Goal: Task Accomplishment & Management: Use online tool/utility

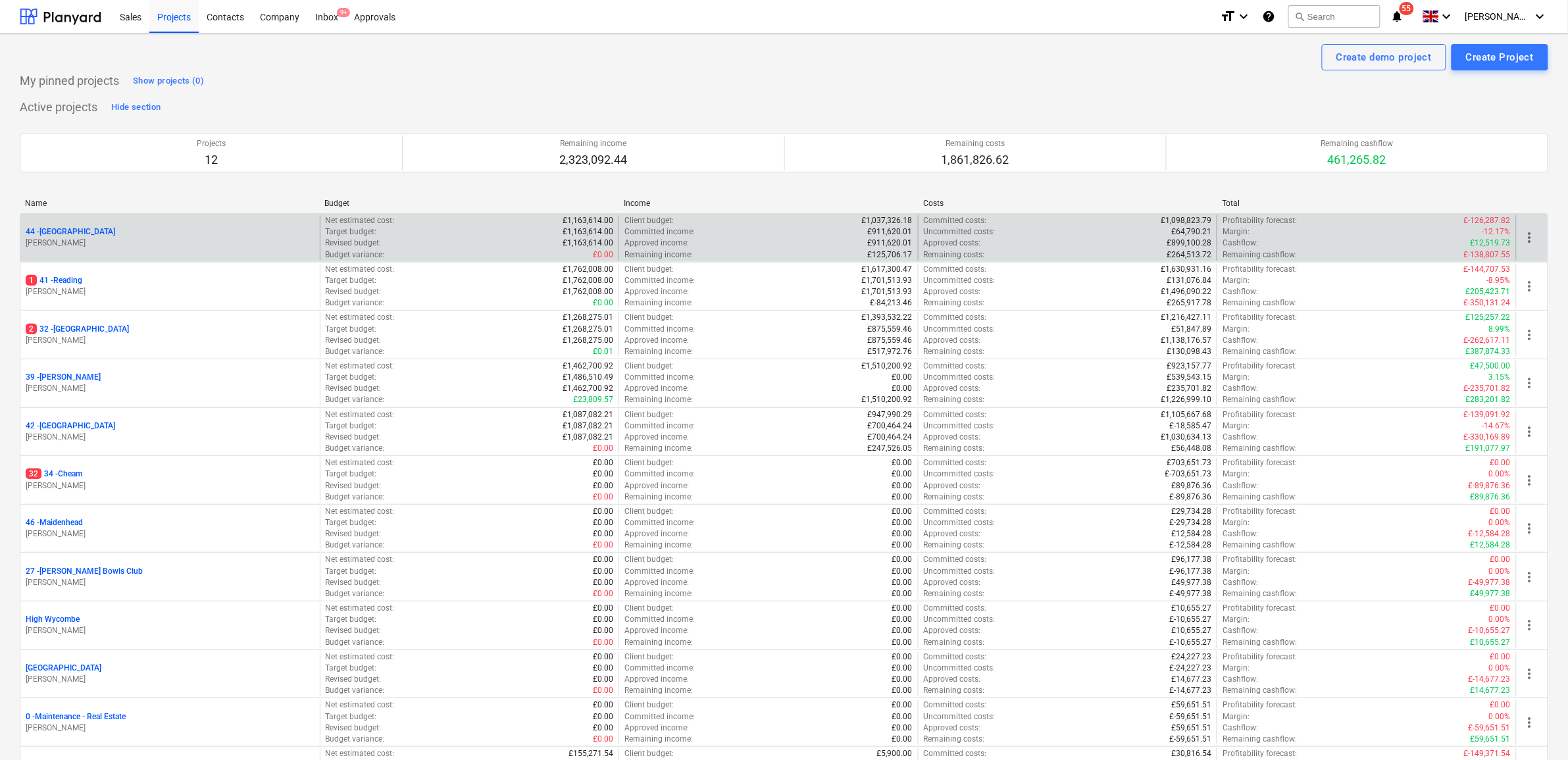
click at [63, 235] on p "44 - [GEOGRAPHIC_DATA]" at bounding box center [70, 231] width 90 height 11
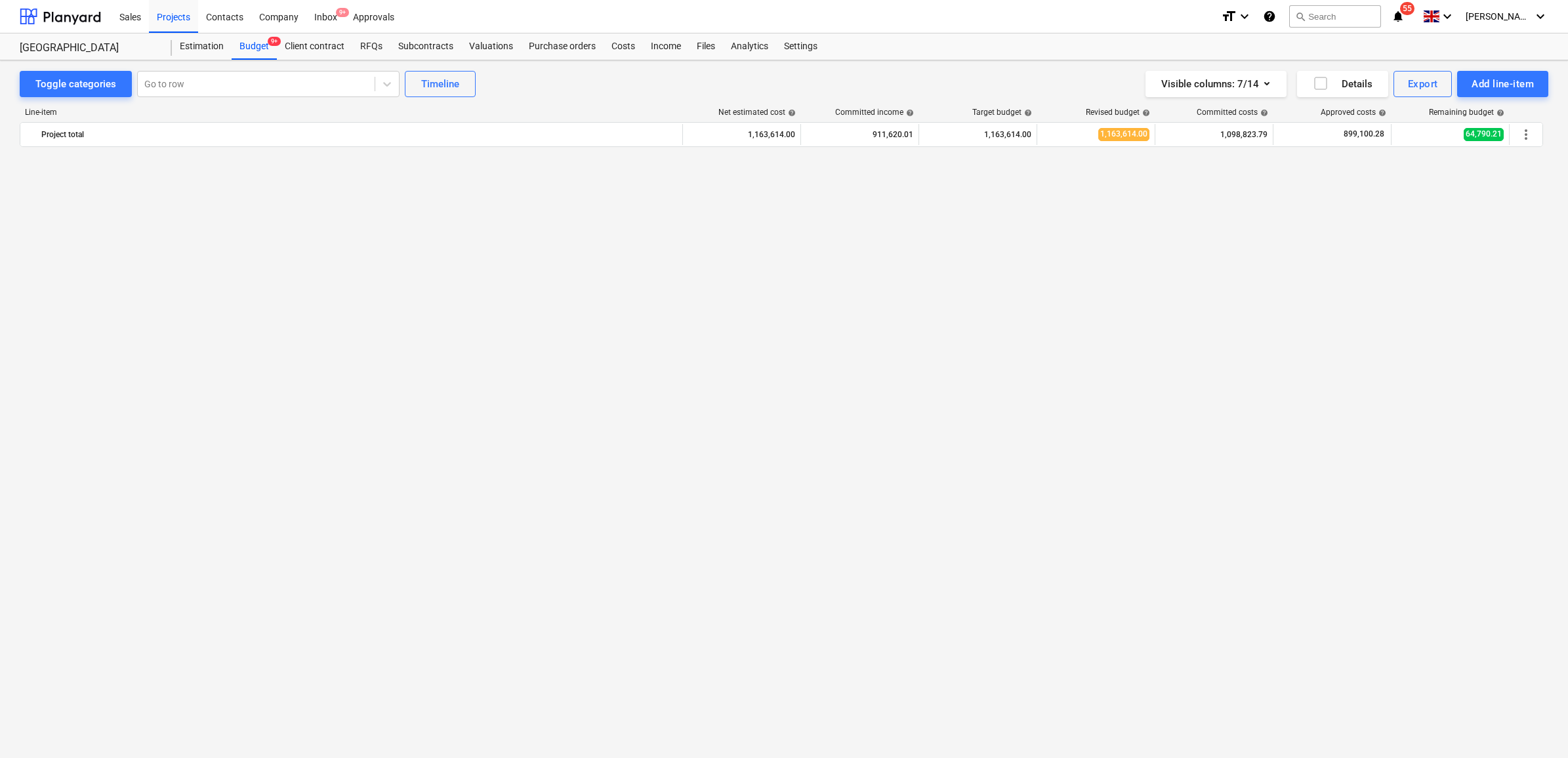
scroll to position [1722, 0]
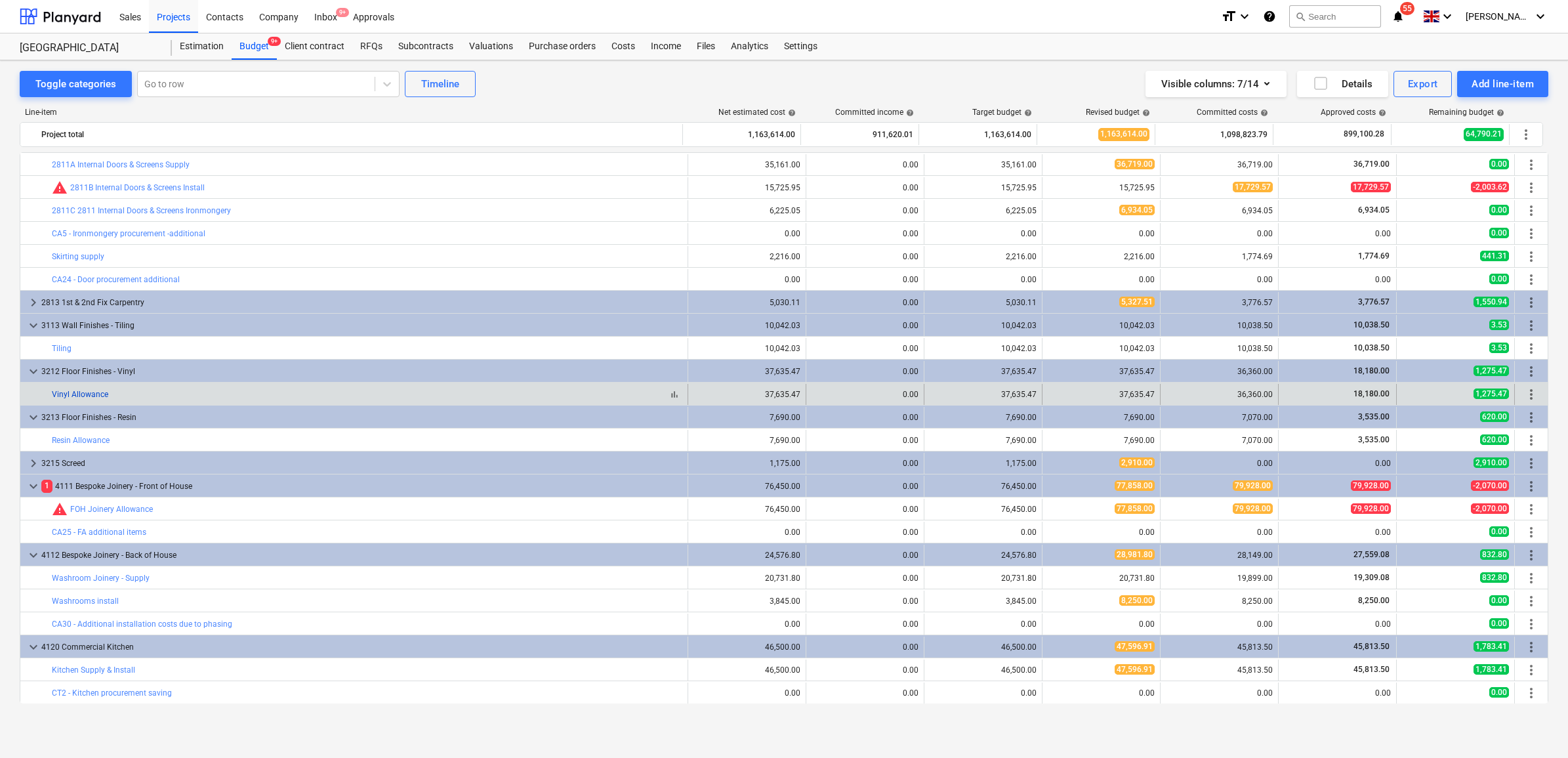
click at [81, 395] on link "Vinyl Allowance" at bounding box center [80, 394] width 56 height 9
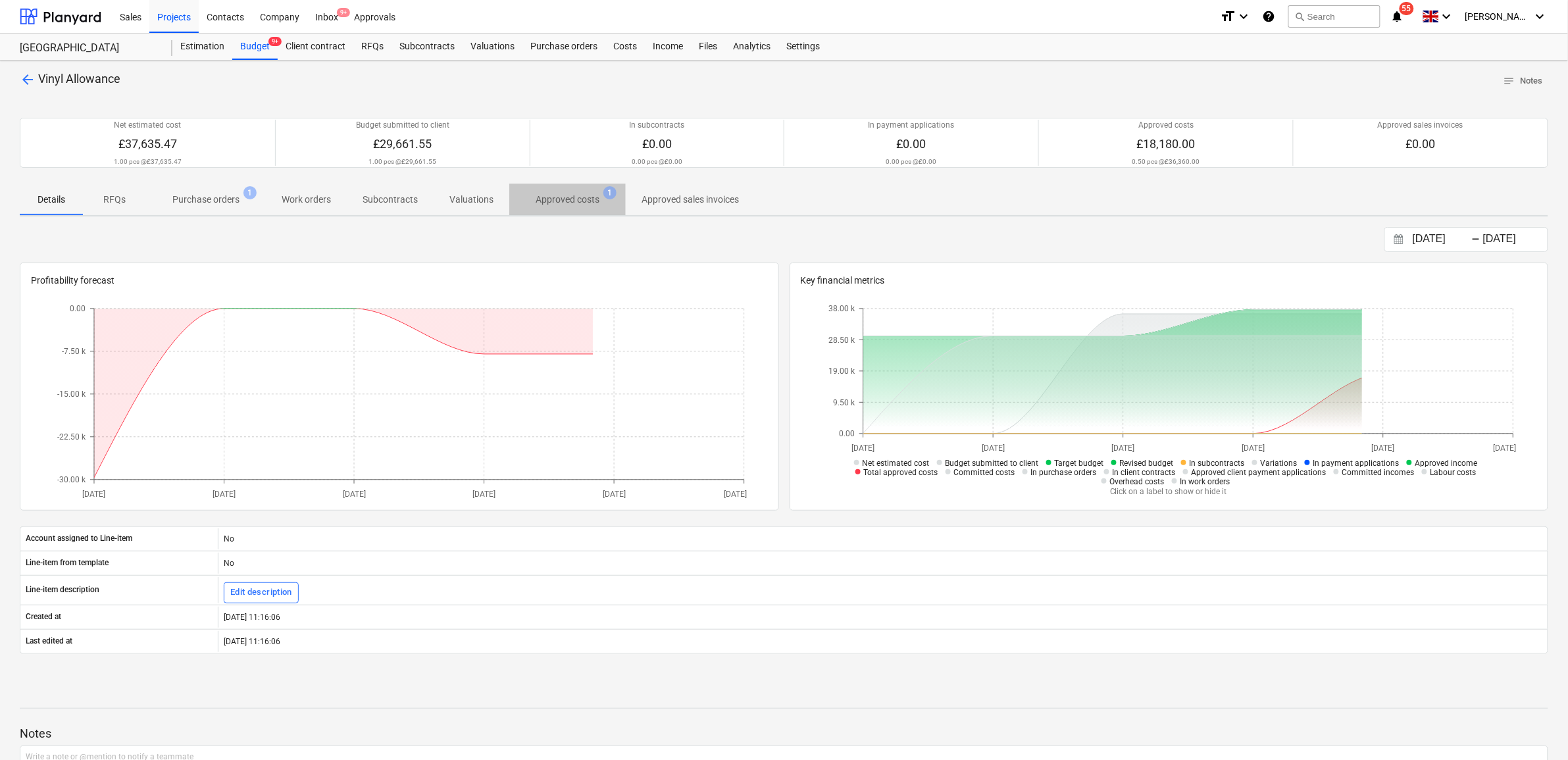
click at [591, 208] on span "Approved costs 1" at bounding box center [568, 199] width 116 height 24
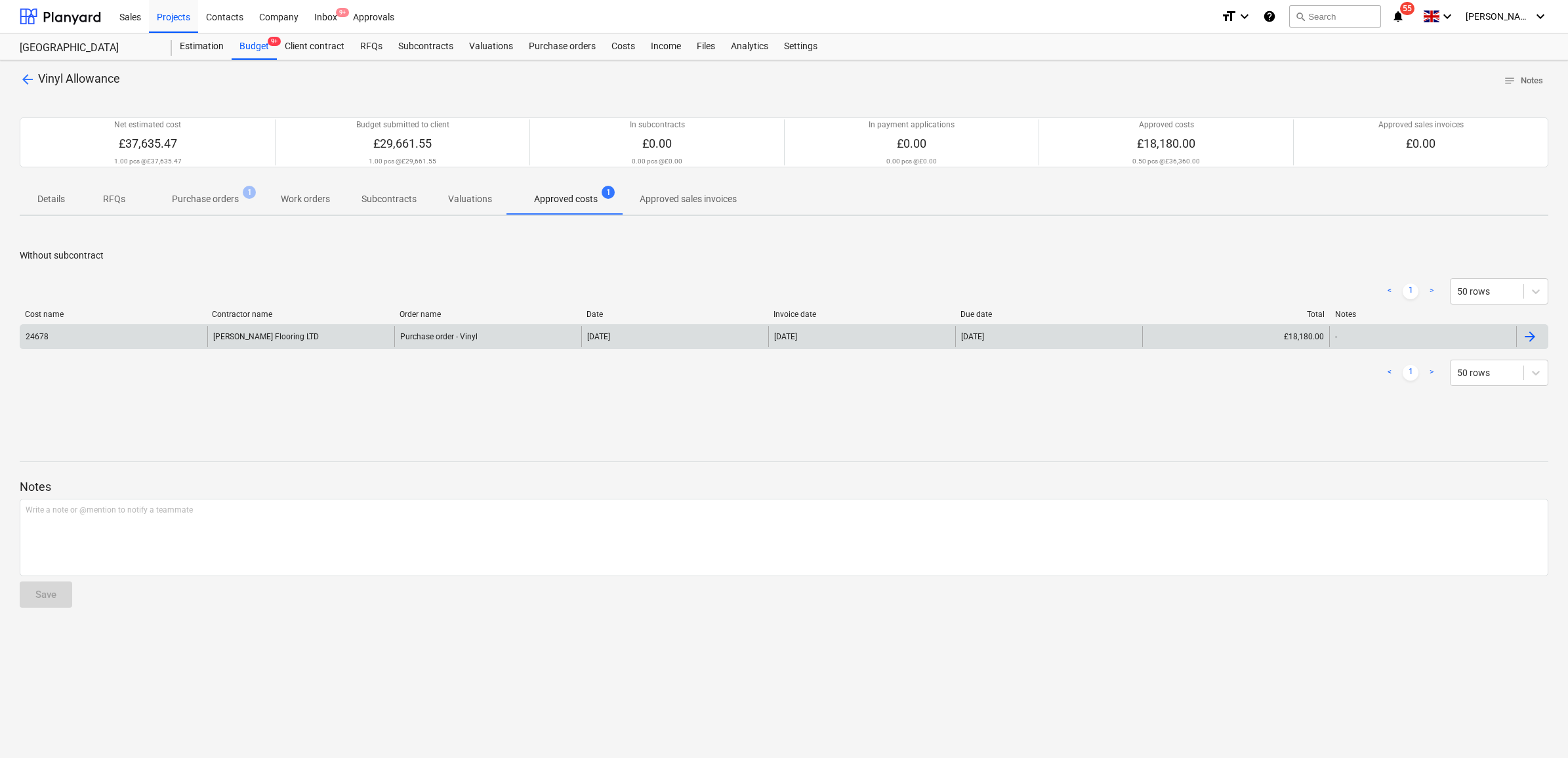
click at [507, 343] on div "Purchase order - Vinyl" at bounding box center [488, 336] width 187 height 21
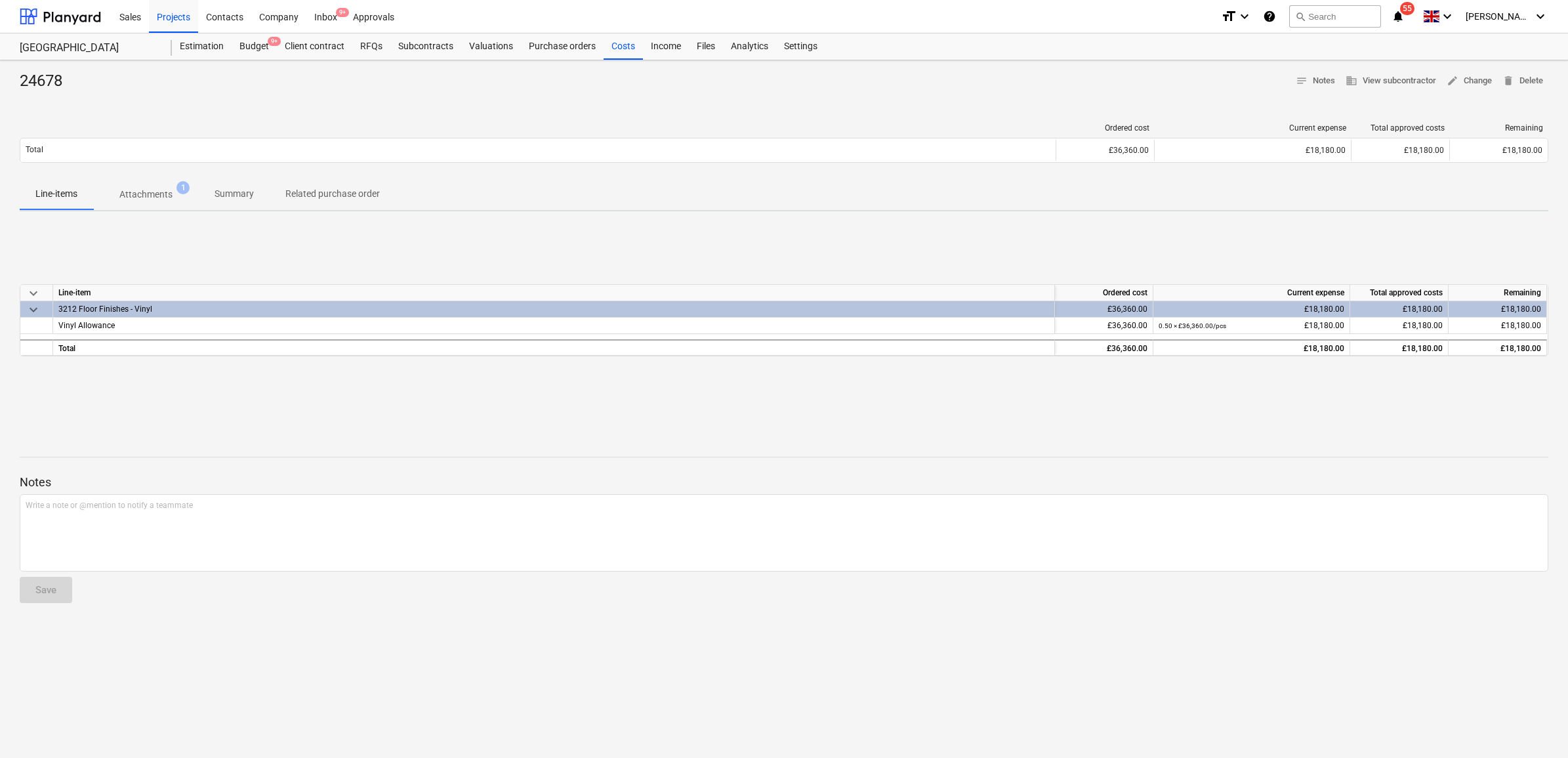
click at [157, 205] on span "Attachments 1" at bounding box center [146, 194] width 106 height 24
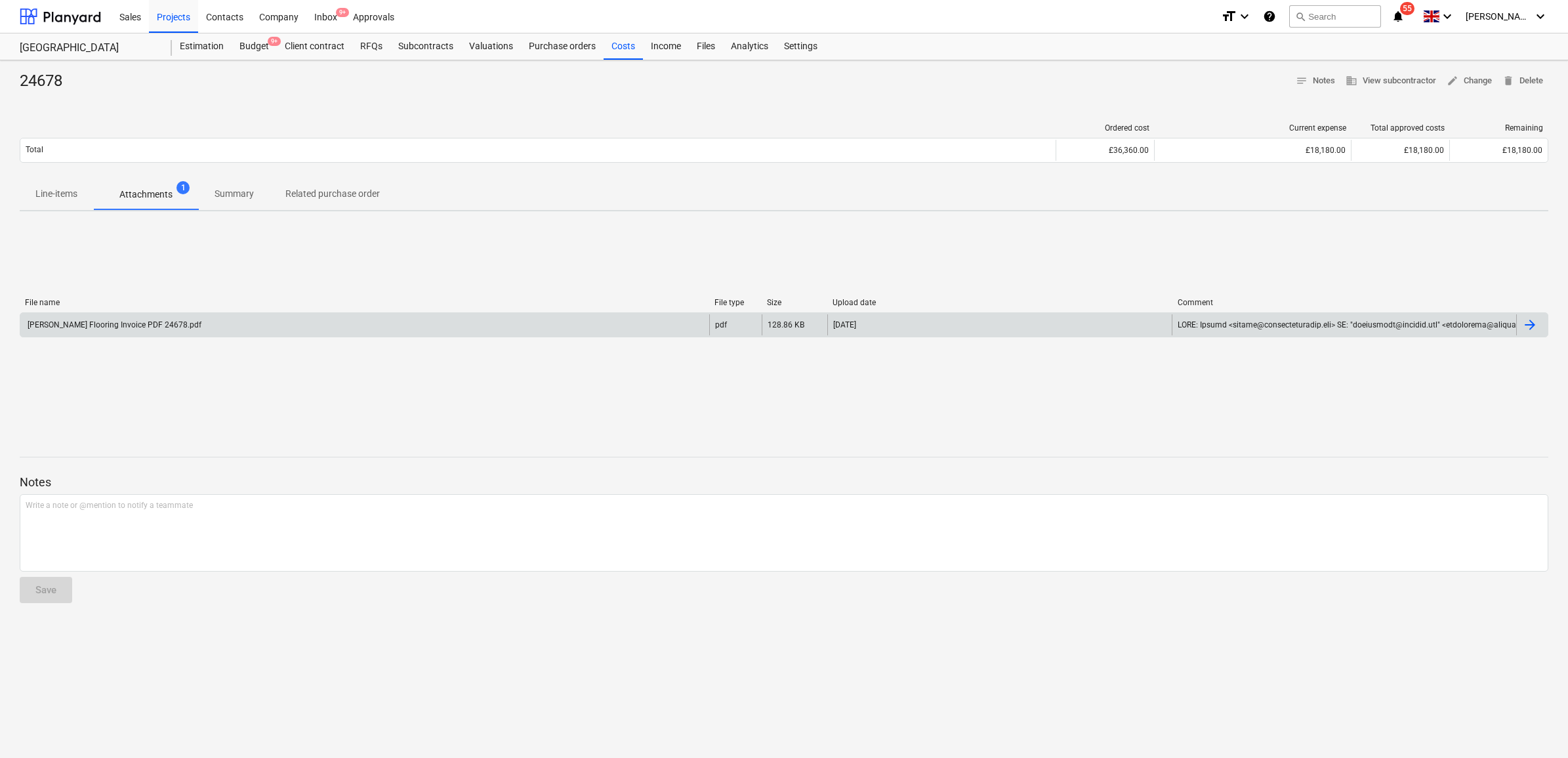
click at [189, 319] on div "[PERSON_NAME] Flooring Invoice PDF 24678.pdf" at bounding box center [364, 324] width 689 height 21
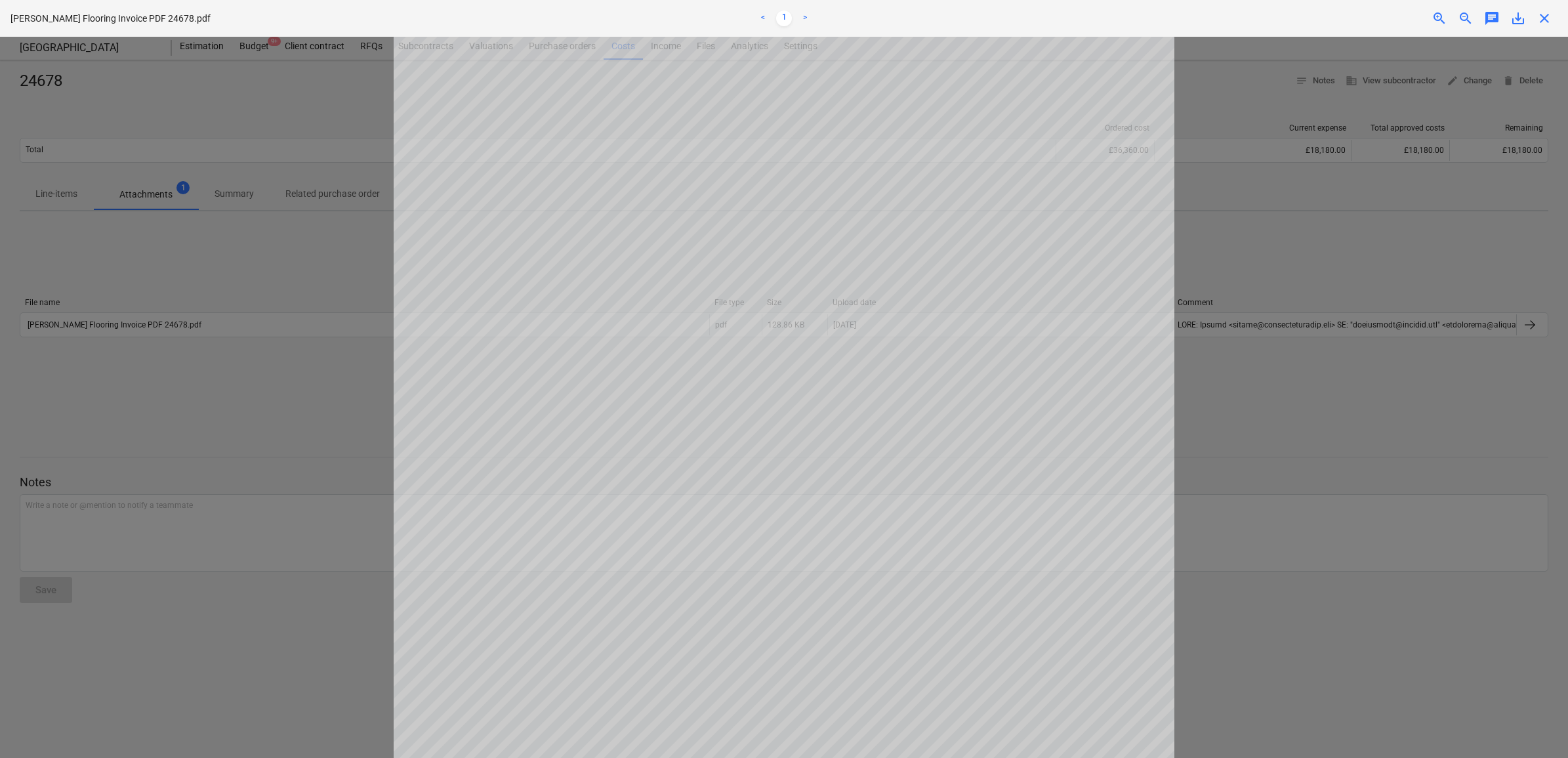
click at [1542, 24] on div "Project fetching failed" at bounding box center [1384, 14] width 354 height 28
click at [1544, 19] on div "Project fetching failed" at bounding box center [1384, 14] width 354 height 28
click at [1356, 231] on div at bounding box center [784, 398] width 1568 height 721
click at [1545, 17] on div "Project fetching failed" at bounding box center [1384, 14] width 354 height 28
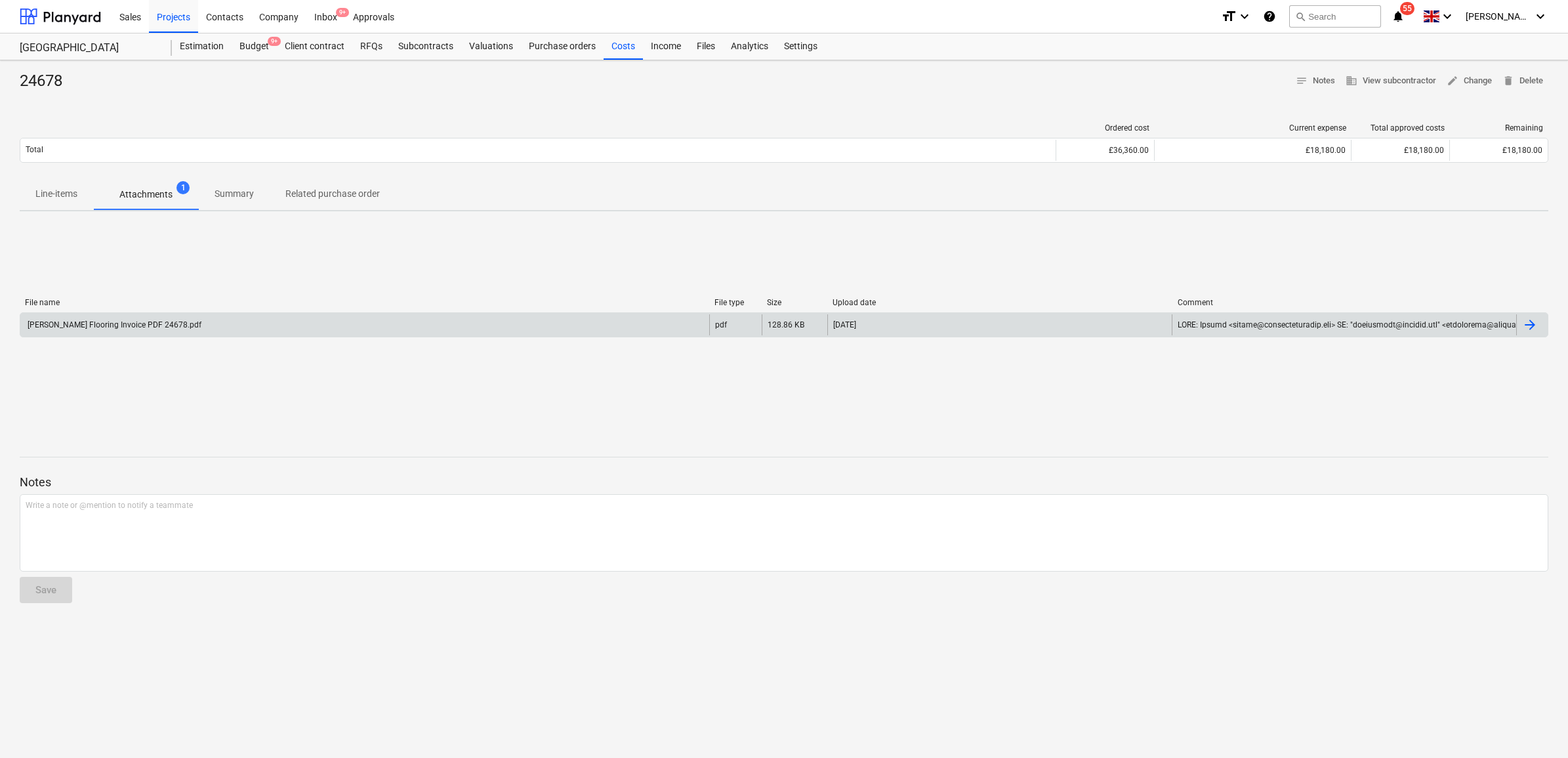
click at [496, 313] on div "Lawless Flooring Invoice PDF 24678.pdf pdf 128.86 KB 22.05.2025" at bounding box center [784, 325] width 1529 height 25
click at [496, 333] on div "[PERSON_NAME] Flooring Invoice PDF 24678.pdf" at bounding box center [364, 324] width 689 height 21
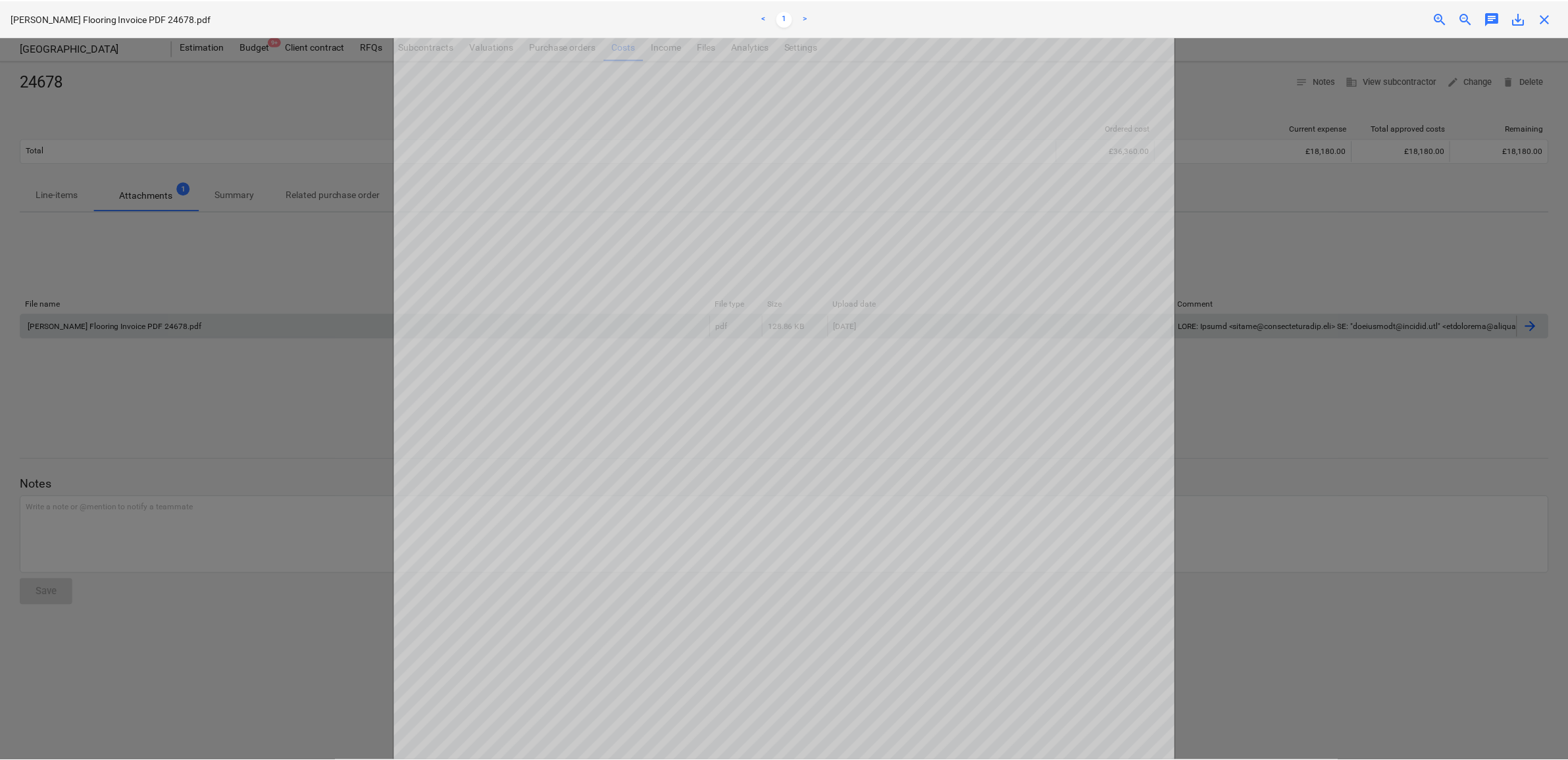
scroll to position [247, 0]
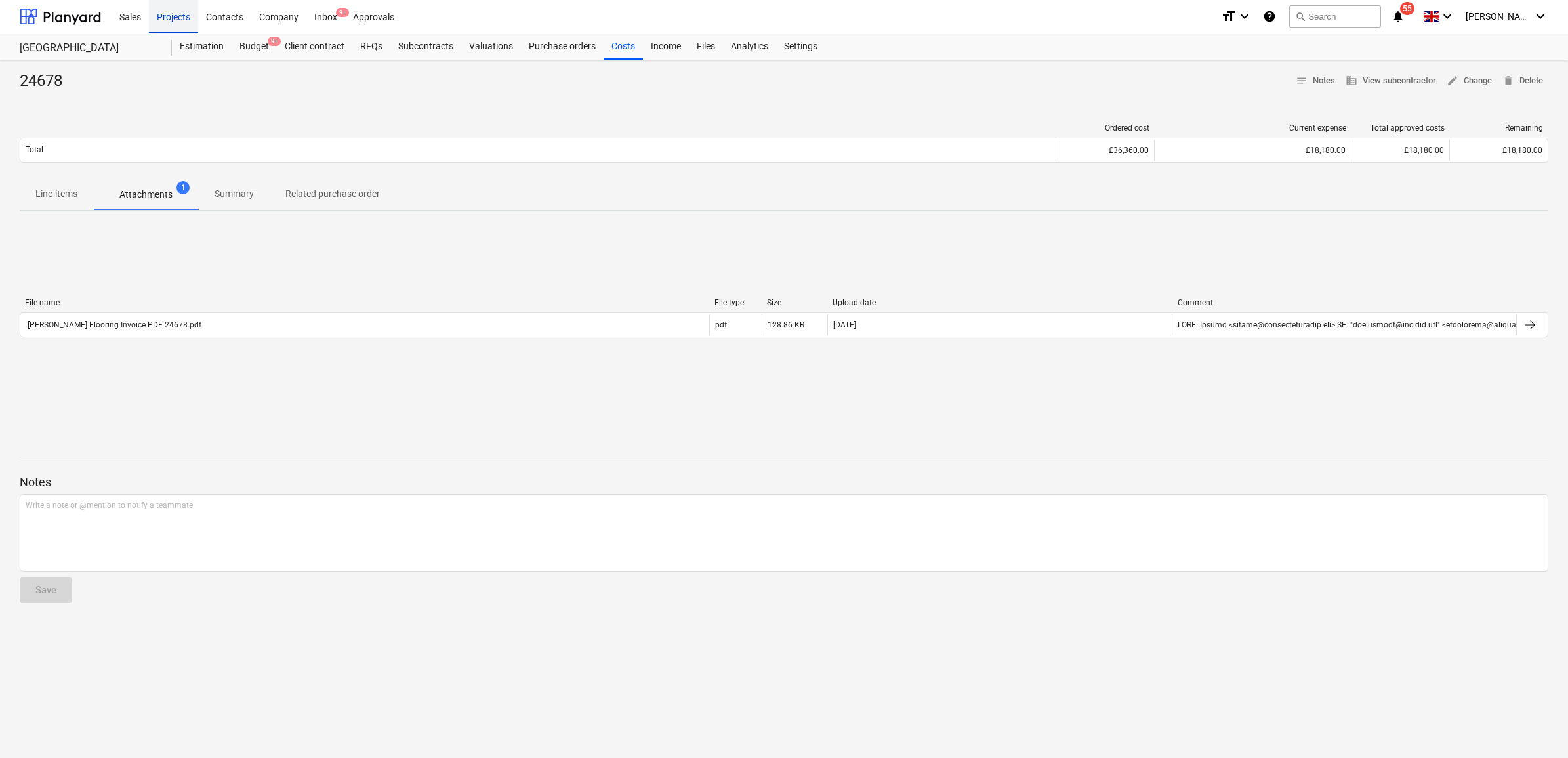
click at [155, 16] on div "Projects" at bounding box center [174, 15] width 49 height 33
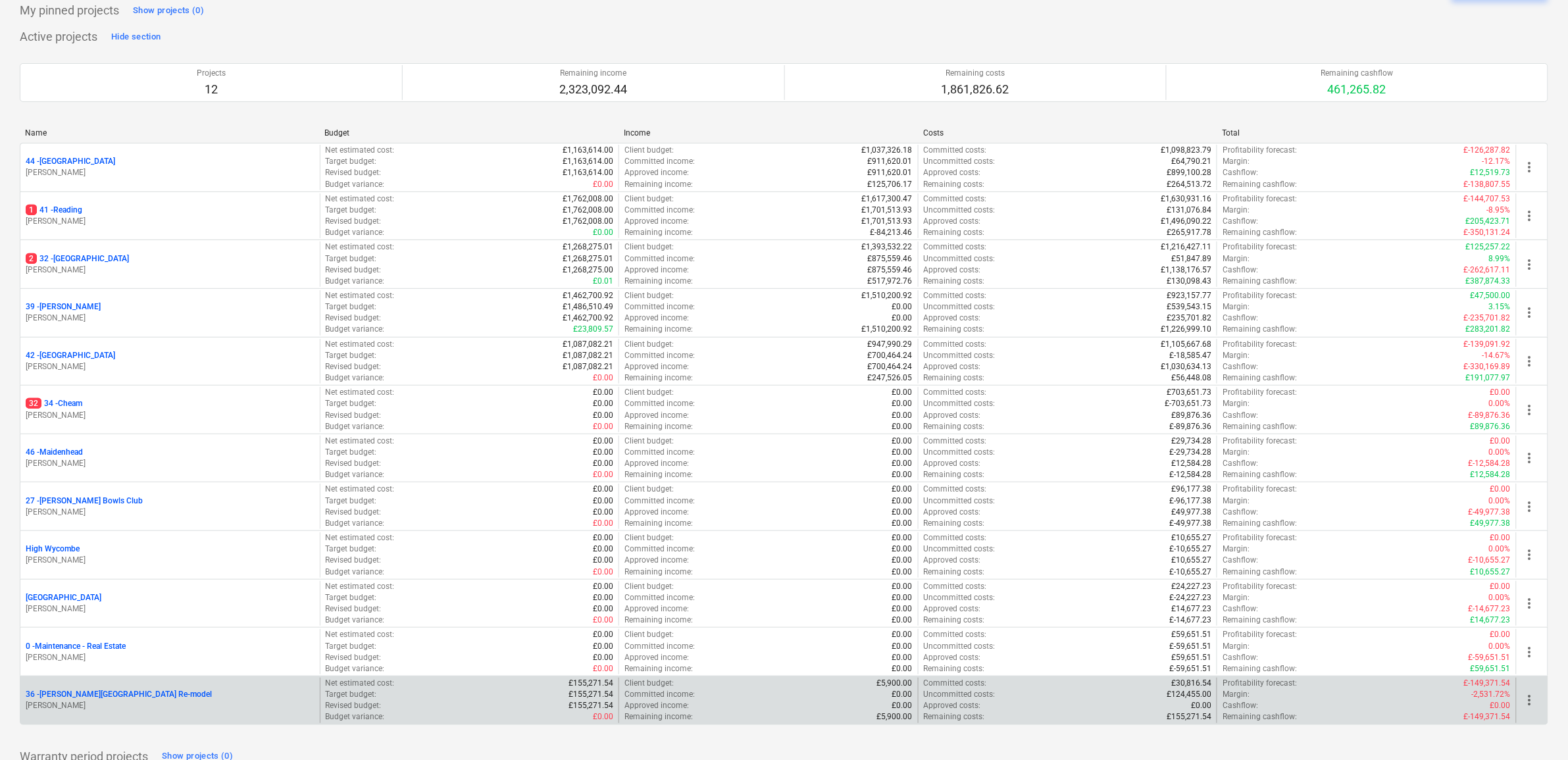
scroll to position [142, 0]
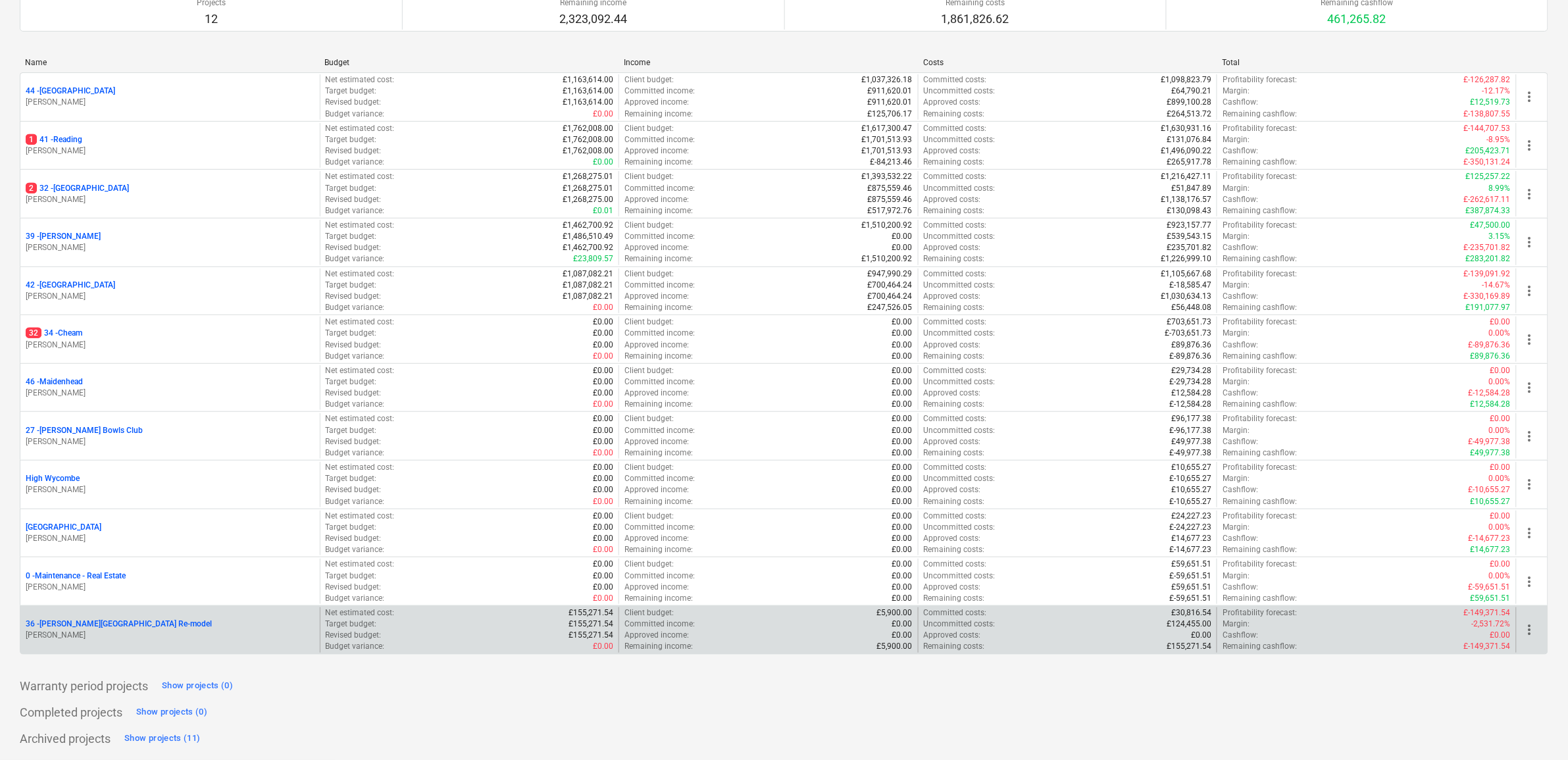
click at [132, 620] on p "36 - Langley Park Room Re-model" at bounding box center [118, 624] width 186 height 11
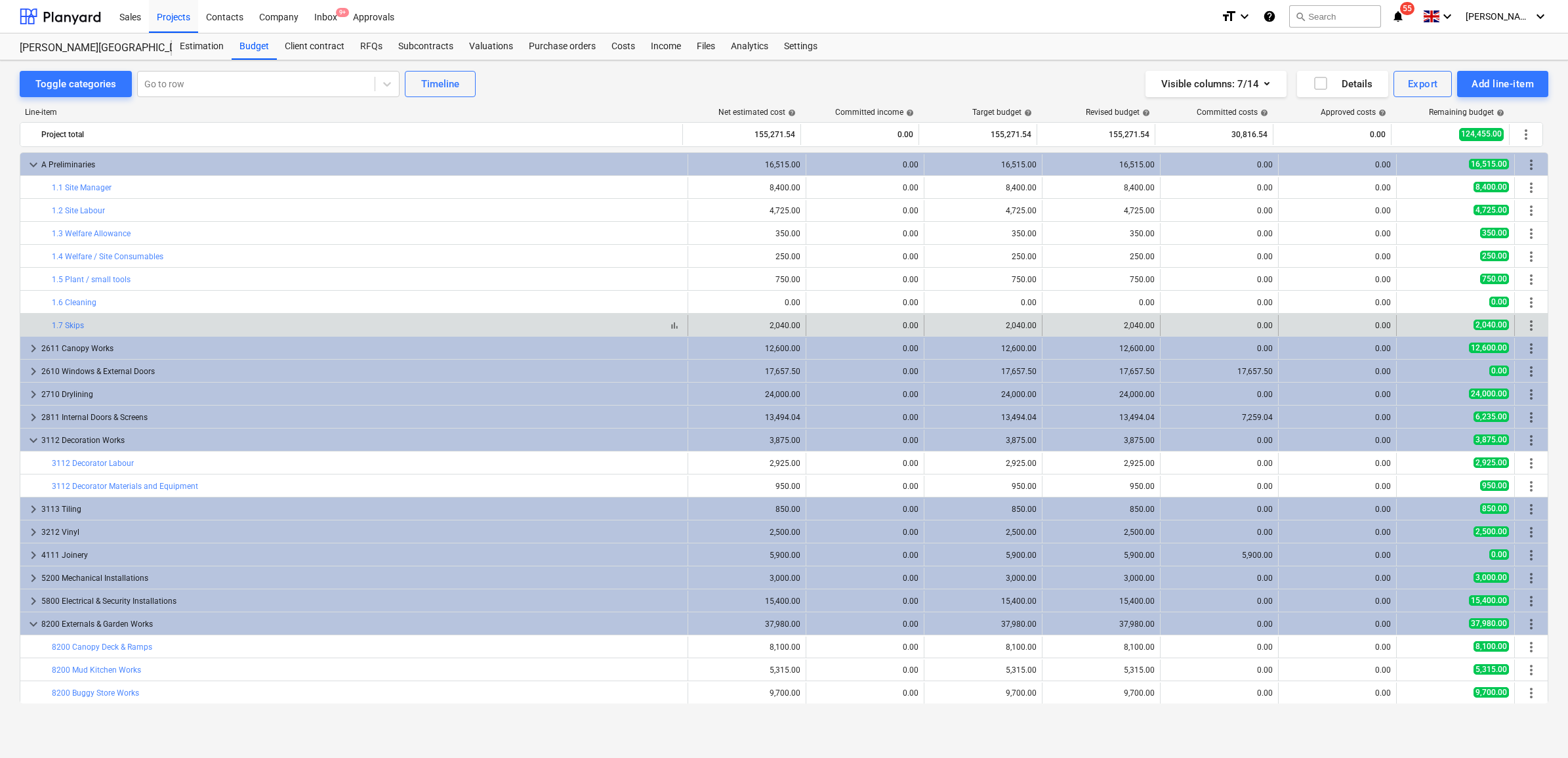
click at [213, 330] on div "bar_chart 1.7 Skips" at bounding box center [367, 326] width 631 height 9
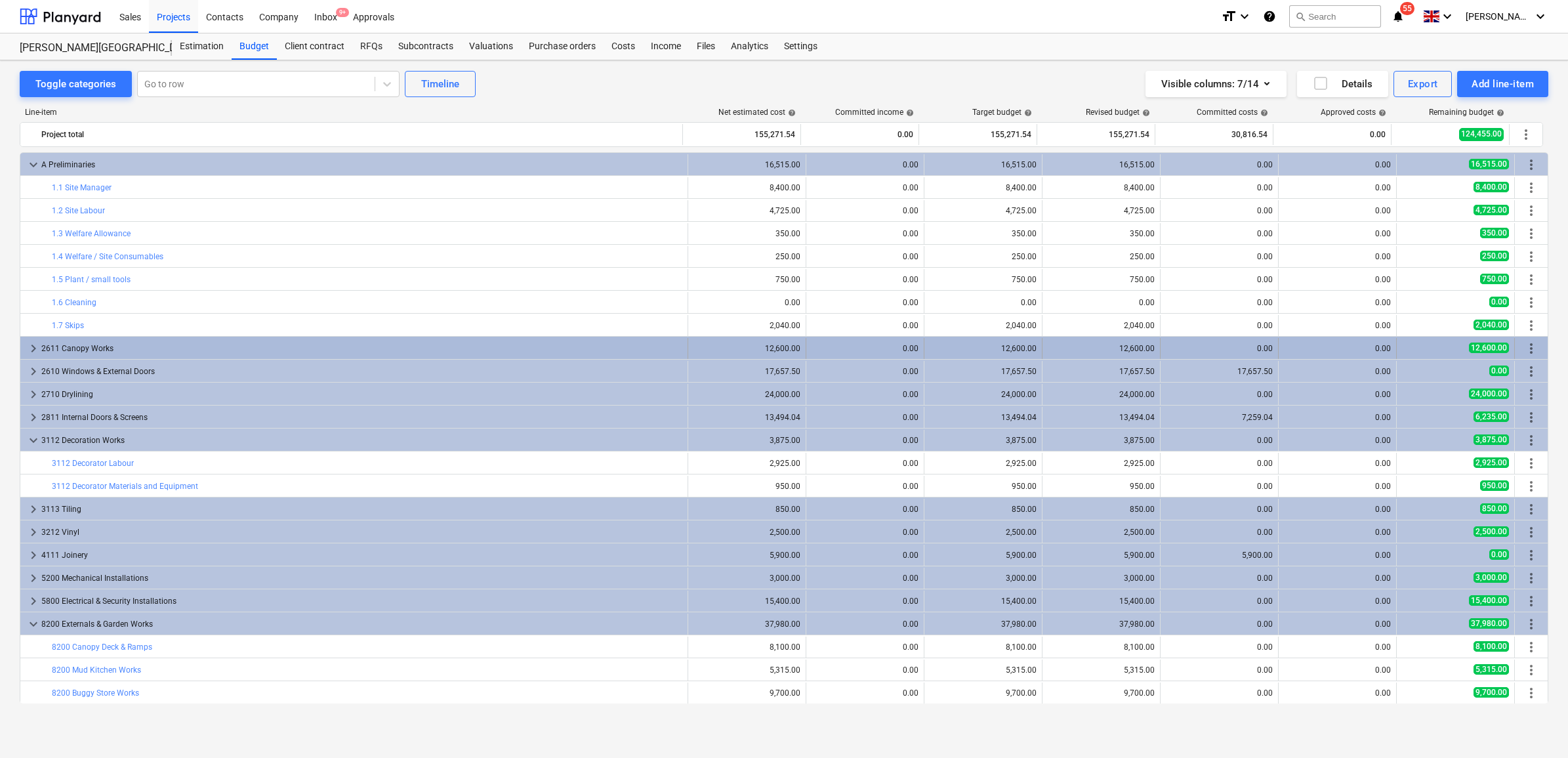
click at [212, 347] on div "2611 Canopy Works" at bounding box center [362, 348] width 641 height 21
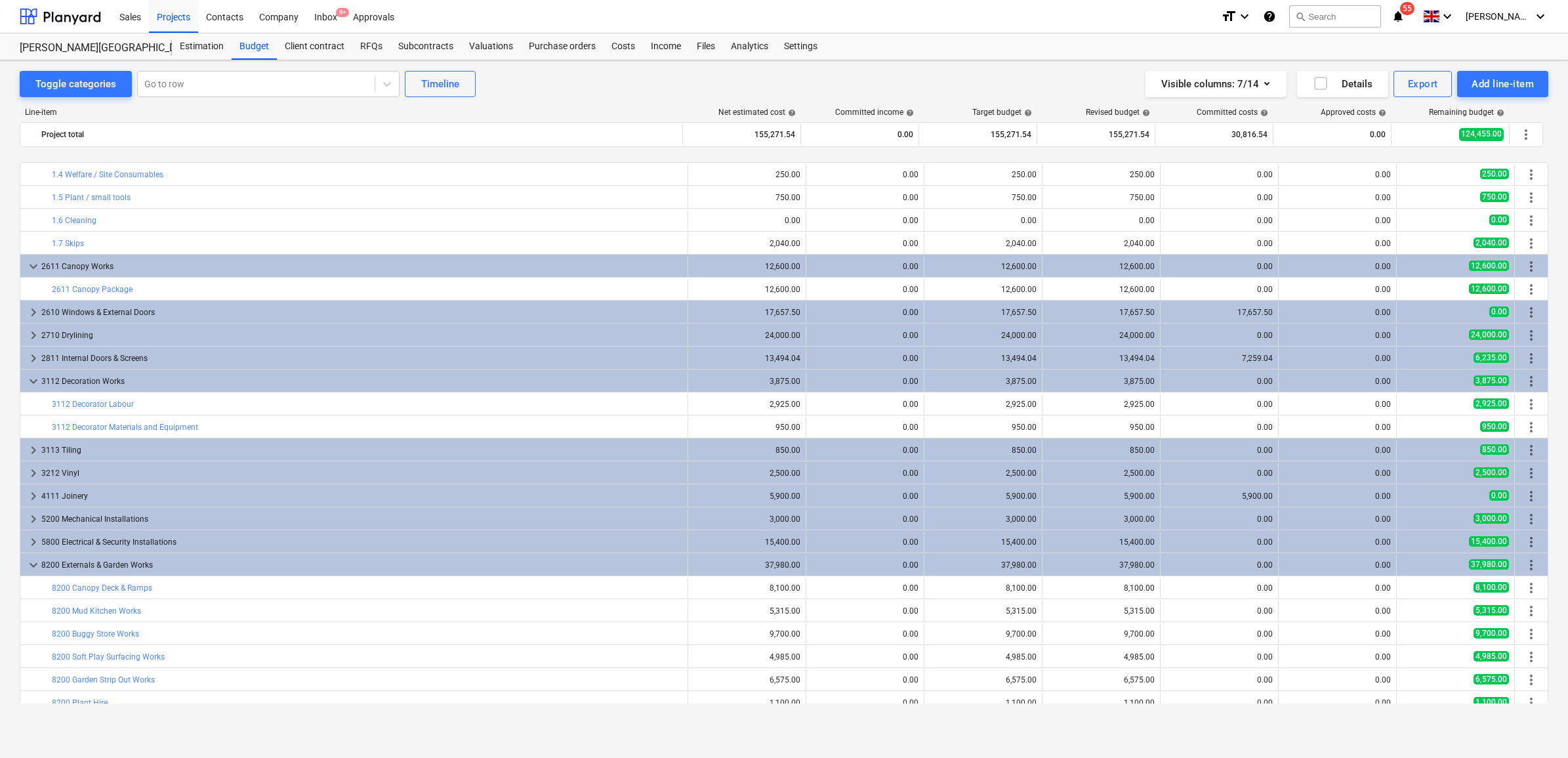
scroll to position [137, 0]
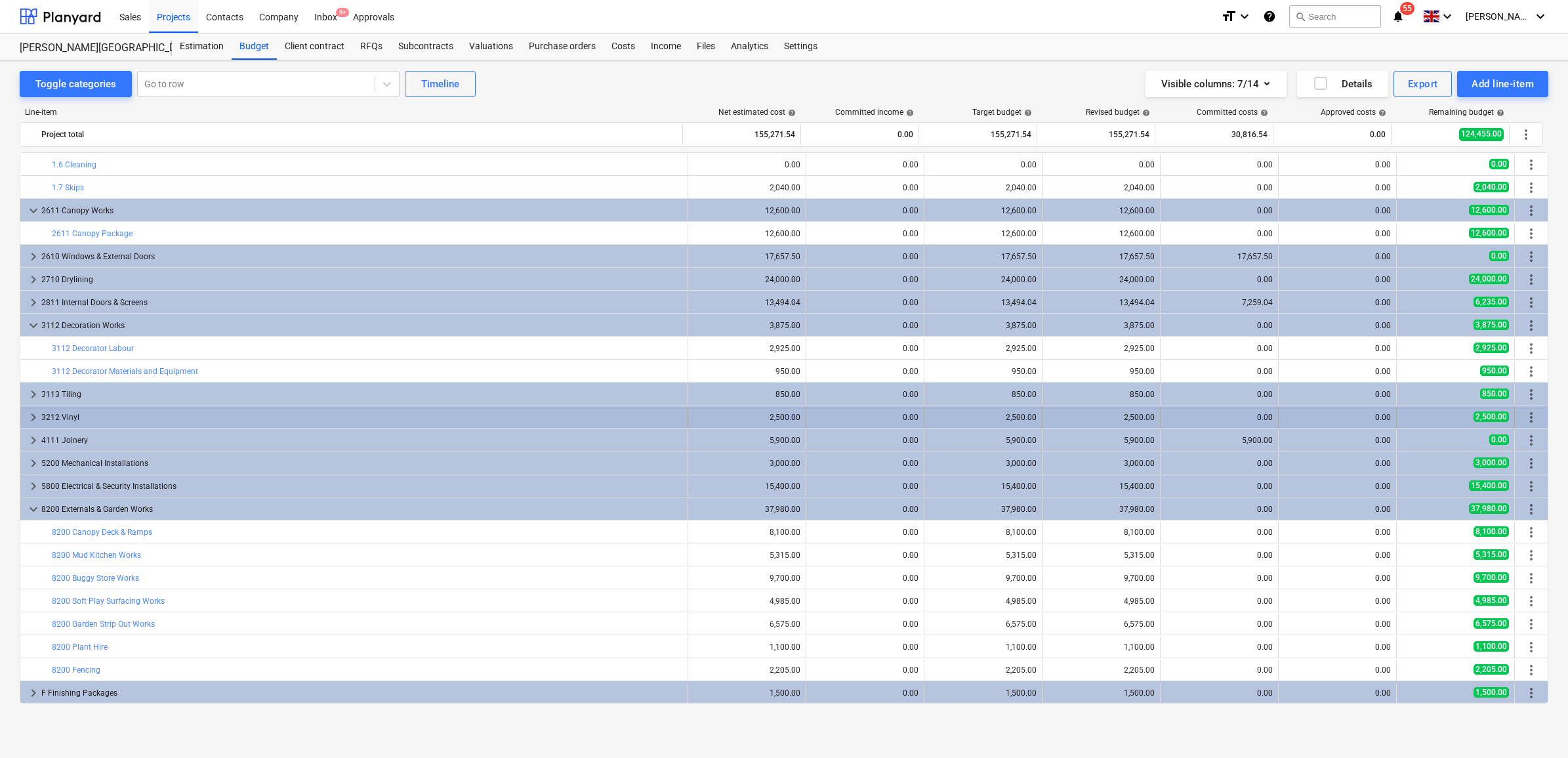
click at [132, 420] on div "3212 Vinyl" at bounding box center [362, 417] width 641 height 21
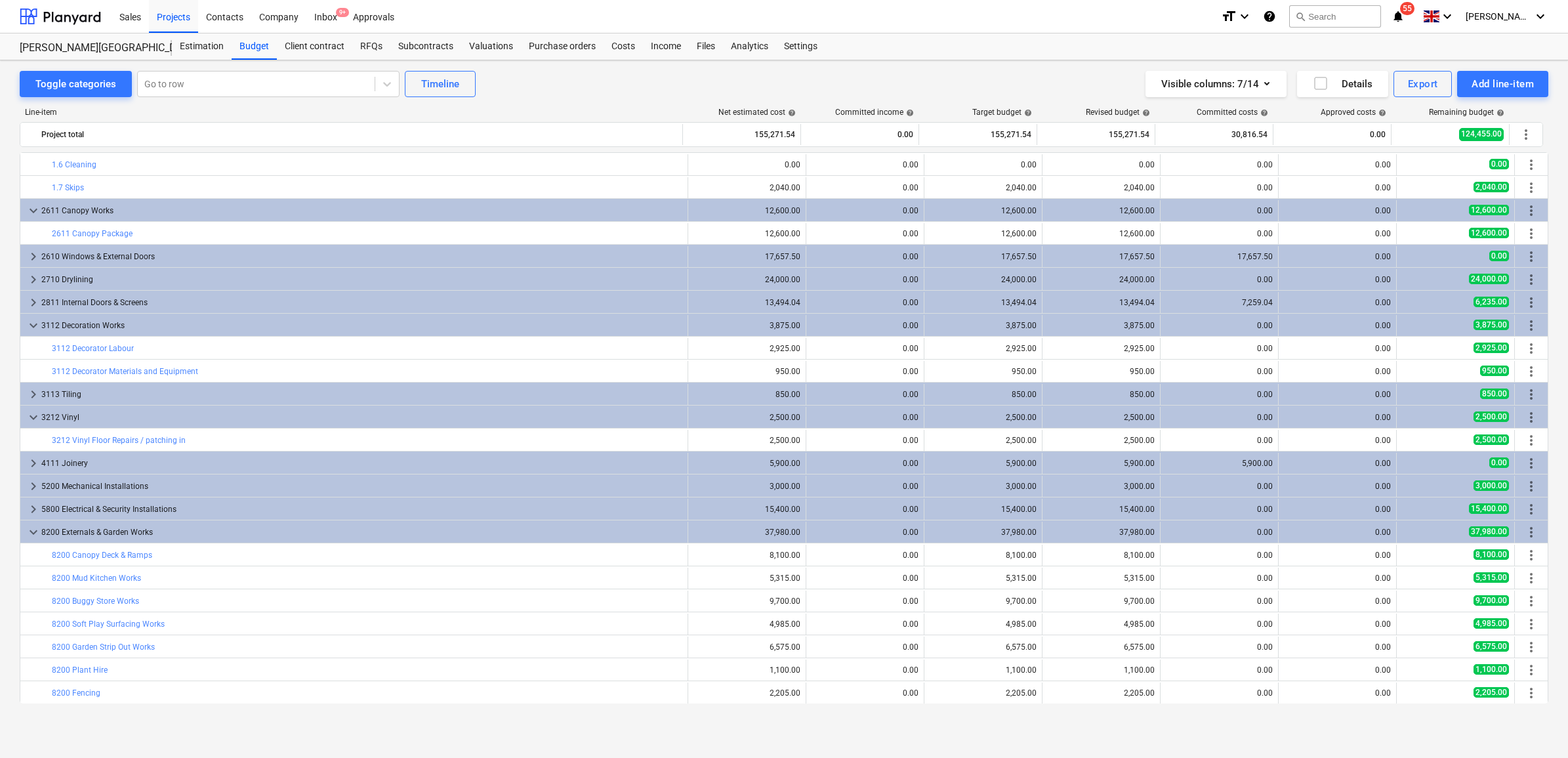
click at [132, 420] on div "3212 Vinyl" at bounding box center [362, 417] width 641 height 21
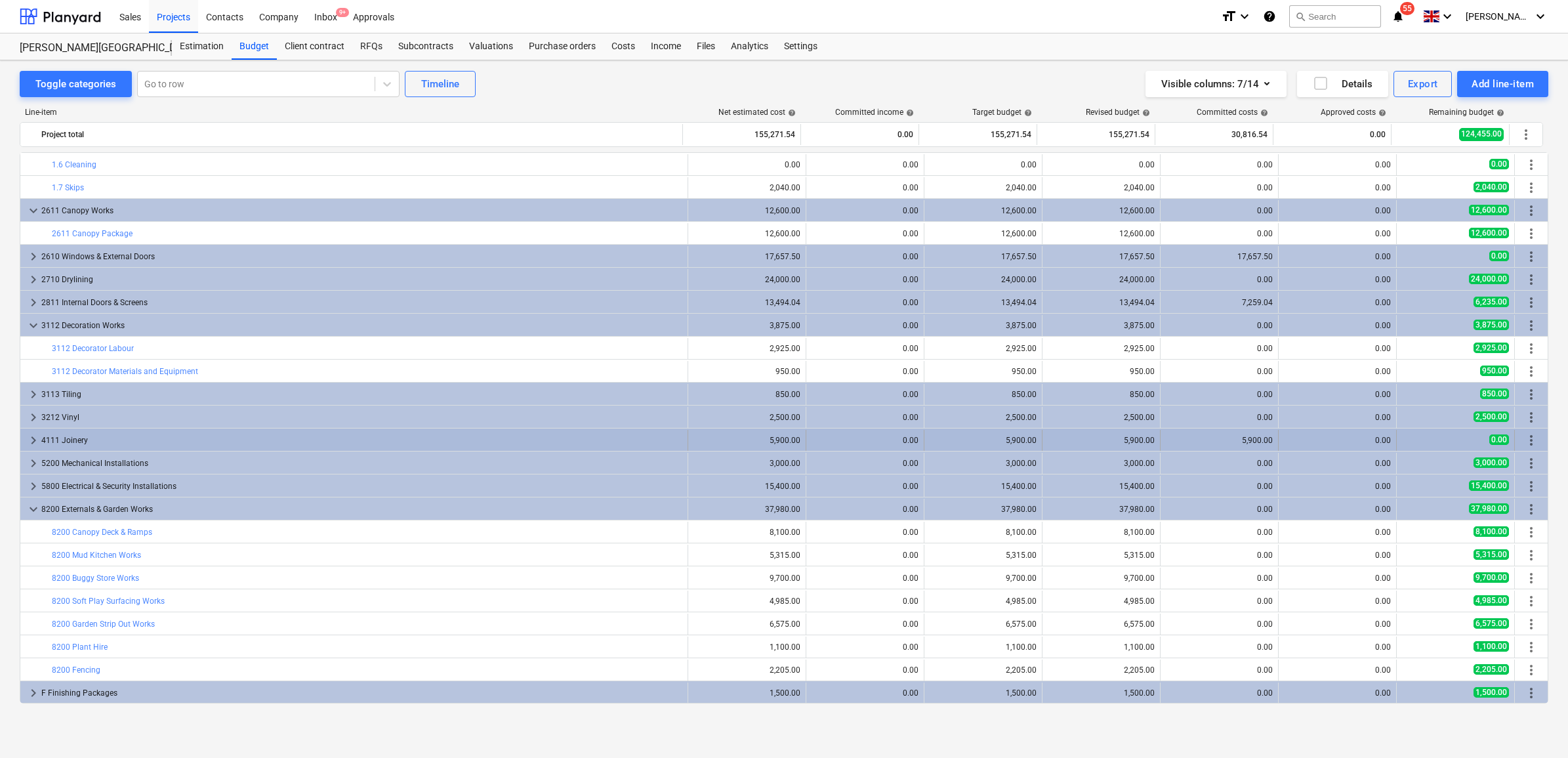
click at [132, 434] on div "4111 Joinery" at bounding box center [362, 440] width 641 height 21
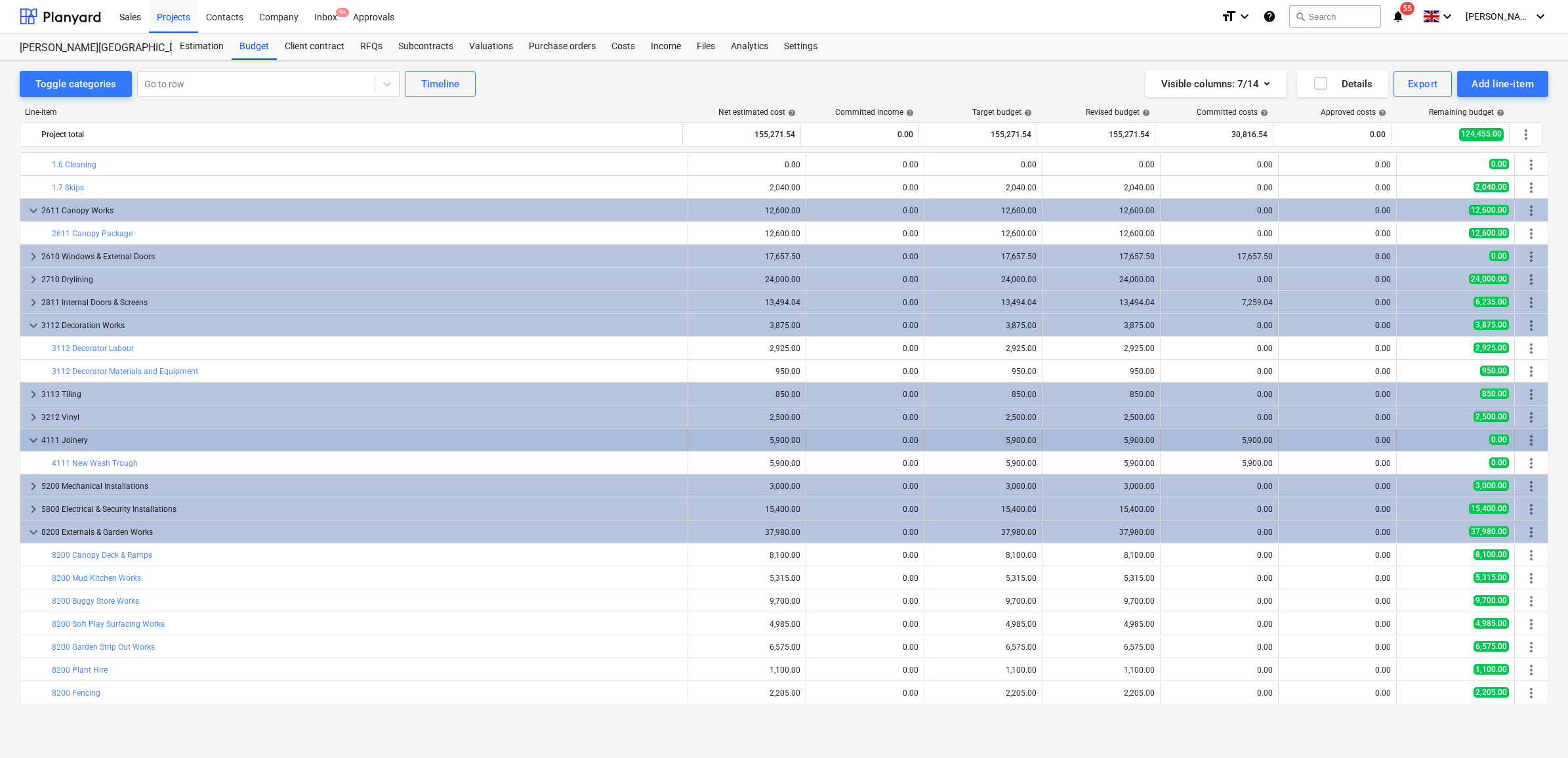
click at [150, 438] on div "4111 Joinery" at bounding box center [362, 440] width 641 height 21
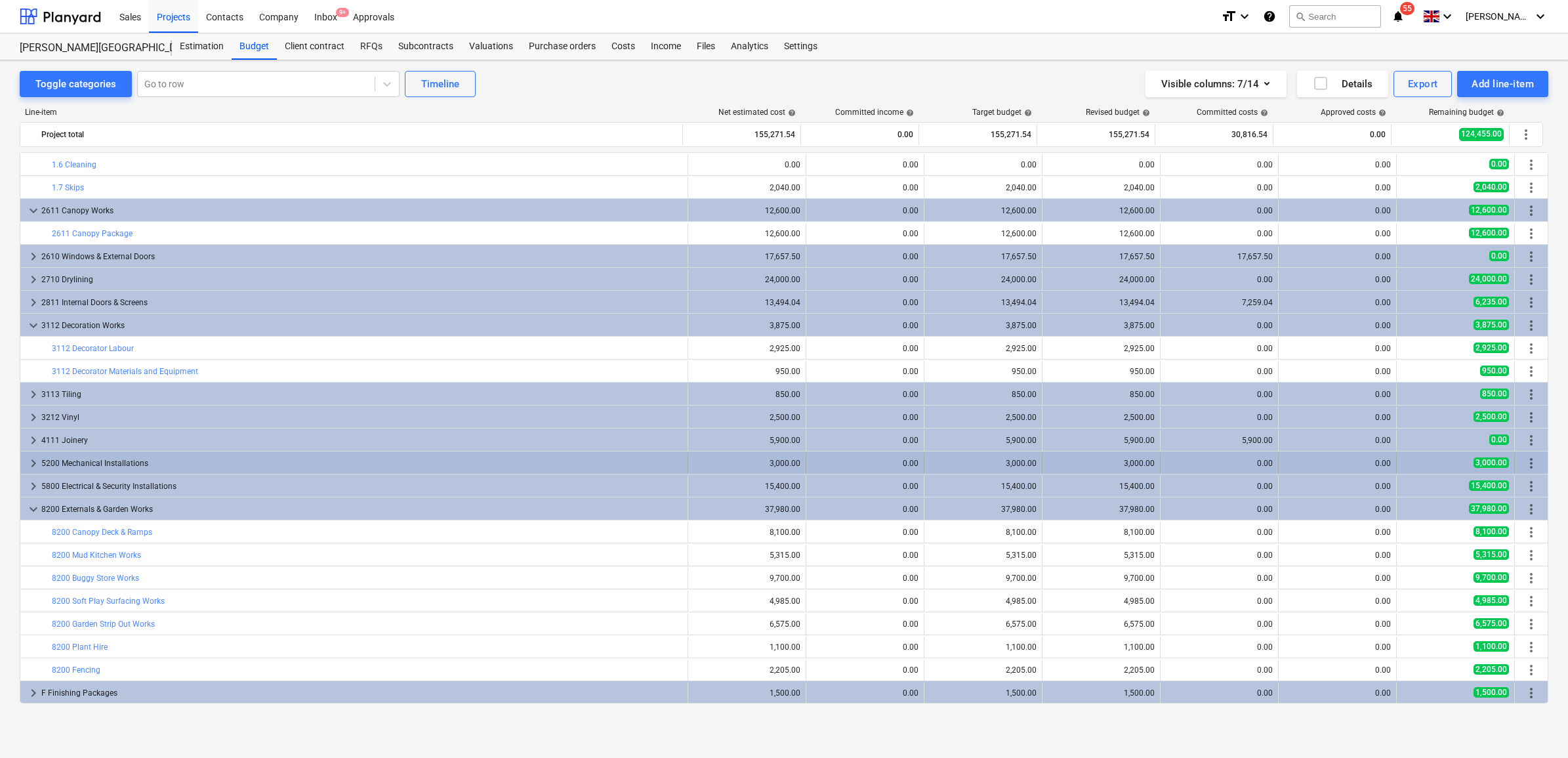
click at [155, 456] on div "5200 Mechanical Installations" at bounding box center [362, 462] width 641 height 21
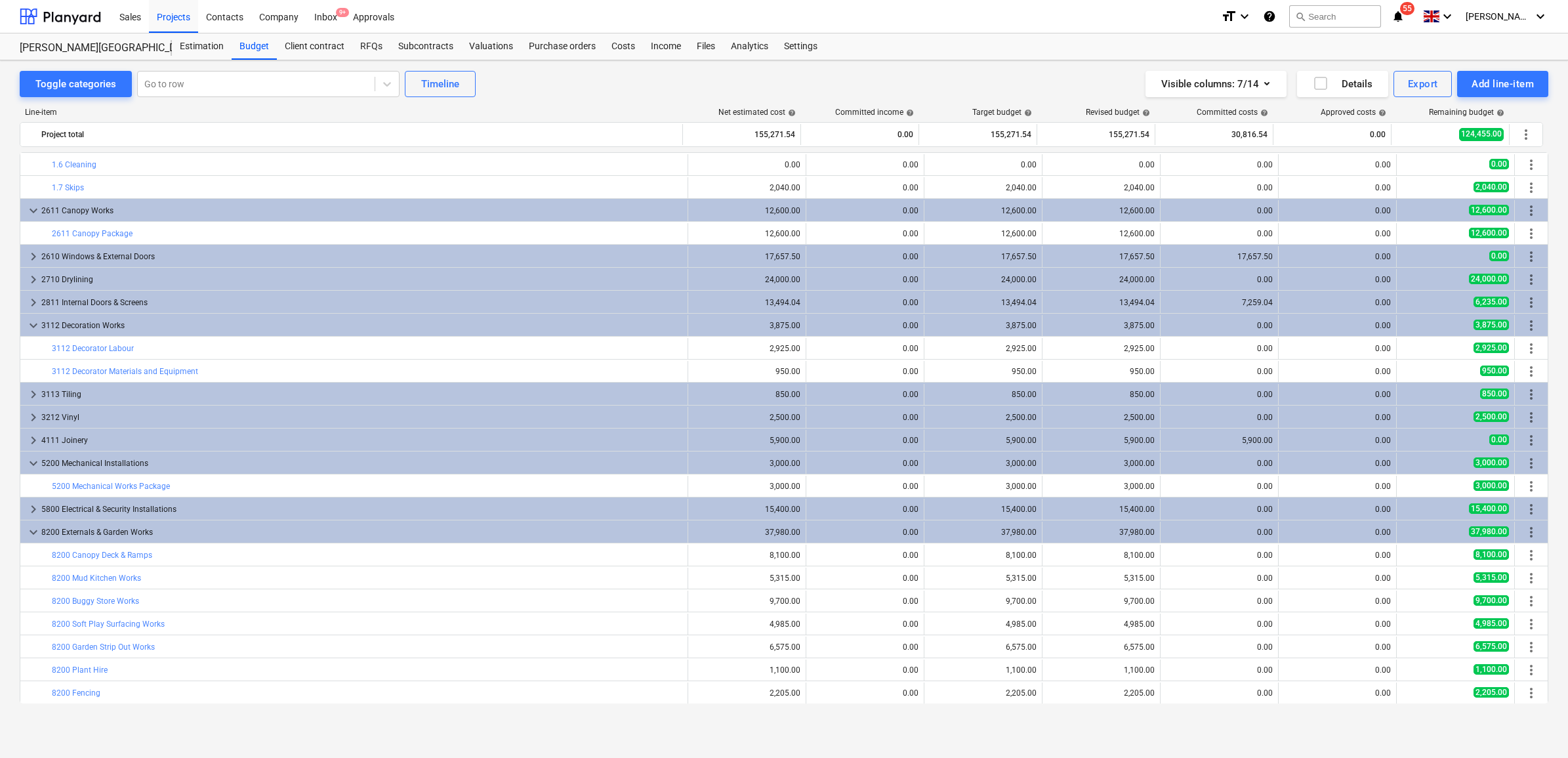
click at [155, 456] on div "5200 Mechanical Installations" at bounding box center [362, 462] width 641 height 21
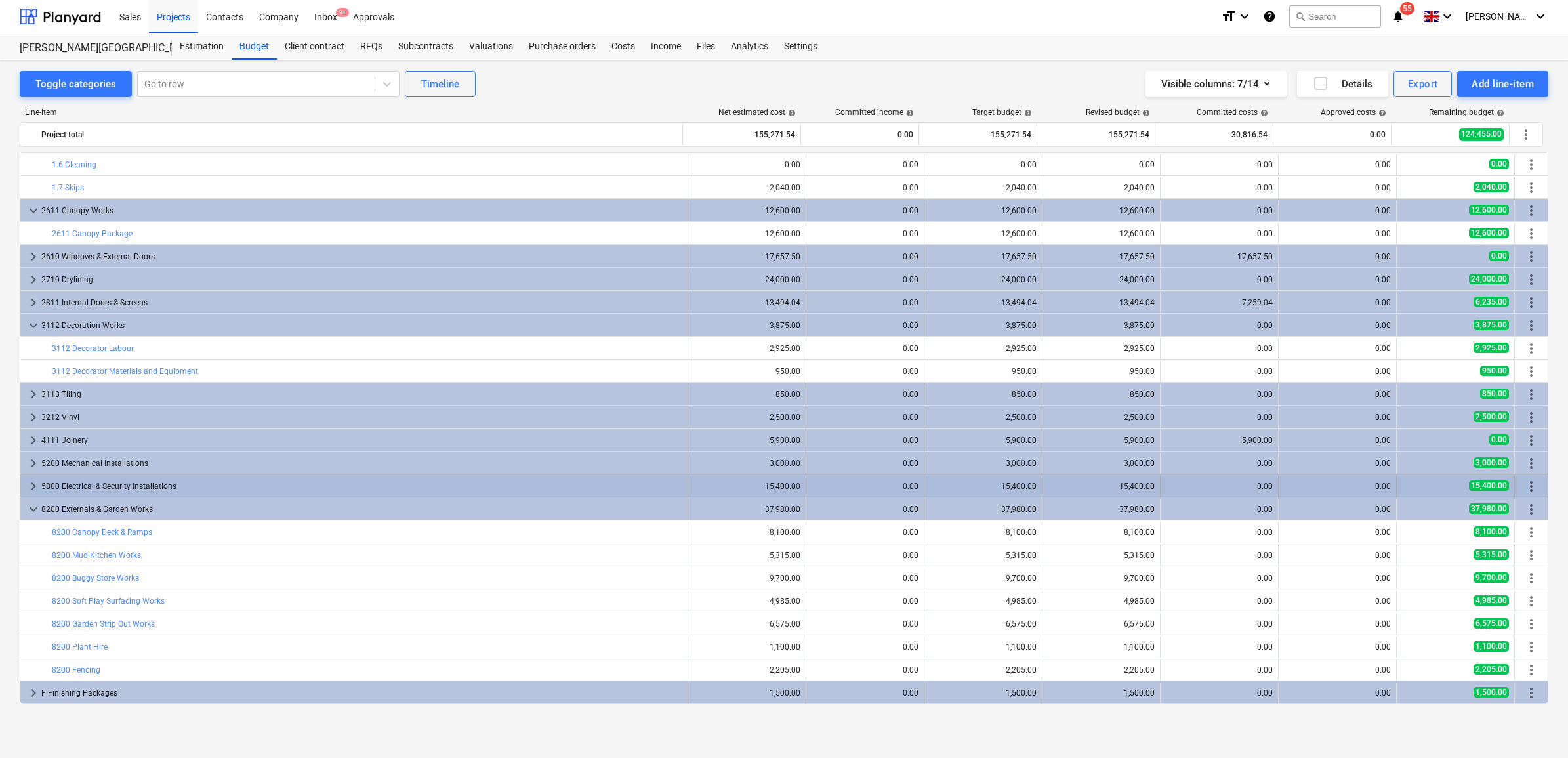
click at [157, 489] on div "5800 Electrical & Security Installations" at bounding box center [362, 486] width 641 height 21
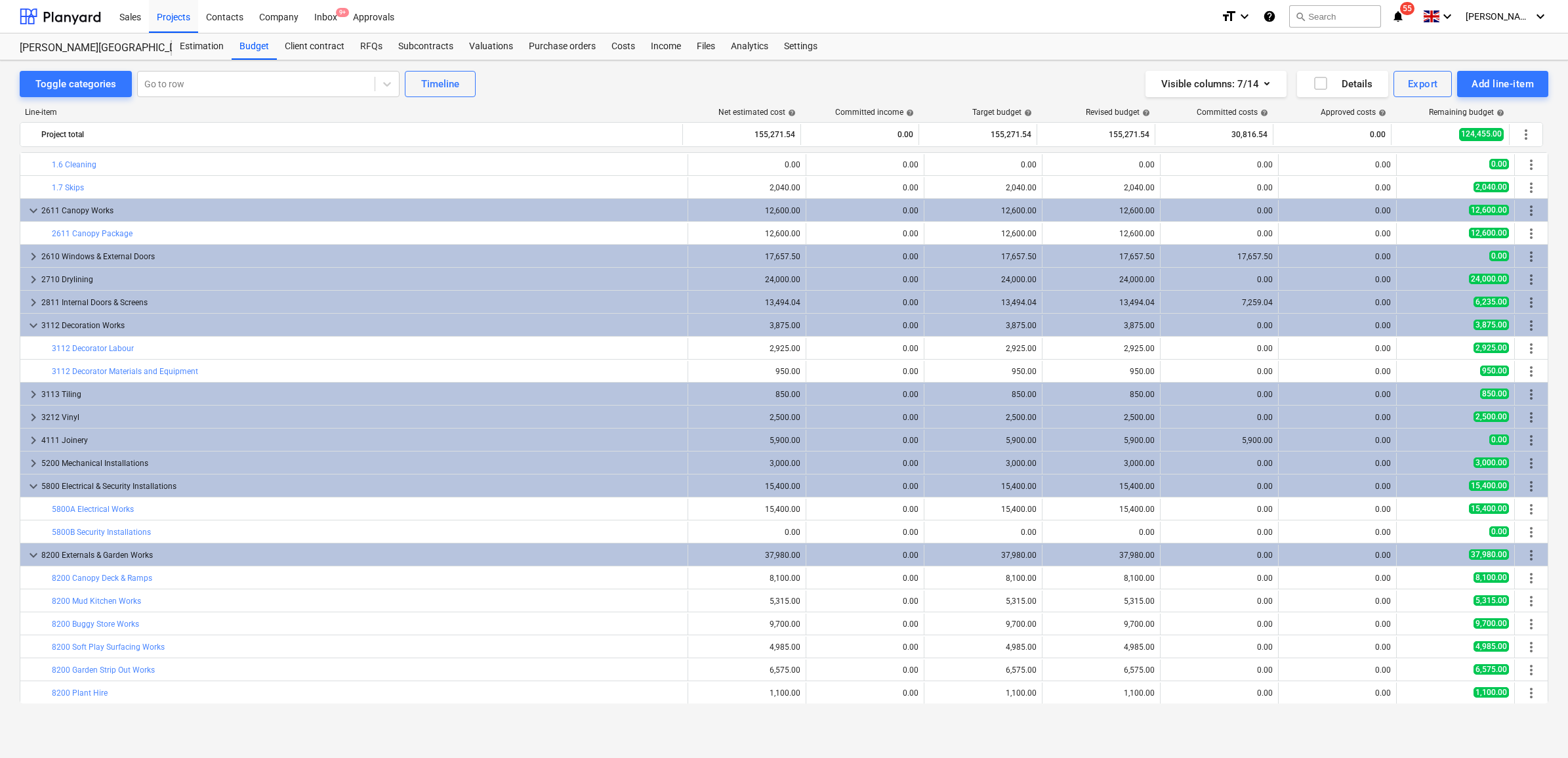
click at [157, 489] on div "5800 Electrical & Security Installations" at bounding box center [362, 486] width 641 height 21
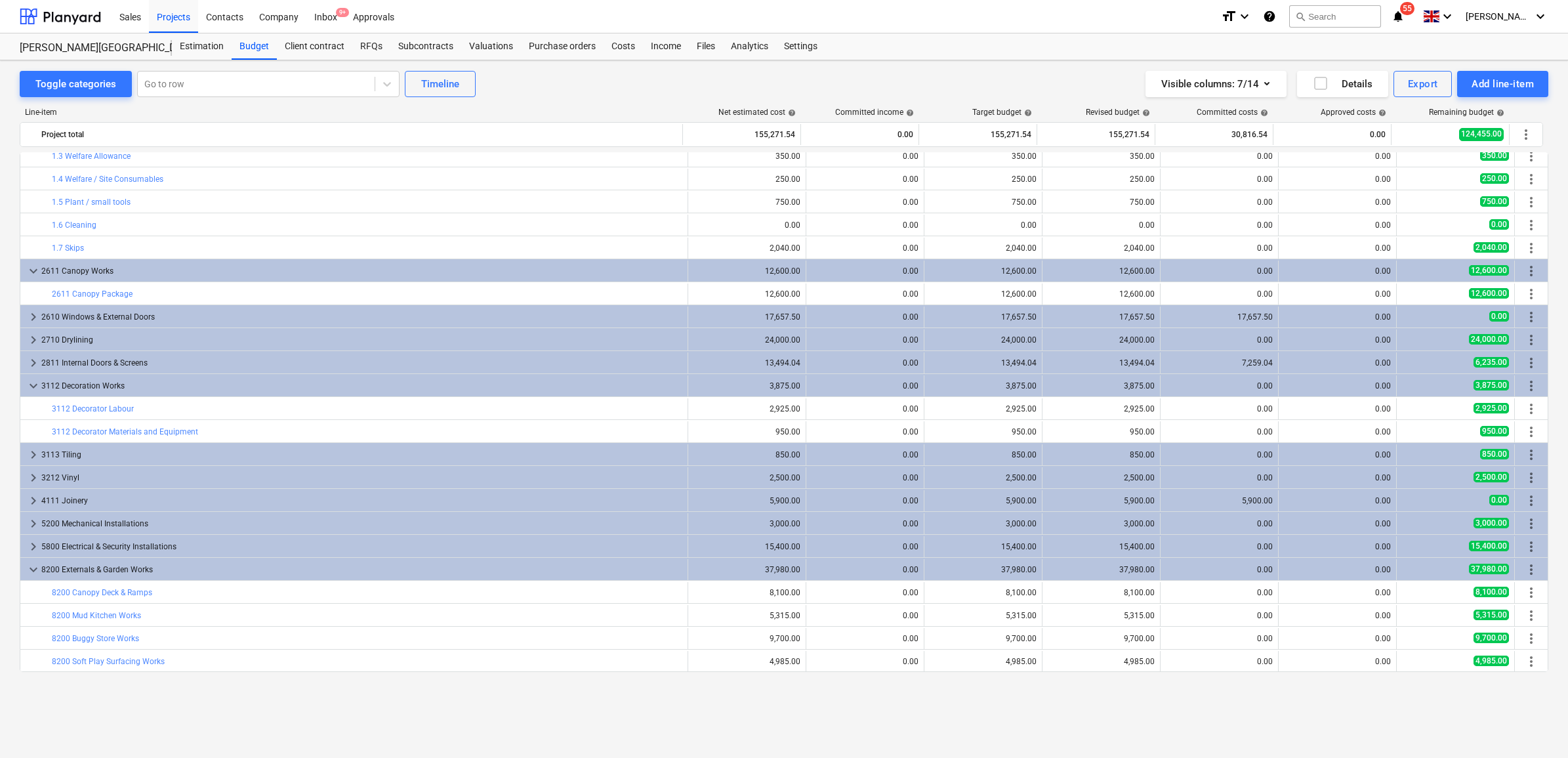
scroll to position [0, 0]
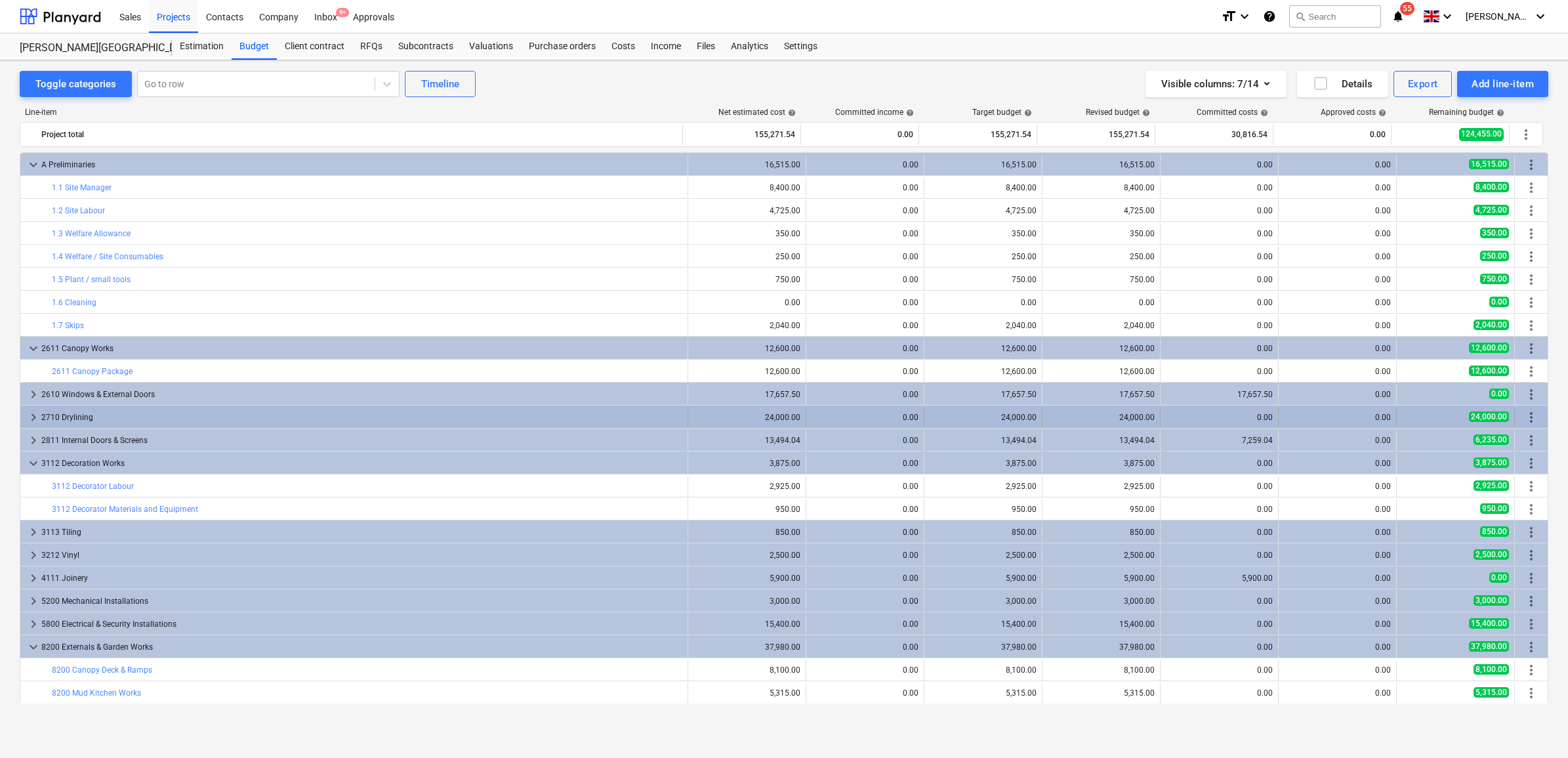
click at [116, 413] on div "2710 Drylining" at bounding box center [362, 417] width 641 height 21
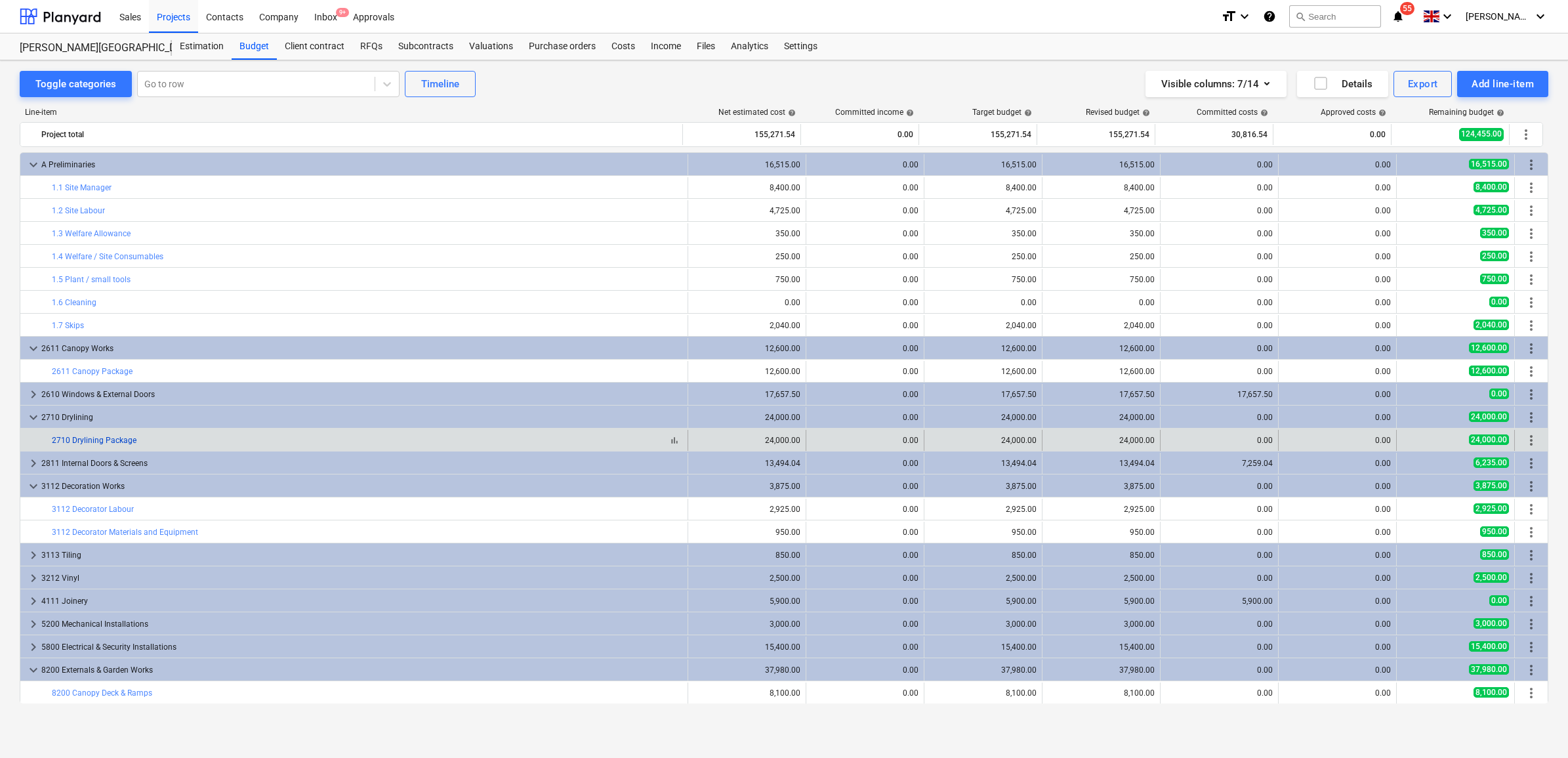
click at [116, 444] on link "2710 Drylining Package" at bounding box center [94, 440] width 85 height 9
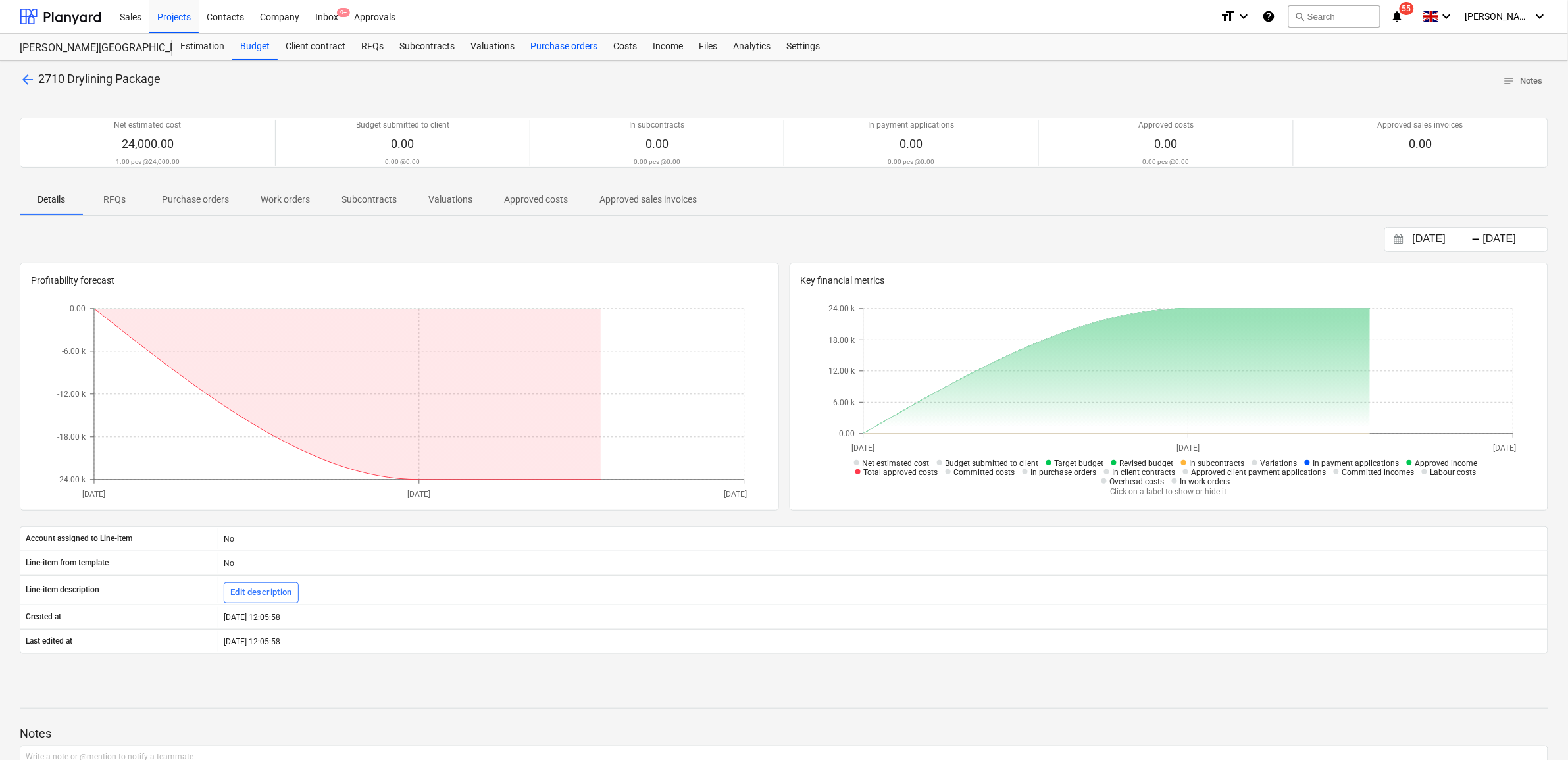
click at [576, 42] on div "Purchase orders" at bounding box center [564, 46] width 83 height 26
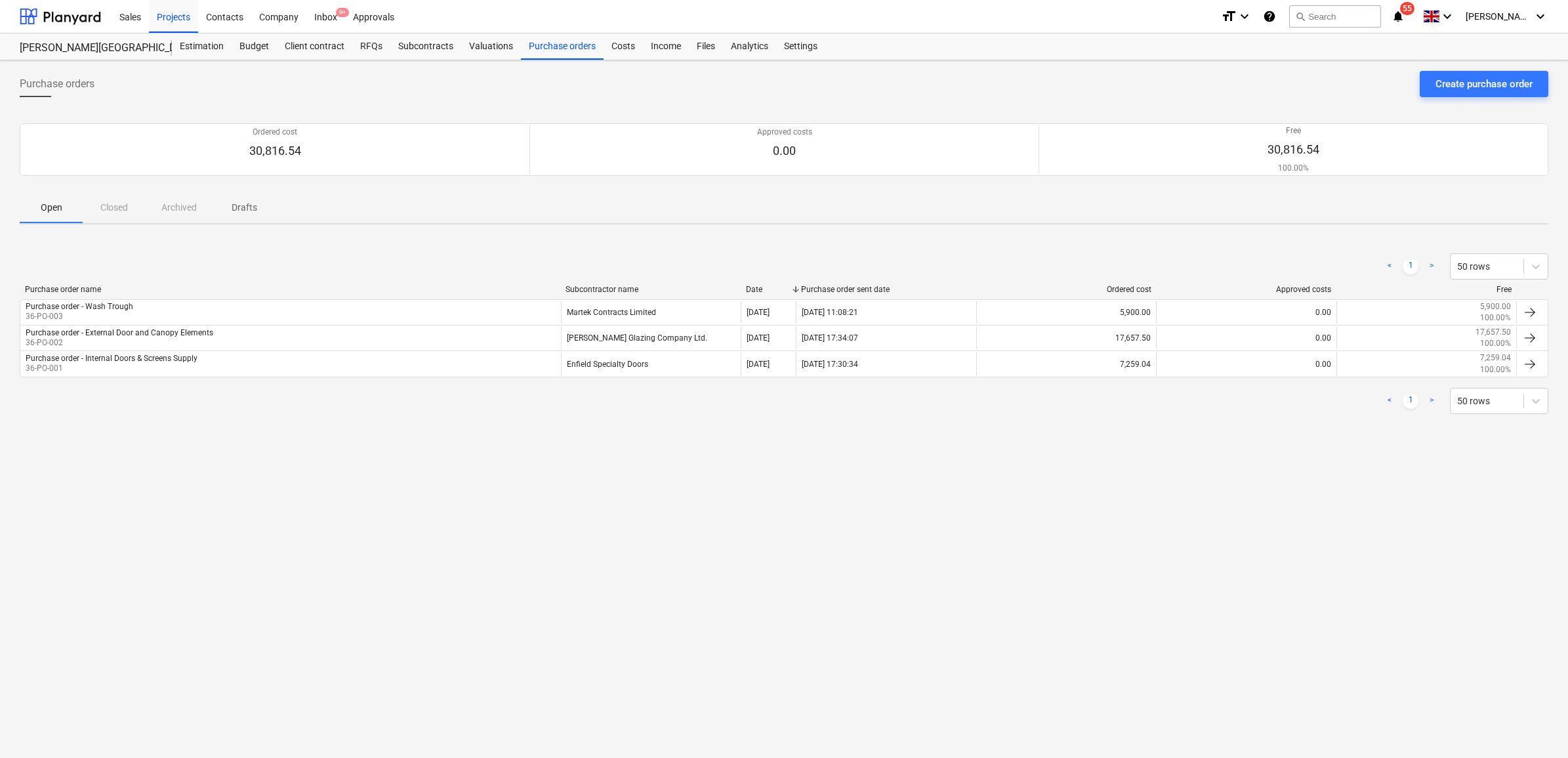
drag, startPoint x: 244, startPoint y: 518, endPoint x: 260, endPoint y: 492, distance: 30.5
click at [244, 518] on div "Purchase orders Create purchase order Ordered cost 30,816.54 Approved costs 0.0…" at bounding box center [784, 408] width 1568 height 697
click at [1475, 85] on div "Create purchase order" at bounding box center [1484, 84] width 97 height 17
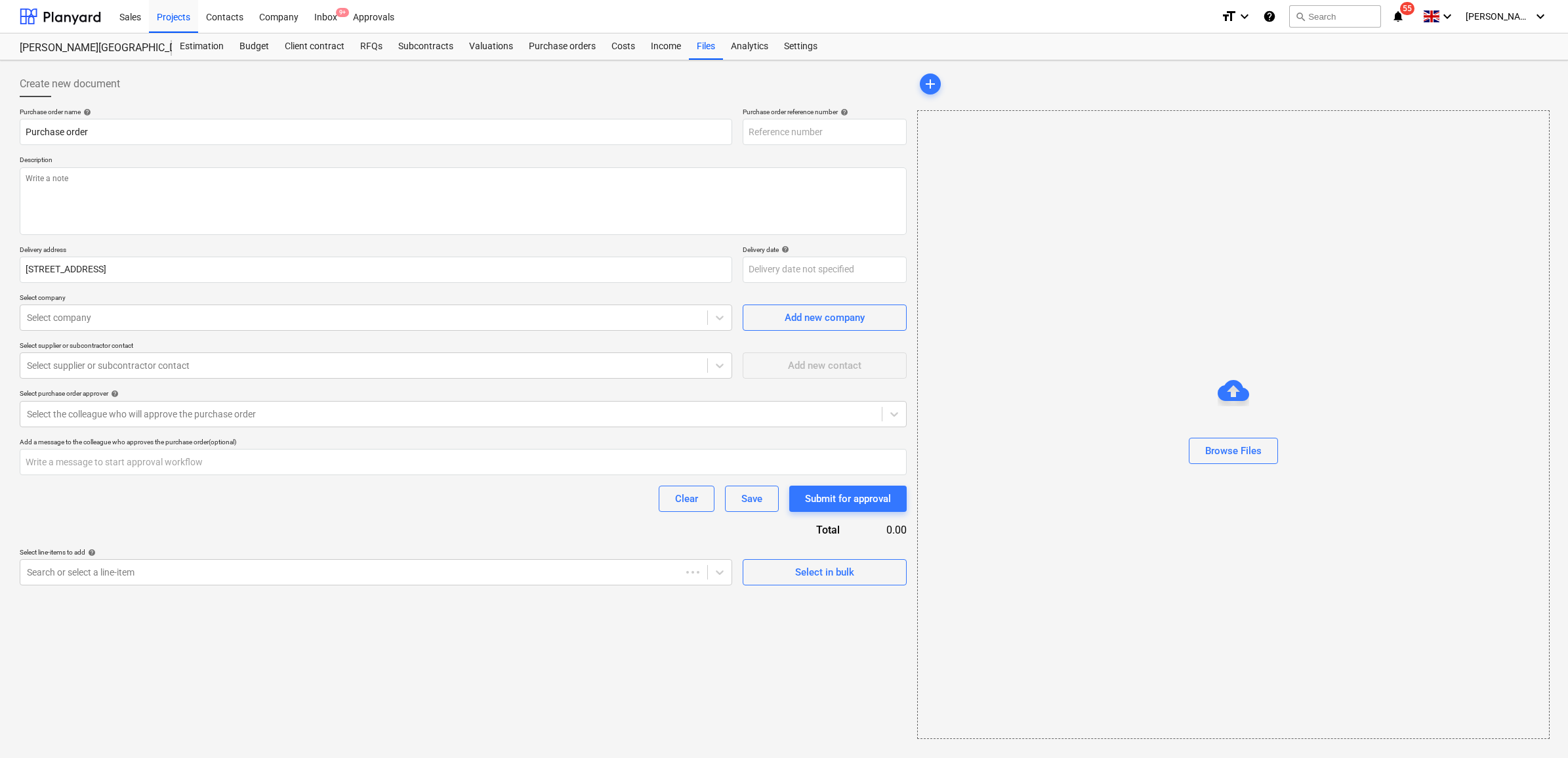
type textarea "x"
type input "36-PO-004"
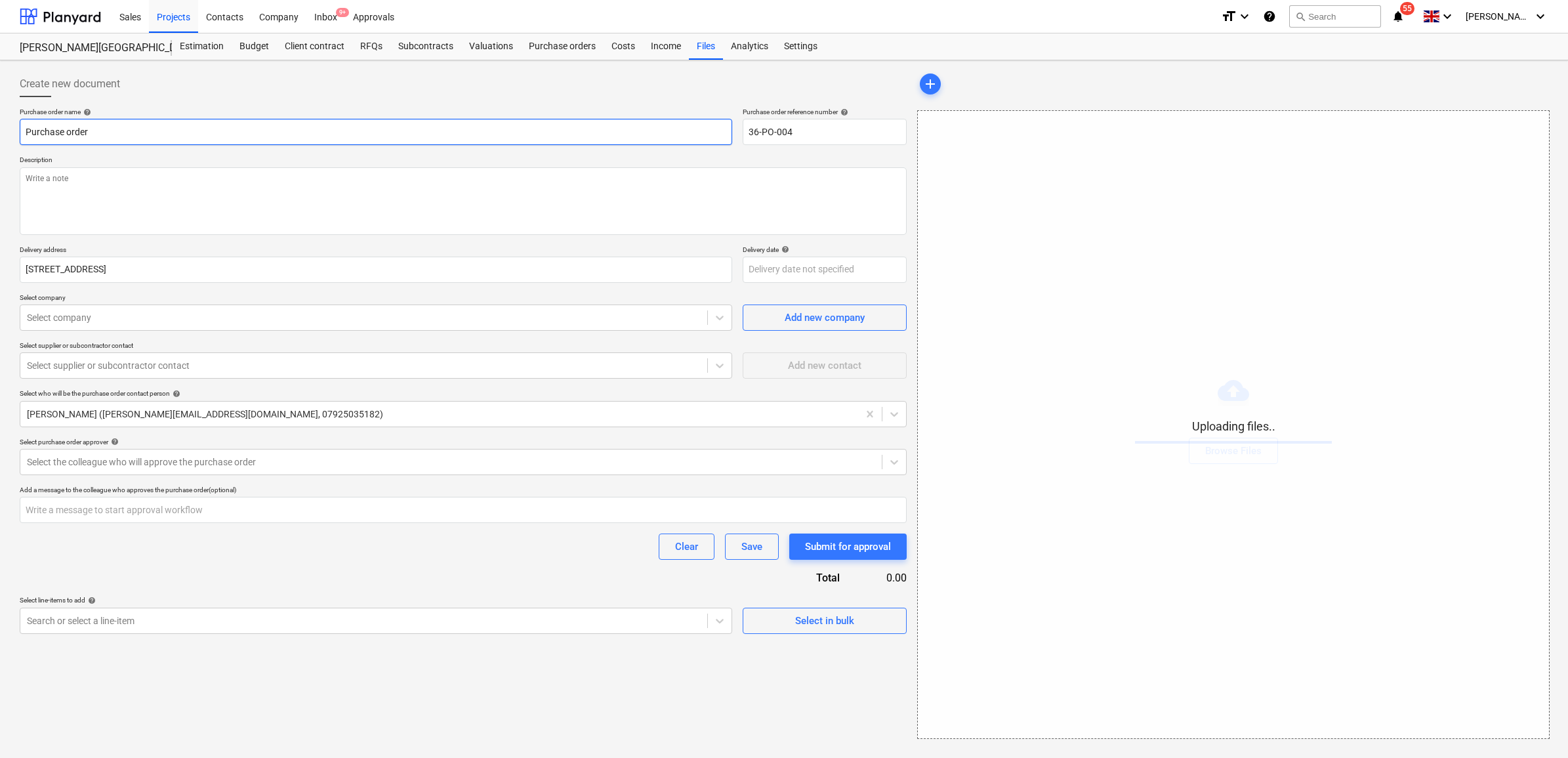
click at [255, 134] on input "Purchase order" at bounding box center [375, 132] width 713 height 26
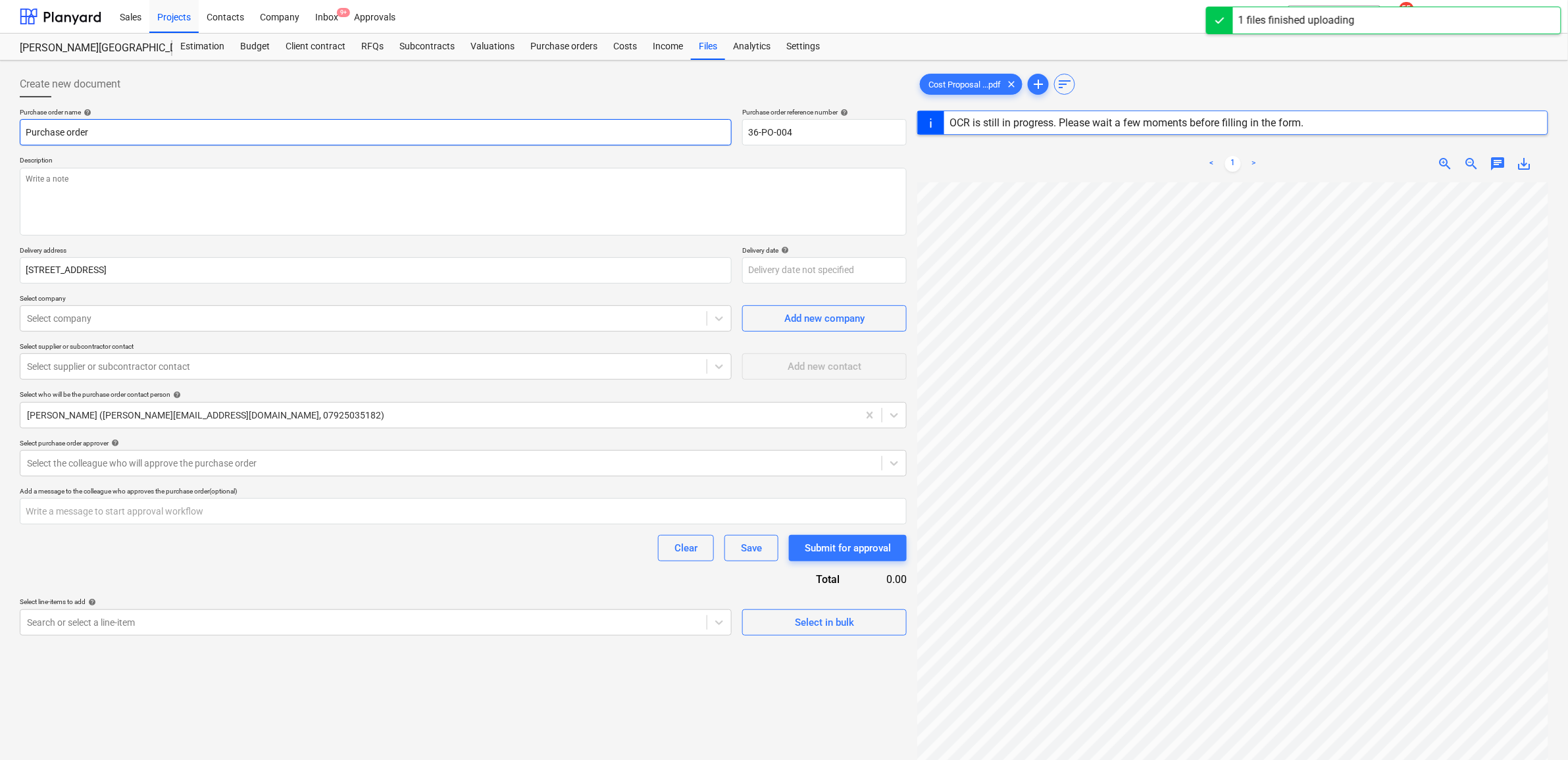
type textarea "x"
type input "Purchase order"
type textarea "x"
type input "Purchase order -"
type textarea "x"
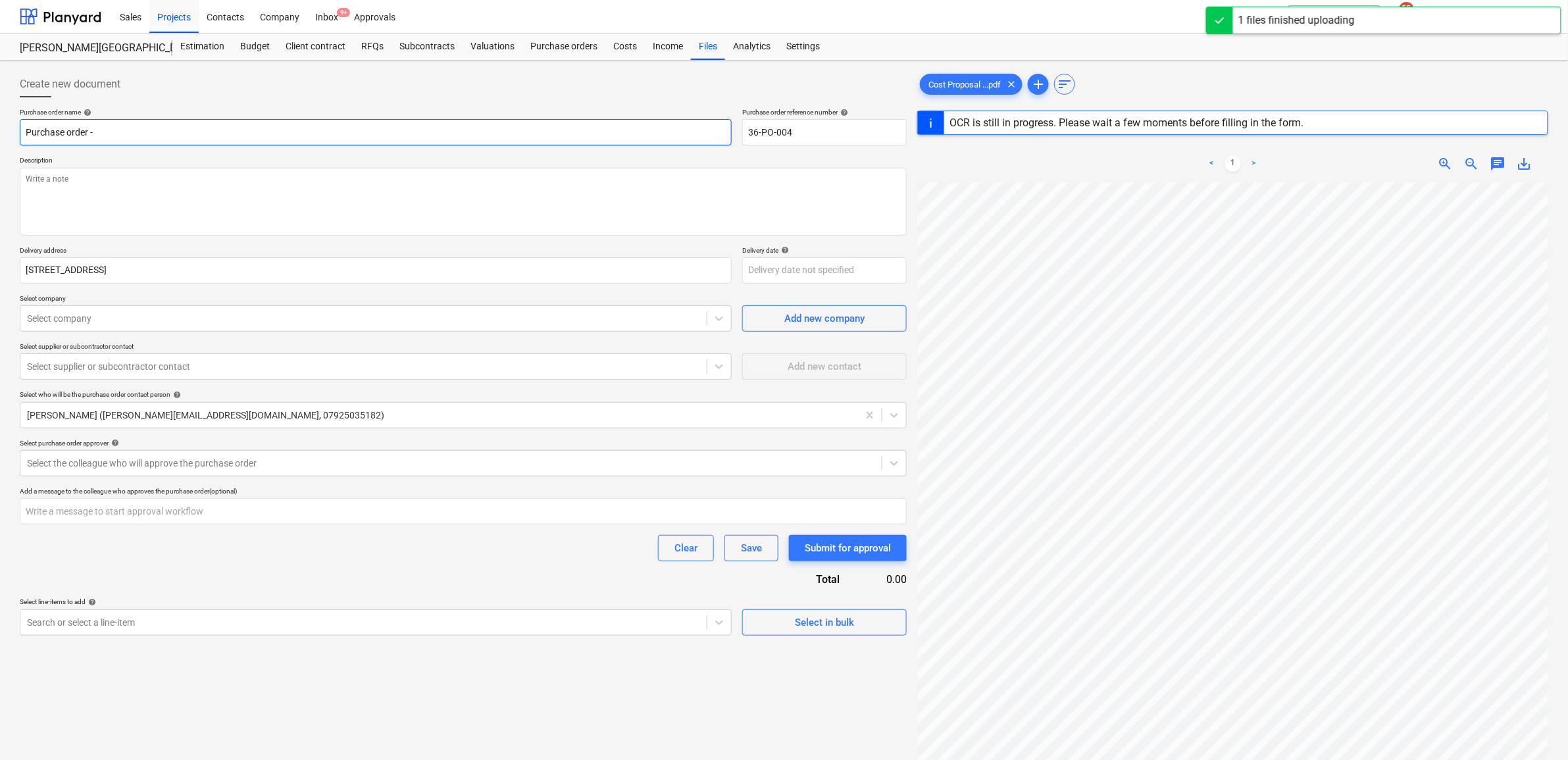
type input "Purchase order -"
type textarea "x"
type input "Purchase order - D"
type textarea "x"
type input "Purchase order - Dr"
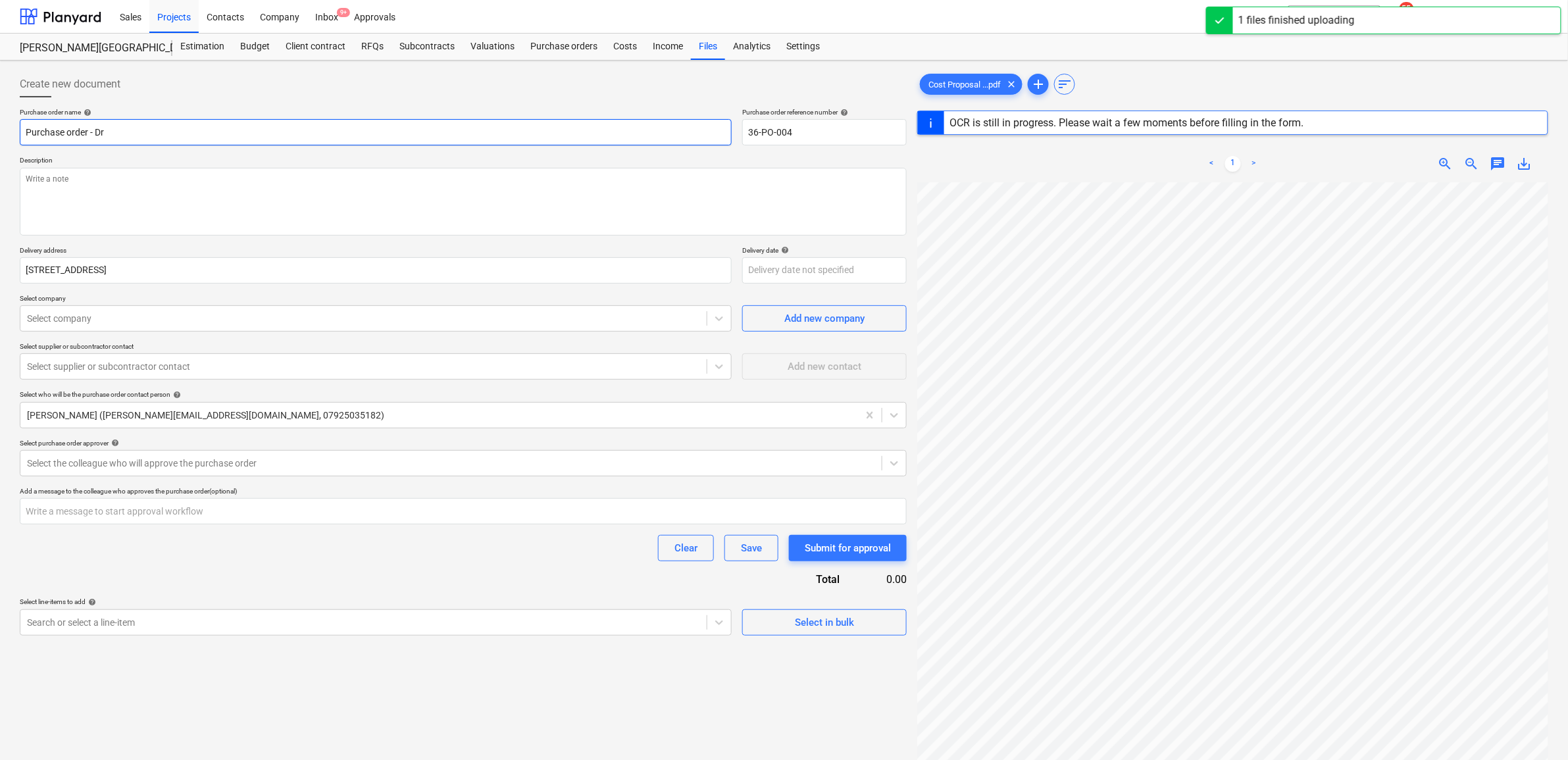
type textarea "x"
type input "Purchase order - Dry"
type textarea "x"
type input "Purchase order - Dryl"
type textarea "x"
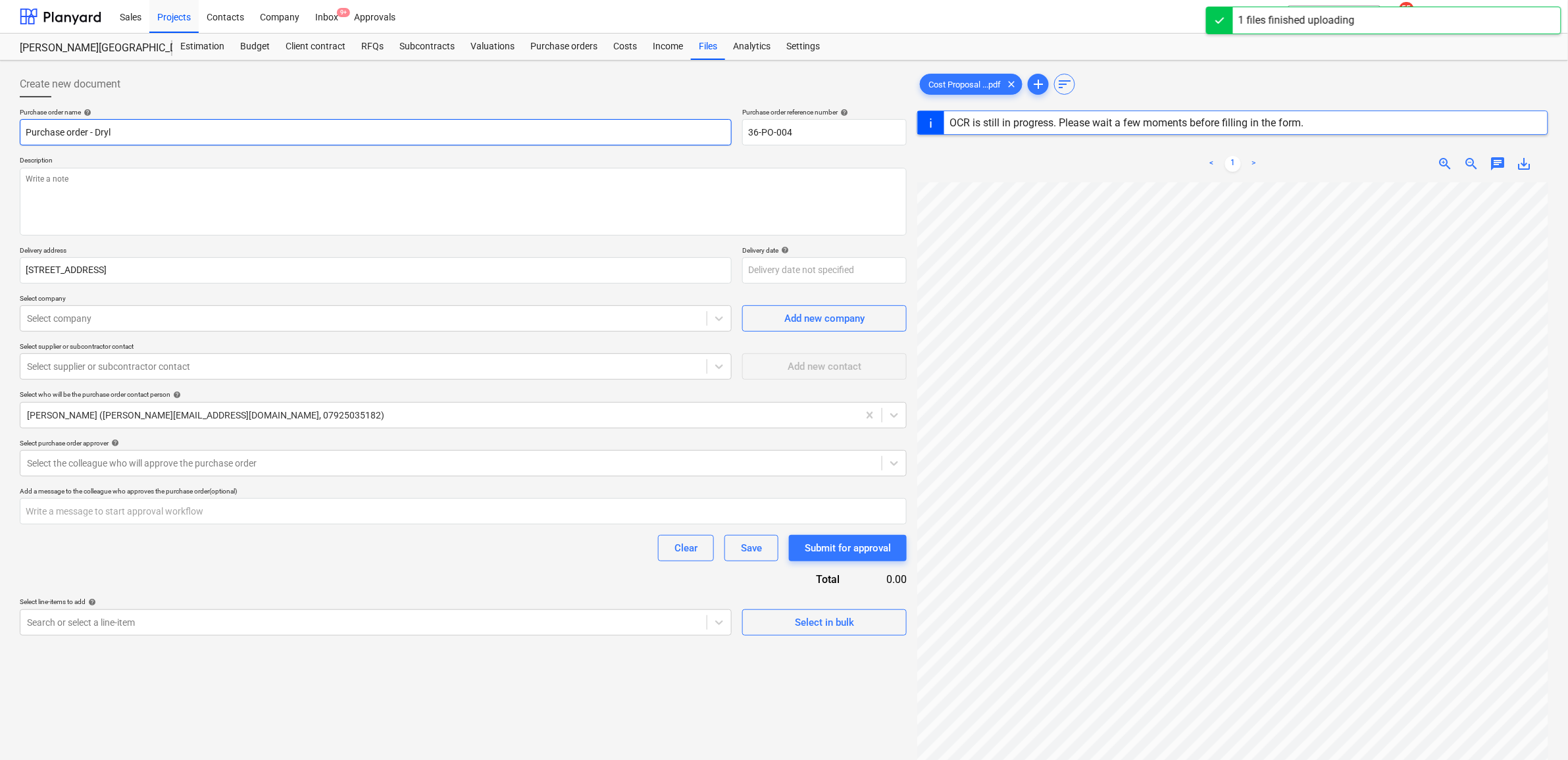
type input "Purchase order - Dryli"
type textarea "x"
type input "Purchase order - Drylin"
type textarea "x"
type input "Purchase order - Drylini"
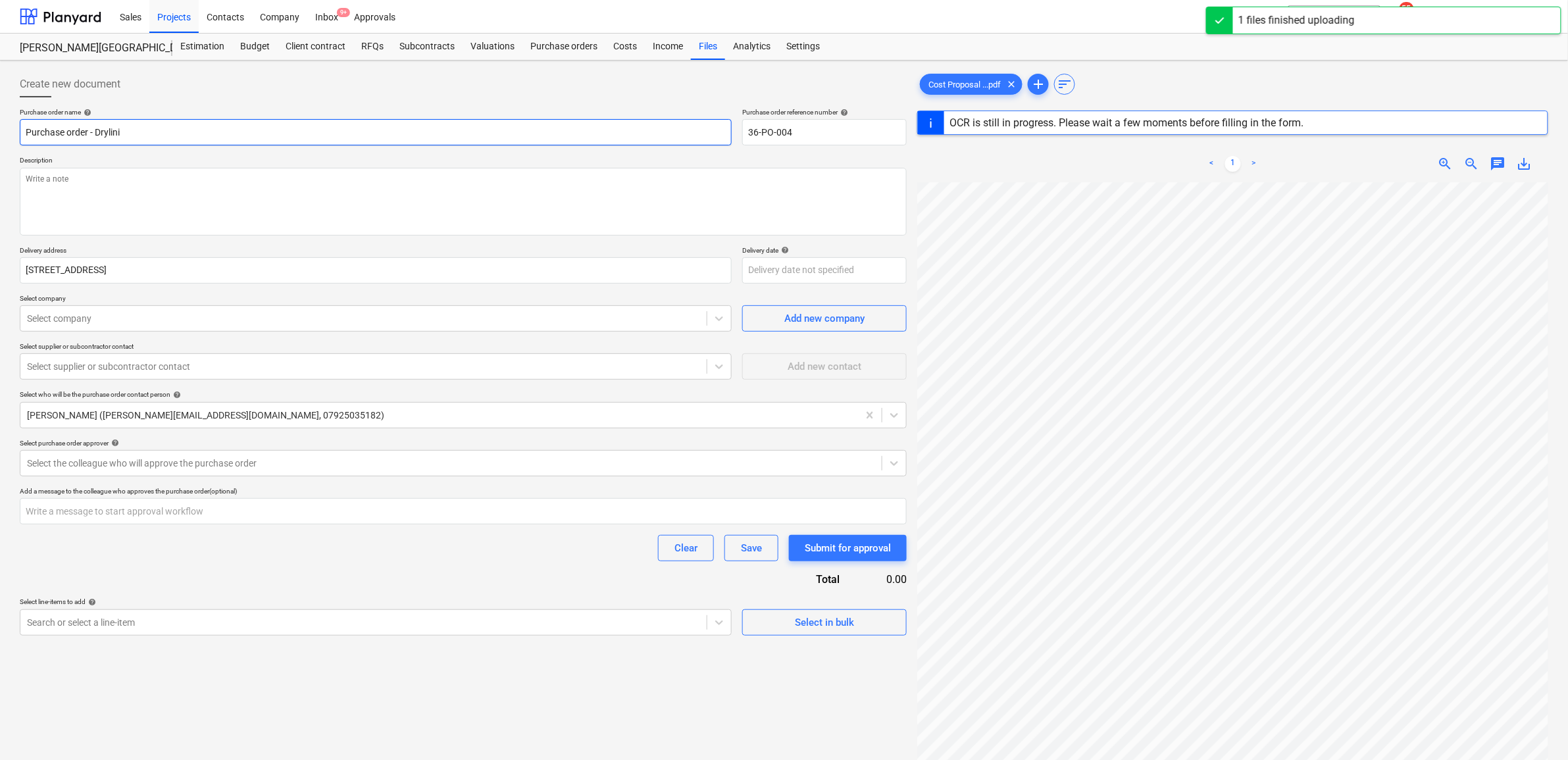
type textarea "x"
type input "Purchase order - Drylinin"
type textarea "x"
type input "Purchase order - Drylining"
click at [353, 152] on div "Purchase order name help Purchase order - Drylining Purchase order reference nu…" at bounding box center [463, 371] width 887 height 528
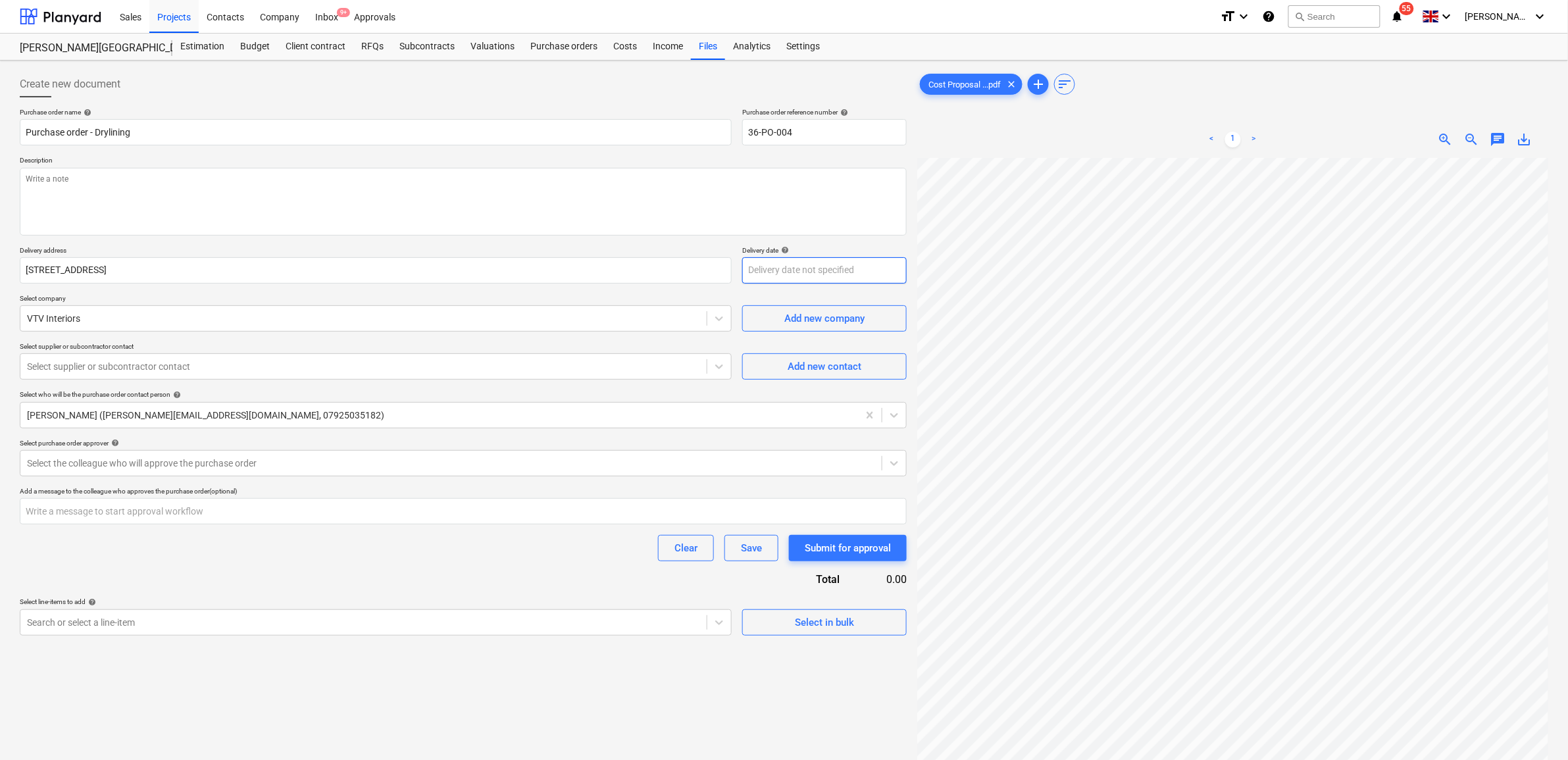
scroll to position [29, 43]
click at [146, 199] on textarea at bounding box center [463, 202] width 887 height 68
type textarea "x"
type textarea "A"
type textarea "x"
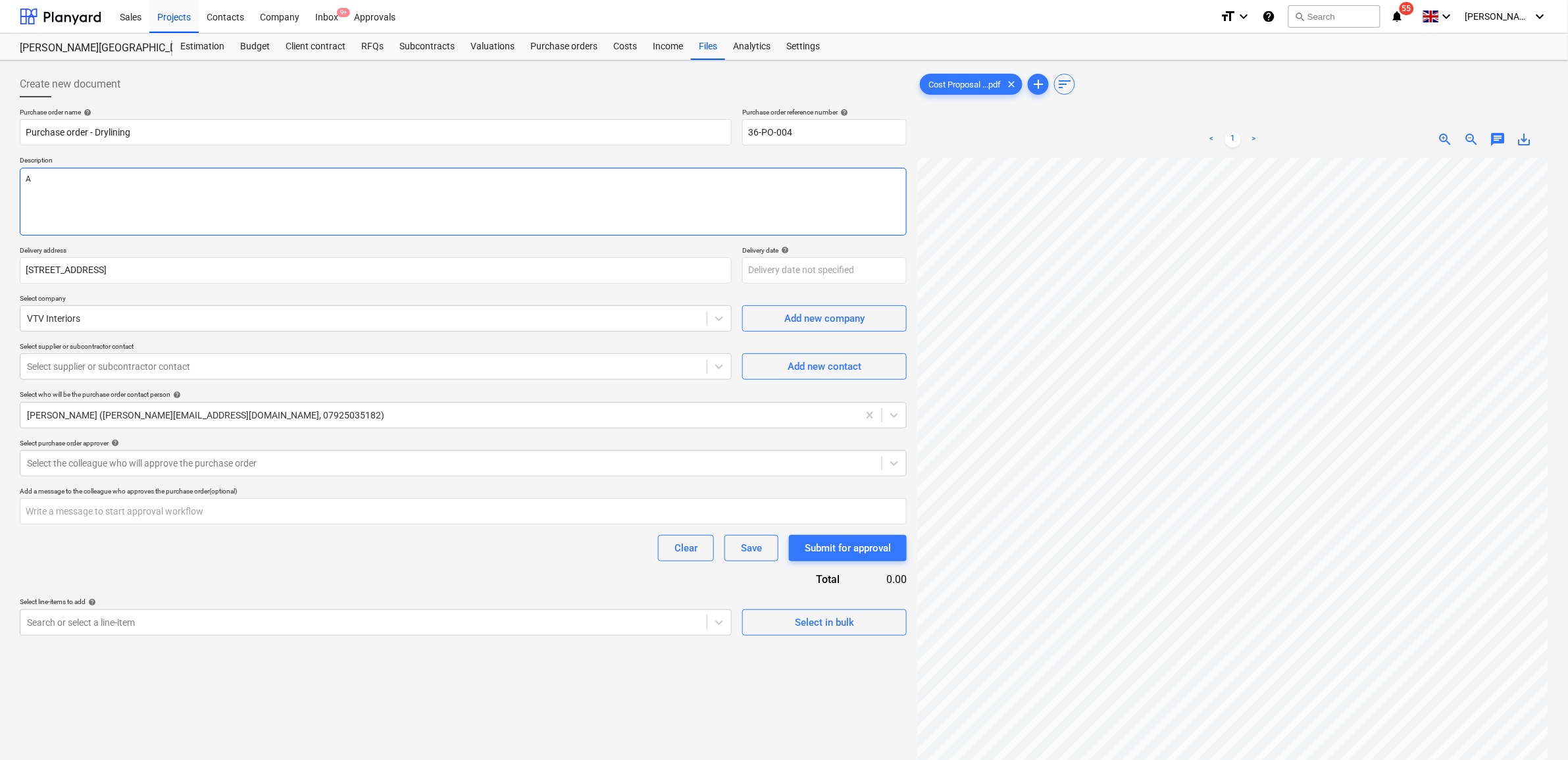
type textarea "As"
type textarea "x"
type textarea "As"
type textarea "x"
type textarea "As p"
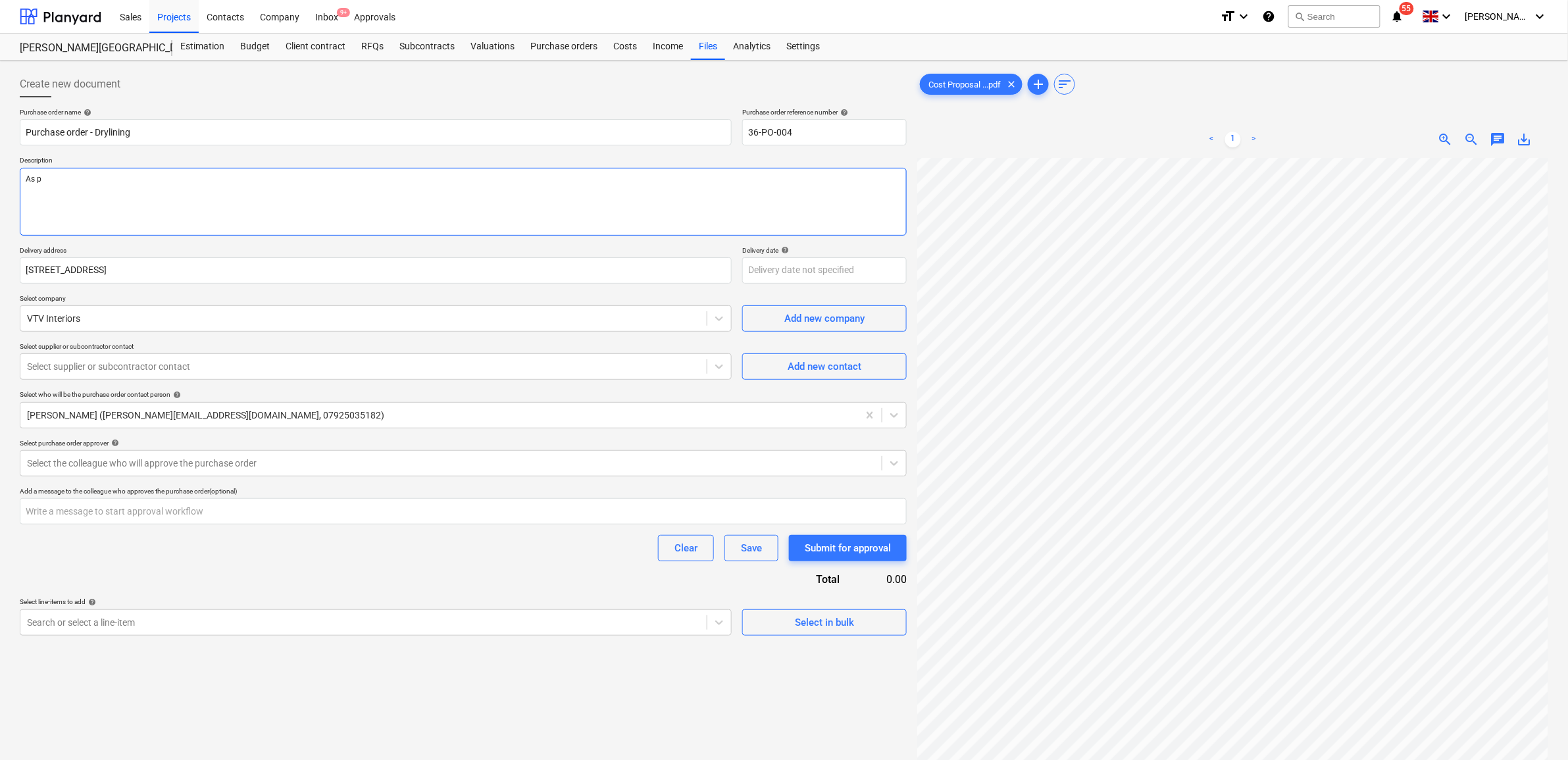
type textarea "x"
type textarea "As pe"
type textarea "x"
type textarea "As per"
type textarea "x"
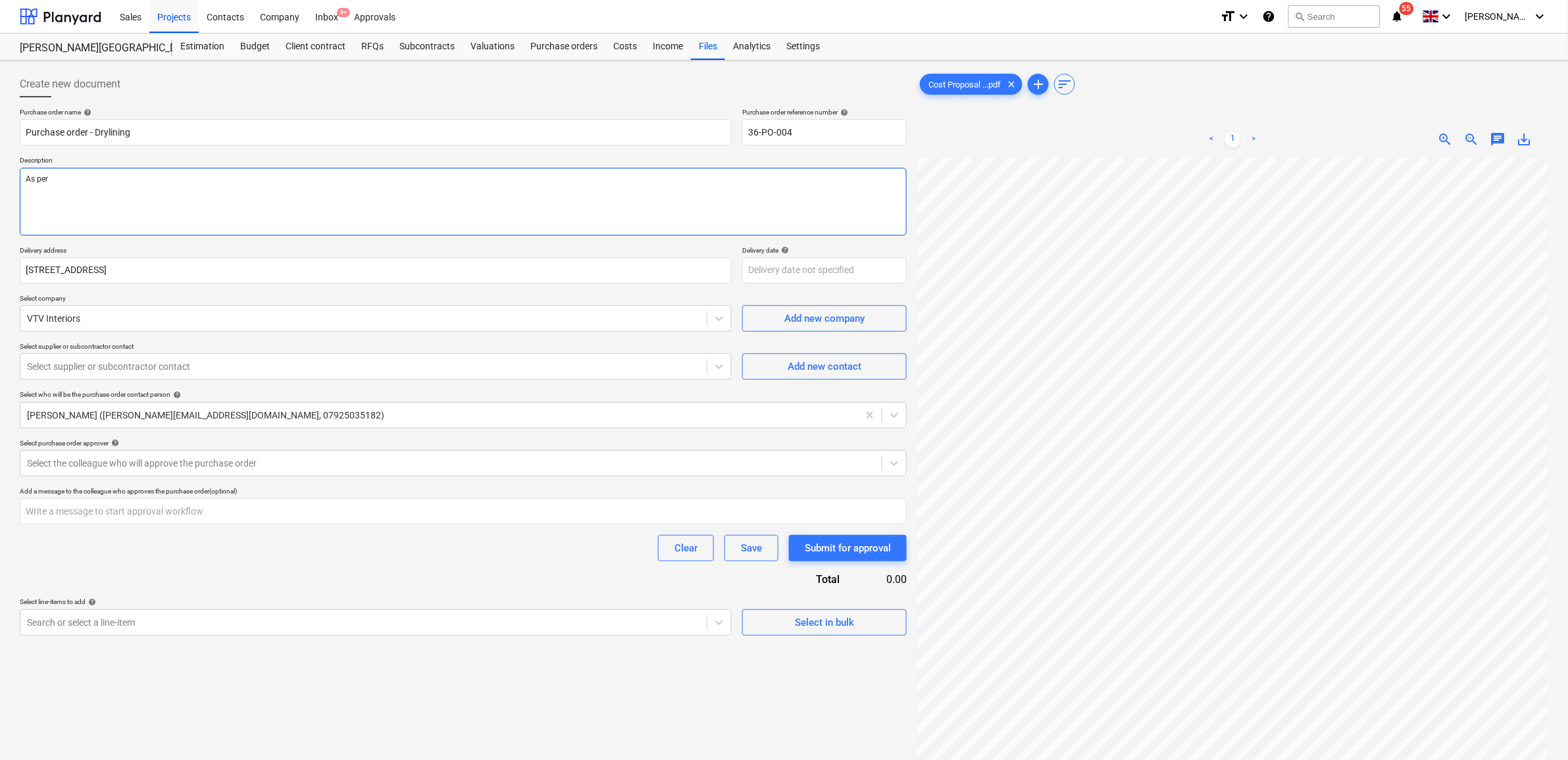
type textarea "As per"
type textarea "x"
type textarea "As per a"
type textarea "x"
type textarea "As per at"
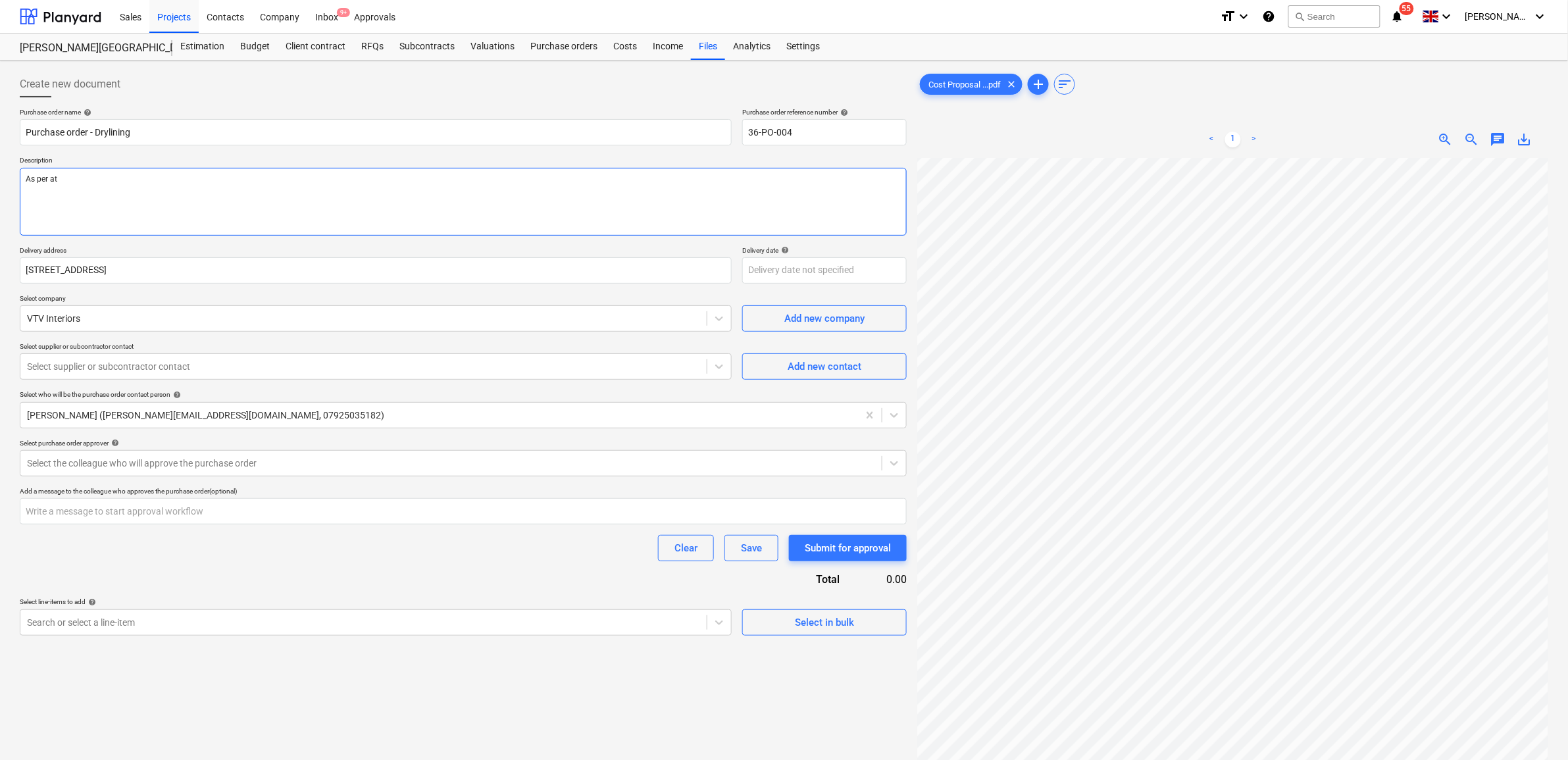
type textarea "x"
type textarea "As per att"
type textarea "x"
type textarea "As per atta"
type textarea "x"
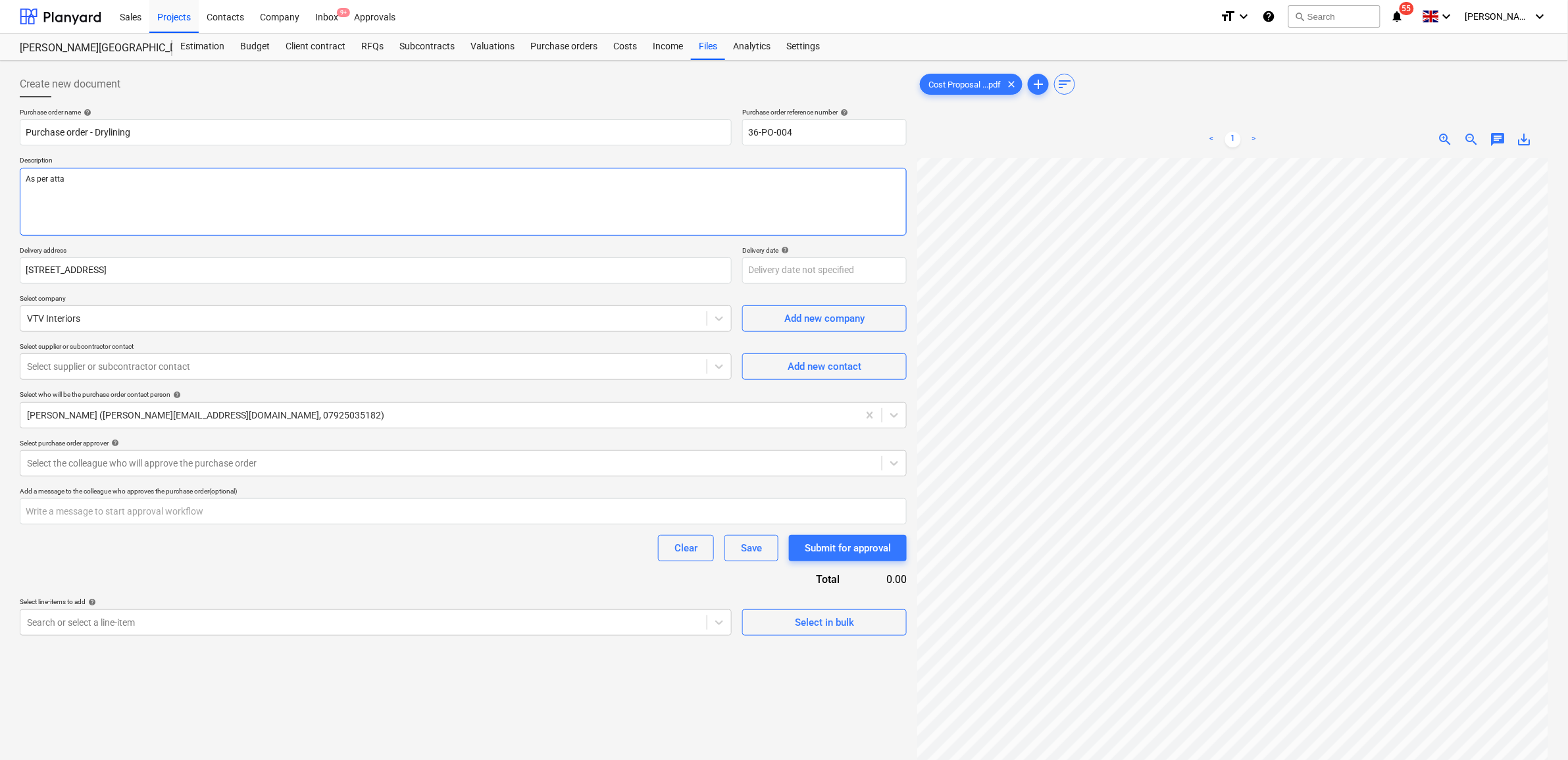
type textarea "As per attac"
type textarea "x"
type textarea "As per attach"
type textarea "x"
type textarea "As per attache"
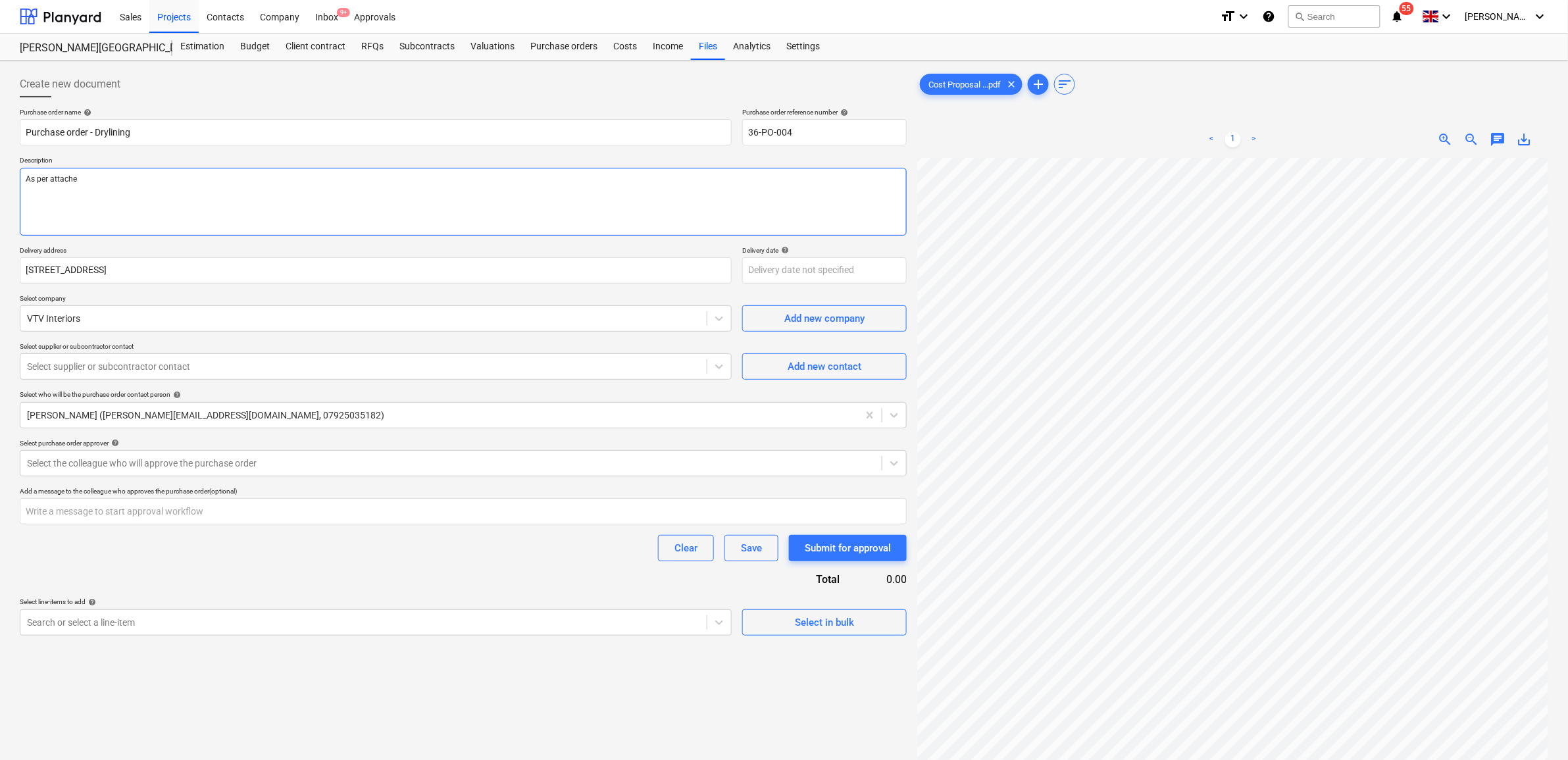
type textarea "x"
type textarea "As per attached"
type textarea "x"
type textarea "As per attached c"
type textarea "x"
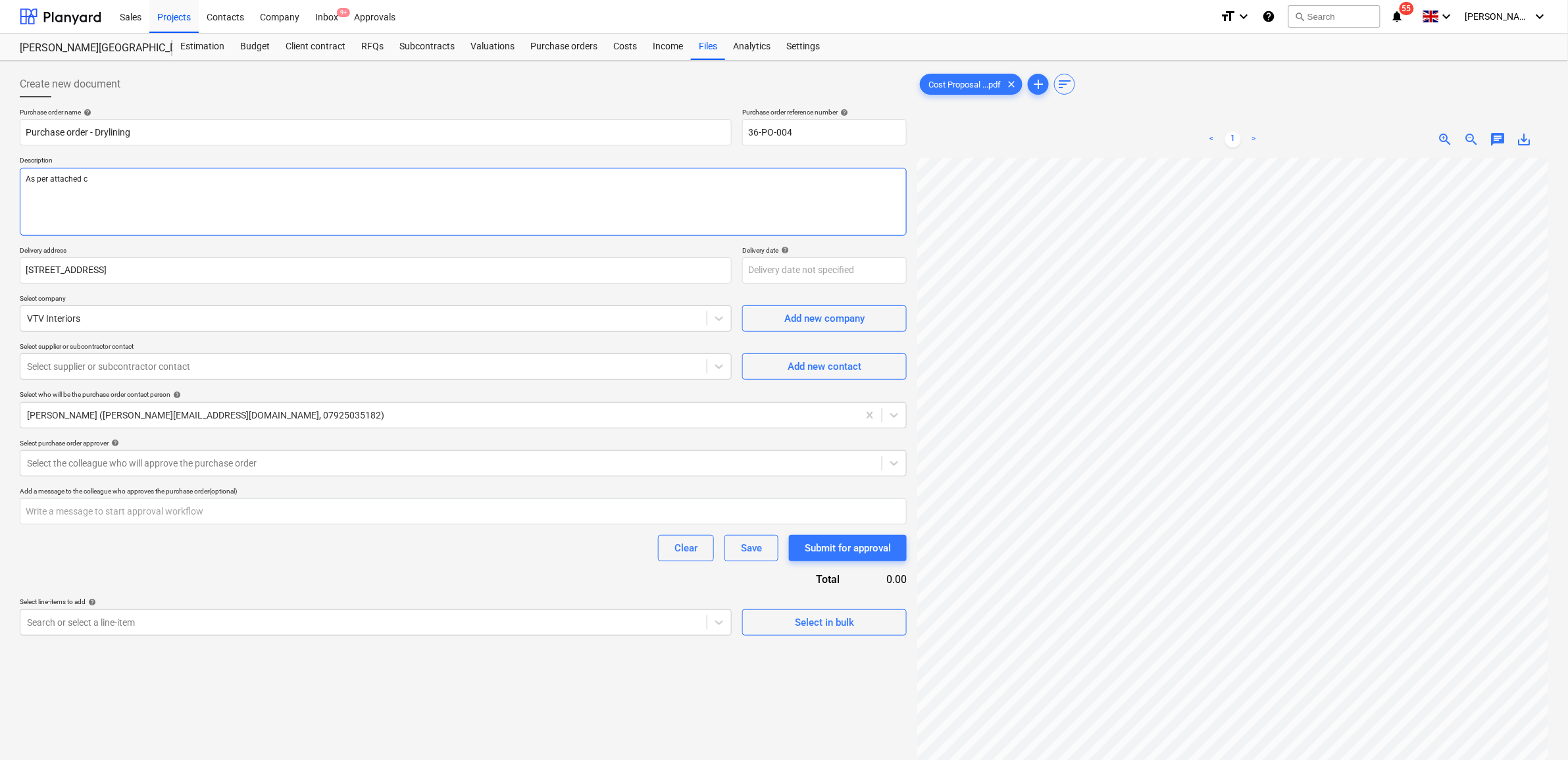
type textarea "As per attached co"
type textarea "x"
type textarea "As per attached cos"
type textarea "x"
type textarea "As per attached cost"
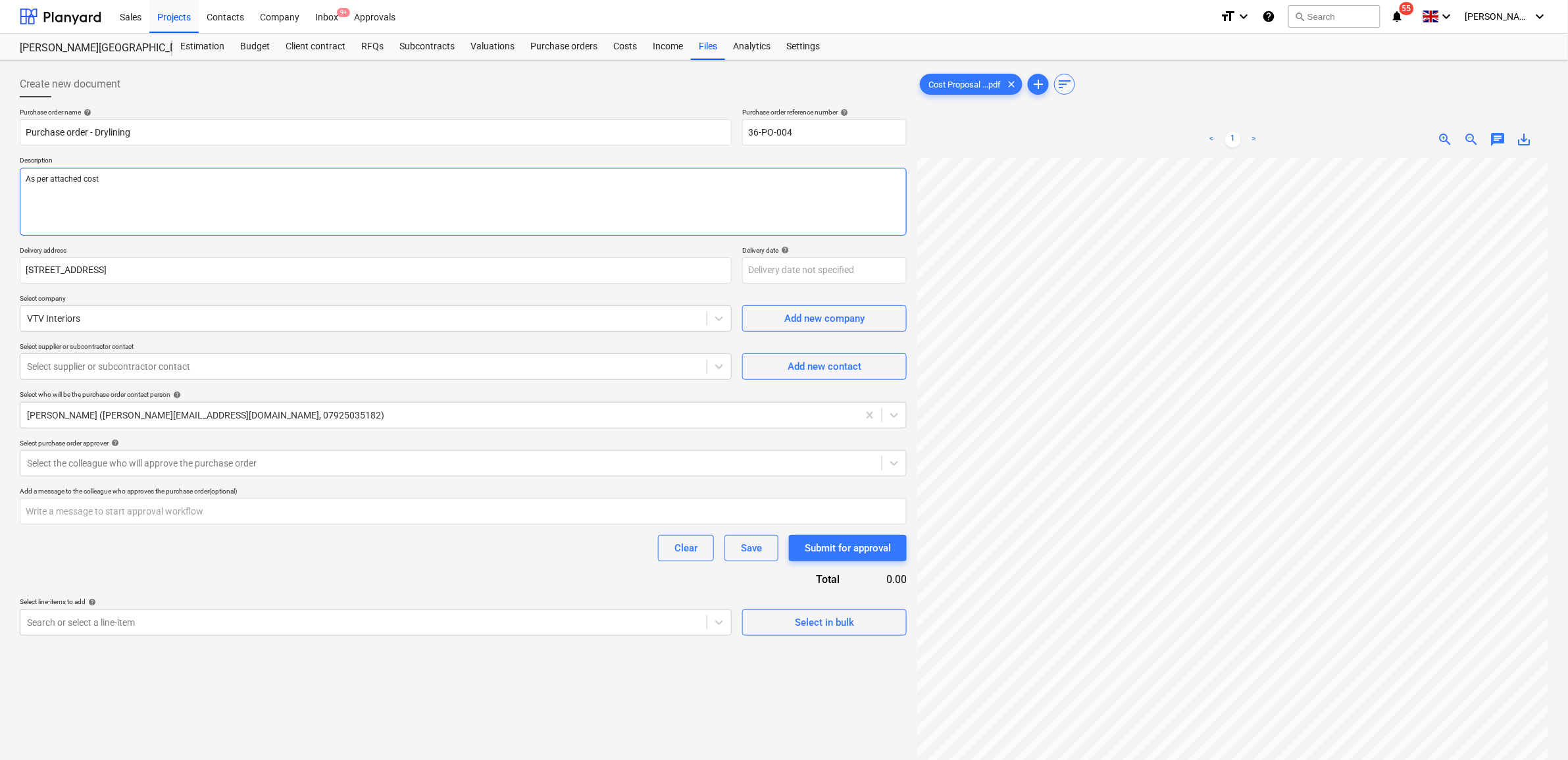
type textarea "x"
type textarea "As per attached cost"
type textarea "x"
type textarea "As per attached cost p"
type textarea "x"
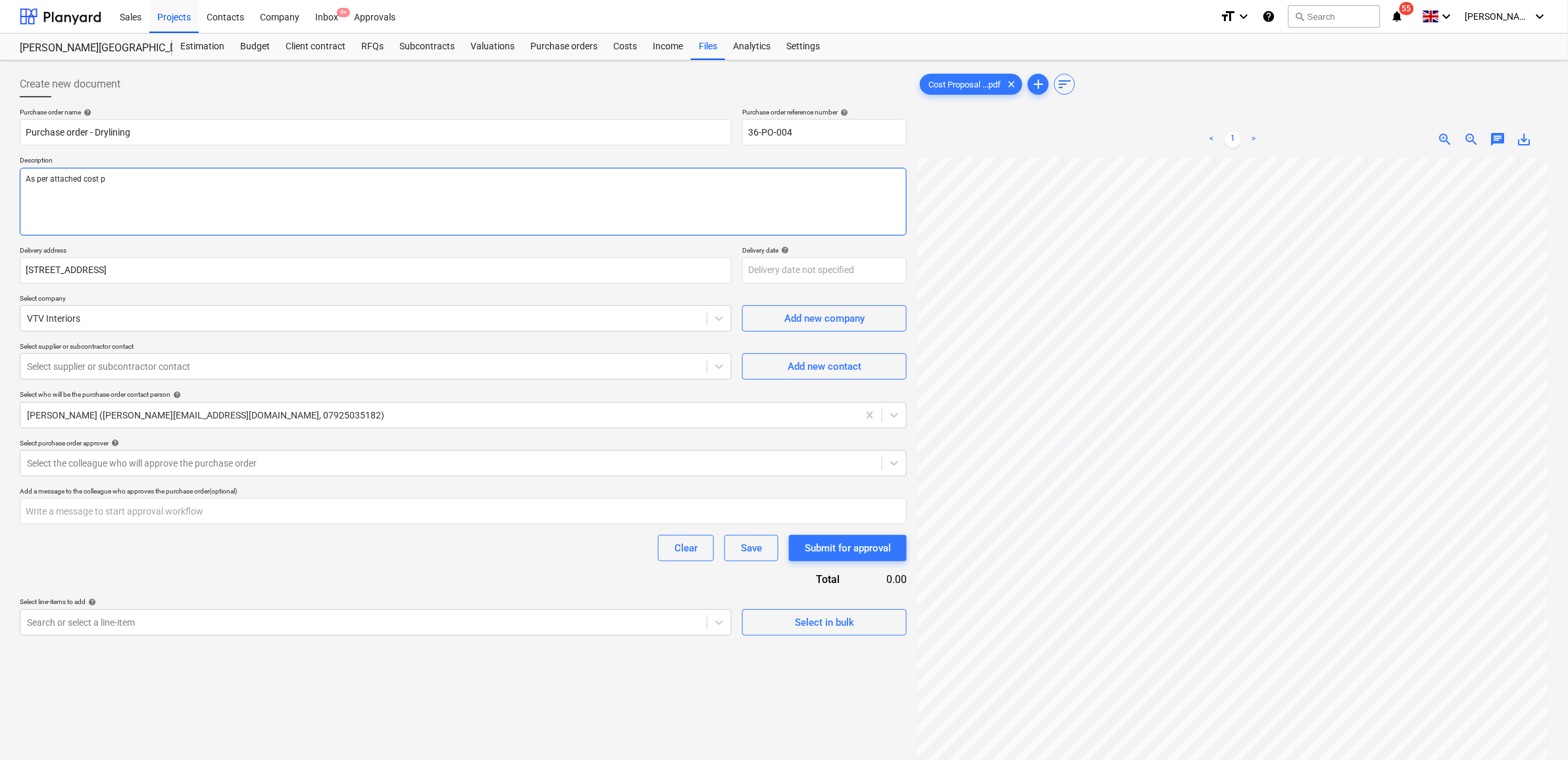
type textarea "As per attached cost pr"
type textarea "x"
type textarea "As per attached cost pro"
type textarea "x"
type textarea "As per attached cost prop"
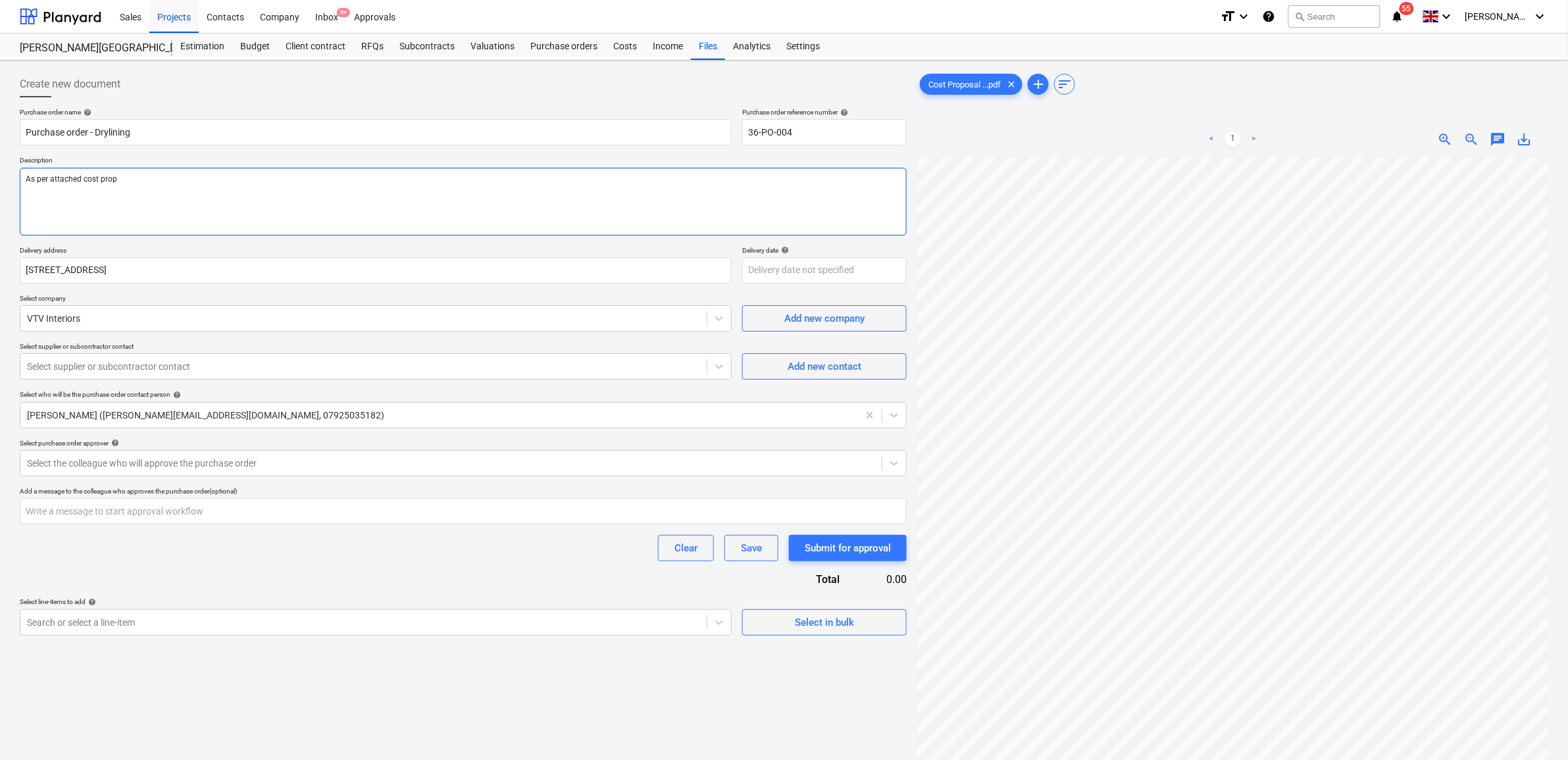
type textarea "x"
type textarea "As per attached cost propo"
type textarea "x"
type textarea "As per attached cost propor"
type textarea "x"
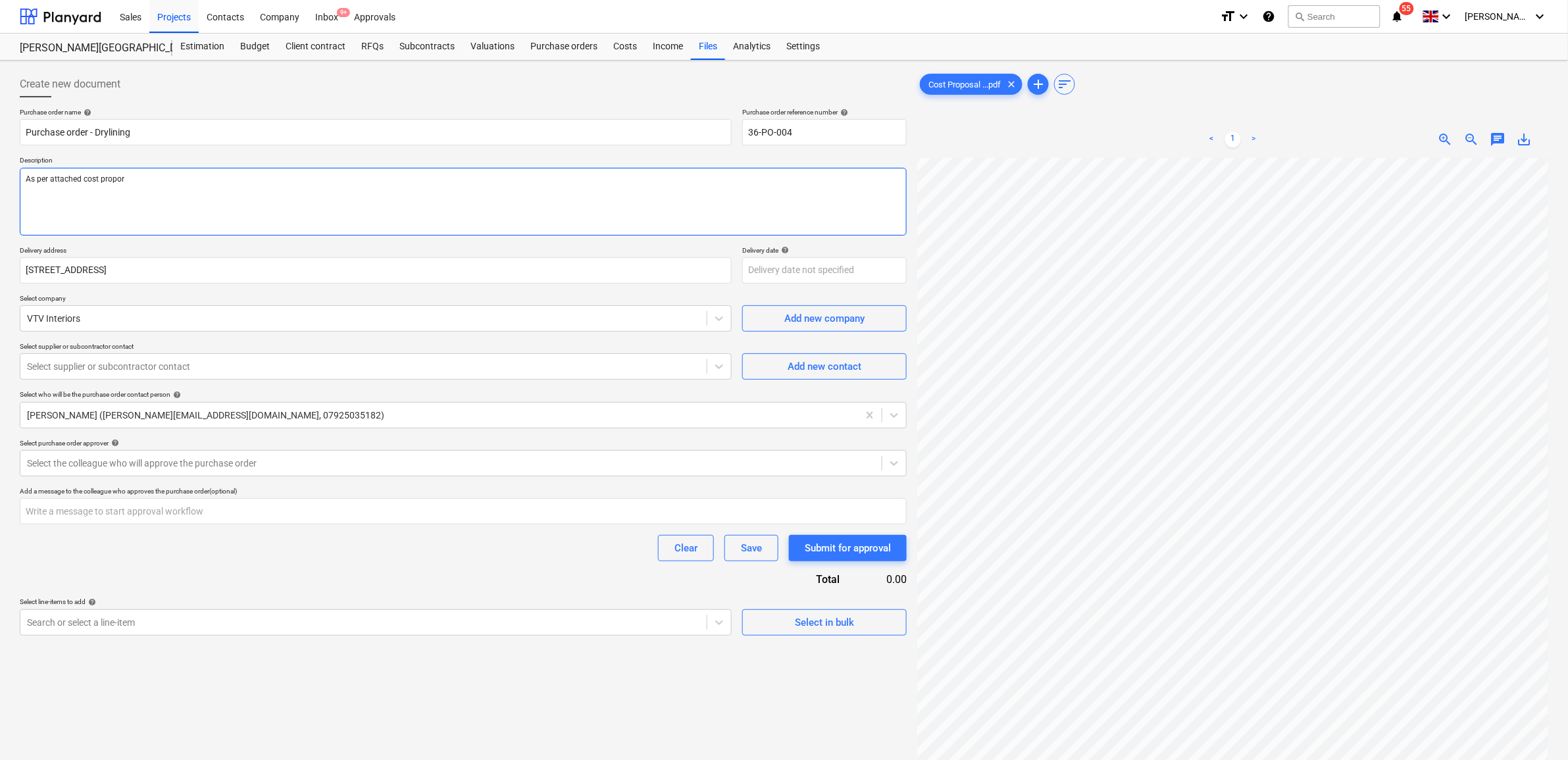
type textarea "As per attached cost propora"
type textarea "x"
type textarea "As per attached cost proporal"
type textarea "x"
type textarea "As per attached cost proporal"
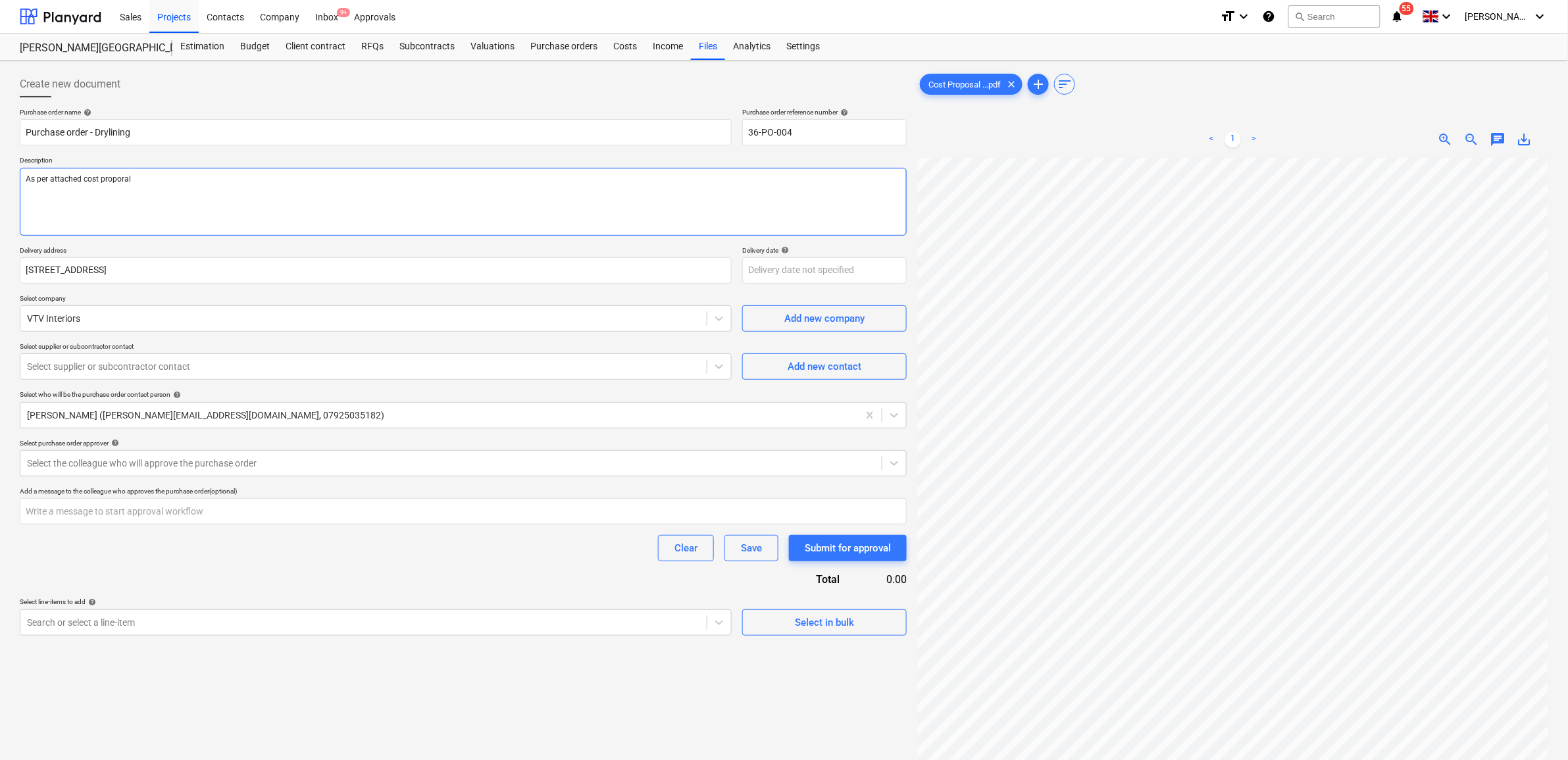
type textarea "x"
type textarea "As per attached cost proporal N"
type textarea "x"
type textarea "As per attached cost proporal No"
type textarea "x"
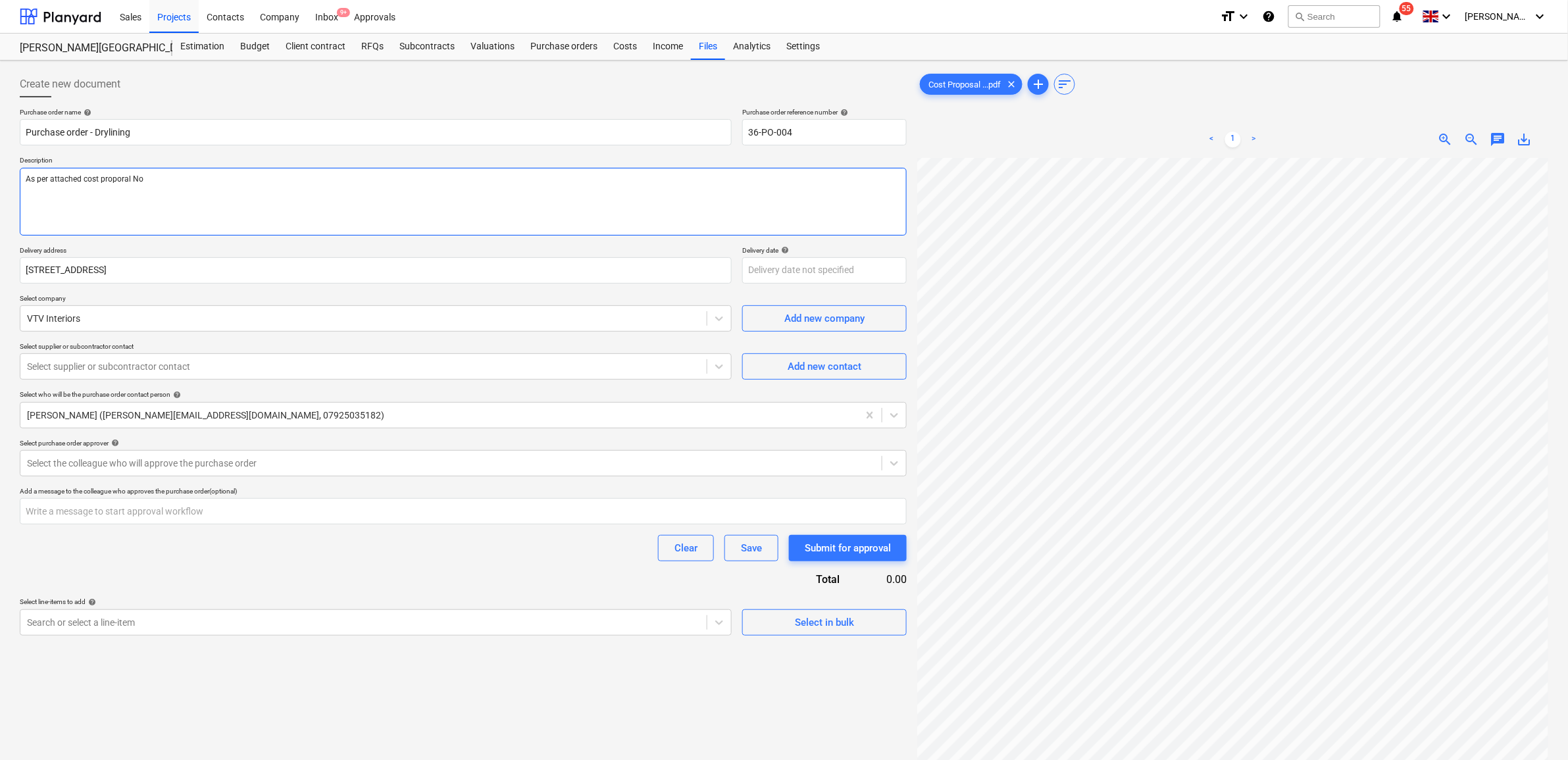
type textarea "As per attached cost proporal No."
type textarea "x"
type textarea "As per attached cost proporal No."
type textarea "x"
type textarea "As per attached cost proporal No. 2"
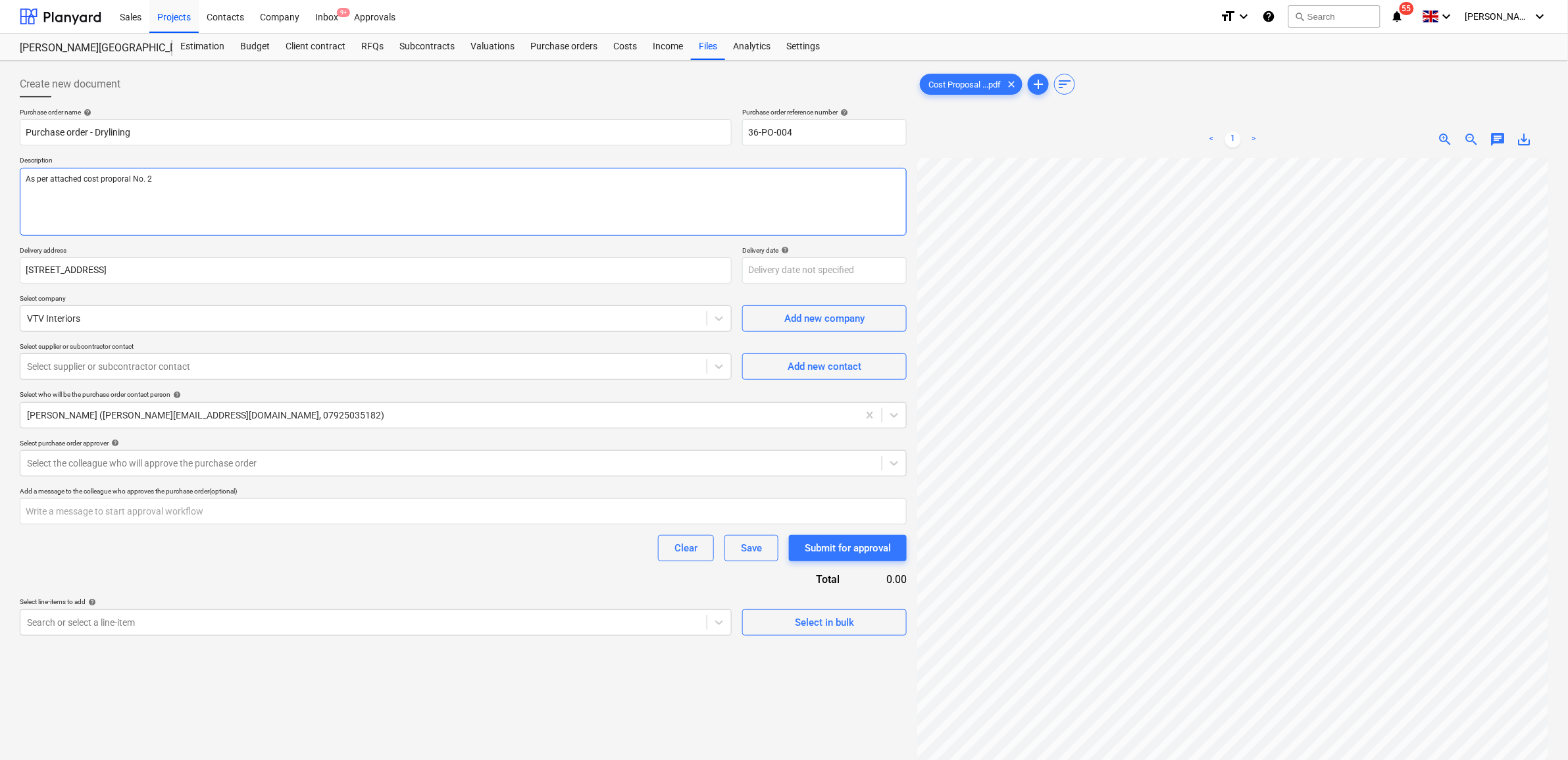
type textarea "x"
type textarea "As per attached cost proporal No. 20"
type textarea "x"
type textarea "As per attached cost proporal No. 202"
type textarea "x"
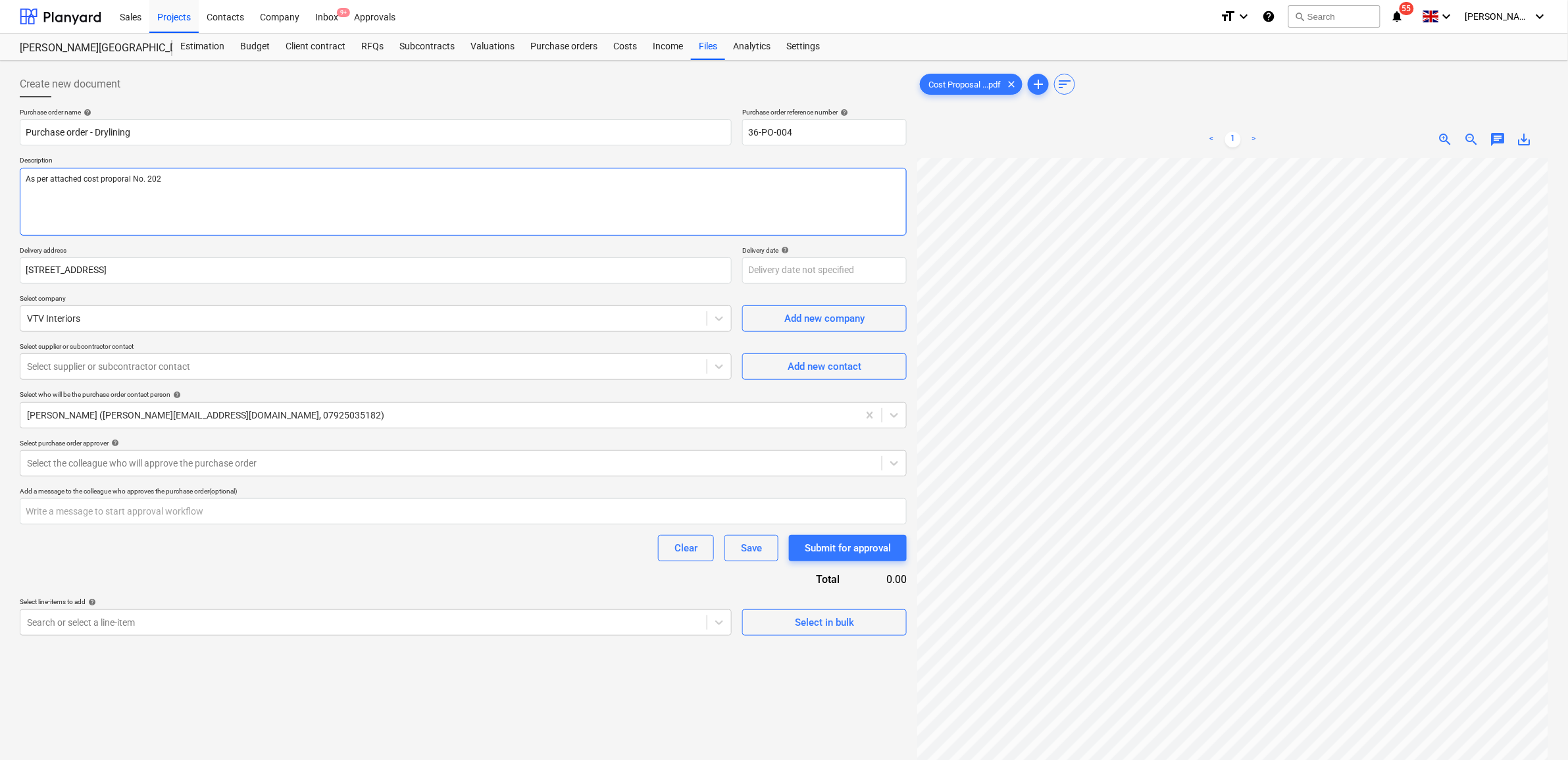
type textarea "As per attached cost proporal No. 2025"
type textarea "x"
type textarea "As per attached cost proporal No. 20253"
type textarea "x"
type textarea "As per attached cost proporal No. 202534"
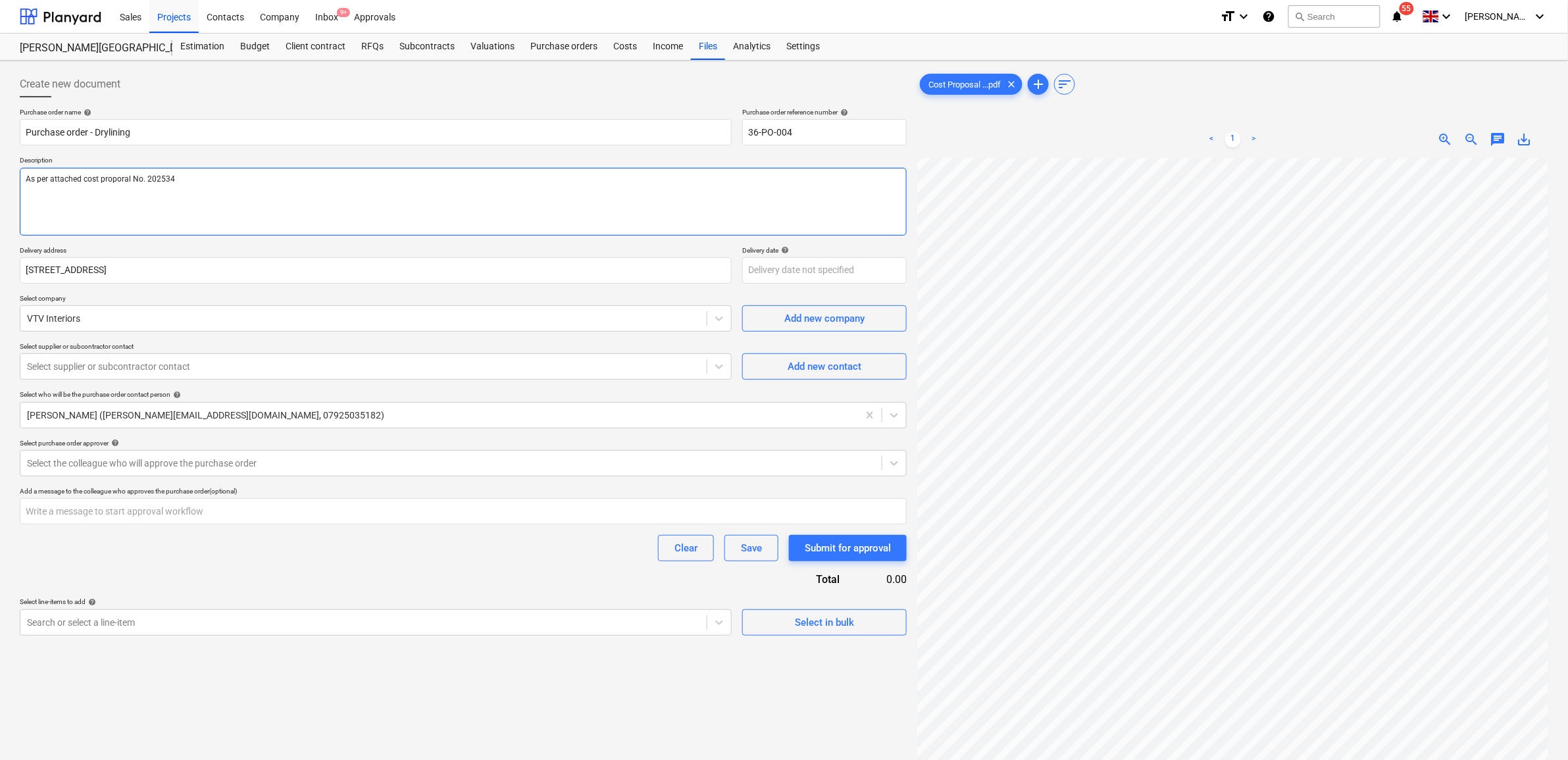
type textarea "x"
type textarea "As per attached cost proporal No. 2025340"
type textarea "x"
type textarea "As per attached cost proporal No. 20253401"
click at [204, 209] on textarea "As per attached cost proporal No. 20253401" at bounding box center [463, 202] width 887 height 68
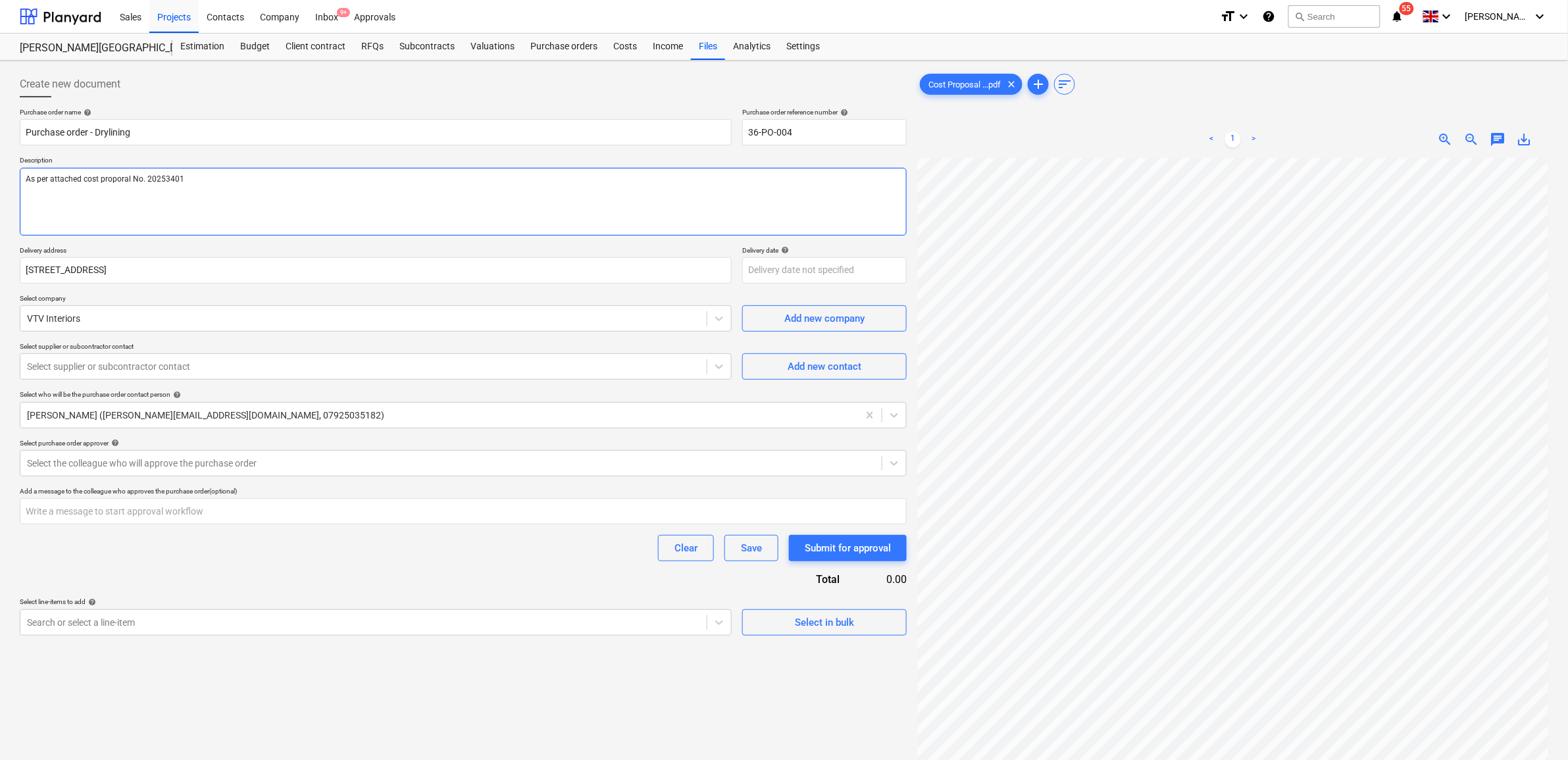
type textarea "x"
click at [291, 208] on textarea "As per attached cost proposal No. 20253401" at bounding box center [463, 202] width 887 height 68
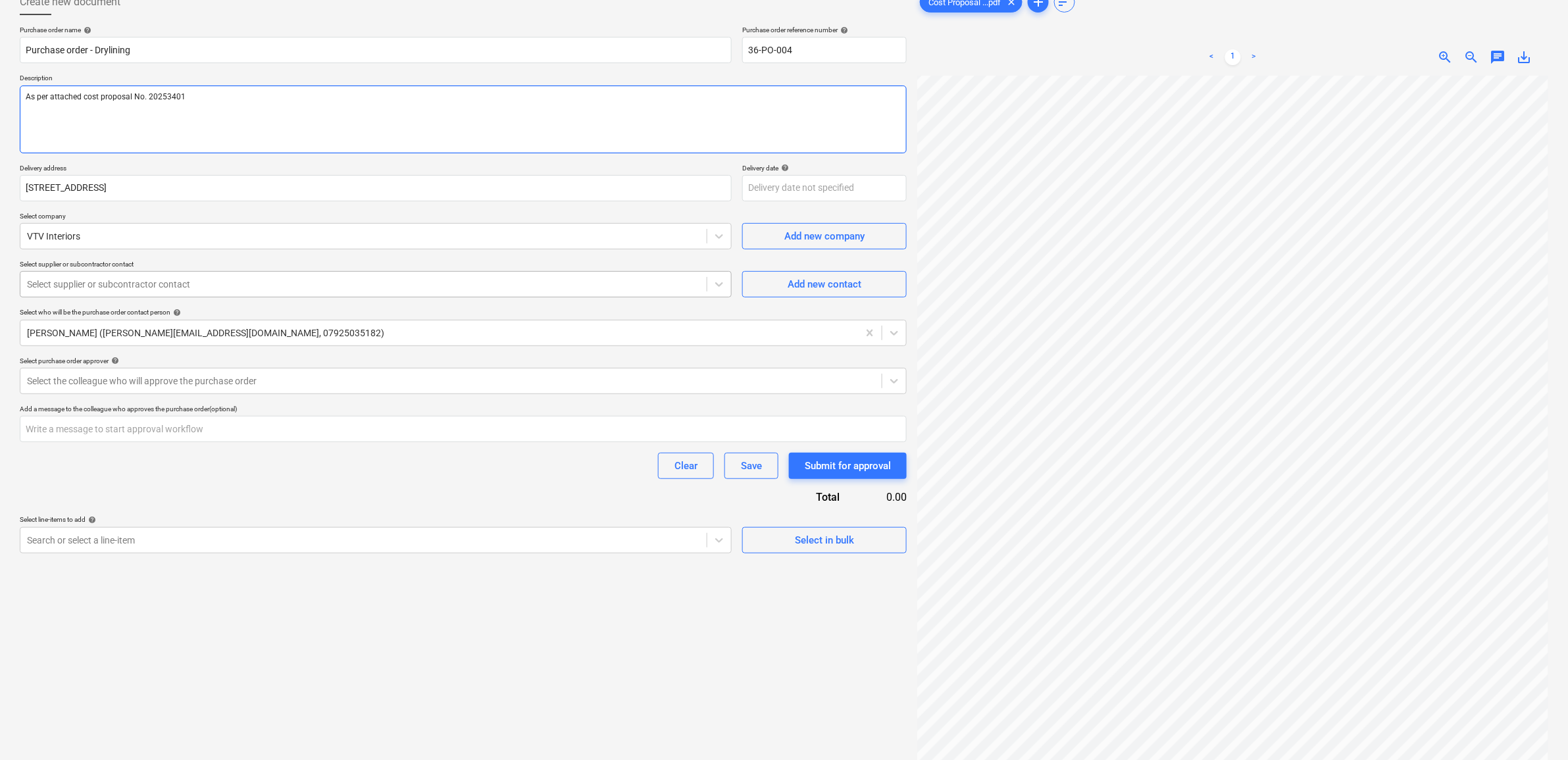
type textarea "As per attached cost proposal No. 20253401"
click at [313, 293] on div "Select supplier or subcontractor contact" at bounding box center [363, 284] width 686 height 19
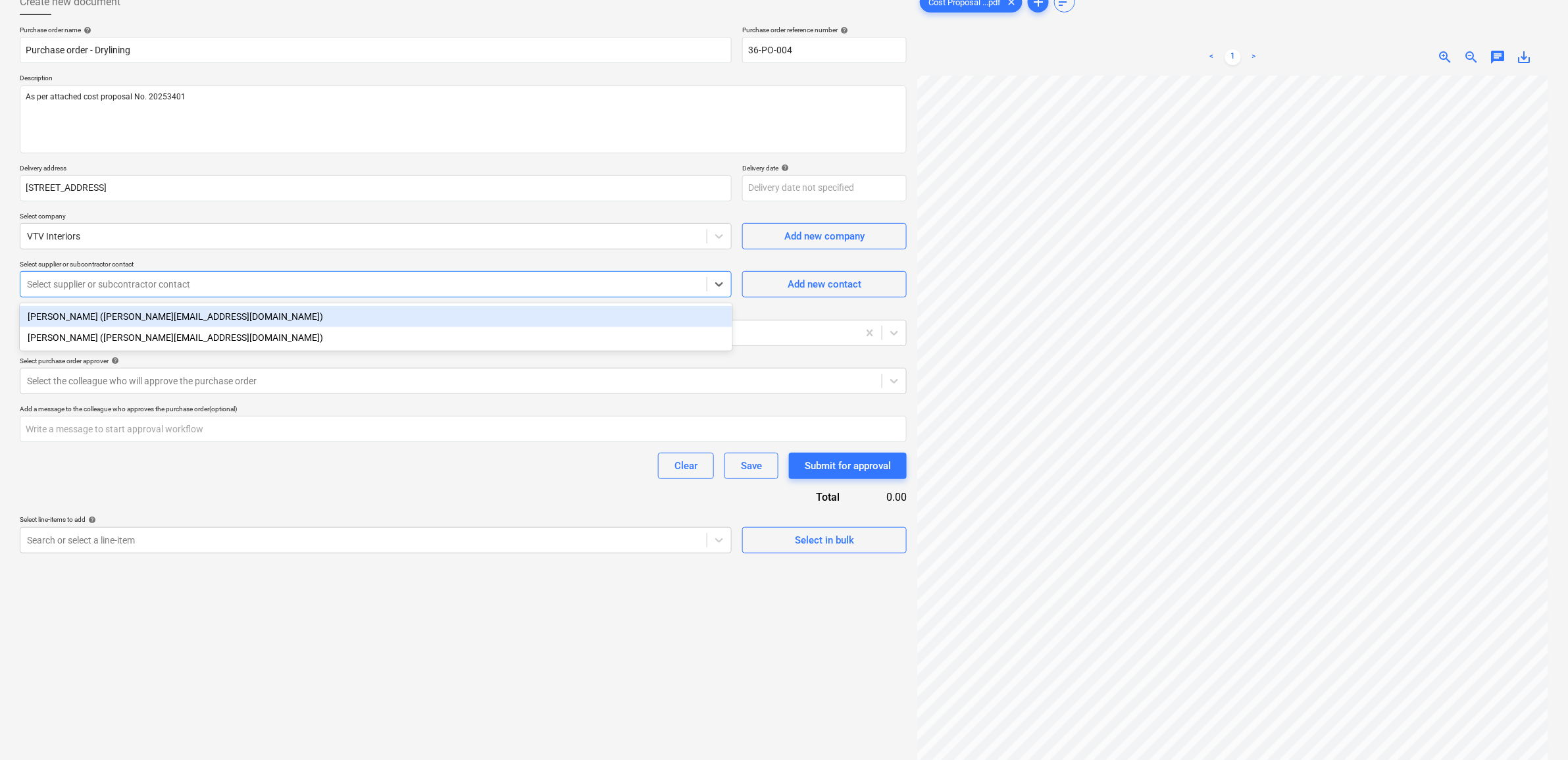
click at [256, 321] on div "Daniel Zimny (daniel@vtv-interiors.com)" at bounding box center [376, 316] width 712 height 21
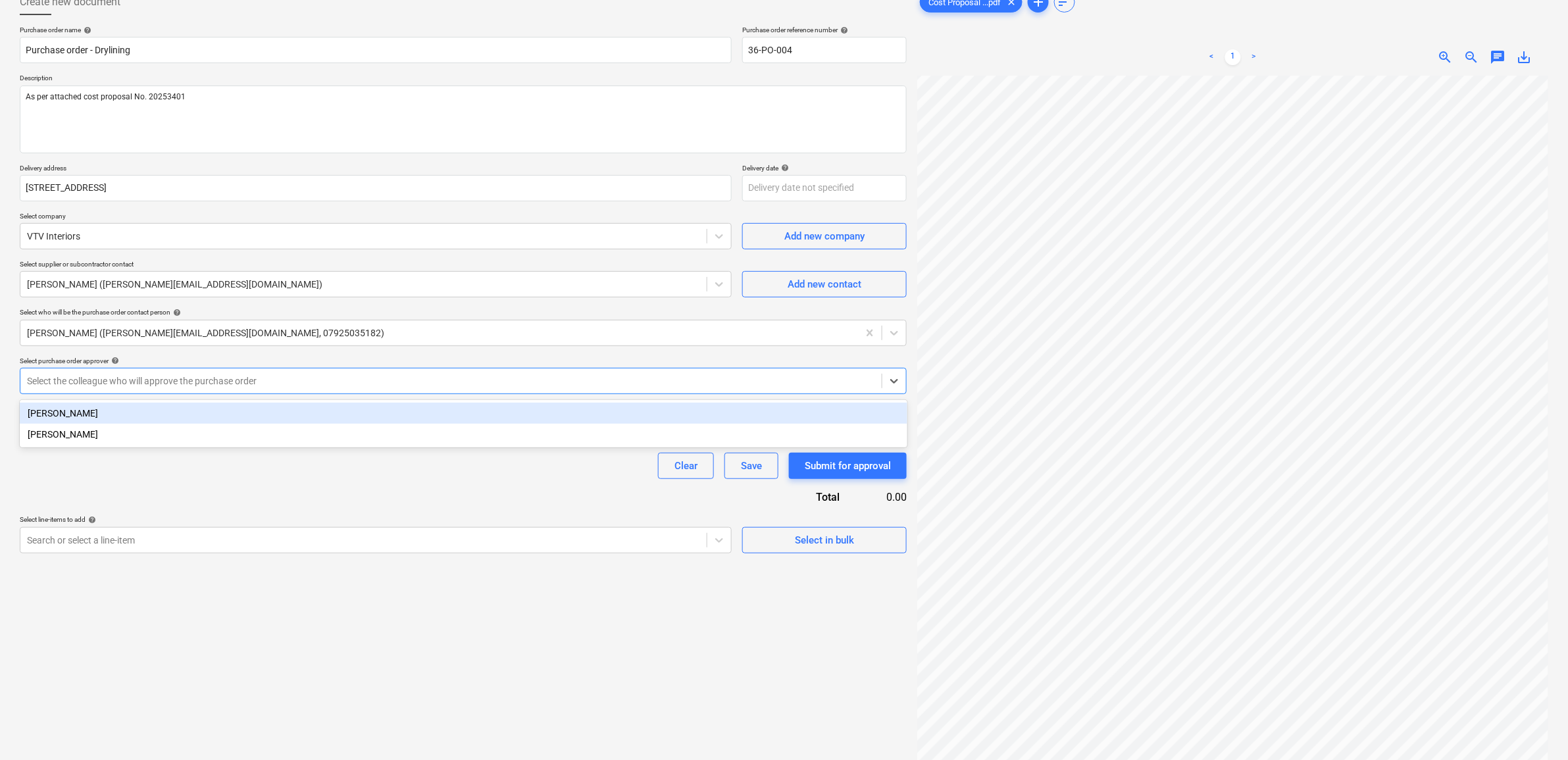
click at [237, 372] on div "Select the colleague who will approve the purchase order" at bounding box center [451, 381] width 861 height 19
click at [222, 412] on div "Sam Cornford" at bounding box center [463, 413] width 887 height 21
click at [208, 481] on div "Purchase order name help Purchase order - Drylining Purchase order reference nu…" at bounding box center [463, 289] width 887 height 528
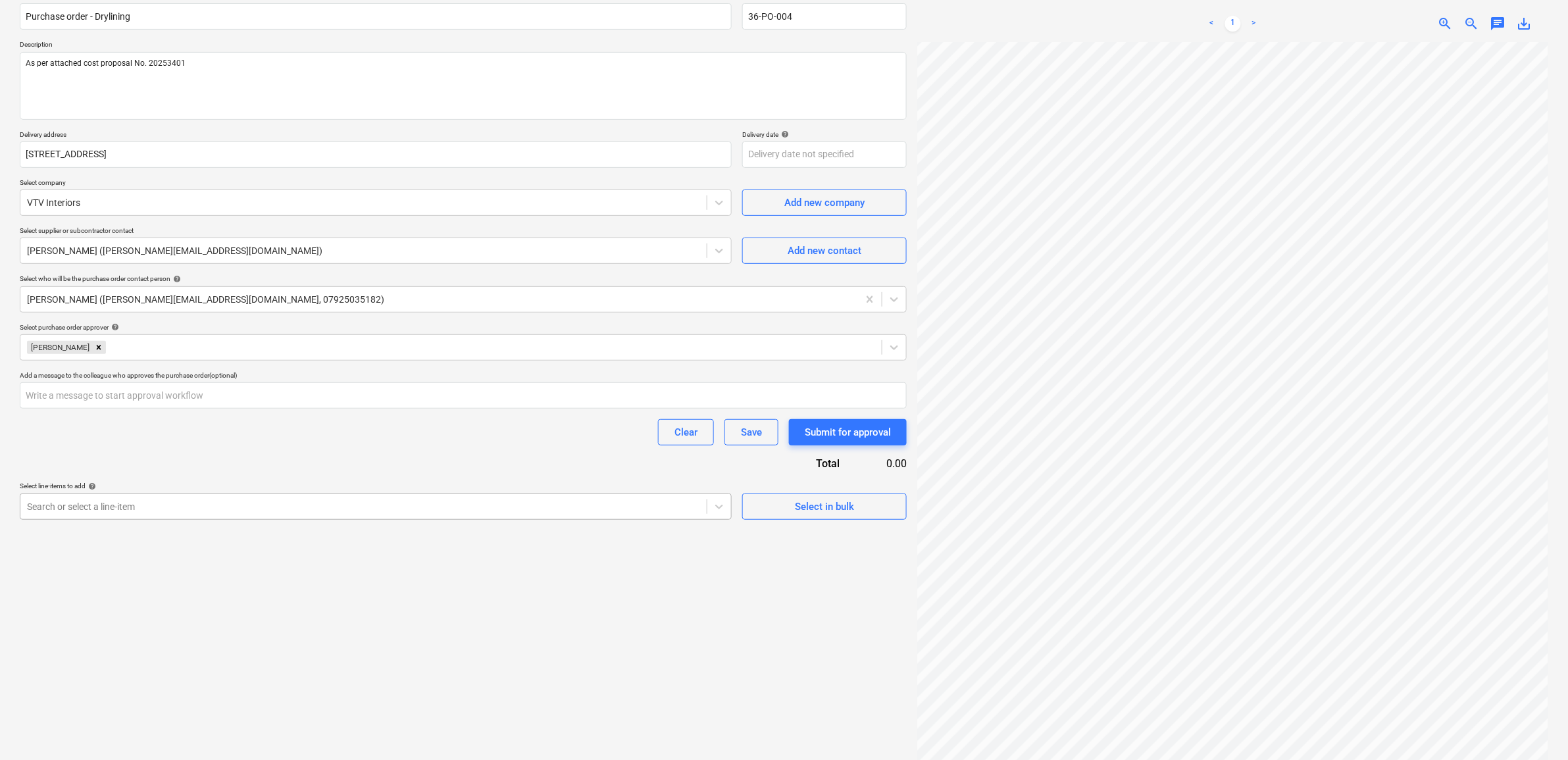
scroll to position [132, 0]
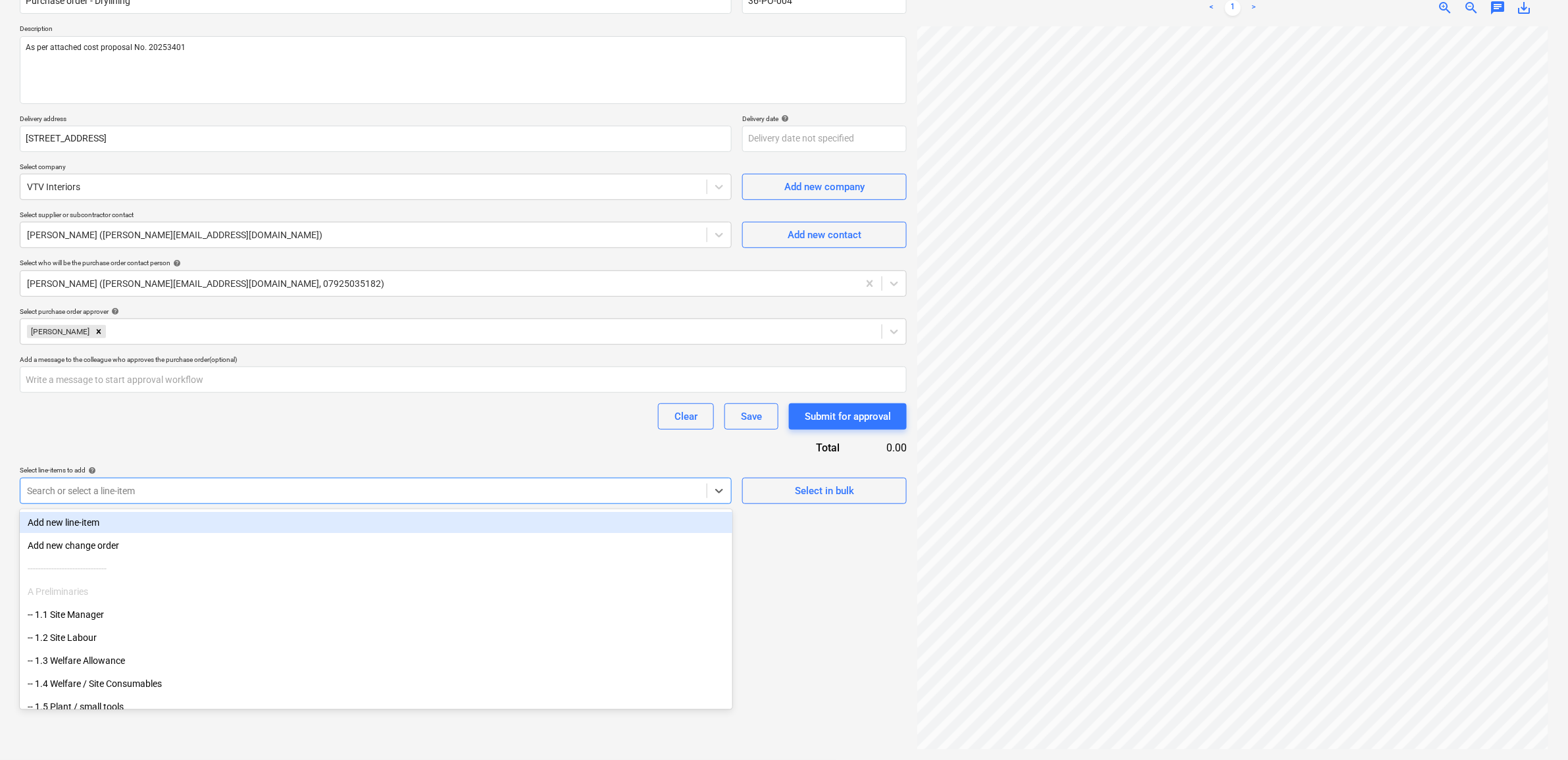
click at [307, 488] on div at bounding box center [363, 490] width 673 height 13
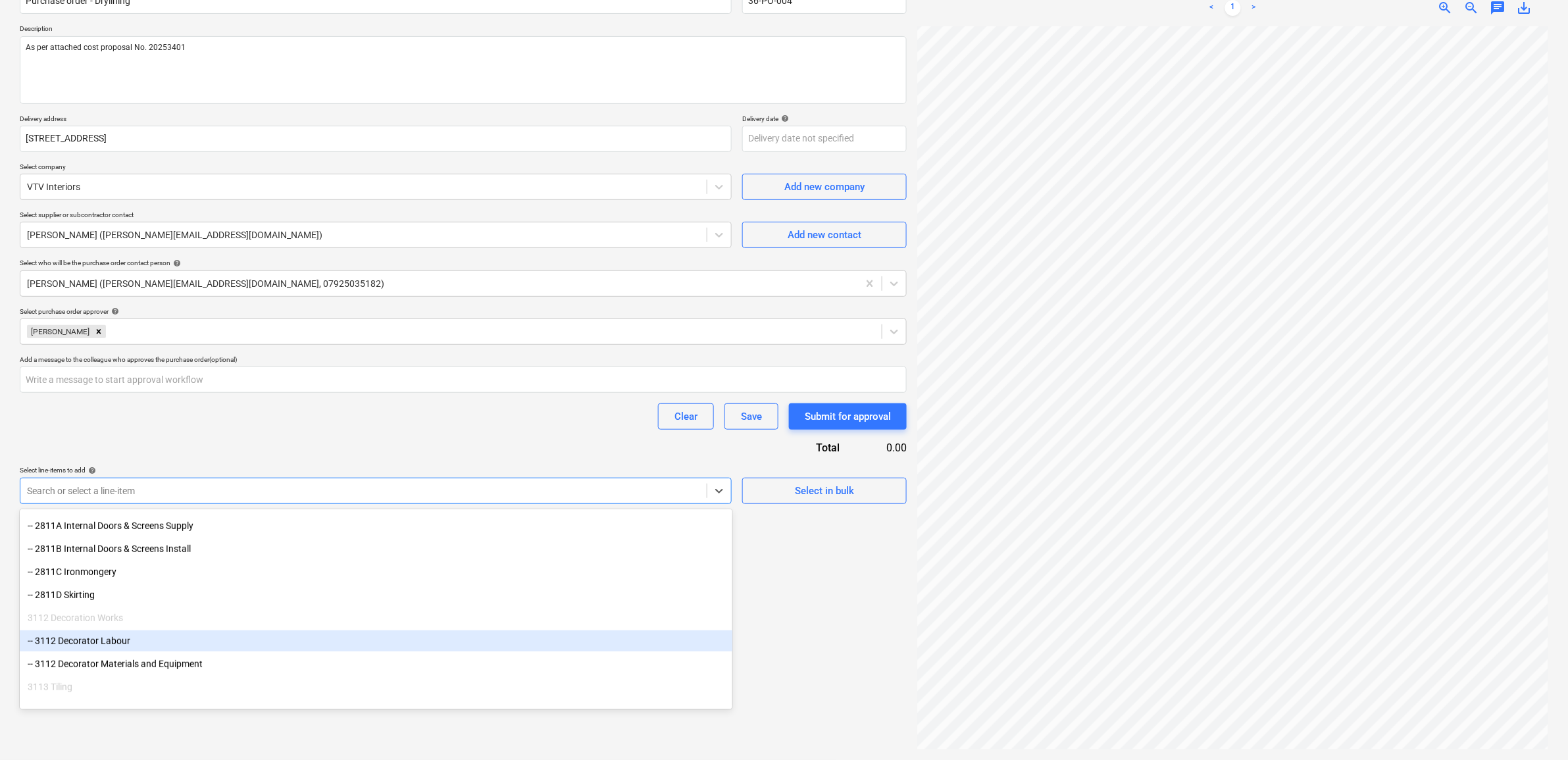
scroll to position [329, 0]
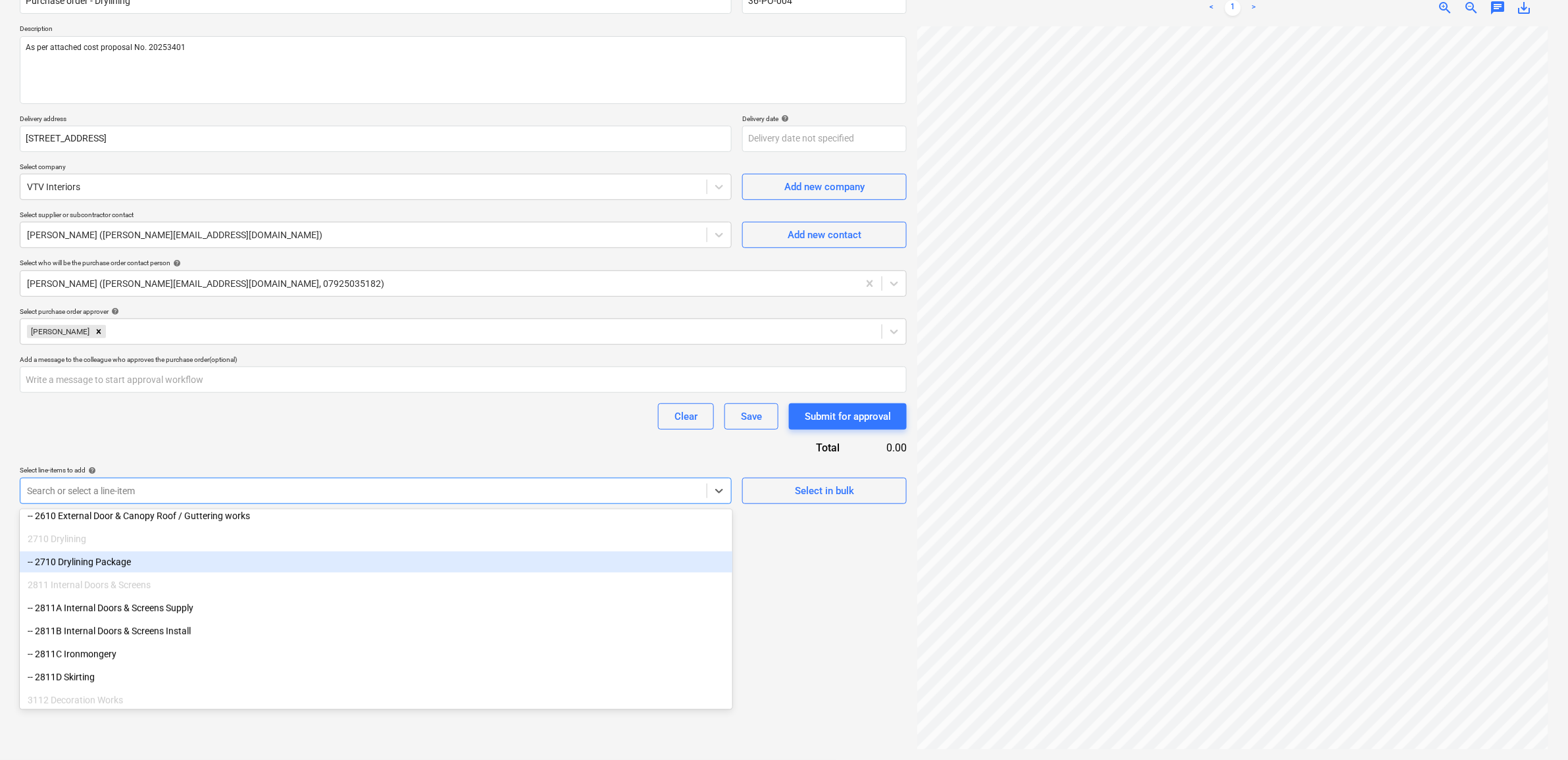
click at [108, 563] on div "-- 2710 Drylining Package" at bounding box center [376, 561] width 712 height 21
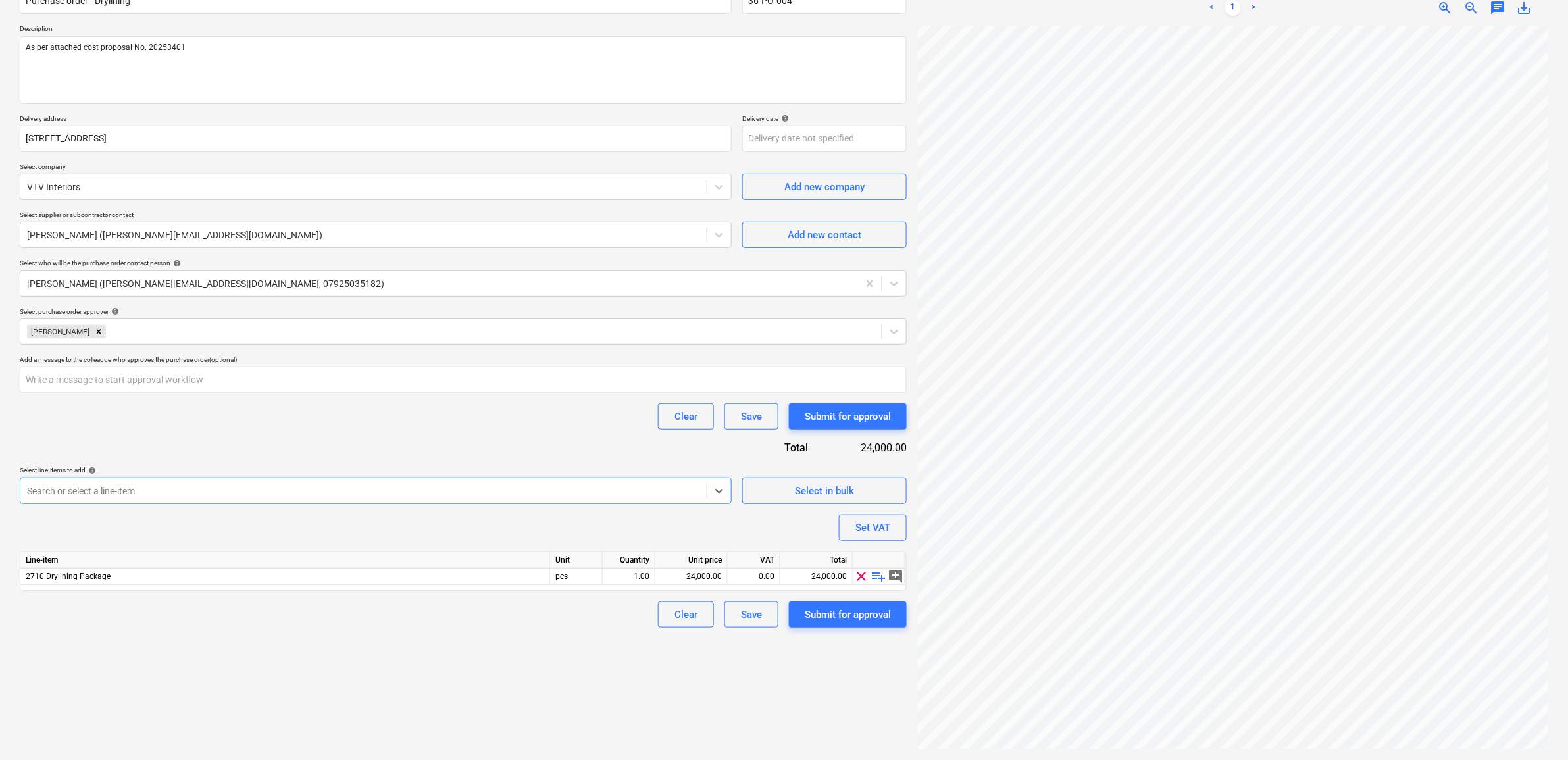
type textarea "x"
click at [147, 443] on div "Purchase order name help Purchase order - Drylining Purchase order reference nu…" at bounding box center [463, 301] width 887 height 651
click at [712, 573] on div "24,000.00" at bounding box center [691, 576] width 61 height 16
type input "14550"
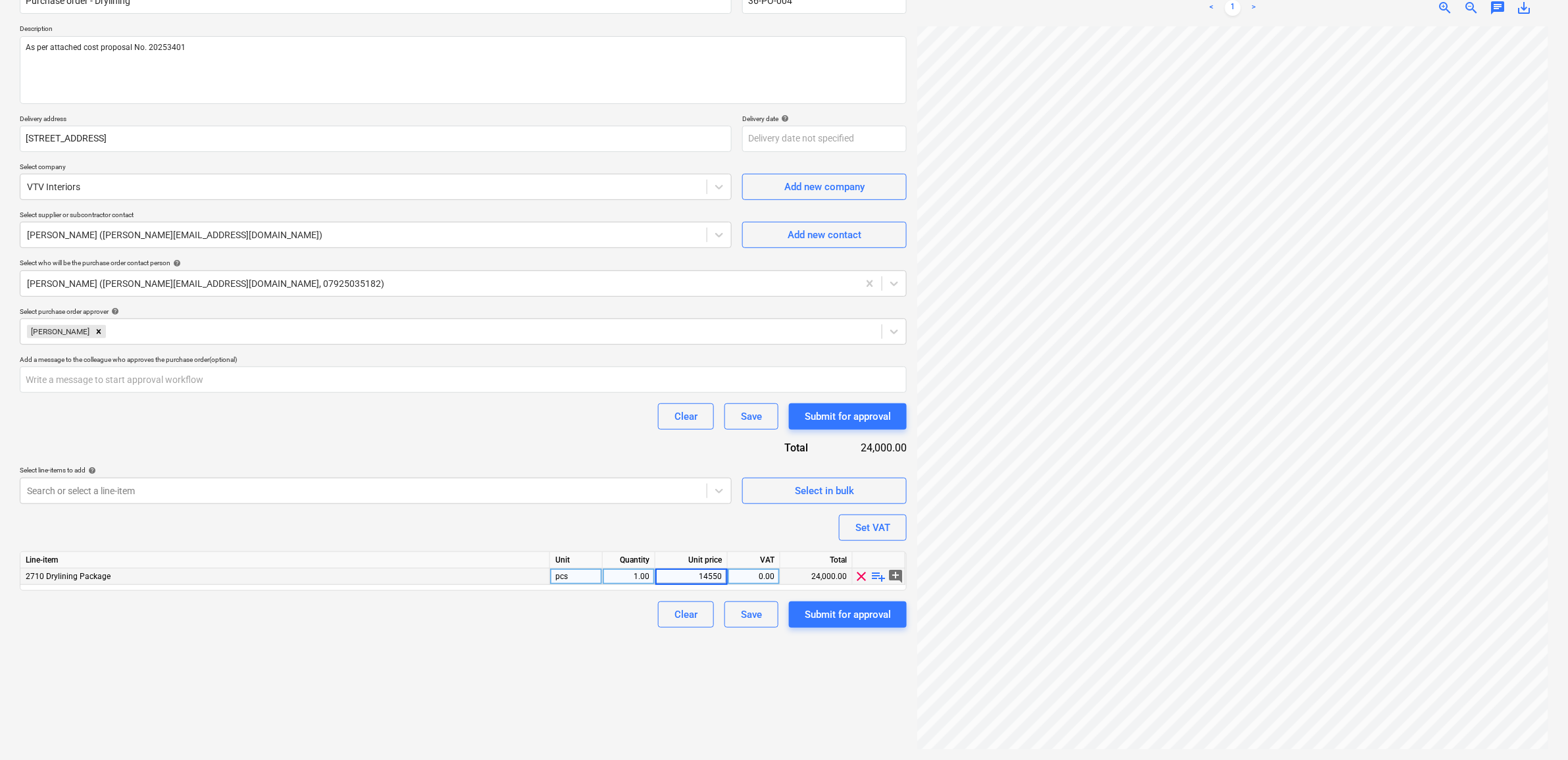
type textarea "x"
click at [714, 672] on div "Create new document Purchase order name help Purchase order - Drylining Purchas…" at bounding box center [463, 344] width 897 height 820
click at [763, 569] on div "0.00" at bounding box center [754, 576] width 42 height 16
type input "20"
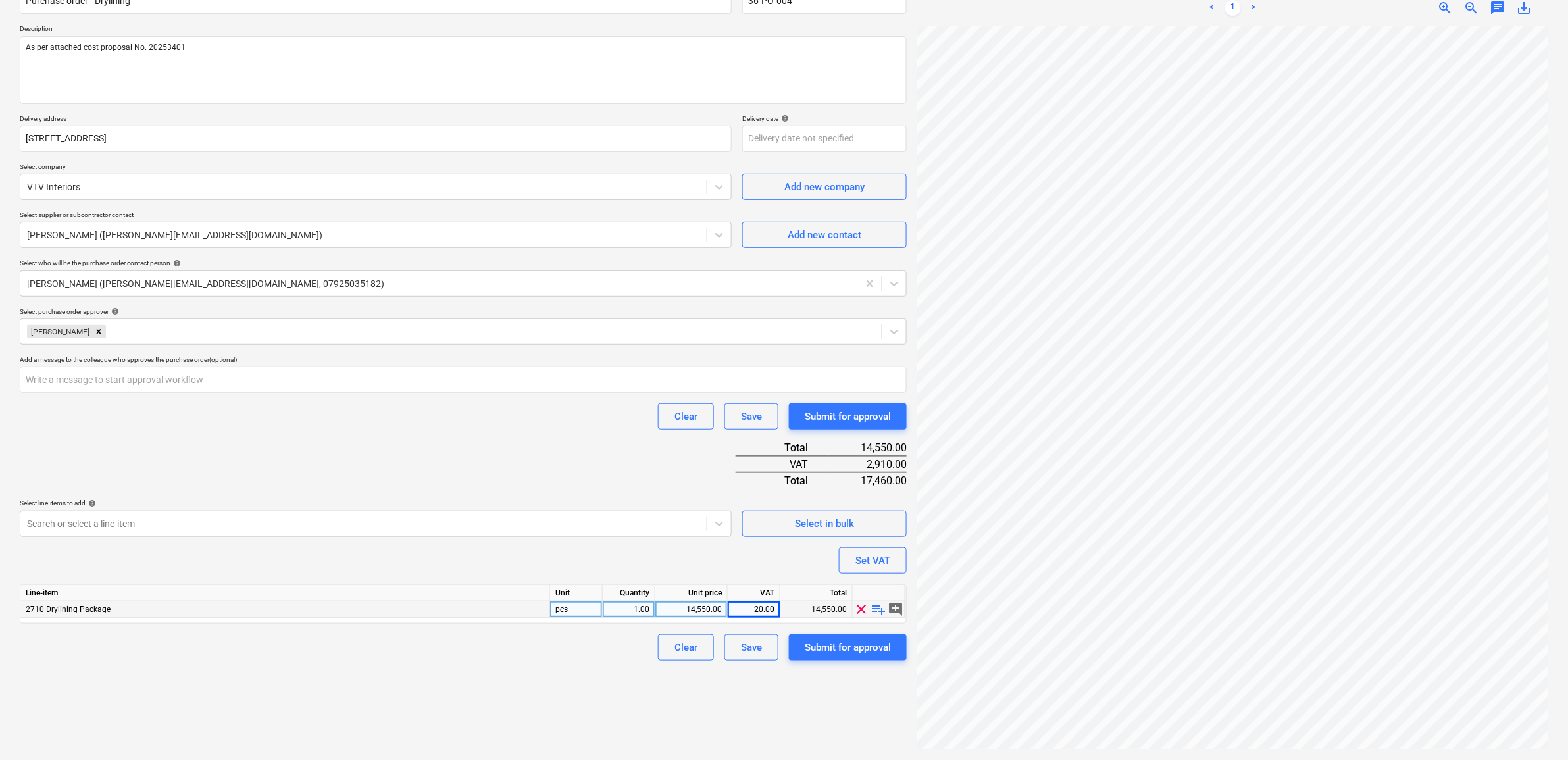
click at [616, 664] on div "Create new document Purchase order name help Purchase order - Drylining Purchas…" at bounding box center [463, 344] width 897 height 820
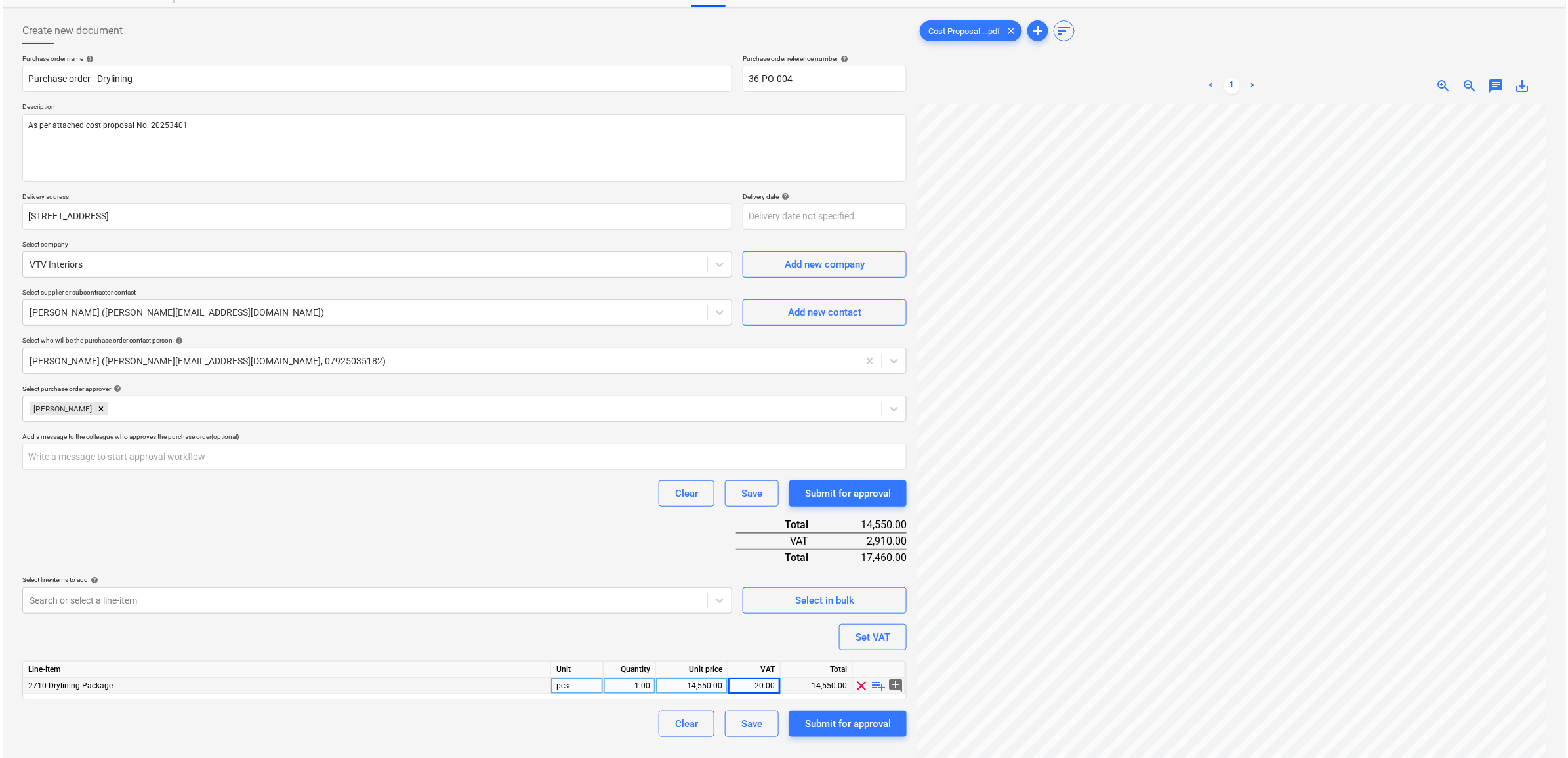
scroll to position [131, 0]
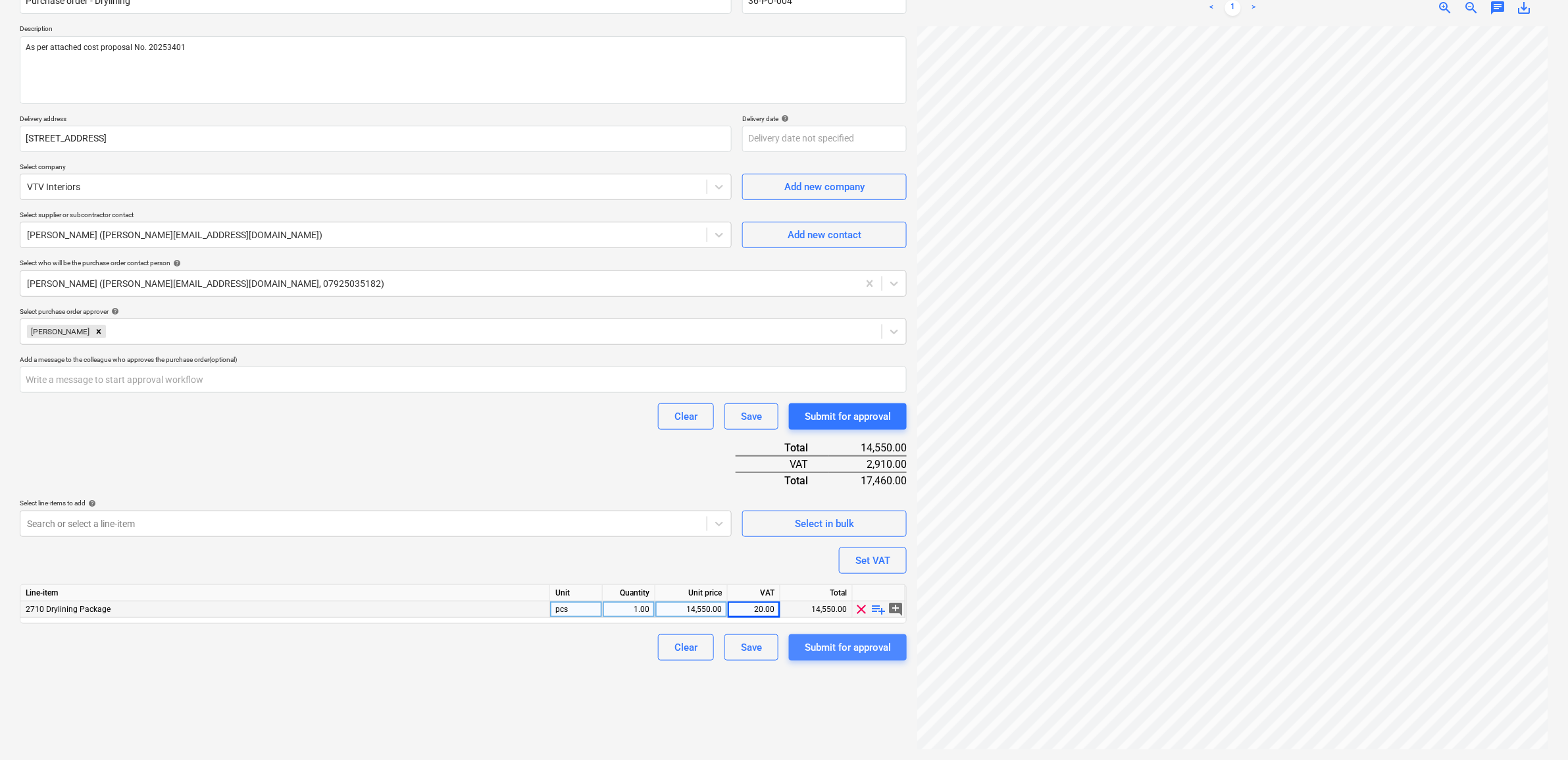
click at [844, 652] on div "Submit for approval" at bounding box center [847, 647] width 86 height 17
type textarea "x"
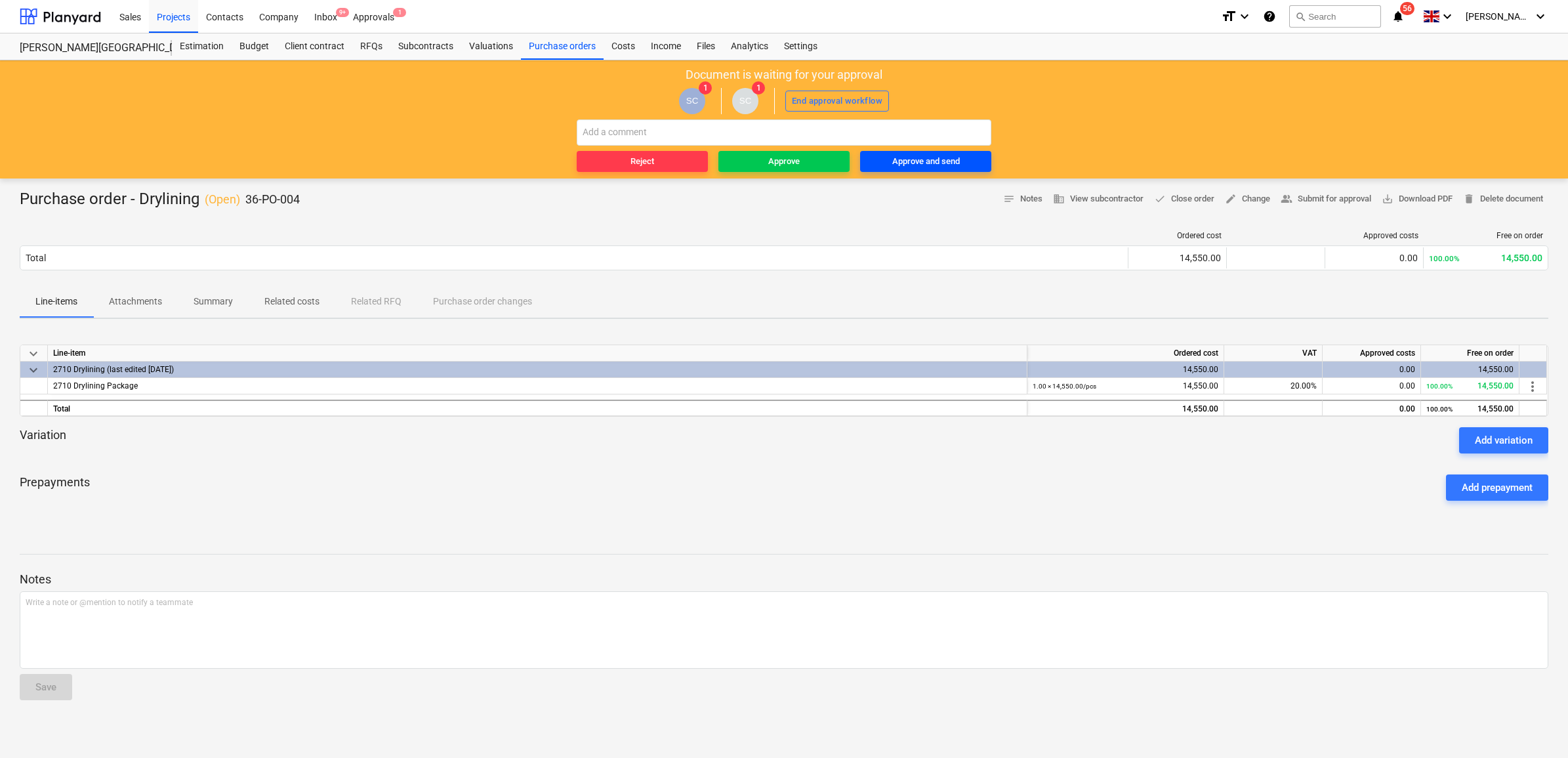
click at [909, 166] on div "Approve and send" at bounding box center [926, 162] width 68 height 15
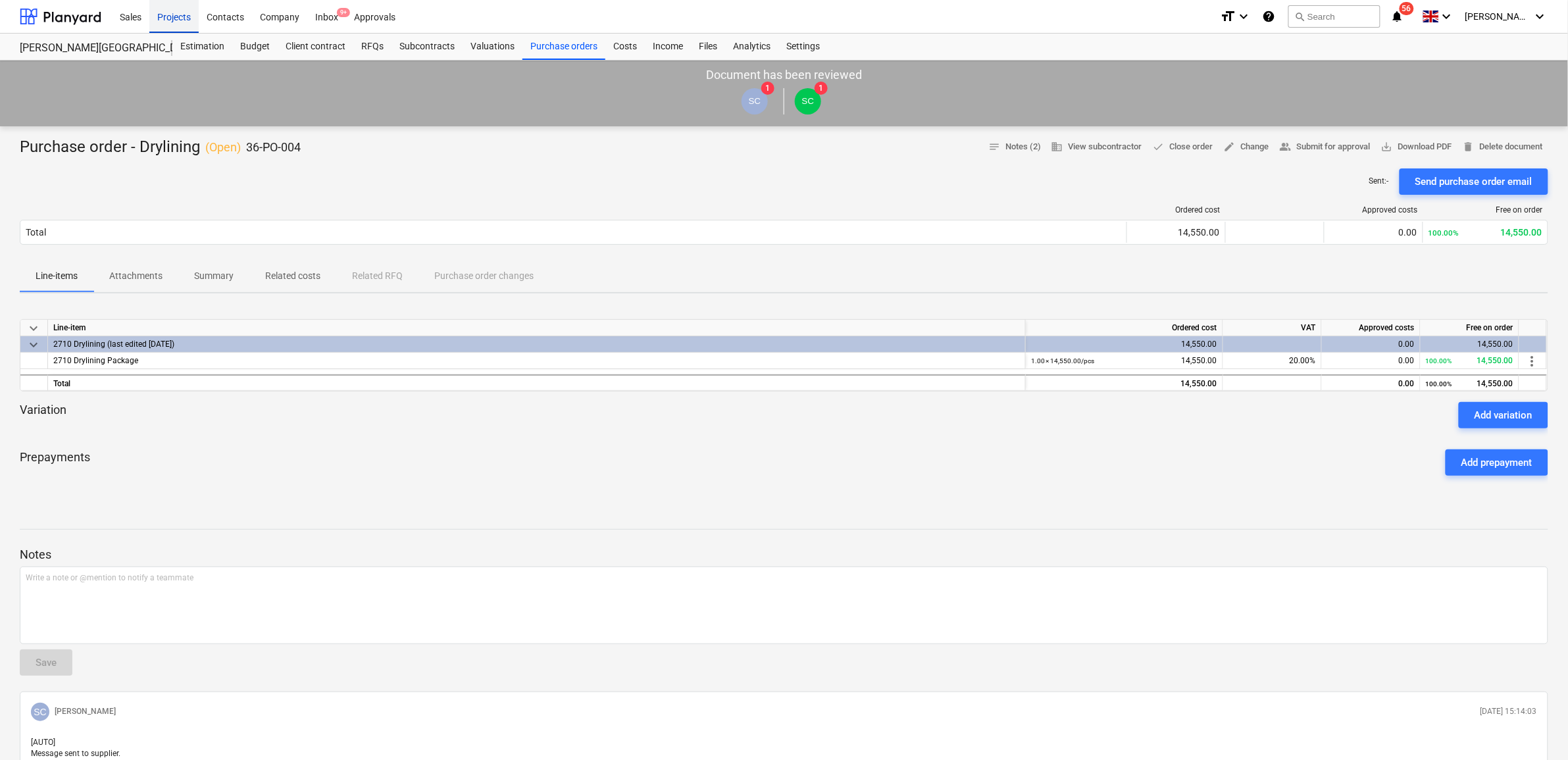
click at [169, 18] on div "Projects" at bounding box center [174, 15] width 50 height 33
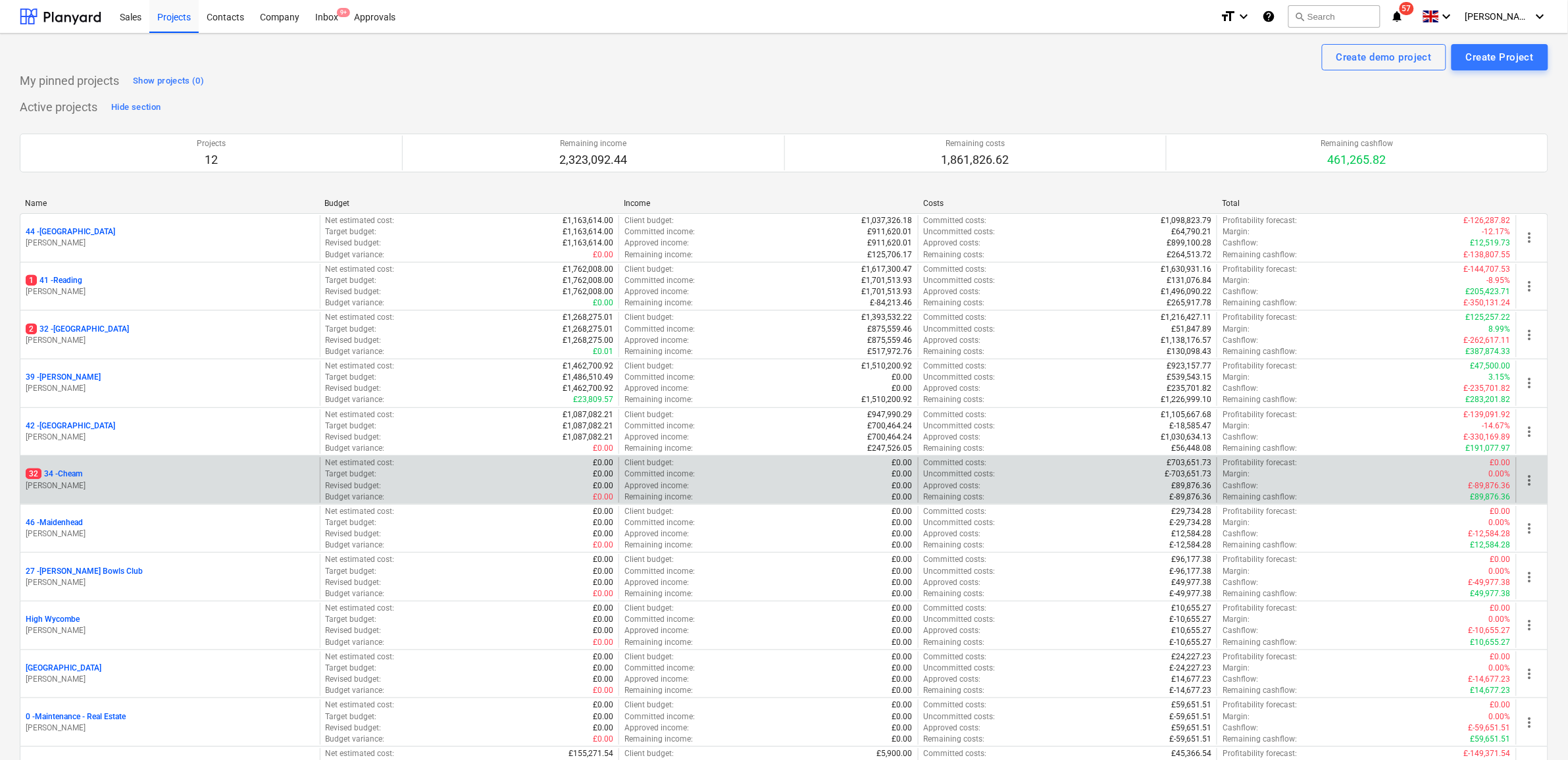
click at [70, 475] on p "32 34 - Cheam" at bounding box center [53, 474] width 57 height 11
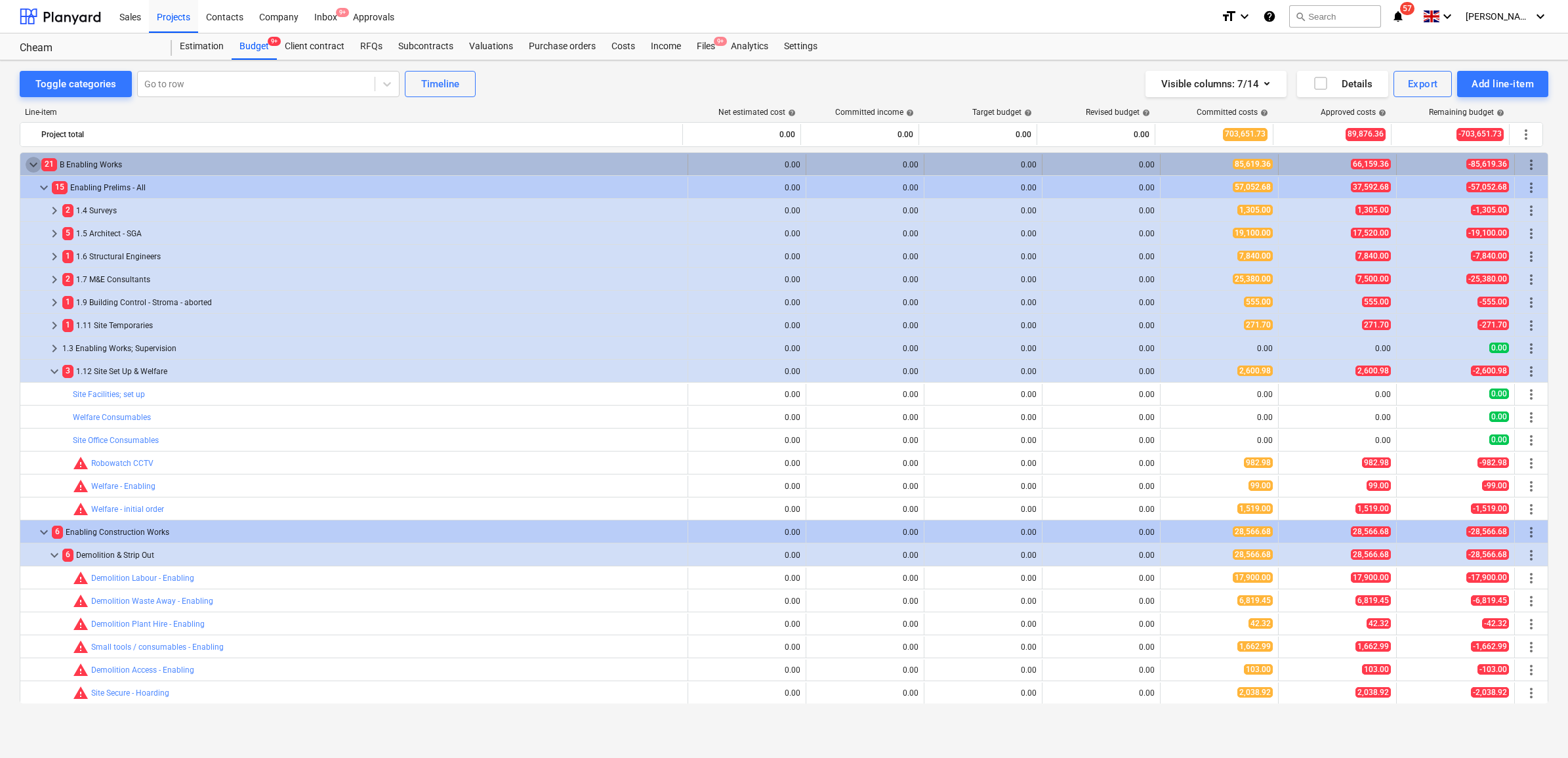
click at [30, 168] on span "keyboard_arrow_down" at bounding box center [33, 164] width 15 height 15
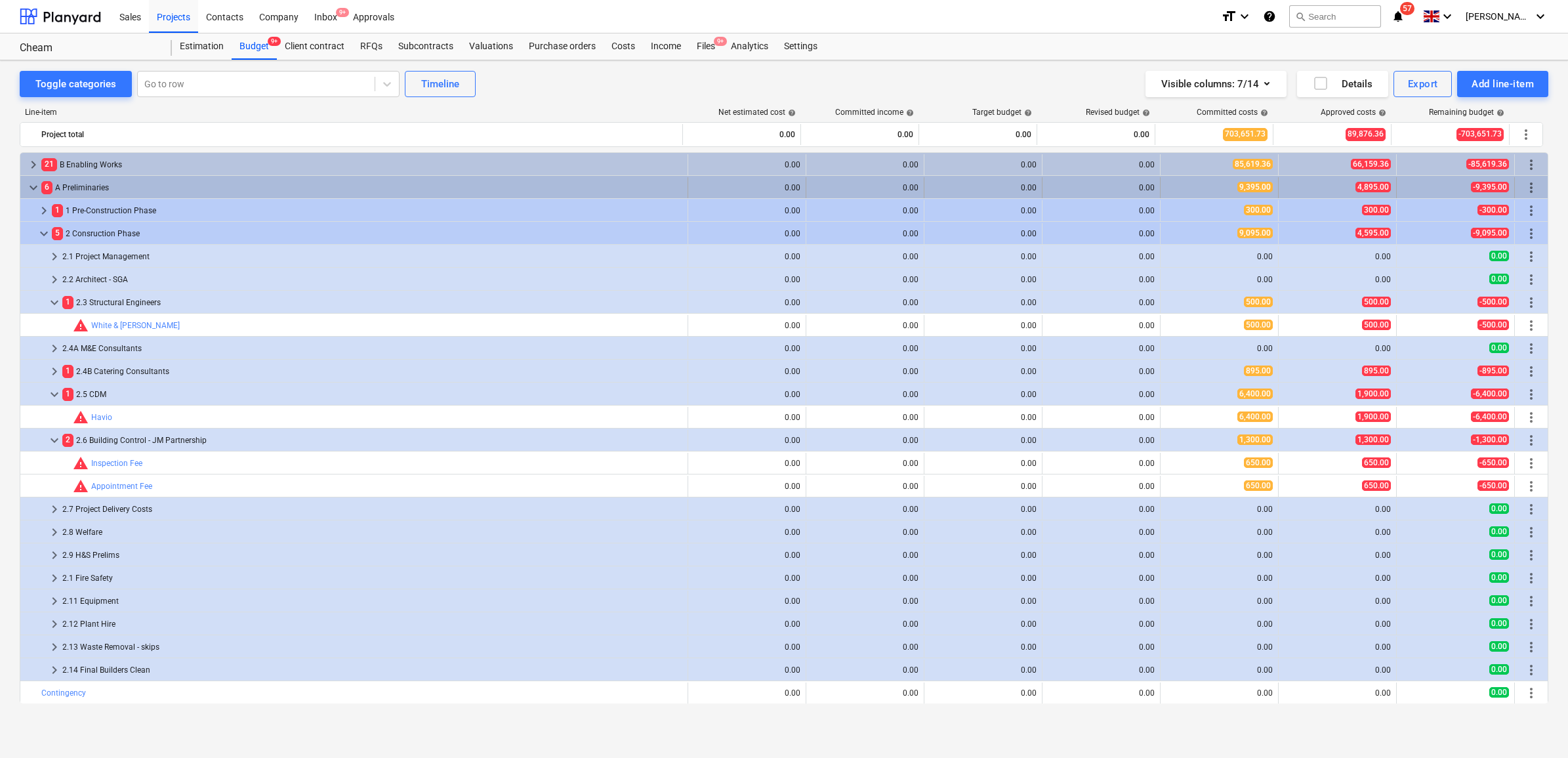
click at [31, 180] on span "keyboard_arrow_down" at bounding box center [33, 188] width 15 height 15
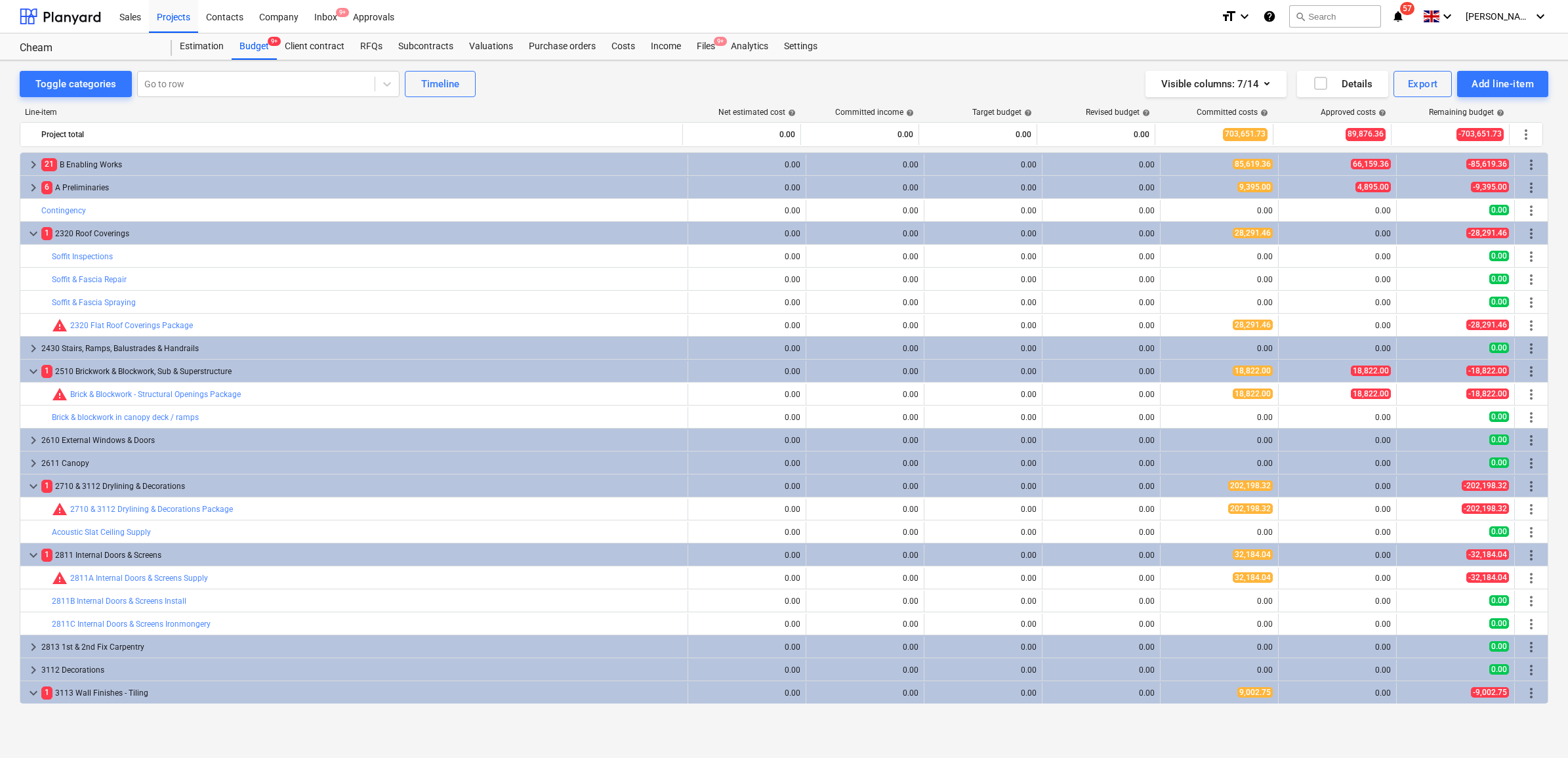
click at [31, 180] on span "keyboard_arrow_right" at bounding box center [33, 188] width 15 height 15
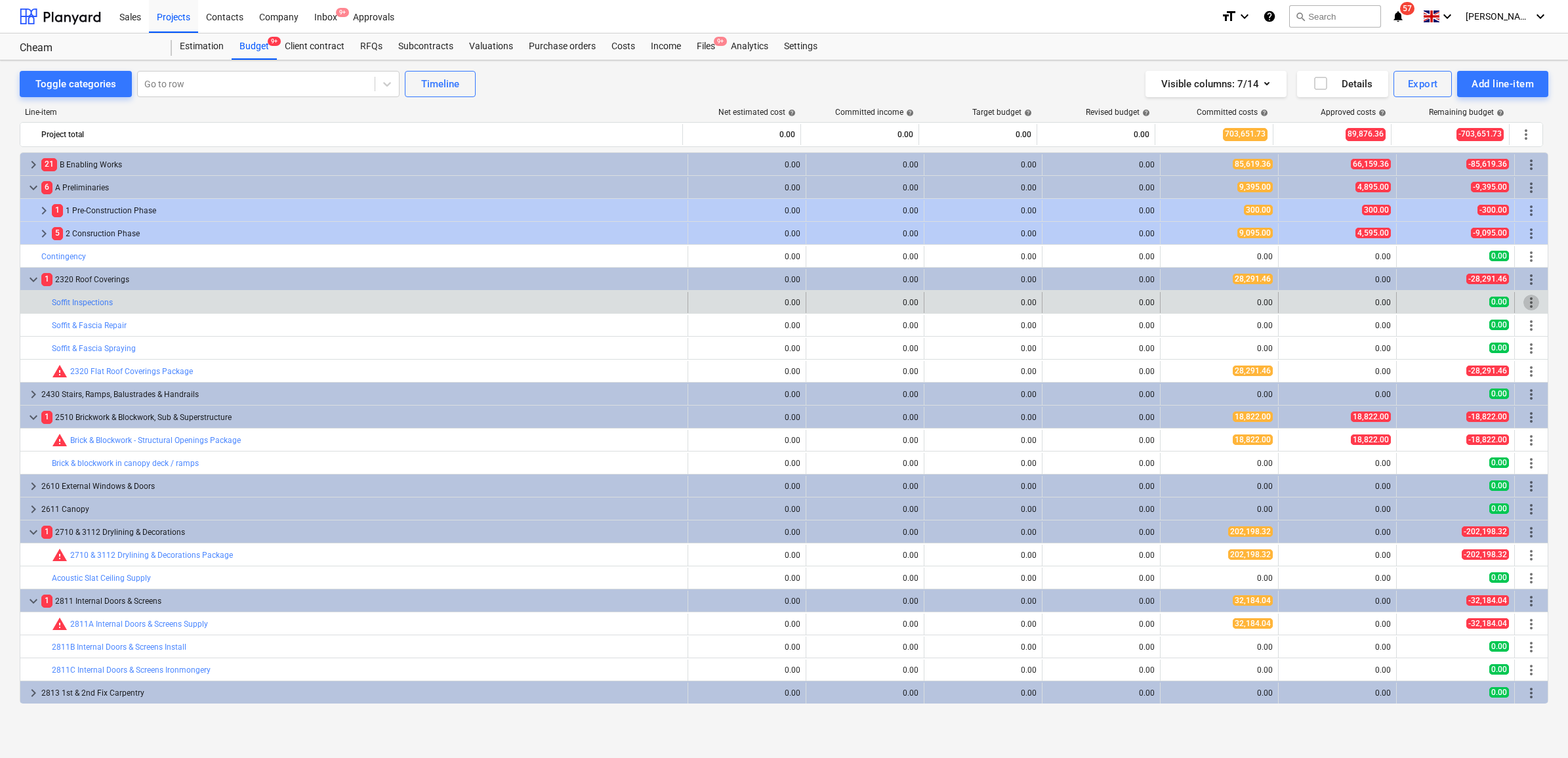
click at [1523, 299] on span "more_vert" at bounding box center [1531, 303] width 15 height 15
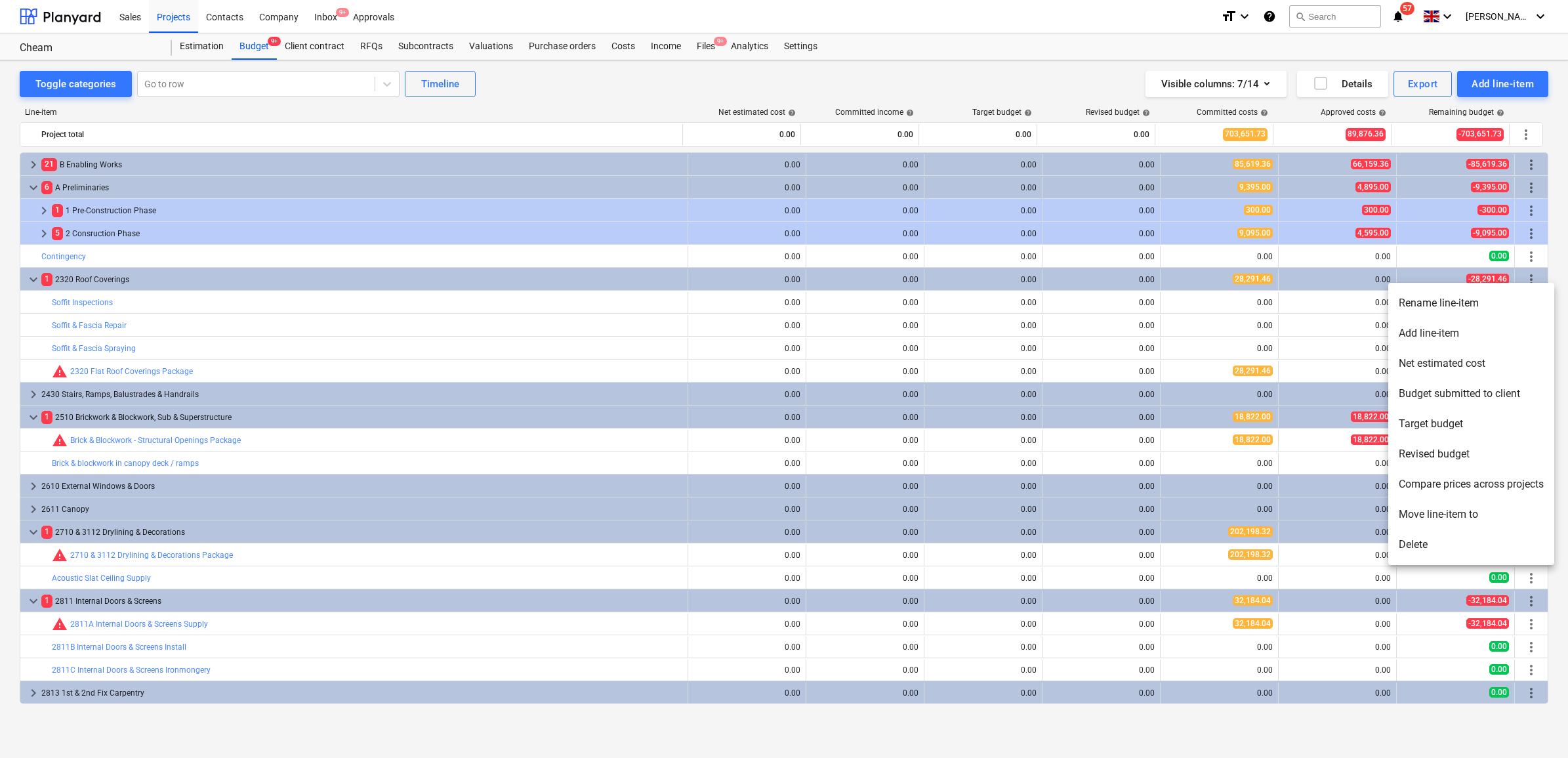
click at [1455, 544] on li "Delete" at bounding box center [1471, 544] width 166 height 30
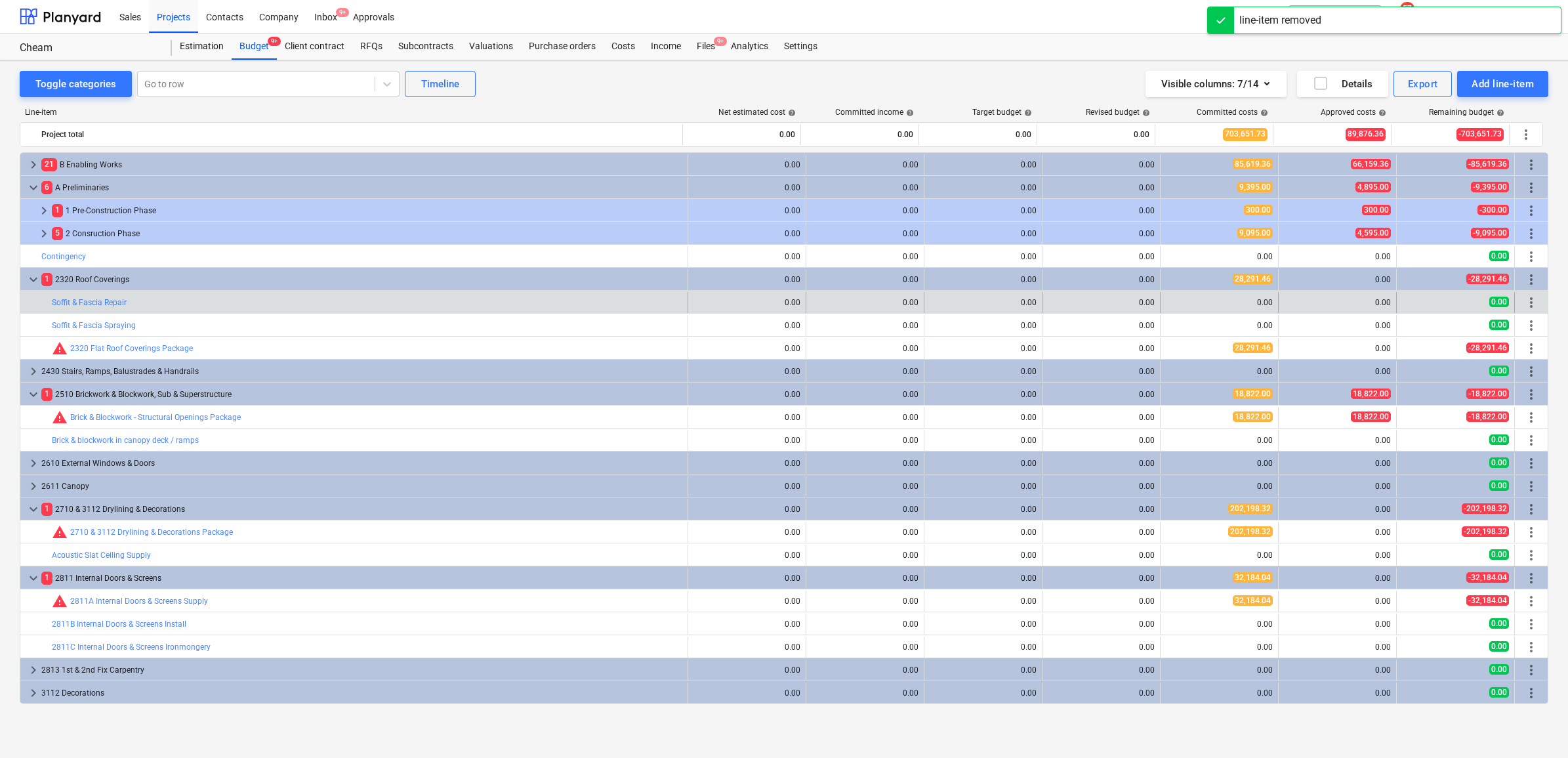
click at [1529, 300] on span "more_vert" at bounding box center [1531, 303] width 15 height 15
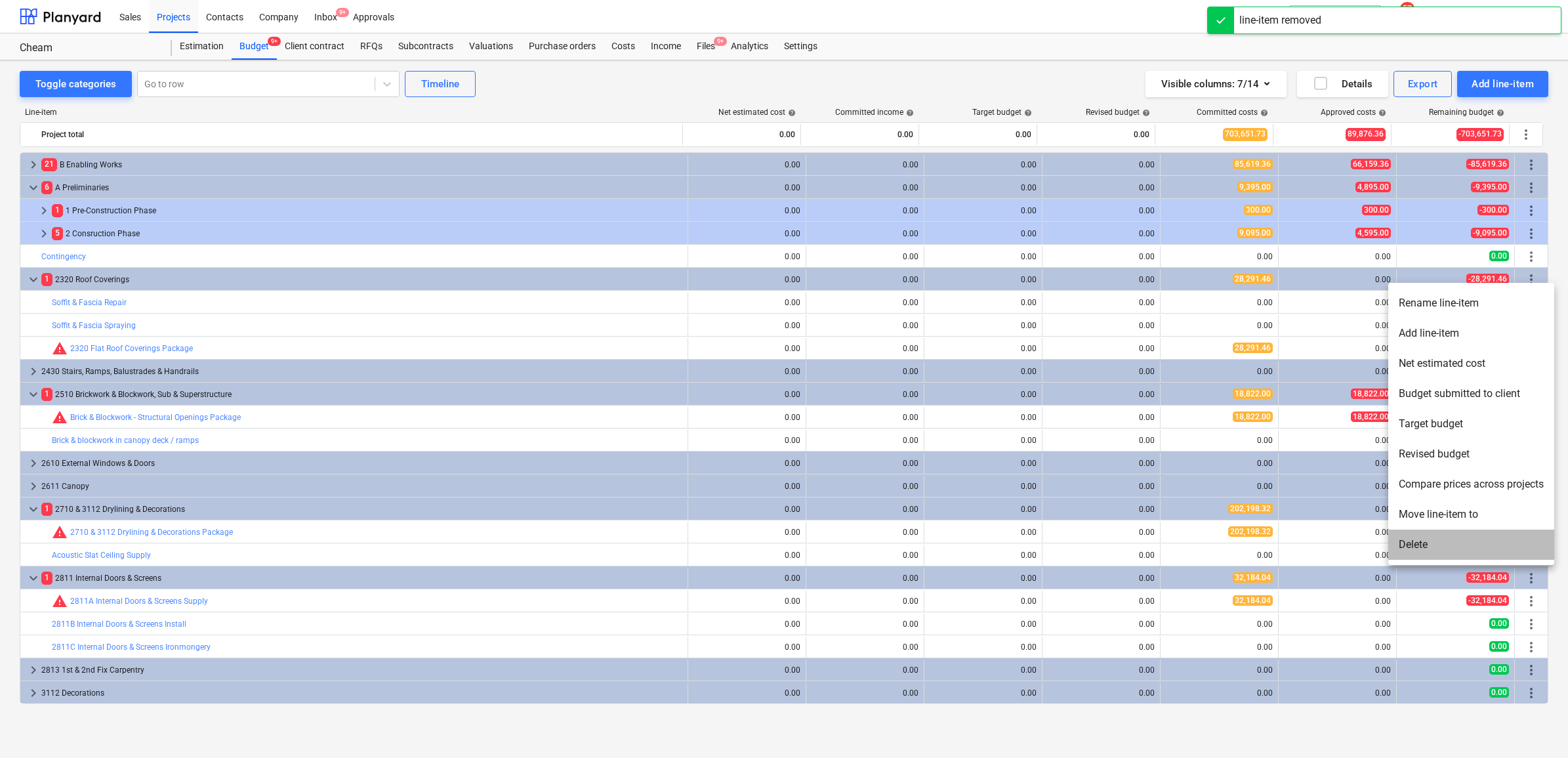
click at [1431, 542] on li "Delete" at bounding box center [1471, 544] width 166 height 30
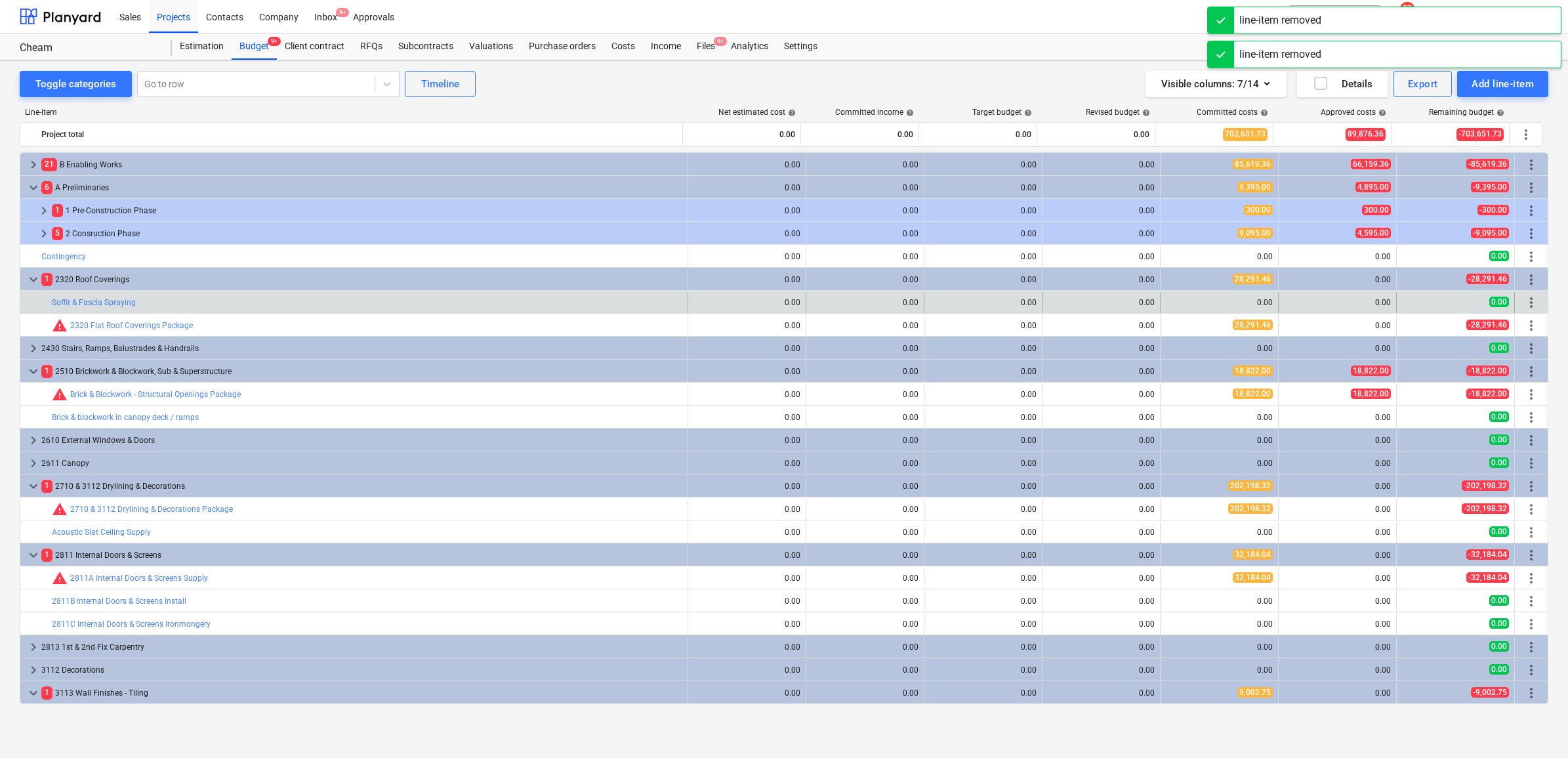
click at [1523, 303] on span "more_vert" at bounding box center [1531, 303] width 15 height 15
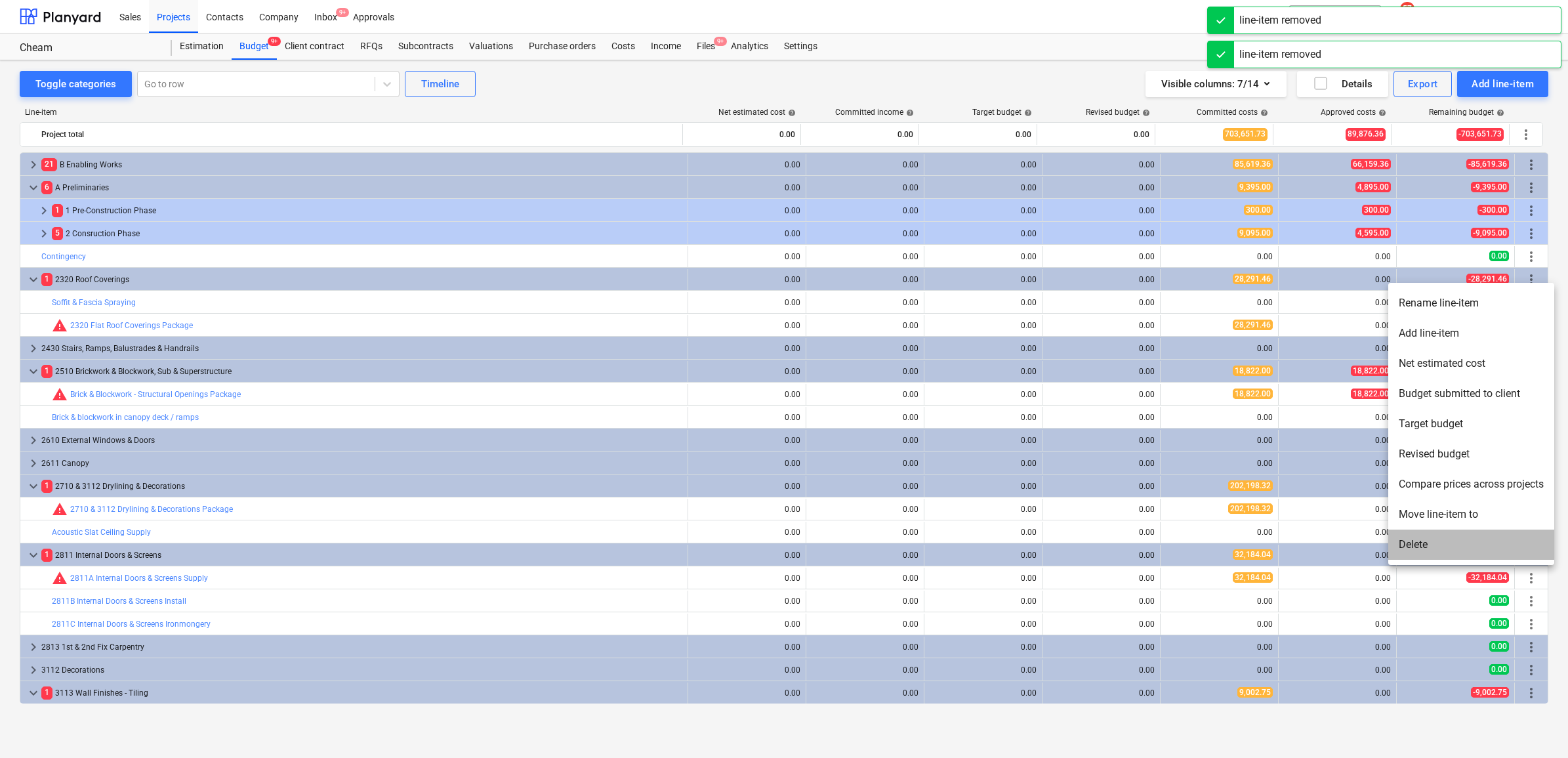
click at [1434, 542] on li "Delete" at bounding box center [1471, 544] width 166 height 30
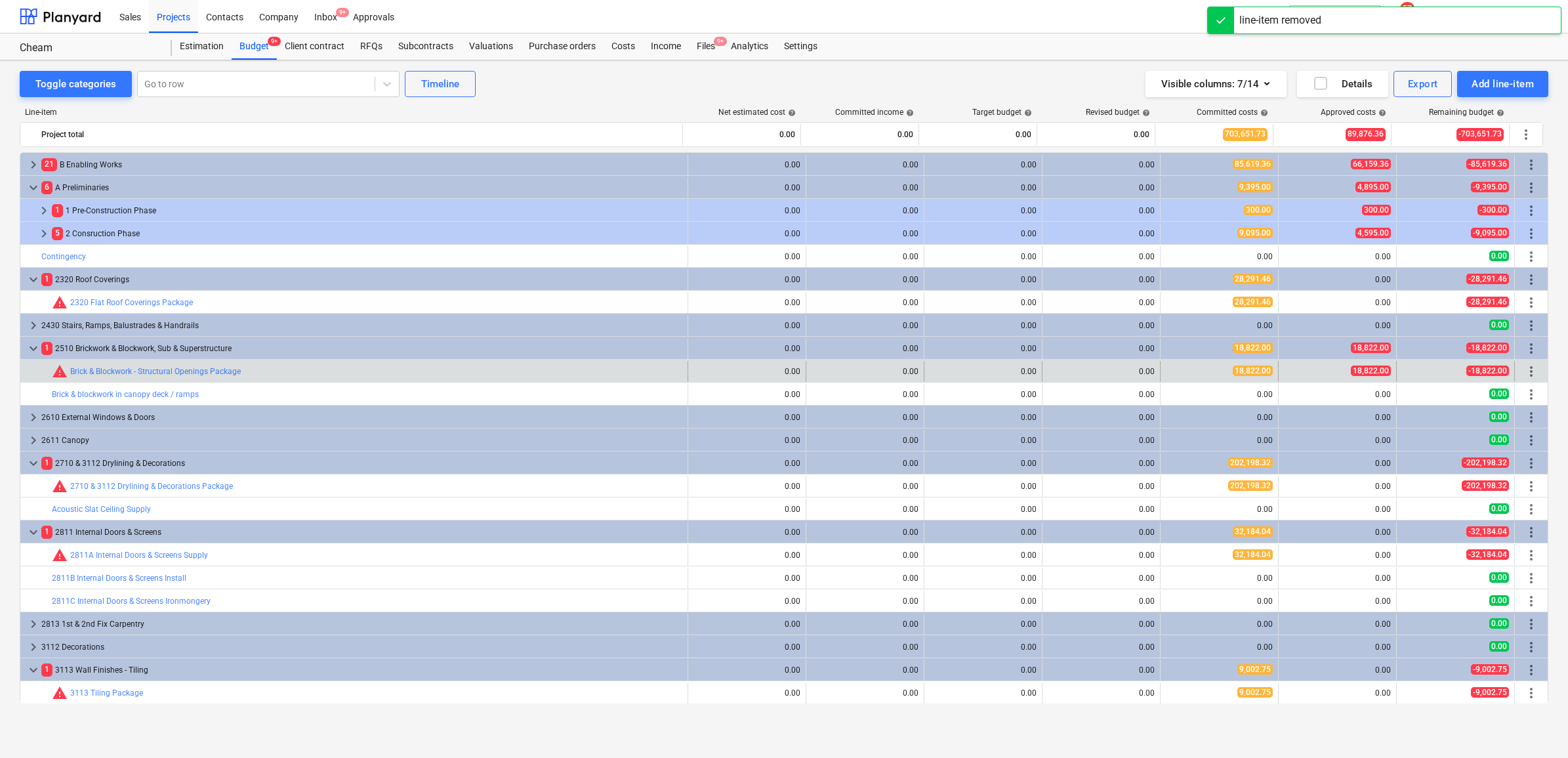
click at [1523, 371] on span "more_vert" at bounding box center [1531, 371] width 15 height 15
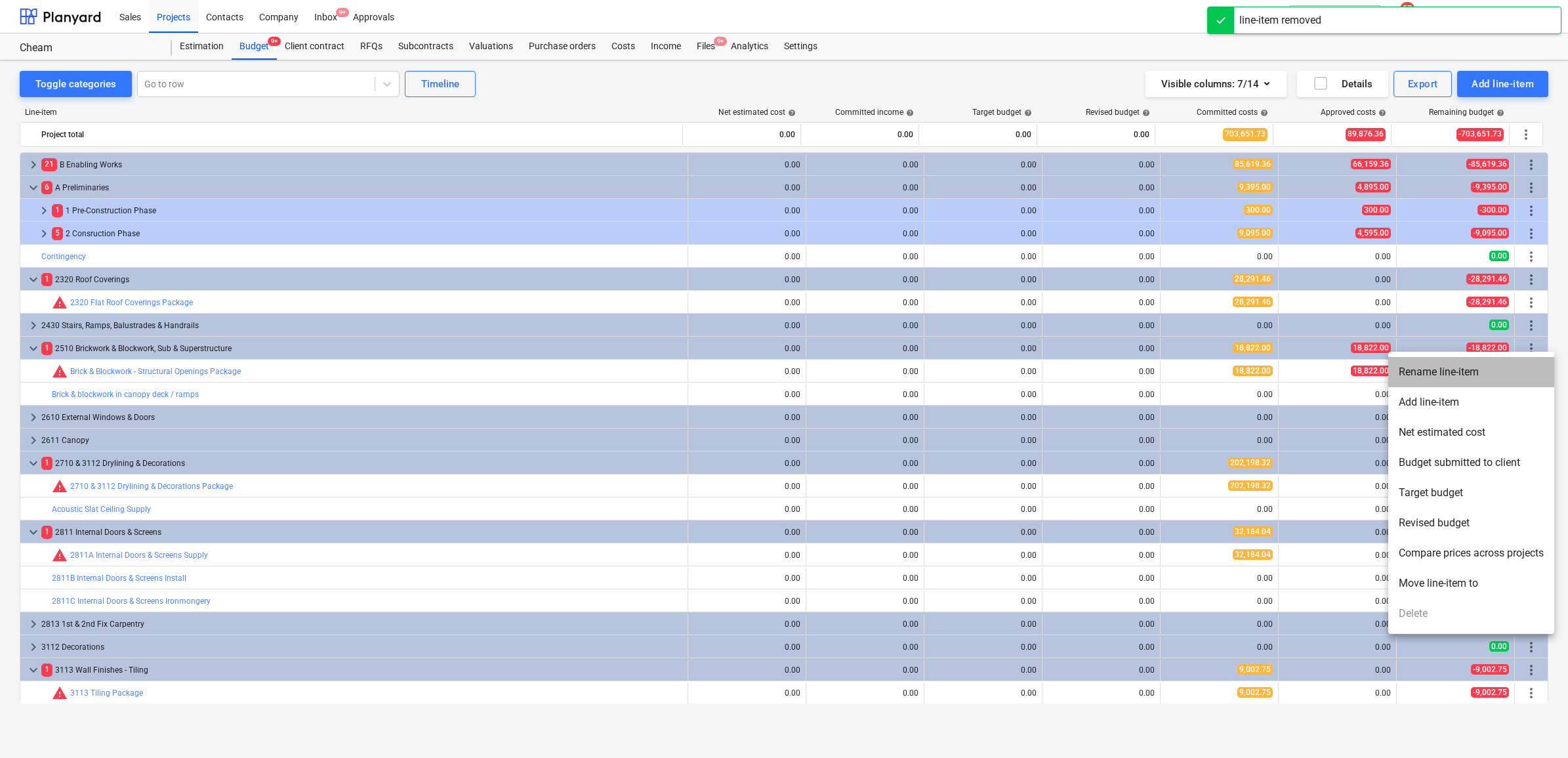
click at [1471, 372] on li "Rename line-item" at bounding box center [1471, 371] width 166 height 30
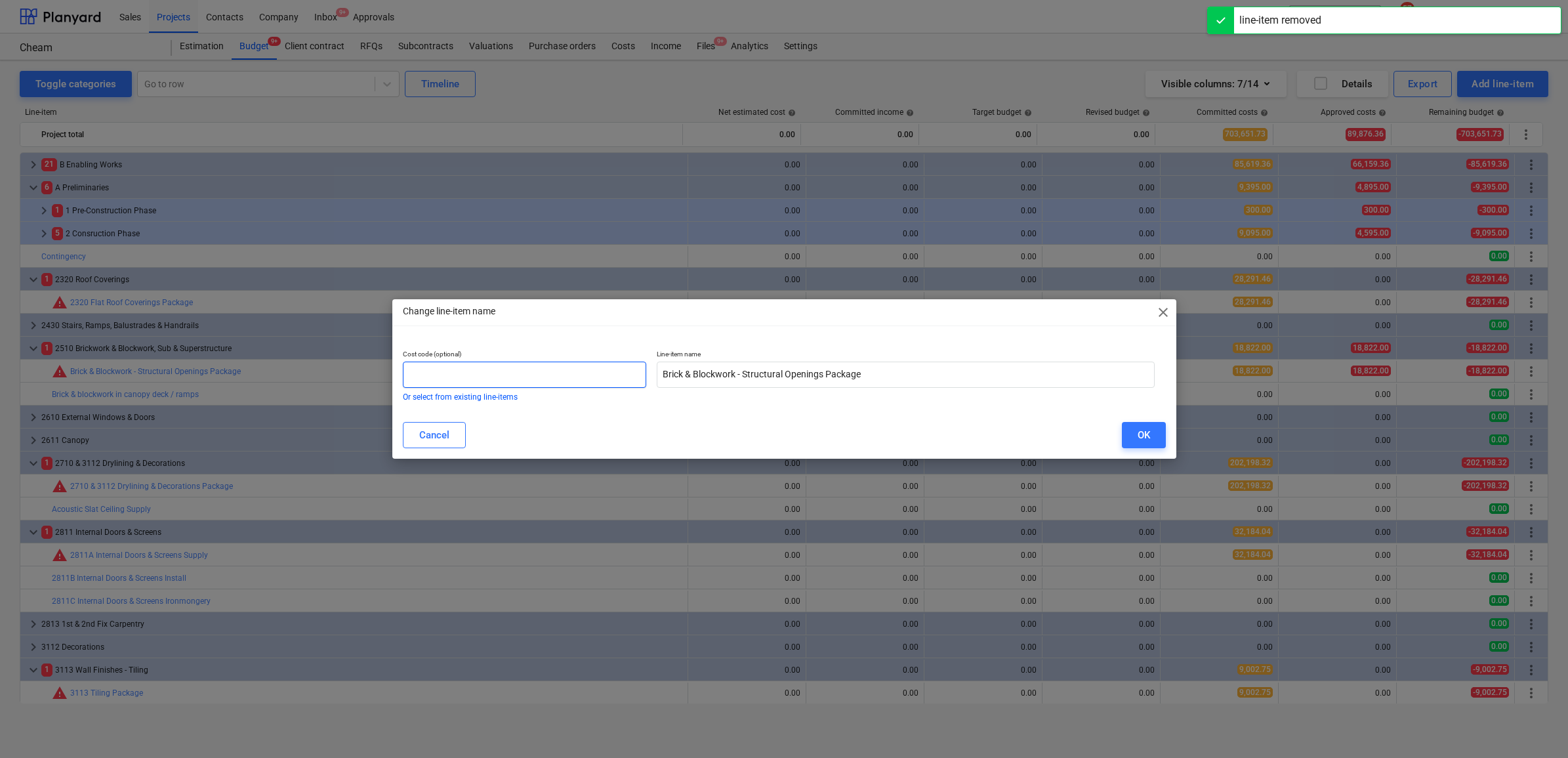
click at [583, 385] on input "text" at bounding box center [525, 374] width 244 height 26
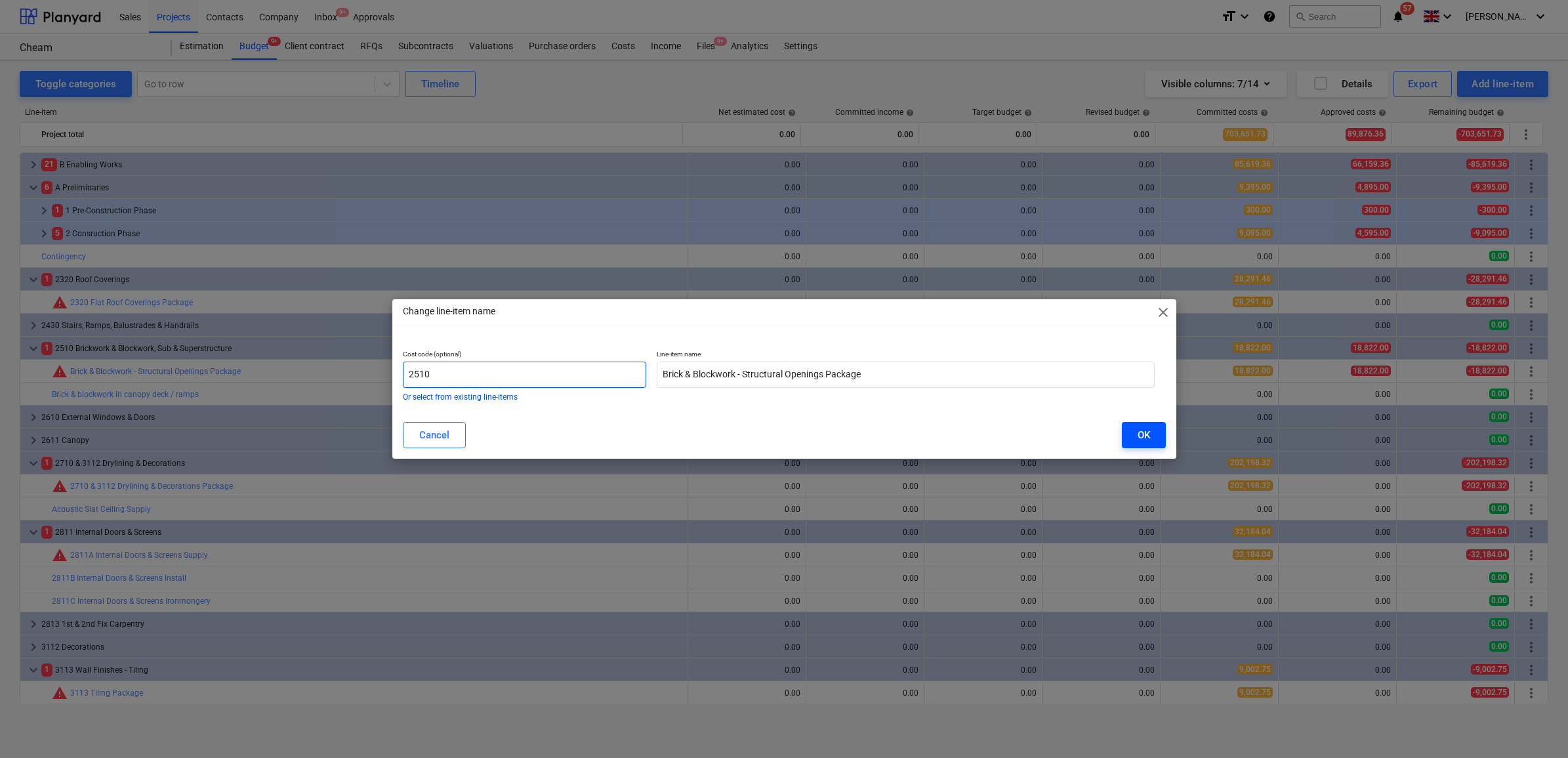
type input "2510"
click at [1138, 436] on div "OK" at bounding box center [1144, 435] width 12 height 17
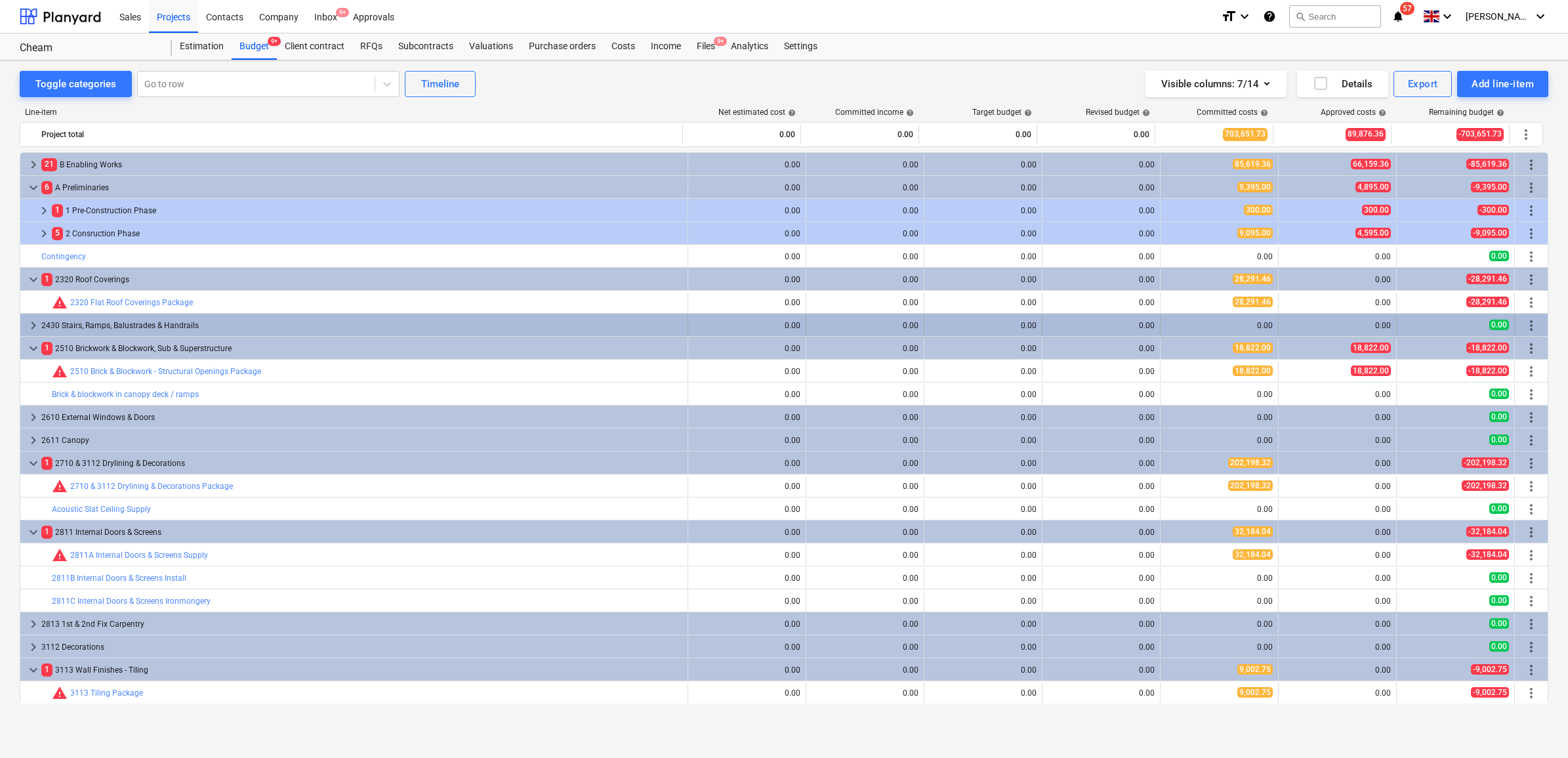
click at [588, 316] on div "2430 Stairs, Ramps, Balustrades & Handrails" at bounding box center [362, 325] width 641 height 21
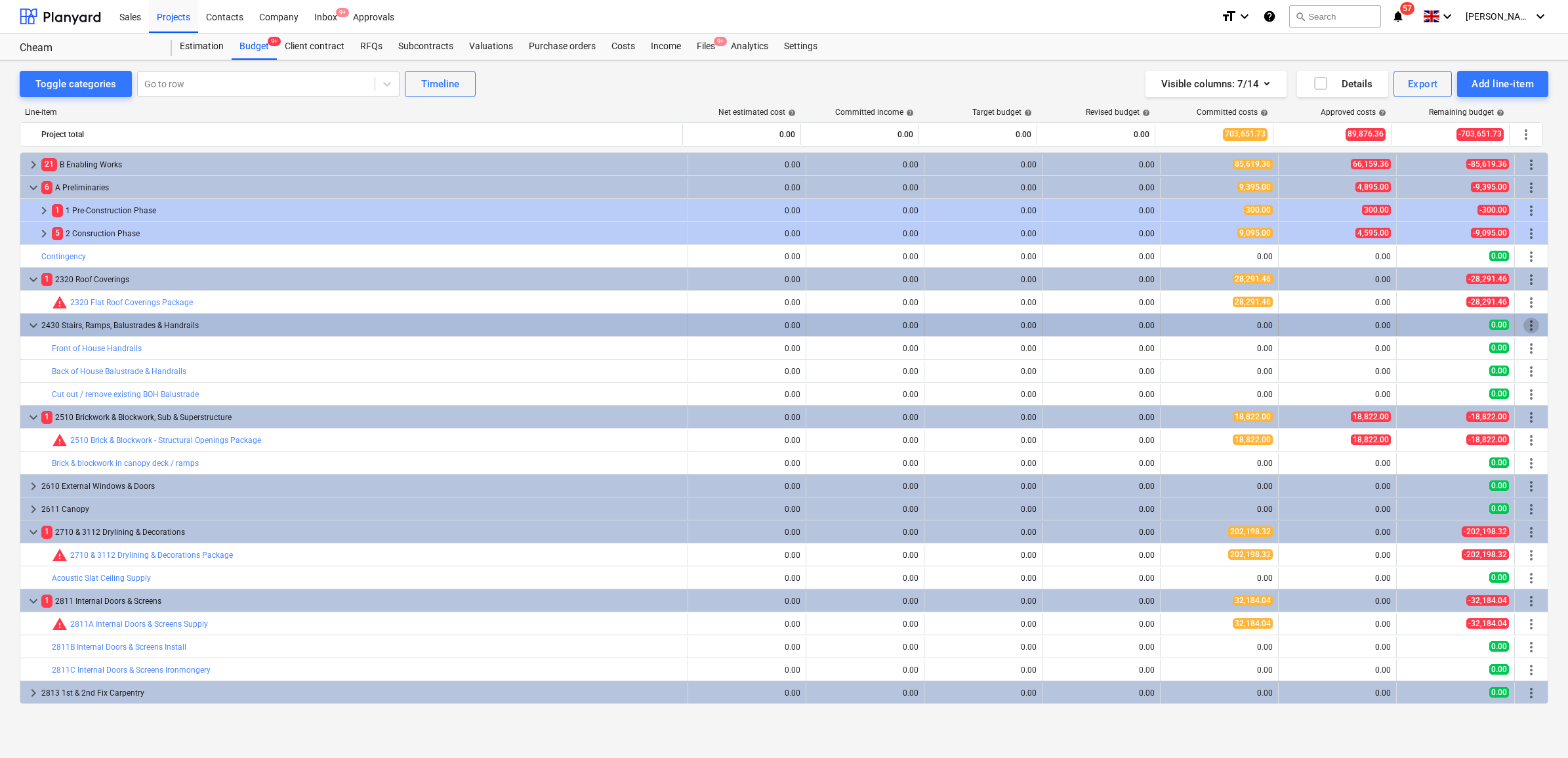
click at [1531, 325] on span "more_vert" at bounding box center [1531, 325] width 15 height 15
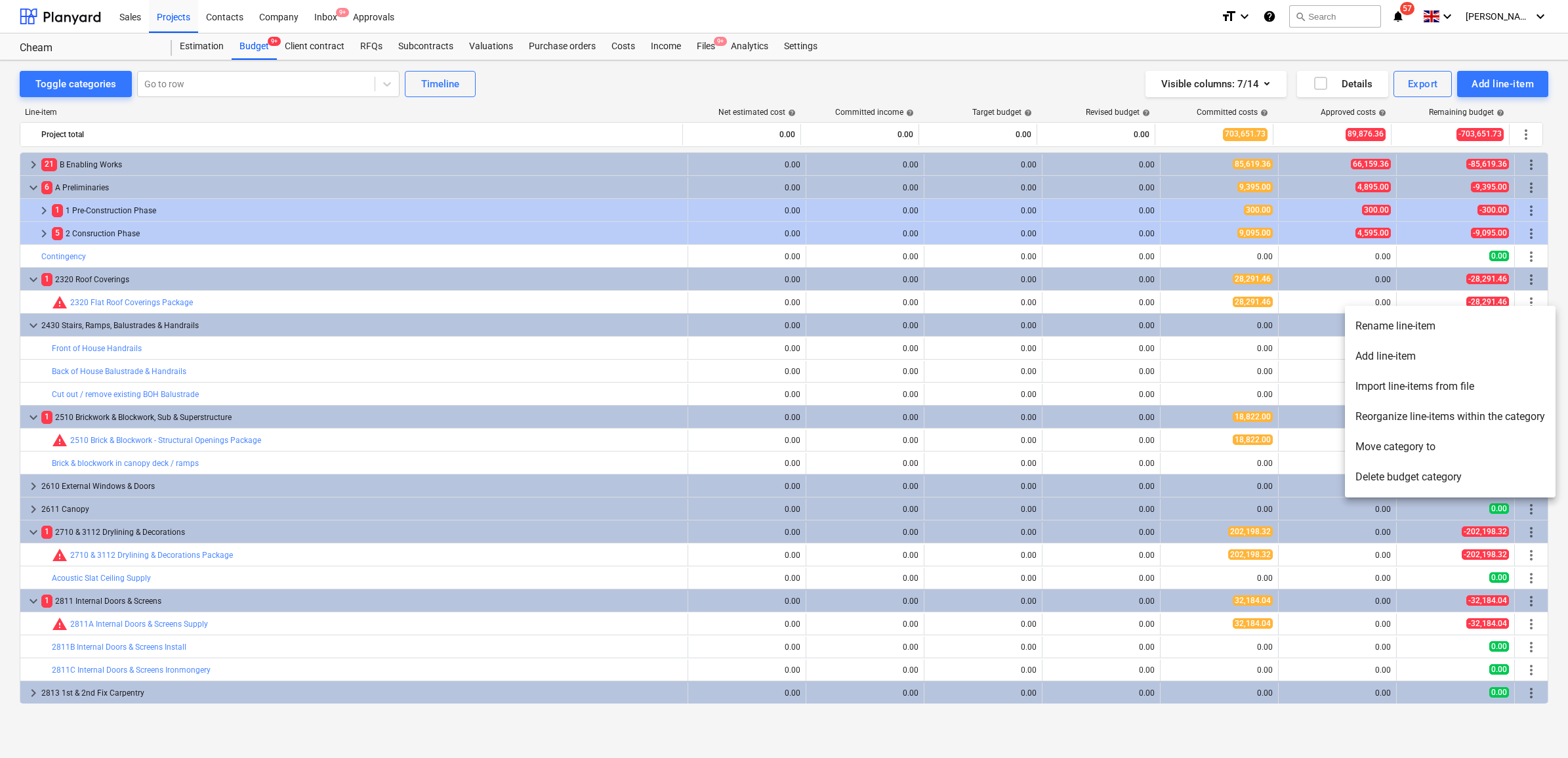
click at [1391, 328] on li "Rename line-item" at bounding box center [1450, 326] width 211 height 30
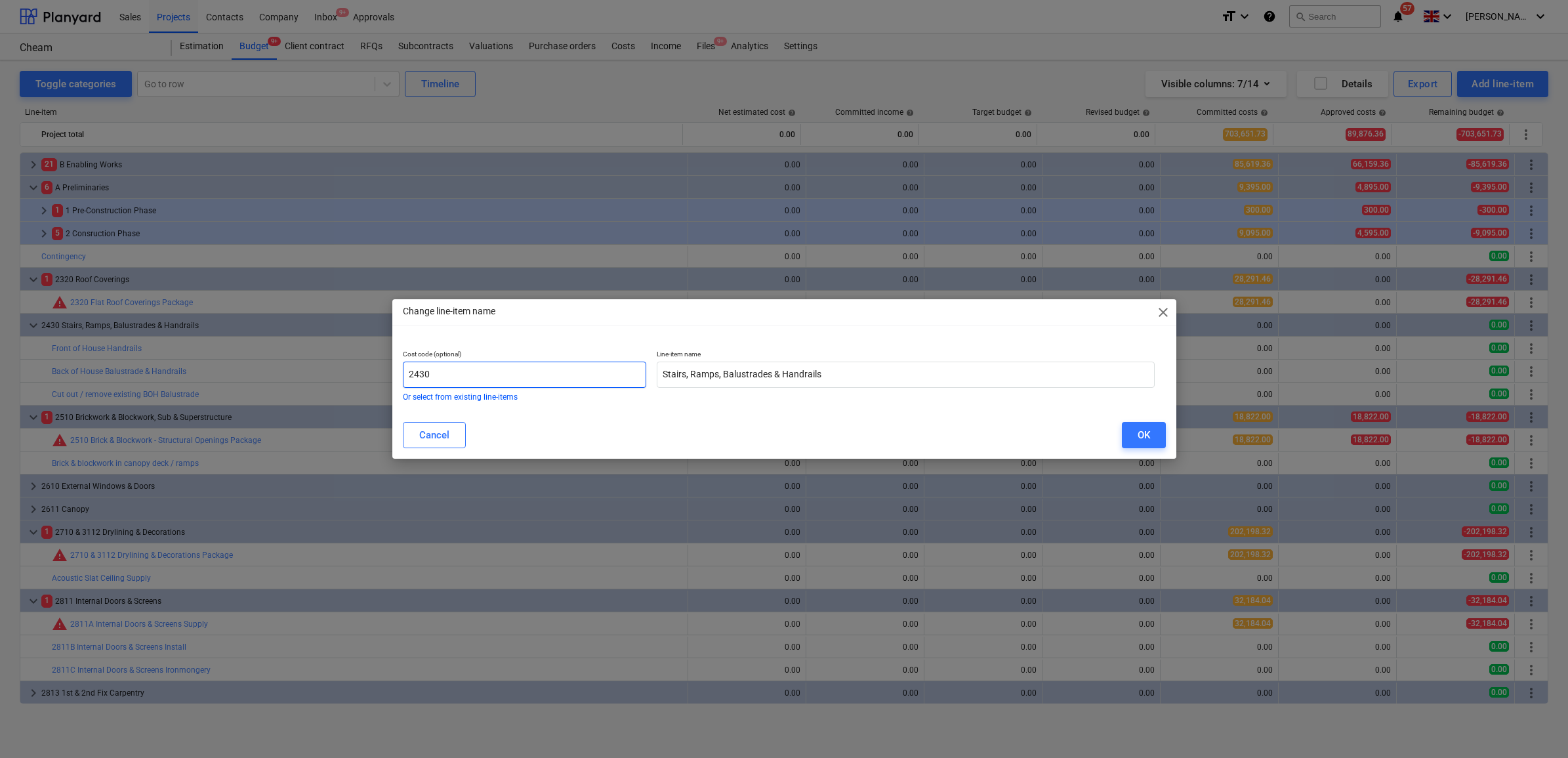
click at [503, 372] on input "2430" at bounding box center [525, 374] width 244 height 26
click at [852, 371] on input "Stairs, Ramps, Balustrades & Handrails" at bounding box center [906, 374] width 498 height 26
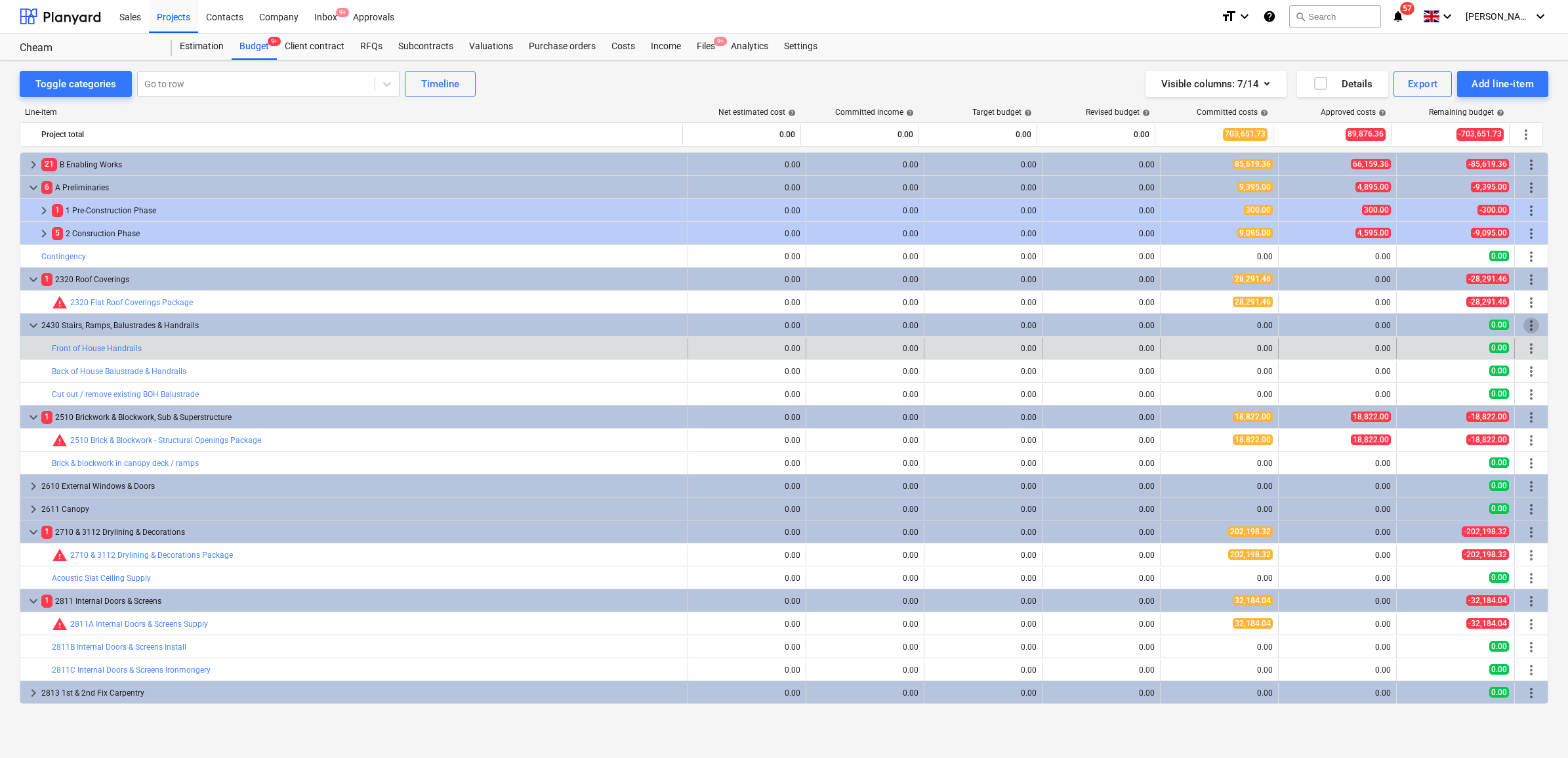
click at [1529, 349] on span "more_vert" at bounding box center [1531, 348] width 15 height 15
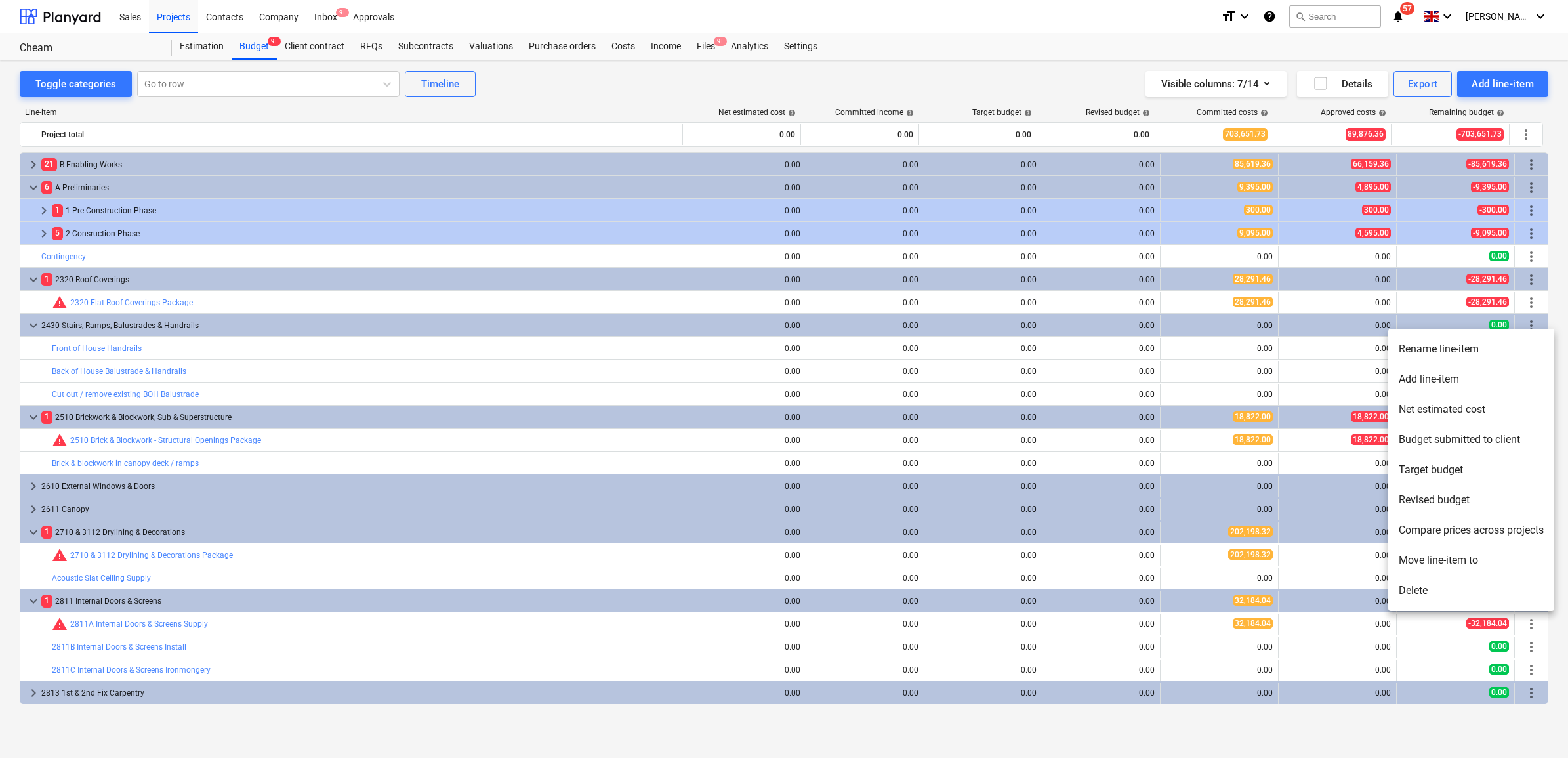
click at [1441, 348] on li "Rename line-item" at bounding box center [1471, 349] width 166 height 30
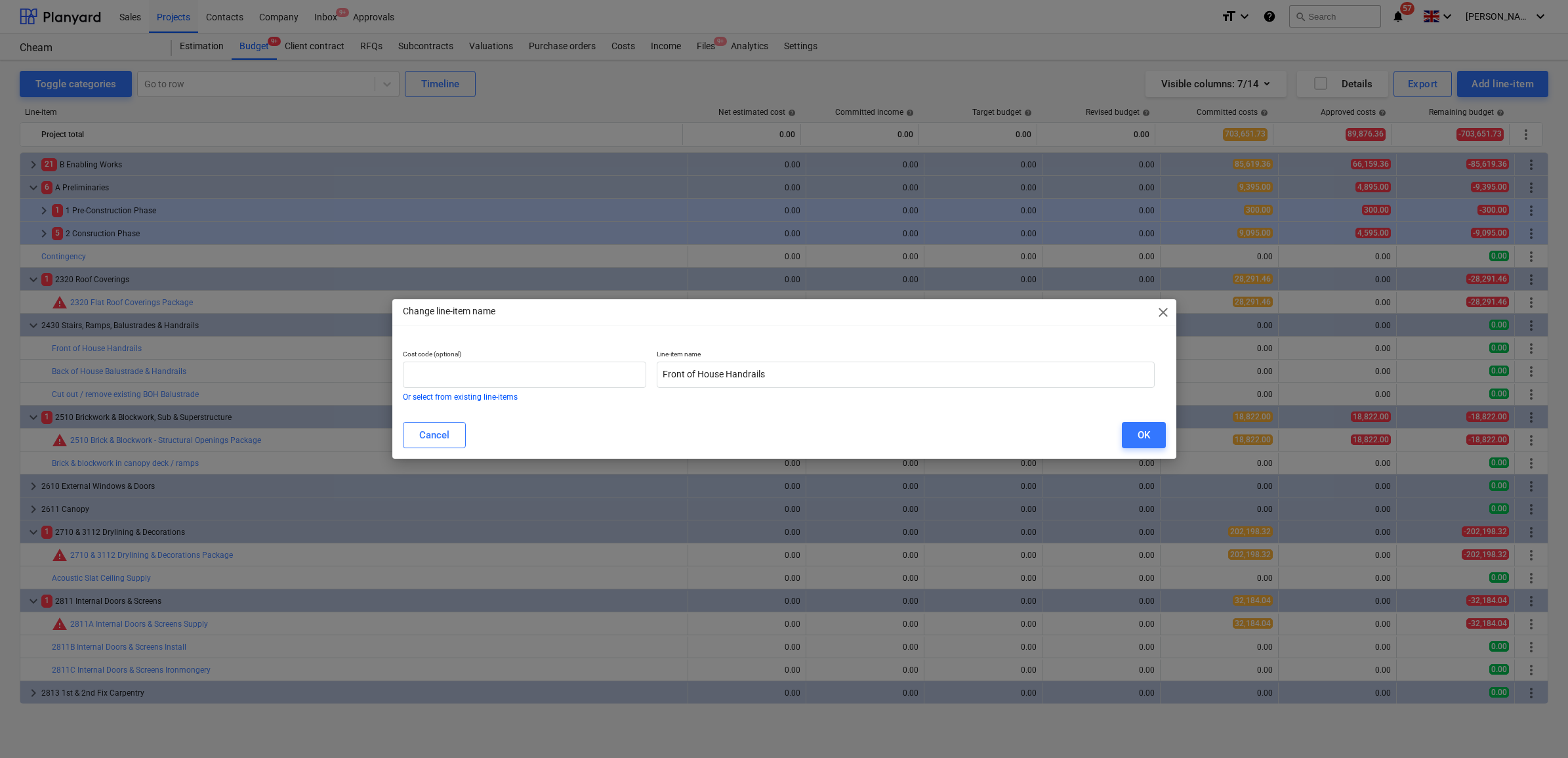
click at [557, 359] on p "Cost code (optional)" at bounding box center [525, 355] width 244 height 11
click at [558, 371] on input "text" at bounding box center [525, 374] width 244 height 26
type input "2430"
click at [795, 378] on input "Front of House Handrails" at bounding box center [906, 374] width 498 height 26
drag, startPoint x: 799, startPoint y: 374, endPoint x: 652, endPoint y: 388, distance: 147.7
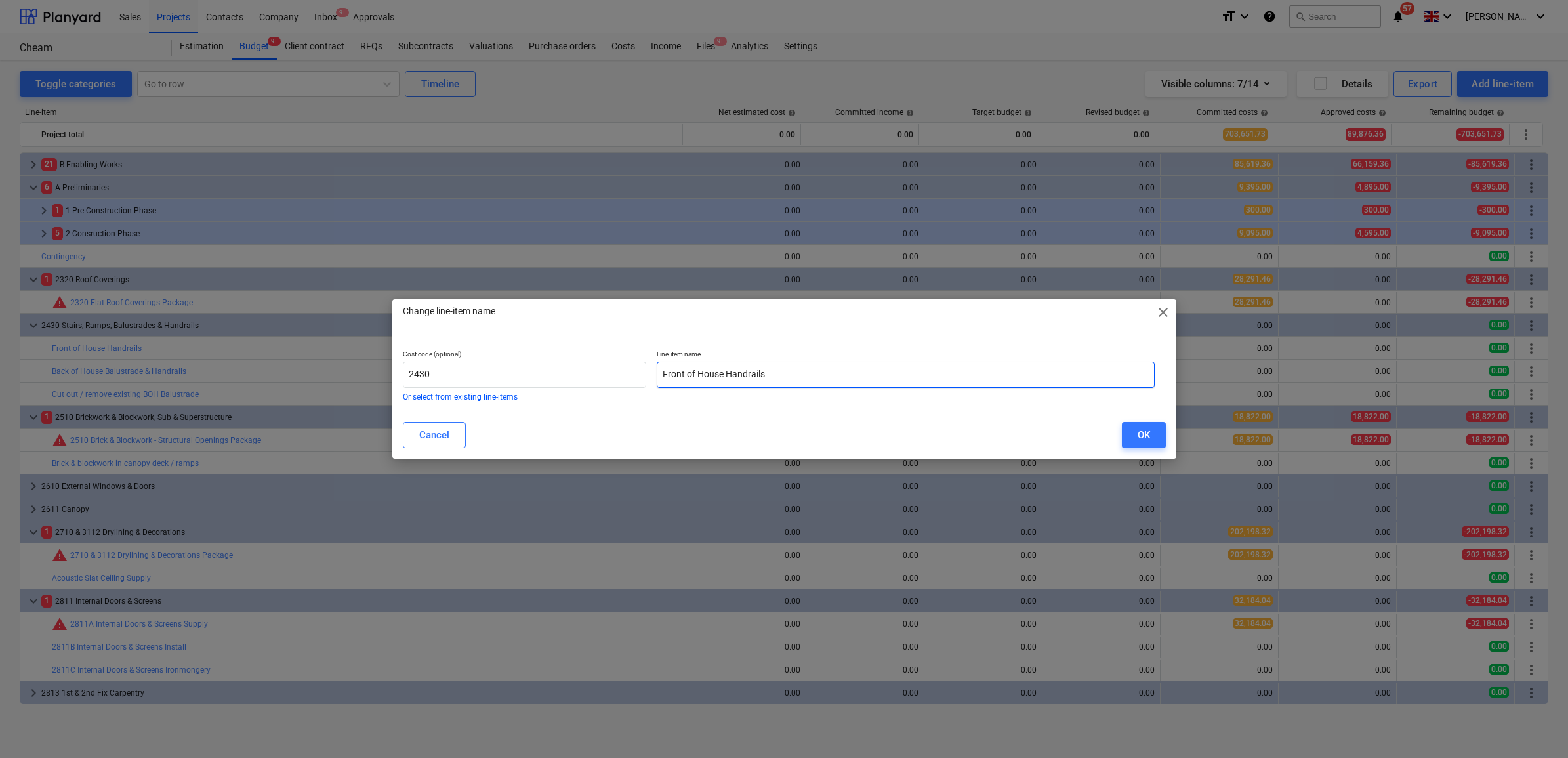
click at [652, 388] on div "Line-item name Front of House Handrails" at bounding box center [906, 374] width 509 height 61
type input "Staircase Handrail / Balustrade Package"
click at [1150, 431] on div "OK" at bounding box center [1144, 435] width 12 height 17
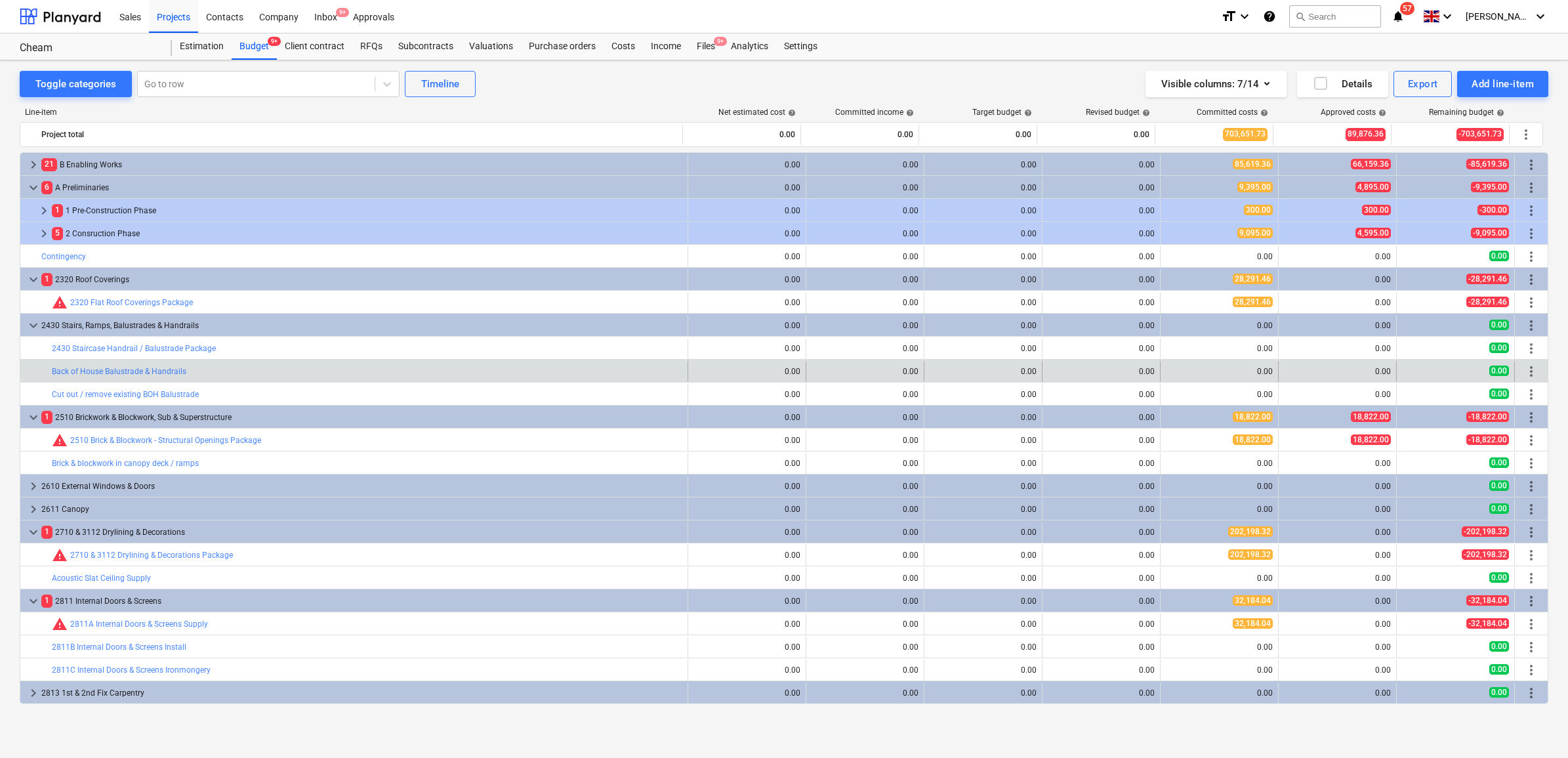
click at [1526, 372] on span "more_vert" at bounding box center [1531, 371] width 15 height 15
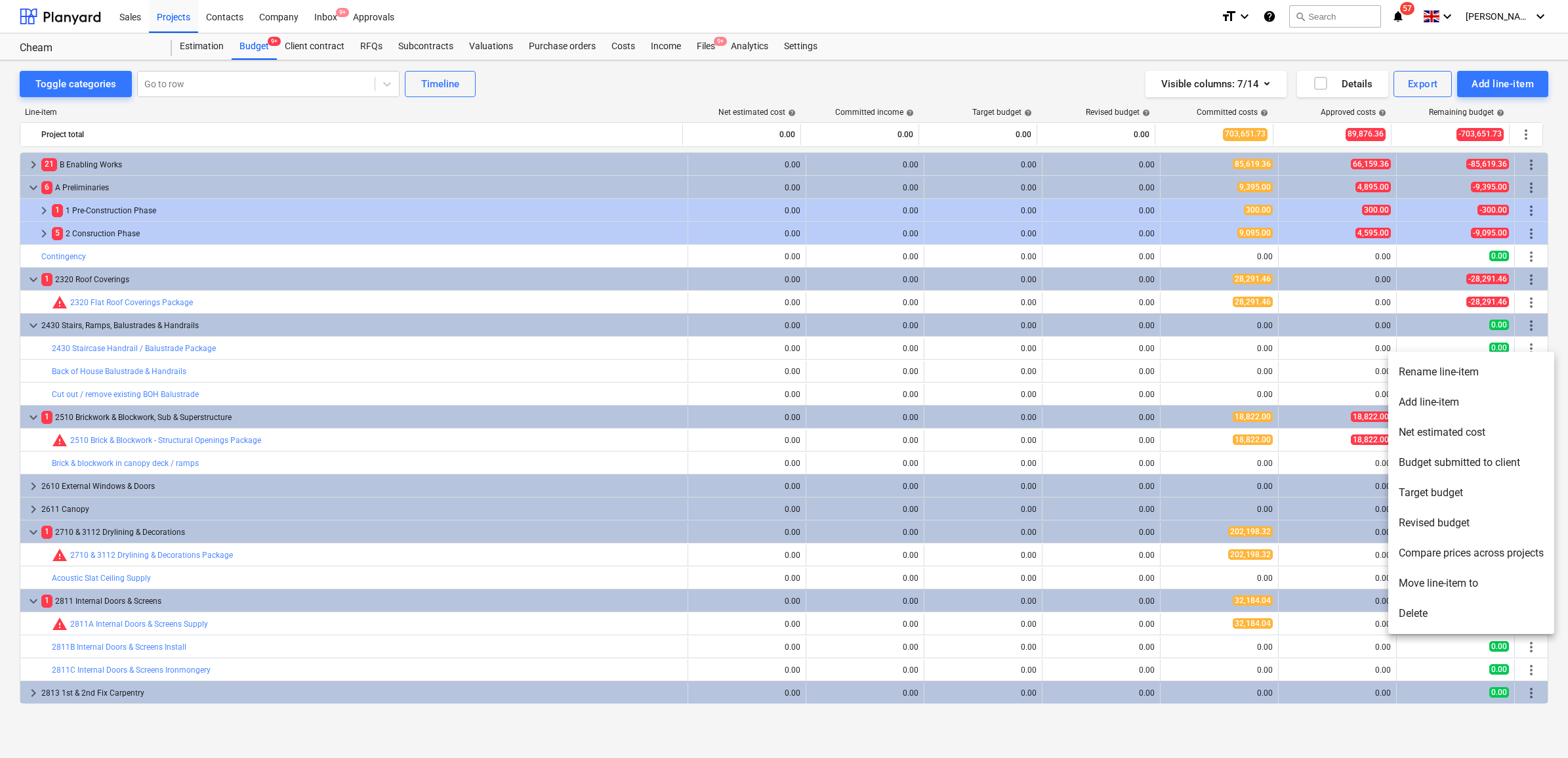
click at [1468, 611] on li "Delete" at bounding box center [1471, 613] width 166 height 30
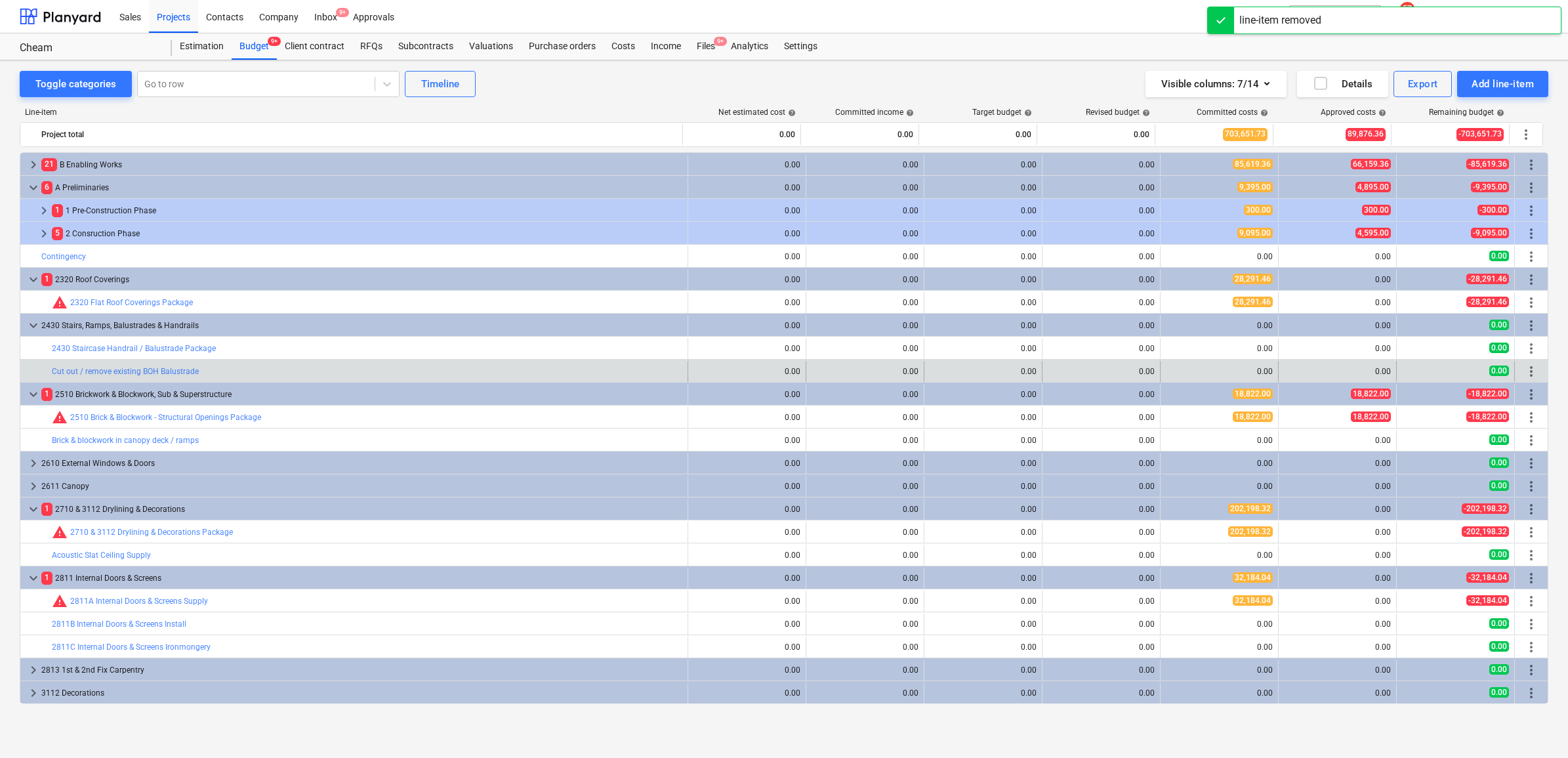
click at [1527, 371] on span "more_vert" at bounding box center [1531, 371] width 15 height 15
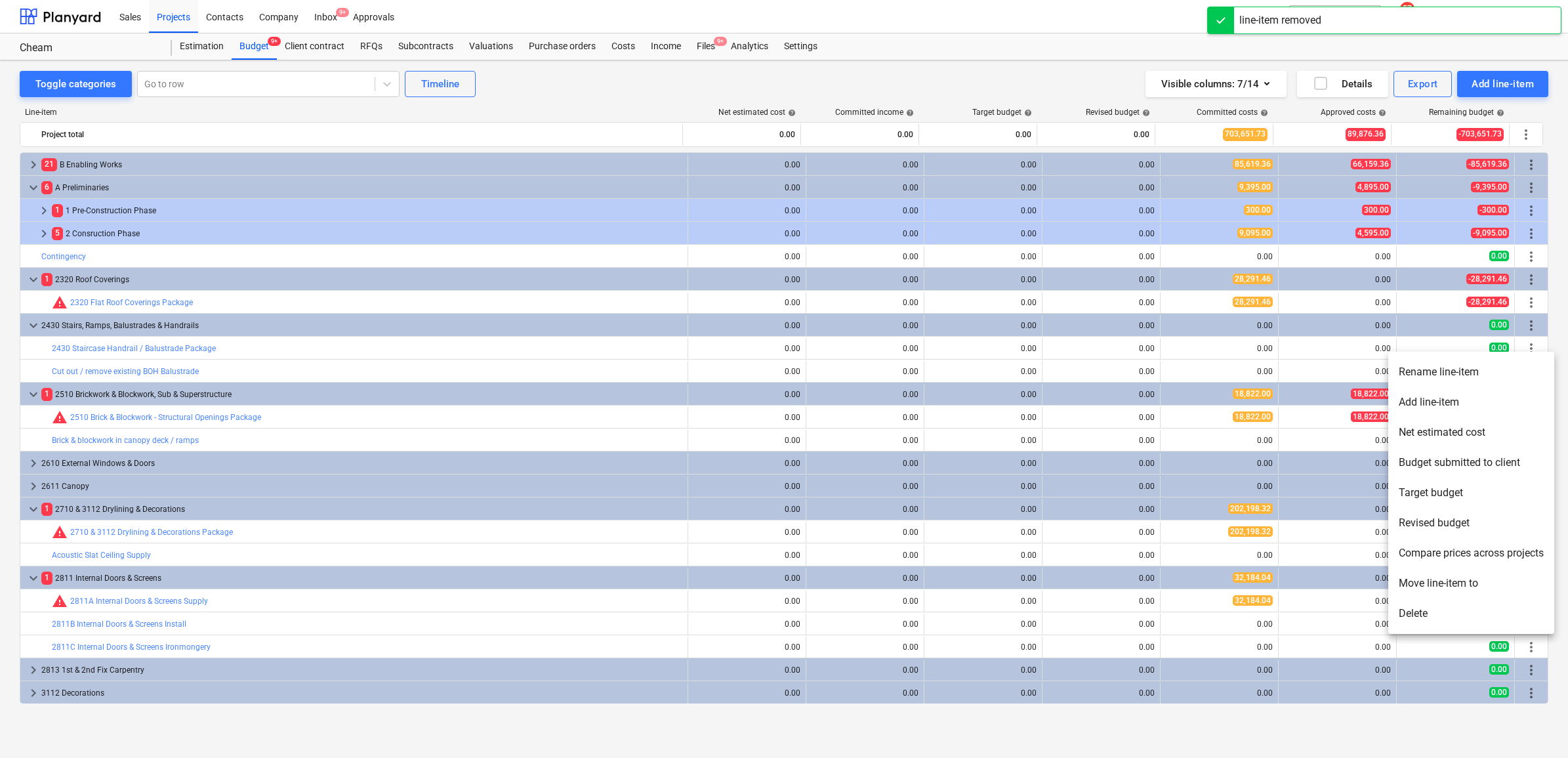
click at [1441, 614] on li "Delete" at bounding box center [1471, 613] width 166 height 30
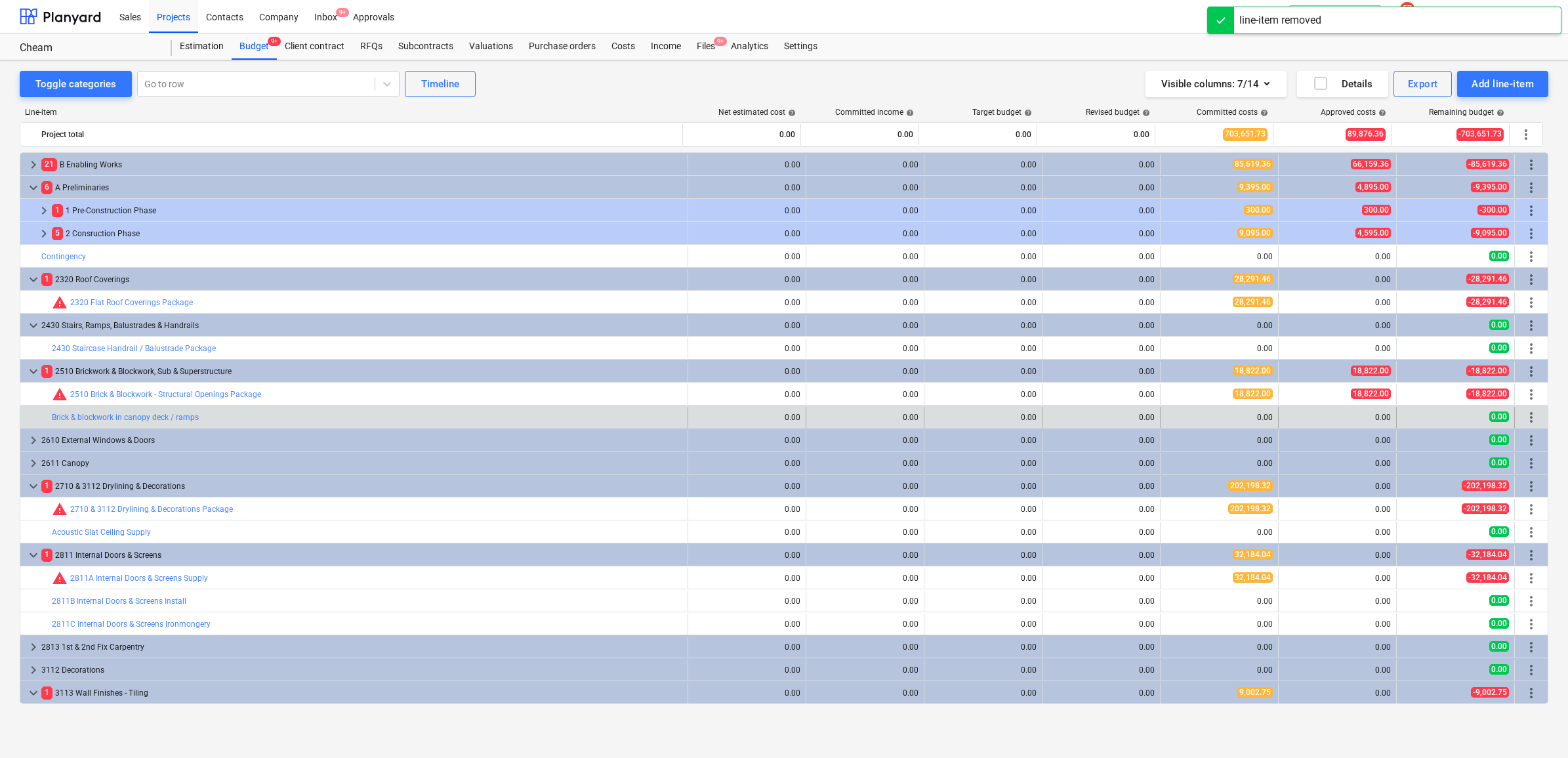
click at [1527, 421] on span "more_vert" at bounding box center [1531, 417] width 15 height 15
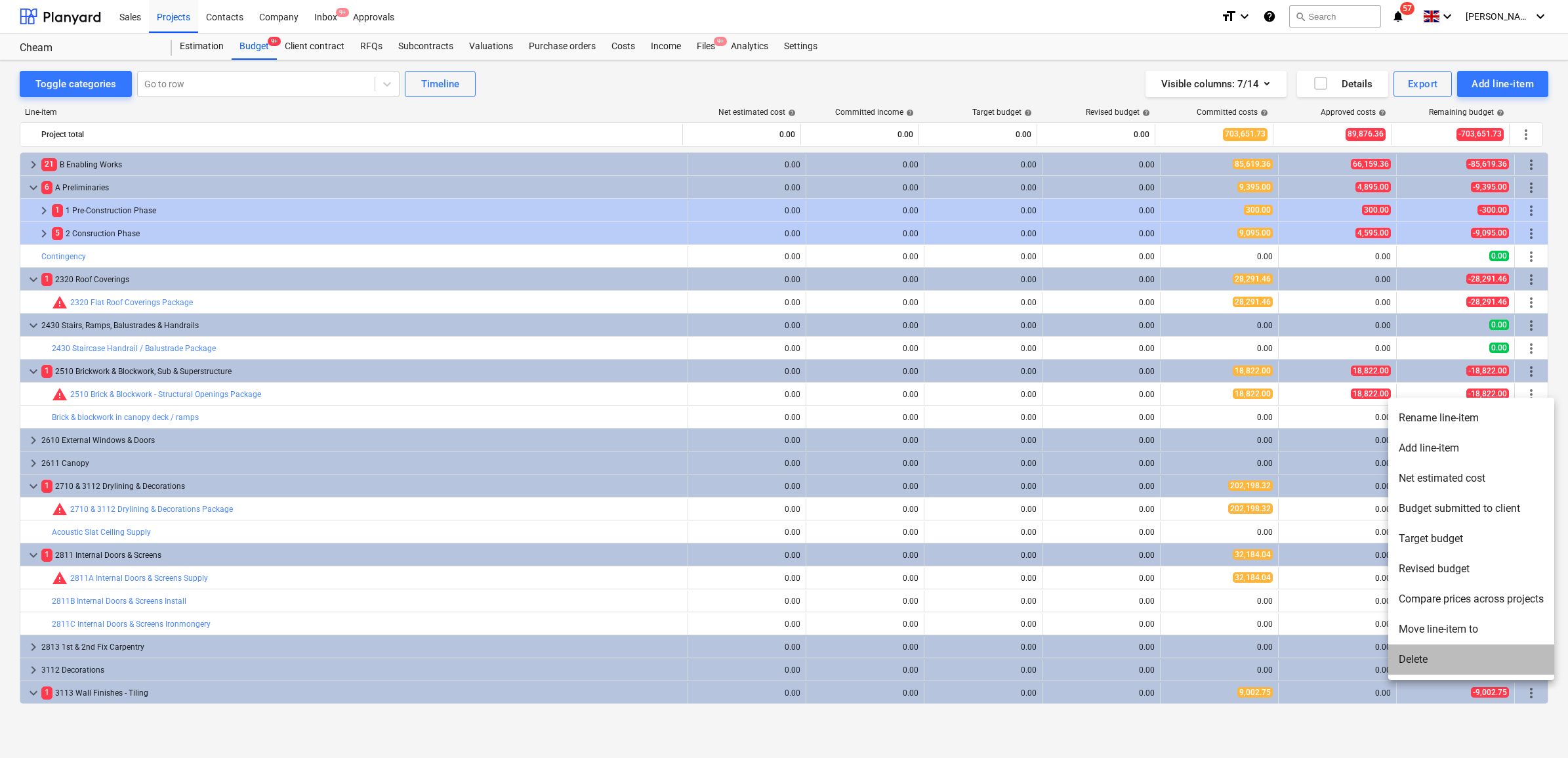
click at [1445, 658] on li "Delete" at bounding box center [1471, 659] width 166 height 30
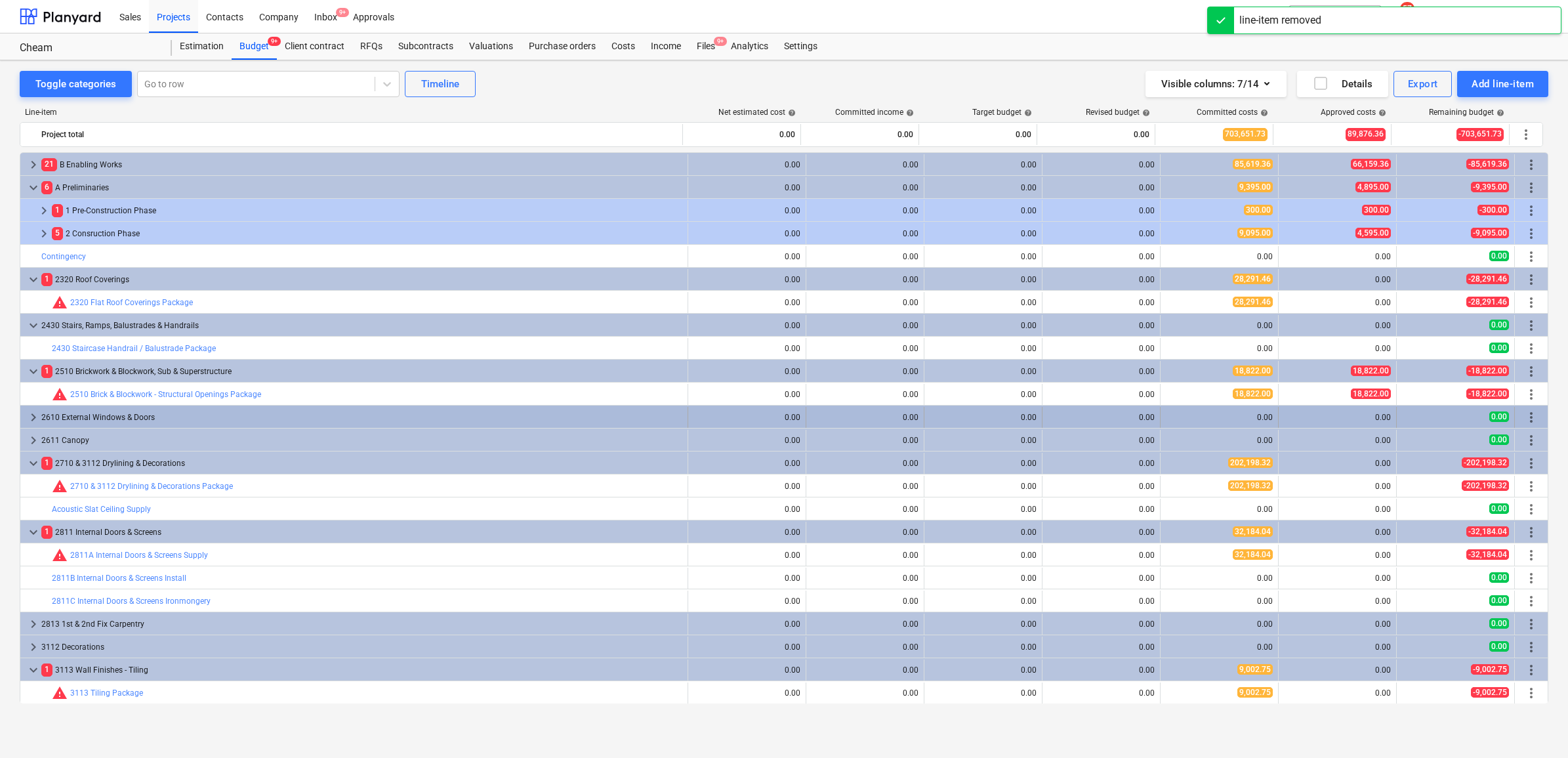
click at [368, 420] on div "2610 External Windows & Doors" at bounding box center [362, 417] width 641 height 21
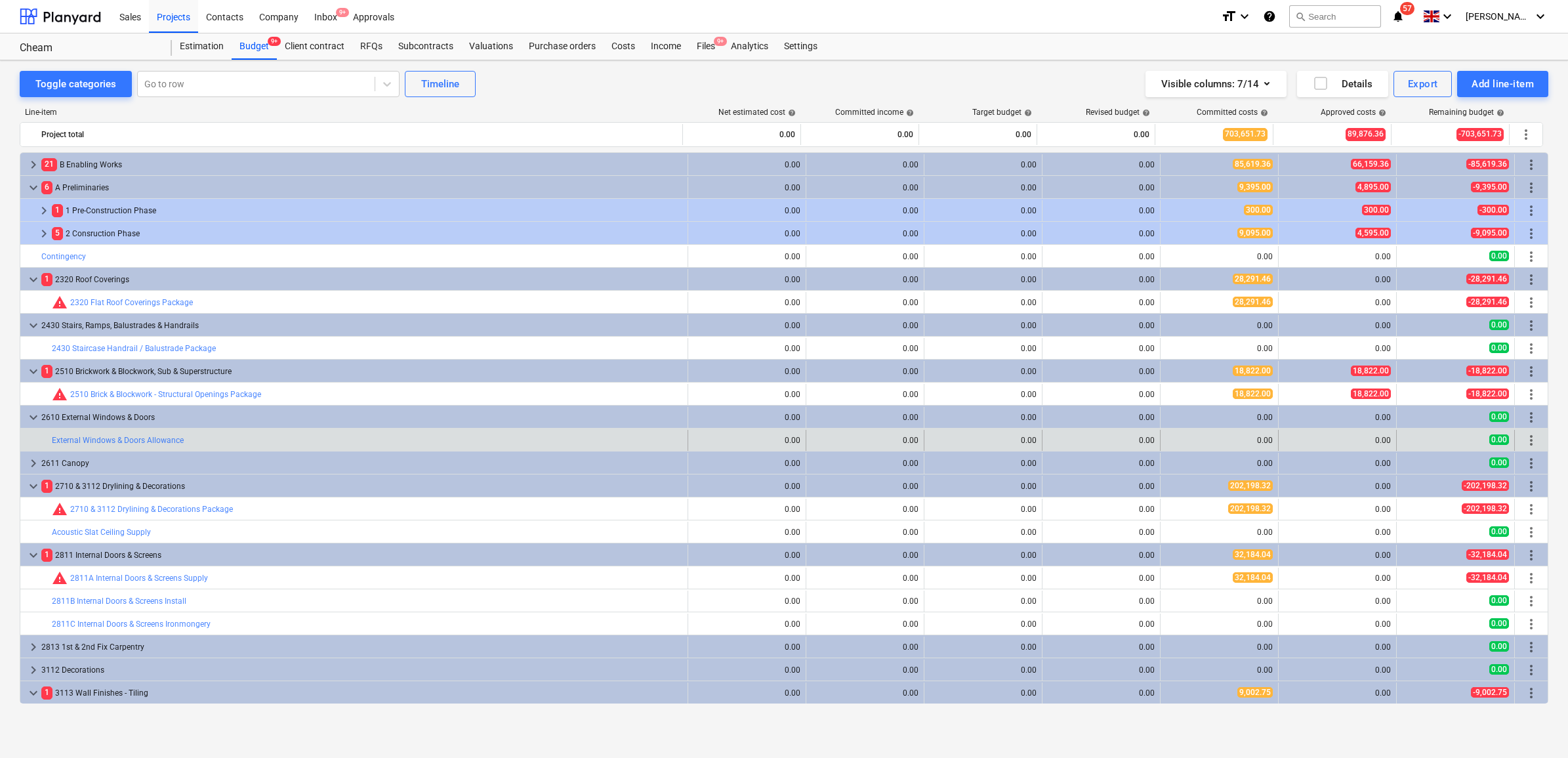
click at [1527, 438] on span "more_vert" at bounding box center [1531, 440] width 15 height 15
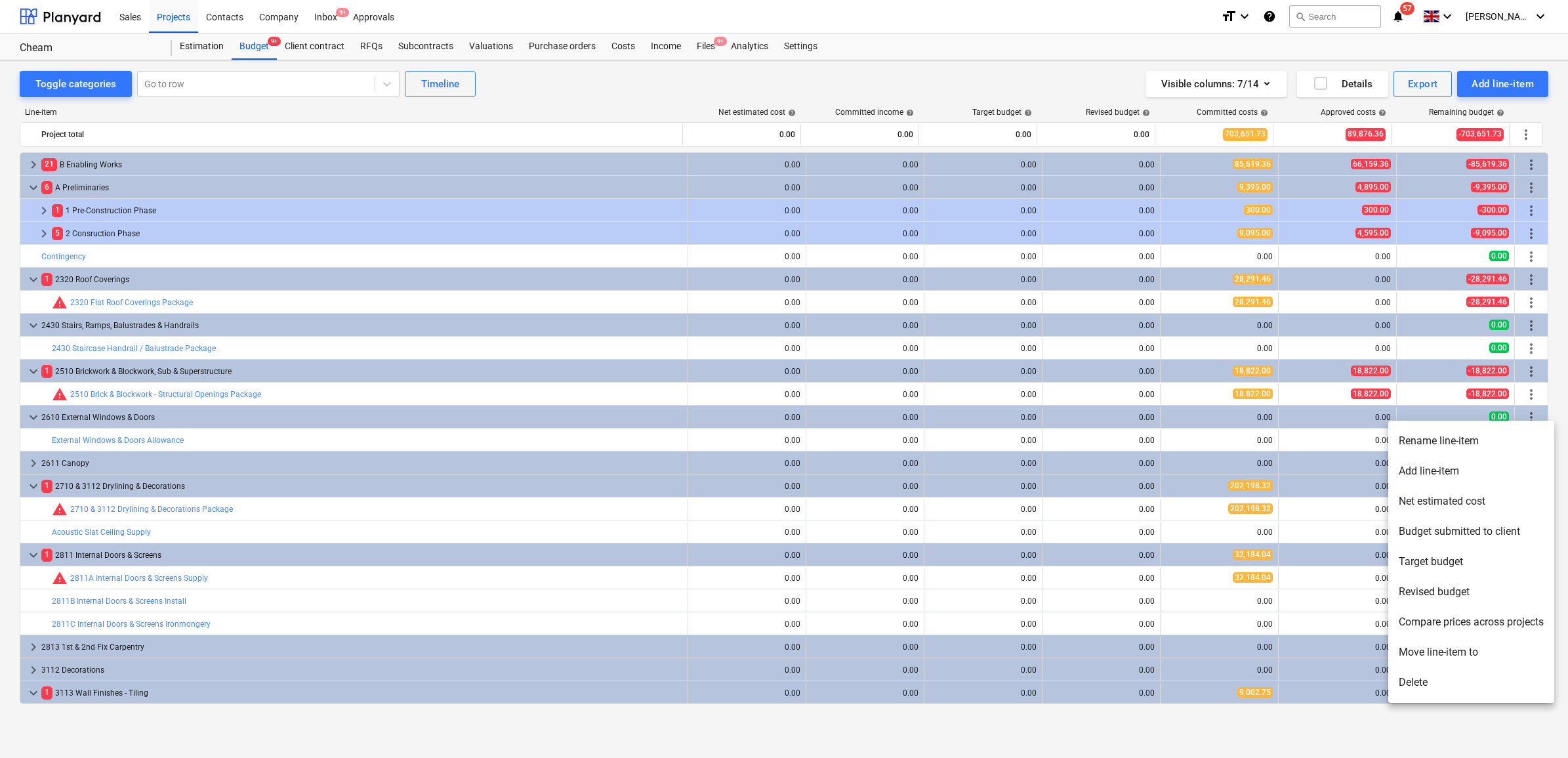
click at [1422, 445] on li "Rename line-item" at bounding box center [1471, 441] width 166 height 30
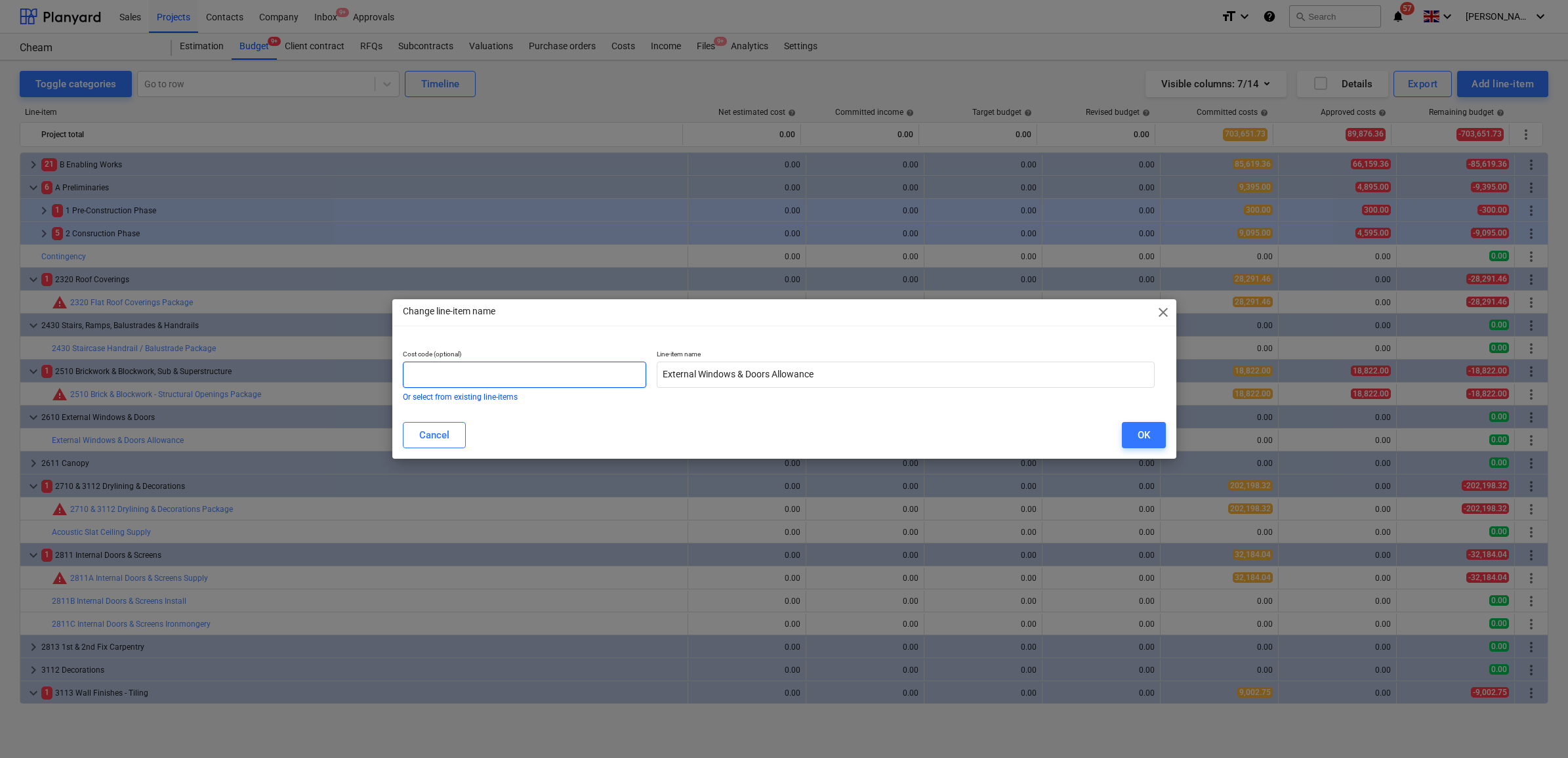
click at [564, 364] on input "text" at bounding box center [525, 374] width 244 height 26
type input "2610"
click at [902, 371] on input "External Windows & Doors Allowance" at bounding box center [906, 374] width 498 height 26
click at [701, 372] on input "External Windows & Doors Allowance" at bounding box center [906, 374] width 498 height 26
drag, startPoint x: 707, startPoint y: 373, endPoint x: 749, endPoint y: 410, distance: 56.0
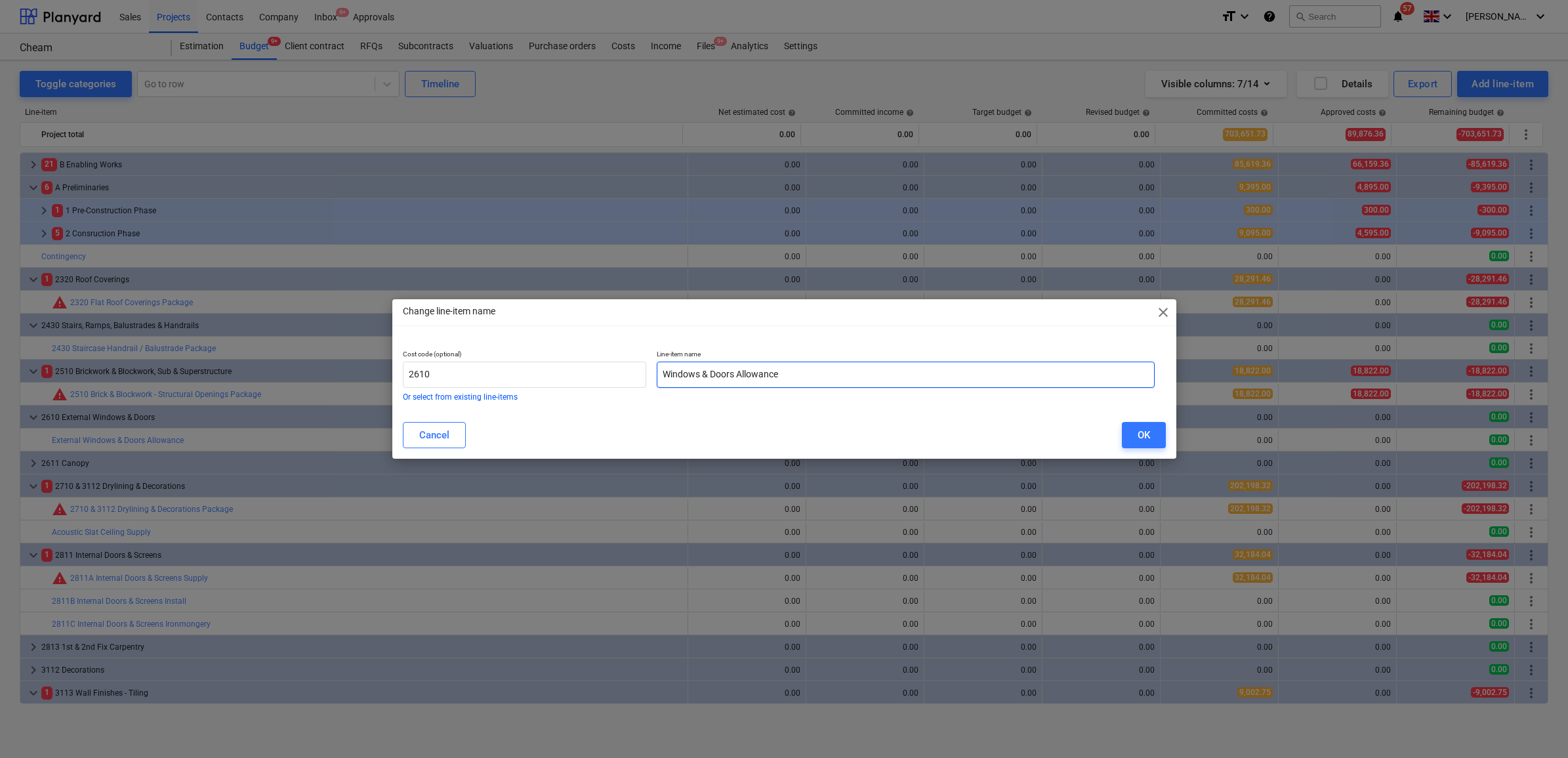
click at [709, 373] on input "Windows & Doors Allowance" at bounding box center [906, 374] width 498 height 26
drag, startPoint x: 828, startPoint y: 371, endPoint x: 775, endPoint y: 376, distance: 53.2
click at [775, 376] on input "Windows & External Doors Allowance" at bounding box center [906, 374] width 498 height 26
type input "Windows & External Doors Package"
click at [1146, 435] on div "OK" at bounding box center [1144, 435] width 12 height 17
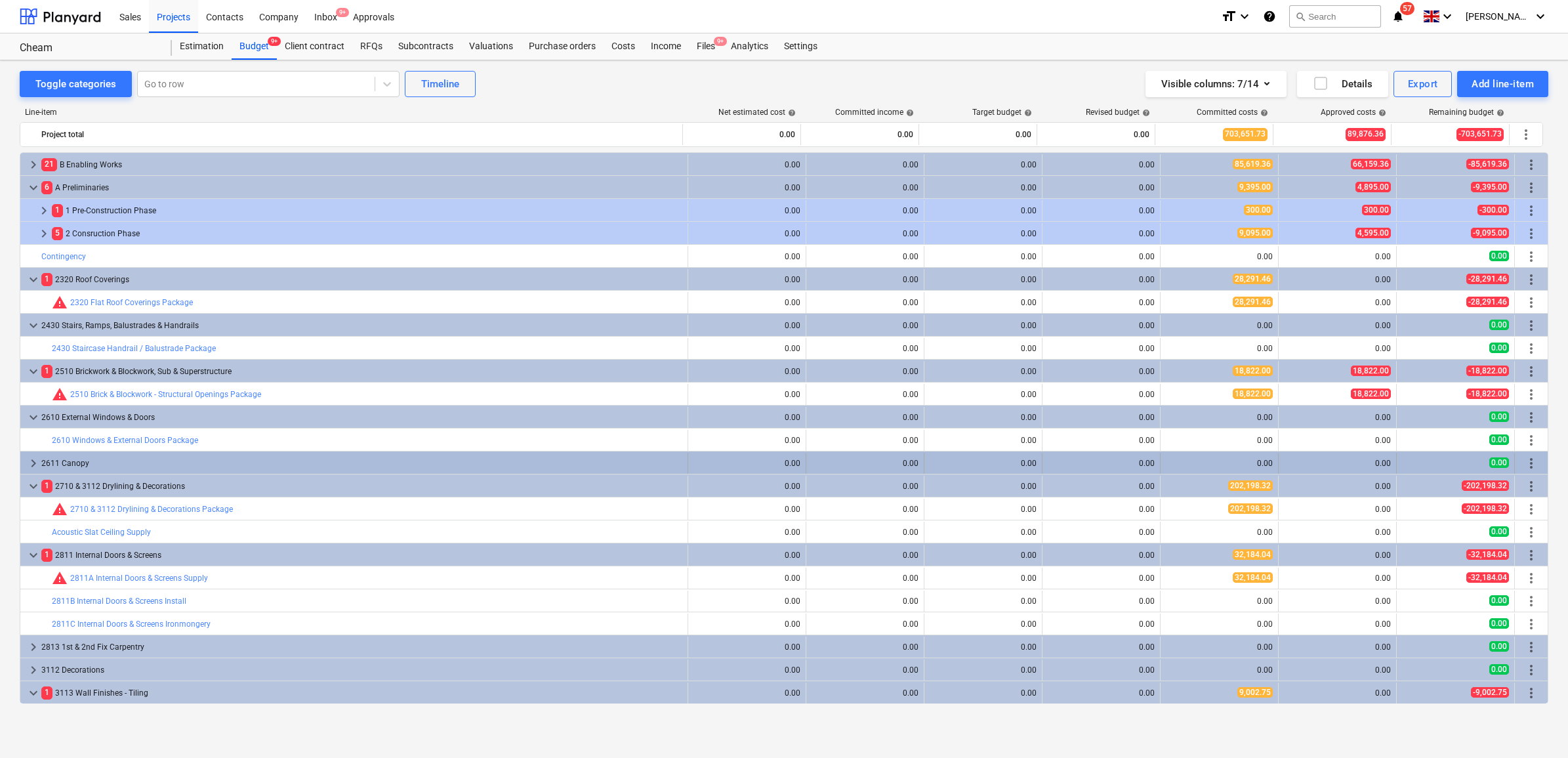
click at [338, 461] on div "2611 Canopy" at bounding box center [362, 462] width 641 height 21
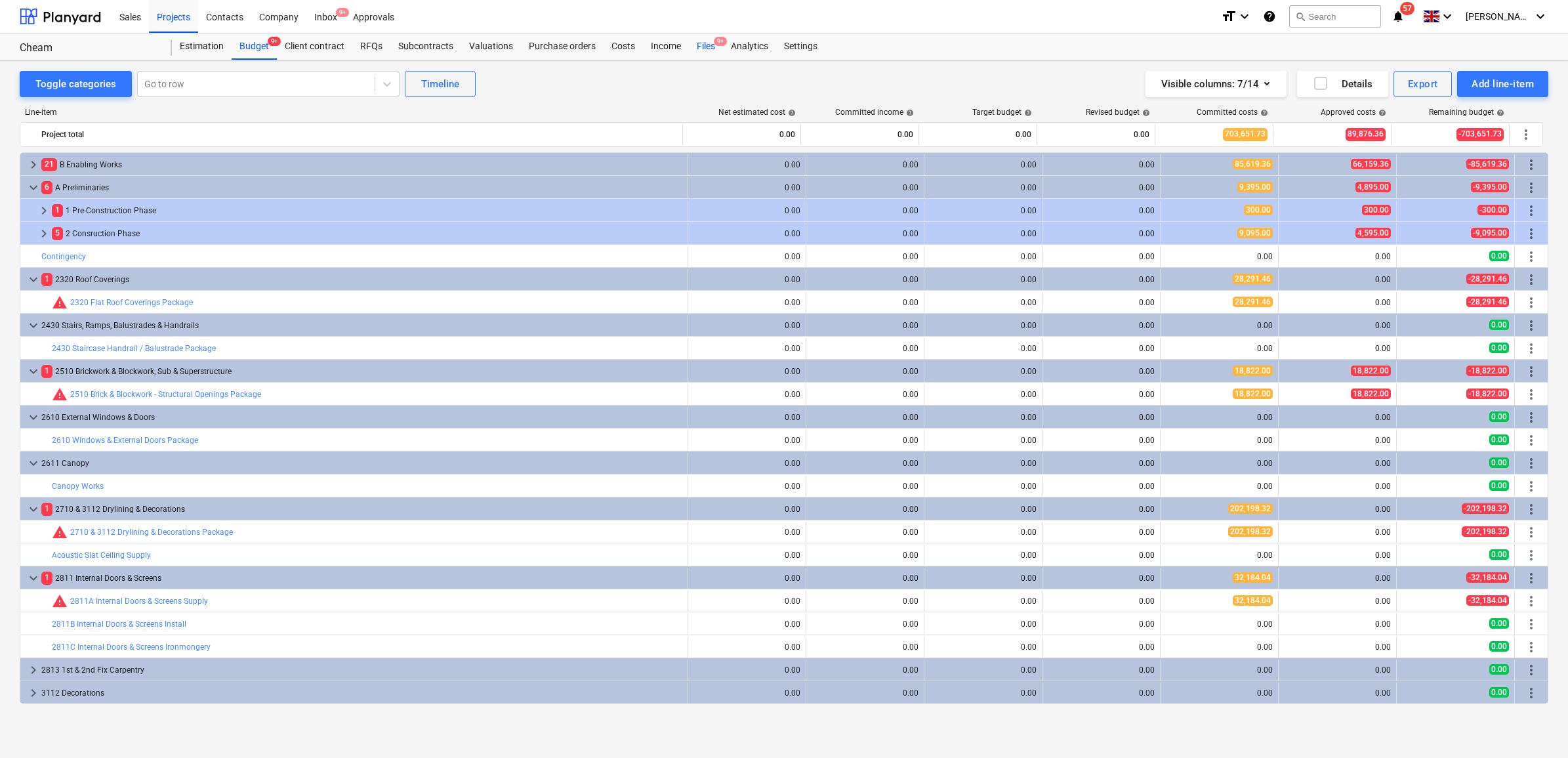
click at [706, 42] on div "Files 9+" at bounding box center [706, 46] width 34 height 26
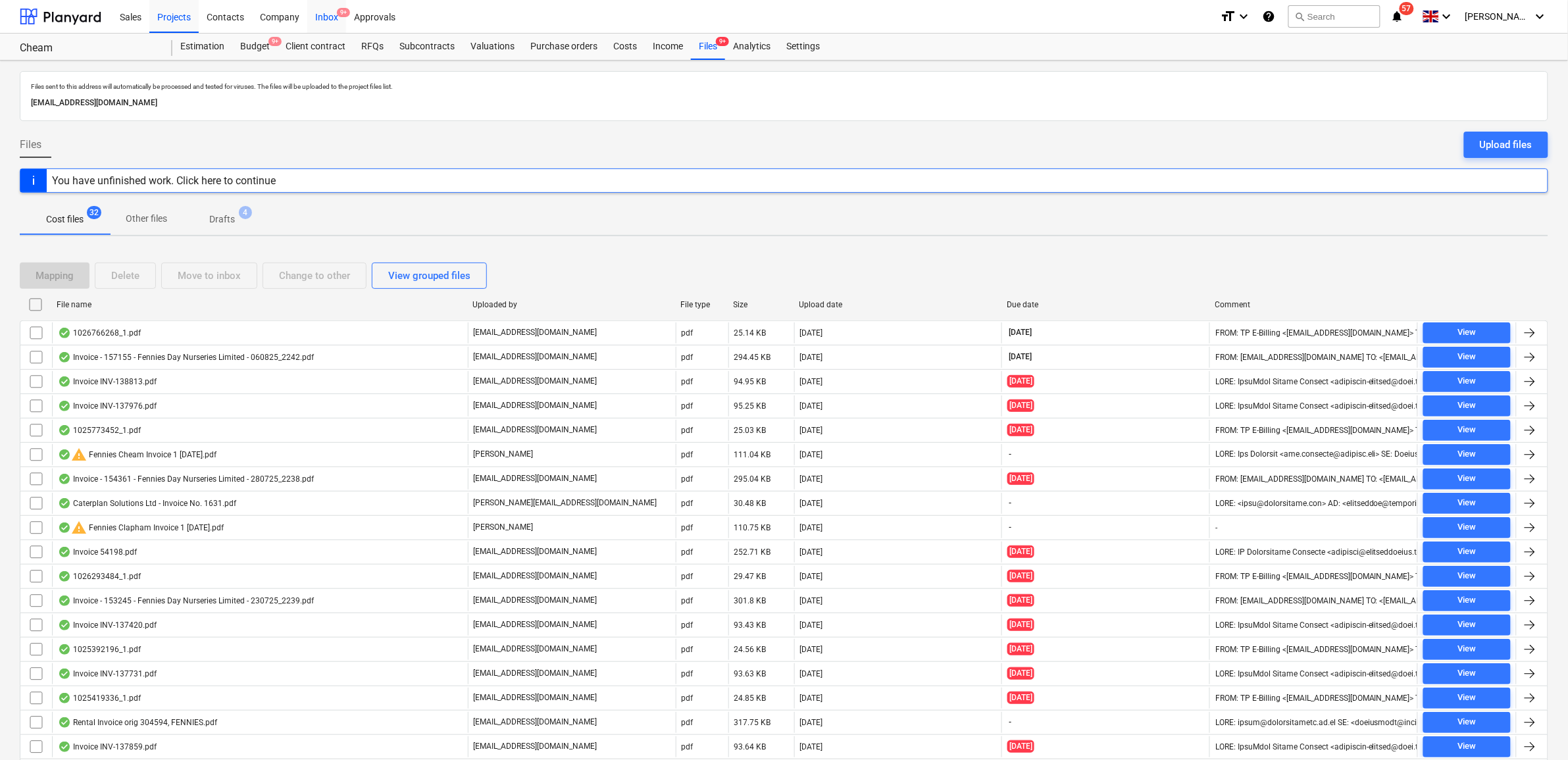
click at [339, 15] on span "9+" at bounding box center [343, 12] width 13 height 9
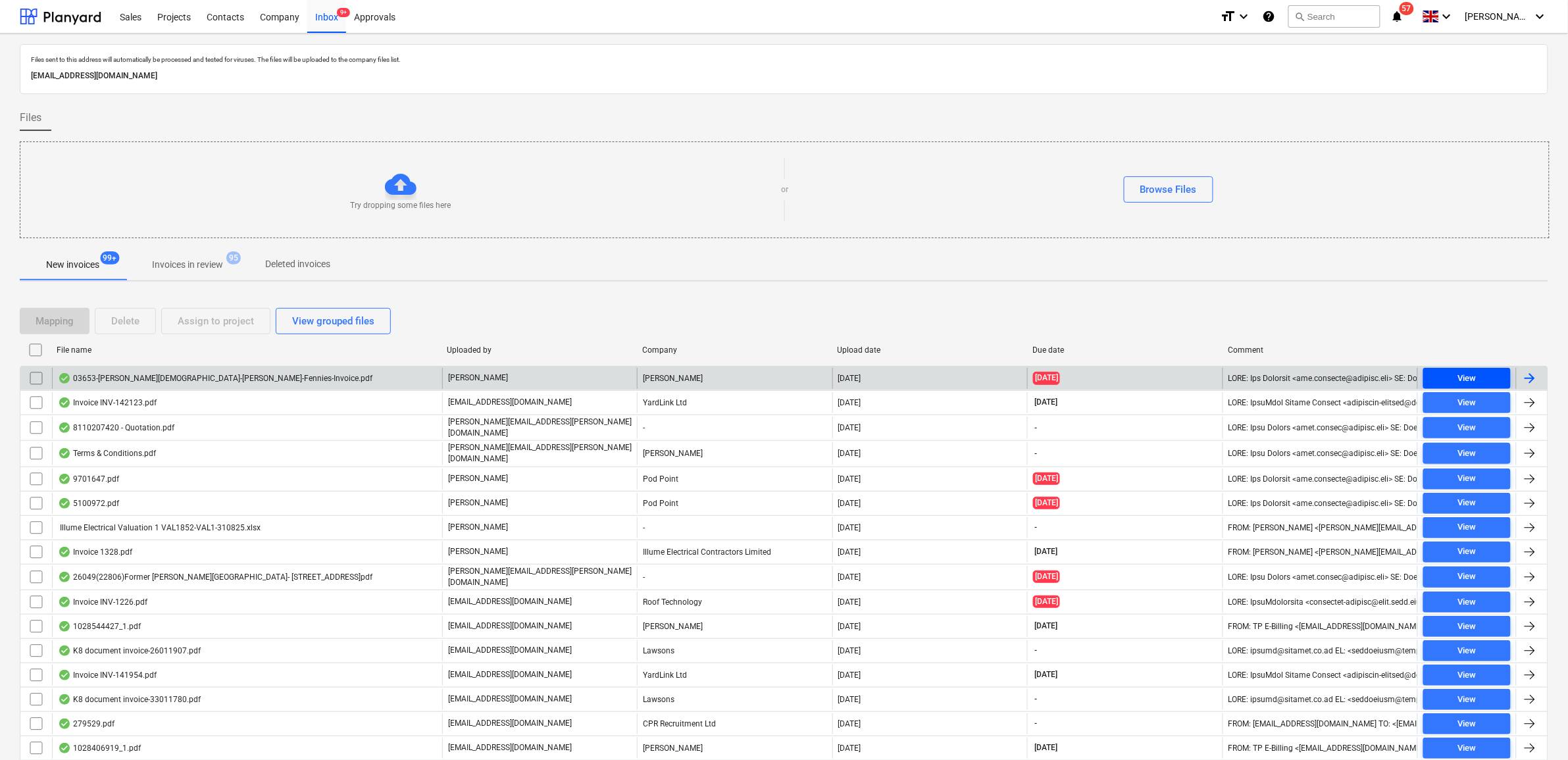
click at [1482, 378] on span "View" at bounding box center [1467, 378] width 77 height 15
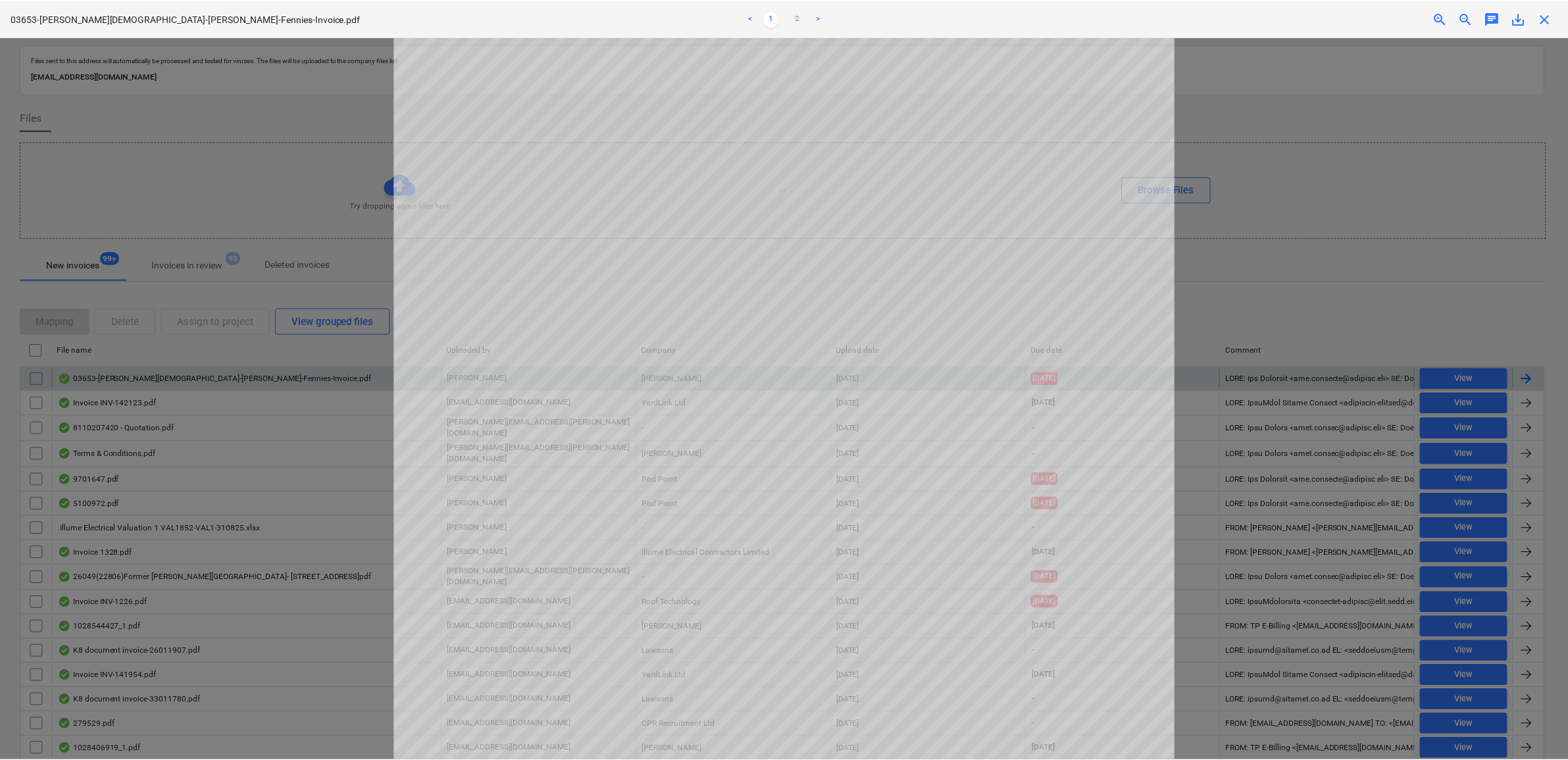
scroll to position [164, 0]
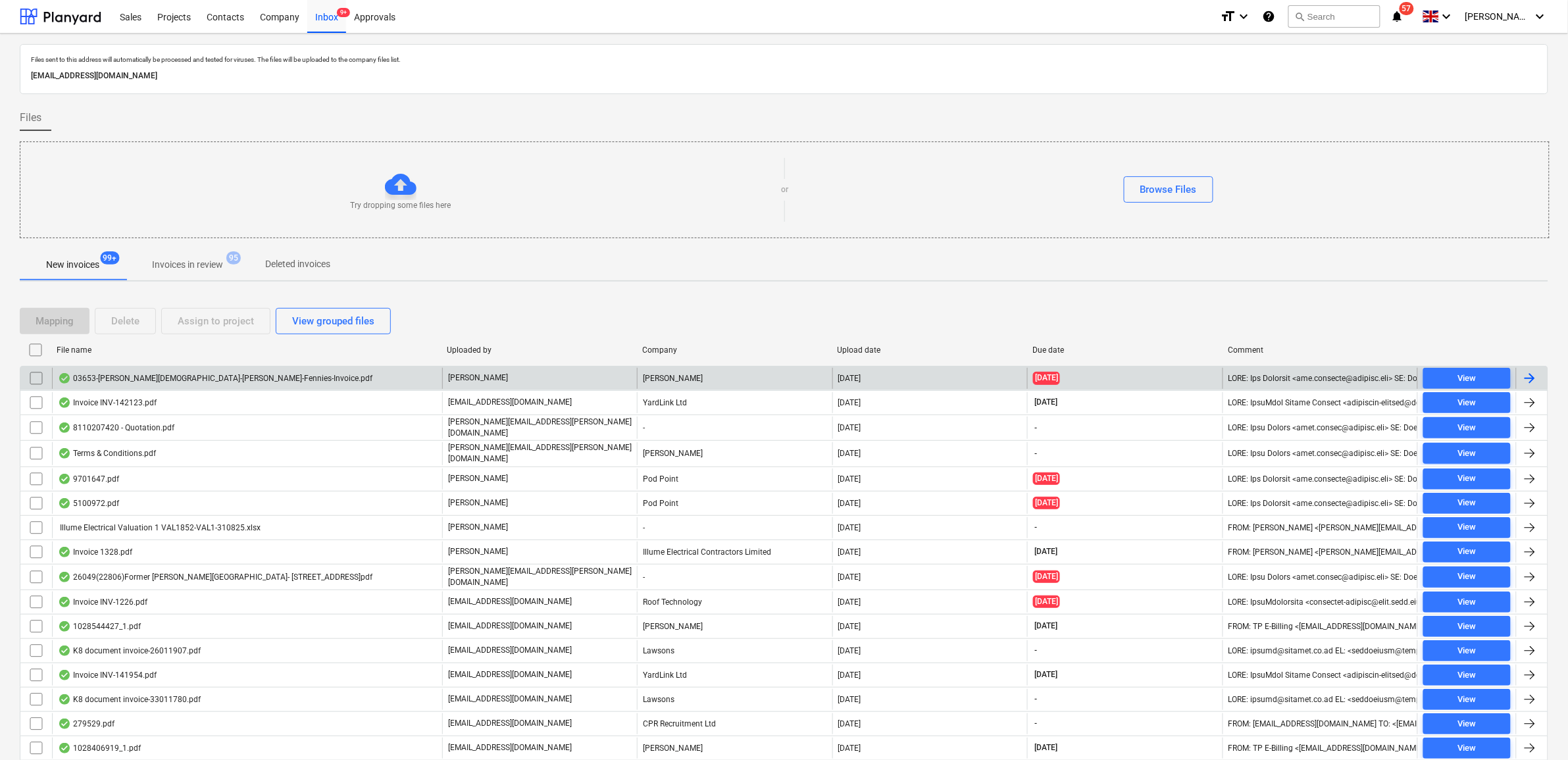
click at [43, 378] on input "checkbox" at bounding box center [36, 378] width 21 height 21
click at [219, 324] on div "Assign to project" at bounding box center [215, 321] width 77 height 17
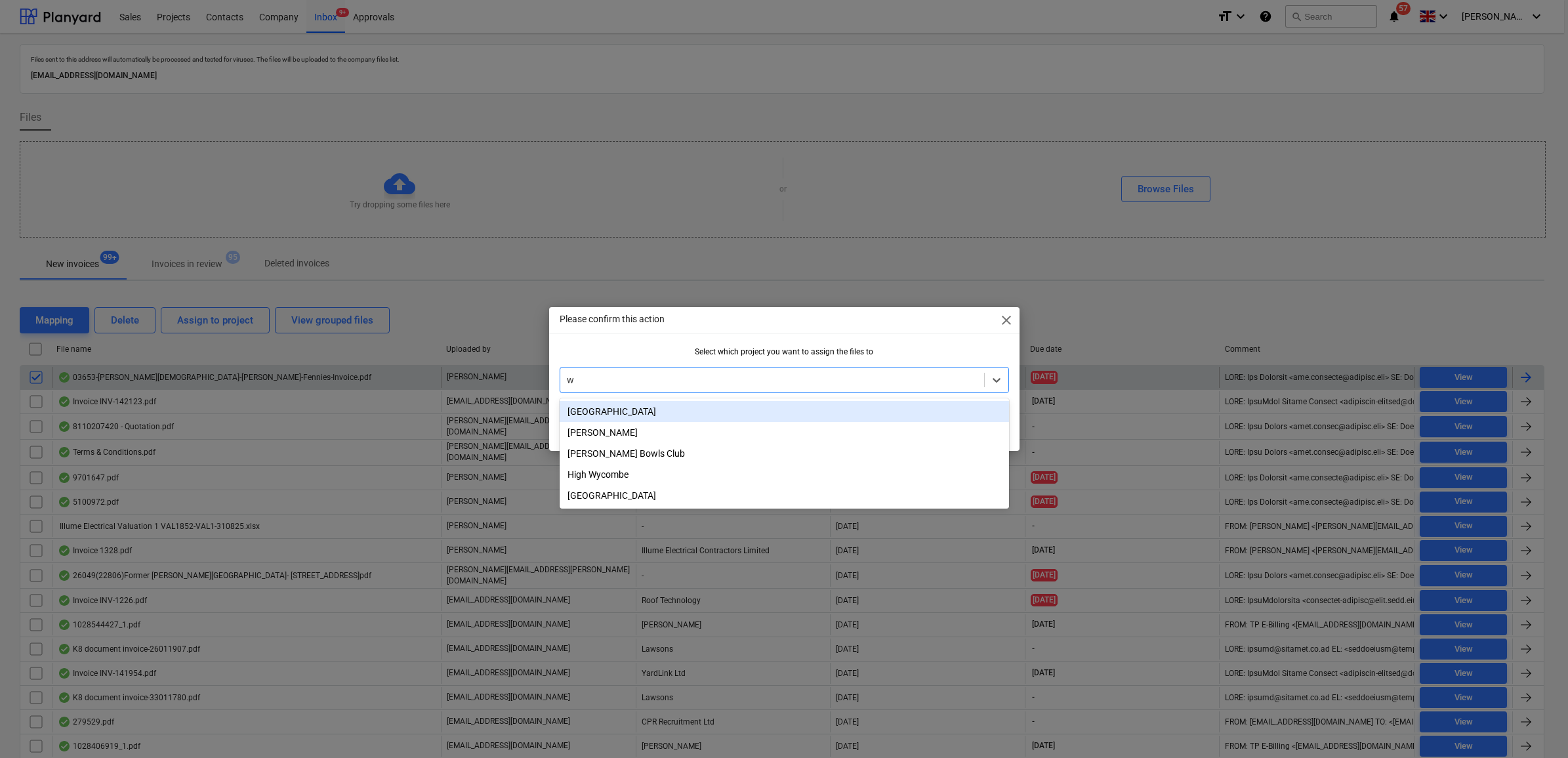
type input "wh"
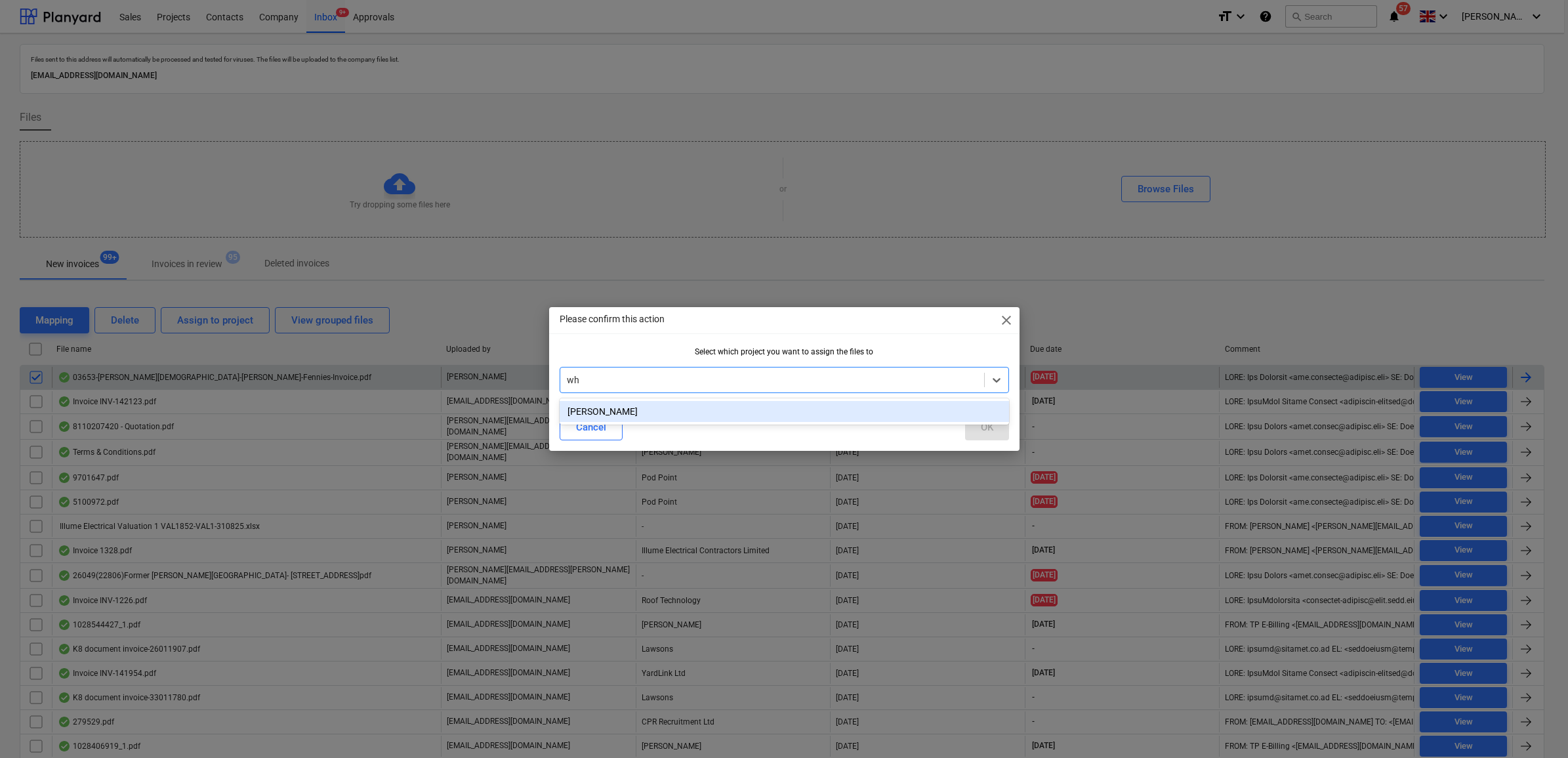
click at [632, 412] on div "[PERSON_NAME]" at bounding box center [784, 411] width 449 height 21
click at [973, 426] on button "OK" at bounding box center [987, 427] width 44 height 26
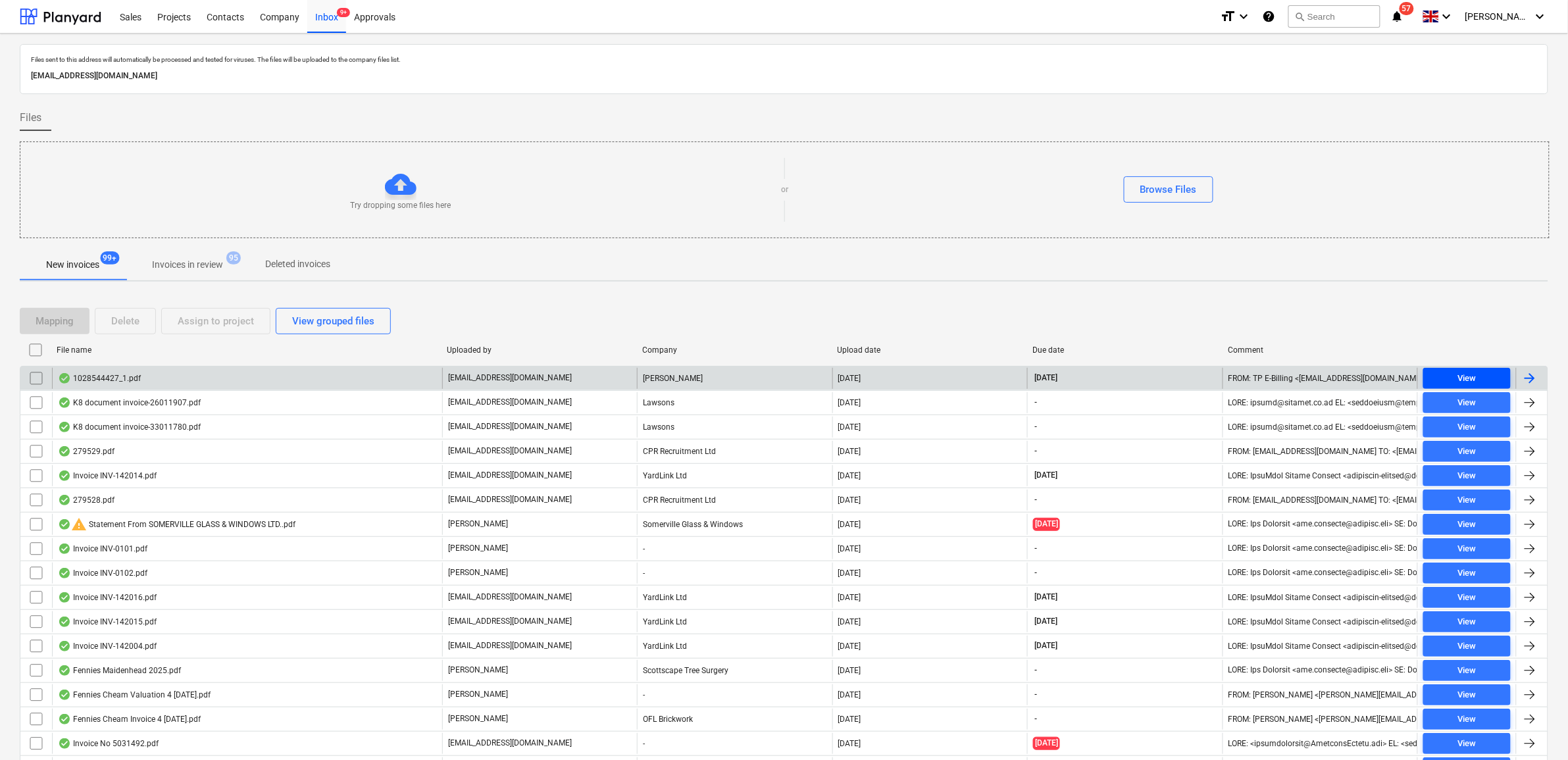
click at [1442, 380] on span "View" at bounding box center [1467, 378] width 77 height 15
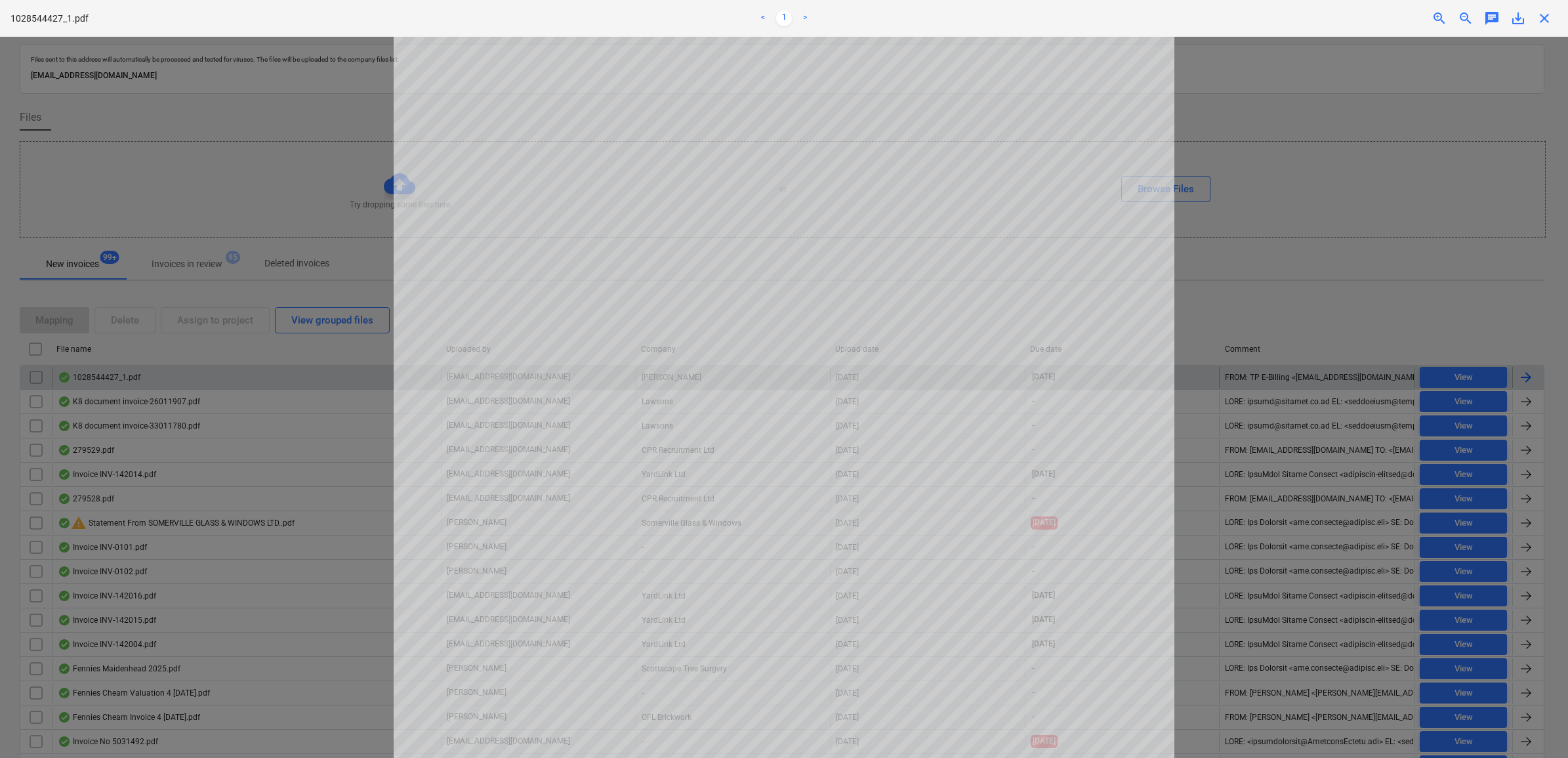
scroll to position [82, 0]
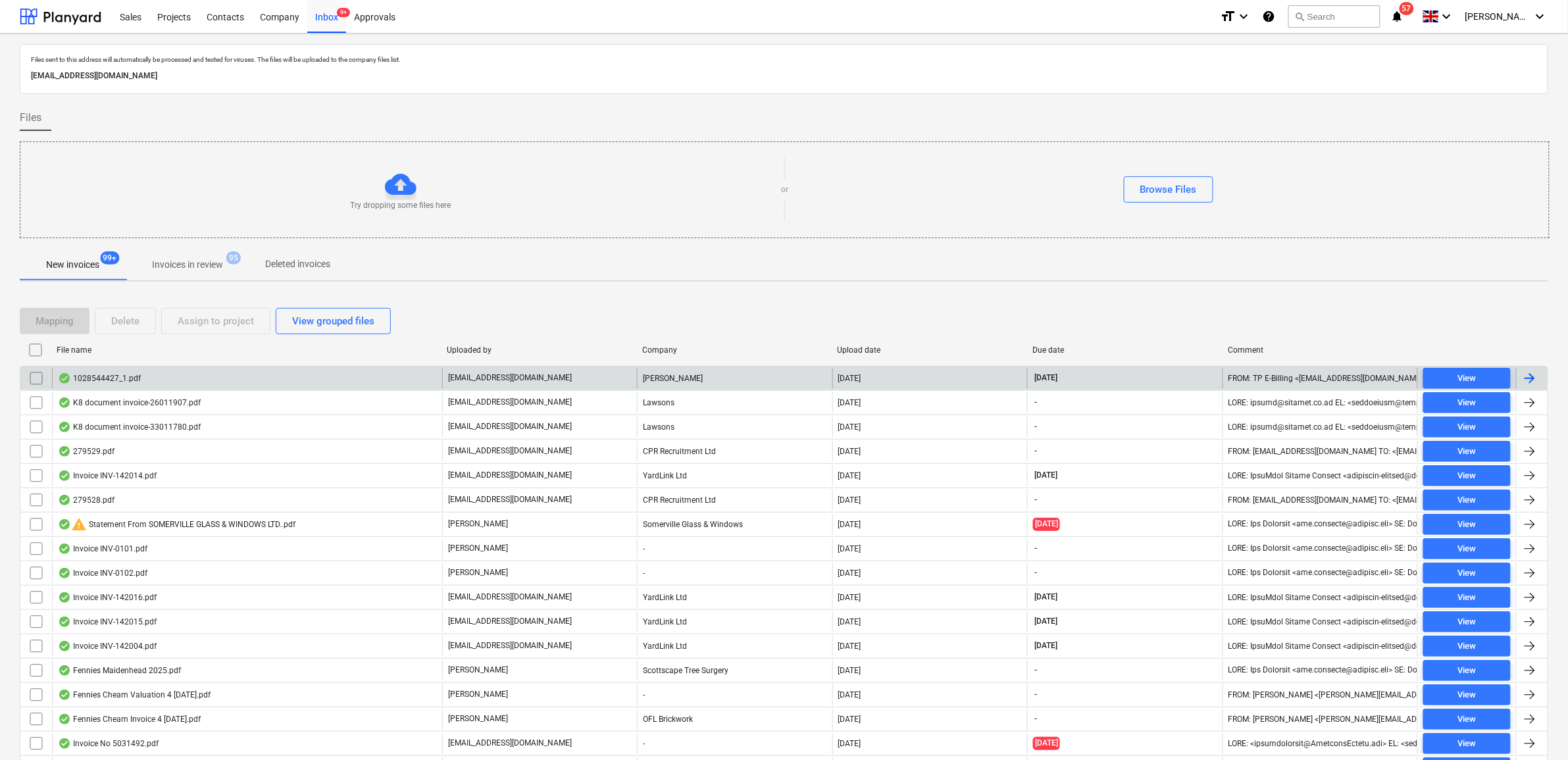
click at [37, 380] on input "checkbox" at bounding box center [36, 378] width 21 height 21
click at [228, 326] on div "Assign to project" at bounding box center [215, 321] width 77 height 17
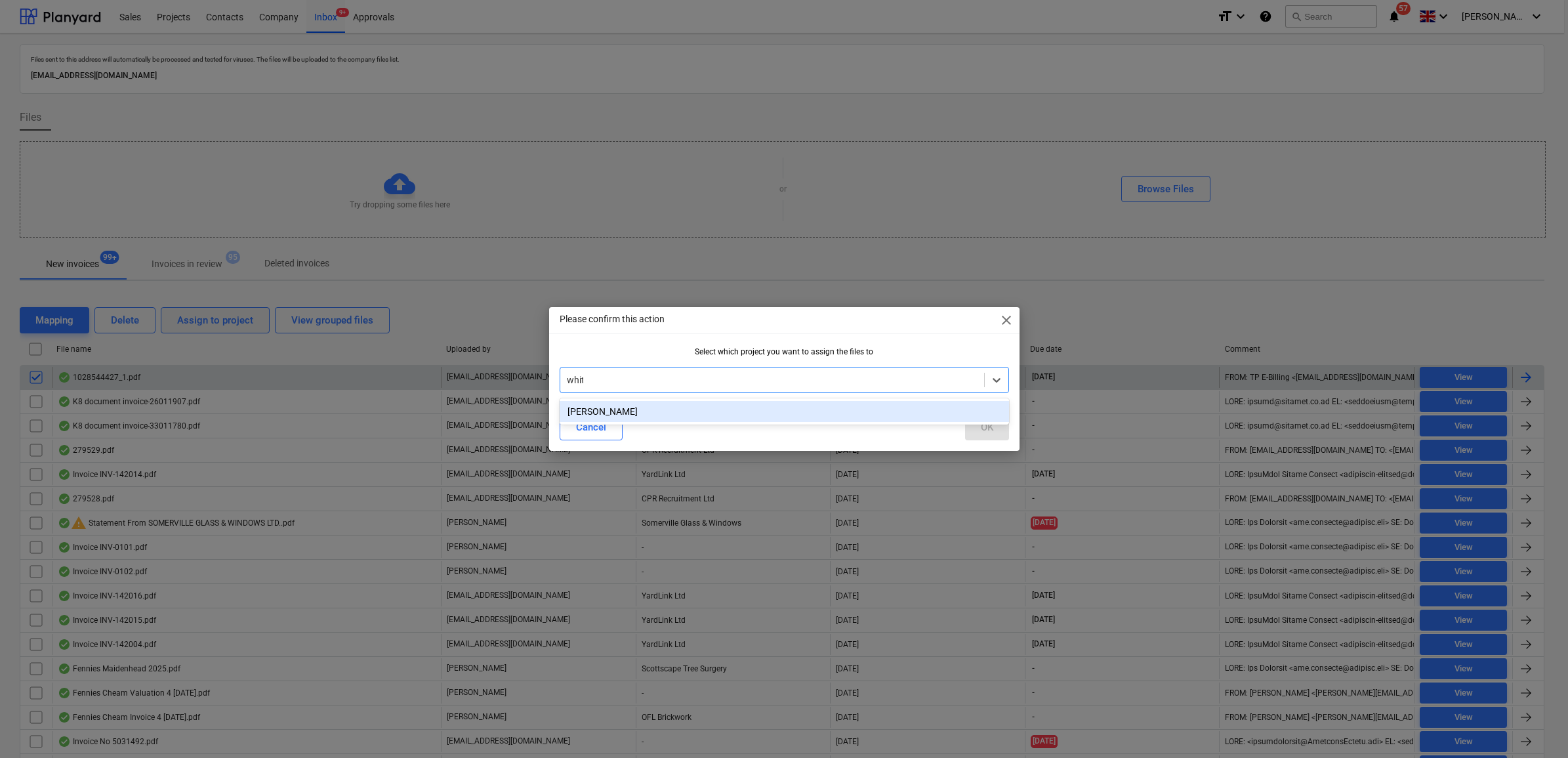
type input "[PERSON_NAME]"
click at [618, 405] on div "[PERSON_NAME]" at bounding box center [784, 411] width 449 height 21
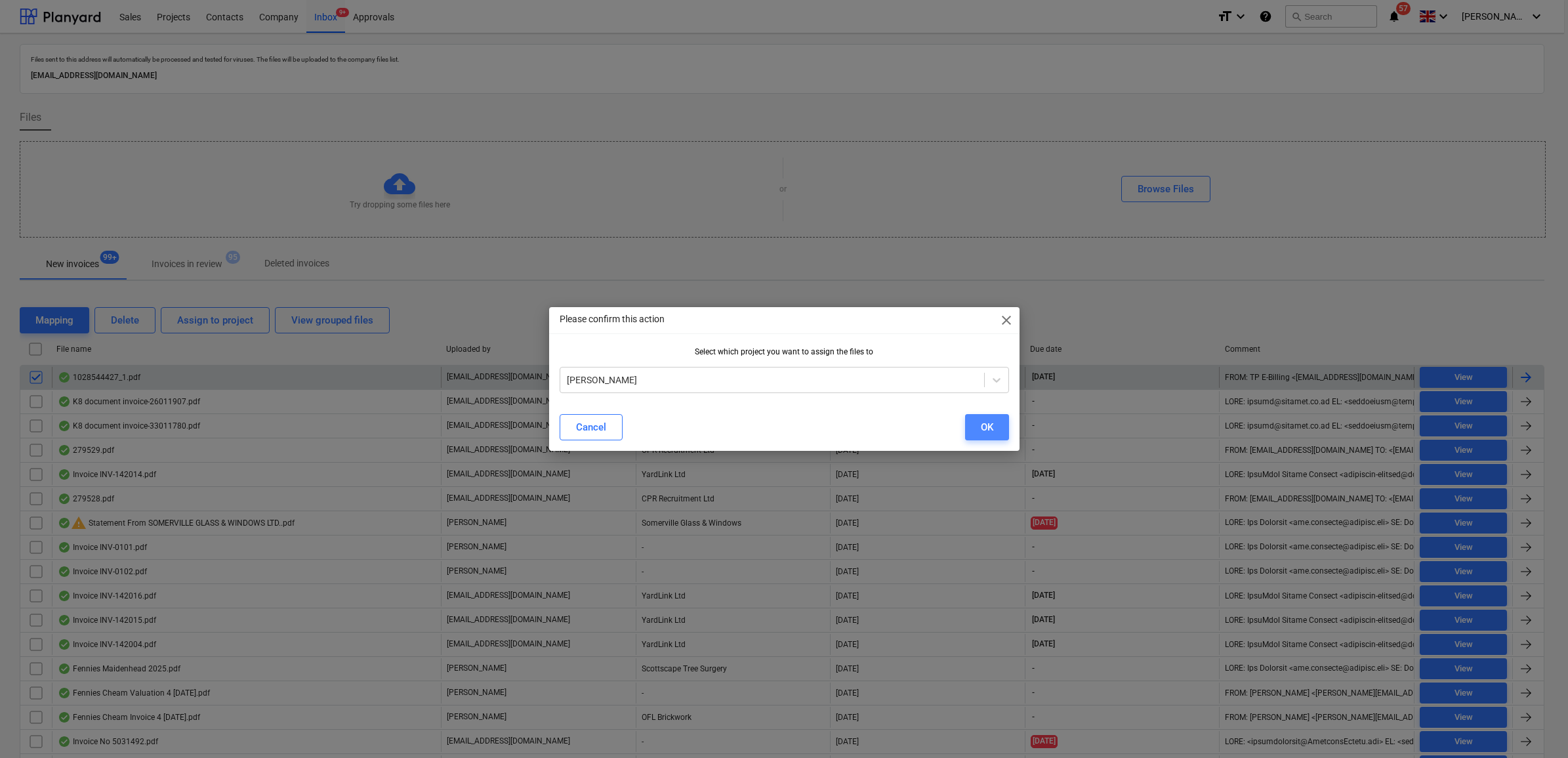
click at [972, 431] on button "OK" at bounding box center [987, 427] width 44 height 26
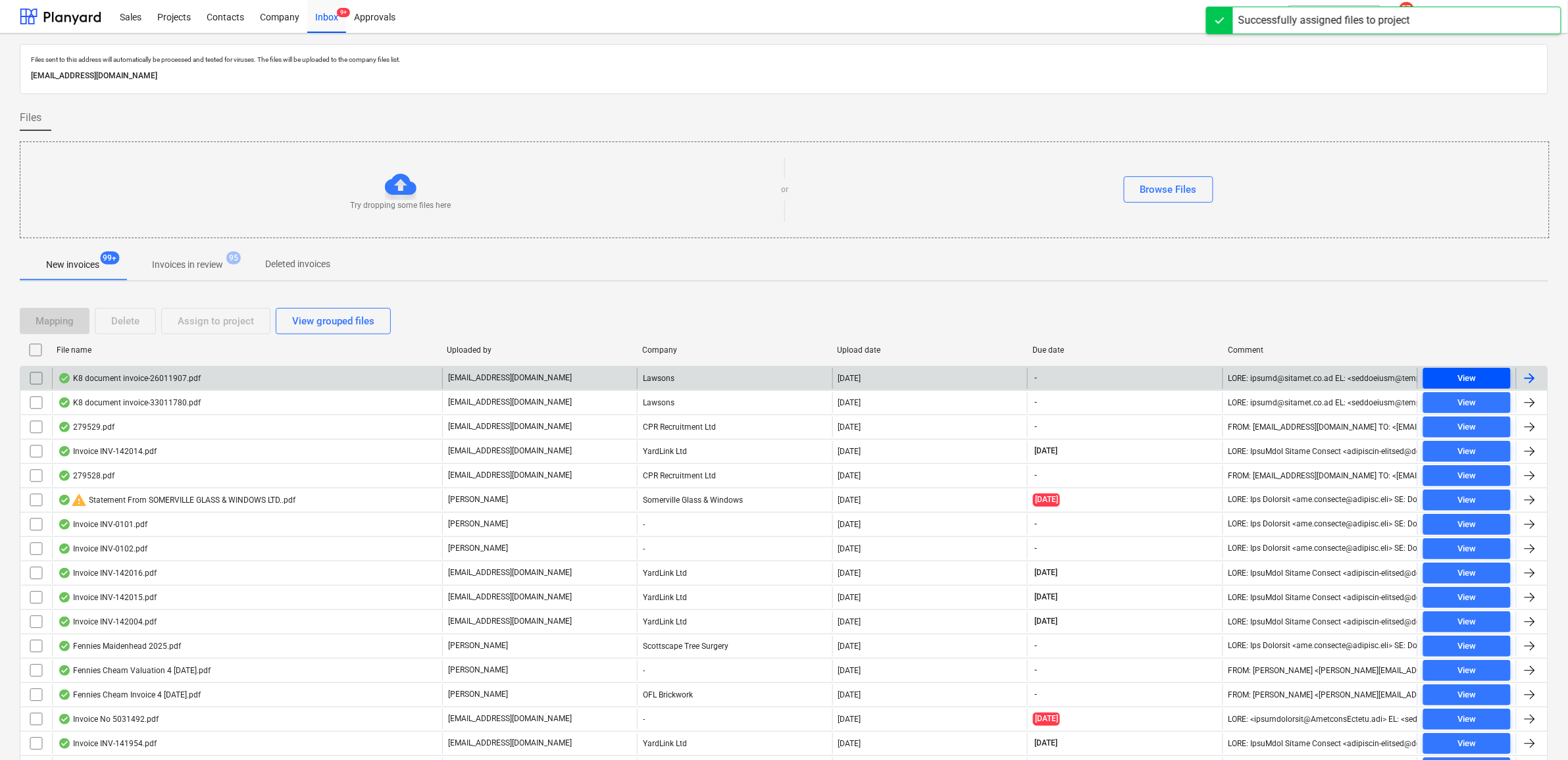
click at [1472, 374] on div "View" at bounding box center [1467, 378] width 19 height 15
click at [34, 375] on input "checkbox" at bounding box center [36, 378] width 21 height 21
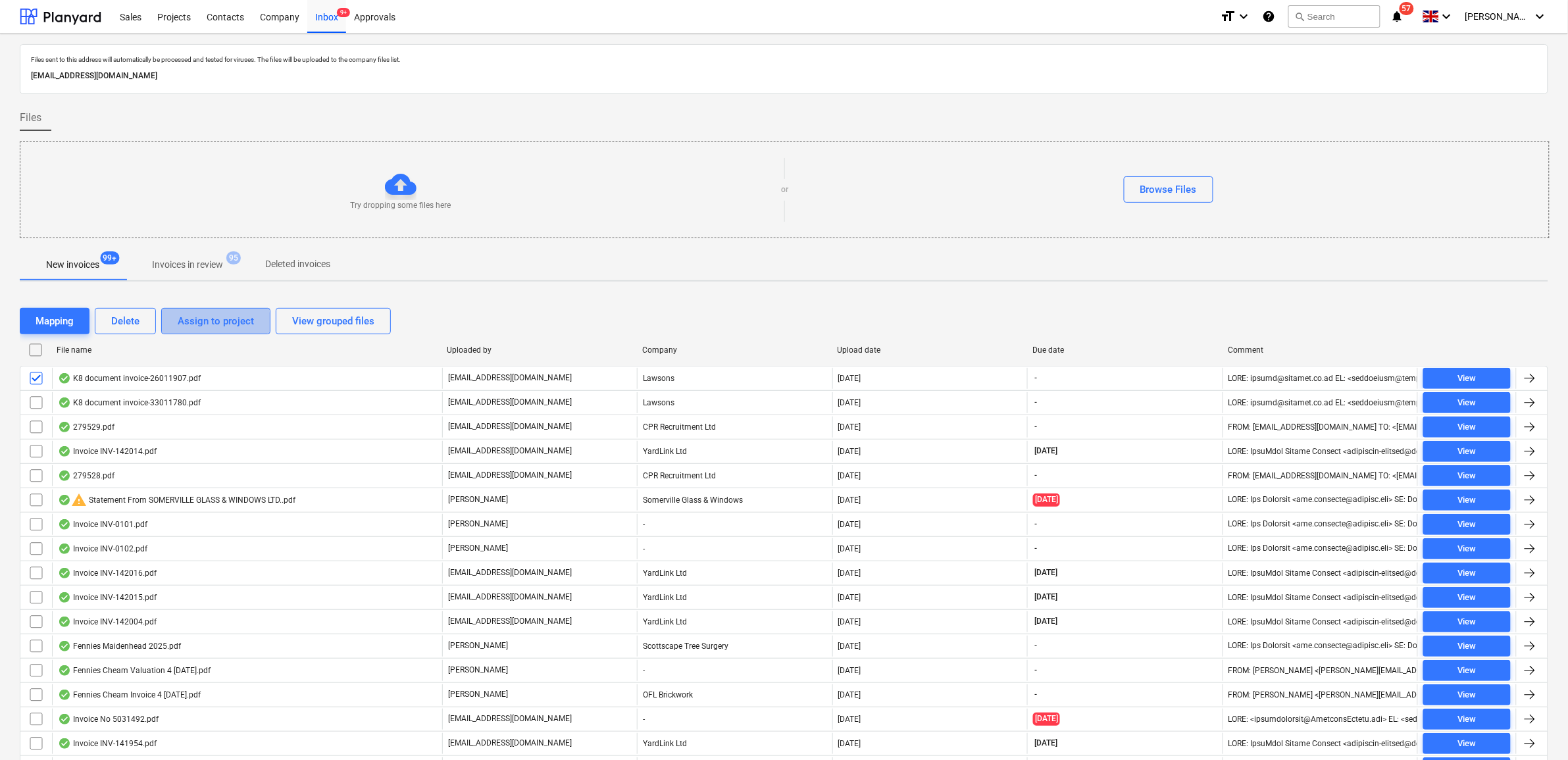
click at [193, 323] on div "Assign to project" at bounding box center [215, 321] width 77 height 17
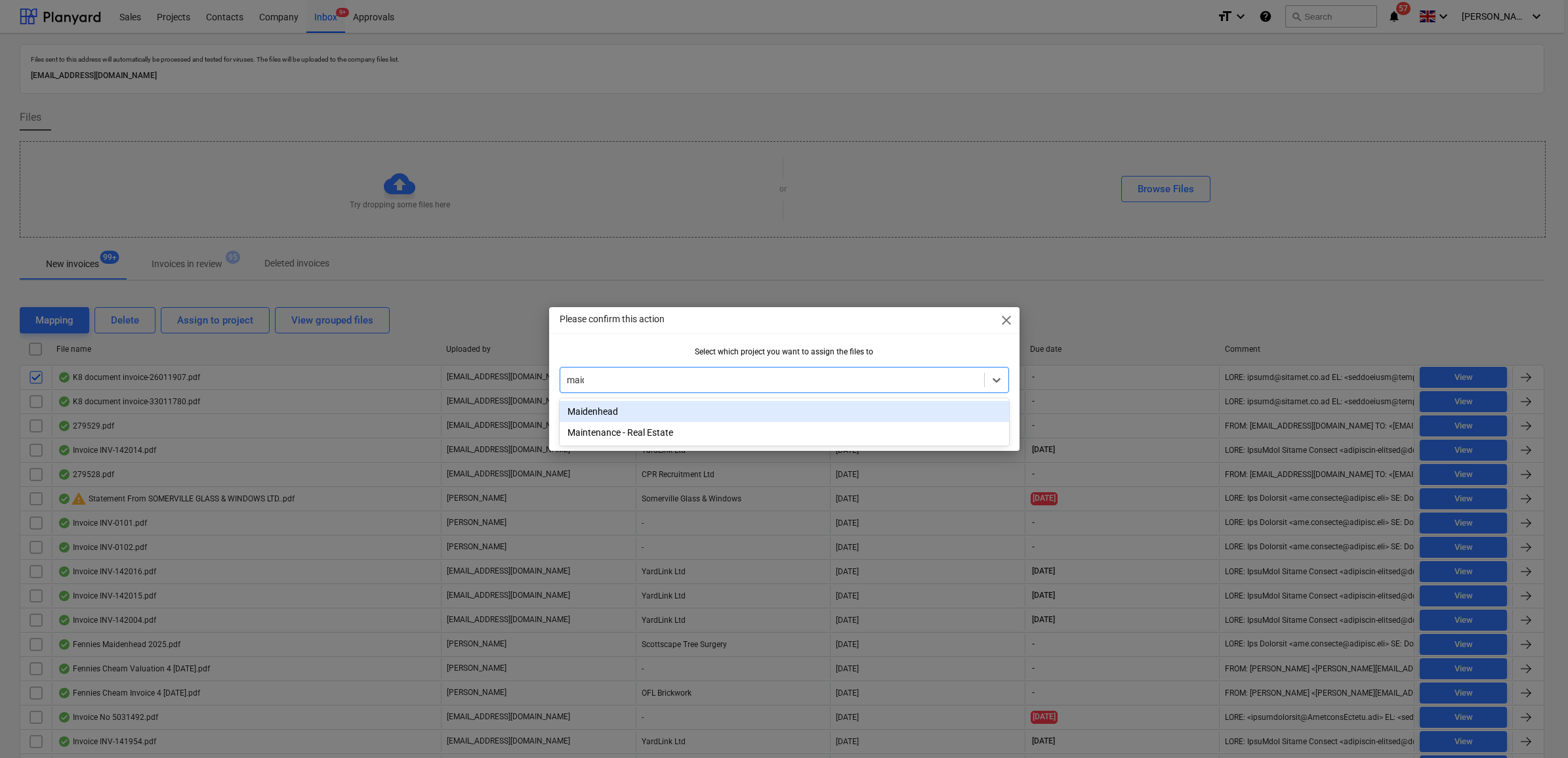
type input "maide"
click at [740, 411] on div "Maidenhead" at bounding box center [784, 411] width 449 height 21
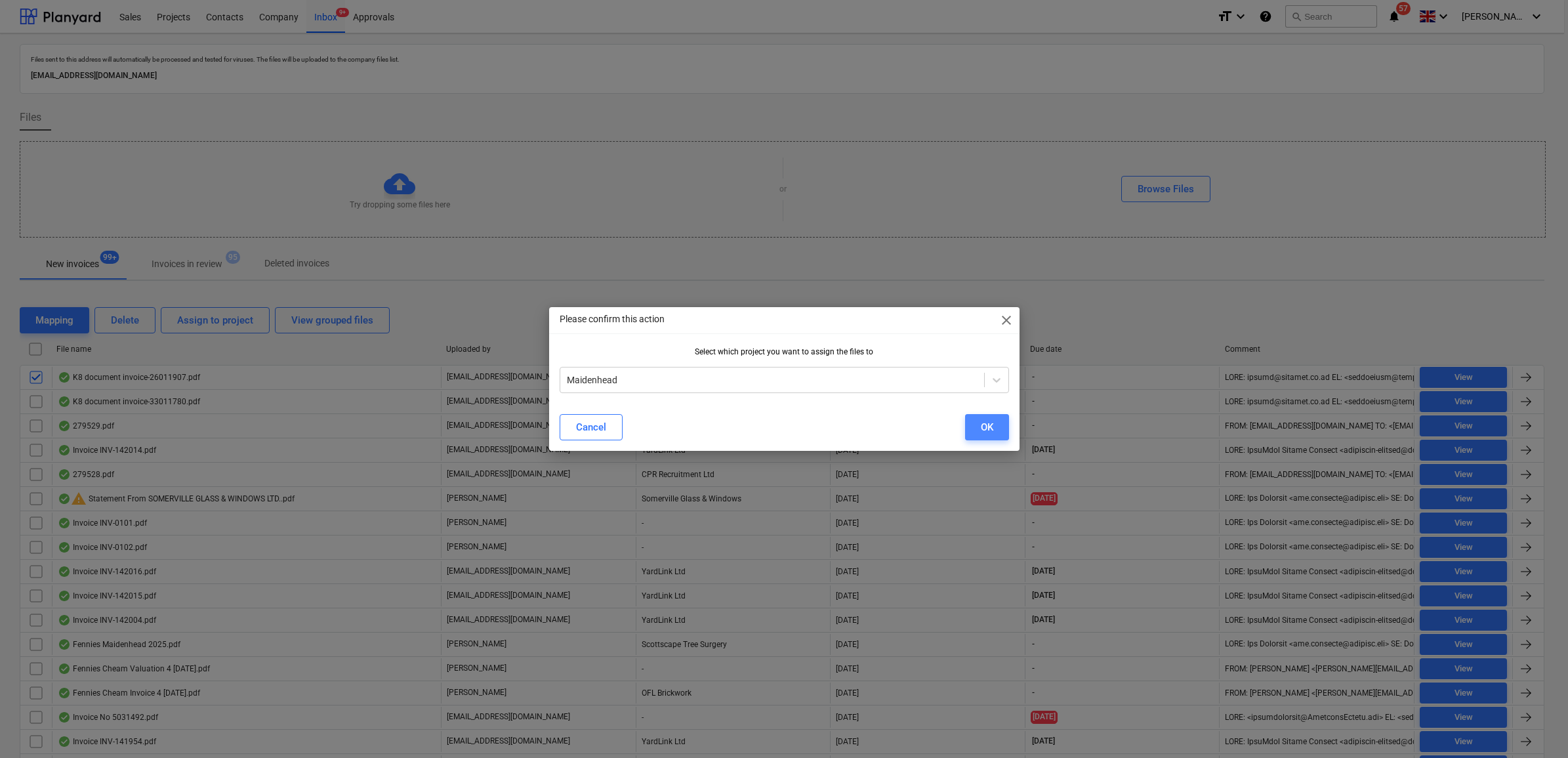
click at [966, 421] on button "OK" at bounding box center [987, 427] width 44 height 26
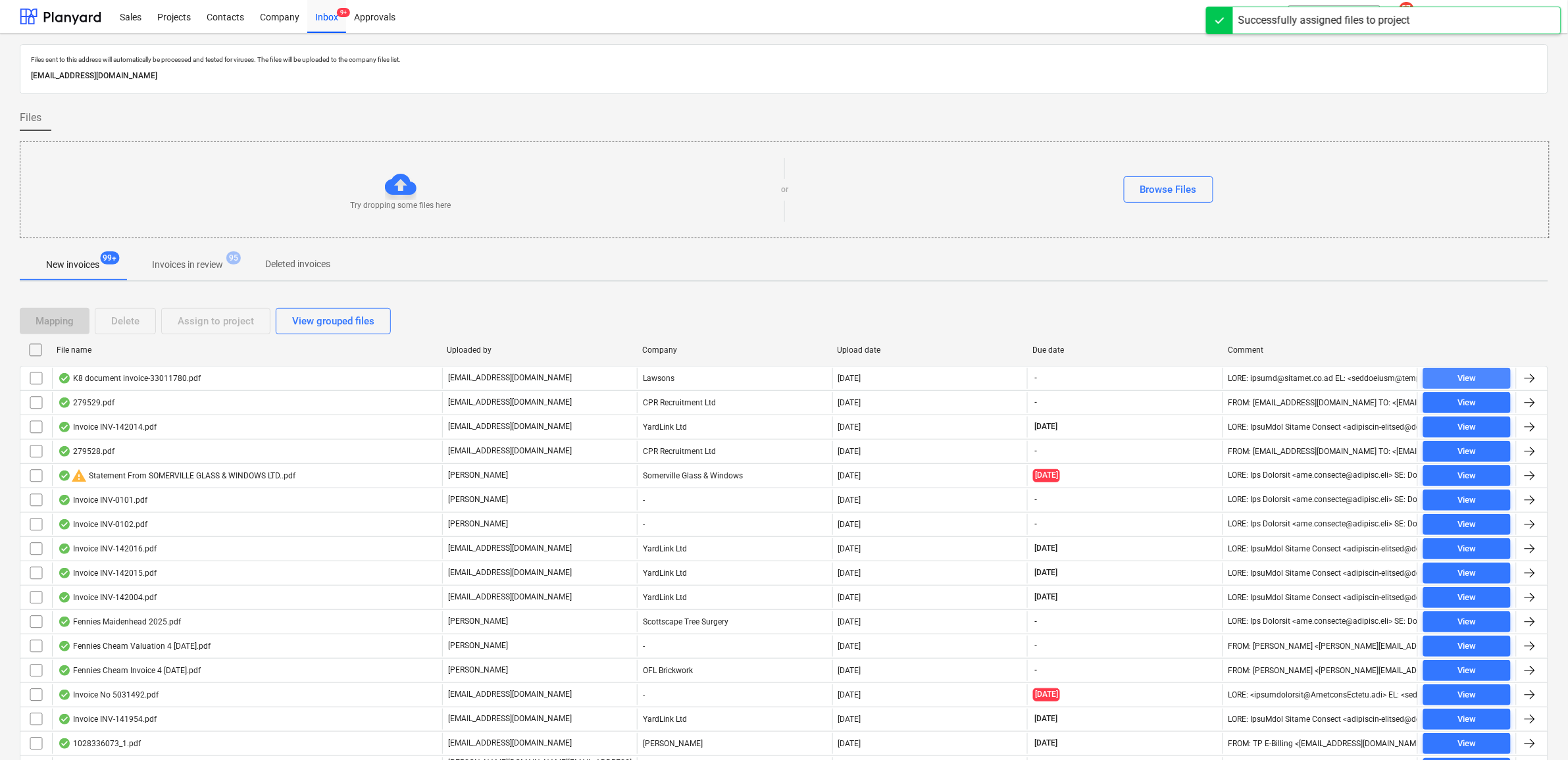
click at [1473, 380] on div "View" at bounding box center [1467, 378] width 19 height 15
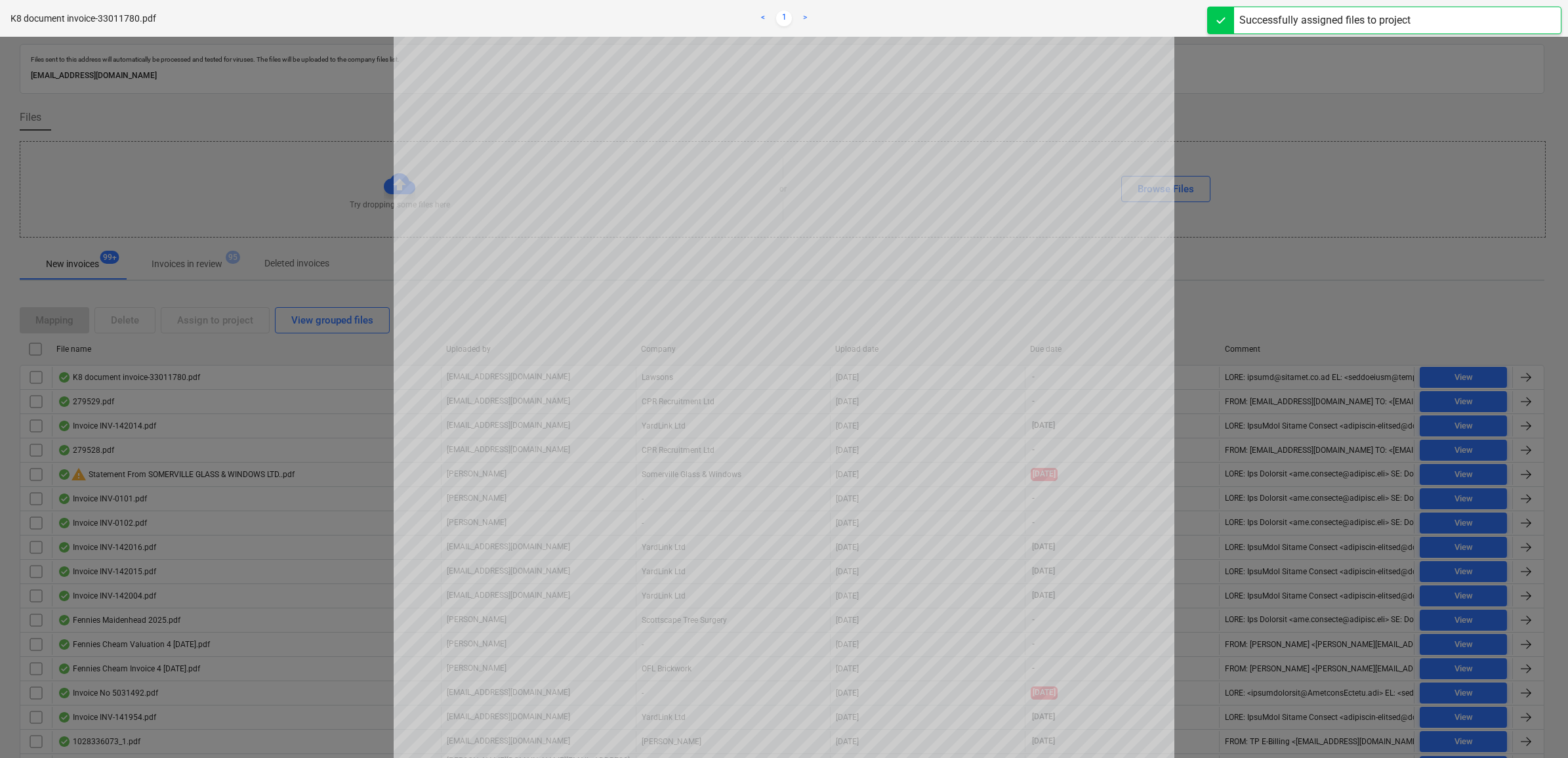
scroll to position [82, 0]
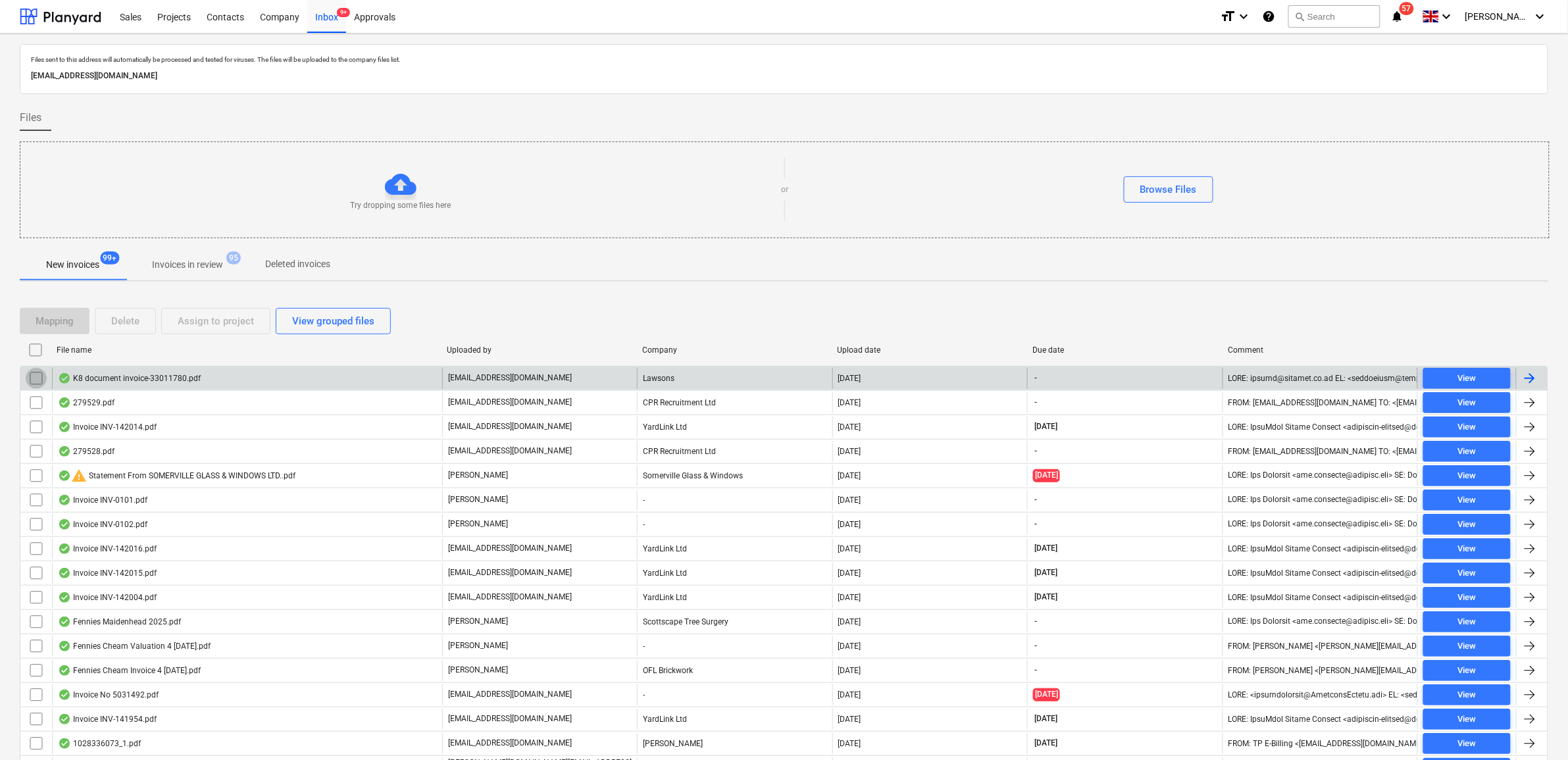
click at [30, 382] on input "checkbox" at bounding box center [36, 378] width 21 height 21
click at [197, 324] on div "Assign to project" at bounding box center [215, 321] width 77 height 17
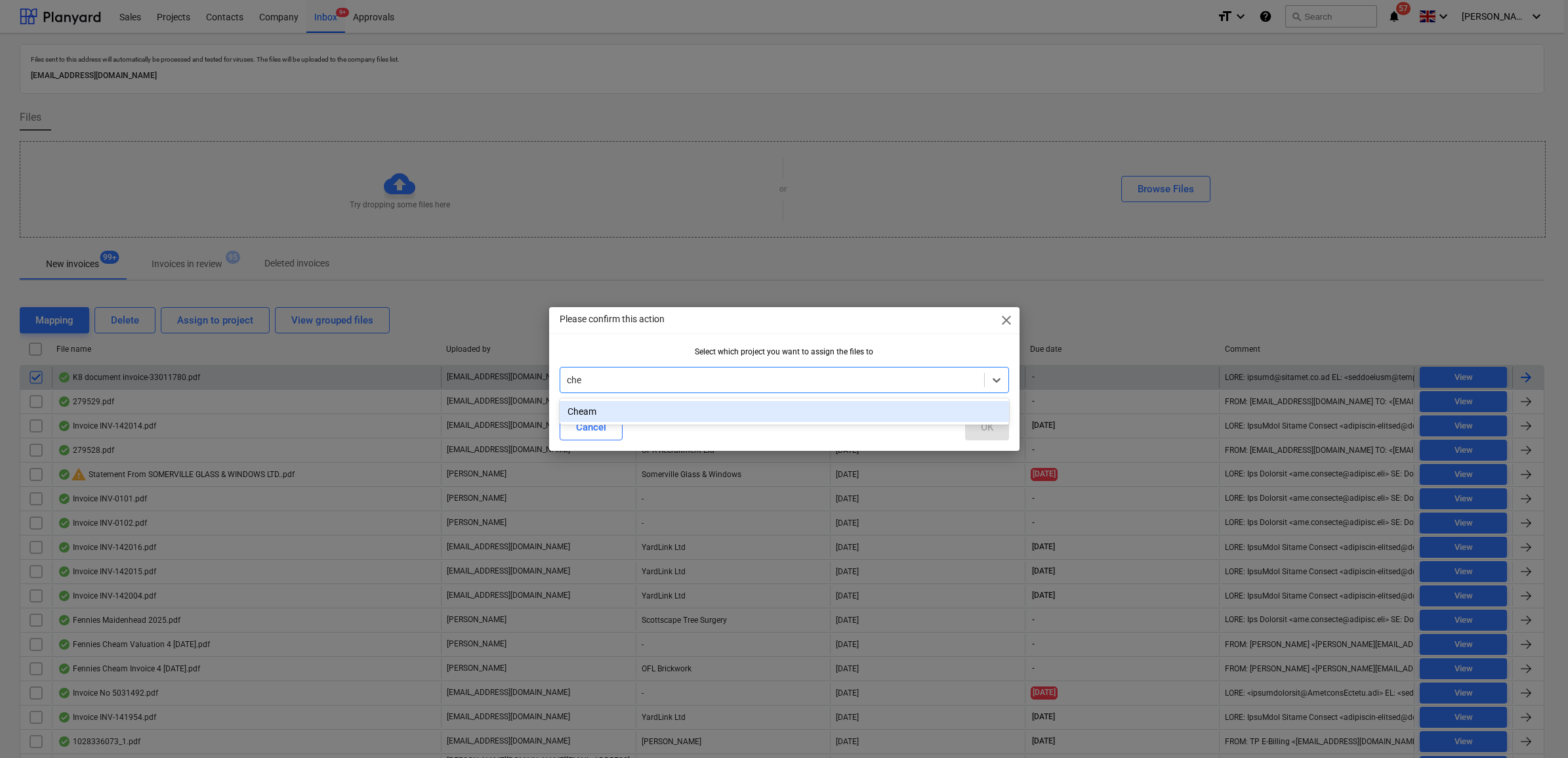
type input "chea"
click at [760, 415] on div "Cheam" at bounding box center [784, 411] width 449 height 21
click at [996, 435] on button "OK" at bounding box center [987, 427] width 44 height 26
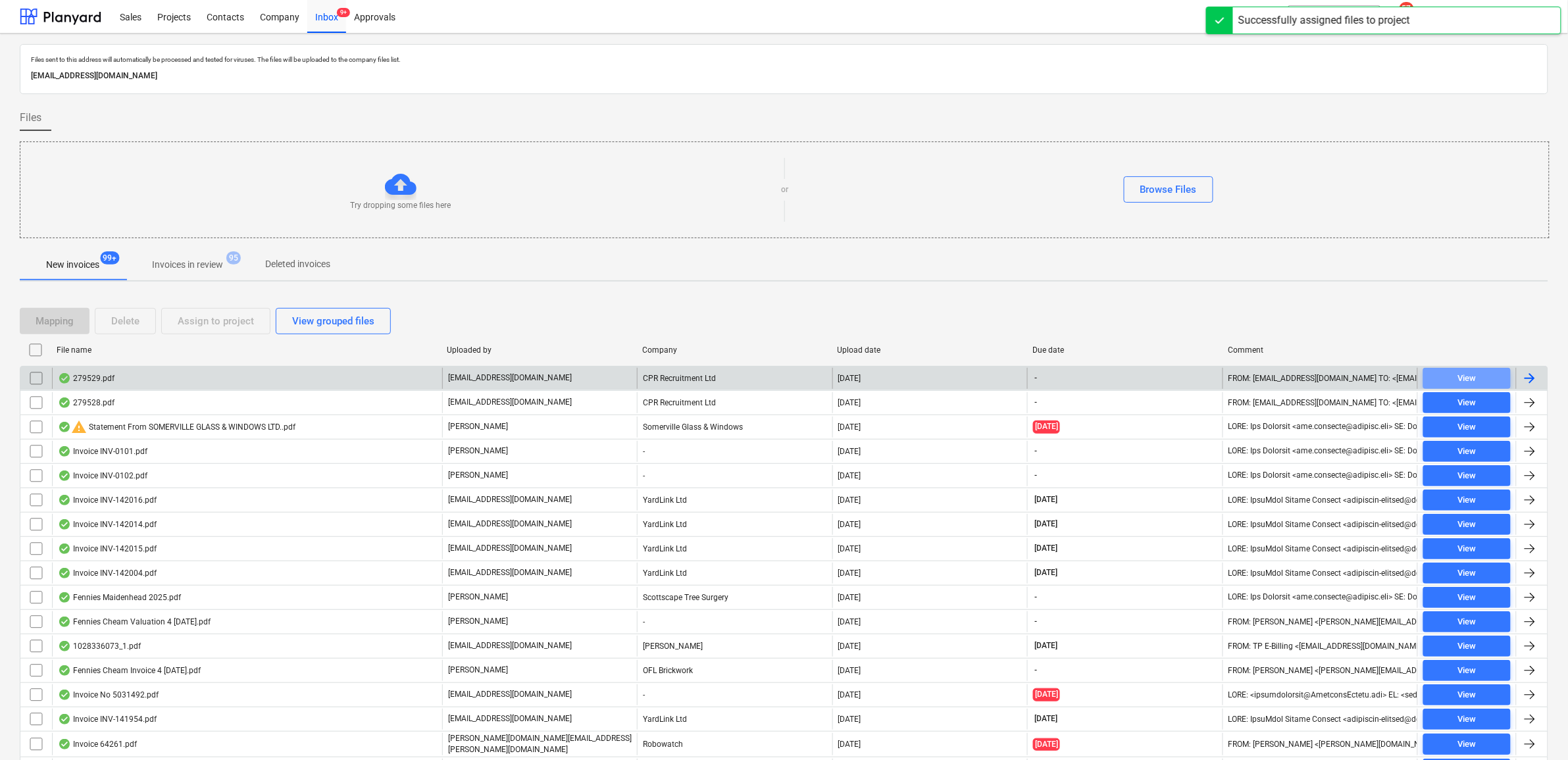
click at [1444, 382] on span "View" at bounding box center [1467, 378] width 77 height 15
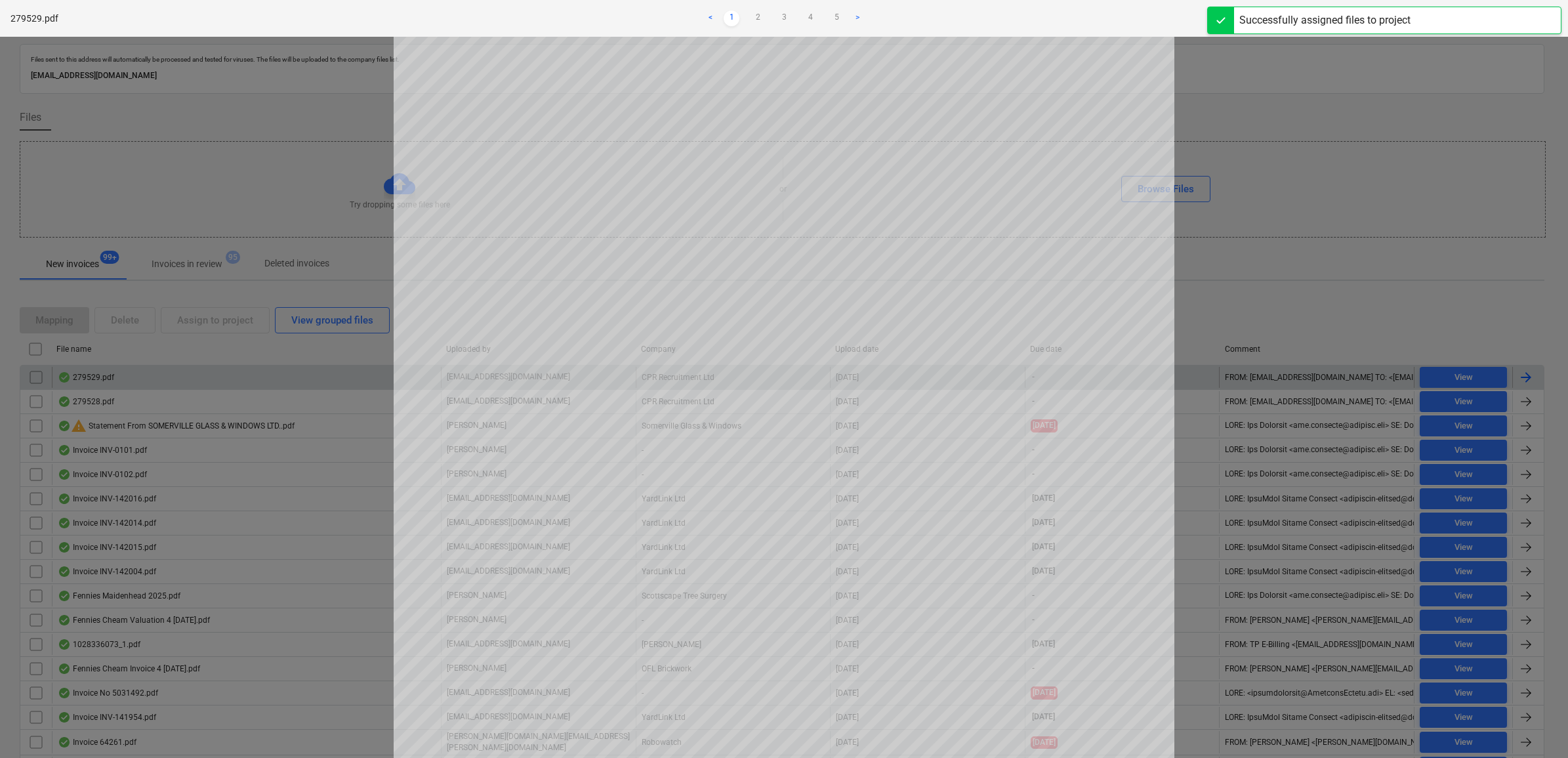
scroll to position [82, 0]
click at [762, 16] on link "2" at bounding box center [757, 19] width 15 height 15
click at [784, 19] on link "3" at bounding box center [784, 19] width 15 height 15
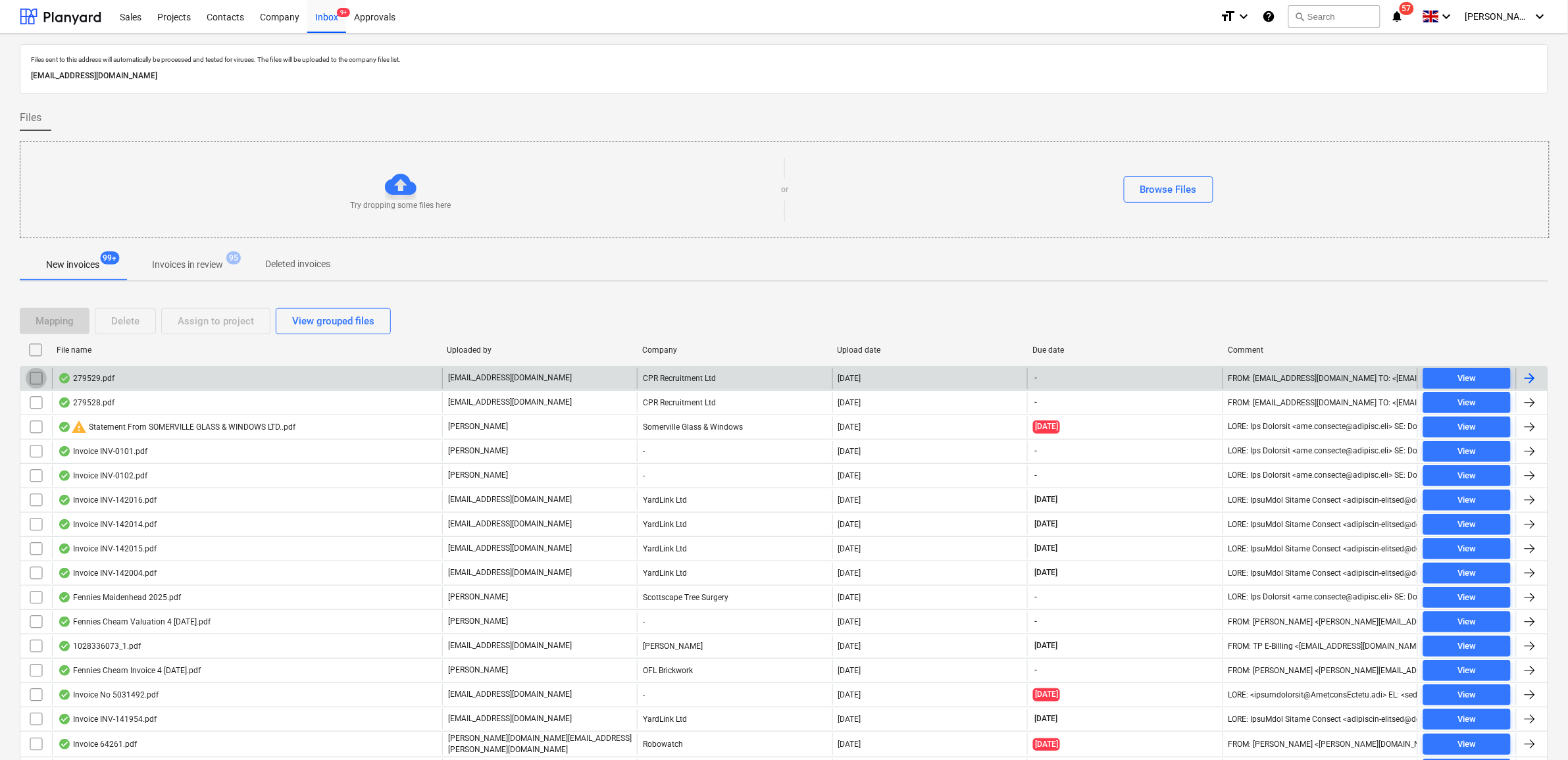
click at [35, 383] on input "checkbox" at bounding box center [36, 378] width 21 height 21
click at [204, 320] on div "Assign to project" at bounding box center [215, 321] width 77 height 17
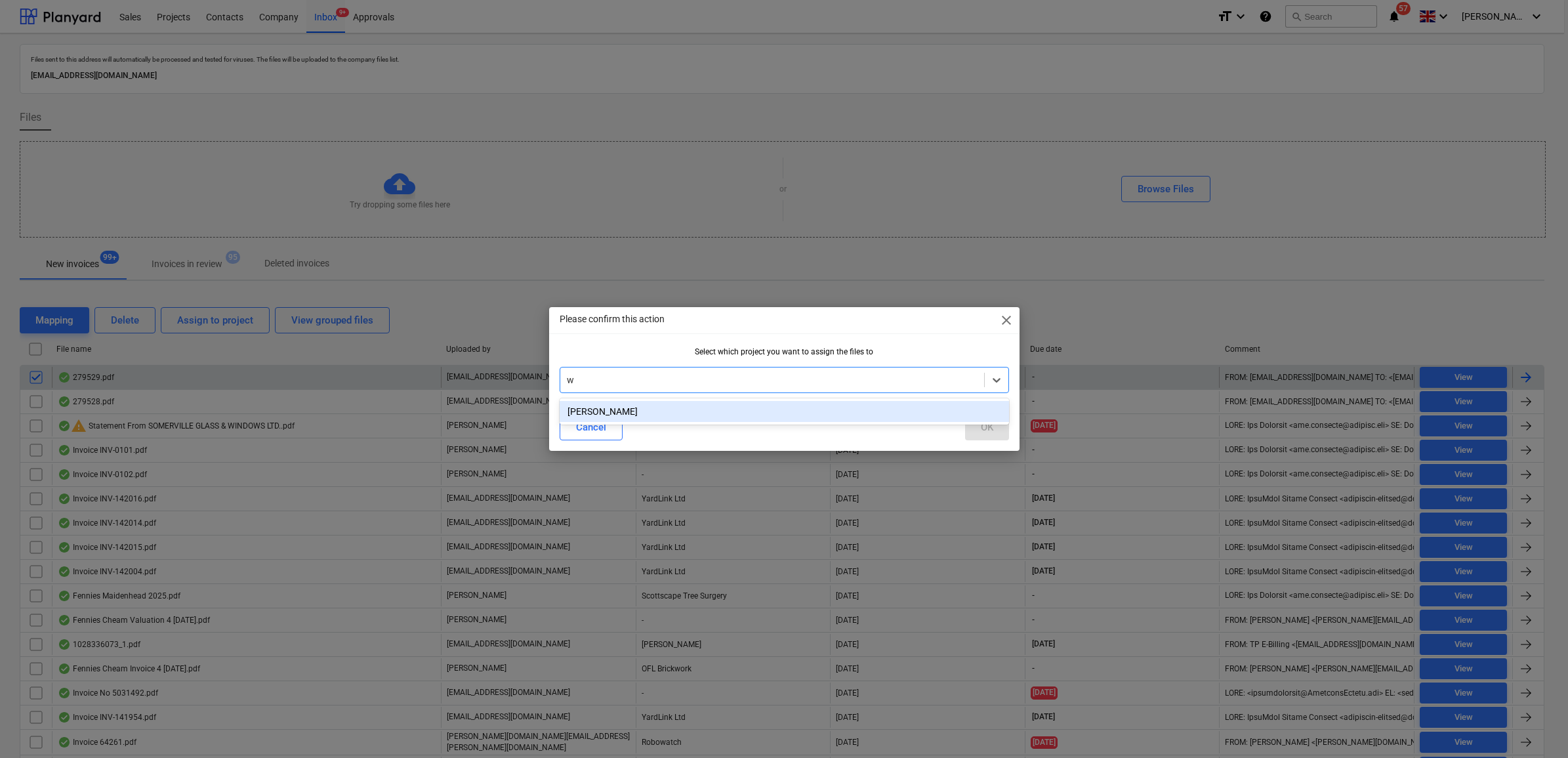
type input "wh"
click at [701, 408] on div "[PERSON_NAME]" at bounding box center [784, 411] width 449 height 21
click at [980, 430] on div "OK" at bounding box center [987, 427] width 12 height 17
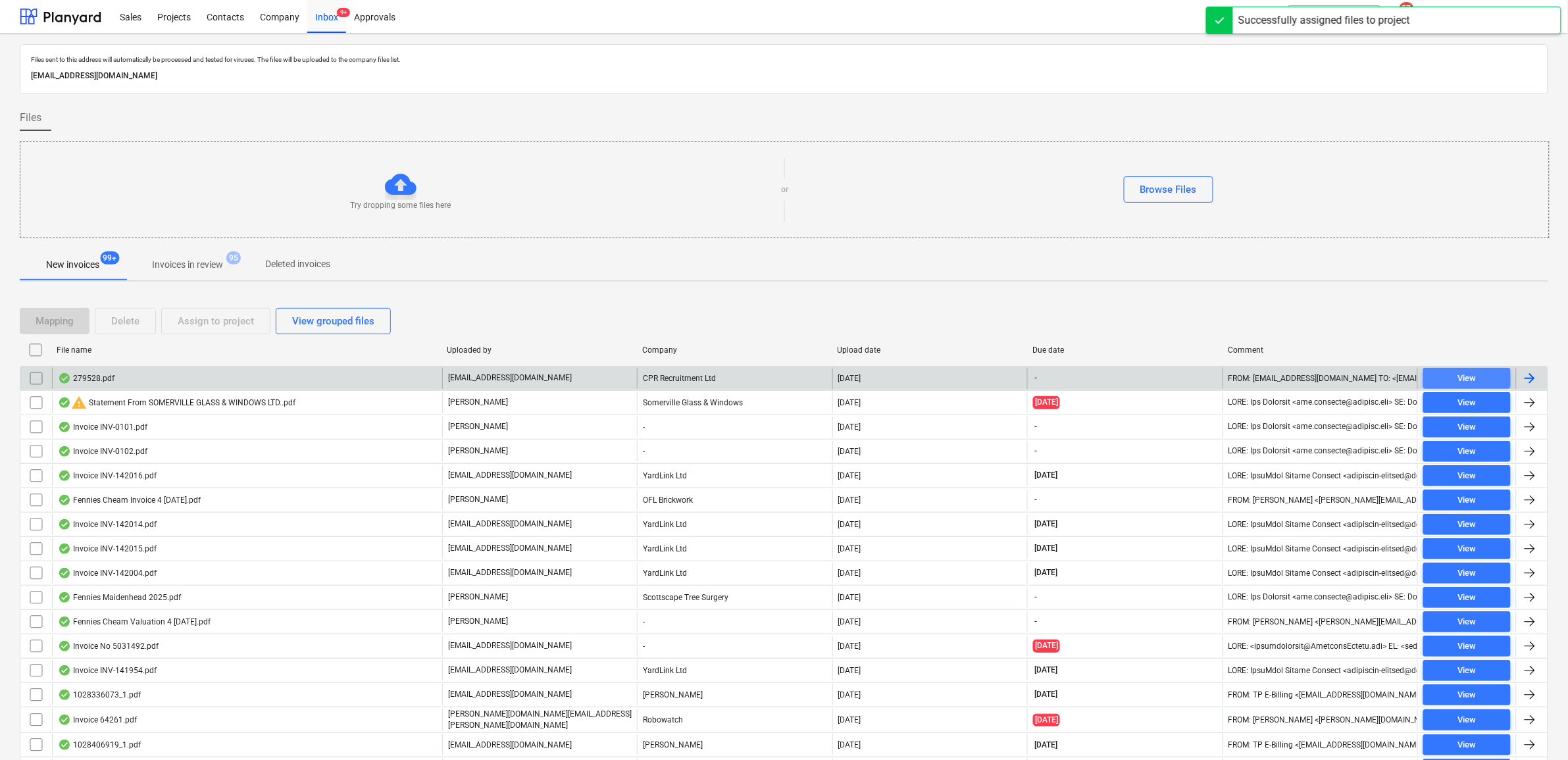
click at [1469, 375] on div "View" at bounding box center [1467, 378] width 19 height 15
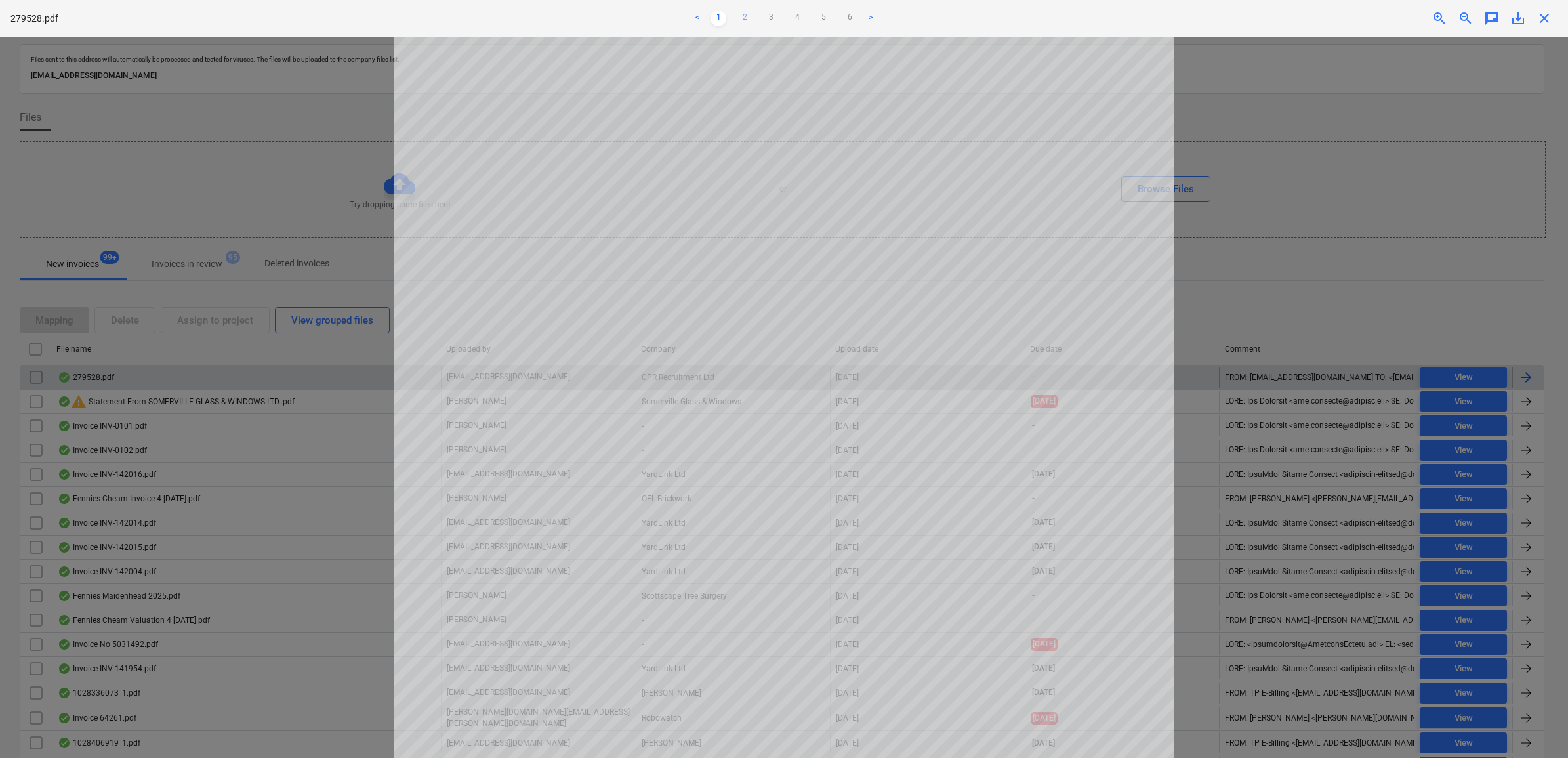
click at [746, 21] on link "2" at bounding box center [744, 19] width 15 height 15
click at [767, 17] on link "3" at bounding box center [770, 19] width 15 height 15
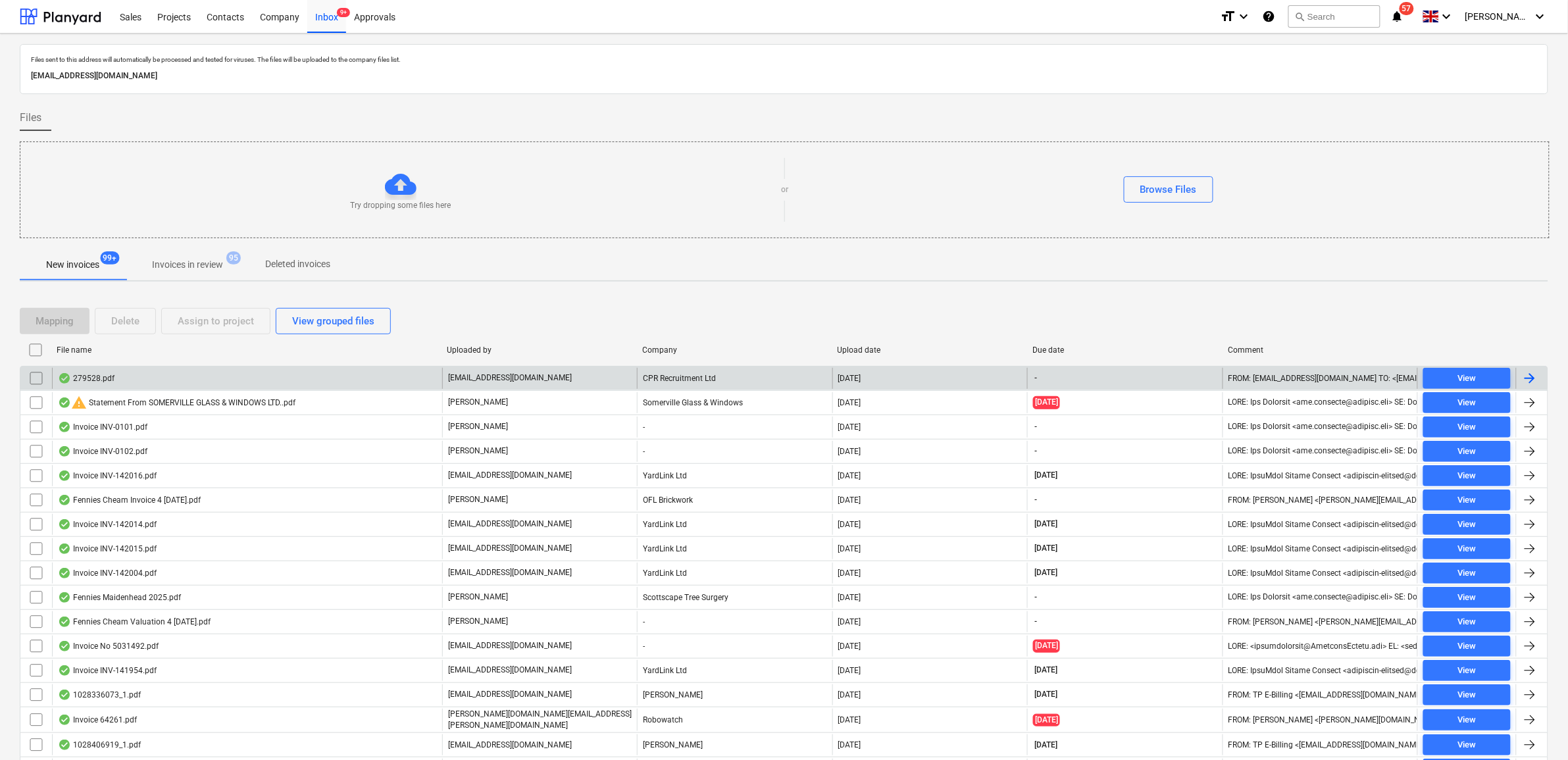
click at [39, 382] on input "checkbox" at bounding box center [36, 378] width 21 height 21
click at [188, 323] on div "Assign to project" at bounding box center [215, 321] width 77 height 17
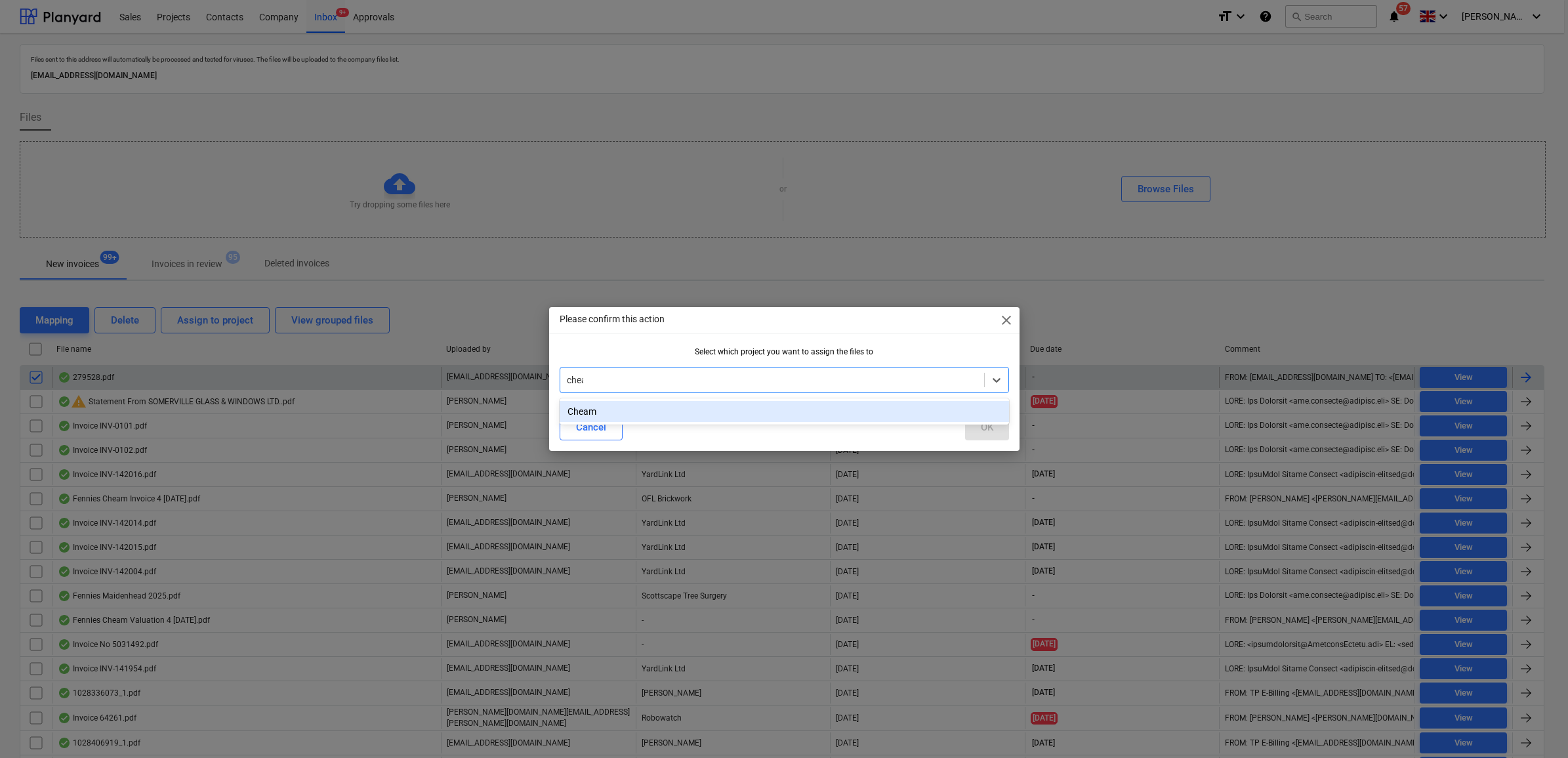
type input "cheam"
click at [699, 407] on div "Cheam" at bounding box center [784, 411] width 449 height 21
click at [987, 421] on div "OK" at bounding box center [987, 427] width 12 height 17
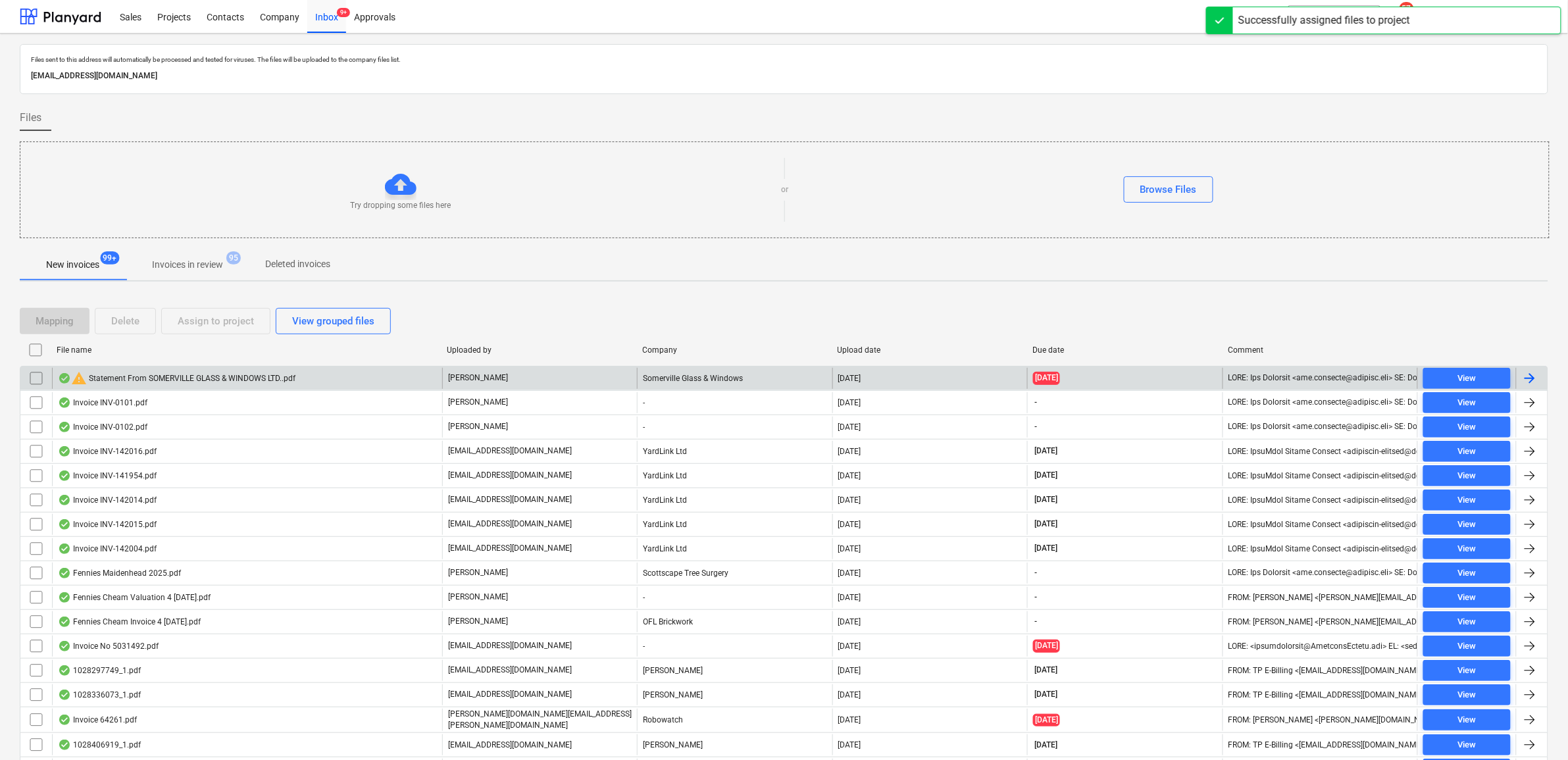
click at [37, 378] on input "checkbox" at bounding box center [36, 378] width 21 height 21
click at [139, 322] on button "Delete" at bounding box center [125, 321] width 61 height 26
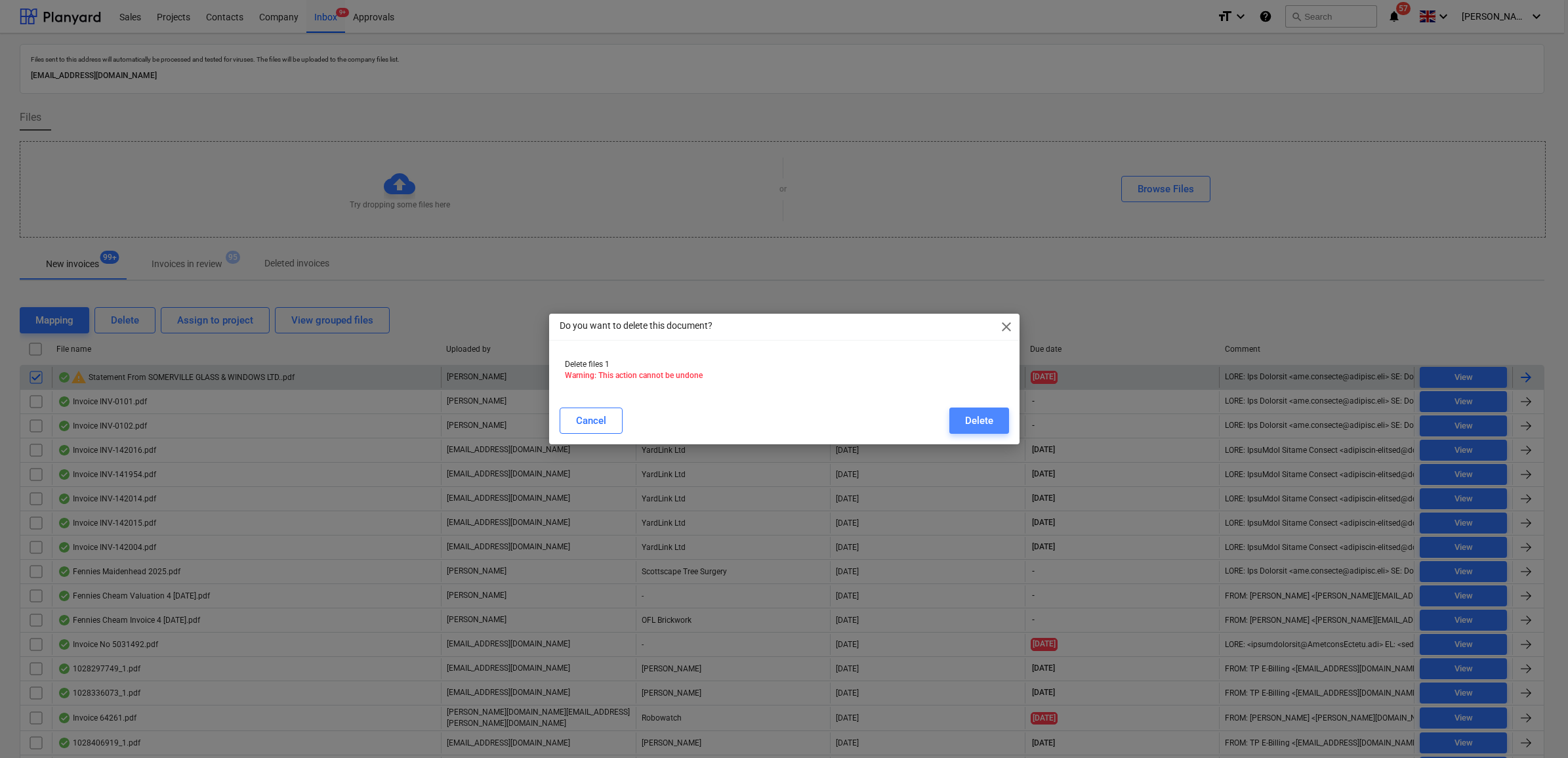
click at [1007, 418] on button "Delete" at bounding box center [979, 421] width 59 height 26
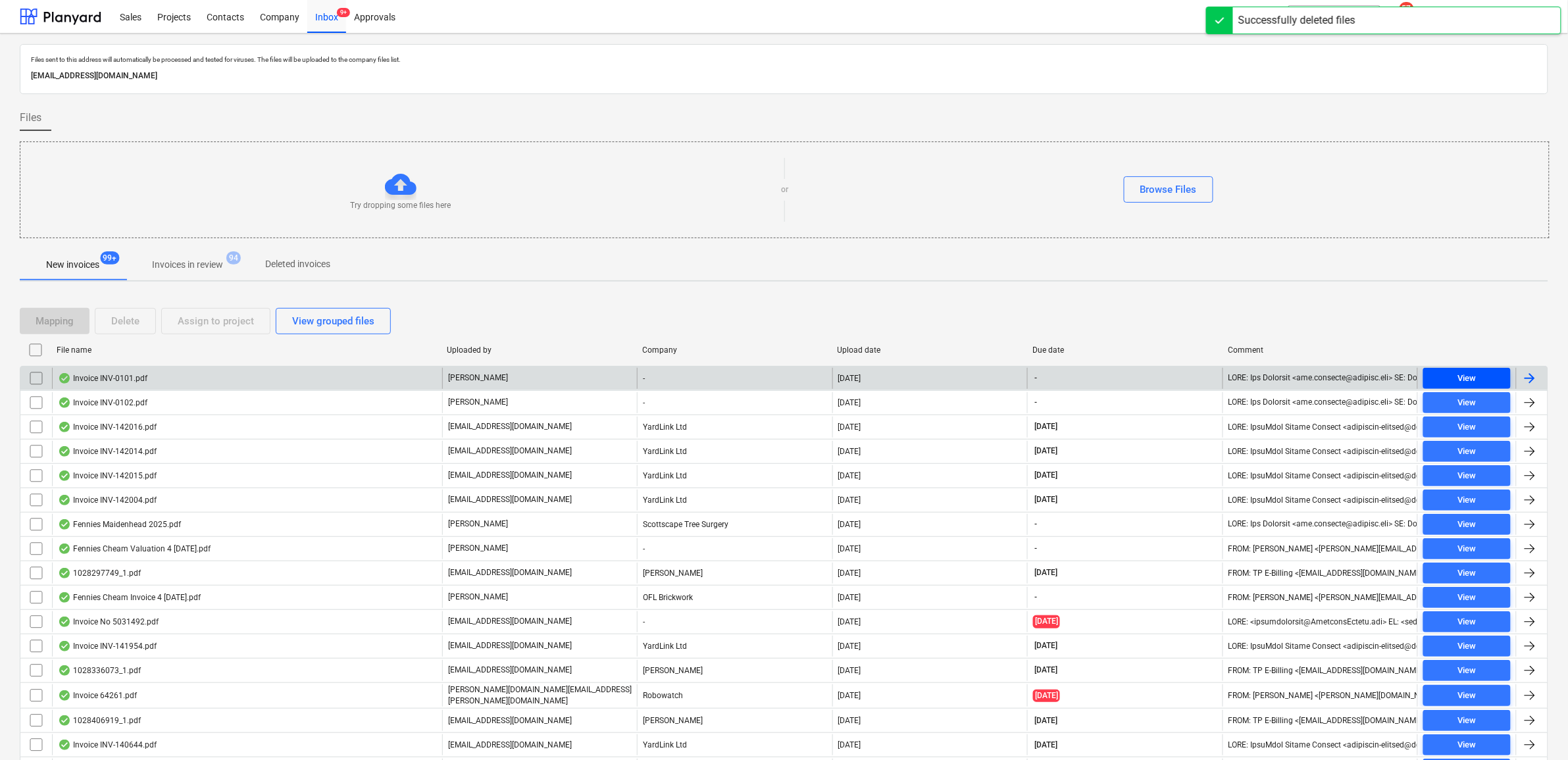
click at [1467, 372] on div "View" at bounding box center [1467, 378] width 19 height 15
click at [35, 382] on input "checkbox" at bounding box center [36, 378] width 21 height 21
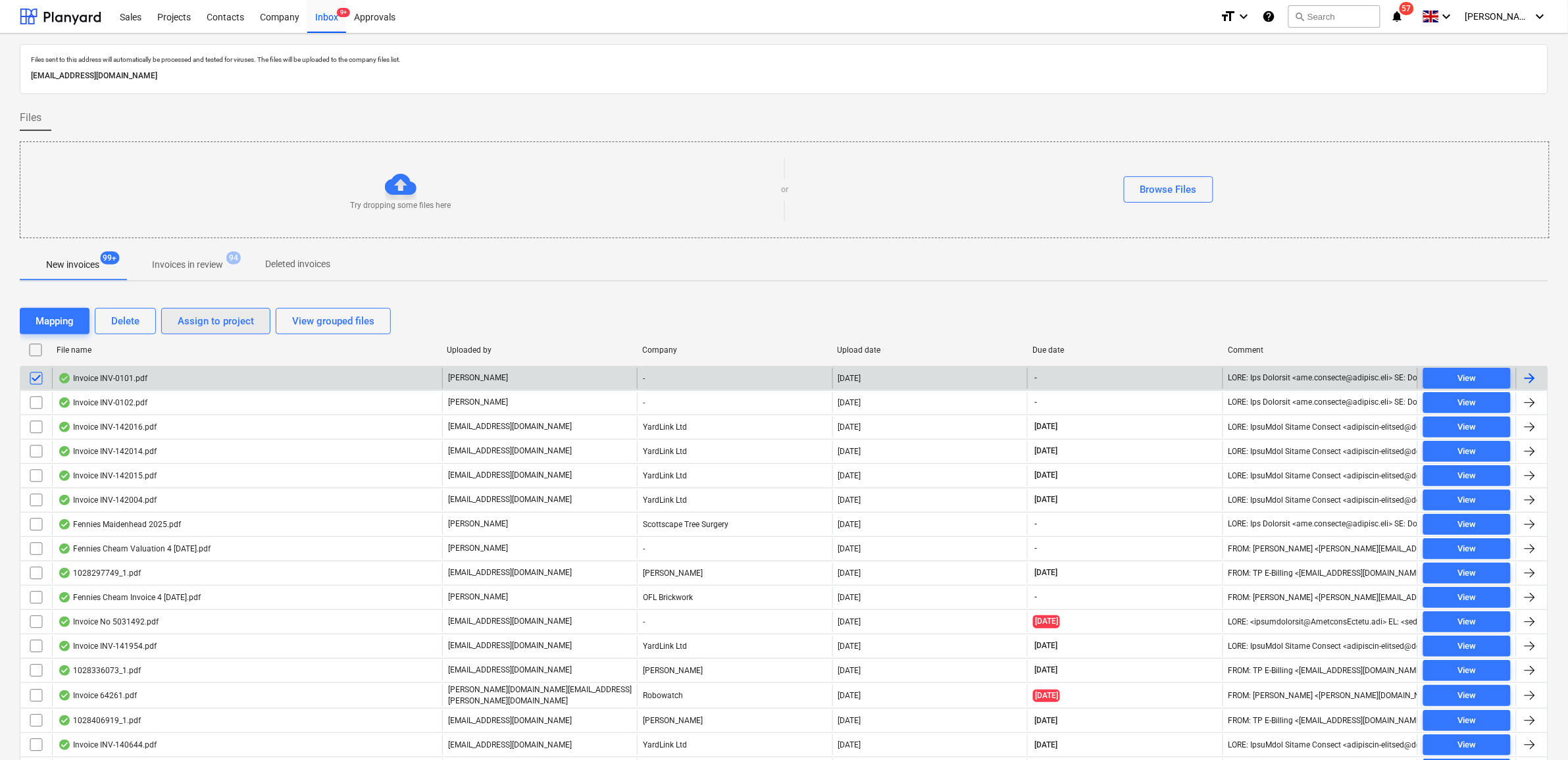
click at [195, 320] on div "Assign to project" at bounding box center [215, 321] width 77 height 17
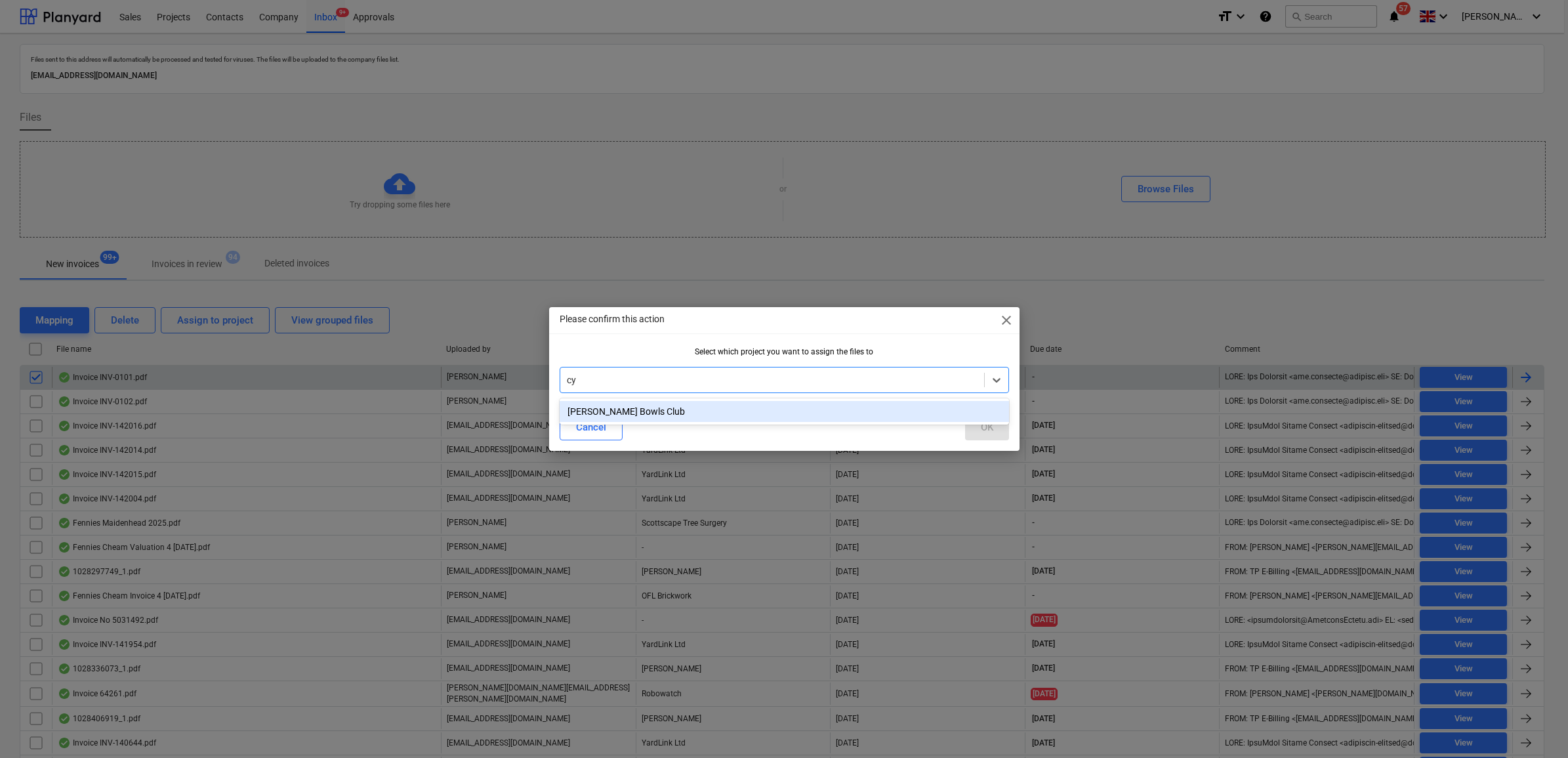
type input "cyp"
click at [605, 401] on div "[PERSON_NAME] Bowls Club" at bounding box center [784, 411] width 449 height 21
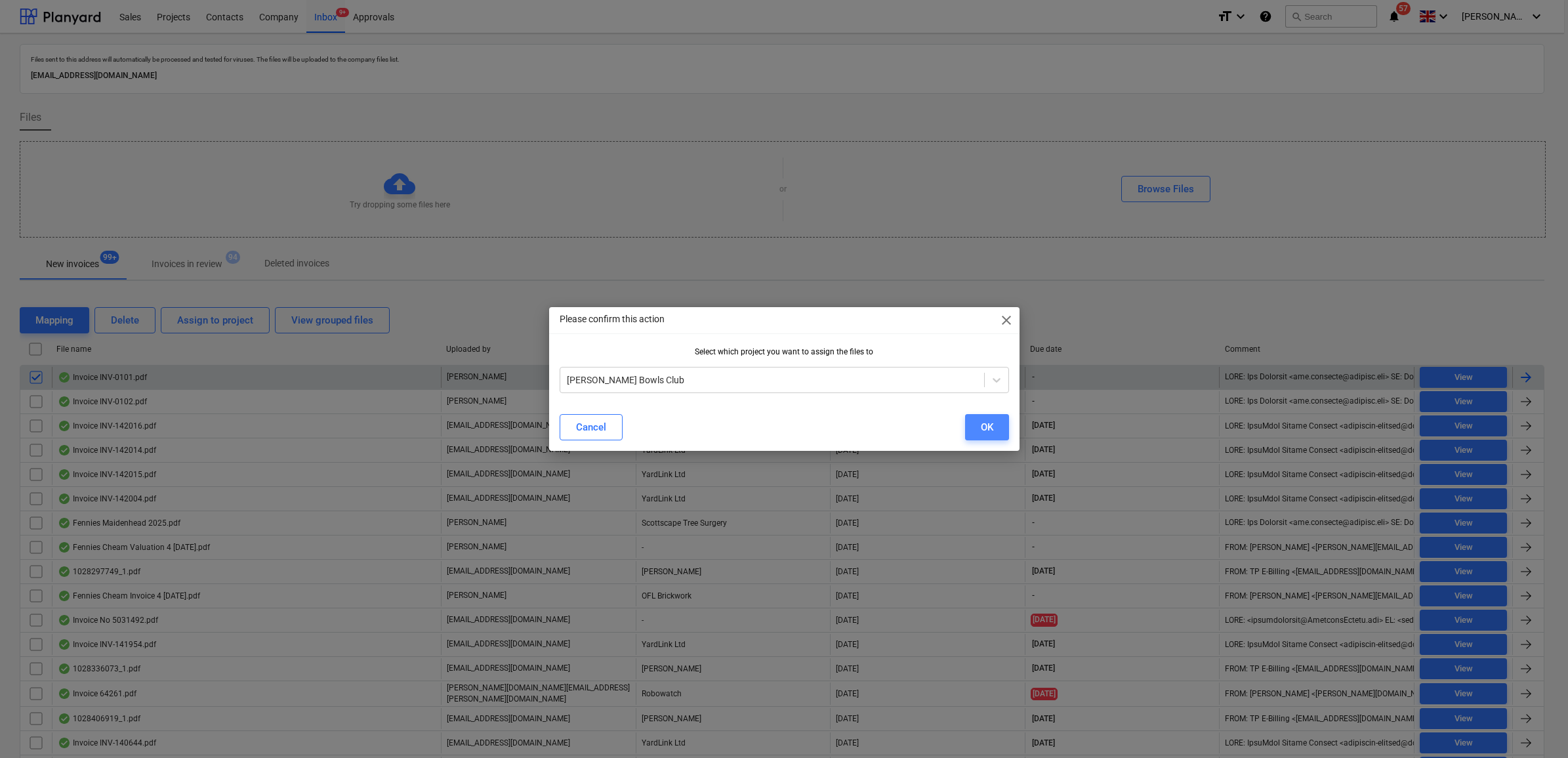
click at [980, 425] on div "OK" at bounding box center [987, 427] width 12 height 17
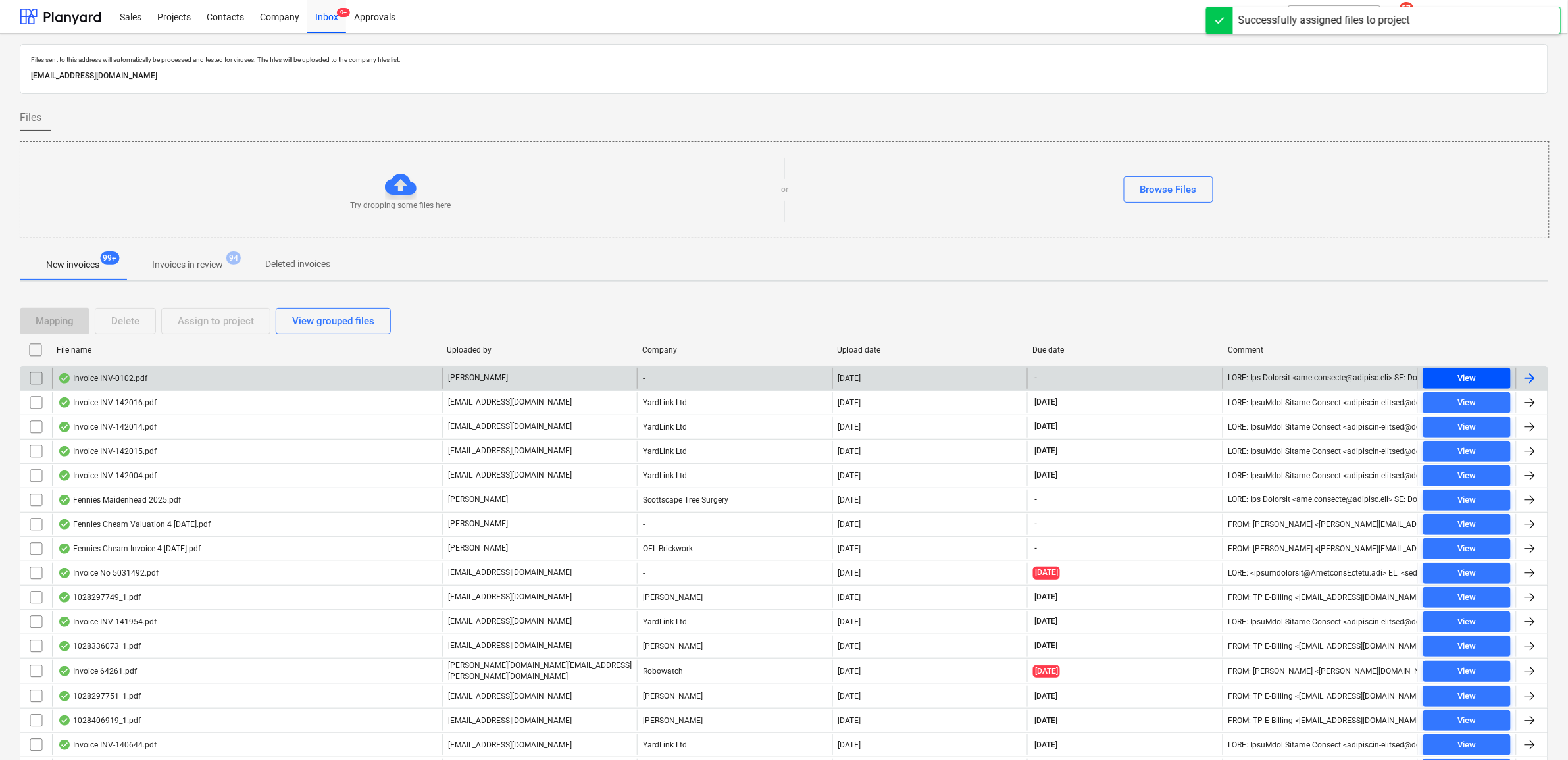
click at [1487, 375] on span "View" at bounding box center [1467, 378] width 77 height 15
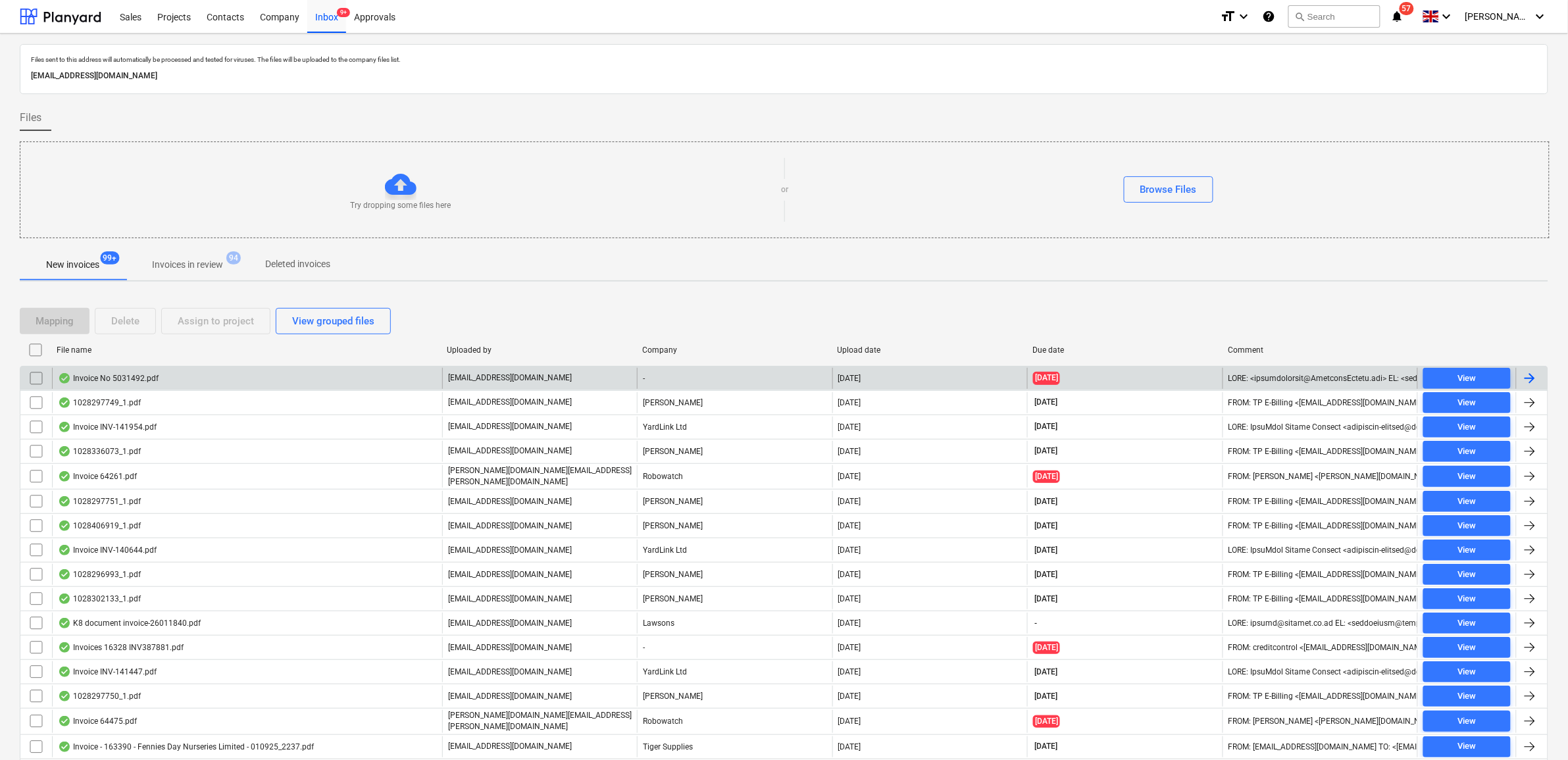
click at [41, 376] on input "checkbox" at bounding box center [36, 378] width 21 height 21
click at [254, 321] on button "Assign to project" at bounding box center [215, 321] width 109 height 26
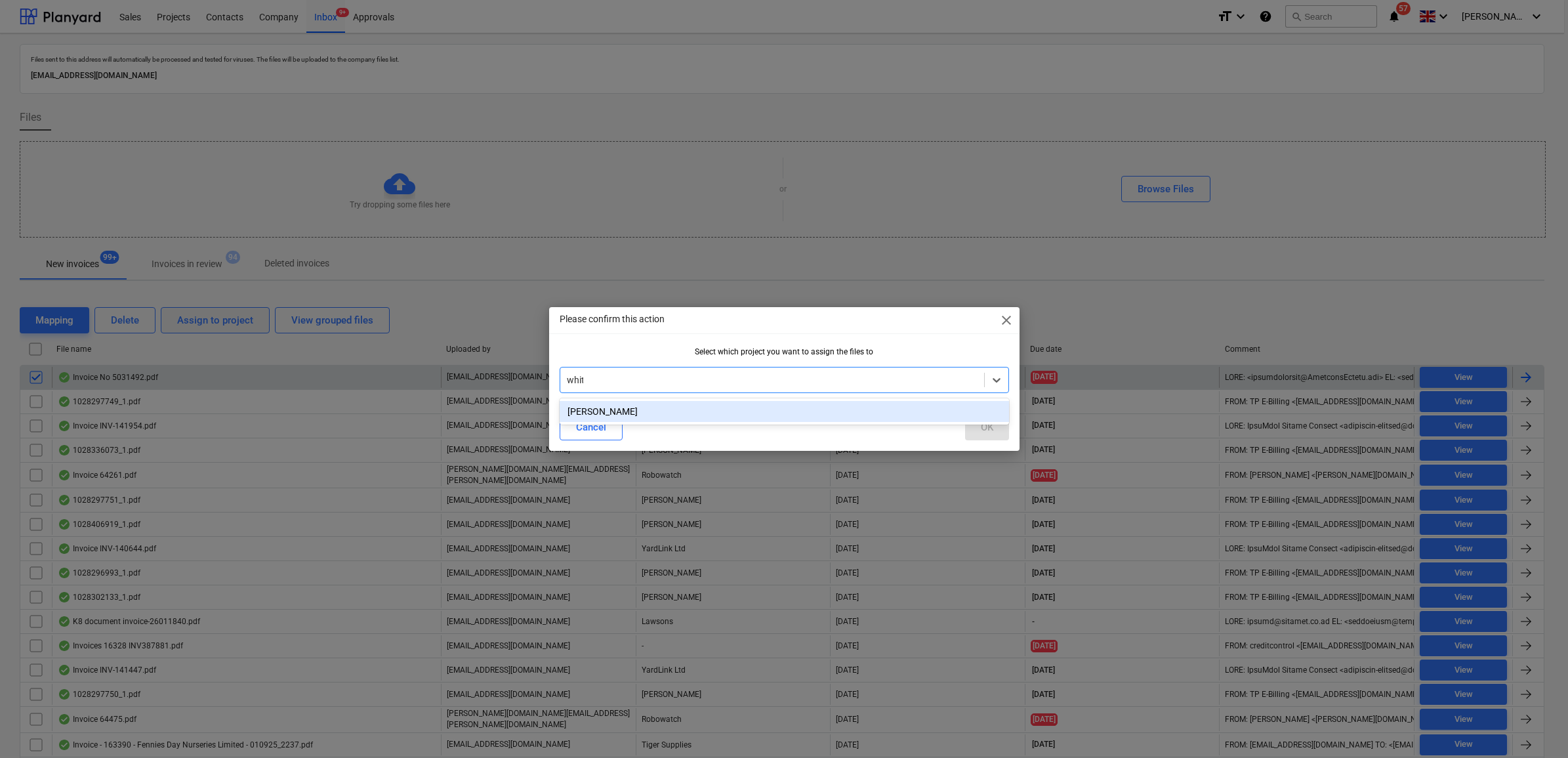
type input "whitt"
click at [892, 413] on div "[PERSON_NAME]" at bounding box center [784, 411] width 449 height 21
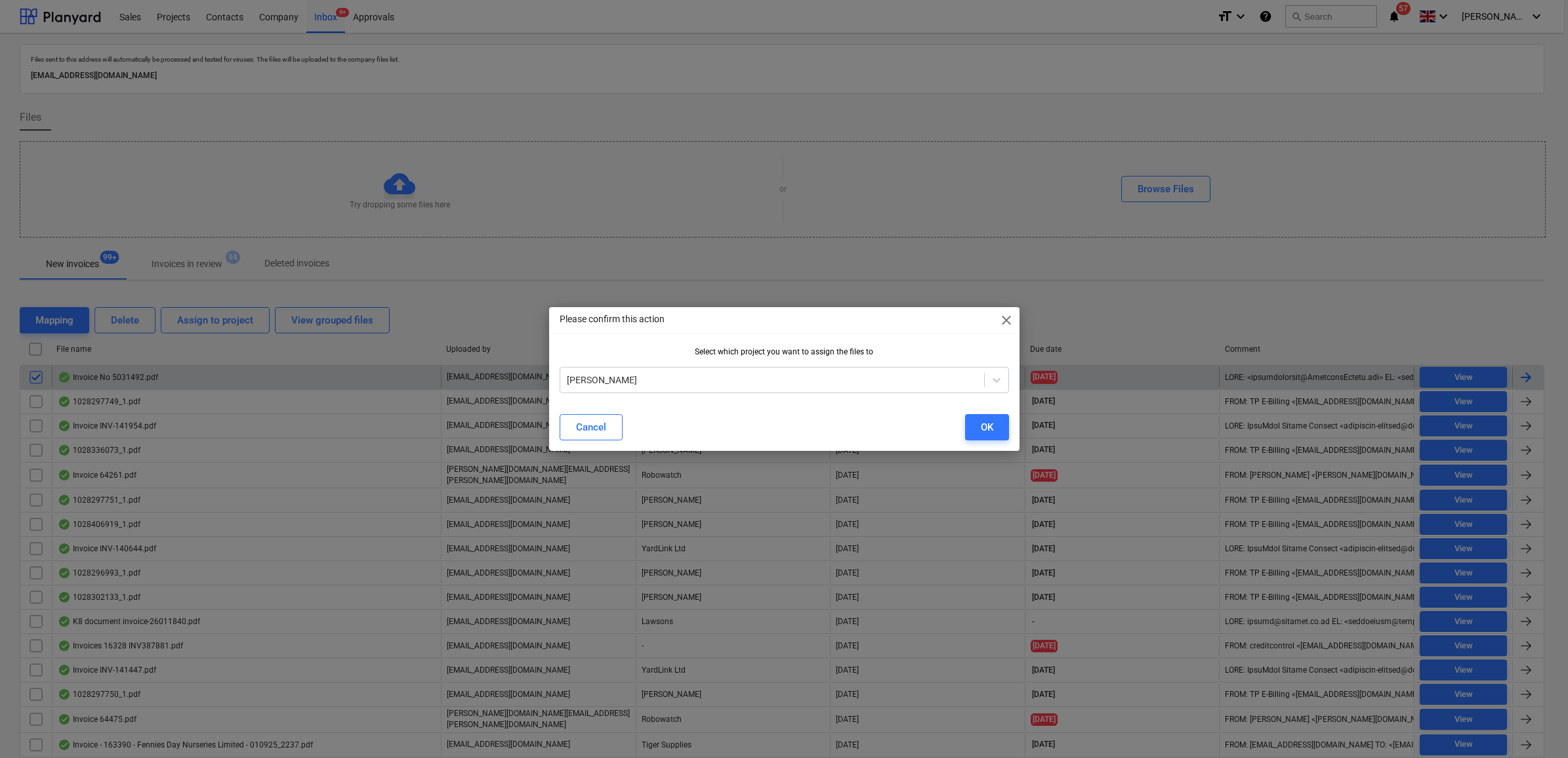
click at [954, 425] on div "Cancel OK" at bounding box center [784, 427] width 449 height 26
click at [975, 427] on button "OK" at bounding box center [987, 427] width 44 height 26
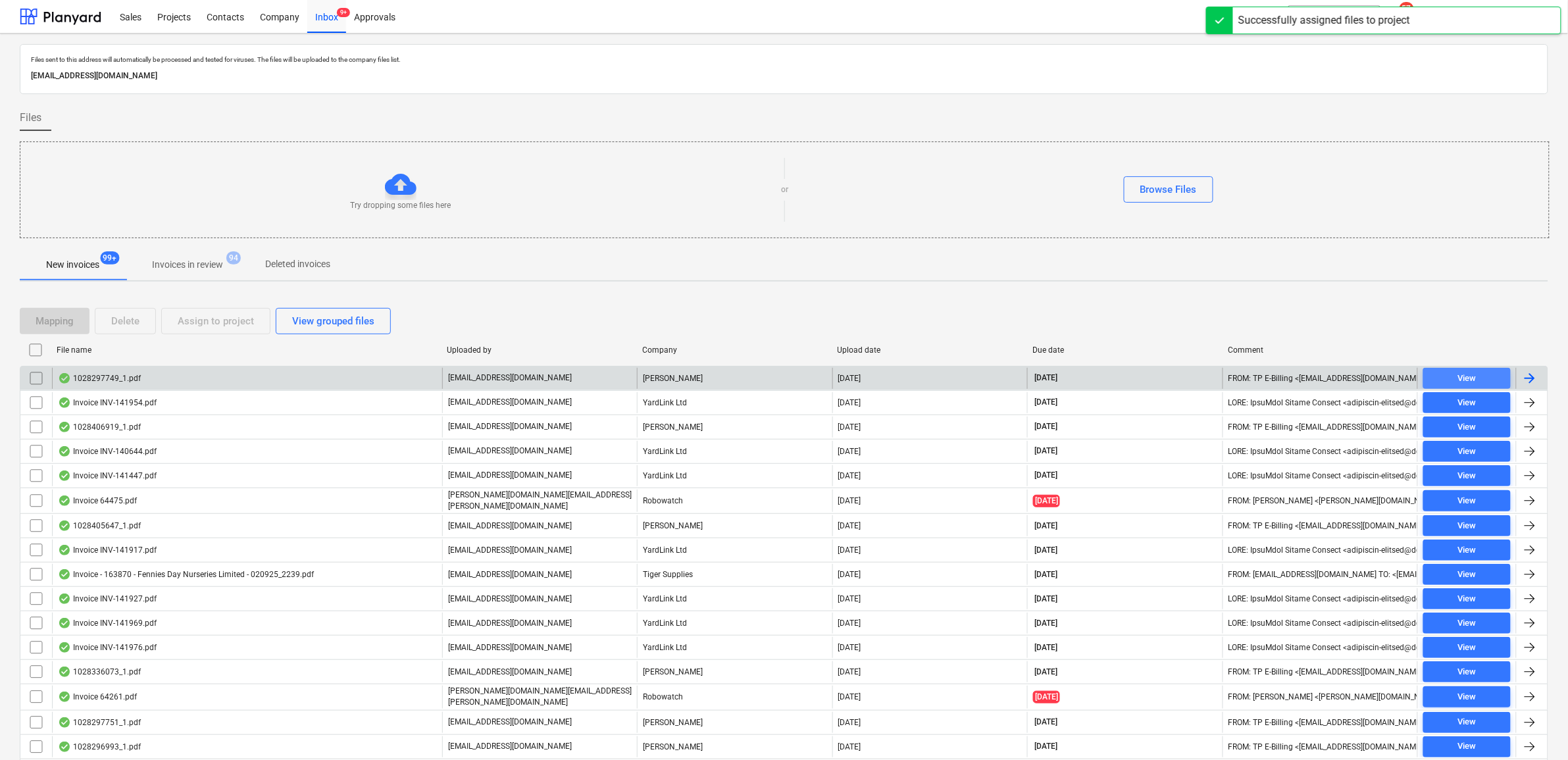
click at [1481, 378] on span "View" at bounding box center [1467, 378] width 77 height 15
click at [31, 382] on input "checkbox" at bounding box center [36, 378] width 21 height 21
click at [222, 323] on div "Assign to project" at bounding box center [215, 321] width 77 height 17
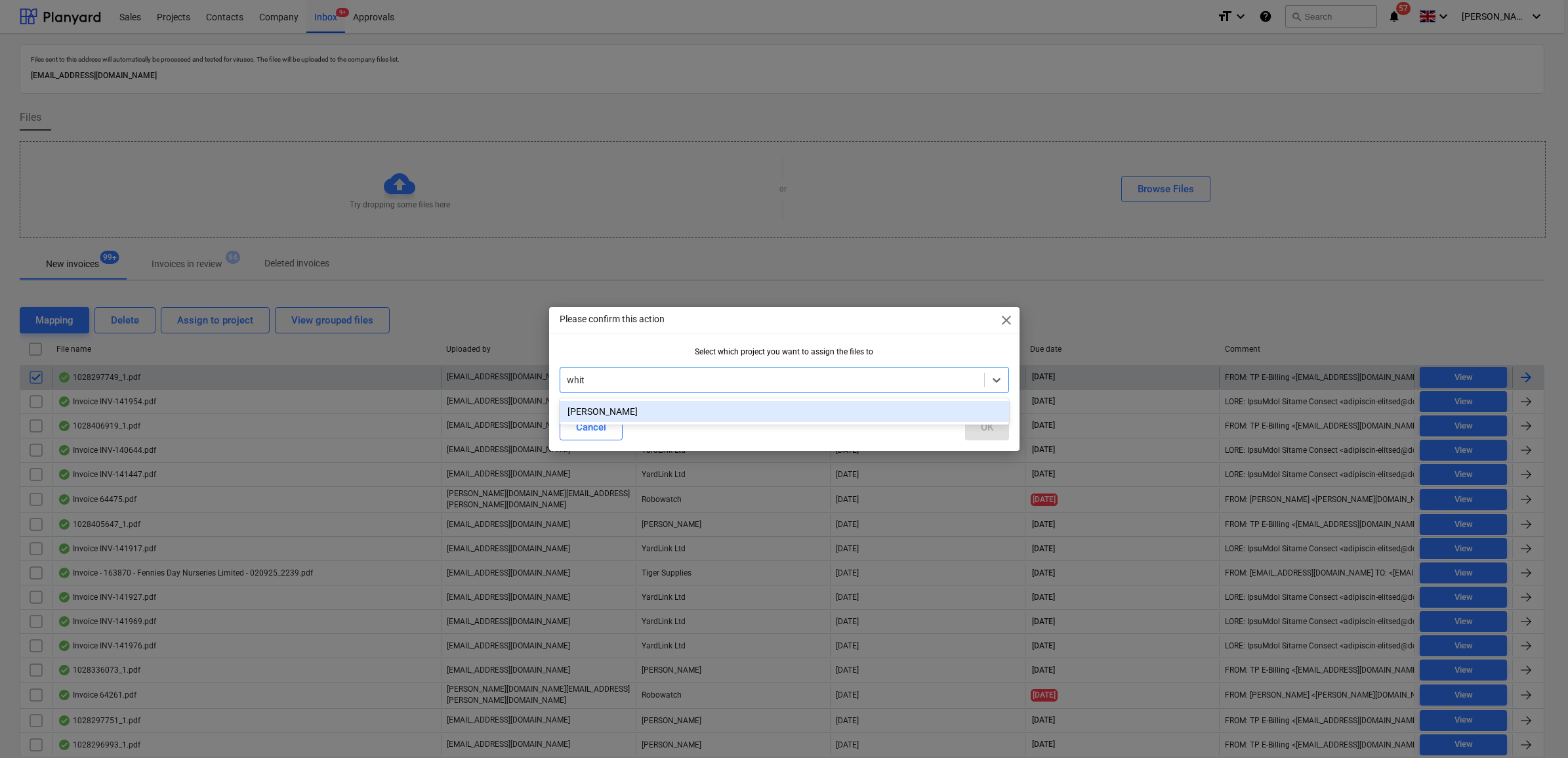
type input "whitt"
click at [913, 412] on div "[PERSON_NAME]" at bounding box center [784, 411] width 449 height 21
click at [972, 421] on button "OK" at bounding box center [987, 427] width 44 height 26
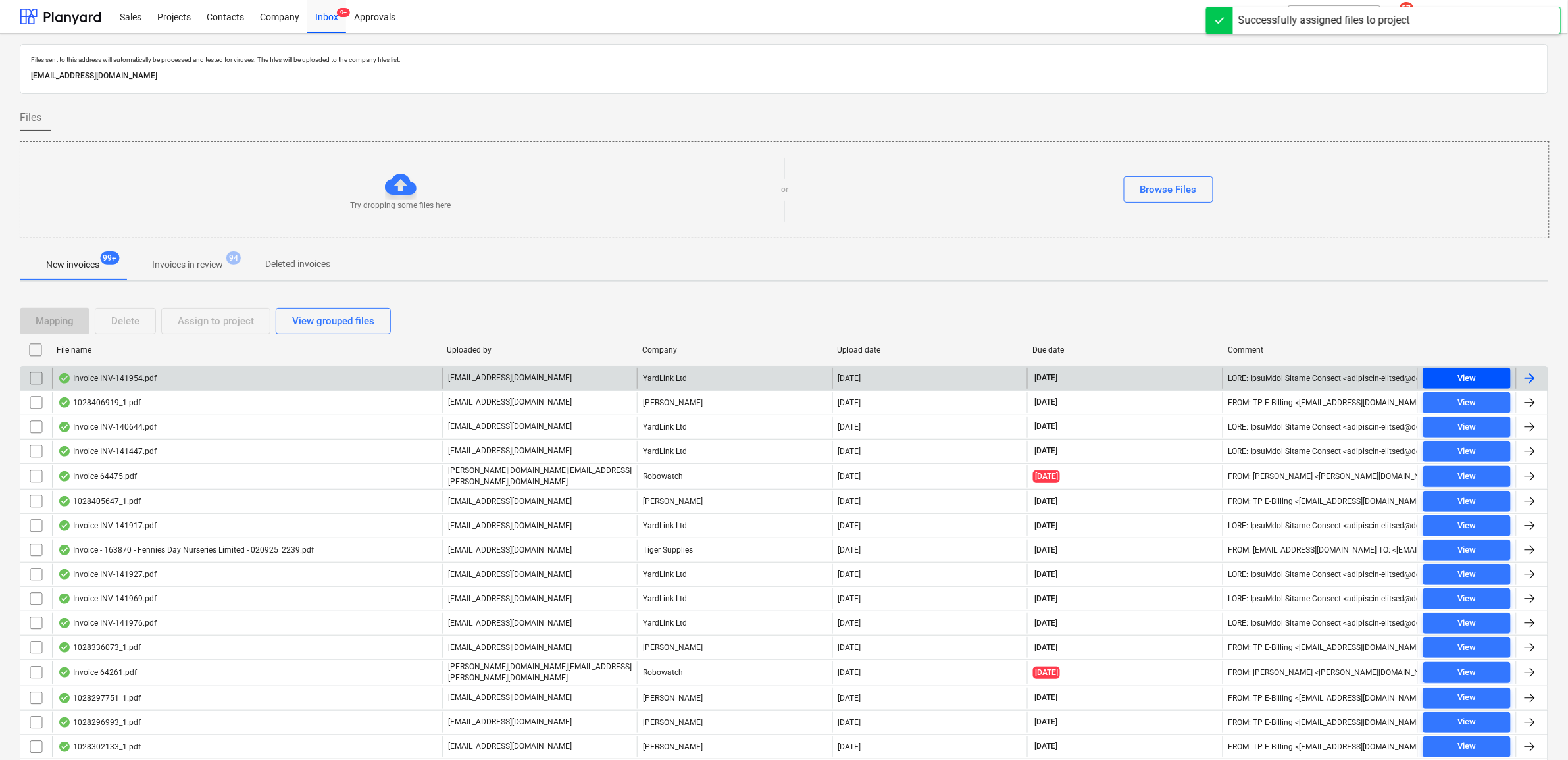
click at [1463, 382] on div "View" at bounding box center [1467, 378] width 19 height 15
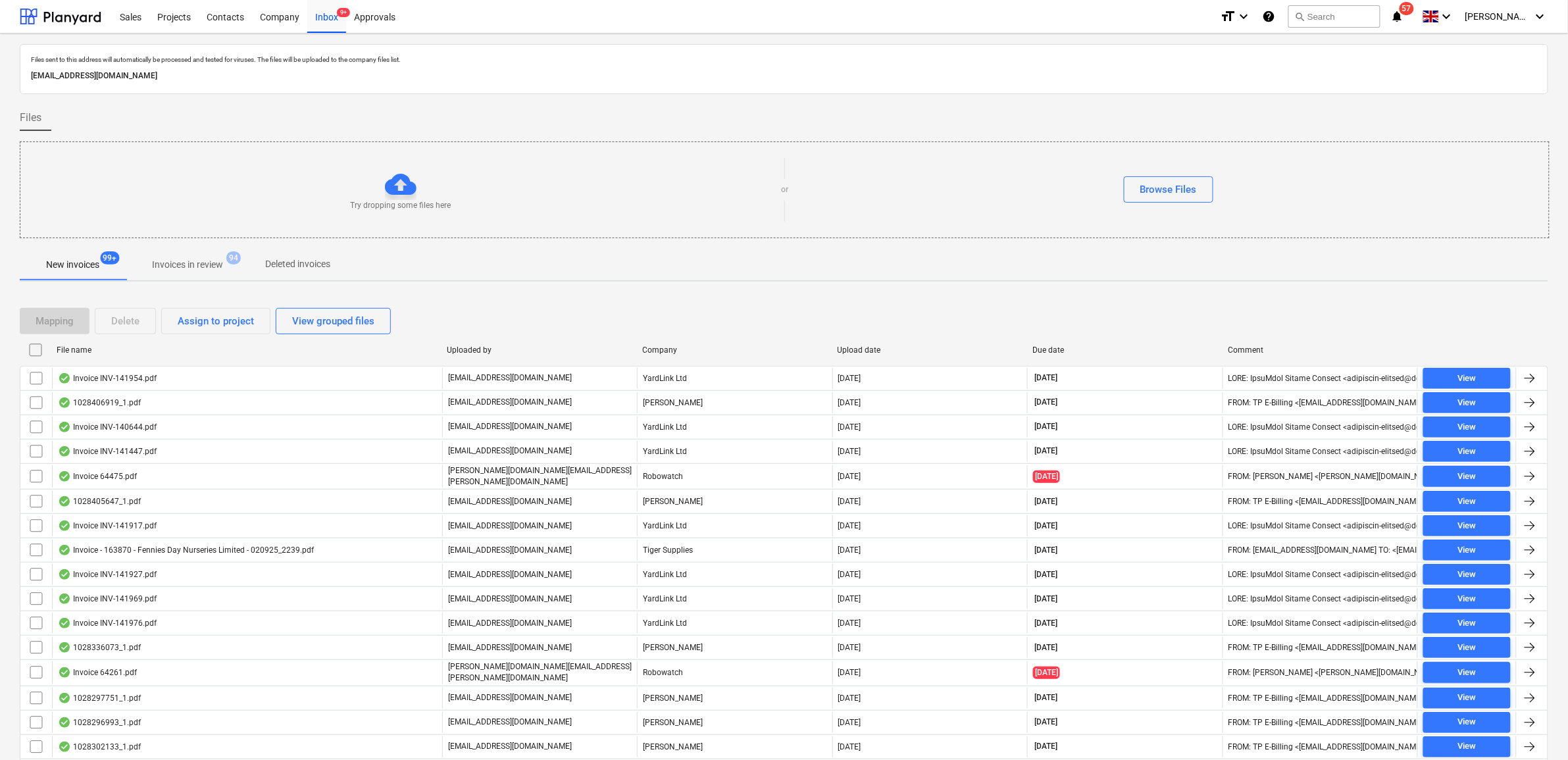
drag, startPoint x: 36, startPoint y: 383, endPoint x: 218, endPoint y: 322, distance: 192.0
click at [36, 382] on input "checkbox" at bounding box center [36, 378] width 21 height 21
click at [221, 322] on div "Assign to project" at bounding box center [215, 321] width 77 height 17
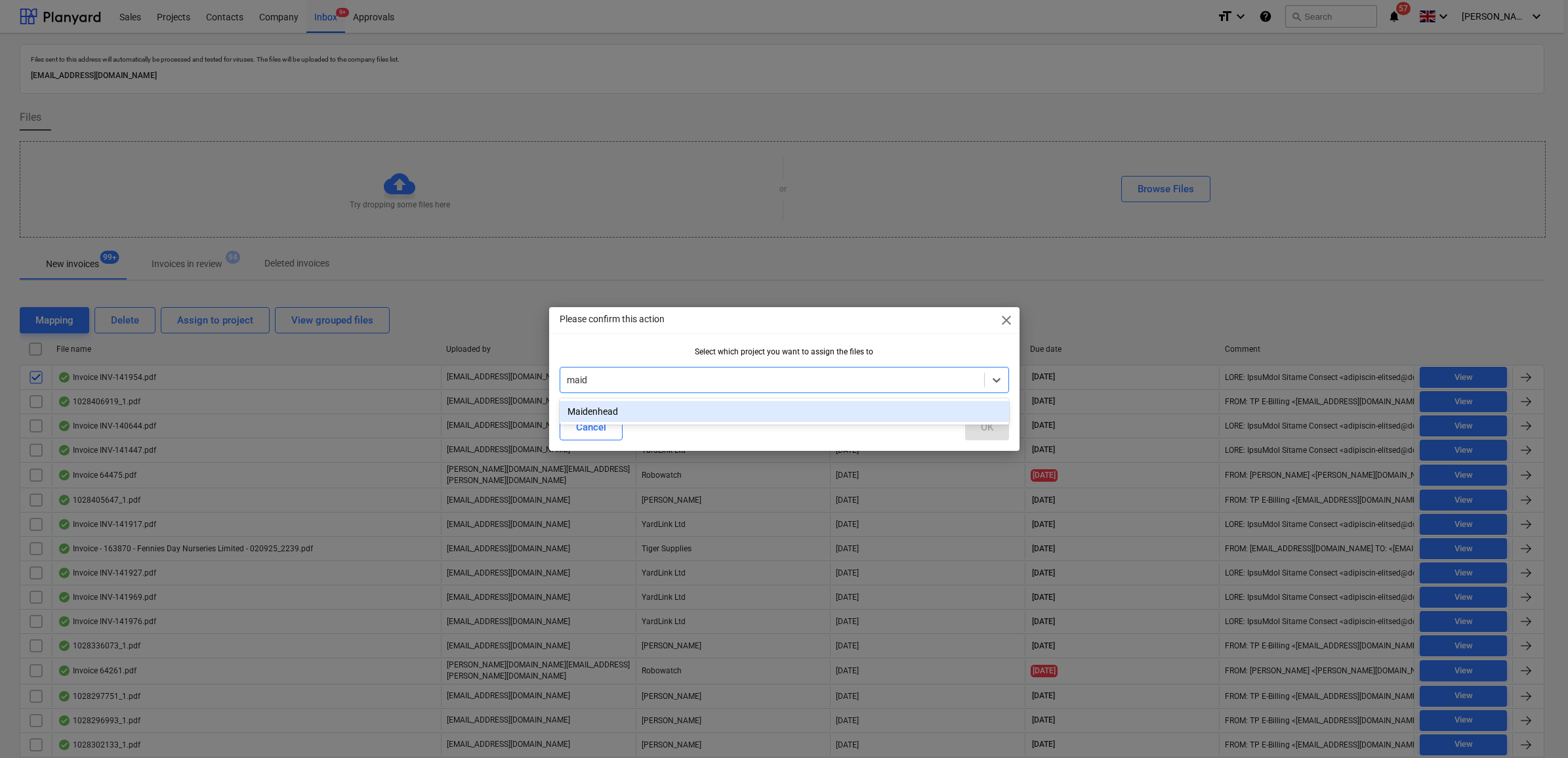
type input "maide"
click at [830, 408] on div "Maidenhead" at bounding box center [784, 411] width 449 height 21
click at [974, 428] on button "OK" at bounding box center [987, 427] width 44 height 26
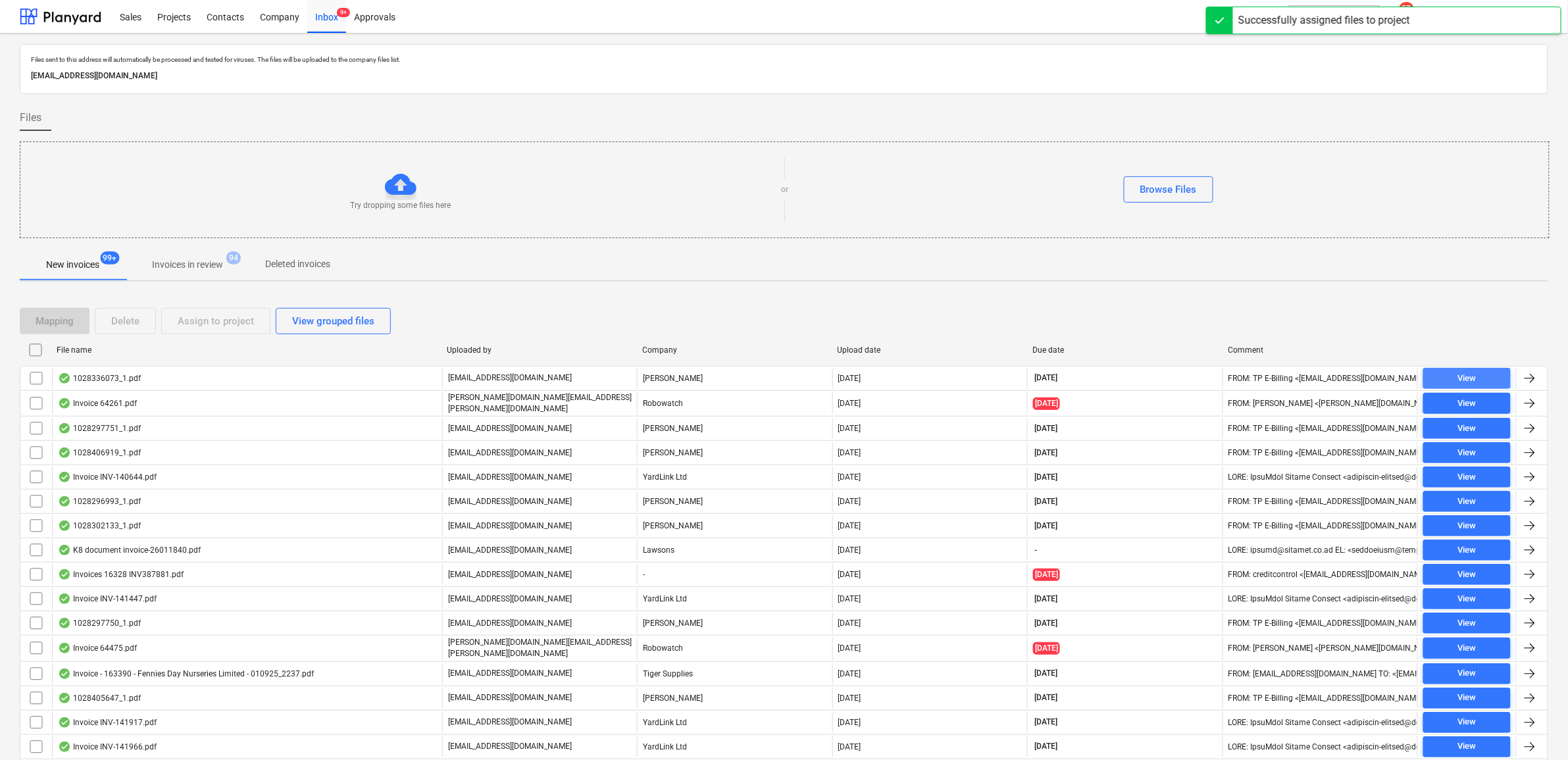
click at [1466, 377] on div "View" at bounding box center [1467, 378] width 19 height 15
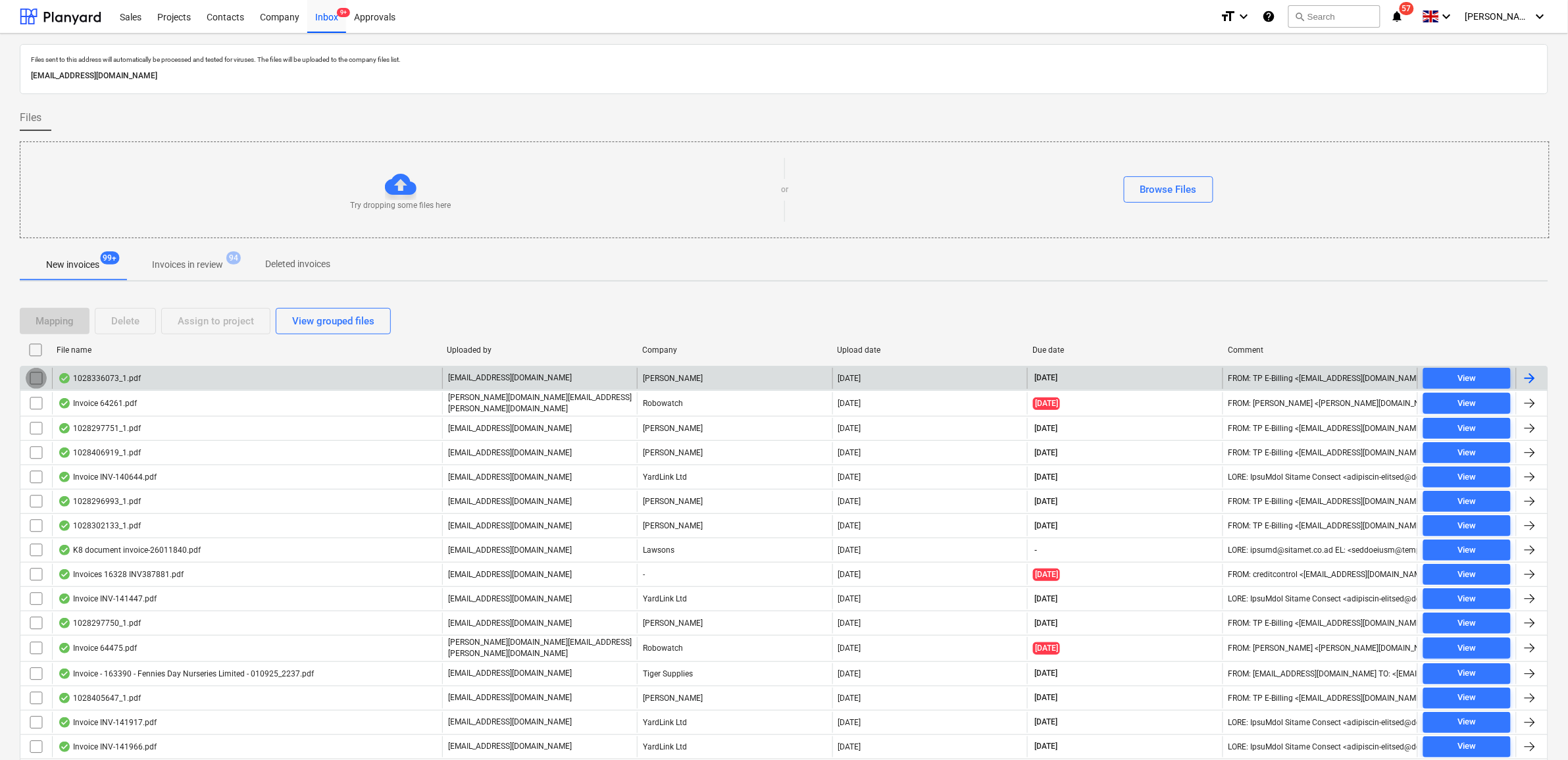
click at [36, 380] on input "checkbox" at bounding box center [36, 378] width 21 height 21
click at [201, 327] on div "Assign to project" at bounding box center [215, 321] width 77 height 17
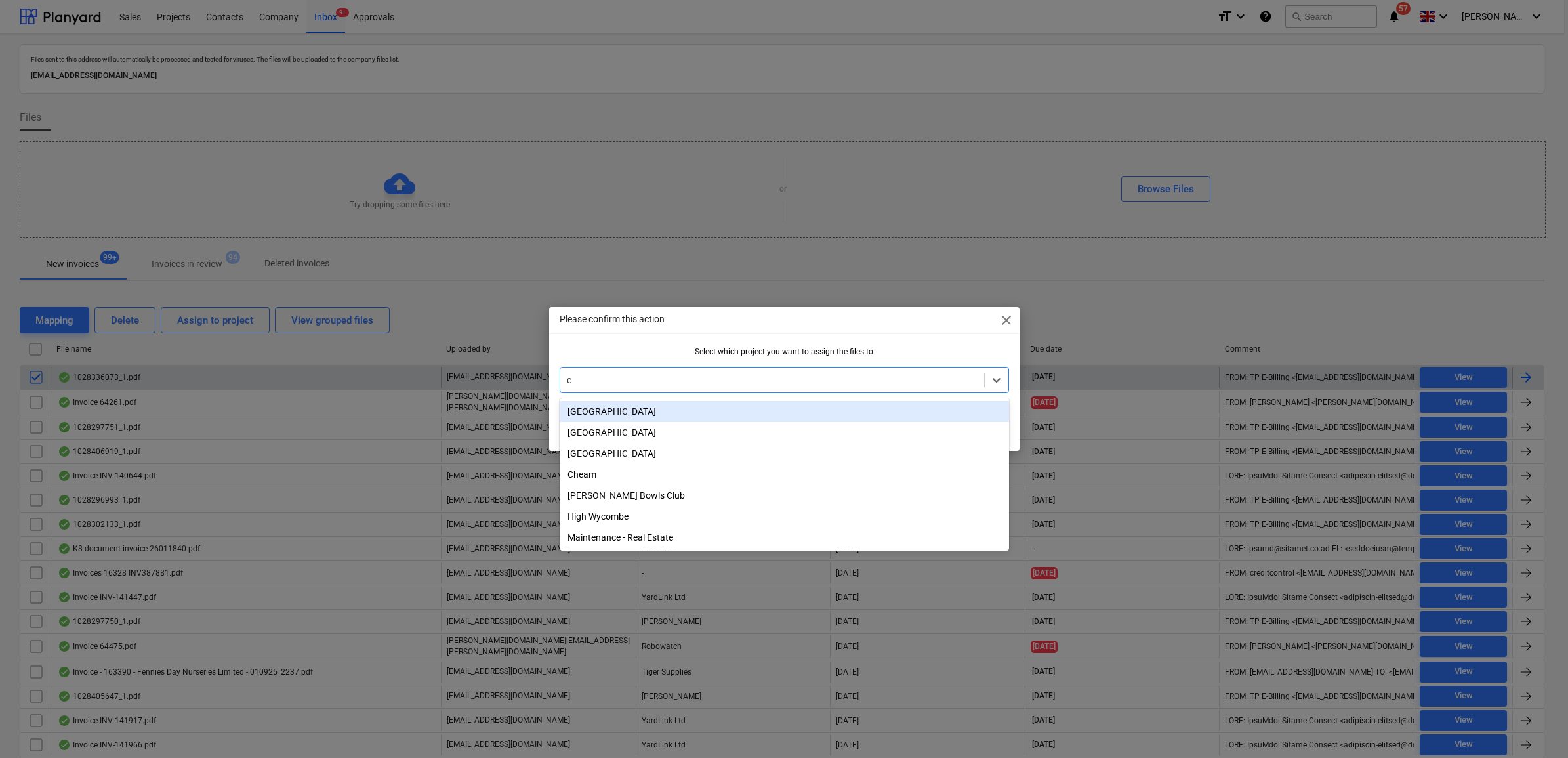
type input "cy"
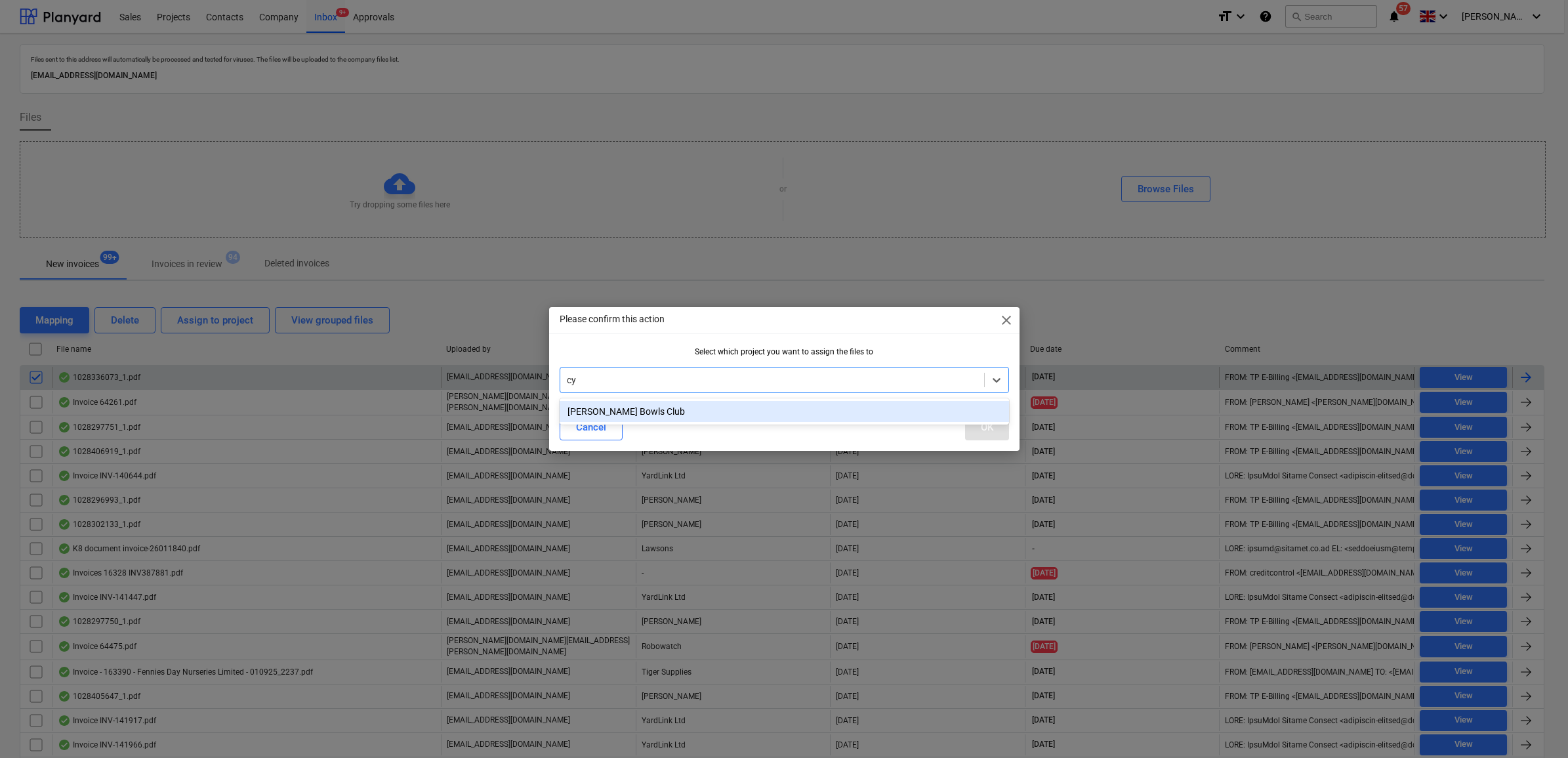
drag, startPoint x: 933, startPoint y: 413, endPoint x: 966, endPoint y: 415, distance: 33.1
click at [933, 414] on div "[PERSON_NAME] Bowls Club" at bounding box center [784, 411] width 449 height 21
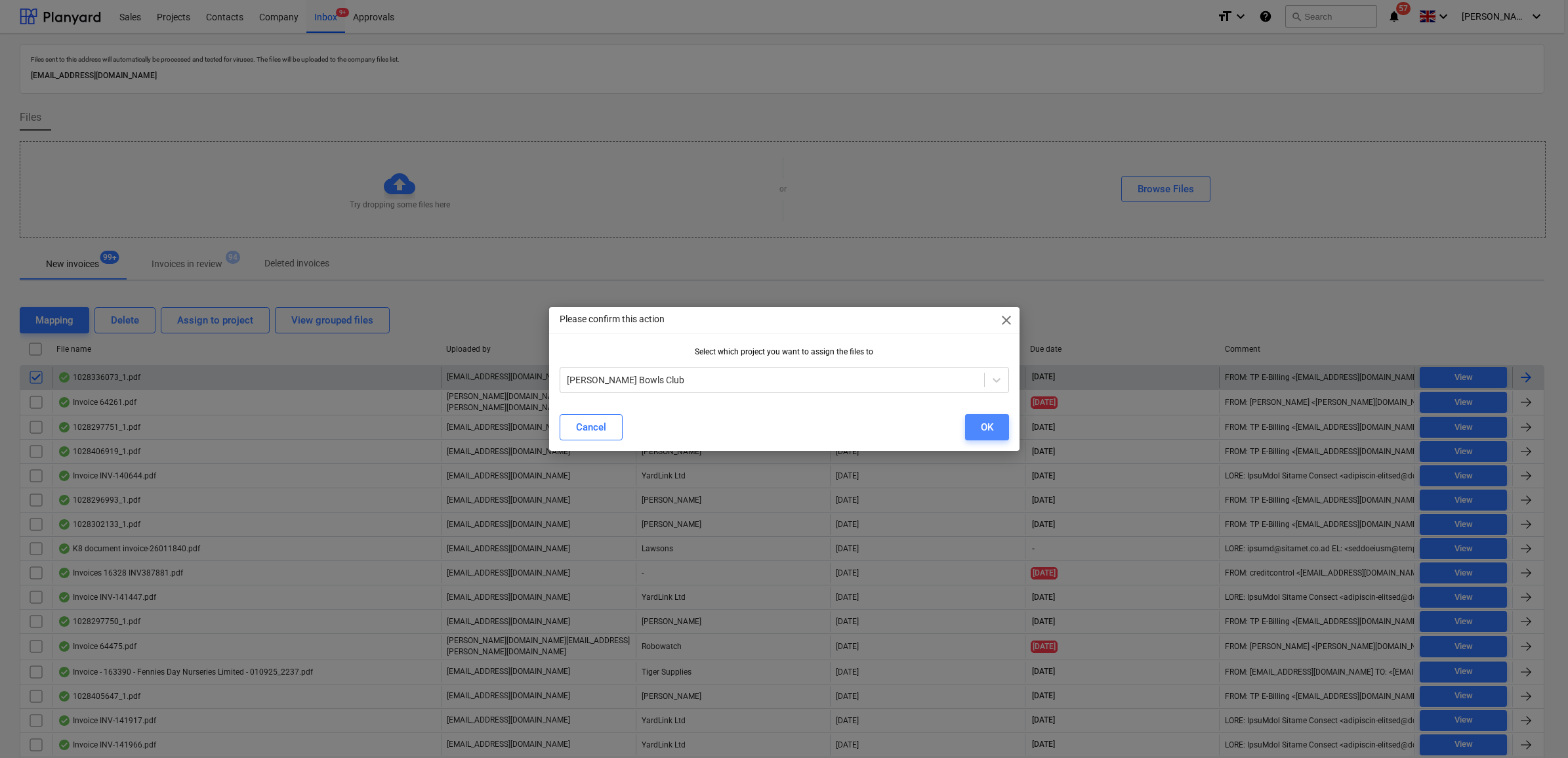
click at [995, 425] on button "OK" at bounding box center [987, 427] width 44 height 26
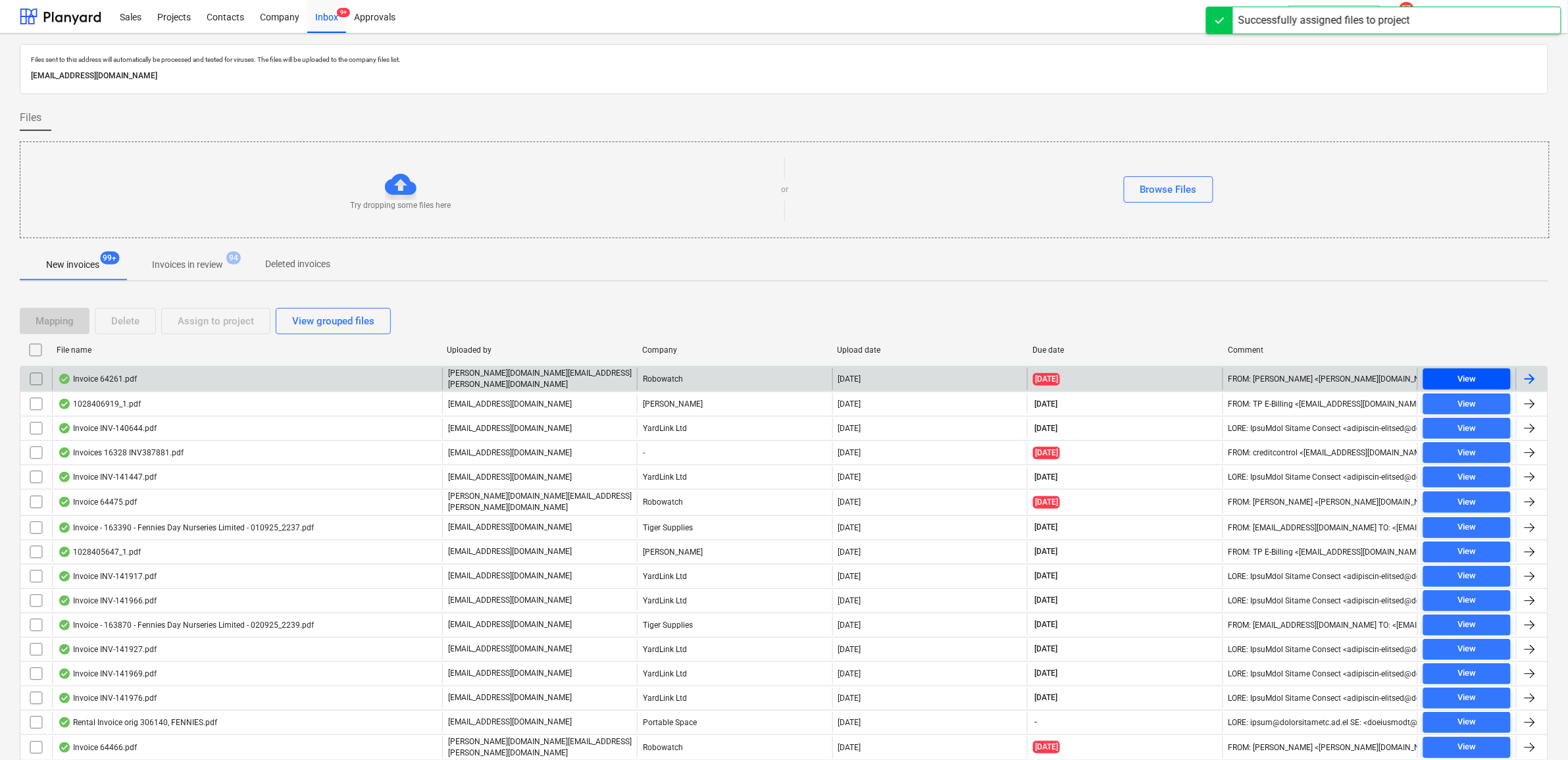
click at [1460, 382] on div "View" at bounding box center [1467, 379] width 19 height 15
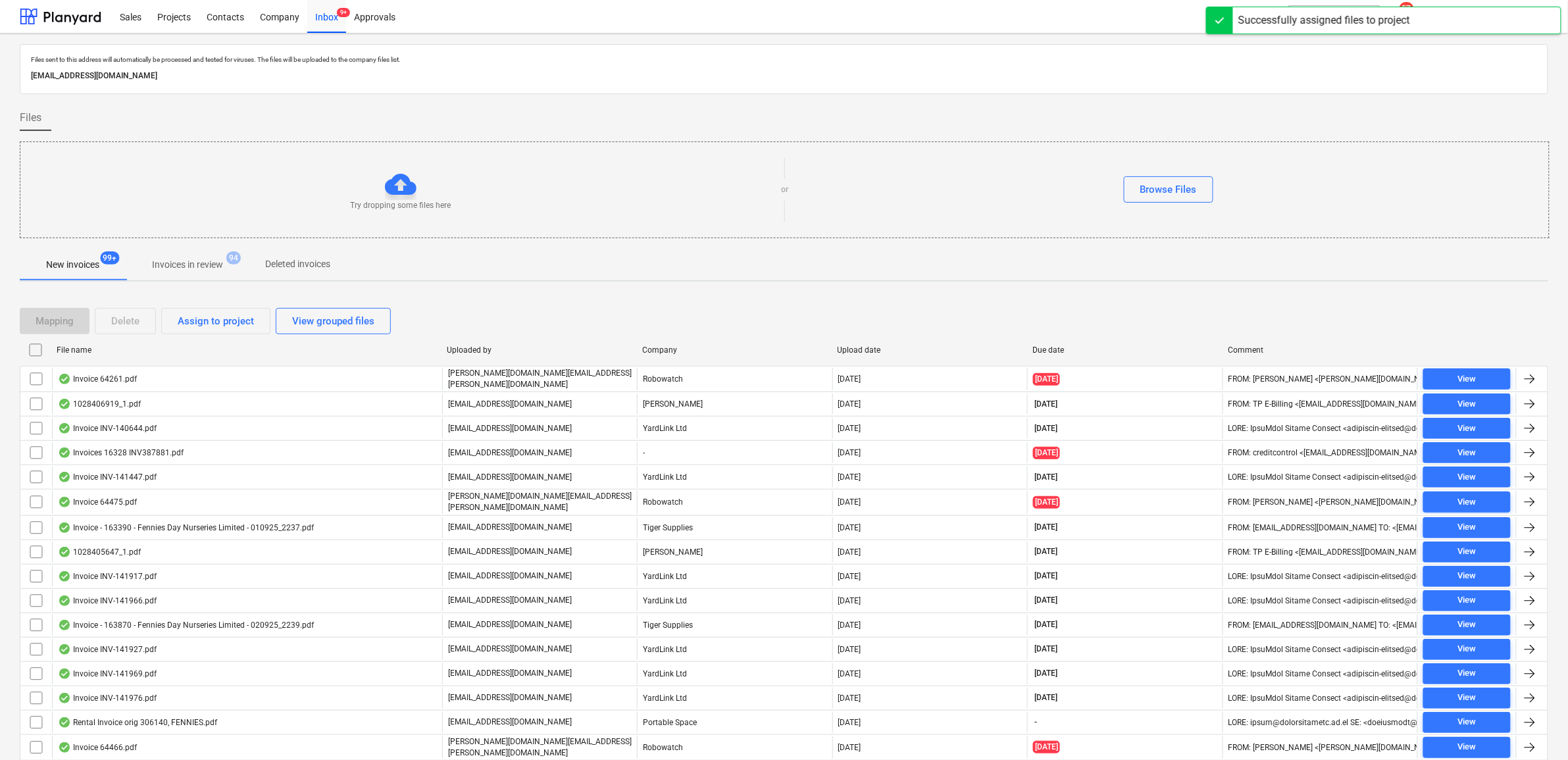
drag, startPoint x: 28, startPoint y: 380, endPoint x: 201, endPoint y: 322, distance: 182.5
click at [30, 380] on input "checkbox" at bounding box center [36, 378] width 21 height 21
click at [201, 321] on div "Assign to project" at bounding box center [215, 321] width 77 height 17
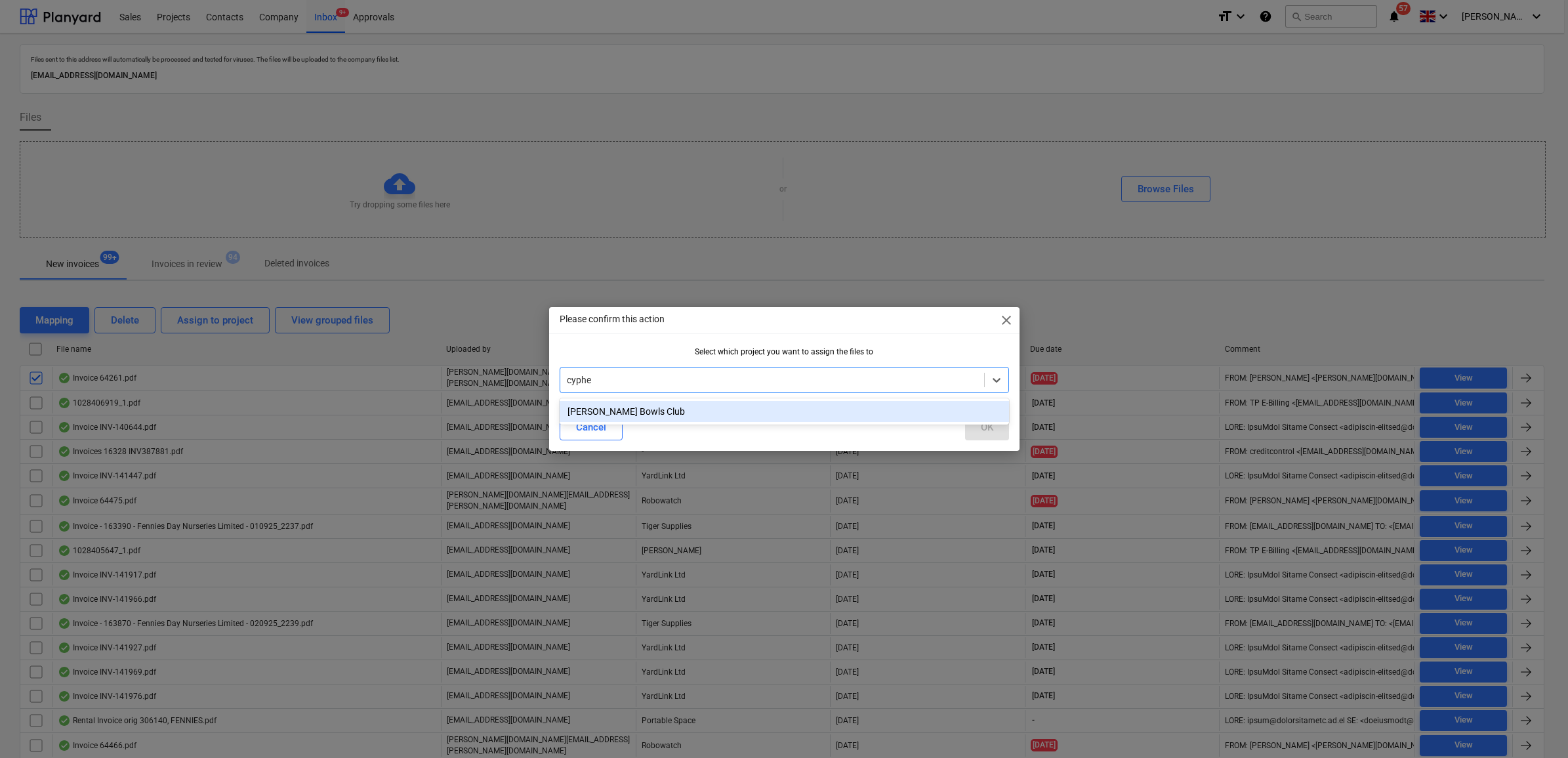
type input "cypher"
click at [628, 410] on div "[PERSON_NAME] Bowls Club" at bounding box center [784, 411] width 449 height 21
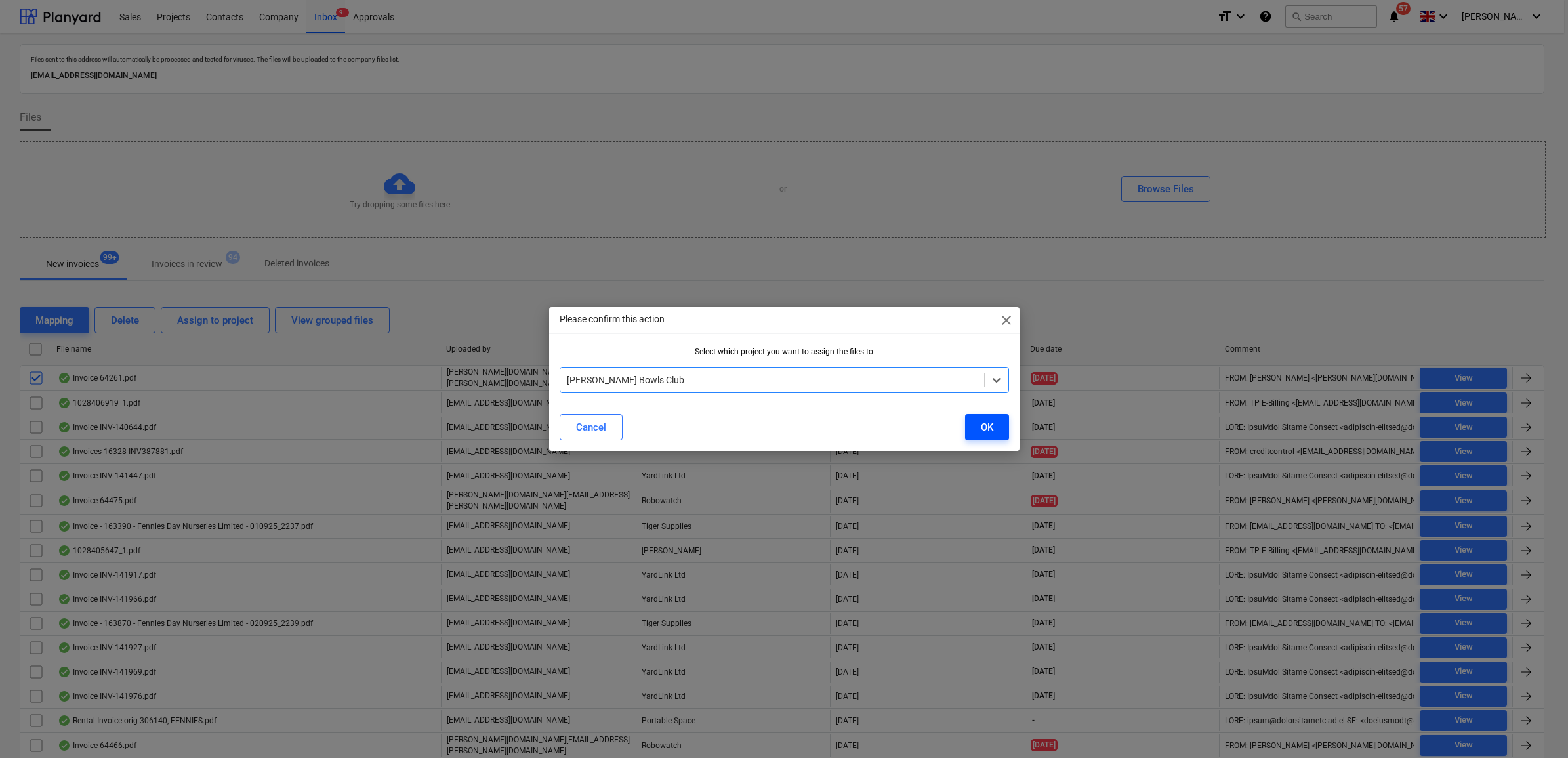
click at [1005, 428] on button "OK" at bounding box center [987, 427] width 44 height 26
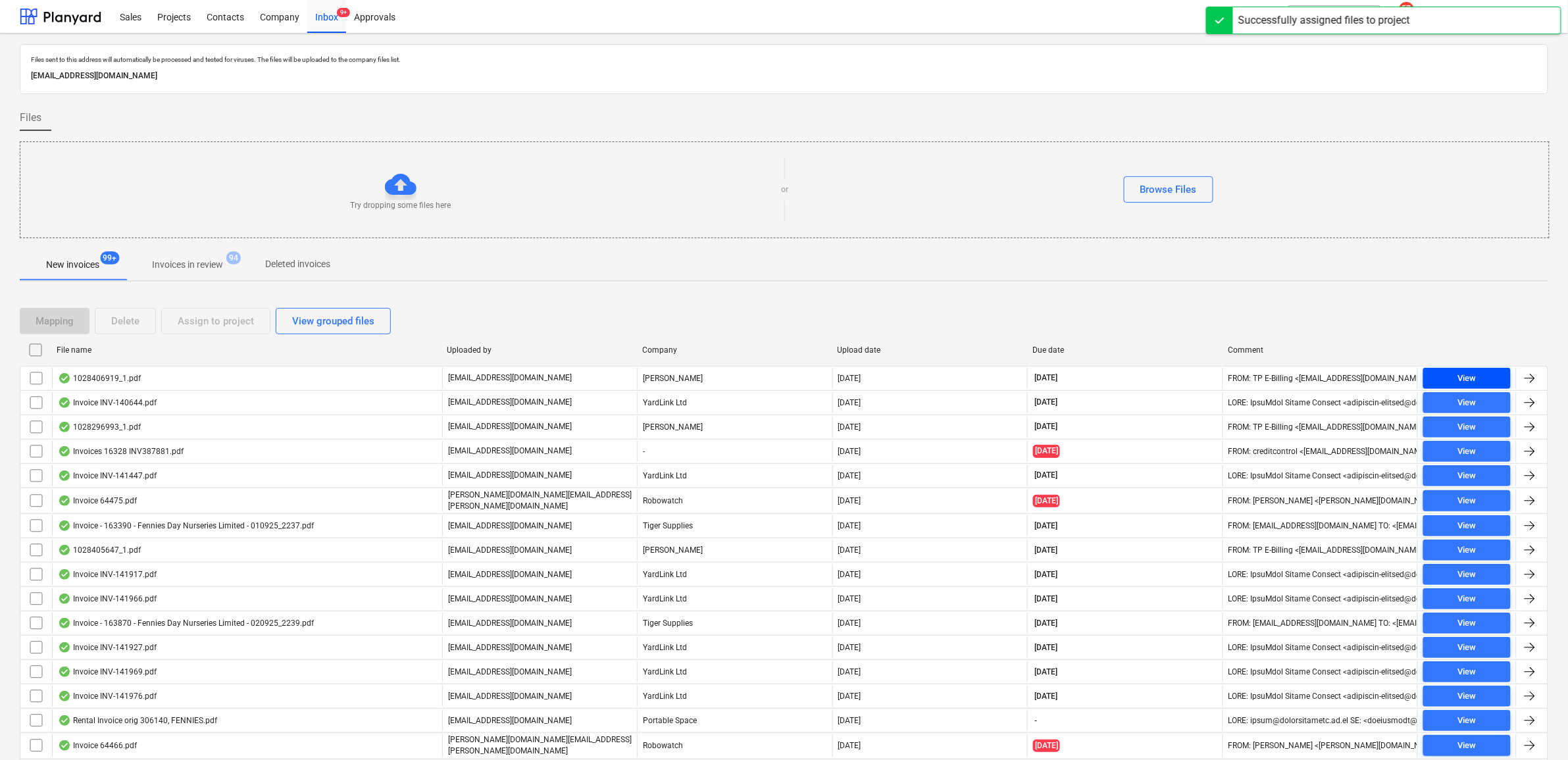
click at [1495, 378] on span "View" at bounding box center [1467, 378] width 77 height 15
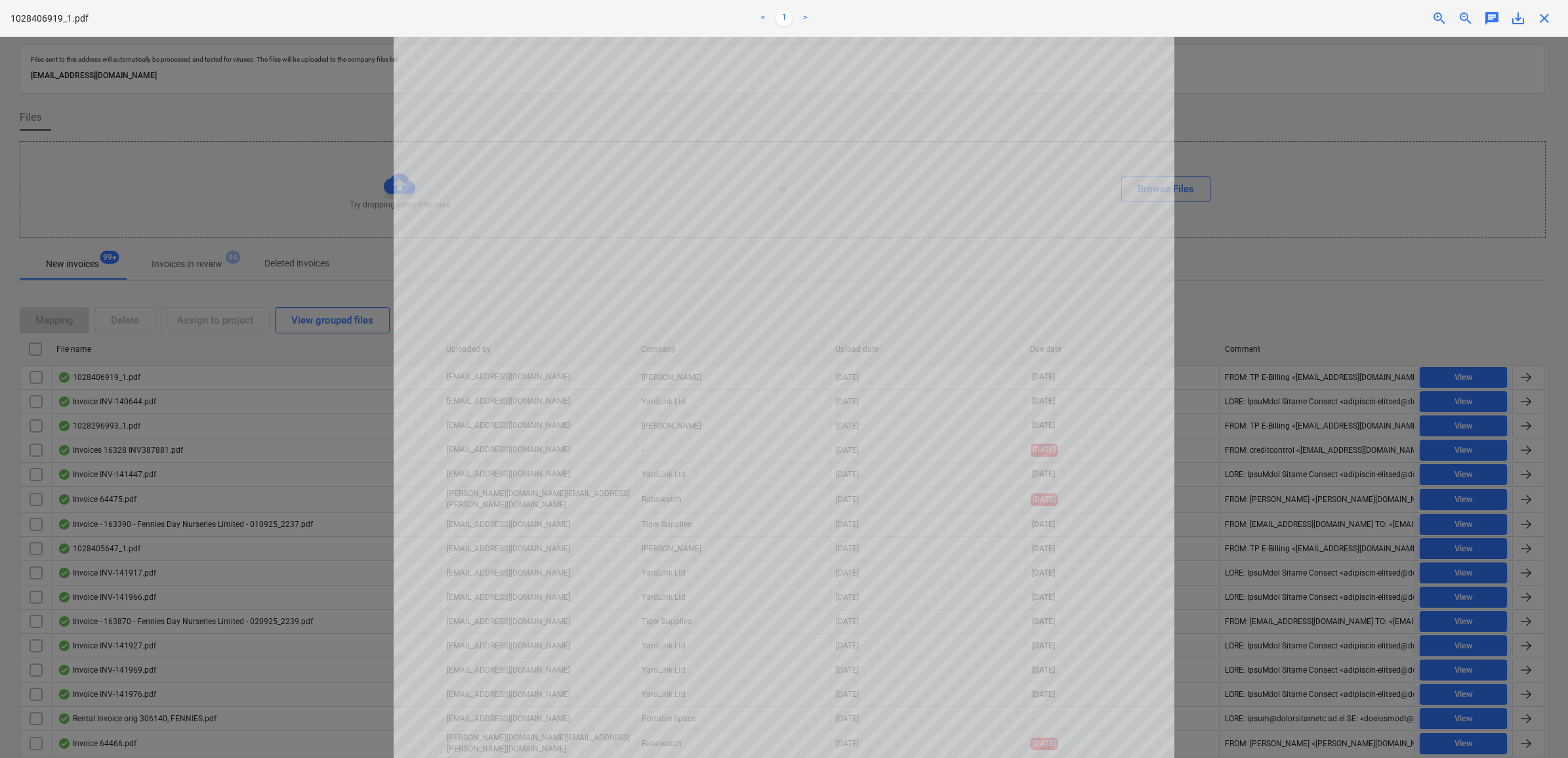
scroll to position [246, 0]
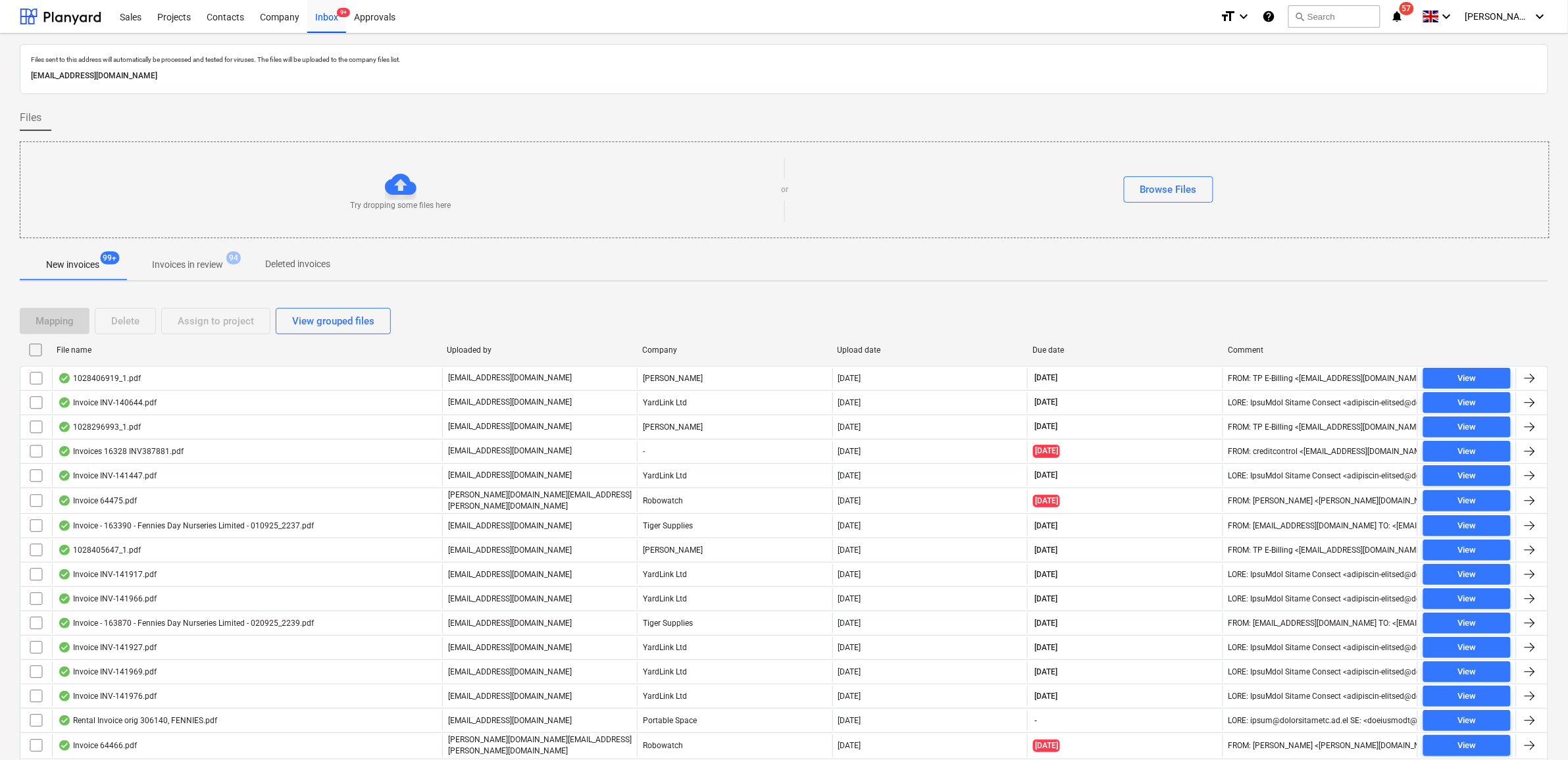
click at [39, 375] on input "checkbox" at bounding box center [36, 378] width 21 height 21
click at [204, 324] on div "Assign to project" at bounding box center [215, 321] width 77 height 17
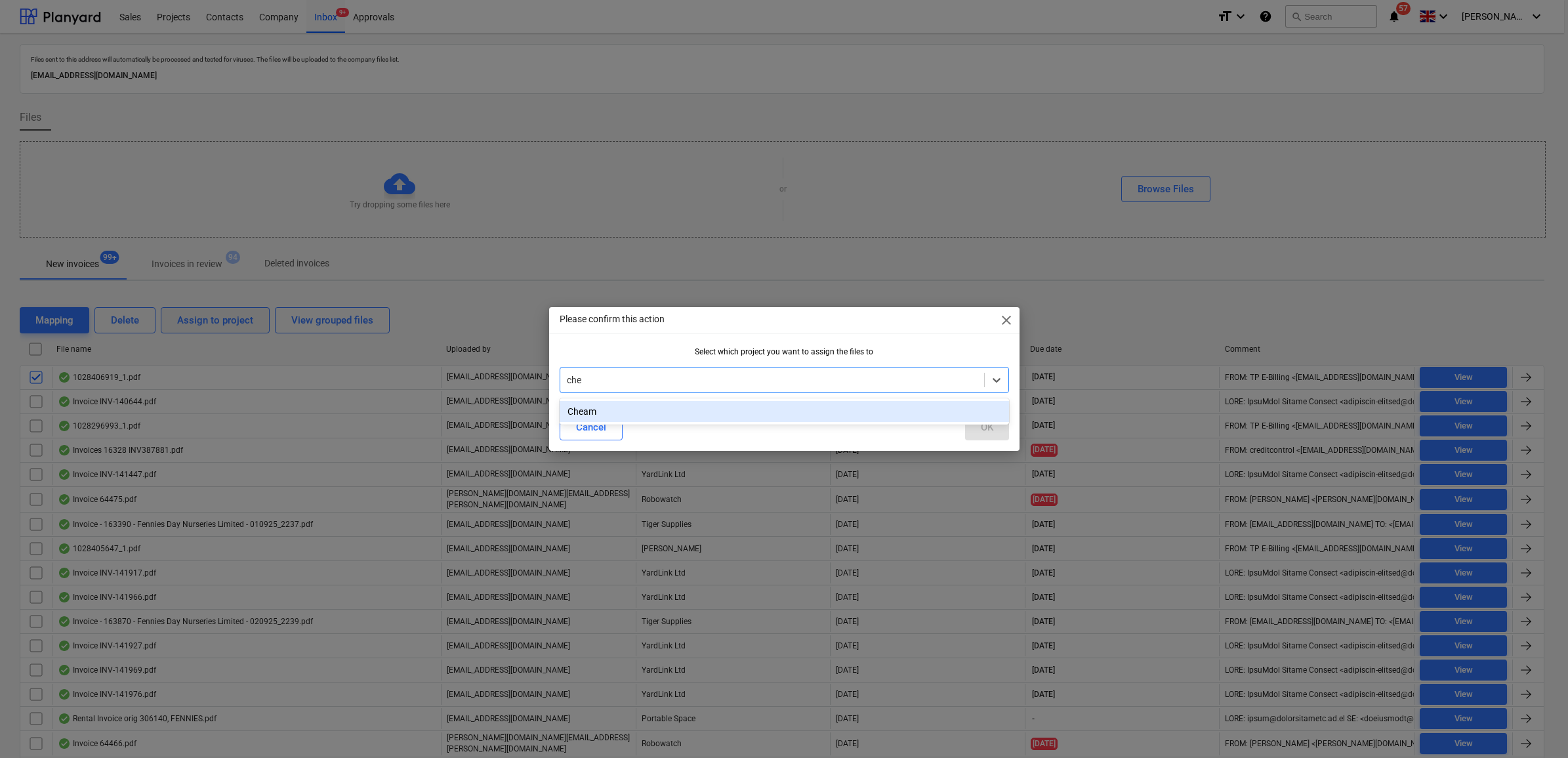
type input "chea"
click at [640, 404] on div "Cheam" at bounding box center [784, 411] width 449 height 21
click at [980, 426] on div "OK" at bounding box center [987, 427] width 12 height 17
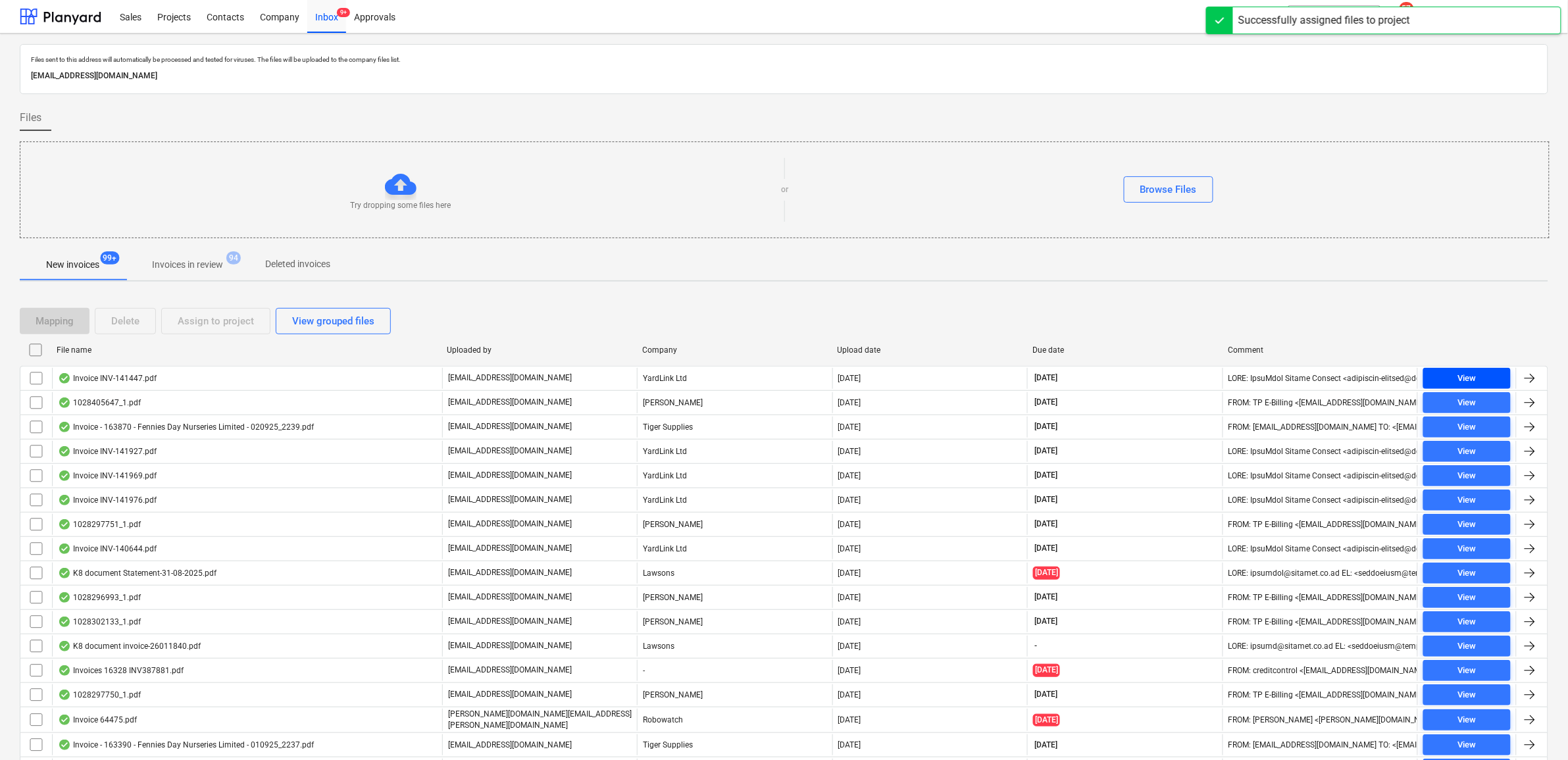
click at [1481, 375] on span "View" at bounding box center [1467, 378] width 77 height 15
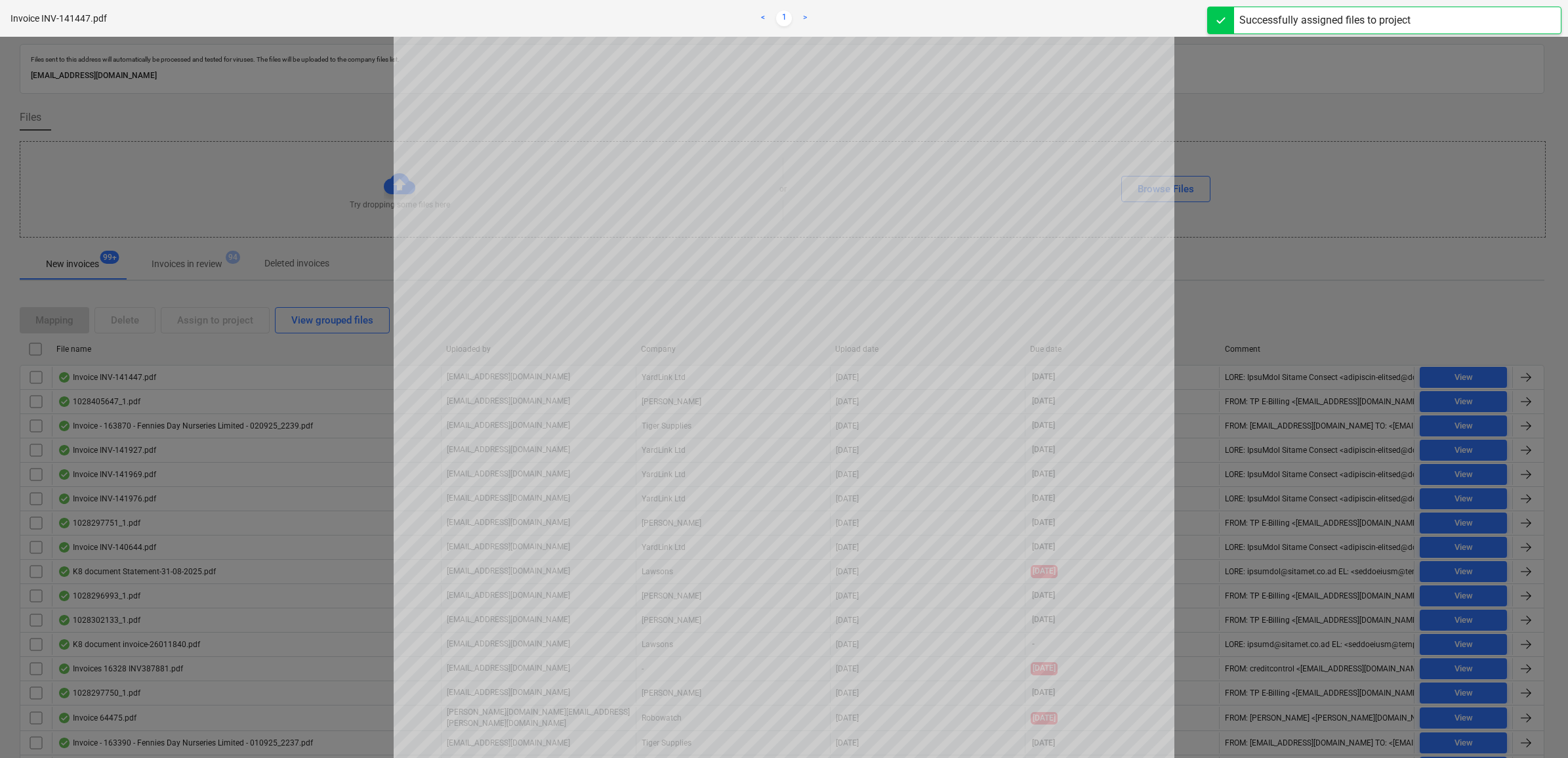
scroll to position [164, 0]
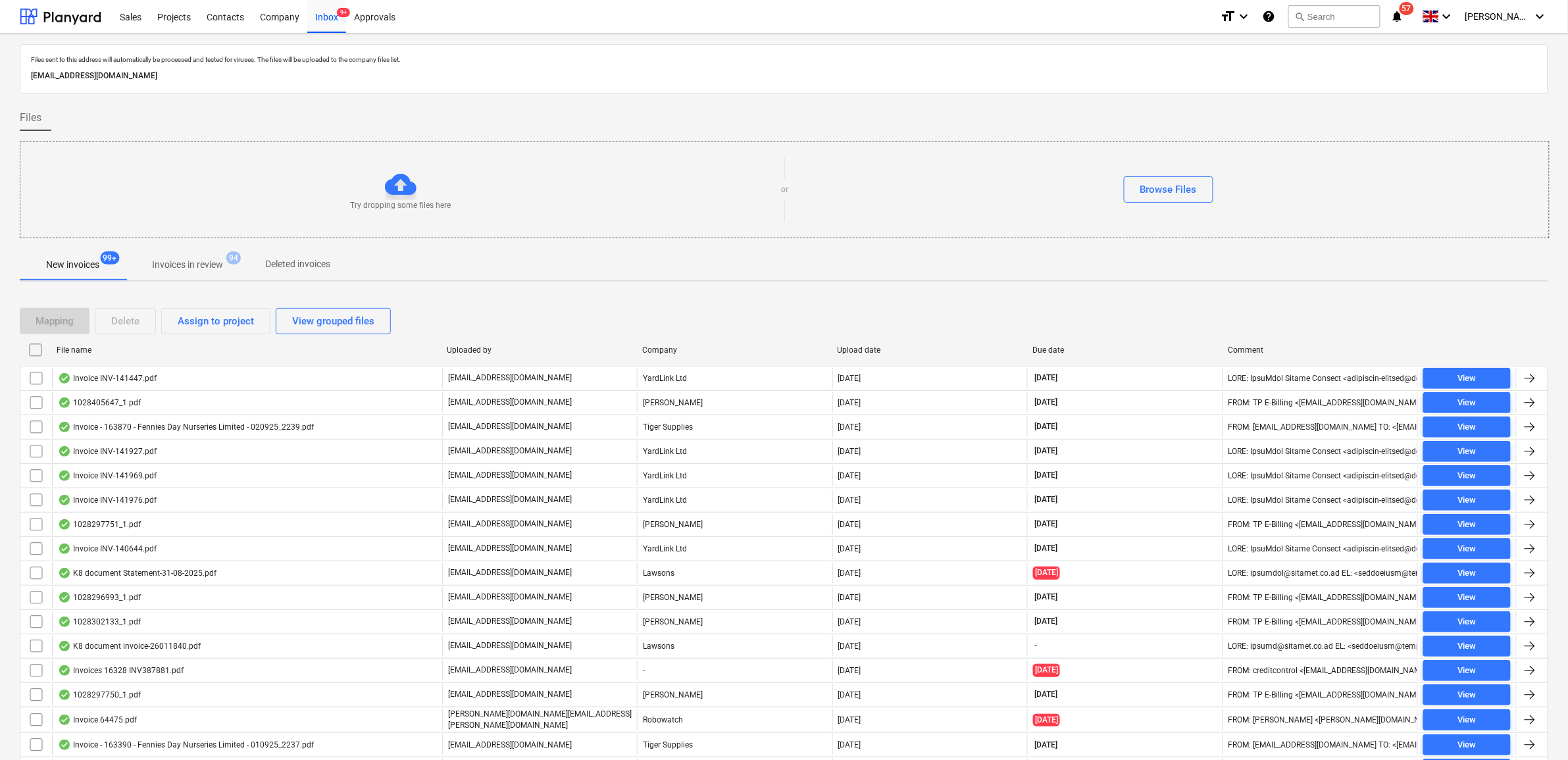
click at [33, 379] on input "checkbox" at bounding box center [36, 378] width 21 height 21
click at [212, 324] on div "Assign to project" at bounding box center [215, 321] width 77 height 17
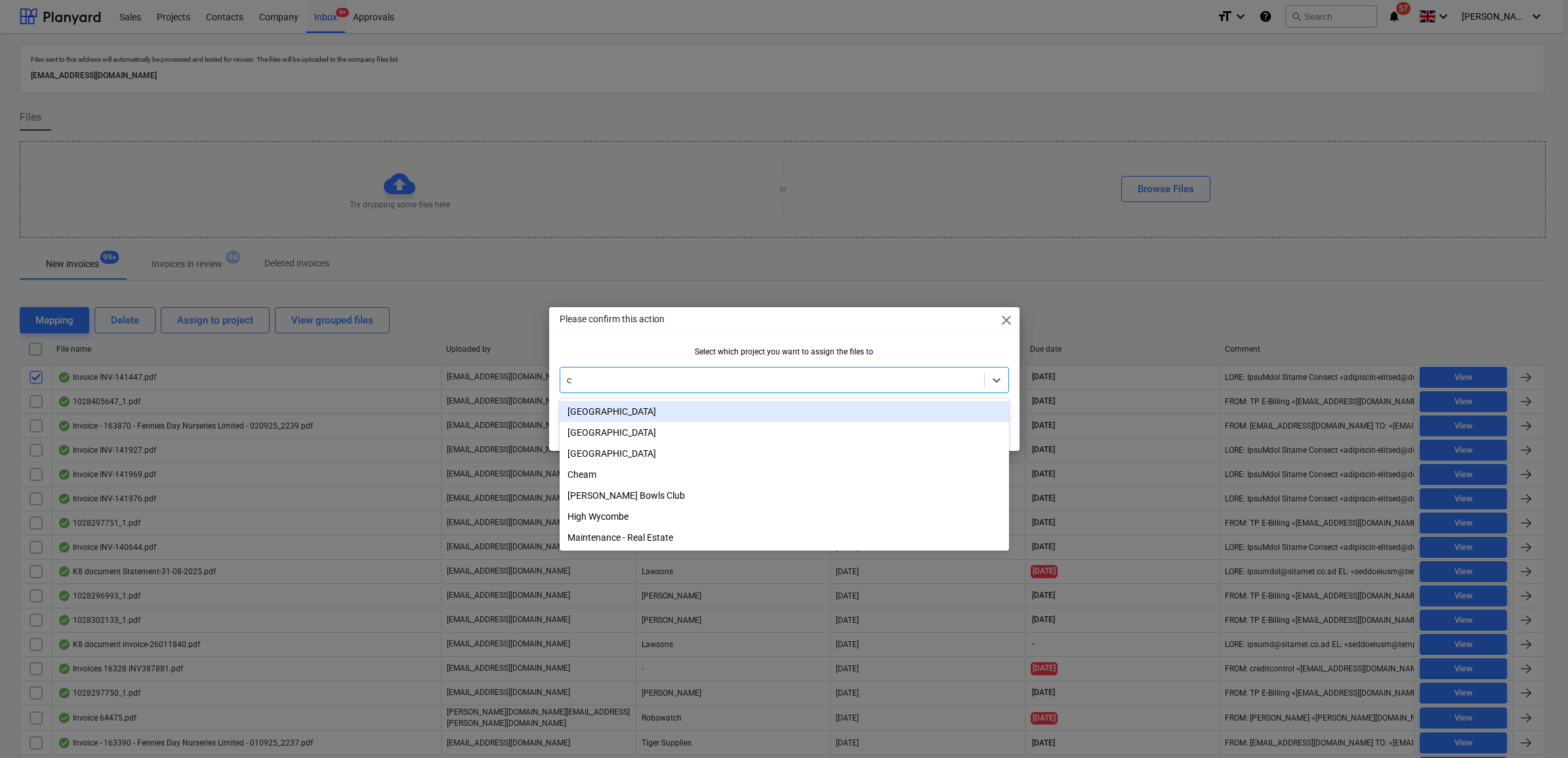
type input "ch"
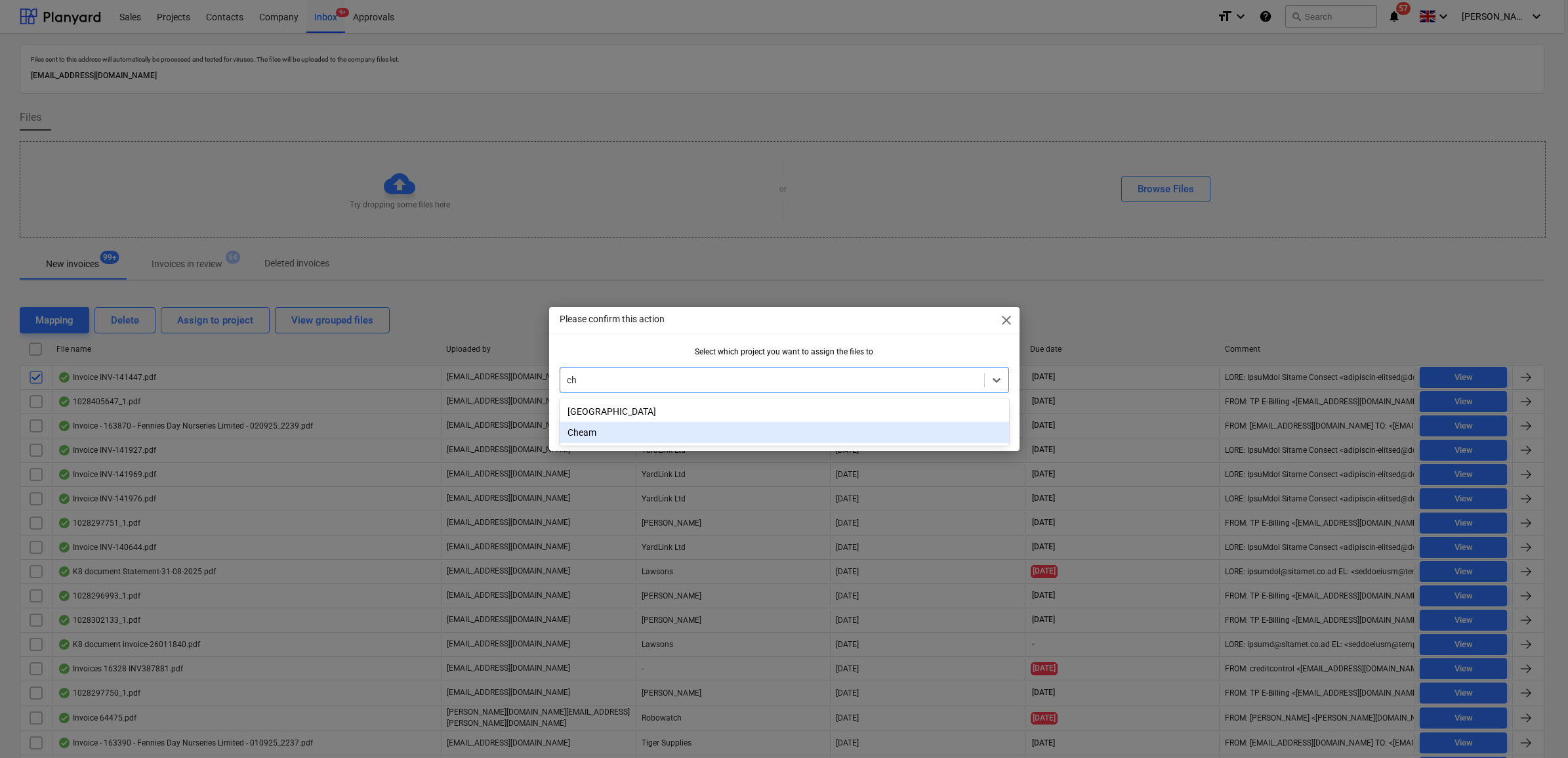
click at [693, 428] on div "Cheam" at bounding box center [784, 431] width 449 height 21
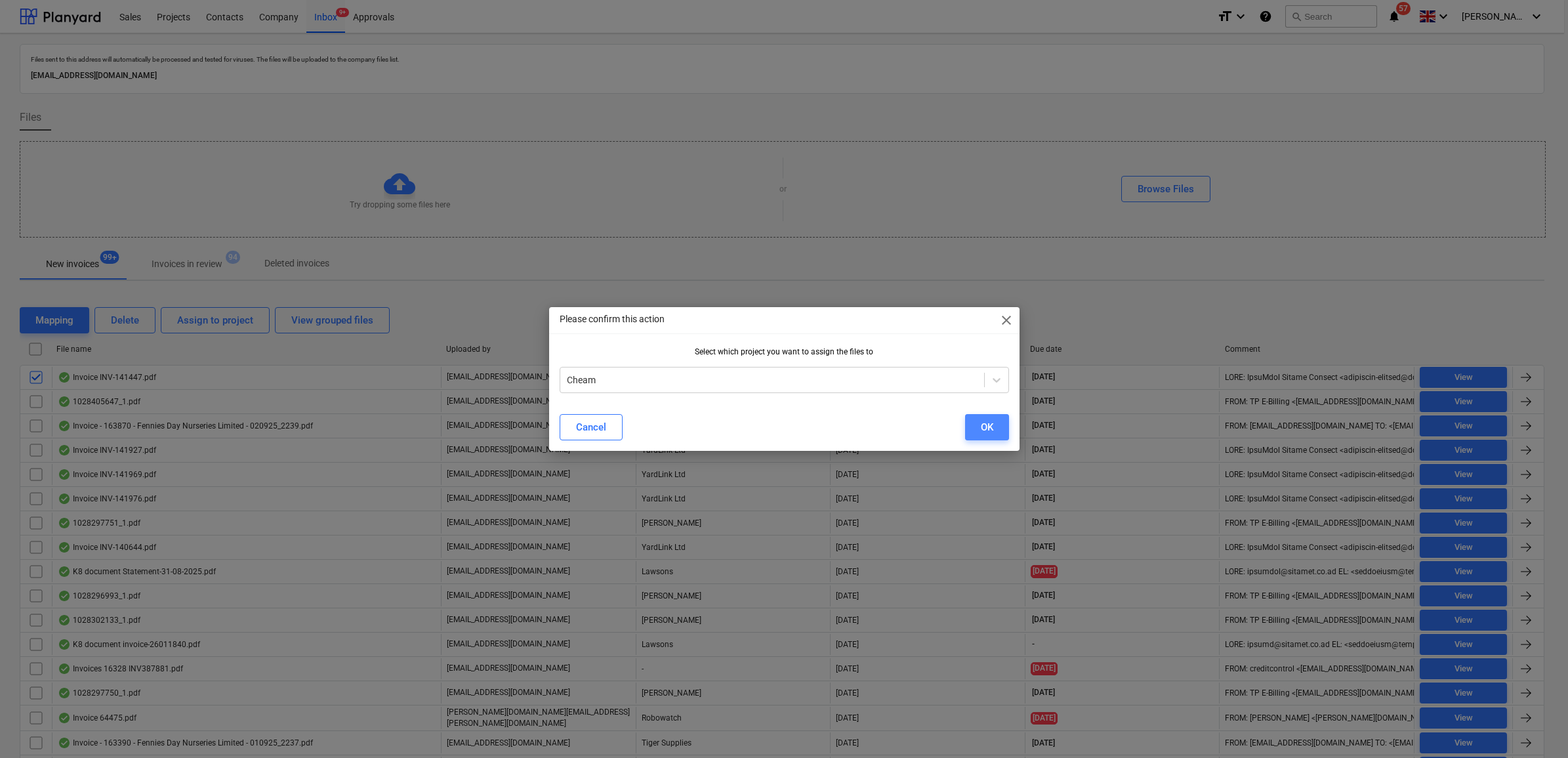
click at [1001, 430] on button "OK" at bounding box center [987, 427] width 44 height 26
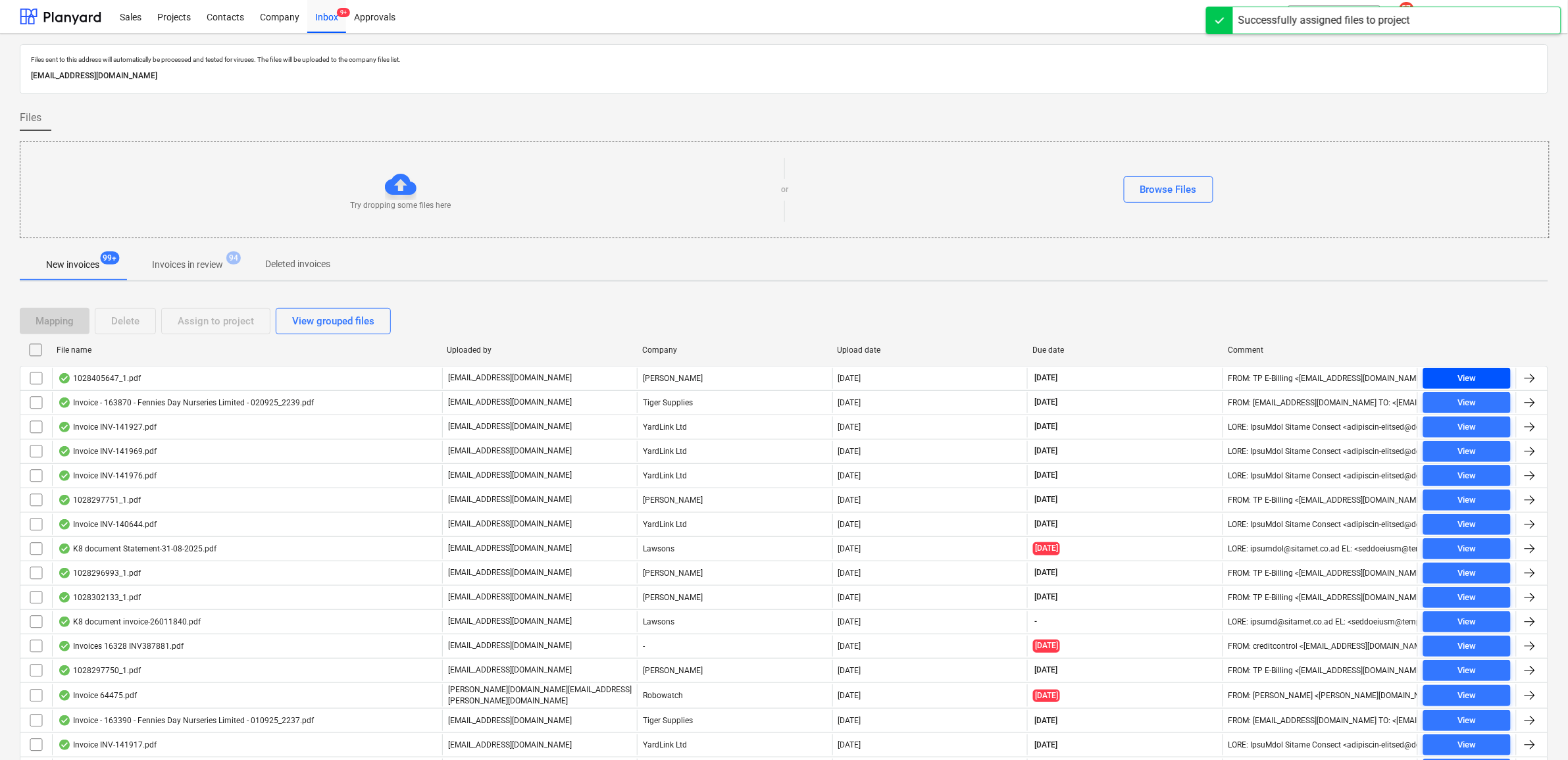
click at [1476, 375] on div "View" at bounding box center [1467, 378] width 19 height 15
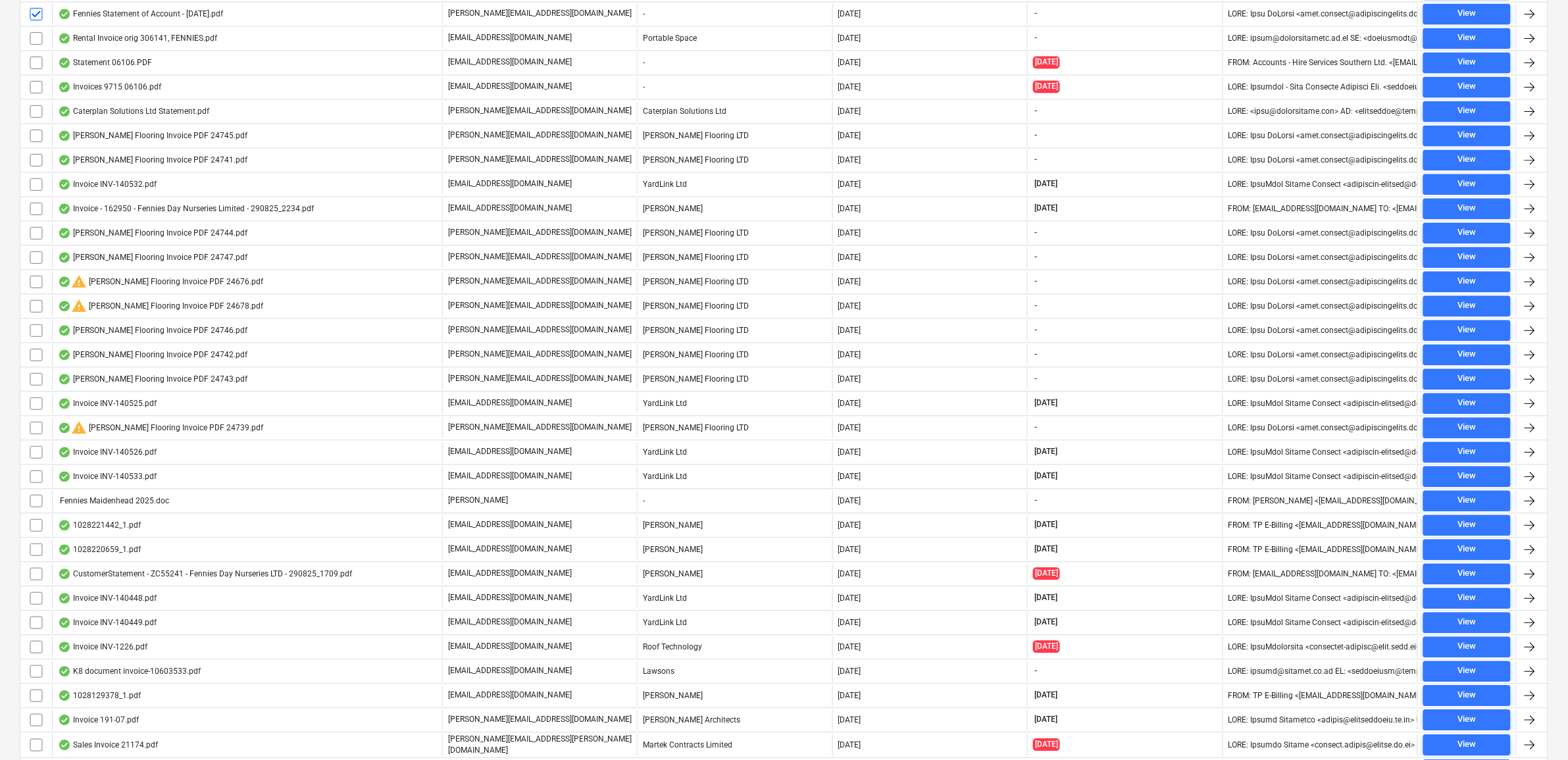
scroll to position [1233, 0]
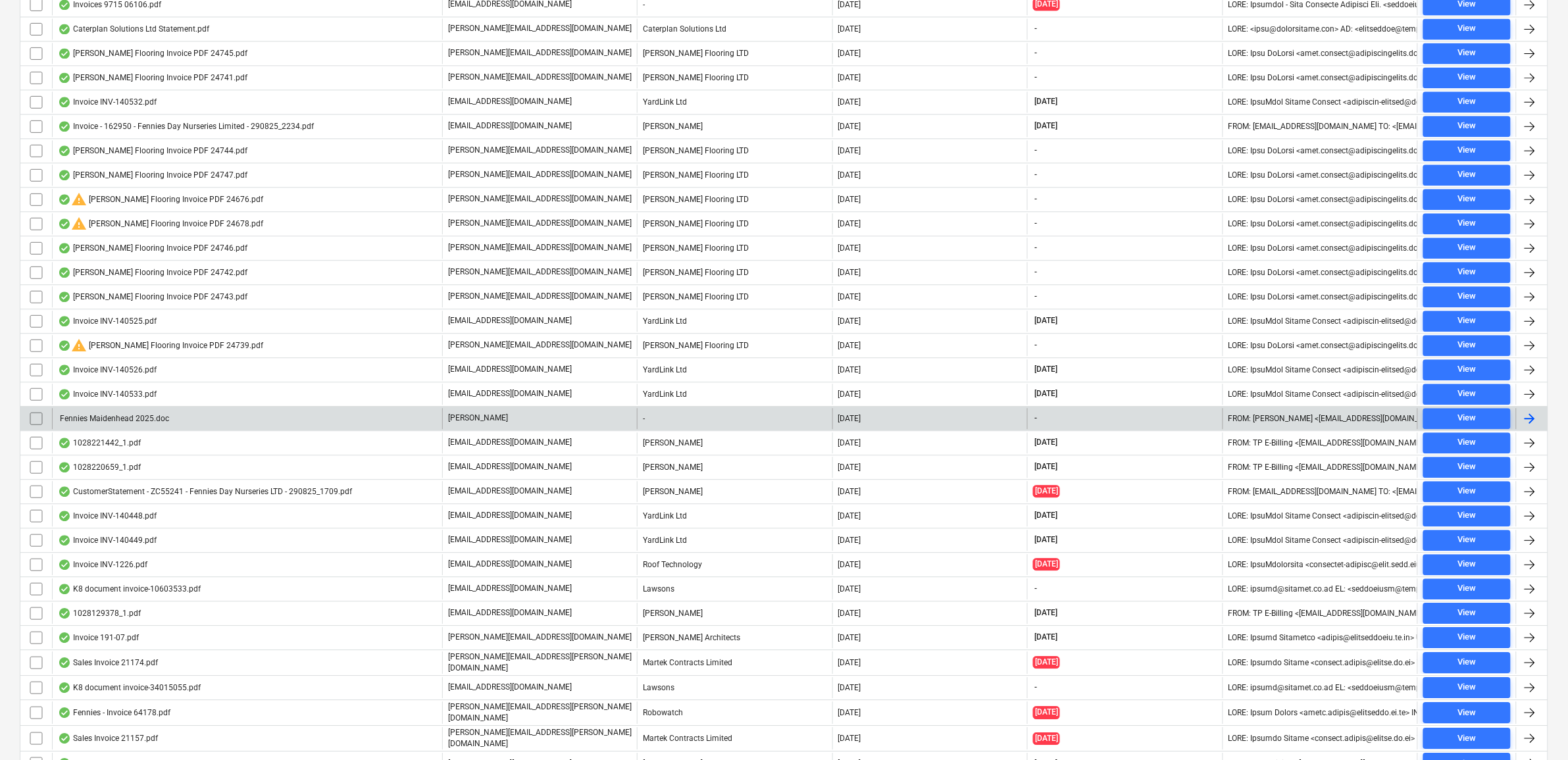
click at [34, 414] on input "checkbox" at bounding box center [36, 418] width 21 height 21
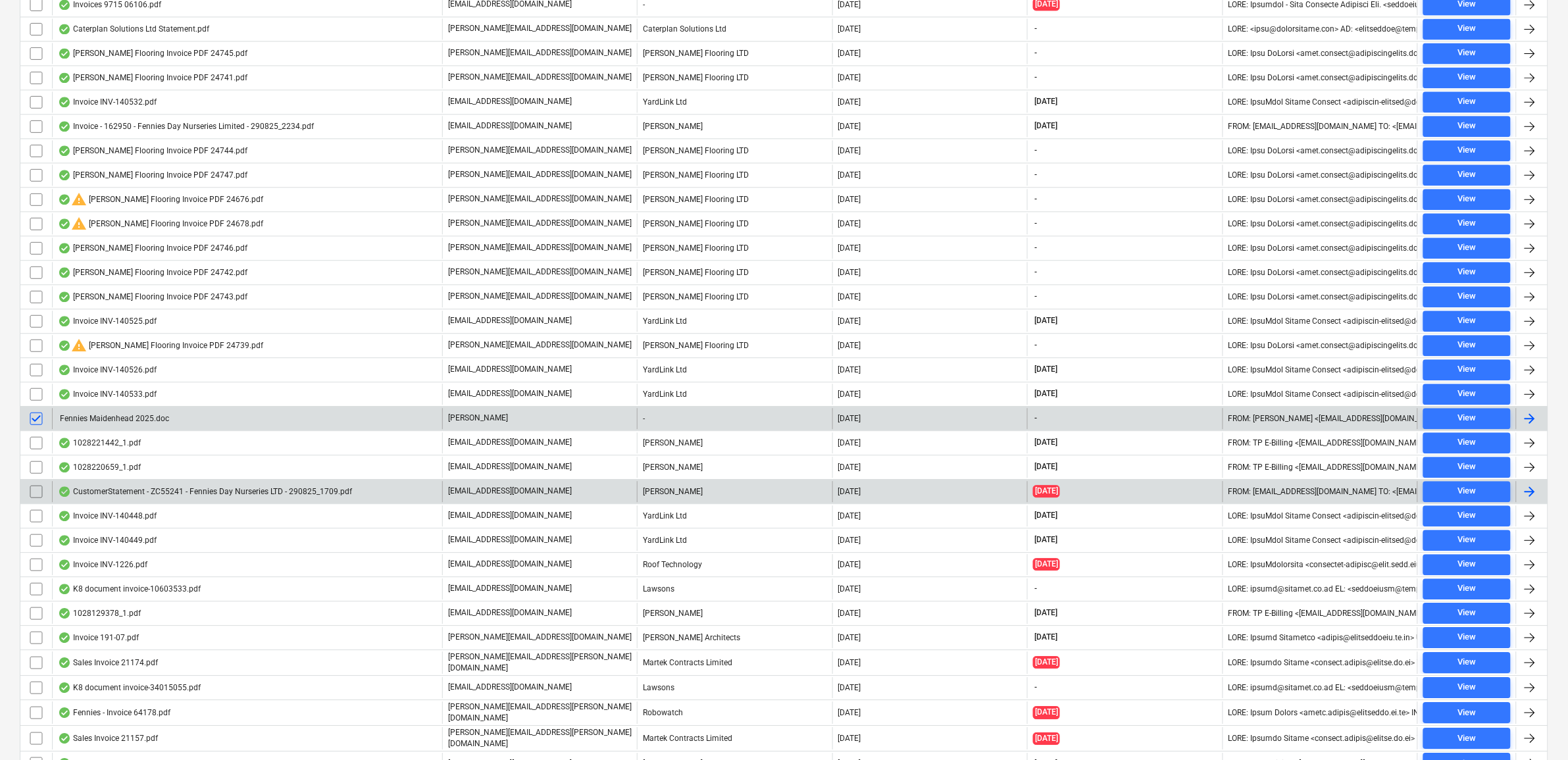
scroll to position [1316, 0]
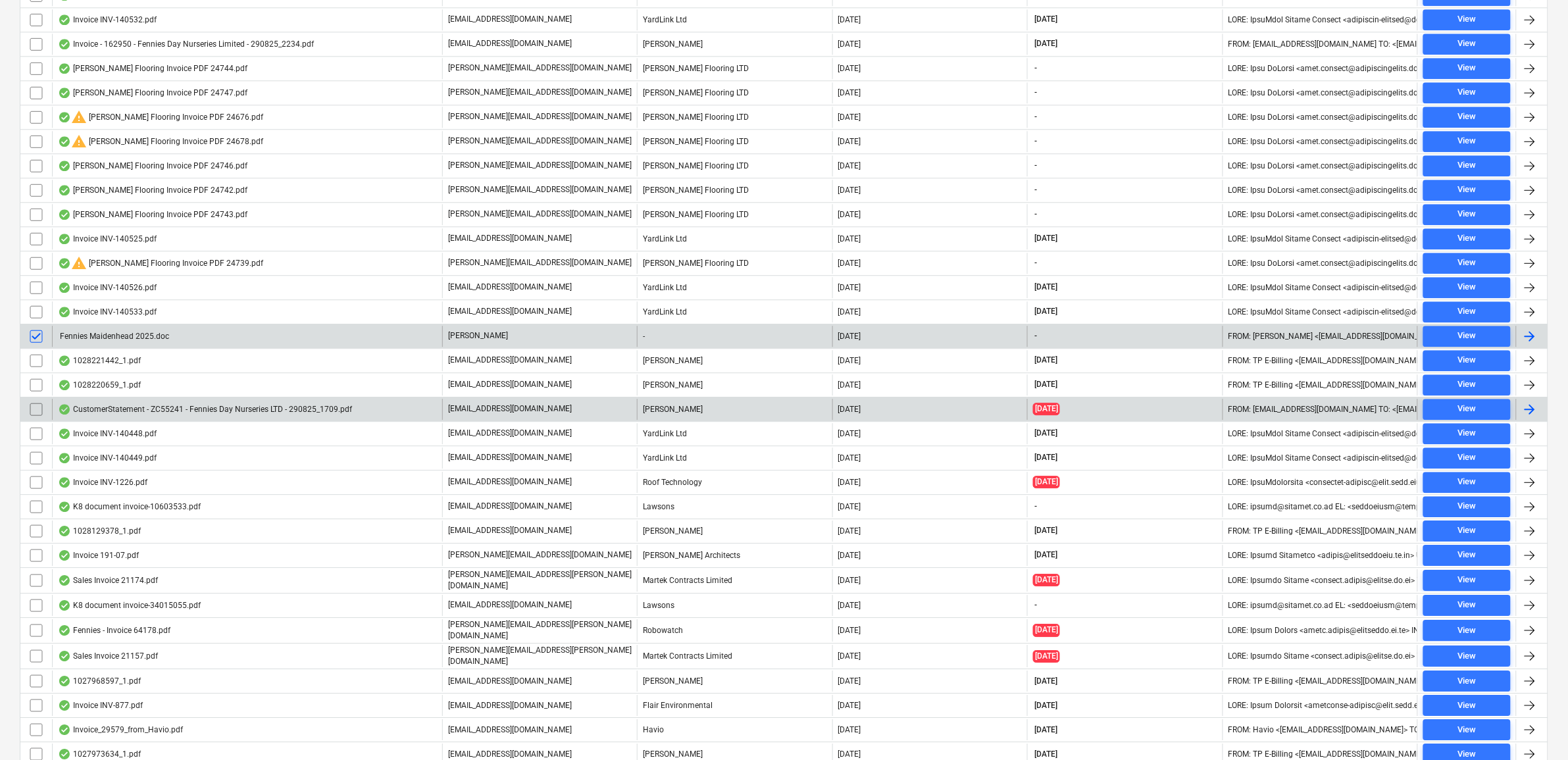
click at [38, 409] on input "checkbox" at bounding box center [36, 409] width 21 height 21
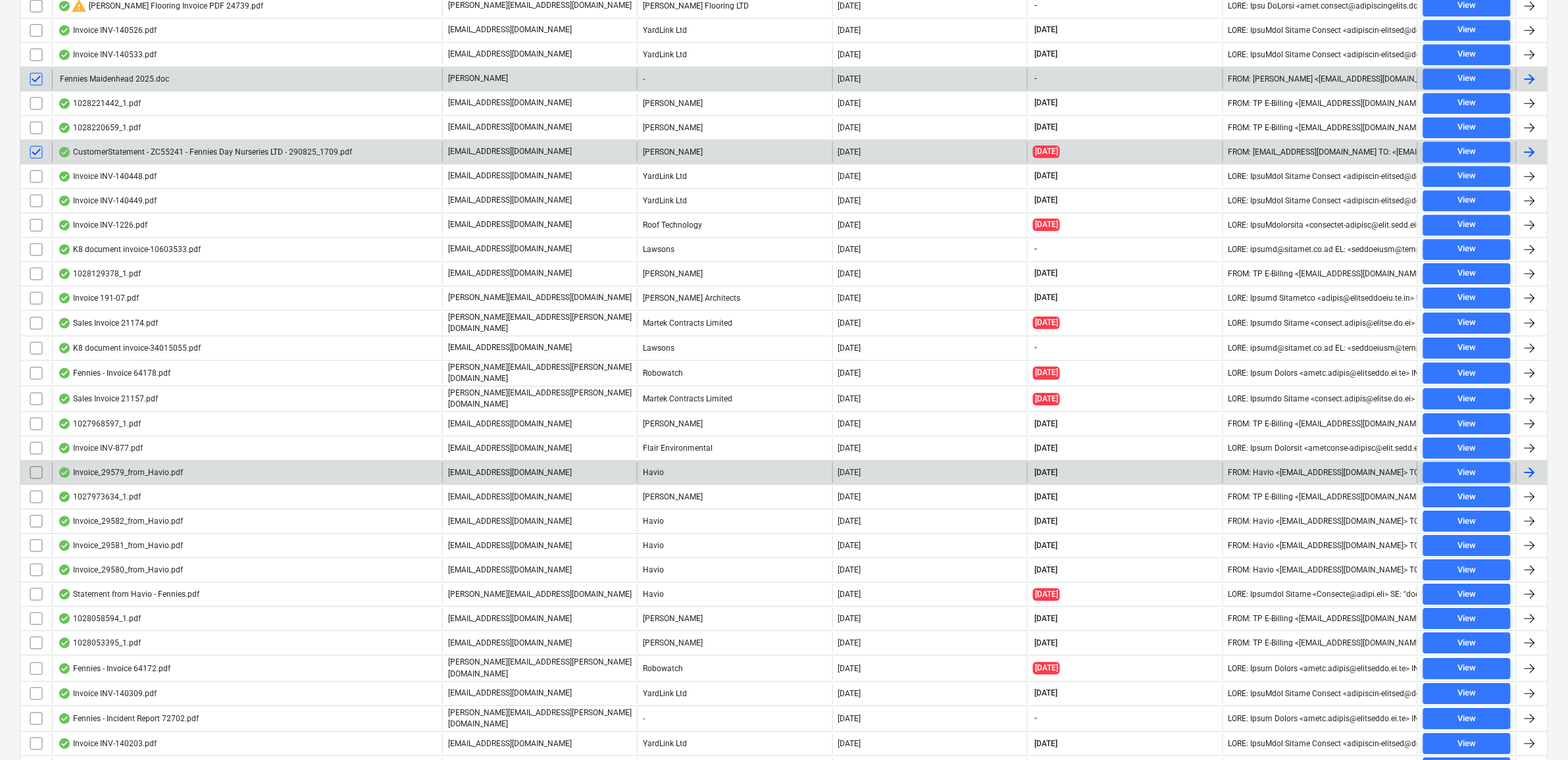
scroll to position [1645, 0]
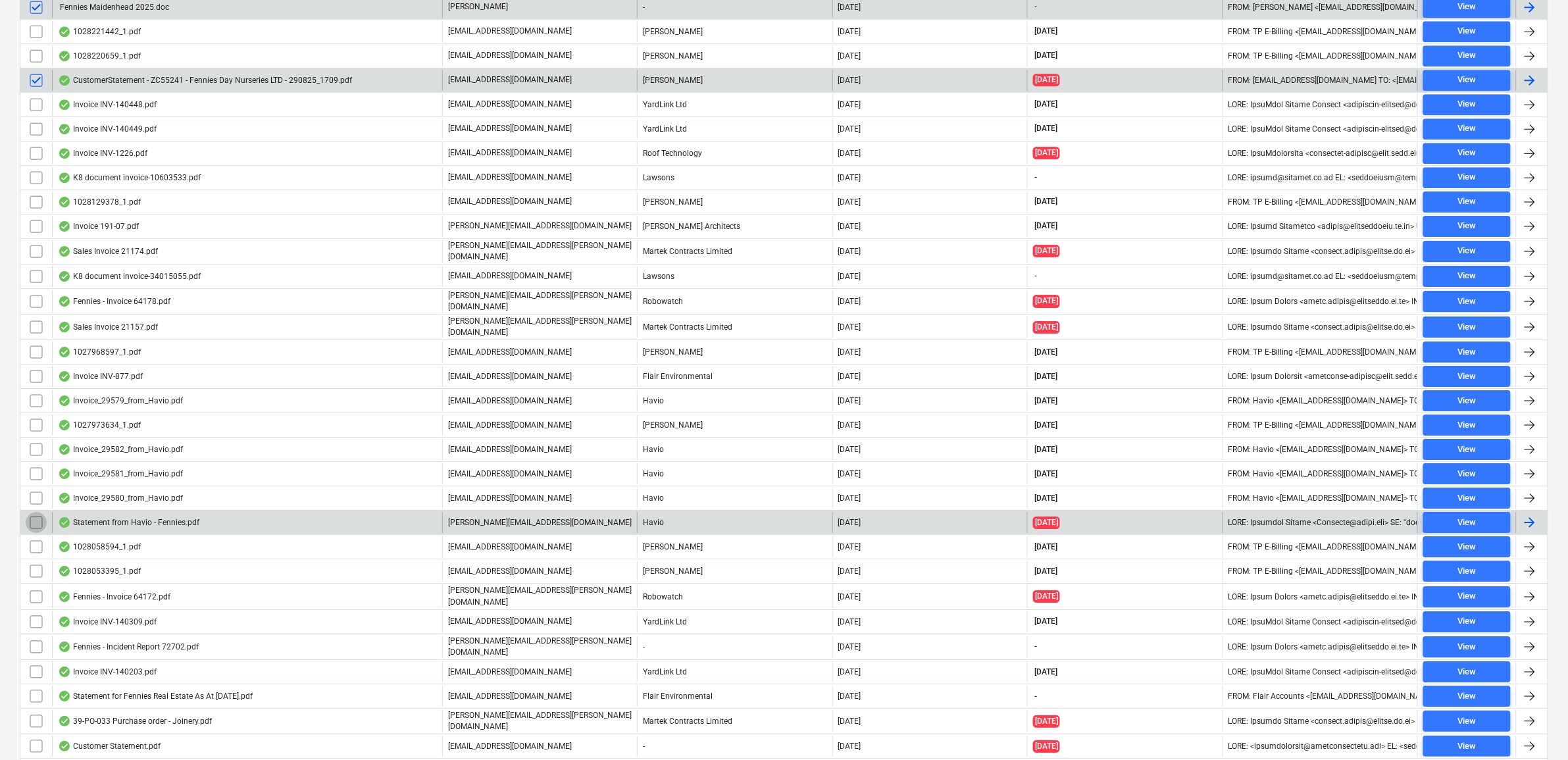
click input "checkbox"
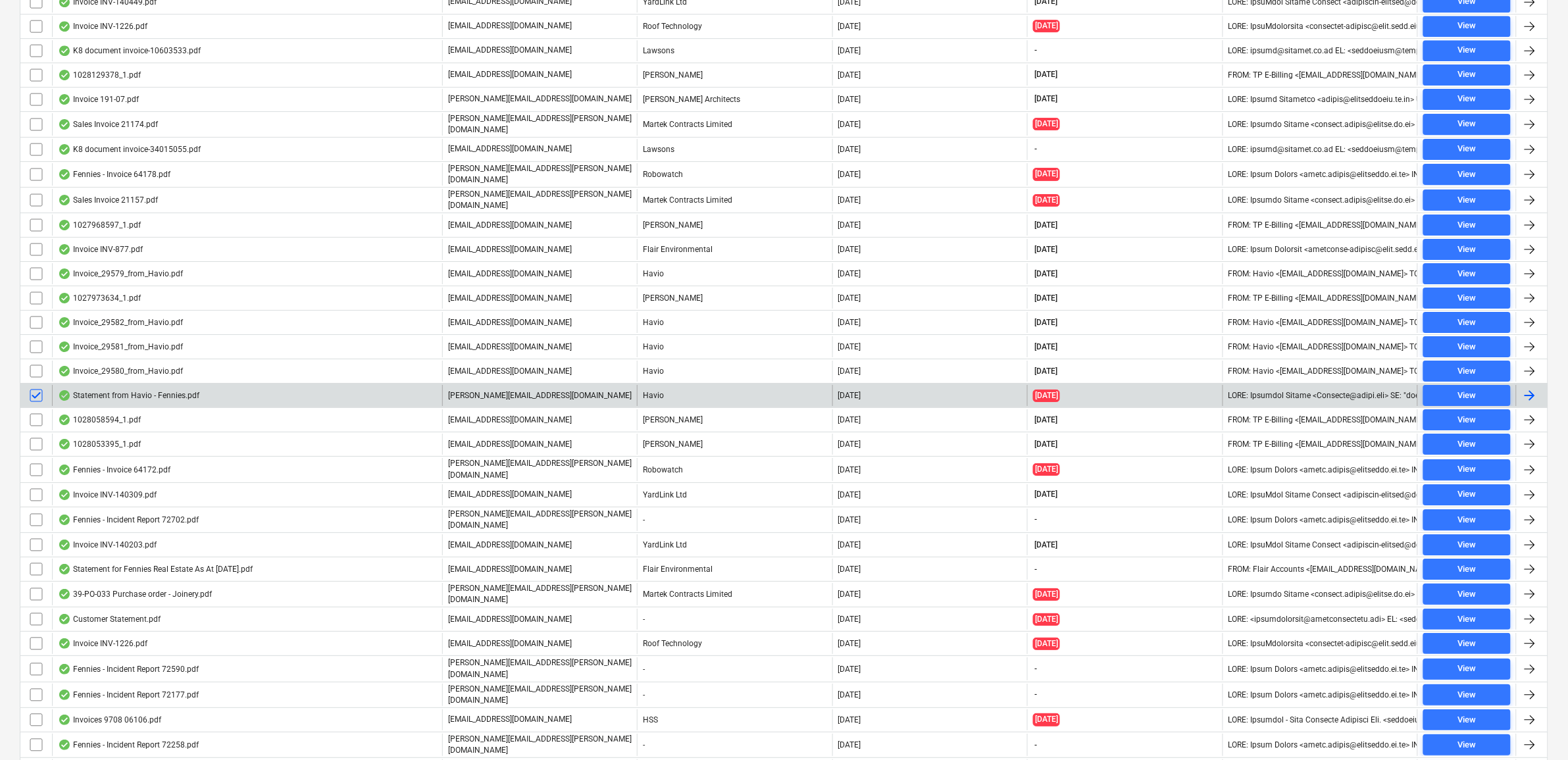
scroll to position [1809, 0]
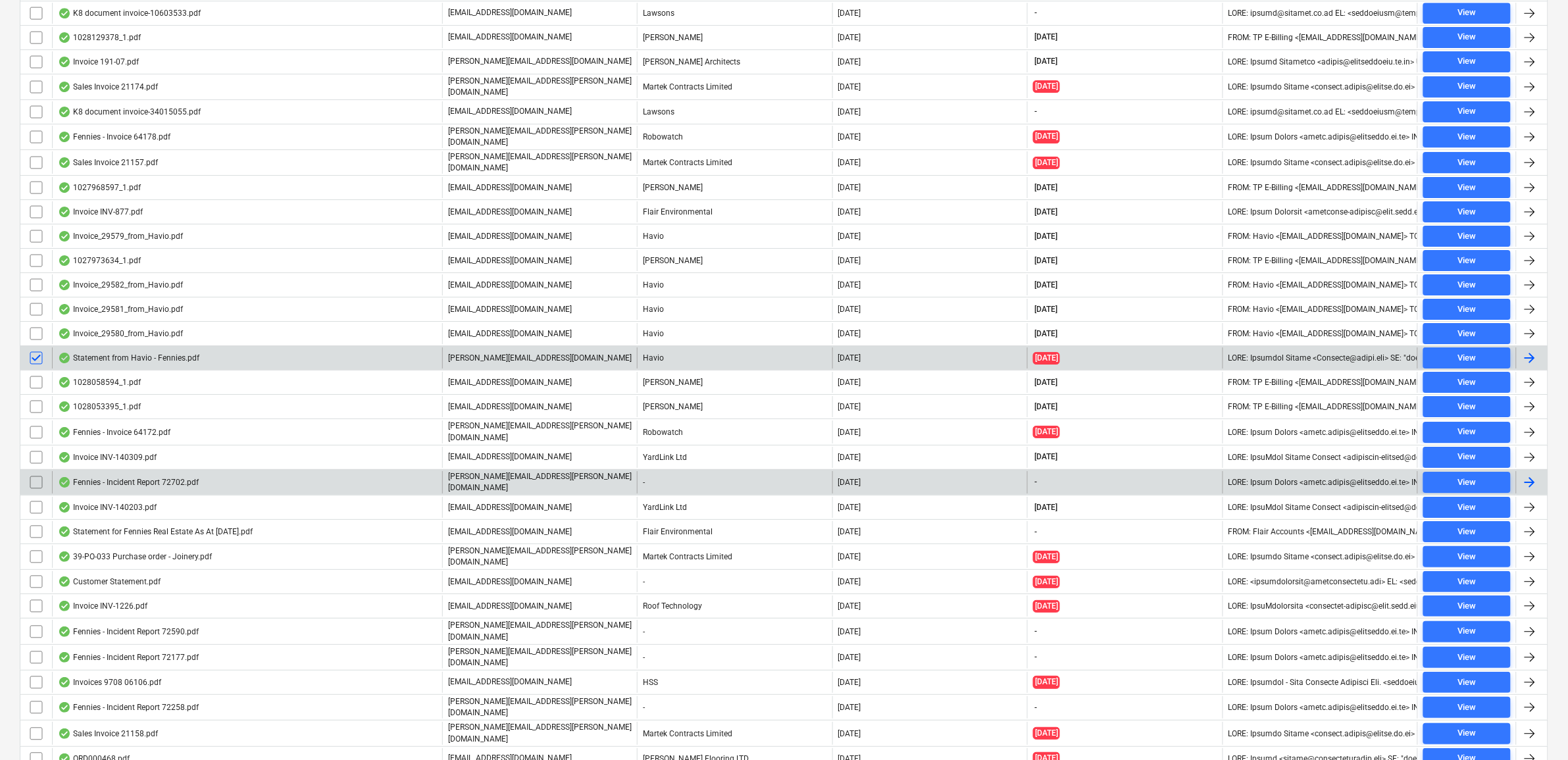
click input "checkbox"
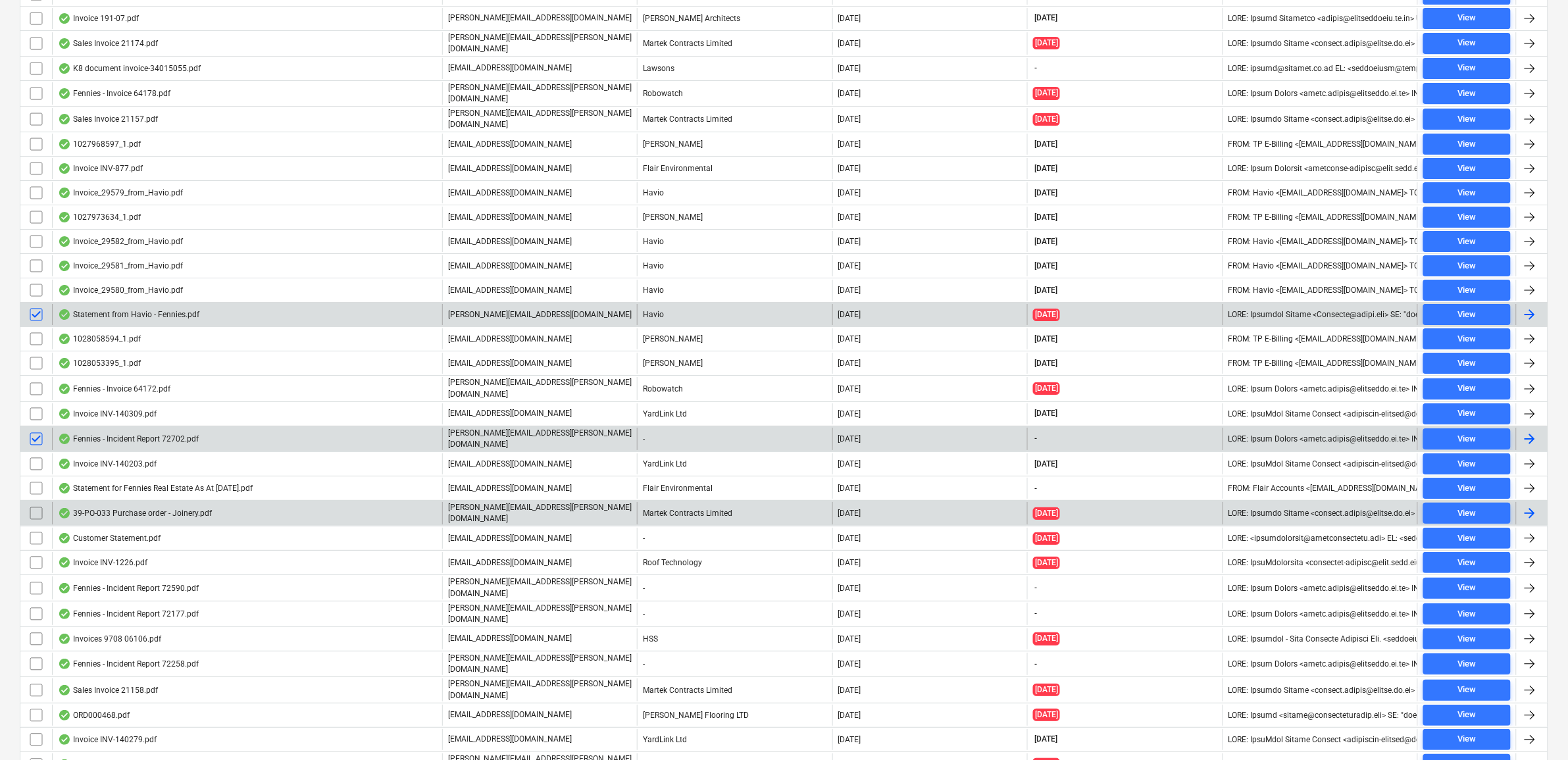
scroll to position [1891, 0]
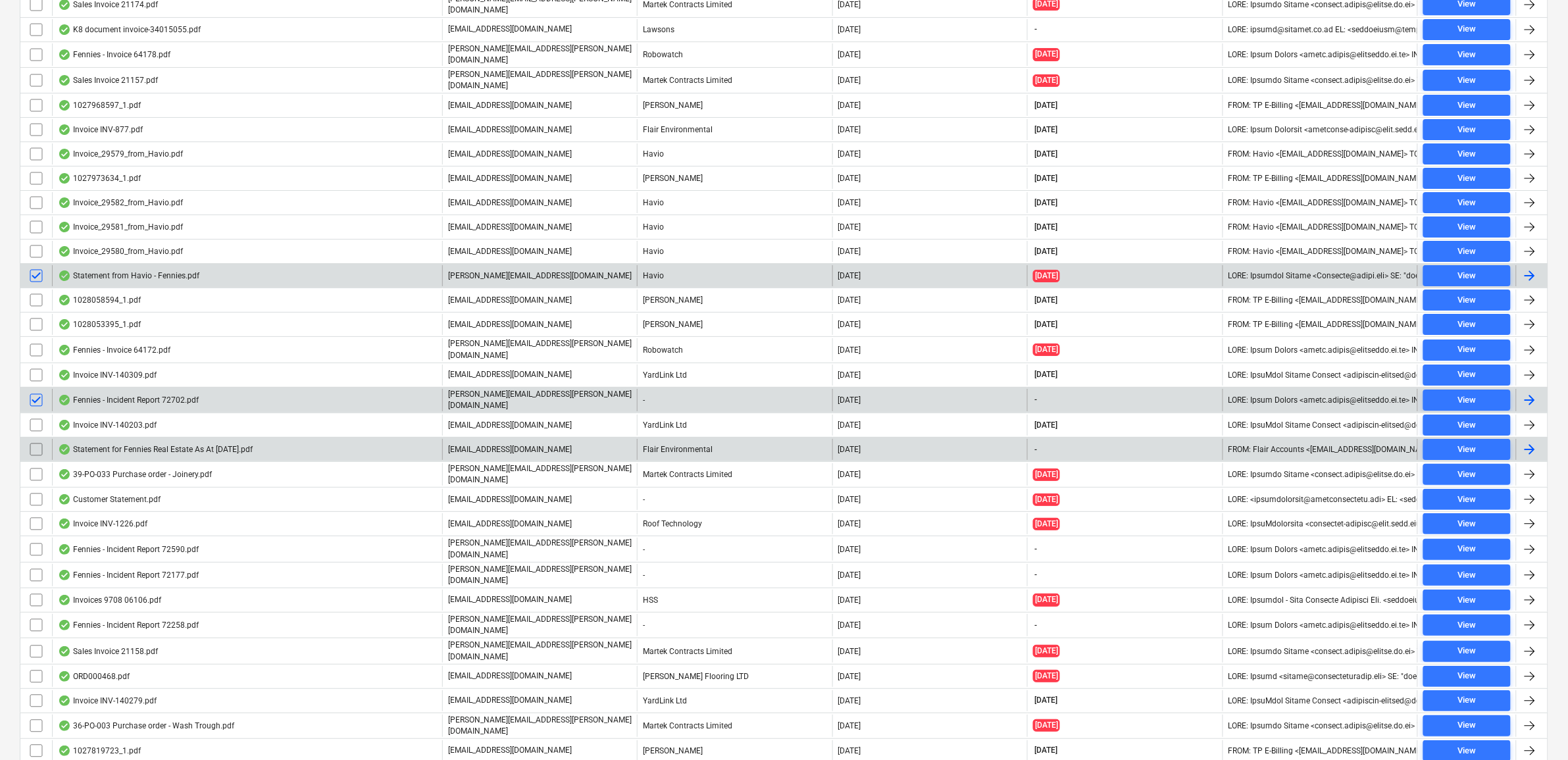
click input "checkbox"
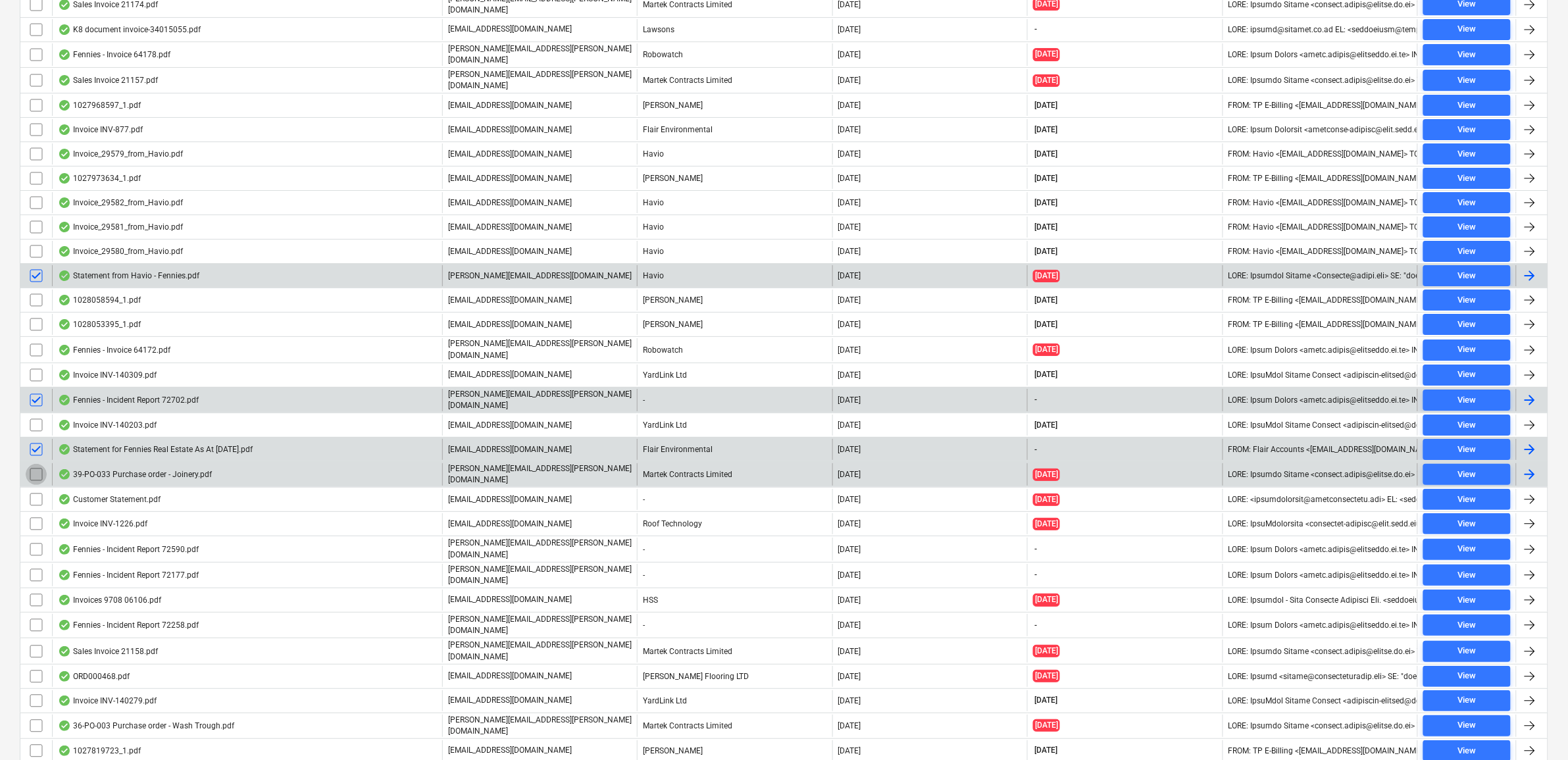
click input "checkbox"
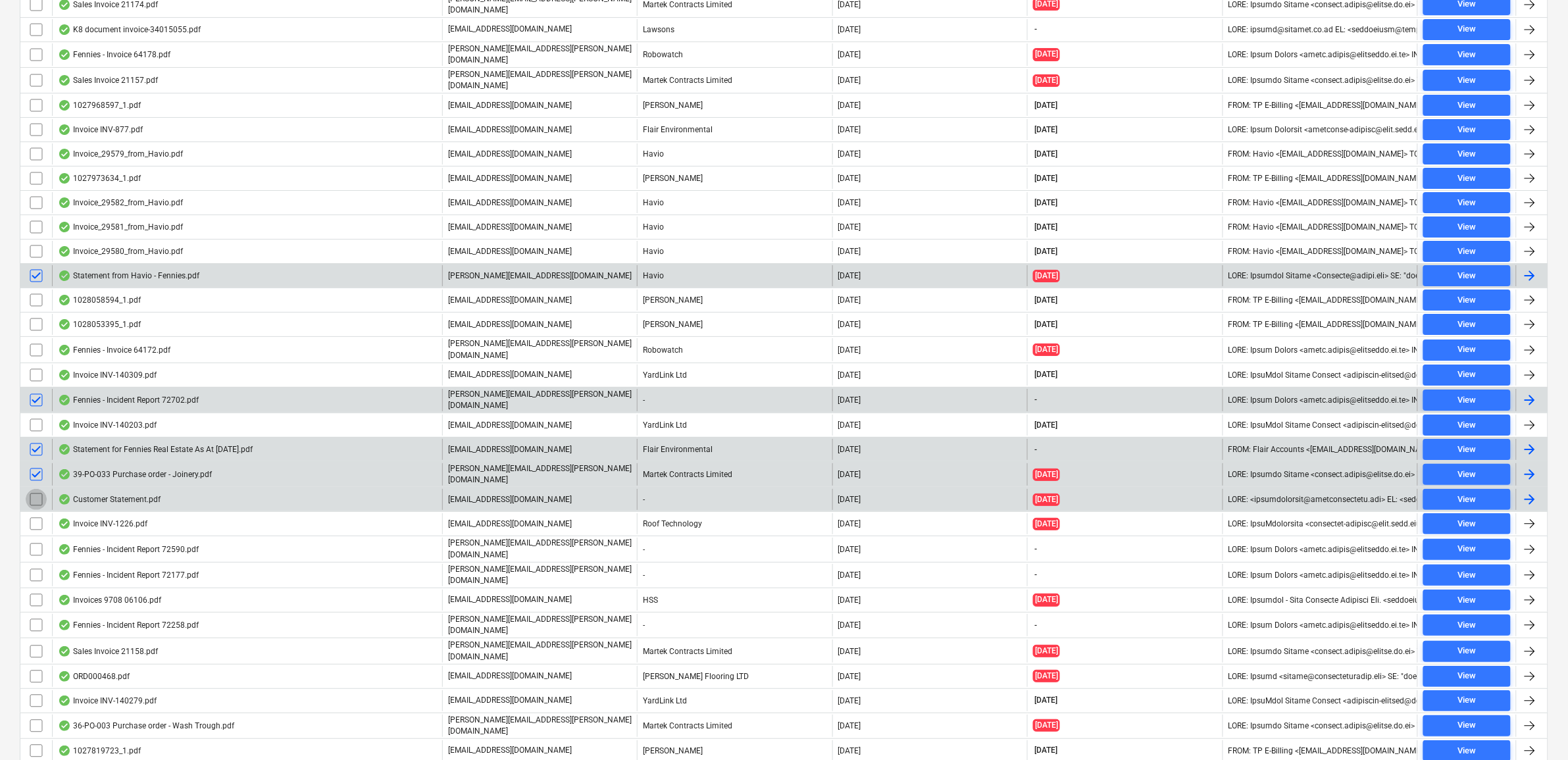
click input "checkbox"
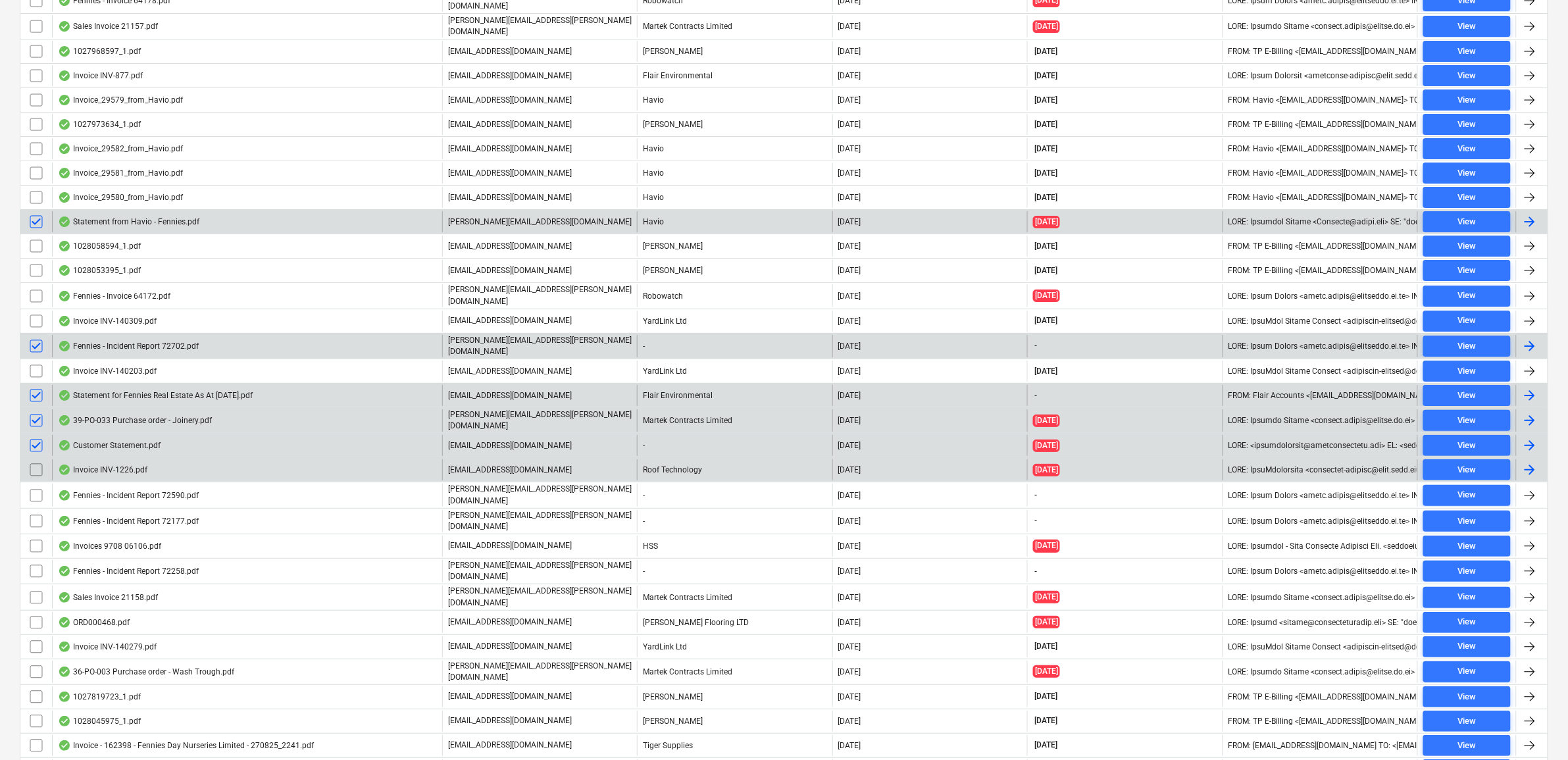
scroll to position [1973, 0]
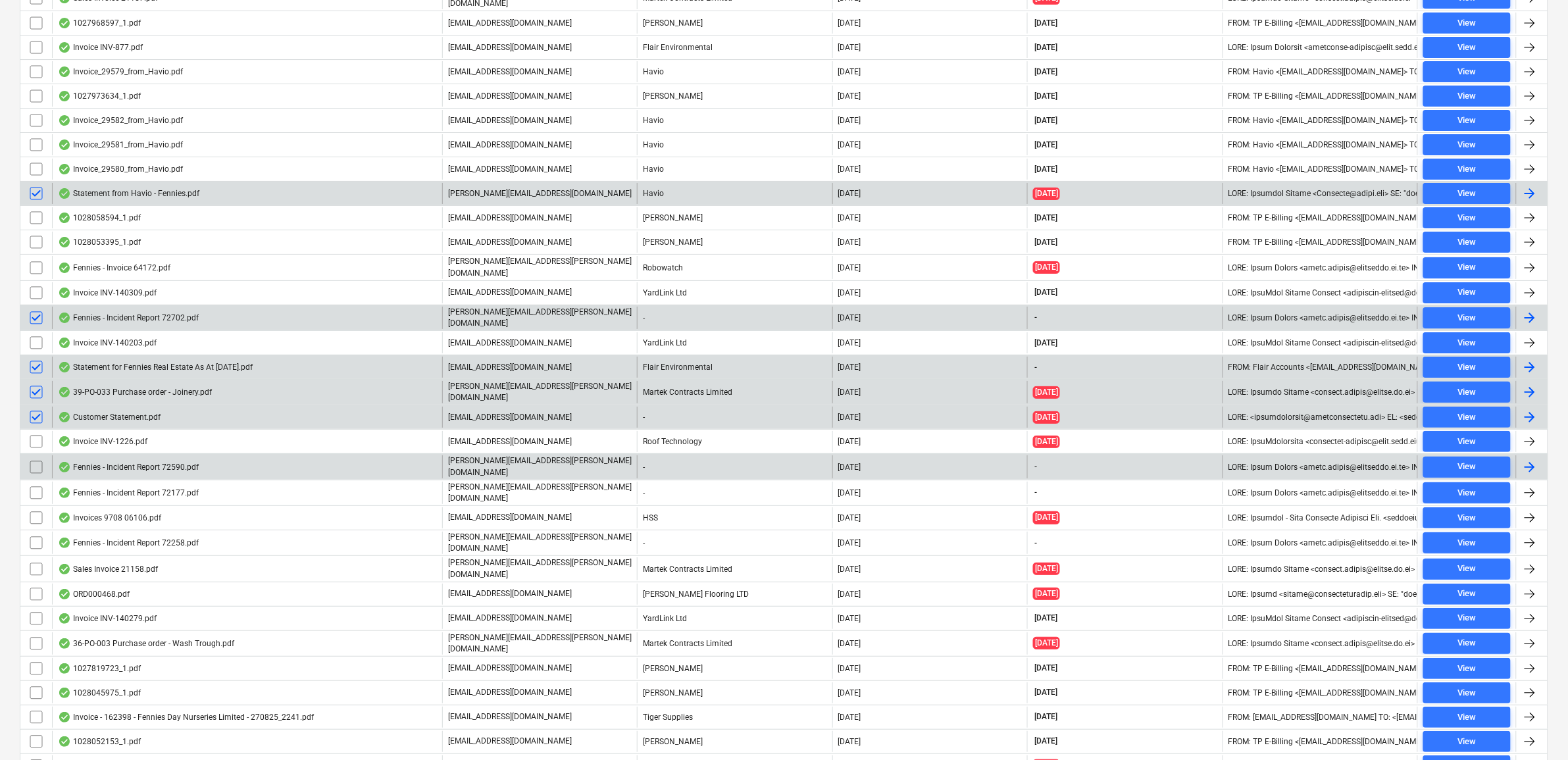
click input "checkbox"
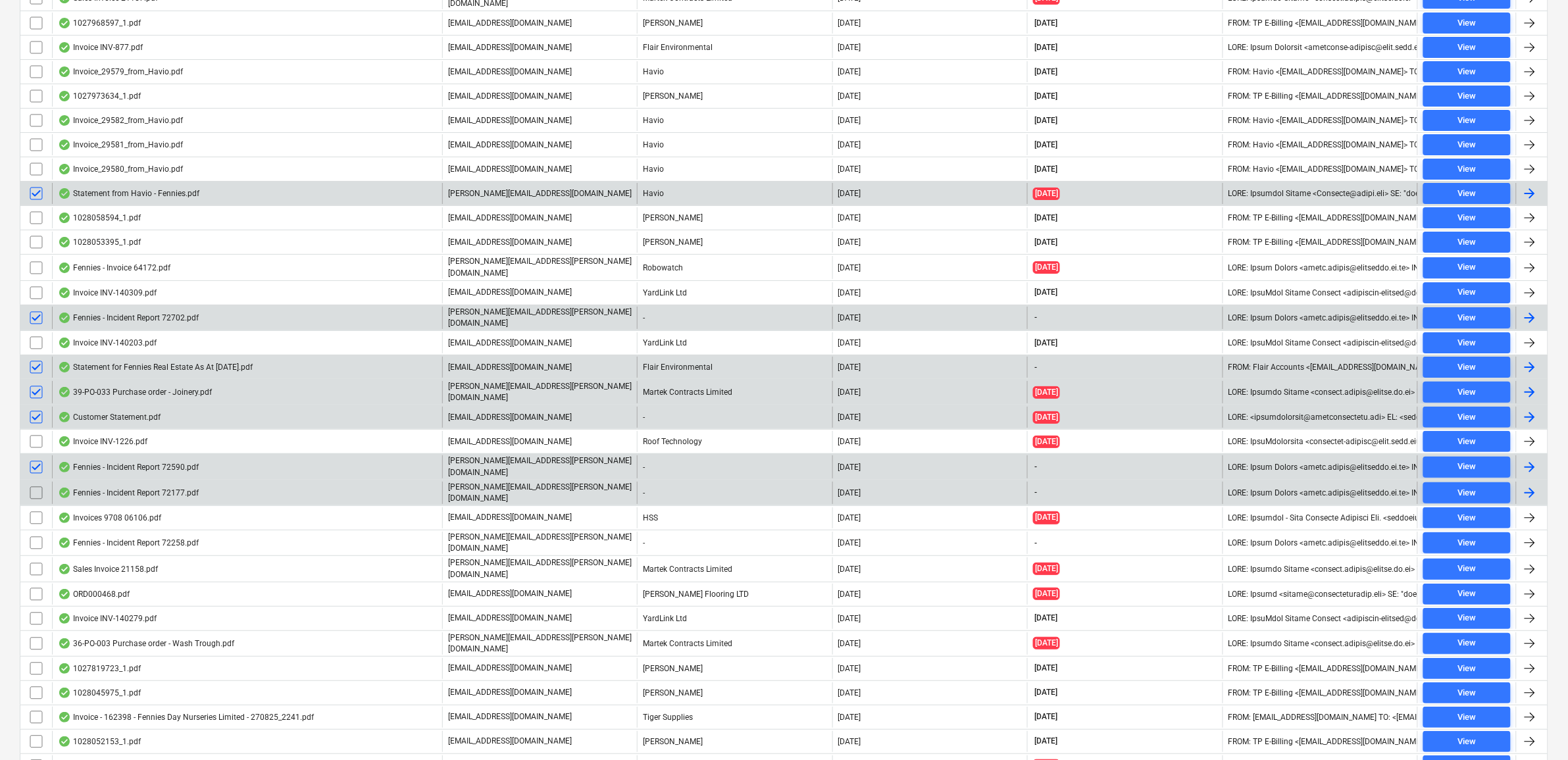
click input "checkbox"
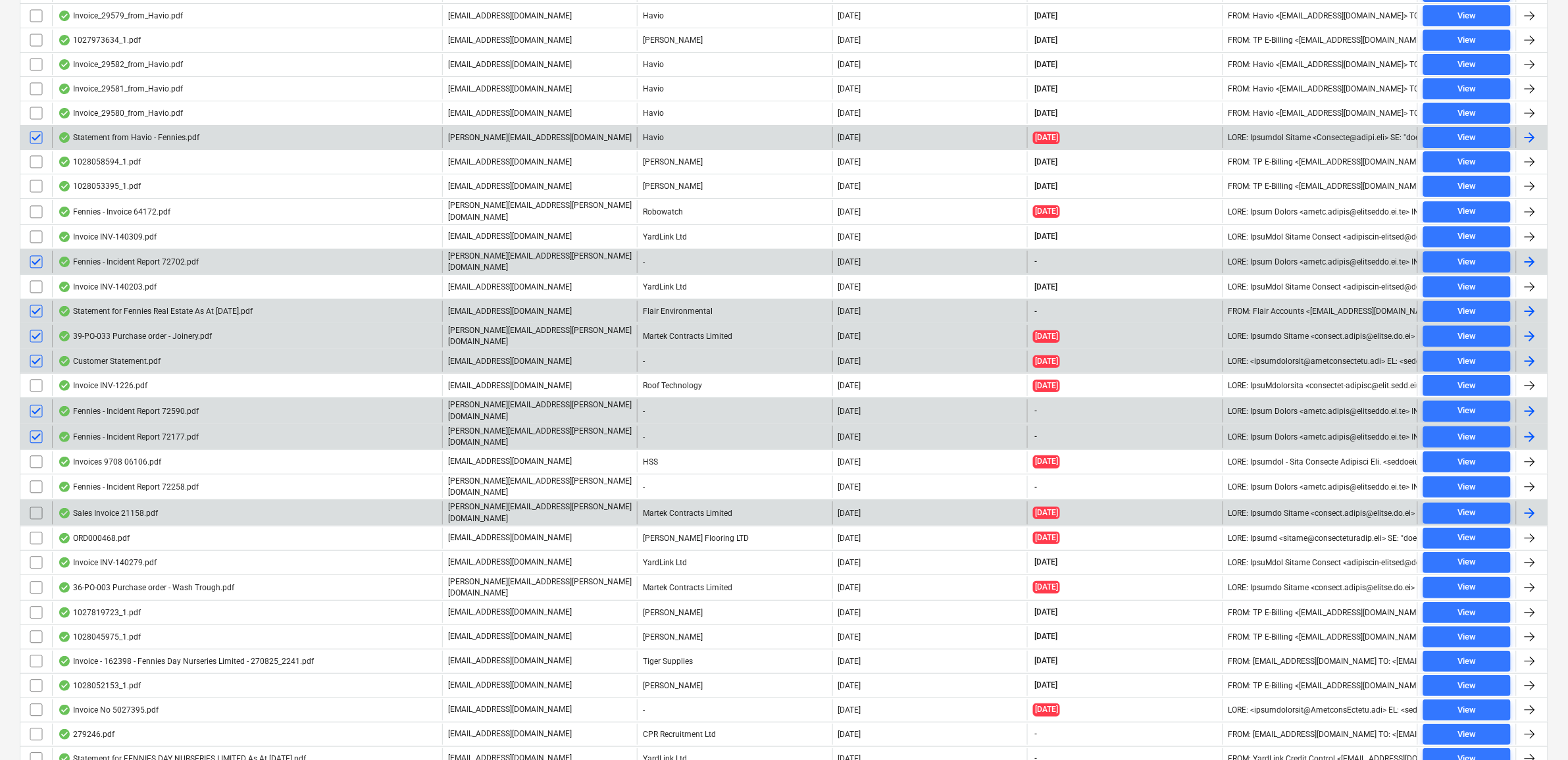
scroll to position [2056, 0]
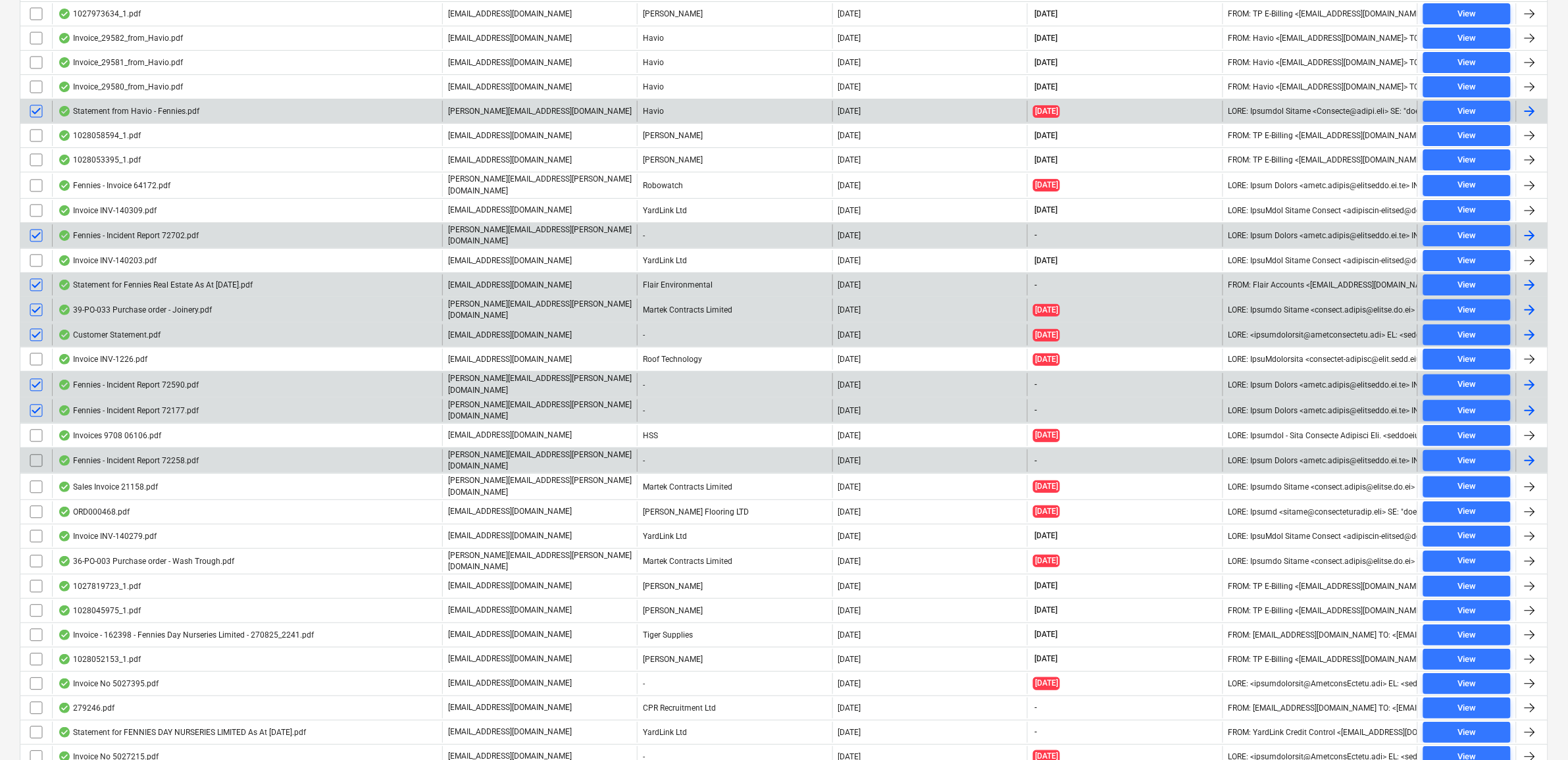
click input "checkbox"
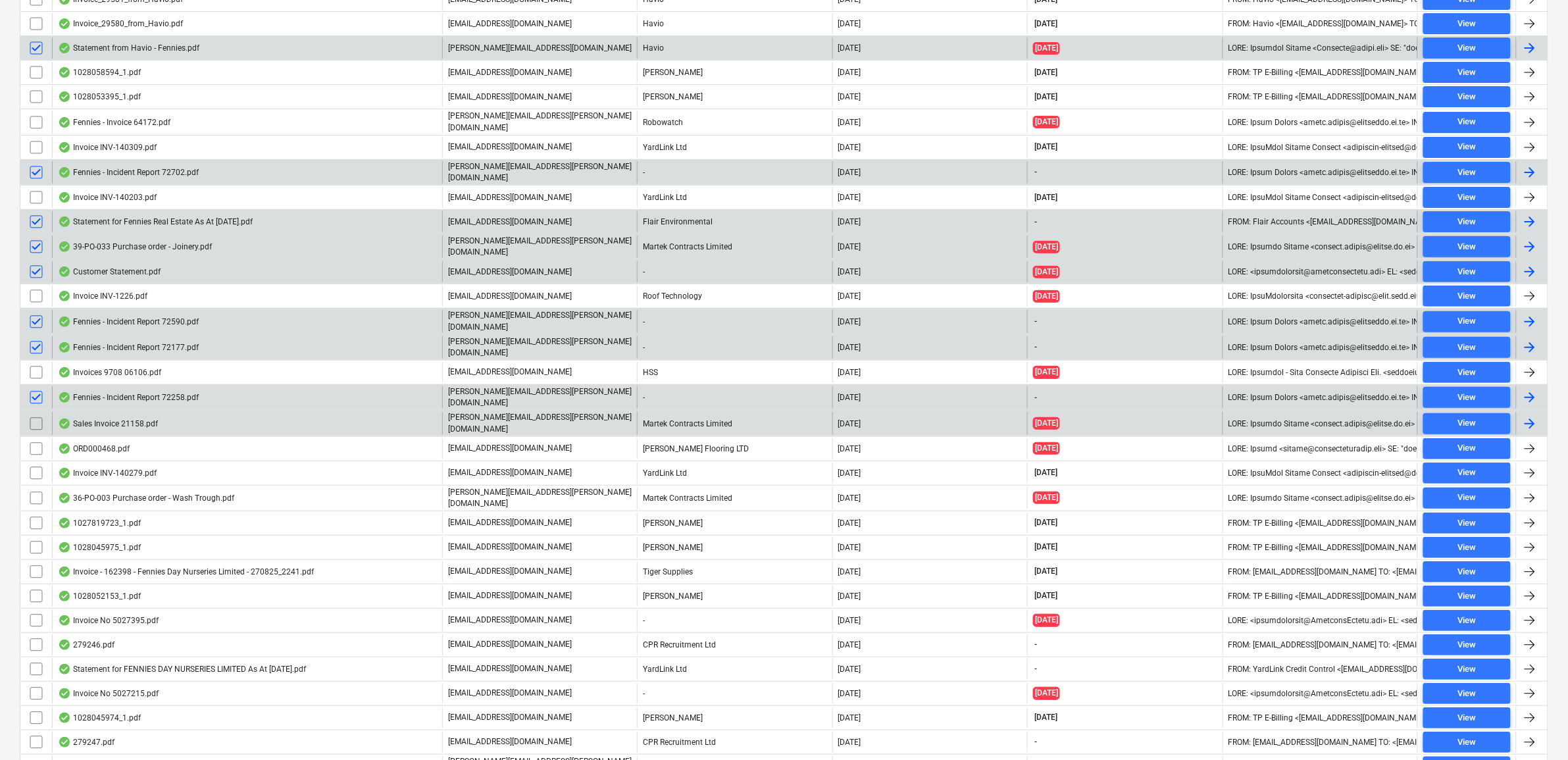
scroll to position [2138, 0]
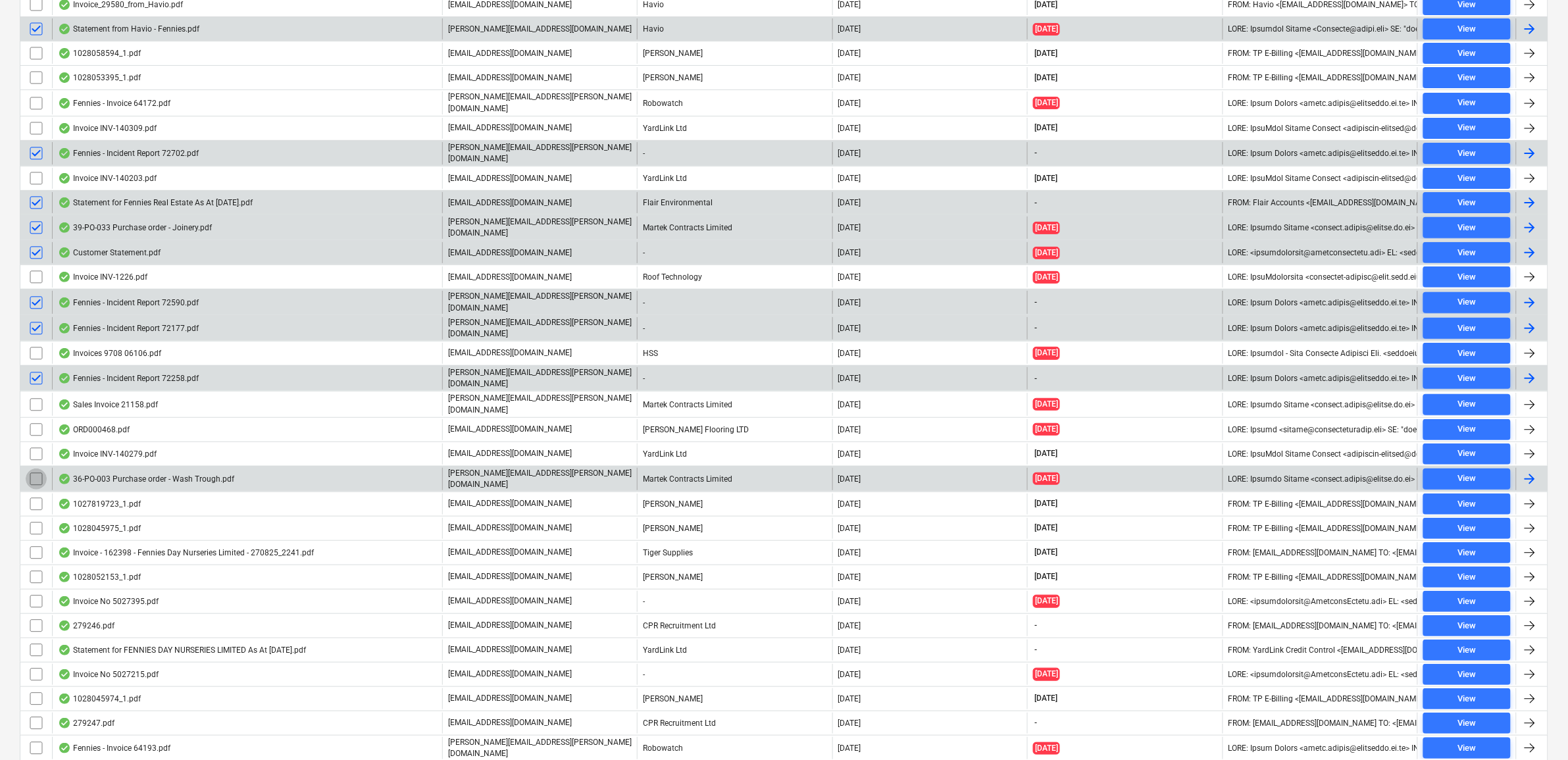
click input "checkbox"
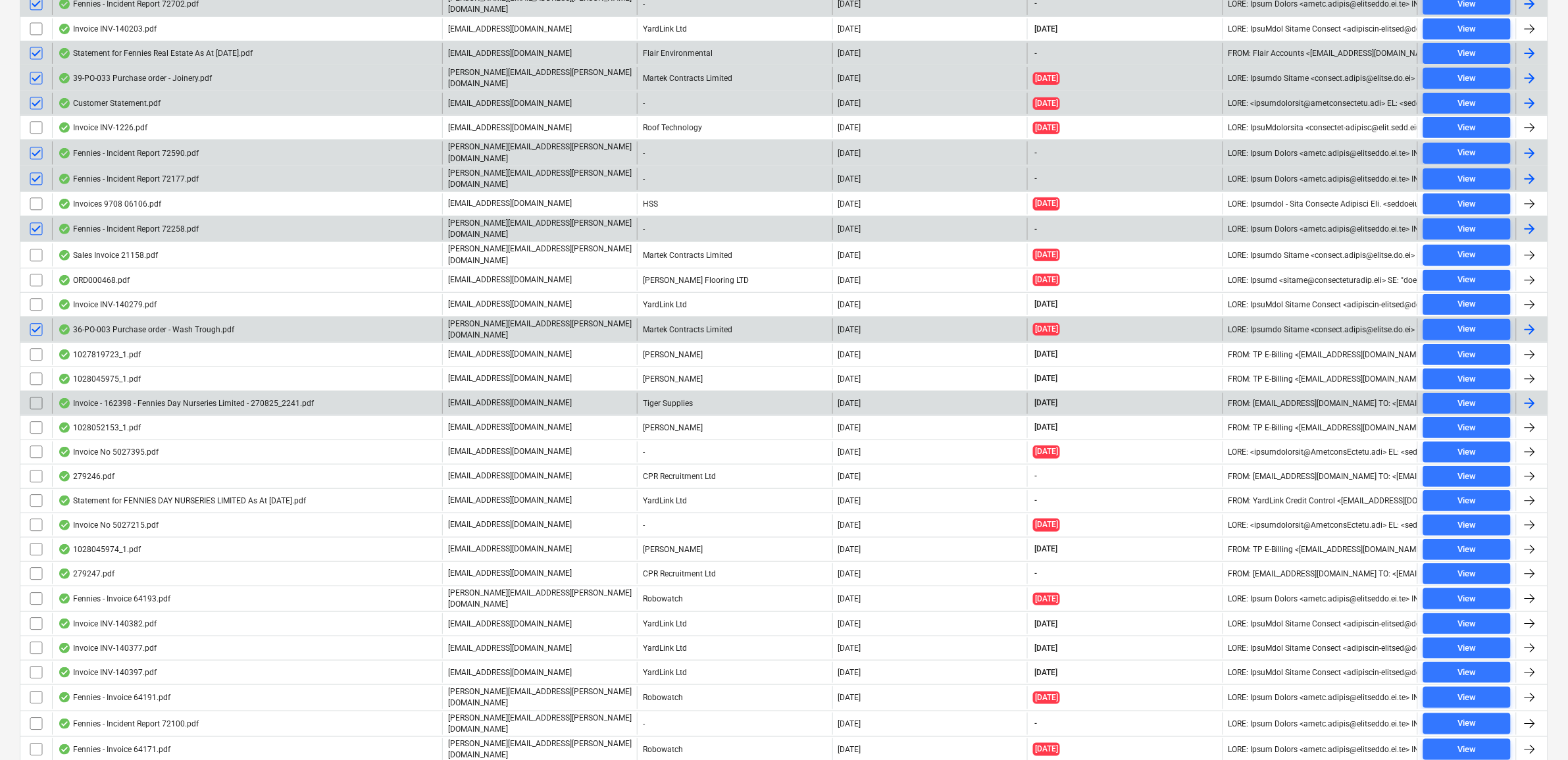
scroll to position [2302, 0]
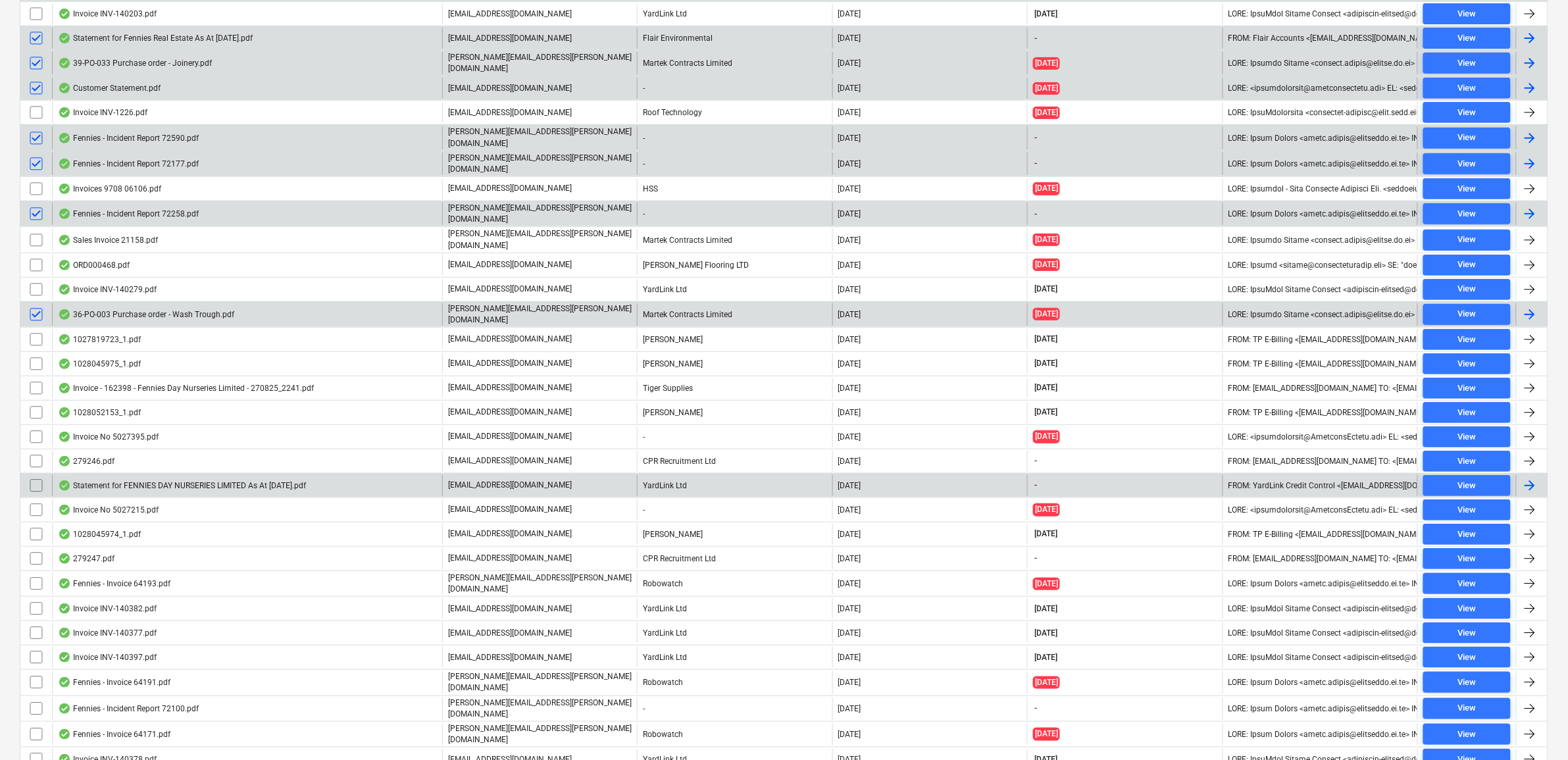
click input "checkbox"
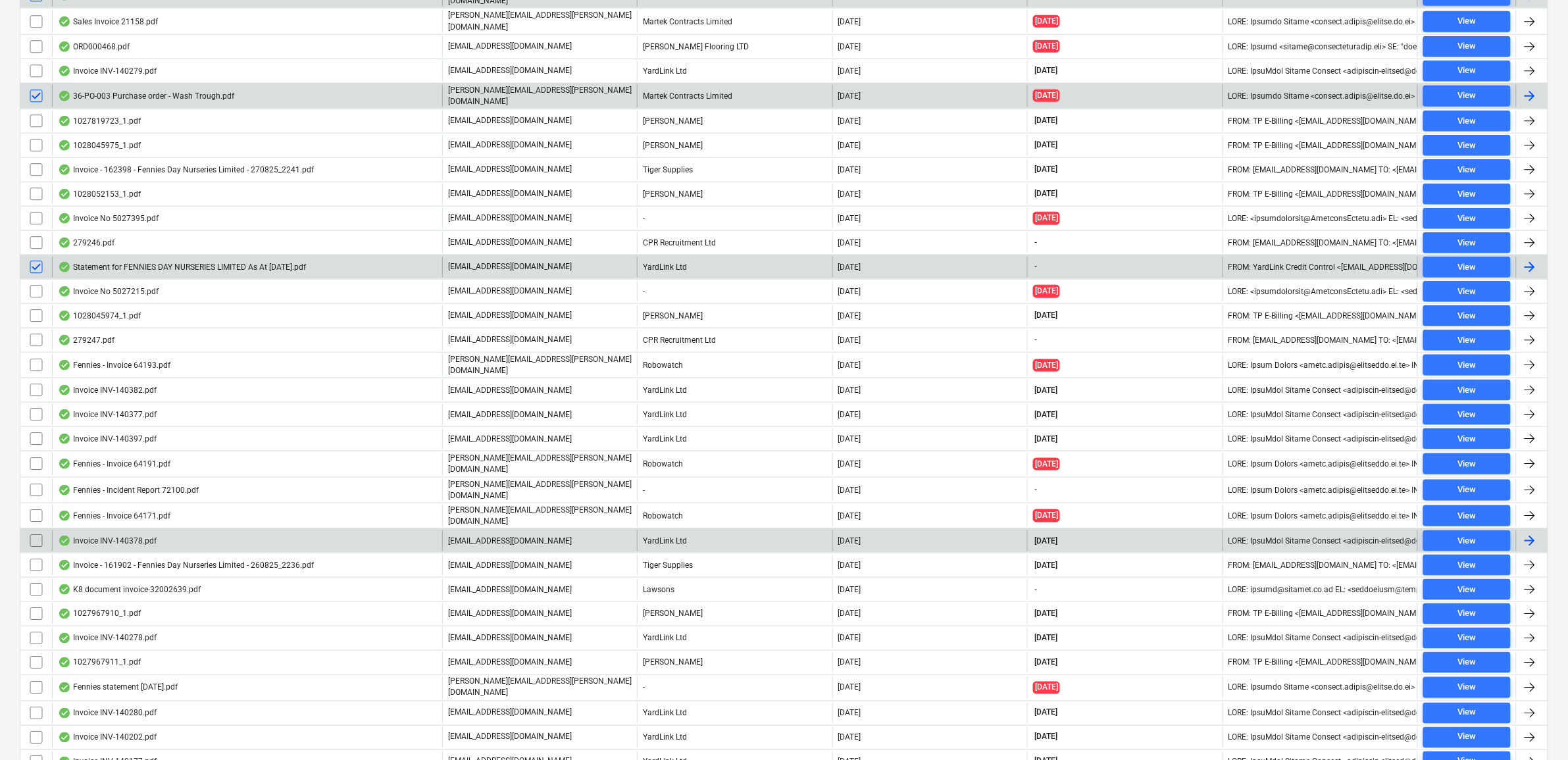
scroll to position [2549, 0]
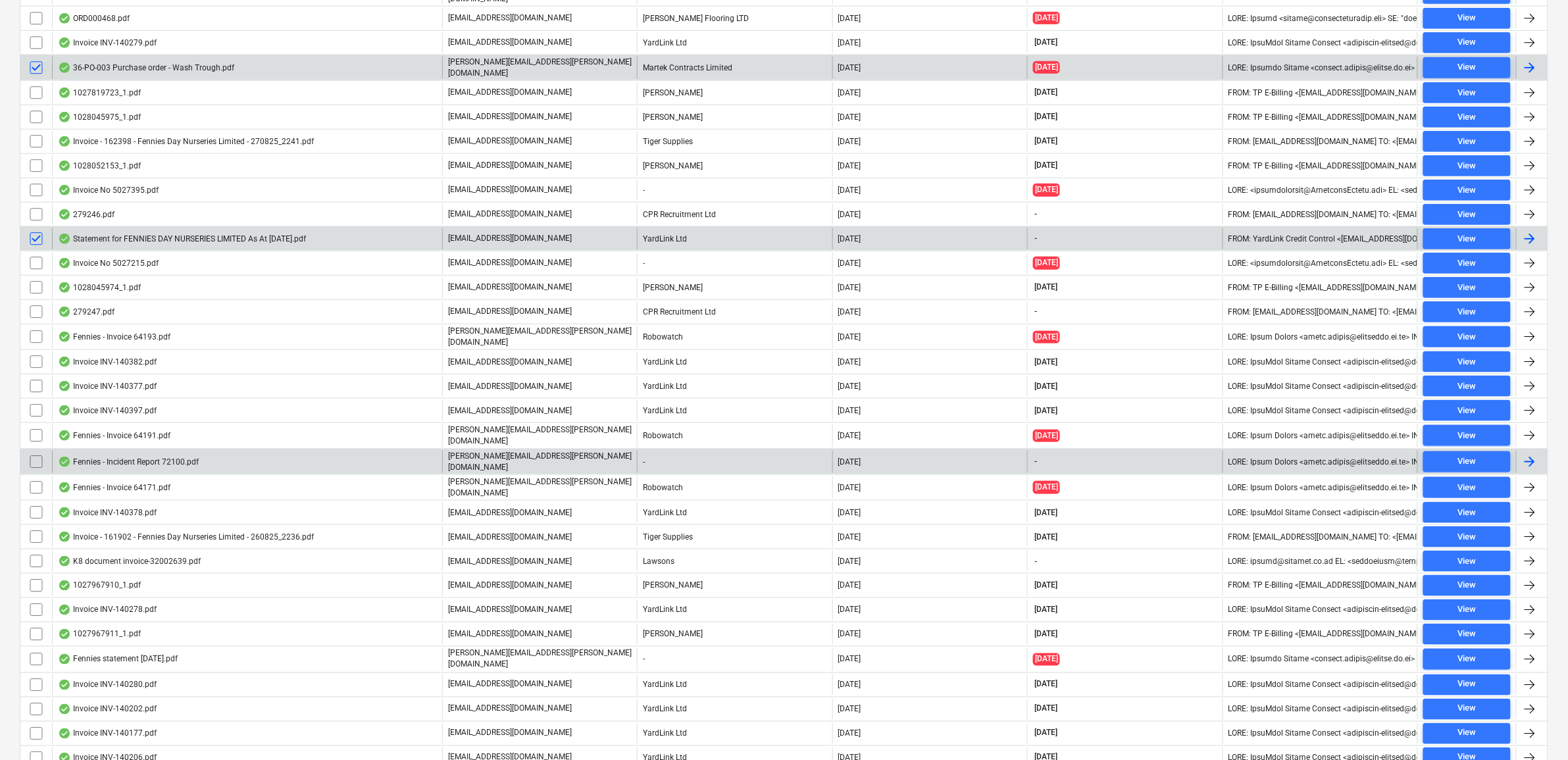
click input "checkbox"
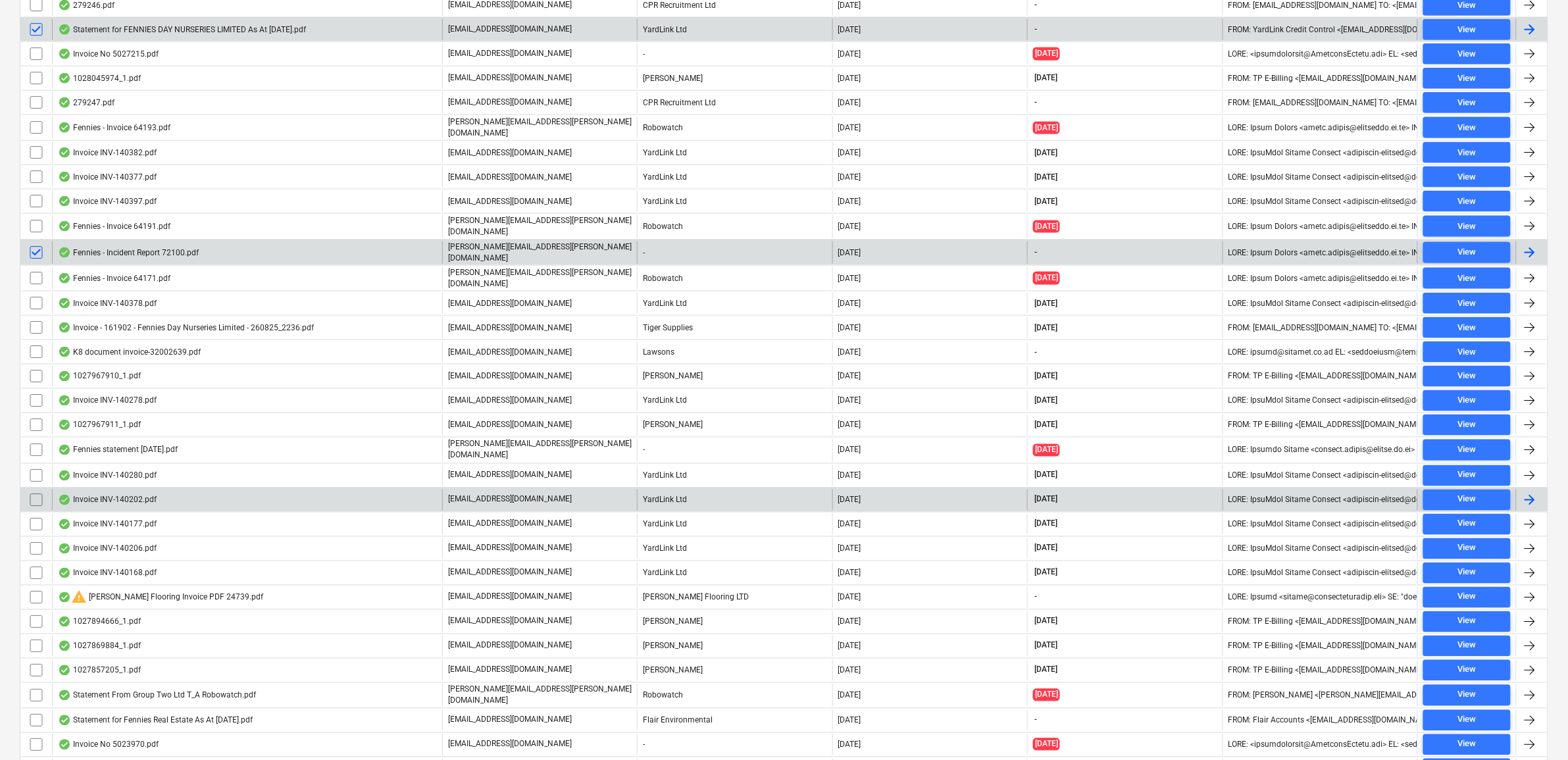
scroll to position [2795, 0]
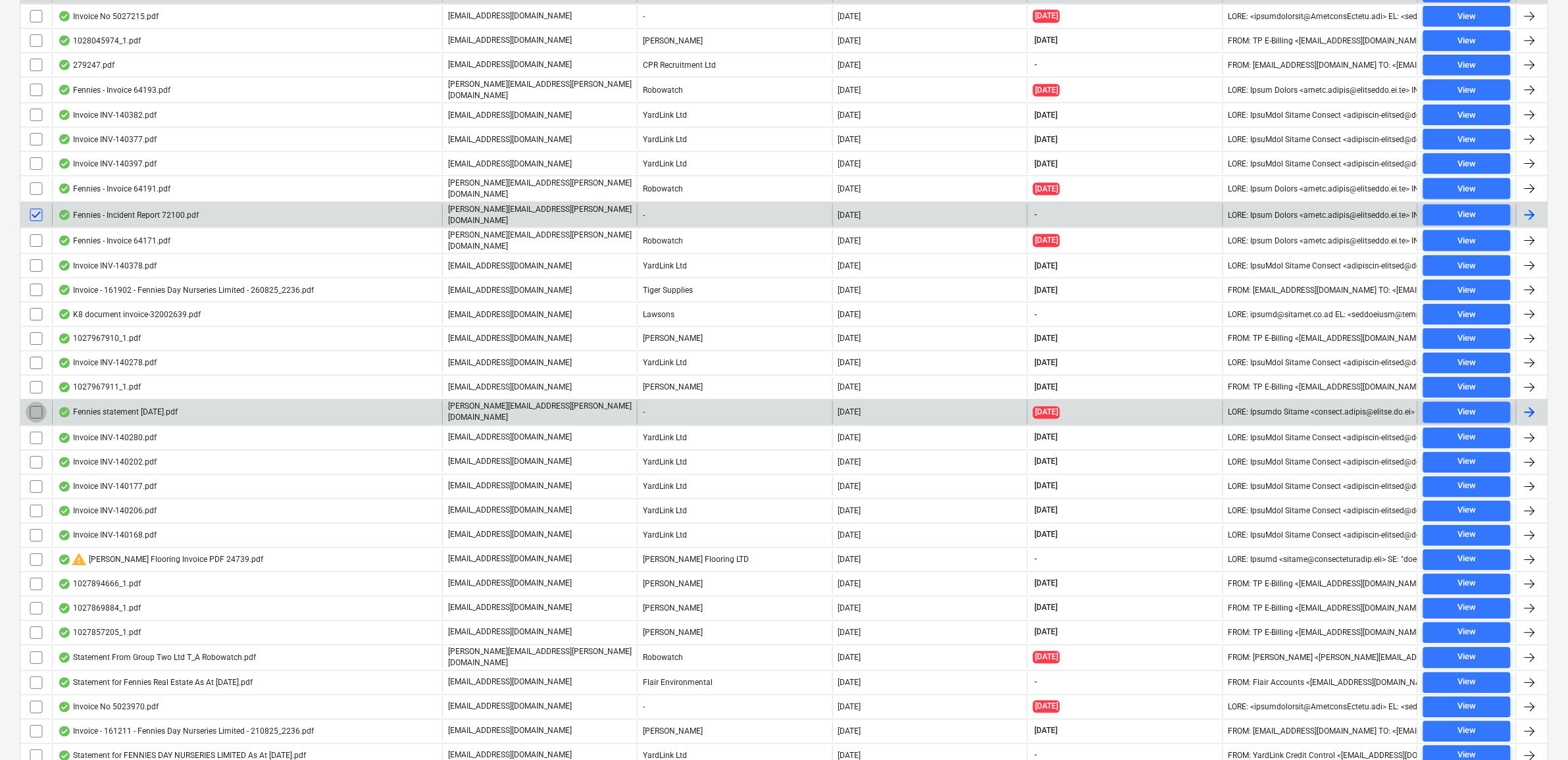
click input "checkbox"
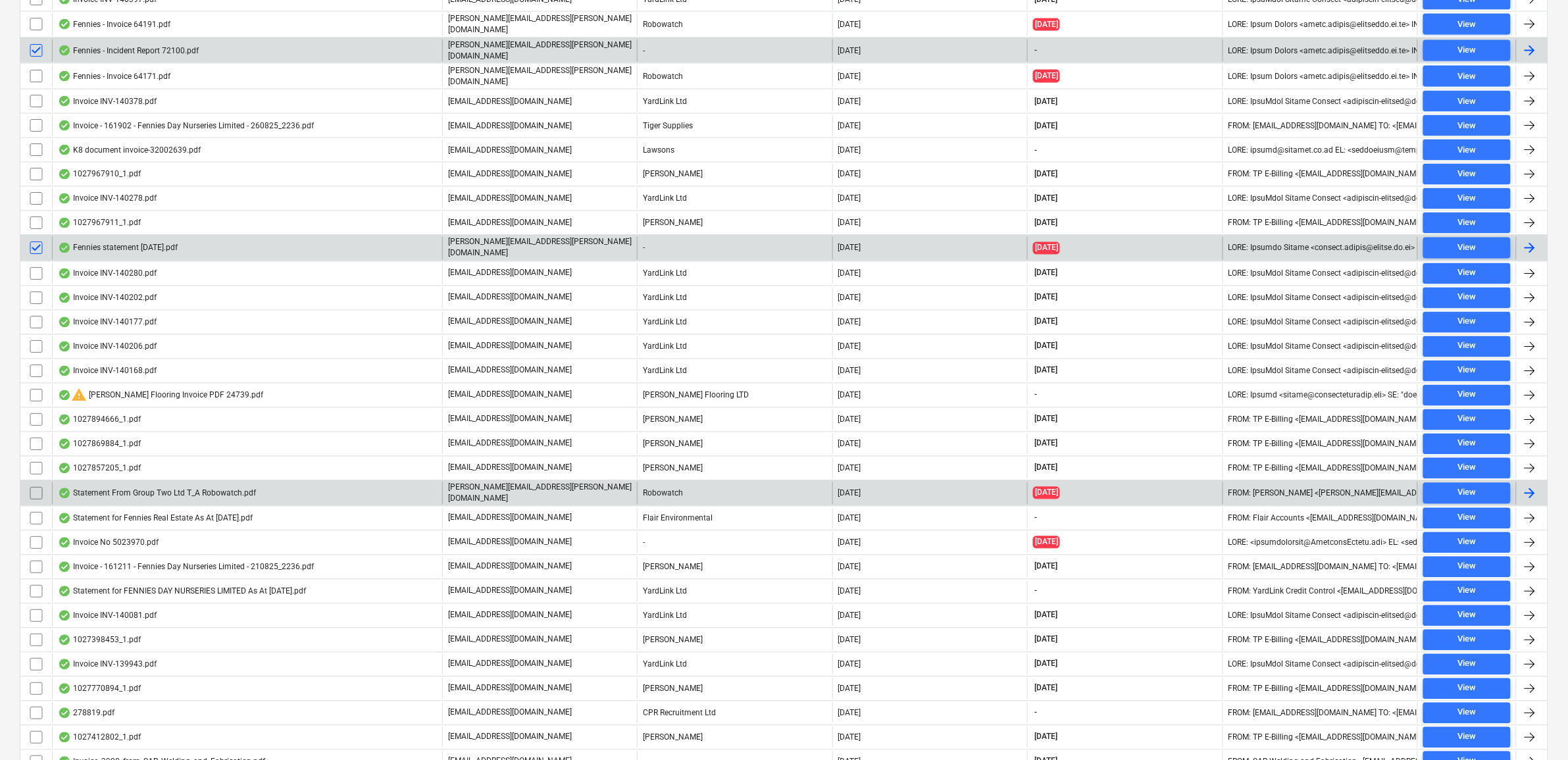
scroll to position [3042, 0]
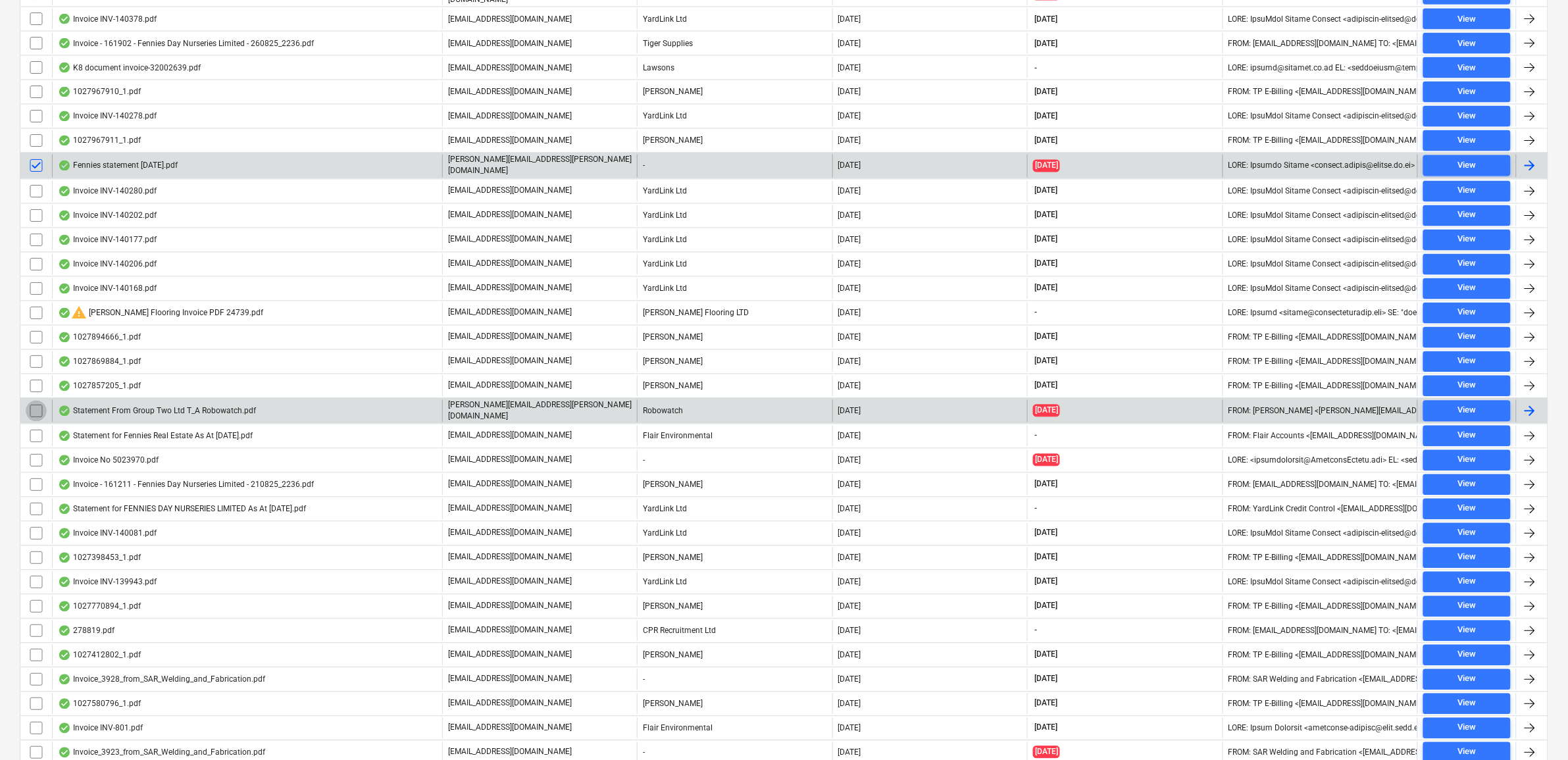
click input "checkbox"
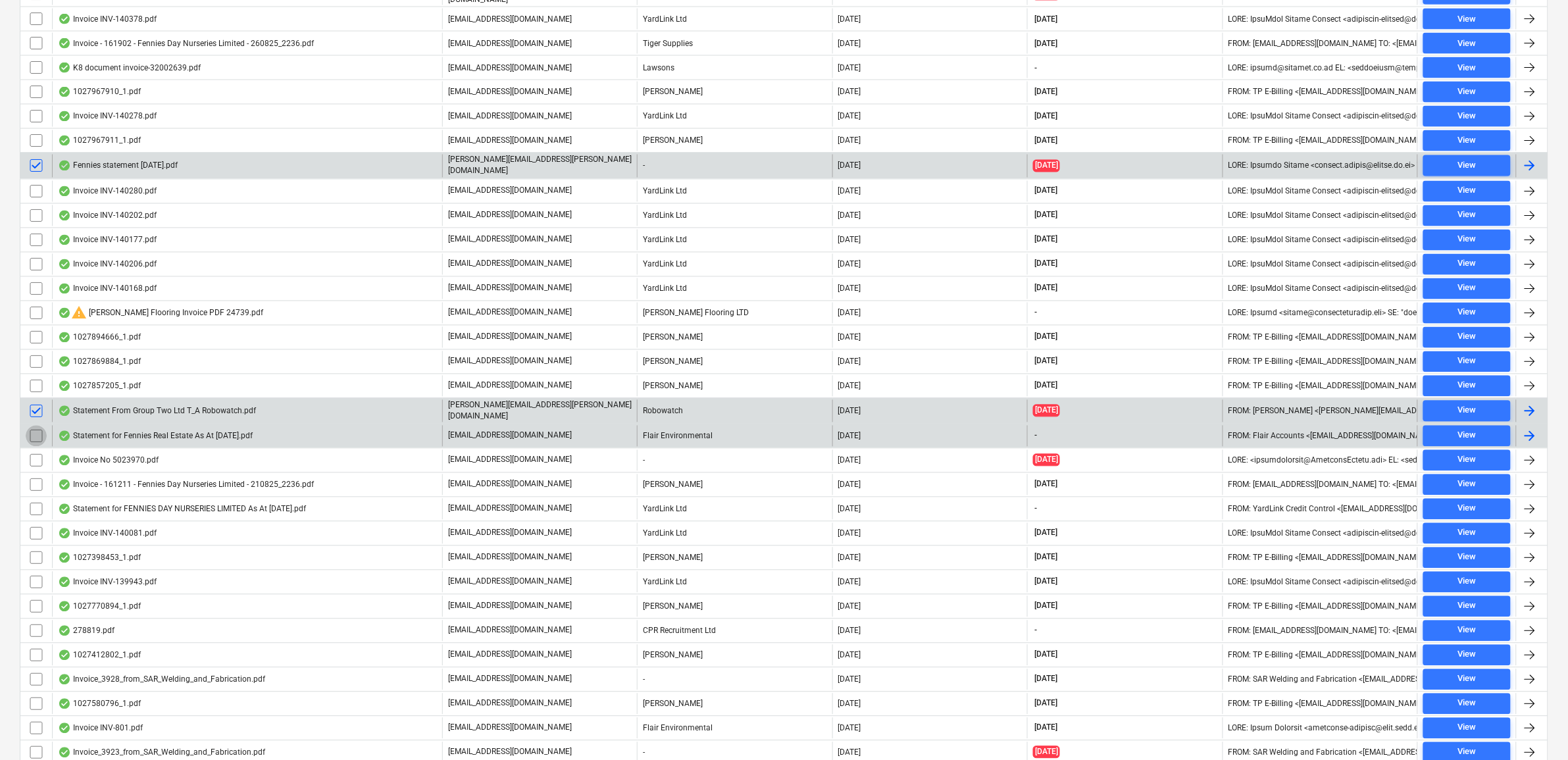
click input "checkbox"
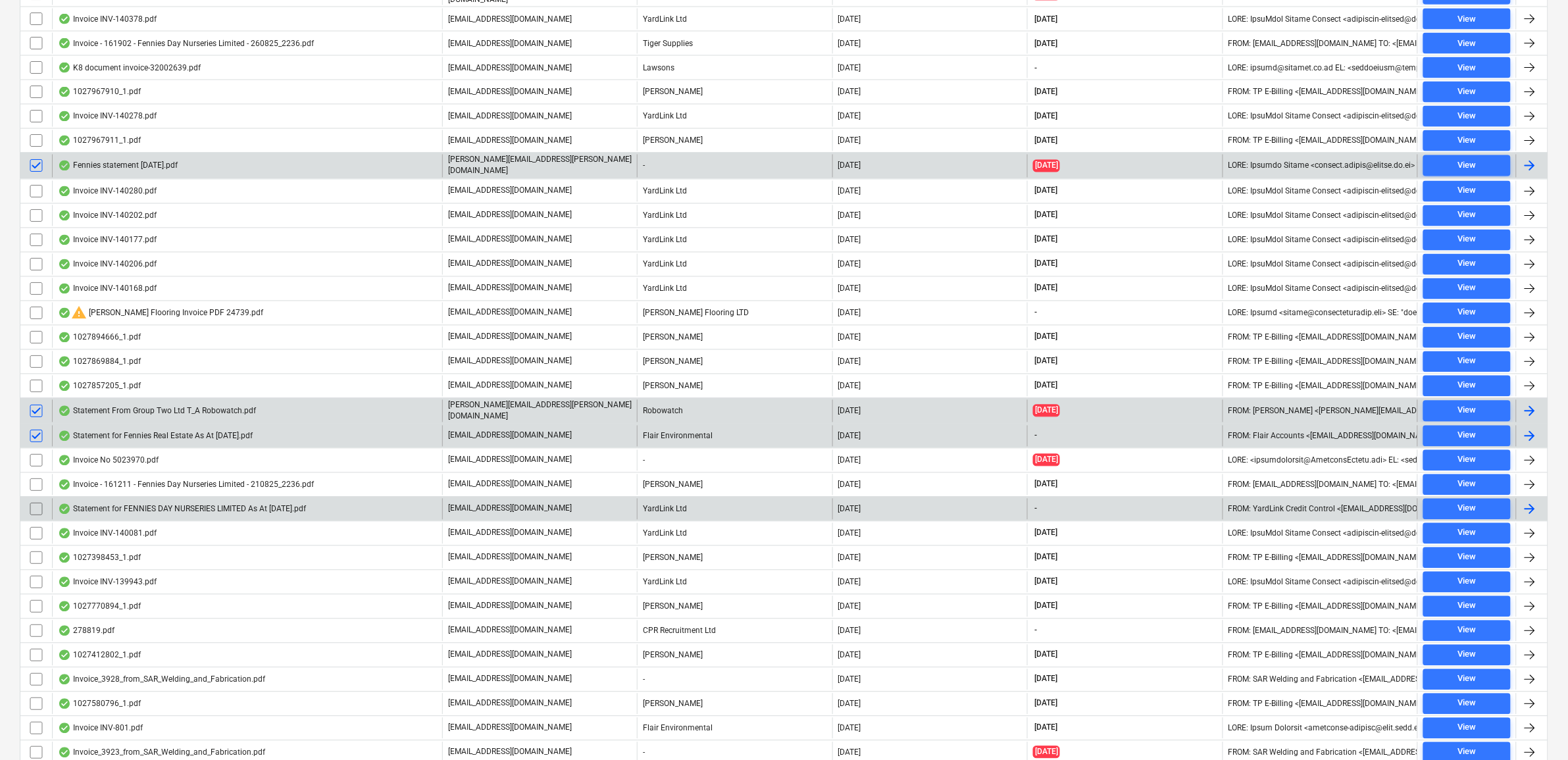
click input "checkbox"
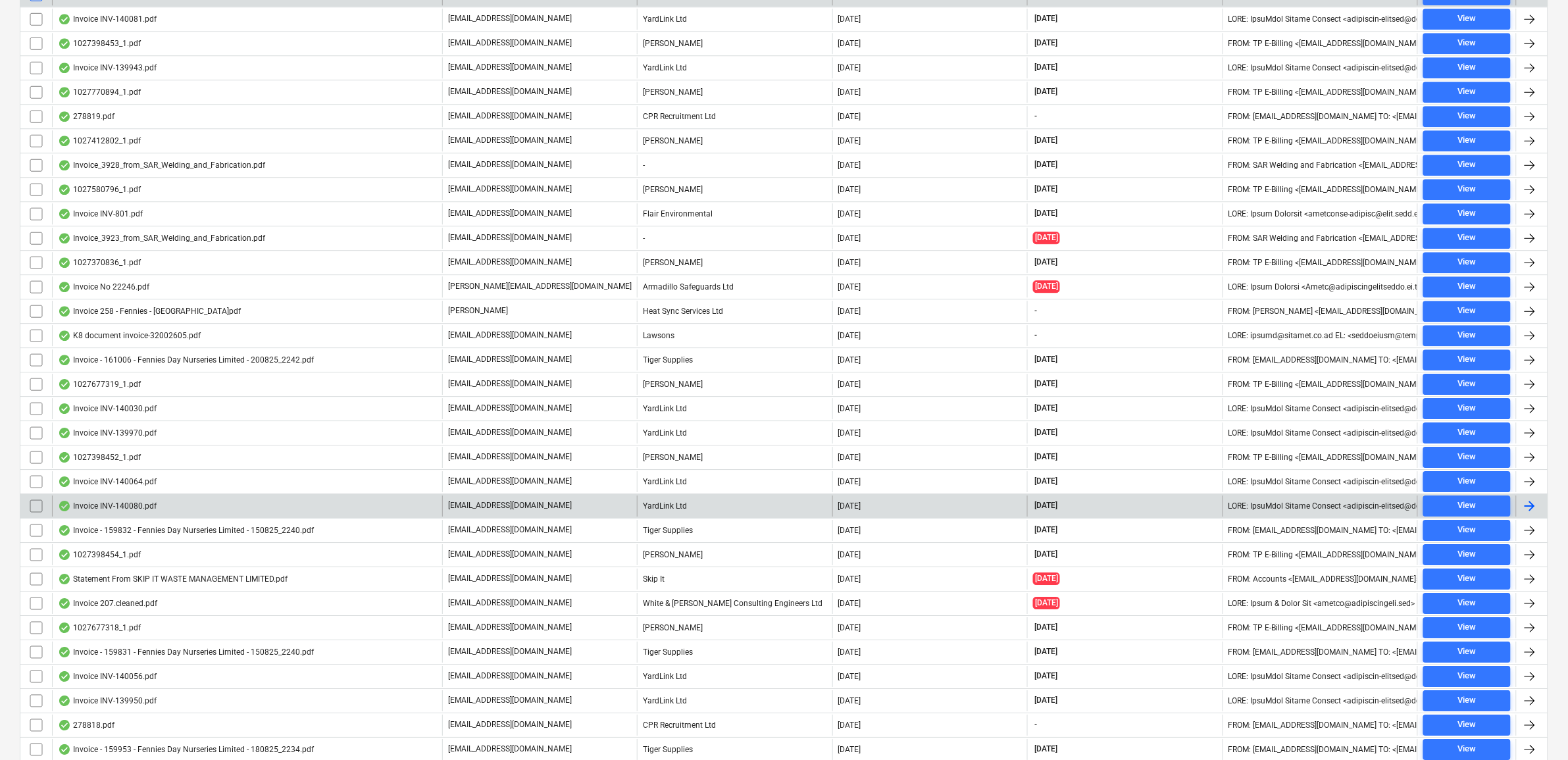
scroll to position [3617, 0]
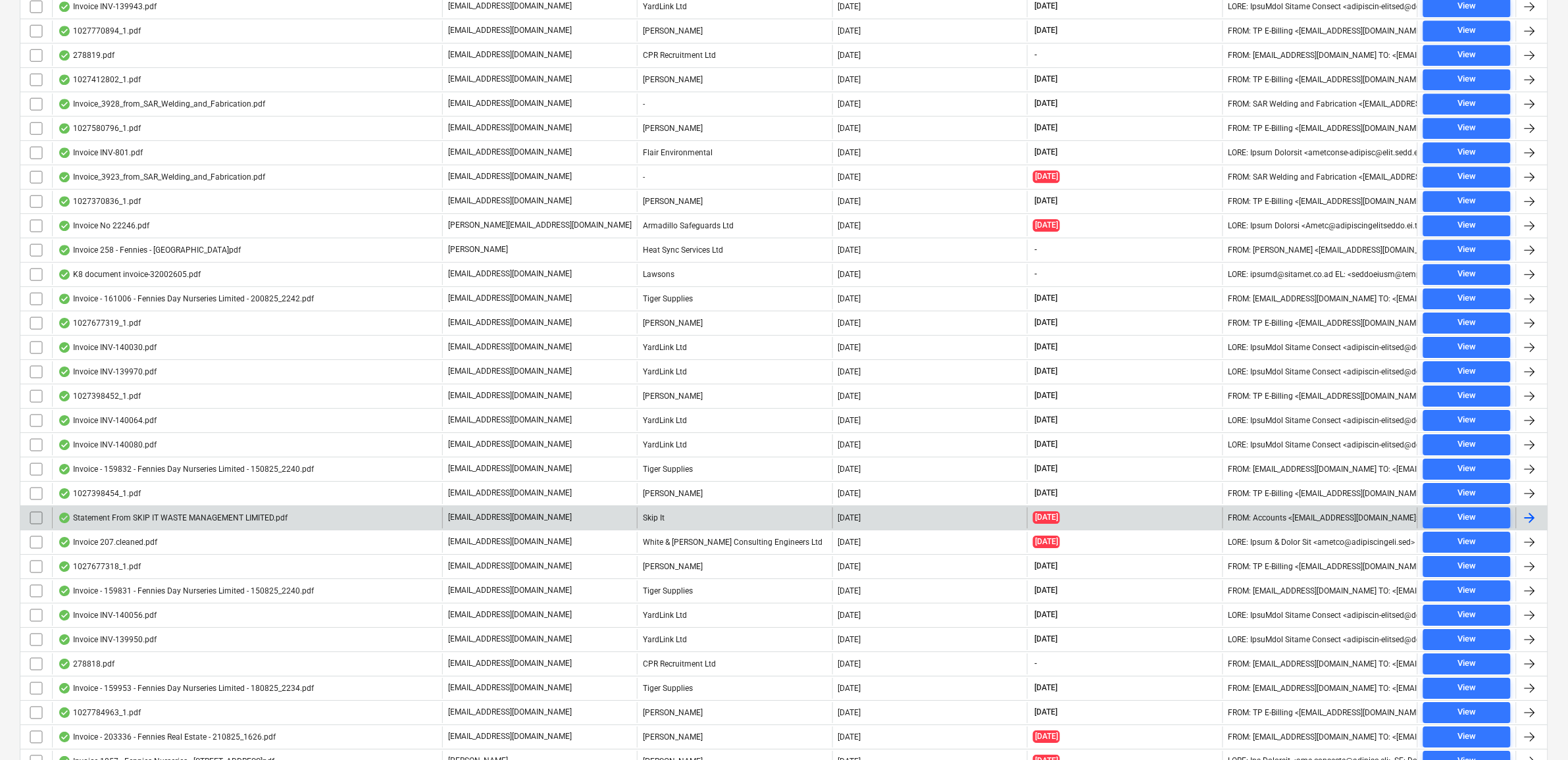
click input "checkbox"
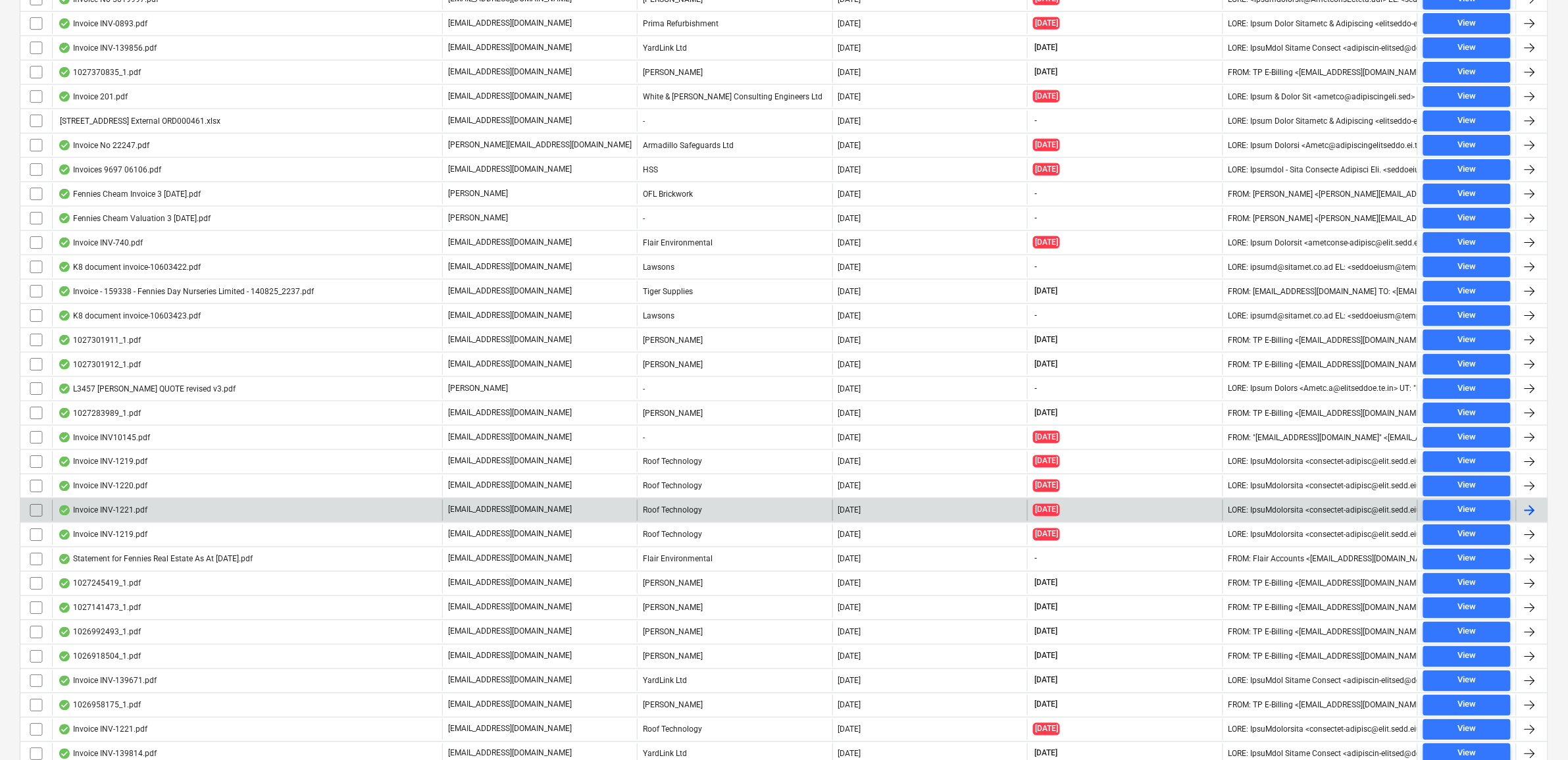
scroll to position [4850, 0]
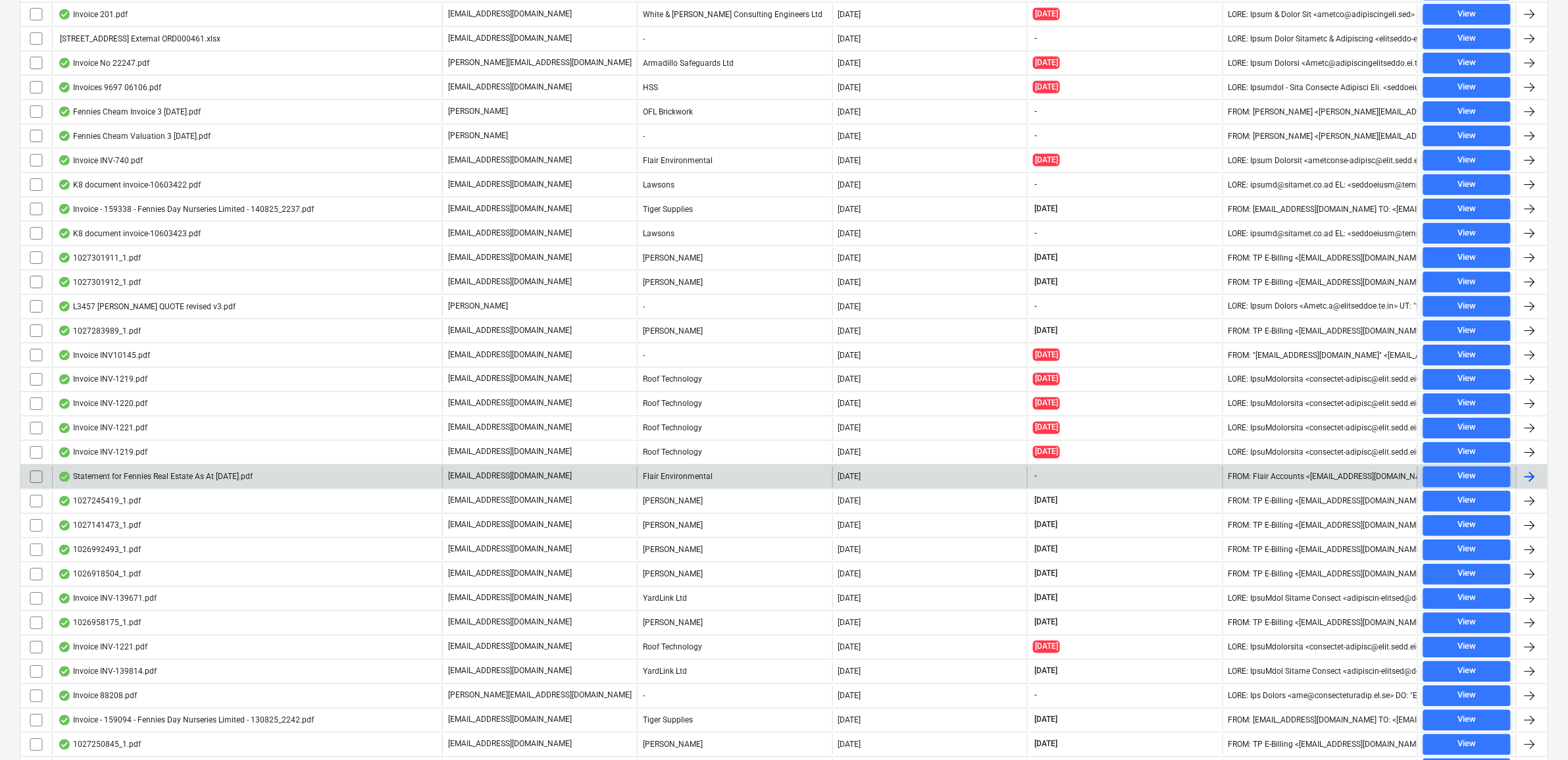
click input "checkbox"
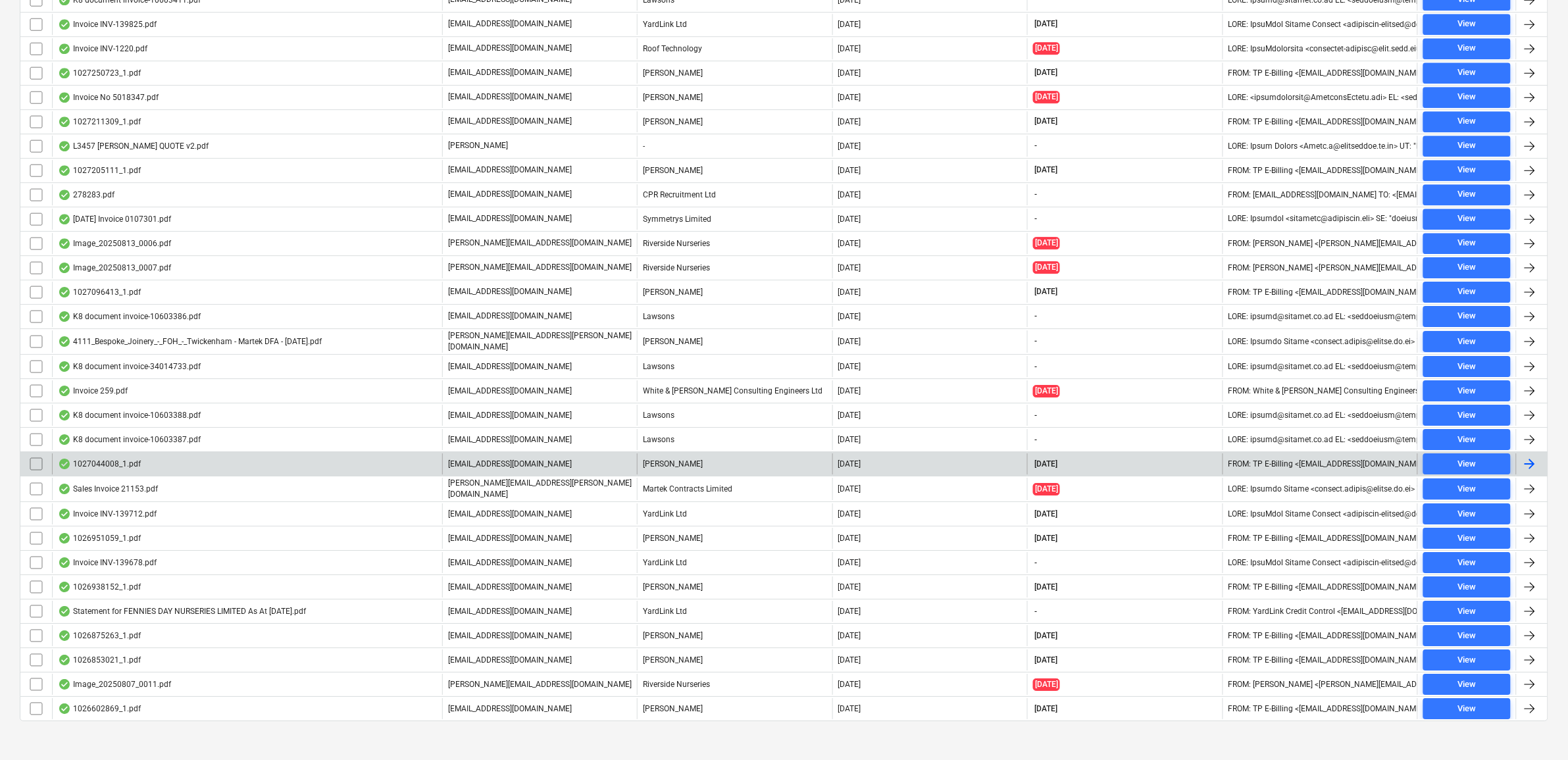
scroll to position [5775, 0]
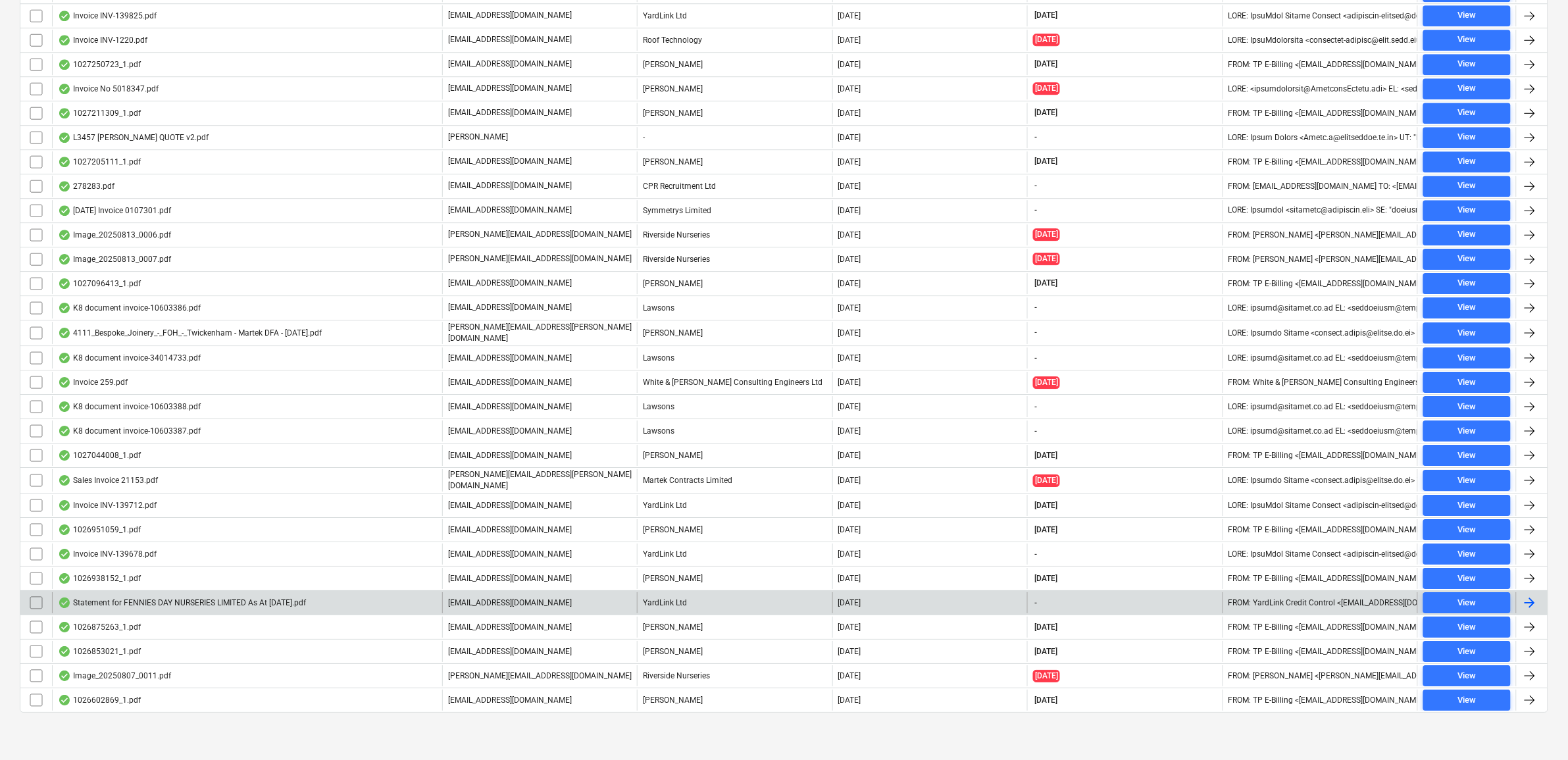
click input "checkbox"
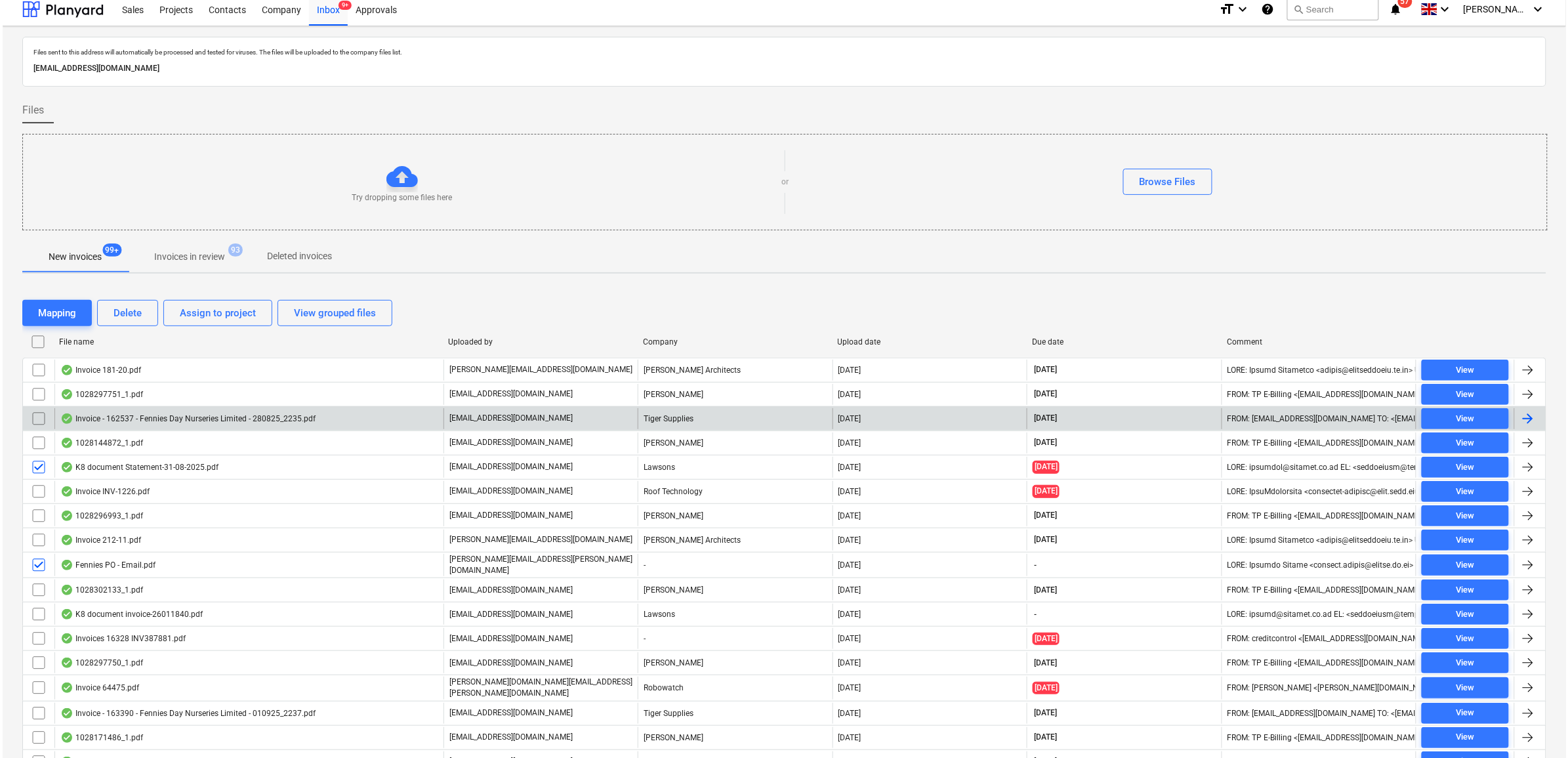
scroll to position [0, 0]
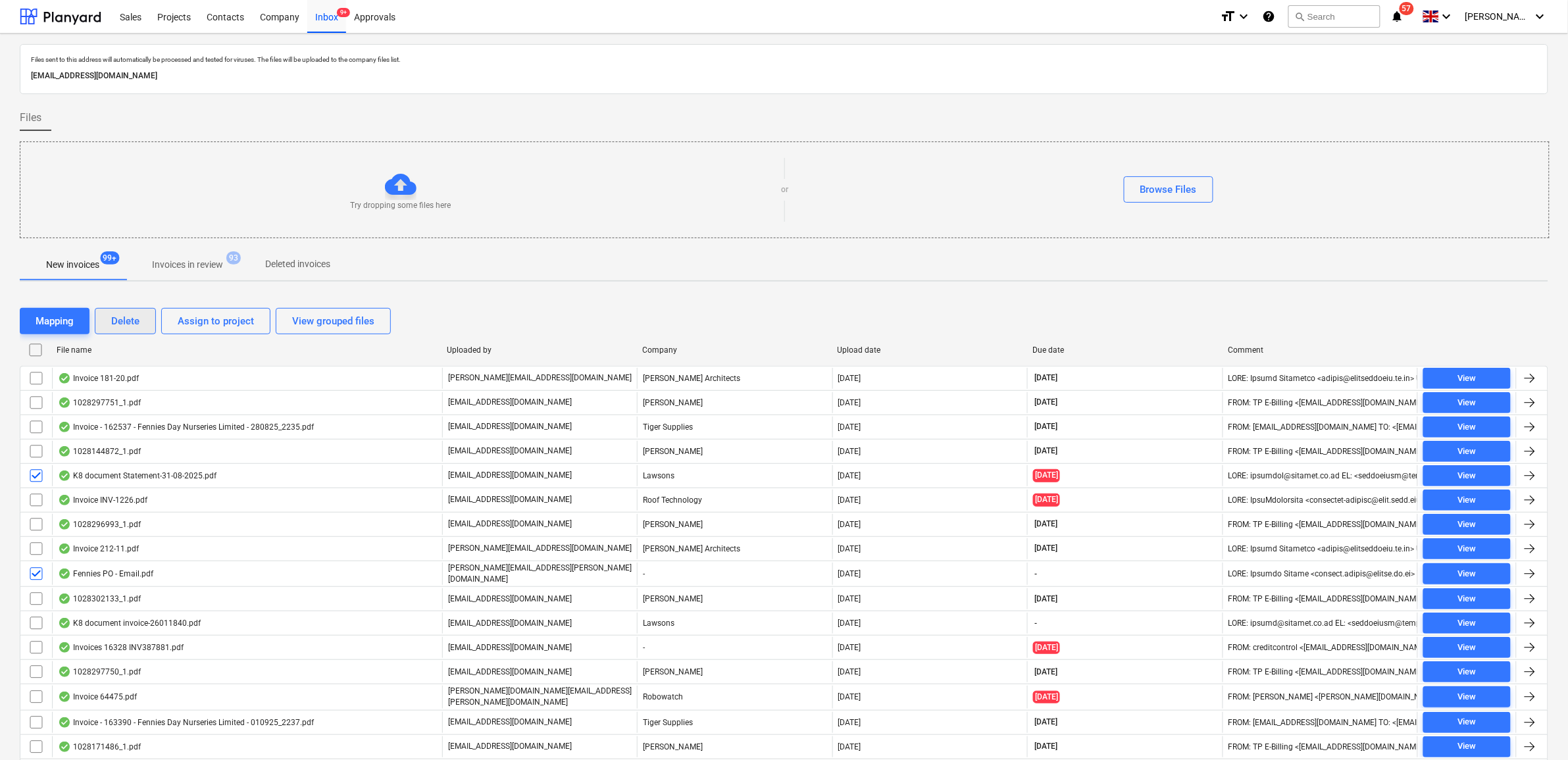
click div "Delete"
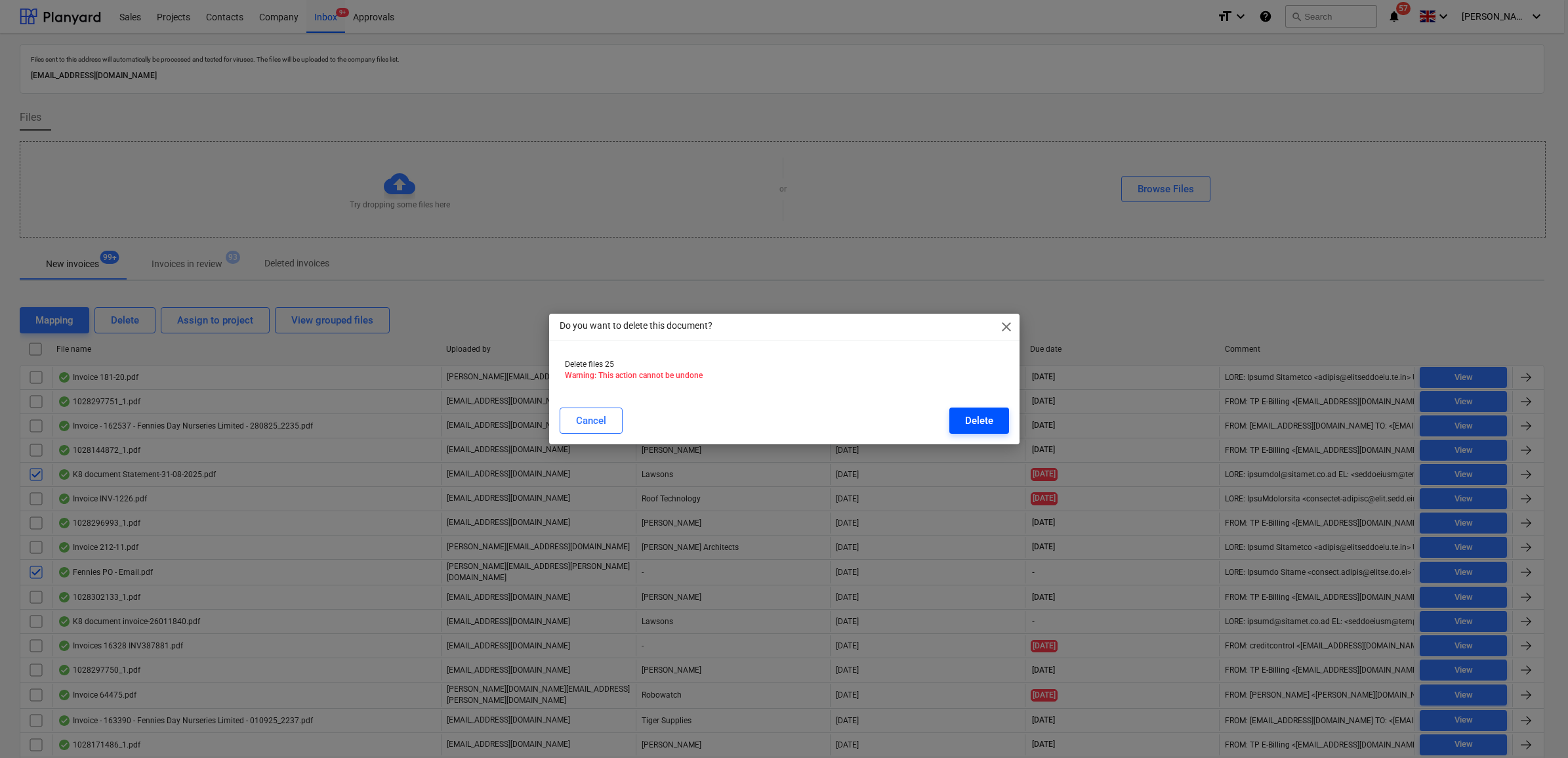
click div "Delete"
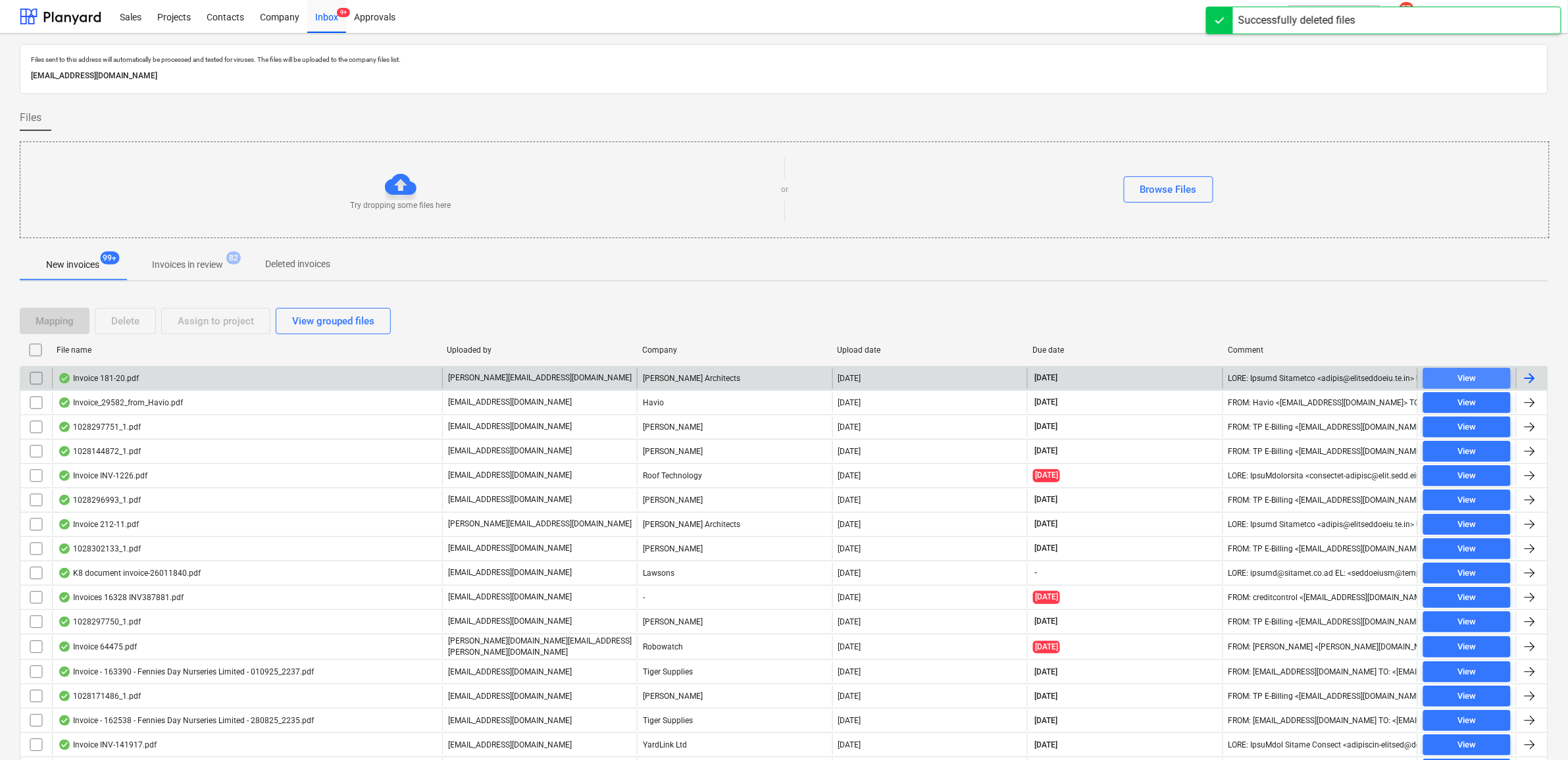
click span "View"
click input "checkbox"
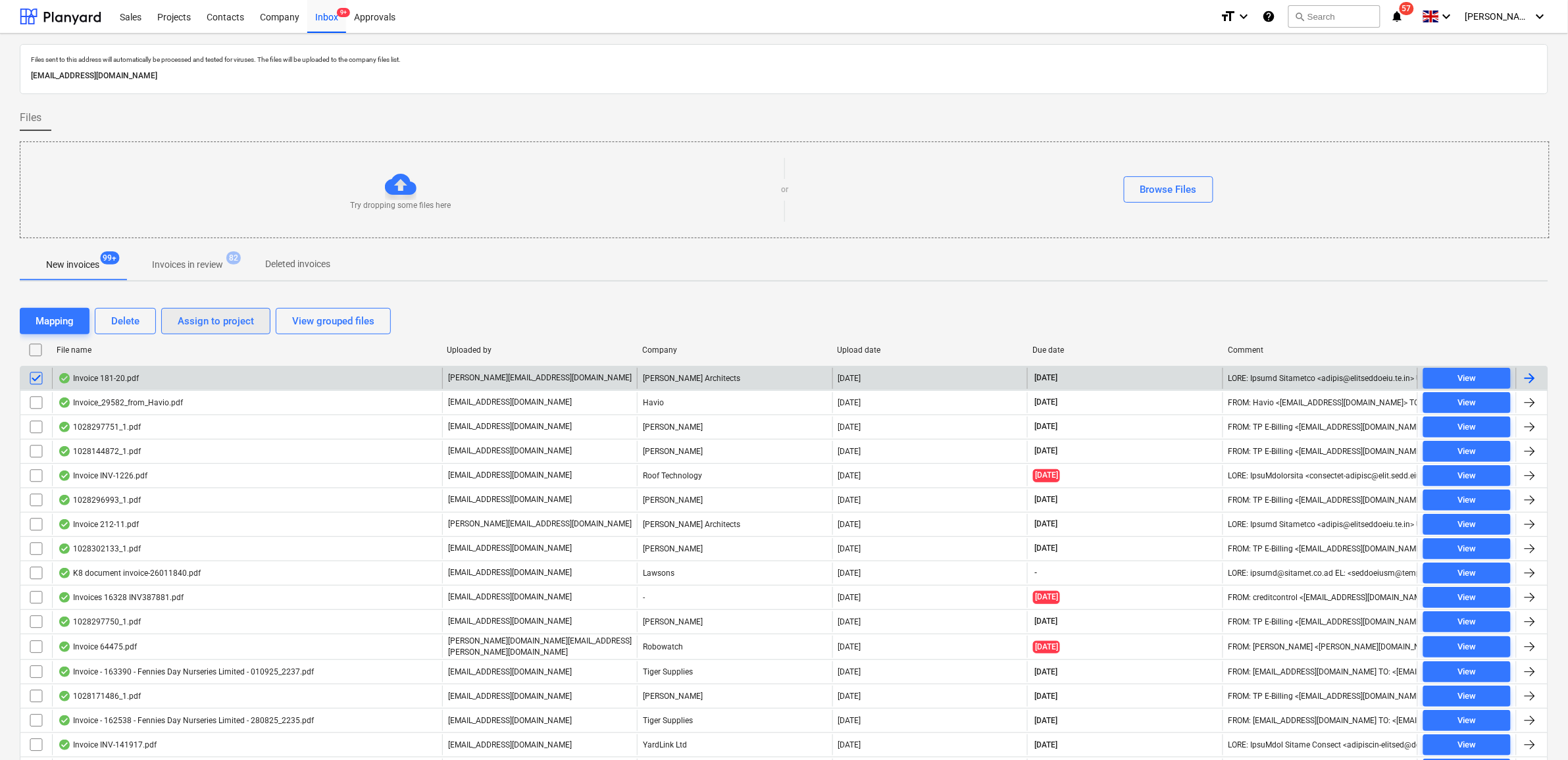
click div "Assign to project"
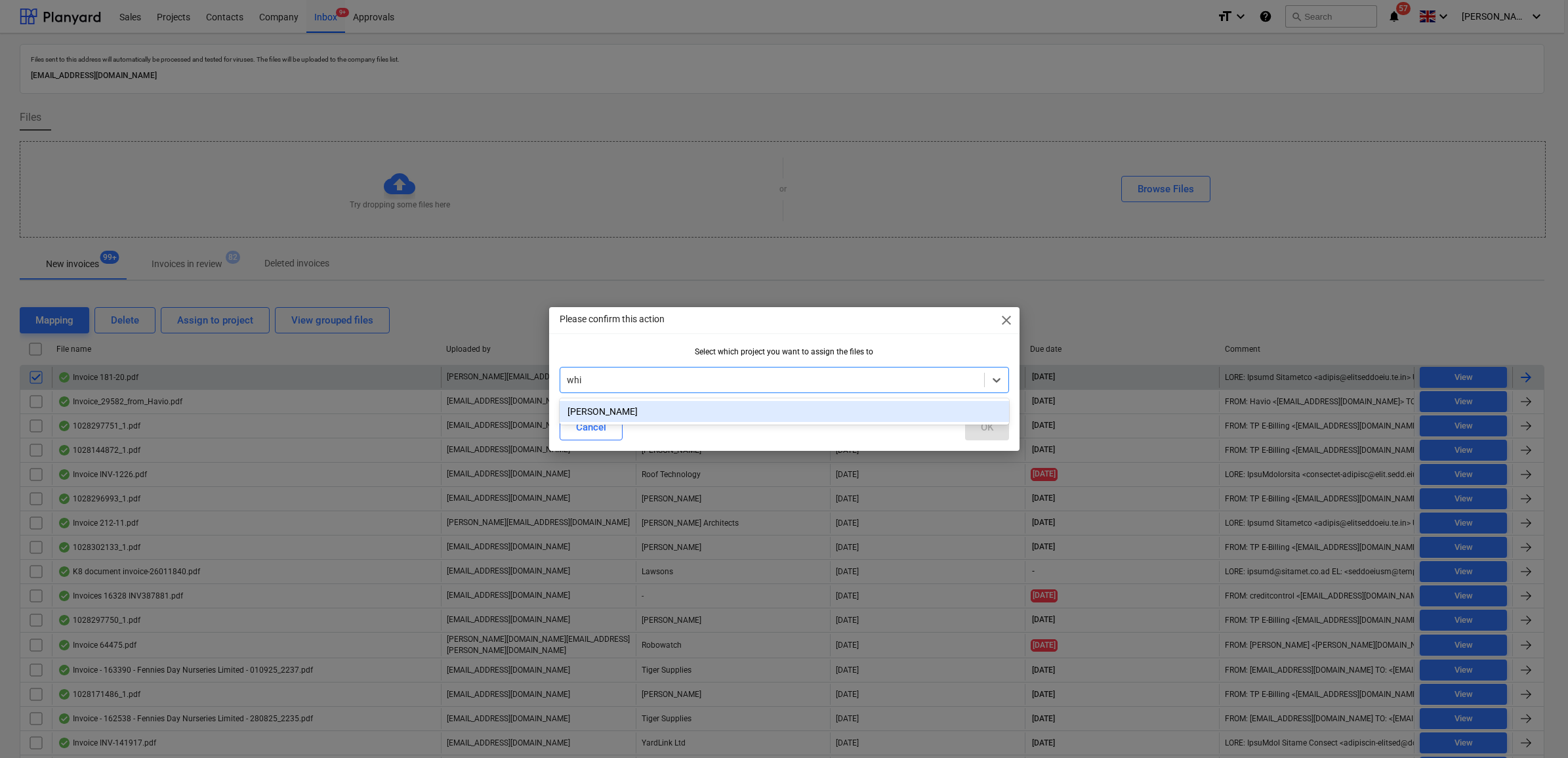
type input "whit"
click div "[PERSON_NAME]"
click button "OK"
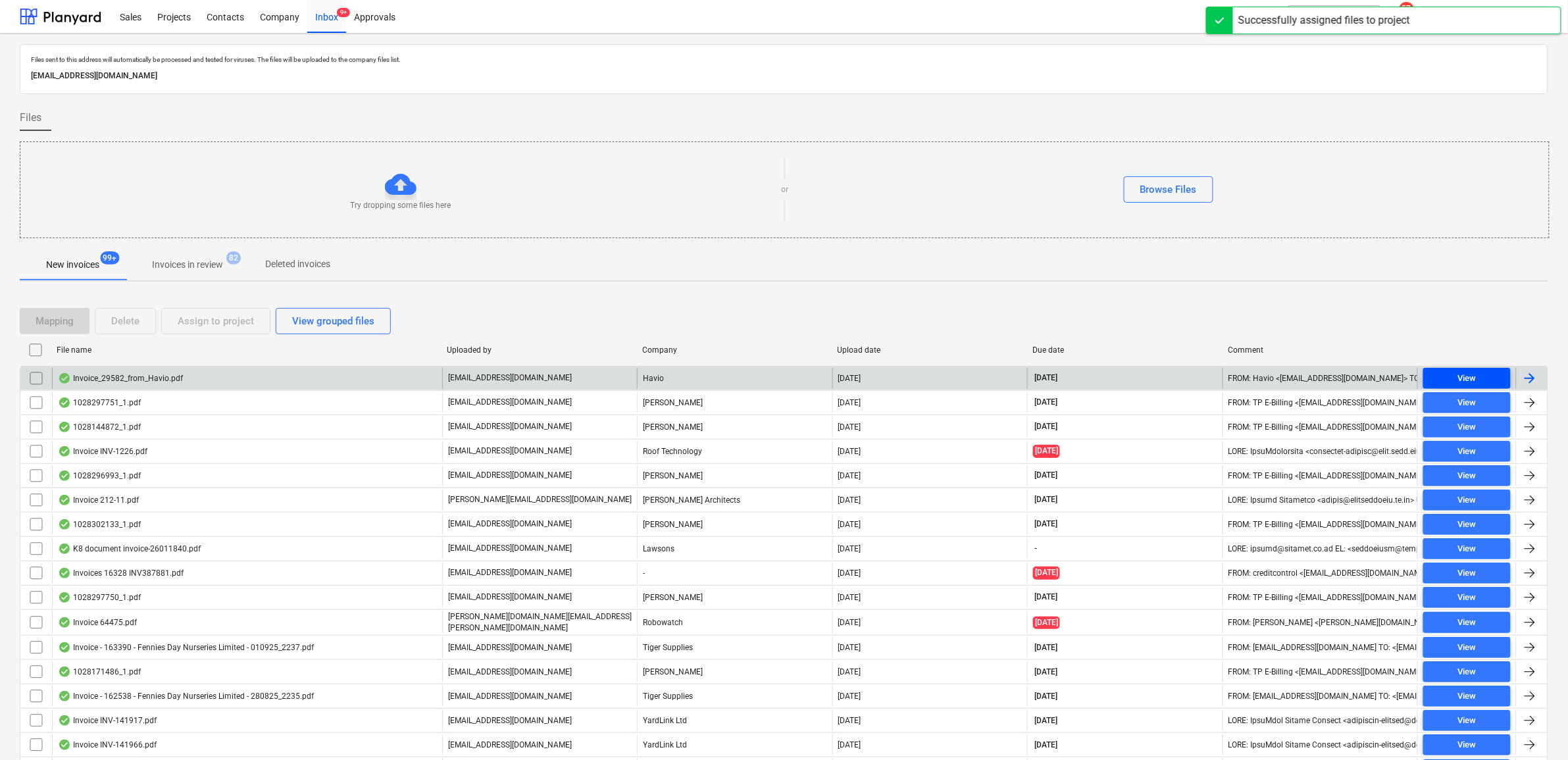
click span "View"
click input "checkbox"
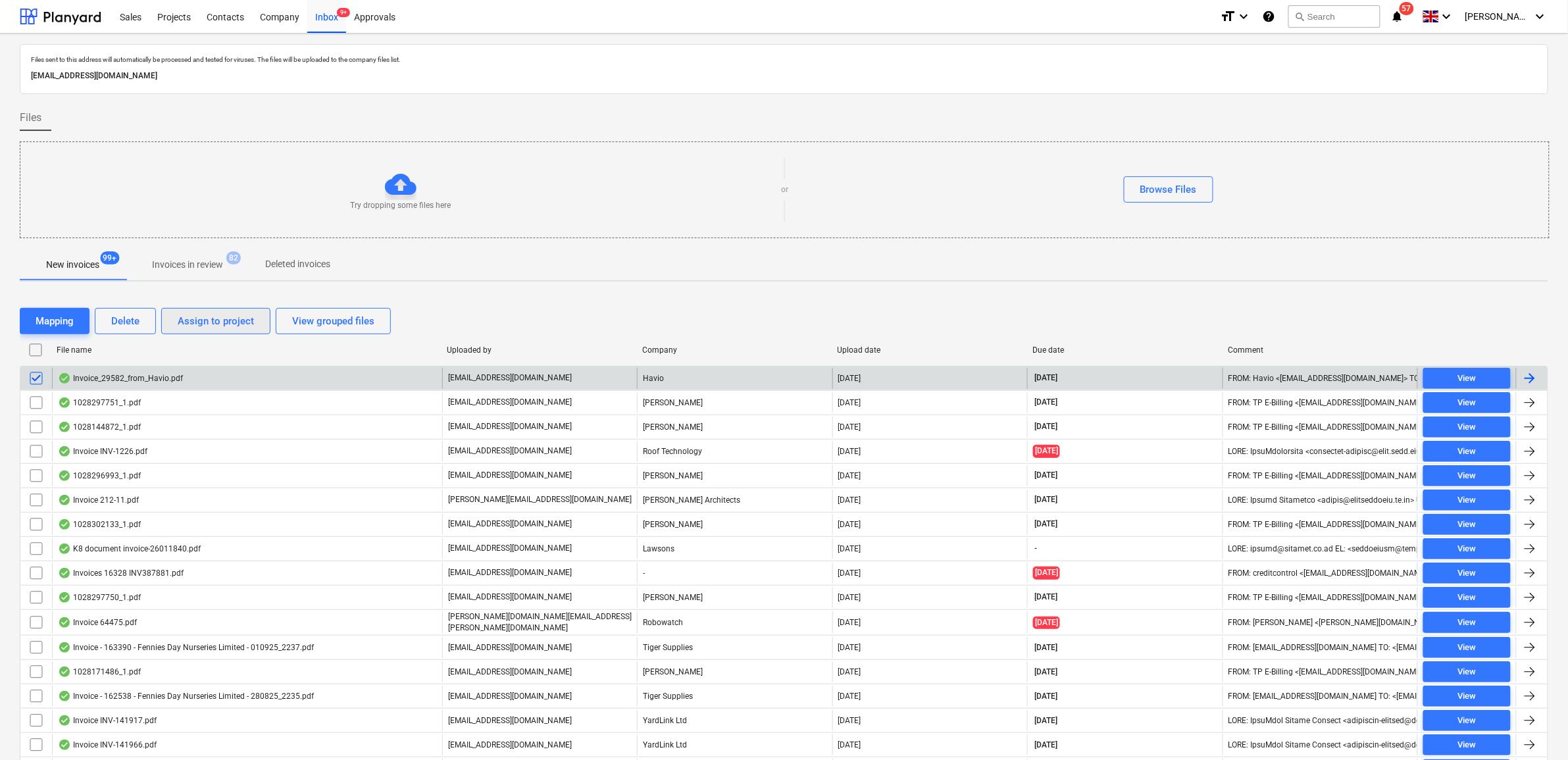
click div "Assign to project"
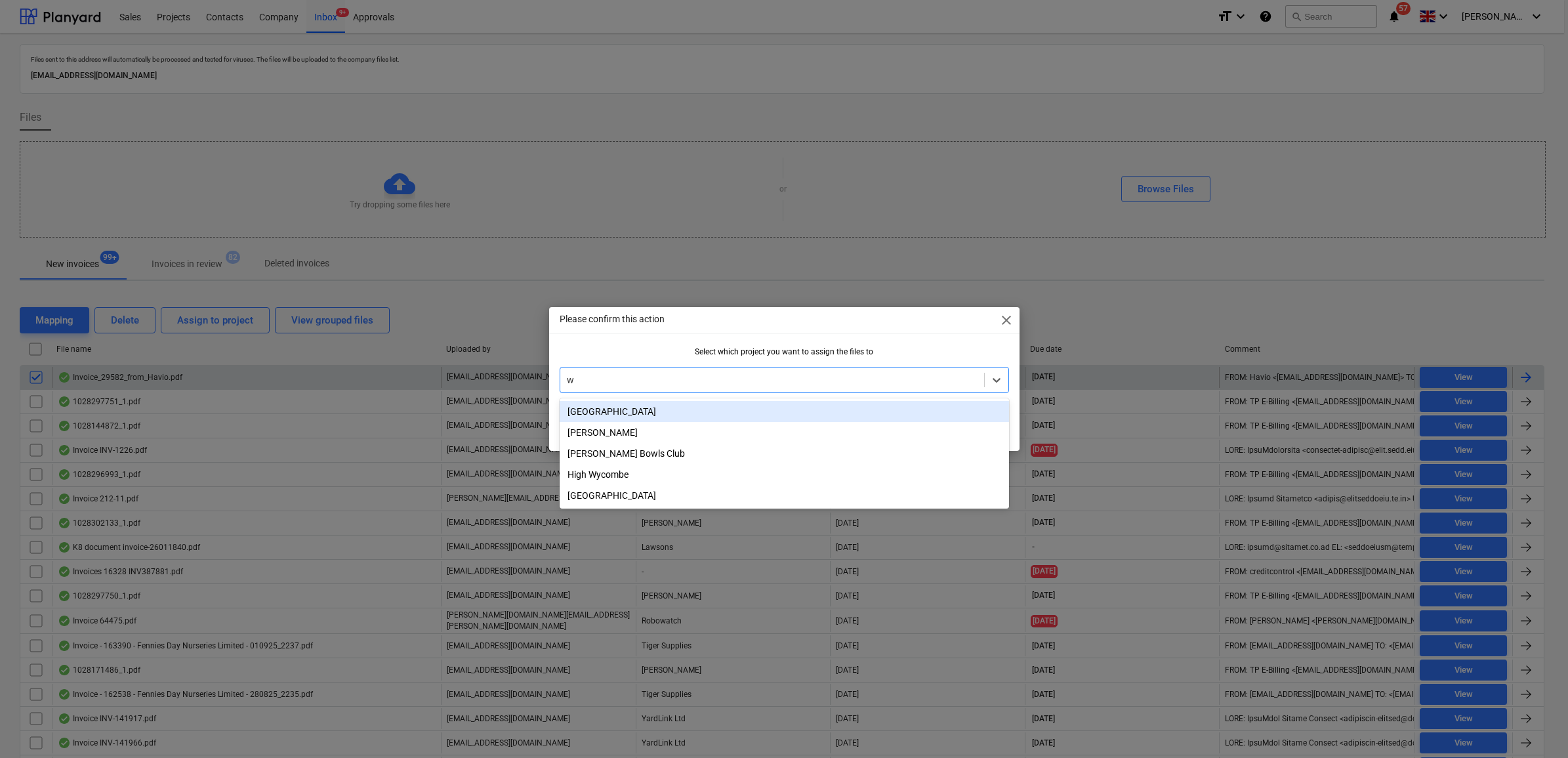
type input "wh"
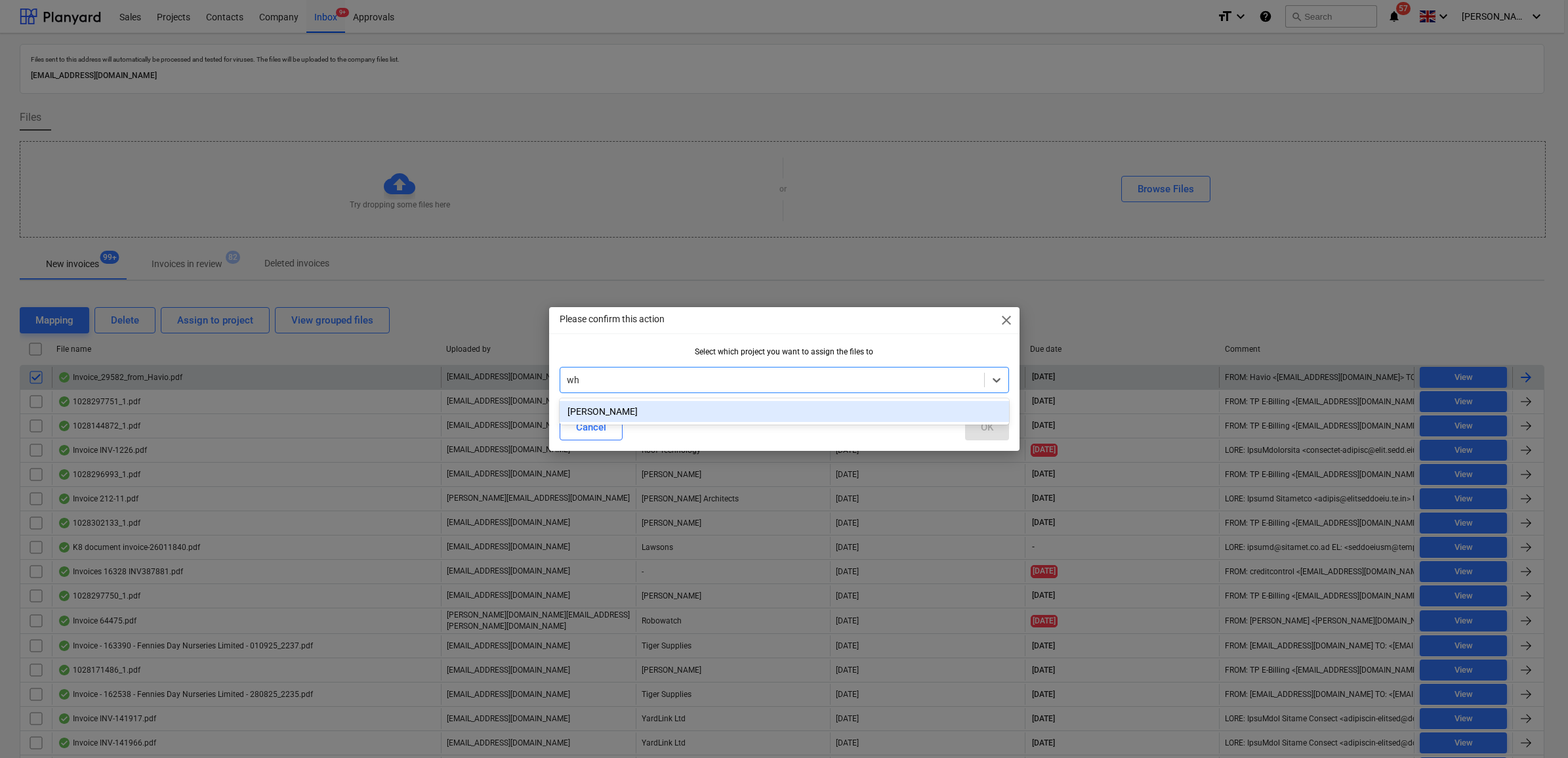
click div "[PERSON_NAME]"
click button "OK"
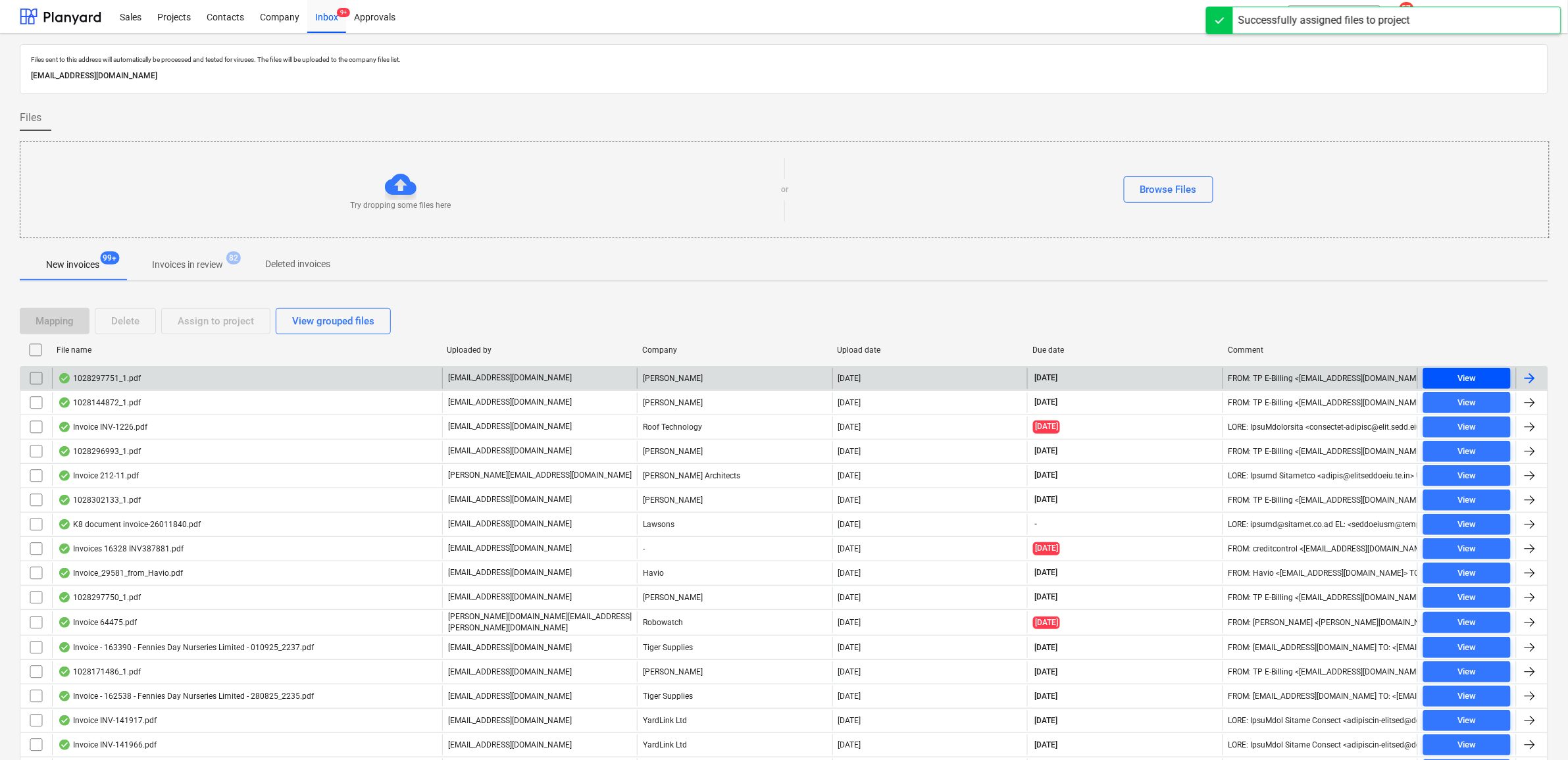
click div "View"
click input "checkbox"
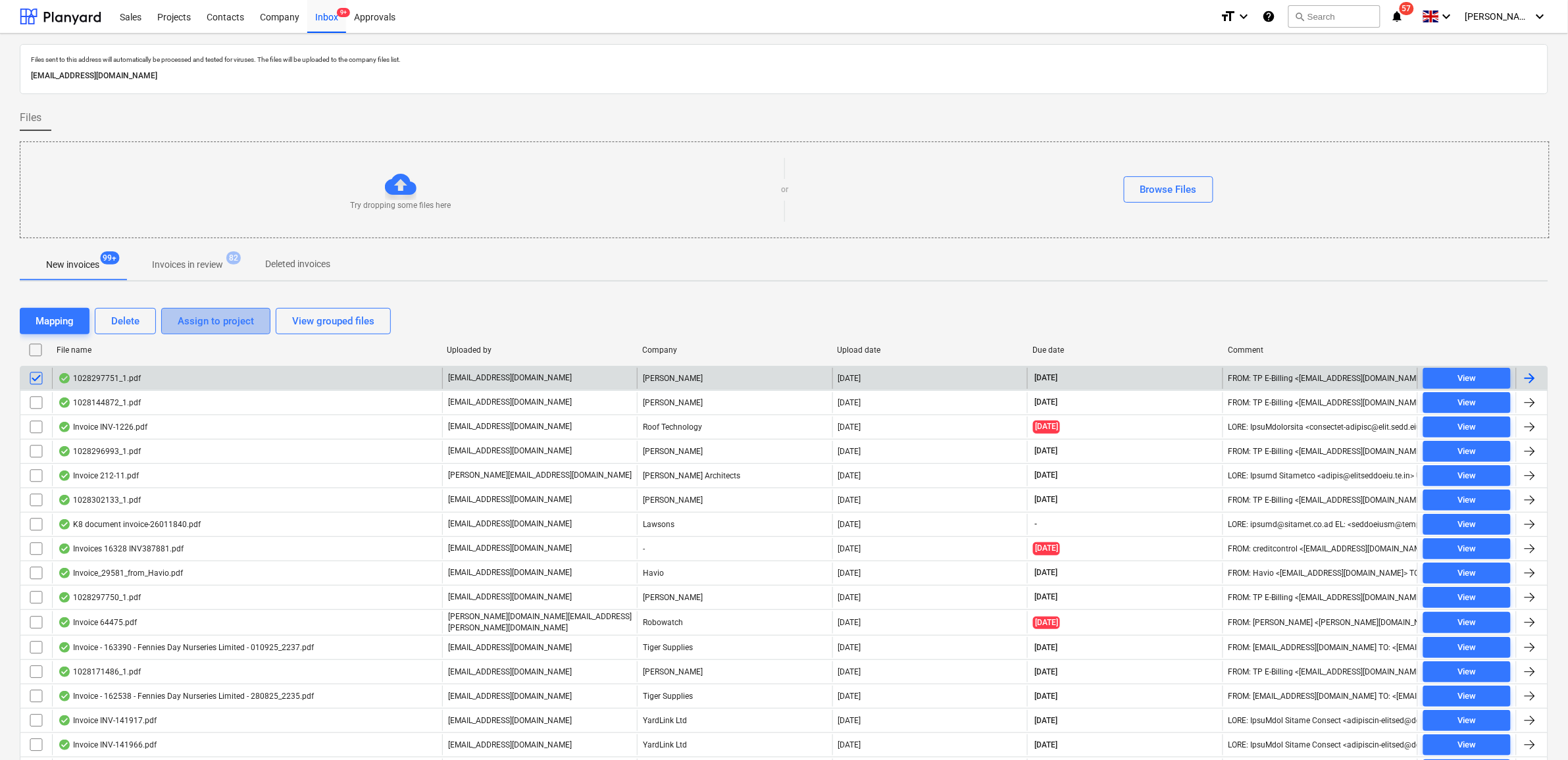
click div "Assign to project"
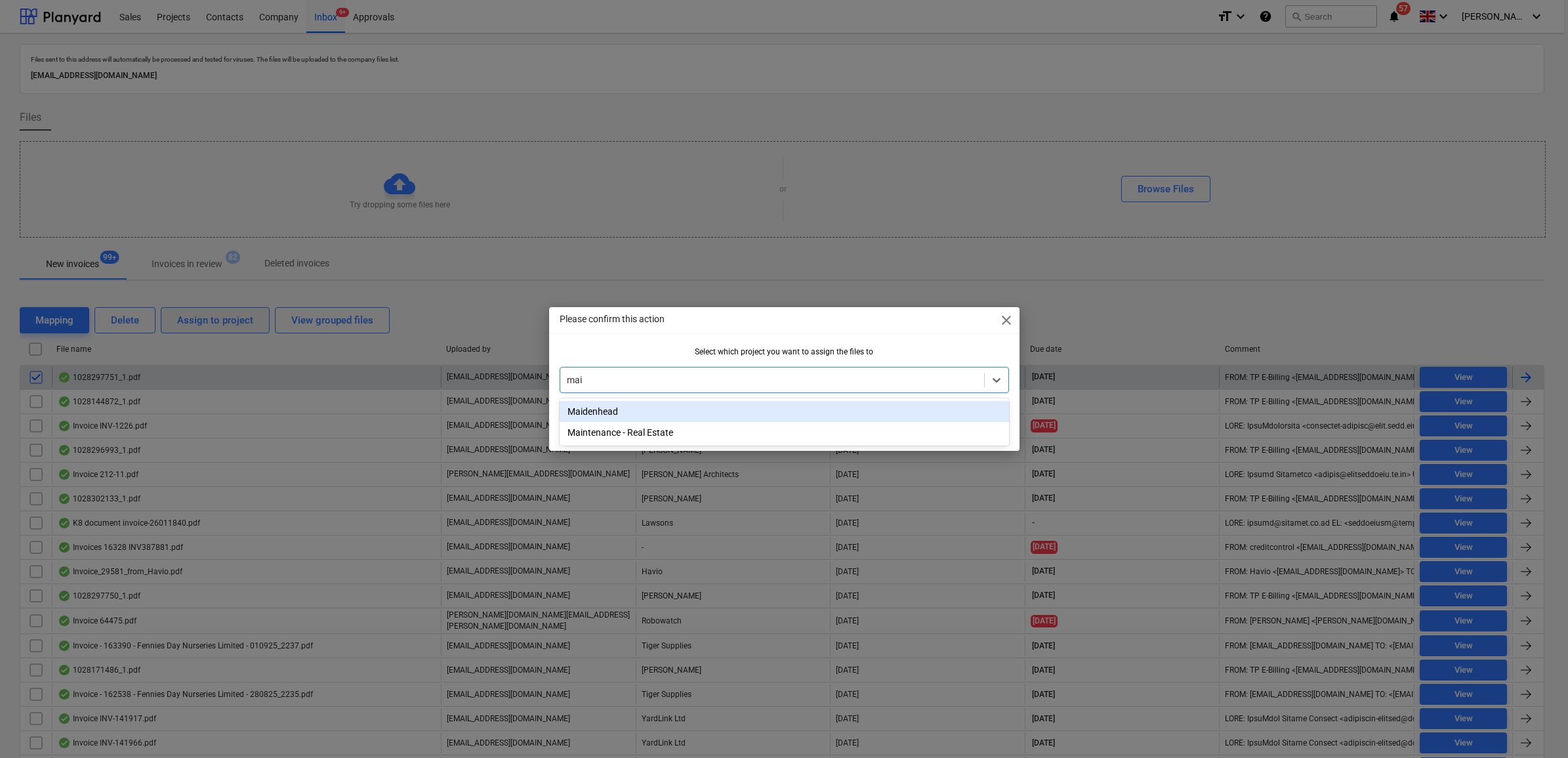
type input "maid"
click div "Maidenhead"
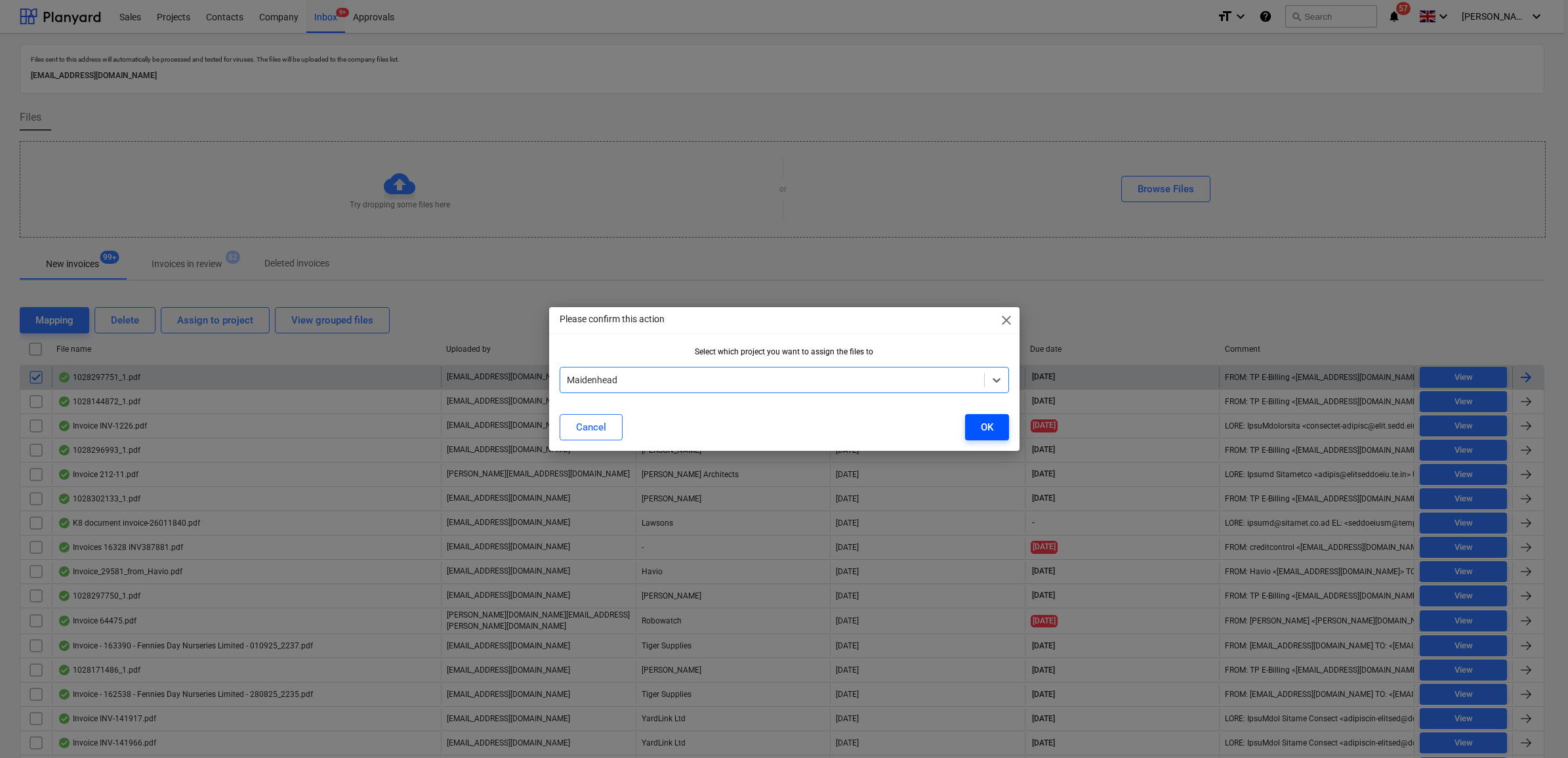
click div "OK"
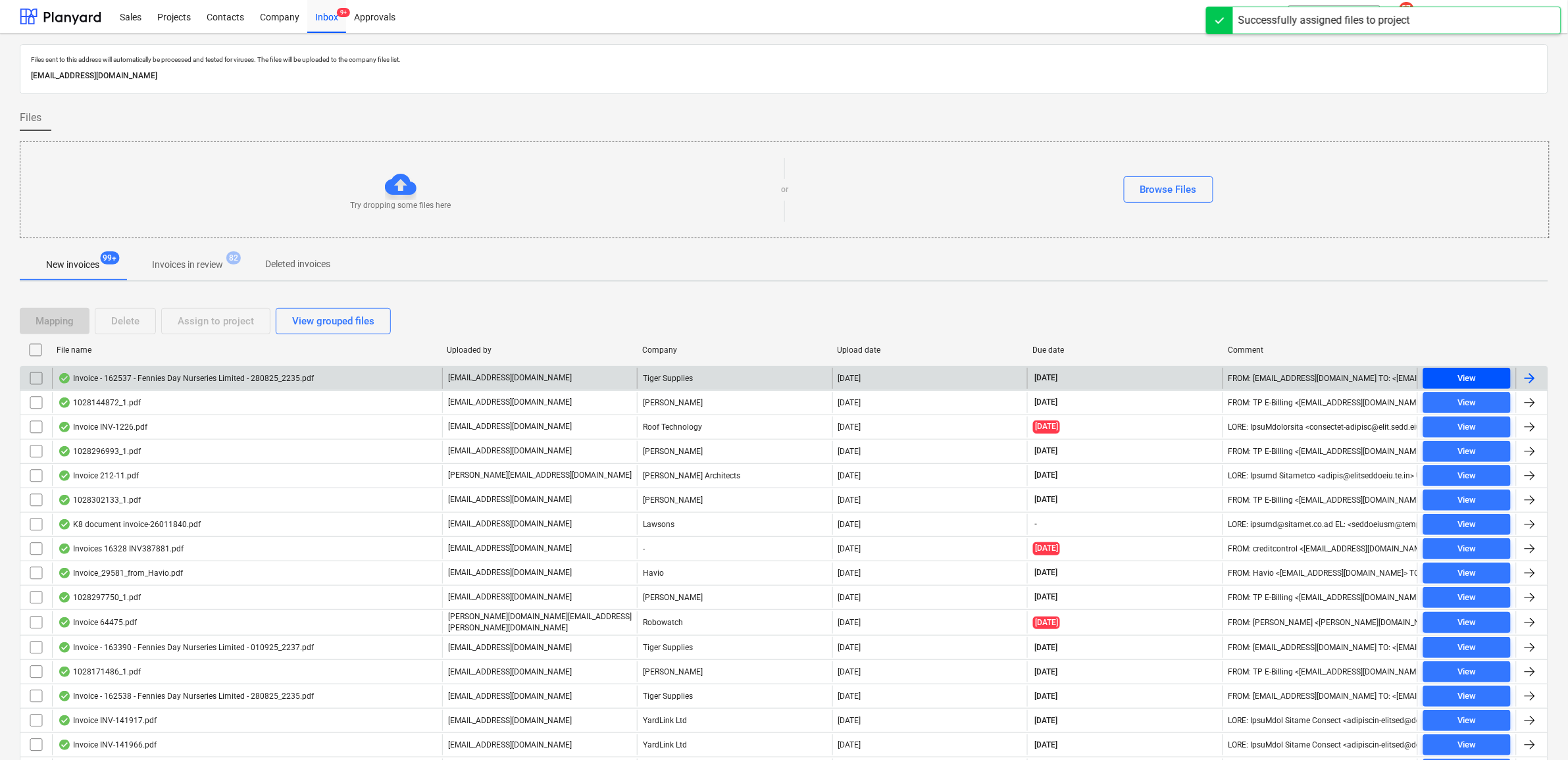
click span "View"
click input "checkbox"
click div "Assign to project"
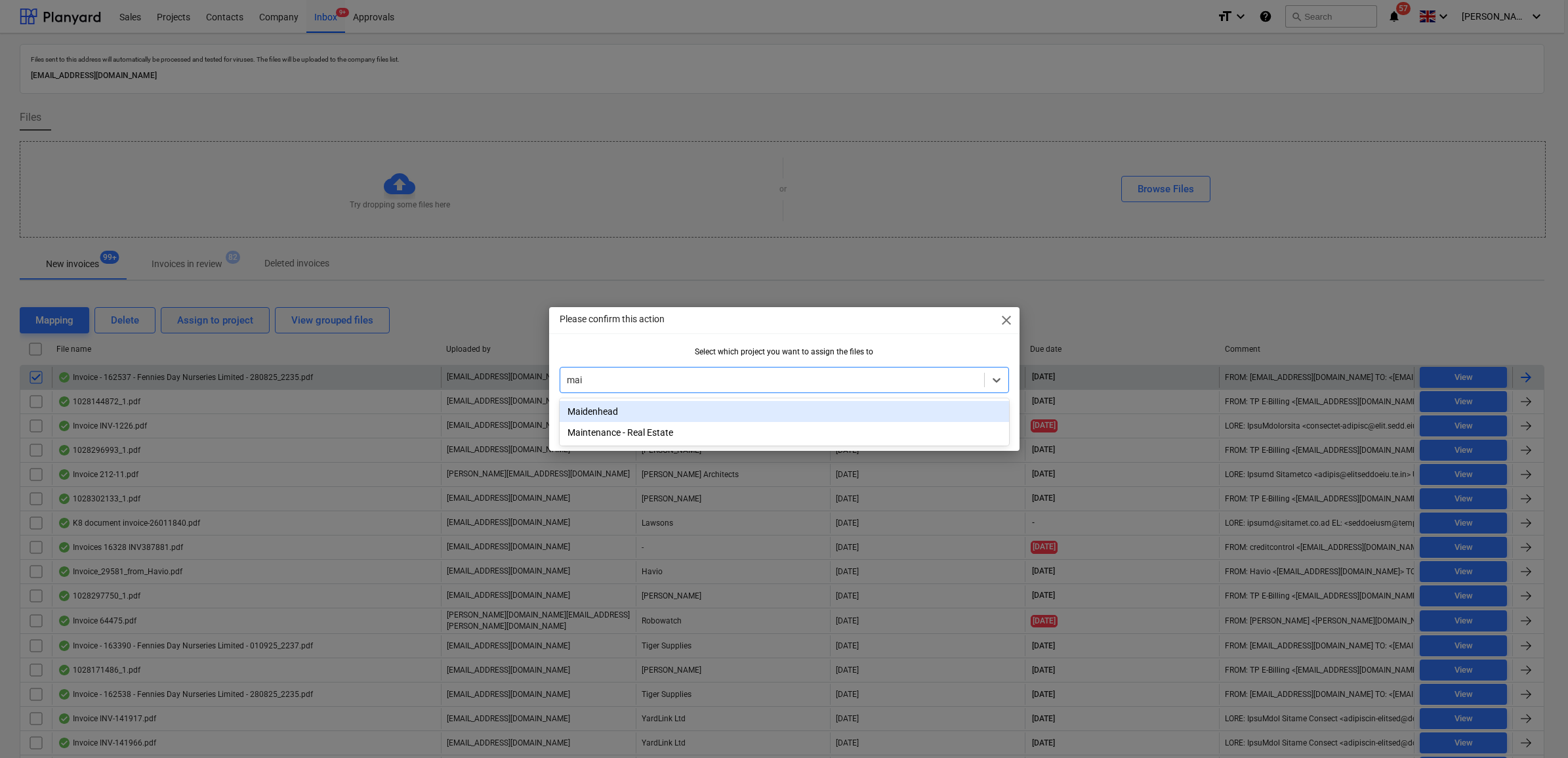
type input "maid"
click div "Maidenhead"
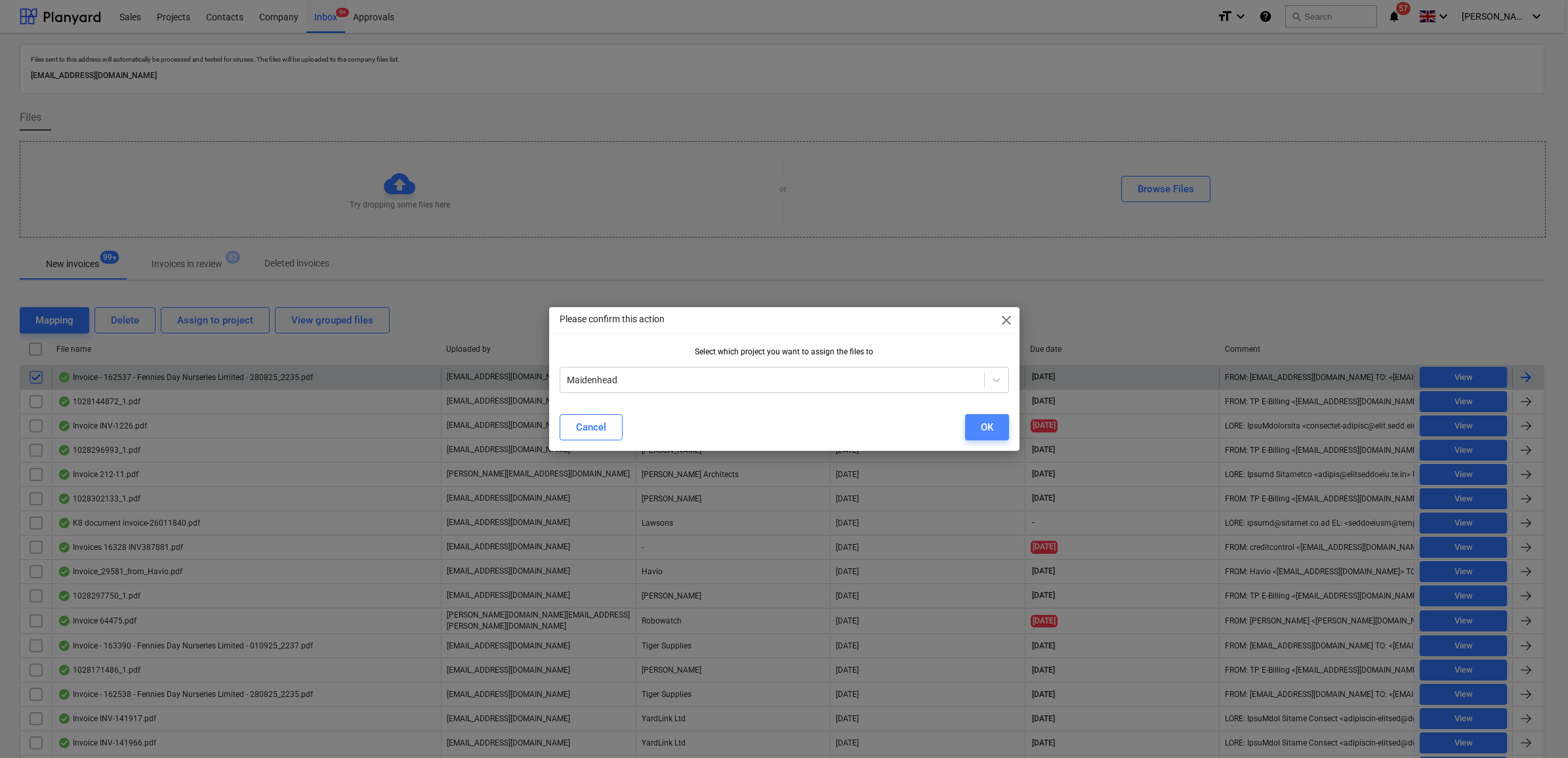
click button "OK"
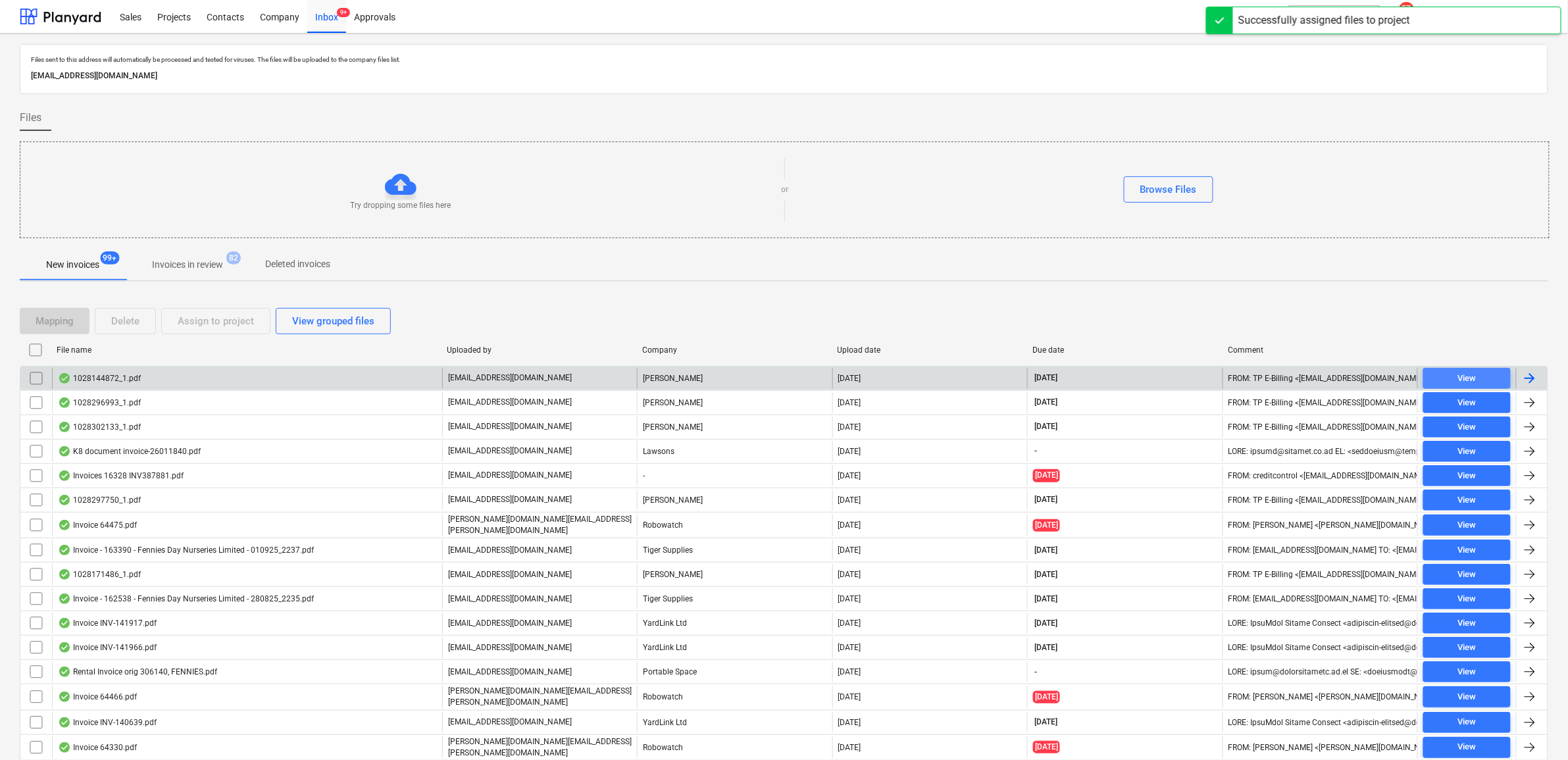
click span "View"
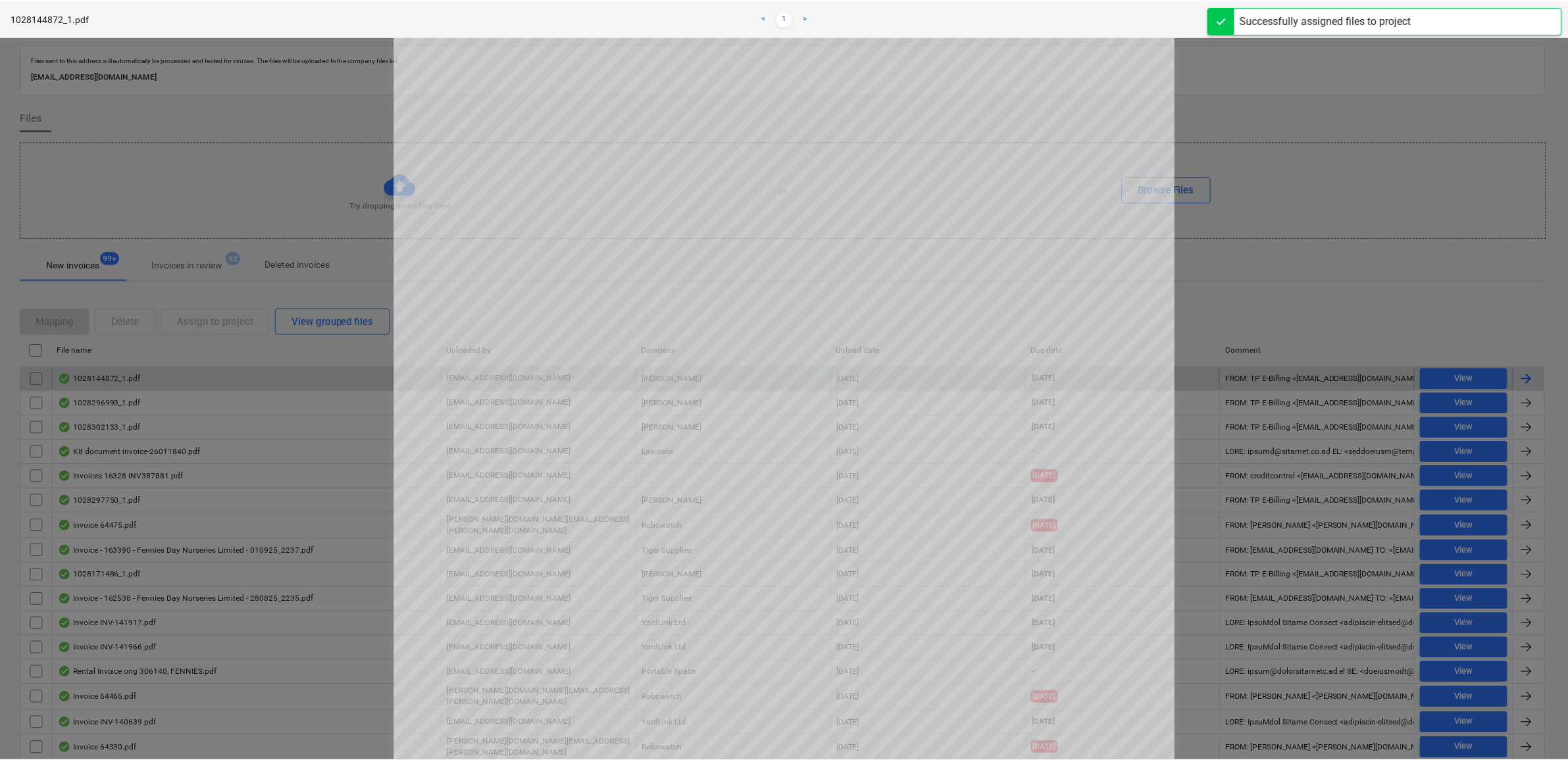
scroll to position [247, 0]
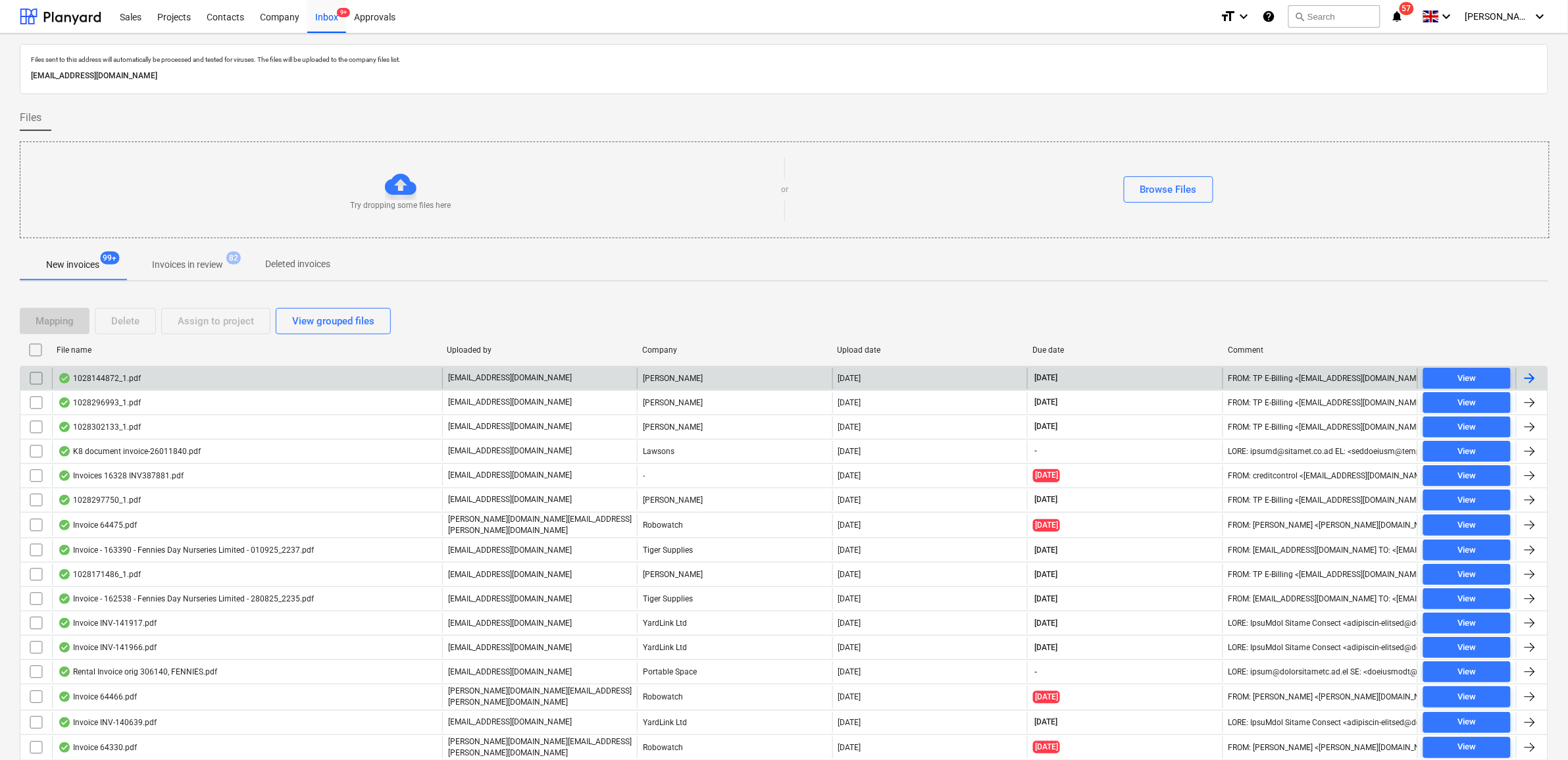
click input "checkbox"
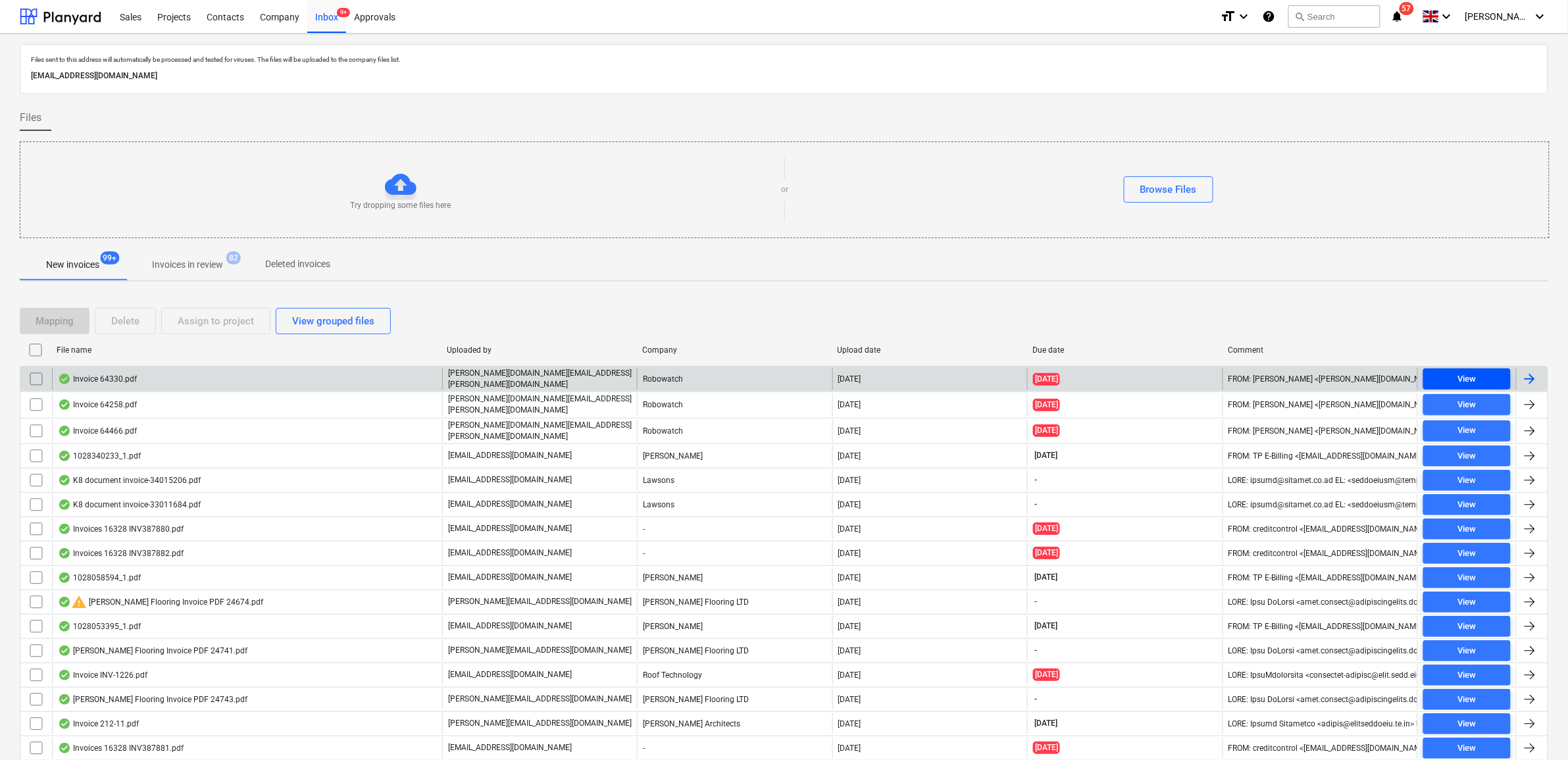
click at [1474, 382] on div "View" at bounding box center [1467, 379] width 19 height 15
click at [37, 378] on input "checkbox" at bounding box center [36, 378] width 21 height 21
click at [252, 327] on div "Assign to project" at bounding box center [215, 321] width 77 height 17
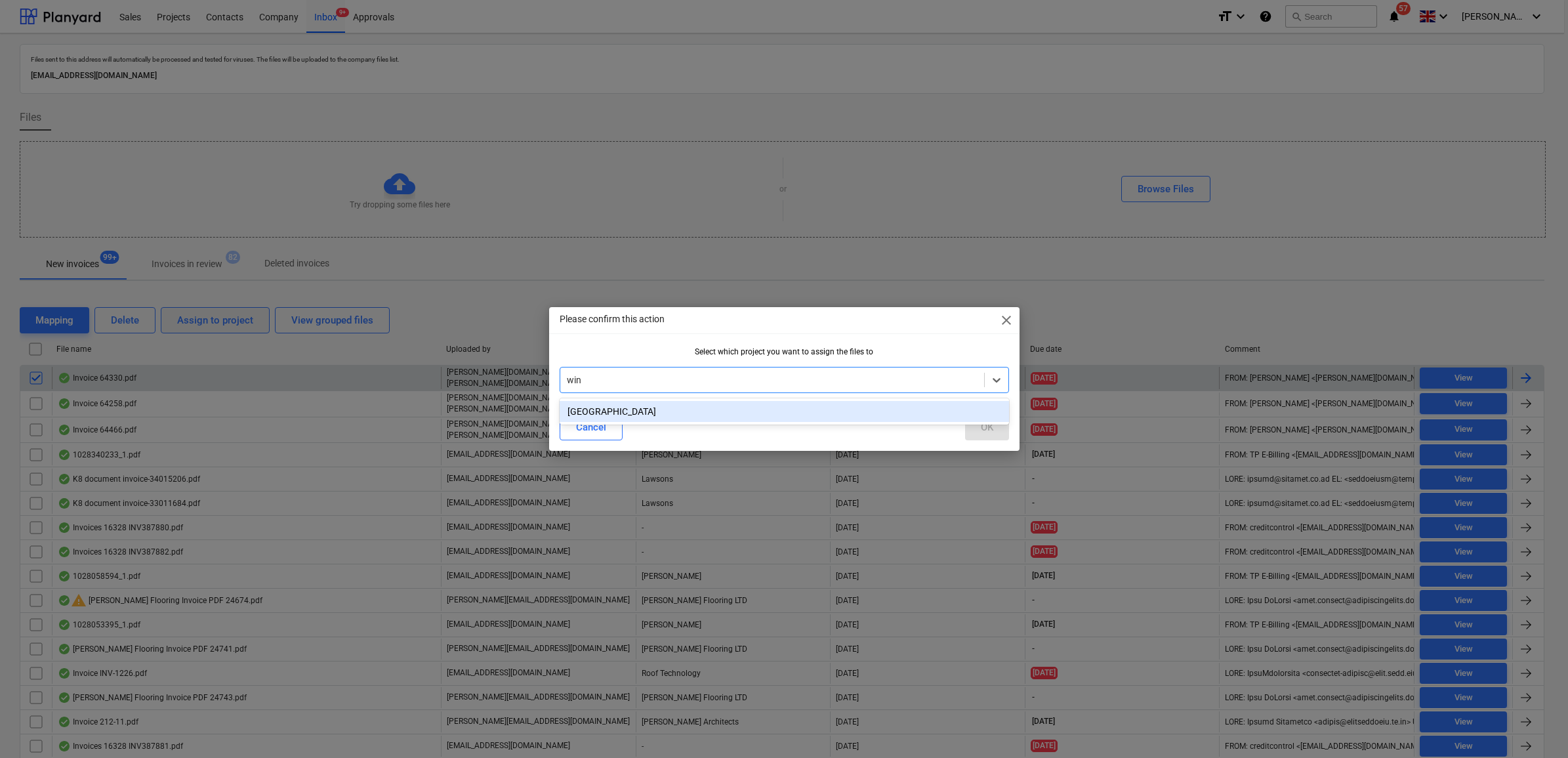
type input "wind"
click at [824, 411] on div "[GEOGRAPHIC_DATA]" at bounding box center [784, 411] width 449 height 21
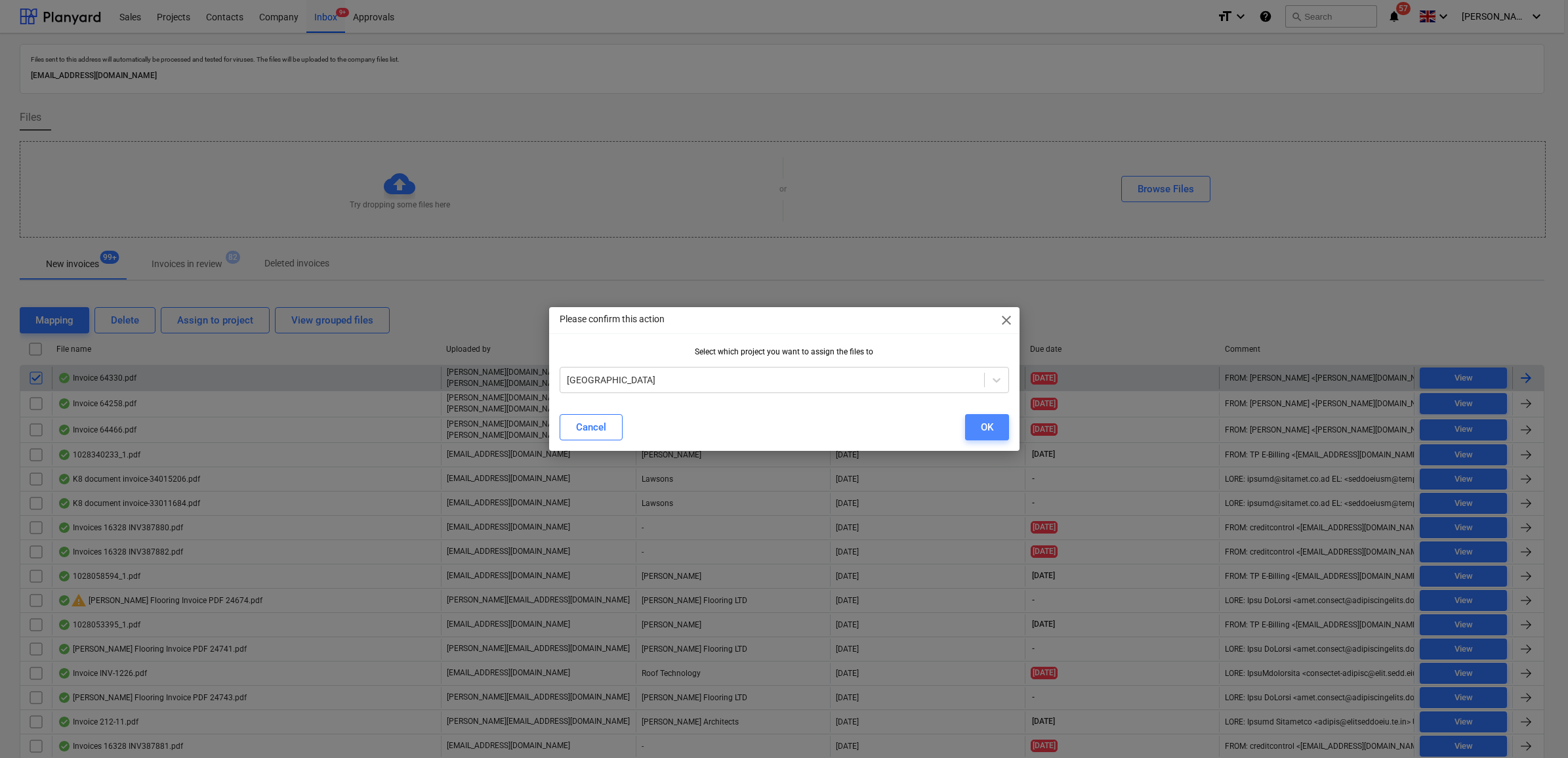
click at [993, 425] on button "OK" at bounding box center [987, 427] width 44 height 26
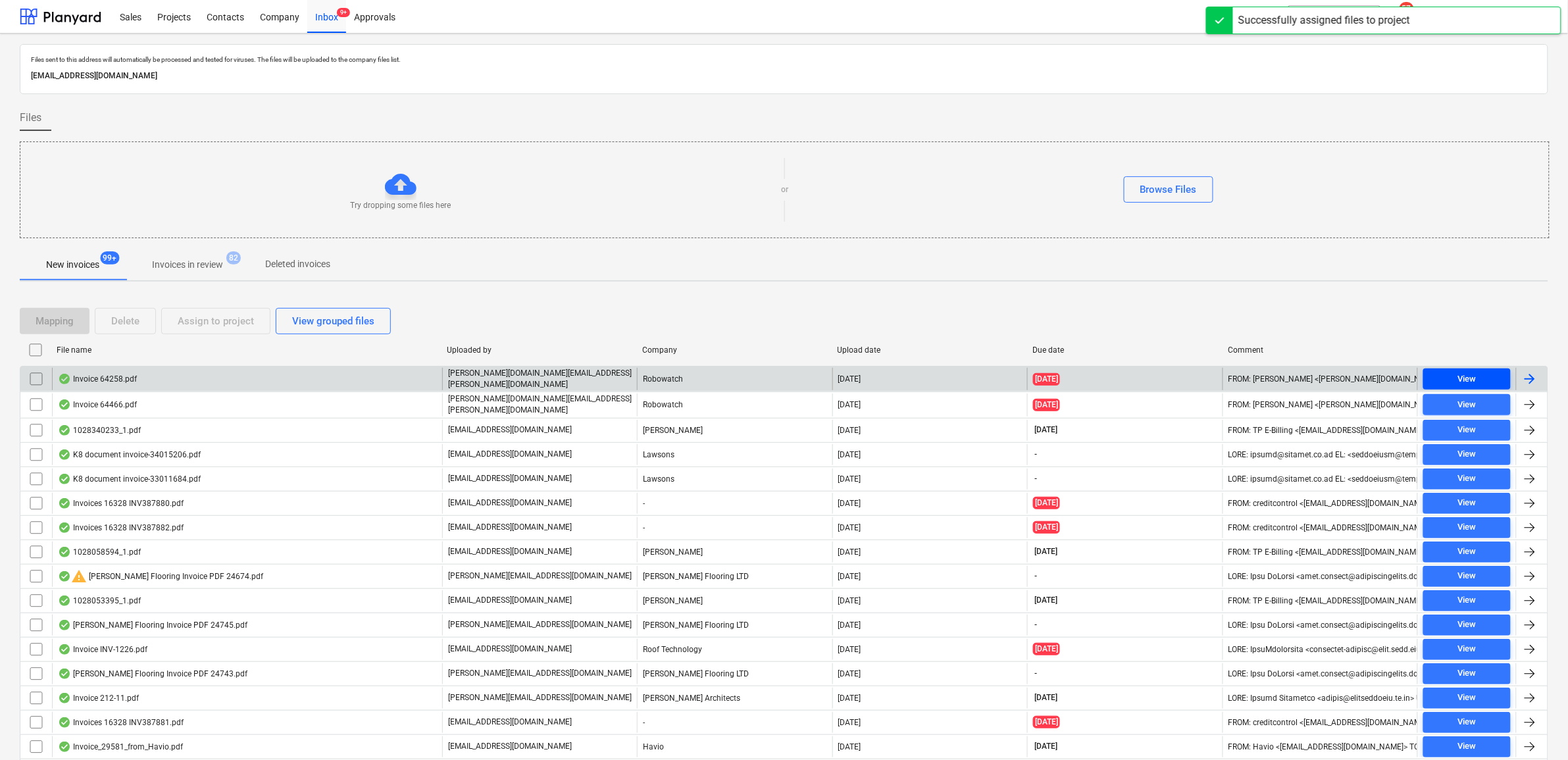
click at [1451, 377] on span "View" at bounding box center [1467, 379] width 77 height 15
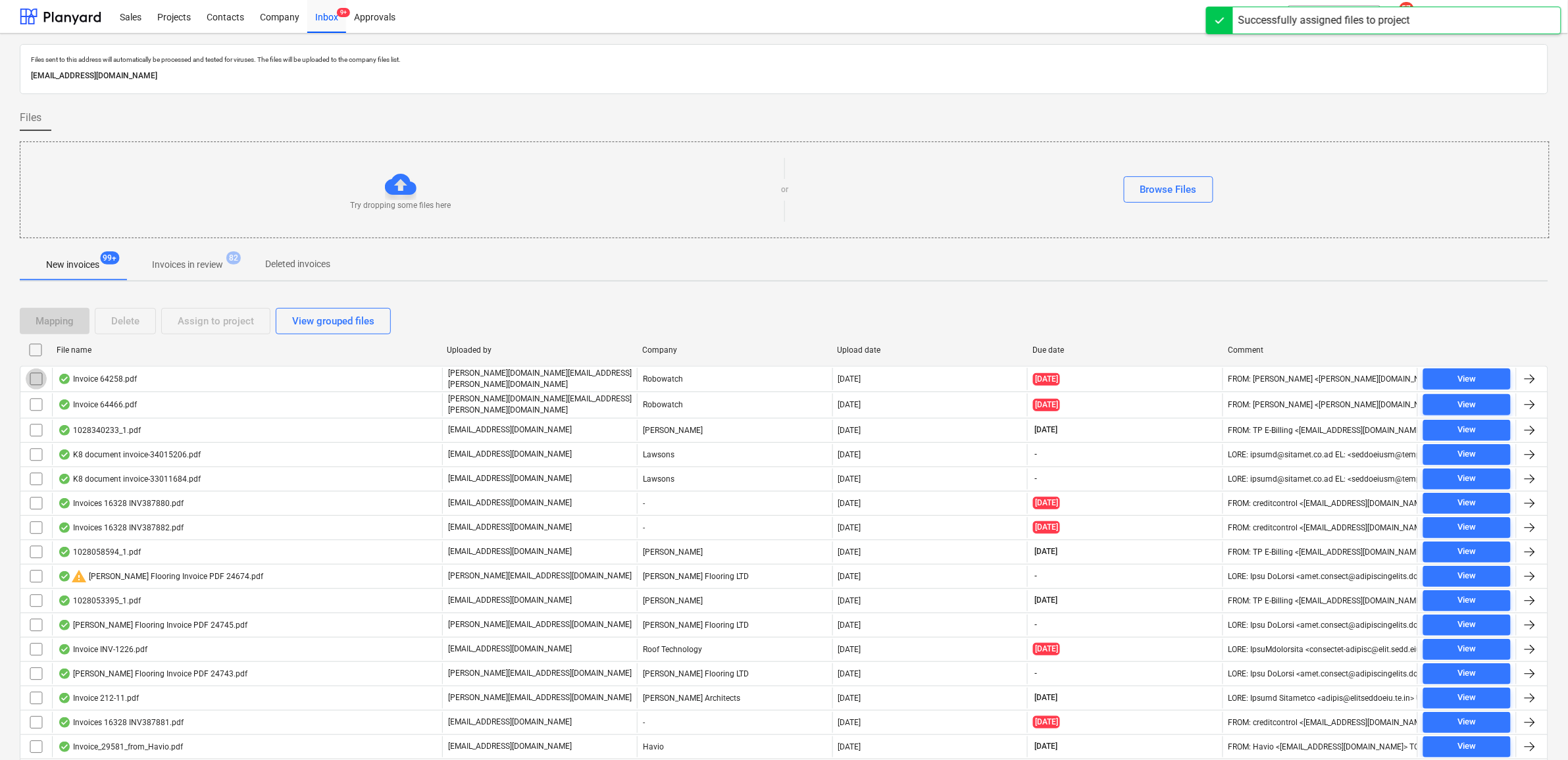
click at [36, 379] on input "checkbox" at bounding box center [36, 378] width 21 height 21
click at [188, 327] on div "Assign to project" at bounding box center [215, 321] width 77 height 17
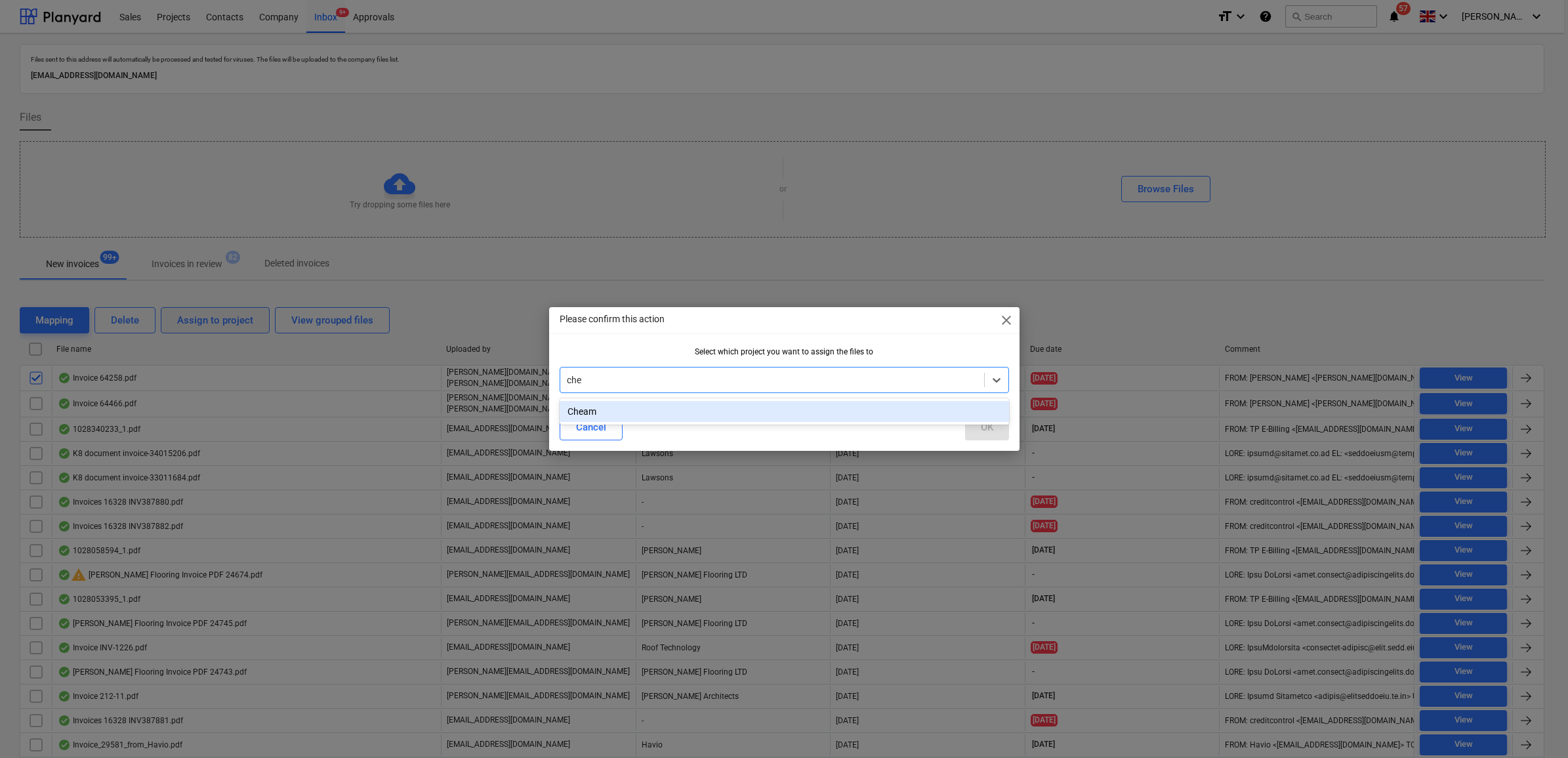
type input "chea"
click at [746, 411] on div "Cheam" at bounding box center [784, 411] width 449 height 21
click at [982, 430] on div "OK" at bounding box center [987, 427] width 12 height 17
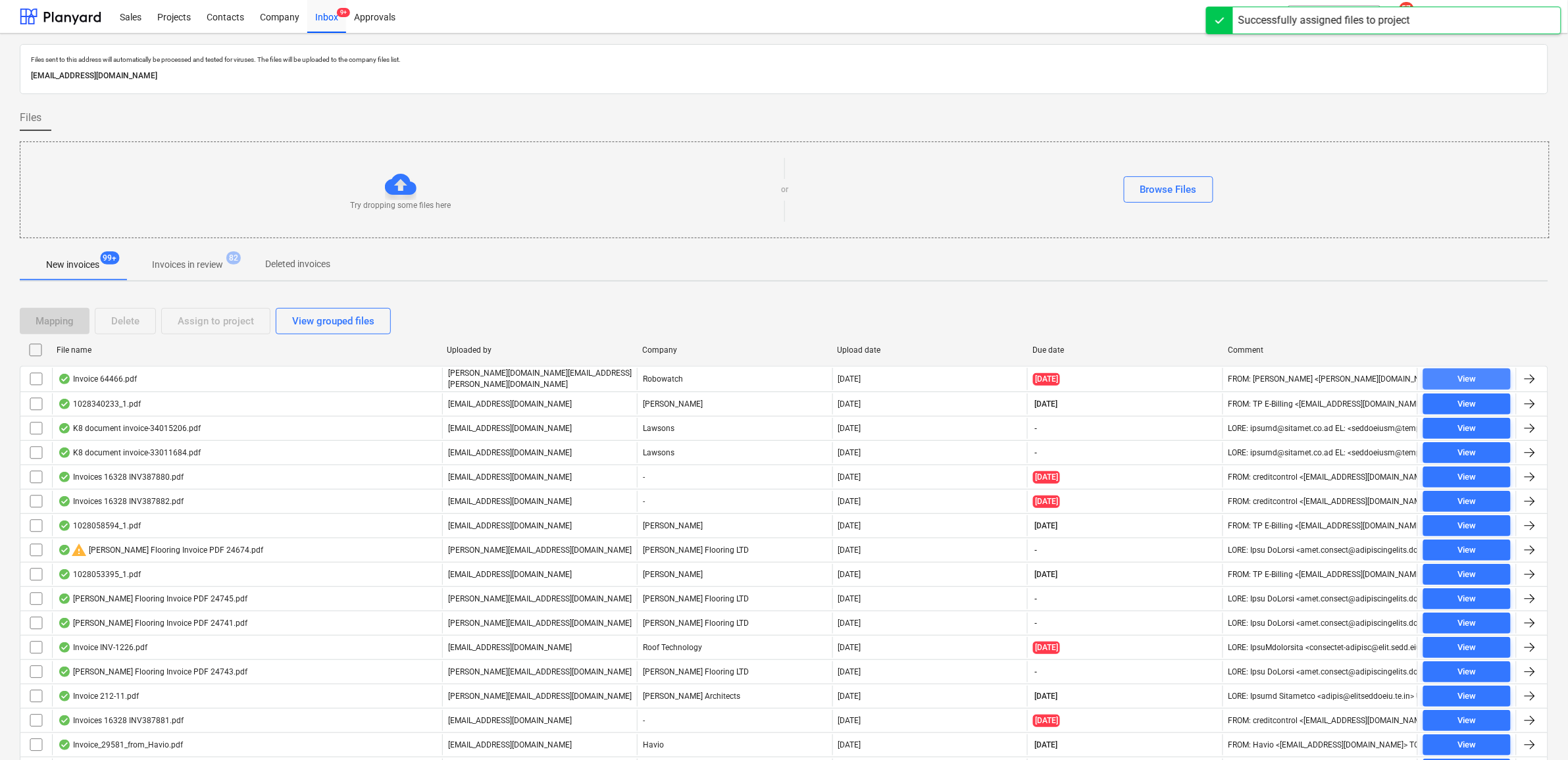
click at [1470, 371] on div "View" at bounding box center [1467, 379] width 19 height 15
click at [39, 377] on input "checkbox" at bounding box center [36, 378] width 21 height 21
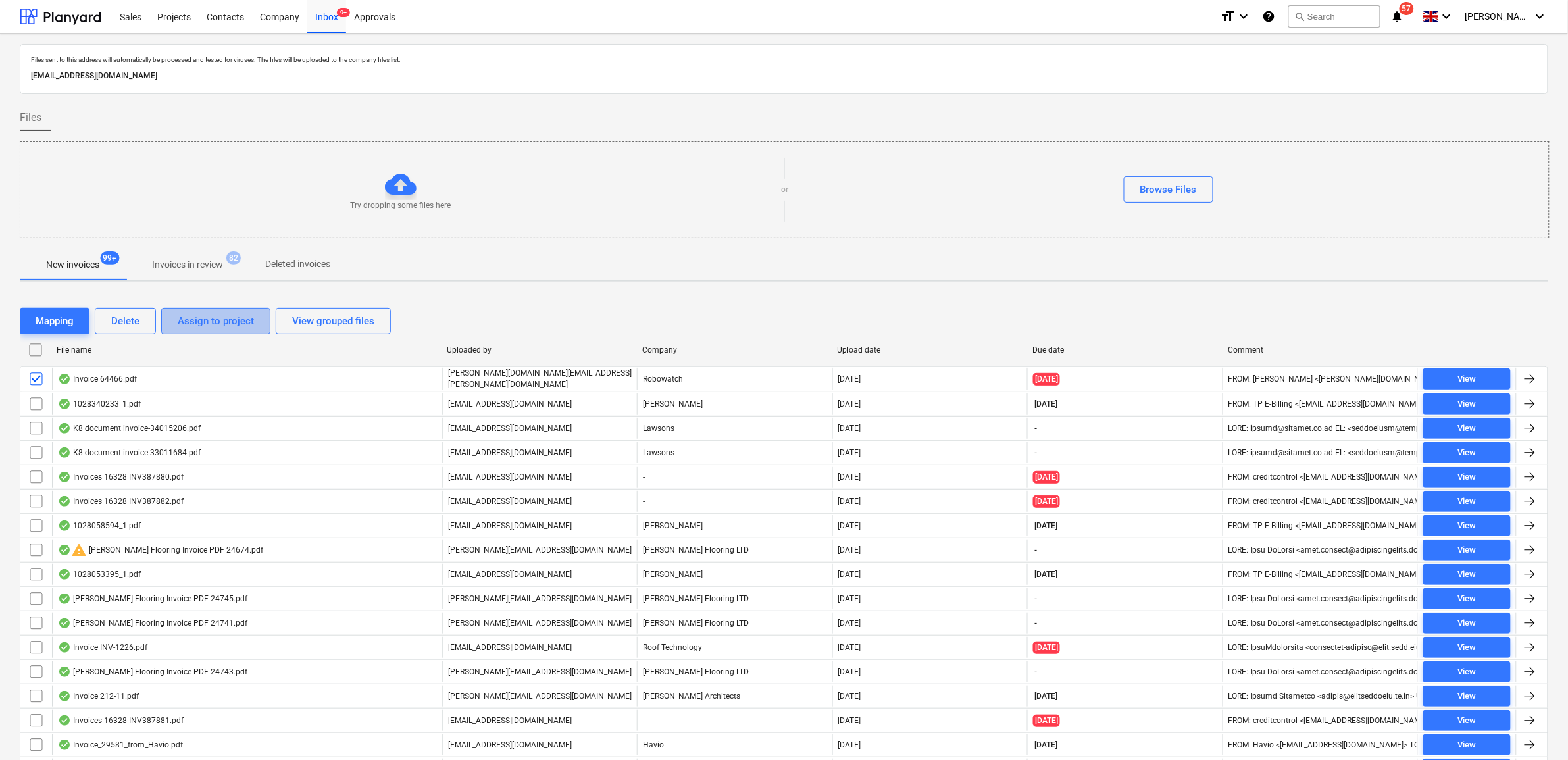
click at [228, 319] on div "Assign to project" at bounding box center [215, 321] width 77 height 17
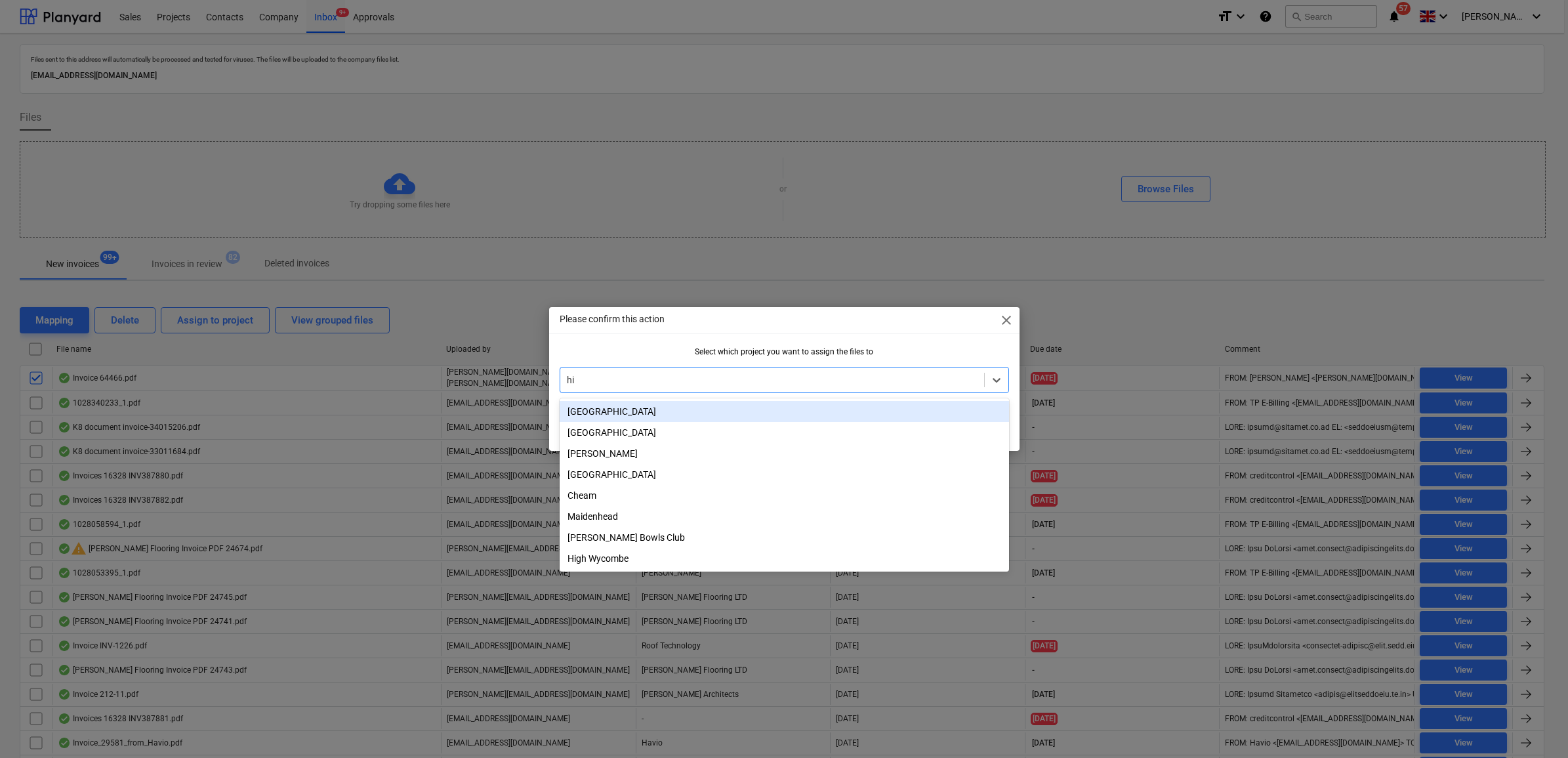
type input "high"
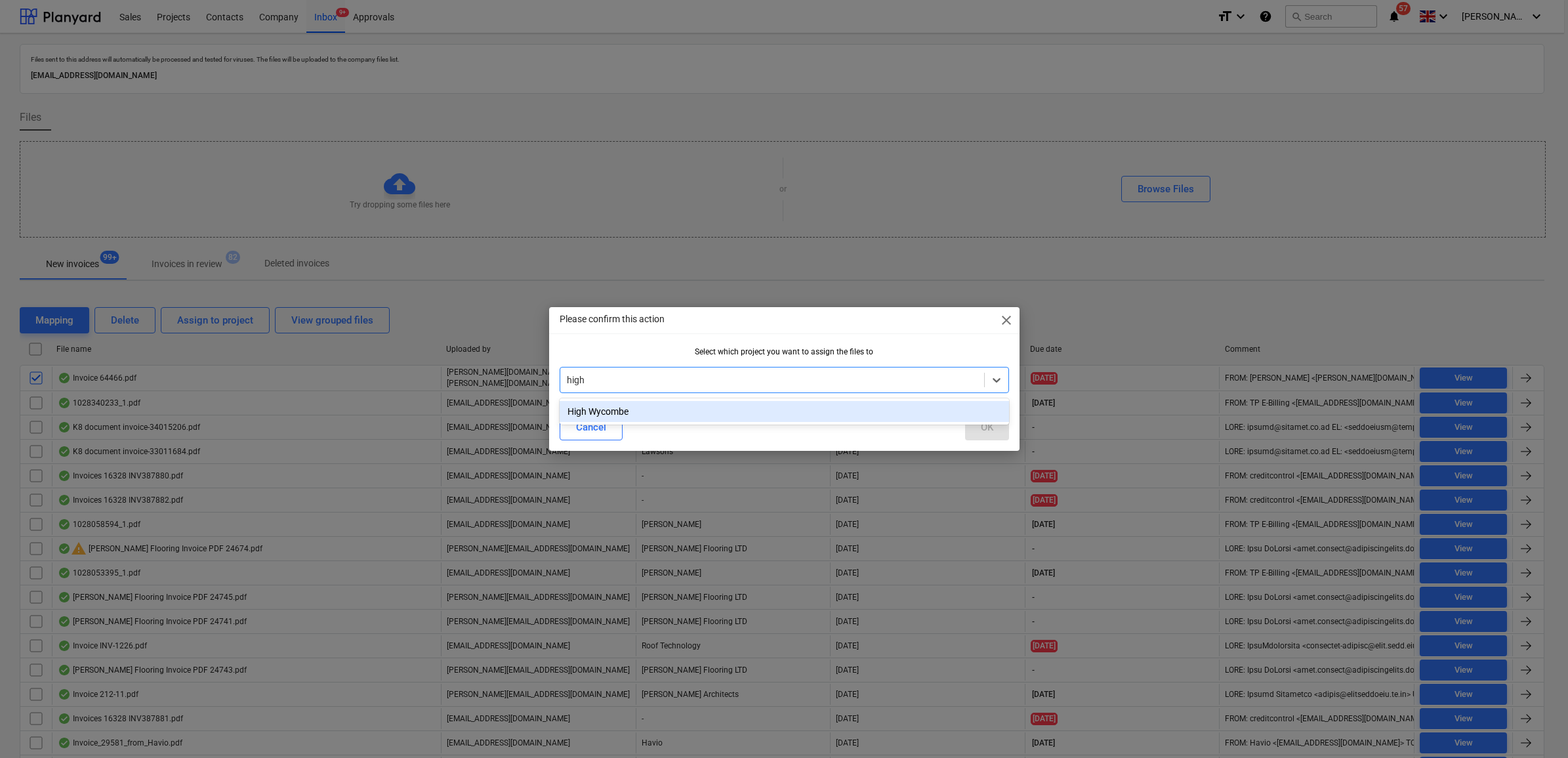
click at [848, 411] on div "High Wycombe" at bounding box center [784, 411] width 449 height 21
click at [984, 433] on div "OK" at bounding box center [987, 427] width 12 height 17
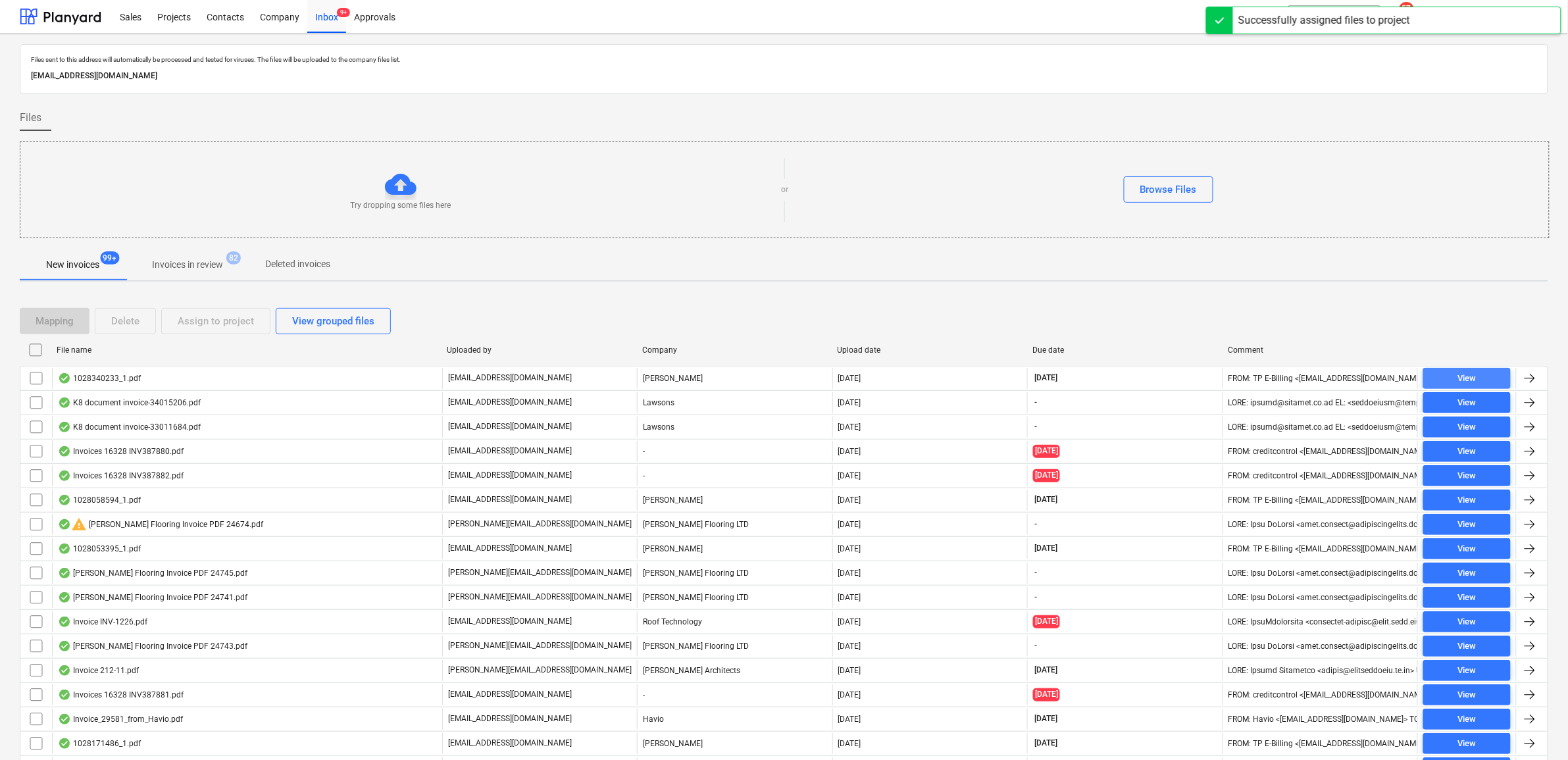
click at [1484, 376] on span "View" at bounding box center [1467, 378] width 77 height 15
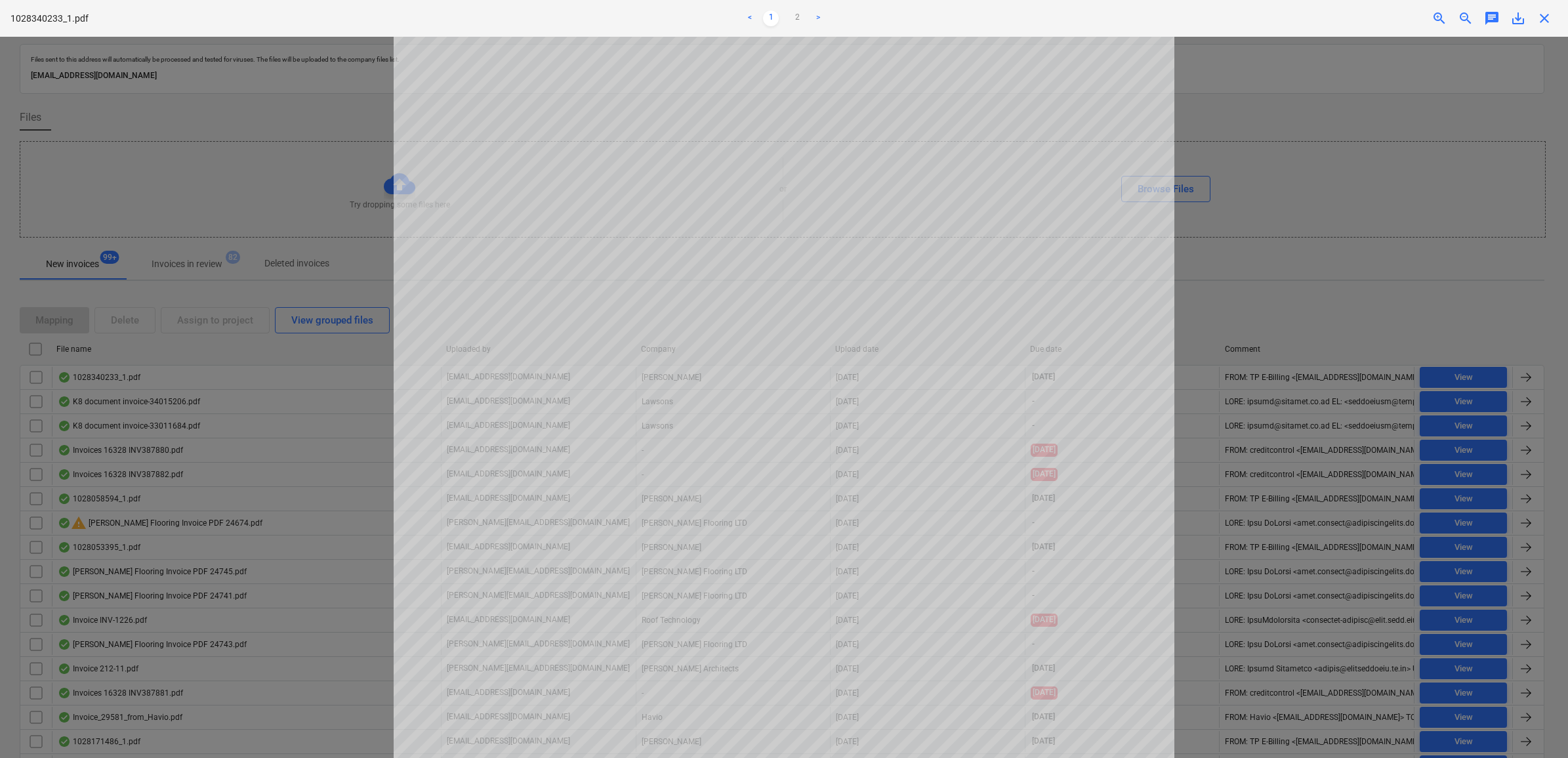
scroll to position [58, 0]
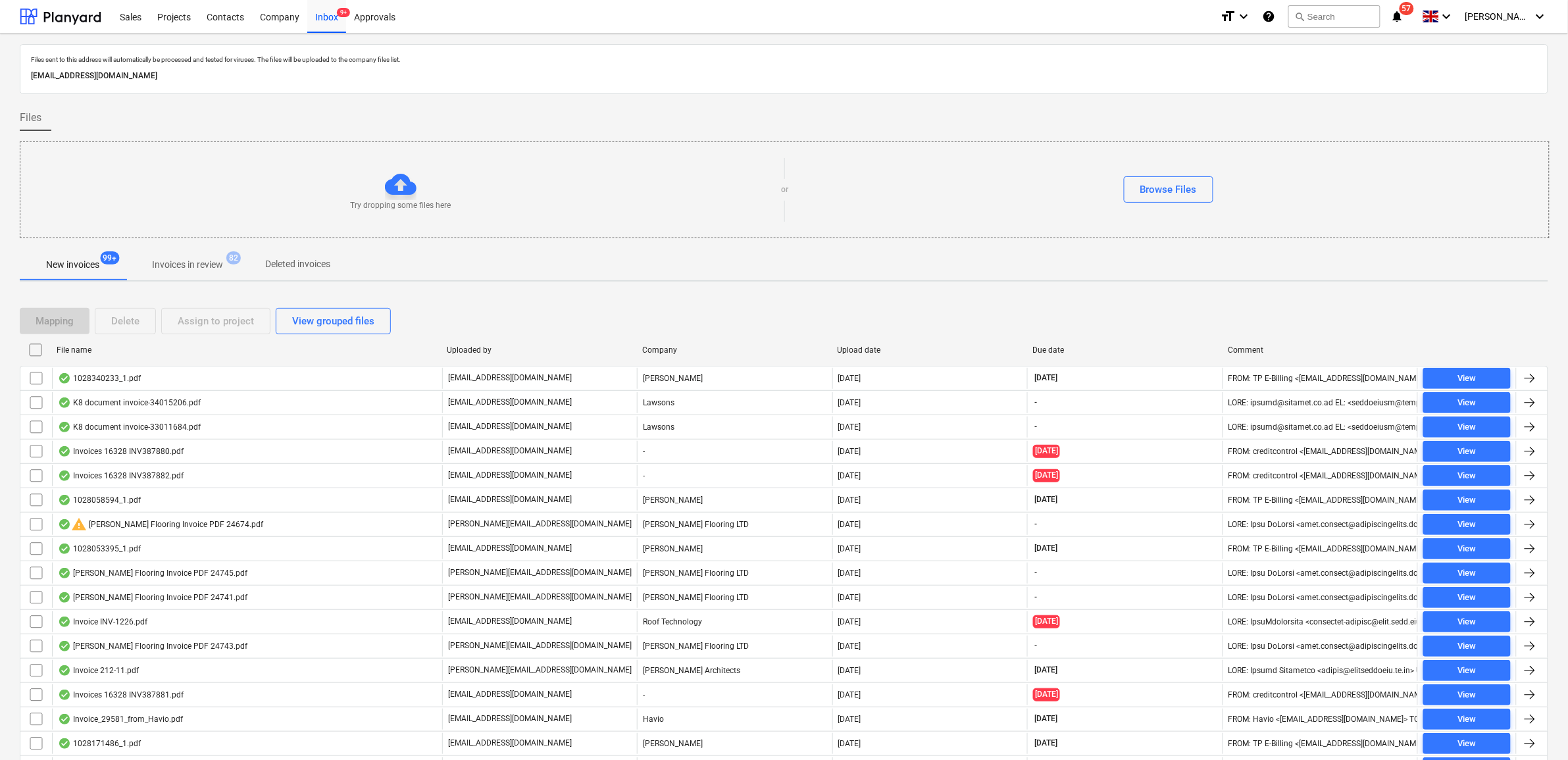
click at [36, 380] on input "checkbox" at bounding box center [36, 378] width 21 height 21
click at [204, 319] on div "Assign to project" at bounding box center [215, 321] width 77 height 17
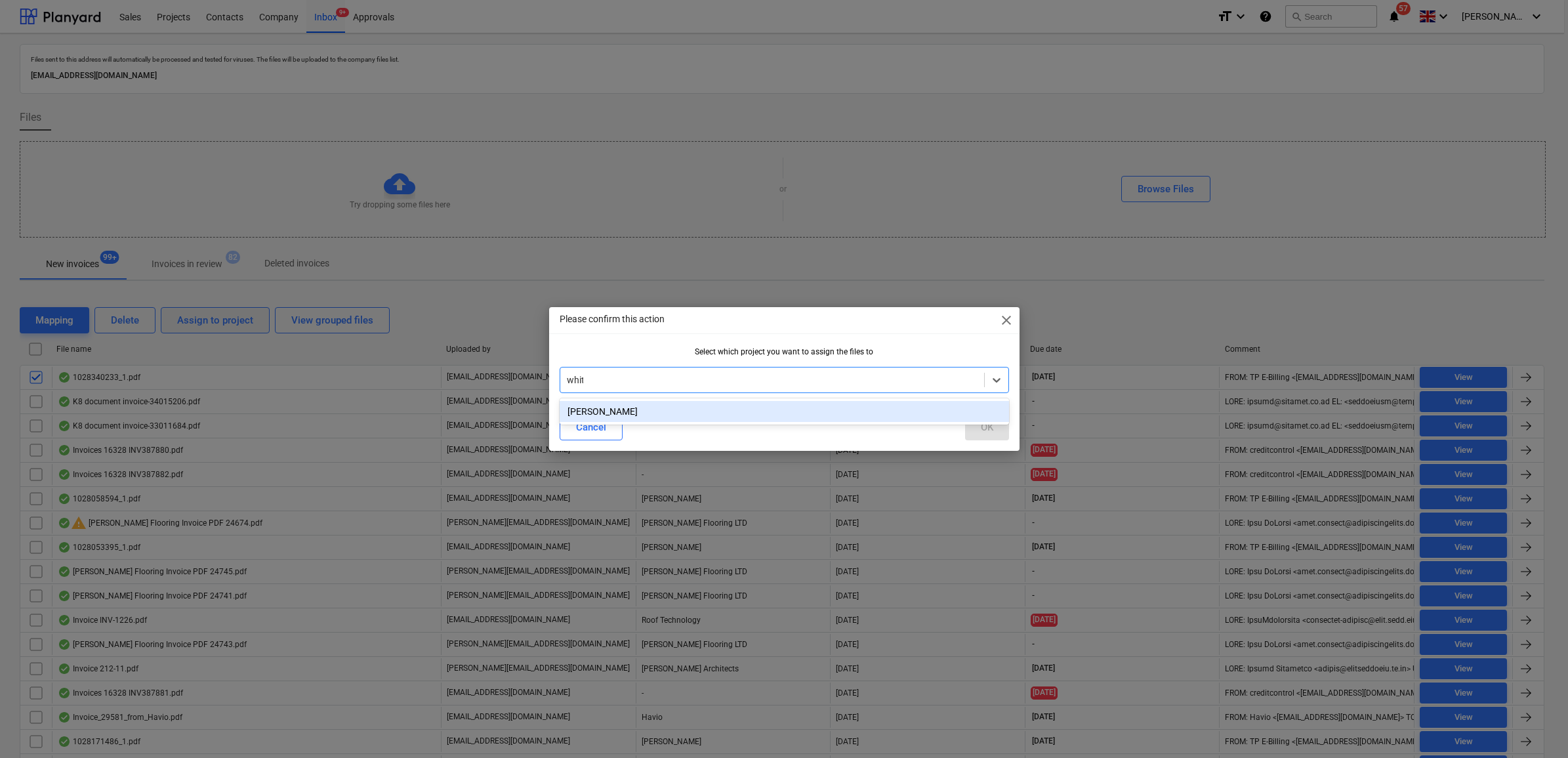
type input "whitt"
click at [696, 414] on div "[PERSON_NAME]" at bounding box center [784, 411] width 449 height 21
click at [985, 414] on button "OK" at bounding box center [987, 427] width 44 height 26
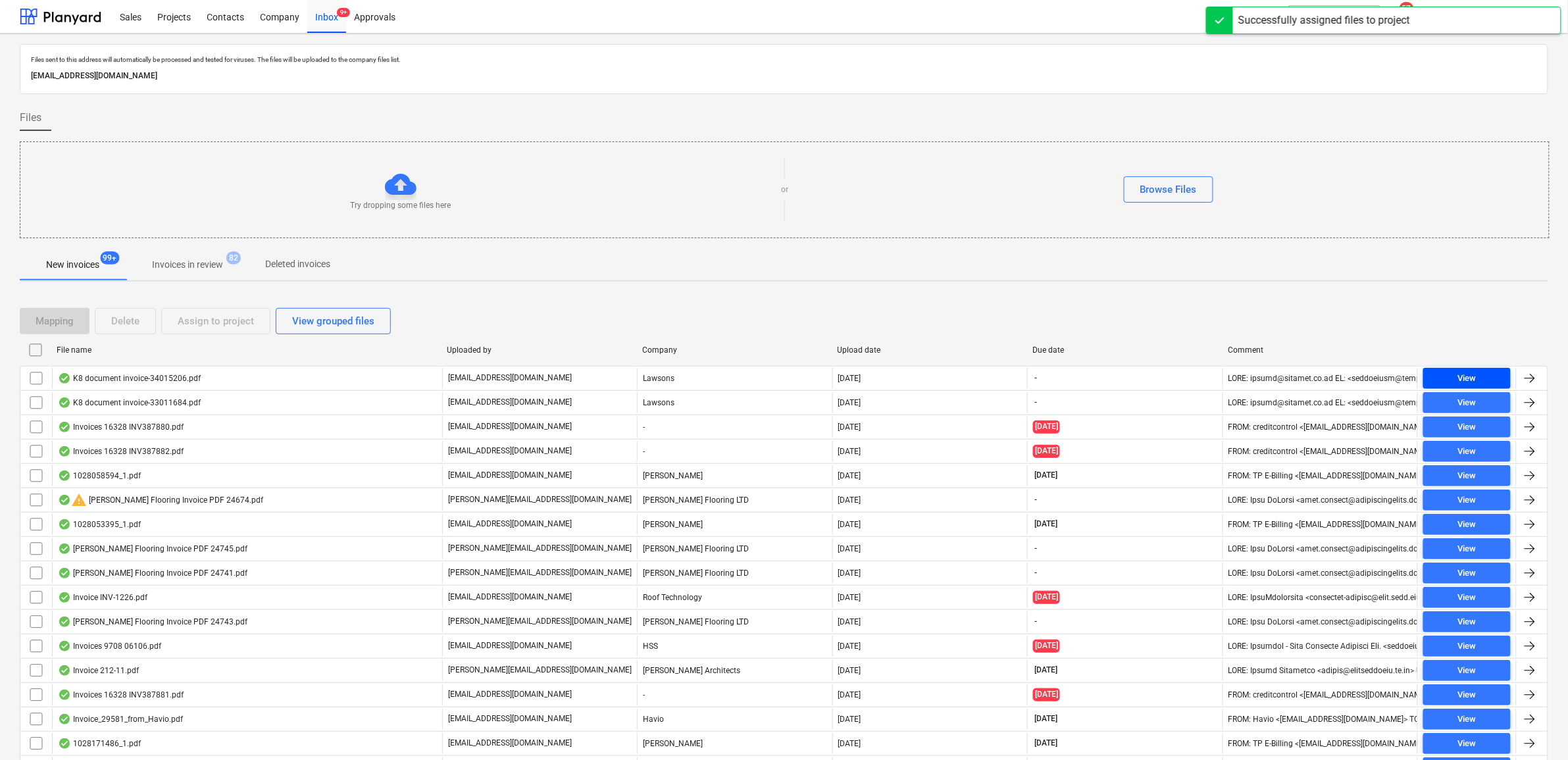
click at [1475, 375] on div "View" at bounding box center [1467, 378] width 19 height 15
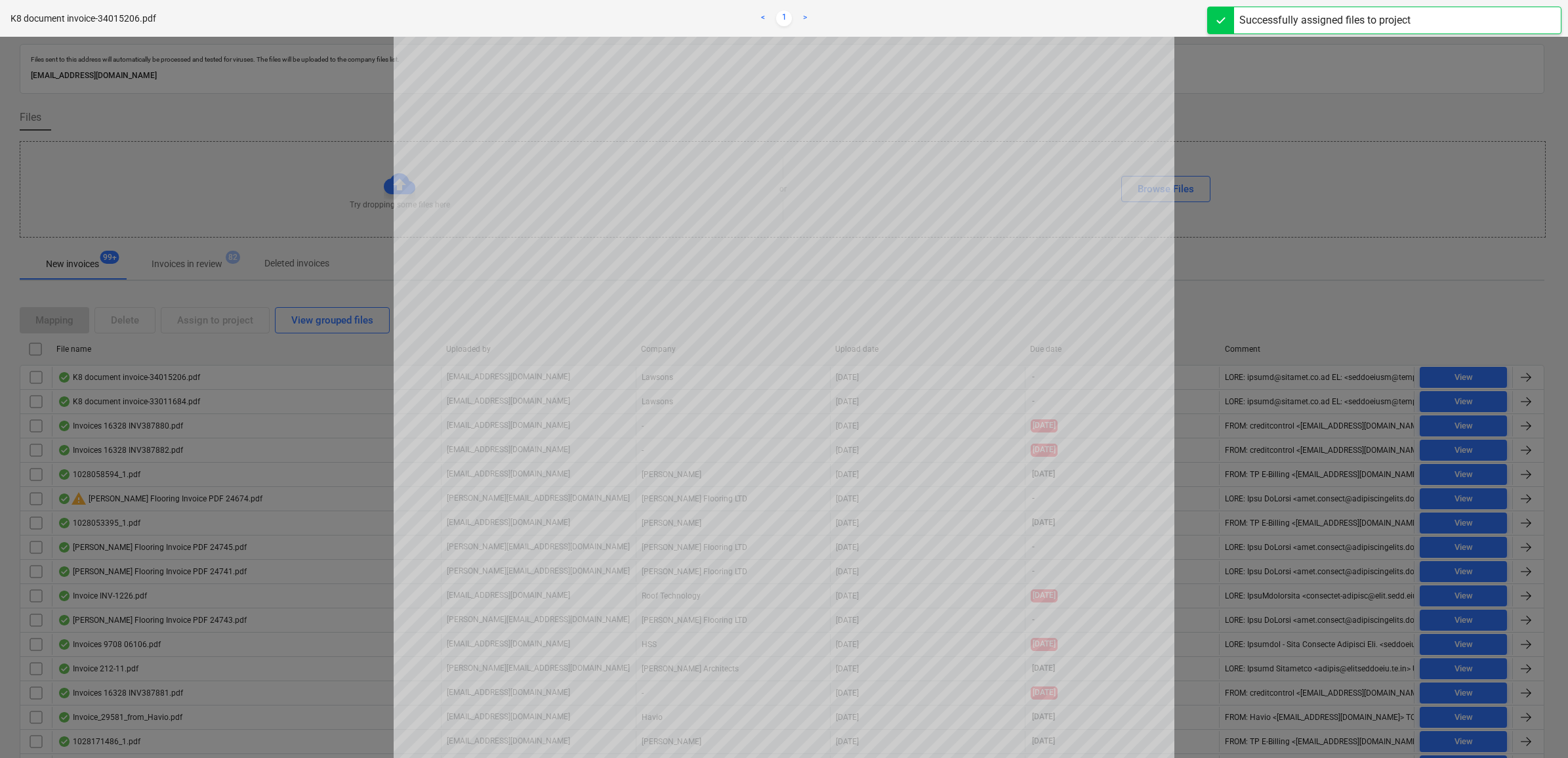
scroll to position [82, 0]
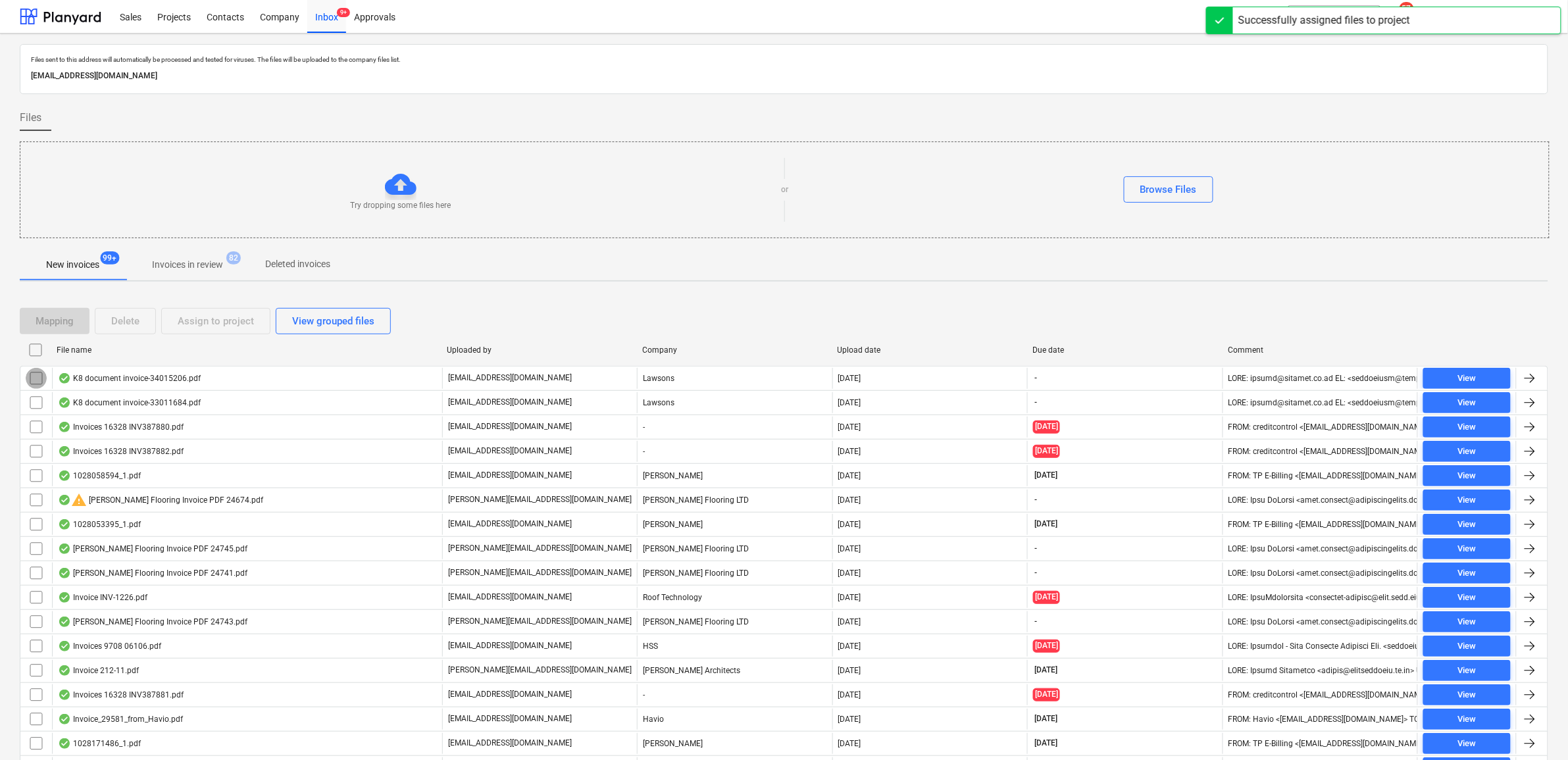
drag, startPoint x: 35, startPoint y: 378, endPoint x: 168, endPoint y: 334, distance: 140.1
click at [36, 378] on input "checkbox" at bounding box center [36, 378] width 21 height 21
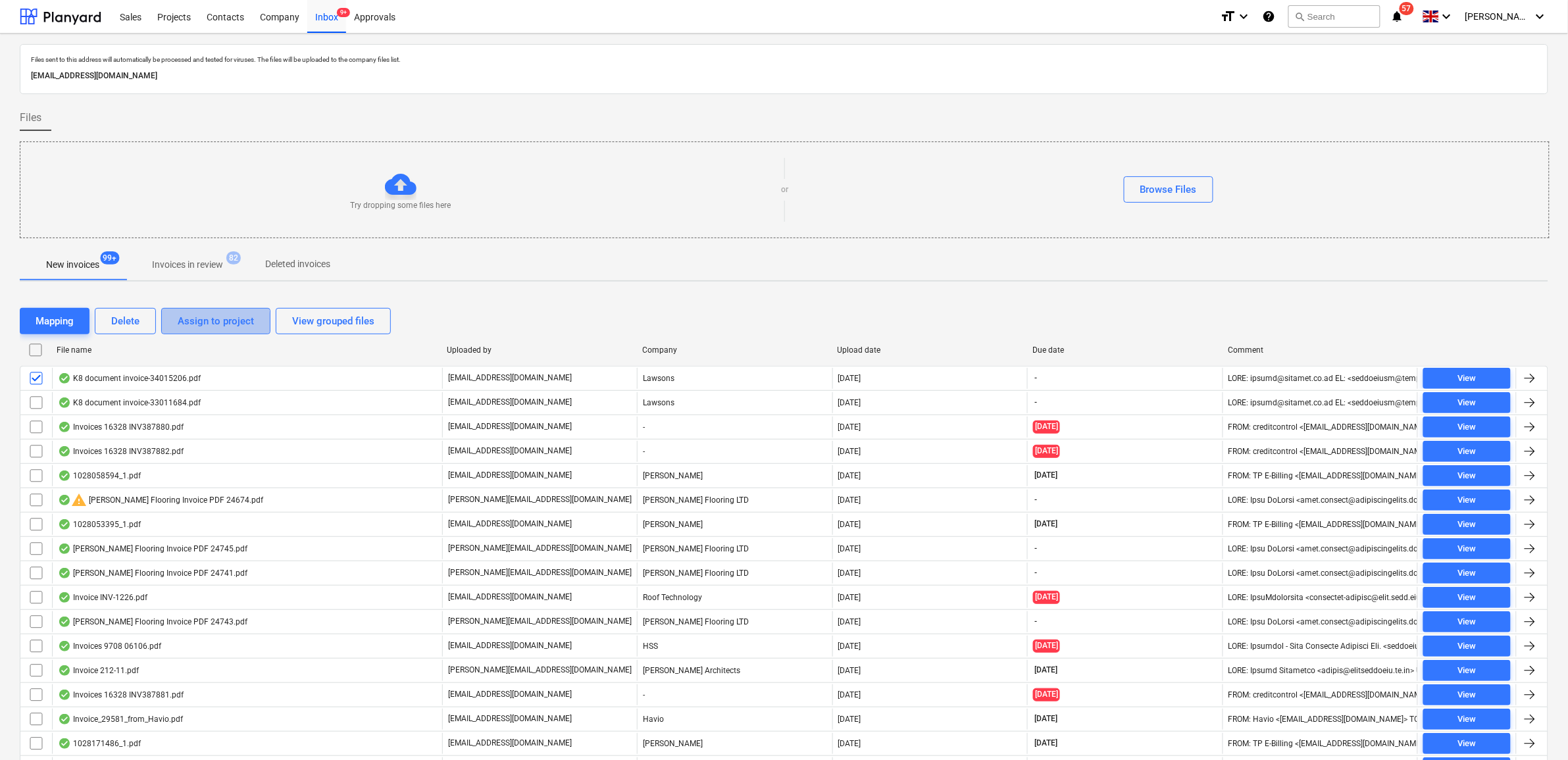
click at [190, 324] on div "Assign to project" at bounding box center [215, 321] width 77 height 17
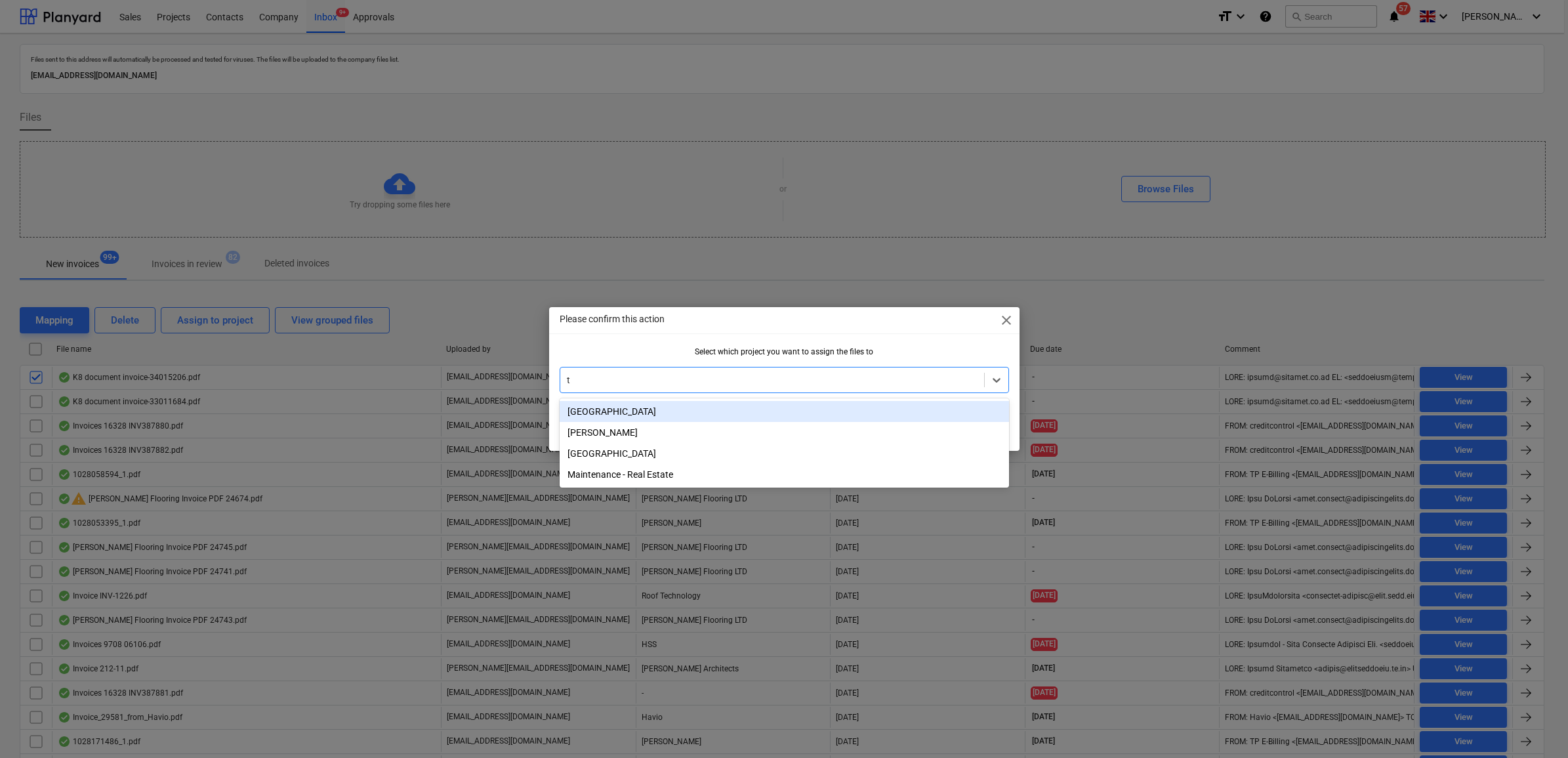
type input "tw"
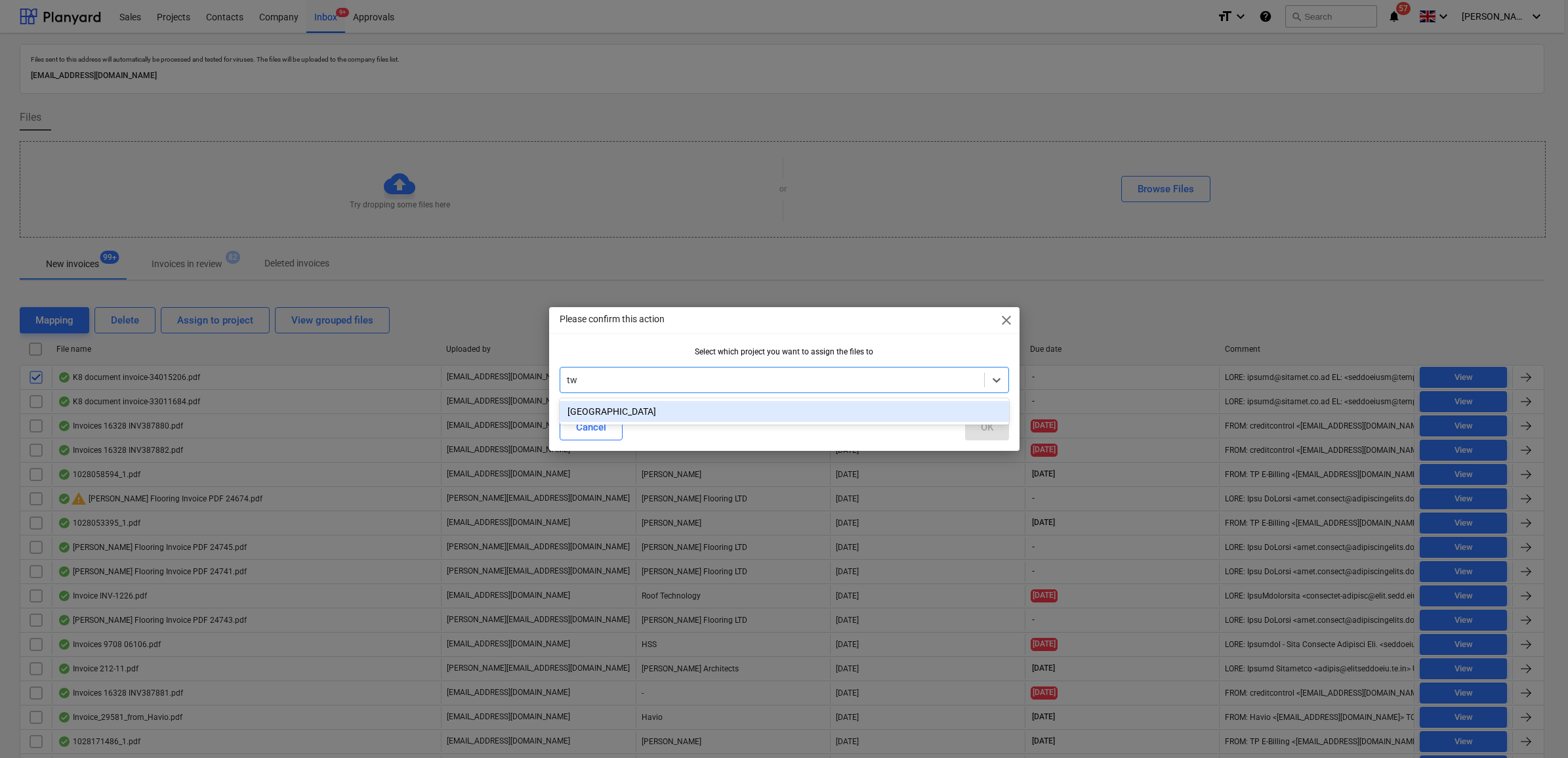
click at [820, 410] on div "[GEOGRAPHIC_DATA]" at bounding box center [784, 411] width 449 height 21
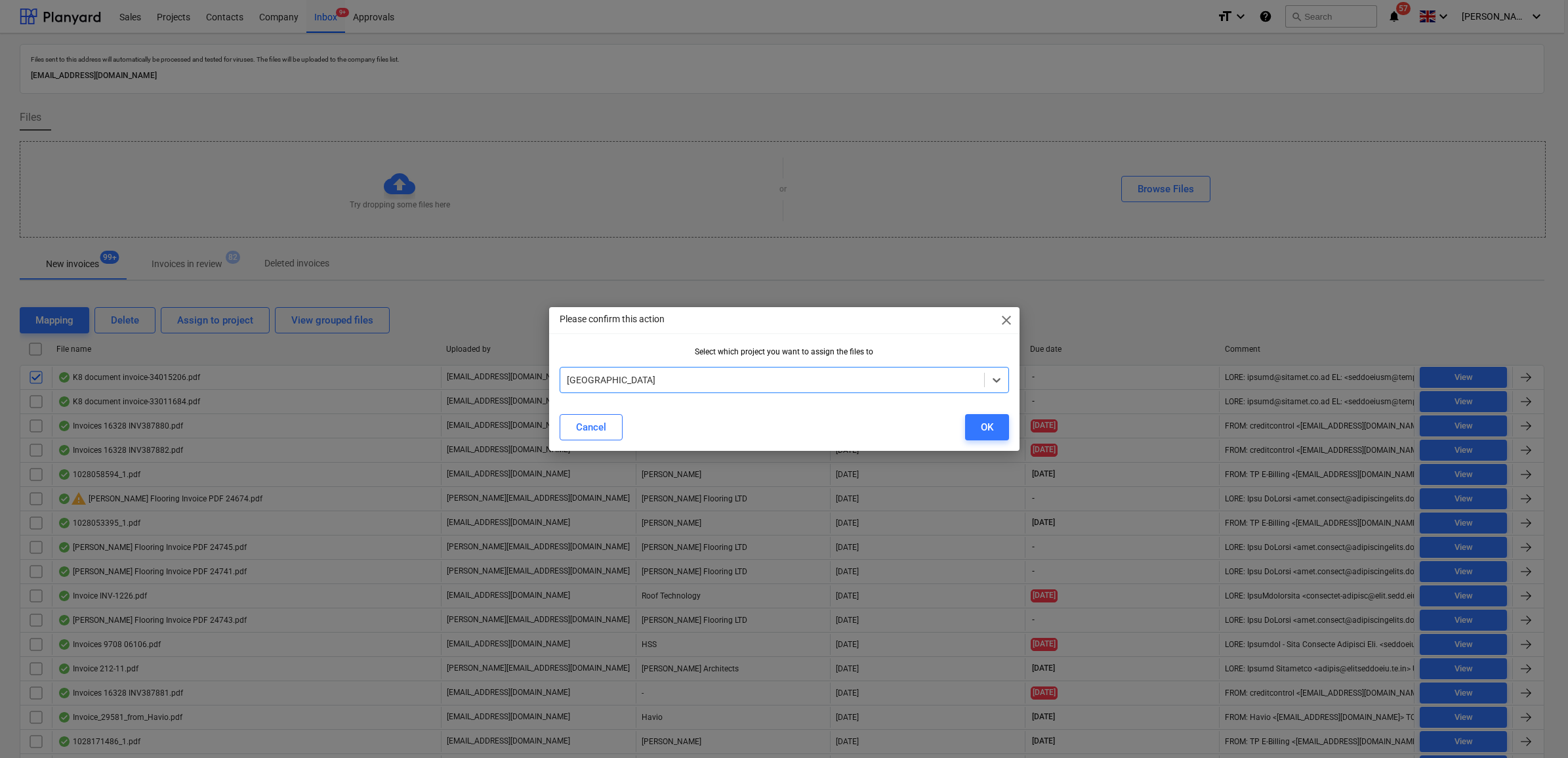
click at [856, 392] on div "[GEOGRAPHIC_DATA]" at bounding box center [784, 380] width 449 height 26
click at [828, 379] on div at bounding box center [772, 380] width 411 height 13
type input "whitt"
click at [872, 418] on div "[PERSON_NAME]" at bounding box center [784, 411] width 449 height 21
click at [996, 427] on button "OK" at bounding box center [987, 427] width 44 height 26
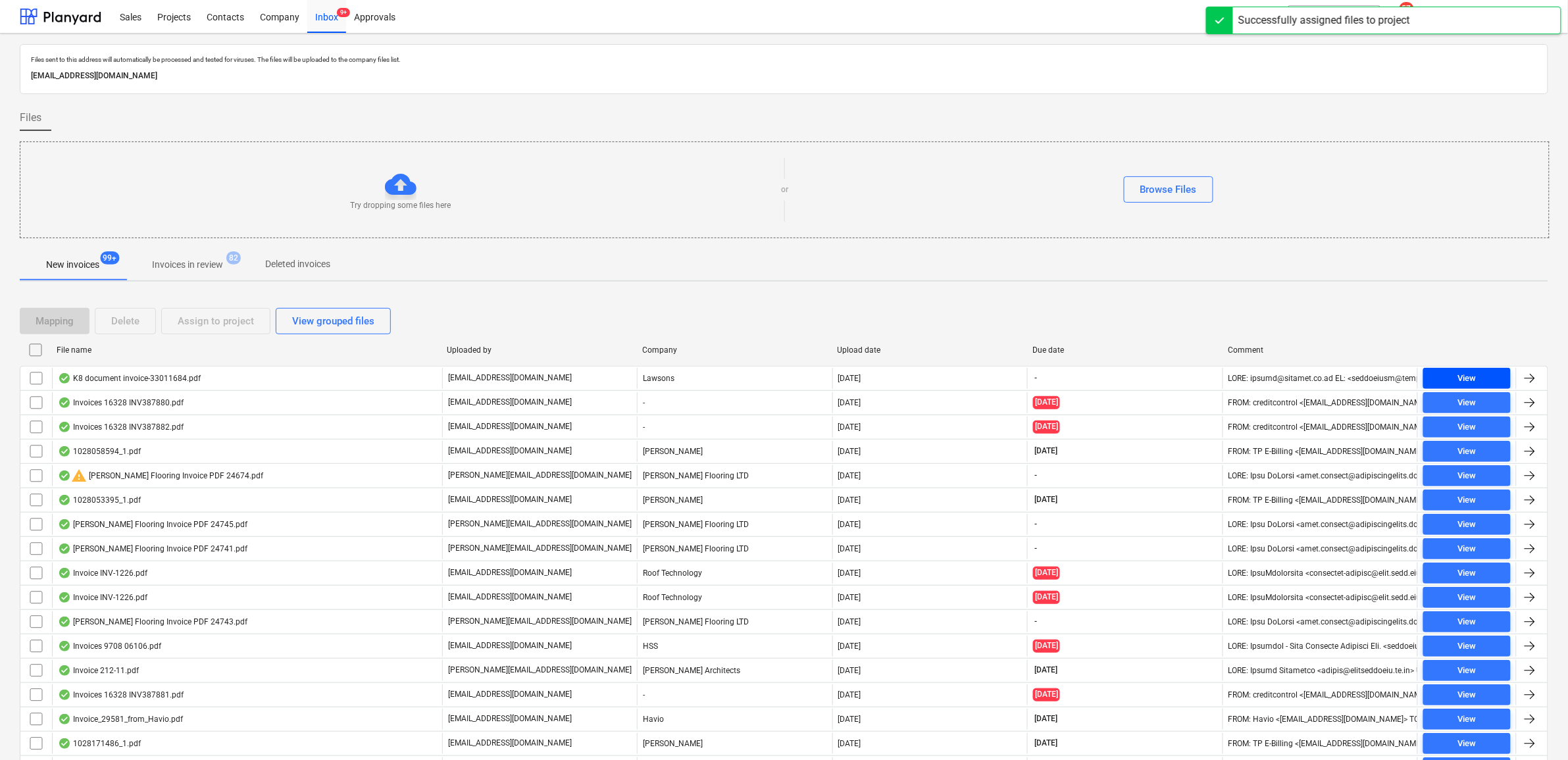
click at [1452, 383] on span "View" at bounding box center [1467, 378] width 77 height 15
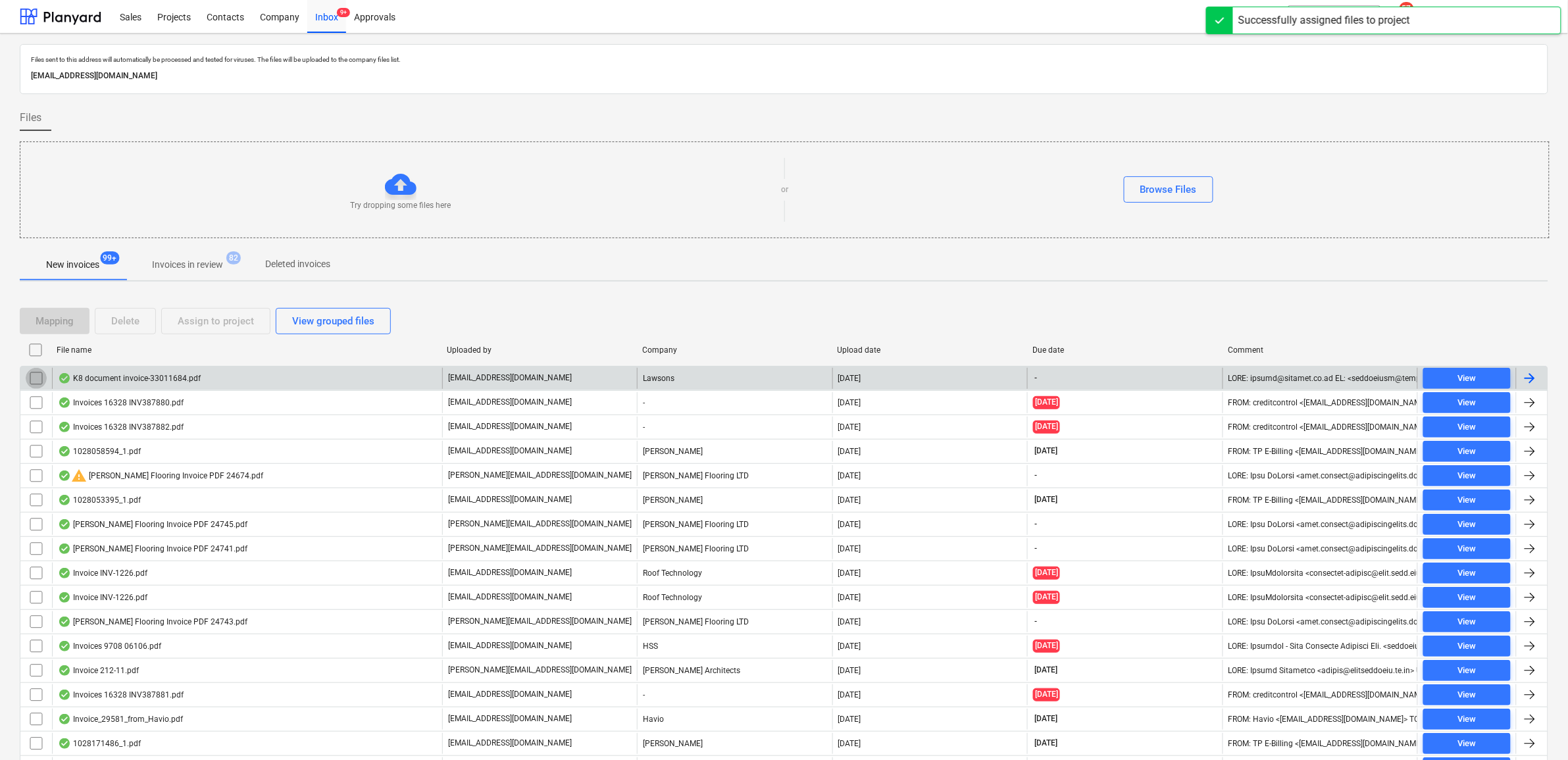
click at [40, 382] on input "checkbox" at bounding box center [36, 378] width 21 height 21
click at [228, 322] on div "Assign to project" at bounding box center [215, 321] width 77 height 17
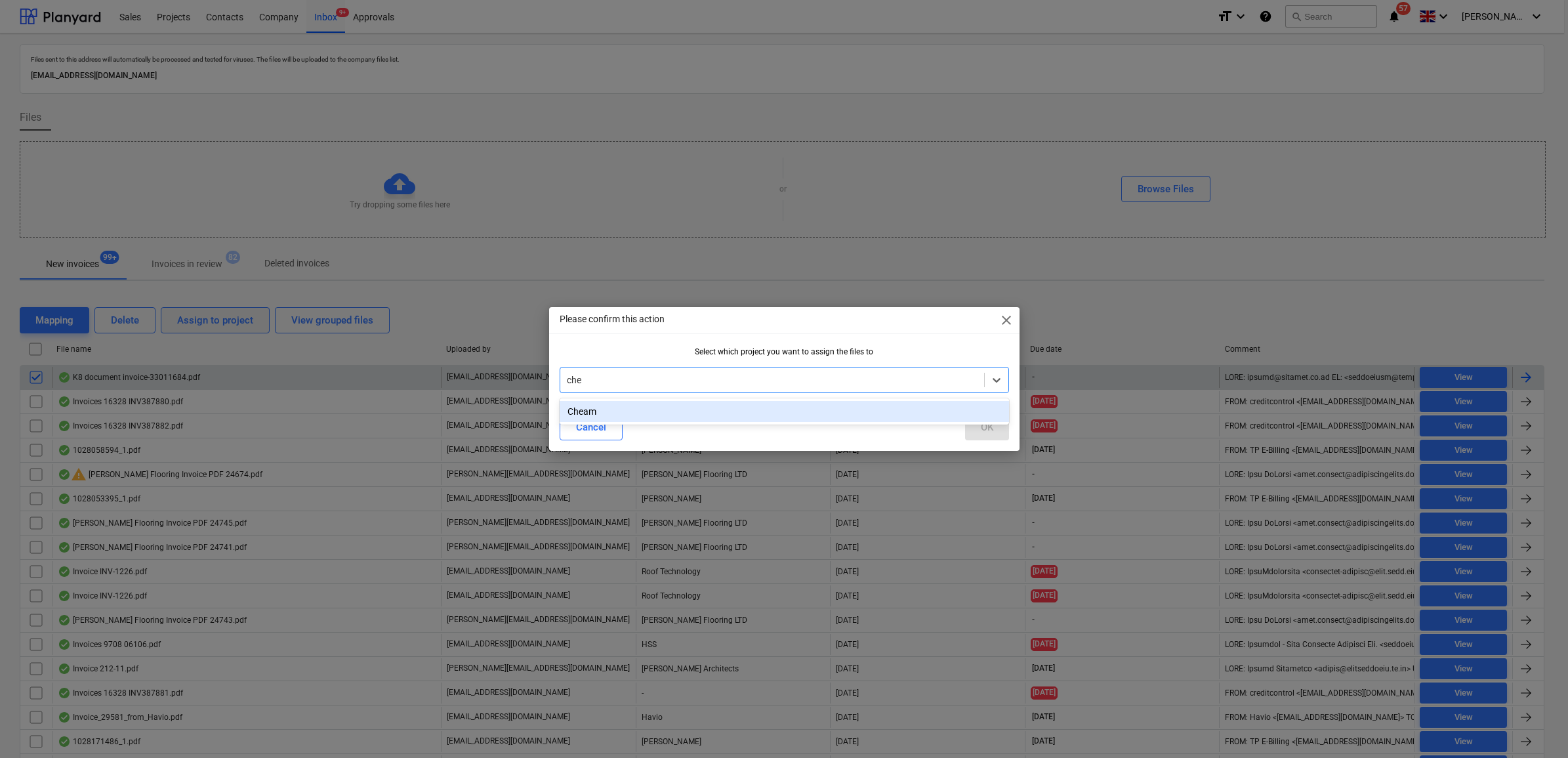
type input "chea"
click at [880, 421] on div "Cheam" at bounding box center [784, 411] width 449 height 21
click at [988, 426] on div "OK" at bounding box center [987, 427] width 12 height 17
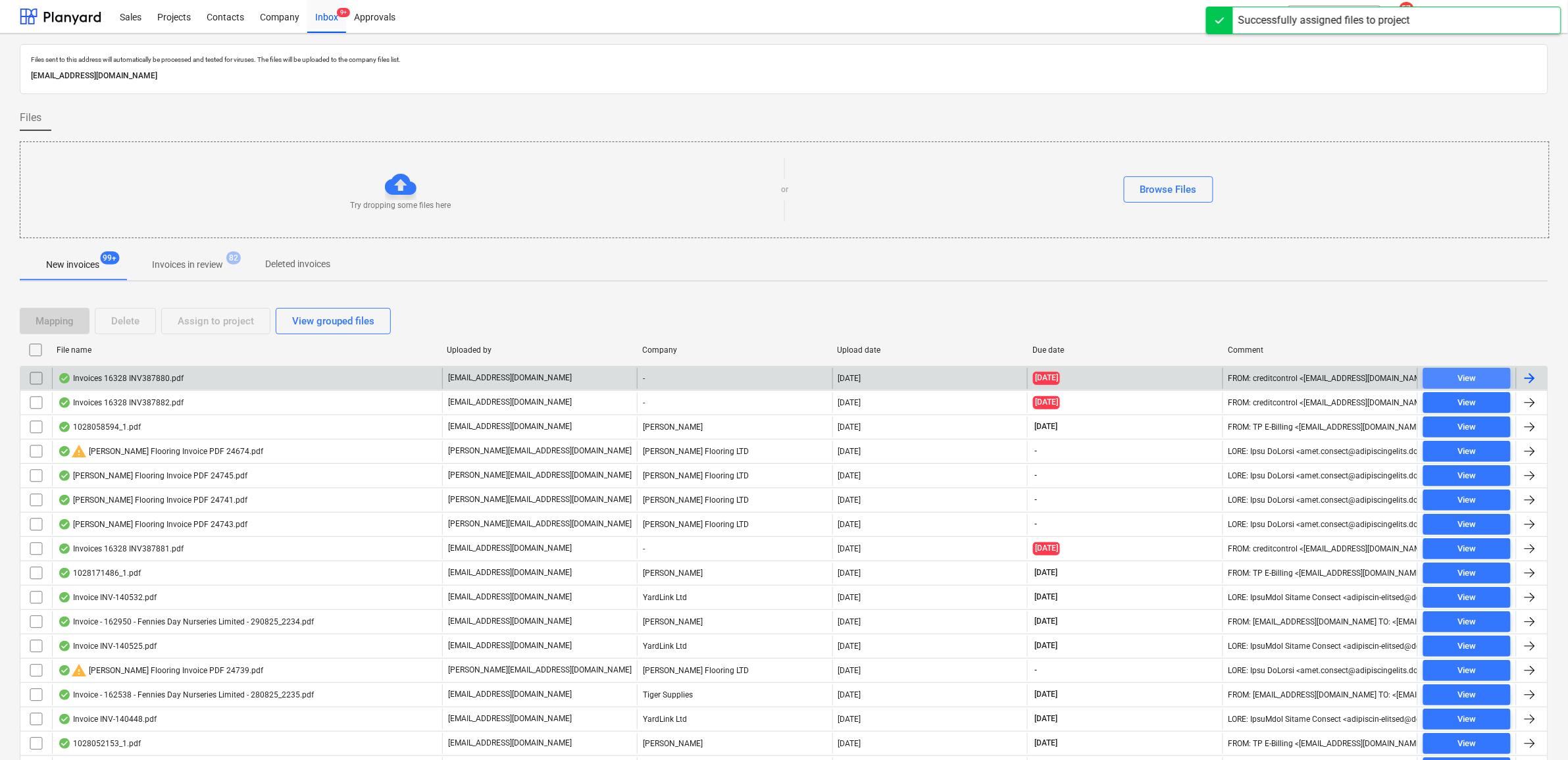
click at [1477, 372] on span "View" at bounding box center [1467, 378] width 77 height 15
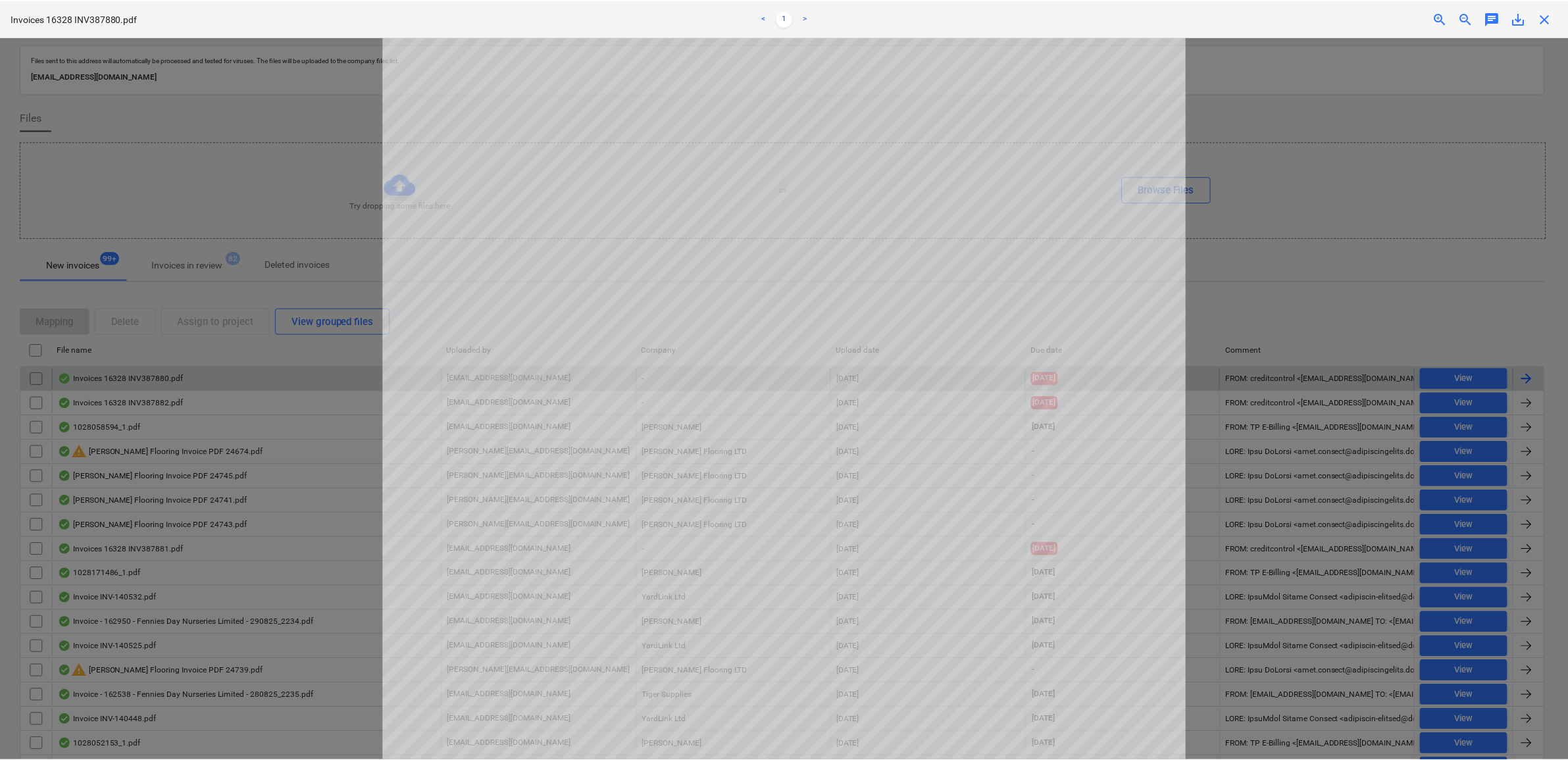
scroll to position [321, 0]
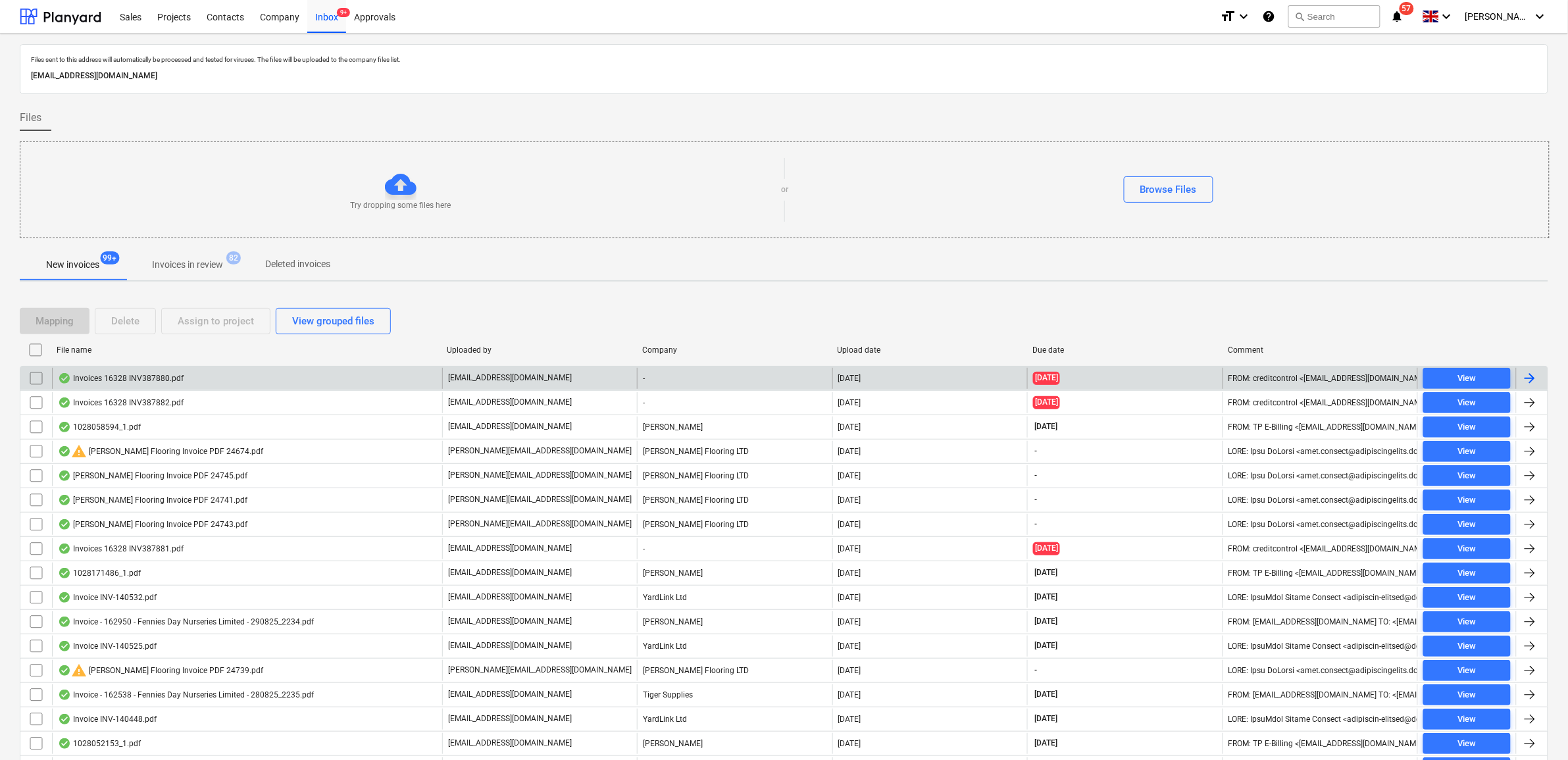
click at [40, 379] on input "checkbox" at bounding box center [36, 378] width 21 height 21
click at [214, 329] on div "Assign to project" at bounding box center [215, 321] width 77 height 17
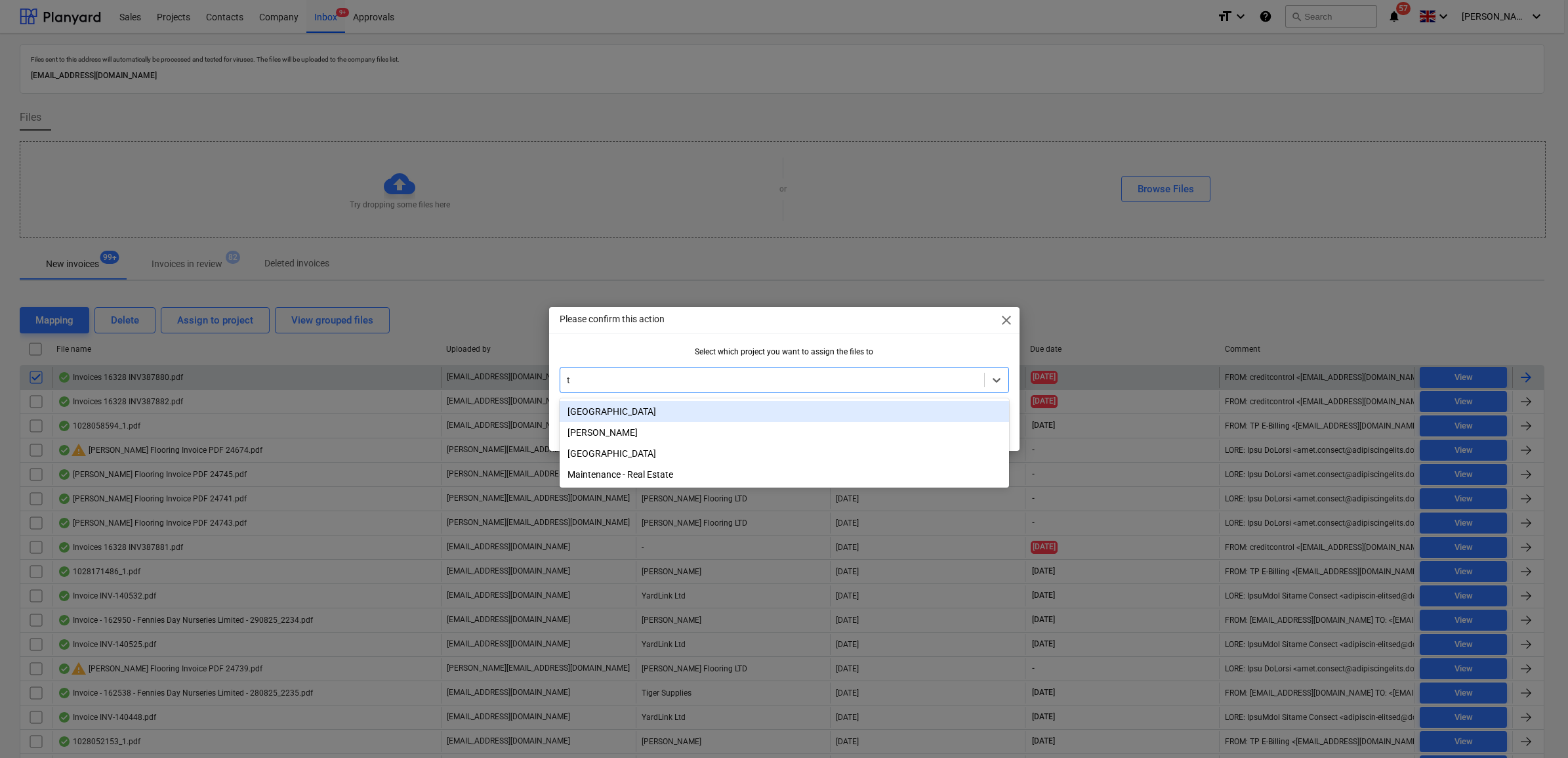
type input "tw"
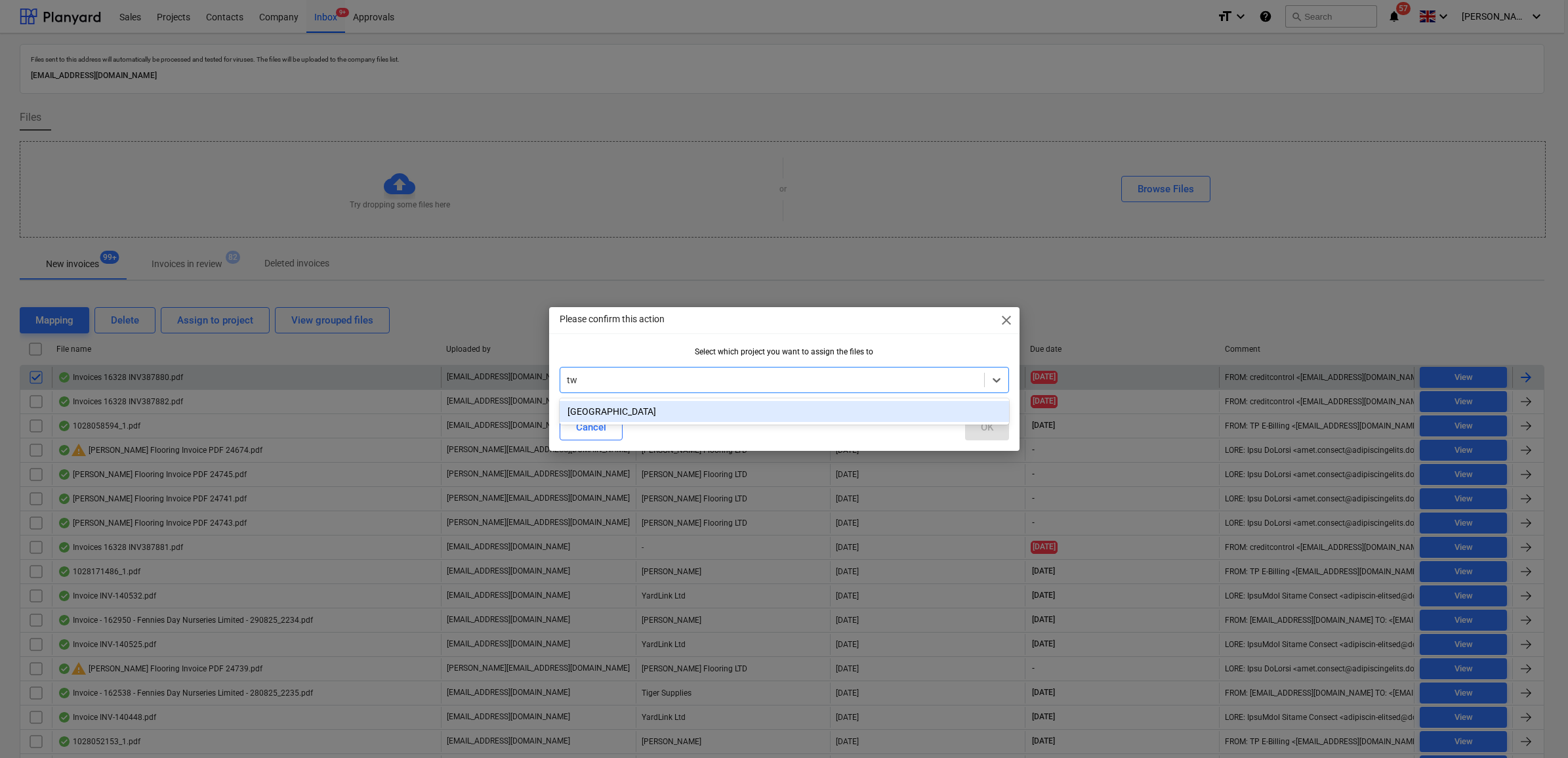
click at [594, 404] on div "[GEOGRAPHIC_DATA]" at bounding box center [784, 411] width 449 height 21
click at [998, 423] on button "OK" at bounding box center [987, 427] width 44 height 26
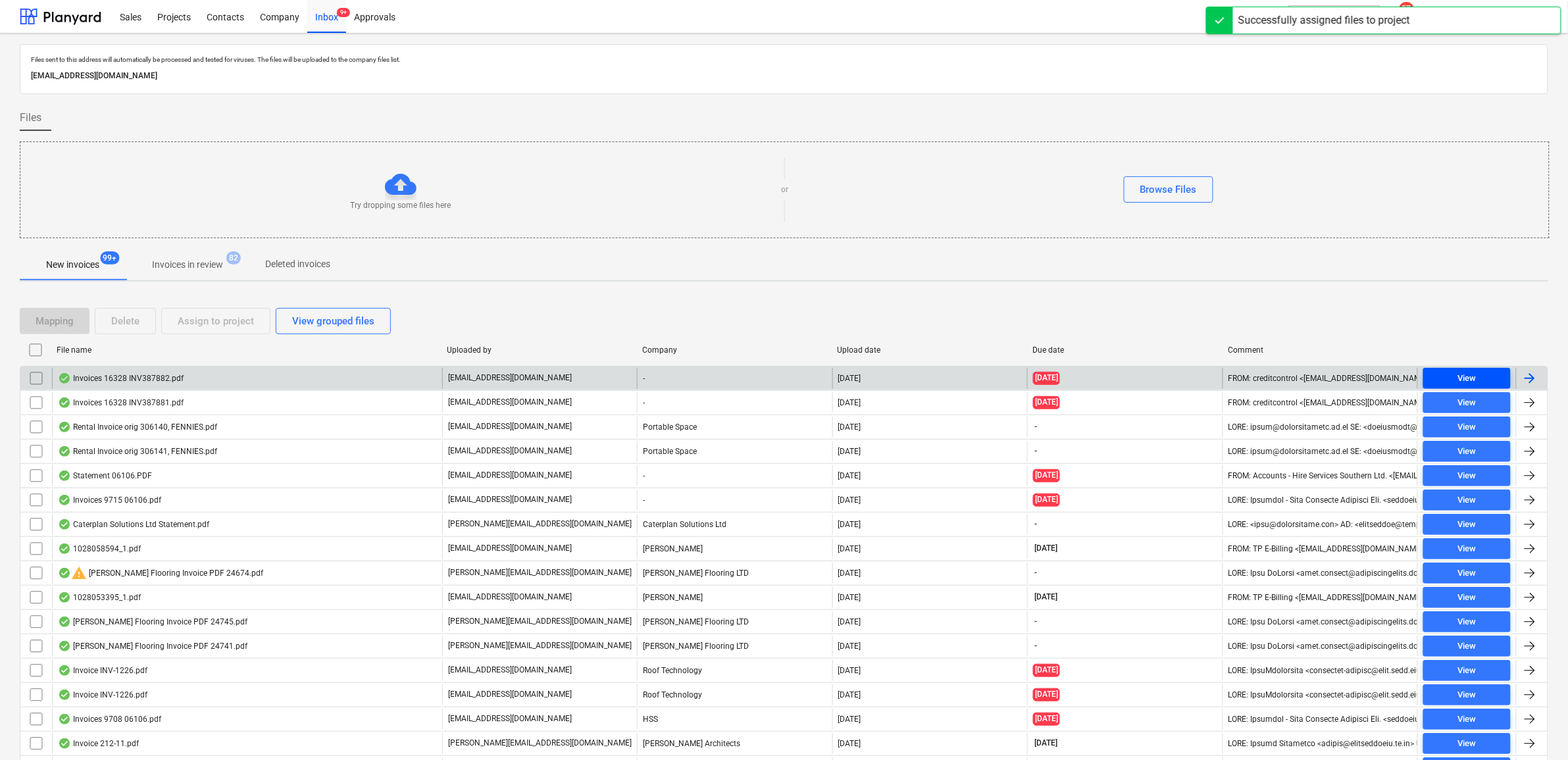
click at [1464, 377] on div "View" at bounding box center [1467, 378] width 19 height 15
click at [35, 376] on input "checkbox" at bounding box center [36, 378] width 21 height 21
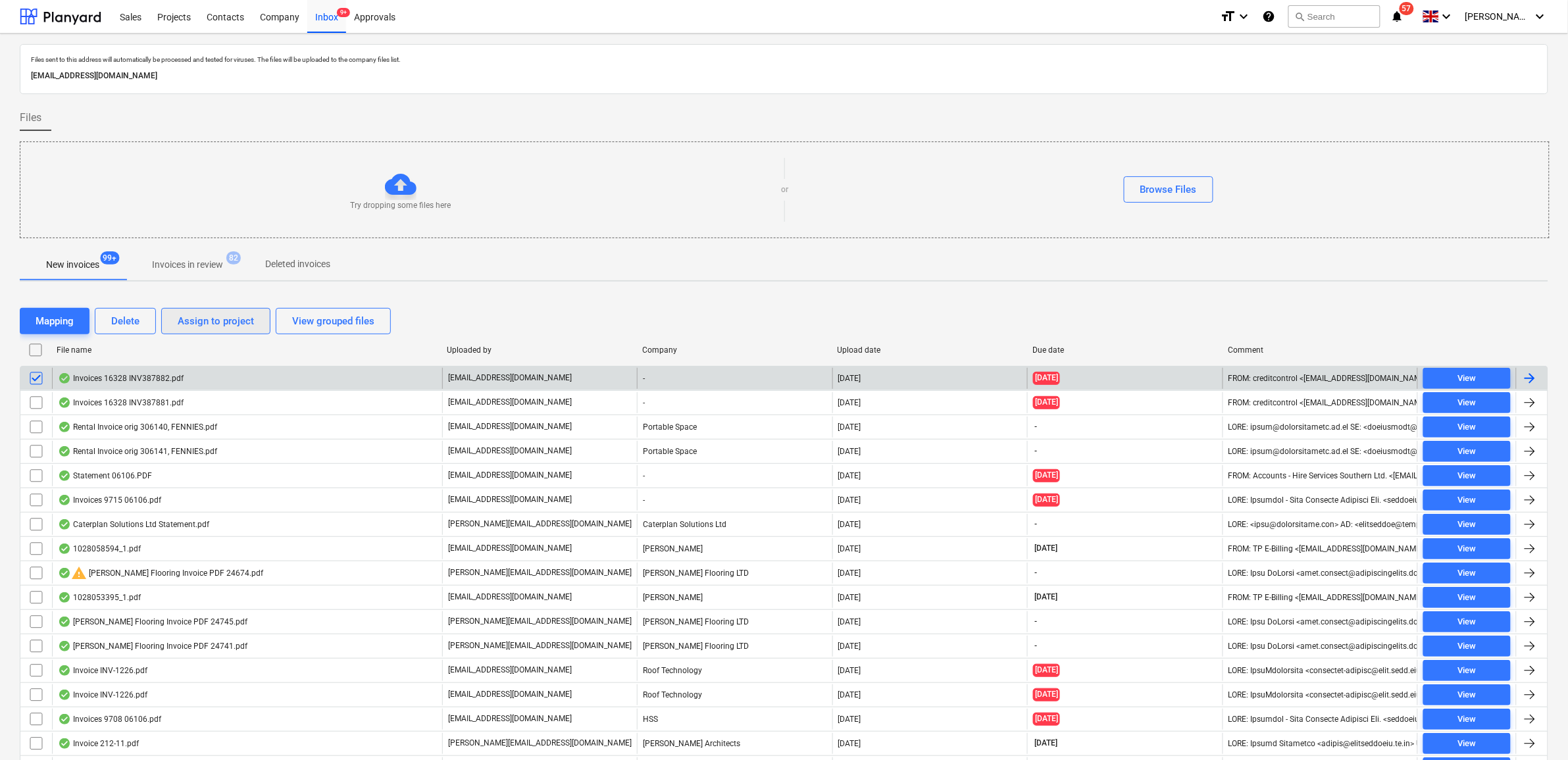
click at [198, 320] on div "Assign to project" at bounding box center [215, 321] width 77 height 17
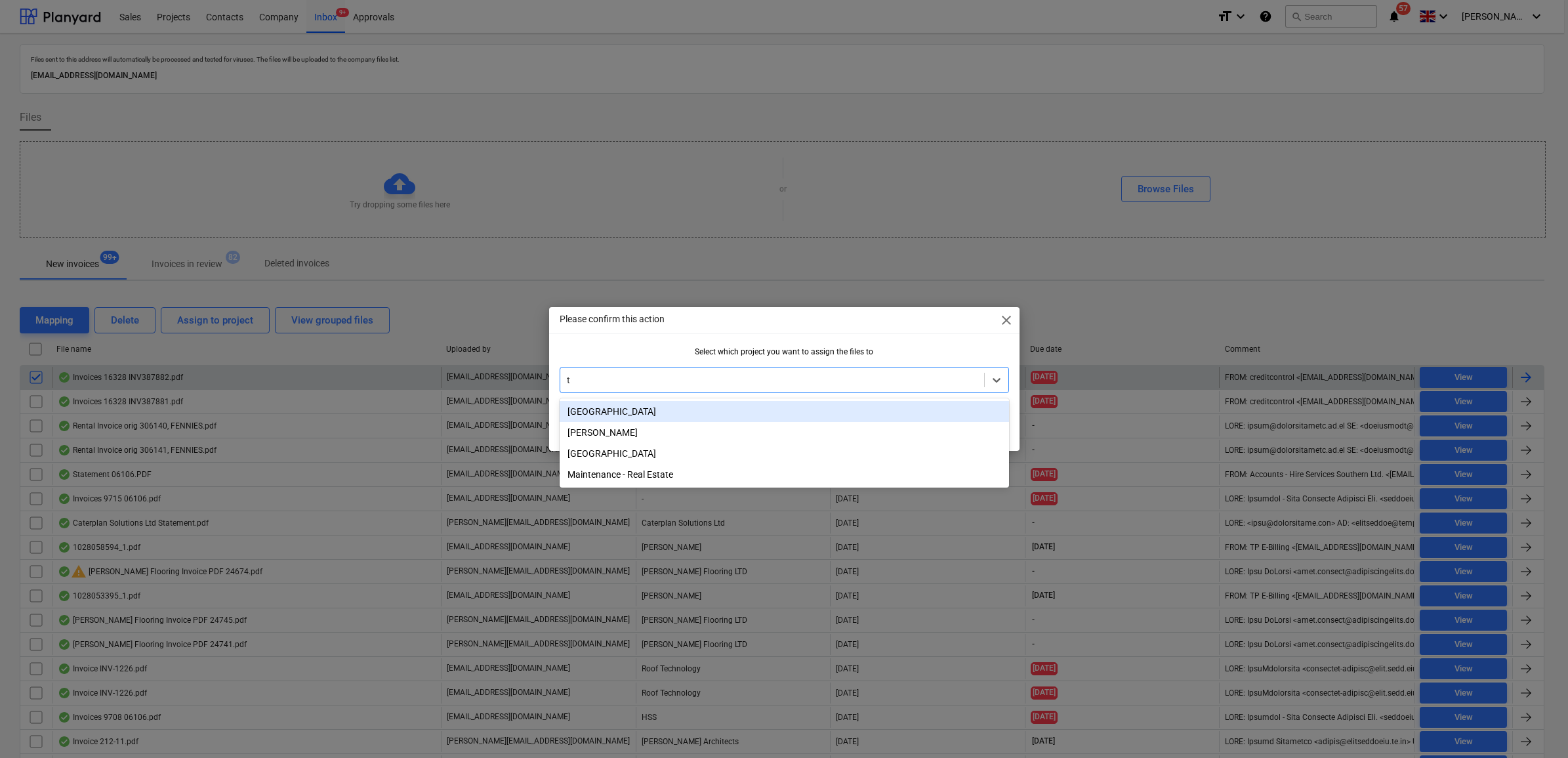
type input "tw"
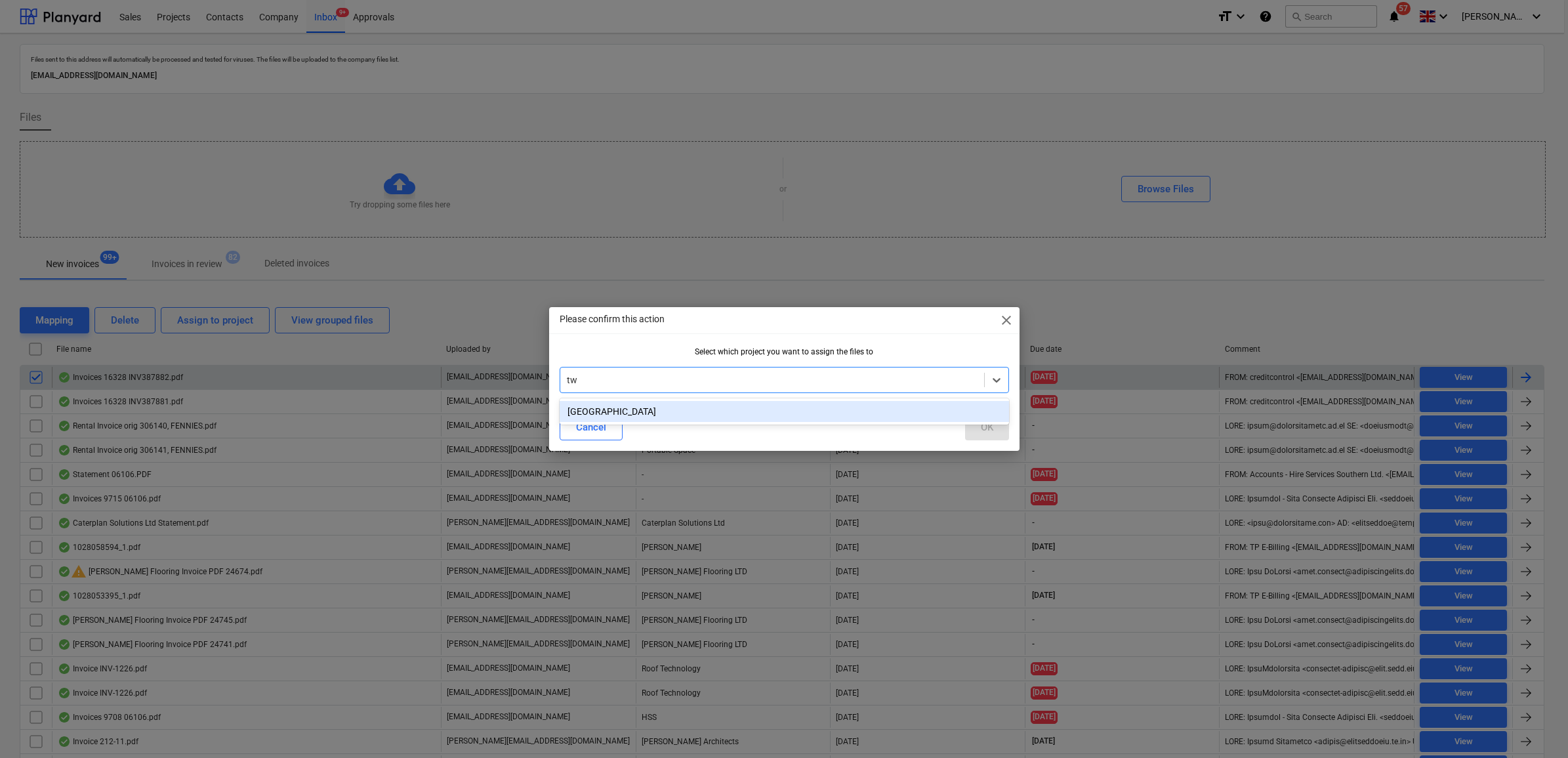
click at [805, 404] on div "[GEOGRAPHIC_DATA]" at bounding box center [784, 411] width 449 height 21
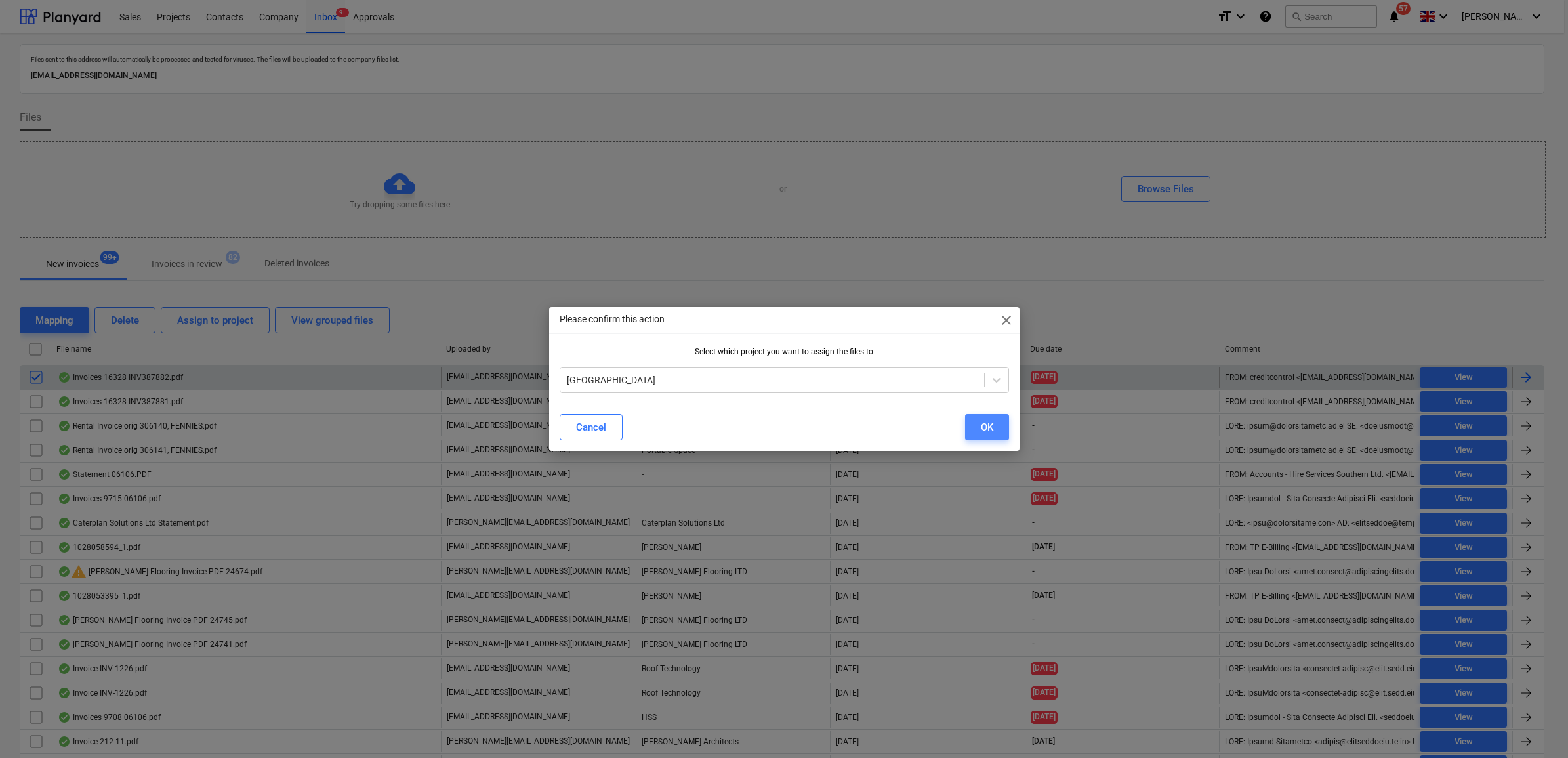
click at [982, 421] on div "OK" at bounding box center [987, 427] width 12 height 17
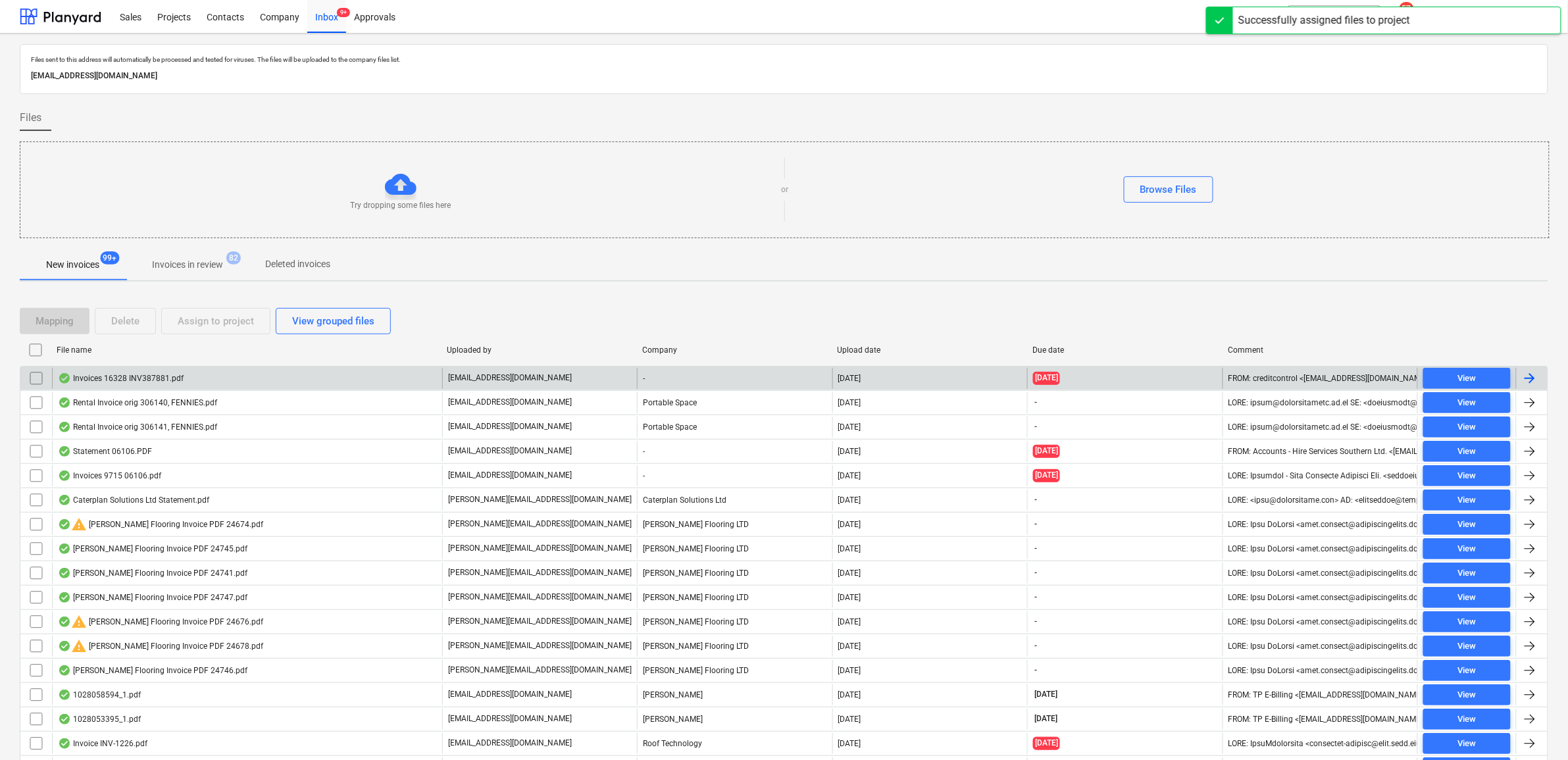
click at [1492, 379] on span "View" at bounding box center [1467, 378] width 77 height 15
click at [31, 377] on input "checkbox" at bounding box center [36, 378] width 21 height 21
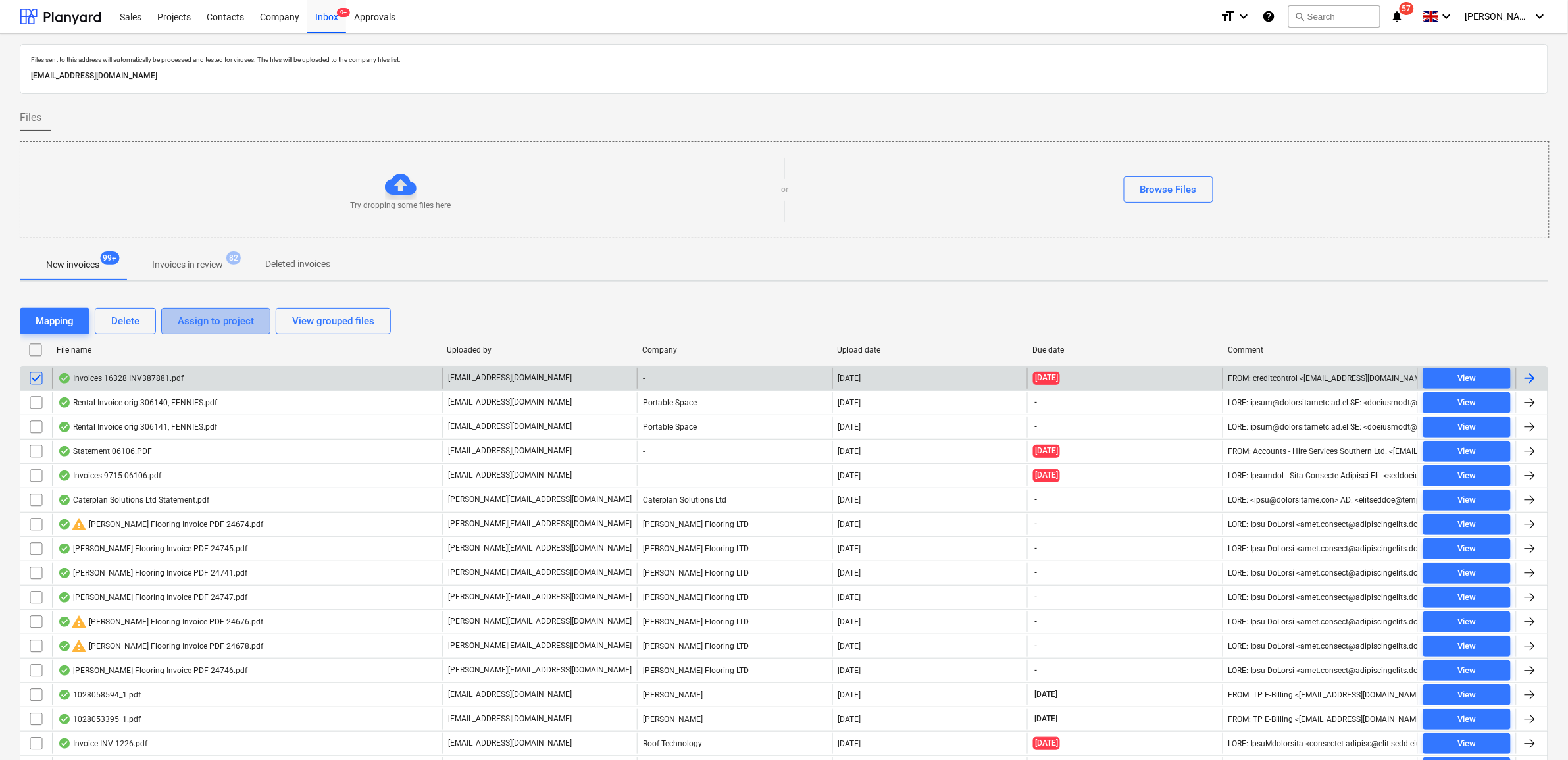
click at [203, 321] on div "Assign to project" at bounding box center [215, 321] width 77 height 17
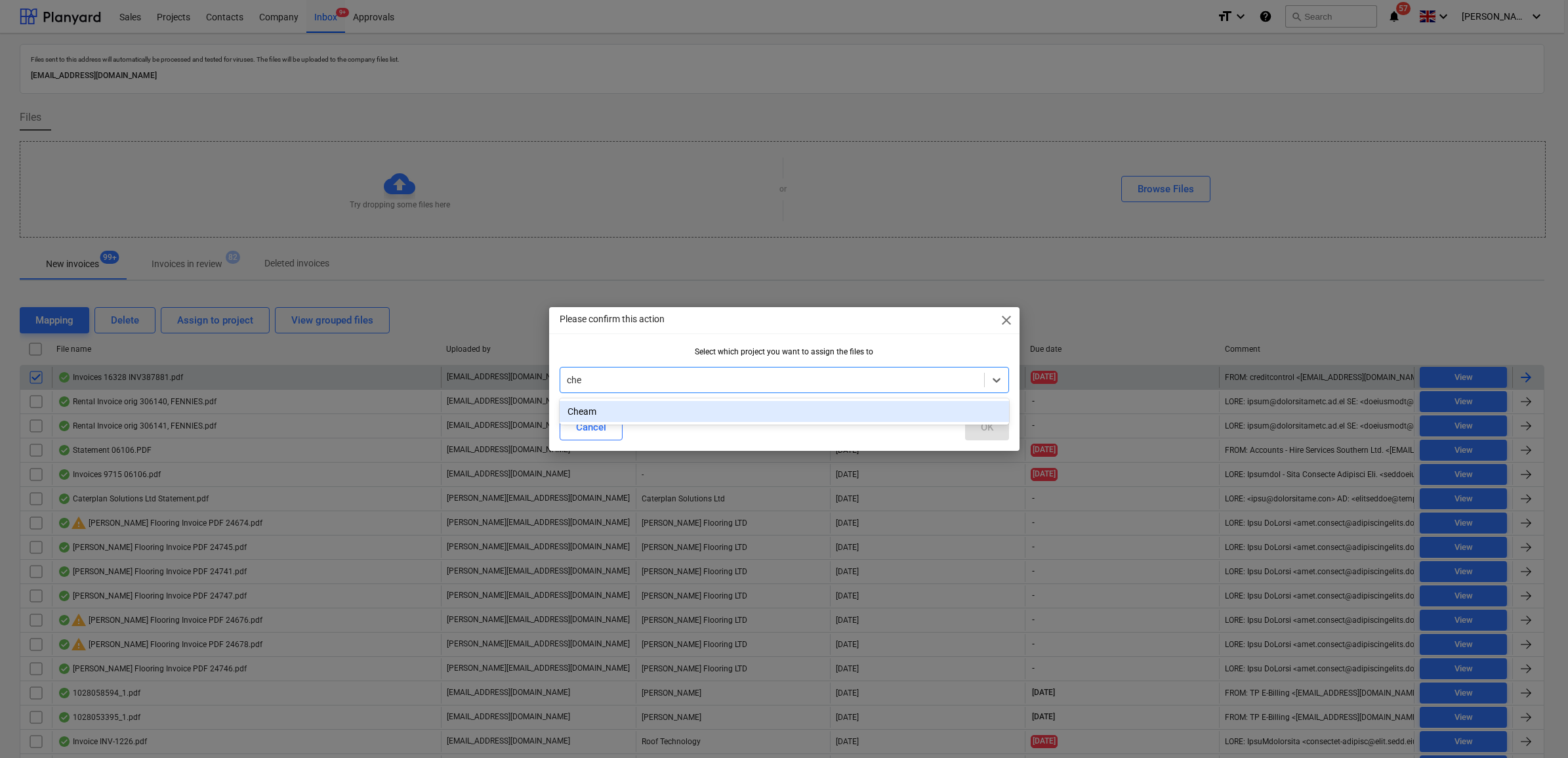
type input "chea"
click at [809, 417] on div "Cheam" at bounding box center [784, 411] width 449 height 21
click at [995, 430] on button "OK" at bounding box center [987, 427] width 44 height 26
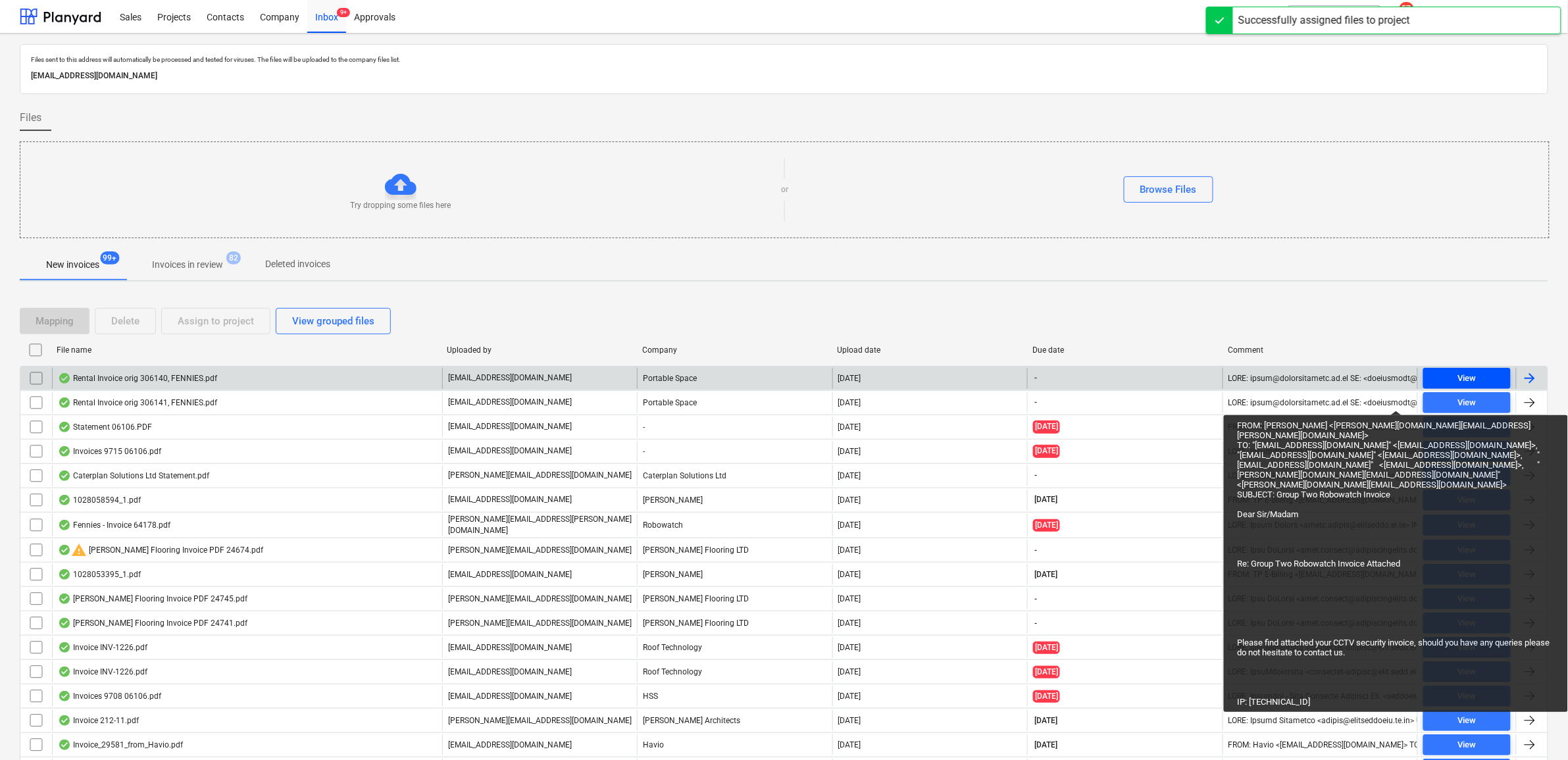
click at [1453, 382] on span "View" at bounding box center [1467, 378] width 77 height 15
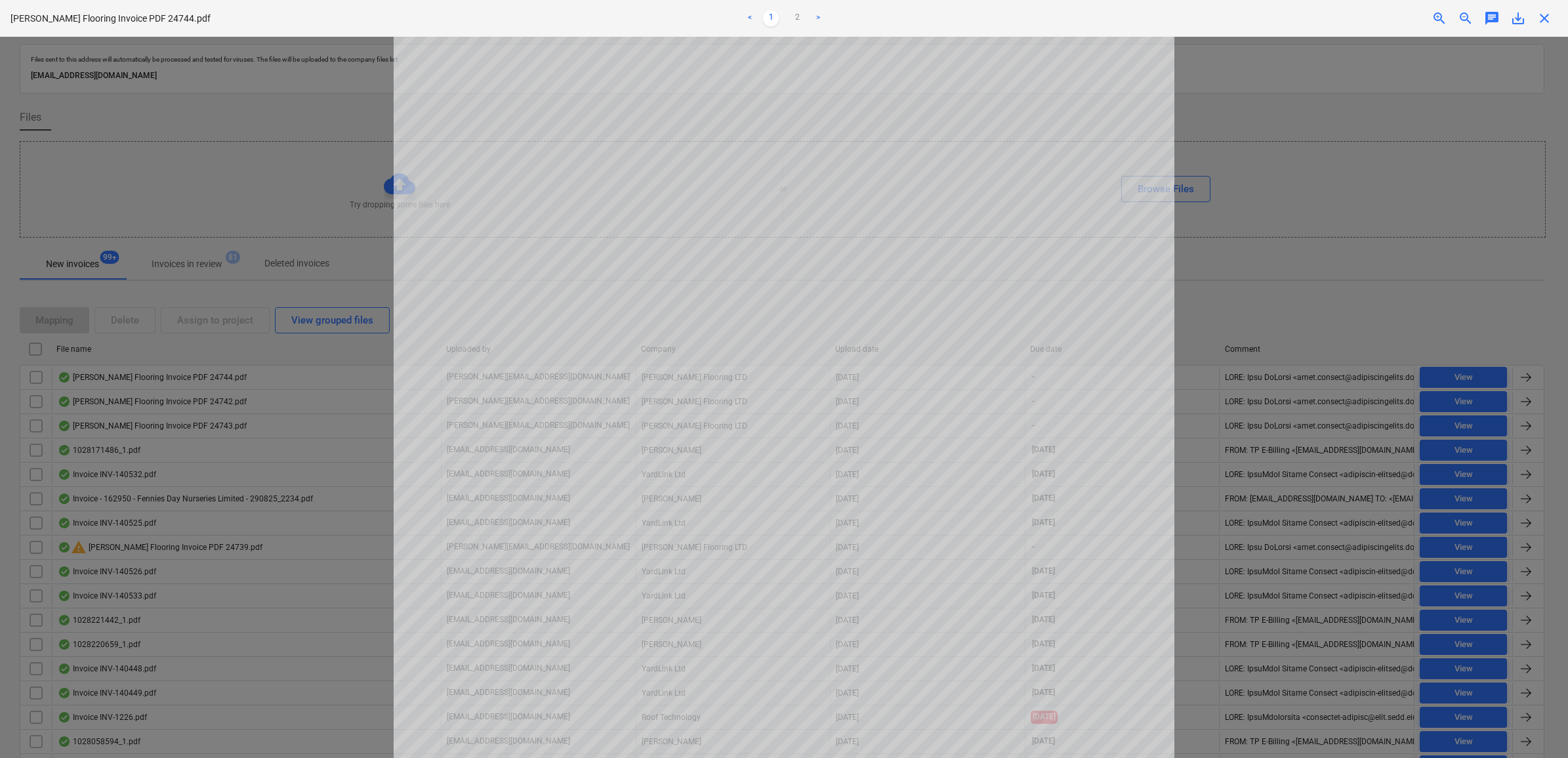
scroll to position [386, 0]
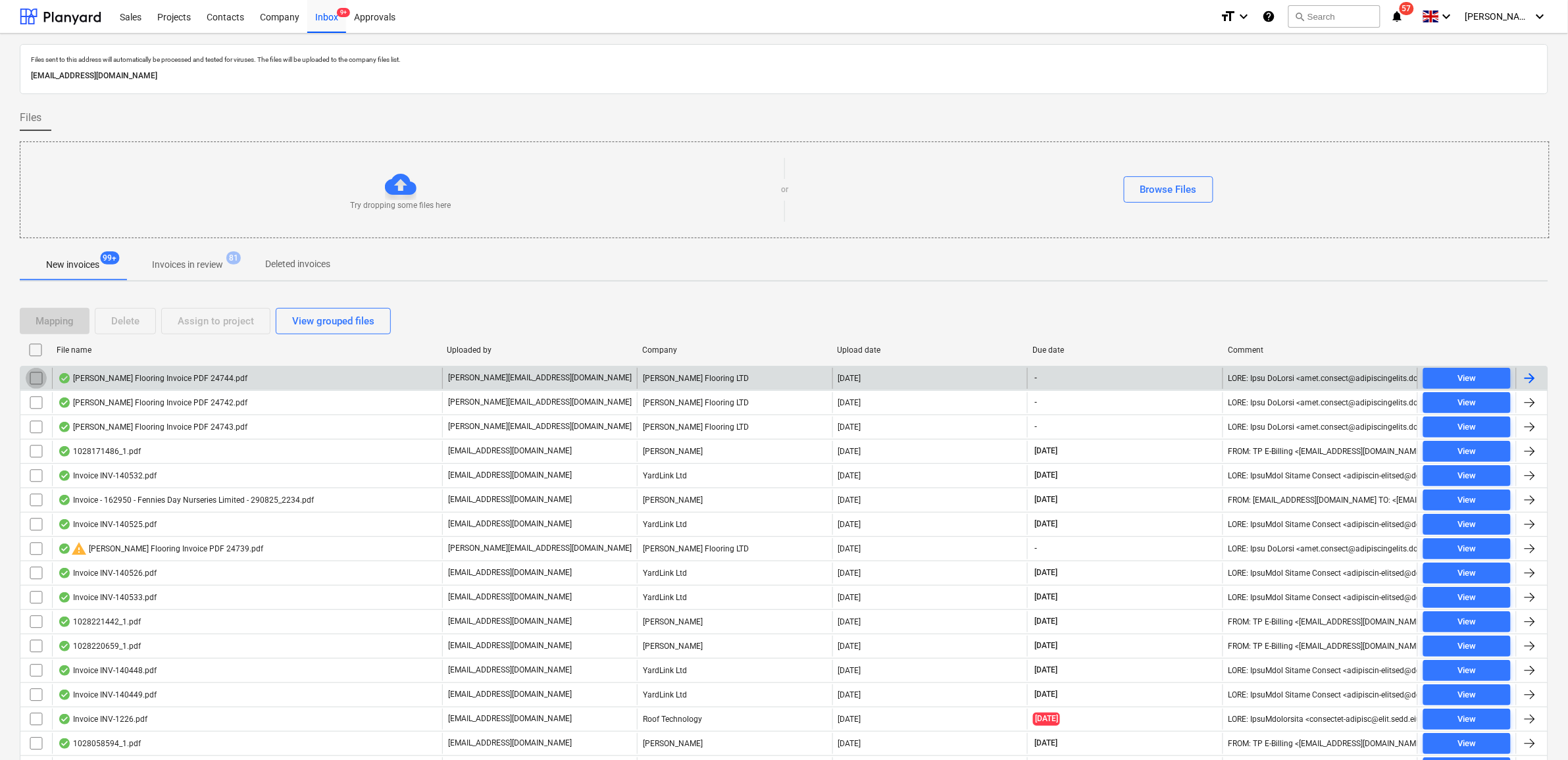
click at [33, 378] on input "checkbox" at bounding box center [36, 378] width 21 height 21
click at [195, 327] on div "Assign to project" at bounding box center [215, 321] width 77 height 17
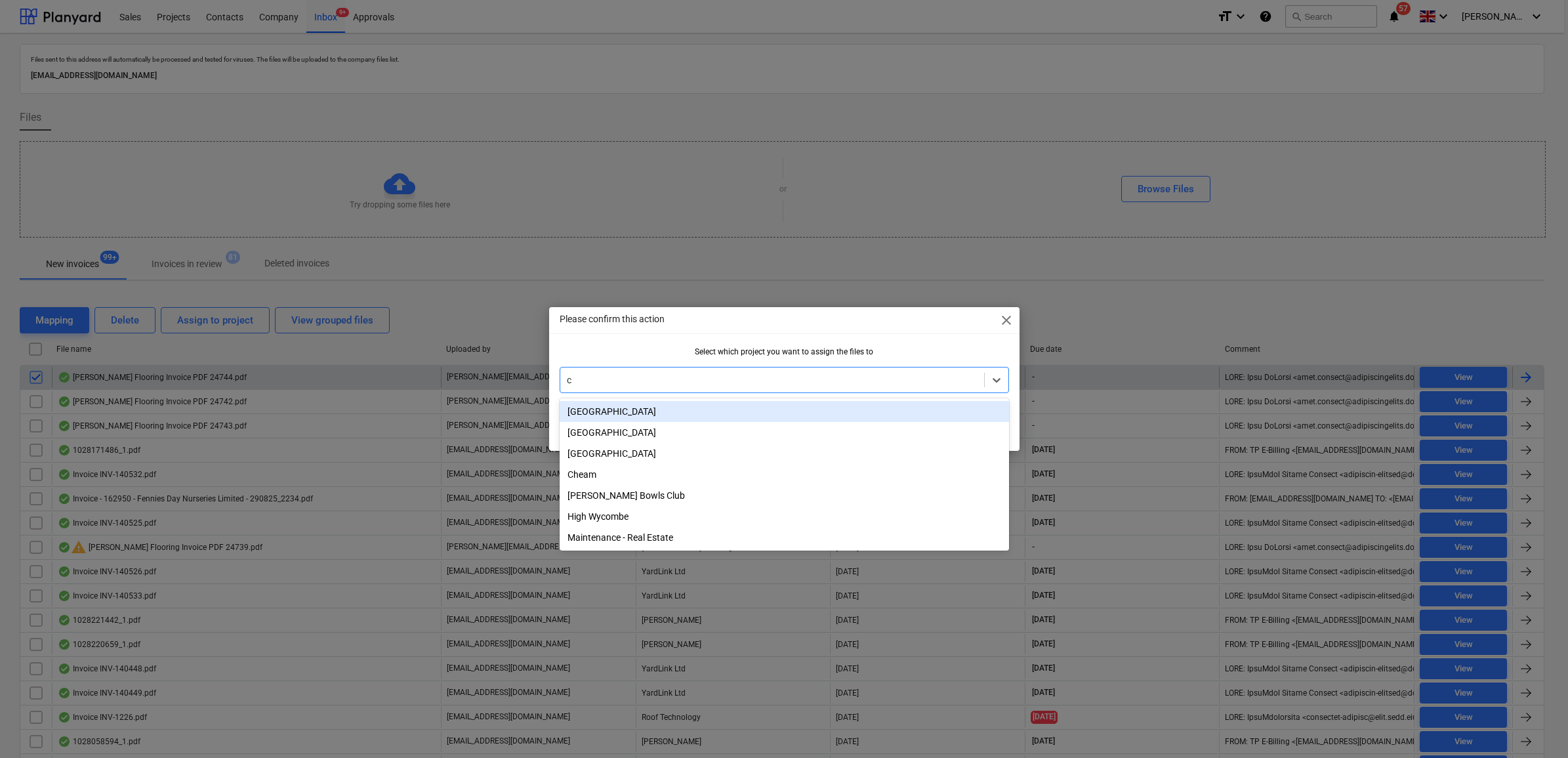
type input "cl"
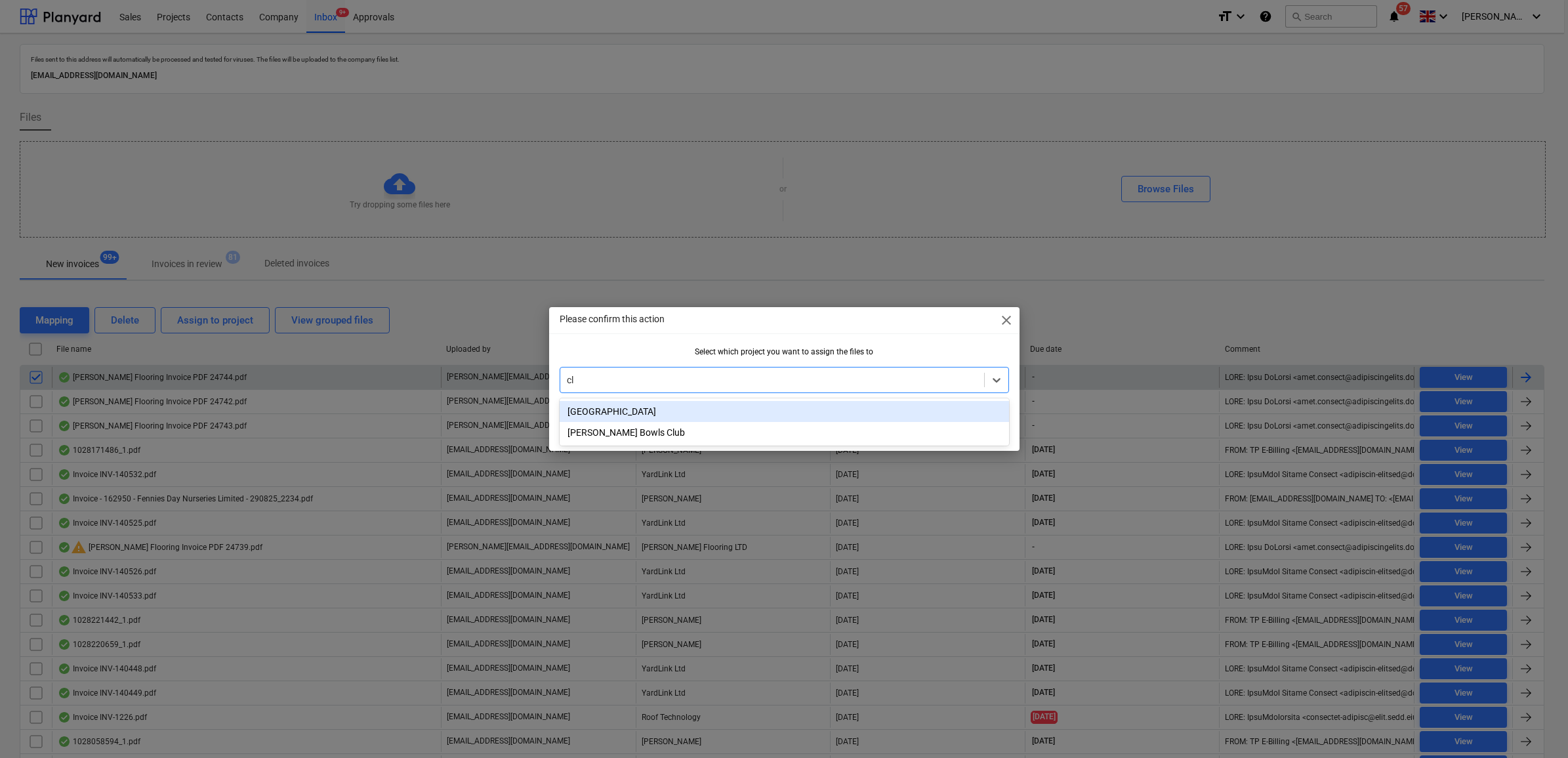
click at [612, 404] on div "[GEOGRAPHIC_DATA]" at bounding box center [784, 411] width 449 height 21
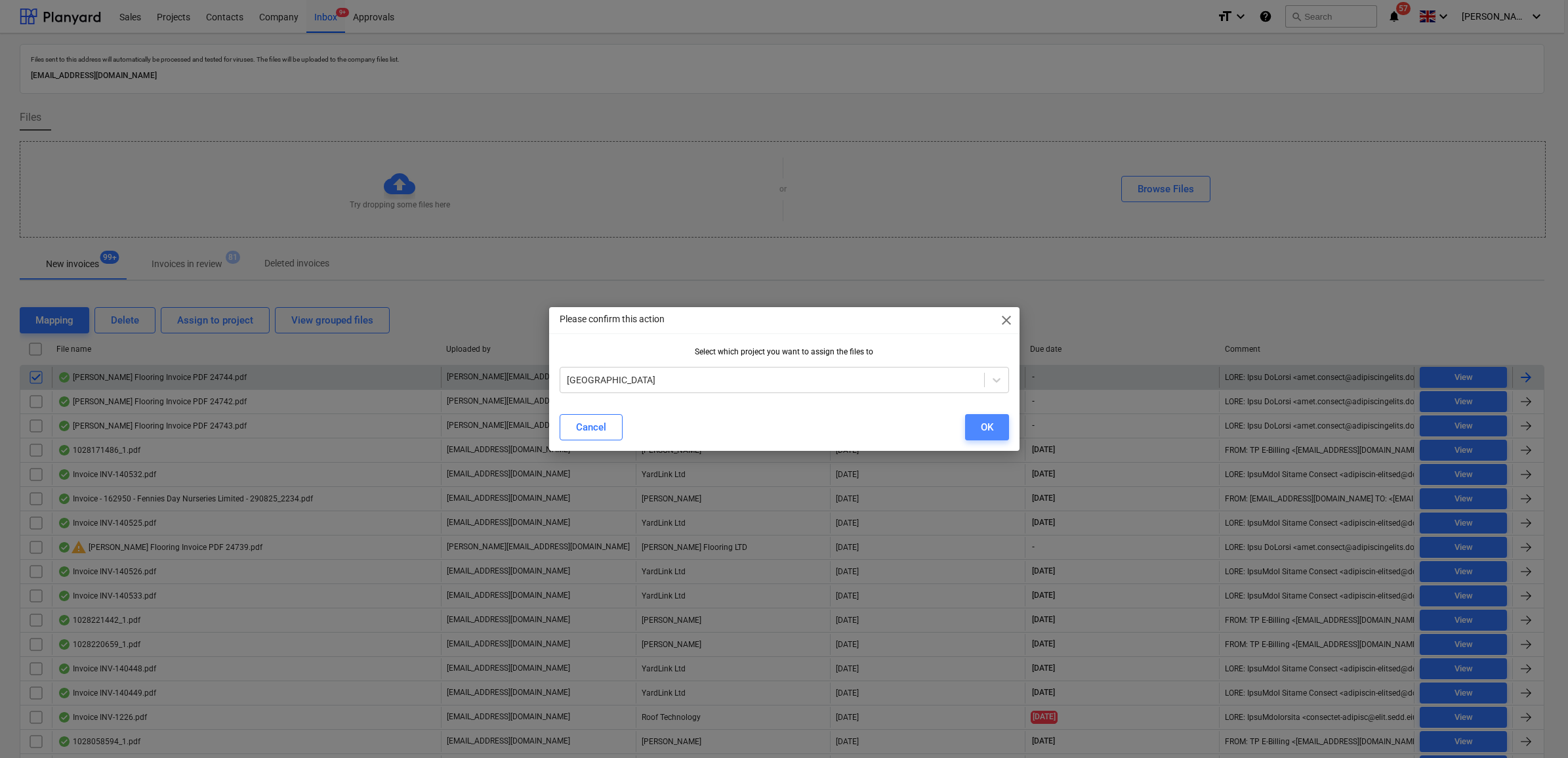
click at [986, 426] on div "OK" at bounding box center [987, 427] width 12 height 17
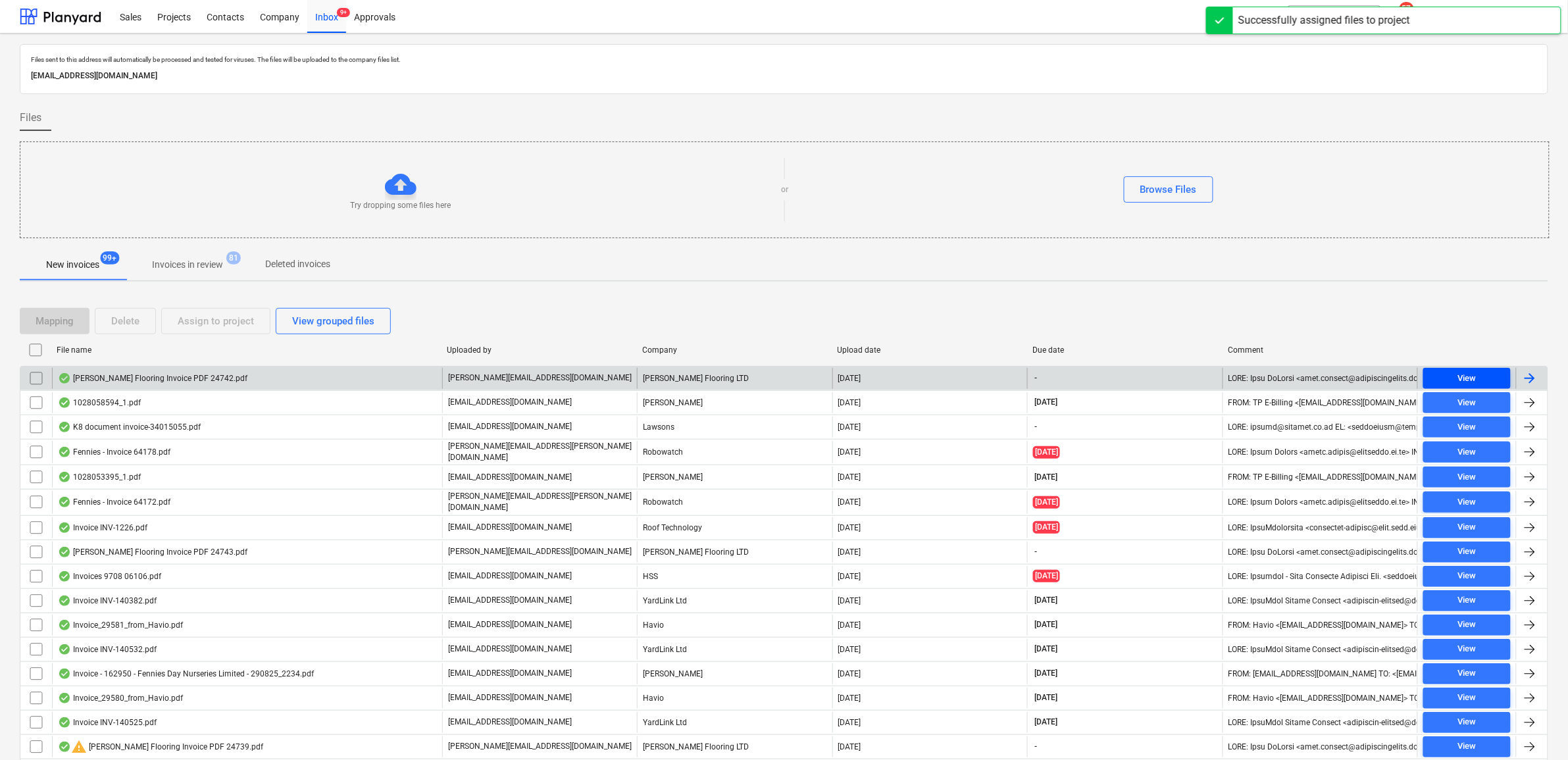
click at [1473, 378] on div "View" at bounding box center [1467, 378] width 19 height 15
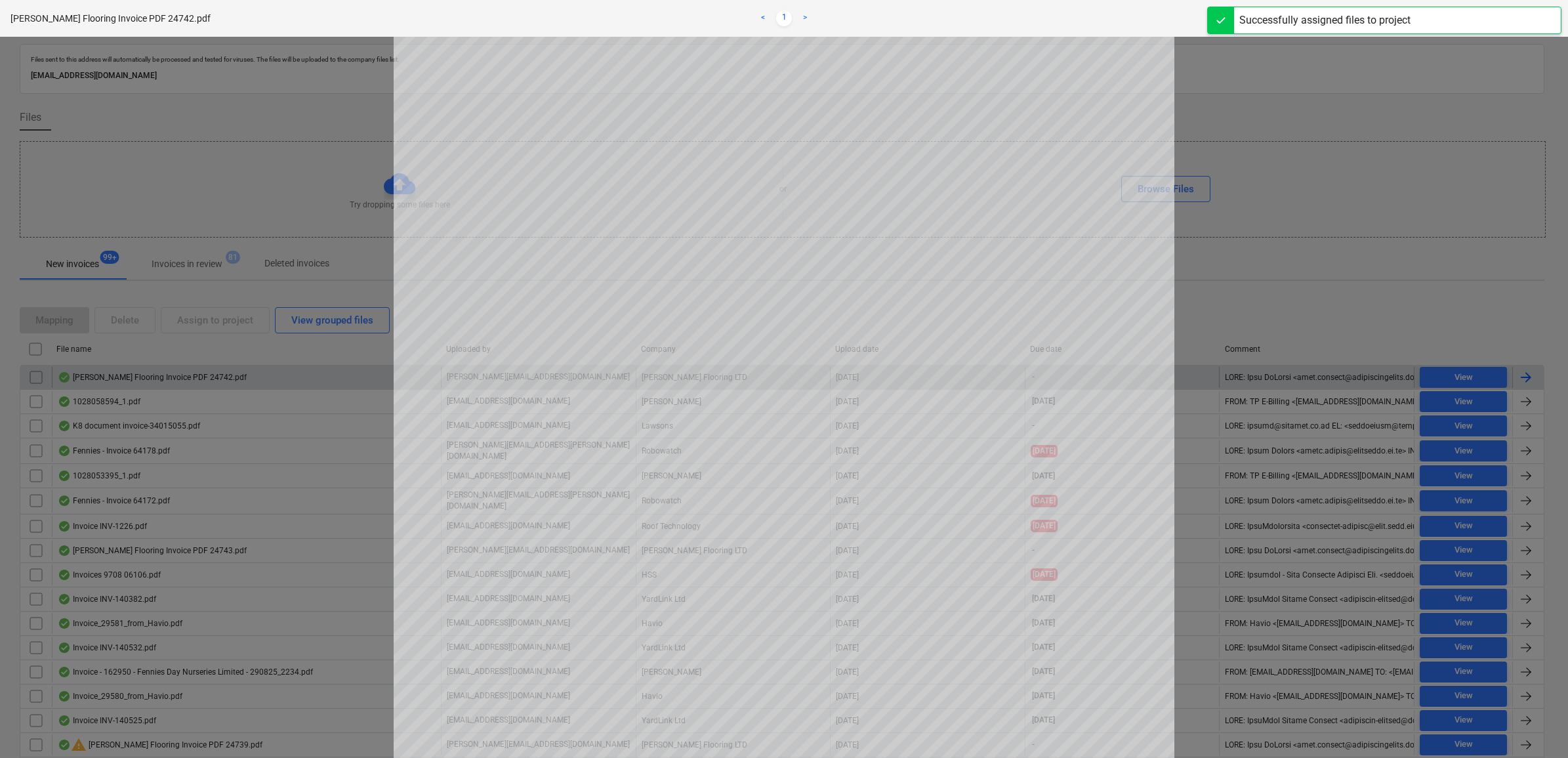
scroll to position [82, 0]
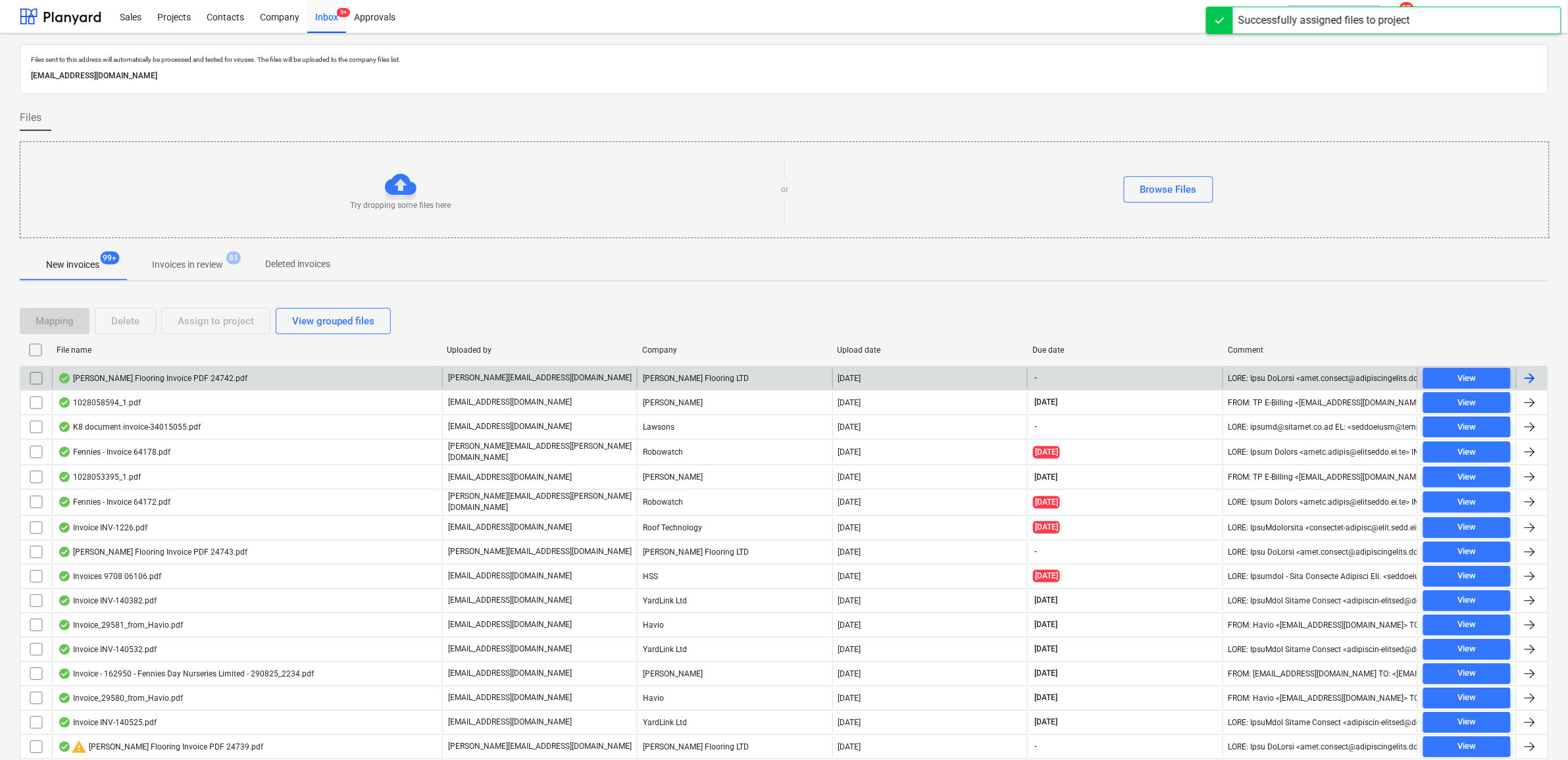
click at [37, 374] on input "checkbox" at bounding box center [36, 378] width 21 height 21
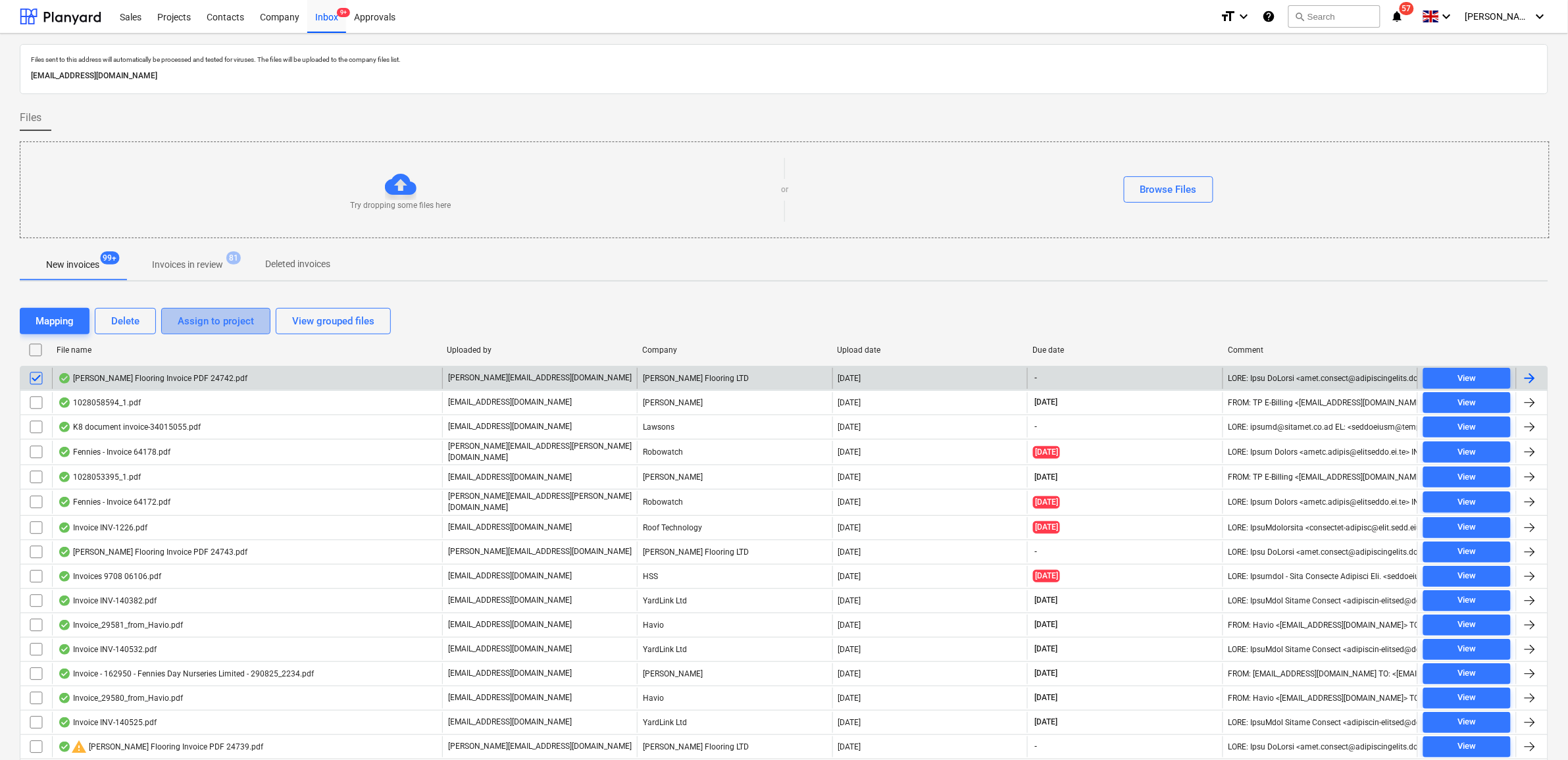
click at [201, 327] on div "Assign to project" at bounding box center [215, 321] width 77 height 17
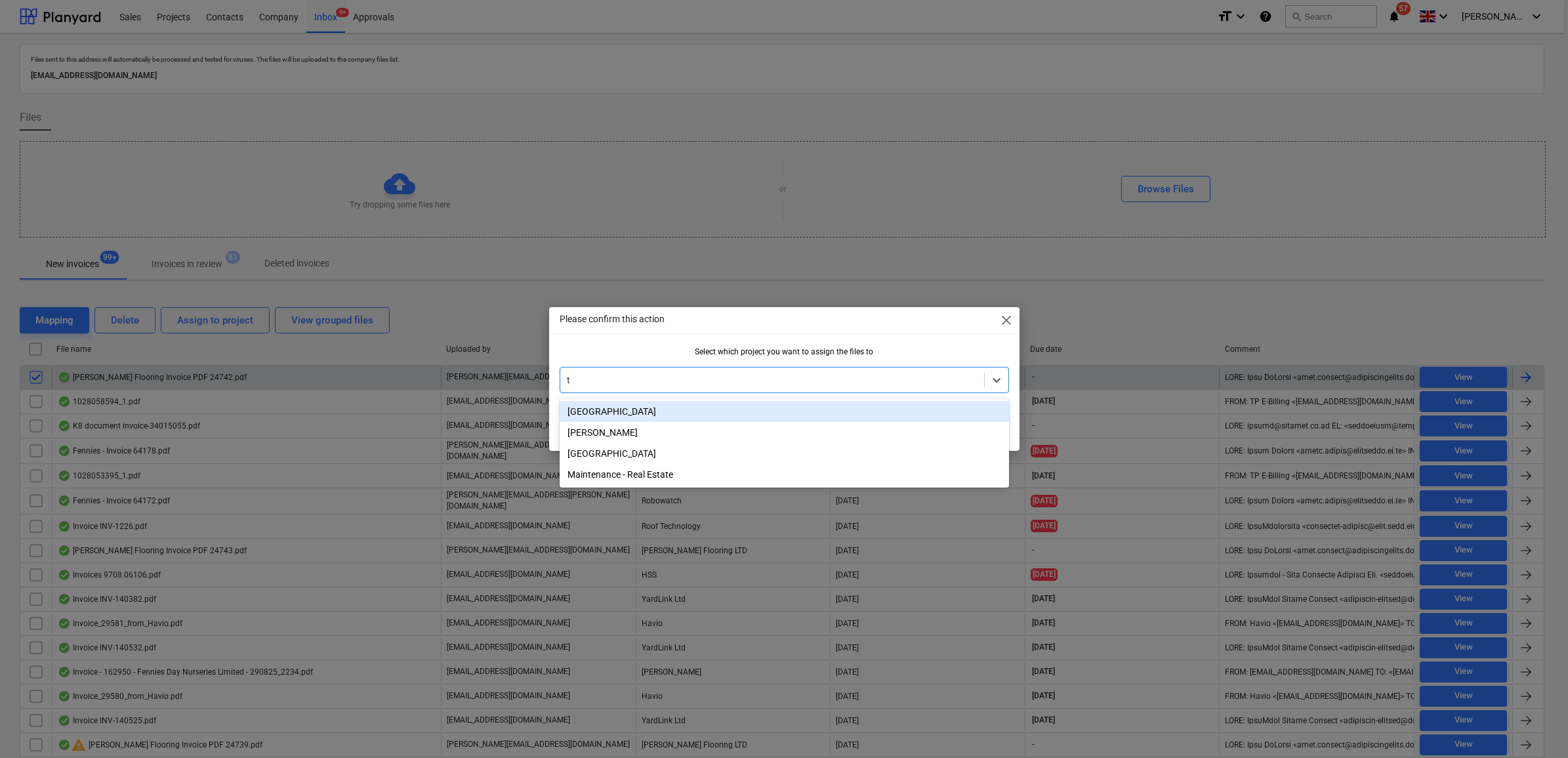
type input "tw"
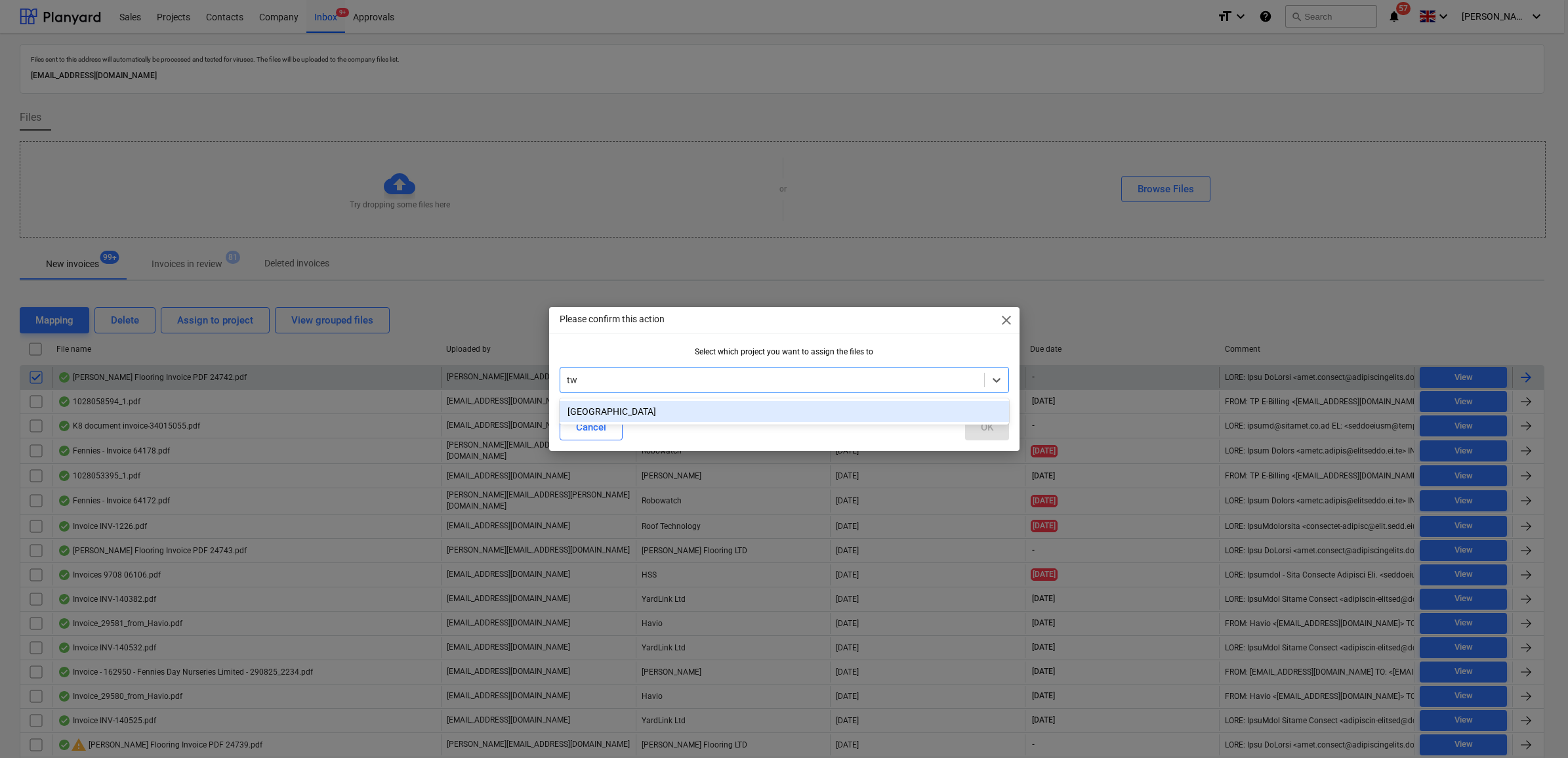
click at [660, 405] on div "[GEOGRAPHIC_DATA]" at bounding box center [784, 411] width 449 height 21
click at [998, 428] on button "OK" at bounding box center [987, 427] width 44 height 26
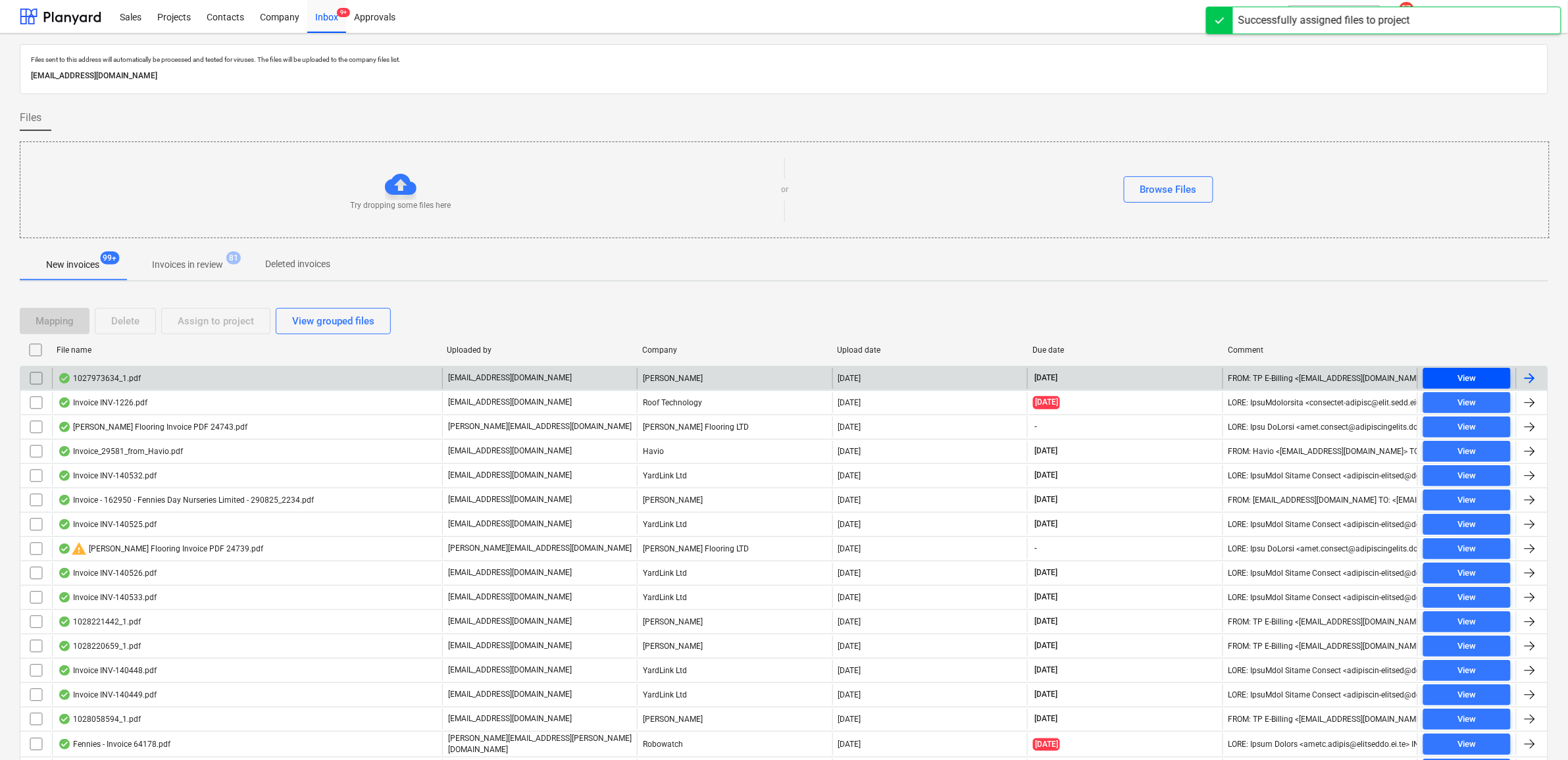
click at [1460, 375] on div "View" at bounding box center [1467, 378] width 19 height 15
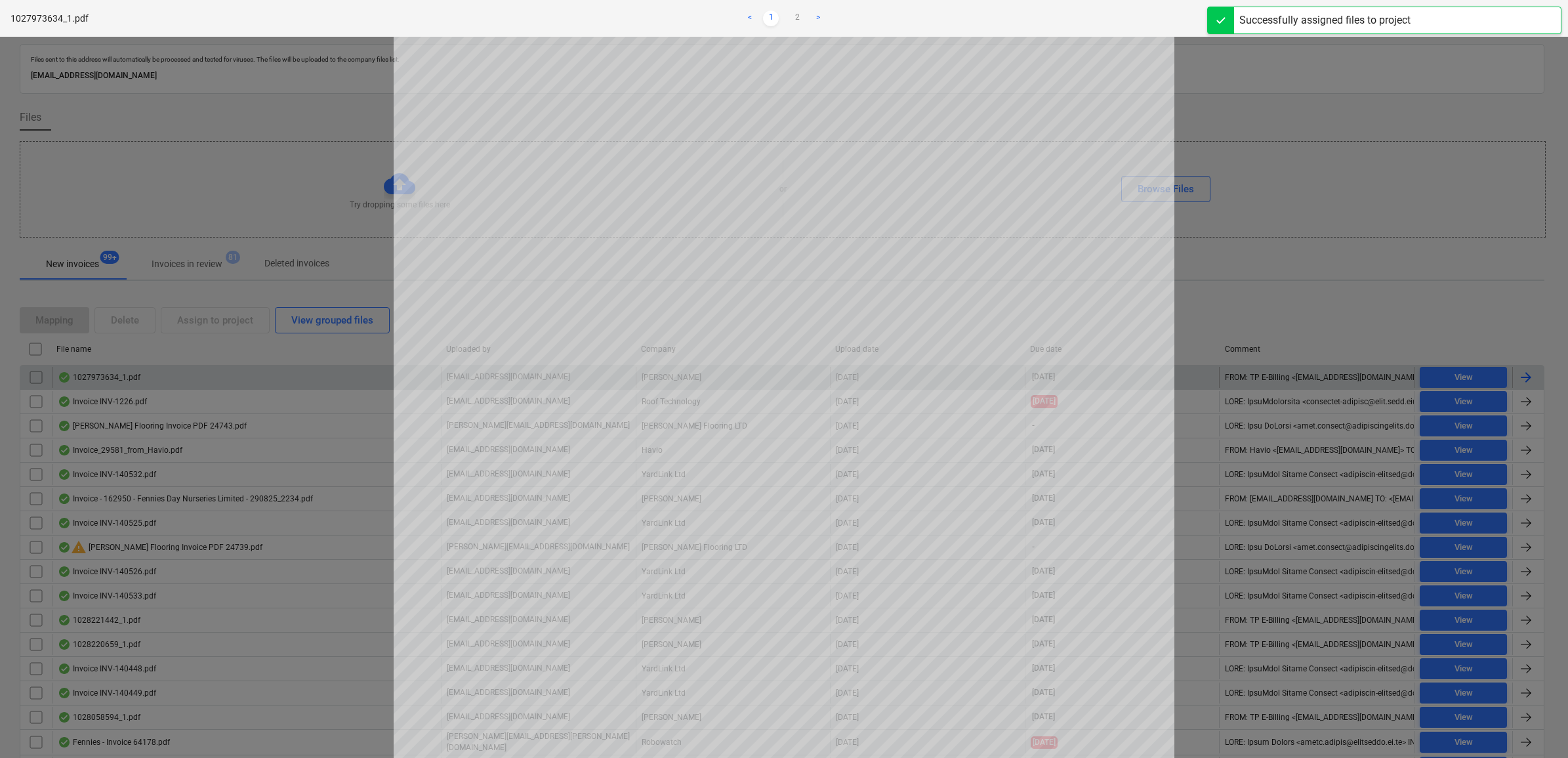
scroll to position [246, 0]
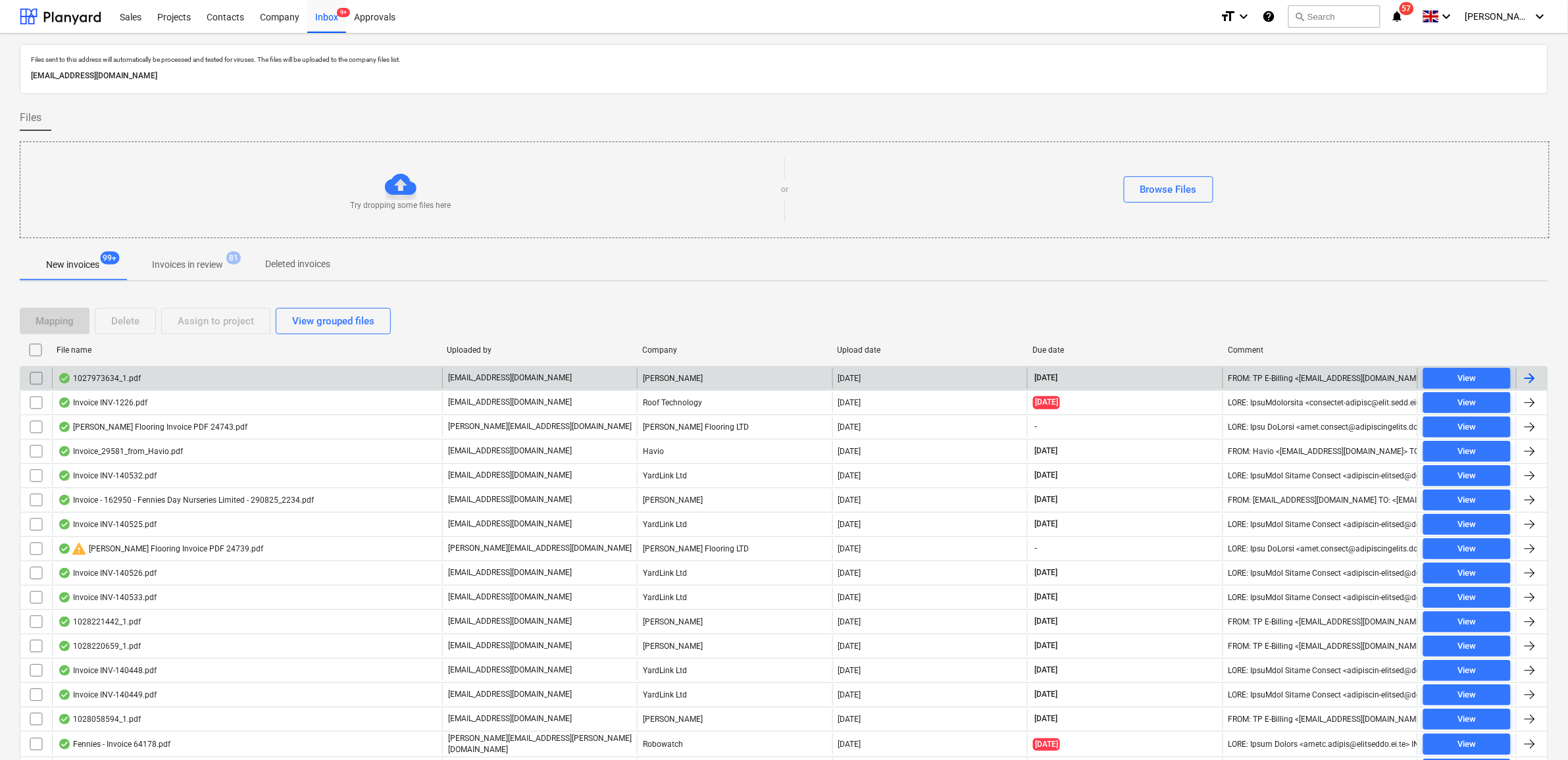
click at [34, 379] on input "checkbox" at bounding box center [36, 378] width 21 height 21
click at [221, 330] on button "Assign to project" at bounding box center [215, 321] width 109 height 26
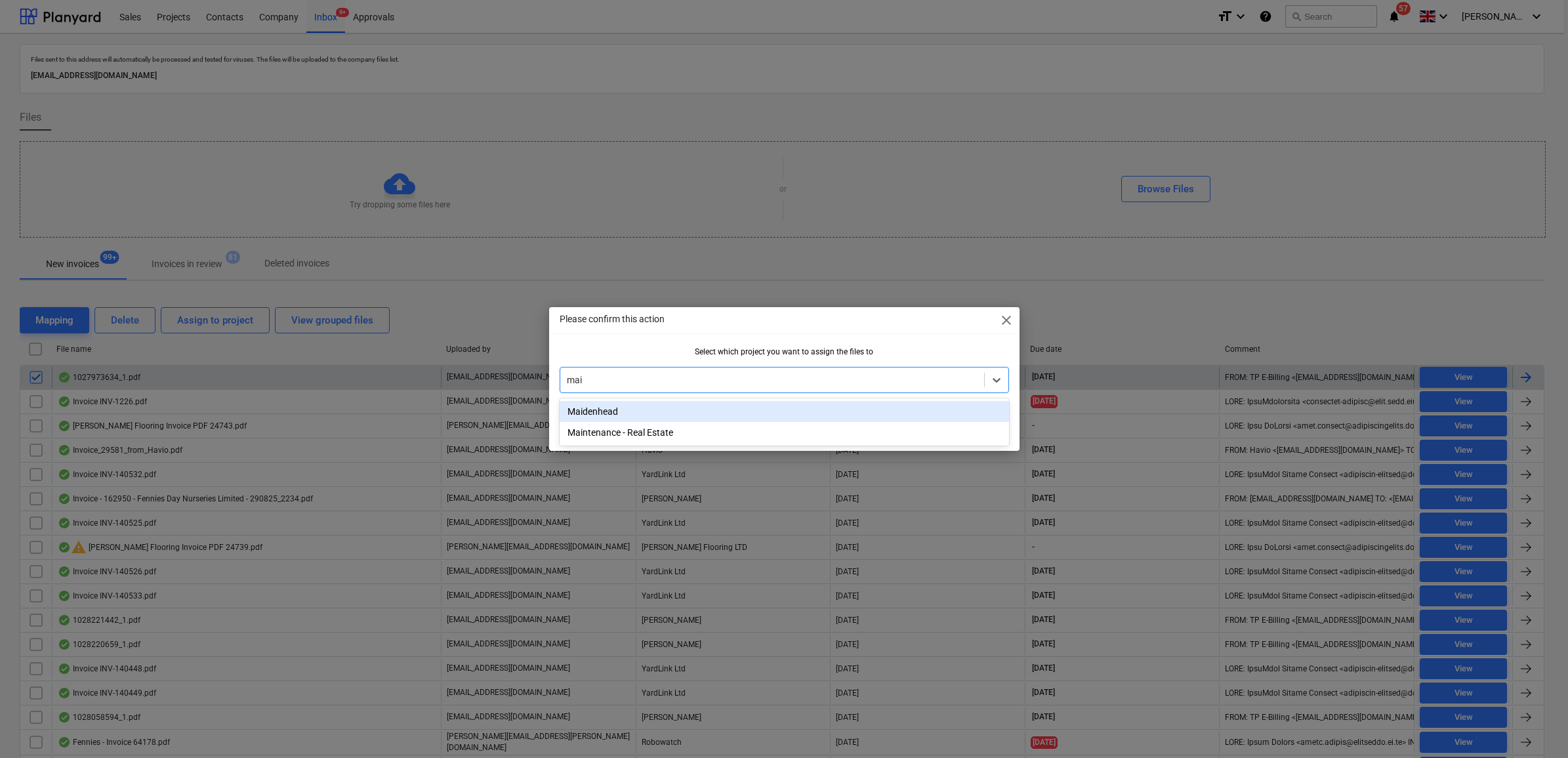
type input "maid"
click at [645, 411] on div "Maidenhead" at bounding box center [784, 411] width 449 height 21
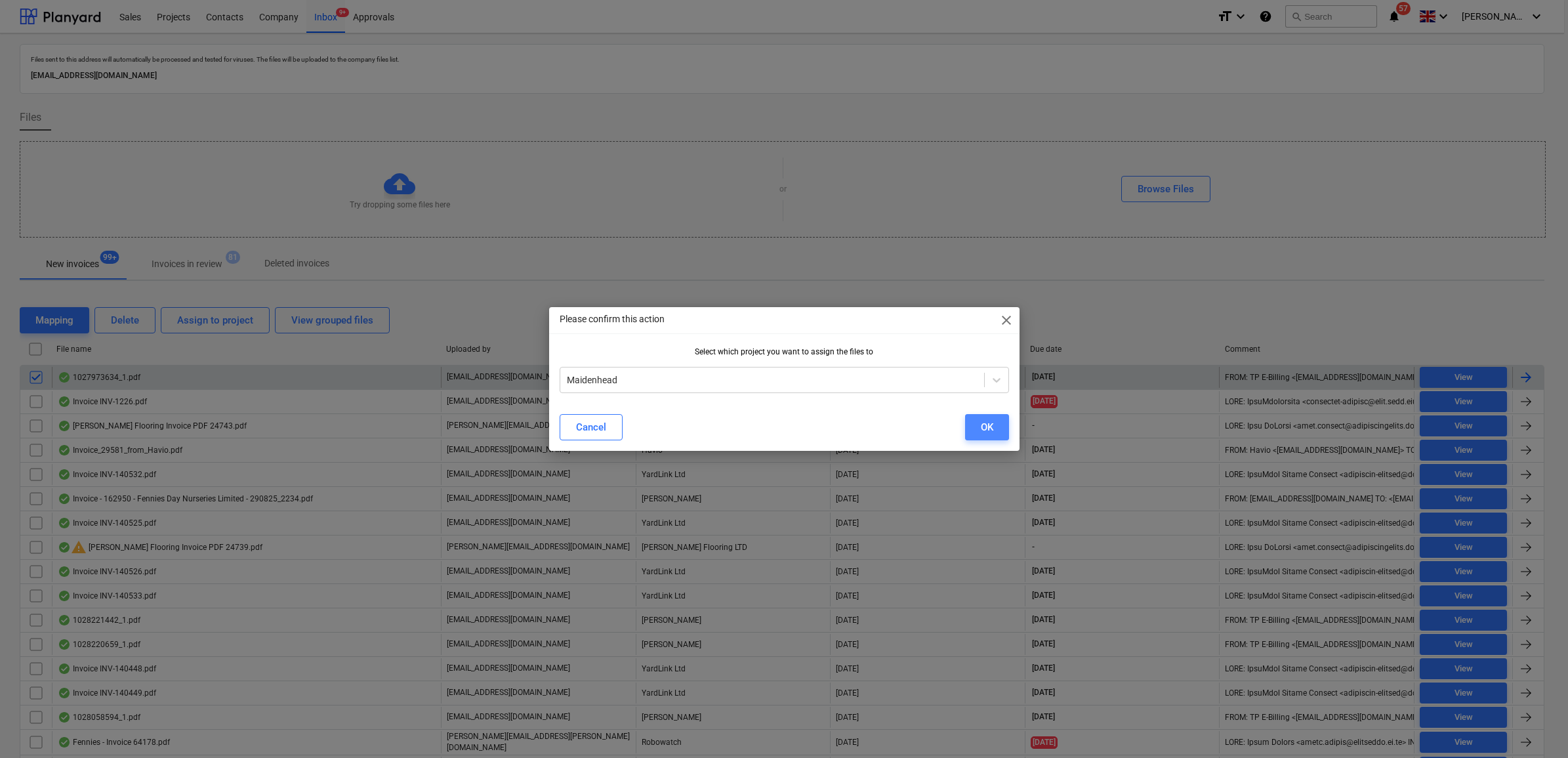
click at [981, 421] on div "OK" at bounding box center [987, 427] width 12 height 17
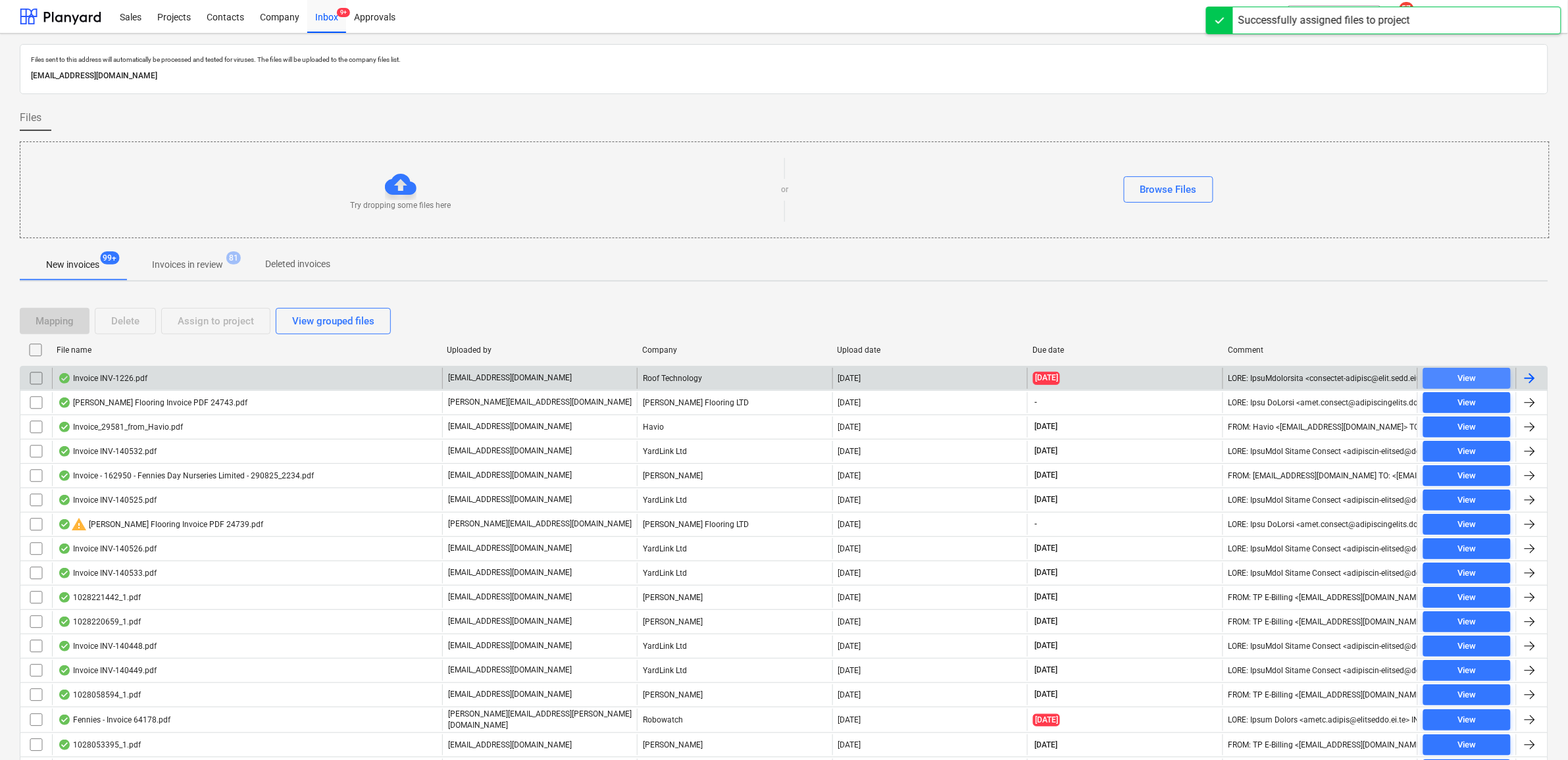
click at [1464, 378] on div "View" at bounding box center [1467, 378] width 19 height 15
click at [38, 379] on input "checkbox" at bounding box center [36, 378] width 21 height 21
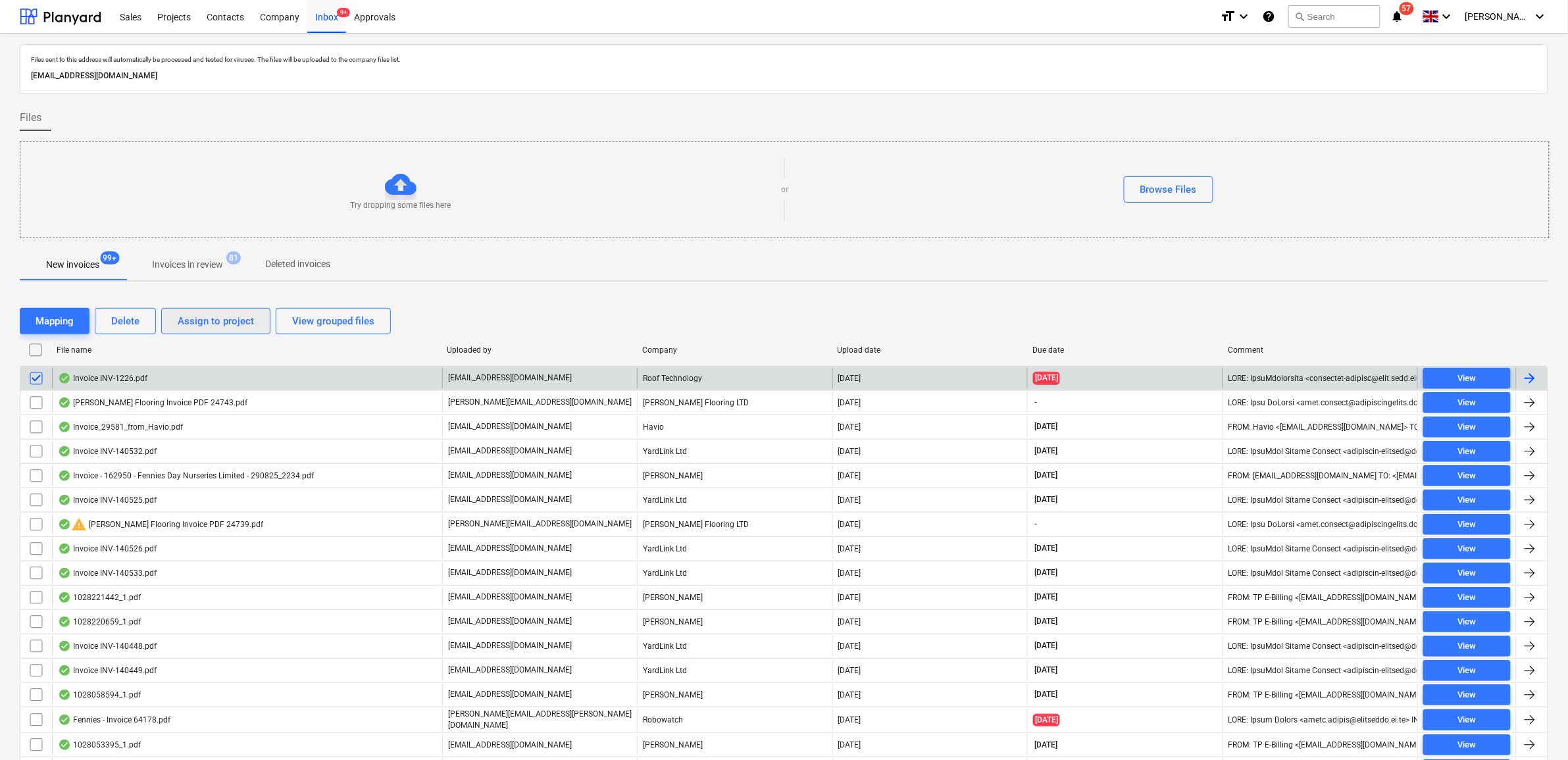
click at [204, 321] on div "Assign to project" at bounding box center [215, 321] width 77 height 17
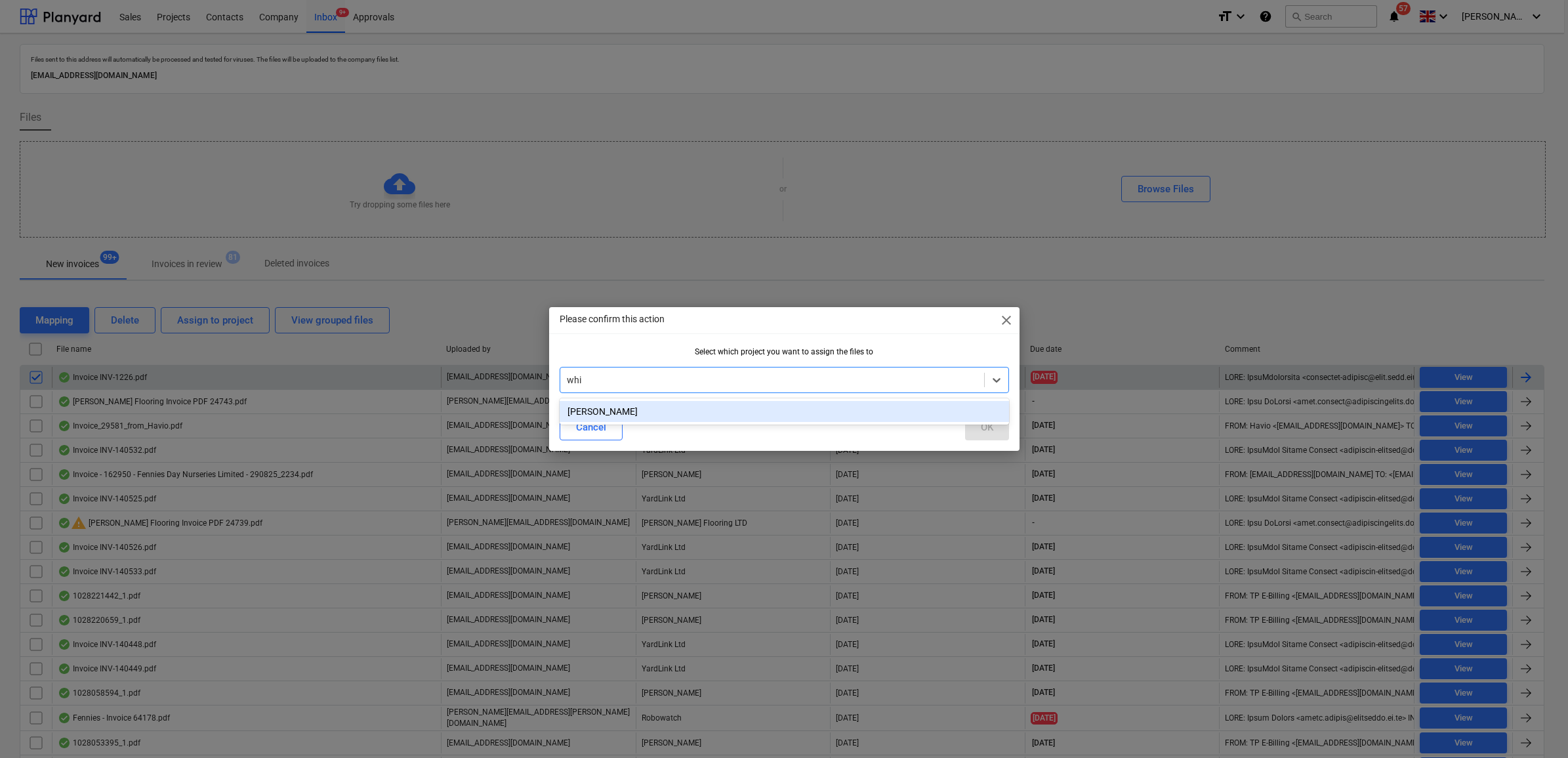
type input "whit"
click at [828, 411] on div "[PERSON_NAME]" at bounding box center [784, 411] width 449 height 21
click at [985, 428] on div "OK" at bounding box center [987, 427] width 12 height 17
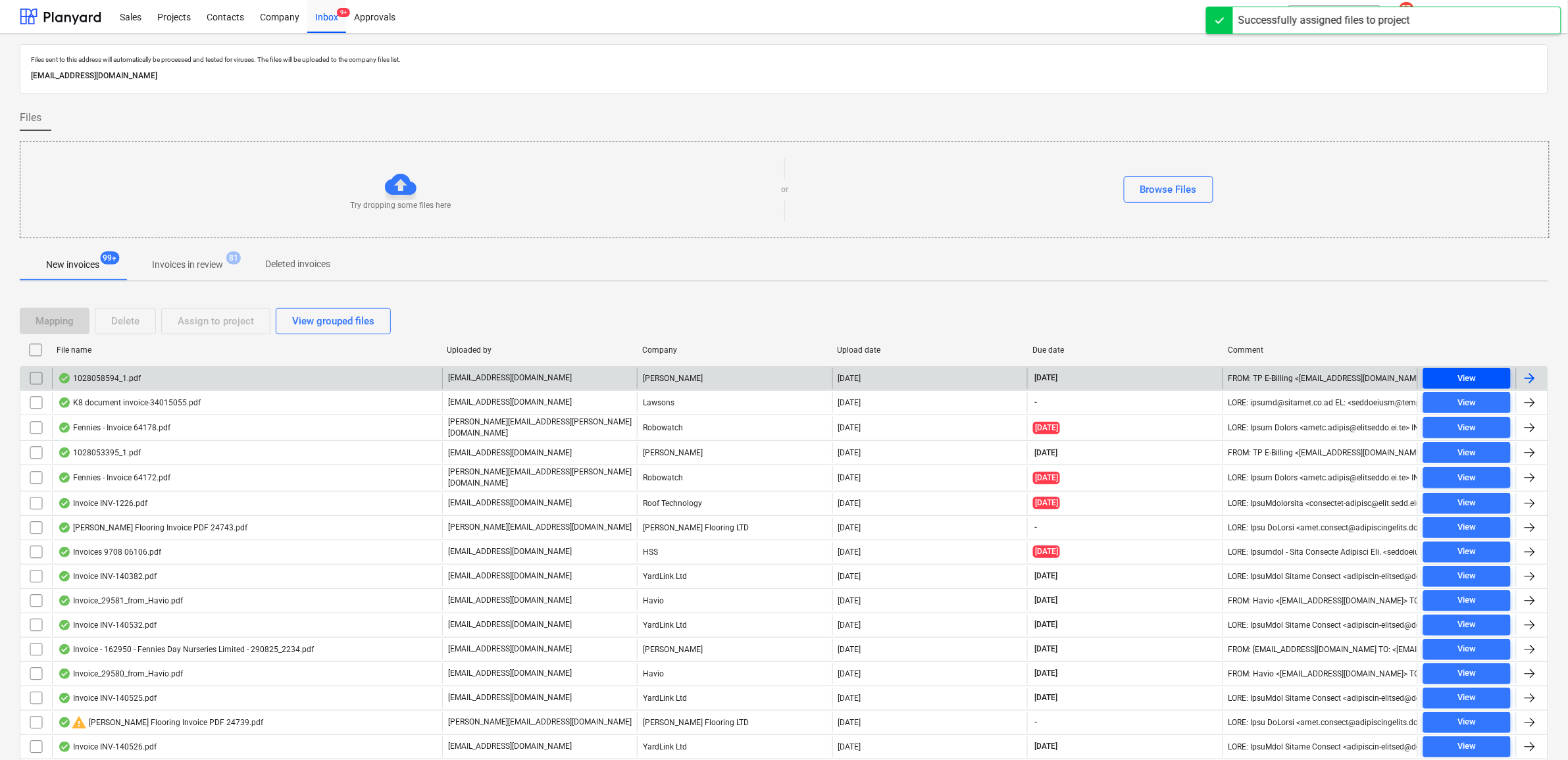
click at [1466, 375] on div "View" at bounding box center [1467, 378] width 19 height 15
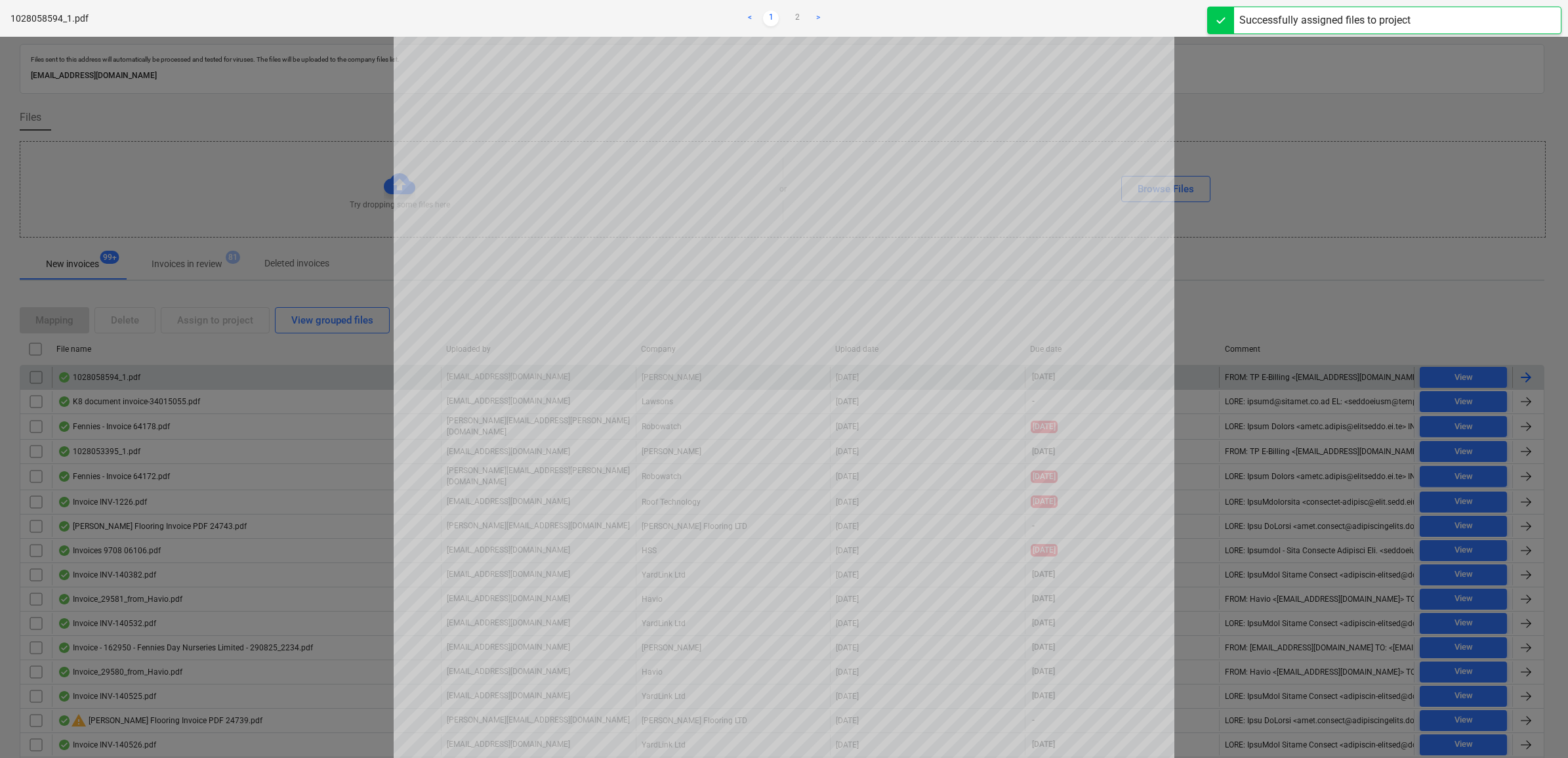
scroll to position [82, 0]
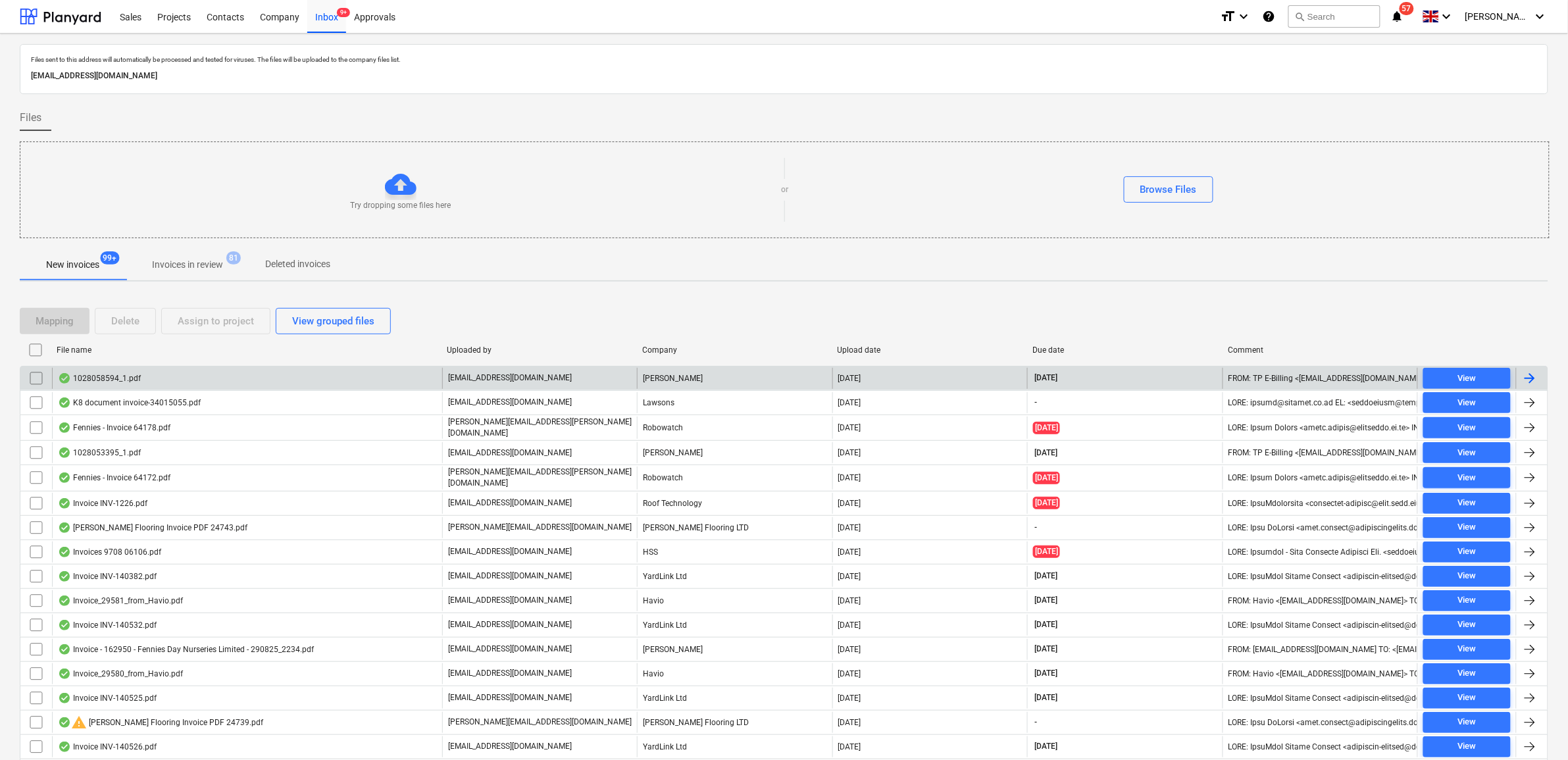
click at [34, 378] on input "checkbox" at bounding box center [36, 378] width 21 height 21
click at [219, 320] on div "Assign to project" at bounding box center [215, 321] width 77 height 17
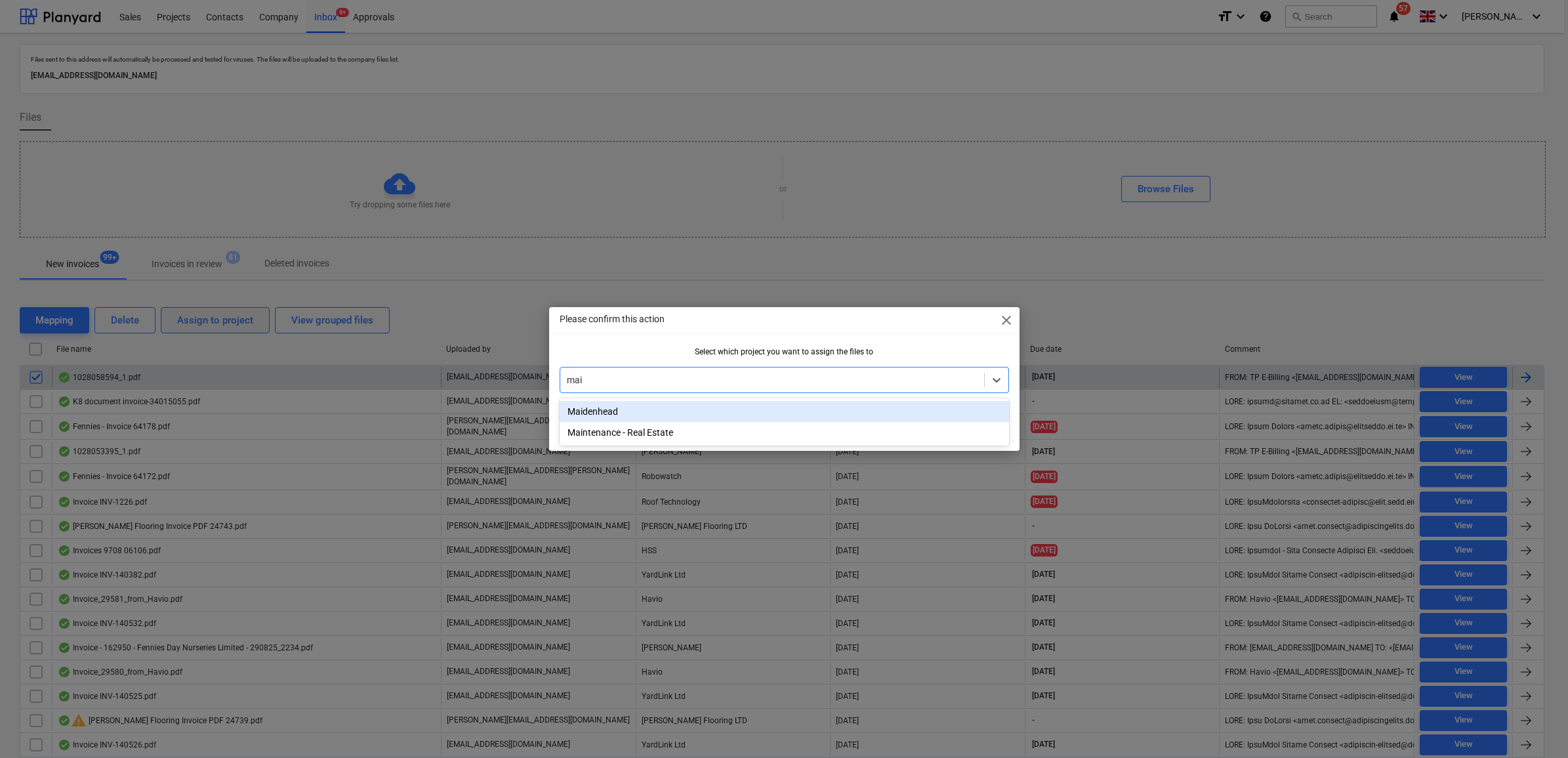
type input "main"
click at [689, 411] on div "Maintenance - Real Estate" at bounding box center [784, 411] width 449 height 21
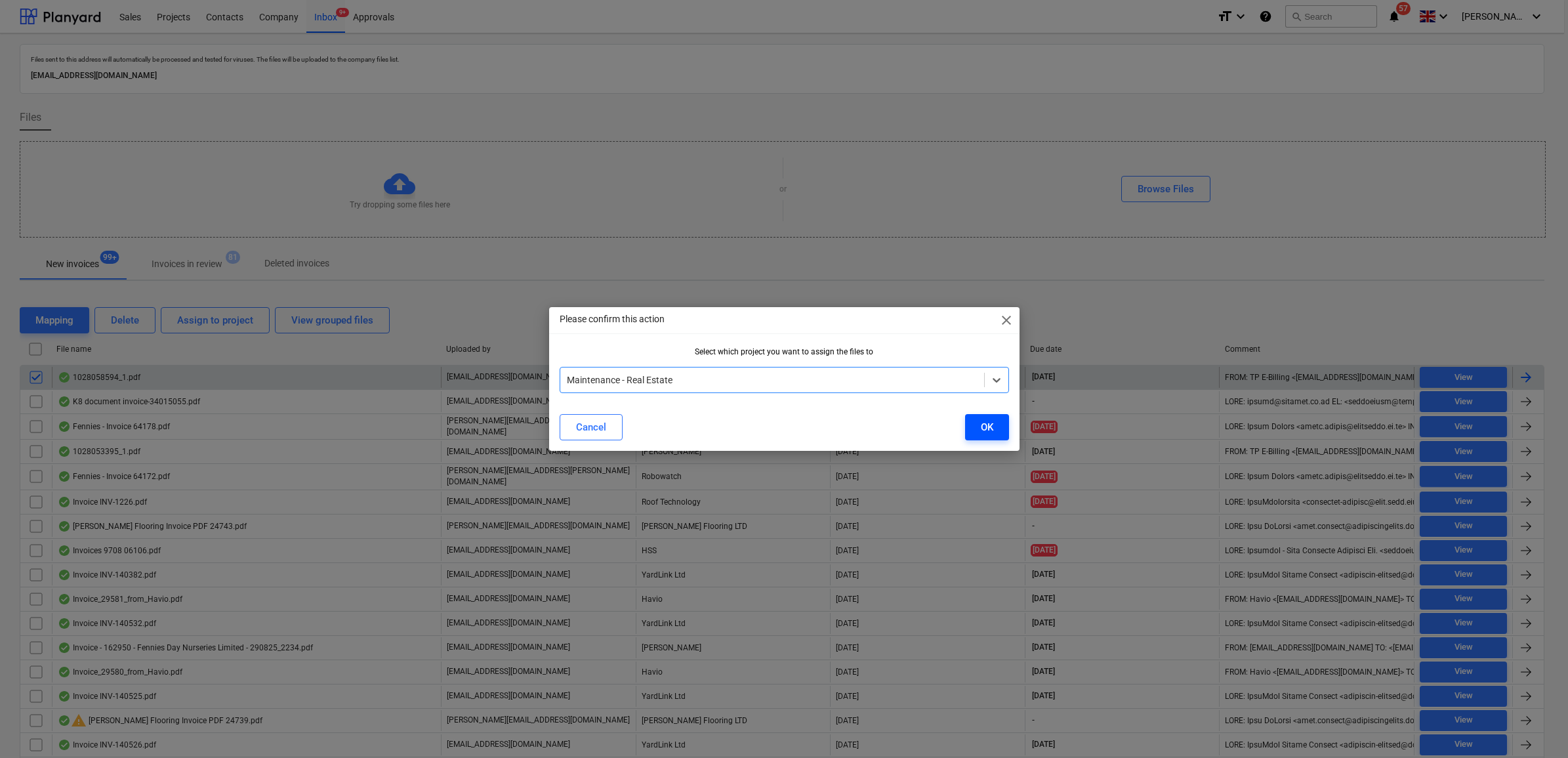
click at [991, 426] on div "OK" at bounding box center [987, 427] width 12 height 17
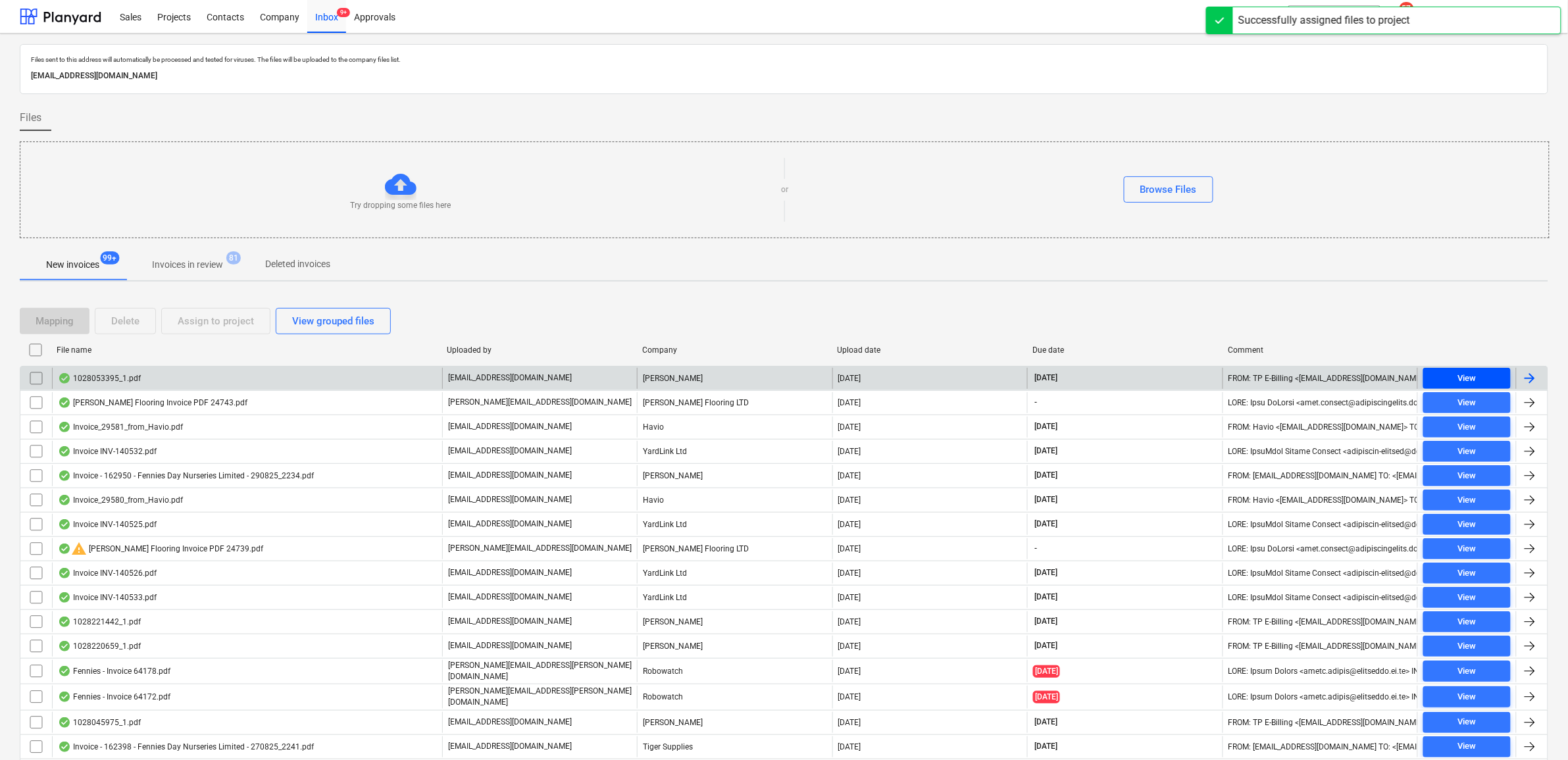
click at [1473, 373] on div "View" at bounding box center [1467, 378] width 19 height 15
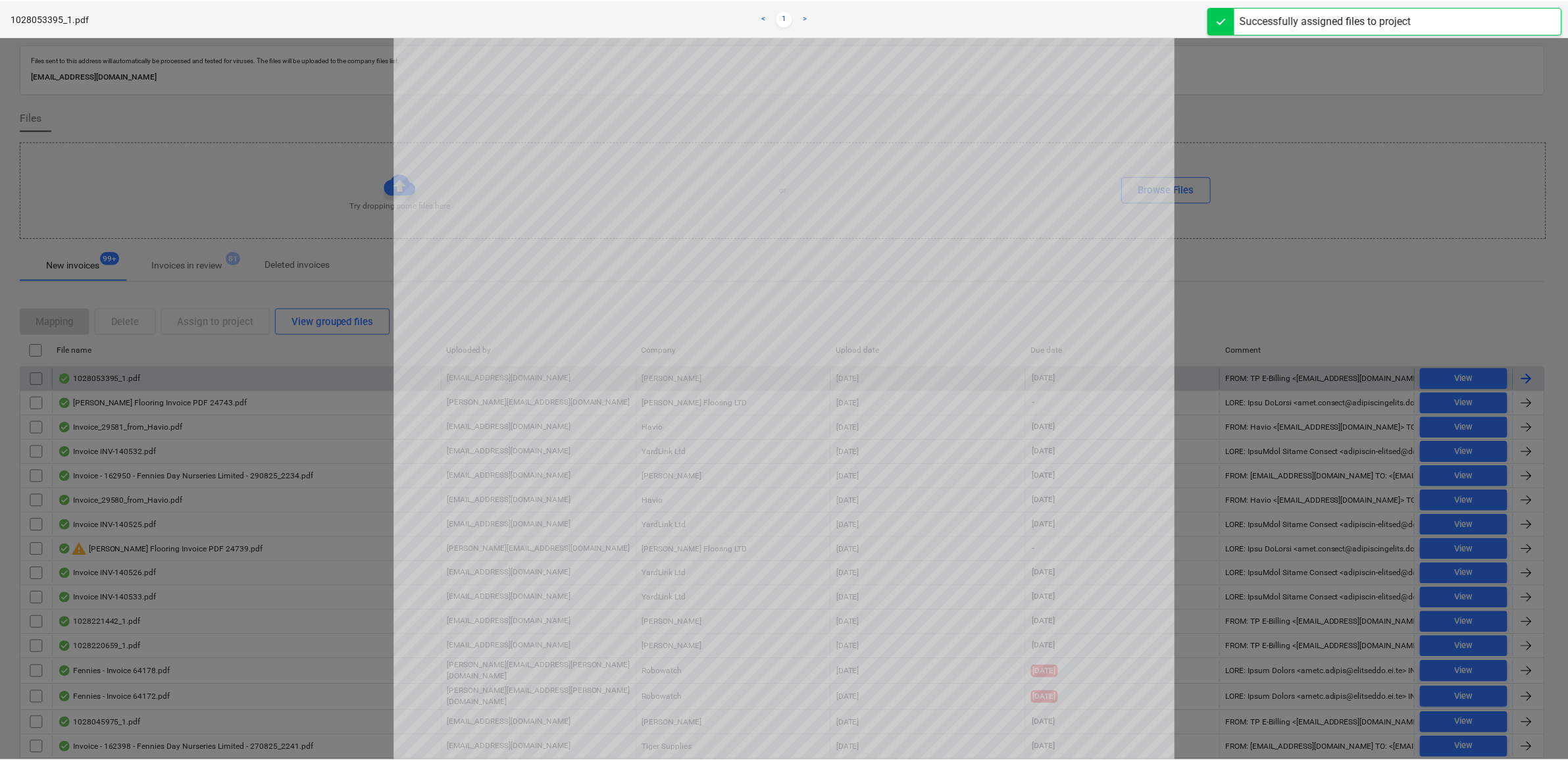
scroll to position [247, 0]
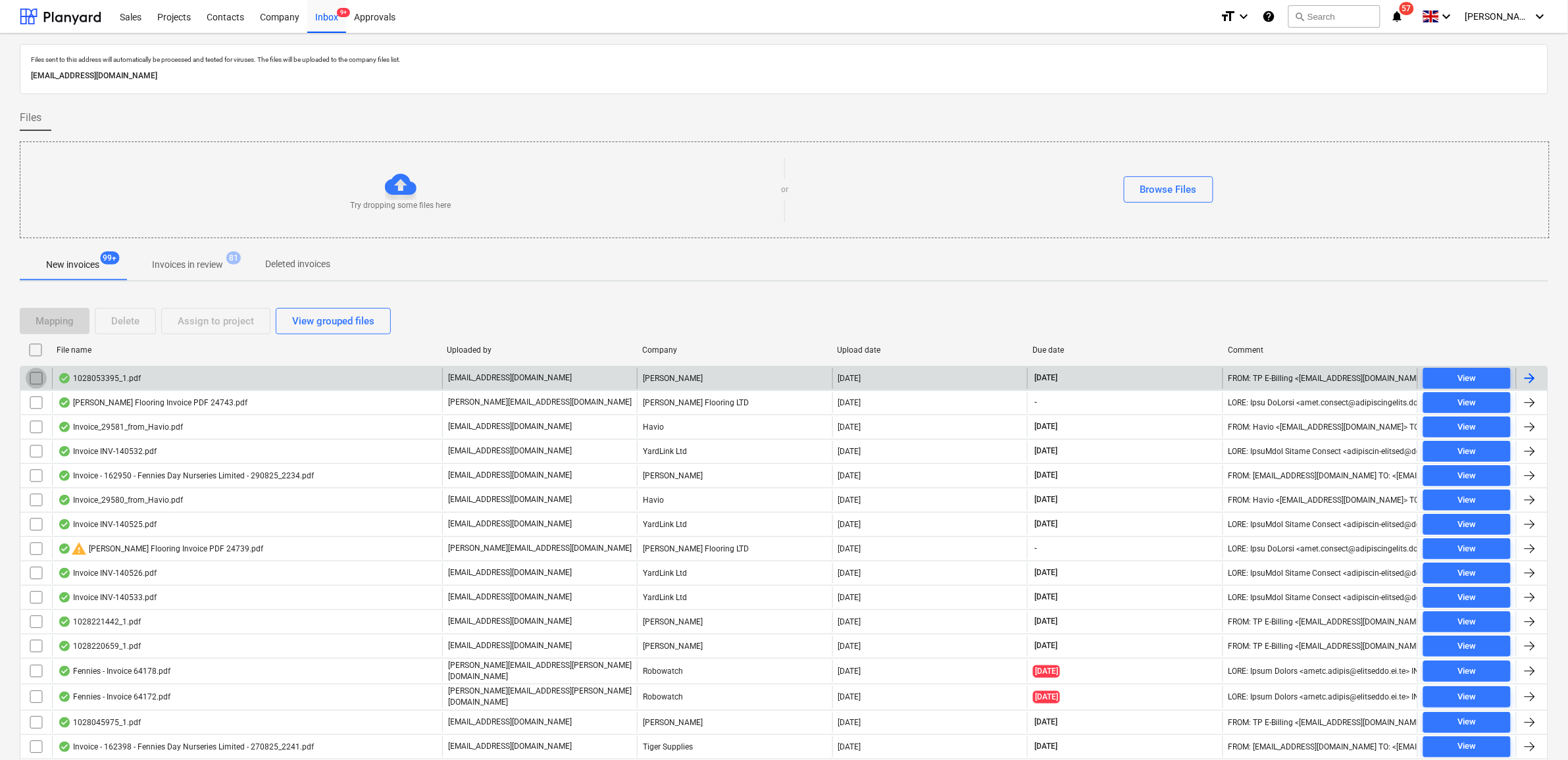
click at [29, 380] on input "checkbox" at bounding box center [36, 378] width 21 height 21
click at [192, 322] on div "Assign to project" at bounding box center [215, 321] width 77 height 17
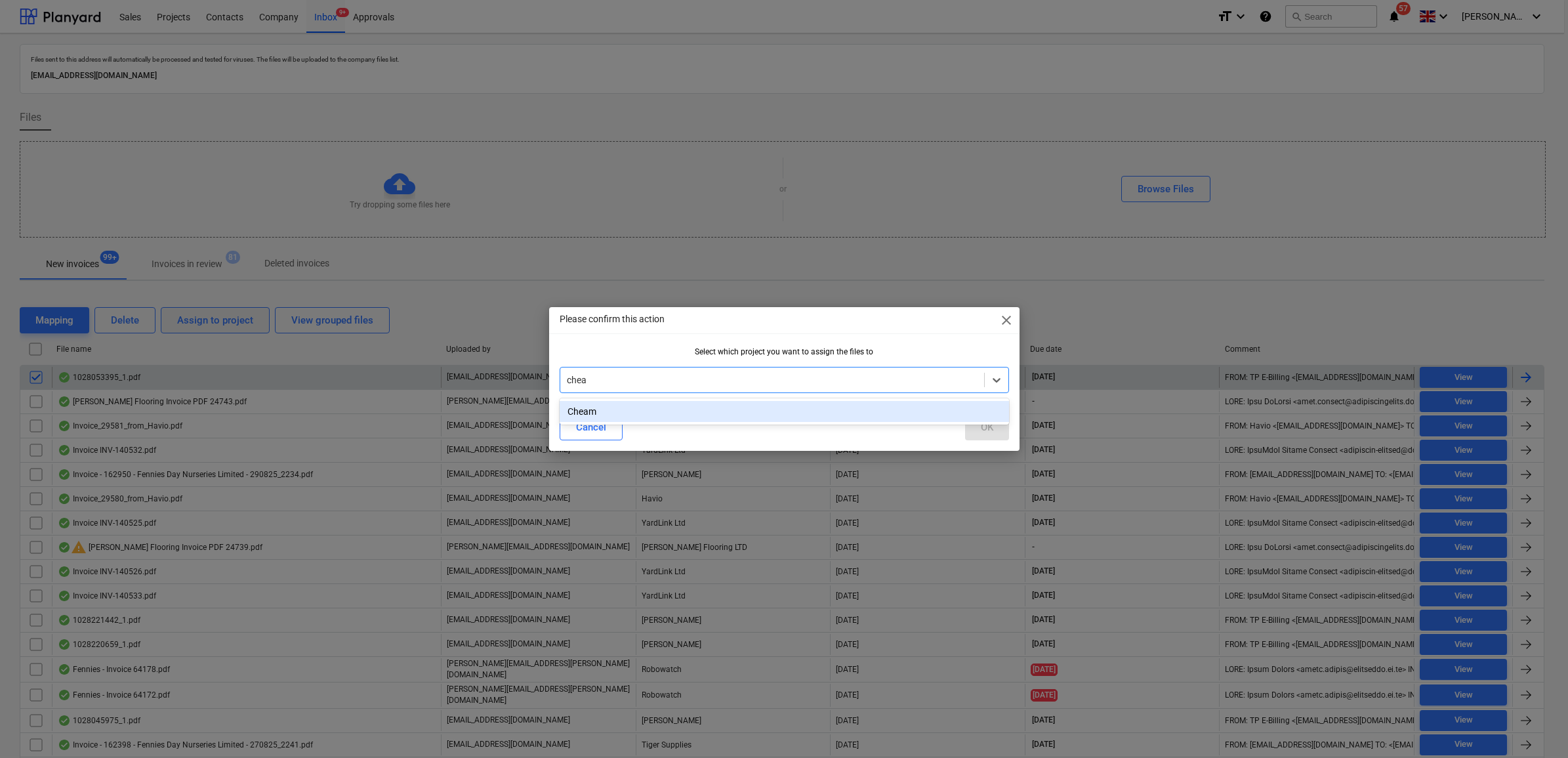
type input "cheam"
click at [714, 412] on div "Cheam" at bounding box center [784, 411] width 449 height 21
click at [980, 424] on div "OK" at bounding box center [987, 427] width 12 height 17
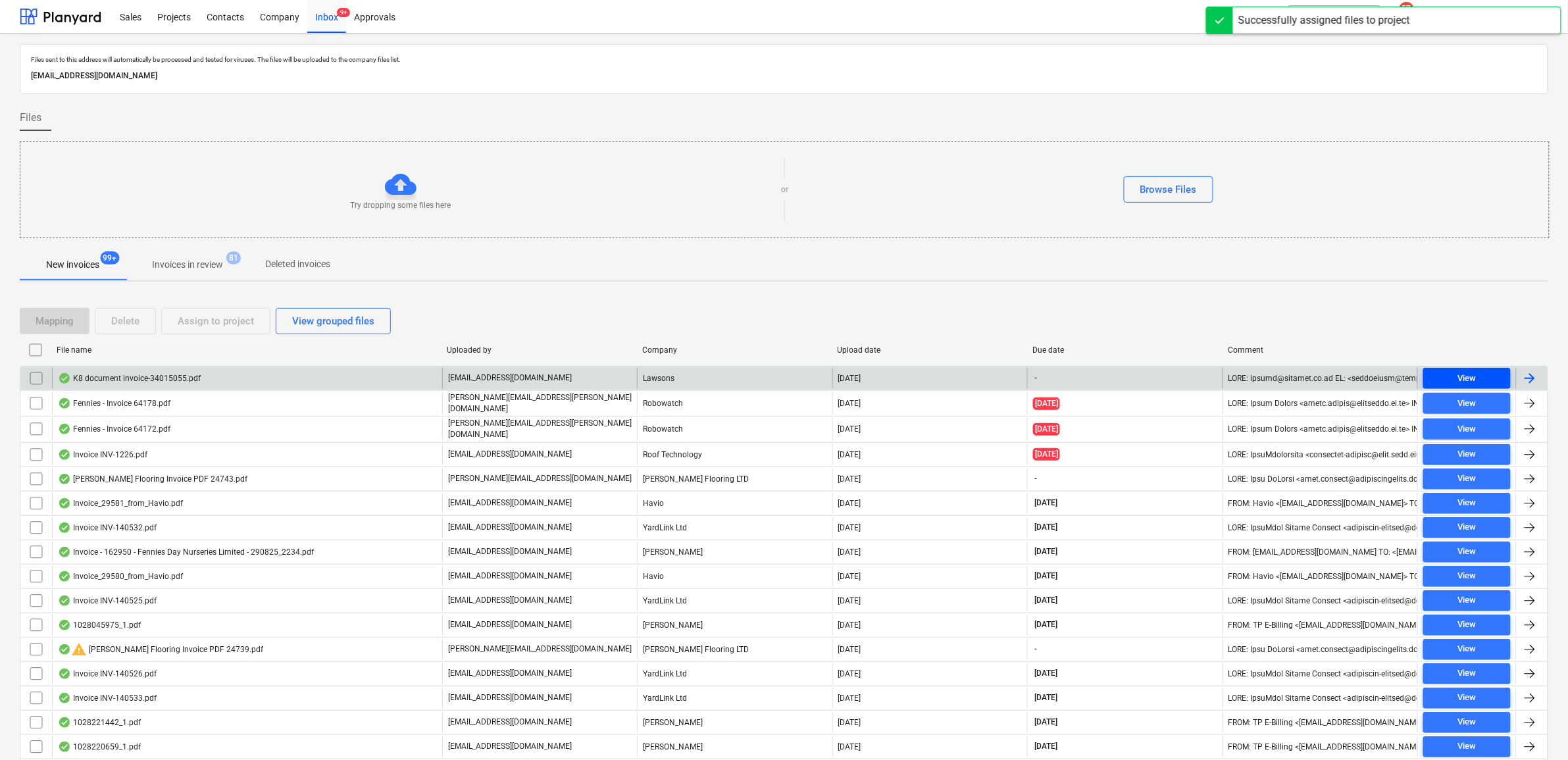
click at [1465, 375] on div "View" at bounding box center [1467, 378] width 19 height 15
click at [35, 379] on input "checkbox" at bounding box center [36, 378] width 21 height 21
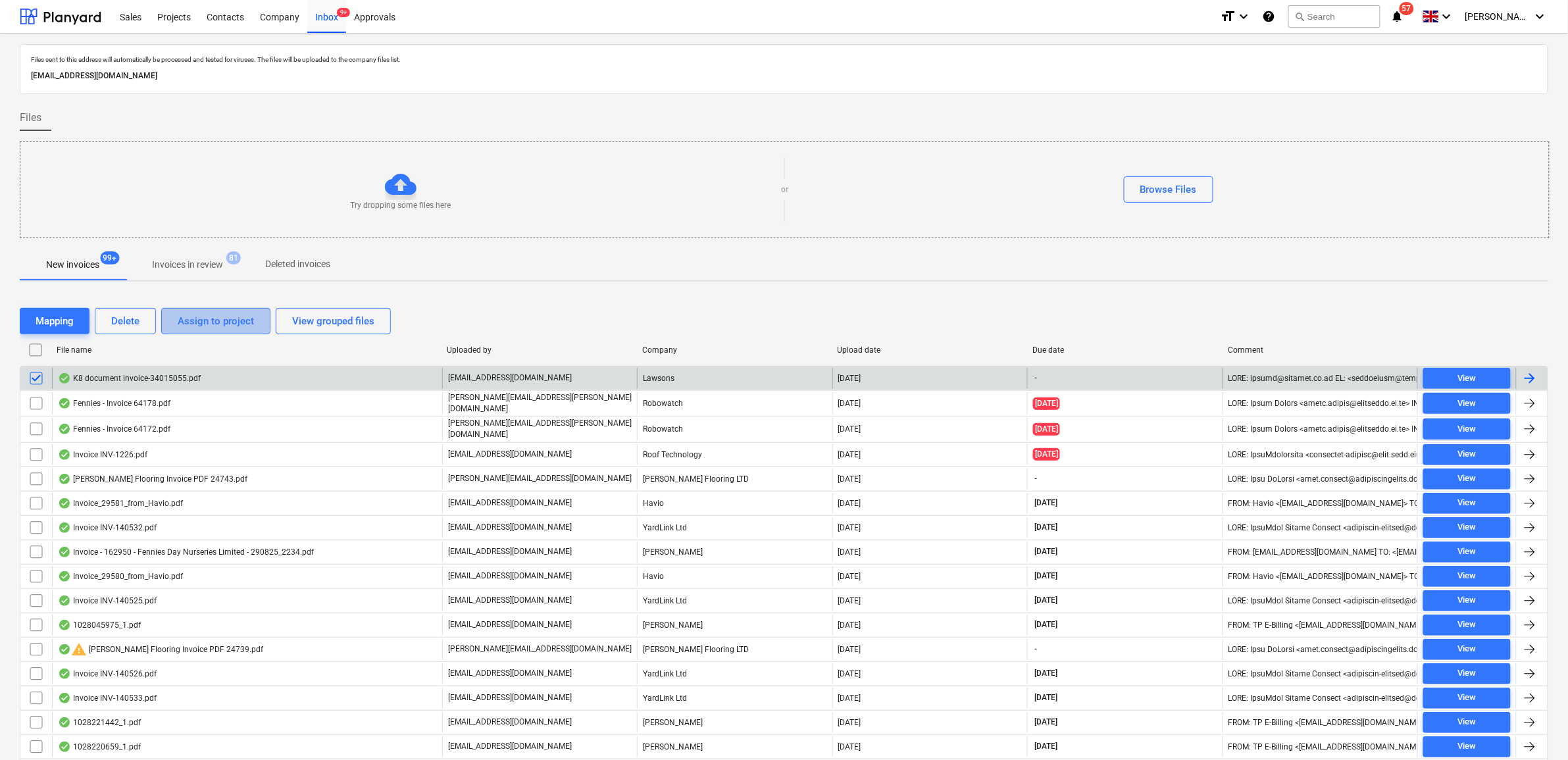
click at [193, 320] on div "Assign to project" at bounding box center [215, 321] width 77 height 17
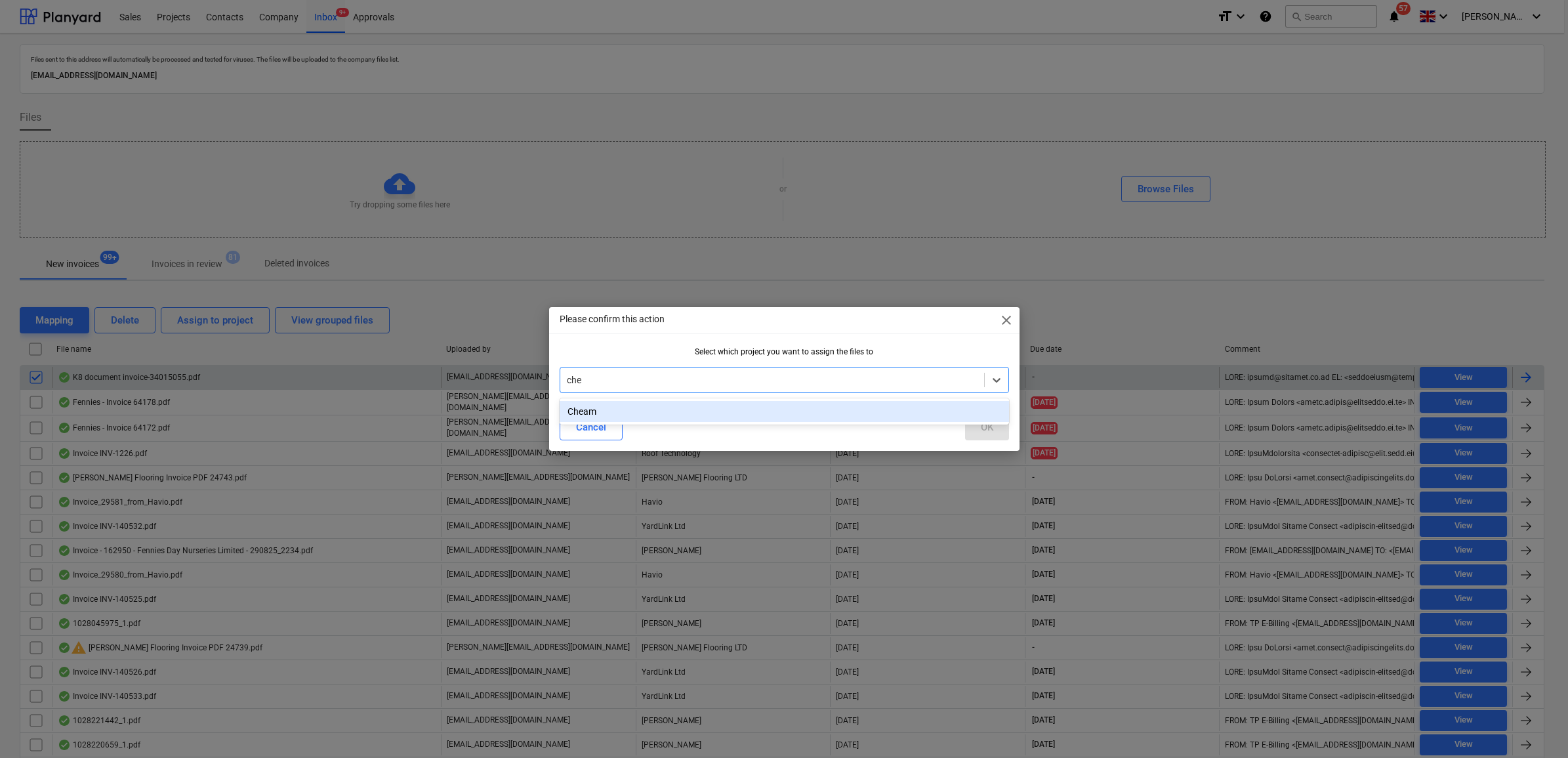
type input "chea"
click at [689, 417] on div "Cheam" at bounding box center [784, 411] width 449 height 21
click at [980, 435] on div "OK" at bounding box center [987, 427] width 12 height 17
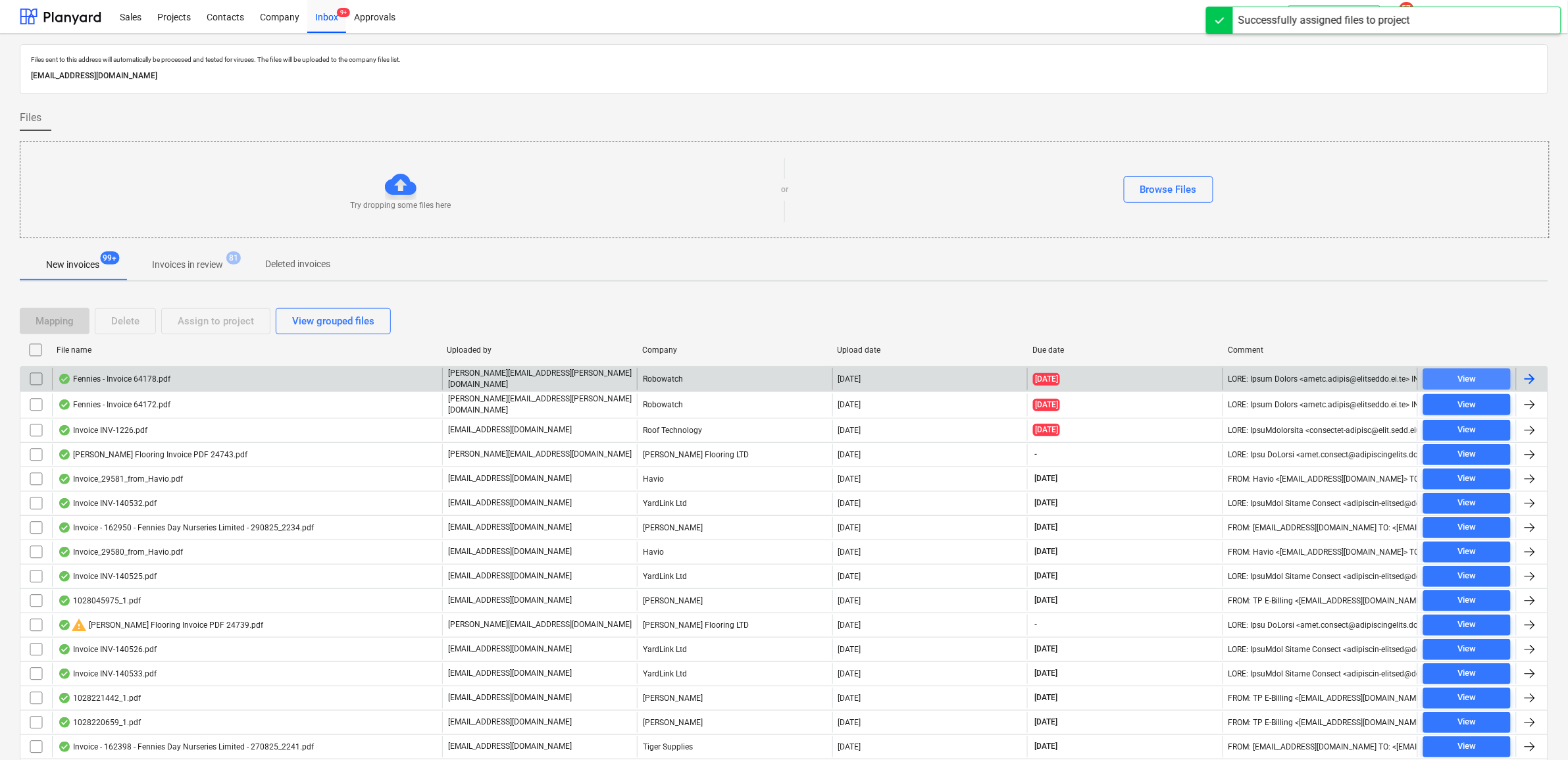
click at [1446, 376] on span "View" at bounding box center [1467, 379] width 77 height 15
click at [1484, 385] on span "View" at bounding box center [1467, 379] width 77 height 15
click at [1532, 379] on div at bounding box center [1530, 378] width 15 height 15
click at [30, 379] on input "checkbox" at bounding box center [36, 378] width 21 height 21
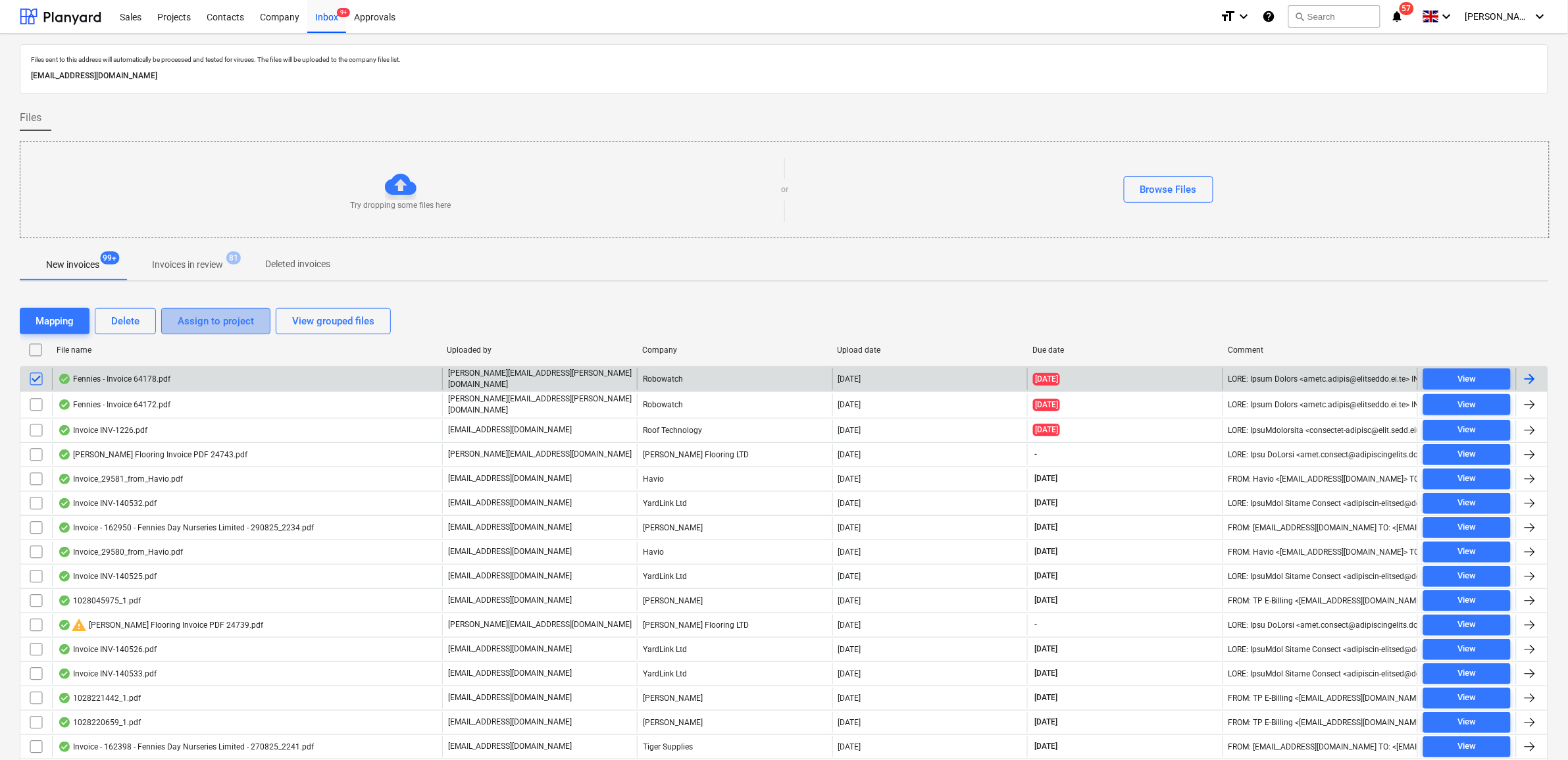
click at [199, 324] on div "Assign to project" at bounding box center [215, 321] width 77 height 17
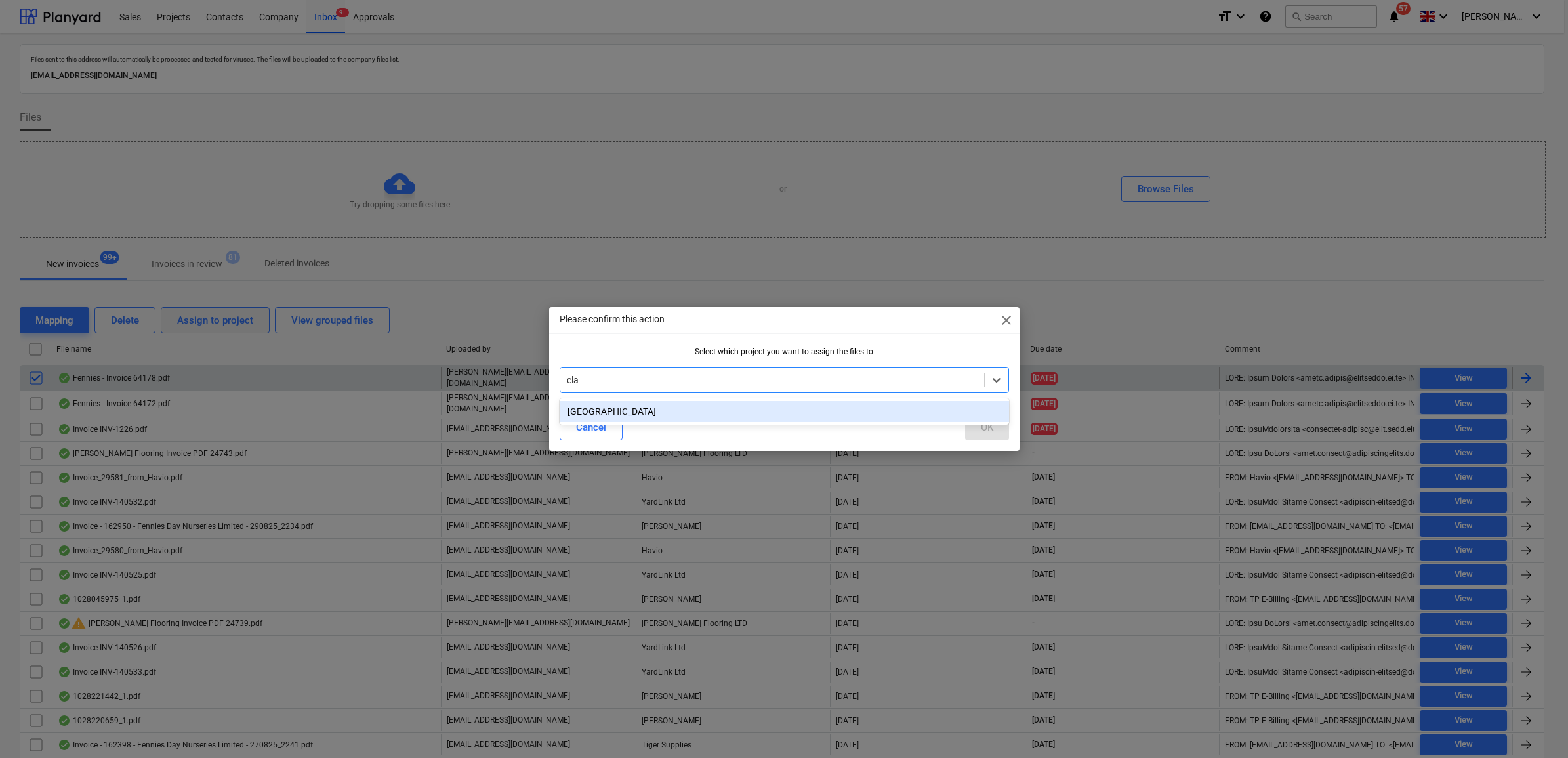
type input "clap"
click at [754, 413] on div "[GEOGRAPHIC_DATA]" at bounding box center [784, 411] width 449 height 21
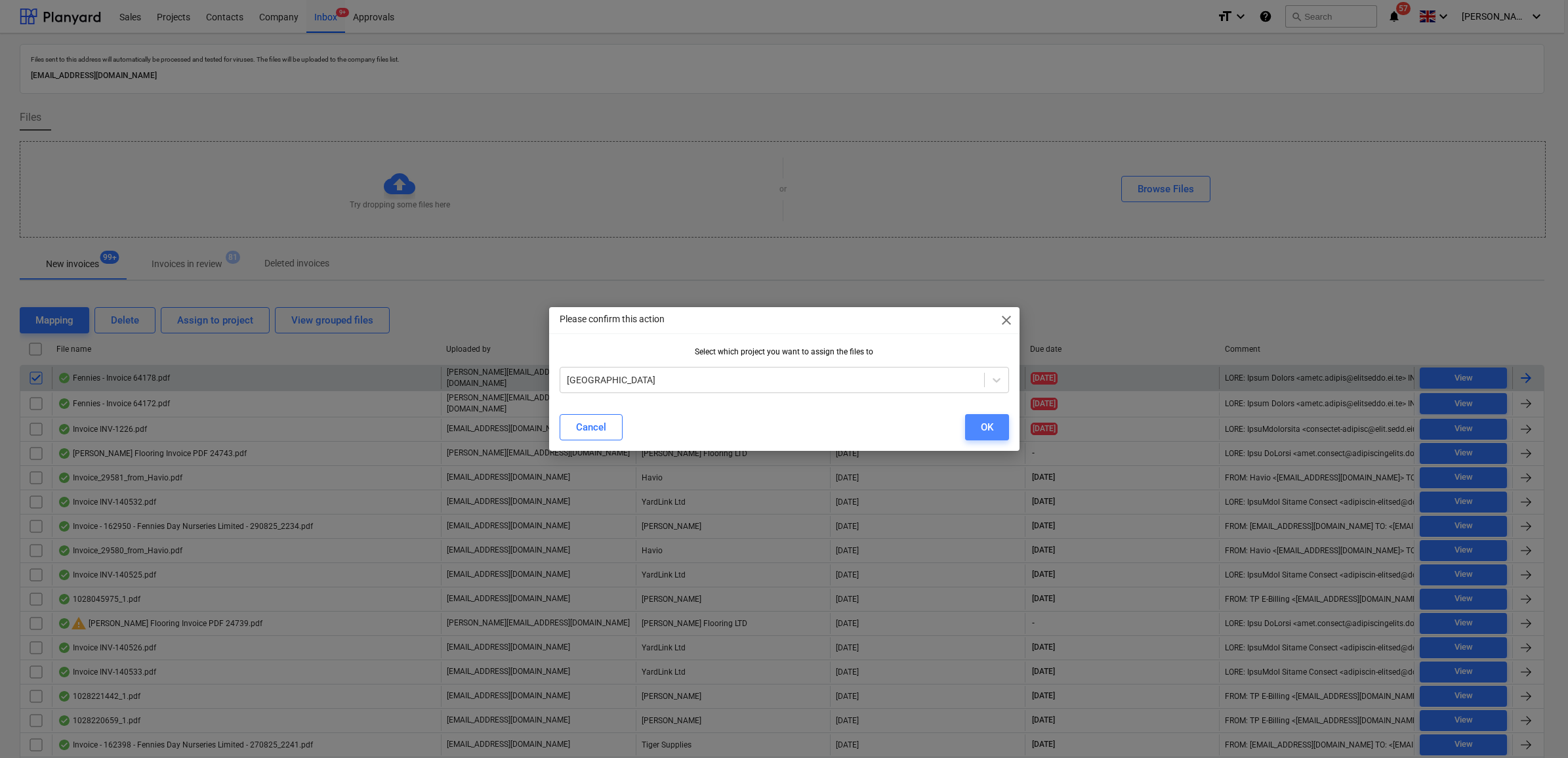
click at [998, 431] on button "OK" at bounding box center [987, 427] width 44 height 26
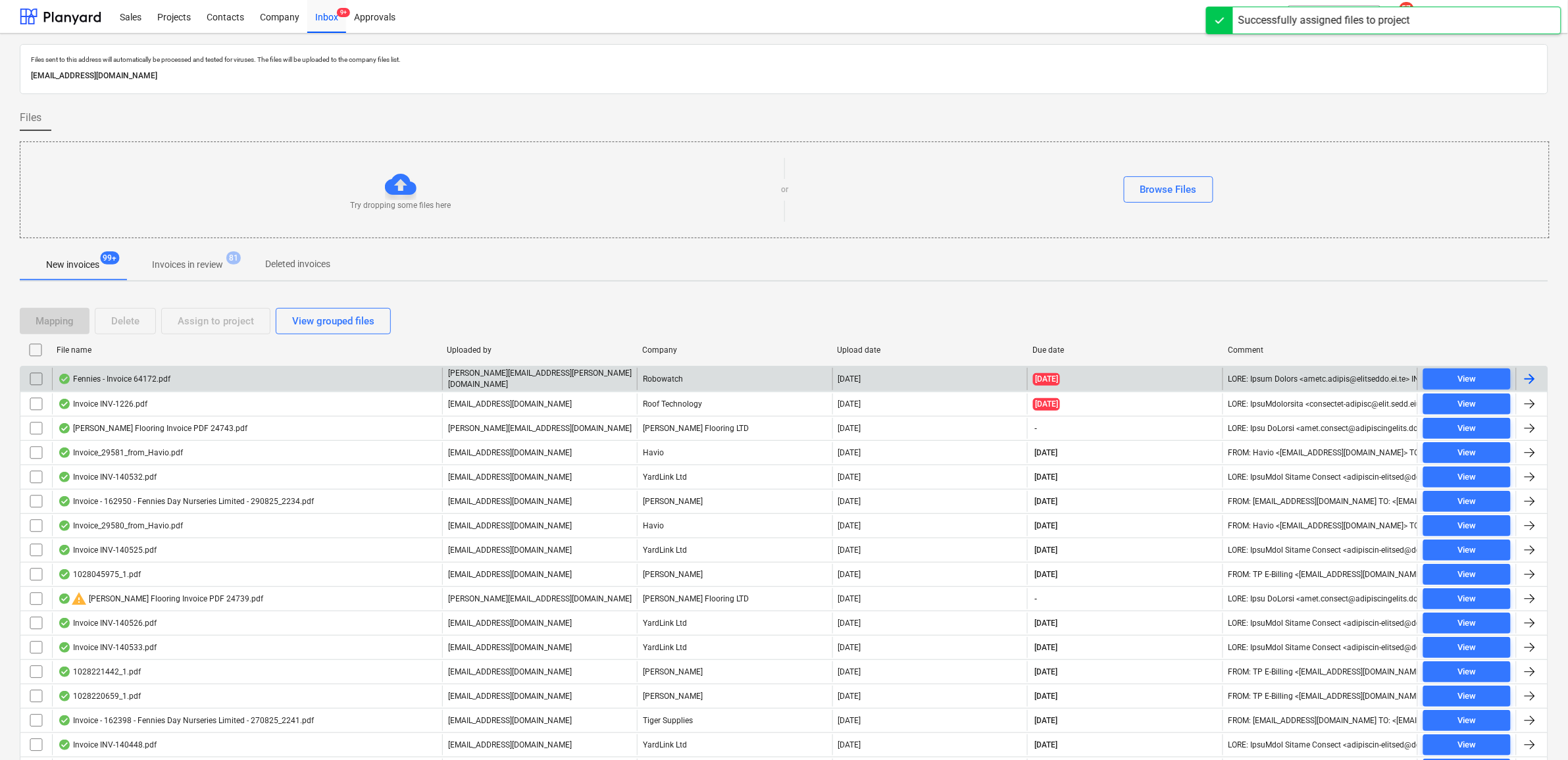
click at [1487, 380] on span "View" at bounding box center [1467, 379] width 77 height 15
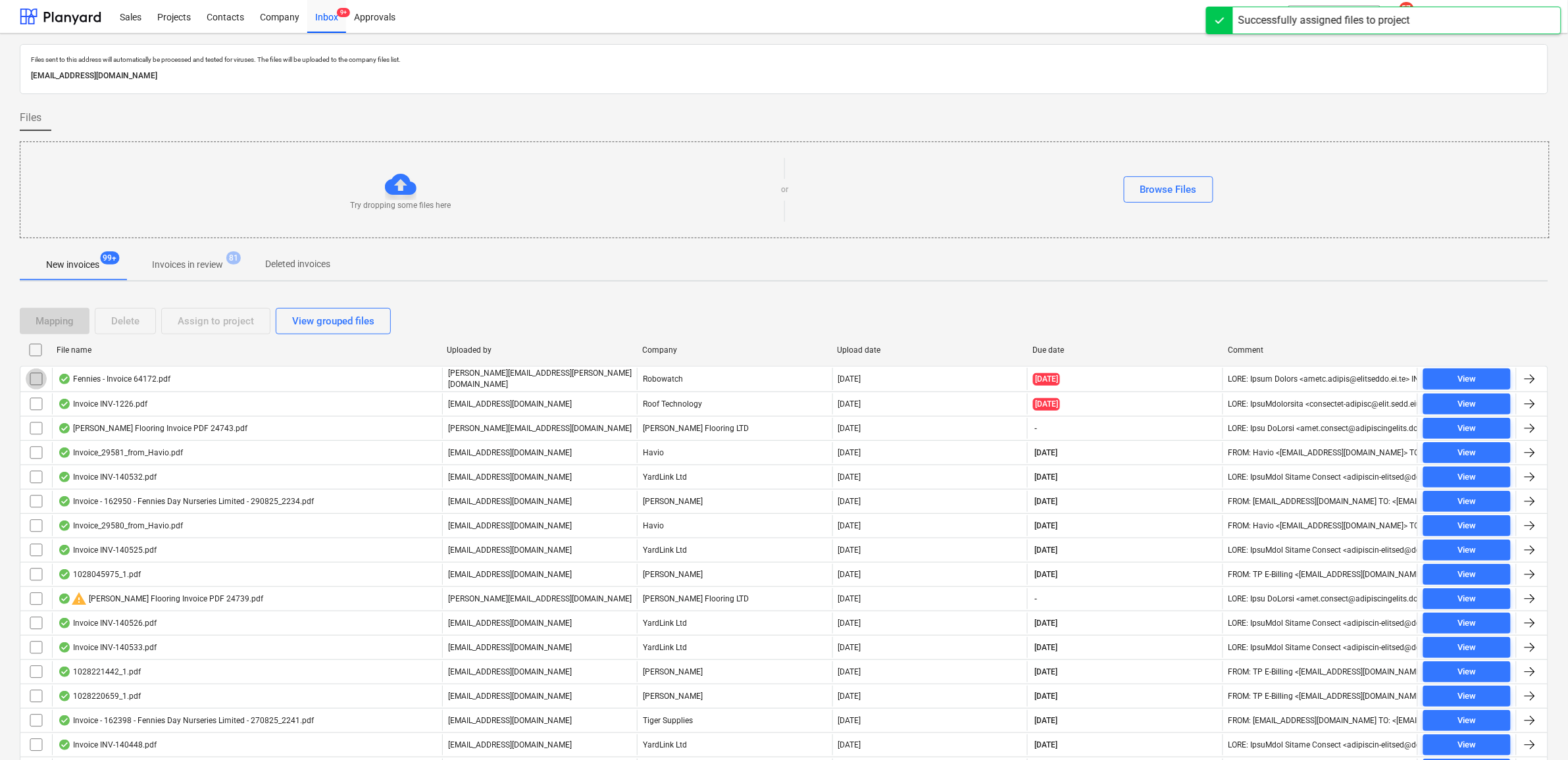
click at [32, 380] on input "checkbox" at bounding box center [36, 378] width 21 height 21
click at [208, 330] on button "Assign to project" at bounding box center [215, 321] width 109 height 26
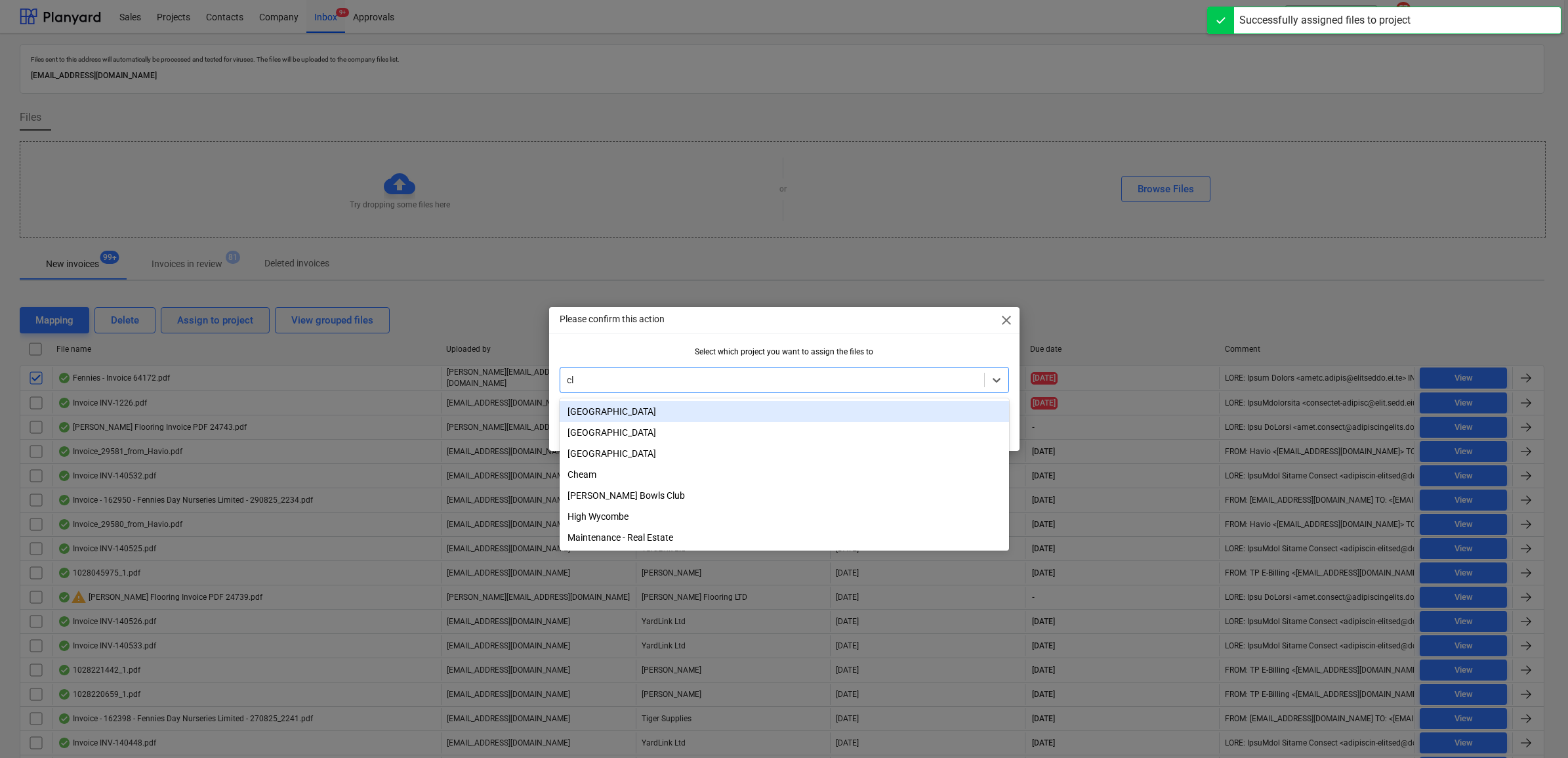
type input "clap"
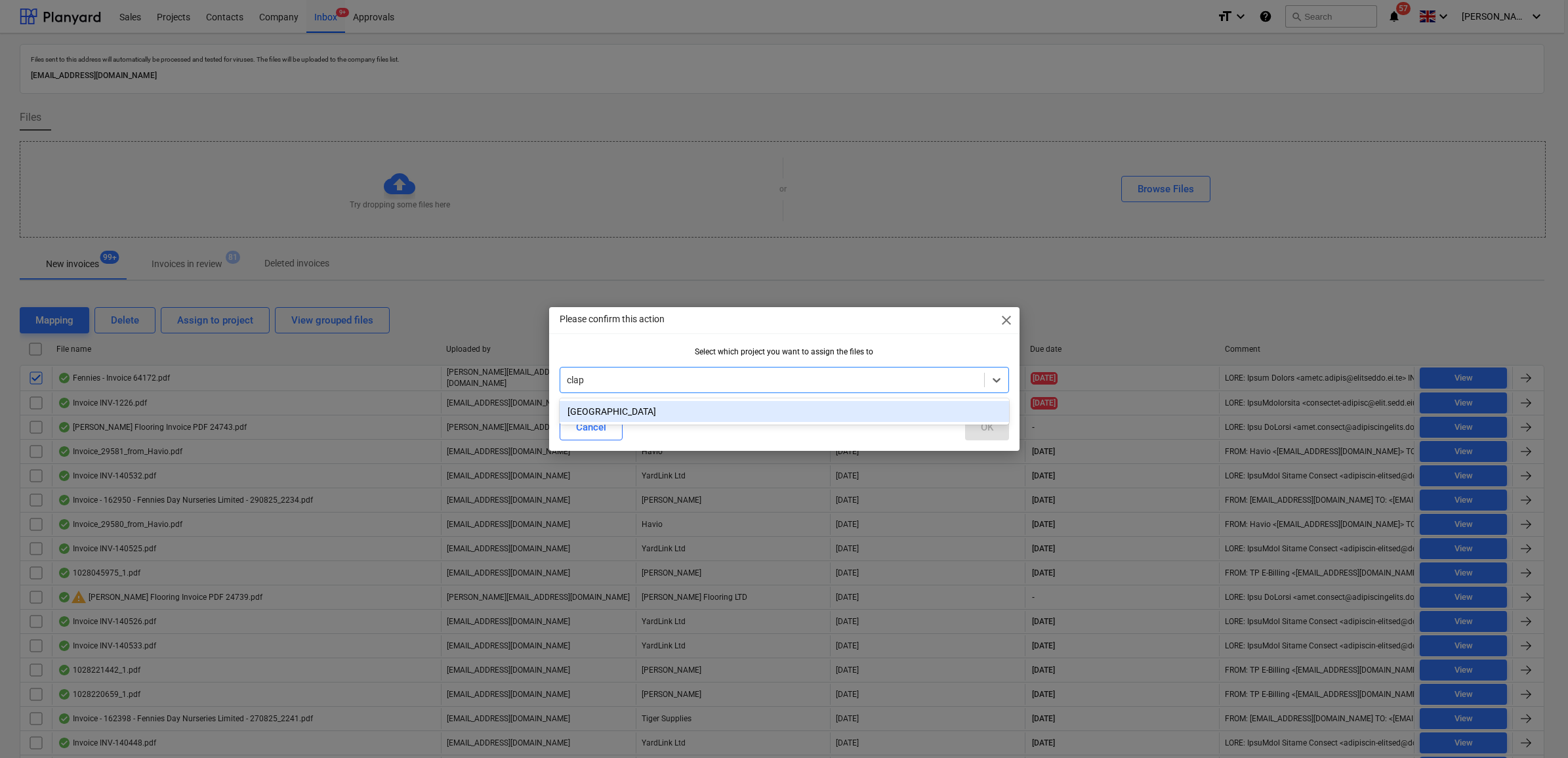
click at [671, 417] on div "[GEOGRAPHIC_DATA]" at bounding box center [784, 411] width 449 height 21
click at [965, 428] on button "OK" at bounding box center [987, 427] width 44 height 26
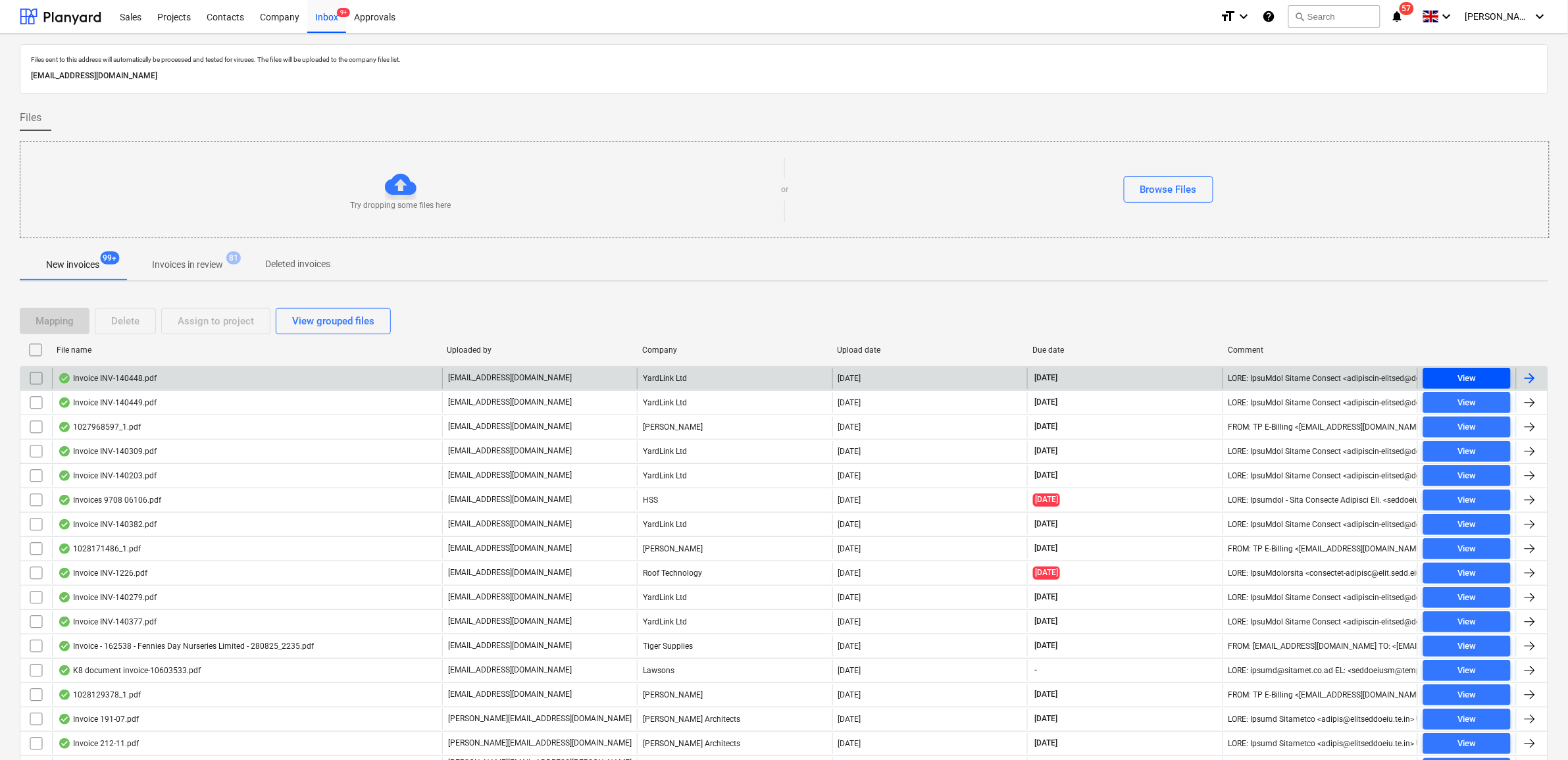
click at [1479, 382] on span "View" at bounding box center [1467, 378] width 77 height 15
click at [27, 380] on input "checkbox" at bounding box center [36, 378] width 21 height 21
click at [232, 327] on div "Assign to project" at bounding box center [215, 321] width 77 height 17
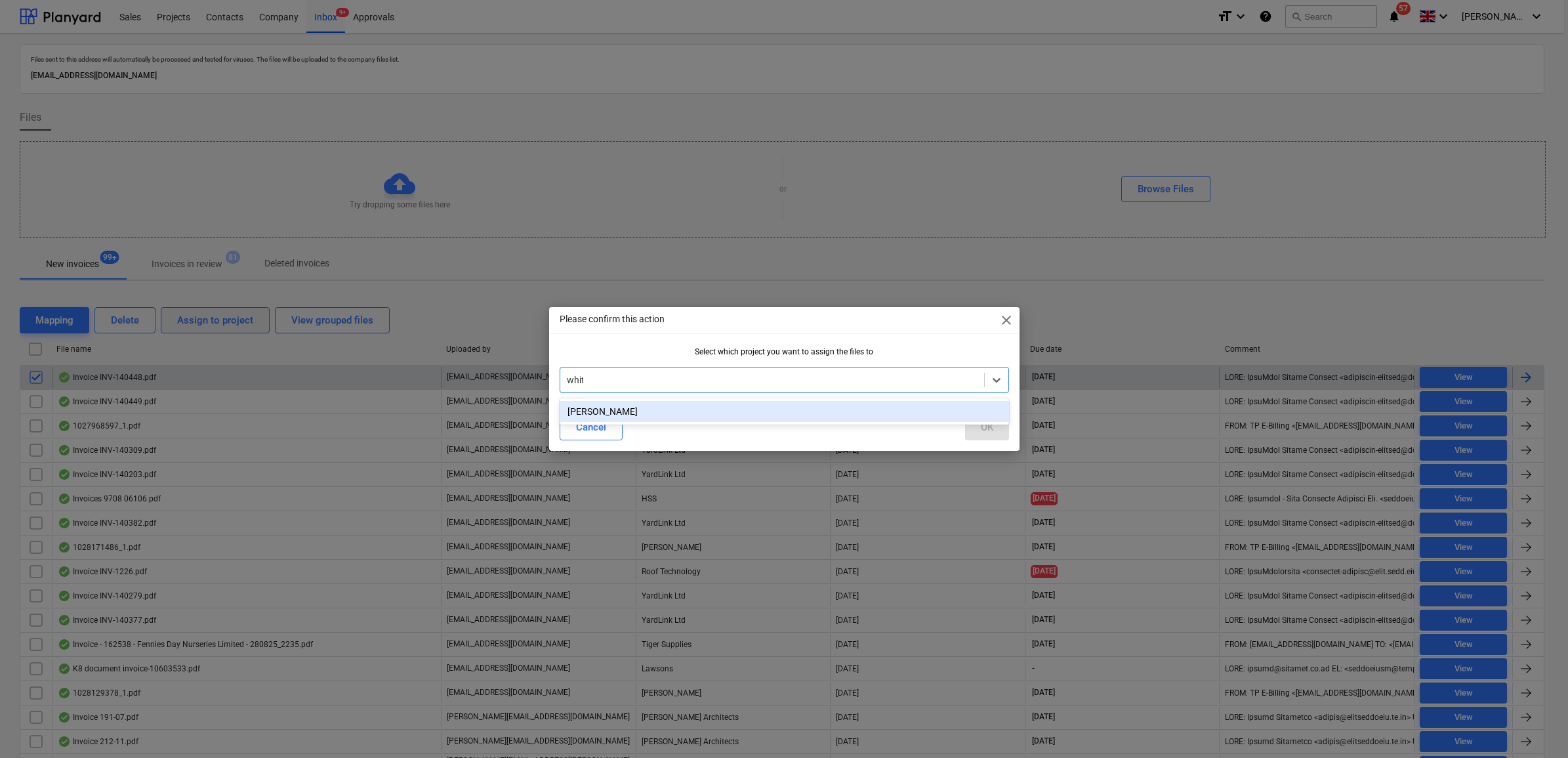
type input "[PERSON_NAME]"
click at [706, 417] on div "[PERSON_NAME]" at bounding box center [784, 411] width 449 height 21
click at [975, 428] on button "OK" at bounding box center [987, 427] width 44 height 26
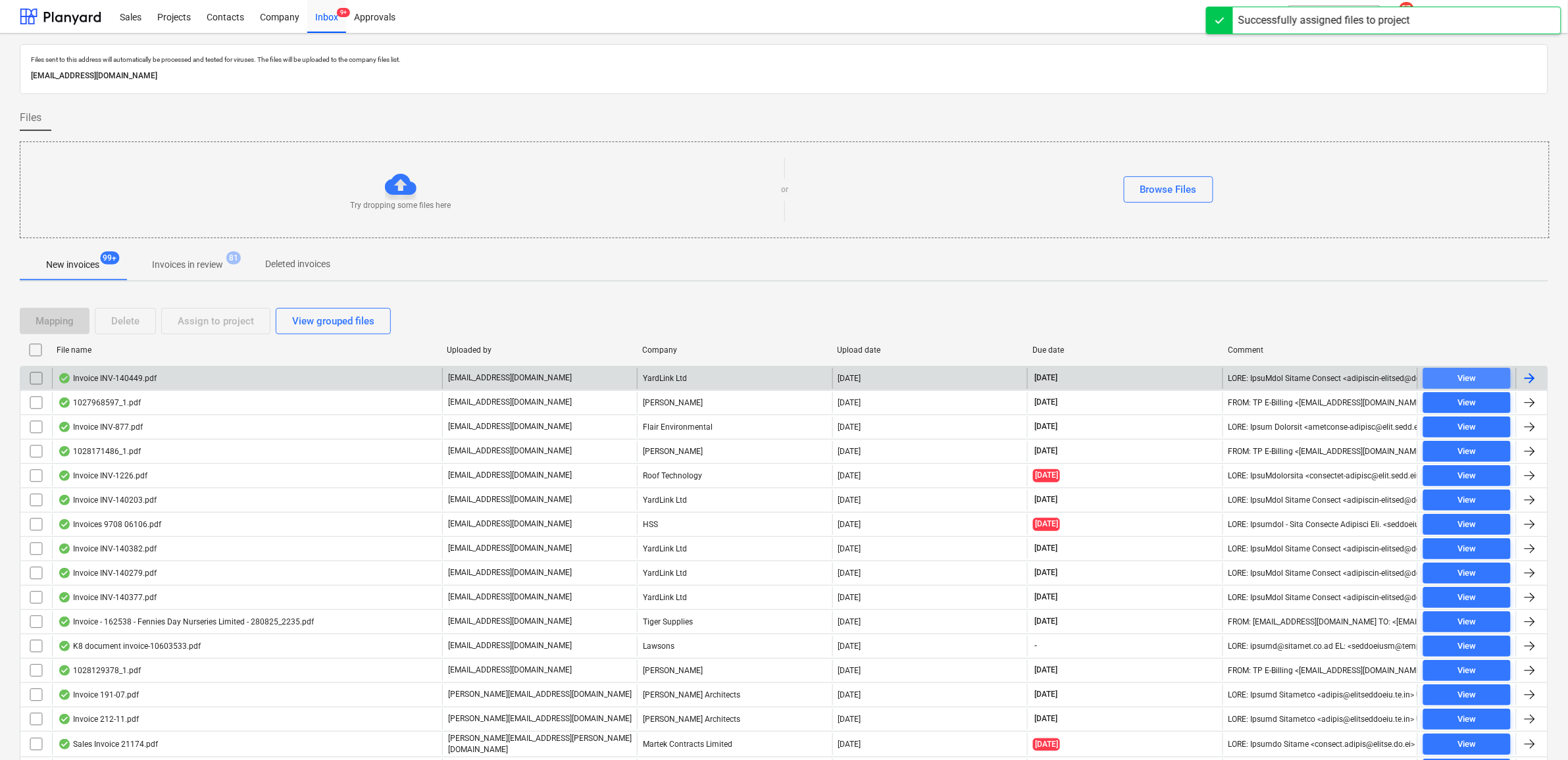
click at [1467, 376] on div "View" at bounding box center [1467, 378] width 19 height 15
click at [37, 380] on input "checkbox" at bounding box center [36, 378] width 21 height 21
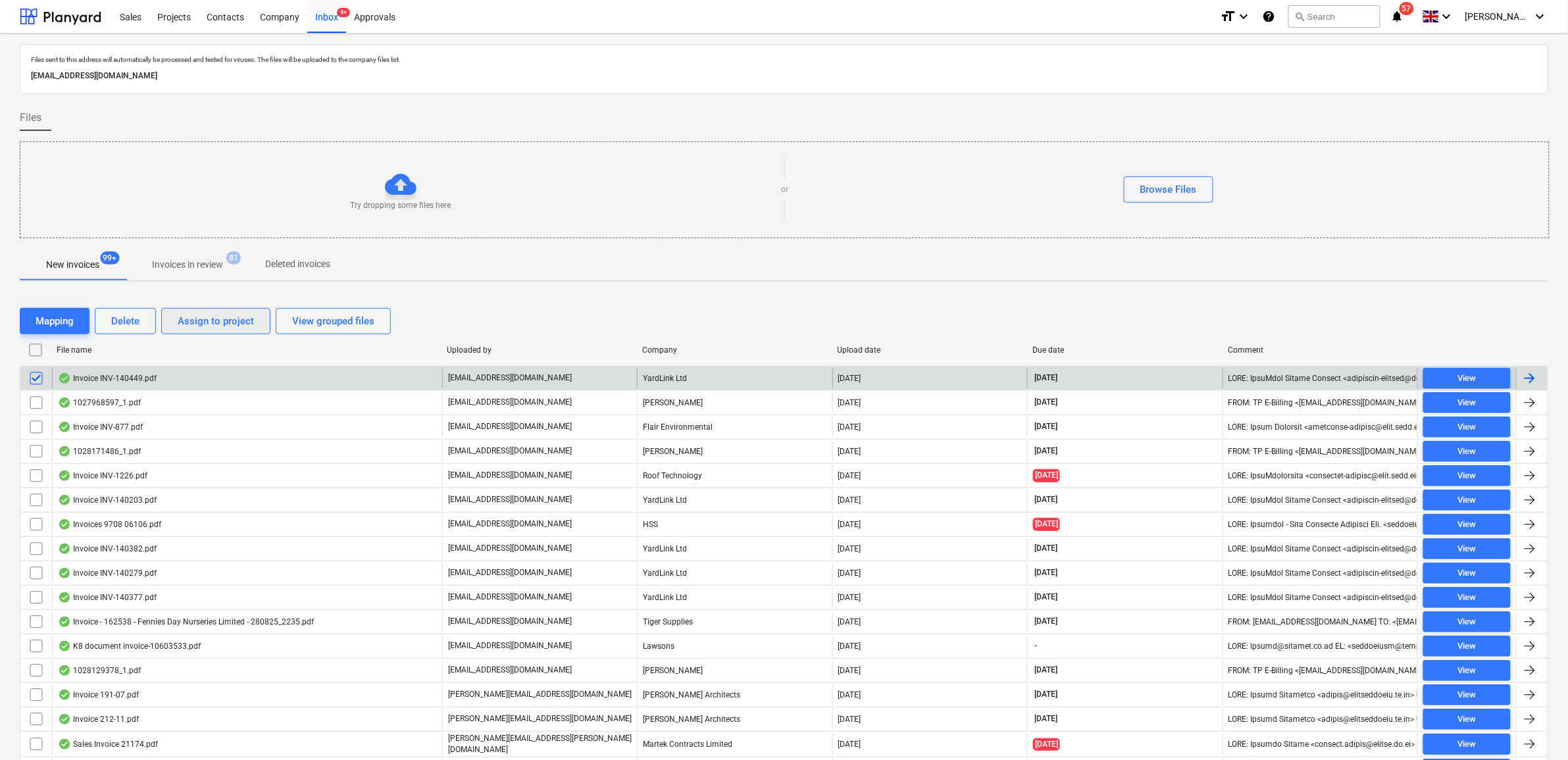
click at [177, 323] on div "Assign to project" at bounding box center [215, 321] width 77 height 17
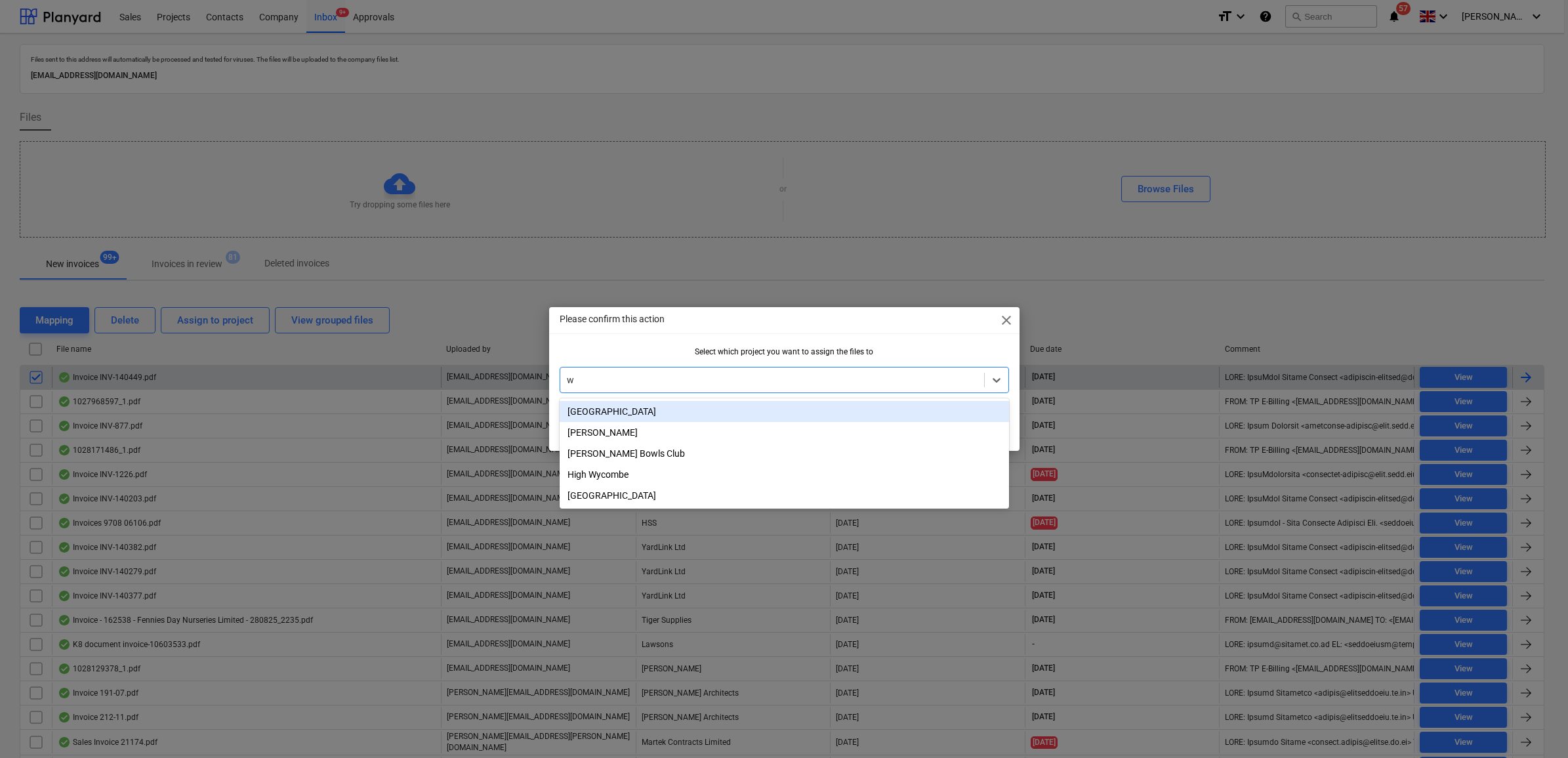
type input "wh"
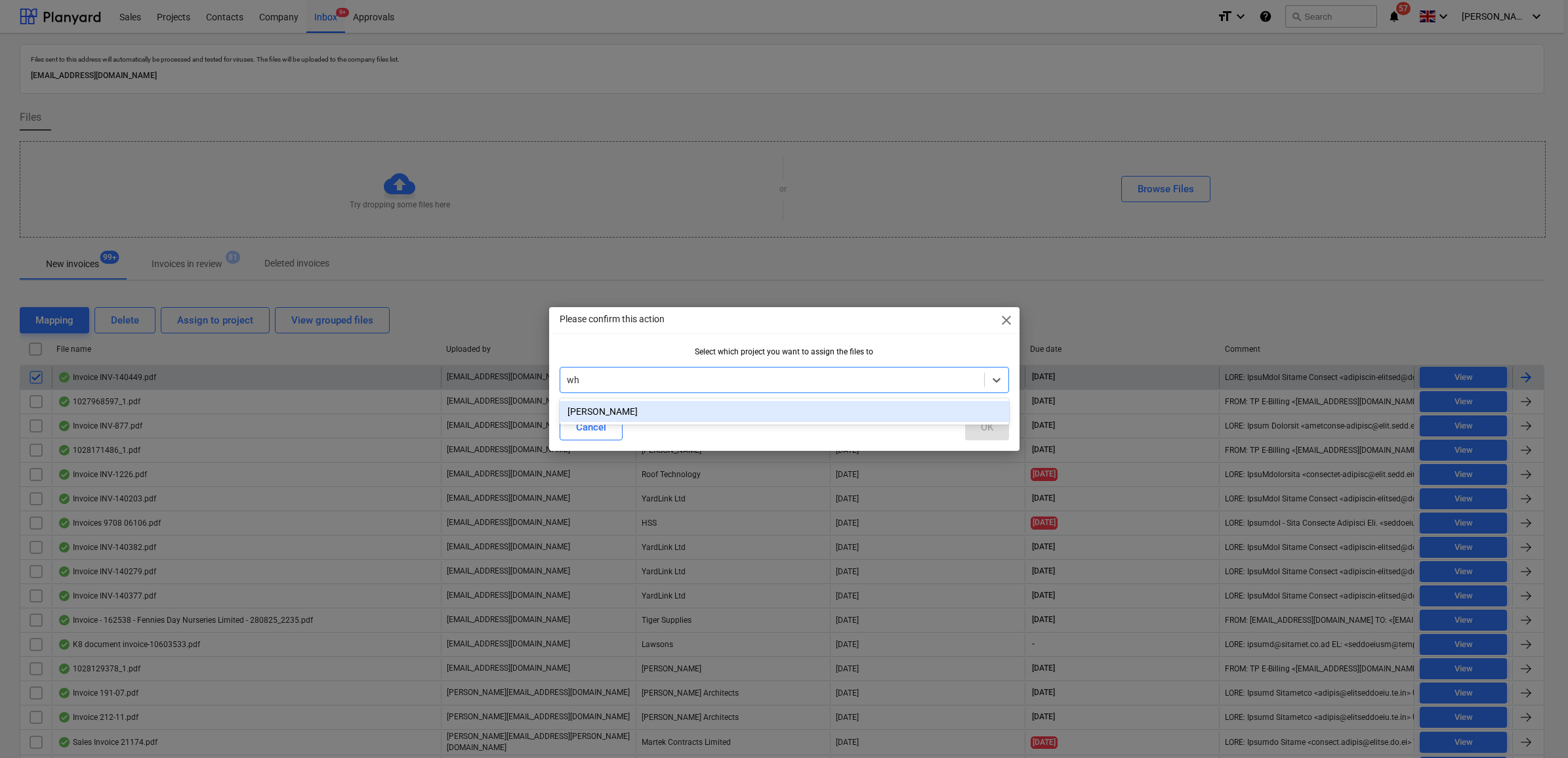
click at [663, 412] on div "[PERSON_NAME]" at bounding box center [784, 411] width 449 height 21
click at [977, 424] on button "OK" at bounding box center [987, 427] width 44 height 26
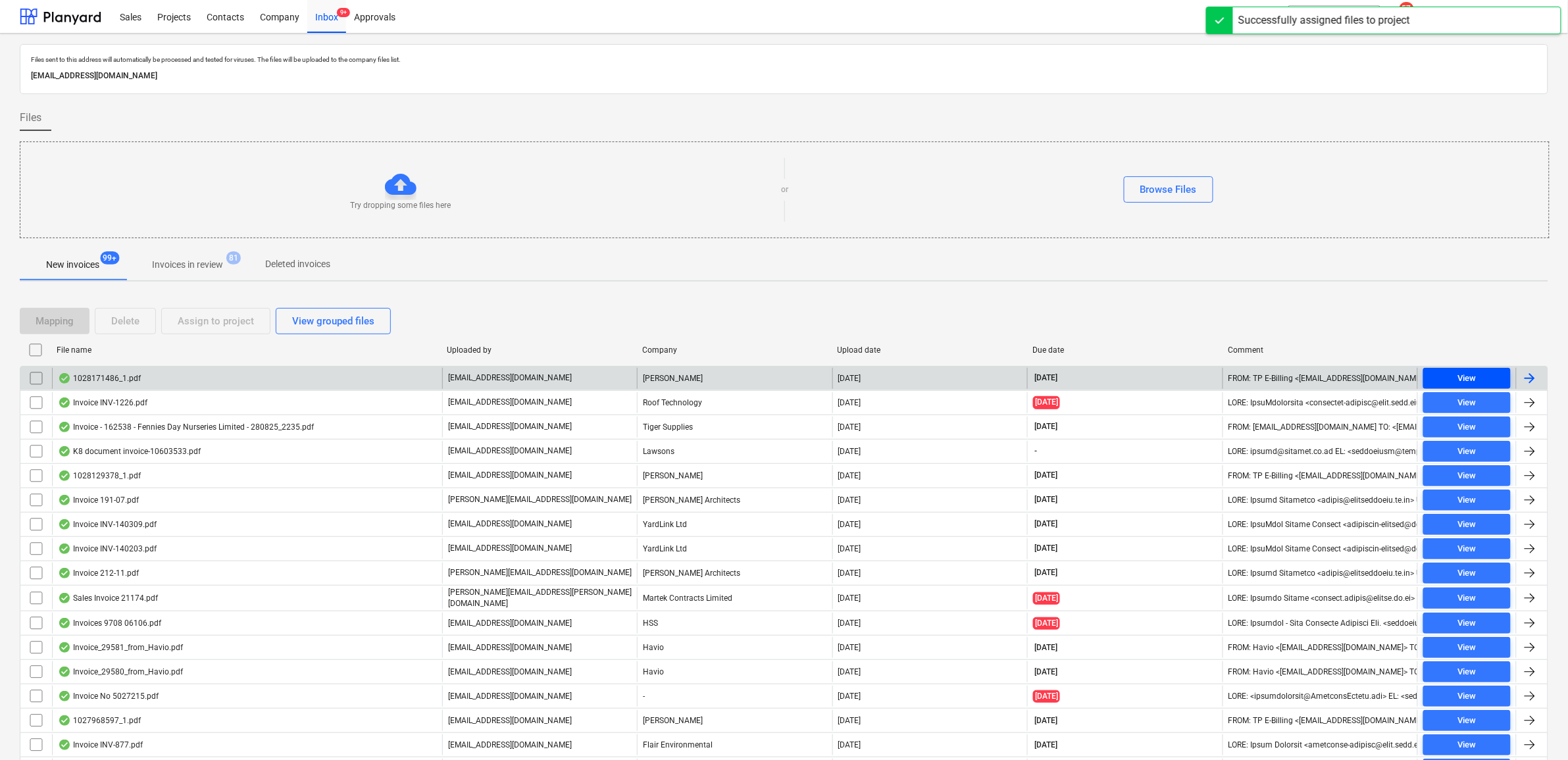
click at [1456, 376] on span "View" at bounding box center [1467, 378] width 77 height 15
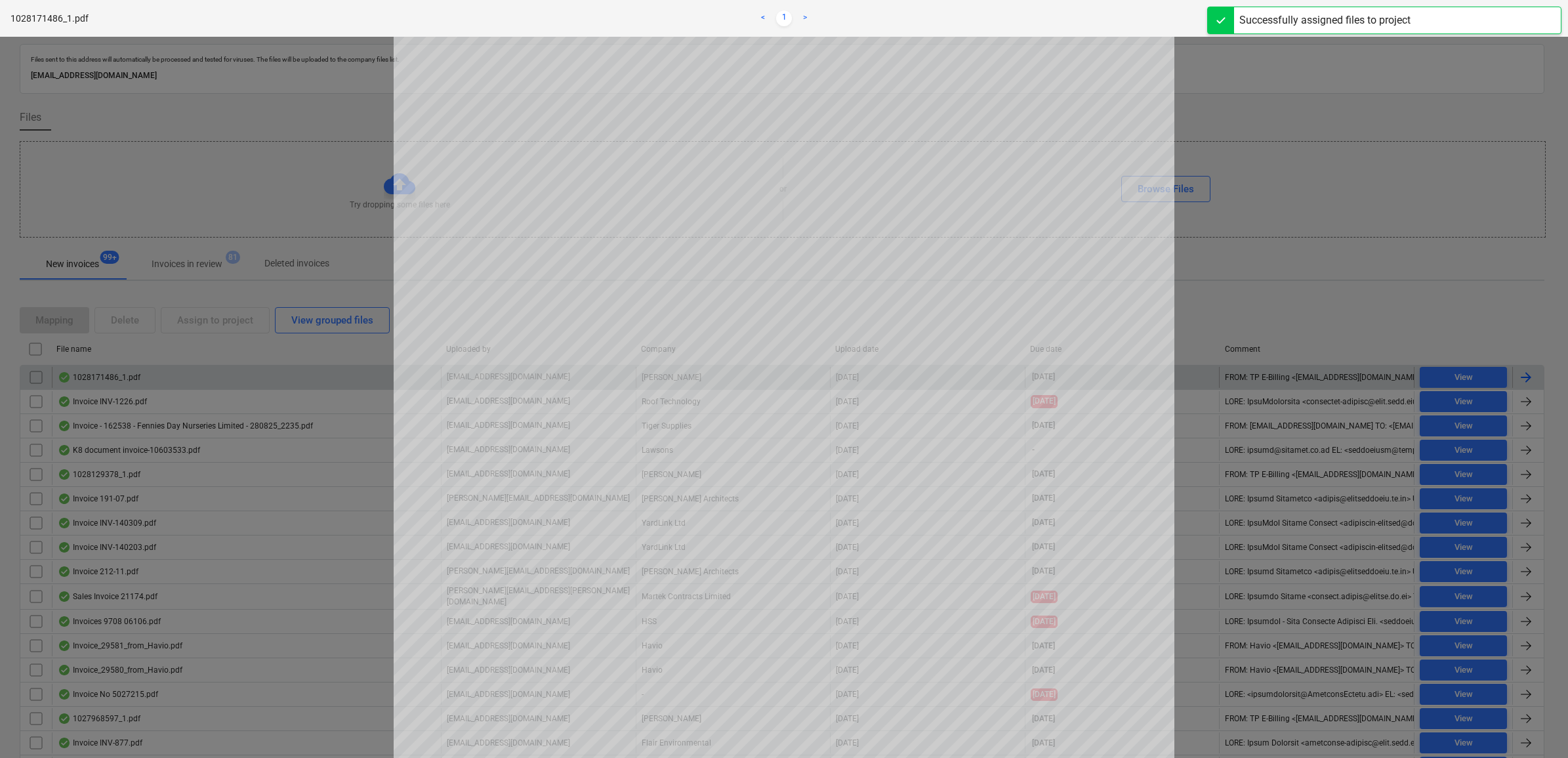
scroll to position [82, 0]
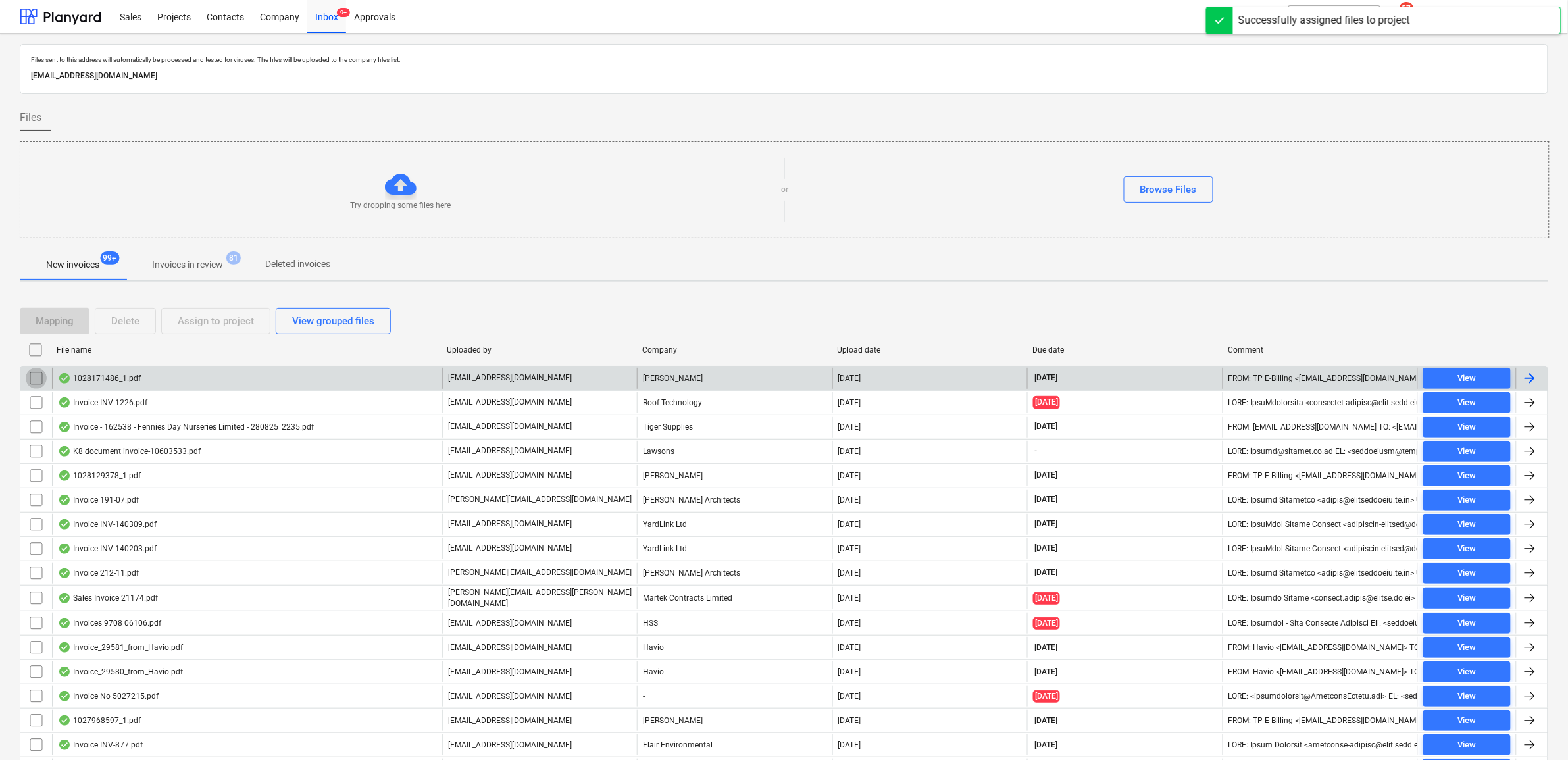
click at [40, 378] on input "checkbox" at bounding box center [36, 378] width 21 height 21
click at [195, 330] on div "Assign to project" at bounding box center [215, 321] width 77 height 17
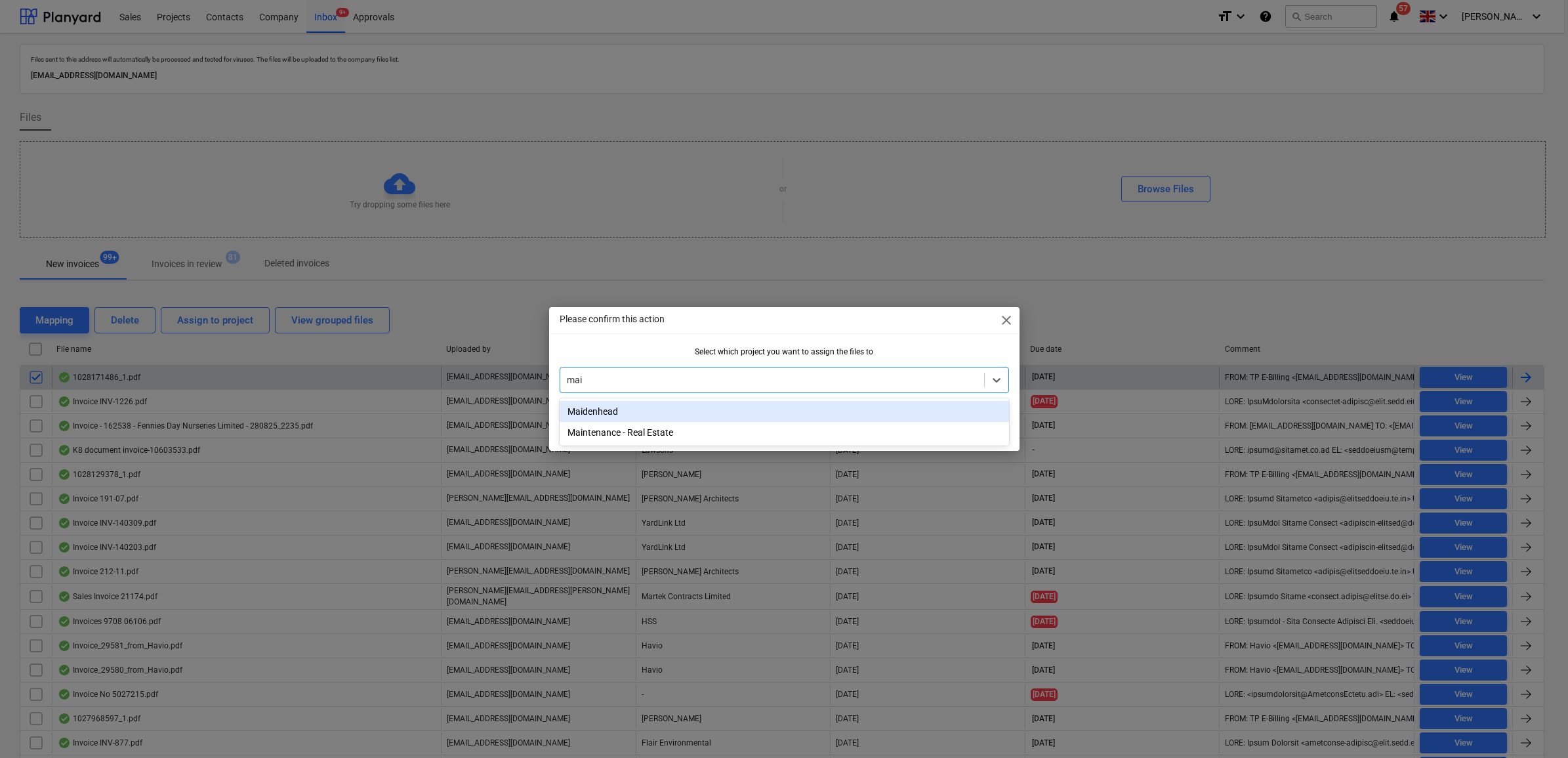
type input "maid"
click at [618, 404] on div "Maidenhead" at bounding box center [784, 411] width 449 height 21
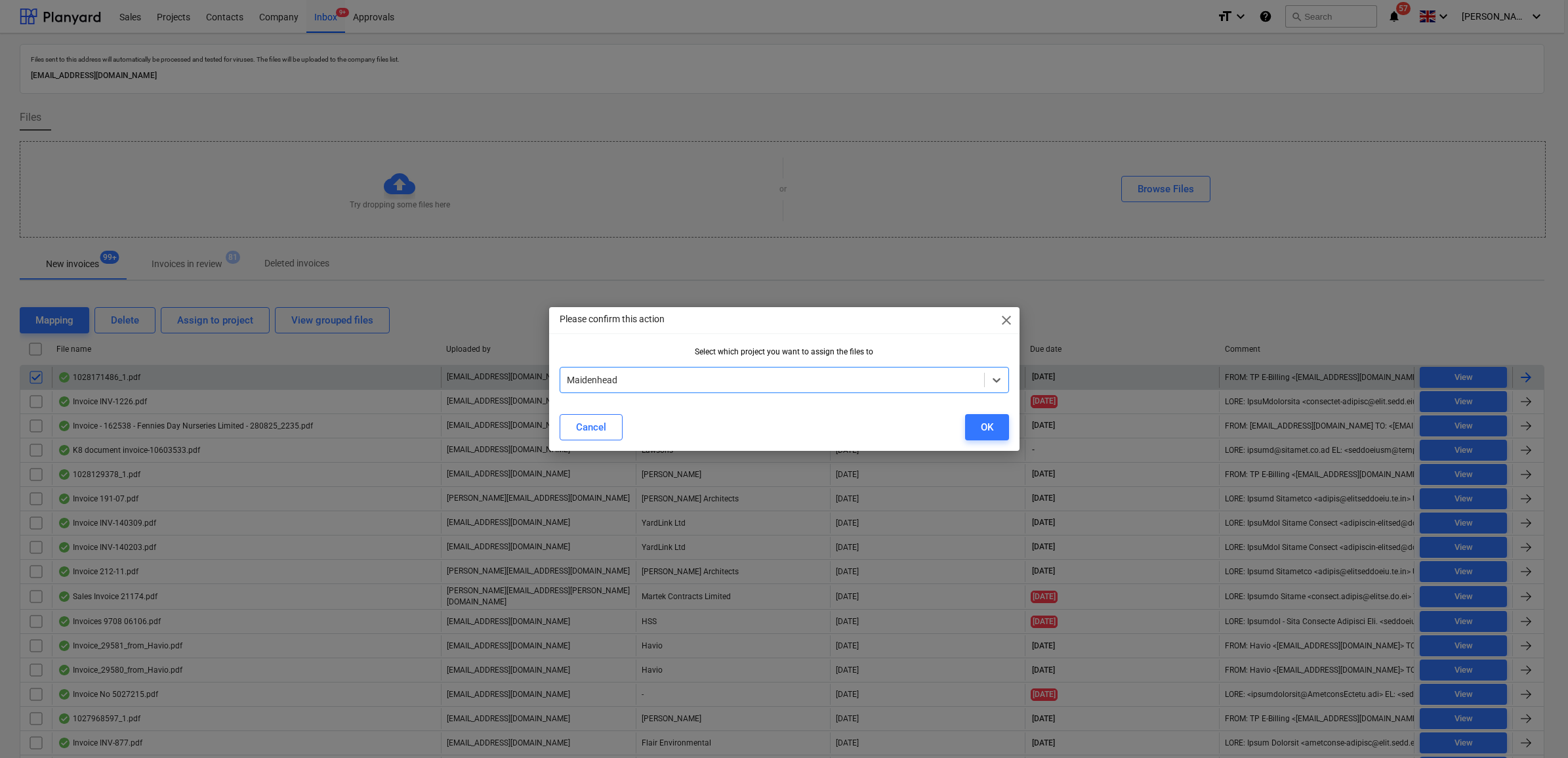
click at [1011, 423] on div "Cancel OK" at bounding box center [784, 427] width 466 height 37
click at [989, 423] on div "OK" at bounding box center [987, 427] width 12 height 17
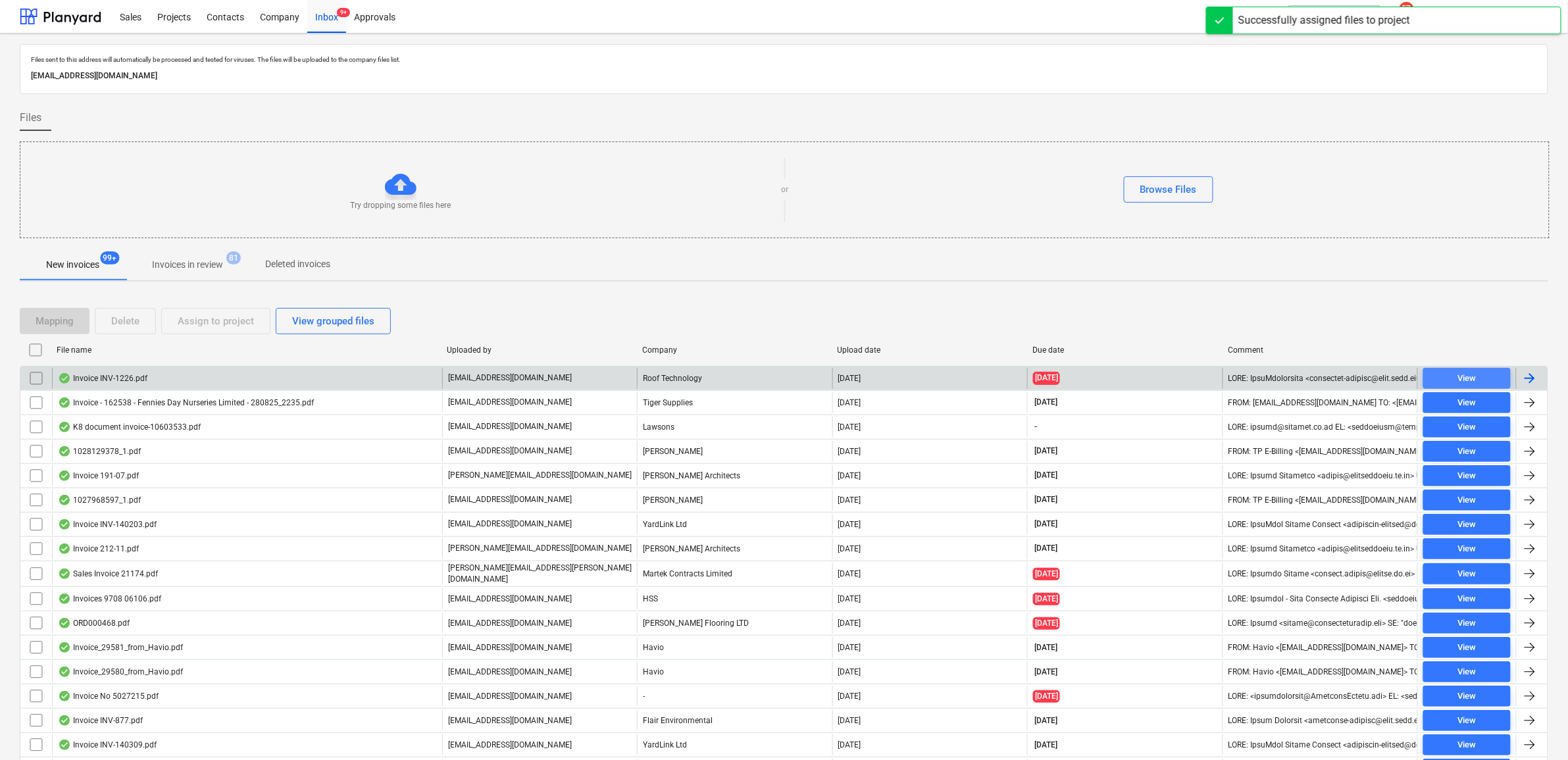
click at [1446, 375] on span "View" at bounding box center [1467, 378] width 77 height 15
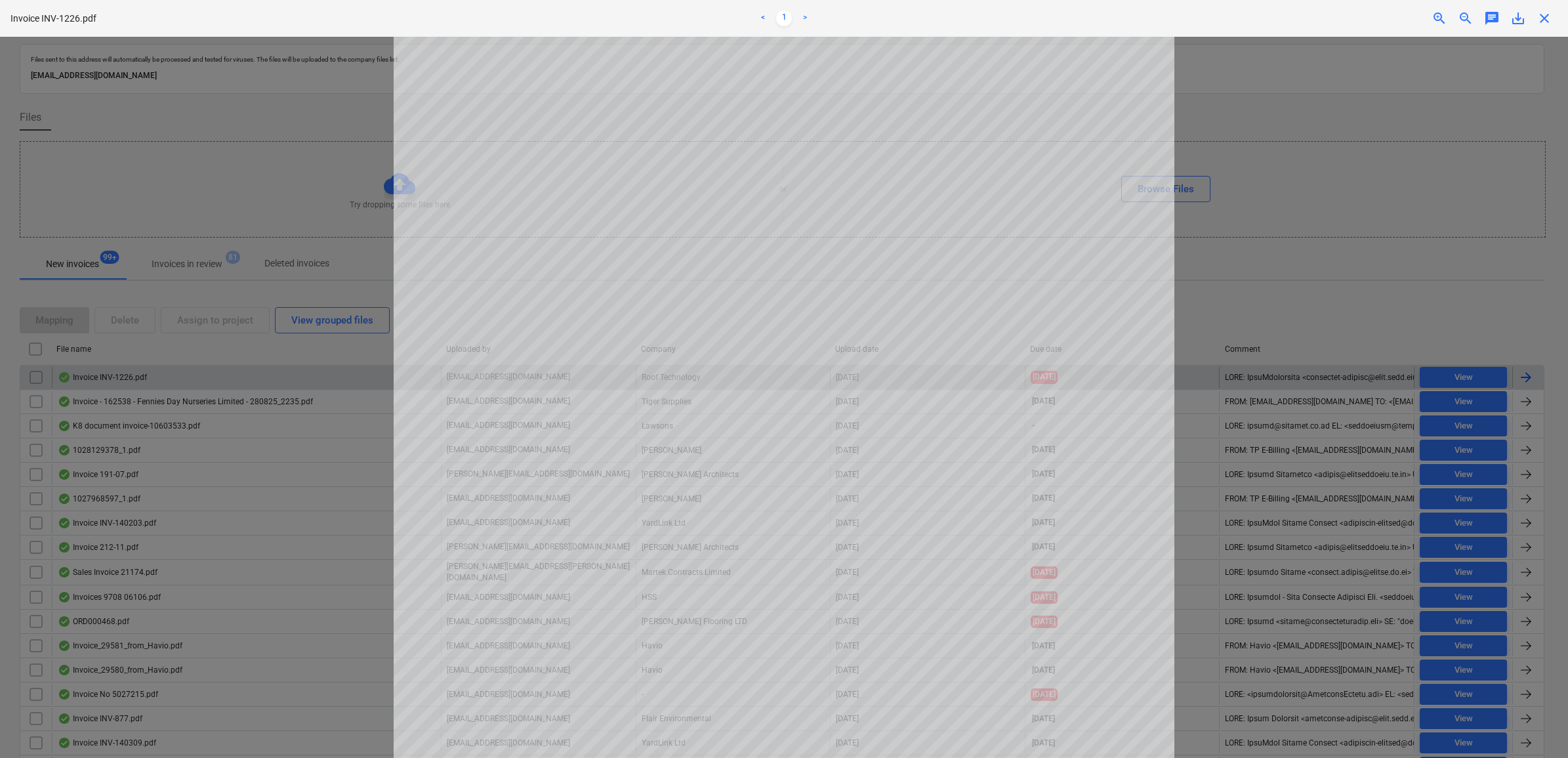
scroll to position [82, 0]
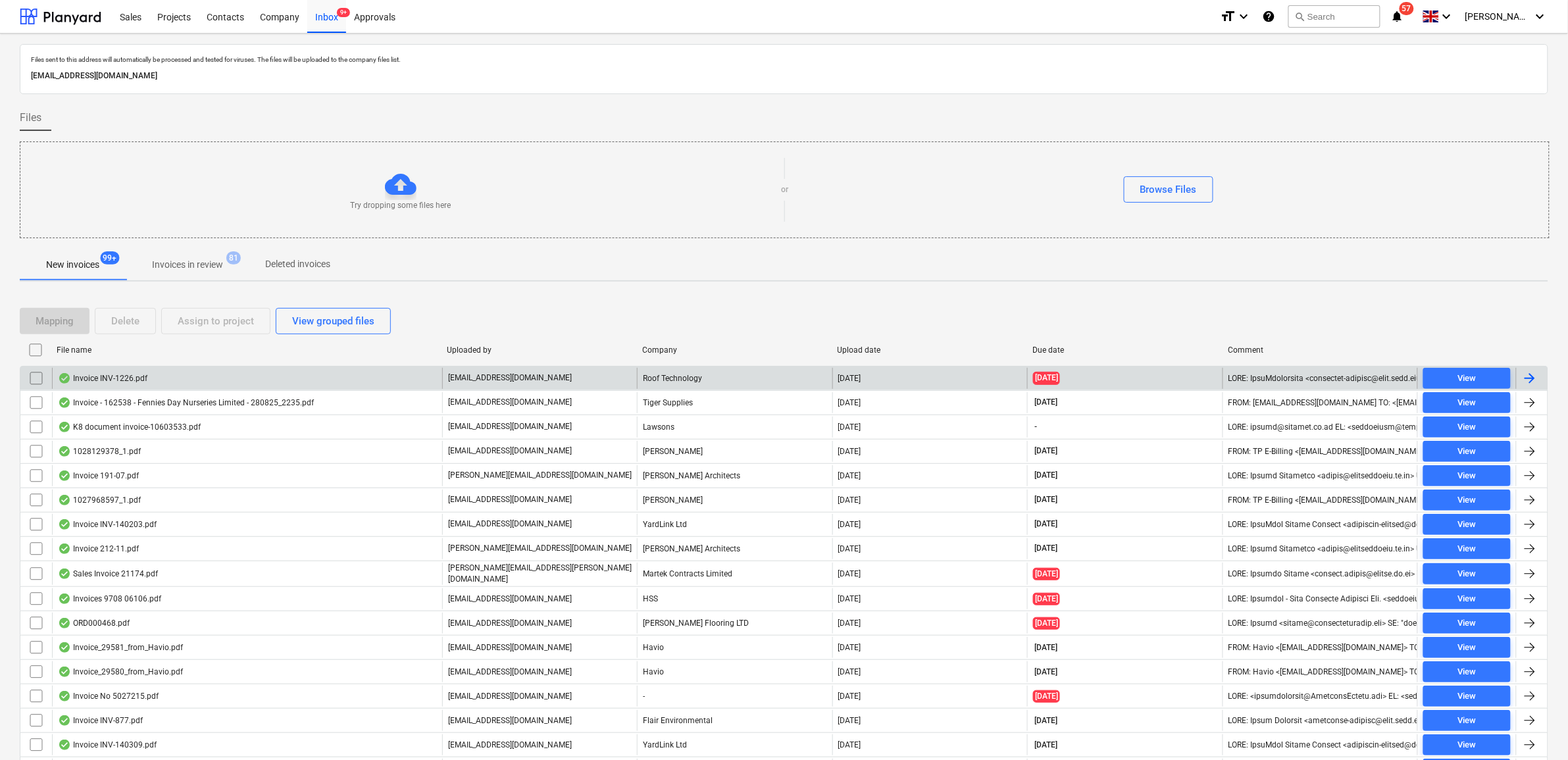
click at [33, 375] on input "checkbox" at bounding box center [36, 378] width 21 height 21
click at [216, 313] on div "Assign to project" at bounding box center [215, 321] width 77 height 17
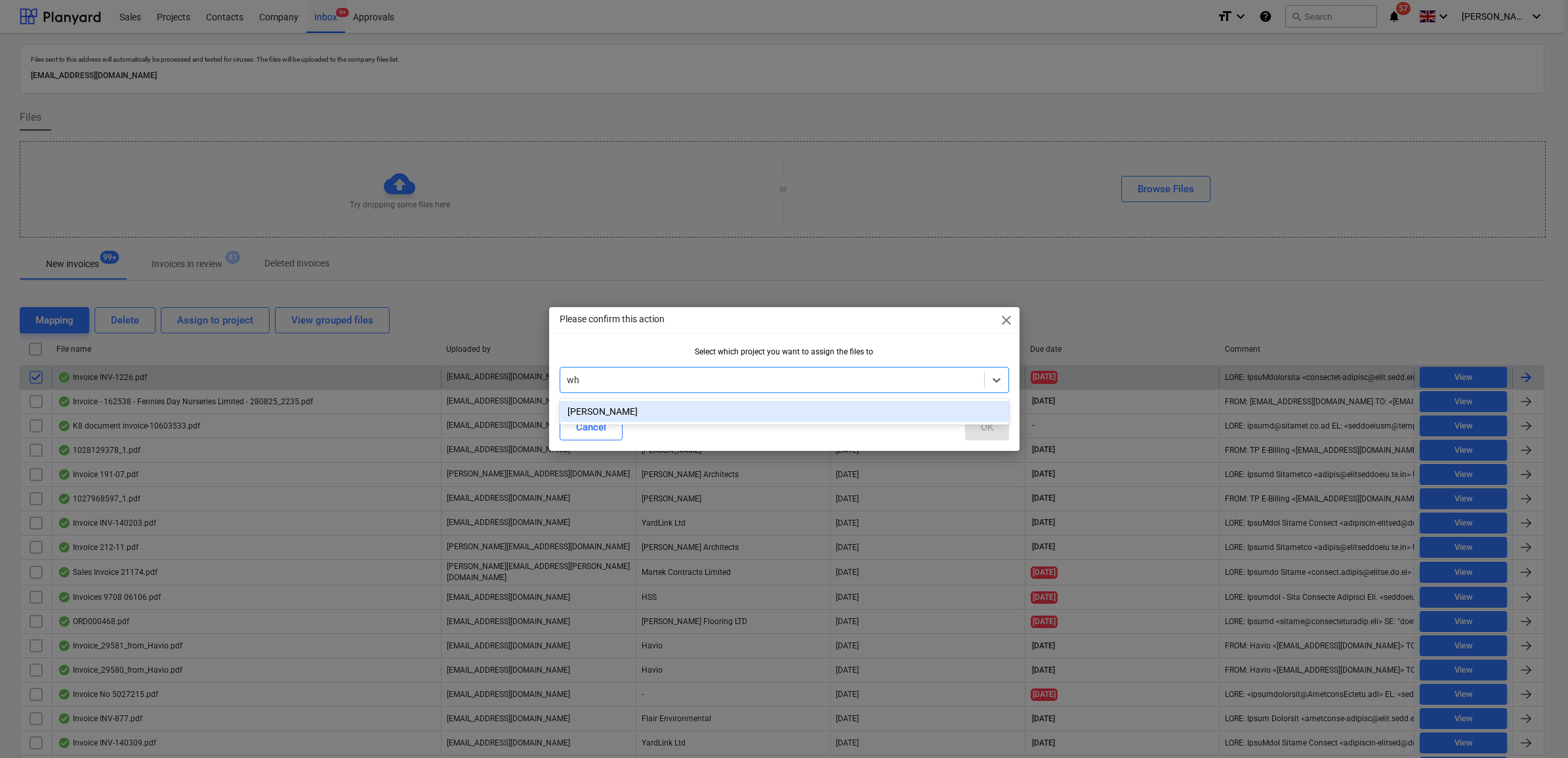
type input "whi"
click at [709, 417] on div "[PERSON_NAME]" at bounding box center [784, 411] width 449 height 21
click at [999, 424] on button "OK" at bounding box center [987, 427] width 44 height 26
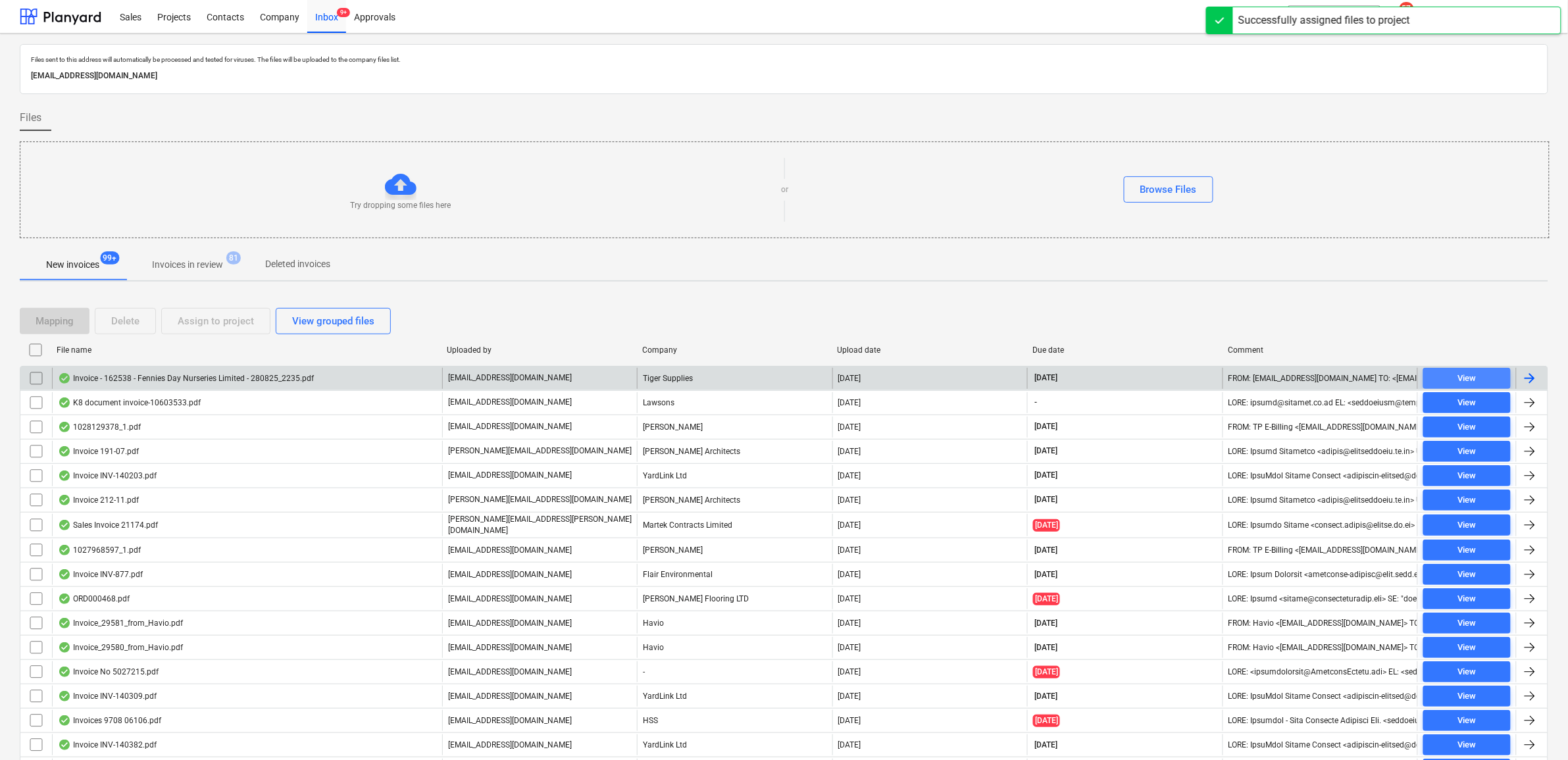
click at [1439, 375] on span "View" at bounding box center [1467, 378] width 77 height 15
click at [37, 377] on input "checkbox" at bounding box center [36, 378] width 21 height 21
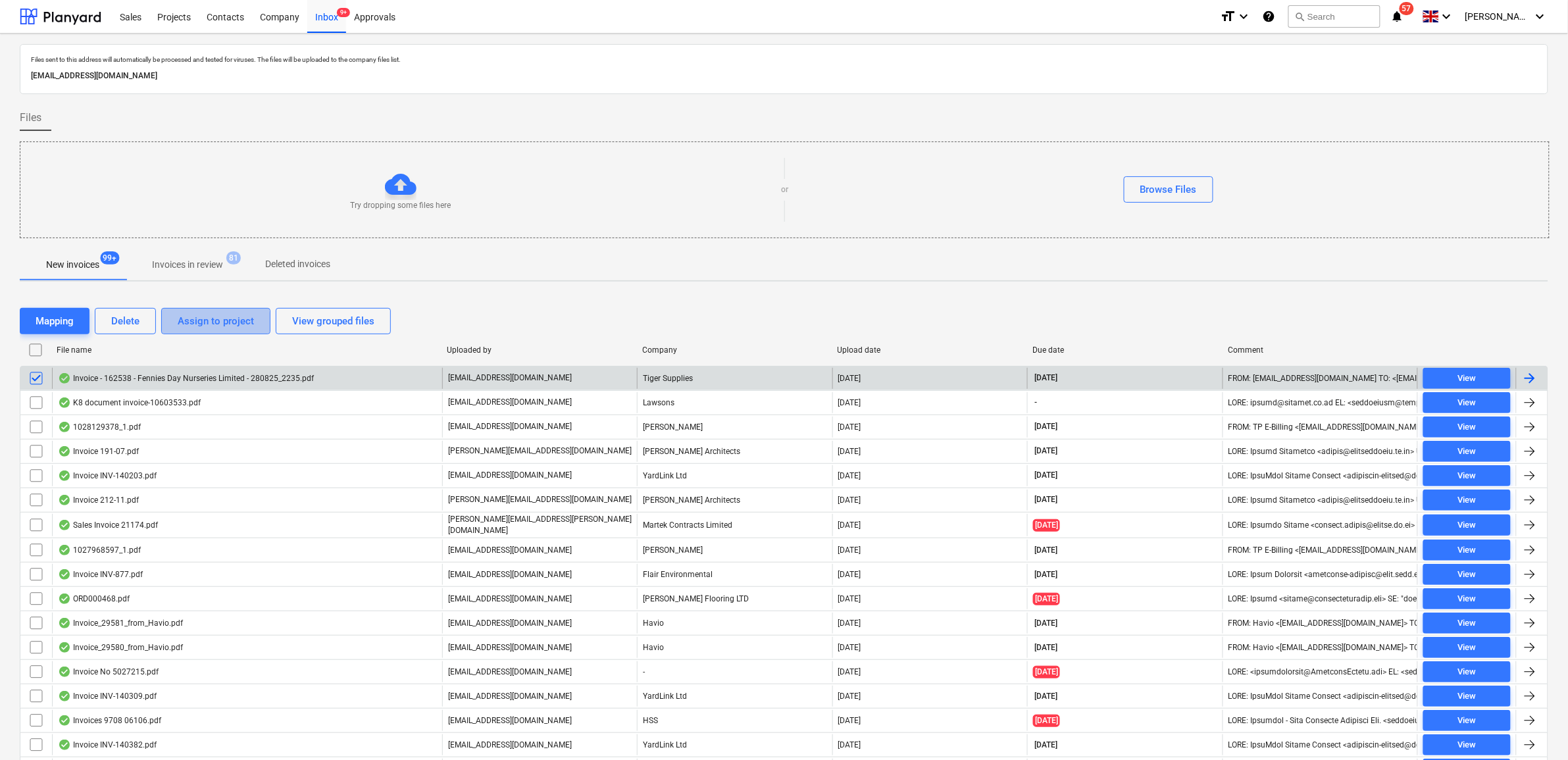
click at [192, 323] on div "Assign to project" at bounding box center [215, 321] width 77 height 17
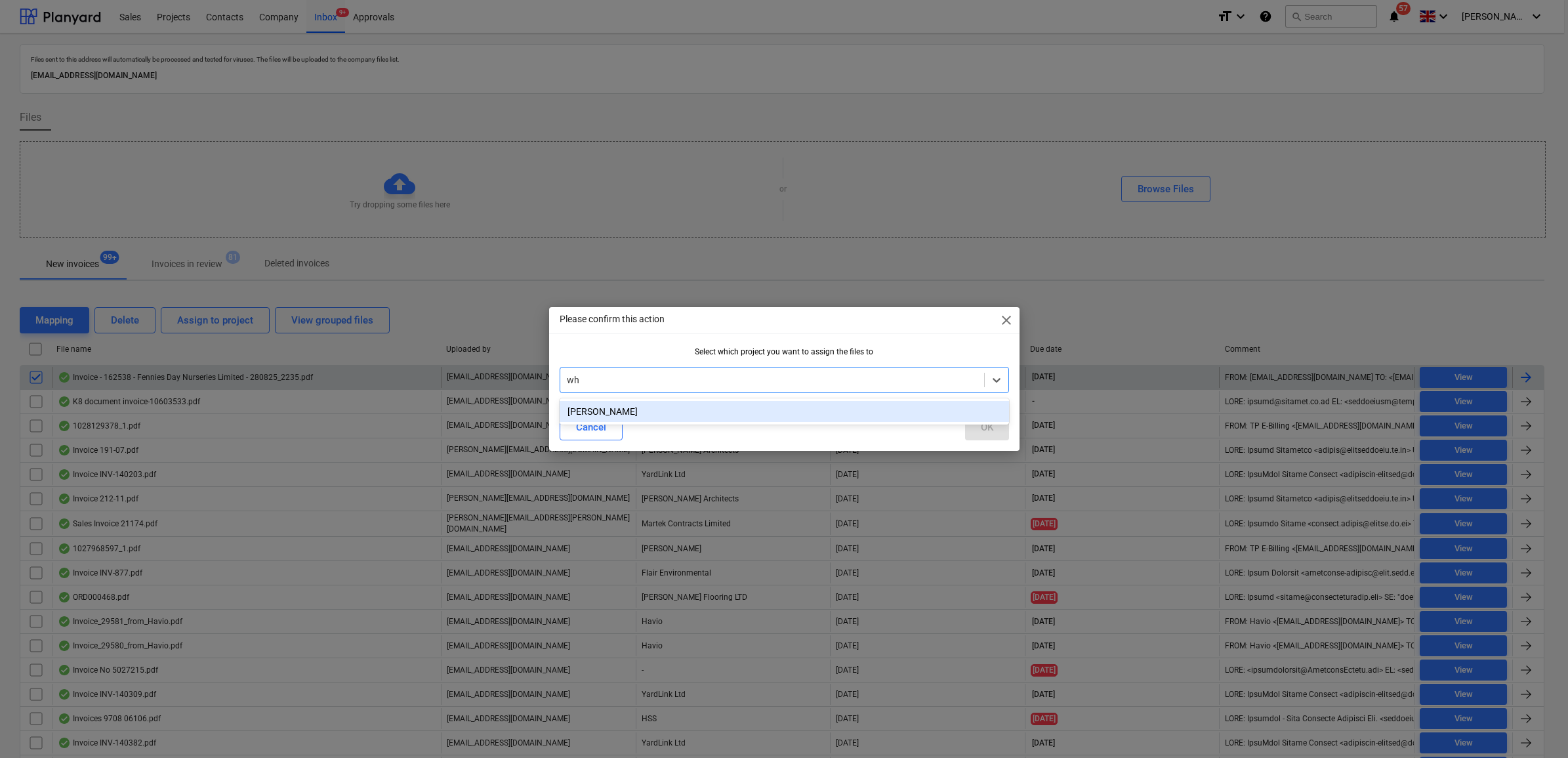
type input "whi"
click at [824, 408] on div "[PERSON_NAME]" at bounding box center [784, 411] width 449 height 21
click at [978, 418] on button "OK" at bounding box center [987, 427] width 44 height 26
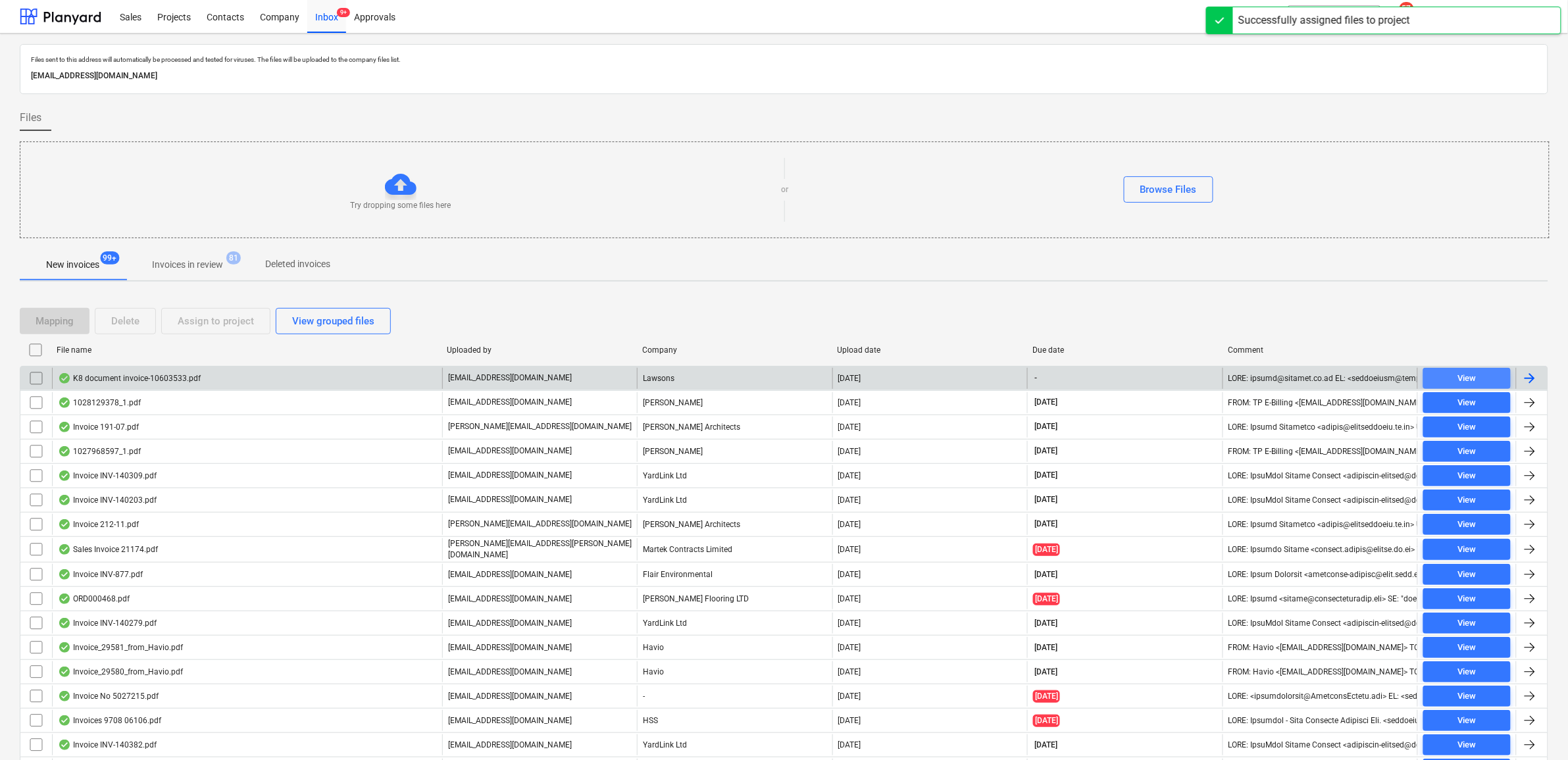
click at [1485, 380] on span "View" at bounding box center [1467, 378] width 77 height 15
click at [40, 380] on input "checkbox" at bounding box center [36, 378] width 21 height 21
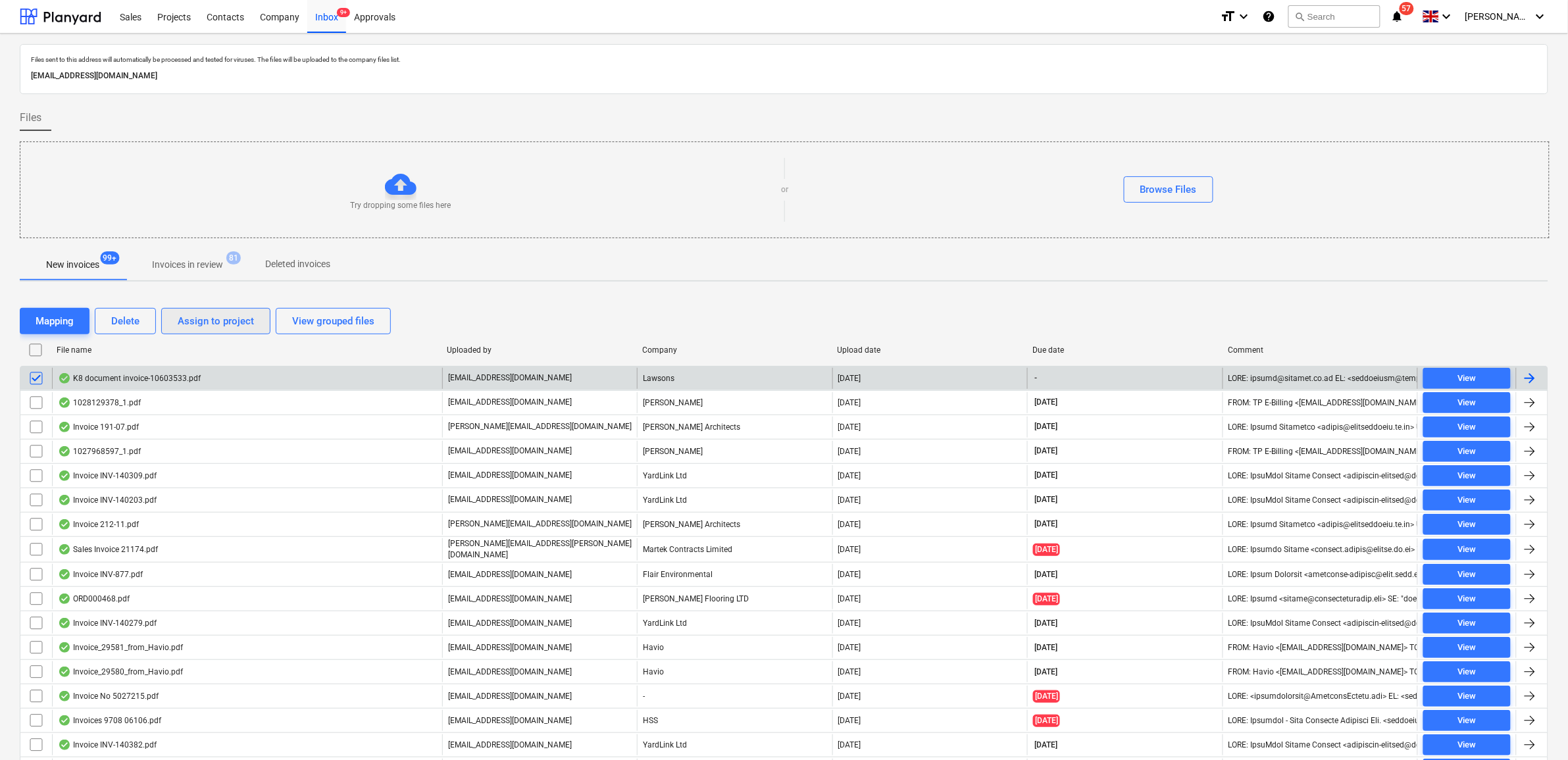
click at [192, 326] on div "Assign to project" at bounding box center [215, 321] width 77 height 17
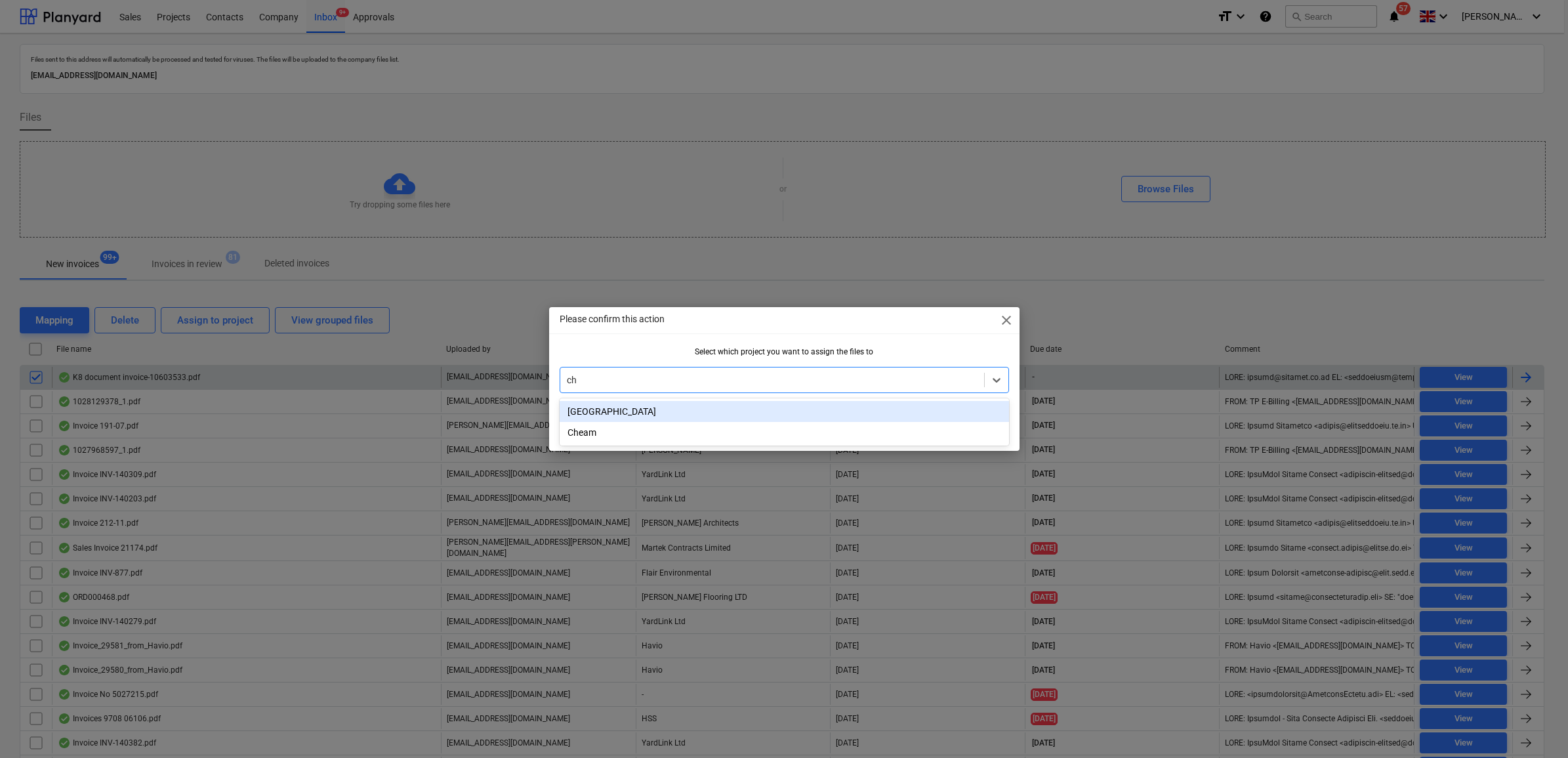
type input "che"
click at [899, 415] on div "Cheam" at bounding box center [784, 411] width 449 height 21
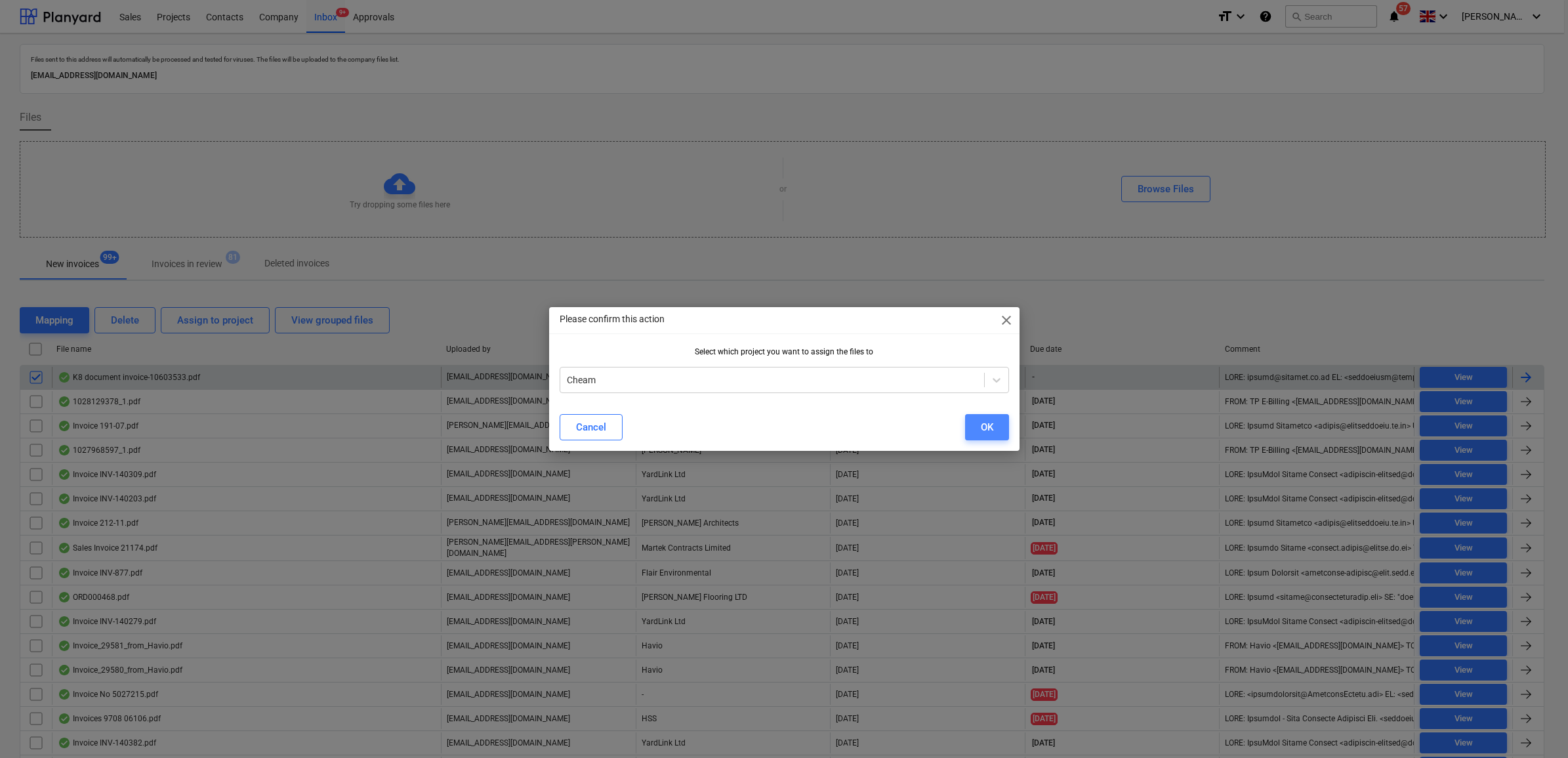
click at [987, 417] on button "OK" at bounding box center [987, 427] width 44 height 26
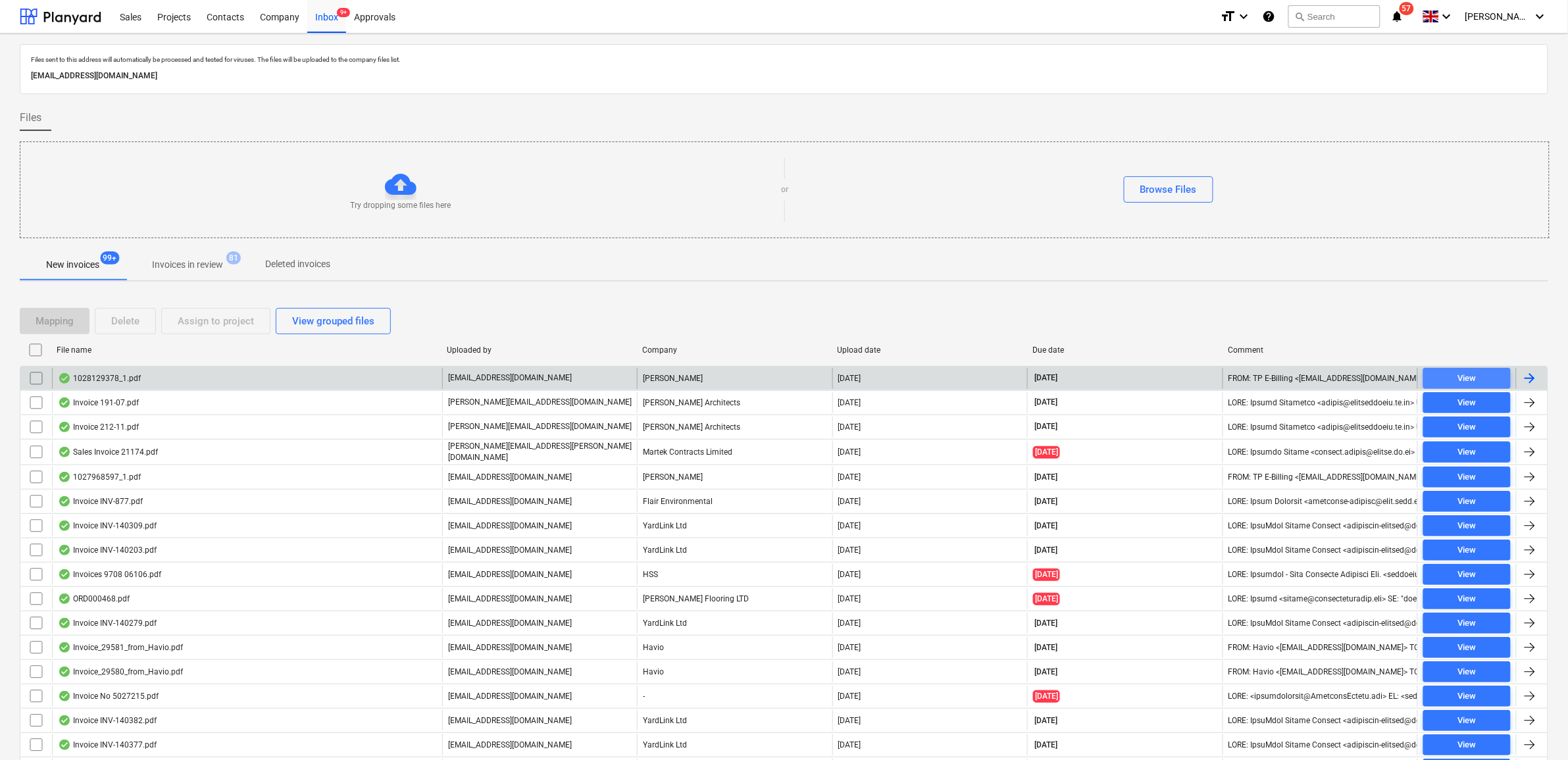
click at [1439, 378] on span "View" at bounding box center [1467, 378] width 77 height 15
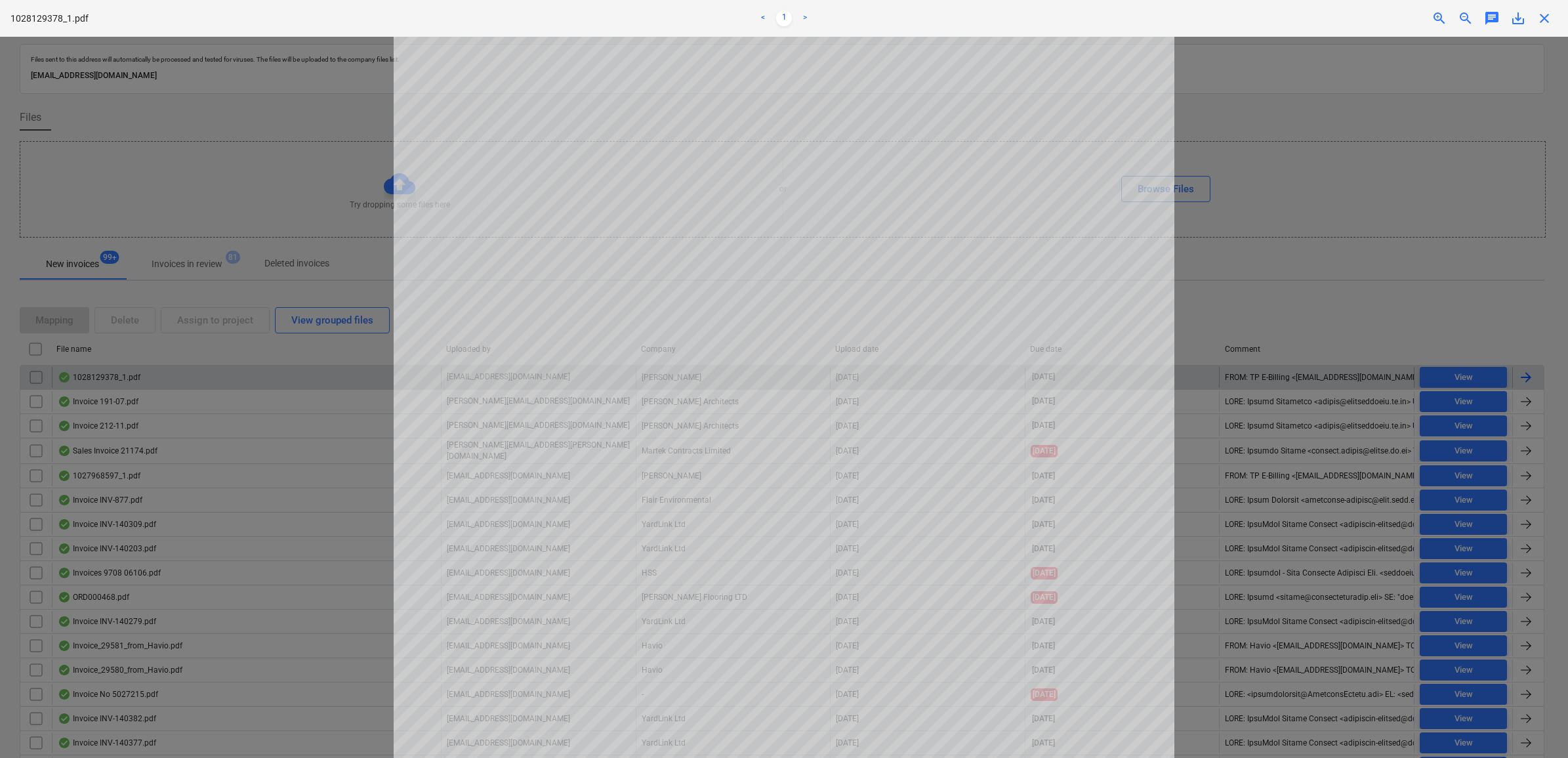
scroll to position [246, 0]
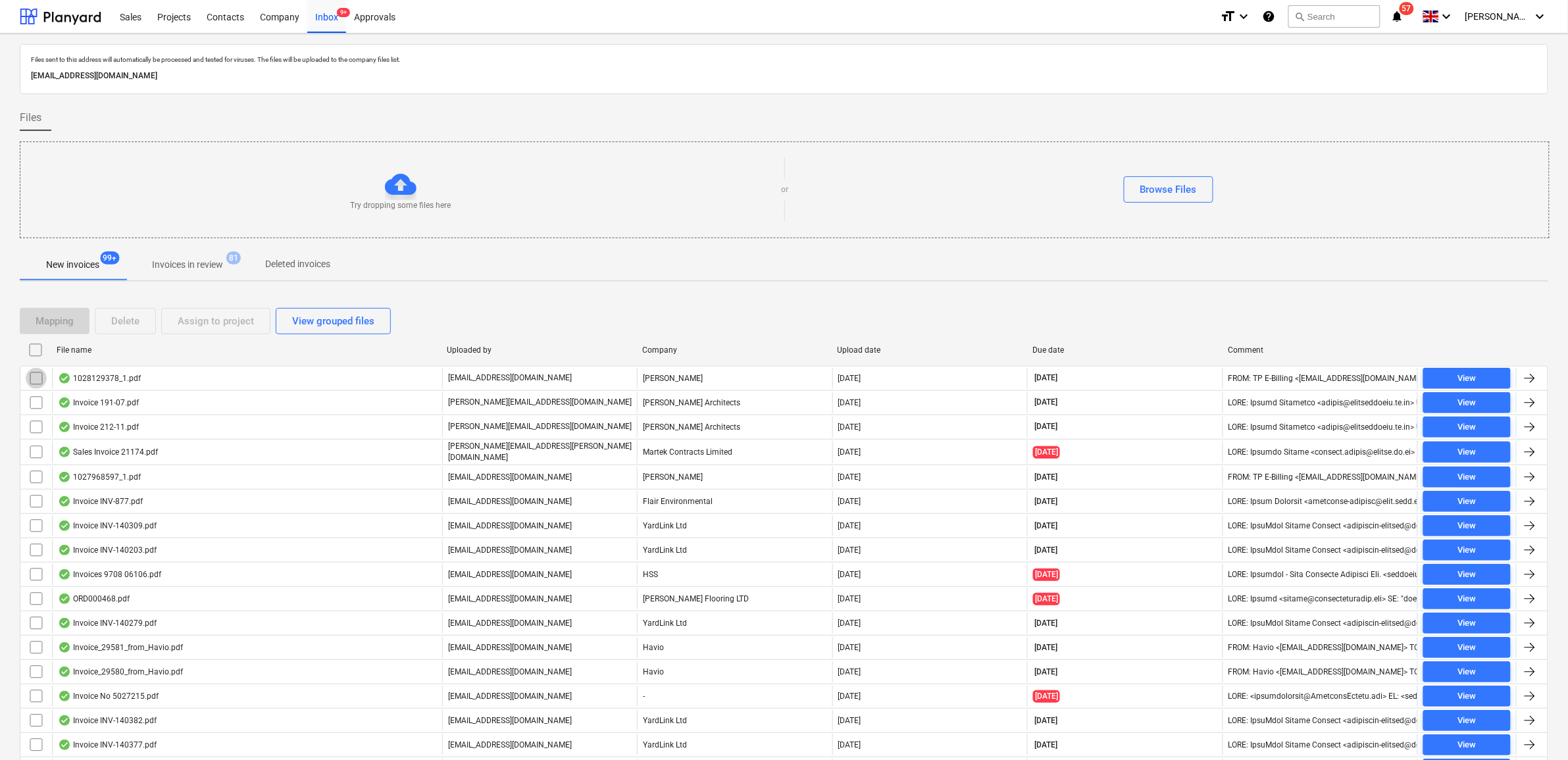
drag, startPoint x: 29, startPoint y: 376, endPoint x: 163, endPoint y: 335, distance: 140.1
click at [30, 376] on input "checkbox" at bounding box center [36, 378] width 21 height 21
click at [183, 320] on div "Assign to project" at bounding box center [215, 321] width 77 height 17
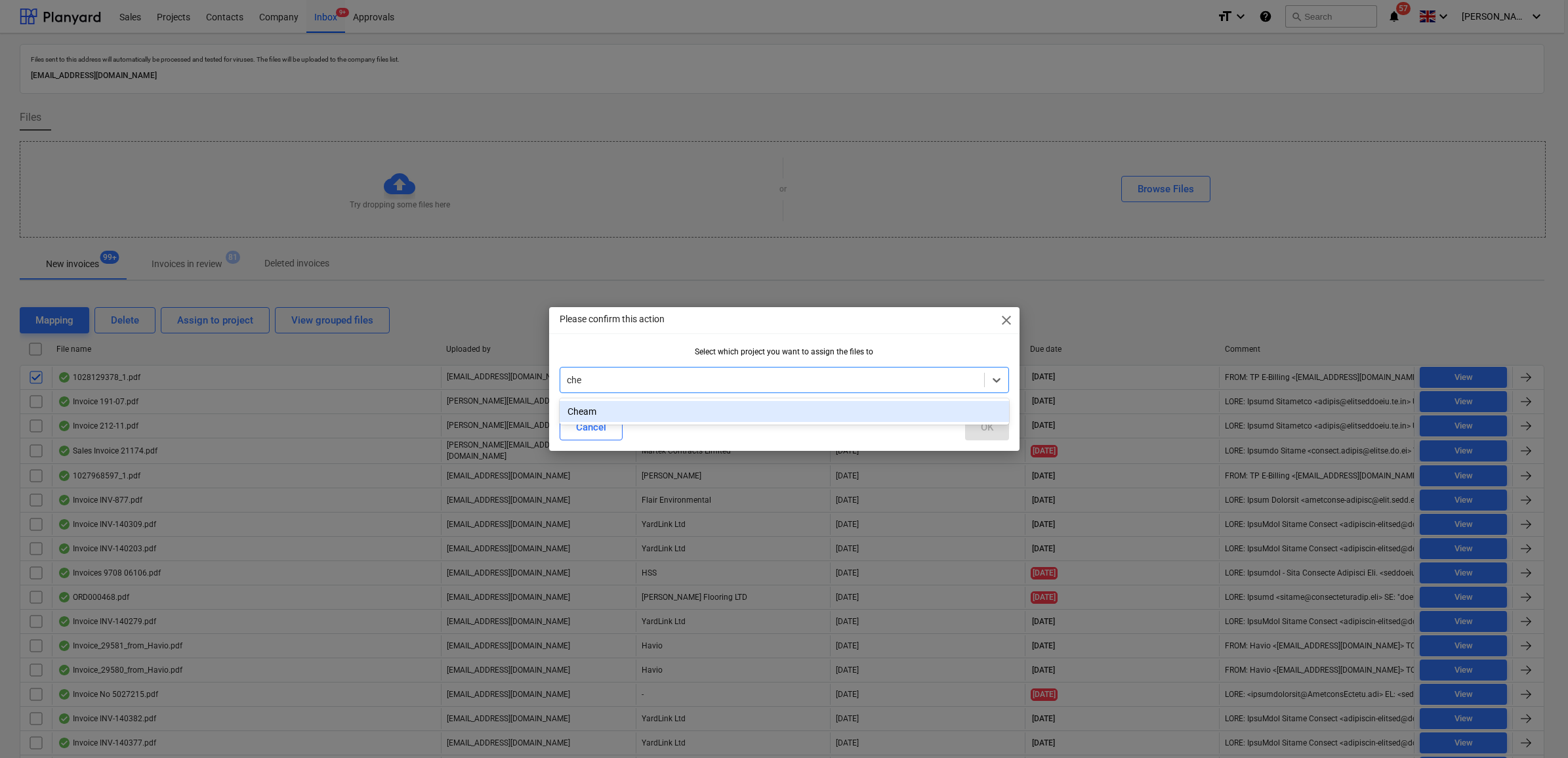
type input "chea"
click at [701, 404] on div "Cheam" at bounding box center [784, 411] width 449 height 21
click at [1004, 431] on button "OK" at bounding box center [987, 427] width 44 height 26
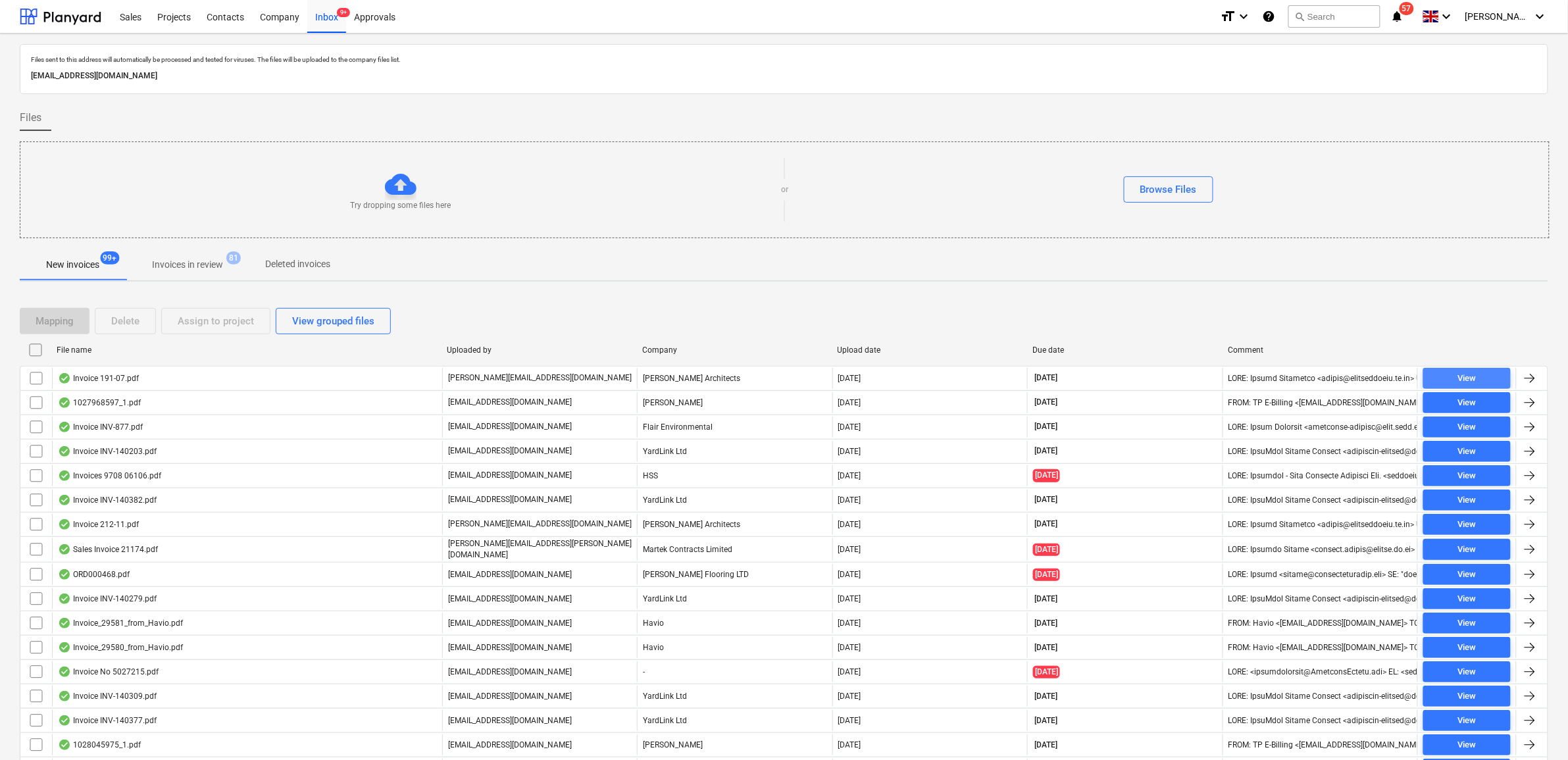
click at [1487, 383] on span "View" at bounding box center [1467, 378] width 77 height 15
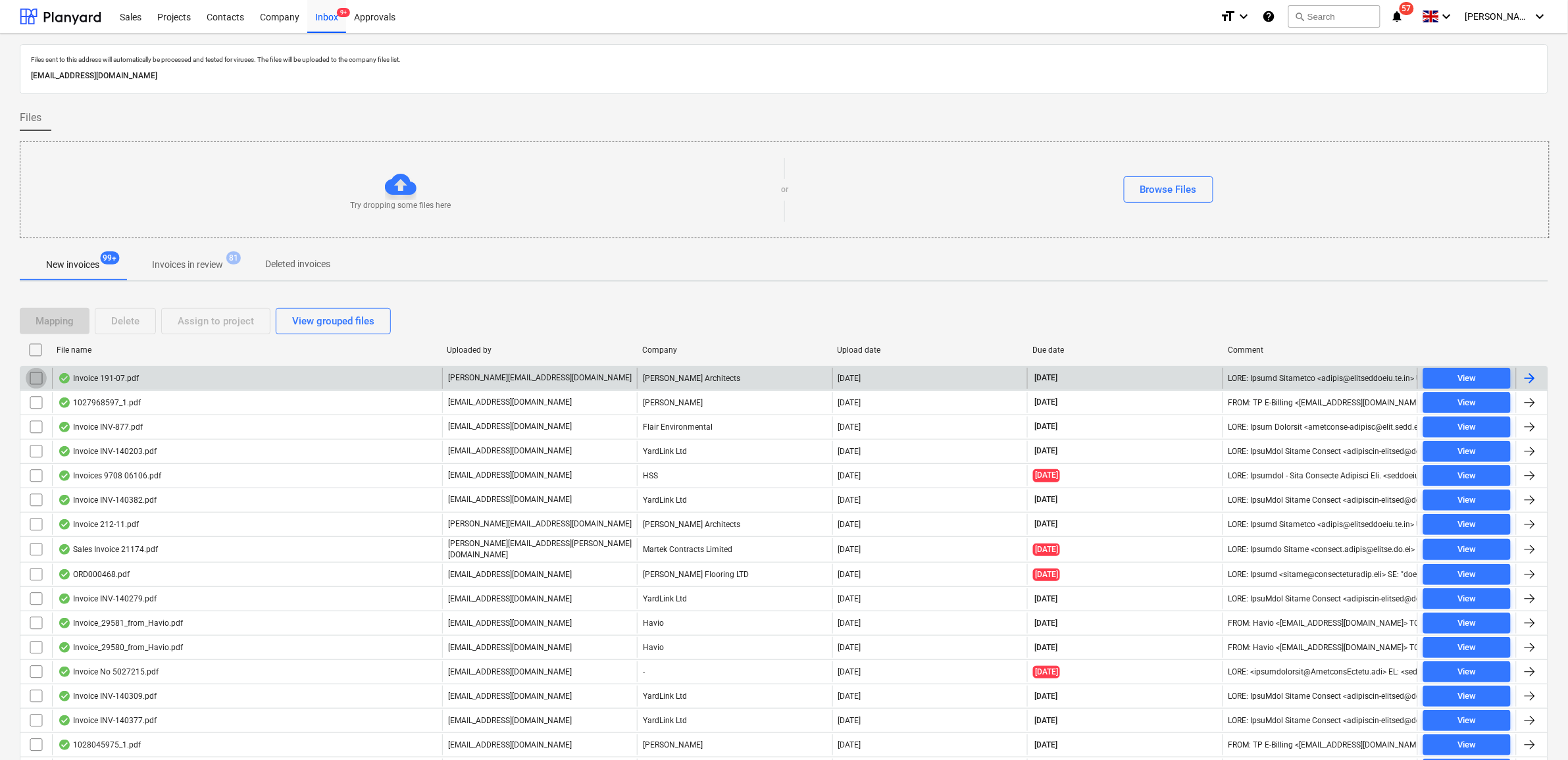
click at [35, 375] on input "checkbox" at bounding box center [36, 378] width 21 height 21
click at [205, 330] on button "Assign to project" at bounding box center [215, 321] width 109 height 26
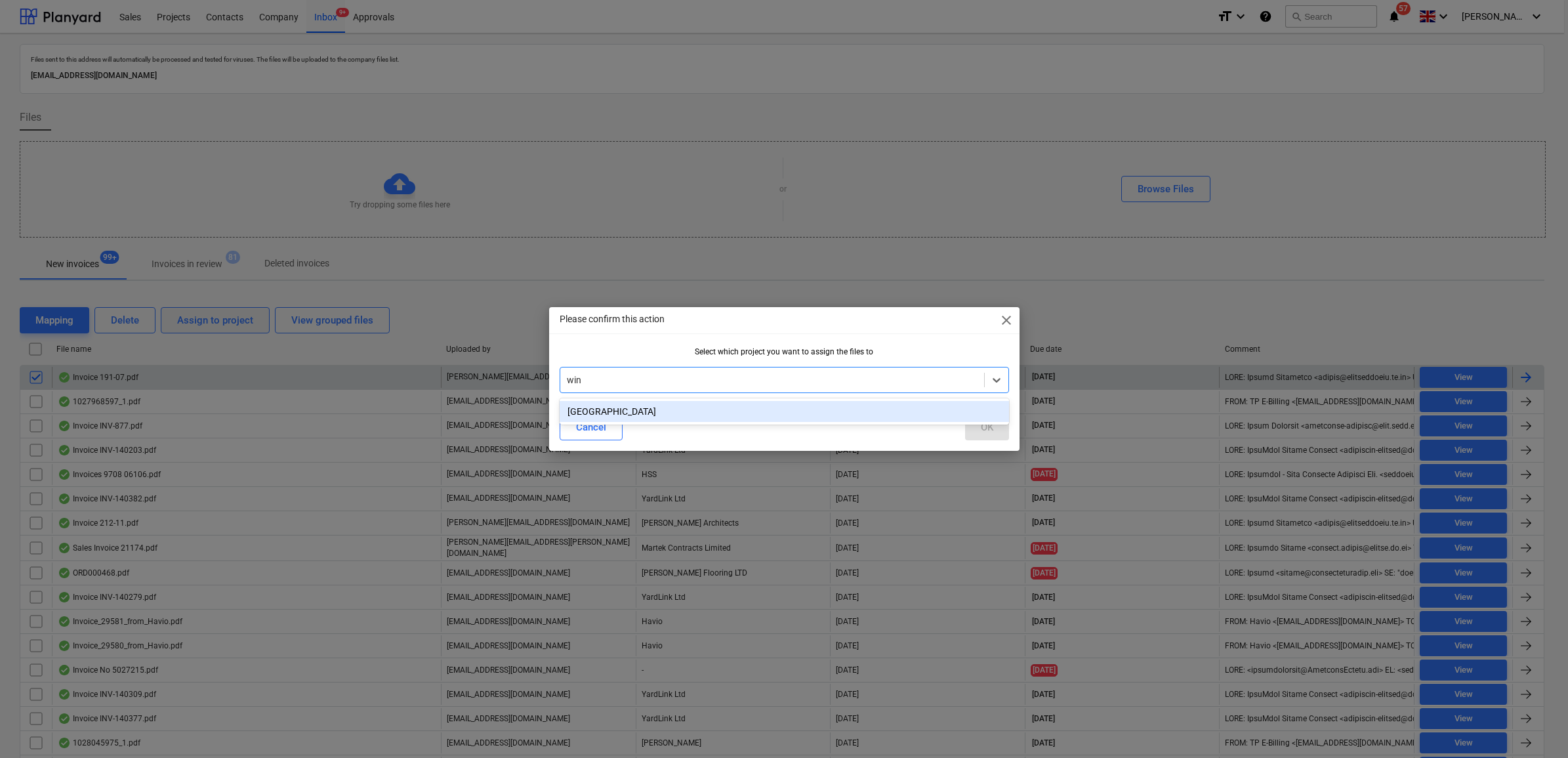
type input "wind"
click at [833, 411] on div "[GEOGRAPHIC_DATA]" at bounding box center [784, 411] width 449 height 21
click at [980, 428] on div "OK" at bounding box center [987, 427] width 12 height 17
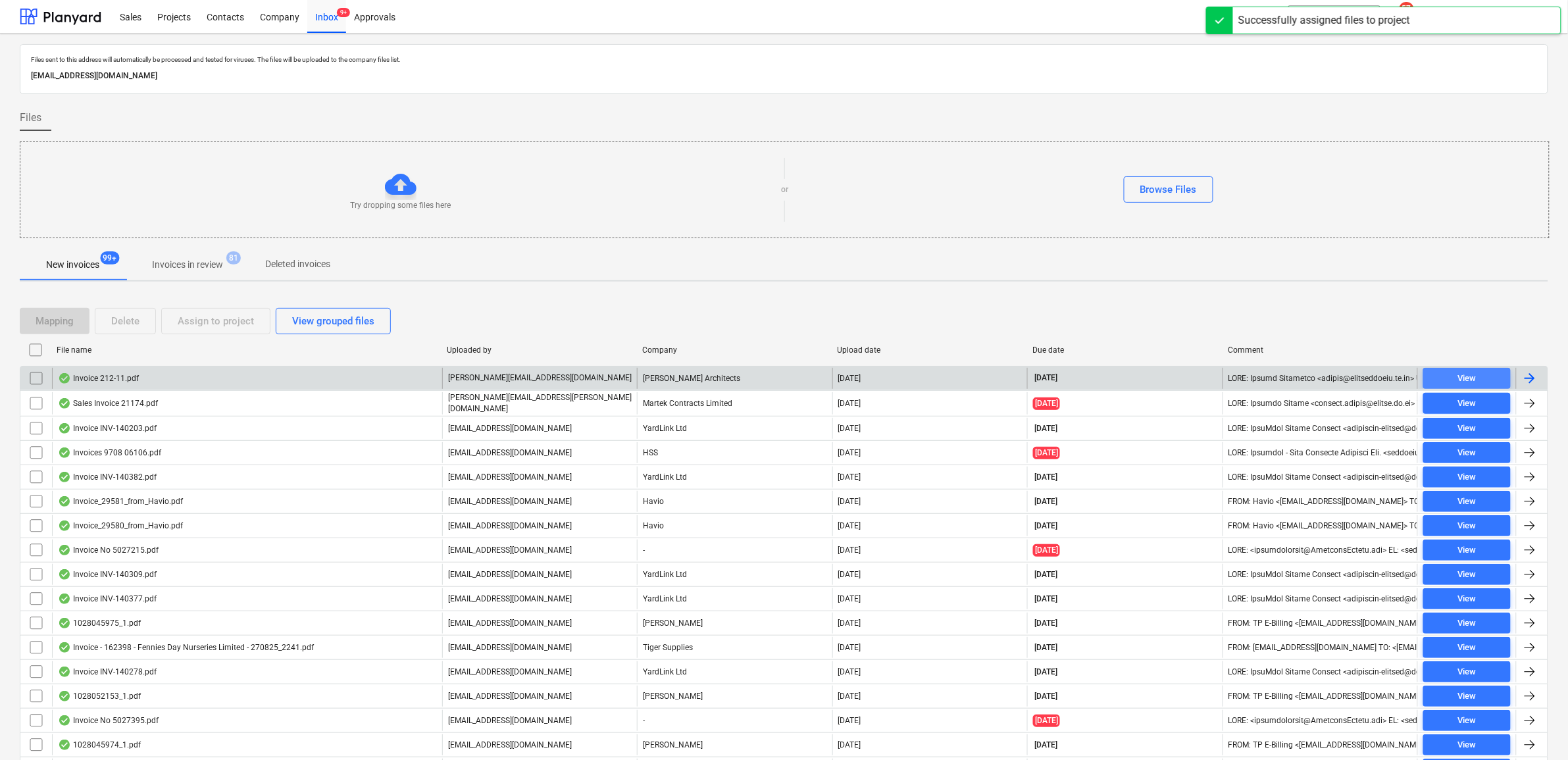
click at [1454, 380] on span "View" at bounding box center [1467, 378] width 77 height 15
drag, startPoint x: 43, startPoint y: 378, endPoint x: 56, endPoint y: 378, distance: 13.0
click at [39, 378] on input "checkbox" at bounding box center [36, 378] width 21 height 21
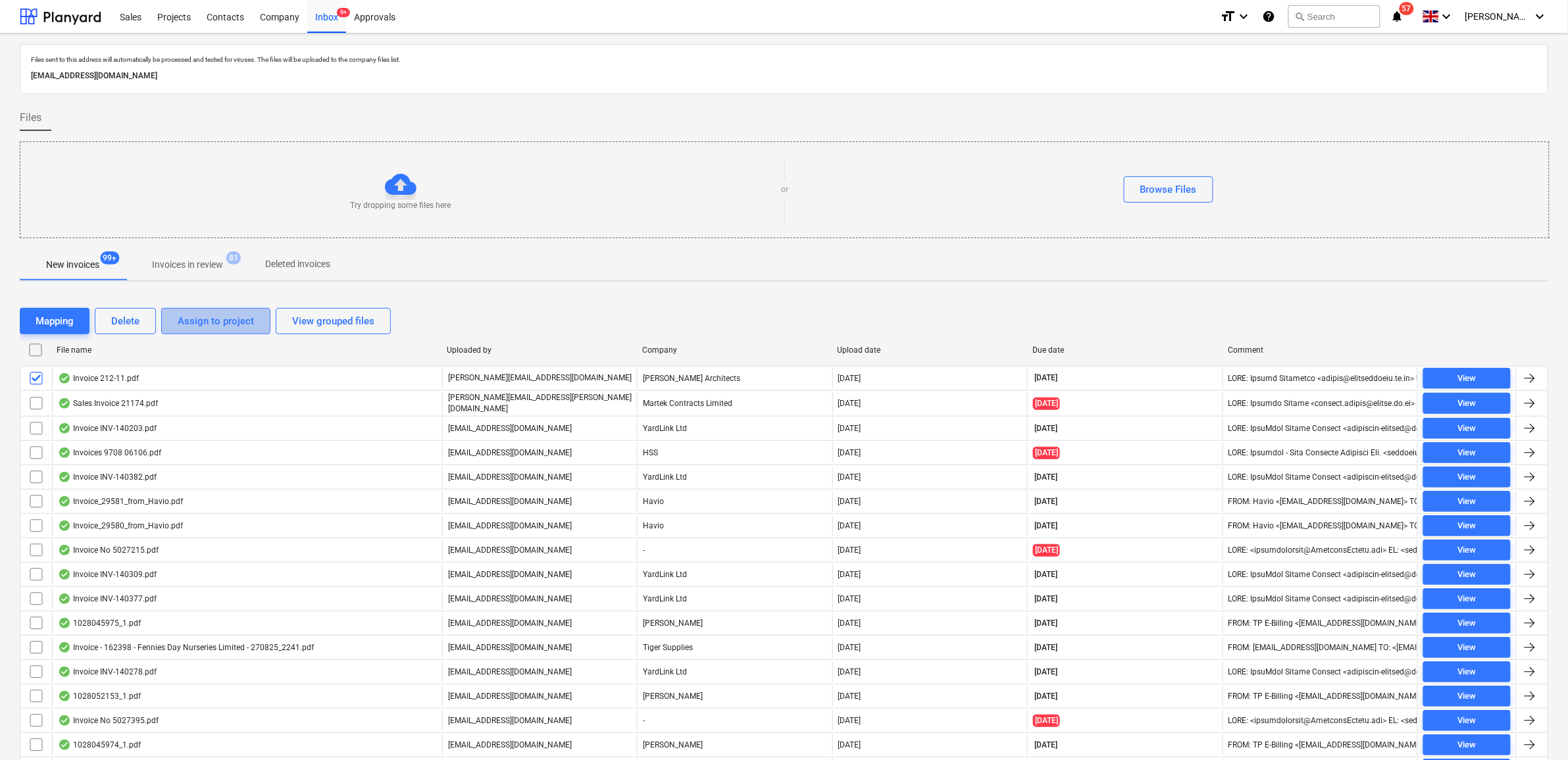
click at [212, 327] on div "Assign to project" at bounding box center [215, 321] width 77 height 17
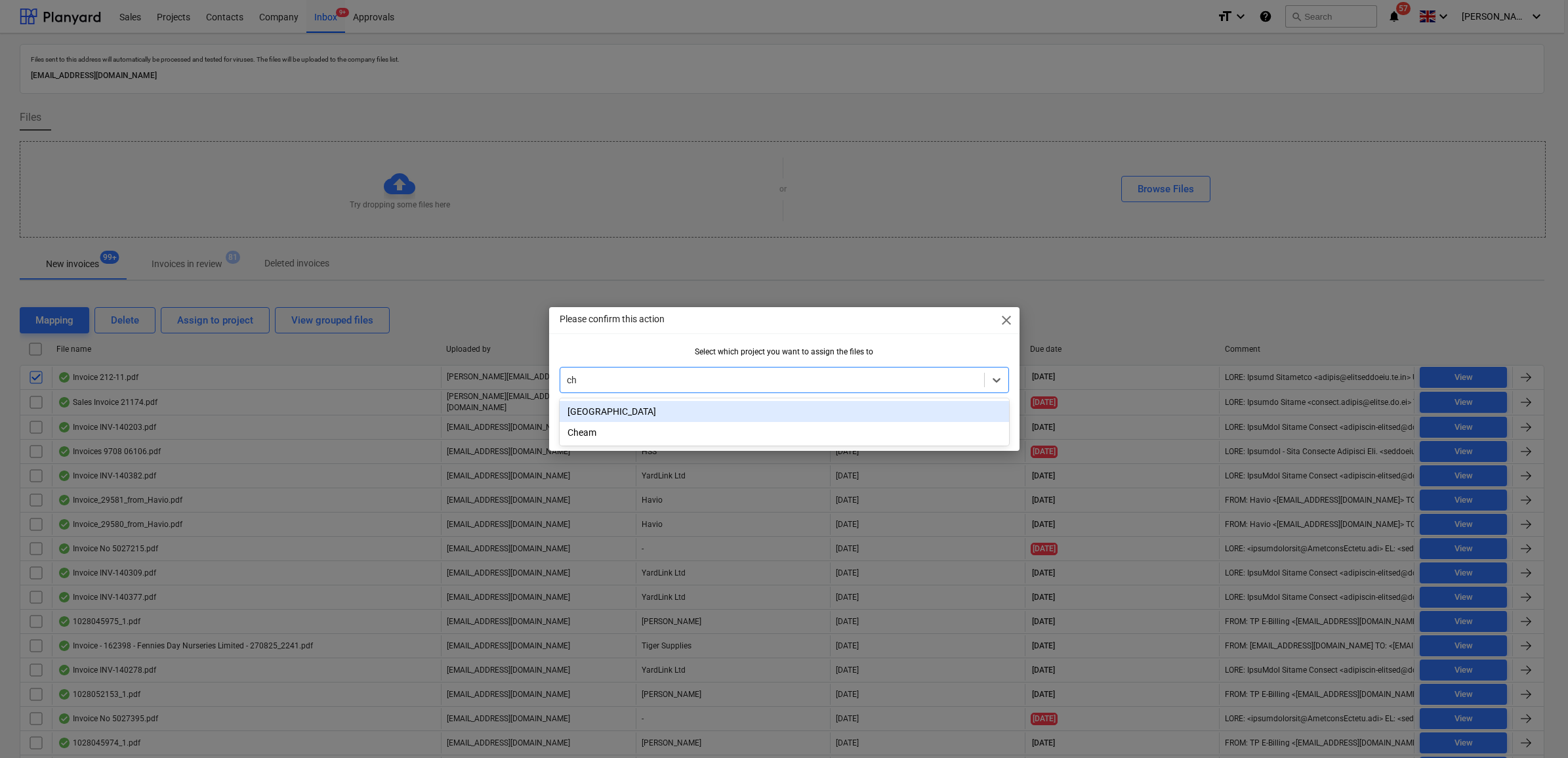
type input "che"
click at [671, 407] on div "Cheam" at bounding box center [784, 411] width 449 height 21
click at [997, 427] on button "OK" at bounding box center [987, 427] width 44 height 26
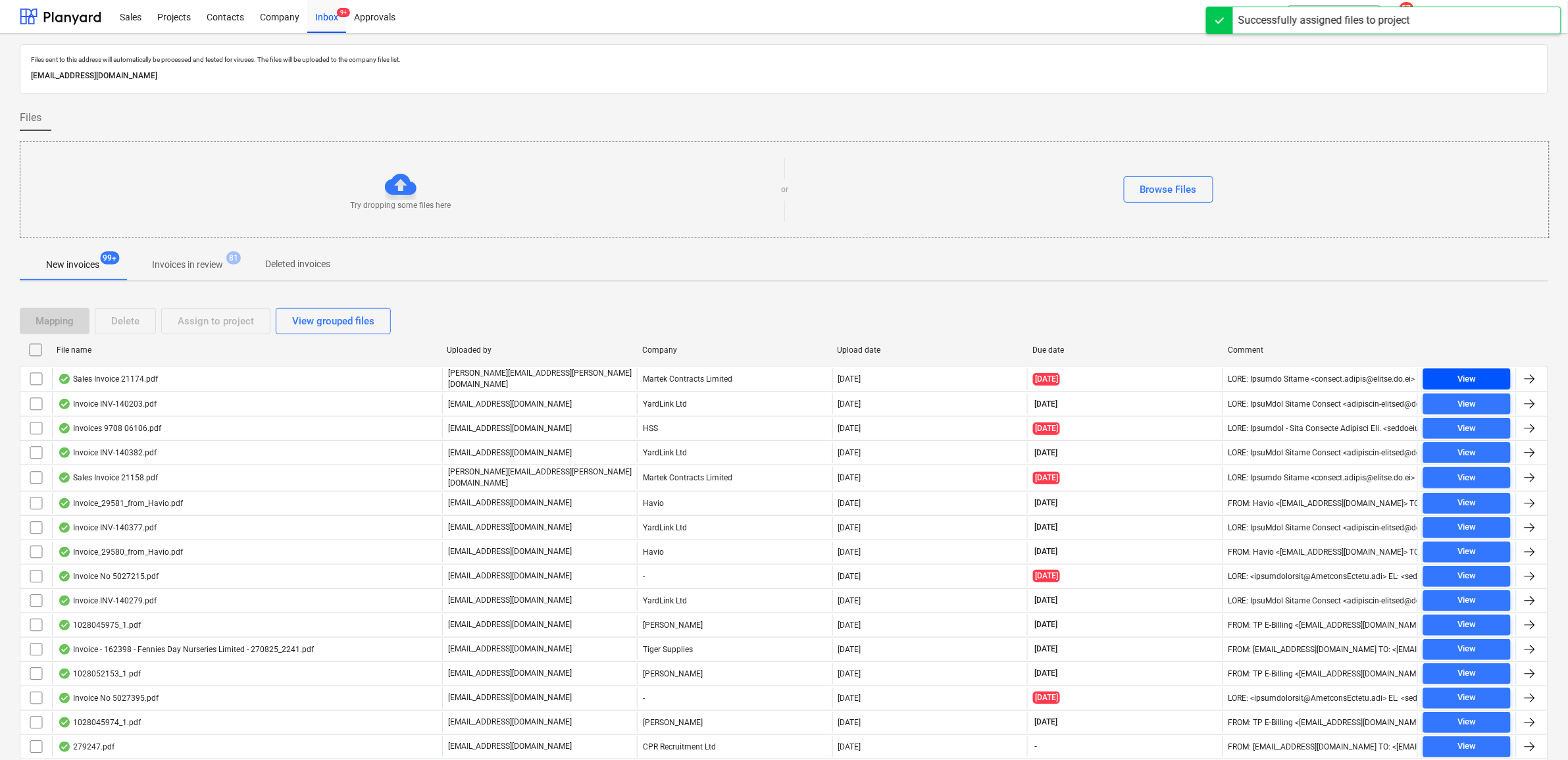
click at [1446, 379] on span "View" at bounding box center [1467, 379] width 77 height 15
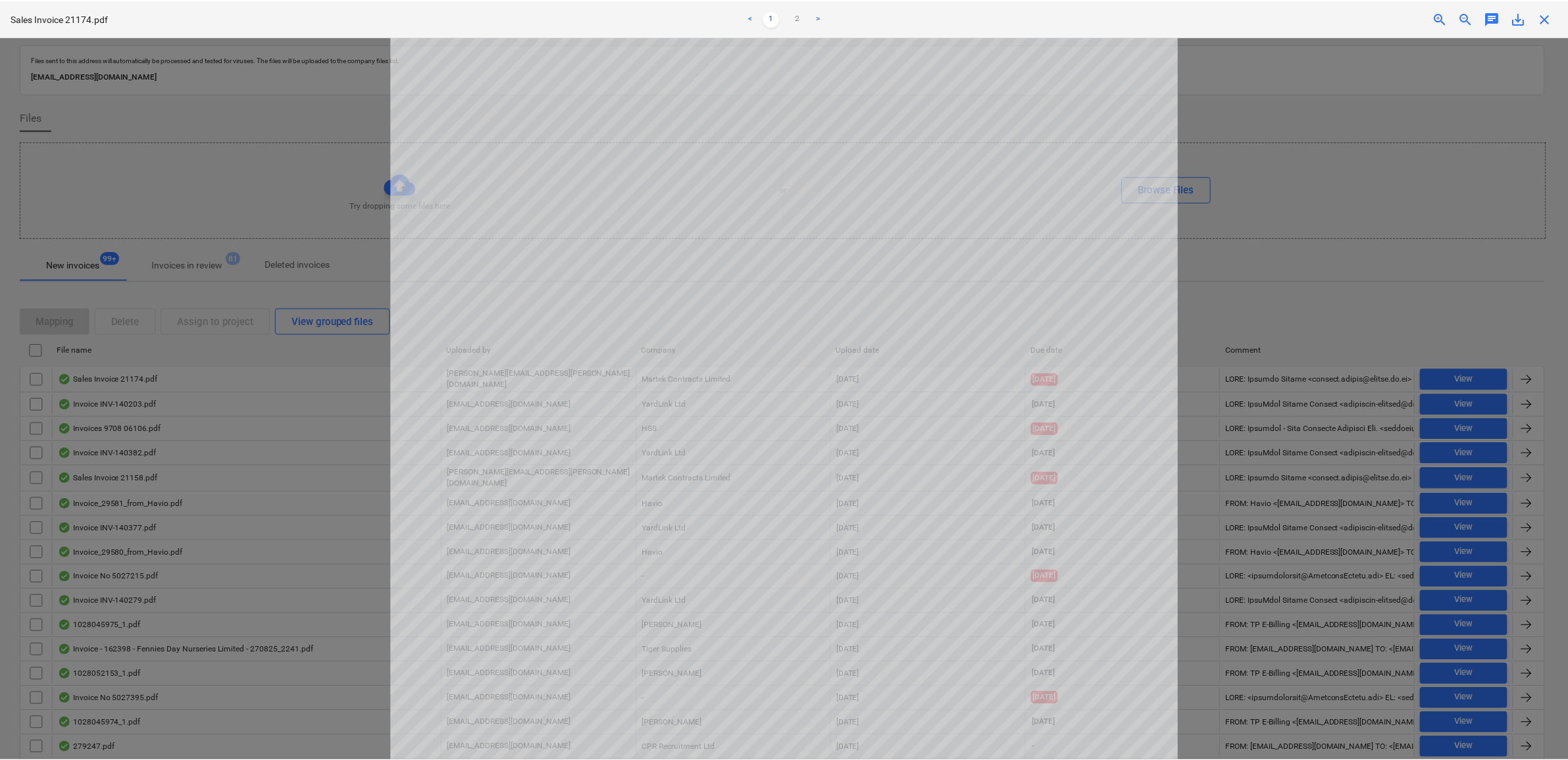
scroll to position [164, 0]
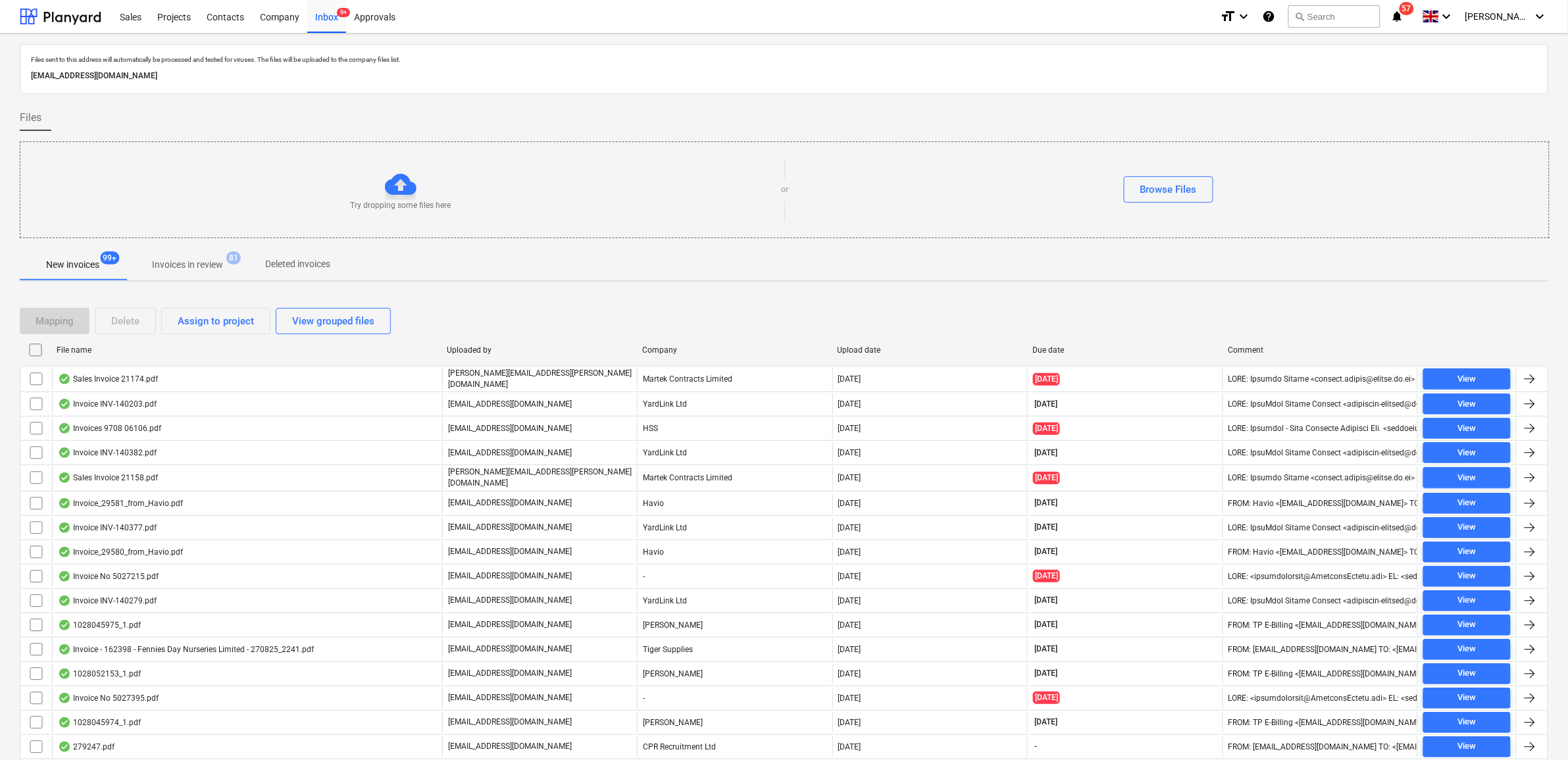
click at [36, 375] on input "checkbox" at bounding box center [36, 378] width 21 height 21
click at [215, 324] on div "Assign to project" at bounding box center [215, 321] width 77 height 17
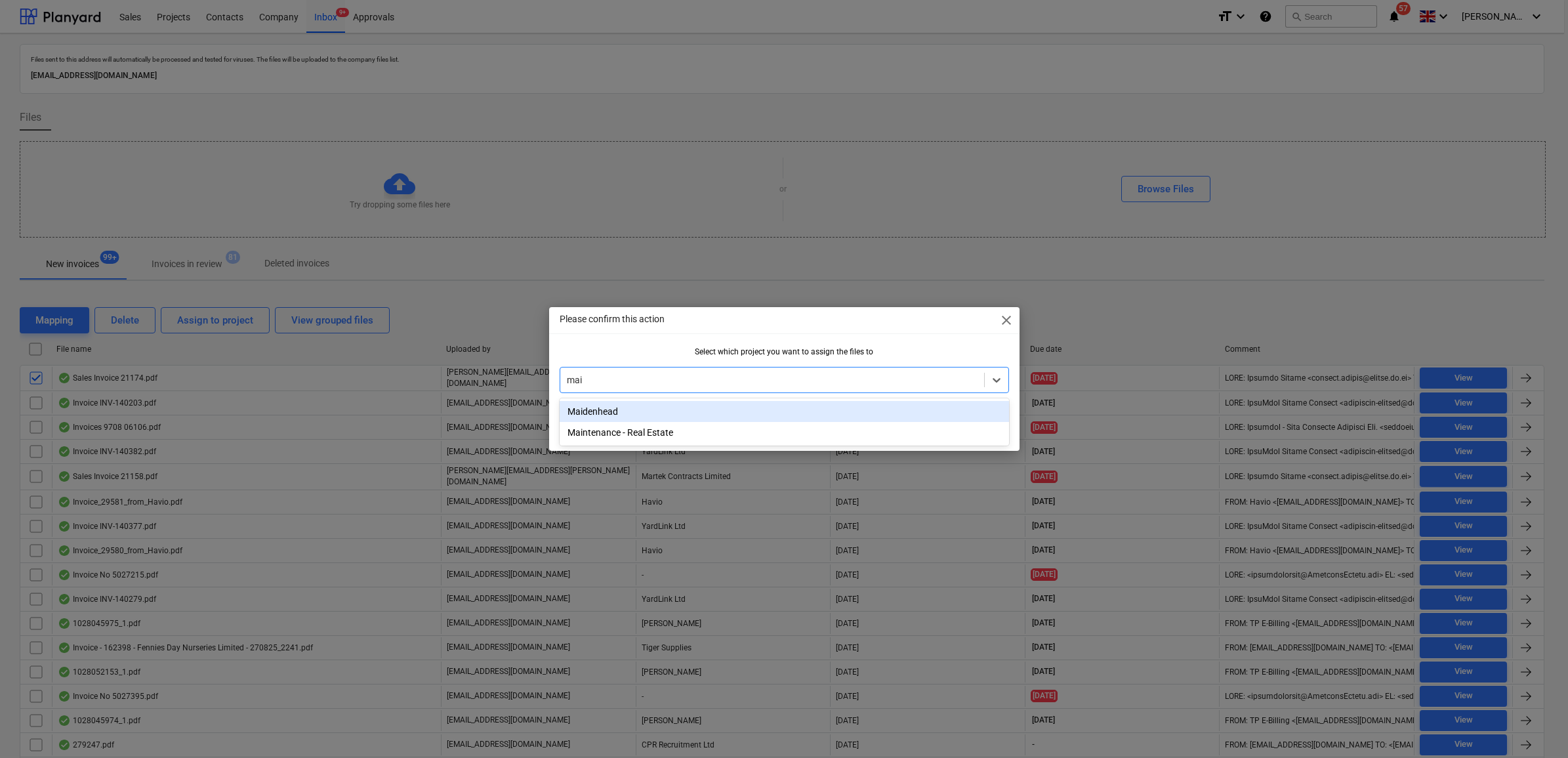
type input "main"
click at [930, 414] on div "Maintenance - Real Estate" at bounding box center [784, 411] width 449 height 21
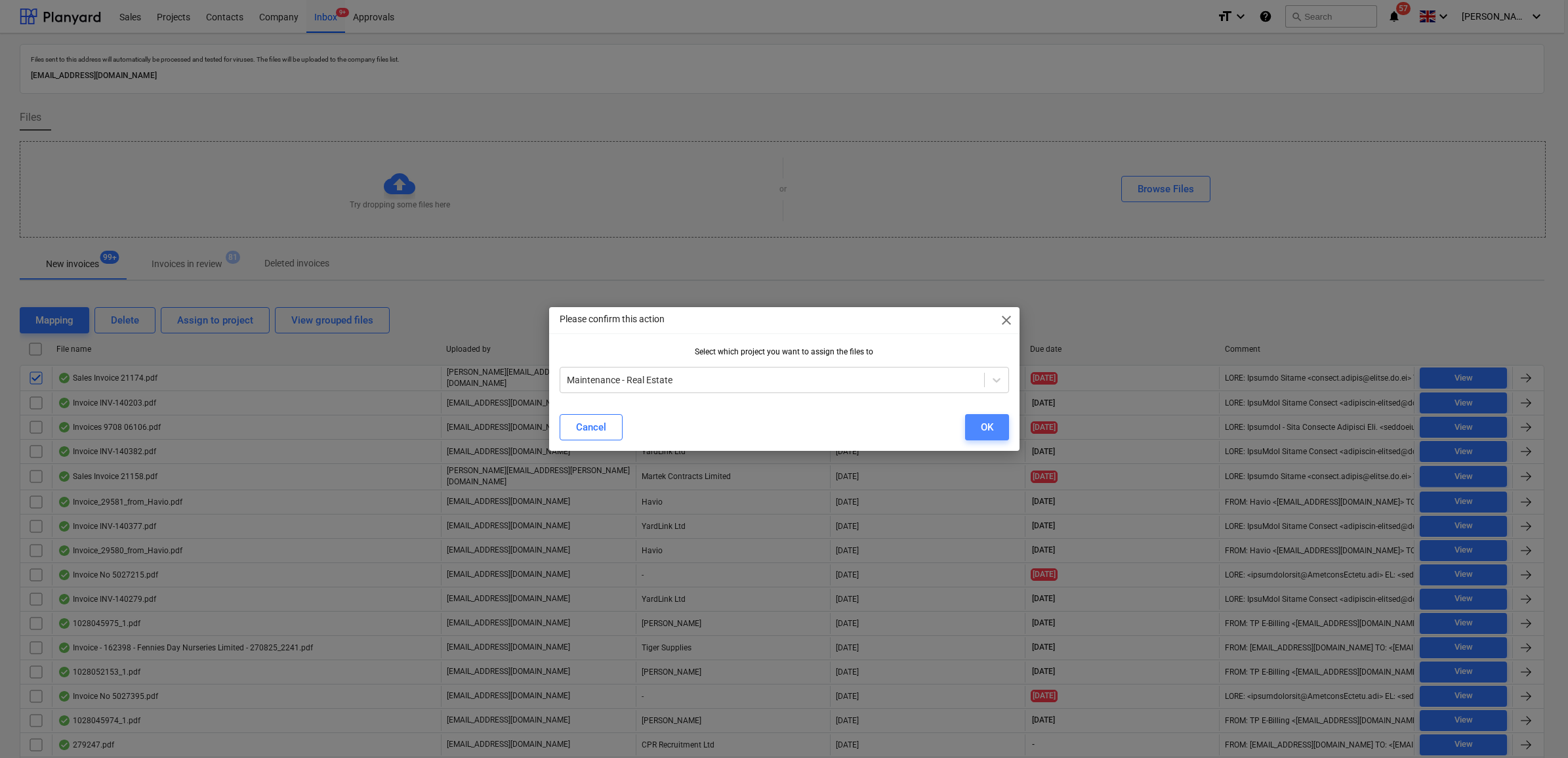
click at [978, 421] on button "OK" at bounding box center [987, 427] width 44 height 26
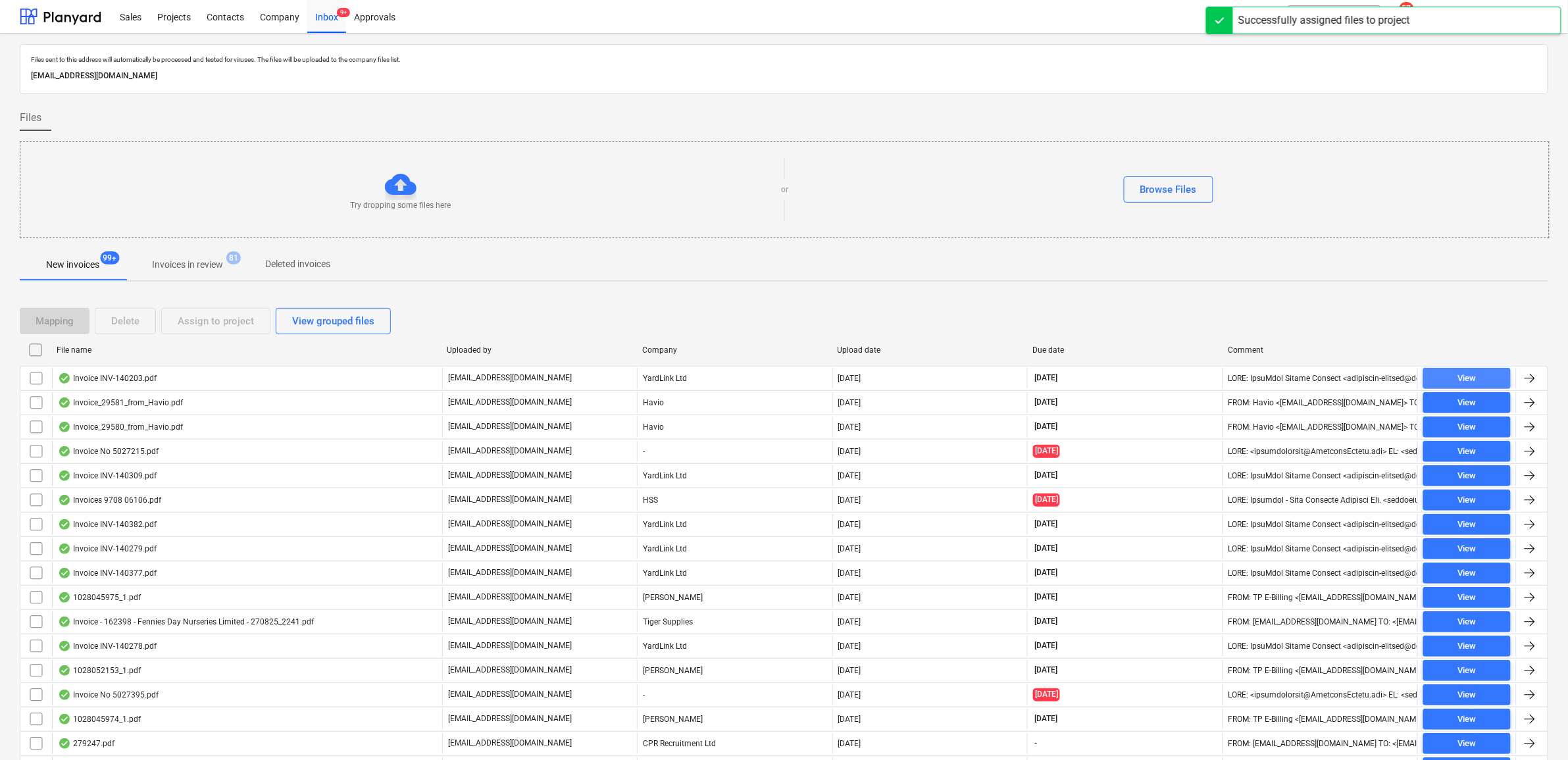
click at [1484, 374] on span "View" at bounding box center [1467, 378] width 77 height 15
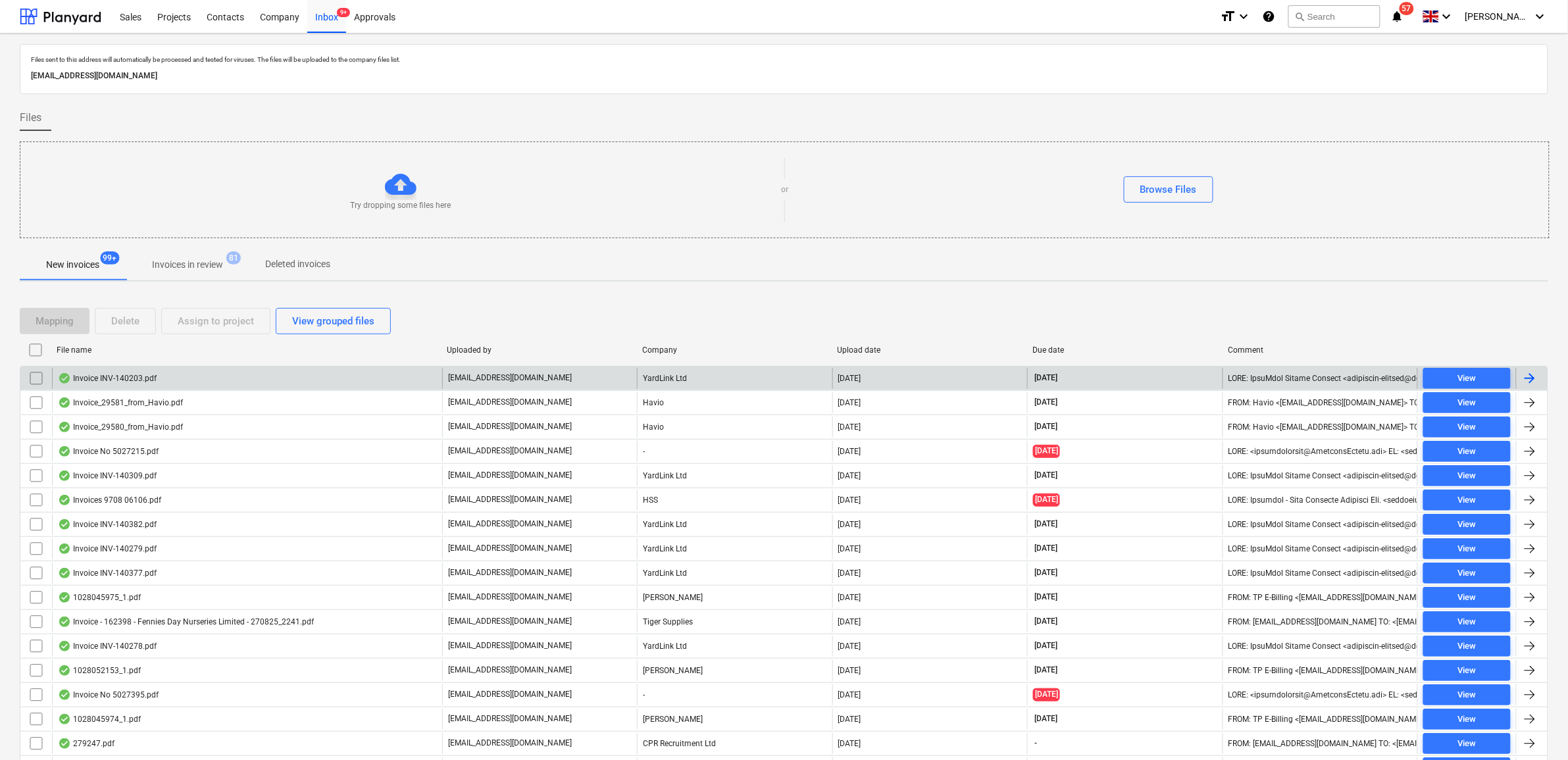
click at [33, 377] on input "checkbox" at bounding box center [36, 378] width 21 height 21
click at [190, 314] on div "Assign to project" at bounding box center [215, 321] width 77 height 17
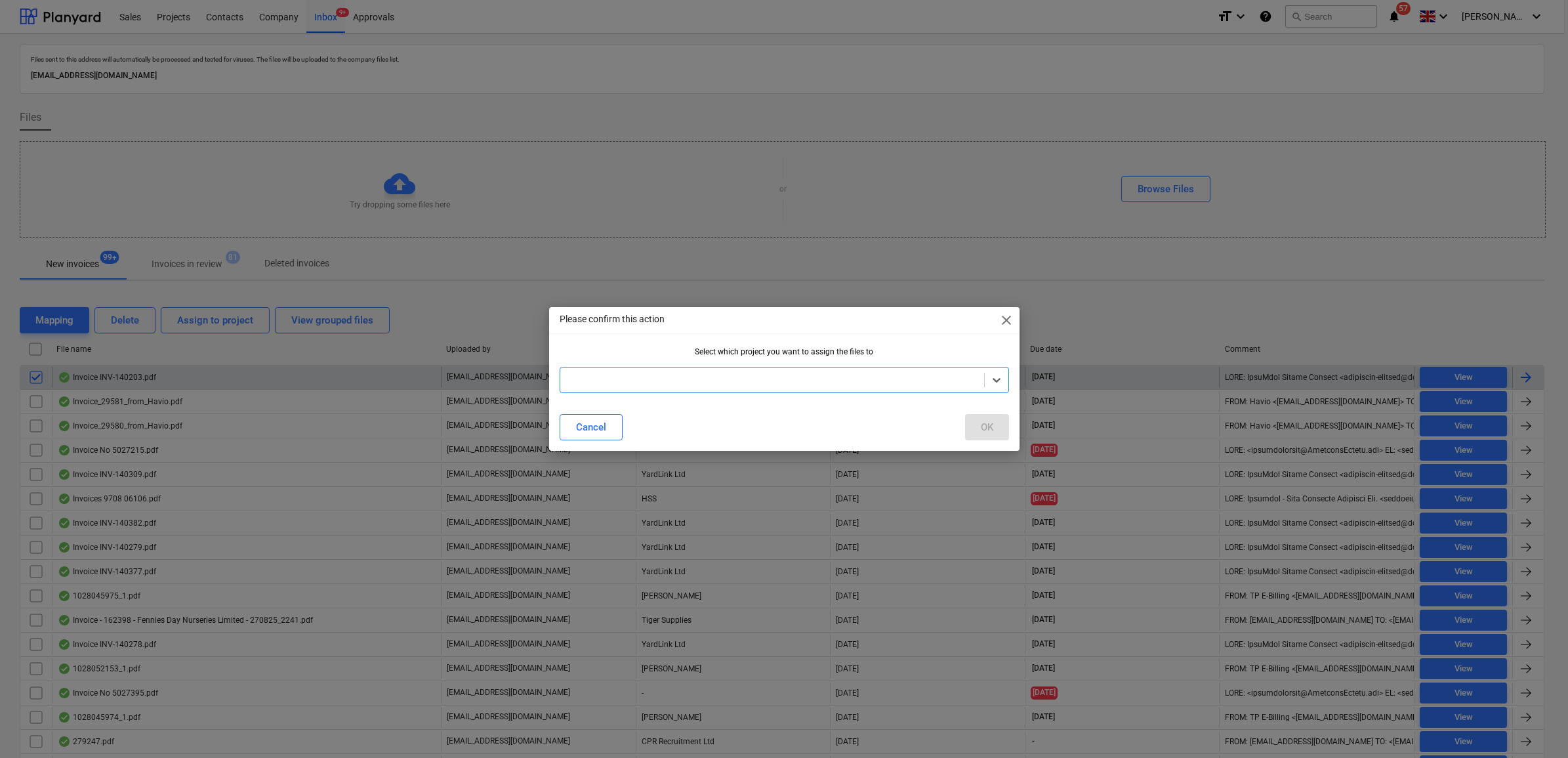
type input "c"
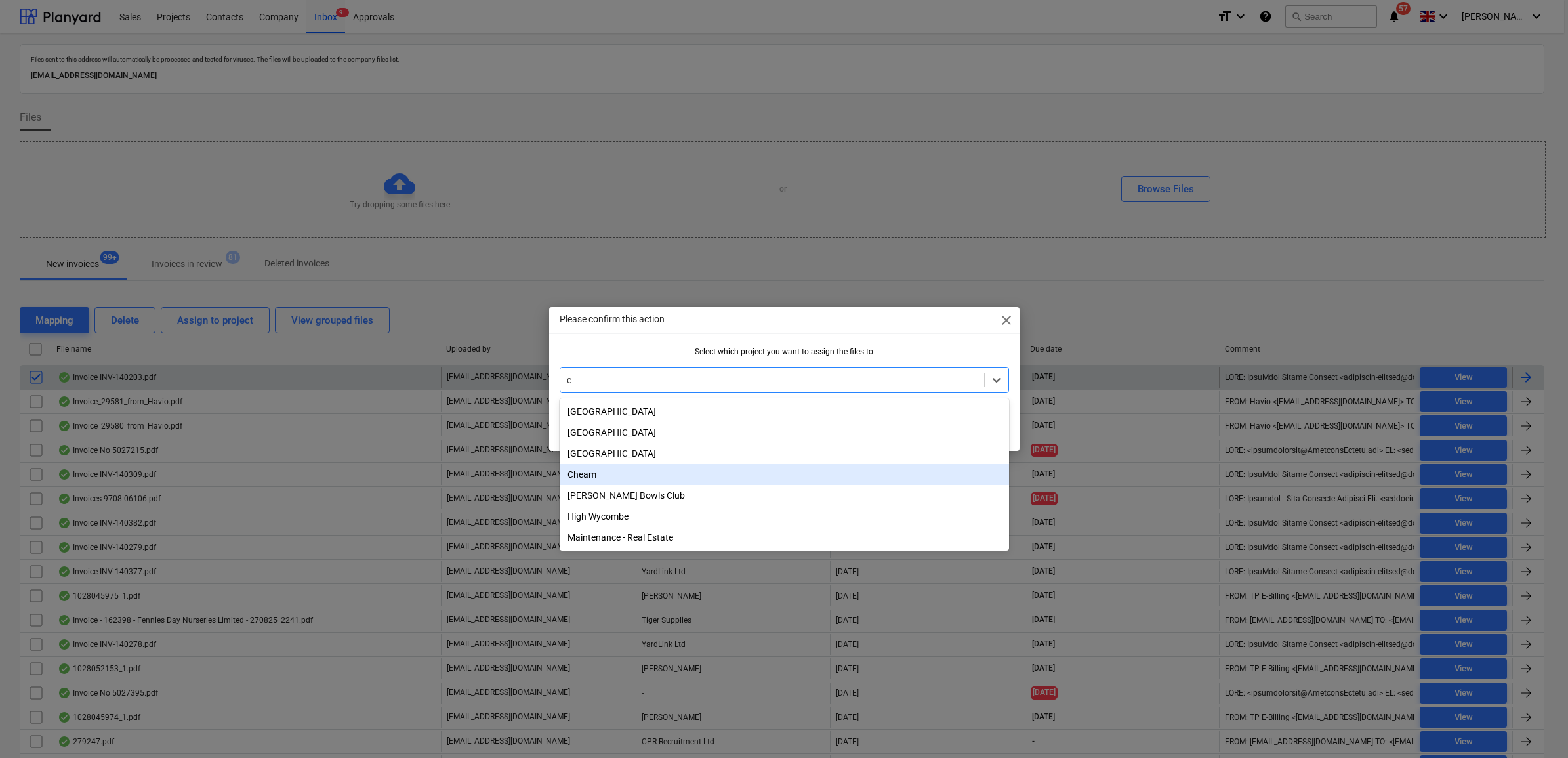
drag, startPoint x: 609, startPoint y: 473, endPoint x: 646, endPoint y: 468, distance: 37.3
click at [609, 474] on div "Cheam" at bounding box center [784, 474] width 449 height 21
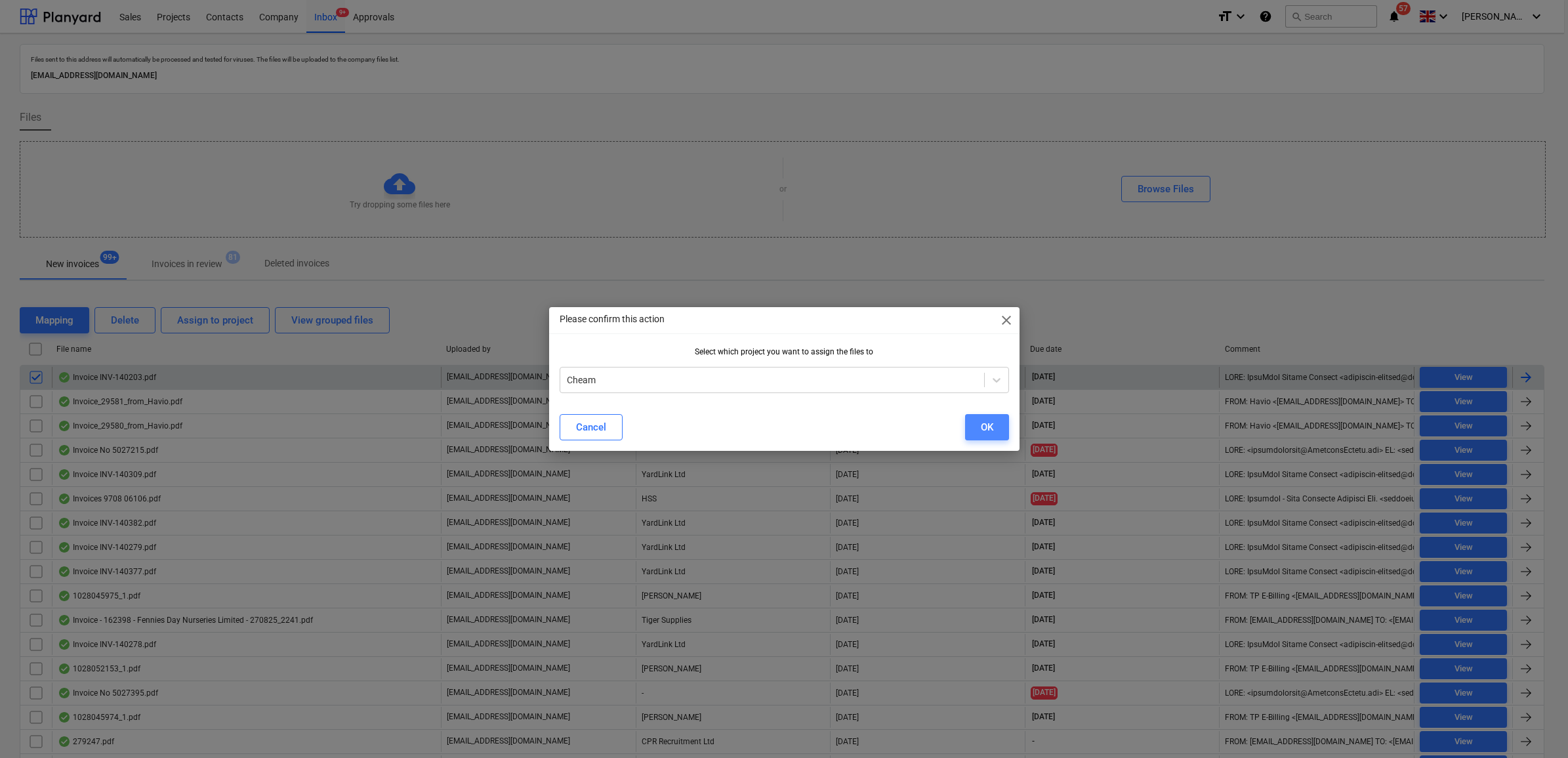
click at [987, 425] on div "OK" at bounding box center [987, 427] width 12 height 17
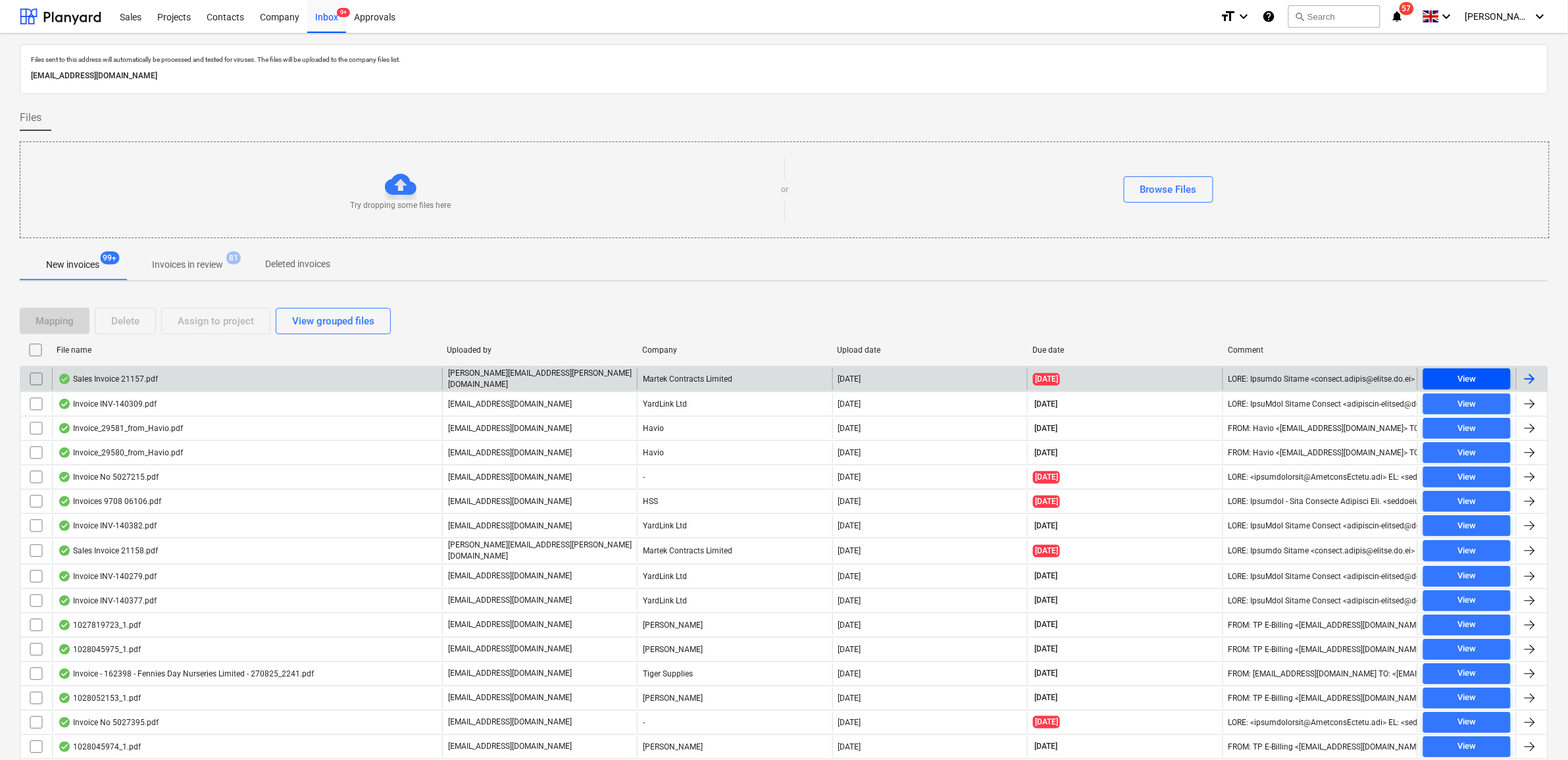
click at [1451, 377] on span "View" at bounding box center [1467, 379] width 77 height 15
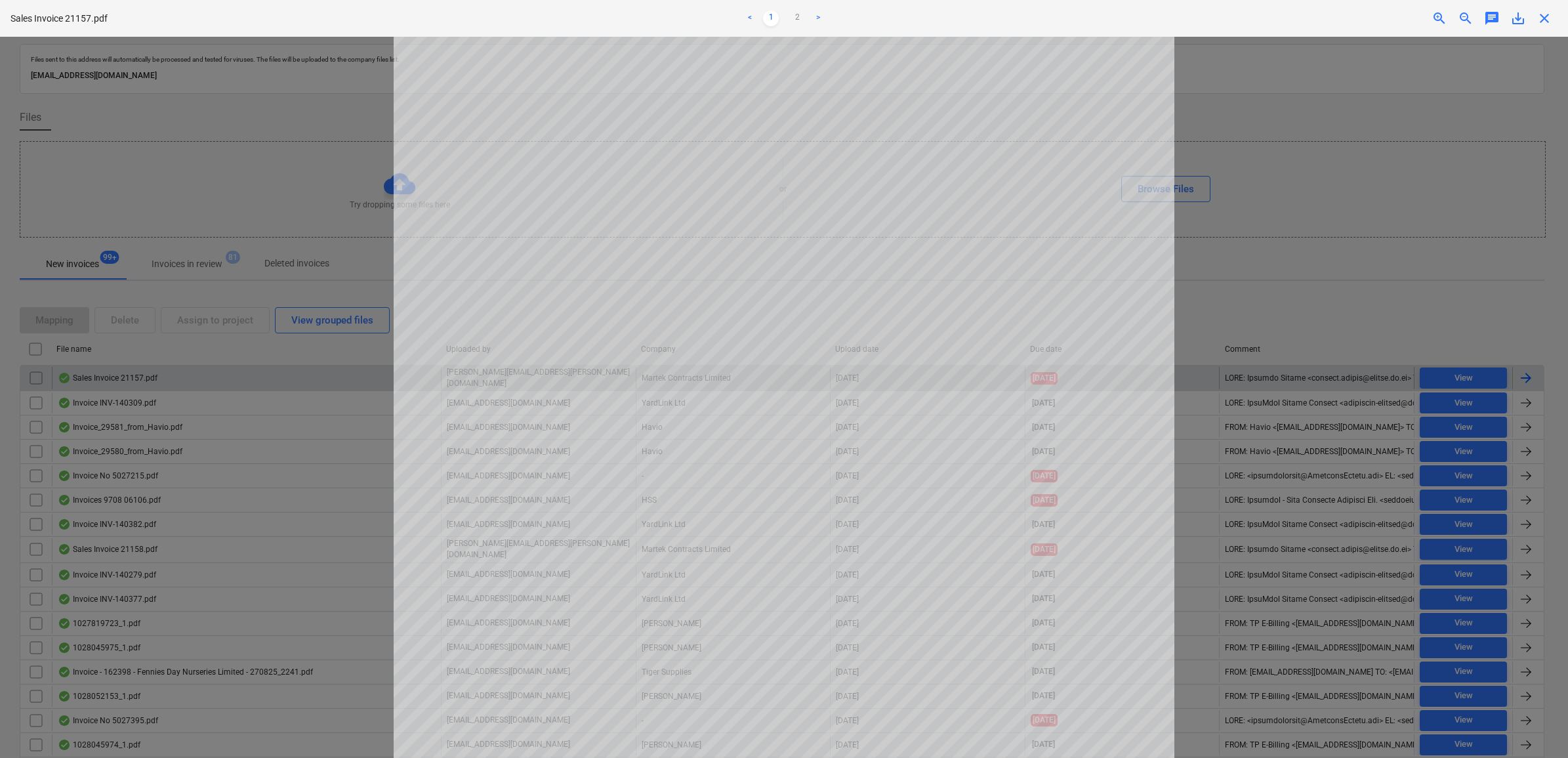
scroll to position [82, 0]
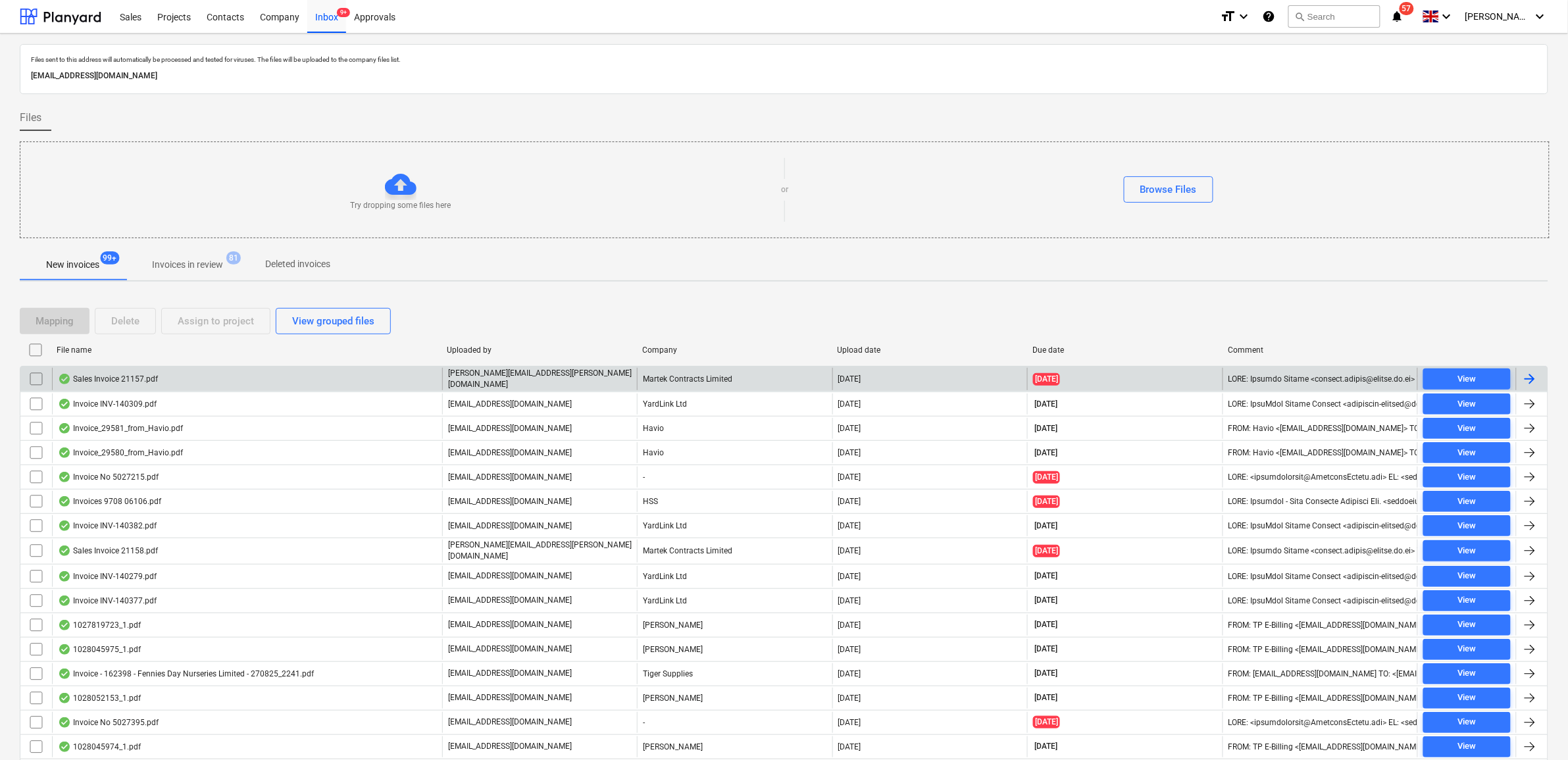
click at [33, 380] on input "checkbox" at bounding box center [36, 378] width 21 height 21
click at [204, 317] on div "Assign to project" at bounding box center [215, 321] width 77 height 17
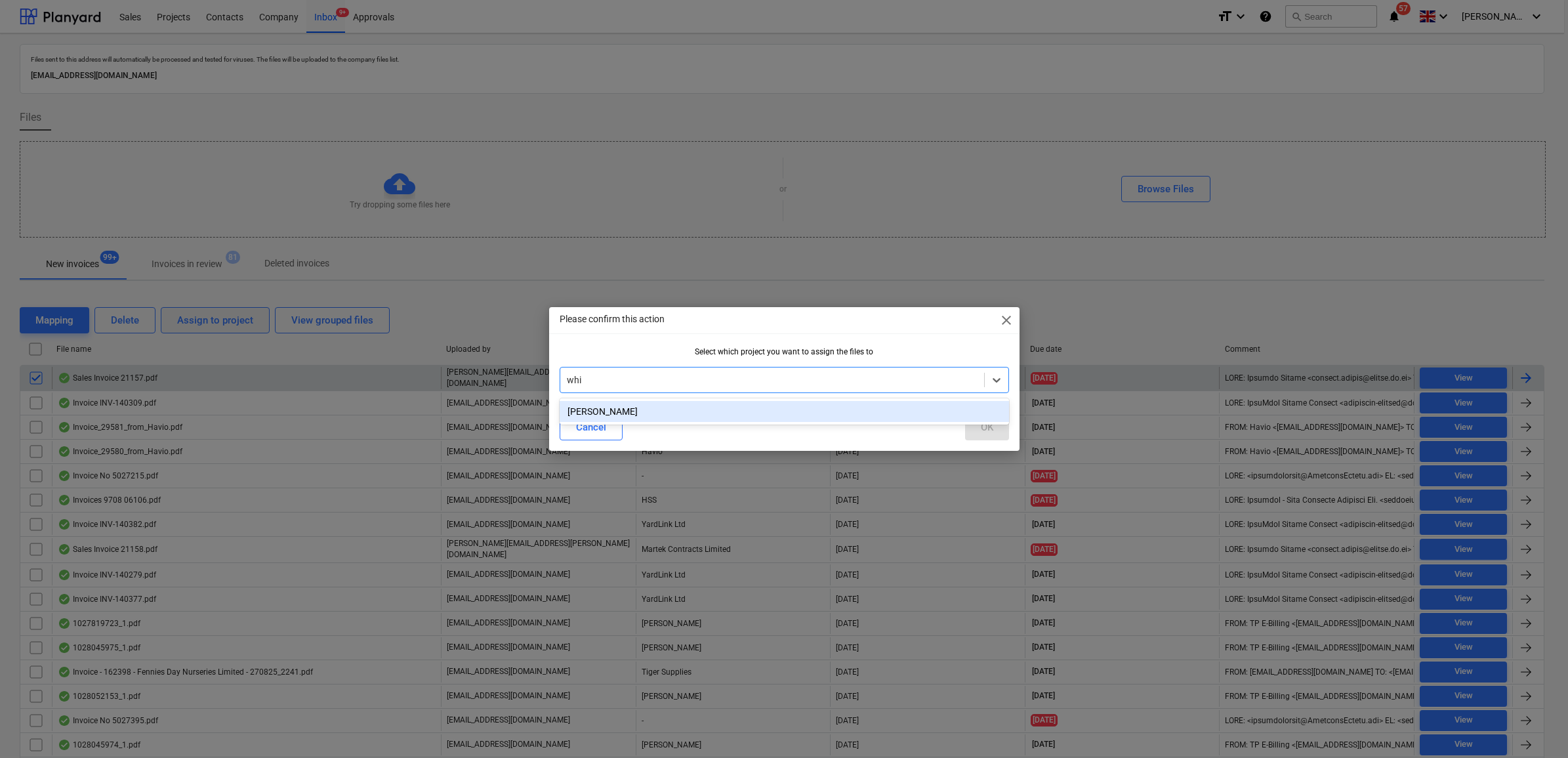
type input "whit"
click at [787, 413] on div "[PERSON_NAME]" at bounding box center [784, 411] width 449 height 21
click at [970, 426] on button "OK" at bounding box center [987, 427] width 44 height 26
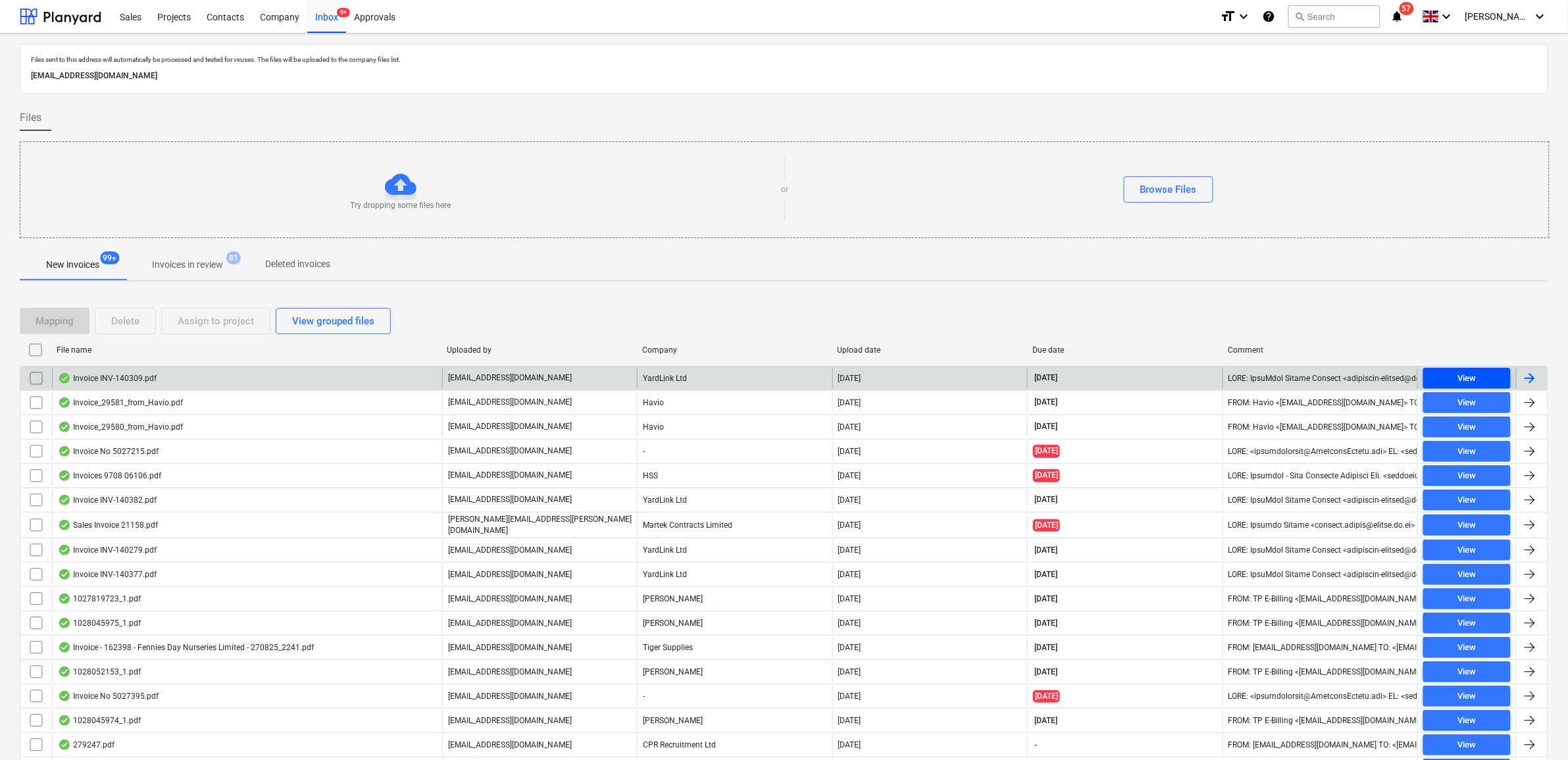
click at [1460, 375] on div "View" at bounding box center [1467, 378] width 19 height 15
click at [37, 380] on input "checkbox" at bounding box center [36, 378] width 21 height 21
click at [184, 321] on div "Assign to project" at bounding box center [215, 321] width 77 height 17
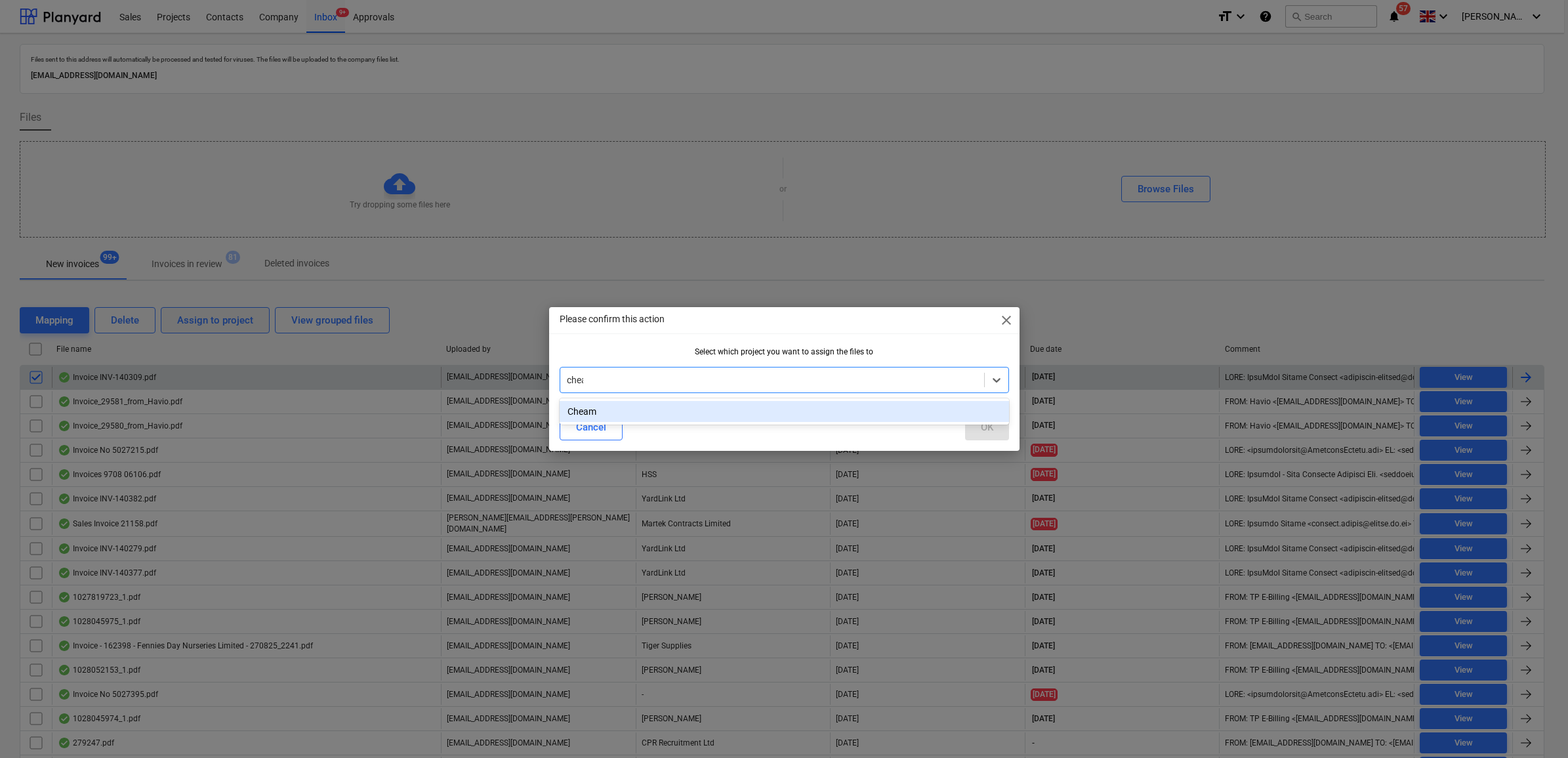
type input "cheam"
click at [991, 428] on div "OK" at bounding box center [987, 427] width 12 height 17
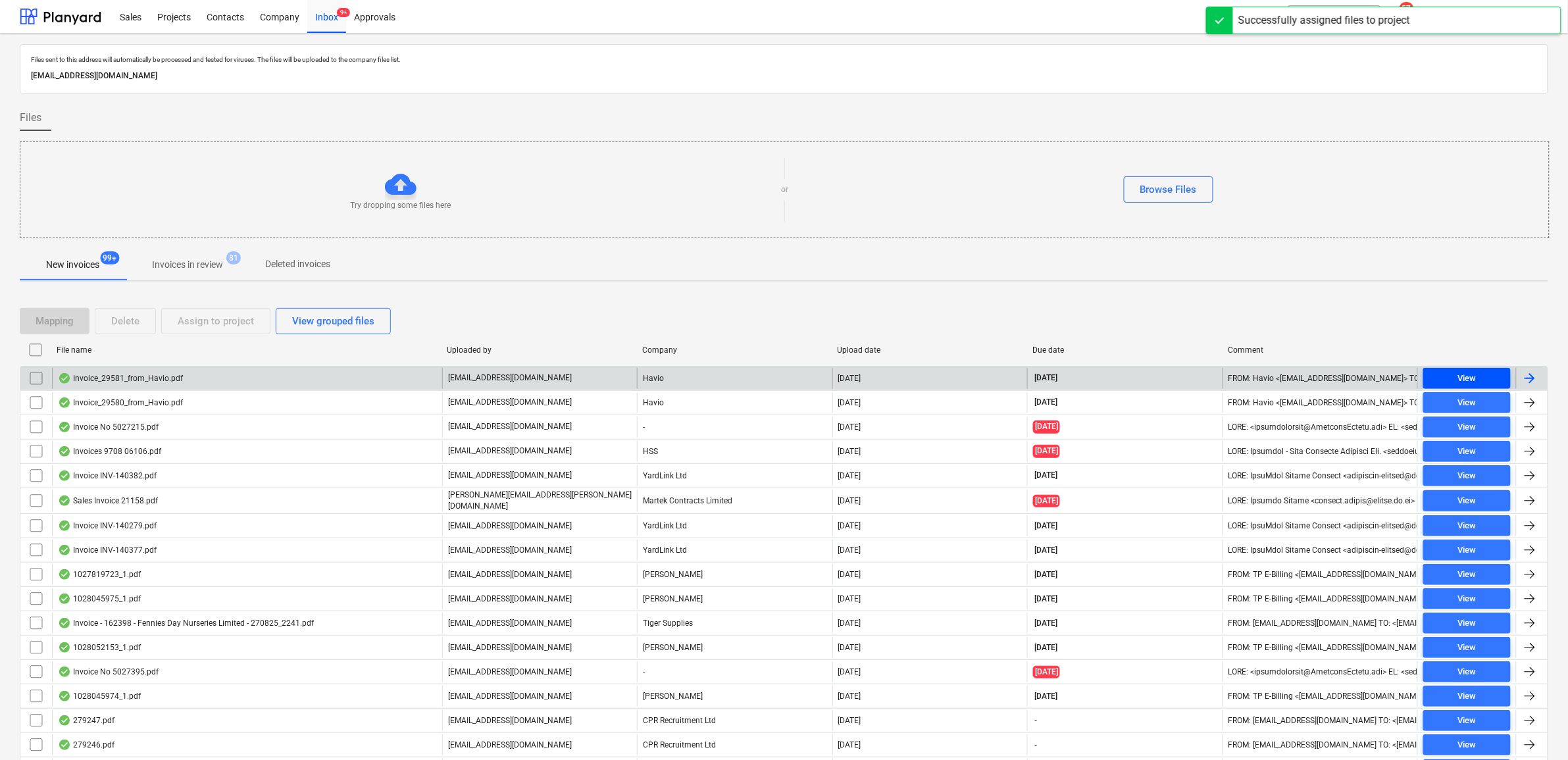
click at [1470, 378] on div "View" at bounding box center [1467, 378] width 19 height 15
click at [31, 378] on input "checkbox" at bounding box center [36, 378] width 21 height 21
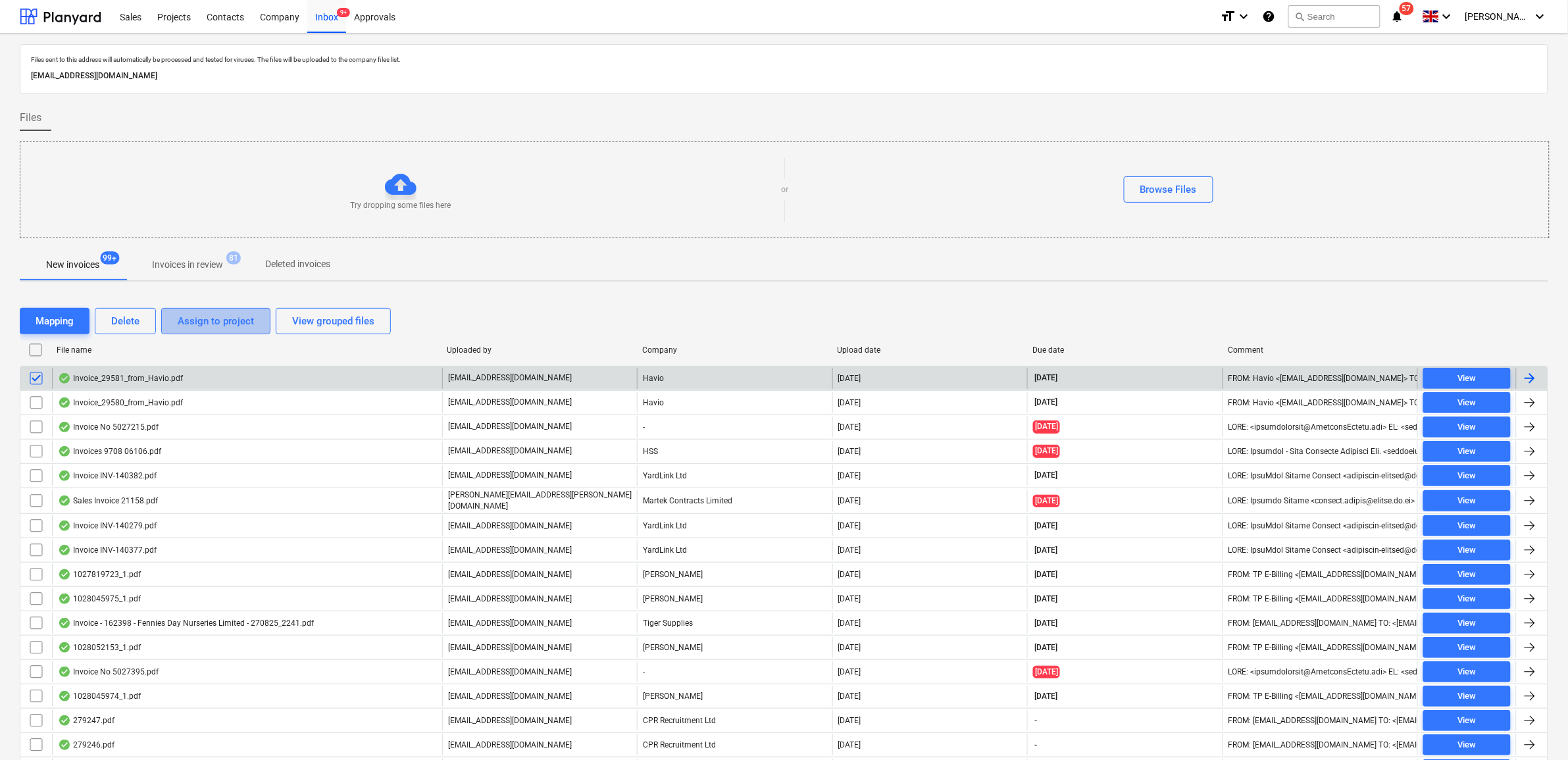
click at [234, 322] on div "Assign to project" at bounding box center [215, 321] width 77 height 17
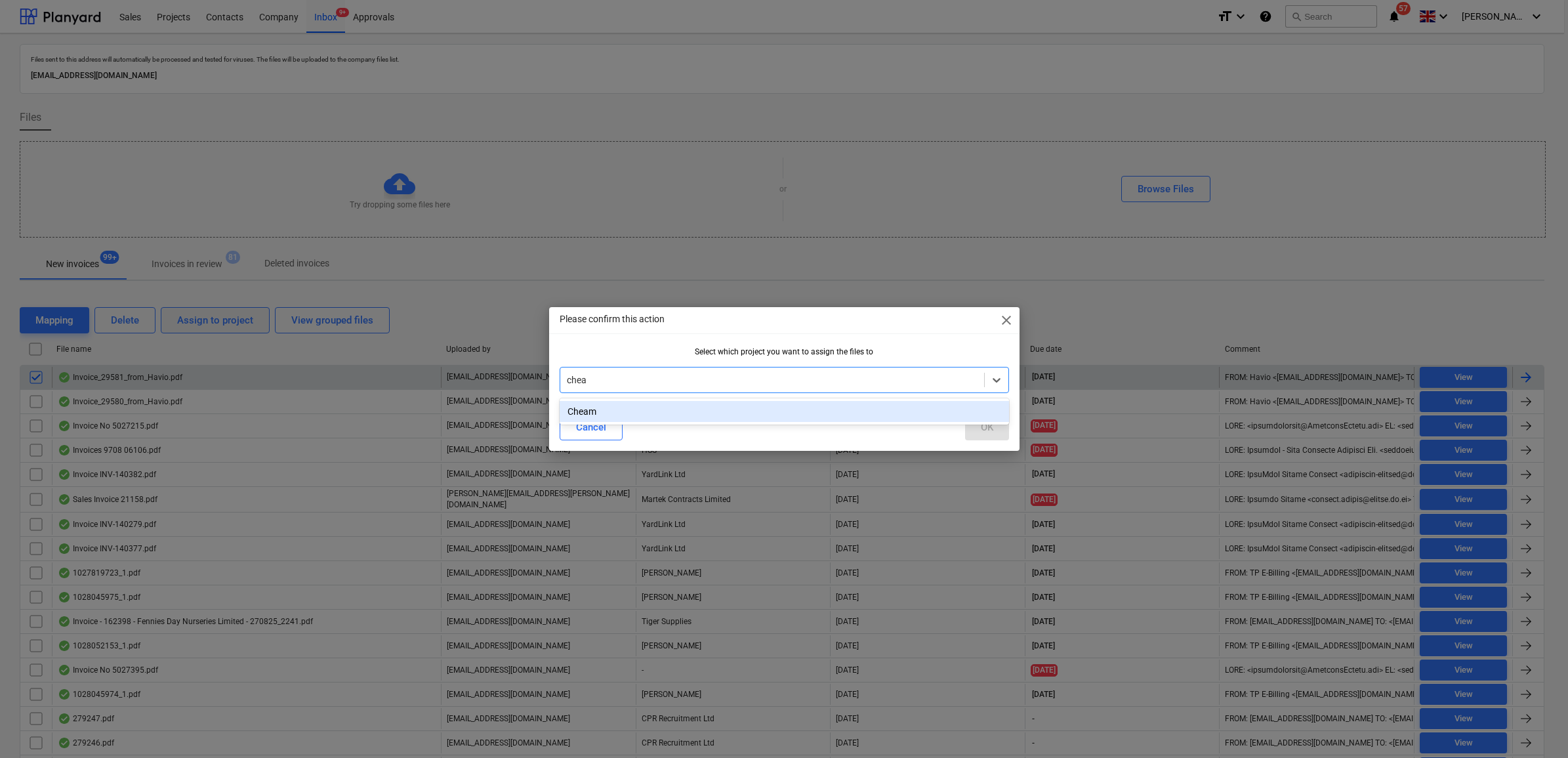
type input "cheam"
click at [723, 411] on div "Cheam" at bounding box center [784, 411] width 449 height 21
click at [994, 421] on button "OK" at bounding box center [987, 427] width 44 height 26
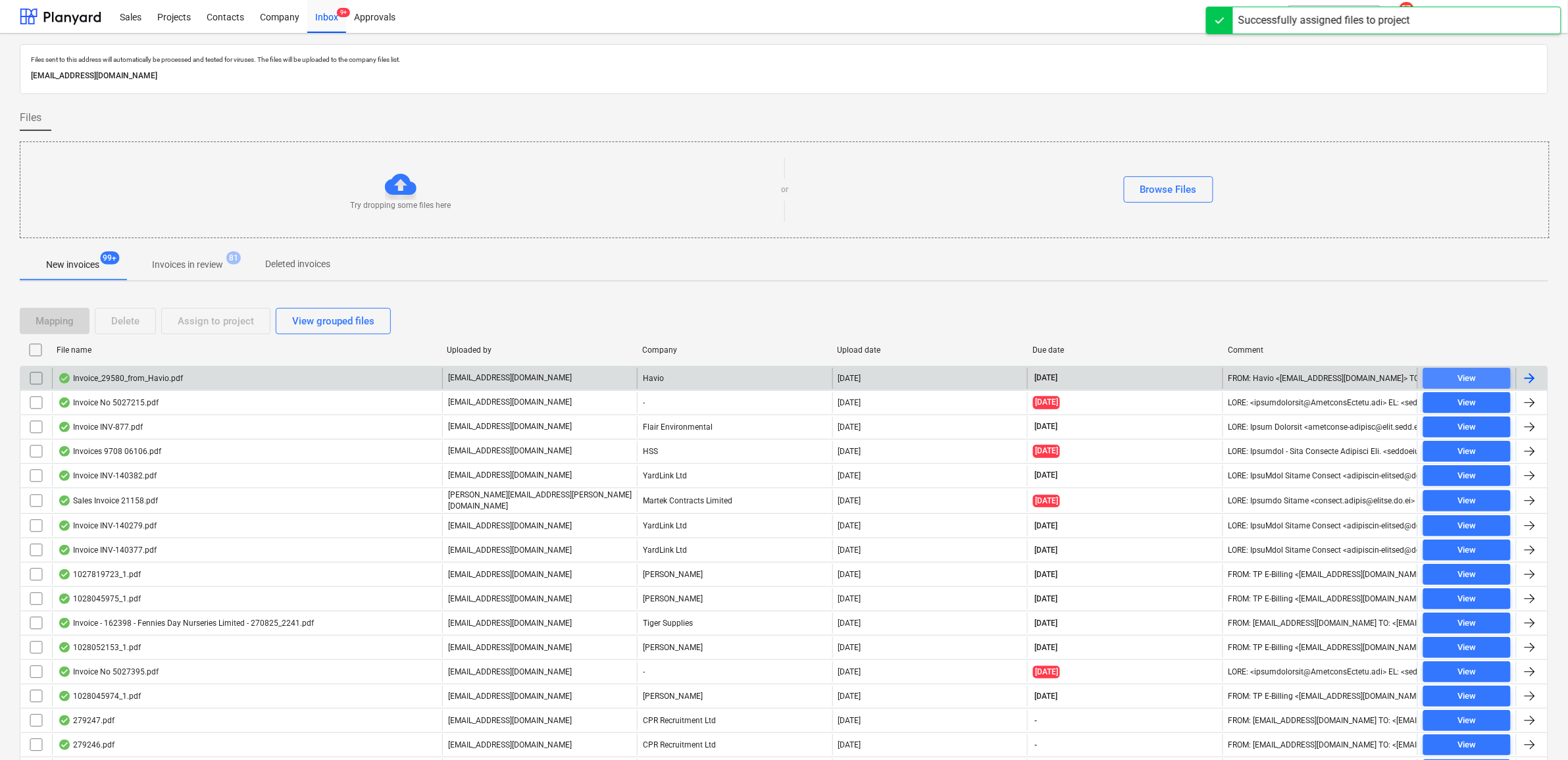
click at [1446, 376] on span "View" at bounding box center [1467, 378] width 77 height 15
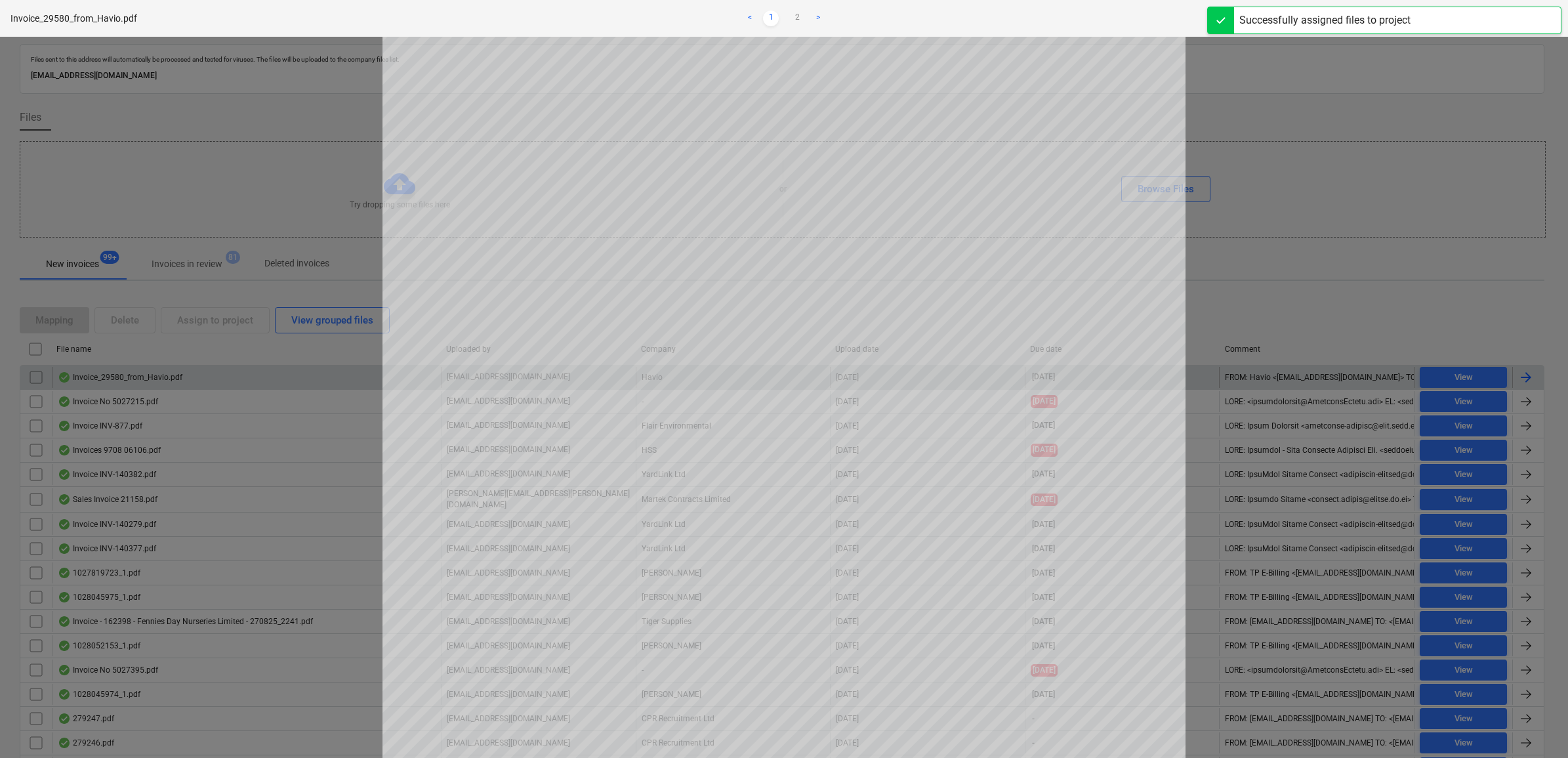
scroll to position [164, 0]
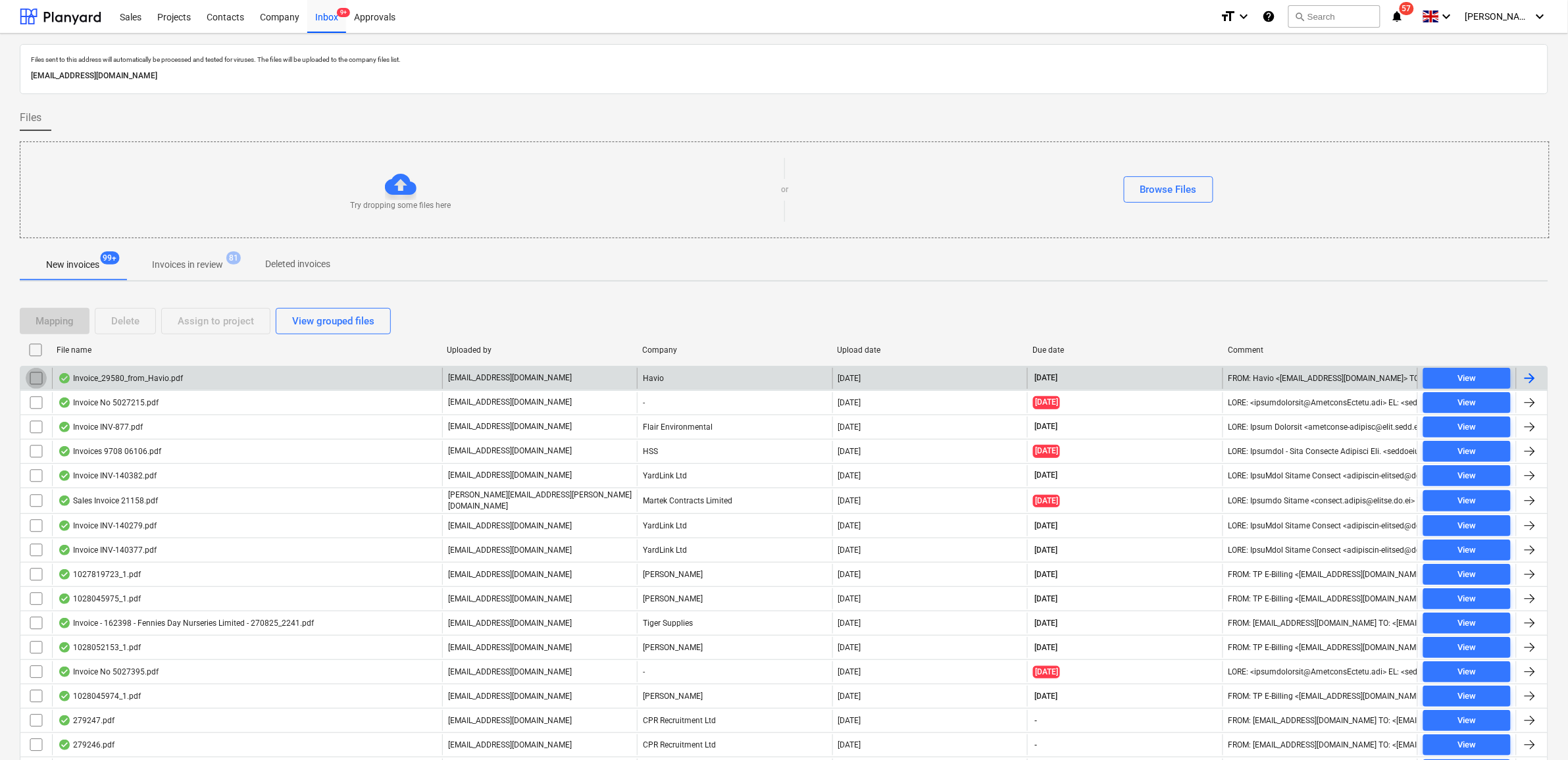
click at [33, 378] on input "checkbox" at bounding box center [36, 378] width 21 height 21
click at [199, 323] on div "Assign to project" at bounding box center [215, 321] width 77 height 17
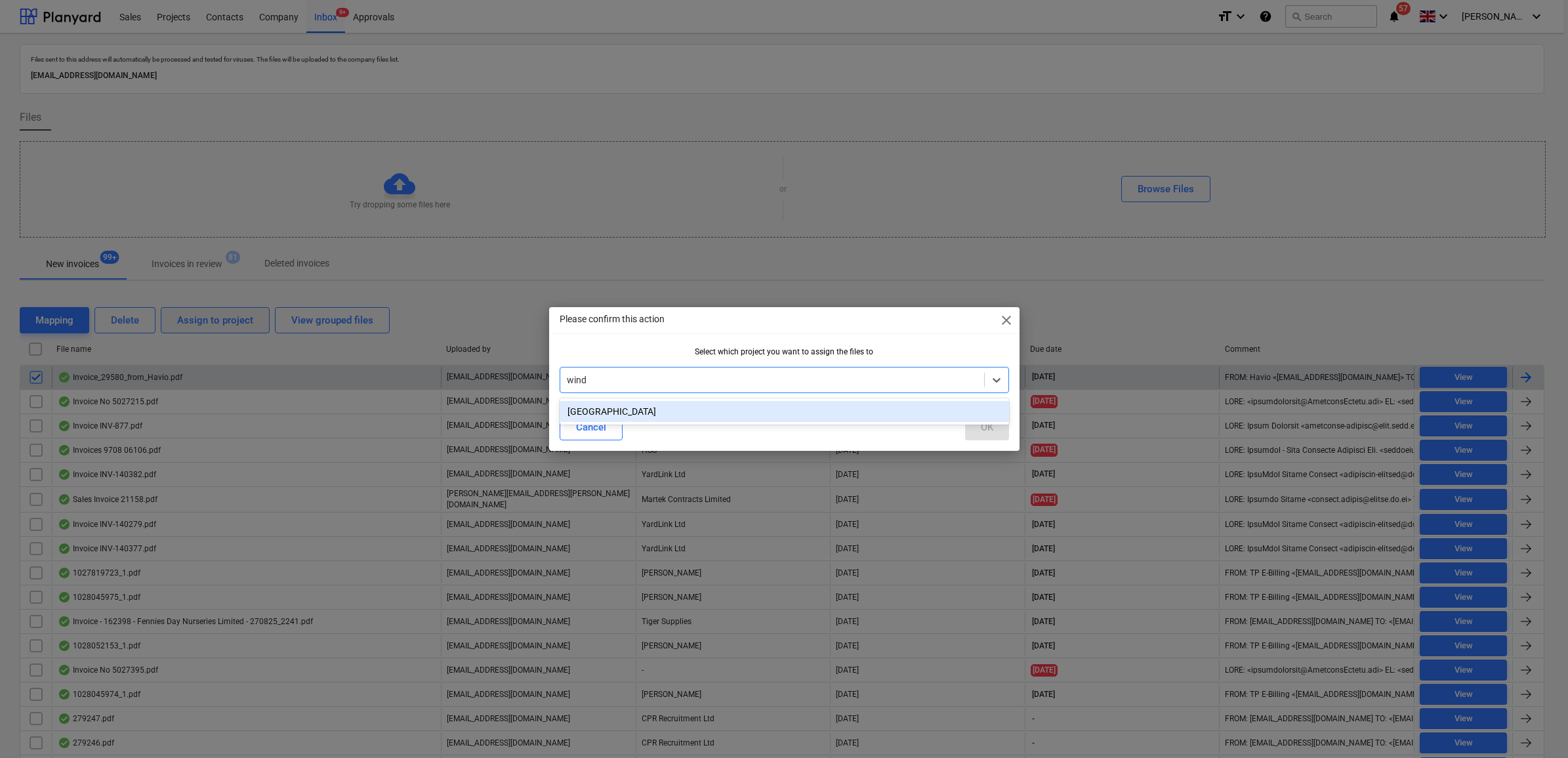
type input "winds"
click at [937, 417] on div "[GEOGRAPHIC_DATA]" at bounding box center [784, 411] width 449 height 21
click at [980, 430] on div "OK" at bounding box center [987, 427] width 12 height 17
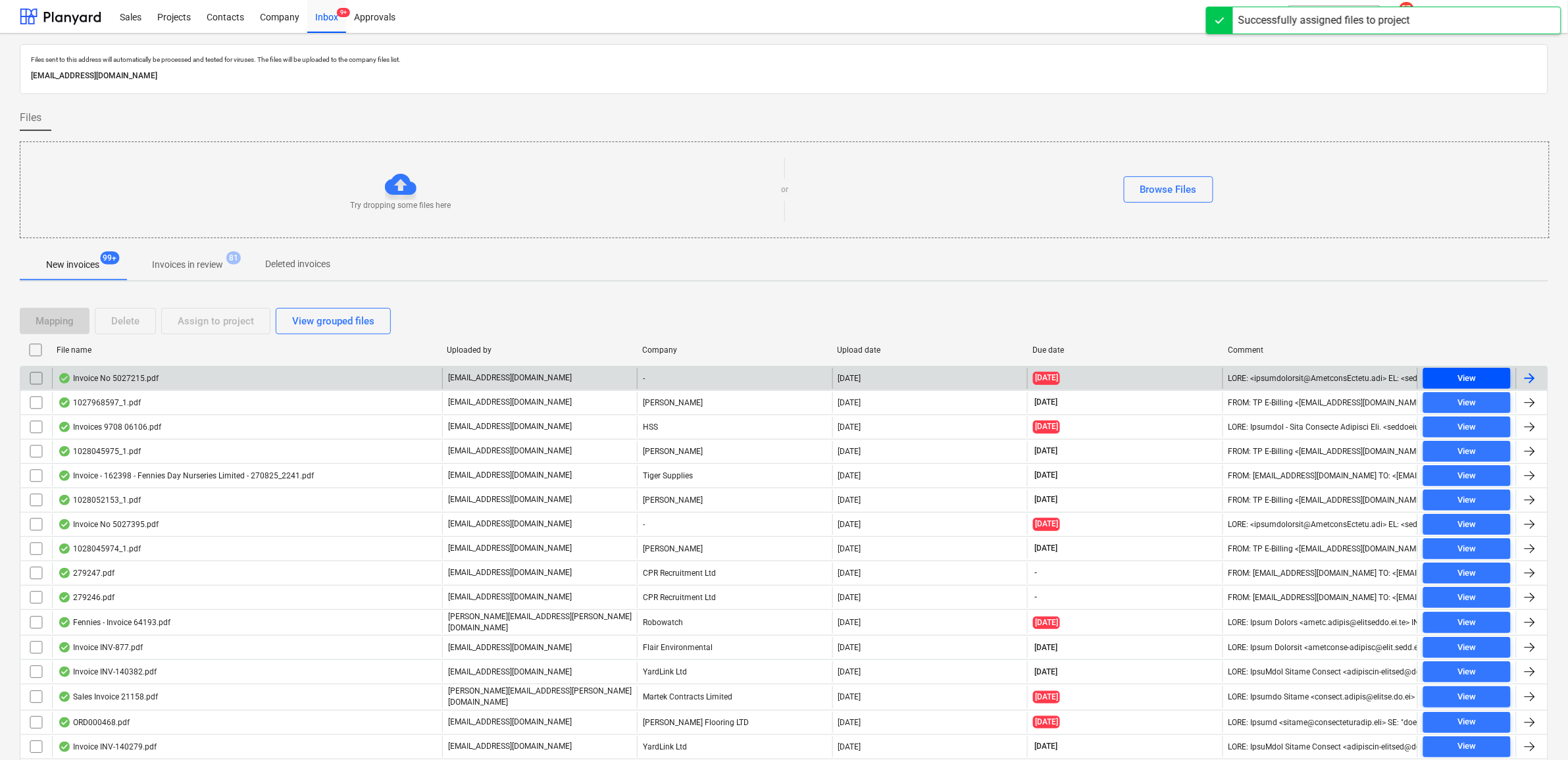
click at [1470, 380] on div "View" at bounding box center [1467, 378] width 19 height 15
click at [38, 378] on input "checkbox" at bounding box center [36, 378] width 21 height 21
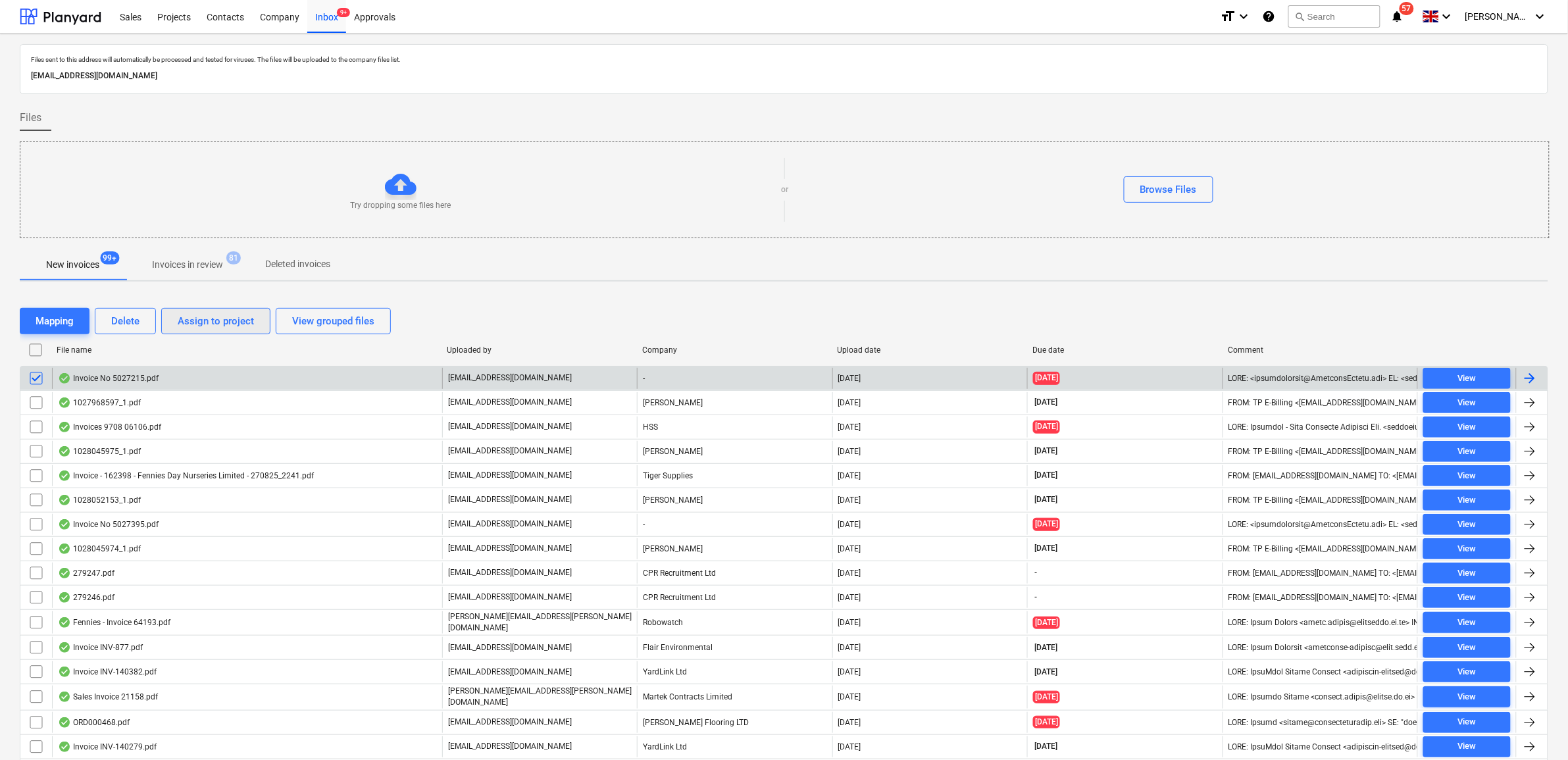
click at [182, 323] on div "Assign to project" at bounding box center [215, 321] width 77 height 17
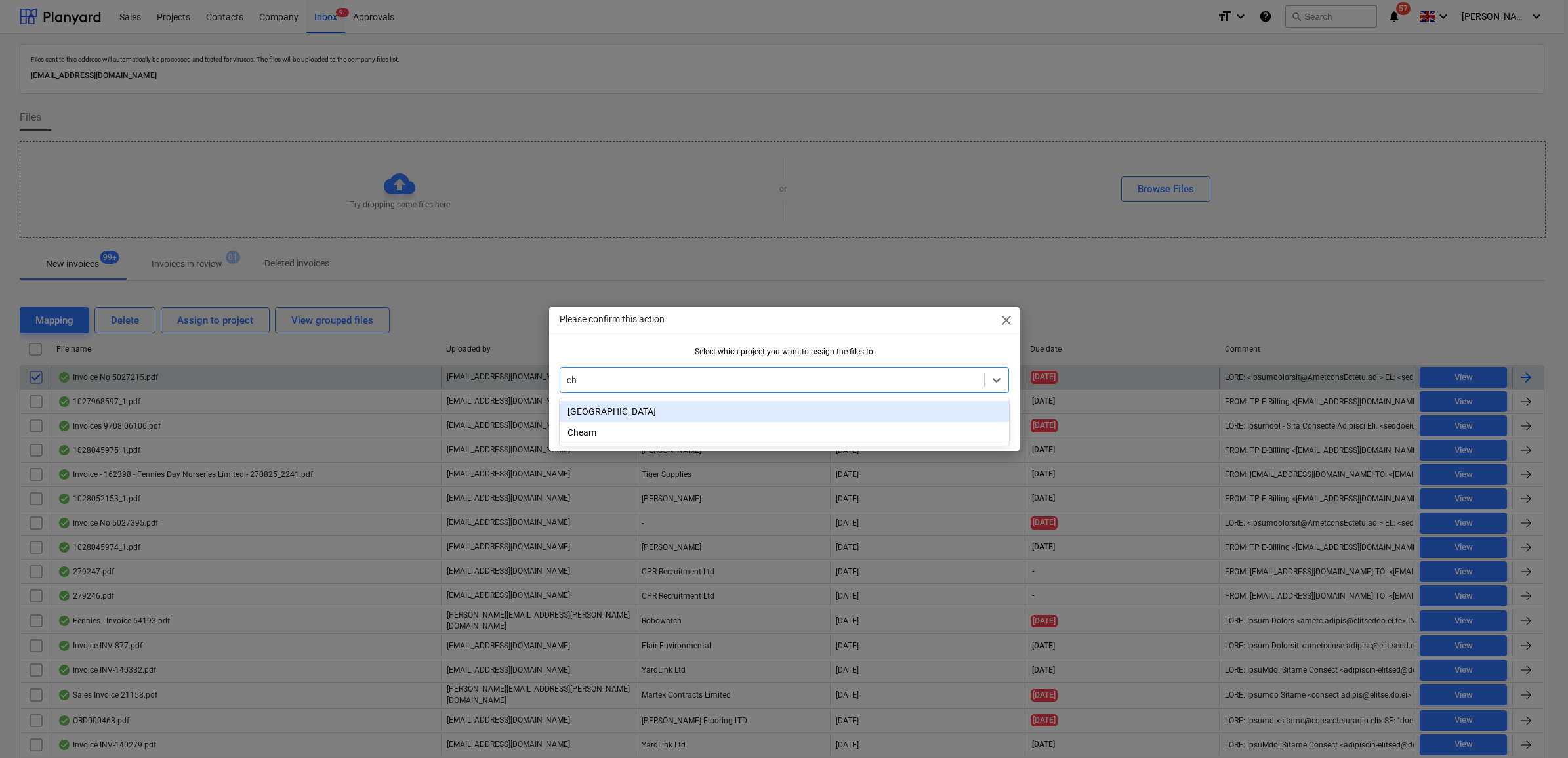
type input "che"
click at [786, 404] on div "Cheam" at bounding box center [784, 411] width 449 height 21
click at [986, 420] on div "OK" at bounding box center [987, 427] width 12 height 17
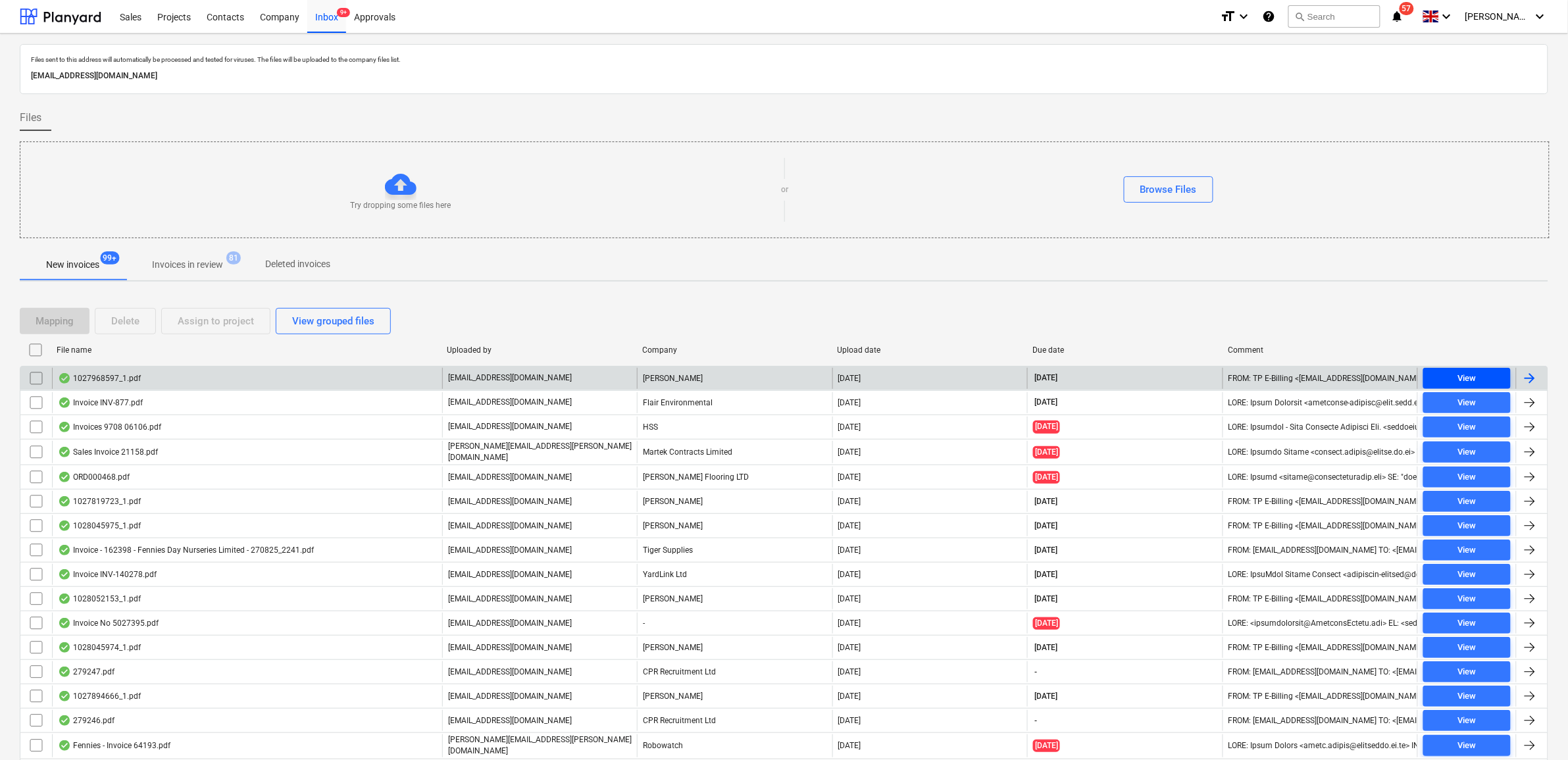
click at [1461, 380] on div "View" at bounding box center [1467, 378] width 19 height 15
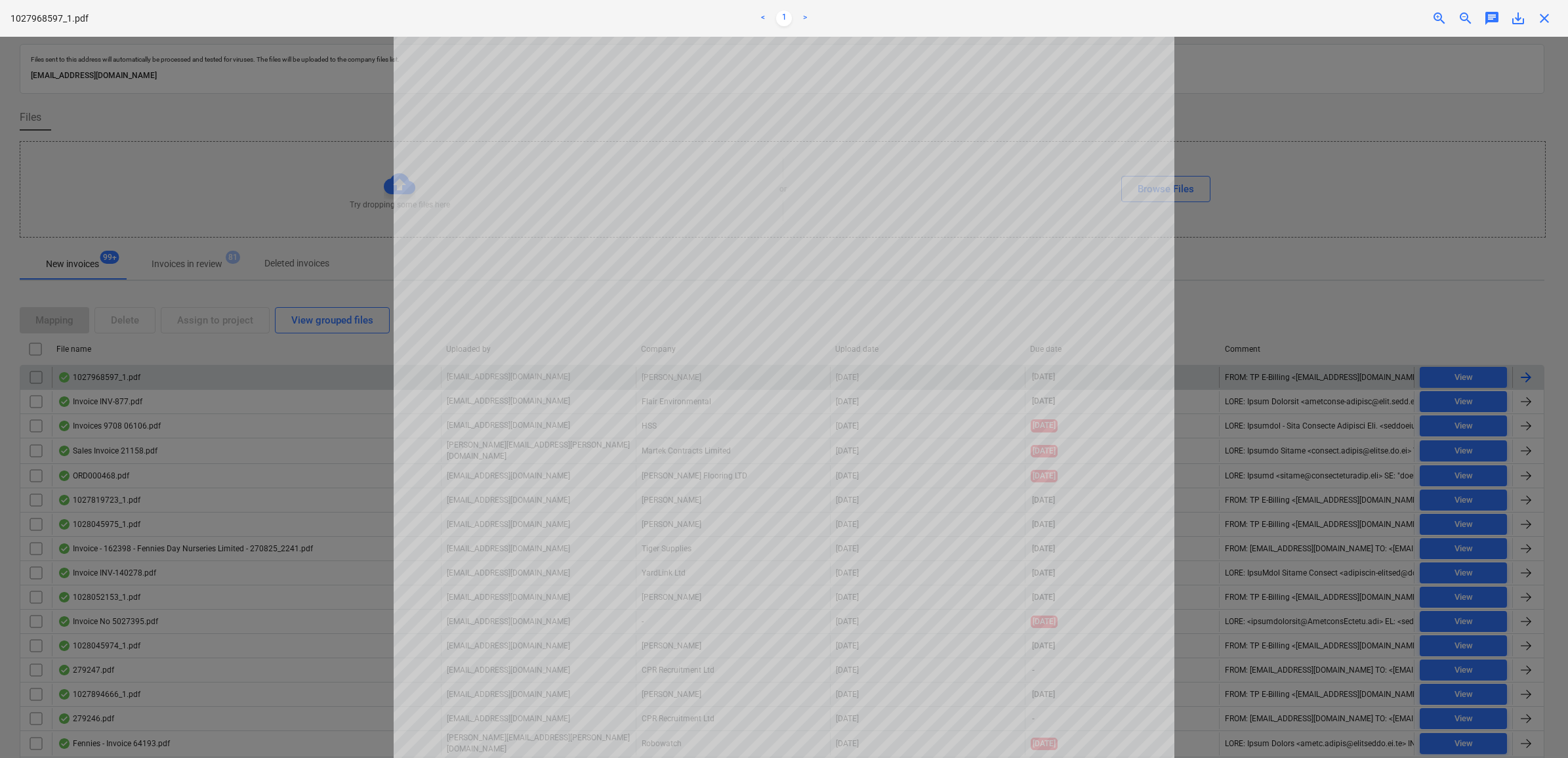
scroll to position [328, 0]
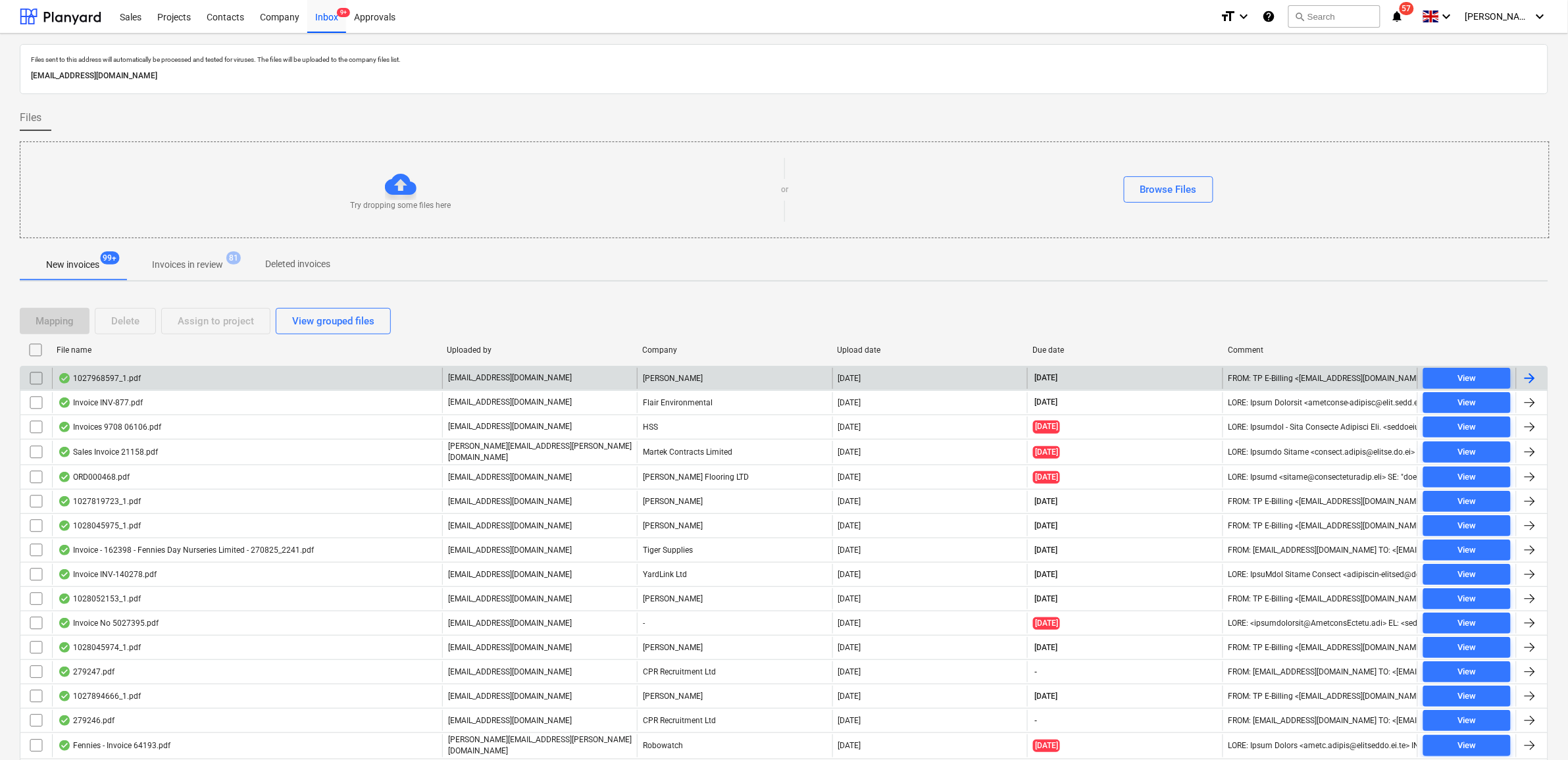
click at [39, 380] on input "checkbox" at bounding box center [36, 378] width 21 height 21
click at [173, 327] on button "Assign to project" at bounding box center [215, 321] width 109 height 26
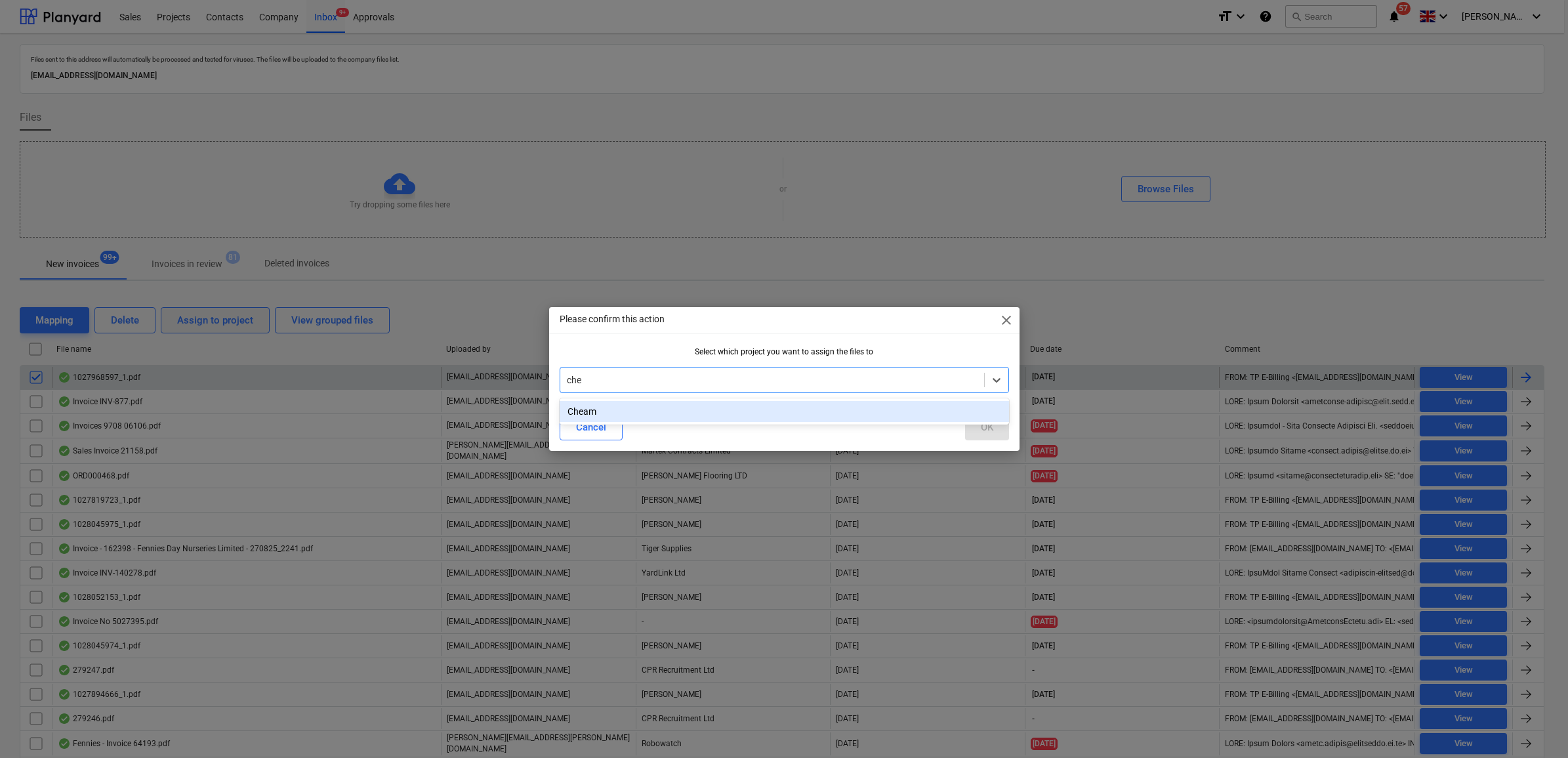
type input "chea"
click at [667, 408] on div "Cheam" at bounding box center [784, 411] width 449 height 21
click at [973, 430] on button "OK" at bounding box center [987, 427] width 44 height 26
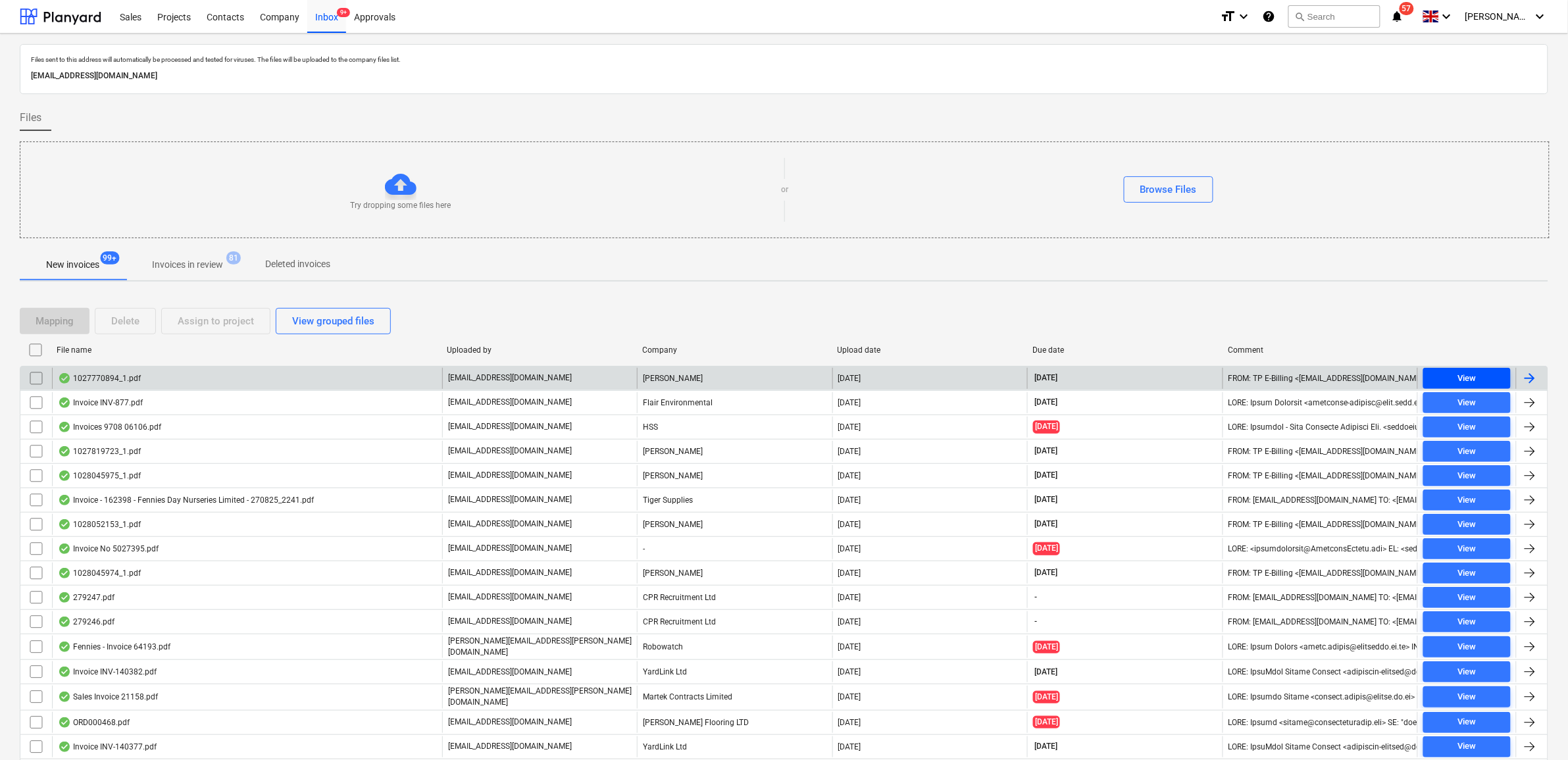
click at [1473, 370] on button "View" at bounding box center [1467, 378] width 87 height 21
click at [40, 378] on input "checkbox" at bounding box center [36, 378] width 21 height 21
click at [225, 327] on div "Assign to project" at bounding box center [215, 321] width 77 height 17
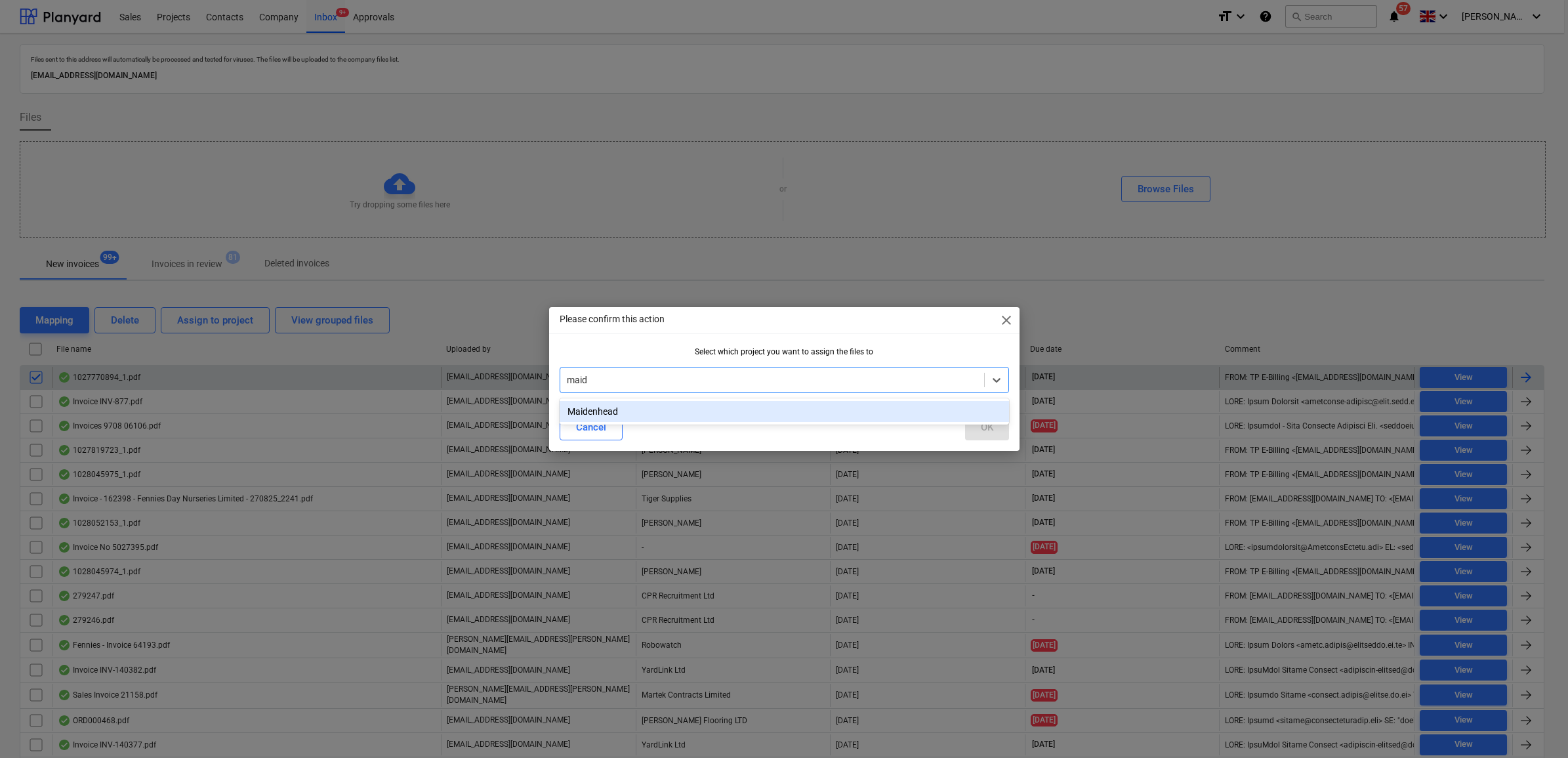
type input "maide"
click at [820, 405] on div "Maidenhead" at bounding box center [784, 411] width 449 height 21
click at [999, 425] on button "OK" at bounding box center [987, 427] width 44 height 26
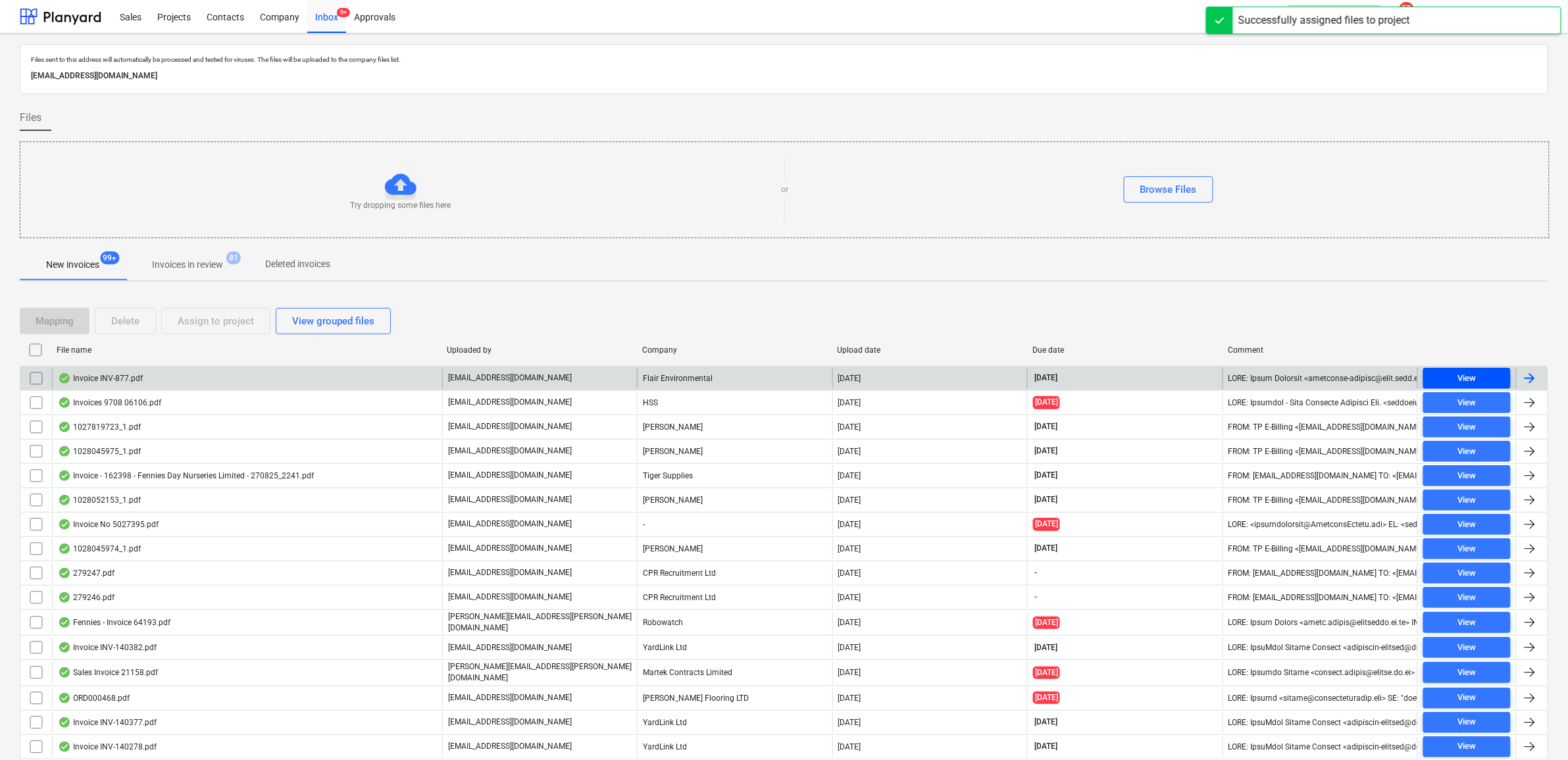
click at [1452, 377] on span "View" at bounding box center [1467, 378] width 77 height 15
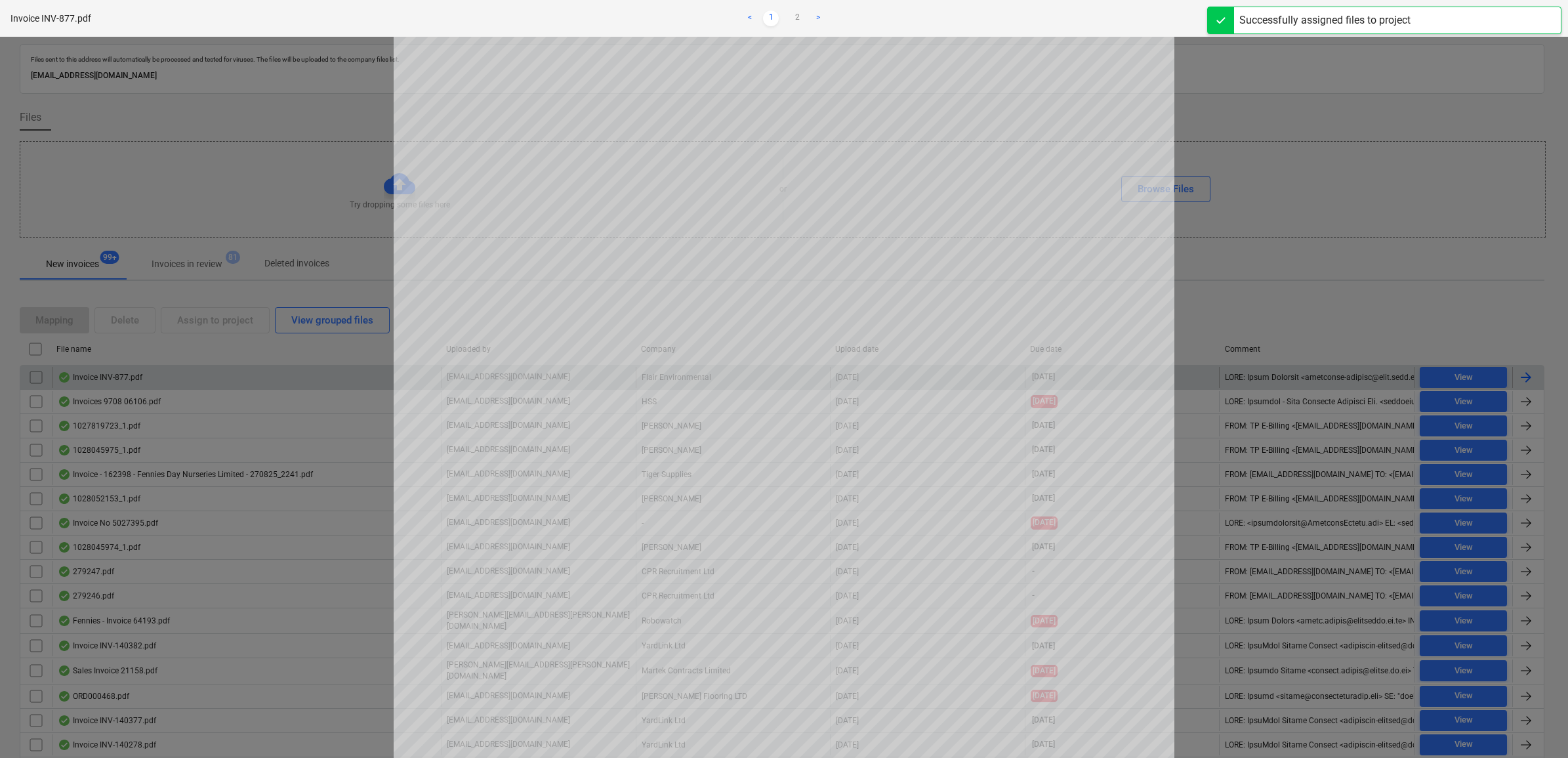
scroll to position [82, 0]
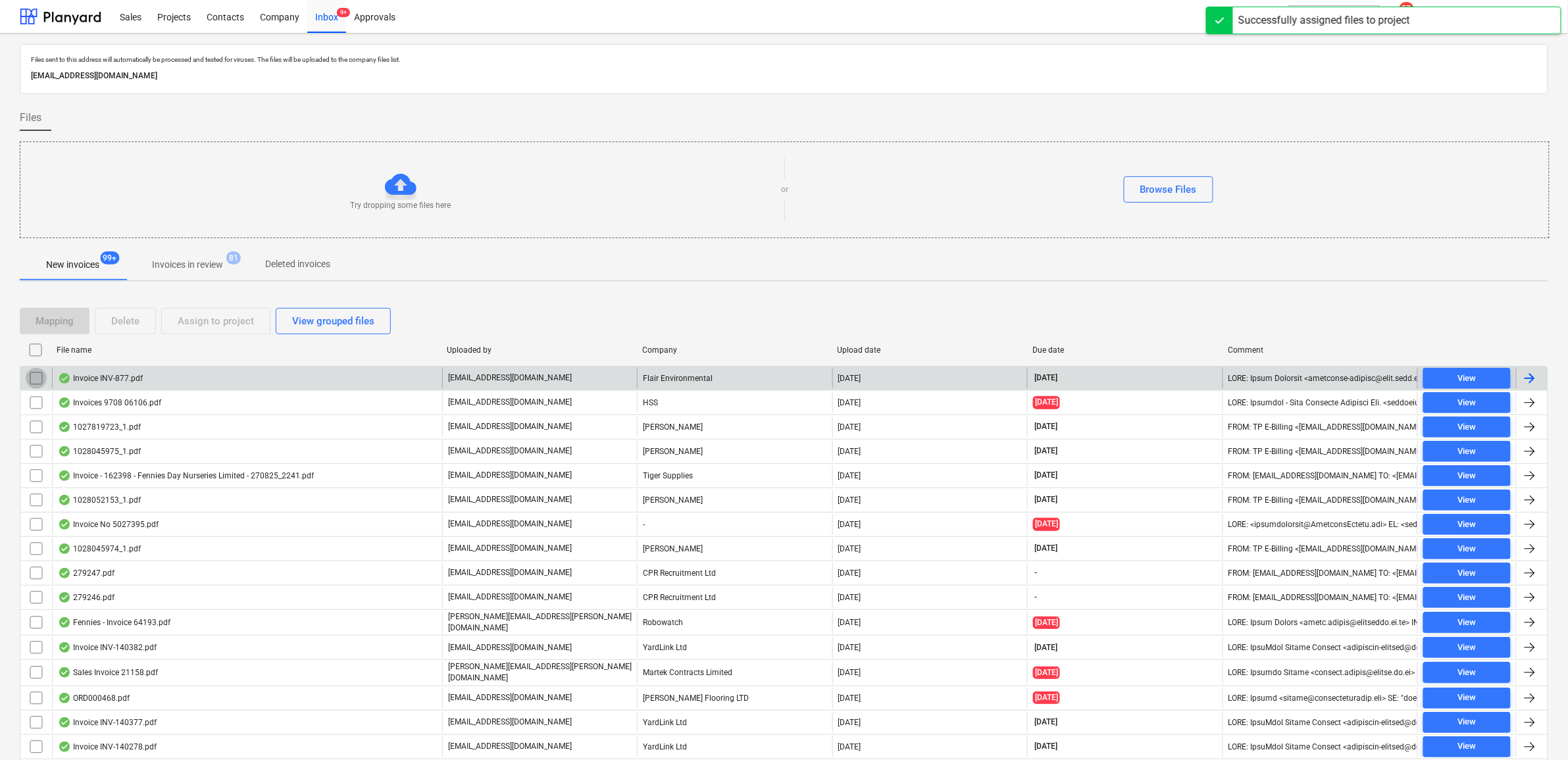
click at [37, 380] on input "checkbox" at bounding box center [36, 378] width 21 height 21
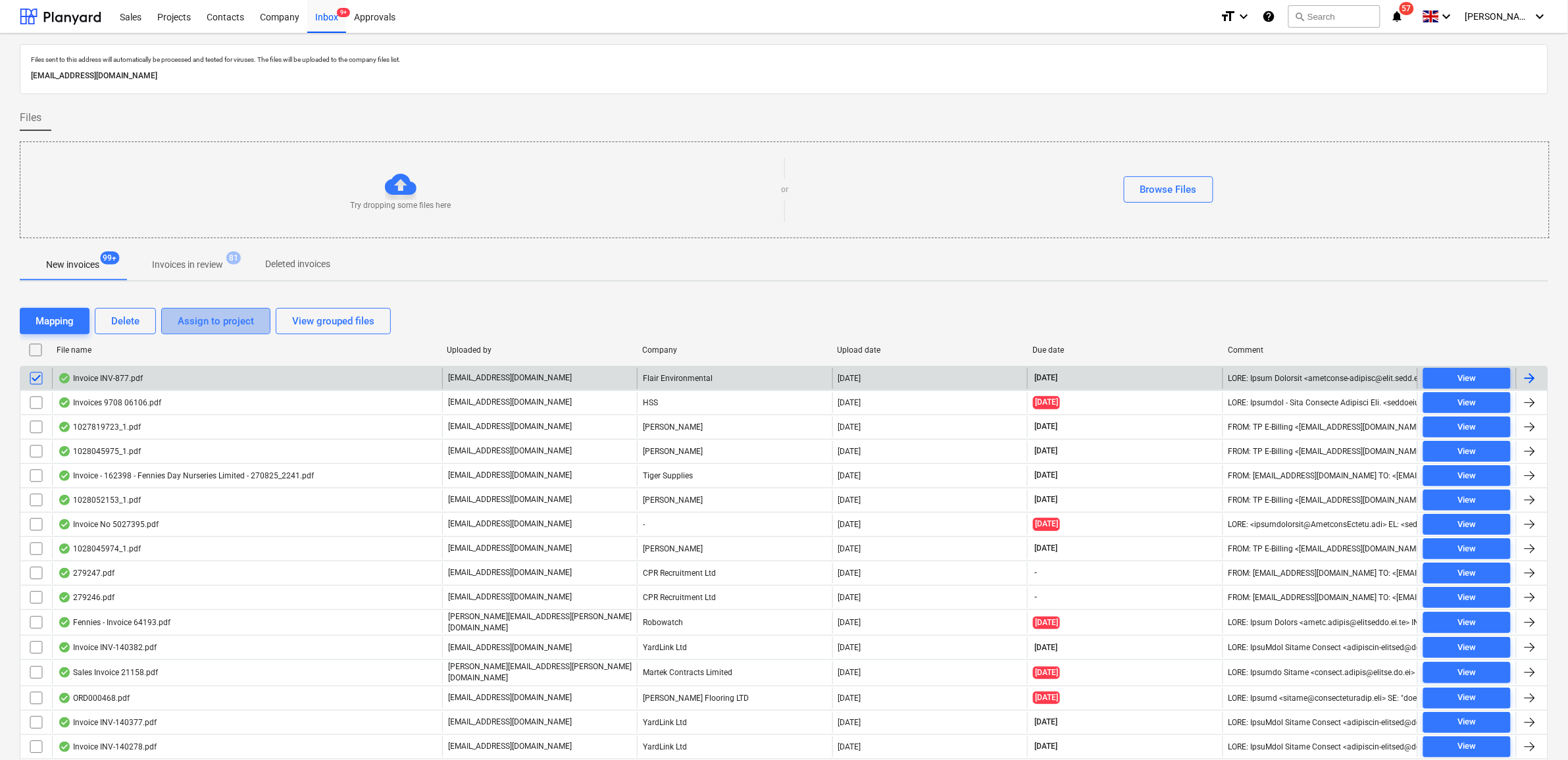
click at [204, 320] on div "Assign to project" at bounding box center [215, 321] width 77 height 17
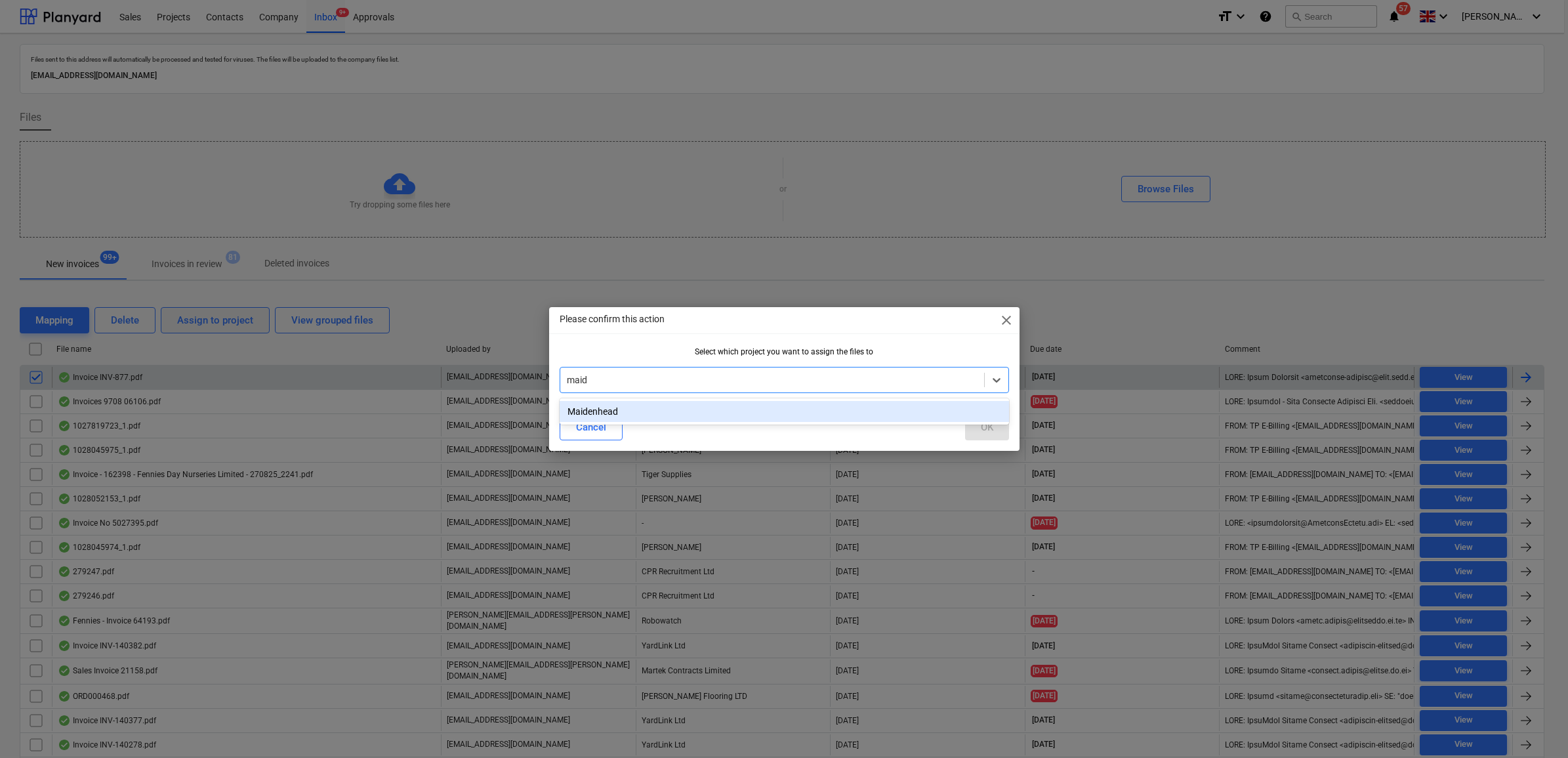
type input "maide"
click at [656, 404] on div "Maidenhead" at bounding box center [784, 411] width 449 height 21
click at [994, 424] on button "OK" at bounding box center [987, 427] width 44 height 26
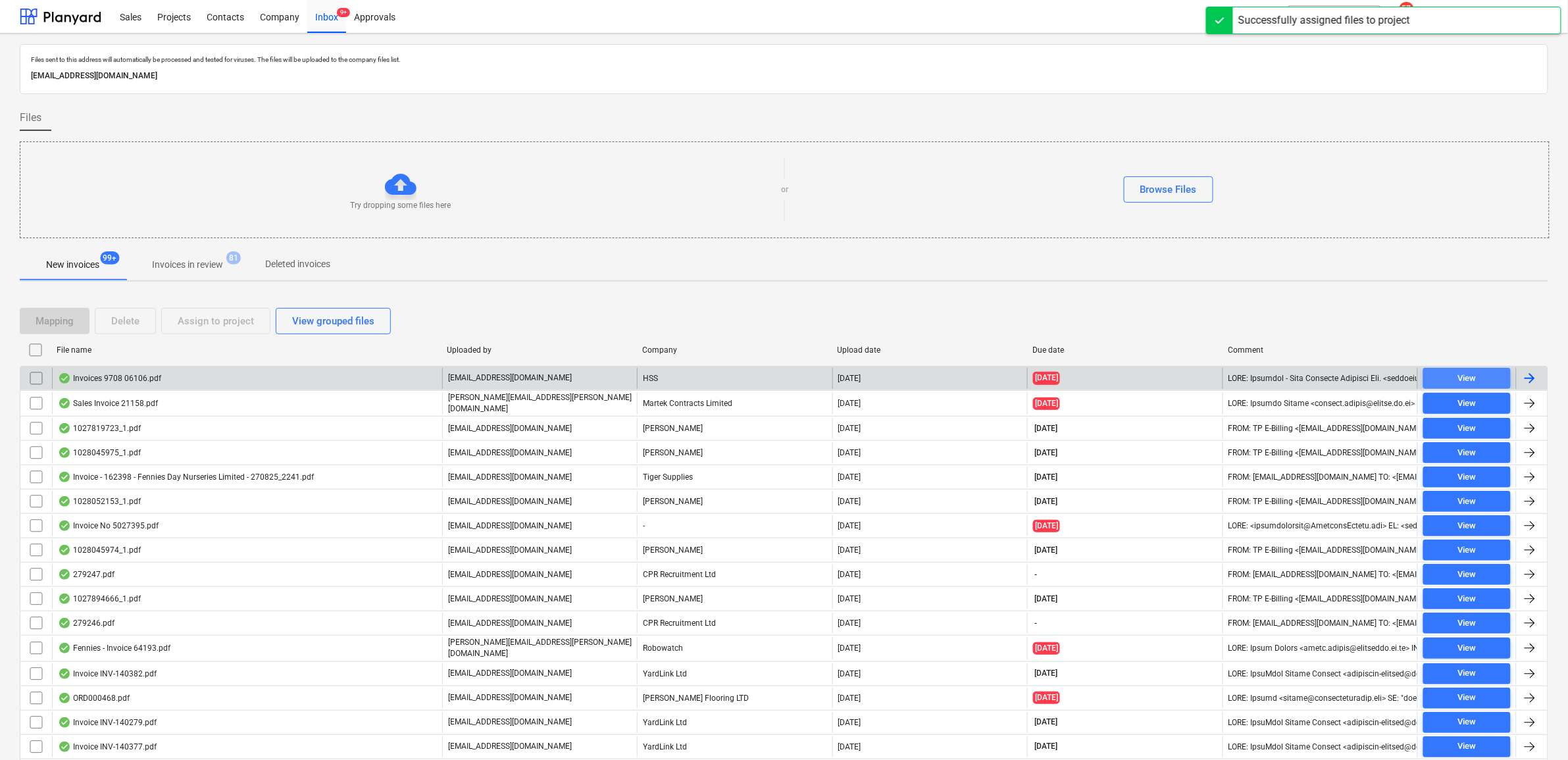
click at [1484, 374] on span "View" at bounding box center [1467, 378] width 77 height 15
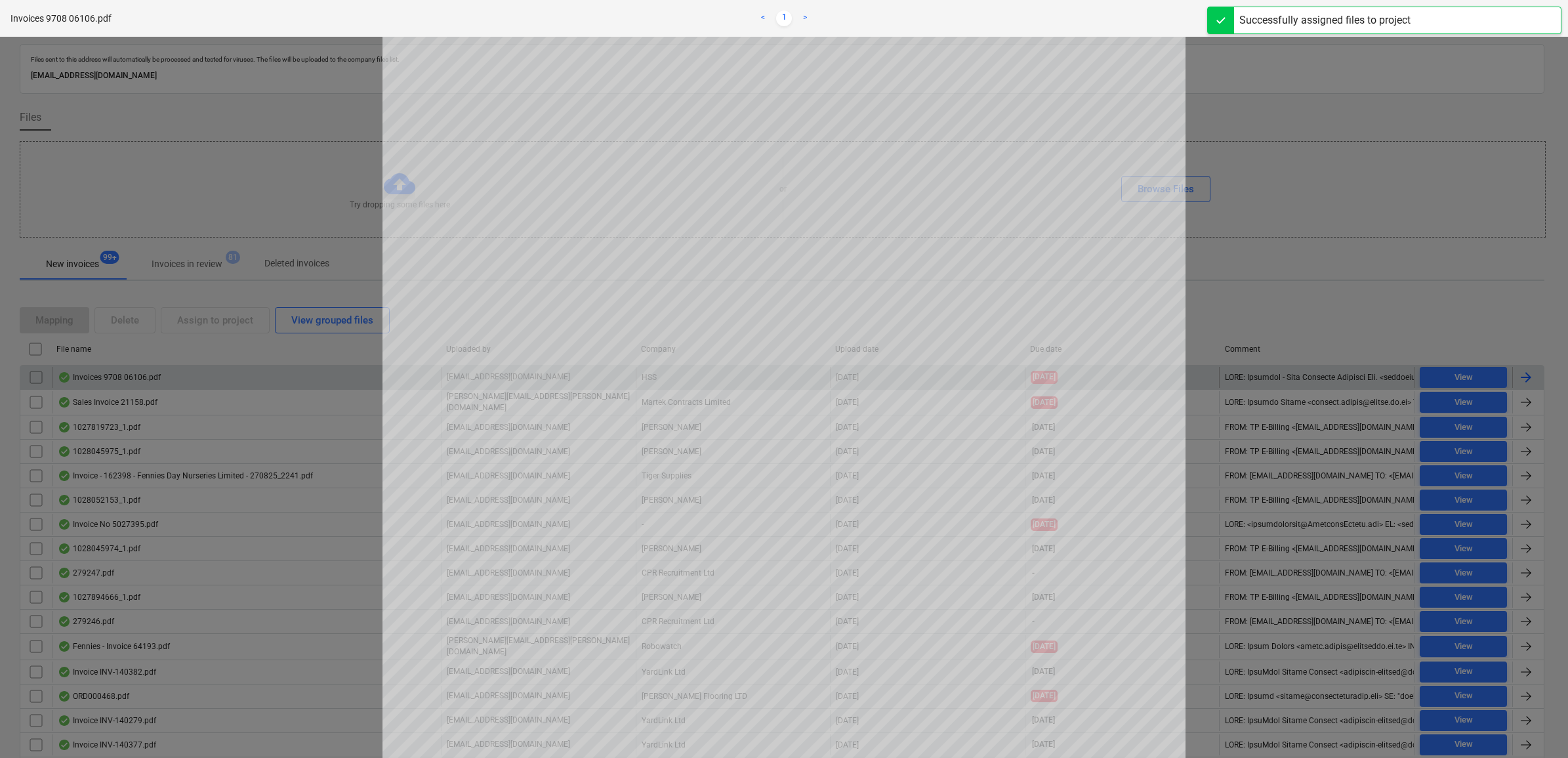
scroll to position [82, 0]
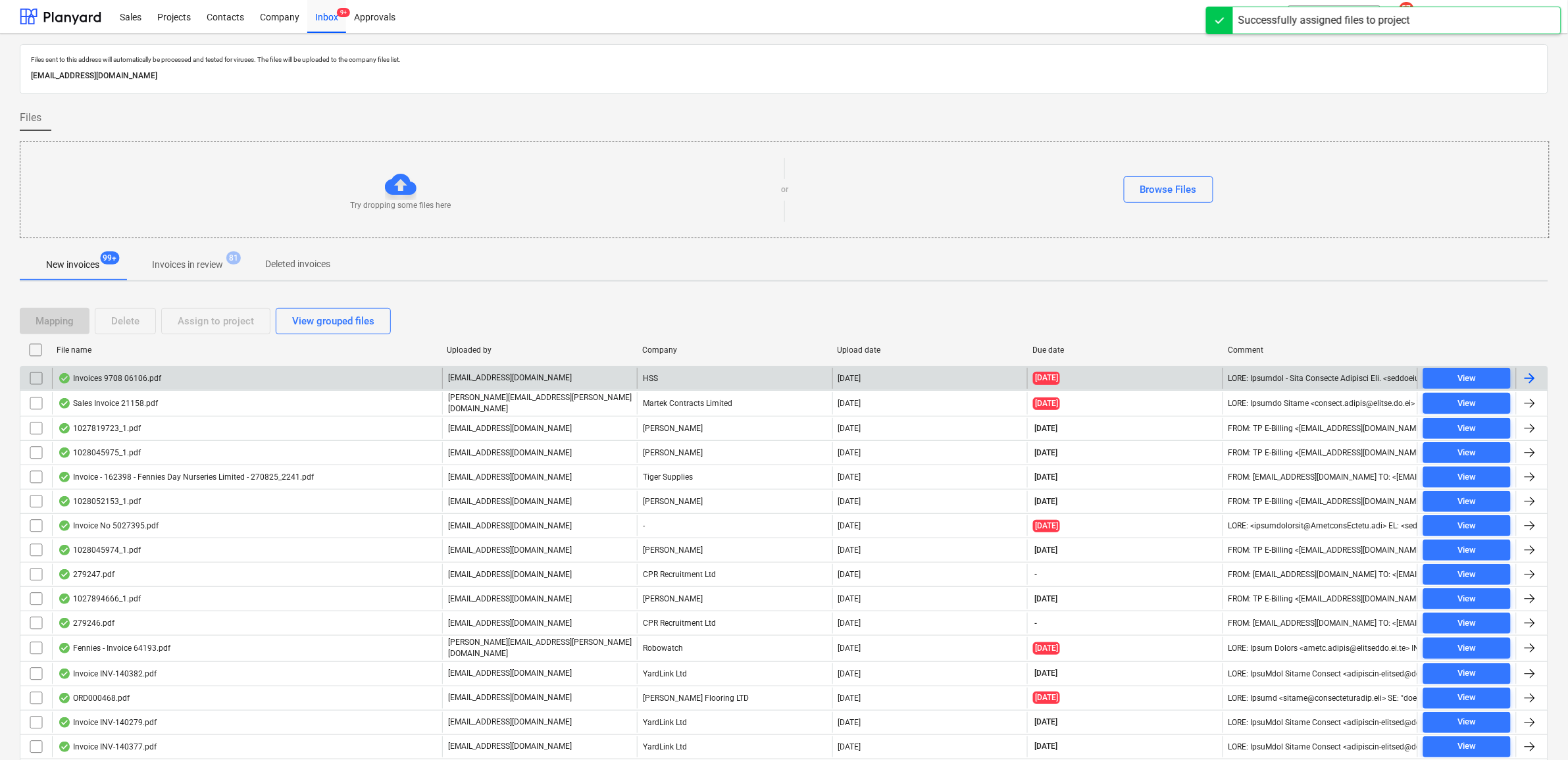
click at [29, 376] on input "checkbox" at bounding box center [36, 378] width 21 height 21
click at [202, 322] on div "Assign to project" at bounding box center [215, 321] width 77 height 17
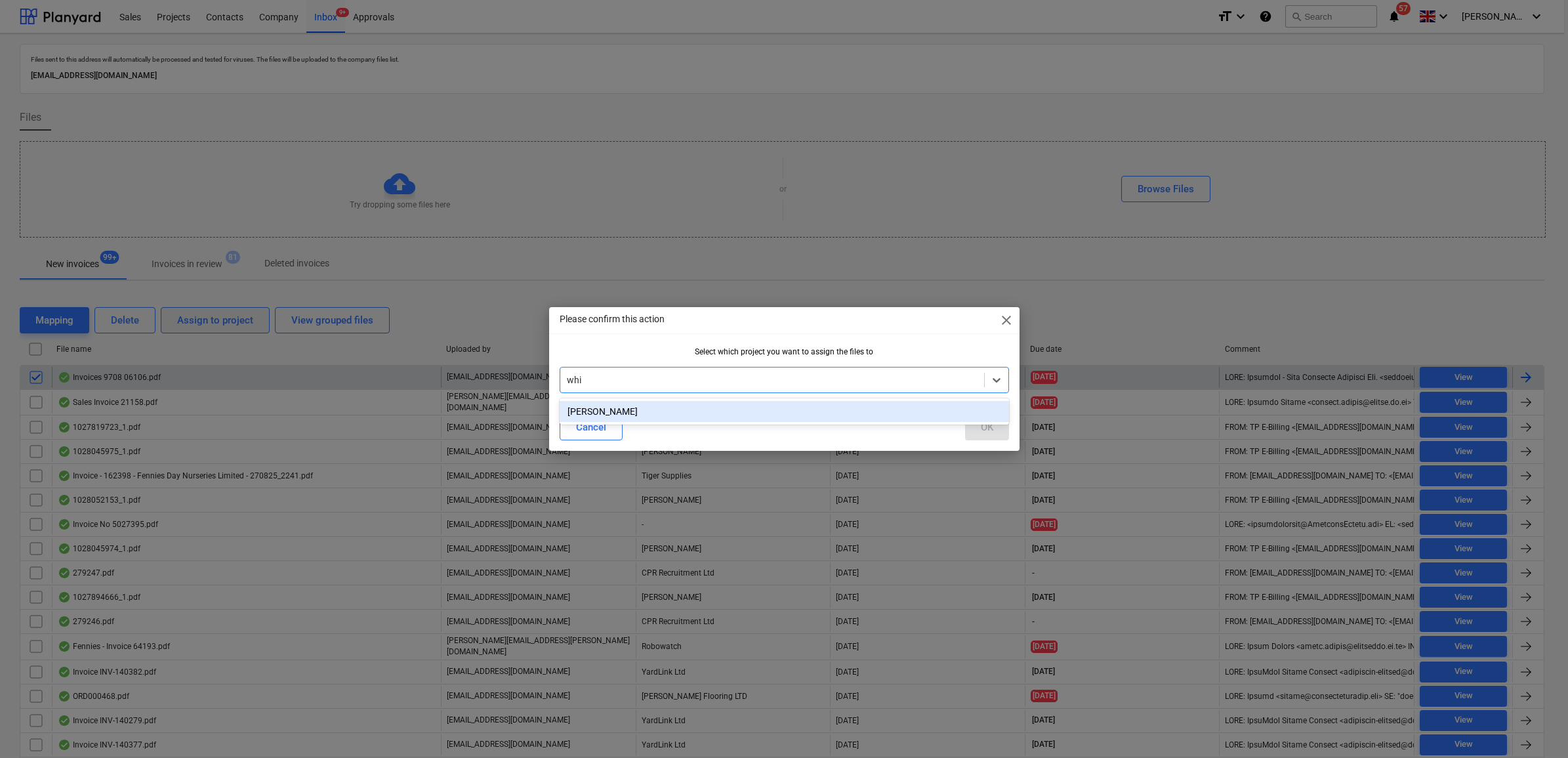
type input "whit"
click at [798, 405] on div "[PERSON_NAME]" at bounding box center [784, 411] width 449 height 21
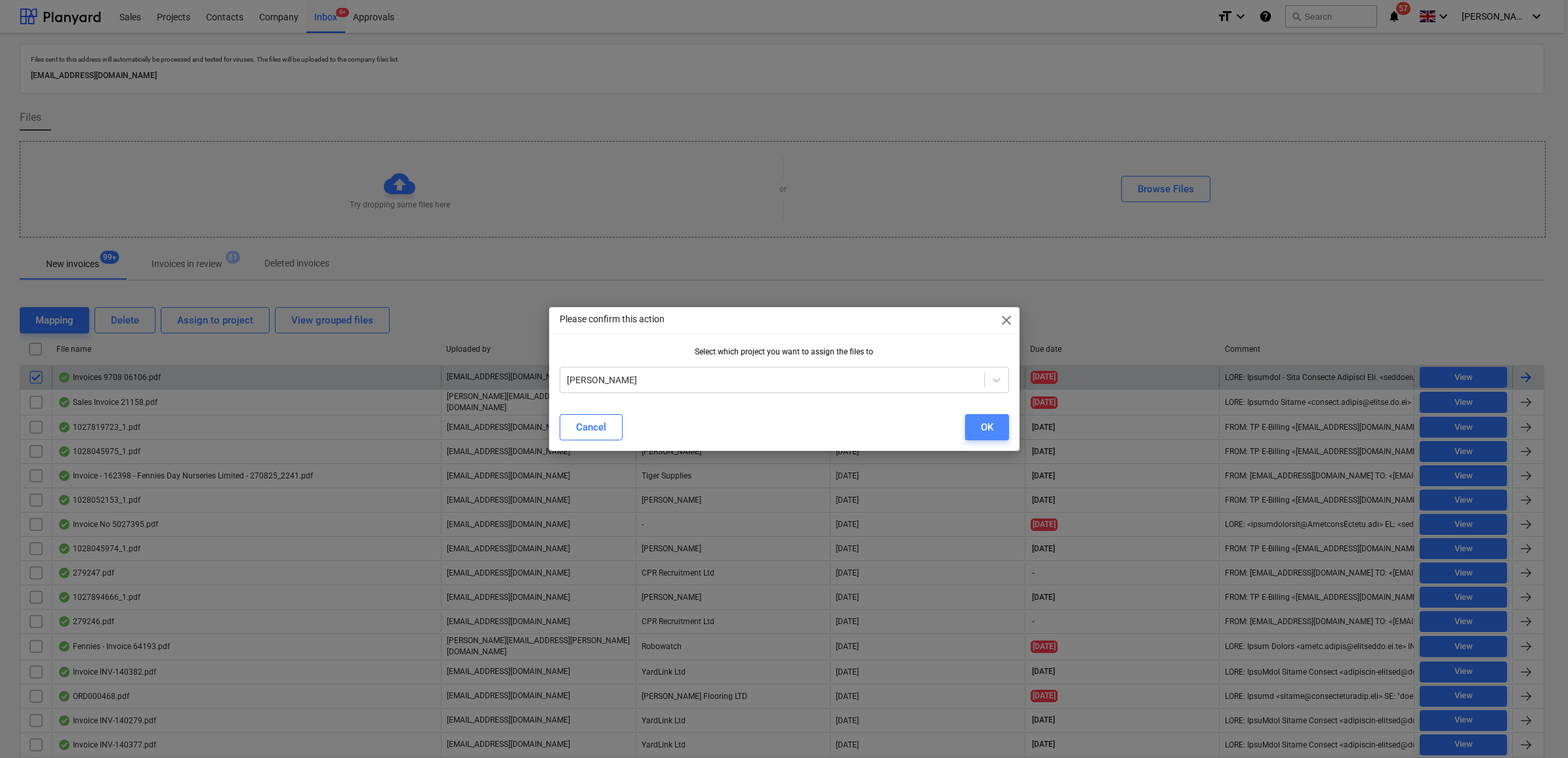
click at [974, 423] on button "OK" at bounding box center [987, 427] width 44 height 26
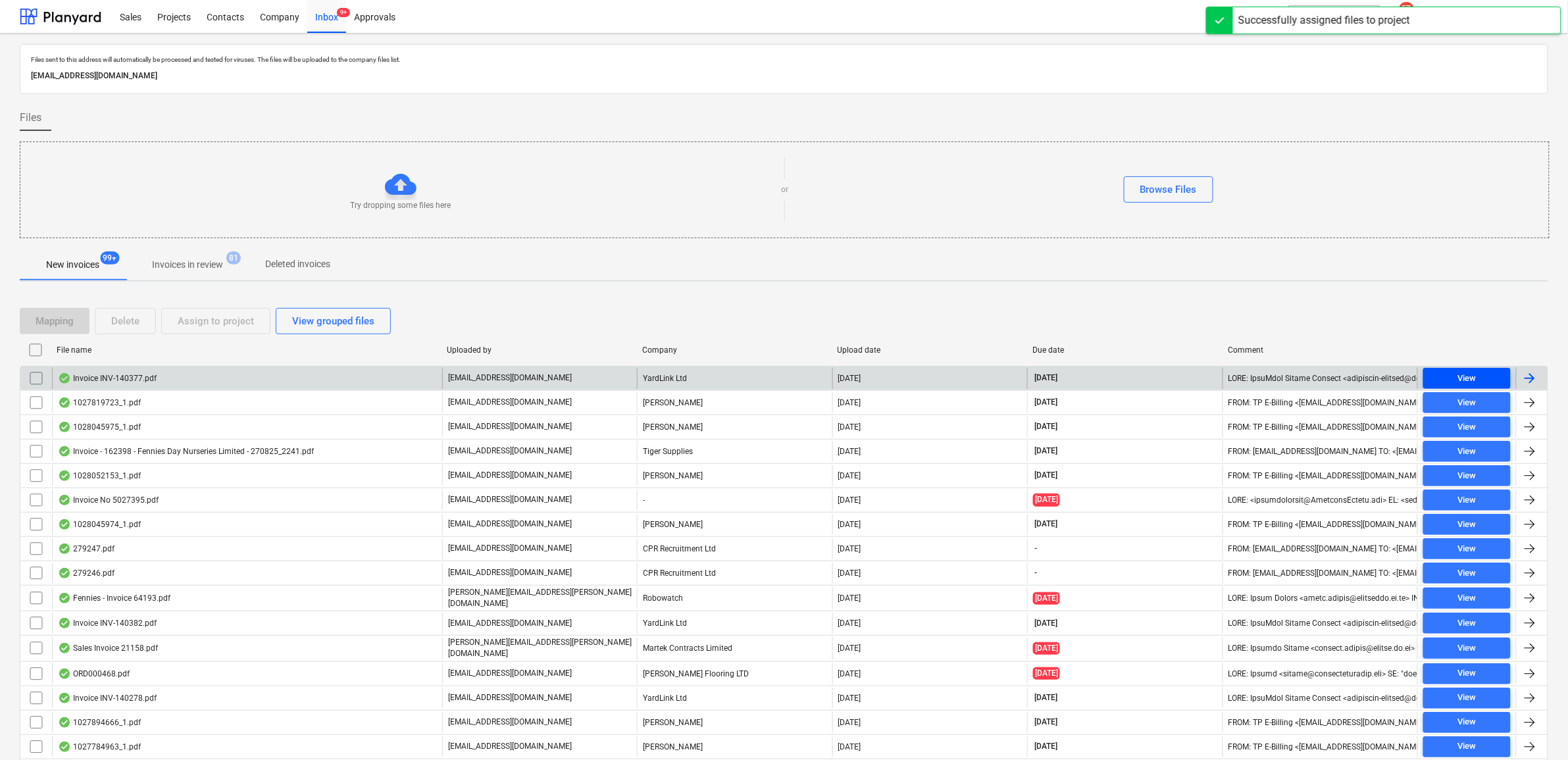
click at [1491, 375] on span "View" at bounding box center [1467, 378] width 77 height 15
click at [29, 382] on input "checkbox" at bounding box center [36, 378] width 21 height 21
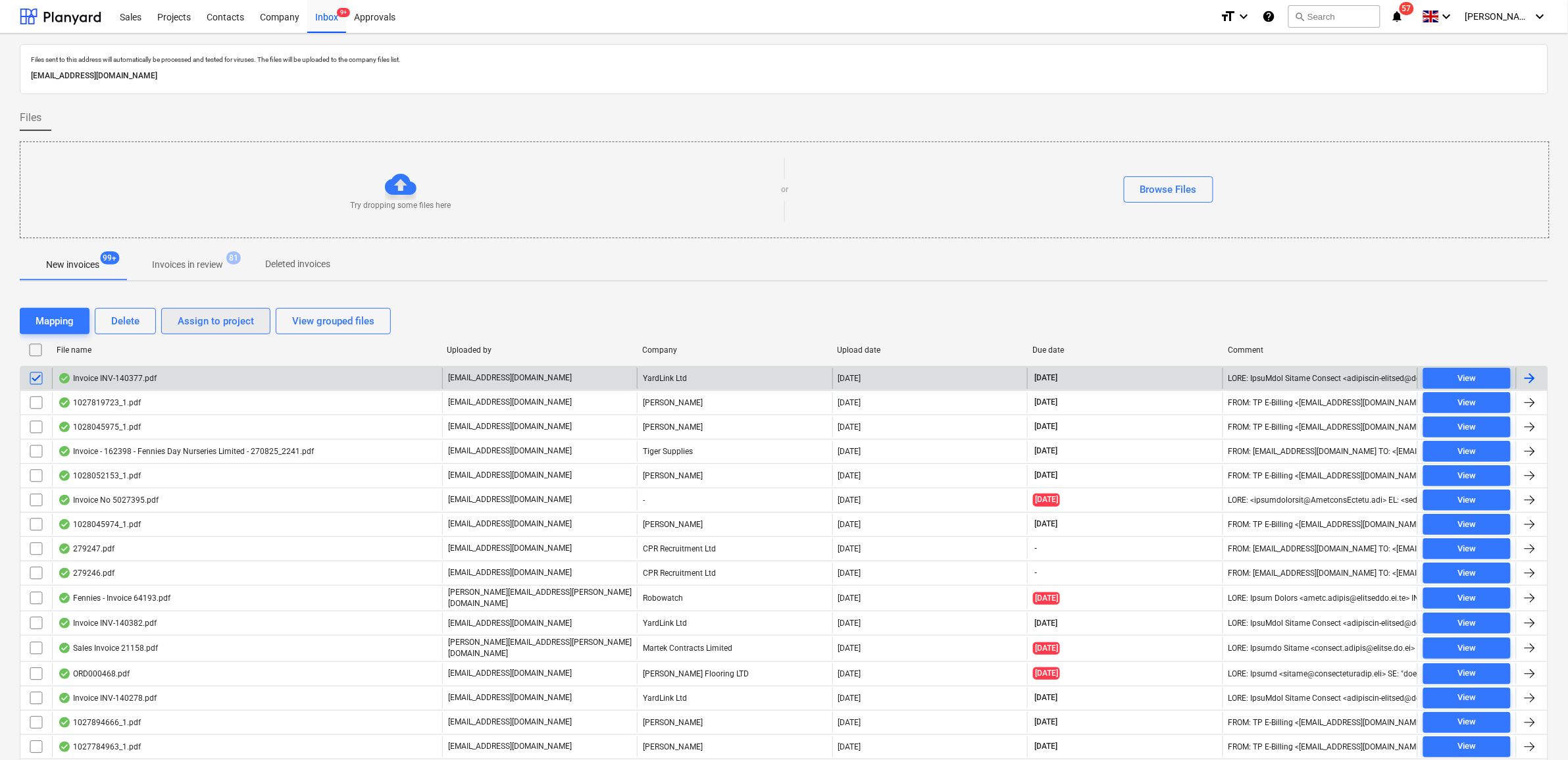
click at [197, 317] on div "Assign to project" at bounding box center [215, 321] width 77 height 17
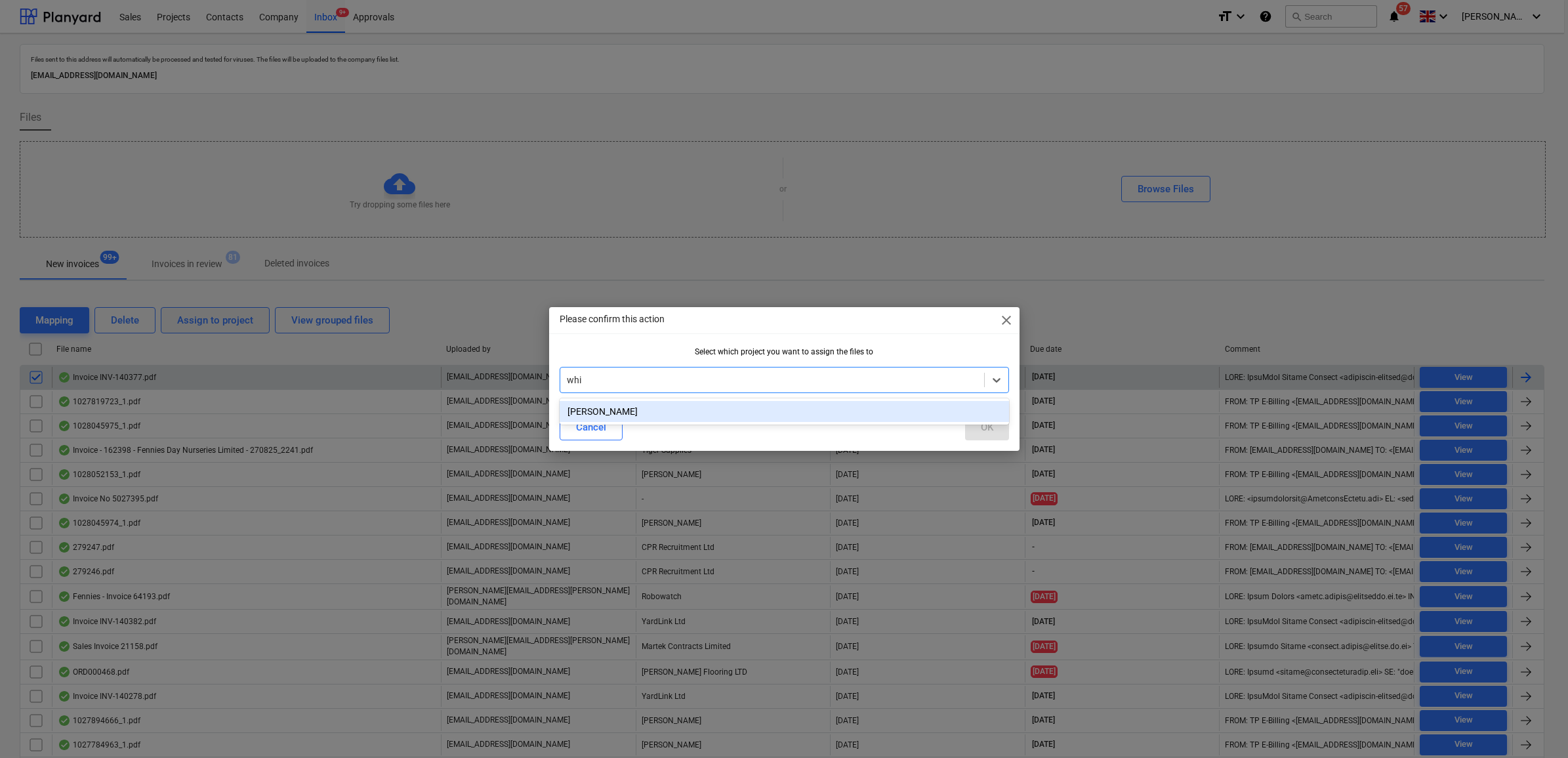
type input "whit"
click at [749, 401] on div "[PERSON_NAME]" at bounding box center [784, 411] width 449 height 21
click at [987, 425] on div "OK" at bounding box center [987, 427] width 12 height 17
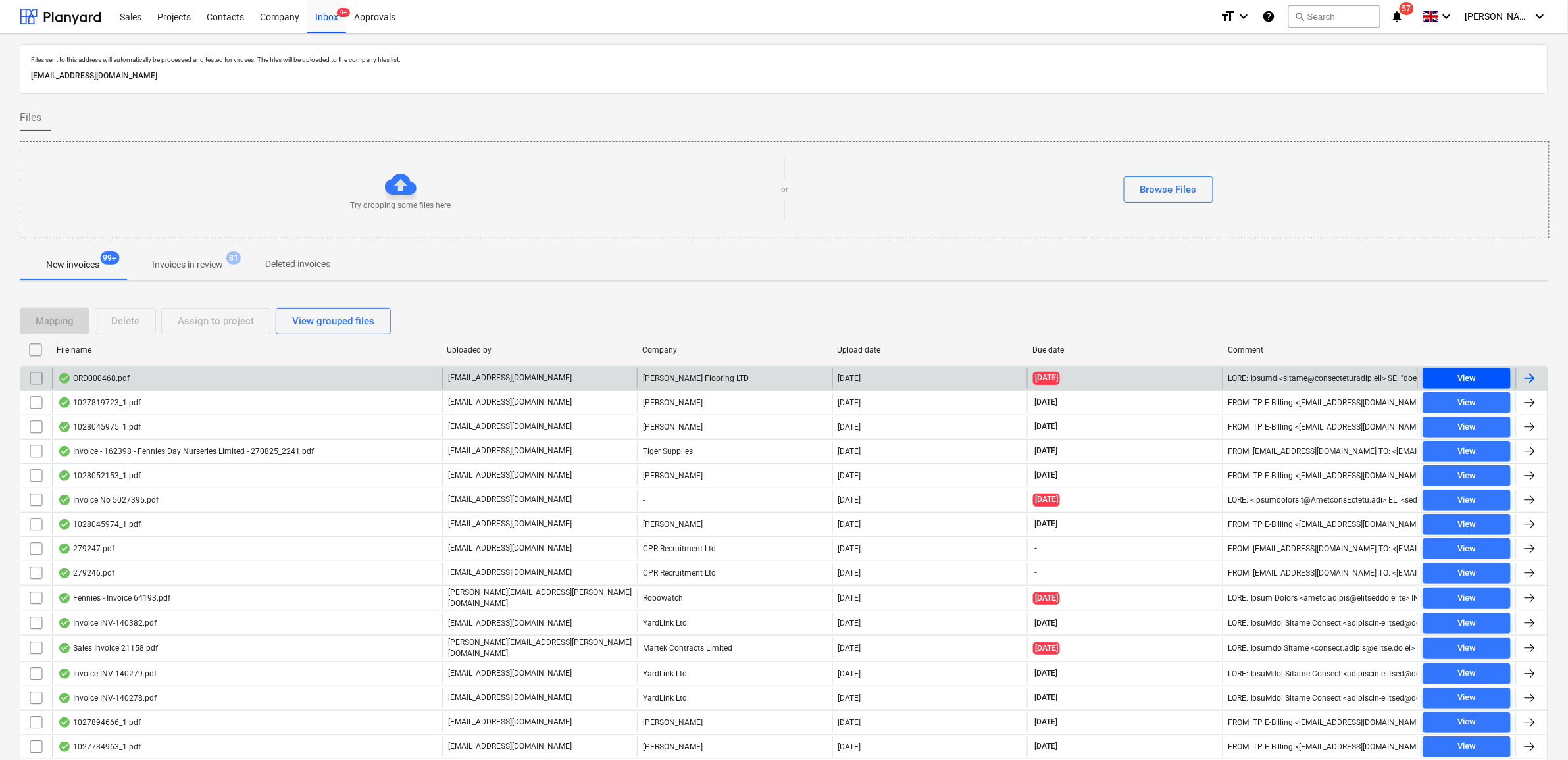
click at [1453, 376] on span "View" at bounding box center [1467, 378] width 77 height 15
click at [43, 372] on input "checkbox" at bounding box center [36, 378] width 21 height 21
click at [121, 322] on div "Delete" at bounding box center [125, 321] width 29 height 17
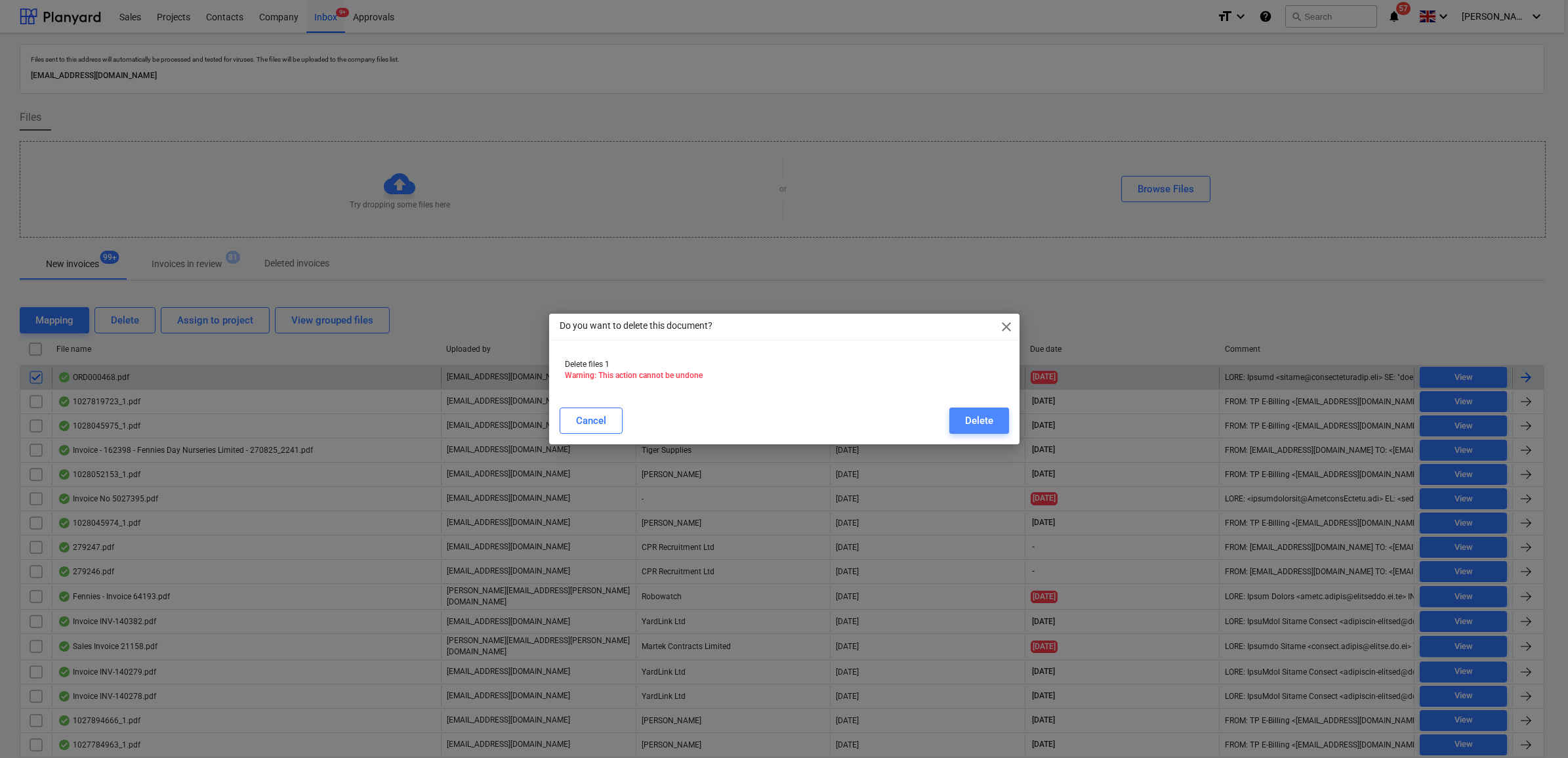
click at [955, 415] on button "Delete" at bounding box center [979, 421] width 59 height 26
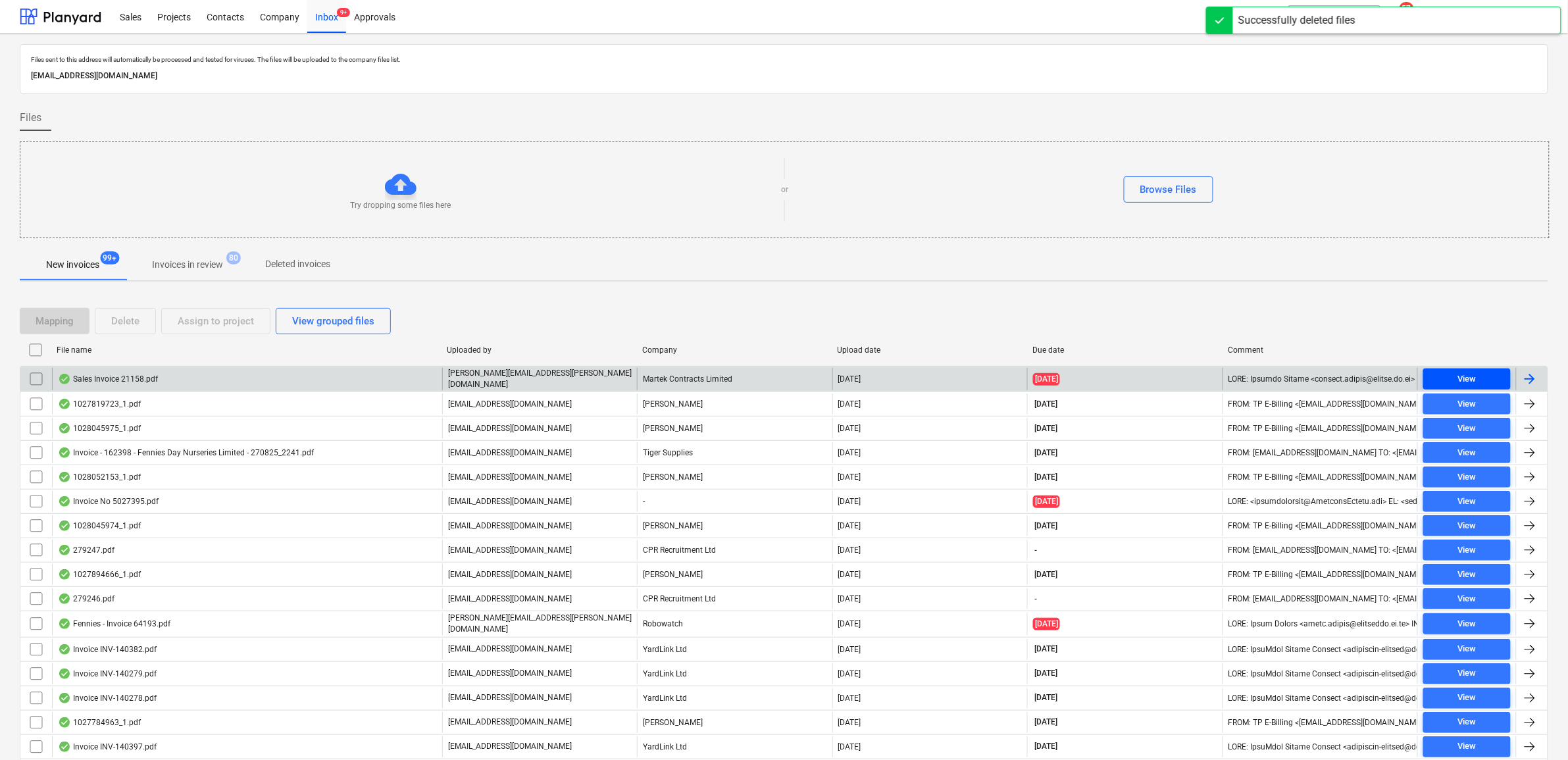
click at [1481, 374] on span "View" at bounding box center [1467, 379] width 77 height 15
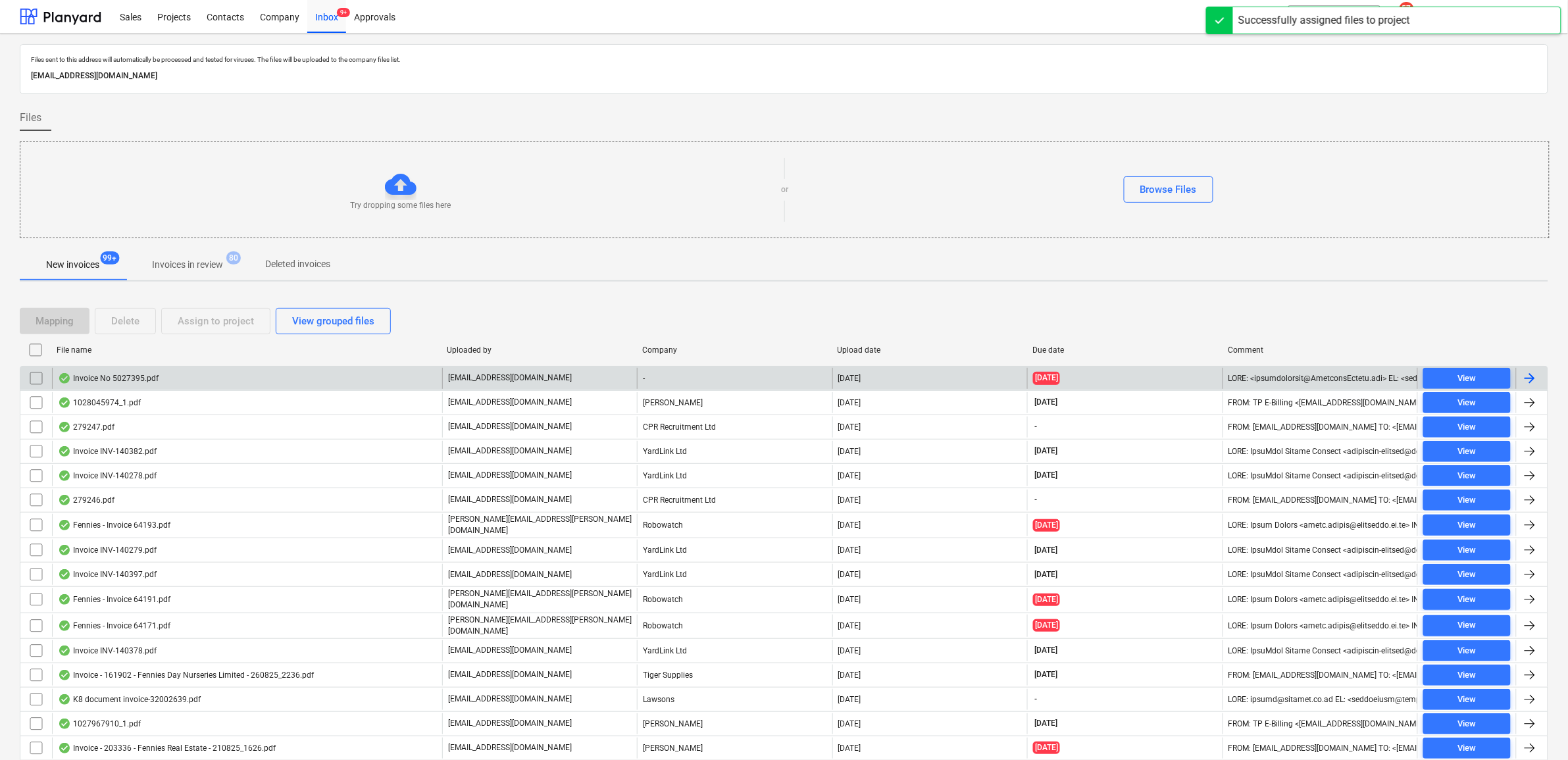
click at [31, 382] on input "checkbox" at bounding box center [36, 378] width 21 height 21
click at [221, 326] on div "Assign to project" at bounding box center [215, 321] width 77 height 17
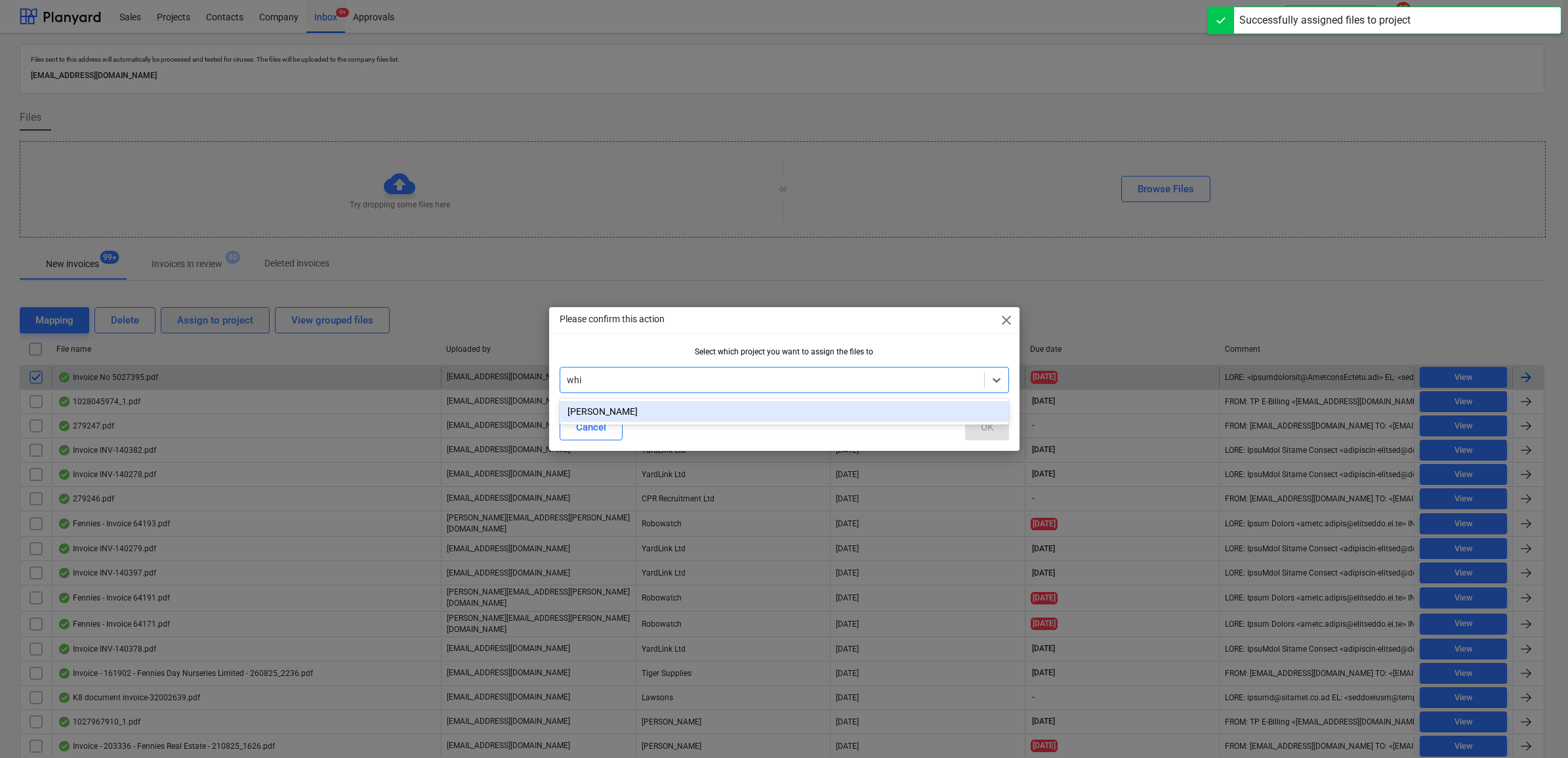
type input "whit"
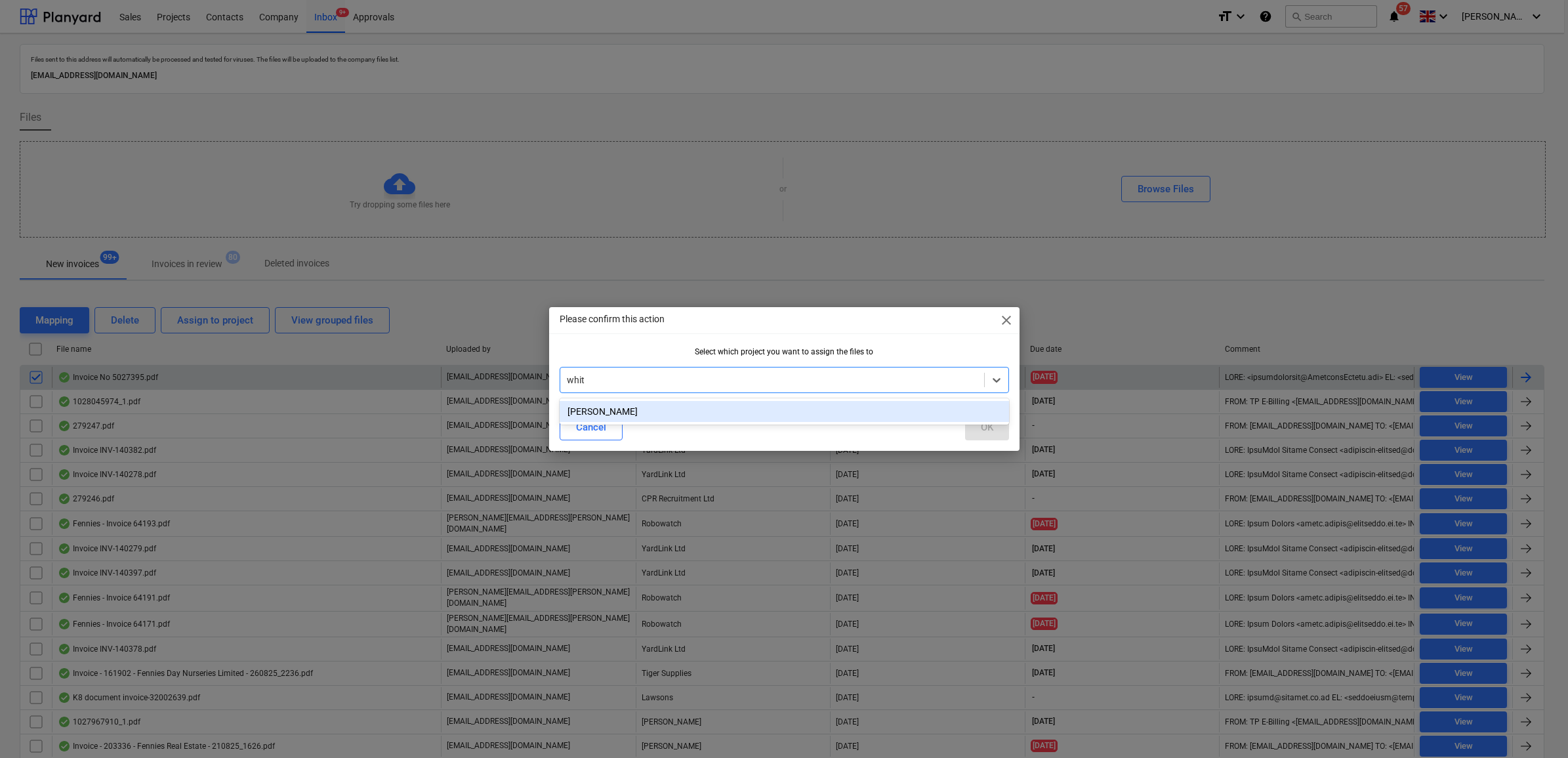
click at [720, 404] on div "[PERSON_NAME]" at bounding box center [784, 411] width 449 height 21
click at [981, 427] on div "OK" at bounding box center [987, 427] width 12 height 17
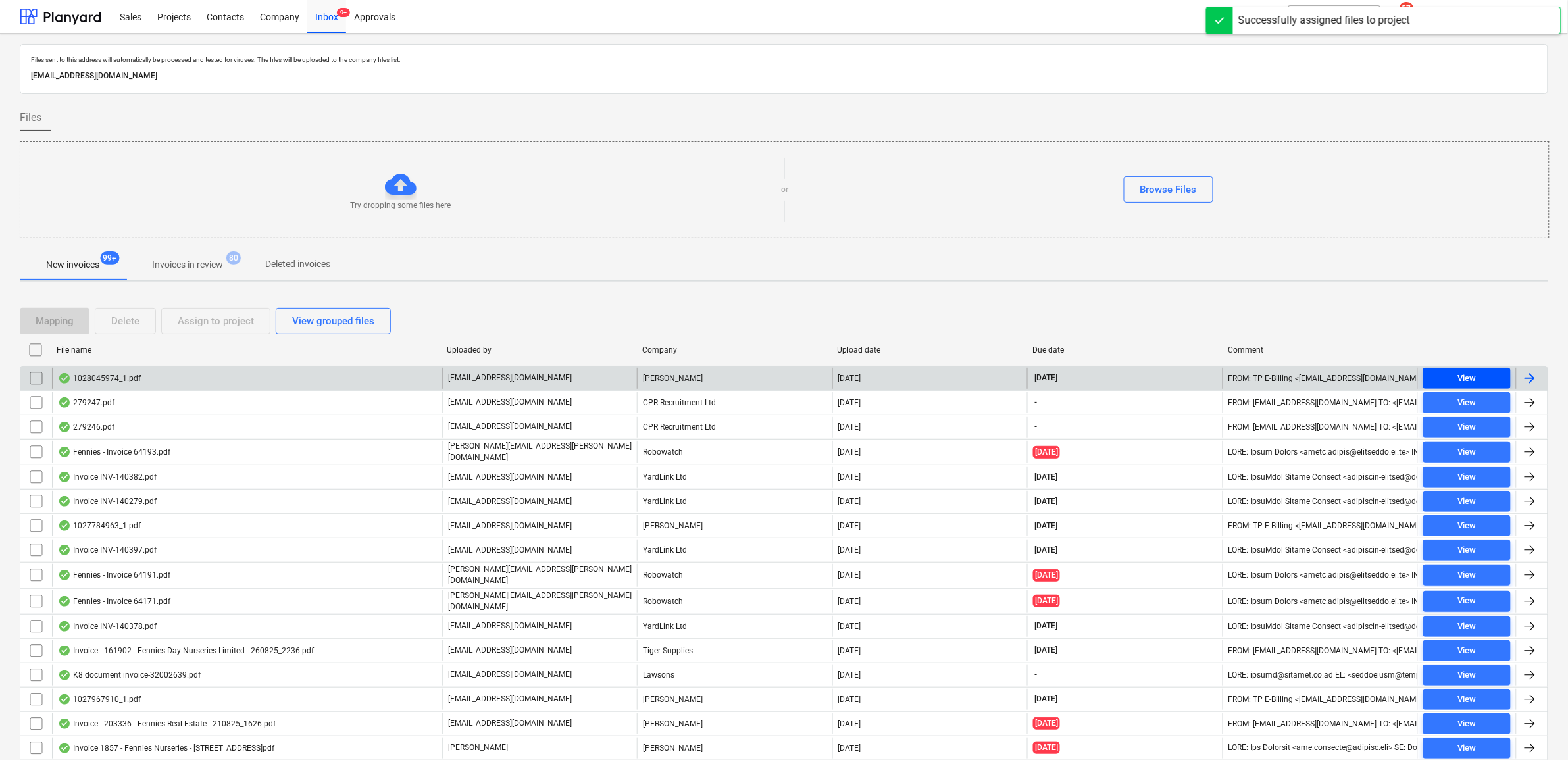
click at [1475, 370] on button "View" at bounding box center [1467, 378] width 87 height 21
click at [42, 379] on input "checkbox" at bounding box center [36, 378] width 21 height 21
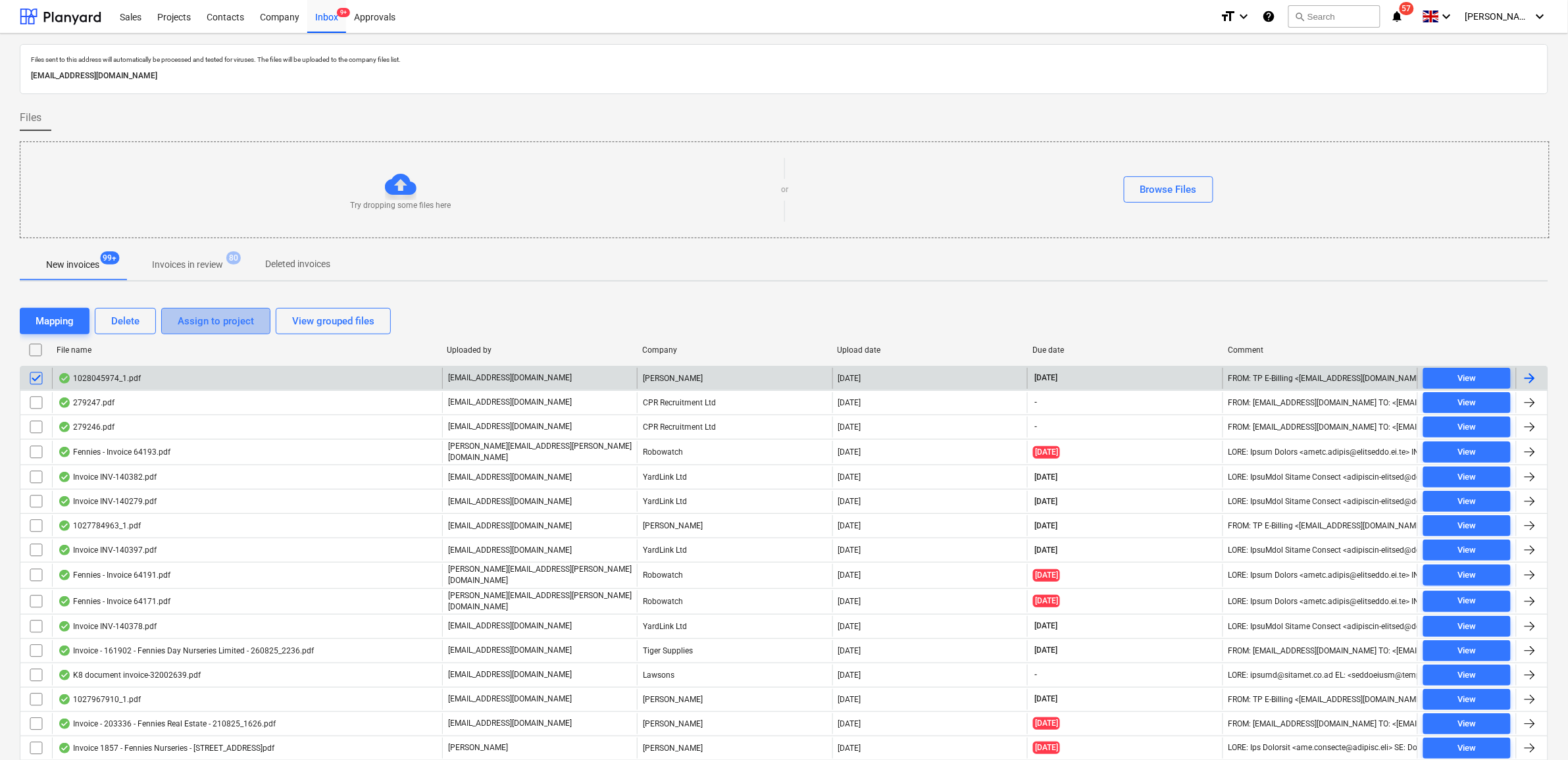
click at [208, 327] on div "Assign to project" at bounding box center [215, 321] width 77 height 17
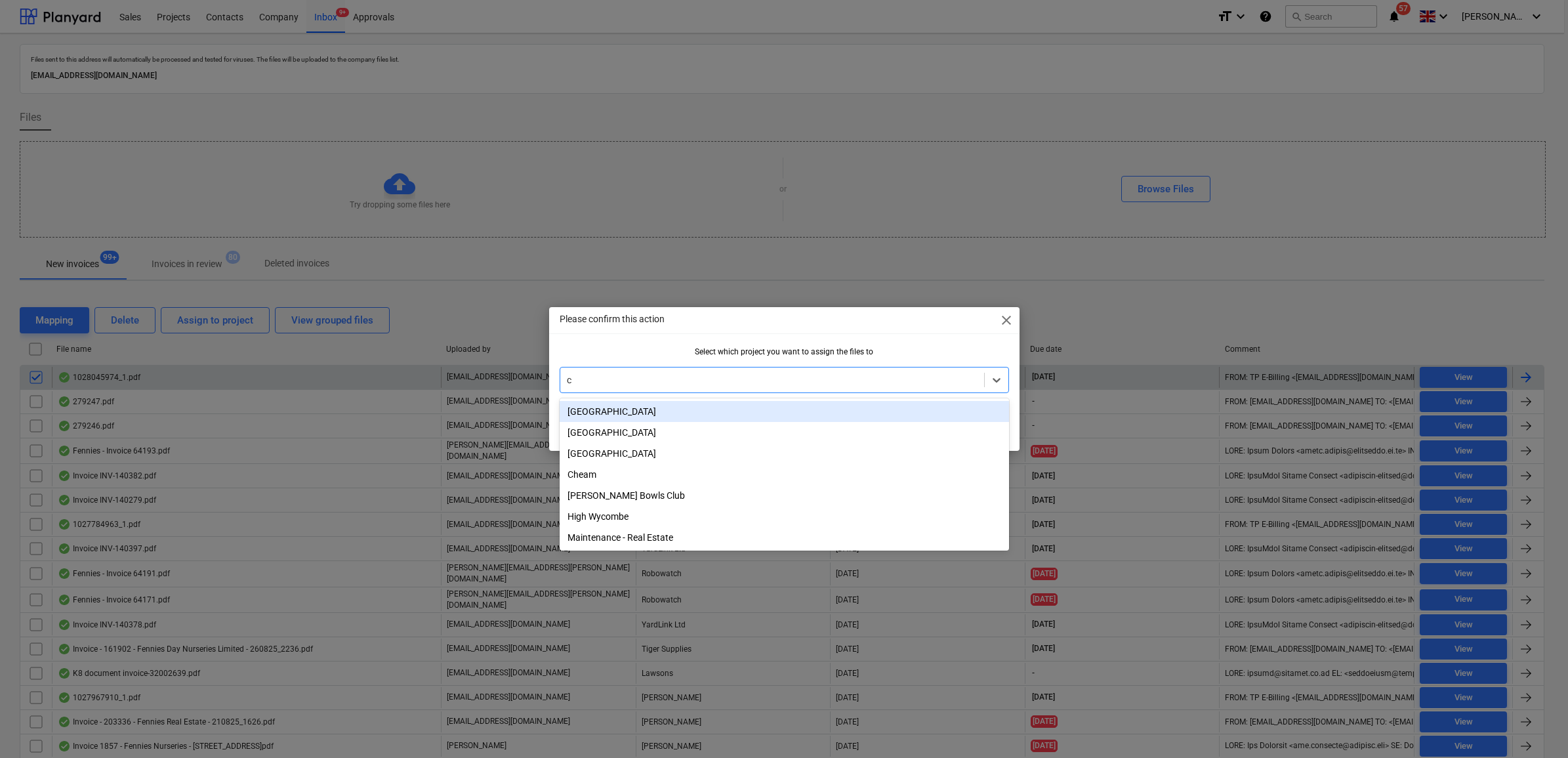
type input "ch"
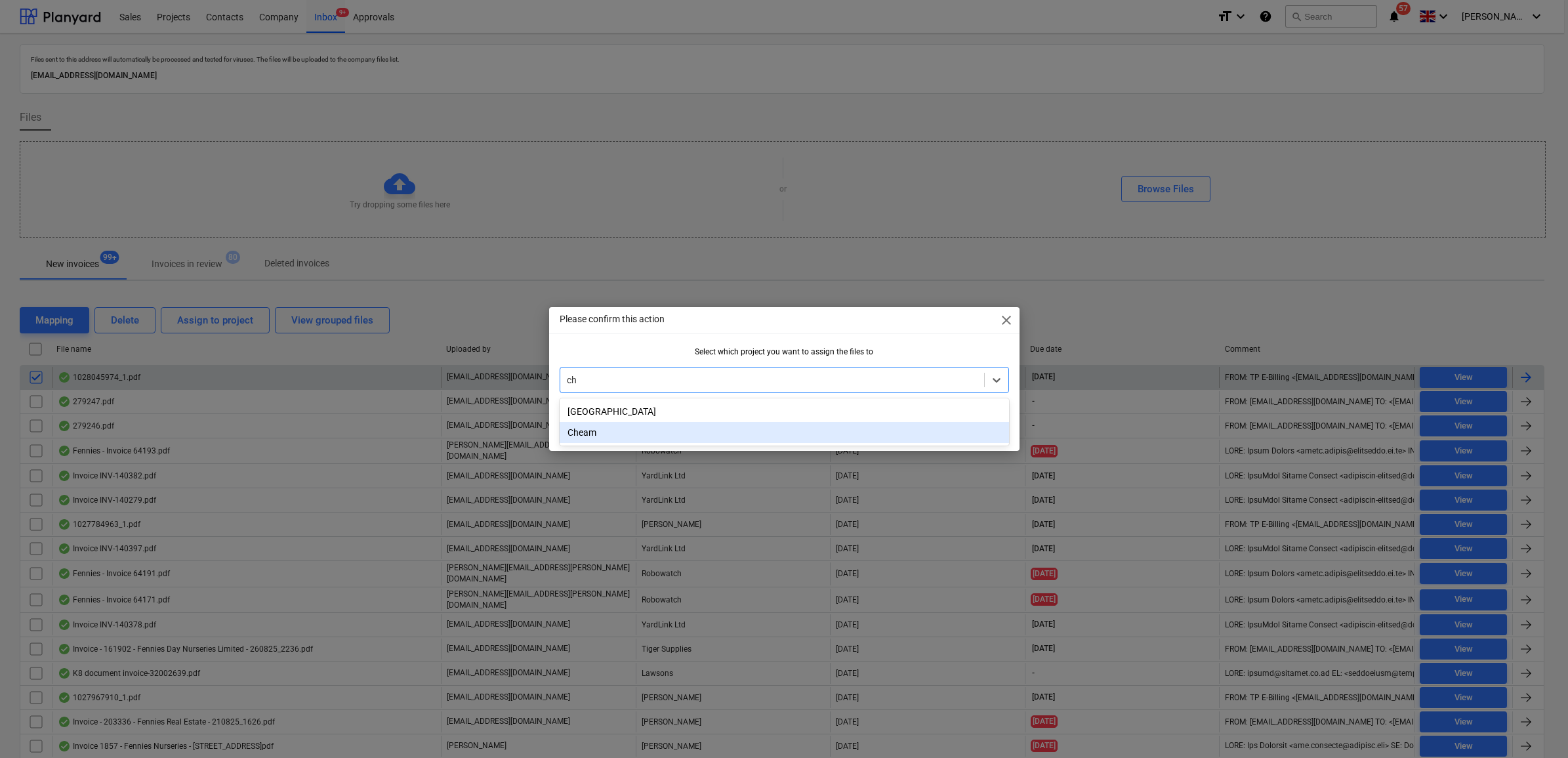
click at [635, 425] on div "Cheam" at bounding box center [784, 431] width 449 height 21
click at [977, 424] on button "OK" at bounding box center [987, 427] width 44 height 26
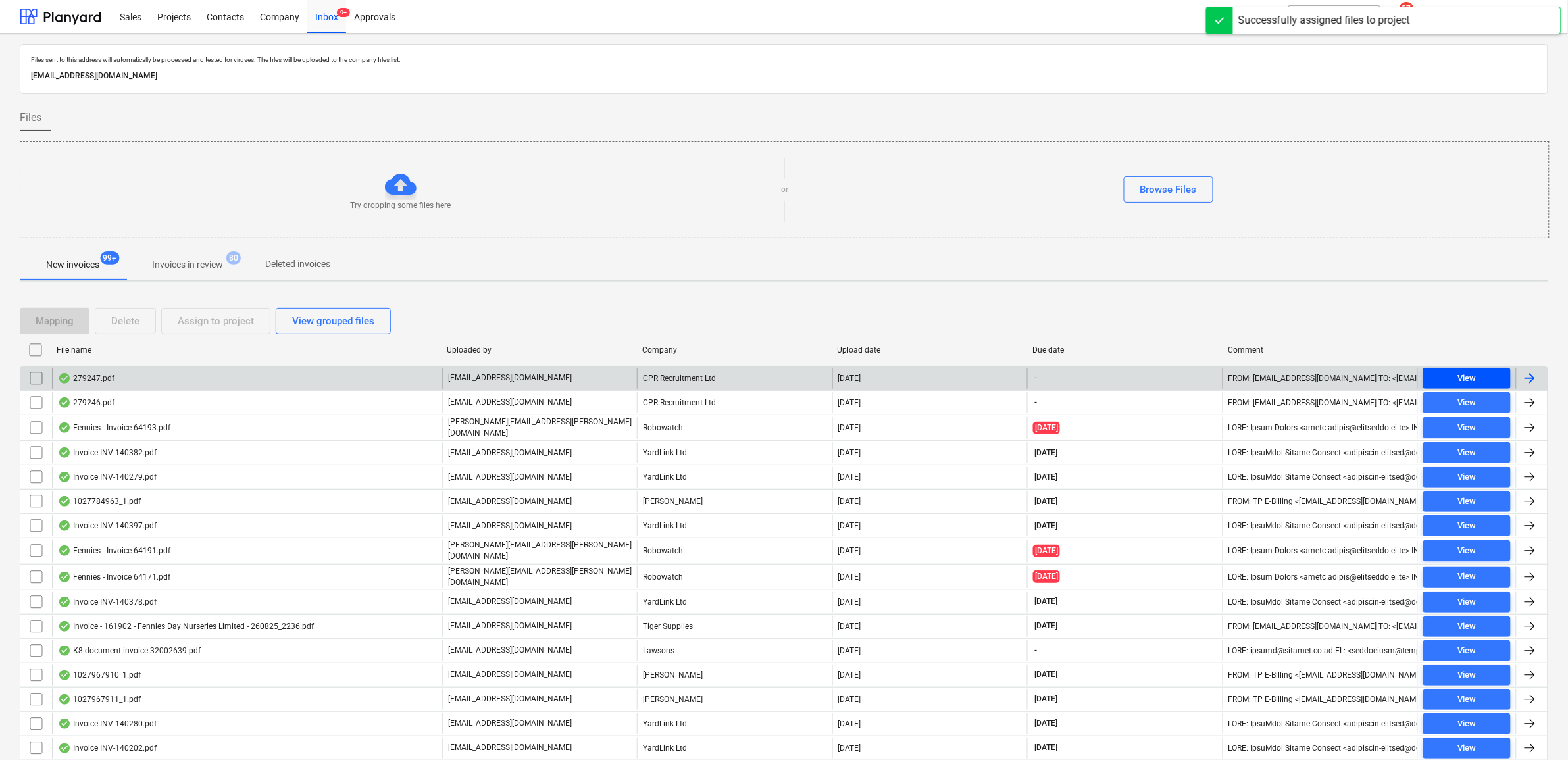
click at [1481, 373] on span "View" at bounding box center [1467, 378] width 77 height 15
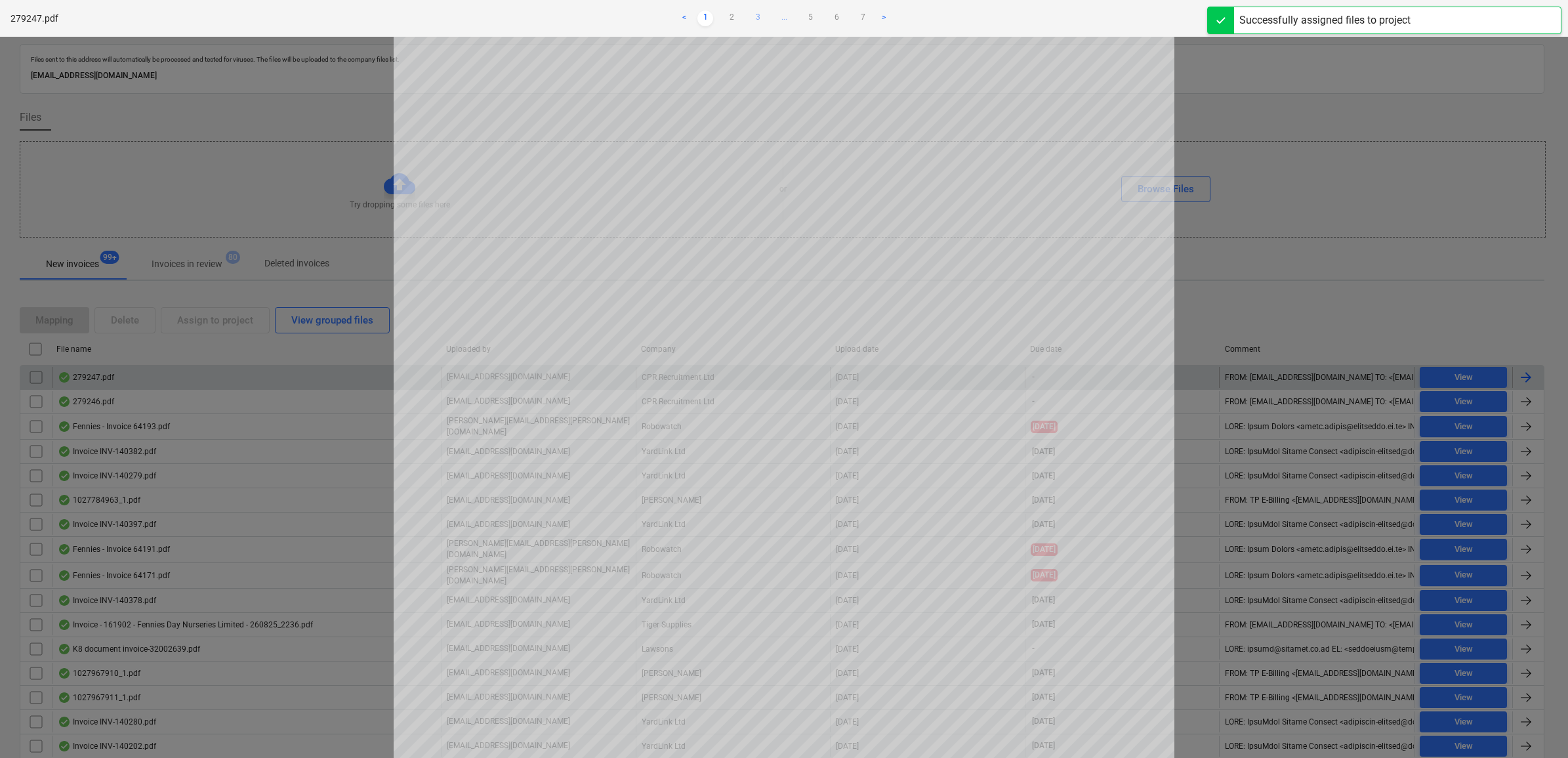
click at [758, 11] on link "3" at bounding box center [757, 19] width 15 height 15
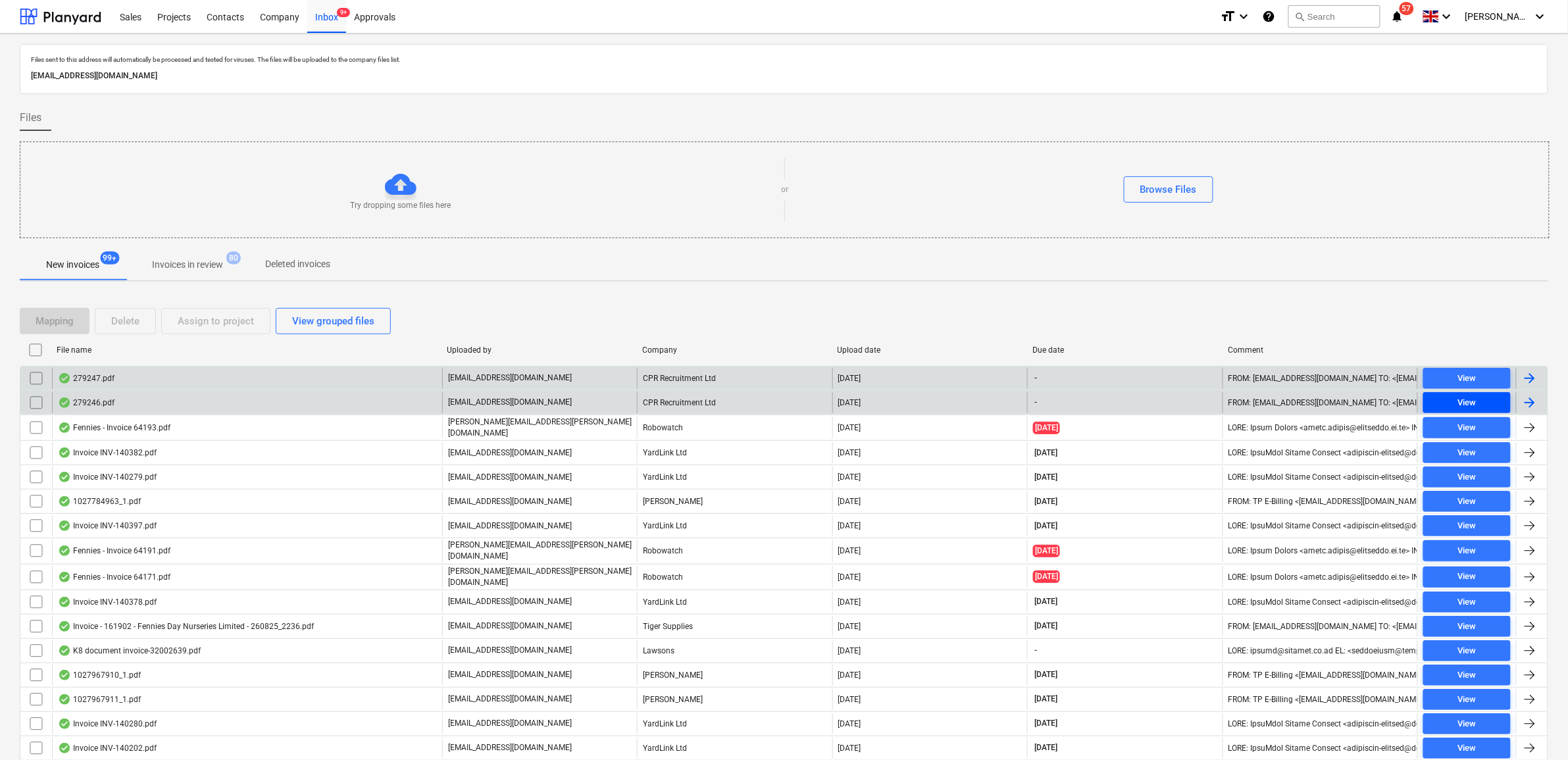
click at [1475, 396] on div "View" at bounding box center [1467, 403] width 19 height 15
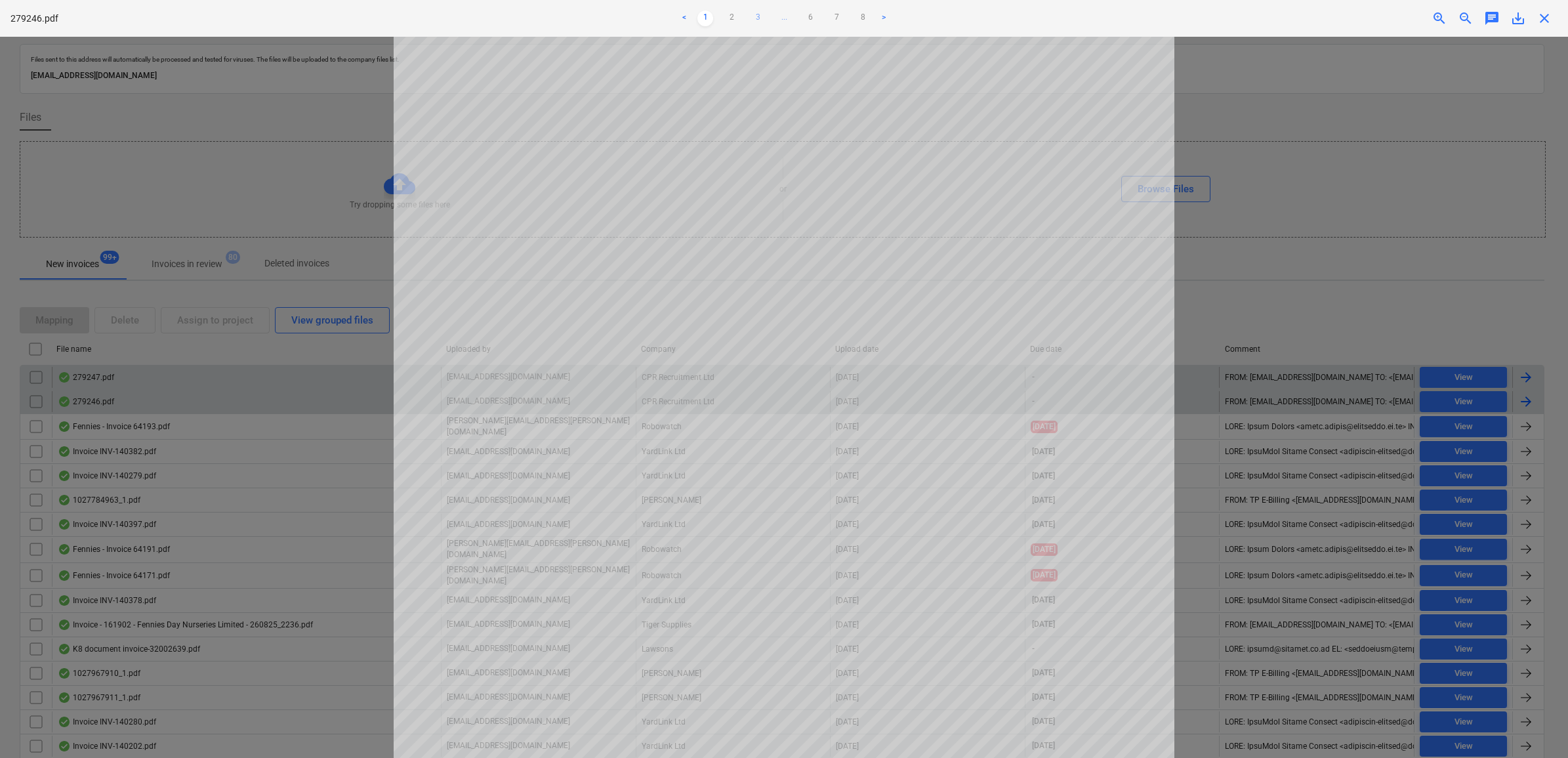
click at [757, 15] on link "3" at bounding box center [757, 19] width 15 height 15
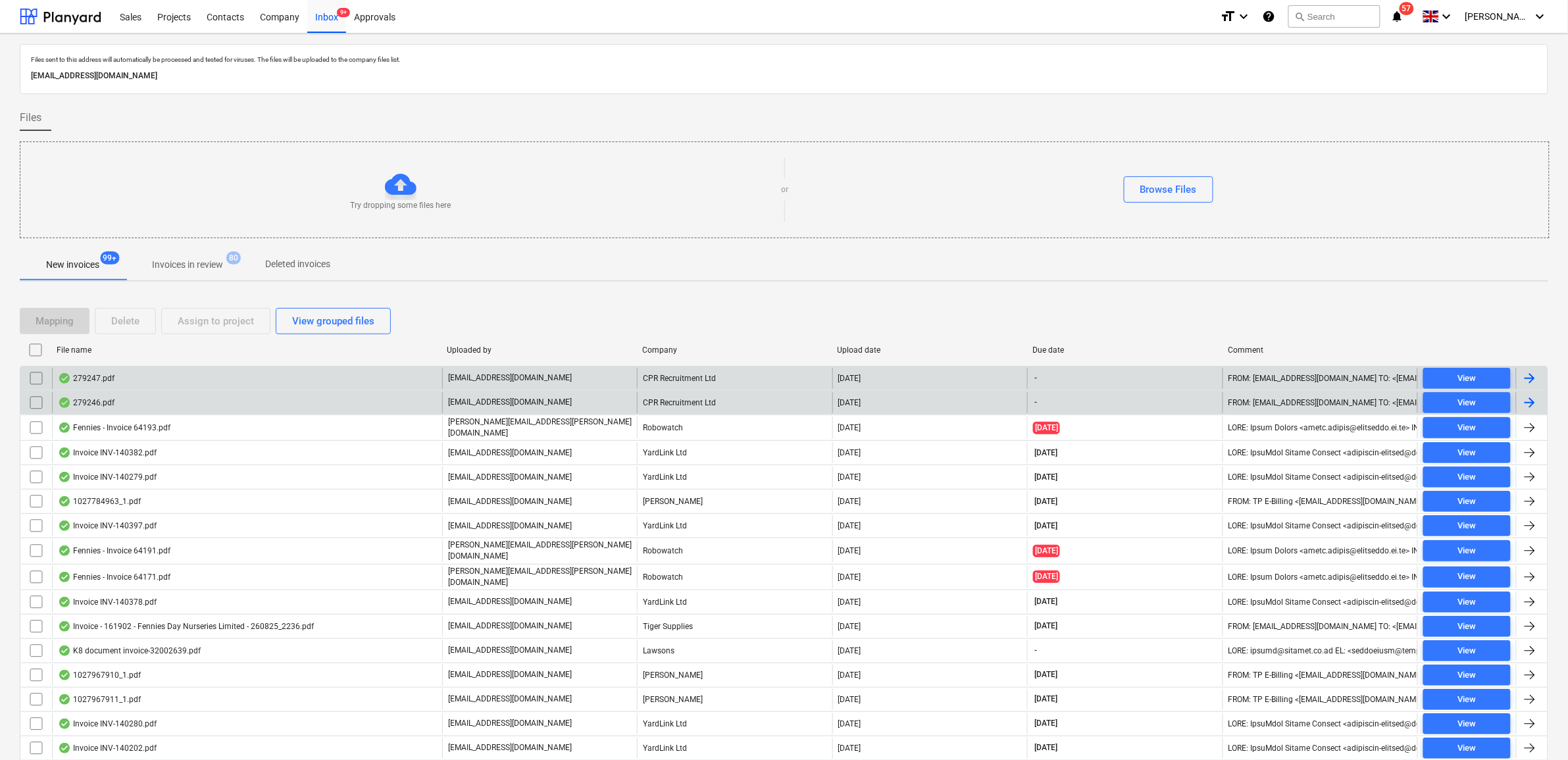
click at [38, 374] on input "checkbox" at bounding box center [36, 378] width 21 height 21
click at [245, 320] on div "Assign to project" at bounding box center [215, 321] width 77 height 17
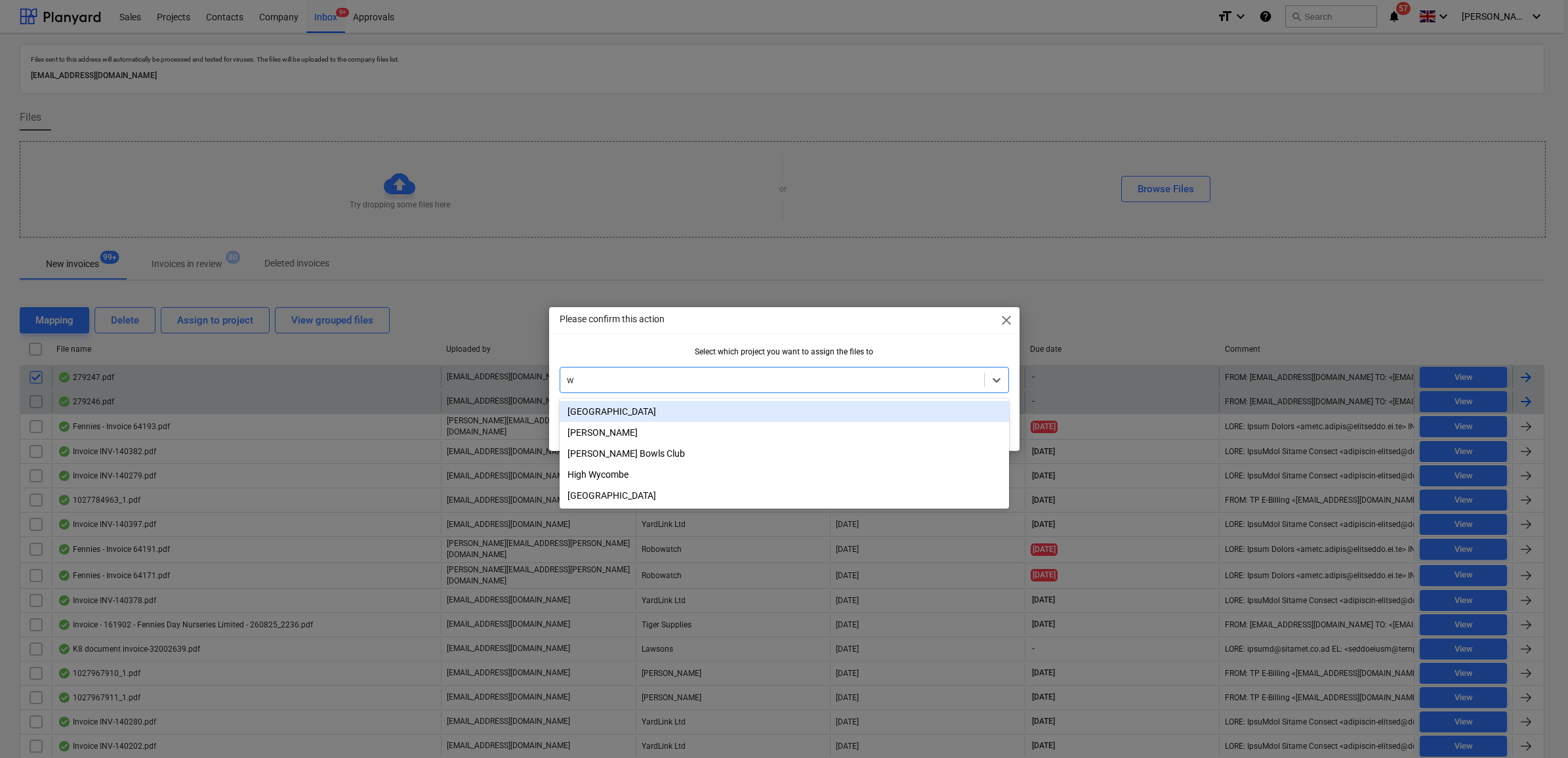
type input "wh"
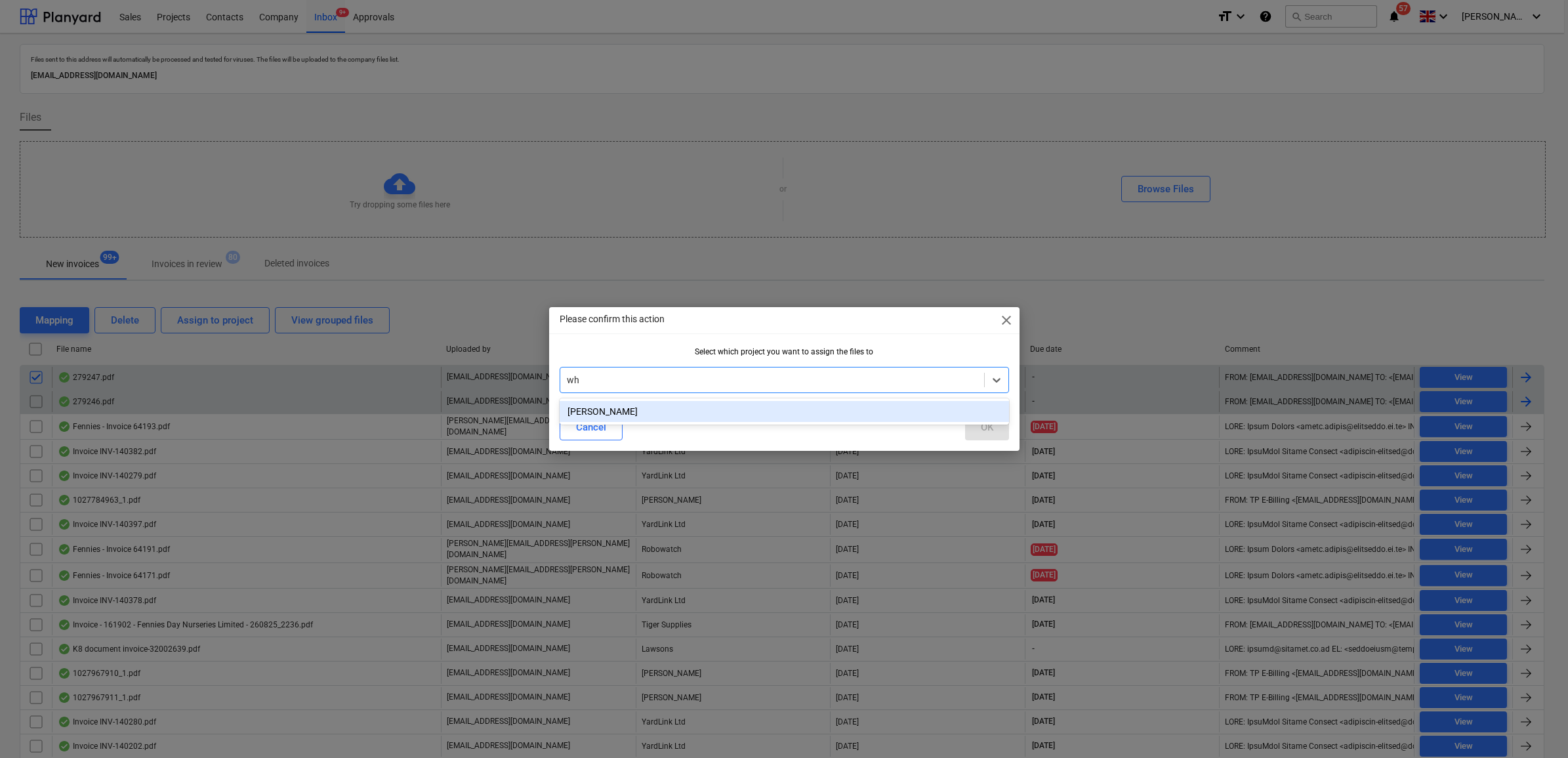
drag, startPoint x: 614, startPoint y: 407, endPoint x: 745, endPoint y: 424, distance: 132.1
click at [614, 407] on div "[PERSON_NAME]" at bounding box center [784, 411] width 449 height 21
click at [980, 430] on div "OK" at bounding box center [987, 427] width 12 height 17
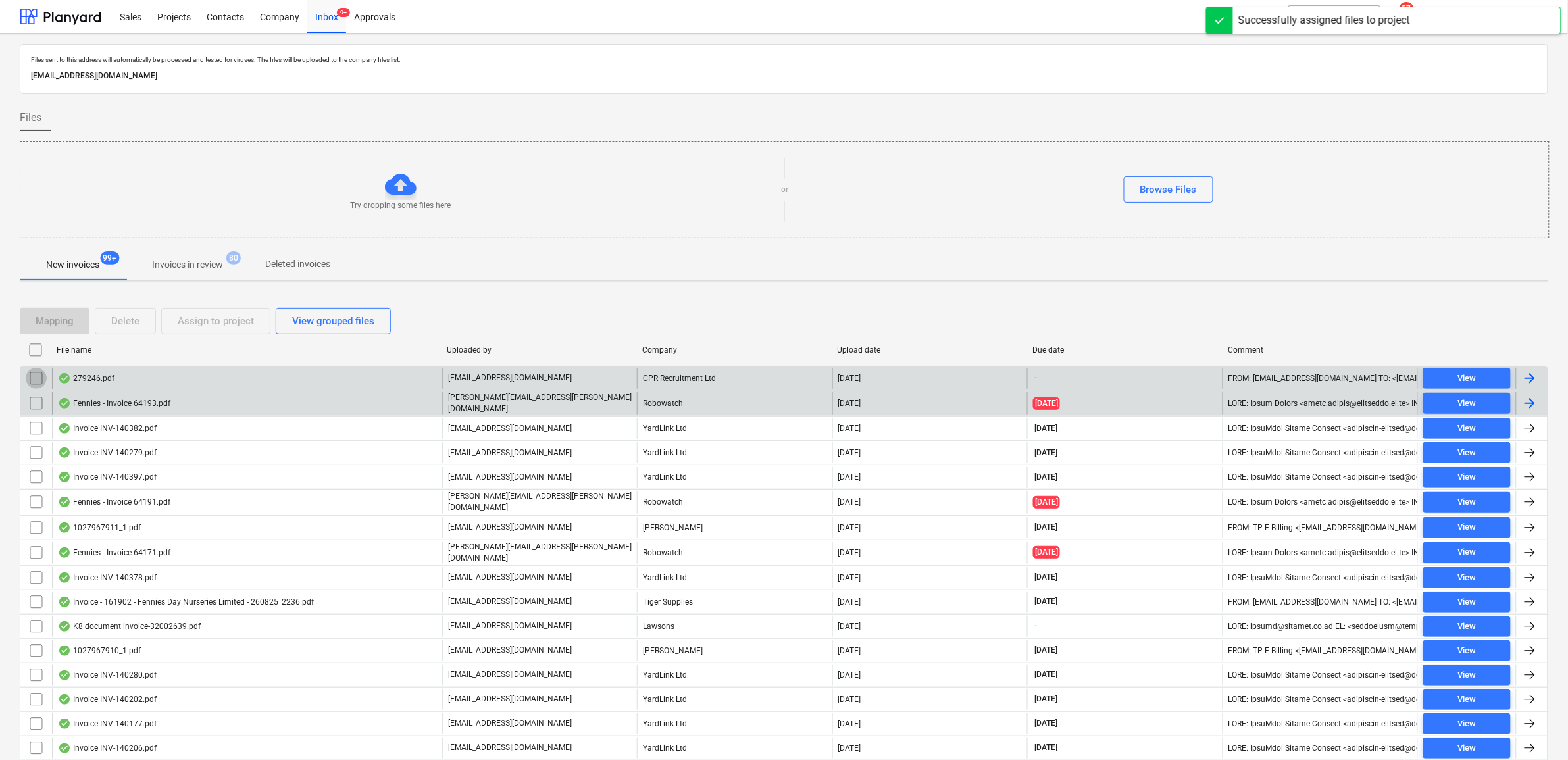
click at [36, 379] on input "checkbox" at bounding box center [36, 378] width 21 height 21
click at [190, 327] on div "Assign to project" at bounding box center [215, 321] width 77 height 17
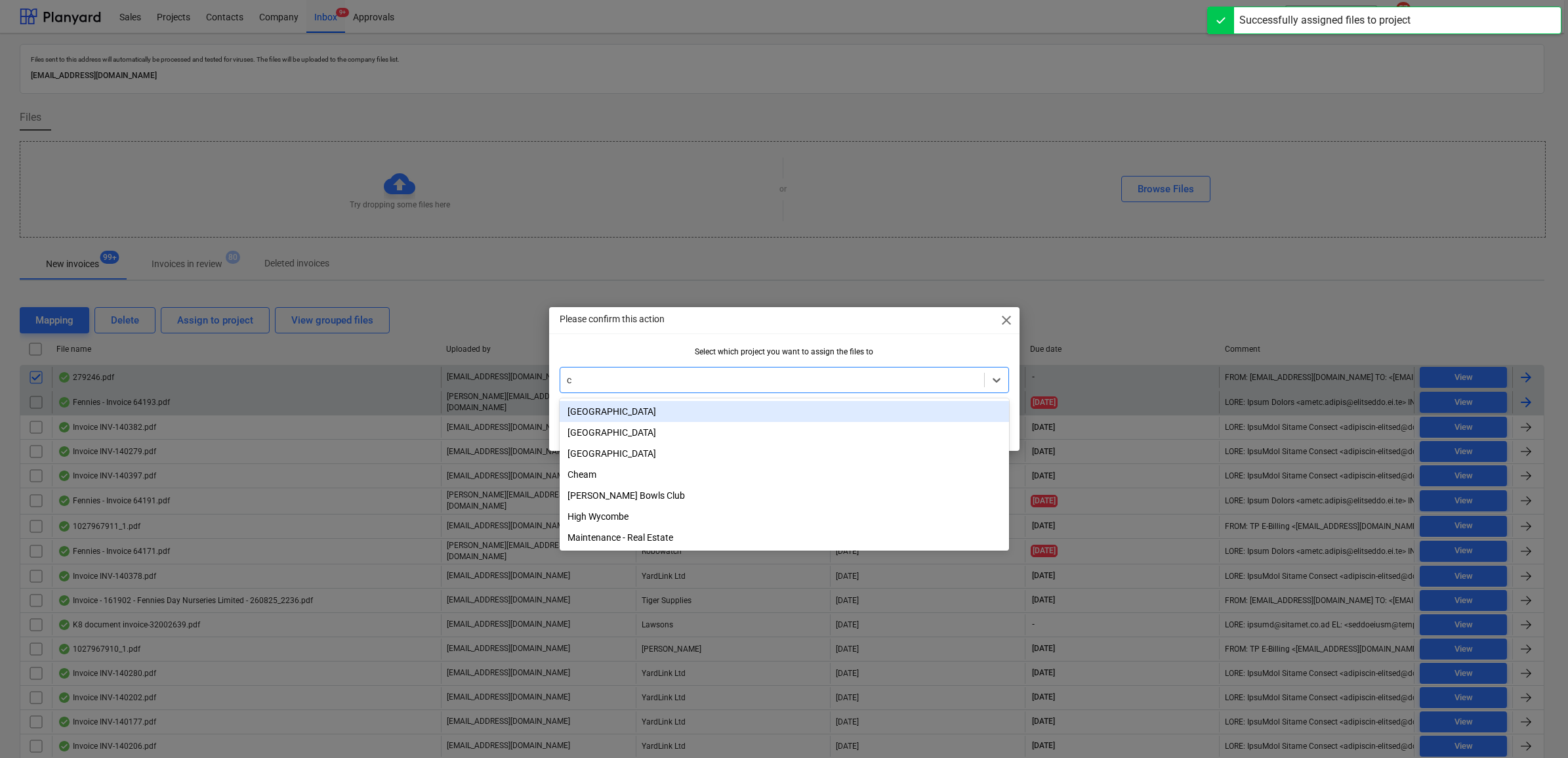
type input "ch"
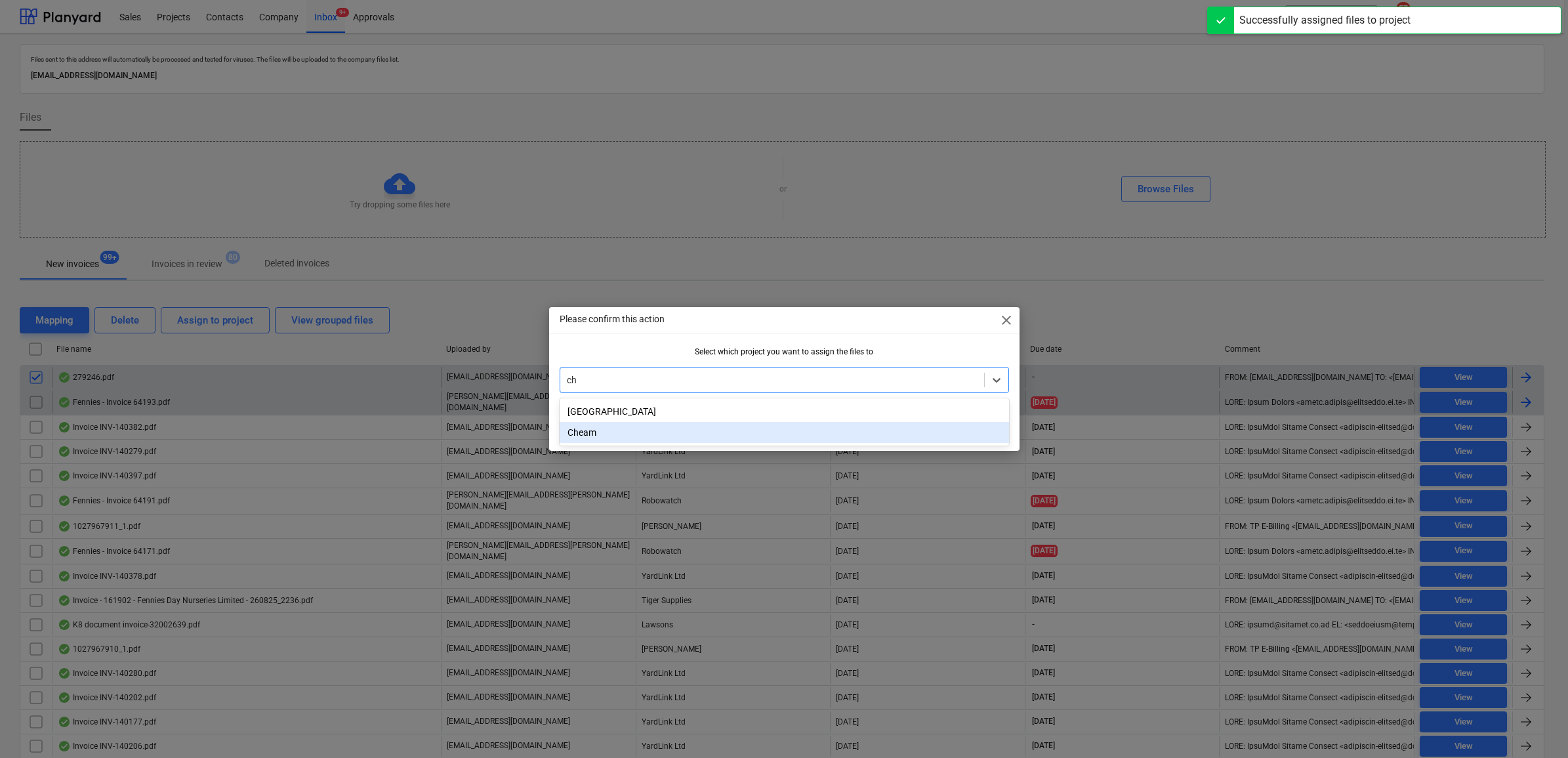
click at [611, 431] on div "Cheam" at bounding box center [784, 431] width 449 height 21
click at [994, 430] on button "OK" at bounding box center [987, 427] width 44 height 26
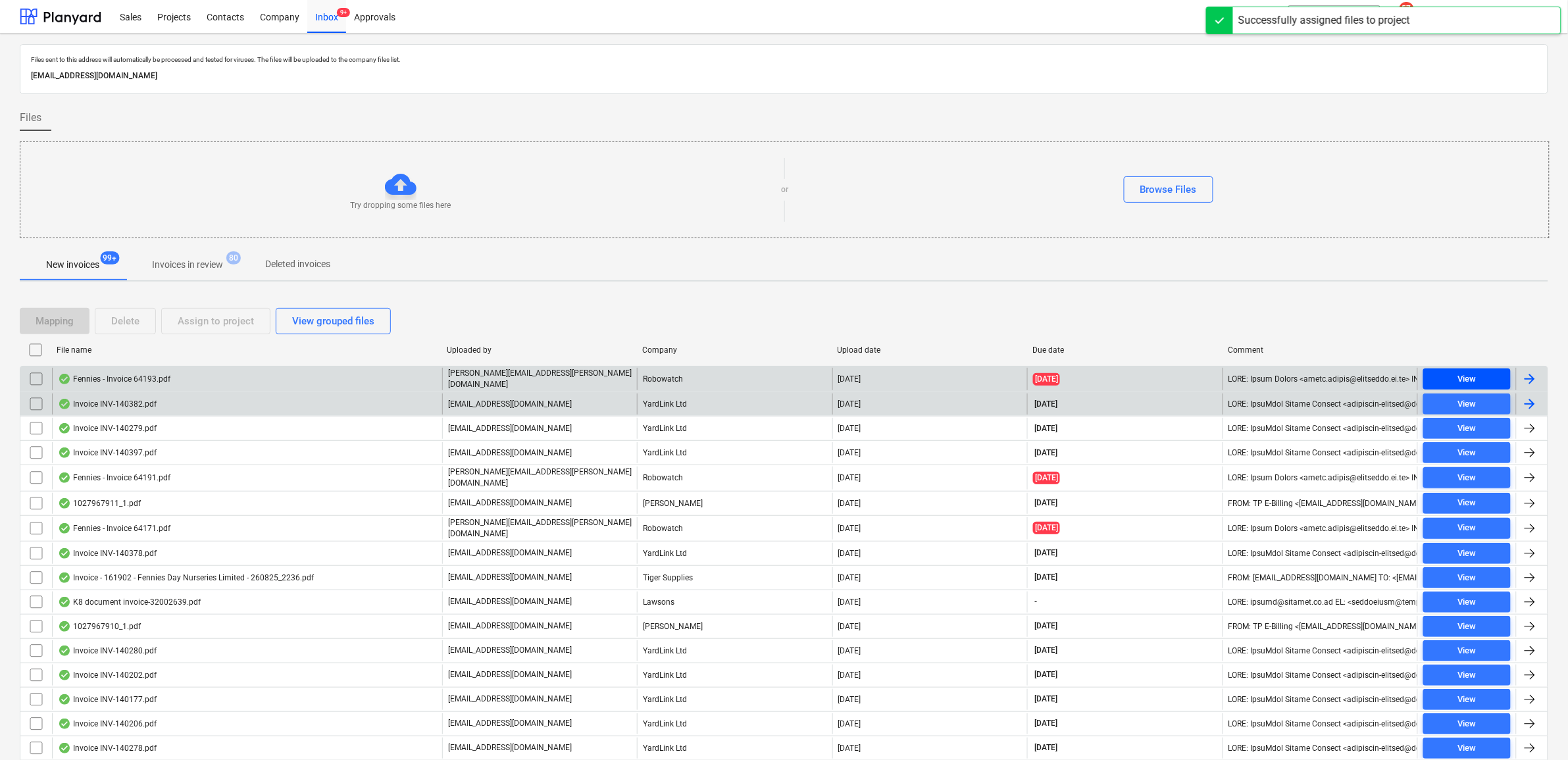
click at [1448, 374] on span "View" at bounding box center [1467, 379] width 77 height 15
click at [32, 372] on input "checkbox" at bounding box center [36, 378] width 21 height 21
click at [208, 320] on div "Assign to project" at bounding box center [215, 321] width 77 height 17
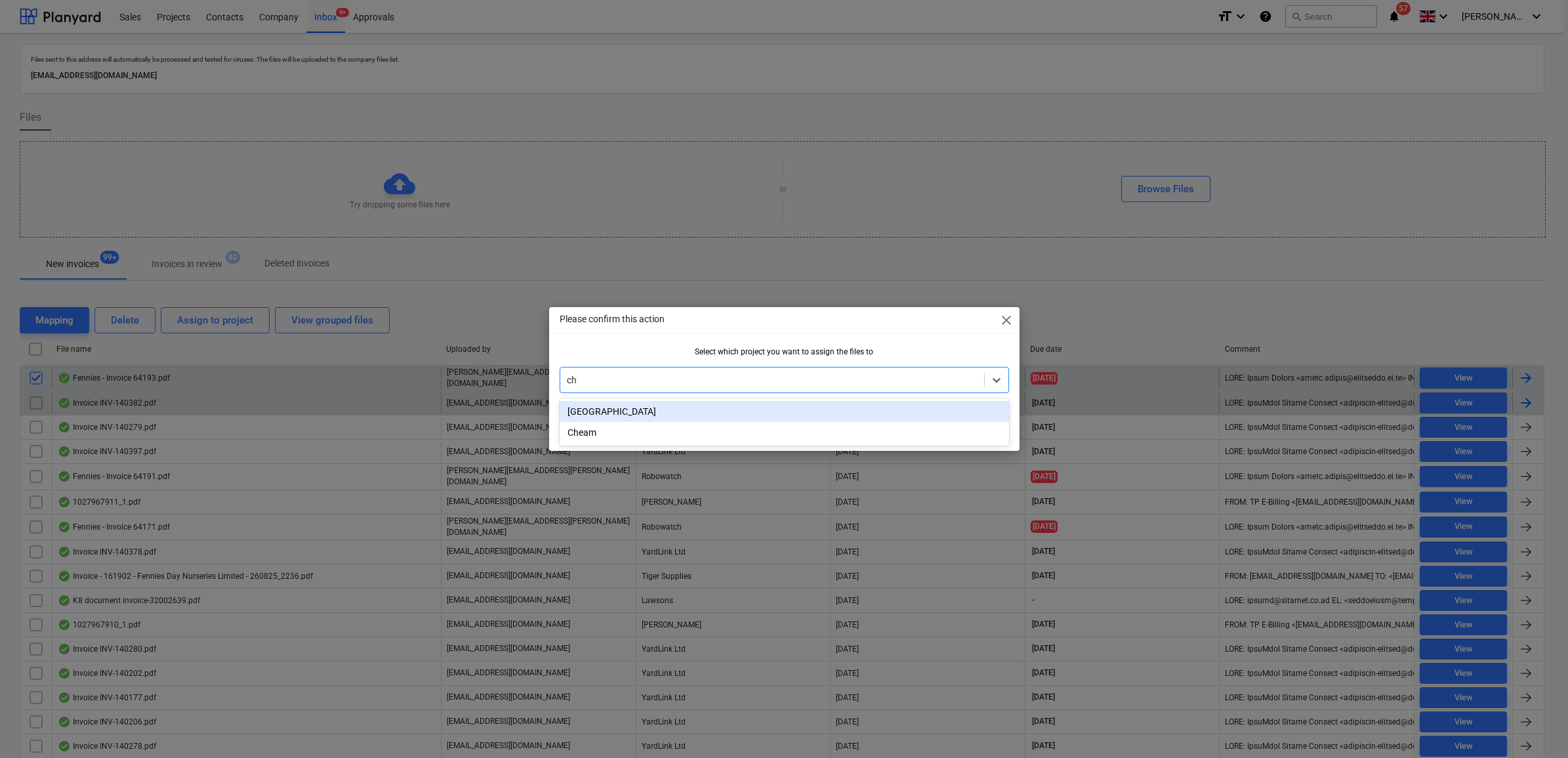
type input "che"
click at [767, 411] on div "Cheam" at bounding box center [784, 411] width 449 height 21
click at [973, 433] on button "OK" at bounding box center [987, 427] width 44 height 26
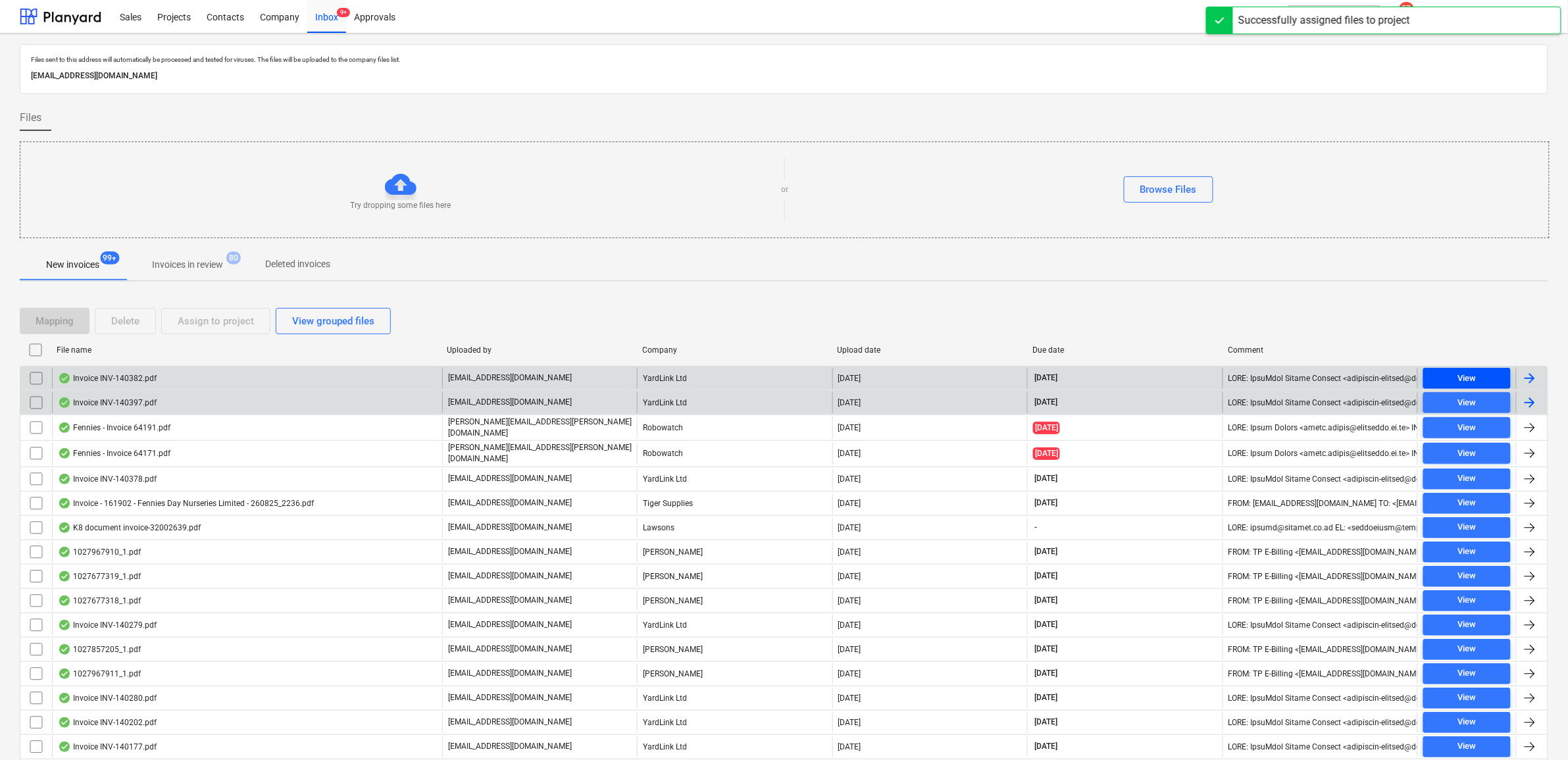
click at [1470, 372] on div "View" at bounding box center [1467, 378] width 19 height 15
click at [37, 372] on input "checkbox" at bounding box center [36, 378] width 21 height 21
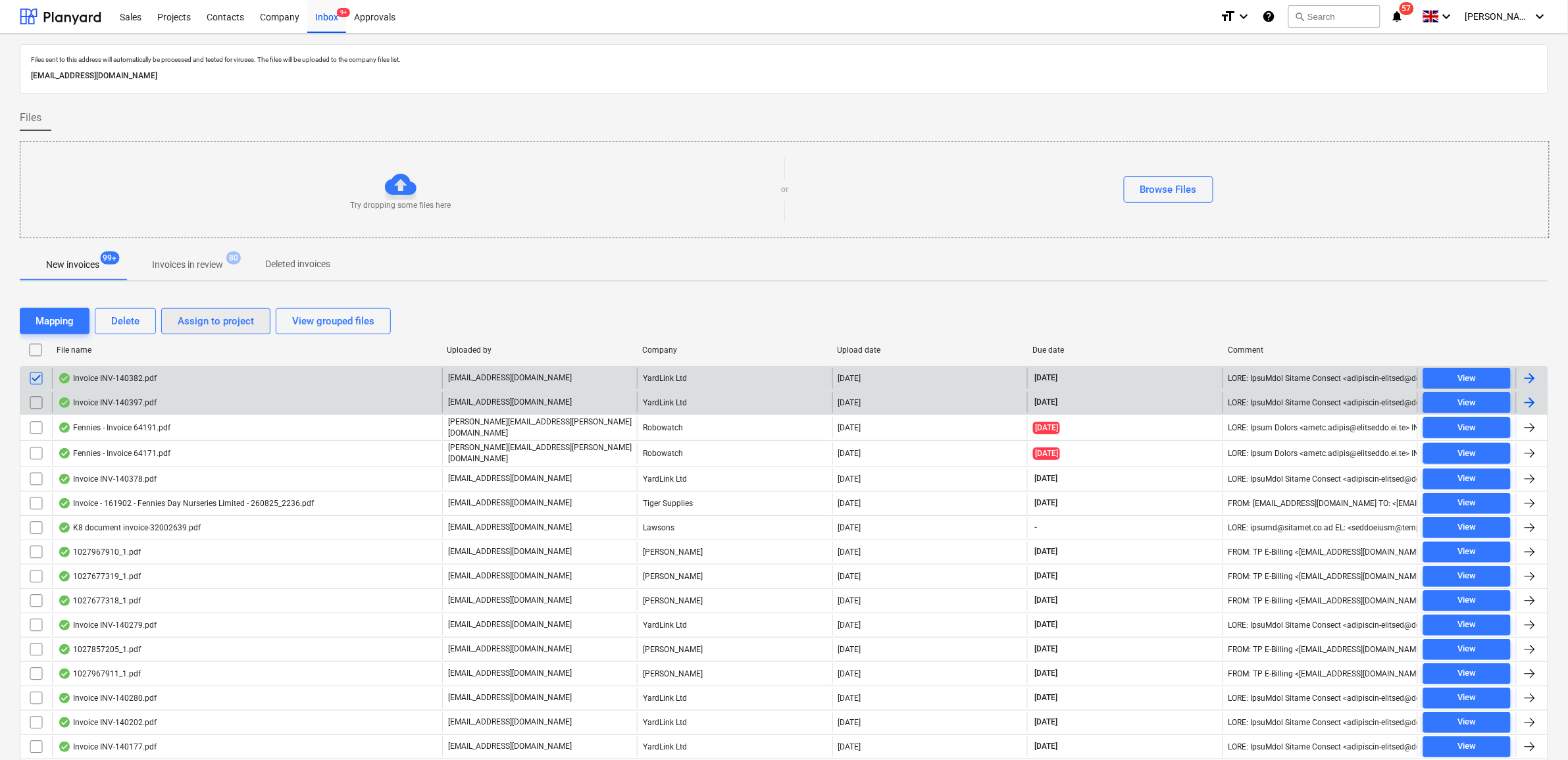
click at [199, 320] on div "Assign to project" at bounding box center [215, 321] width 77 height 17
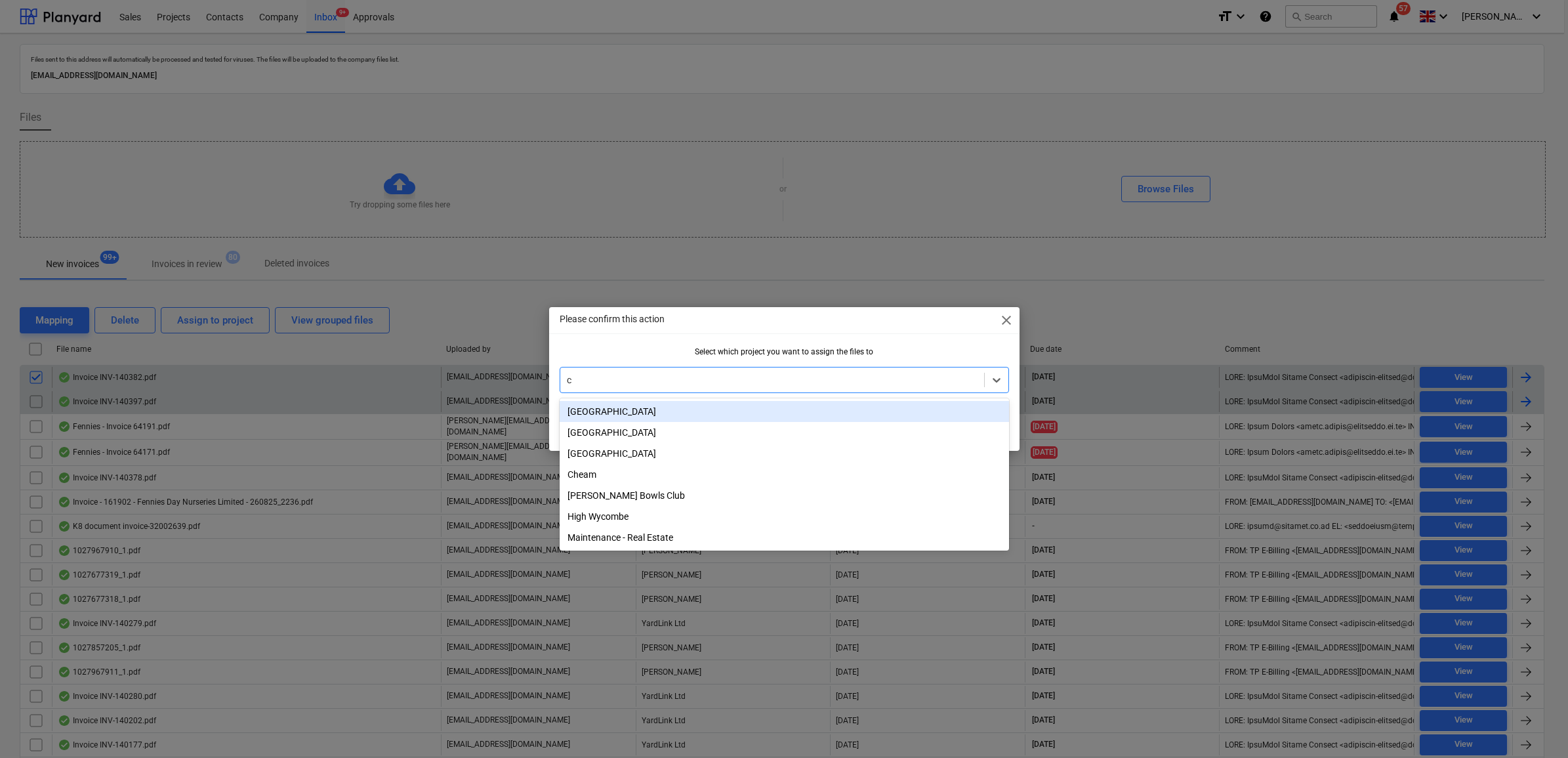
type input "ch"
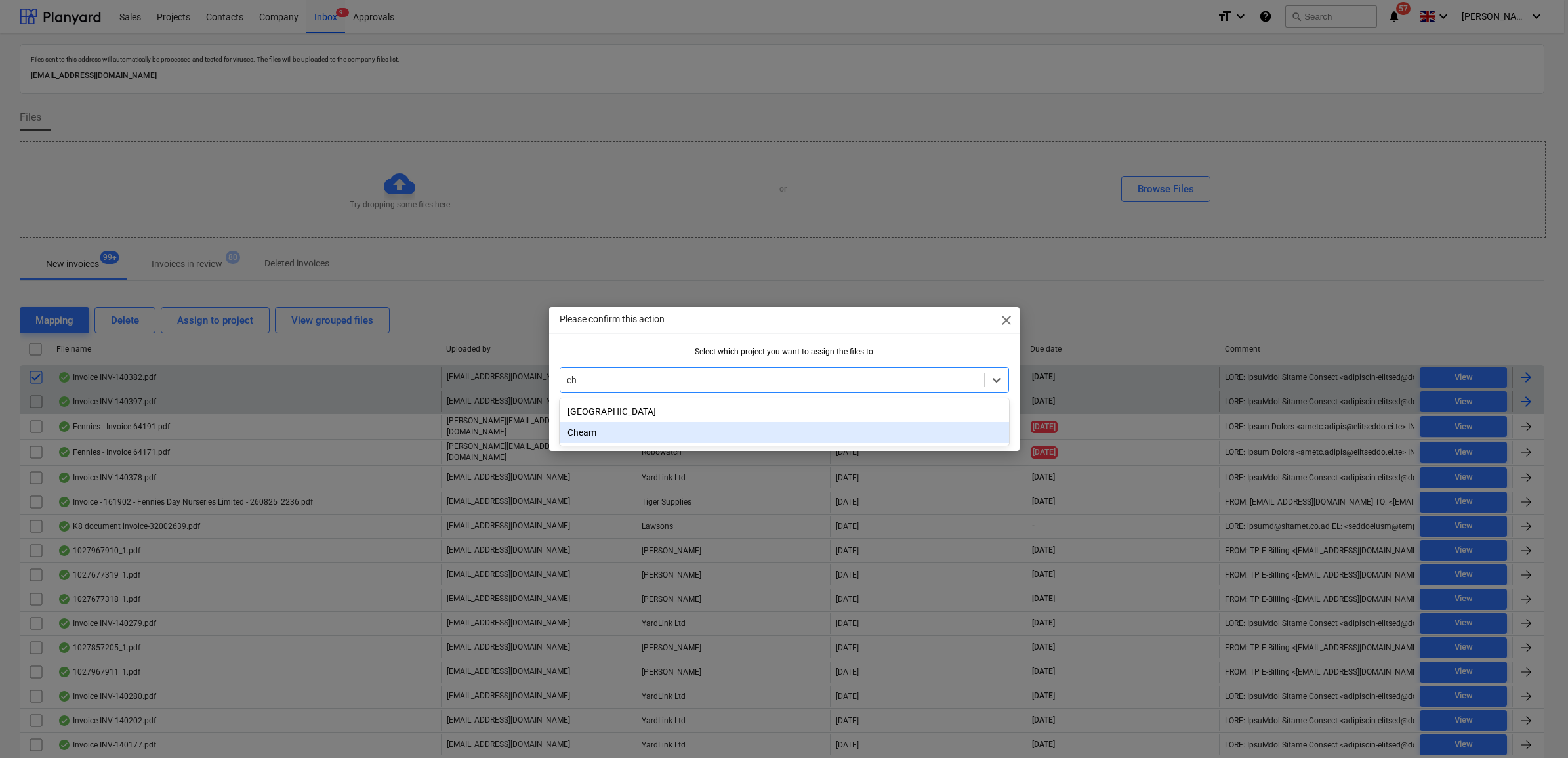
click at [743, 437] on div "Cheam" at bounding box center [784, 431] width 449 height 21
click at [1006, 428] on button "OK" at bounding box center [987, 427] width 44 height 26
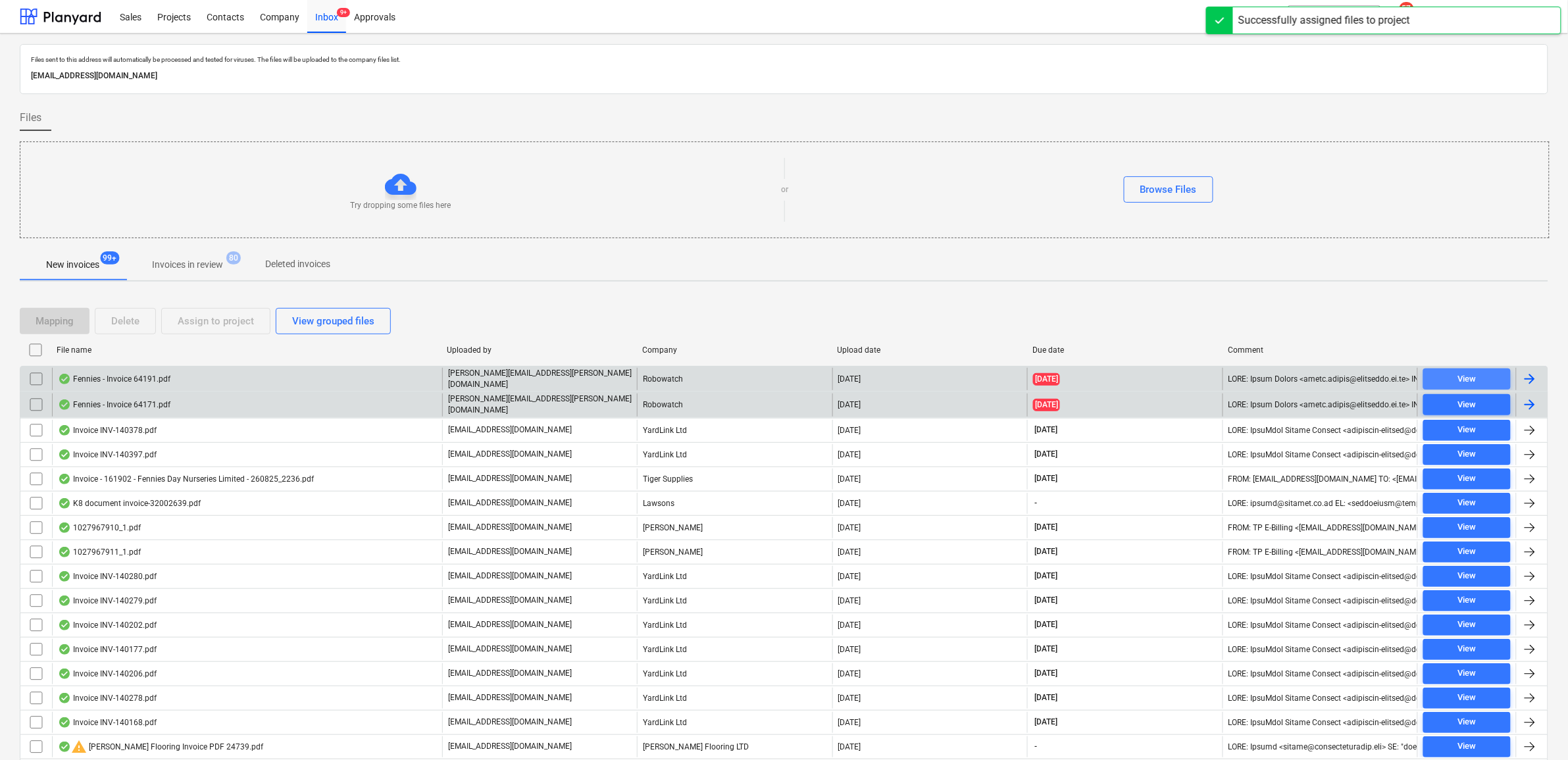
click at [1474, 377] on div "View" at bounding box center [1467, 379] width 19 height 15
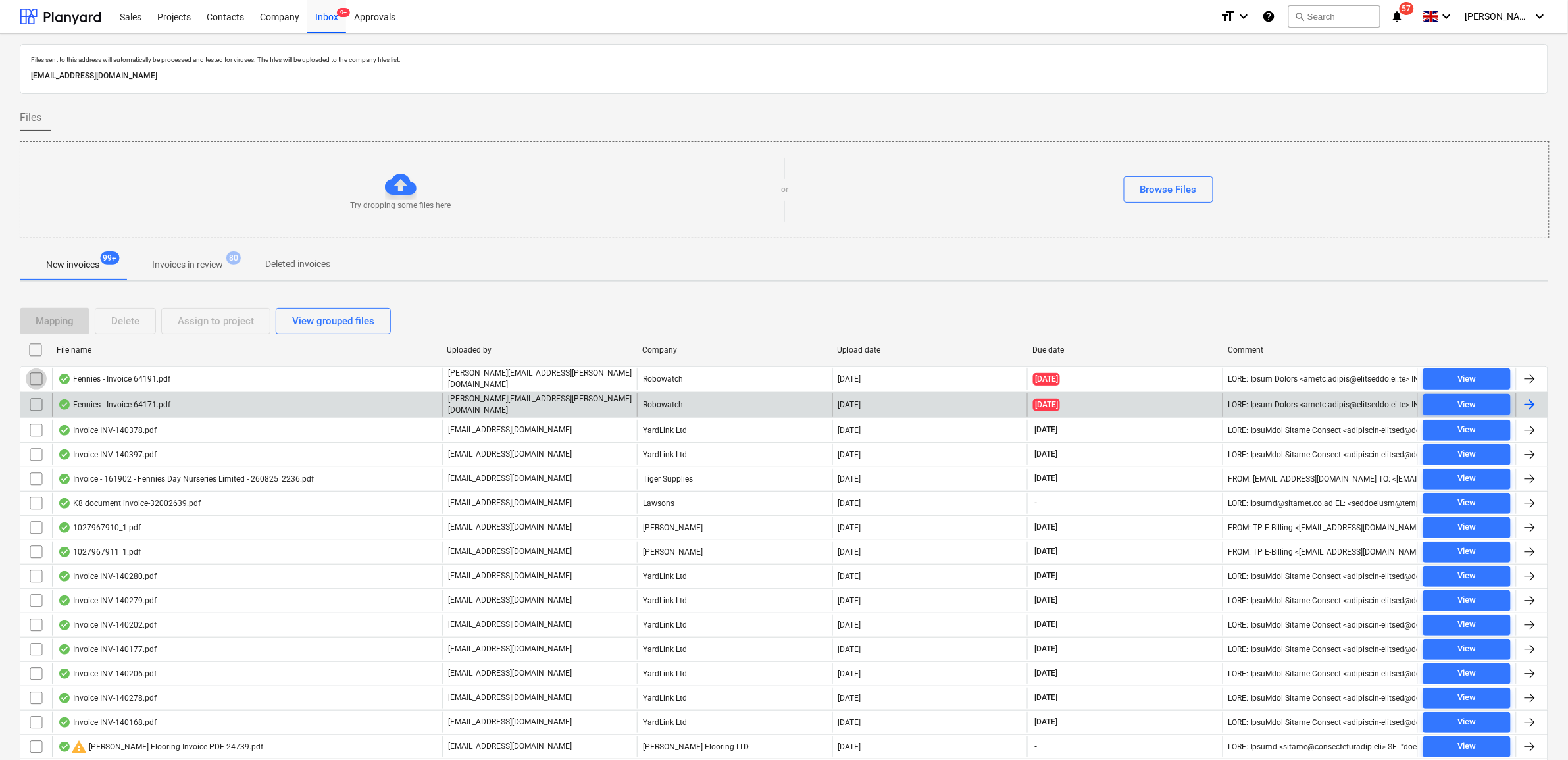
click at [37, 378] on input "checkbox" at bounding box center [36, 378] width 21 height 21
click at [190, 326] on div "Assign to project" at bounding box center [215, 321] width 77 height 17
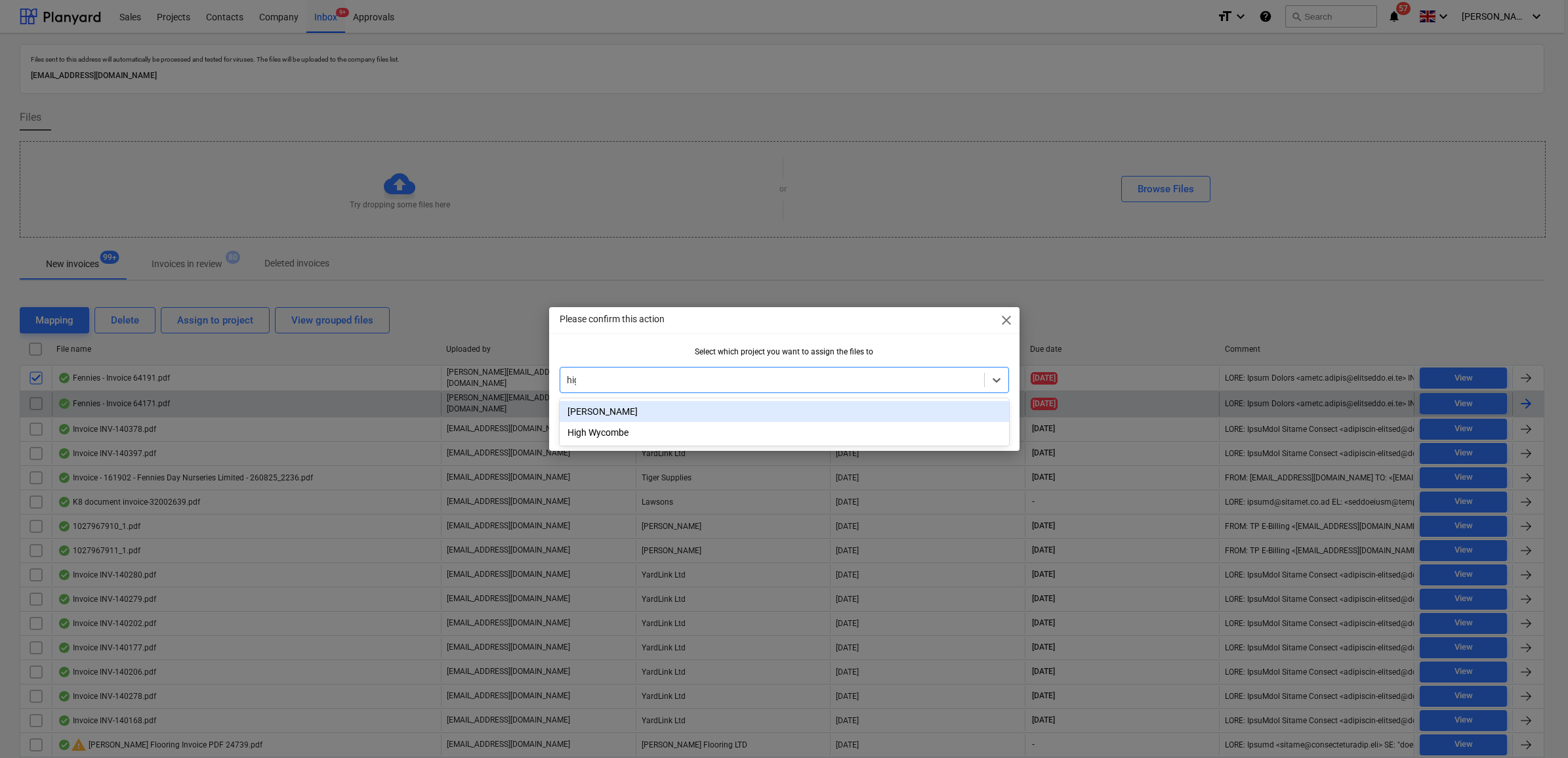
type input "high"
click at [740, 408] on div "High Wycombe" at bounding box center [784, 411] width 449 height 21
click at [995, 425] on button "OK" at bounding box center [987, 427] width 44 height 26
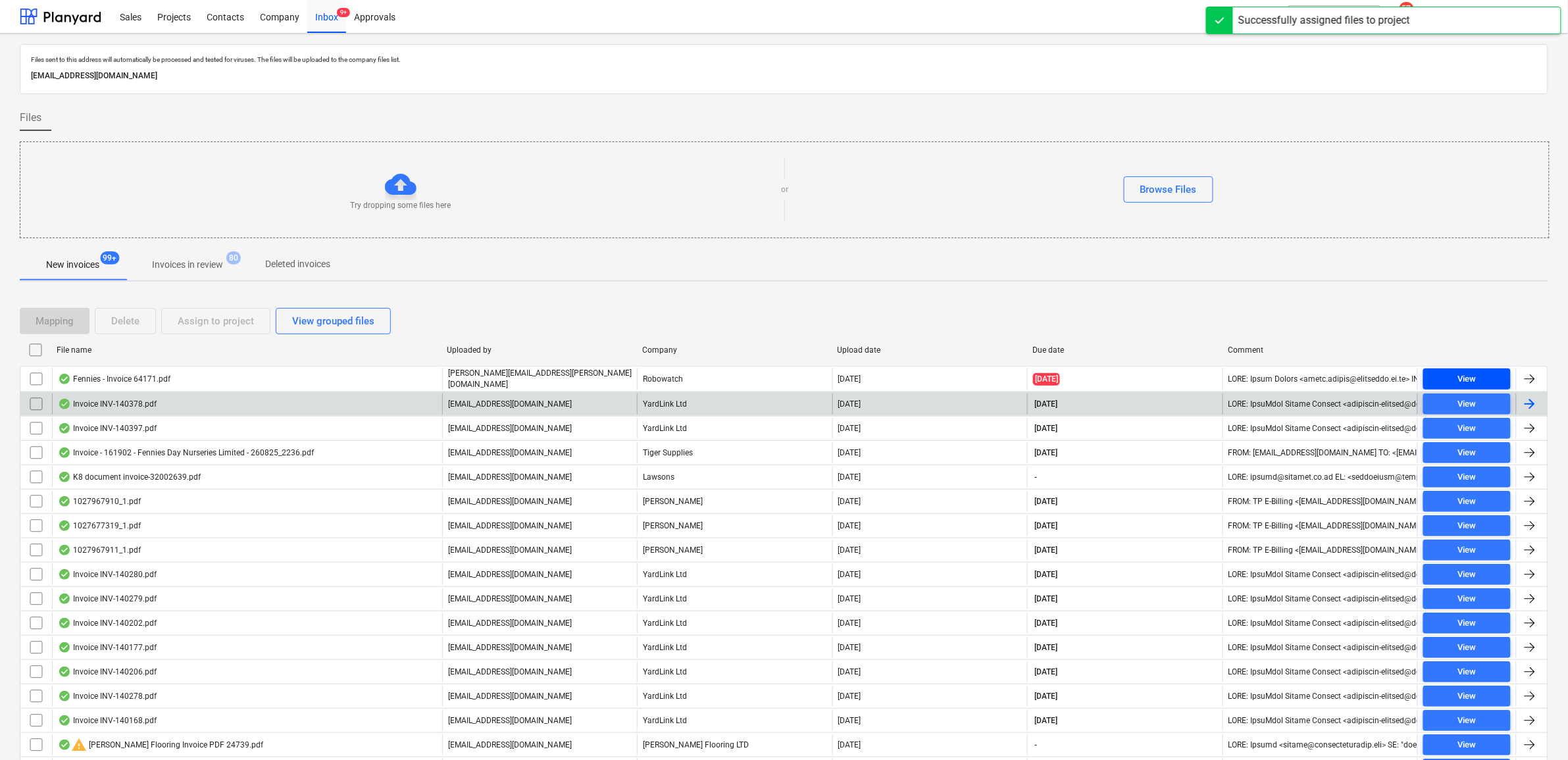
click at [1487, 378] on span "View" at bounding box center [1467, 379] width 77 height 15
click at [34, 376] on input "checkbox" at bounding box center [36, 378] width 21 height 21
click at [219, 324] on div "Assign to project" at bounding box center [215, 321] width 77 height 17
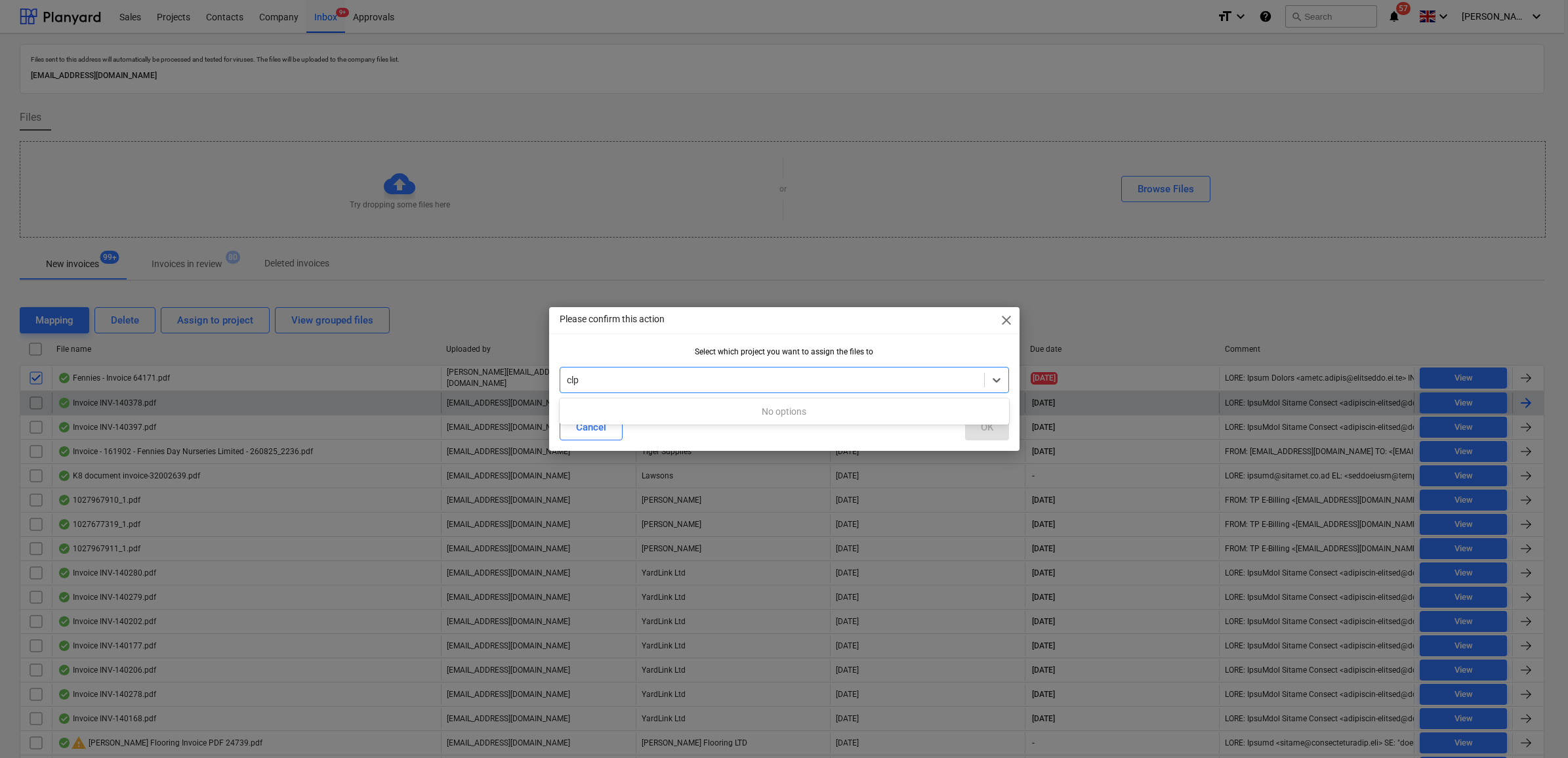
type input "cl"
click at [719, 404] on div "[GEOGRAPHIC_DATA]" at bounding box center [784, 411] width 449 height 21
click at [997, 426] on button "OK" at bounding box center [987, 427] width 44 height 26
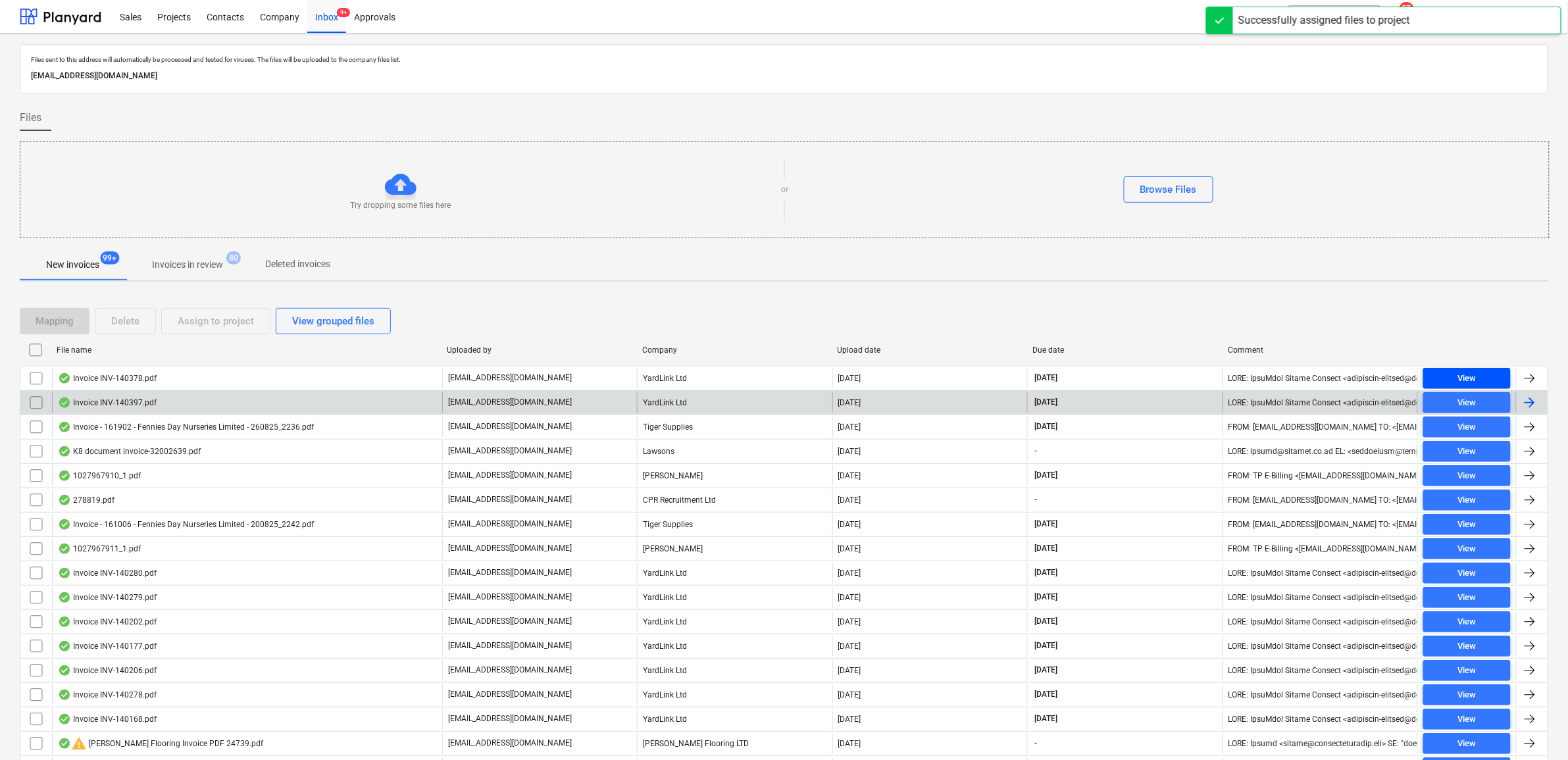
click at [1484, 378] on span "View" at bounding box center [1467, 378] width 77 height 15
click at [37, 375] on input "checkbox" at bounding box center [36, 378] width 21 height 21
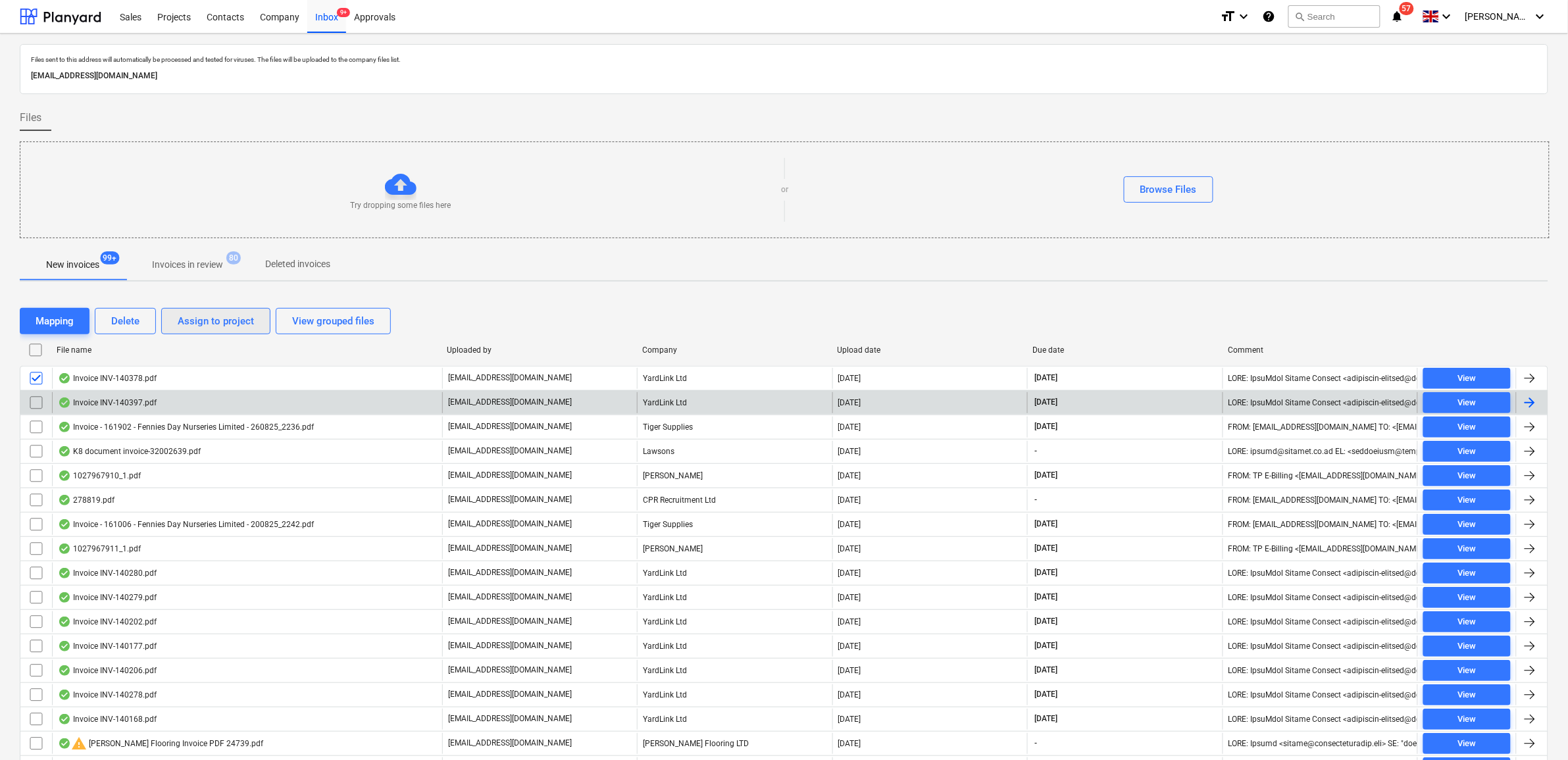
click at [198, 322] on div "Assign to project" at bounding box center [215, 321] width 77 height 17
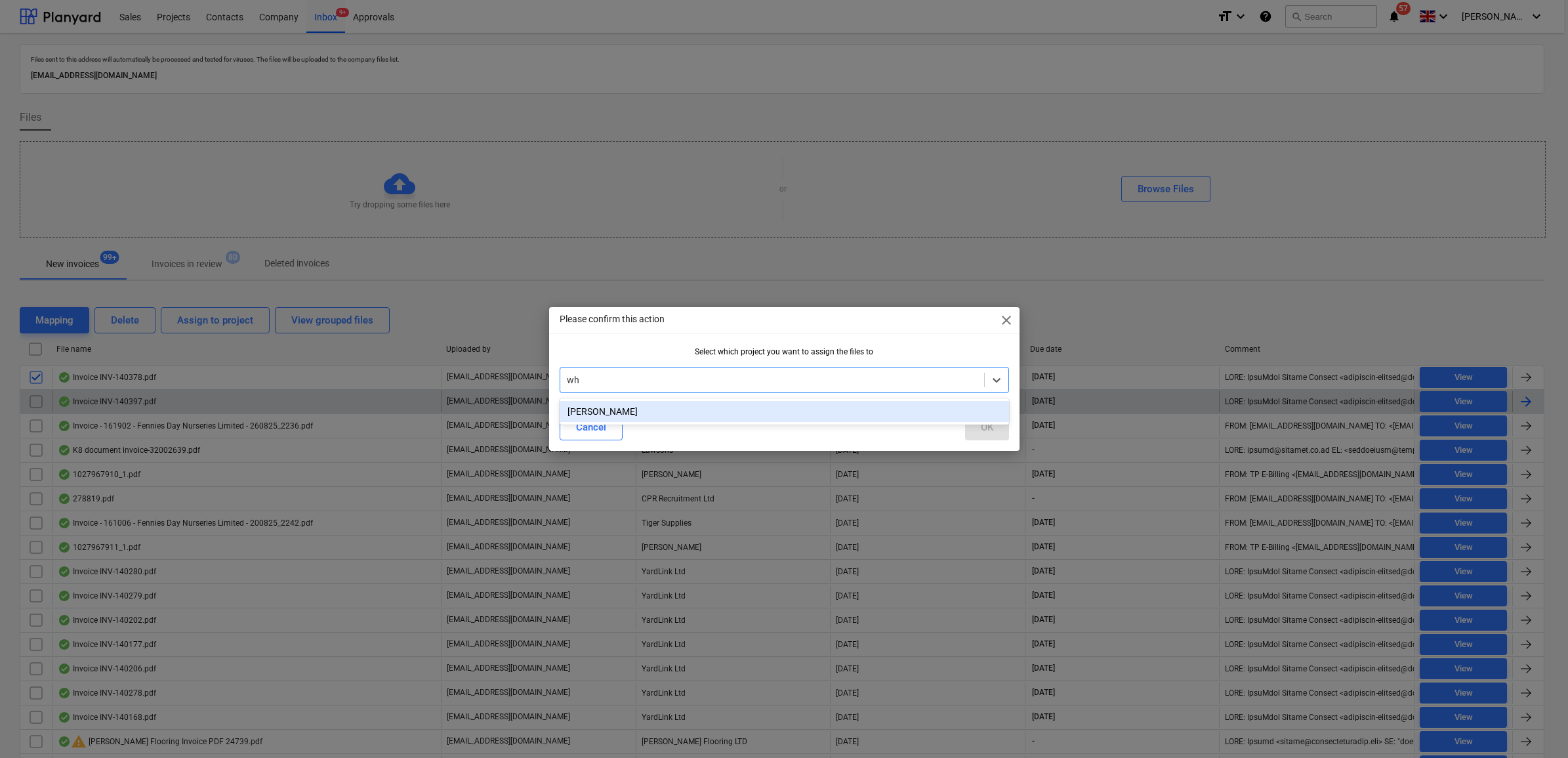
type input "whi"
click at [617, 421] on div "[PERSON_NAME]" at bounding box center [784, 411] width 449 height 21
click at [987, 426] on div "OK" at bounding box center [987, 427] width 12 height 17
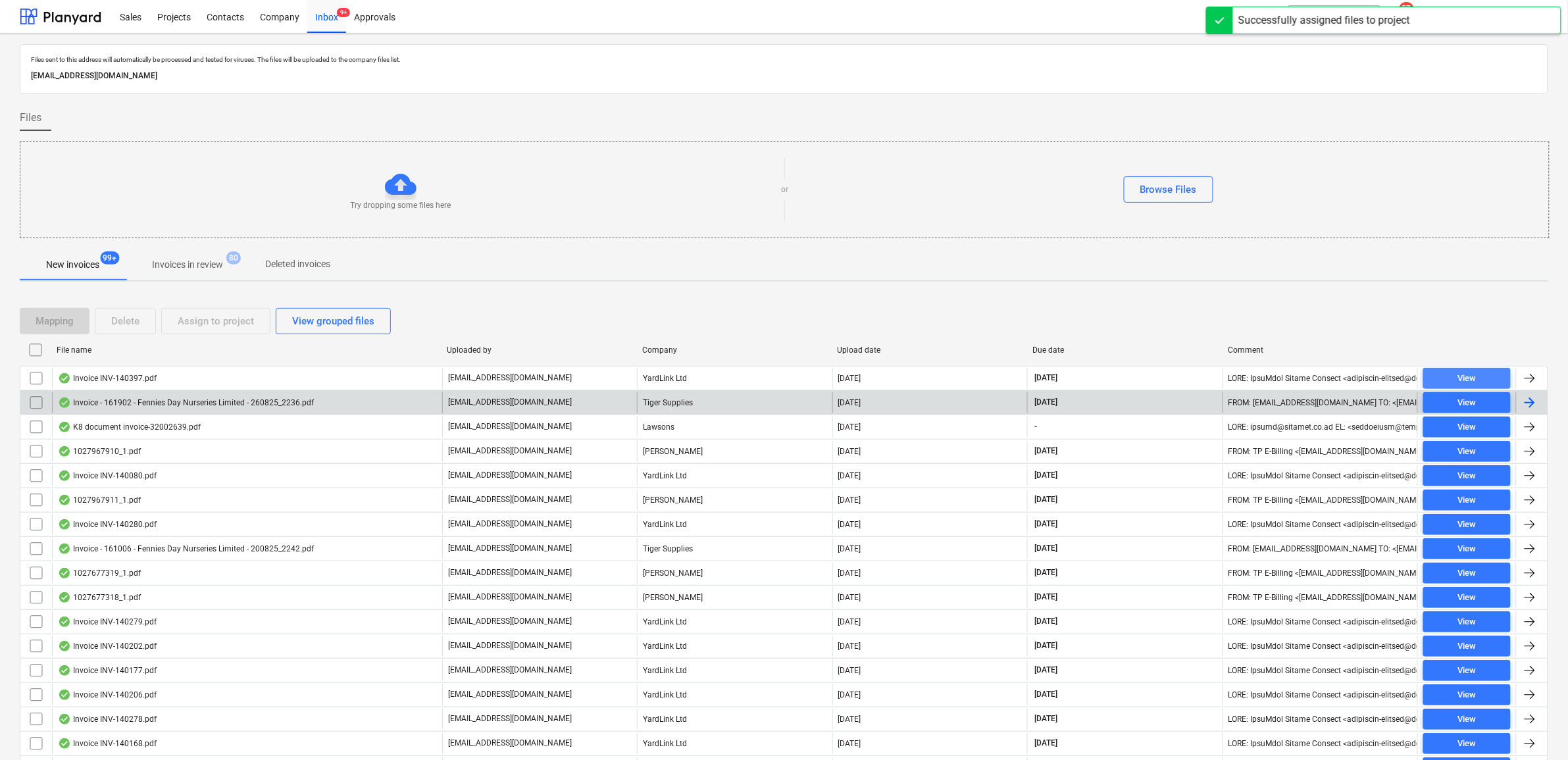
click at [1465, 375] on div "View" at bounding box center [1467, 378] width 19 height 15
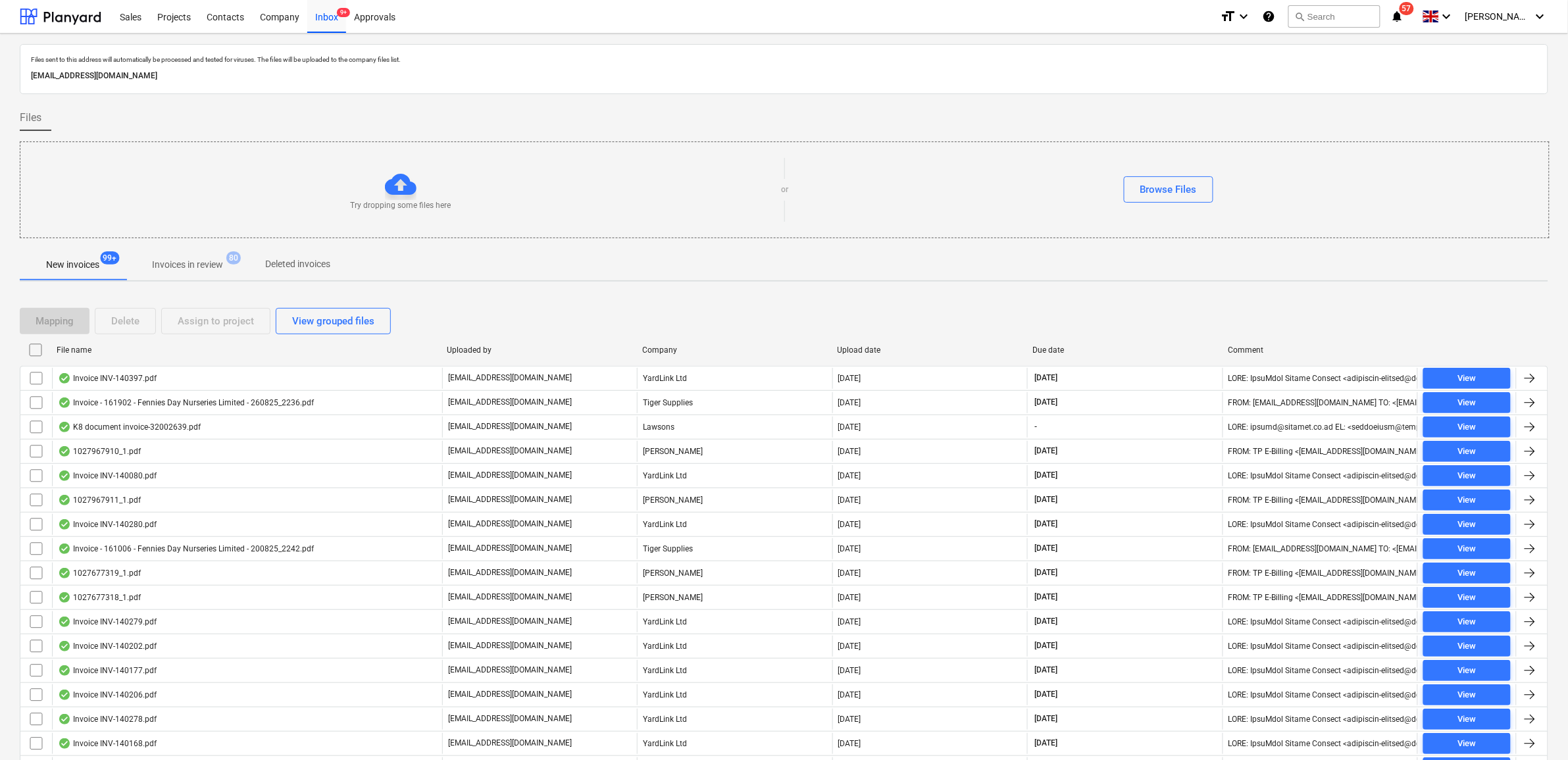
click at [37, 379] on input "checkbox" at bounding box center [36, 378] width 21 height 21
click at [182, 327] on div "Assign to project" at bounding box center [215, 321] width 77 height 17
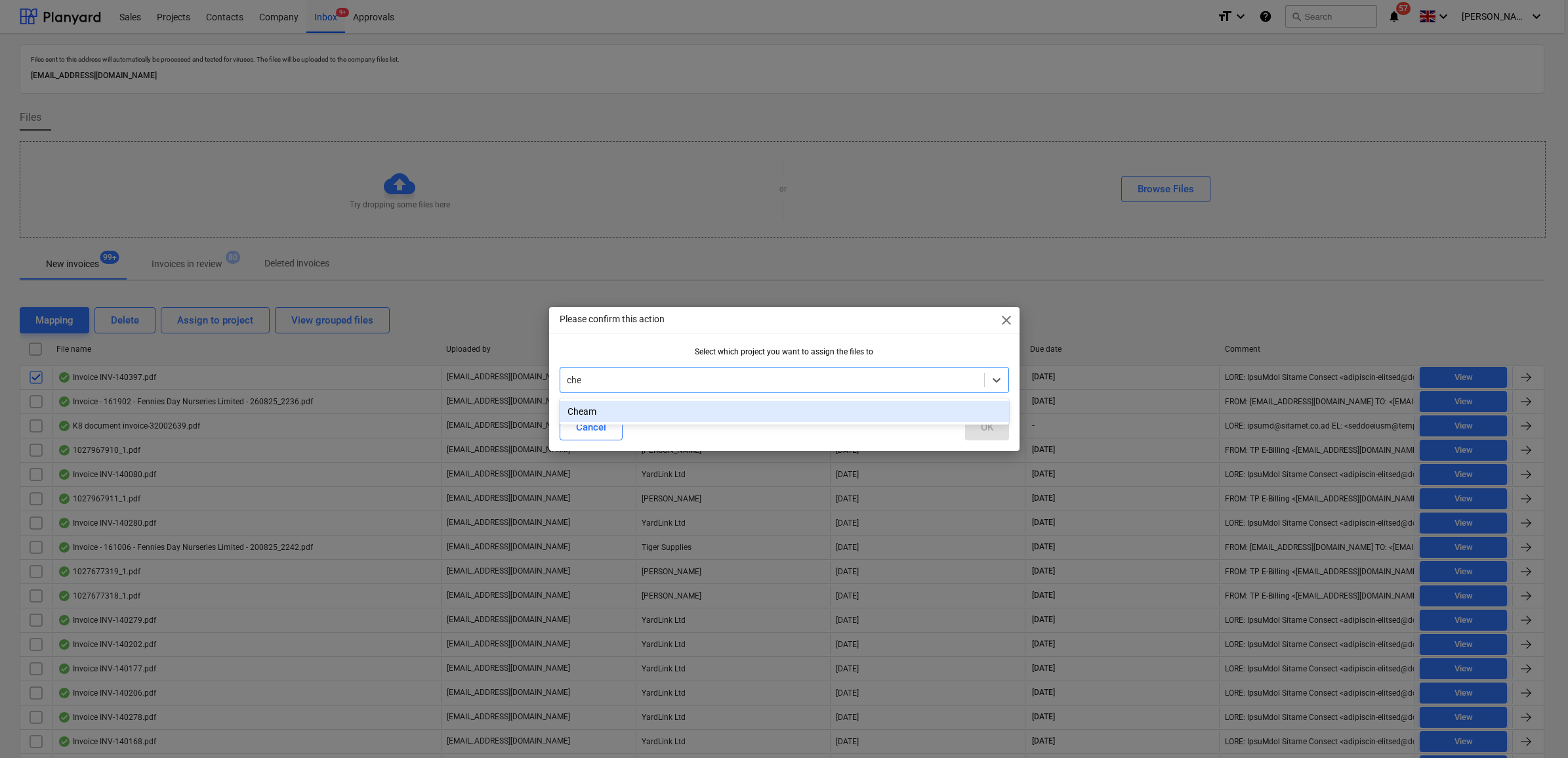
type input "chea"
drag, startPoint x: 646, startPoint y: 411, endPoint x: 690, endPoint y: 417, distance: 44.4
click at [655, 413] on div "Cheam" at bounding box center [784, 411] width 449 height 21
click at [991, 431] on div "OK" at bounding box center [987, 427] width 12 height 17
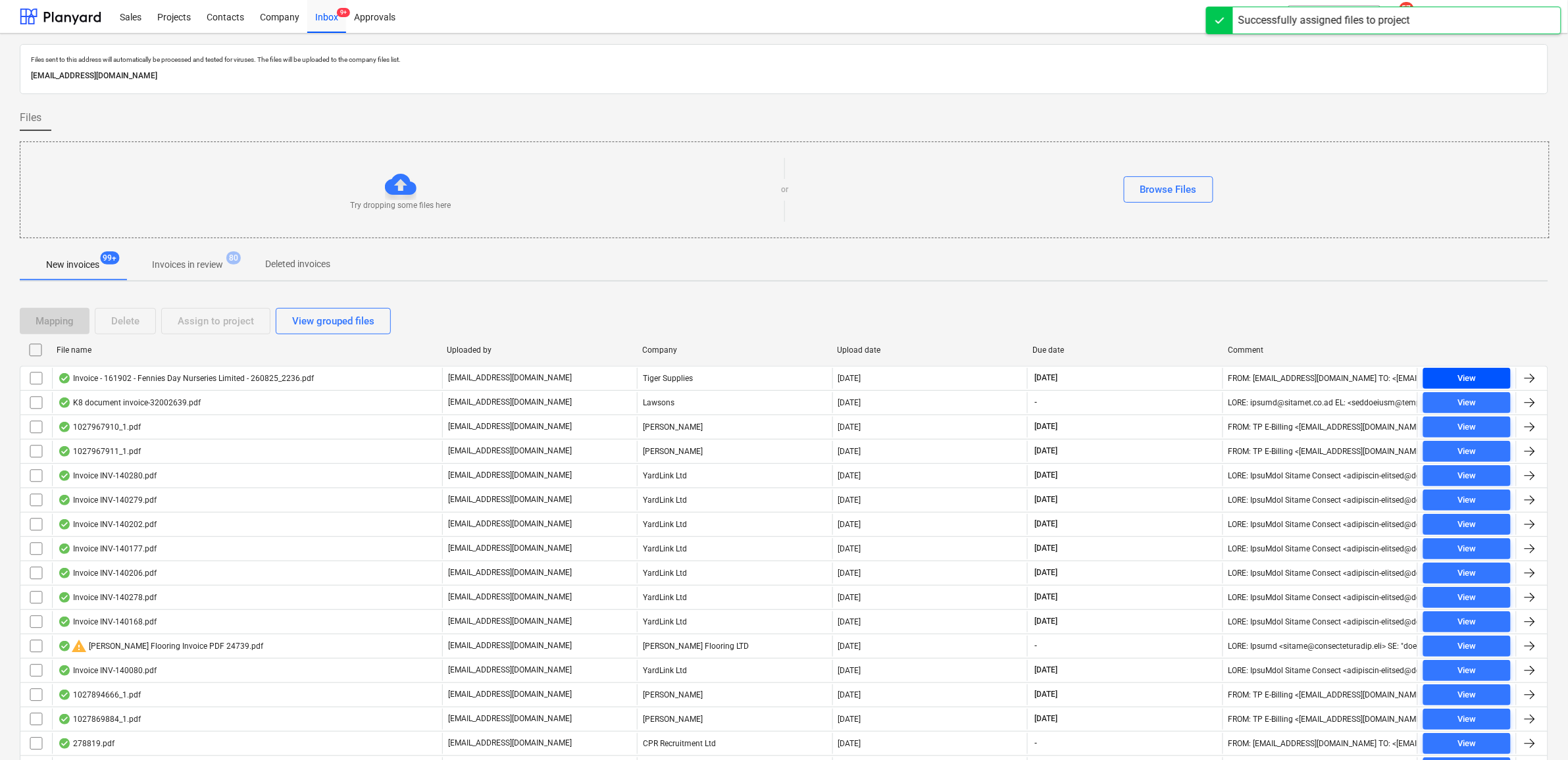
click at [1452, 373] on span "View" at bounding box center [1467, 378] width 77 height 15
click at [34, 379] on input "checkbox" at bounding box center [36, 378] width 21 height 21
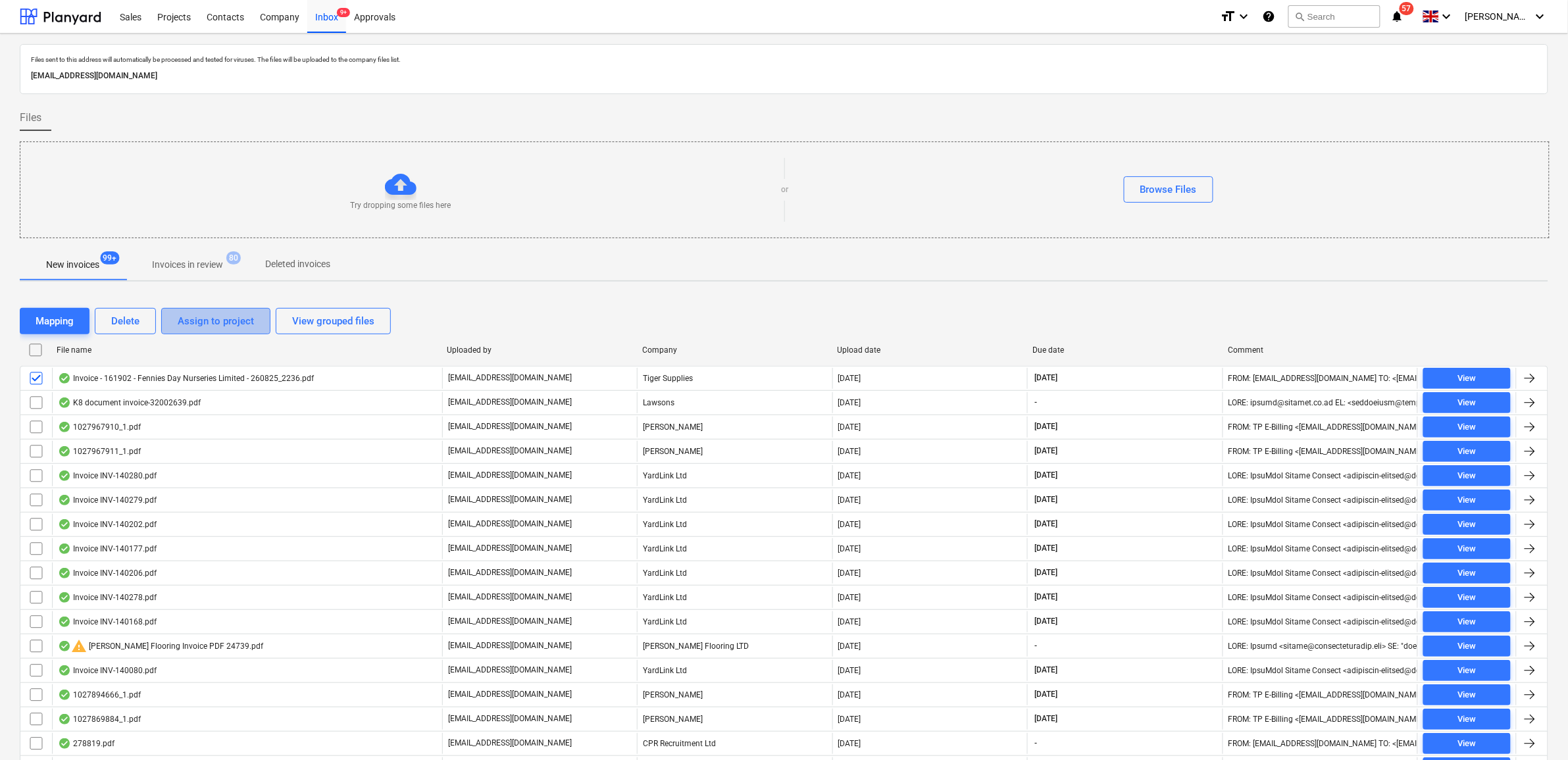
click at [204, 327] on div "Assign to project" at bounding box center [215, 321] width 77 height 17
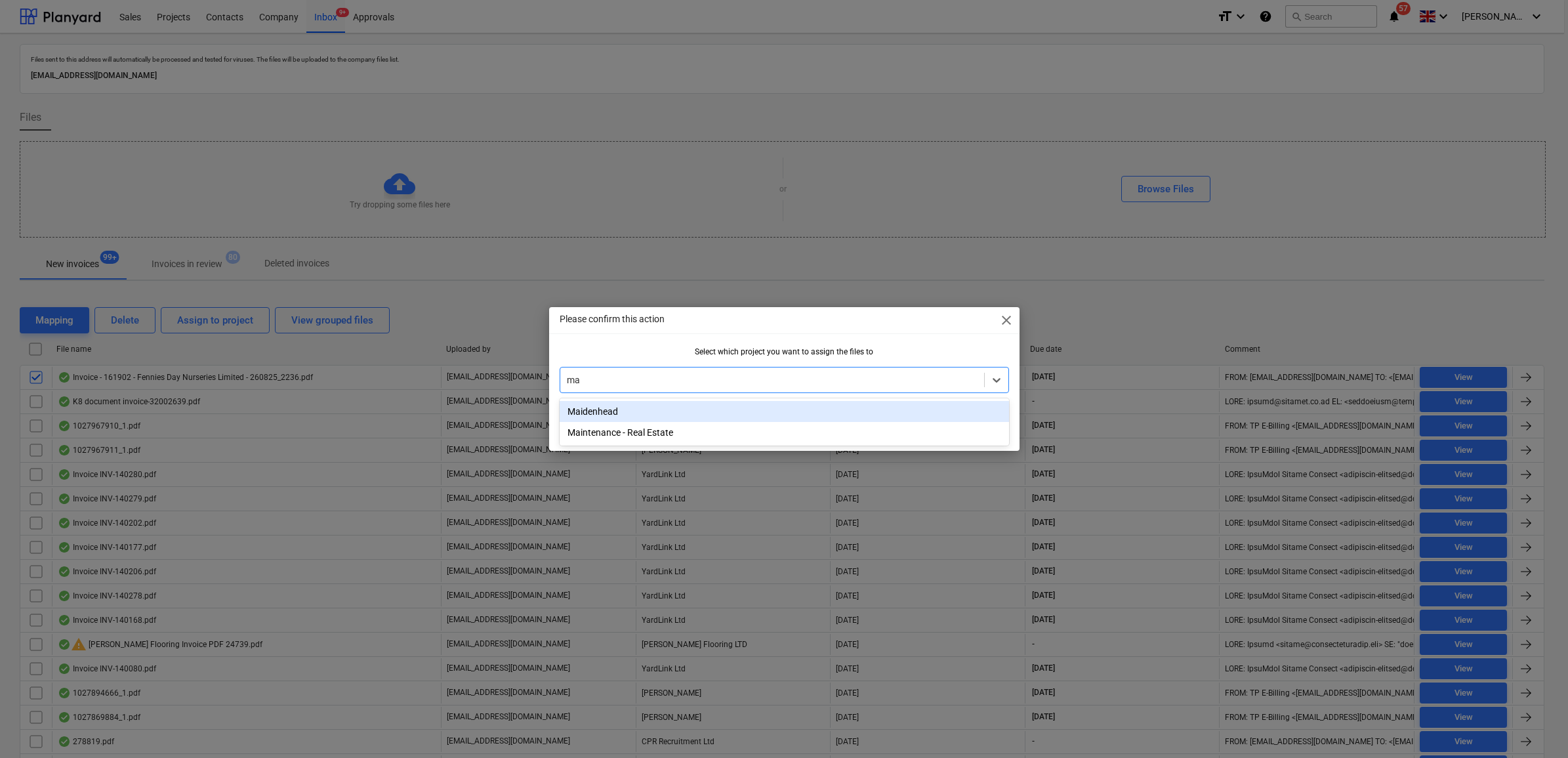
type input "mai"
click at [703, 410] on div "Maidenhead" at bounding box center [784, 411] width 449 height 21
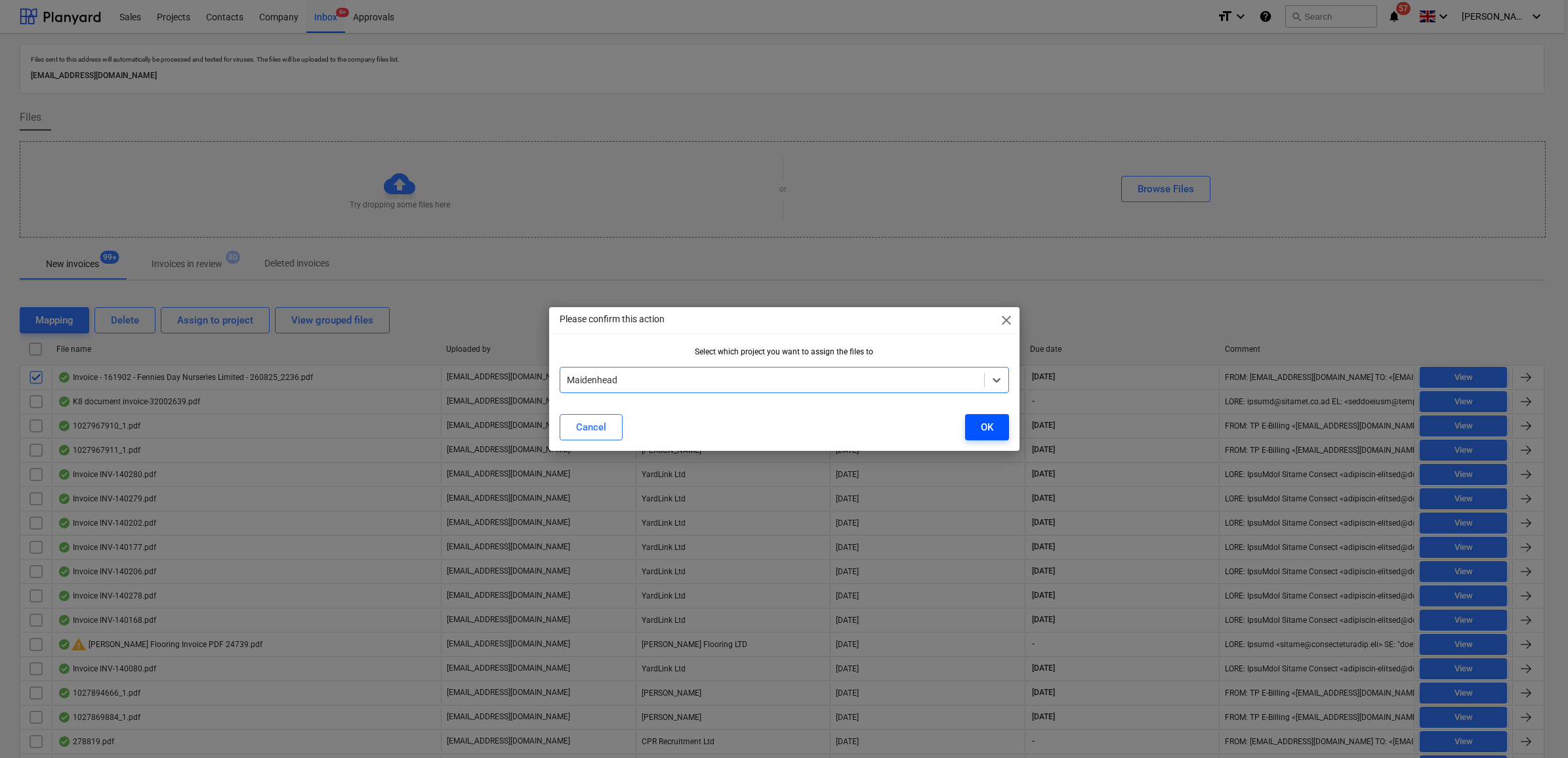
click at [993, 424] on button "OK" at bounding box center [987, 427] width 44 height 26
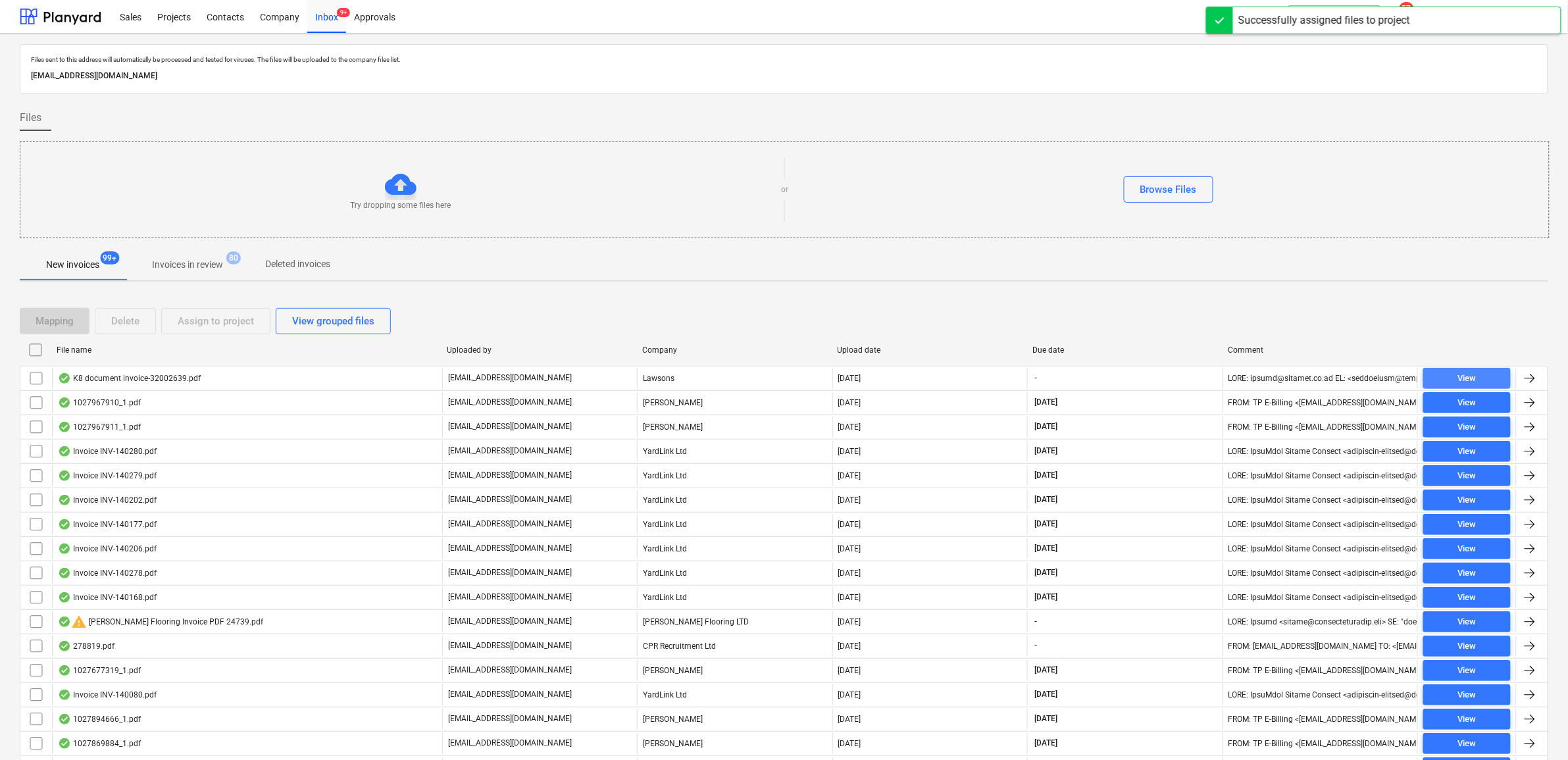
click at [1453, 377] on span "View" at bounding box center [1467, 378] width 77 height 15
click at [29, 379] on input "checkbox" at bounding box center [36, 378] width 21 height 21
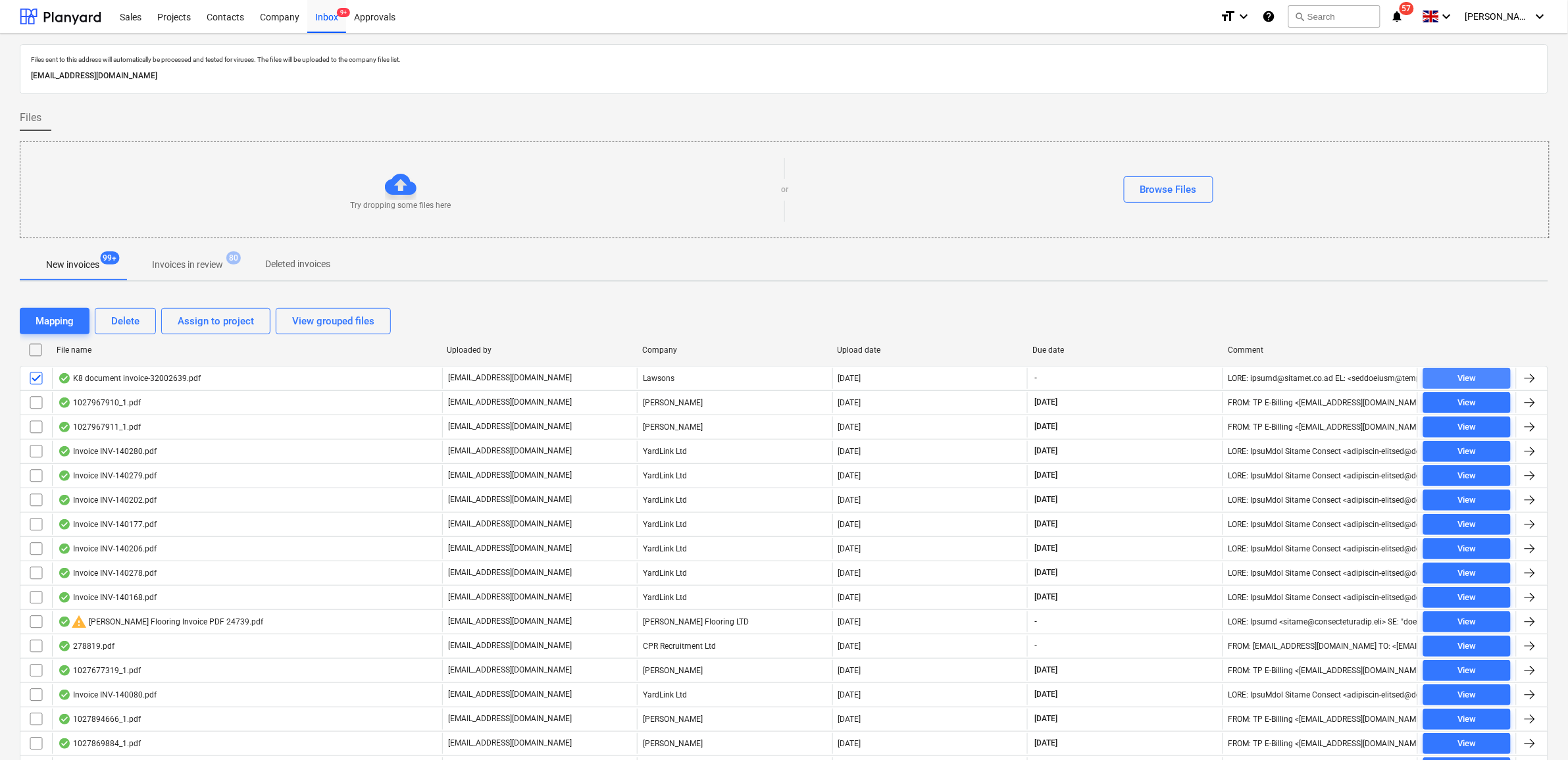
click at [1458, 378] on div "View" at bounding box center [1467, 378] width 19 height 15
click at [184, 320] on div "Assign to project" at bounding box center [215, 321] width 77 height 17
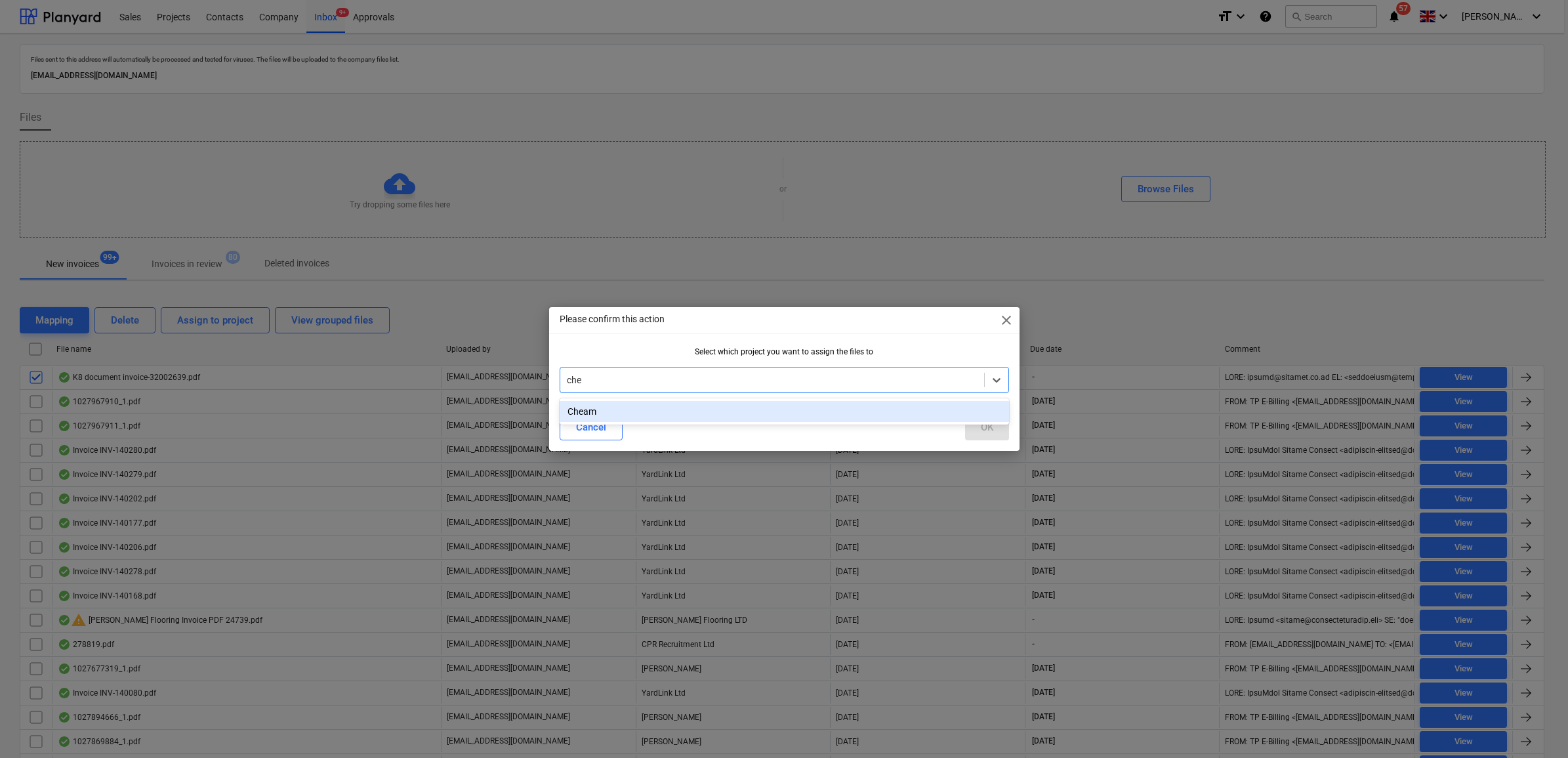
type input "chea"
drag, startPoint x: 656, startPoint y: 417, endPoint x: 669, endPoint y: 415, distance: 13.2
click at [657, 417] on div "Cheam" at bounding box center [784, 411] width 449 height 21
click at [999, 420] on button "OK" at bounding box center [987, 427] width 44 height 26
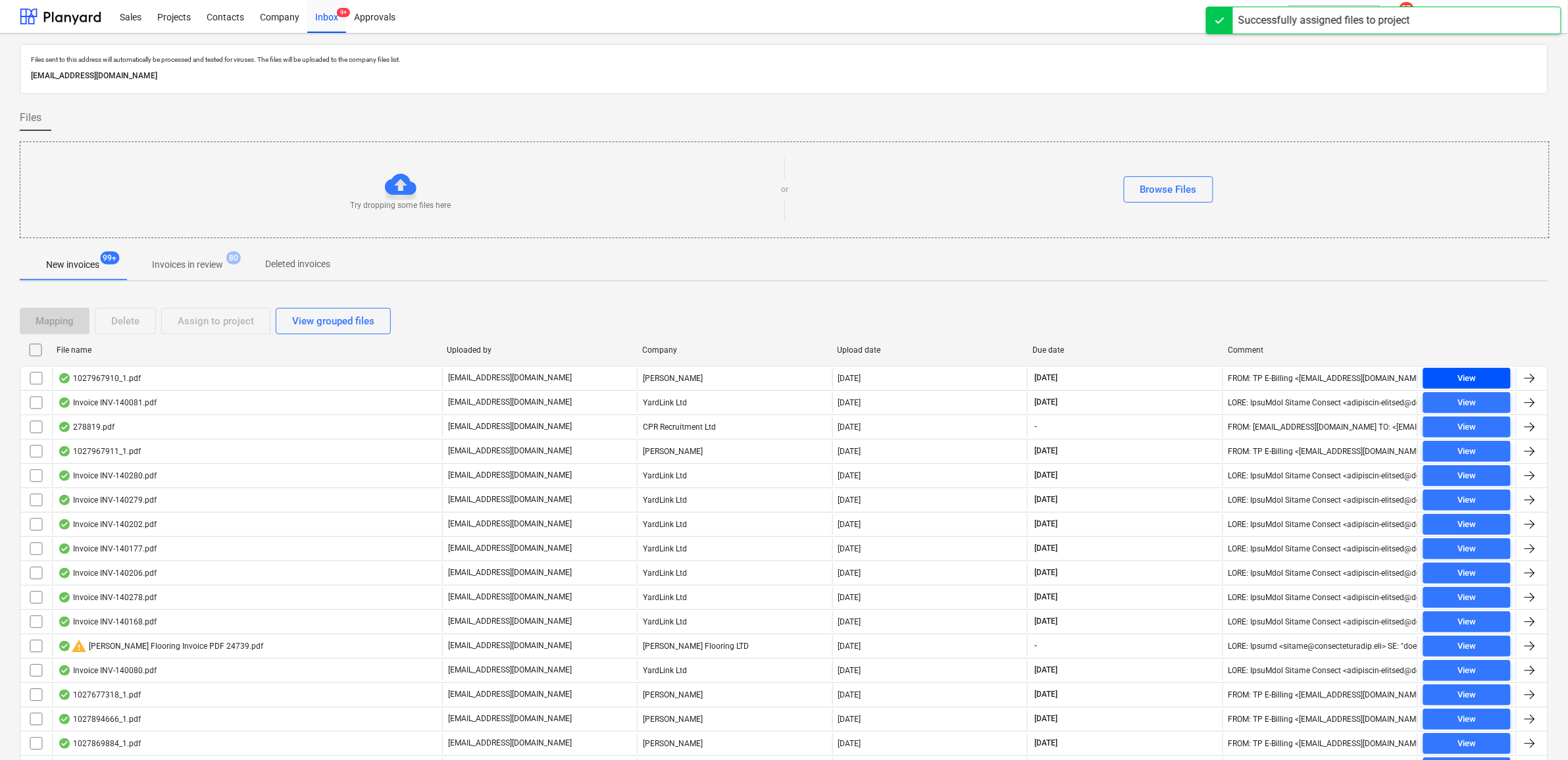
click at [1477, 378] on span "View" at bounding box center [1467, 378] width 77 height 15
click at [37, 375] on input "checkbox" at bounding box center [36, 378] width 21 height 21
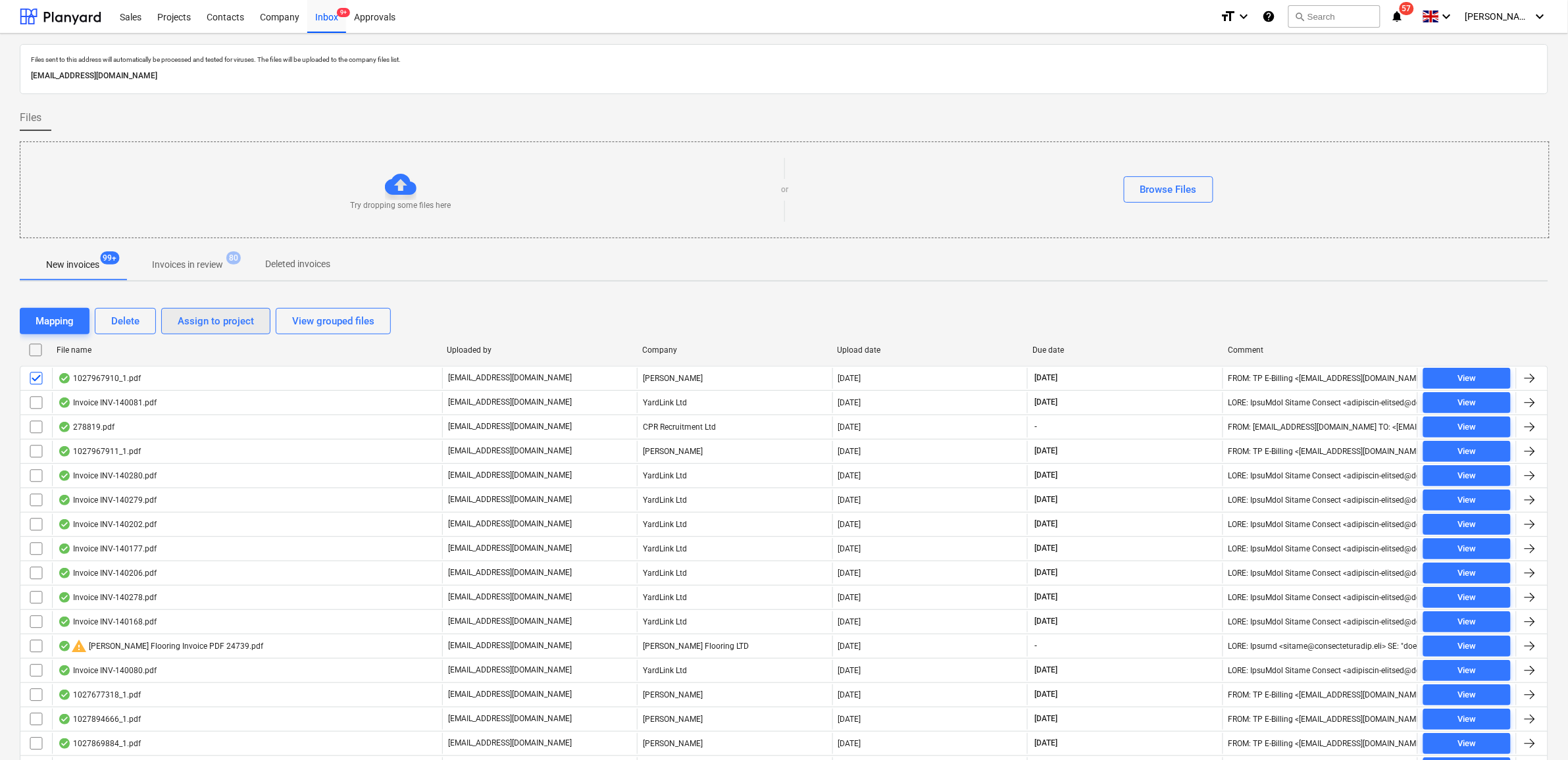
click at [238, 327] on div "Assign to project" at bounding box center [215, 321] width 77 height 17
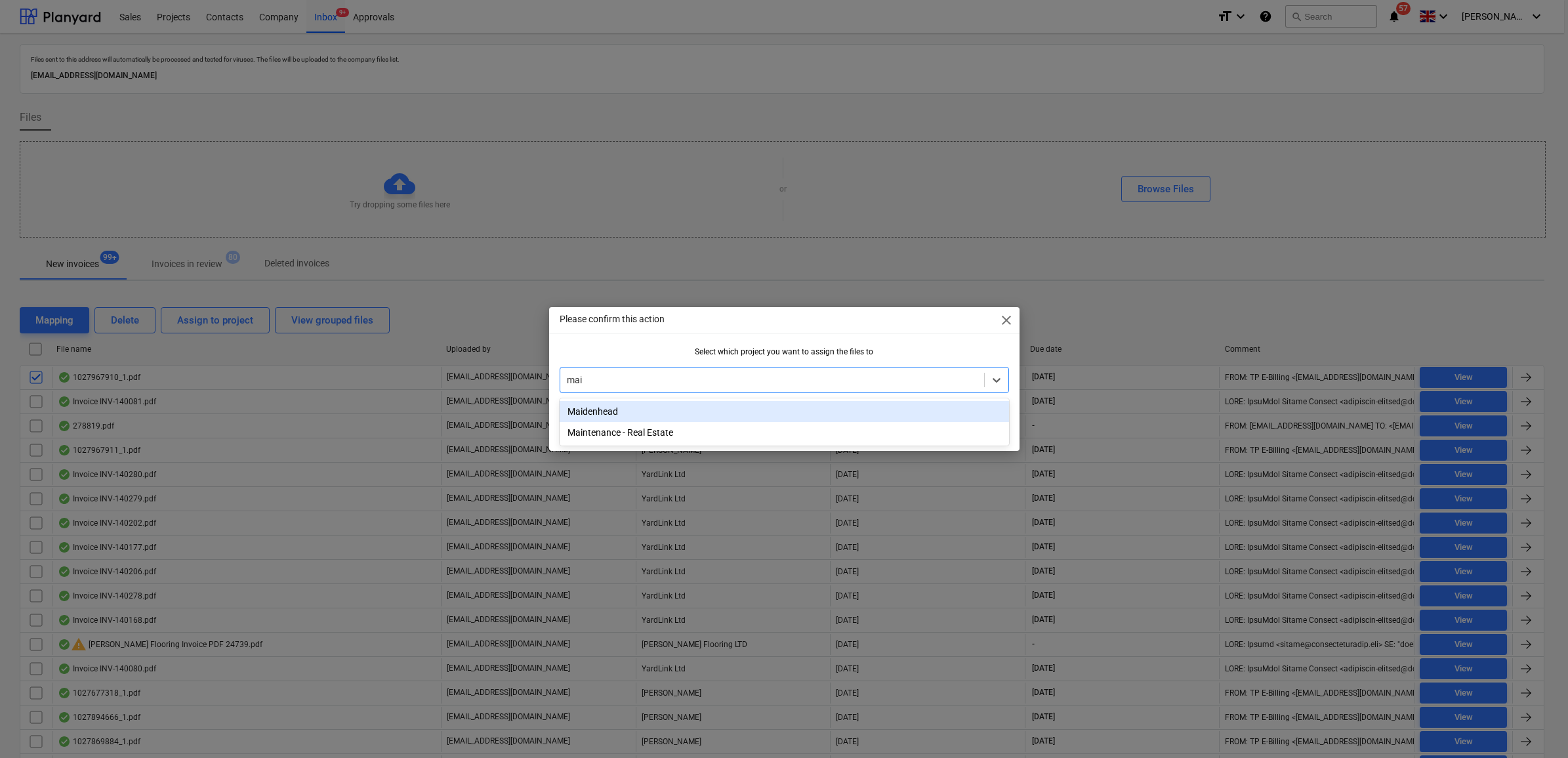
type input "maid"
click at [628, 408] on div "Maidenhead" at bounding box center [784, 411] width 449 height 21
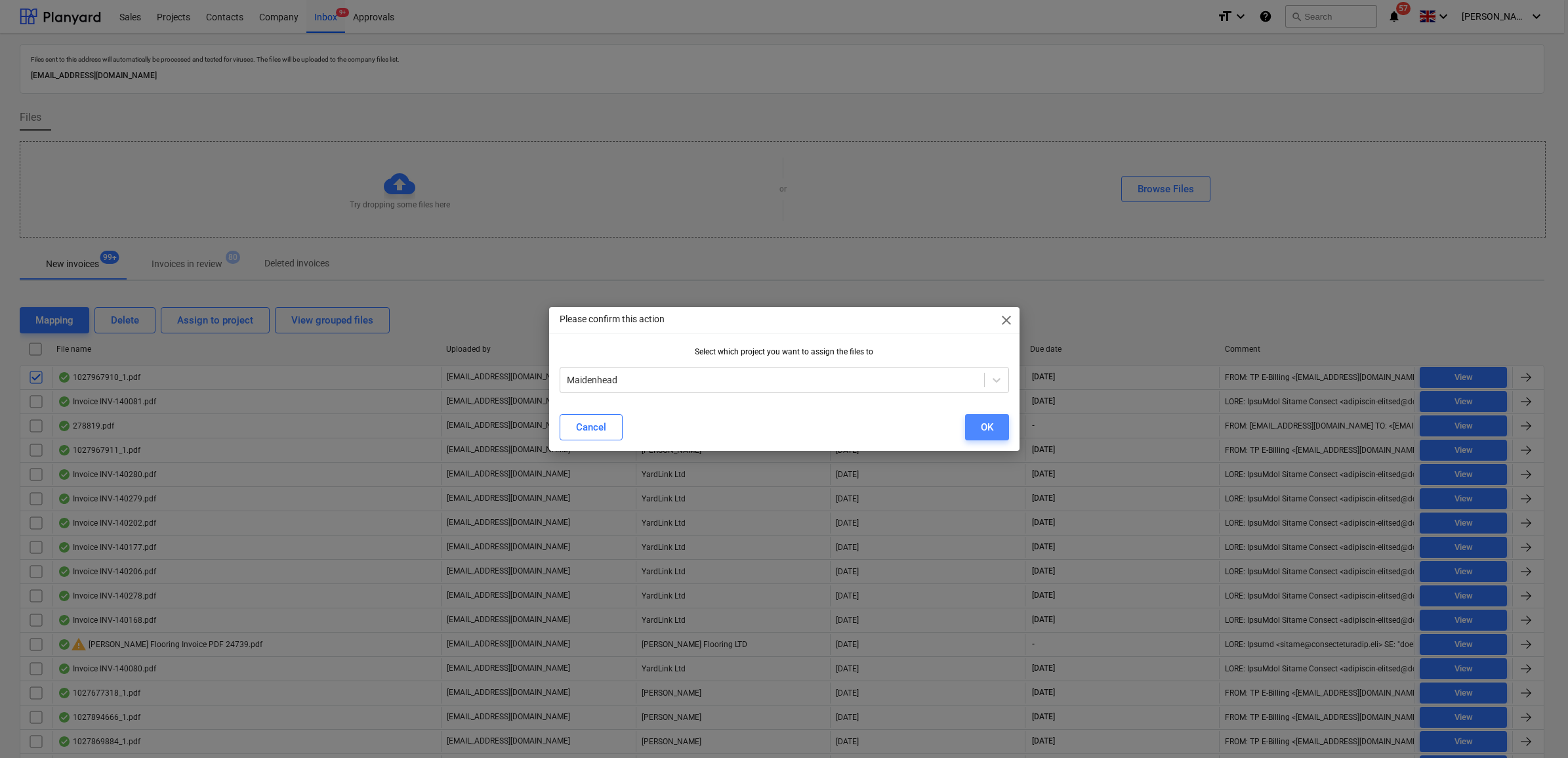
click at [980, 428] on div "OK" at bounding box center [987, 427] width 12 height 17
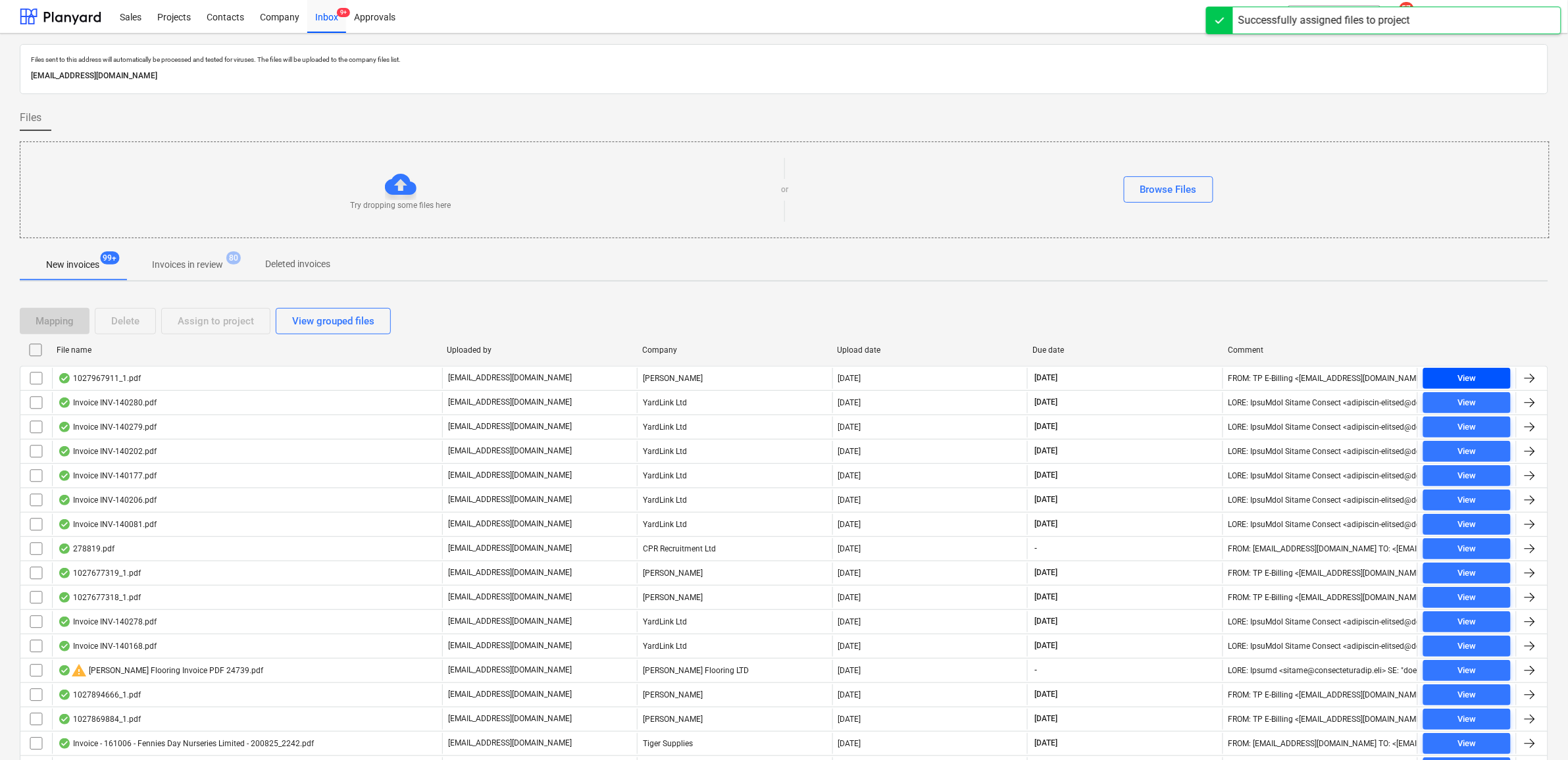
click at [1454, 373] on span "View" at bounding box center [1467, 378] width 77 height 15
click at [37, 380] on input "checkbox" at bounding box center [36, 378] width 21 height 21
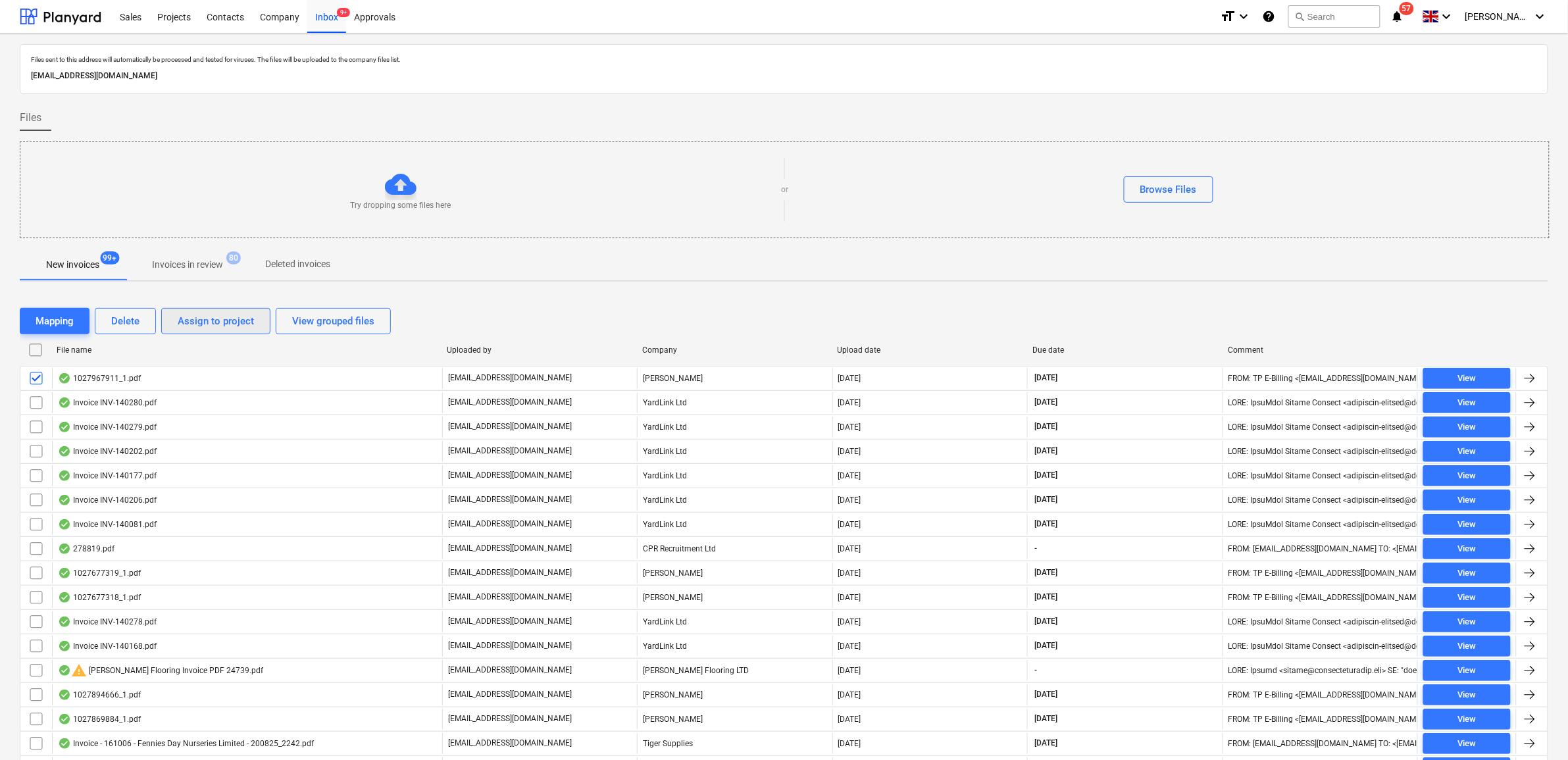
click at [203, 327] on div "Assign to project" at bounding box center [215, 321] width 77 height 17
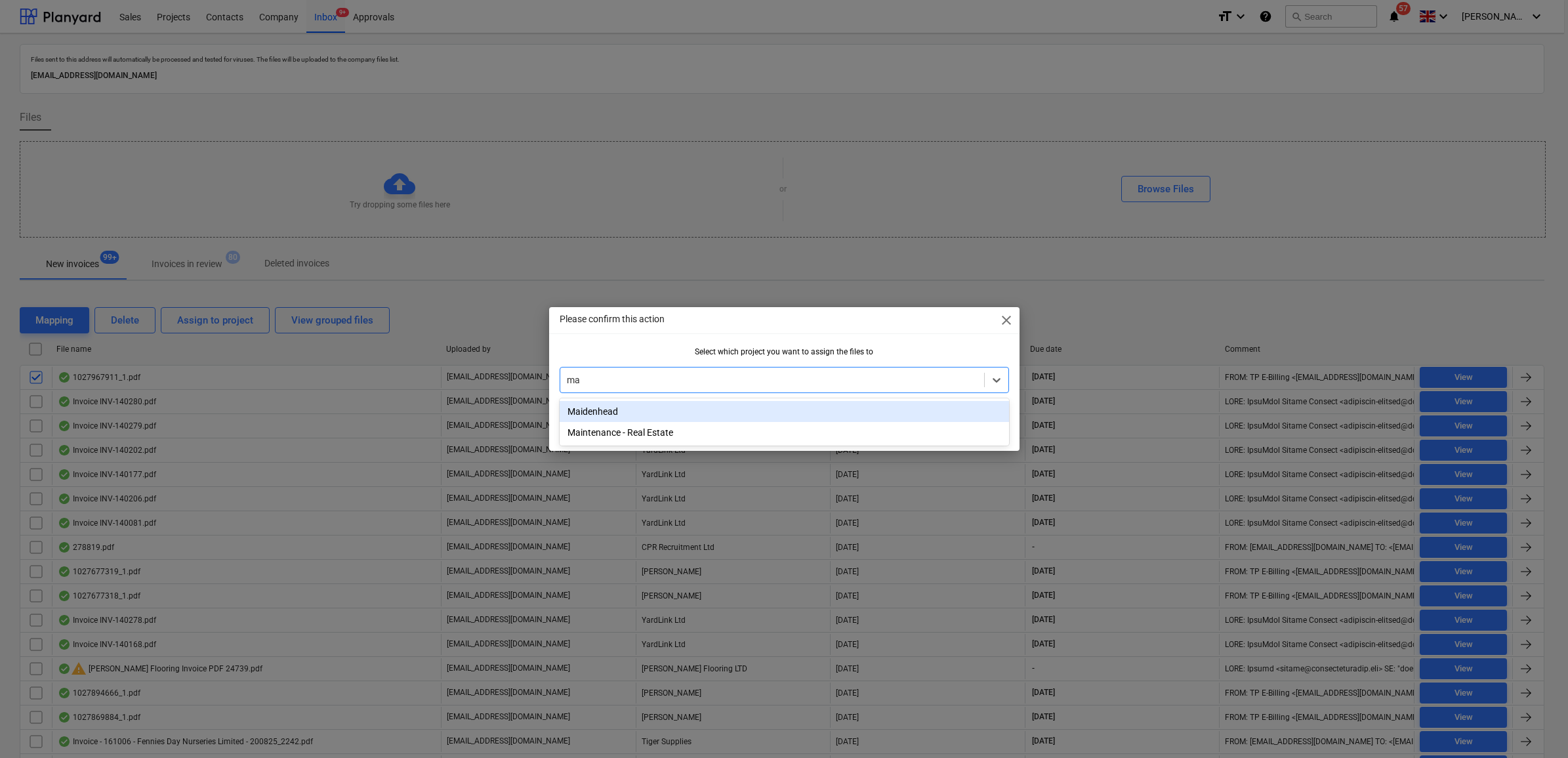
type input "mai"
click at [713, 410] on div "Maidenhead" at bounding box center [784, 411] width 449 height 21
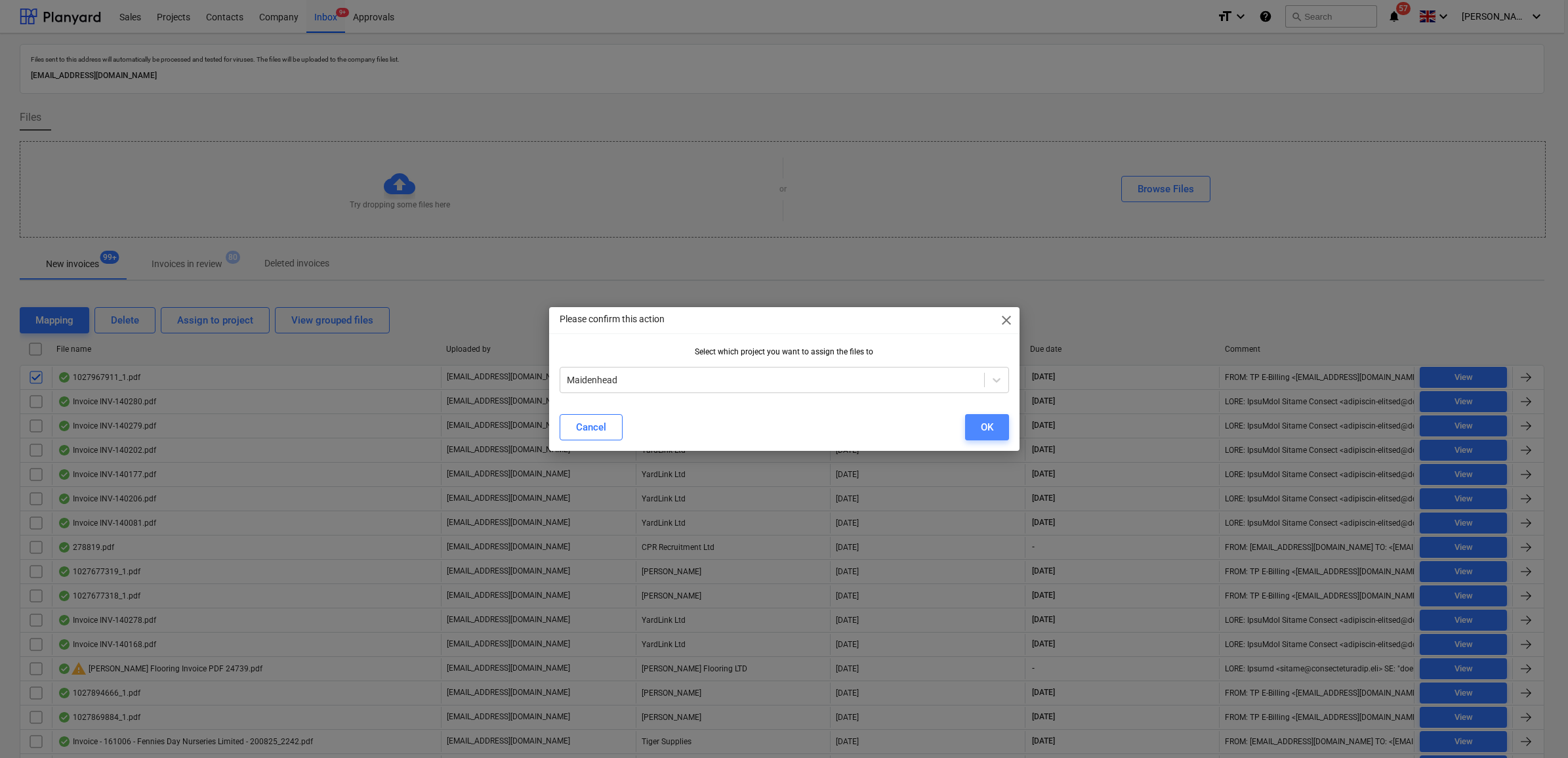
click at [998, 424] on button "OK" at bounding box center [987, 427] width 44 height 26
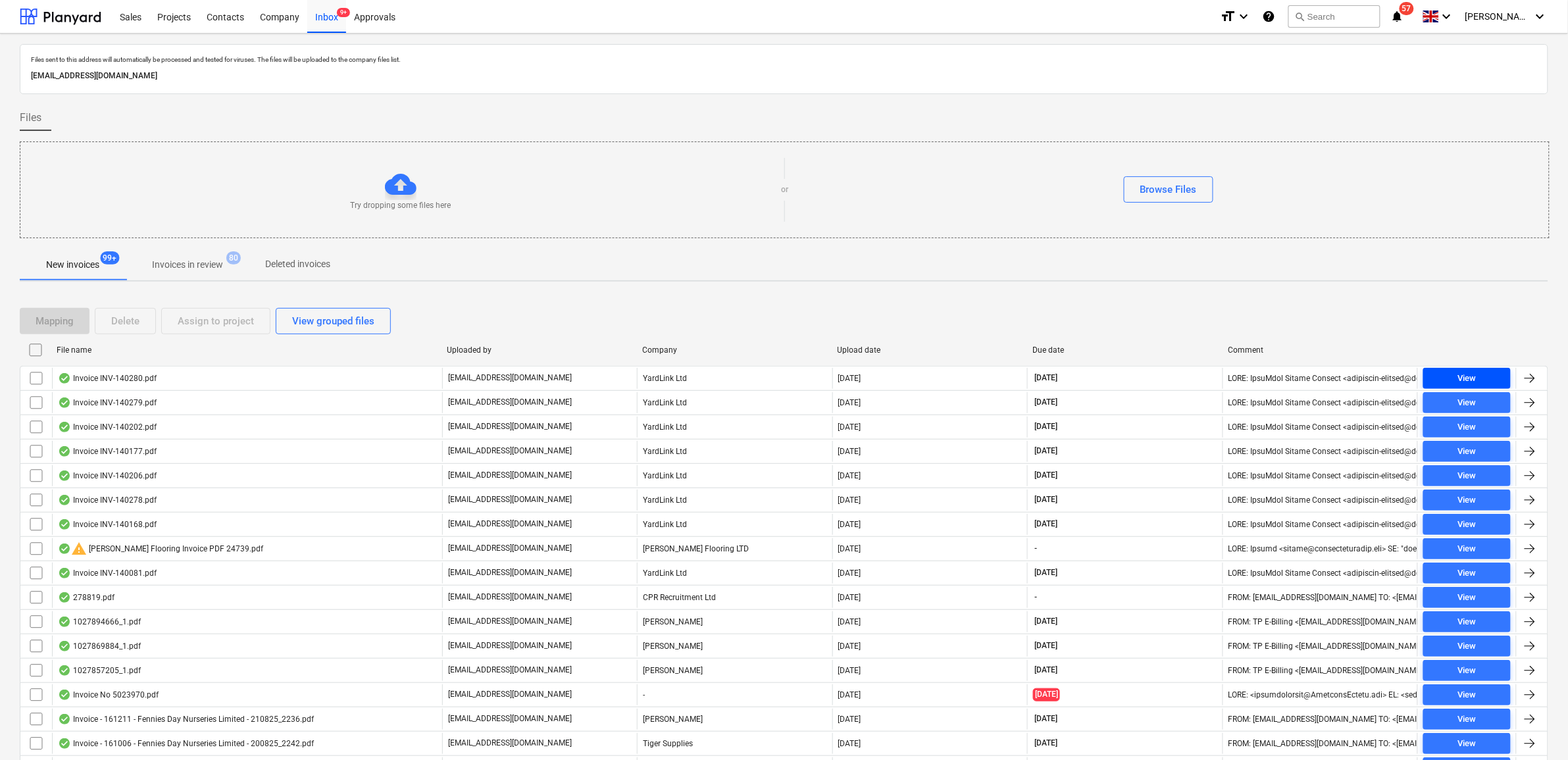
click at [1466, 378] on div "View" at bounding box center [1467, 378] width 19 height 15
click at [42, 379] on input "checkbox" at bounding box center [36, 378] width 21 height 21
click at [264, 323] on button "Assign to project" at bounding box center [215, 321] width 109 height 26
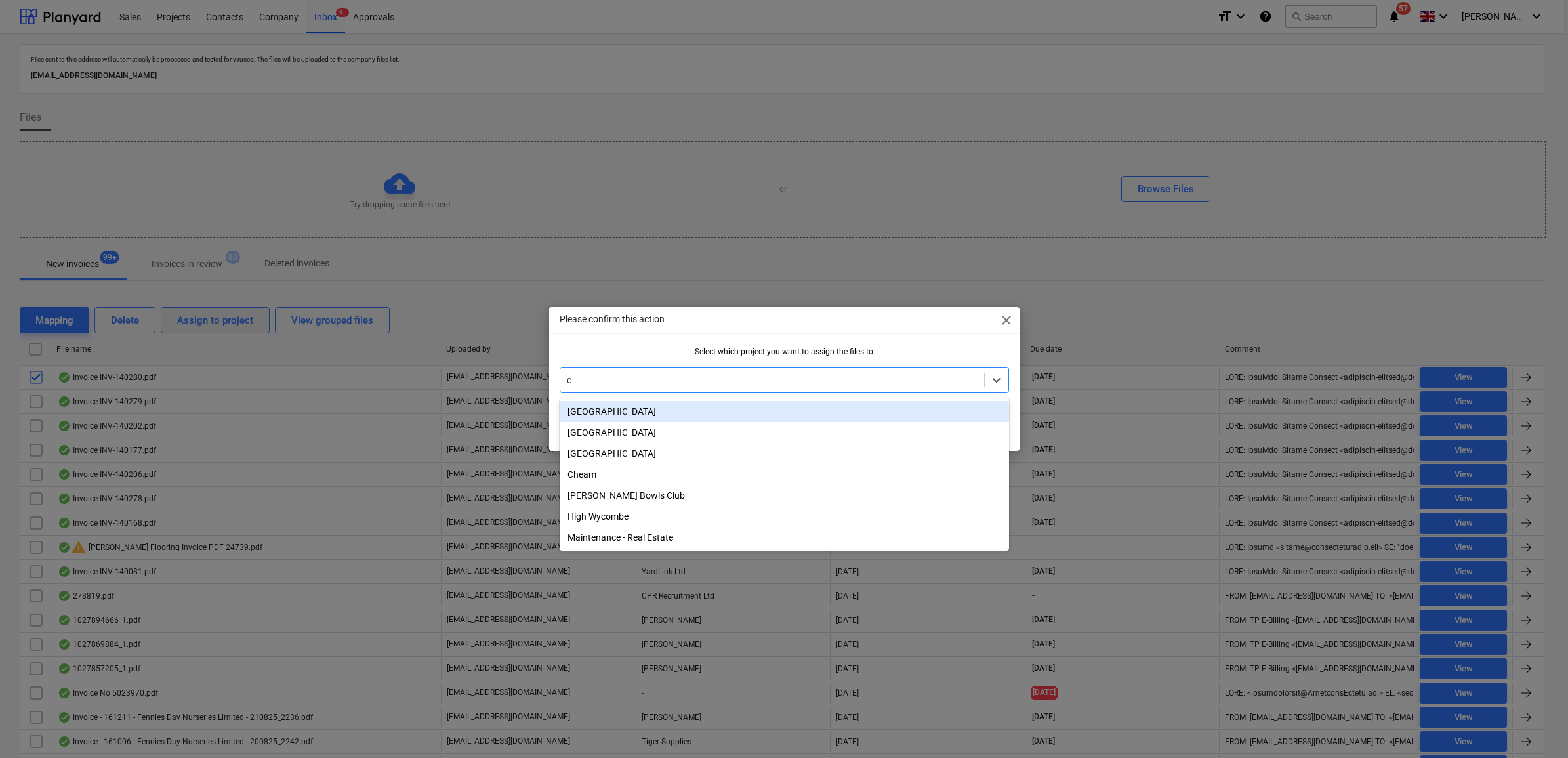
type input "ch"
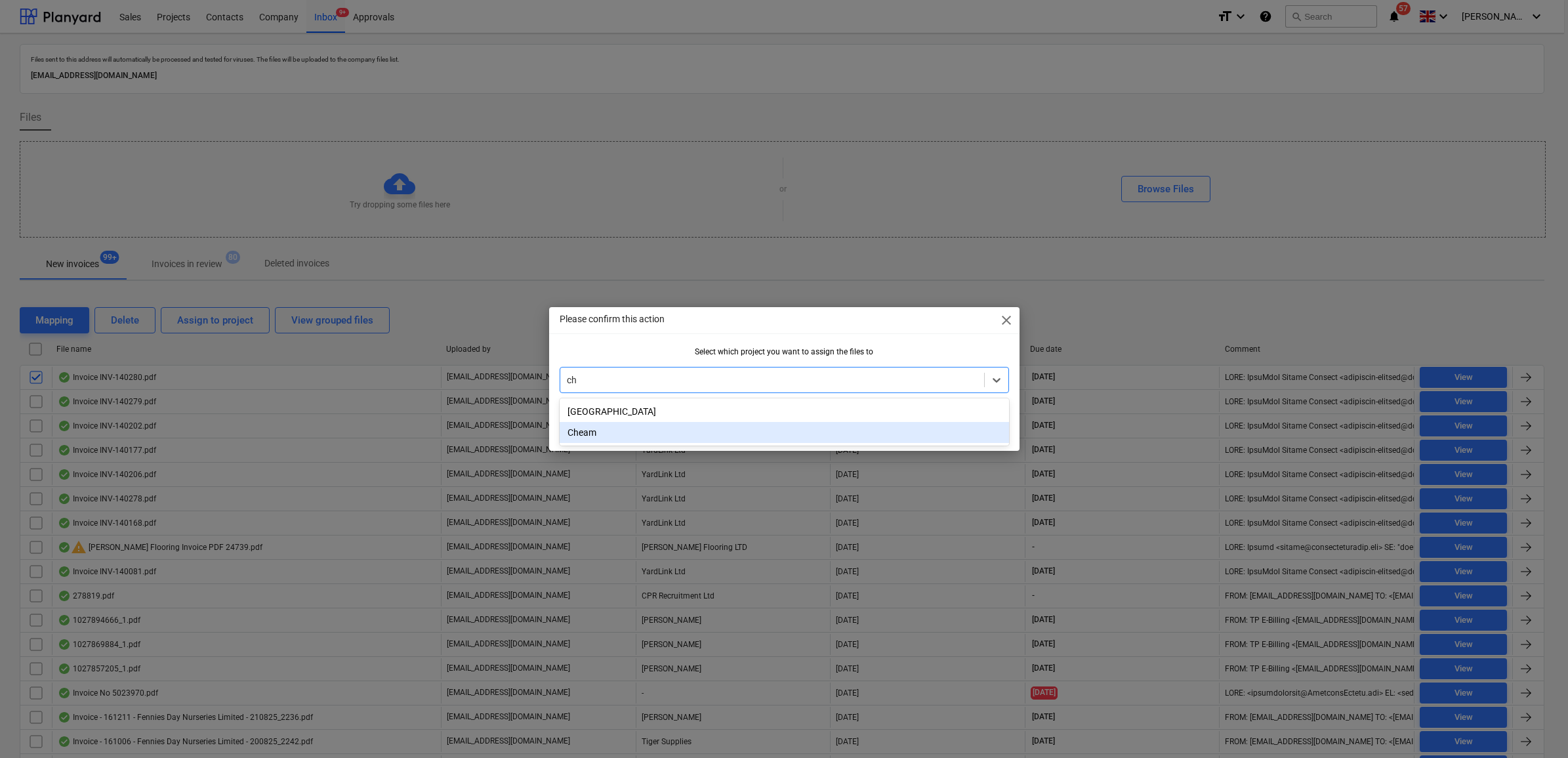
drag, startPoint x: 618, startPoint y: 434, endPoint x: 719, endPoint y: 434, distance: 101.0
click at [621, 434] on div "Cheam" at bounding box center [784, 431] width 449 height 21
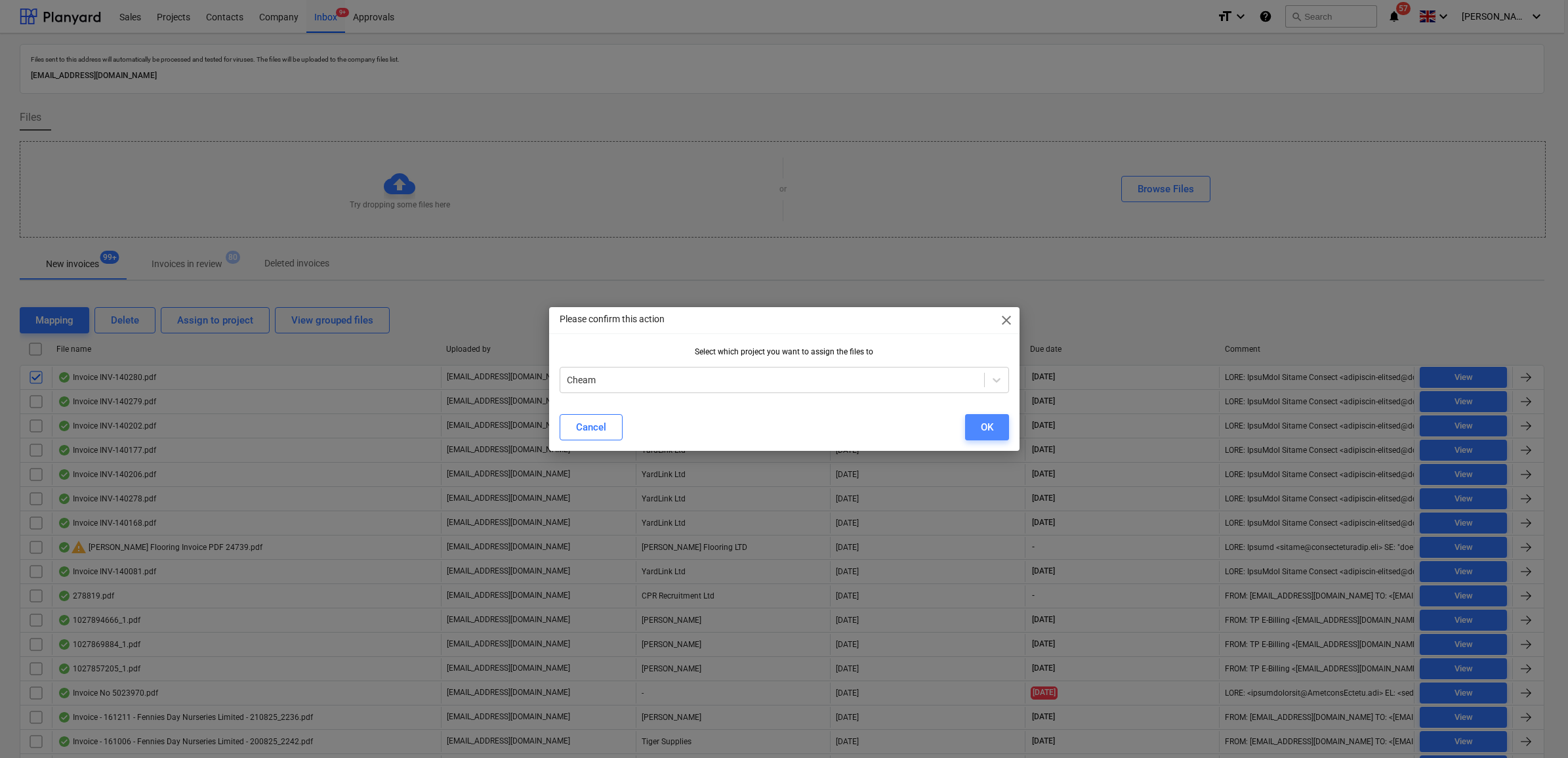
click at [991, 425] on div "OK" at bounding box center [987, 427] width 12 height 17
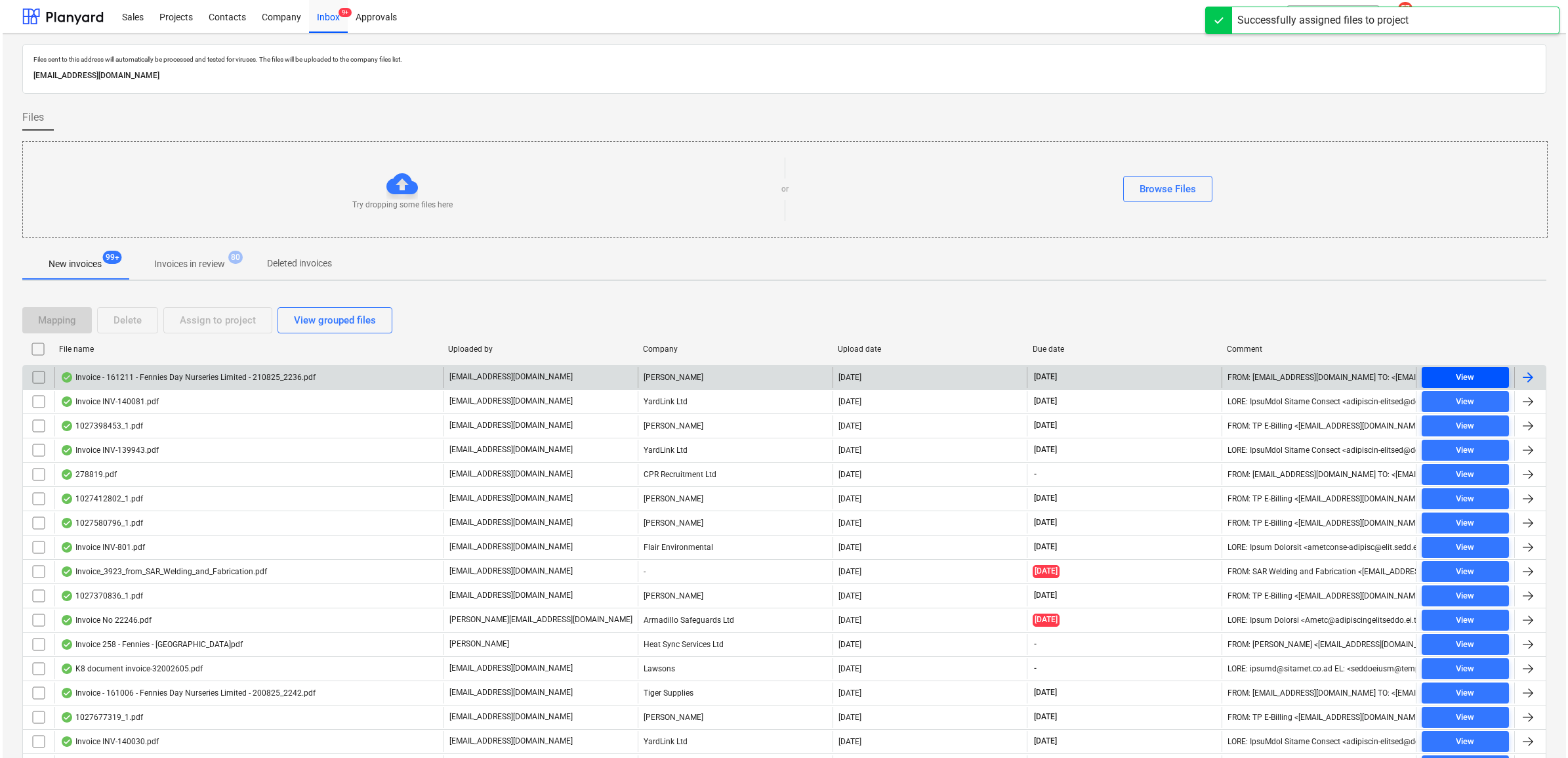
scroll to position [164, 0]
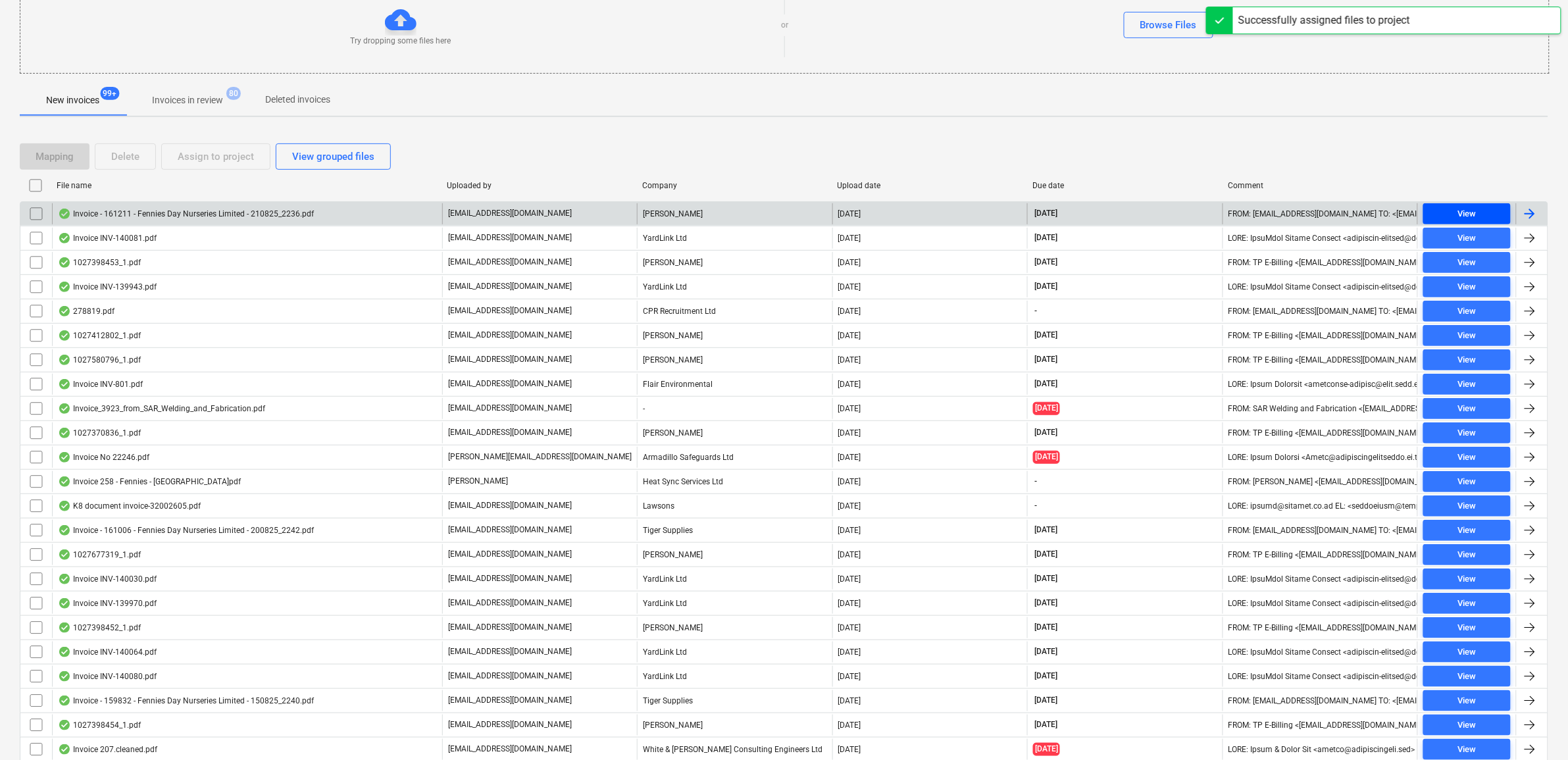
click at [1469, 214] on div "View" at bounding box center [1467, 214] width 19 height 15
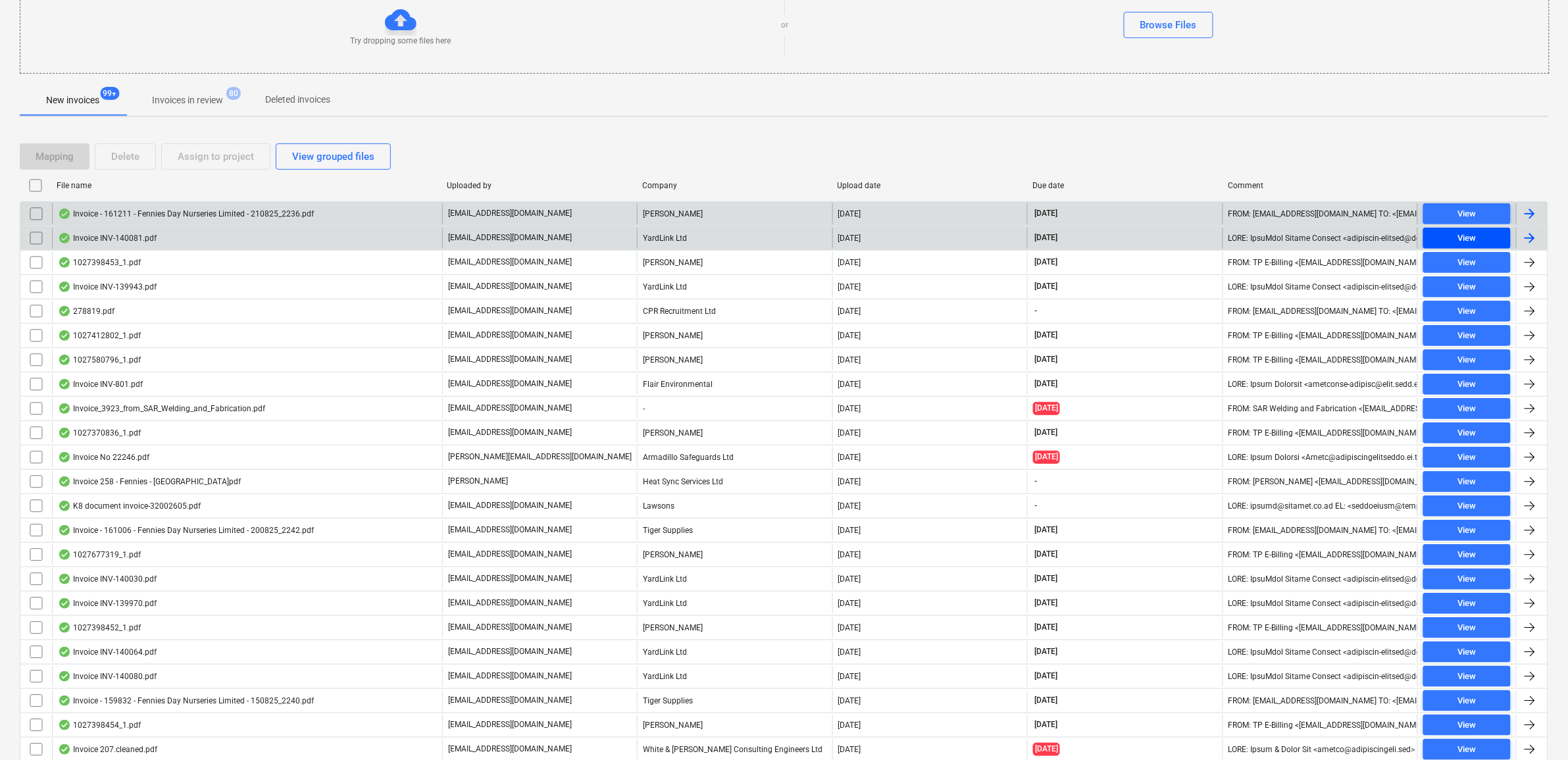
click at [1481, 238] on span "View" at bounding box center [1467, 238] width 77 height 15
click at [33, 212] on input "checkbox" at bounding box center [36, 214] width 21 height 21
click at [34, 234] on input "checkbox" at bounding box center [36, 238] width 21 height 21
click at [189, 159] on div "Assign to project" at bounding box center [215, 156] width 77 height 17
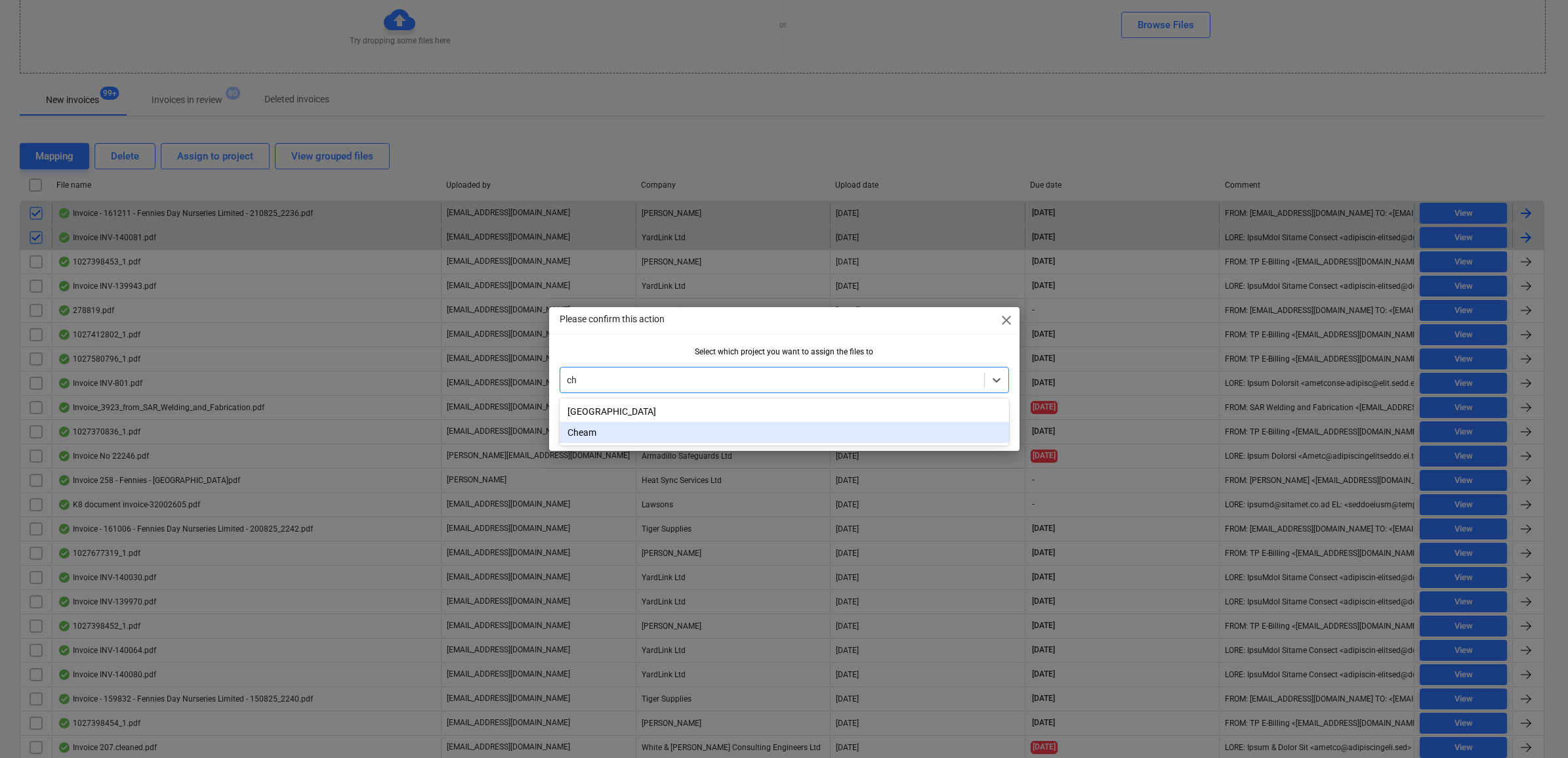
type input "che"
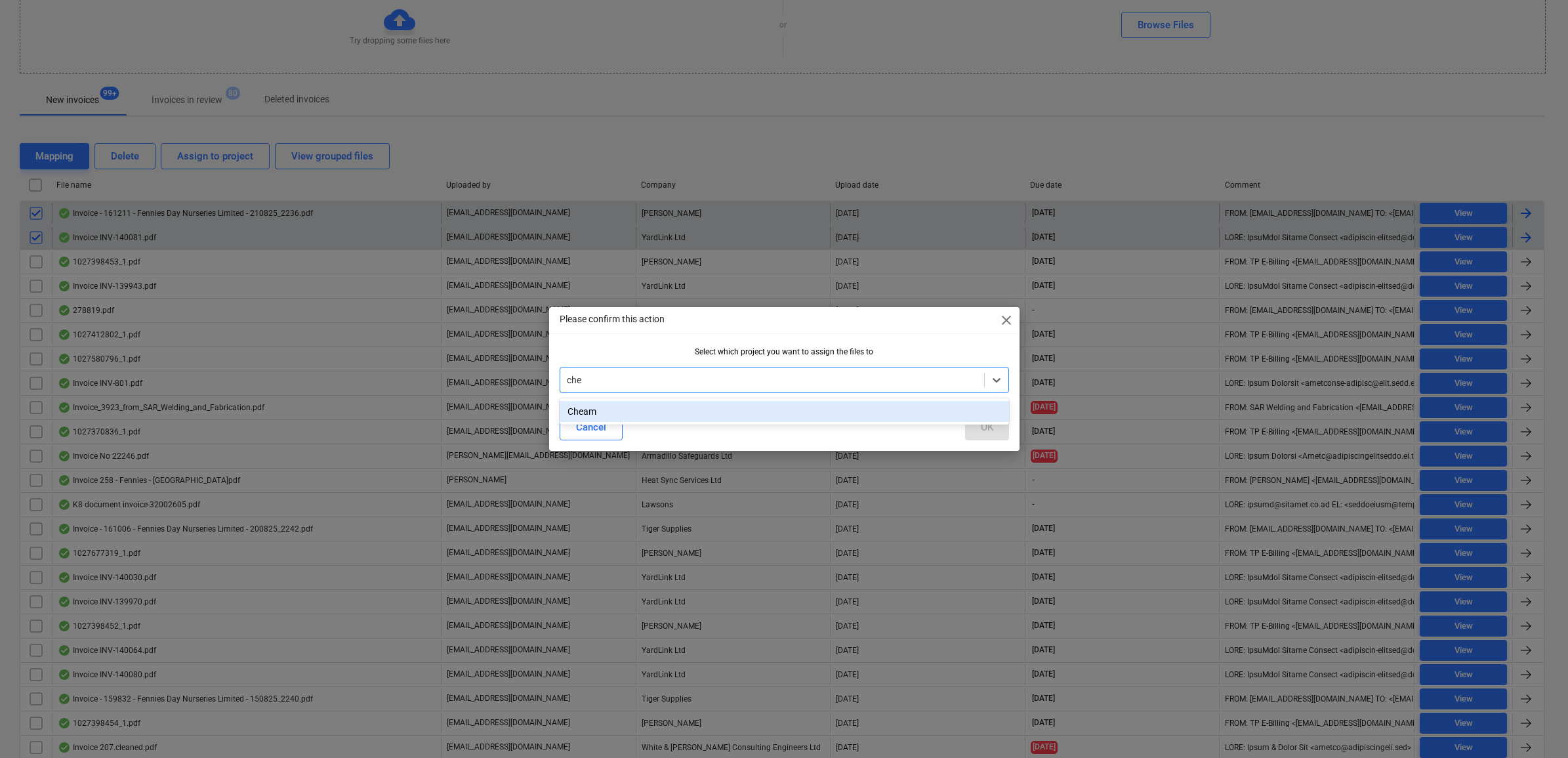
click at [625, 415] on div "Cheam" at bounding box center [784, 411] width 449 height 21
click at [973, 427] on button "OK" at bounding box center [987, 427] width 44 height 26
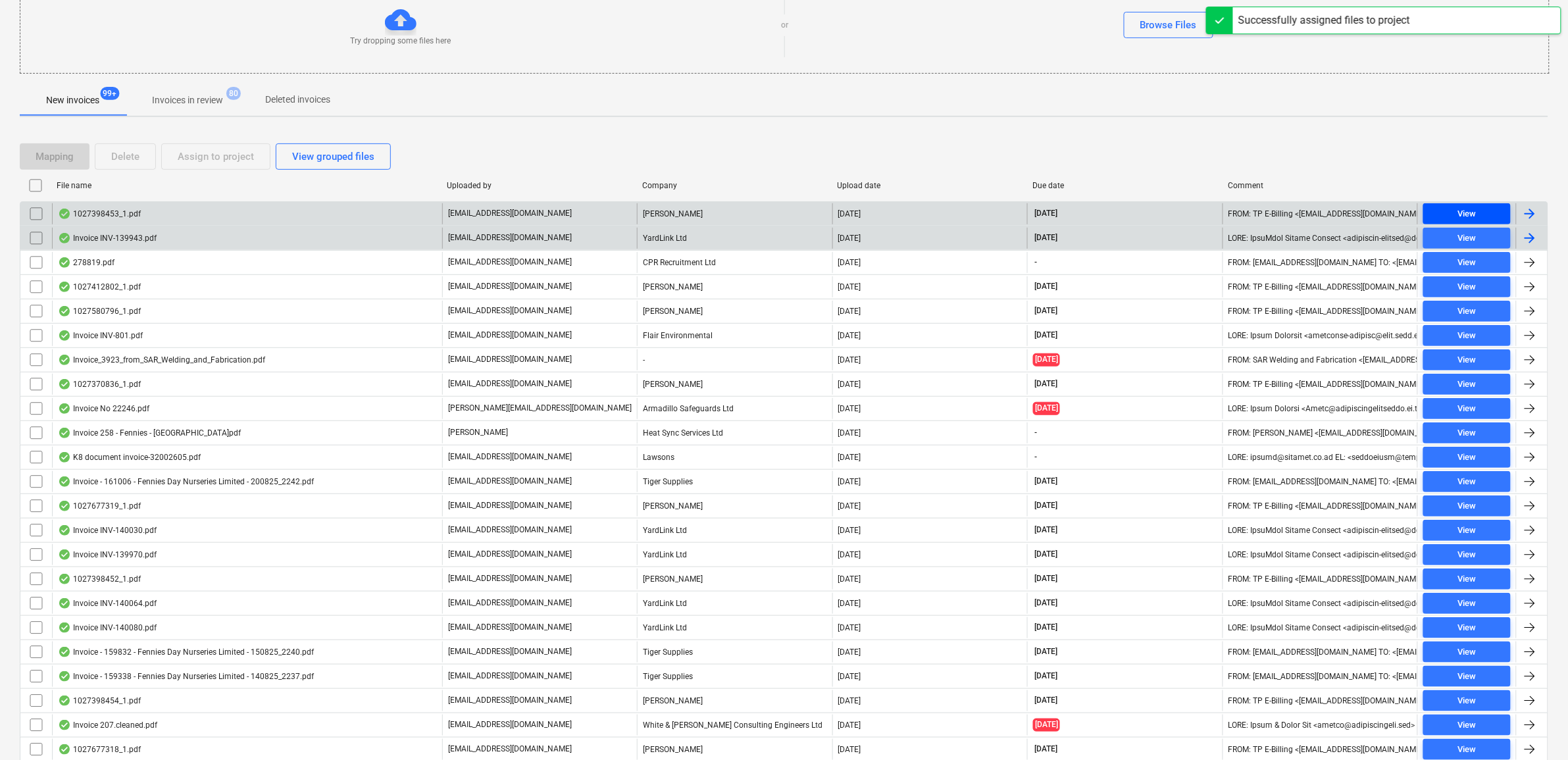
click at [1461, 211] on div "View" at bounding box center [1467, 214] width 19 height 15
click at [31, 217] on input "checkbox" at bounding box center [36, 214] width 21 height 21
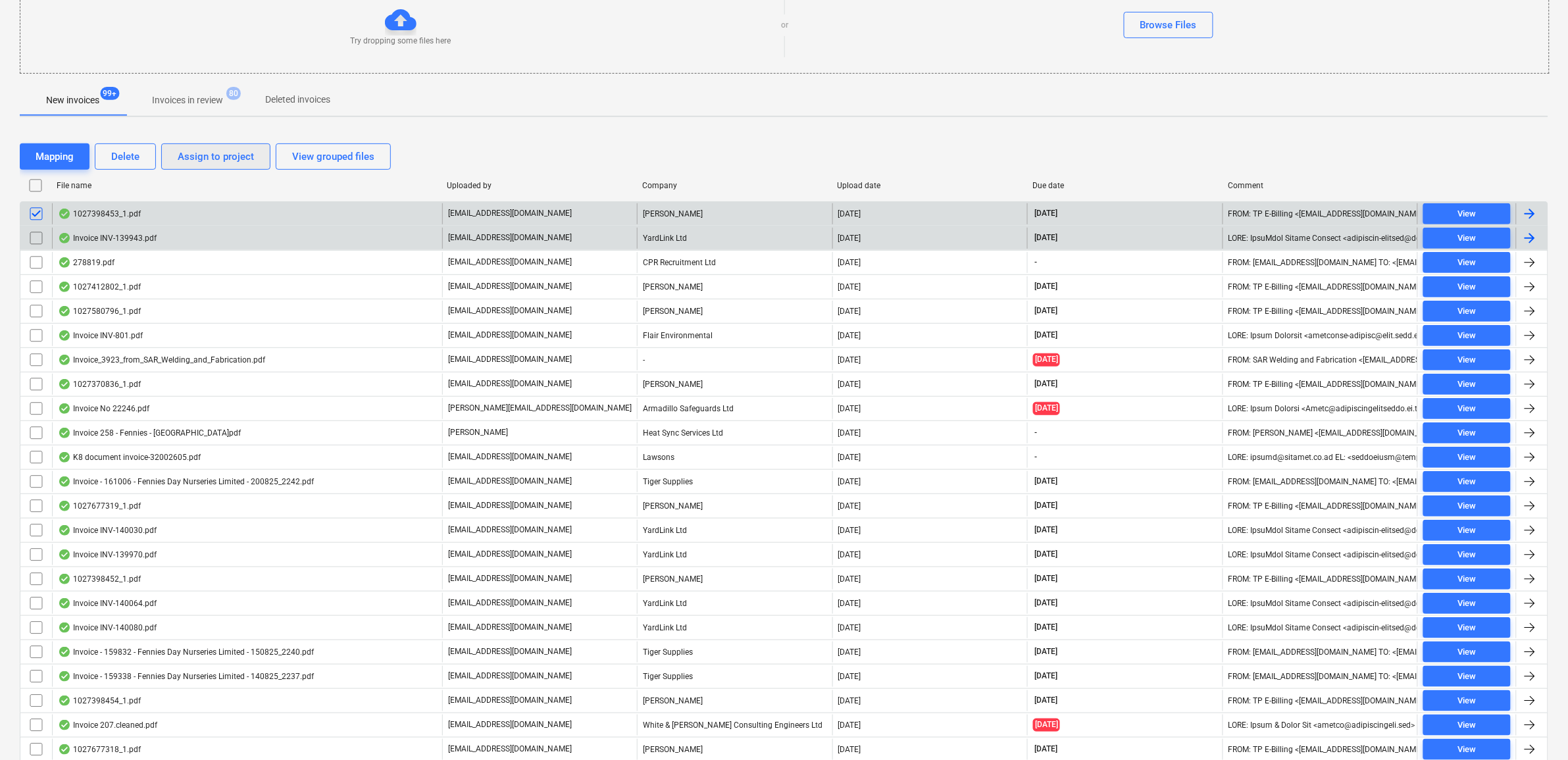
click at [215, 159] on div "Assign to project" at bounding box center [215, 156] width 77 height 17
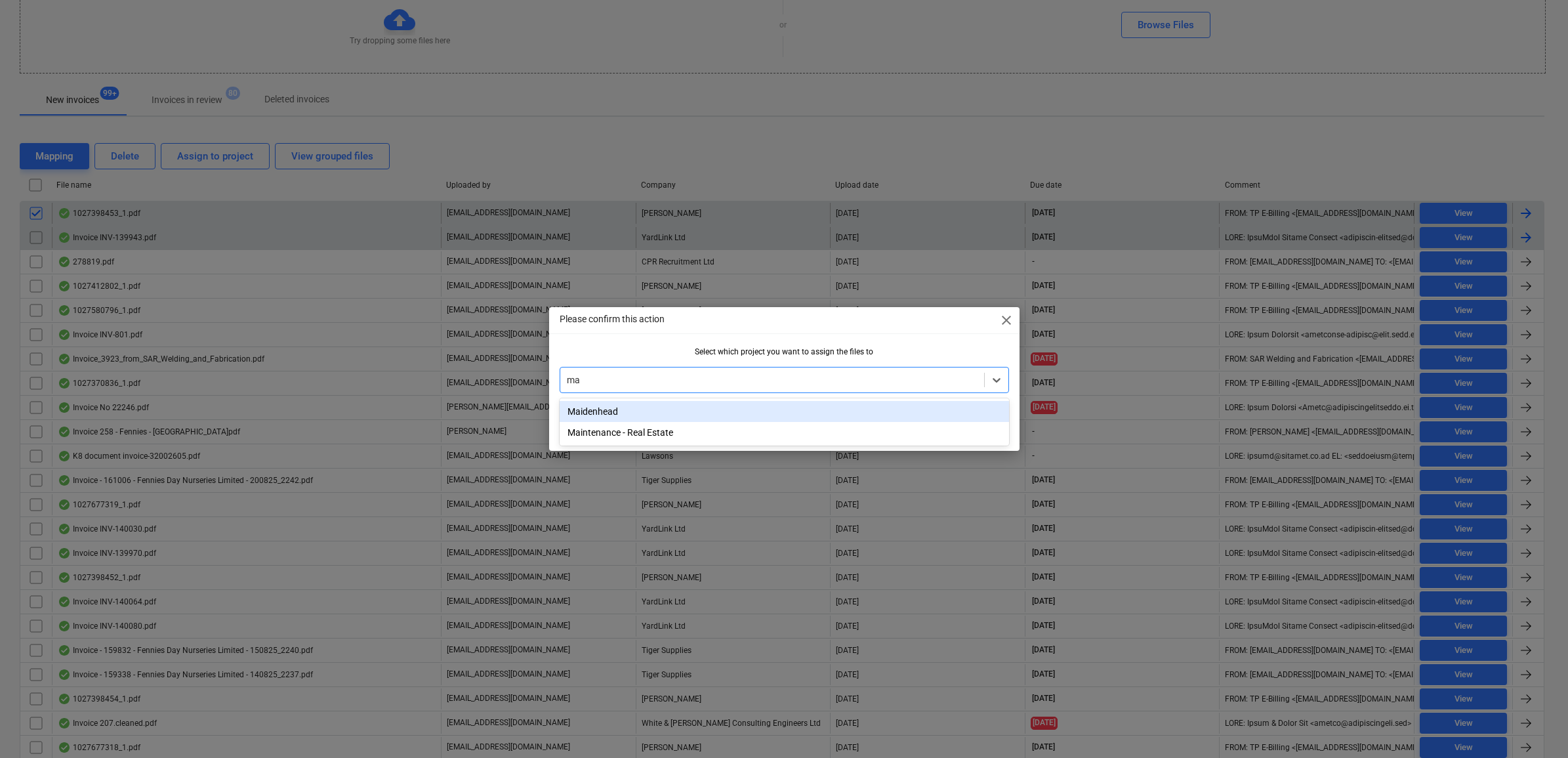
type input "mai"
click at [654, 410] on div "Maidenhead" at bounding box center [784, 411] width 449 height 21
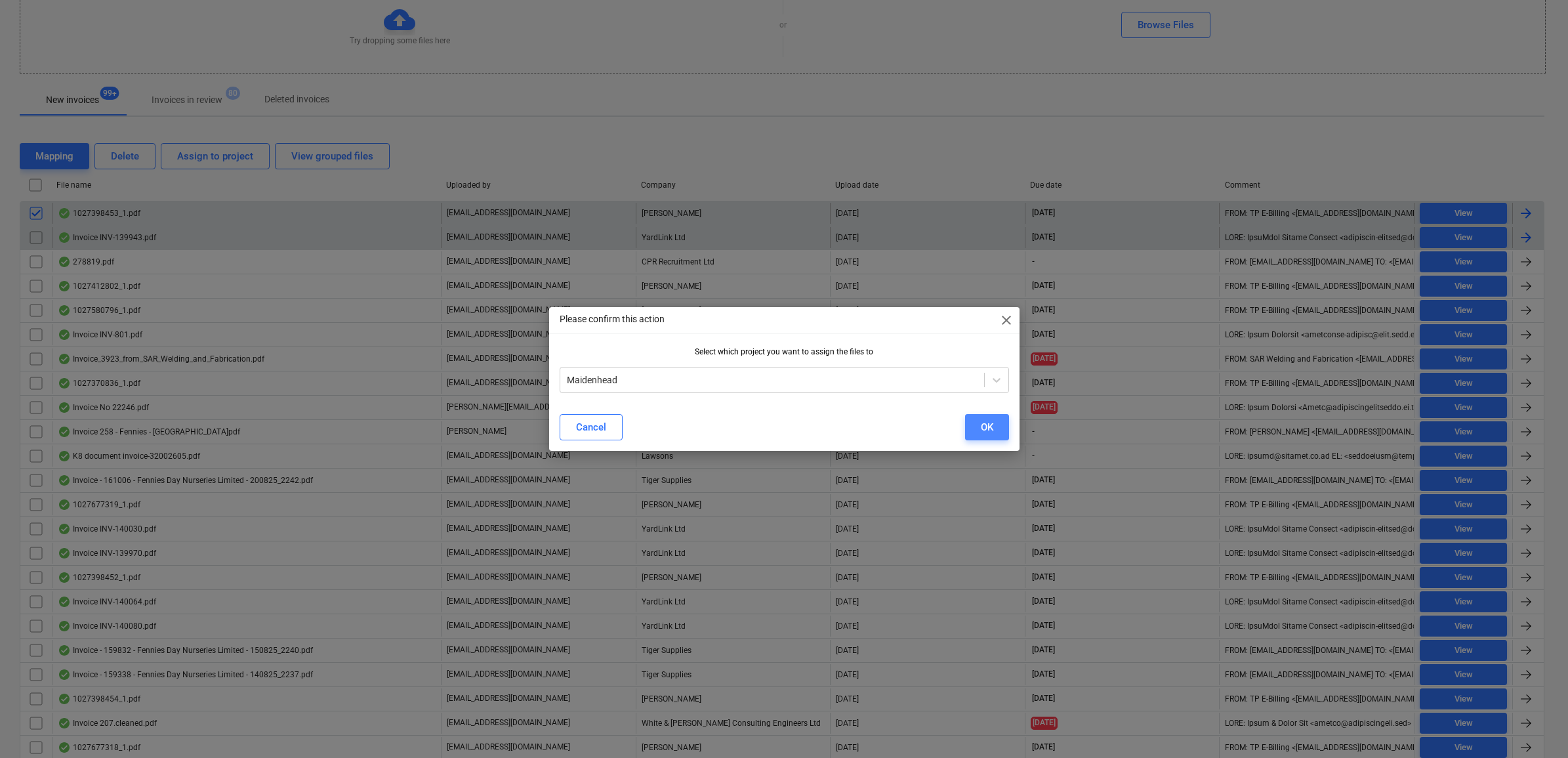
click at [971, 424] on button "OK" at bounding box center [987, 427] width 44 height 26
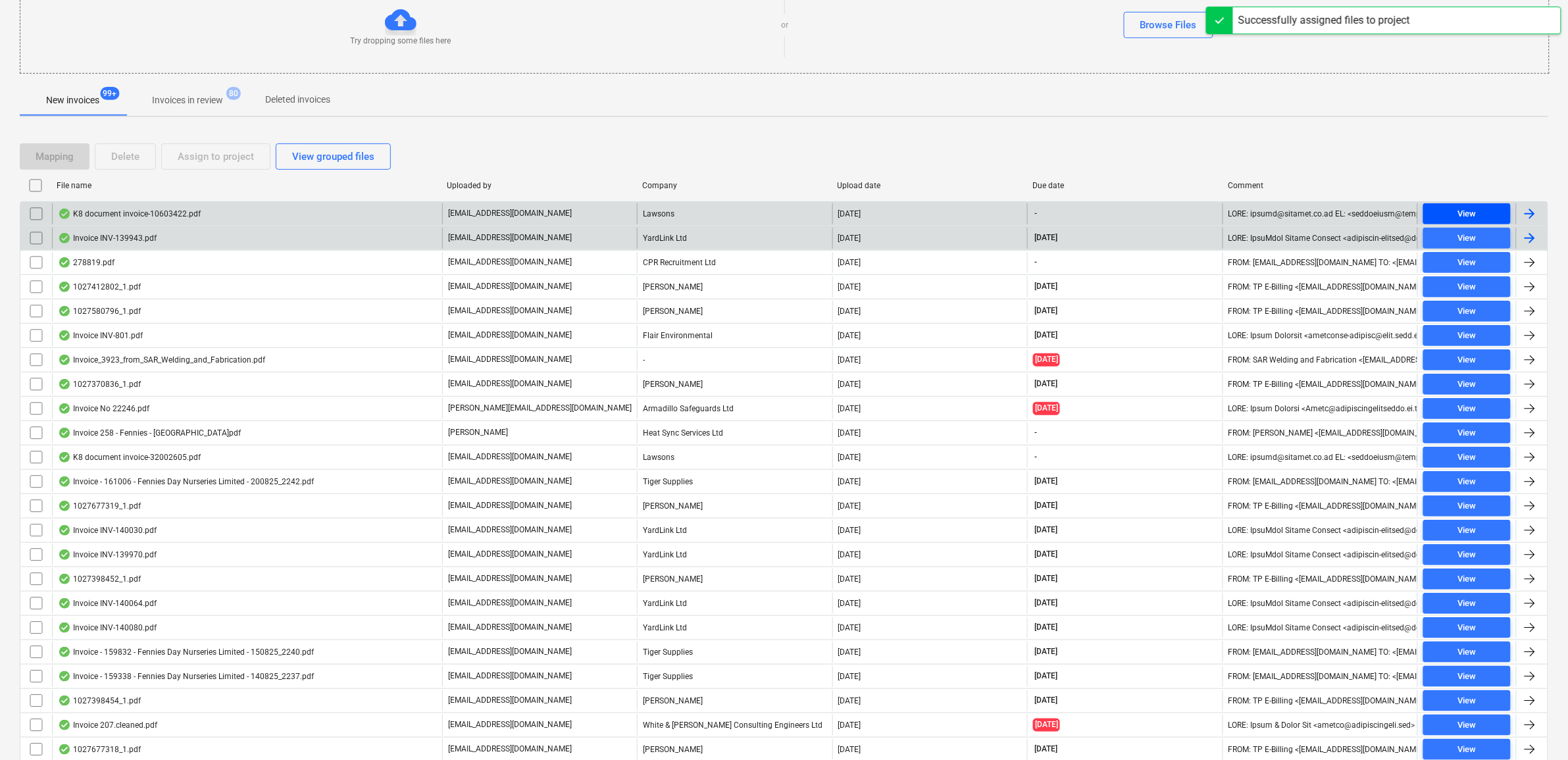
click at [1456, 215] on span "View" at bounding box center [1467, 214] width 77 height 15
click at [36, 212] on input "checkbox" at bounding box center [36, 214] width 21 height 21
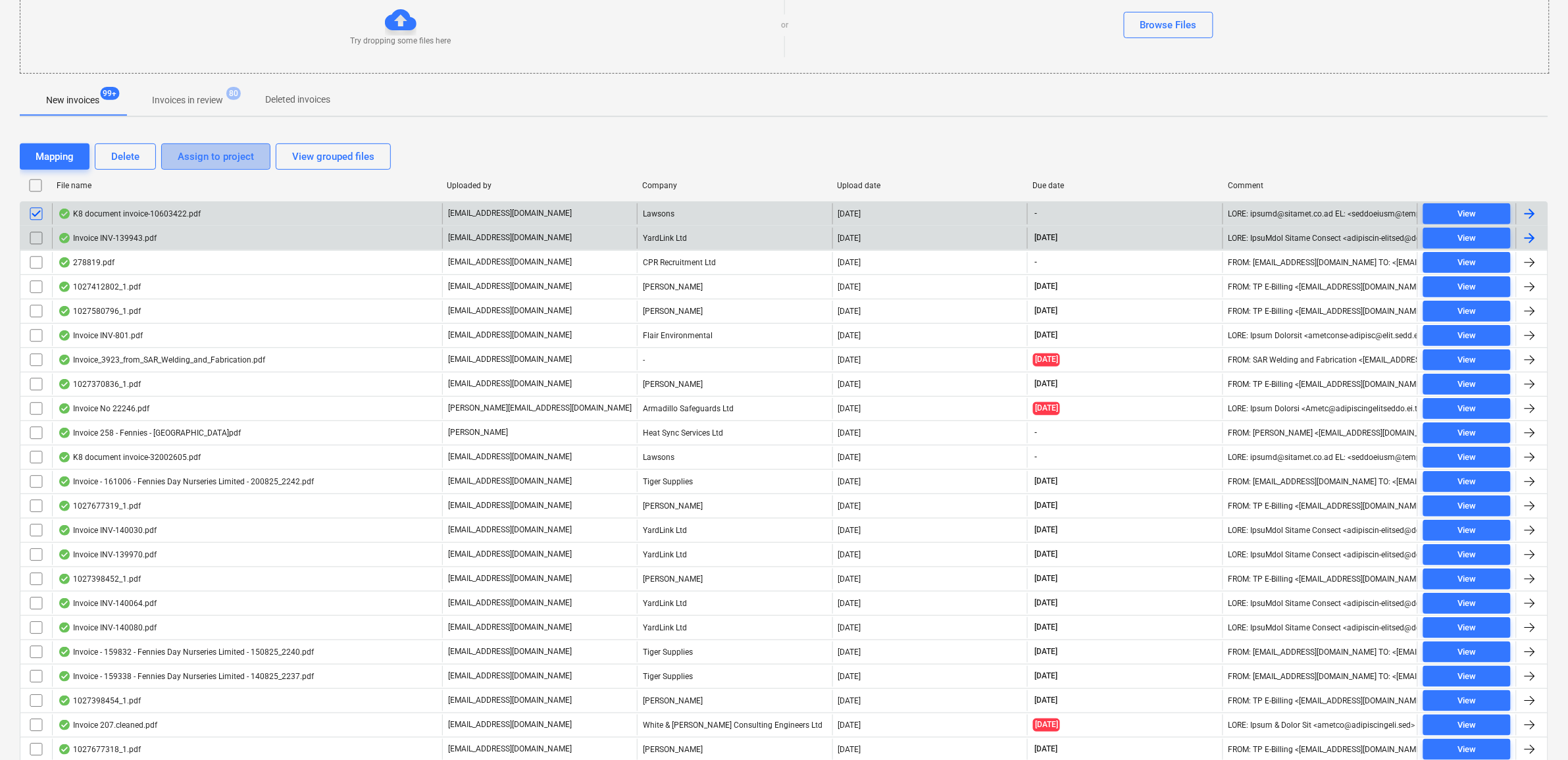
click at [178, 151] on div "Assign to project" at bounding box center [215, 156] width 77 height 17
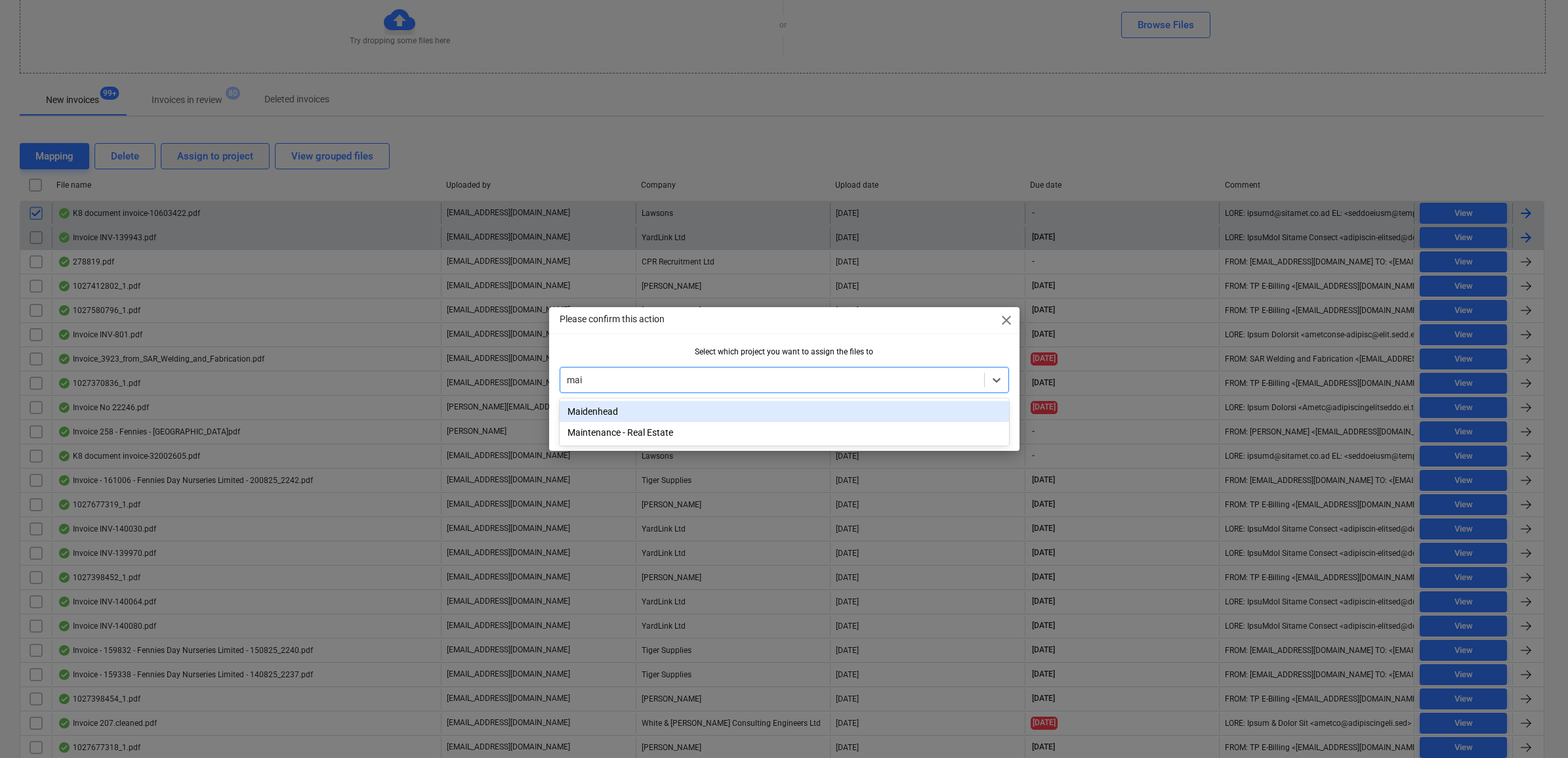
type input "maid"
click at [830, 421] on div "Maidenhead" at bounding box center [784, 411] width 449 height 21
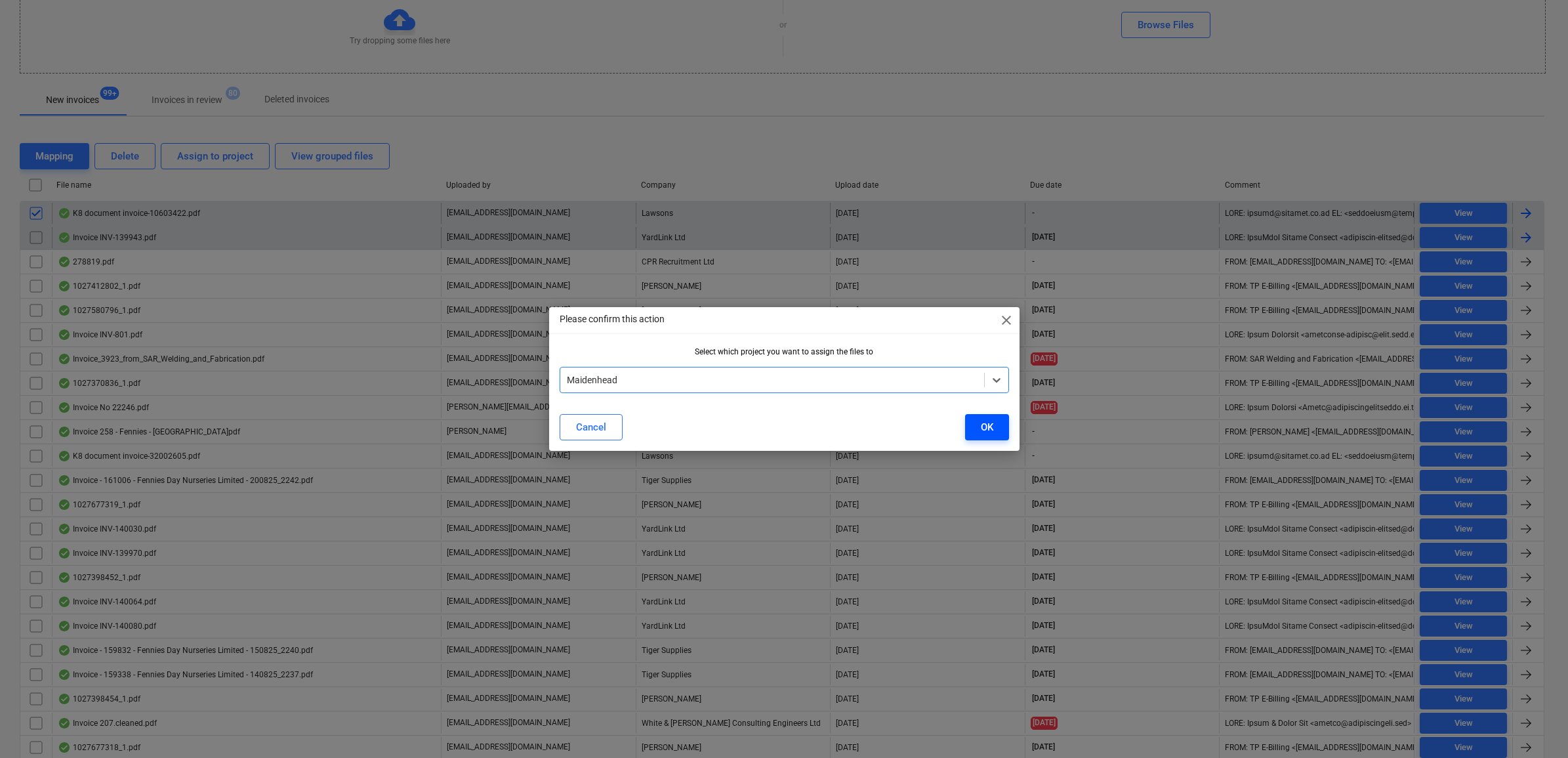
click at [1004, 421] on button "OK" at bounding box center [987, 427] width 44 height 26
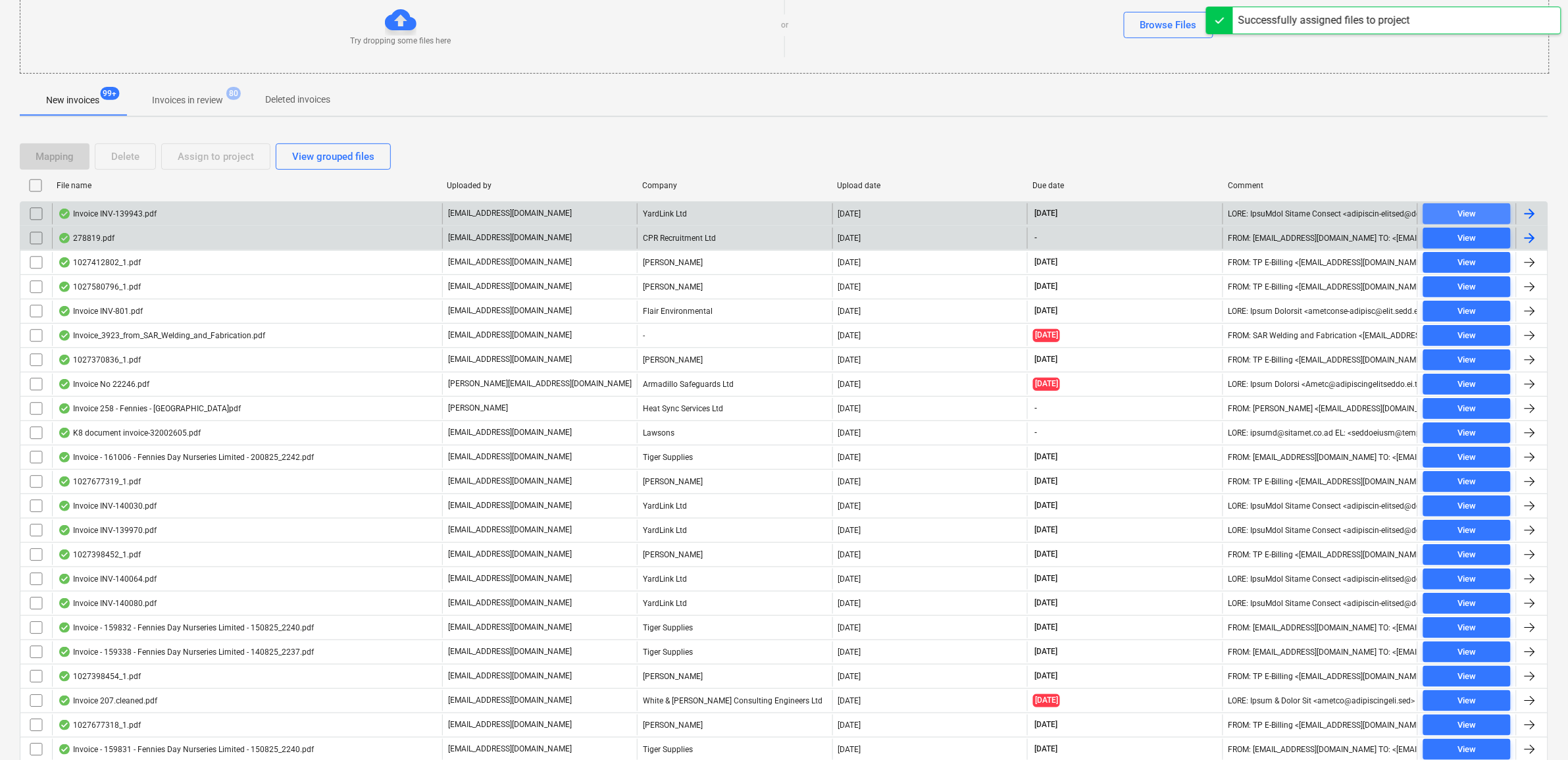
click at [1444, 214] on span "View" at bounding box center [1467, 214] width 77 height 15
click at [1444, 248] on div "278819.pdf invoices@cprrecruit.com CPR Recruitment Ltd 20.08.2025 - FROM: invoi…" at bounding box center [784, 237] width 1529 height 24
click at [1444, 241] on span "View" at bounding box center [1467, 238] width 77 height 15
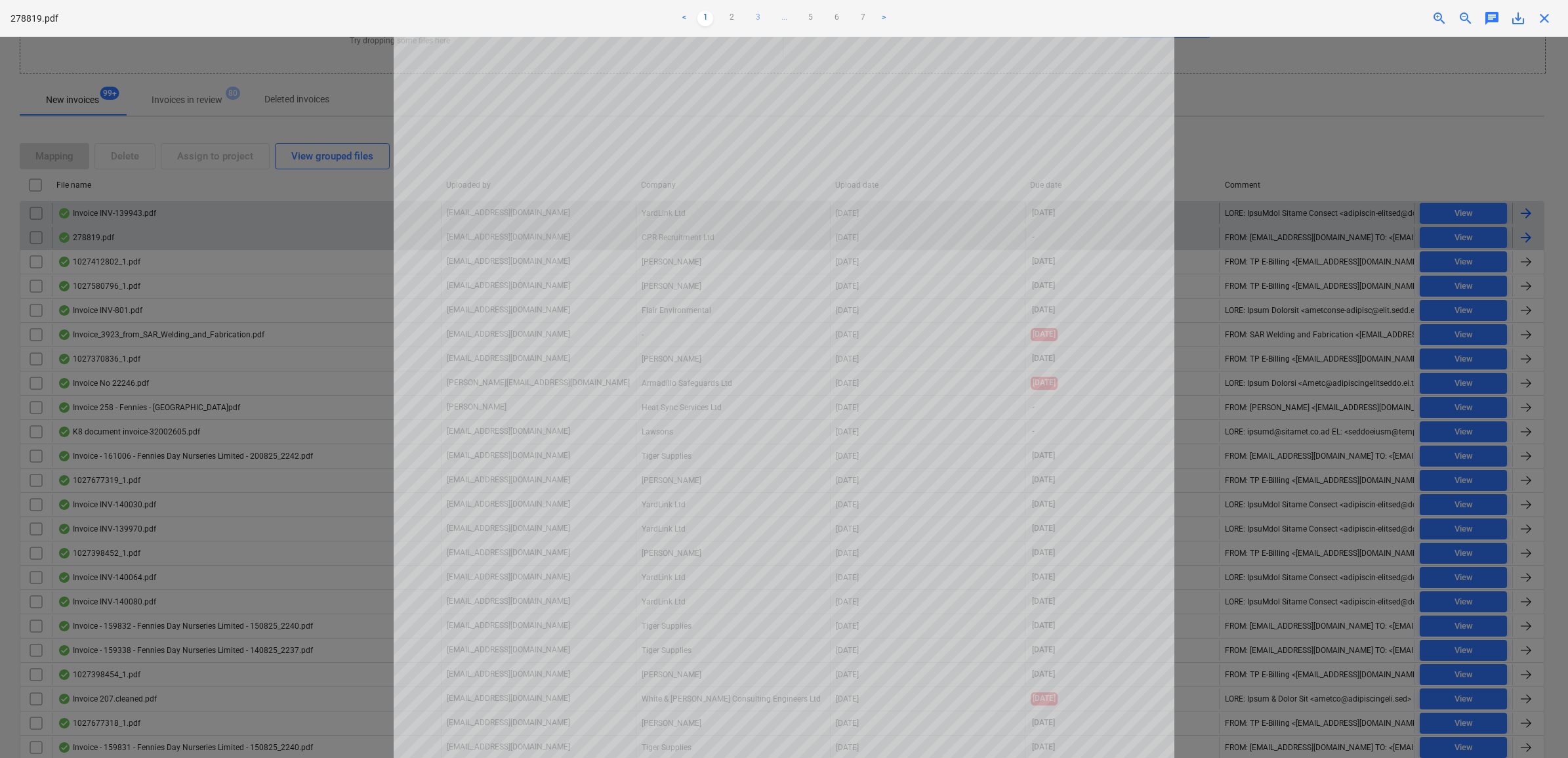
click at [760, 21] on link "3" at bounding box center [757, 19] width 15 height 15
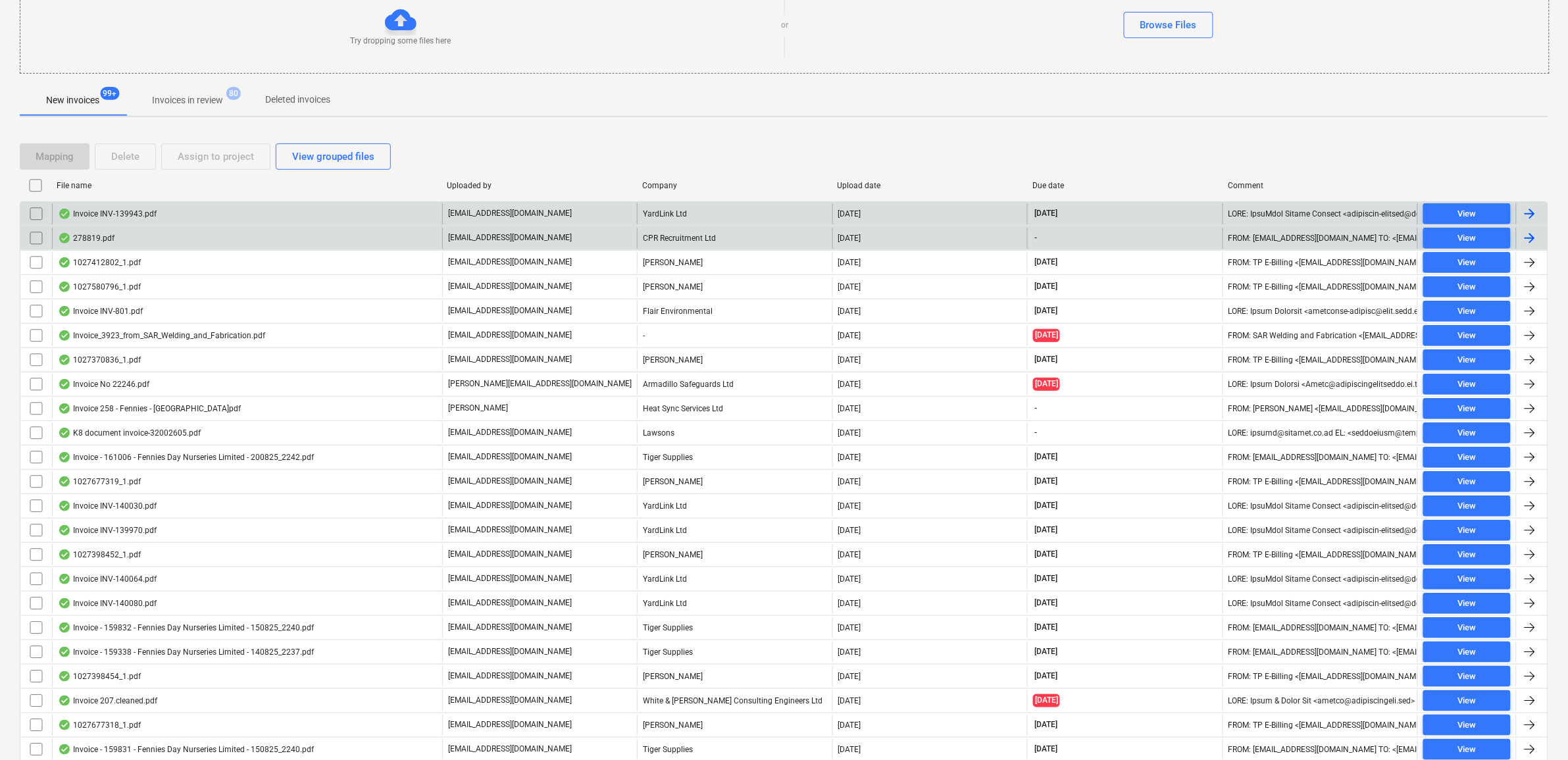
click at [33, 211] on input "checkbox" at bounding box center [36, 214] width 21 height 21
click at [38, 234] on input "checkbox" at bounding box center [36, 238] width 21 height 21
click at [203, 156] on div "Assign to project" at bounding box center [215, 156] width 77 height 17
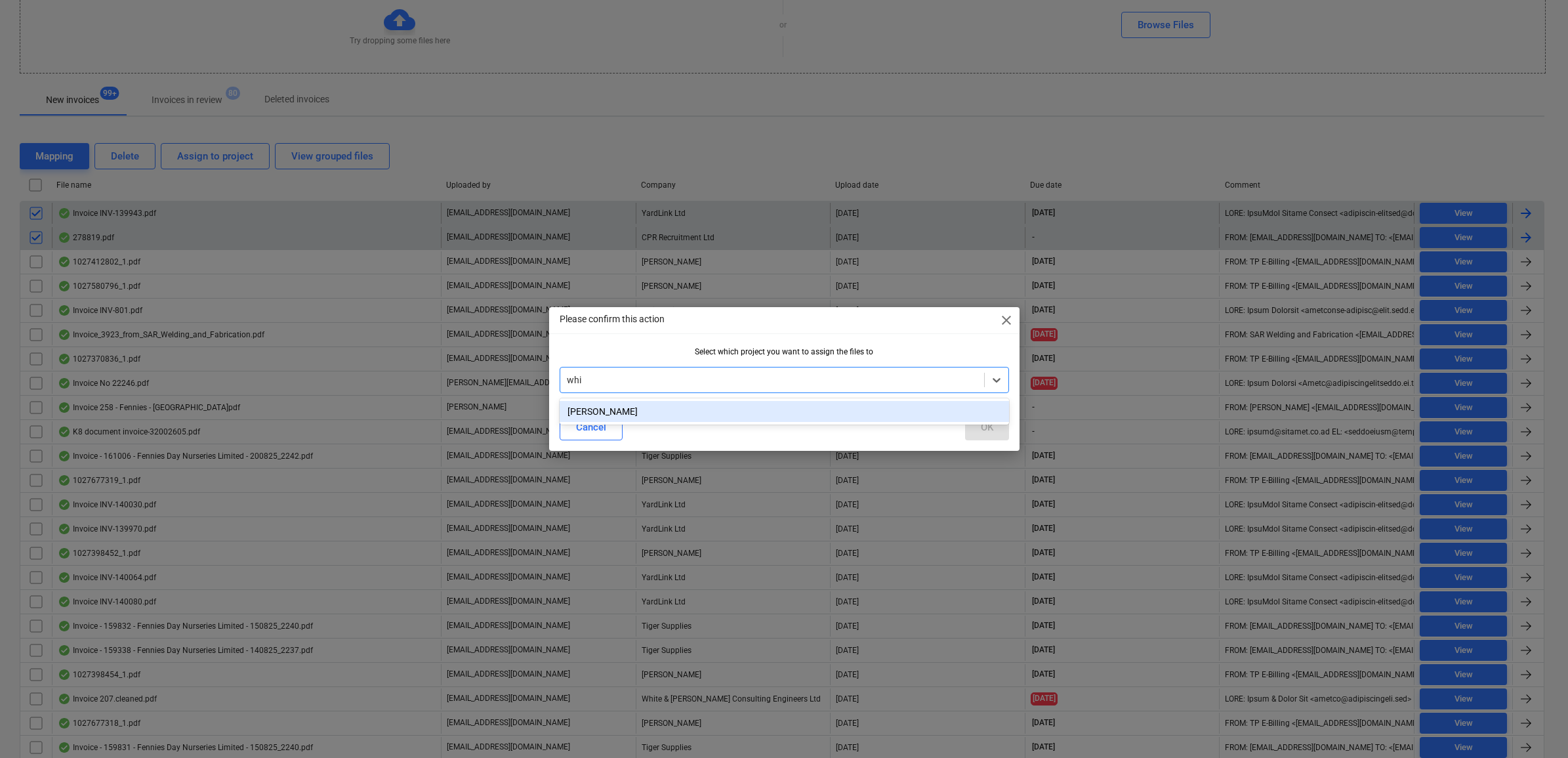
type input "whit"
click at [689, 414] on div "[PERSON_NAME]" at bounding box center [784, 411] width 449 height 21
click at [974, 431] on button "OK" at bounding box center [987, 427] width 44 height 26
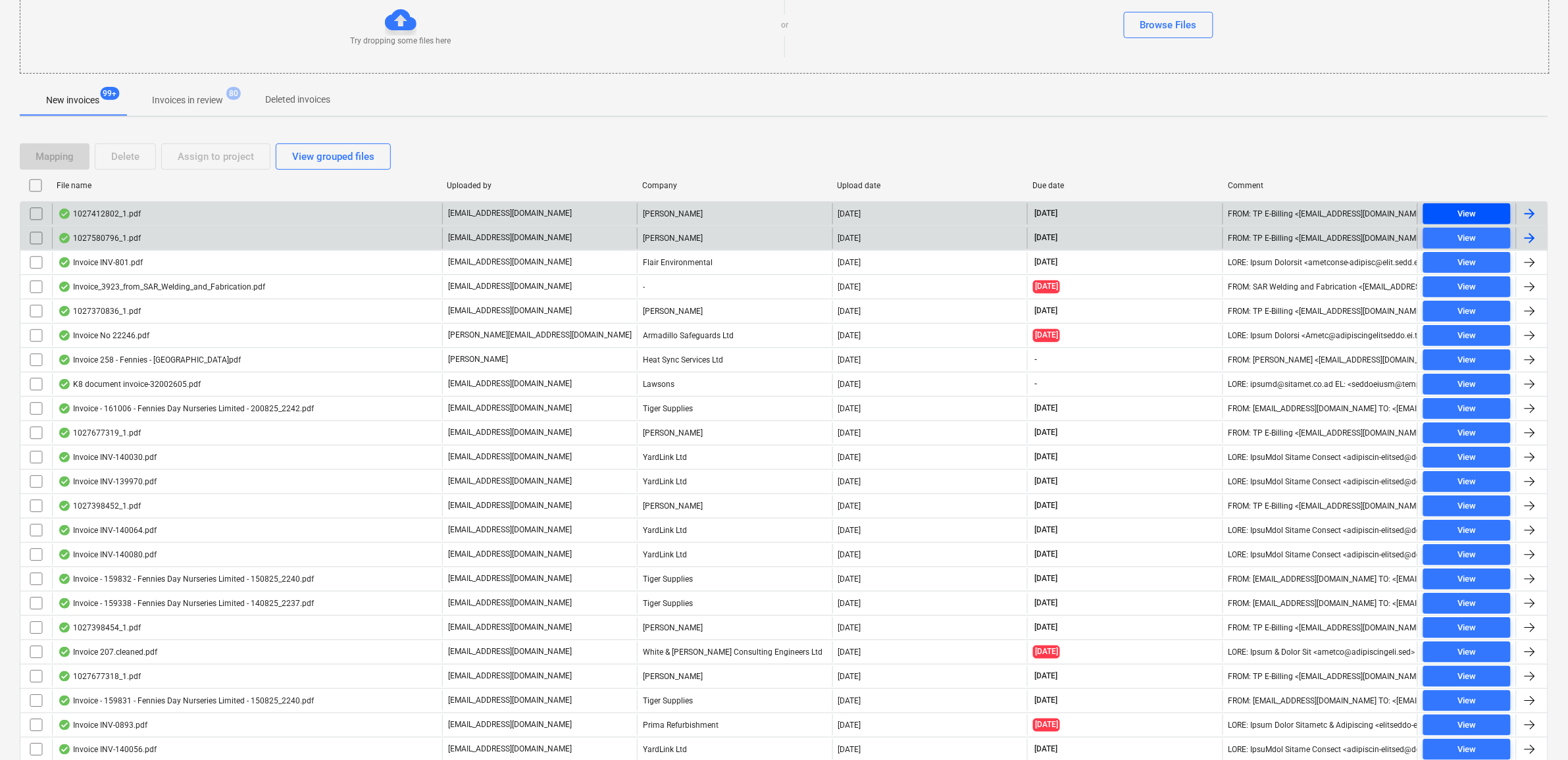
click at [1448, 221] on span "View" at bounding box center [1467, 214] width 77 height 15
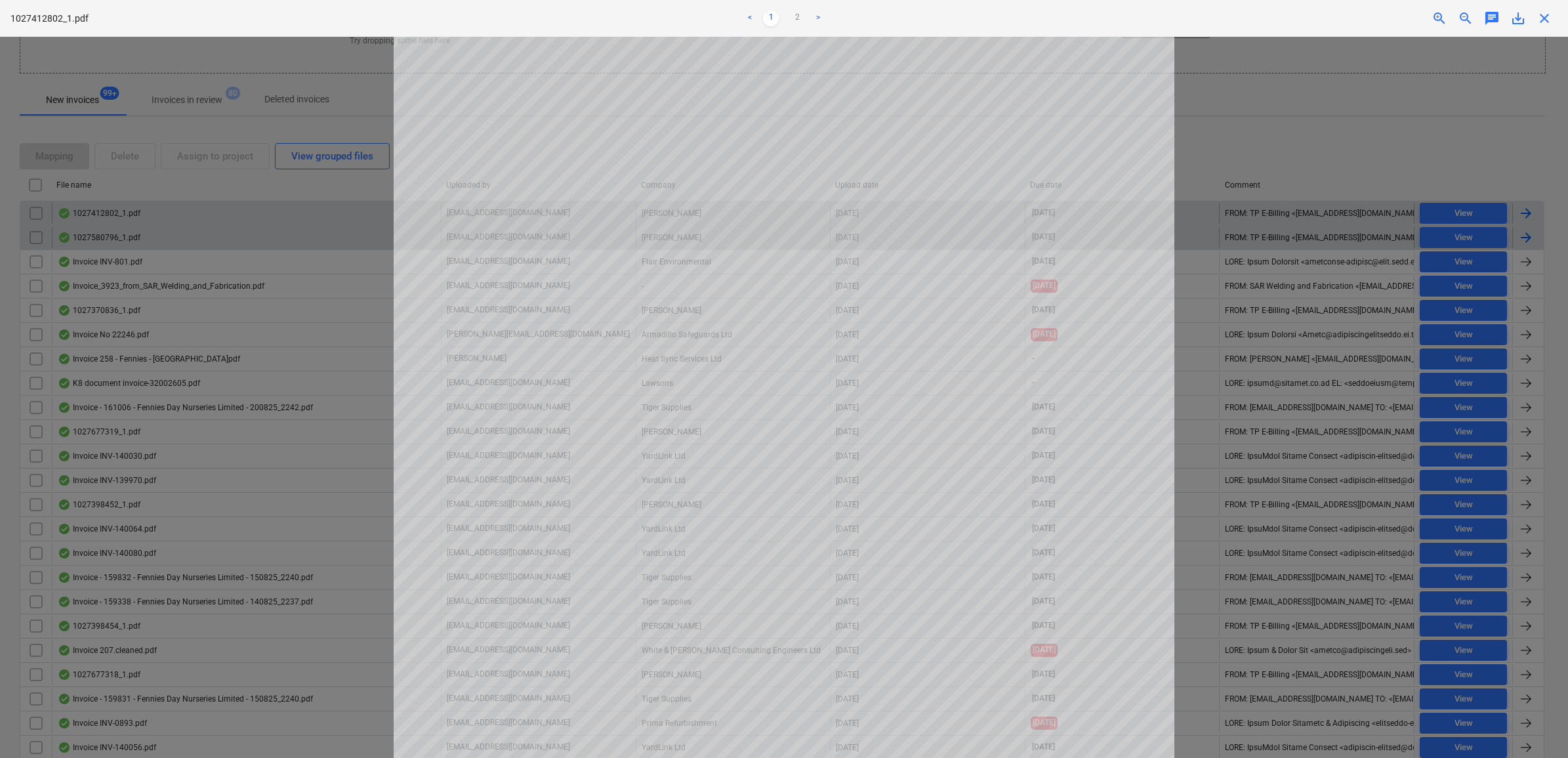
scroll to position [246, 0]
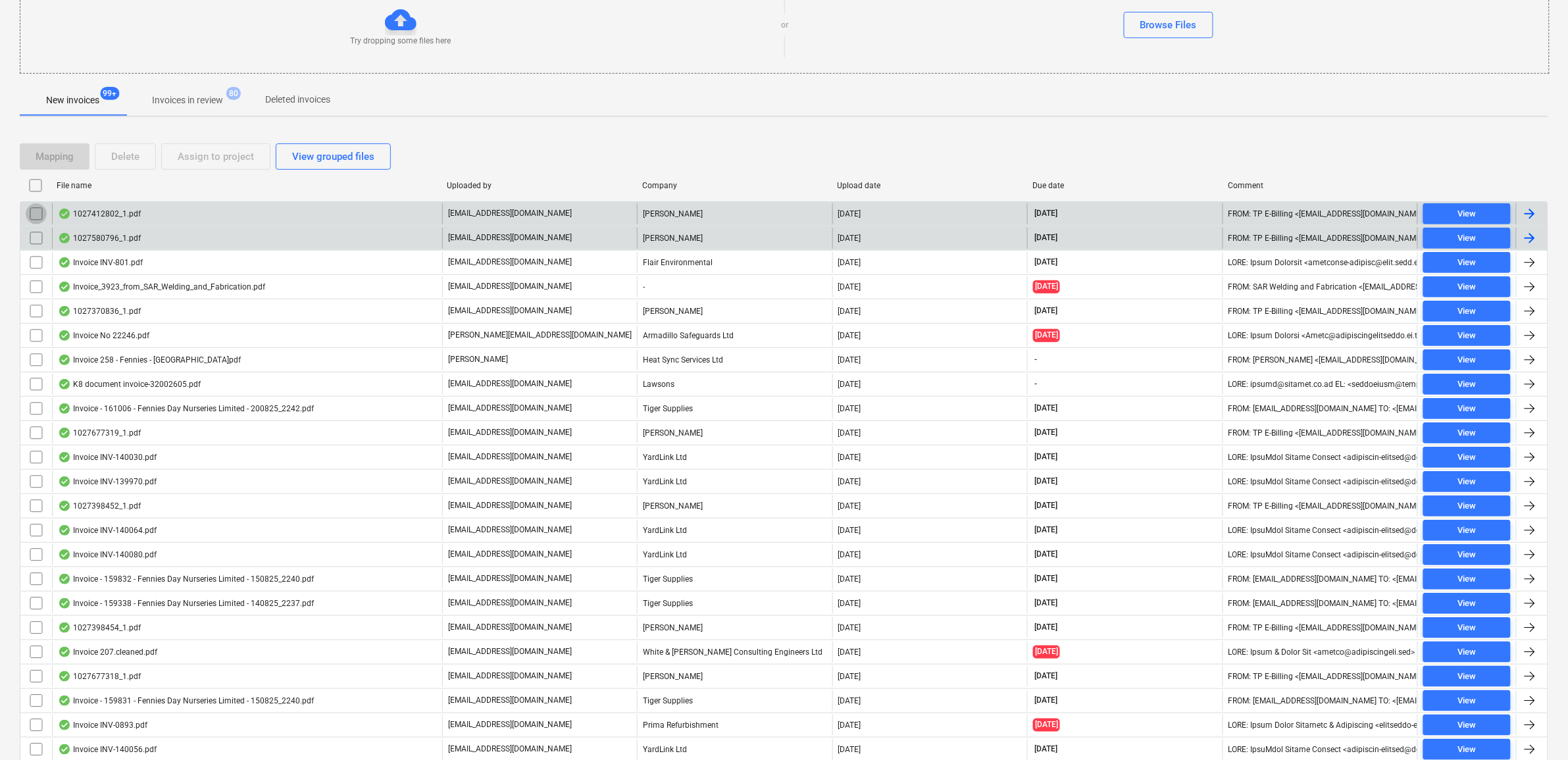
click at [37, 211] on input "checkbox" at bounding box center [36, 214] width 21 height 21
click at [225, 156] on div "Assign to project" at bounding box center [215, 156] width 77 height 17
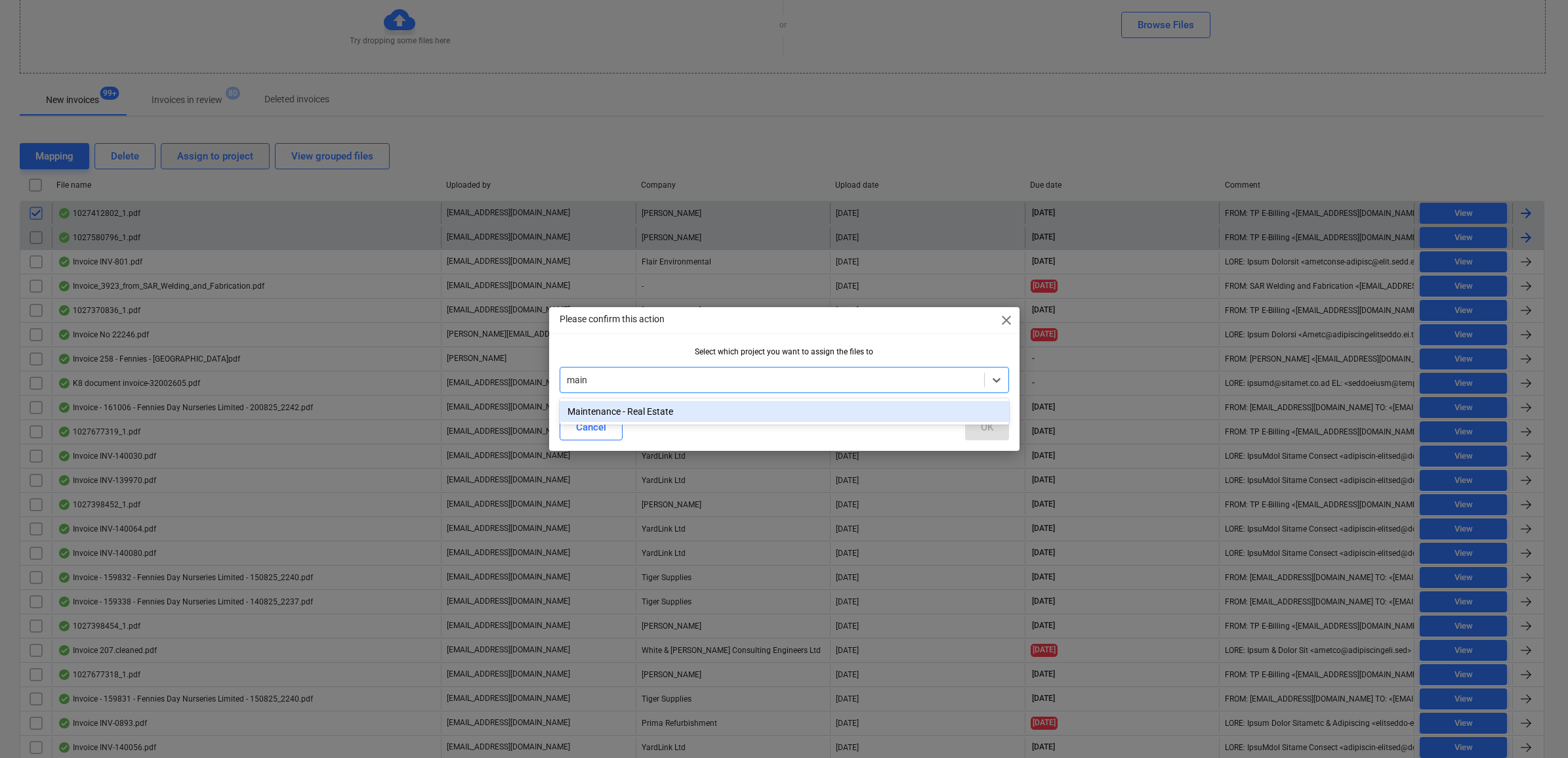
type input "maint"
click at [855, 405] on div "Maintenance - Real Estate" at bounding box center [784, 411] width 449 height 21
drag, startPoint x: 975, startPoint y: 428, endPoint x: 1041, endPoint y: 404, distance: 70.2
click at [976, 428] on button "OK" at bounding box center [987, 427] width 44 height 26
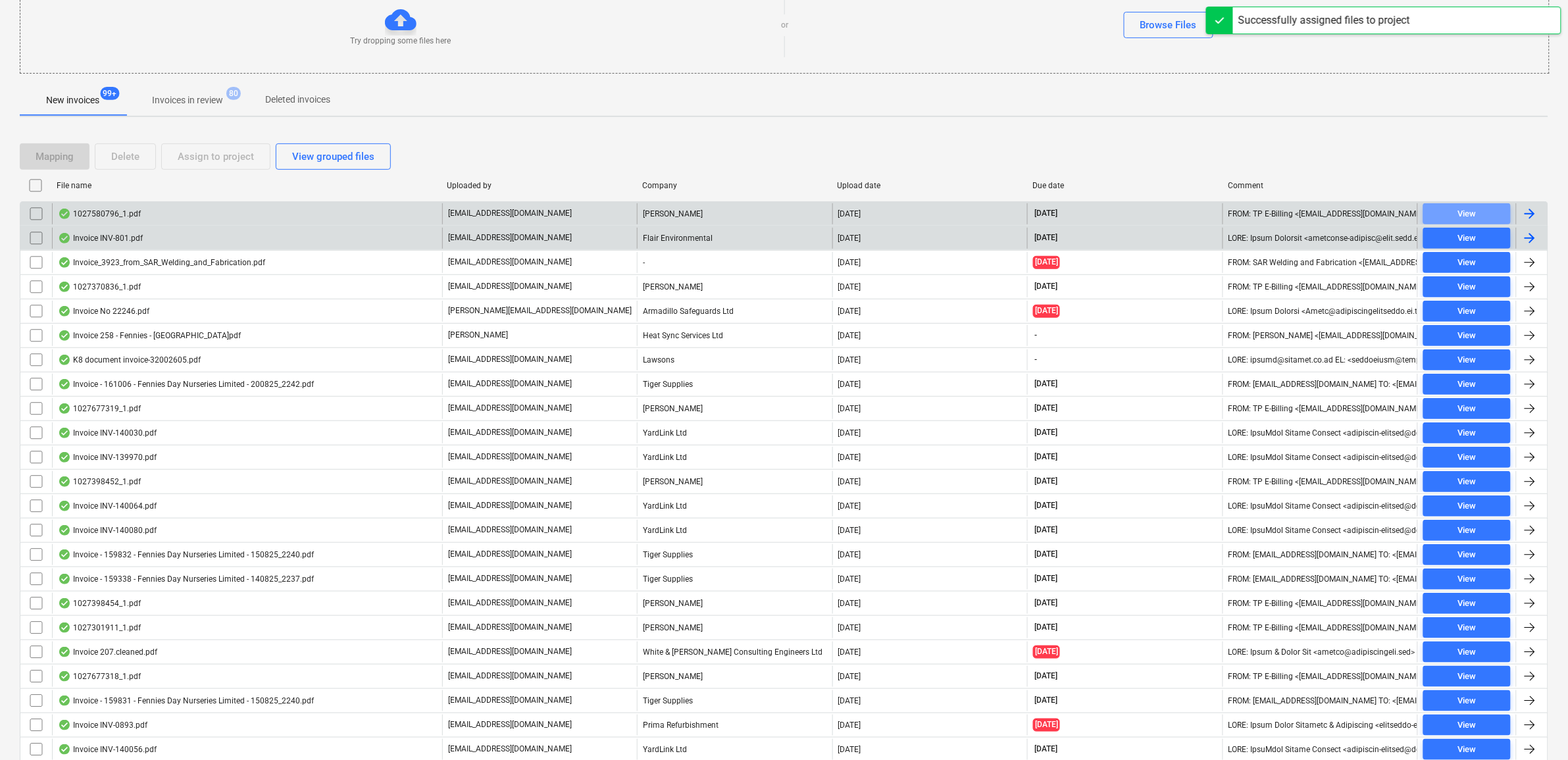
click at [1477, 212] on span "View" at bounding box center [1467, 214] width 77 height 15
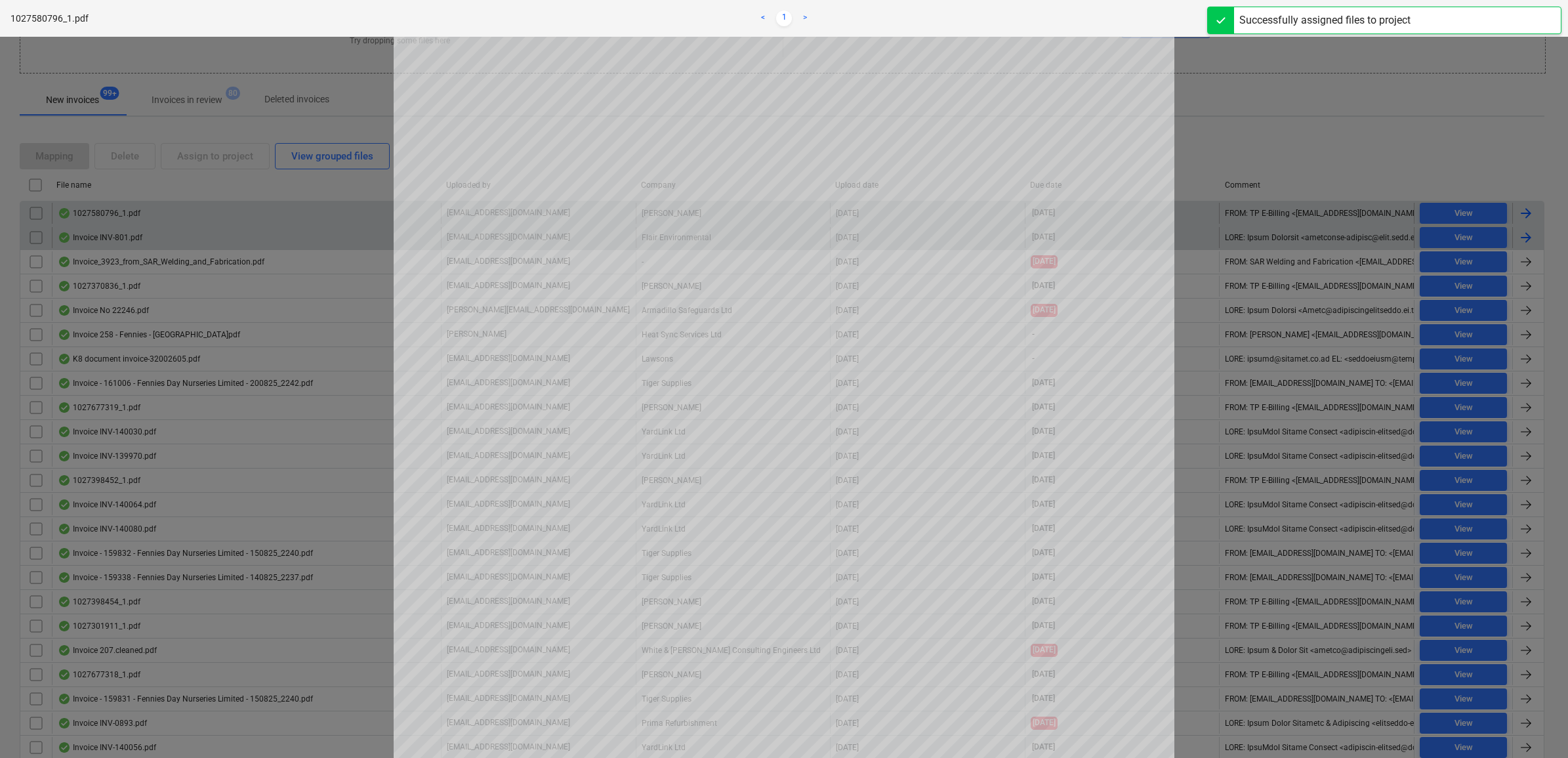
scroll to position [82, 0]
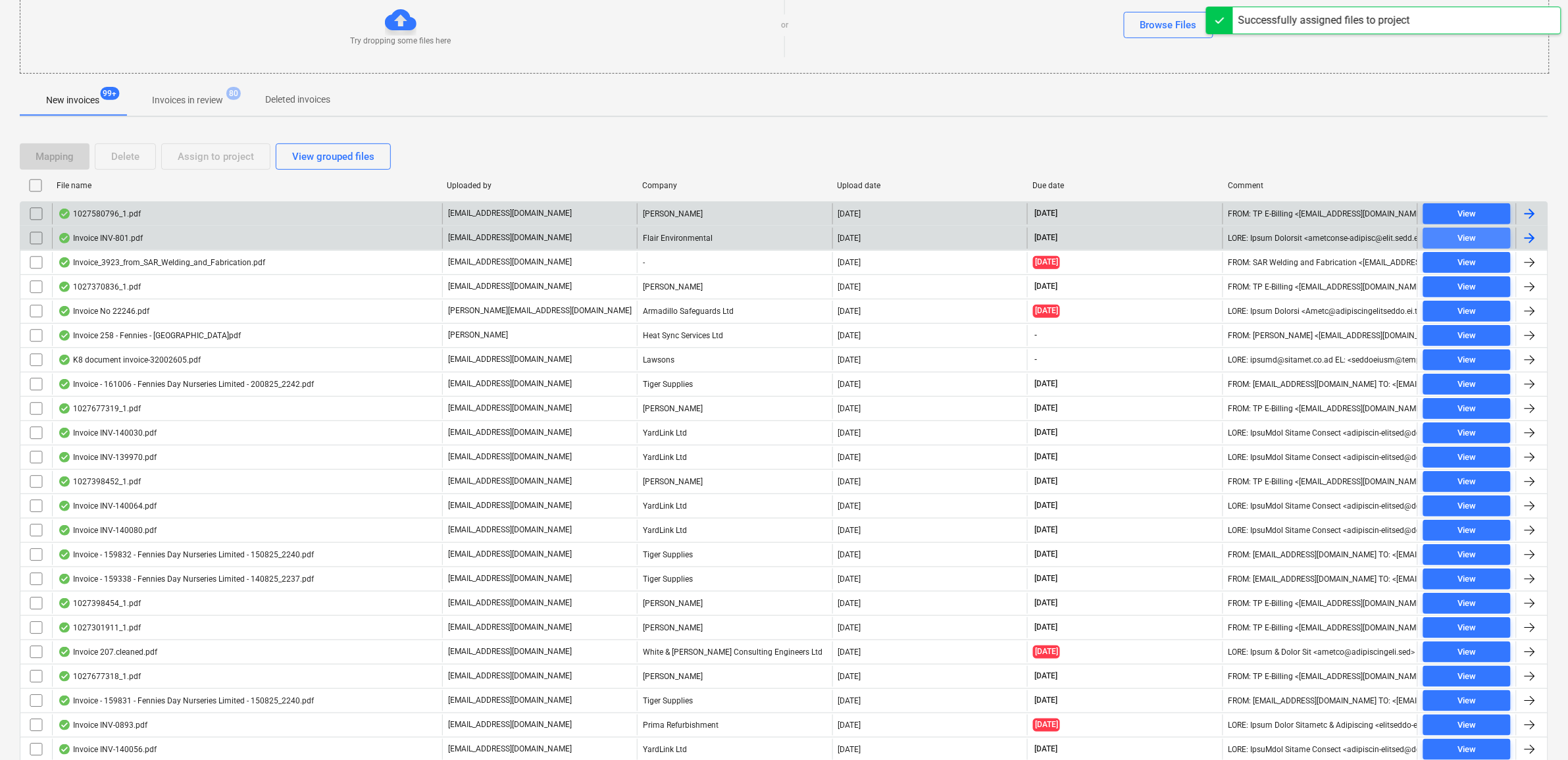
click at [1491, 238] on span "View" at bounding box center [1467, 238] width 77 height 15
click at [39, 212] on input "checkbox" at bounding box center [36, 214] width 21 height 21
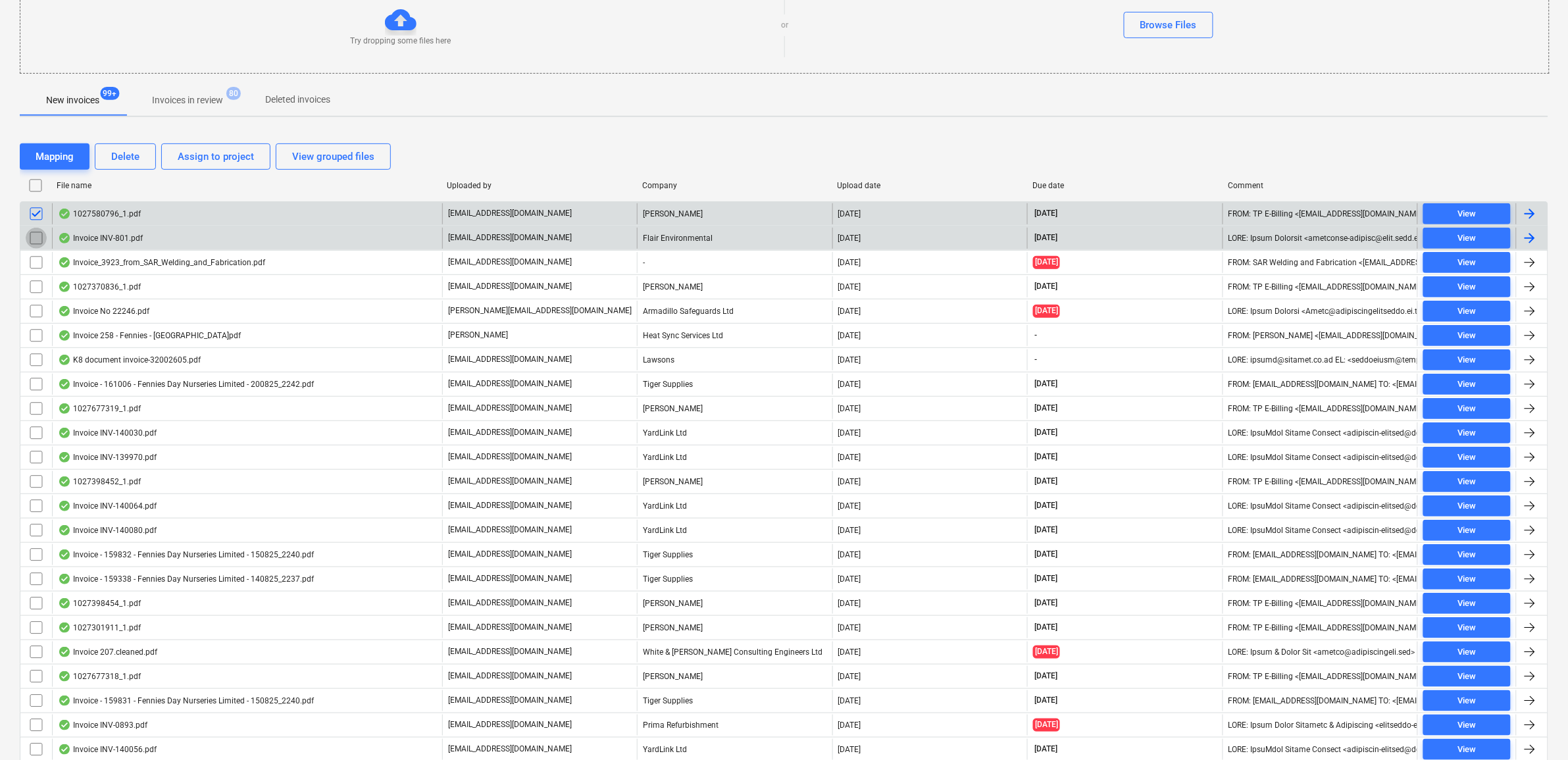
click at [36, 235] on input "checkbox" at bounding box center [36, 238] width 21 height 21
click at [198, 161] on div "Assign to project" at bounding box center [215, 156] width 77 height 17
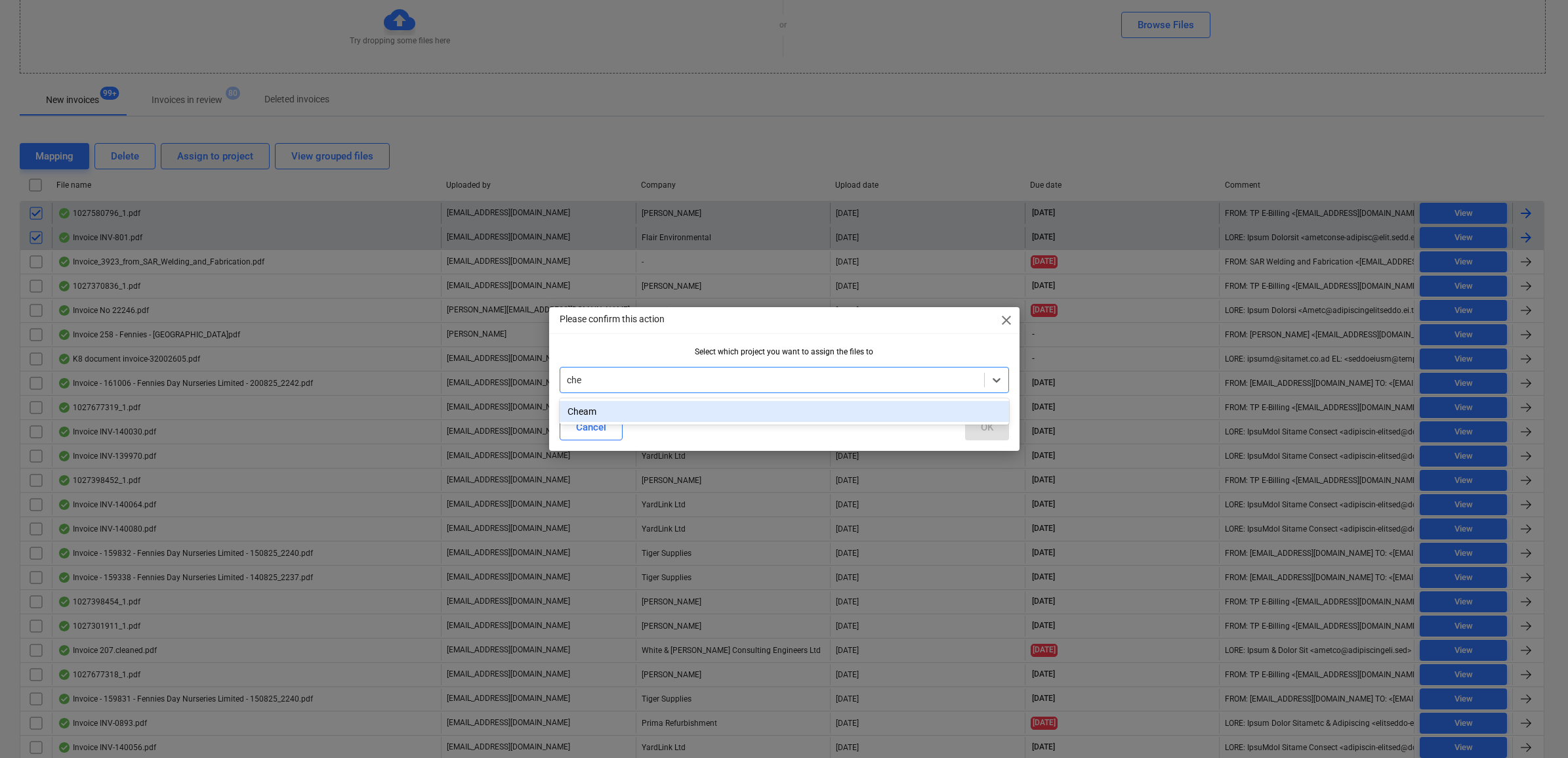
type input "chea"
click at [807, 418] on div "Cheam" at bounding box center [784, 411] width 449 height 21
click at [985, 430] on div "OK" at bounding box center [987, 427] width 12 height 17
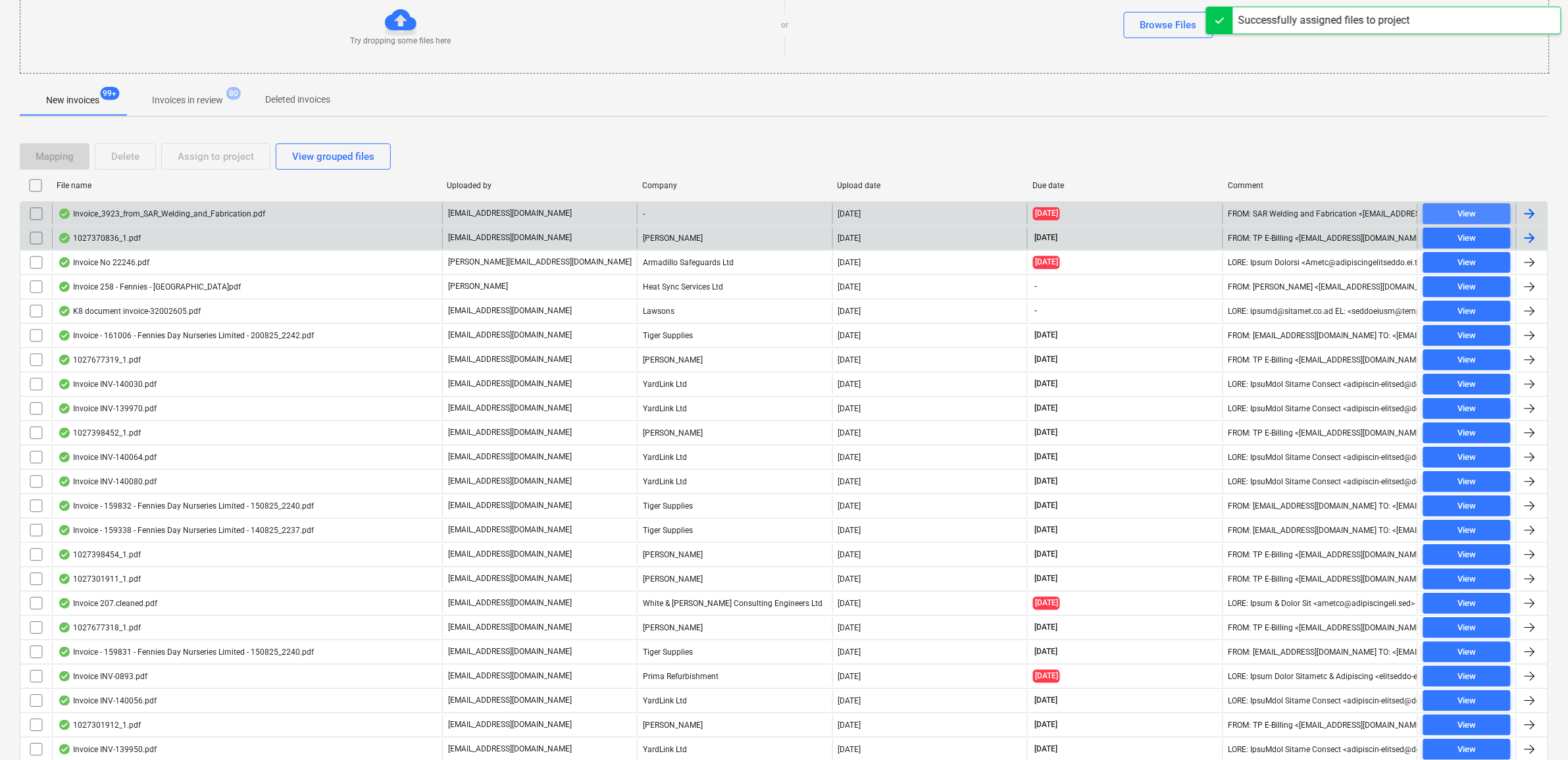
click at [1482, 211] on span "View" at bounding box center [1467, 214] width 77 height 15
click at [1442, 238] on span "View" at bounding box center [1467, 238] width 77 height 15
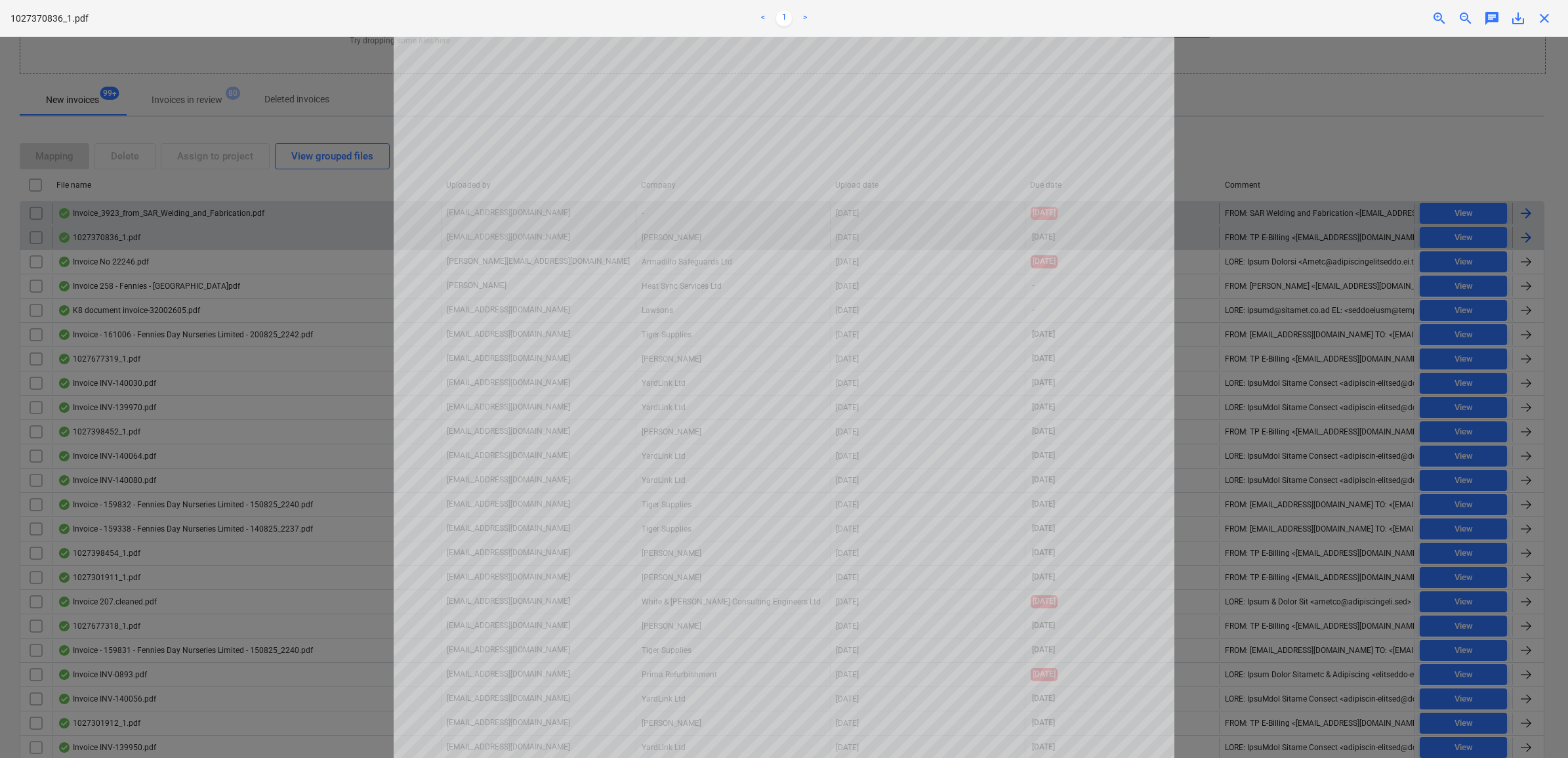
scroll to position [246, 0]
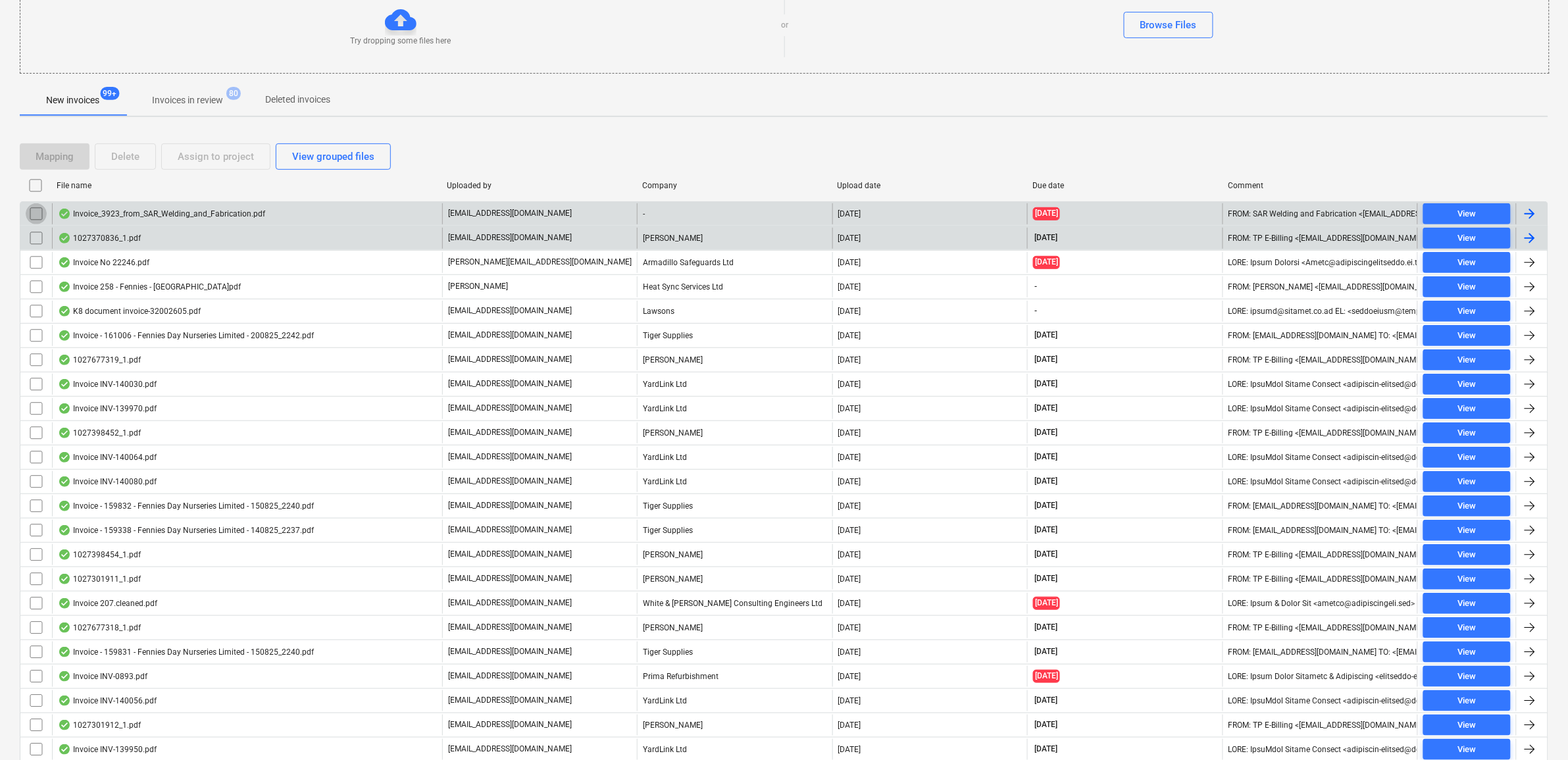
click at [34, 217] on input "checkbox" at bounding box center [36, 214] width 21 height 21
click at [38, 238] on input "checkbox" at bounding box center [36, 238] width 21 height 21
click at [202, 156] on div "Assign to project" at bounding box center [215, 156] width 77 height 17
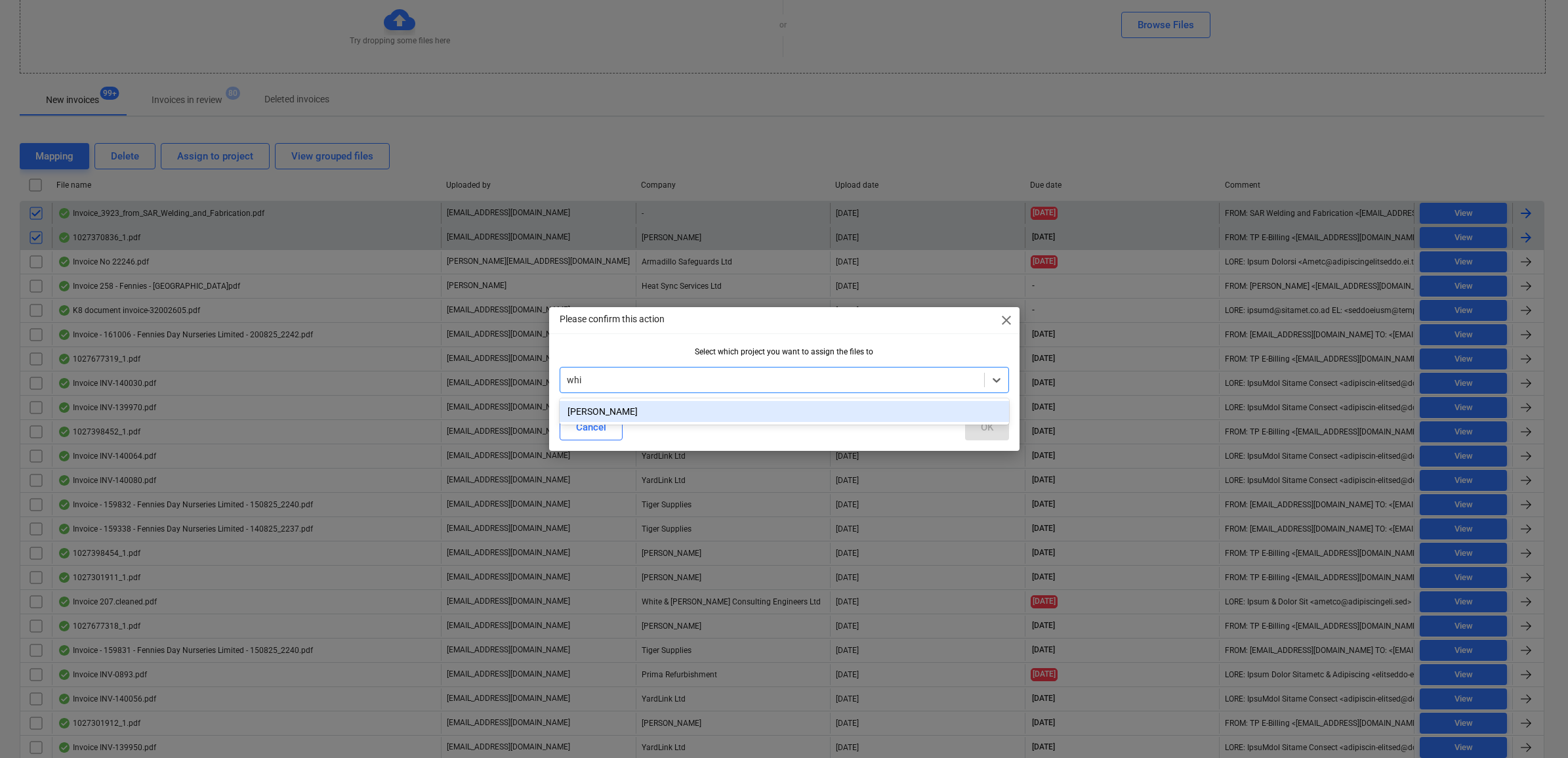
type input "whit"
click at [683, 420] on div "[PERSON_NAME]" at bounding box center [784, 411] width 449 height 21
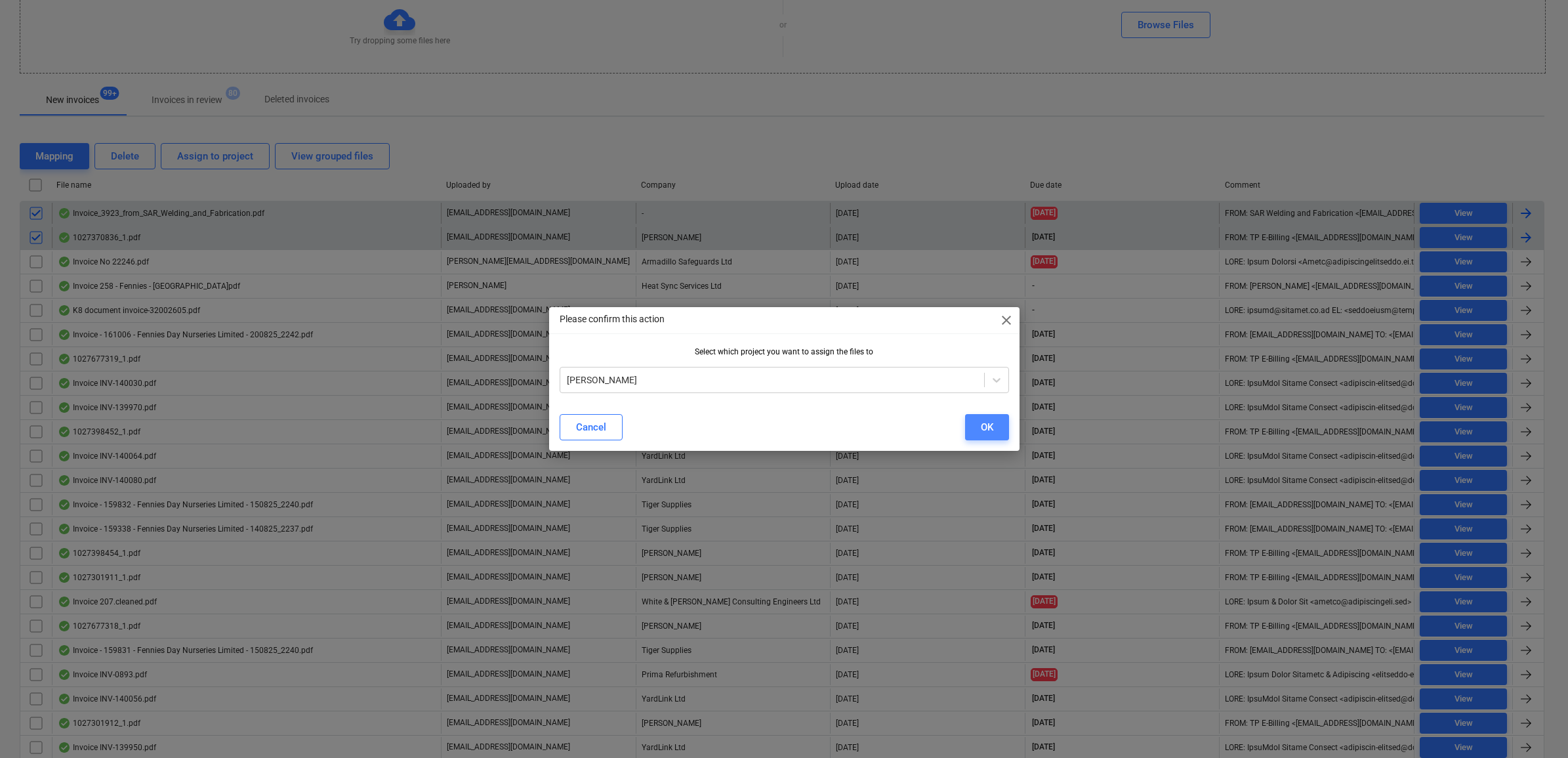
click at [989, 423] on div "OK" at bounding box center [987, 427] width 12 height 17
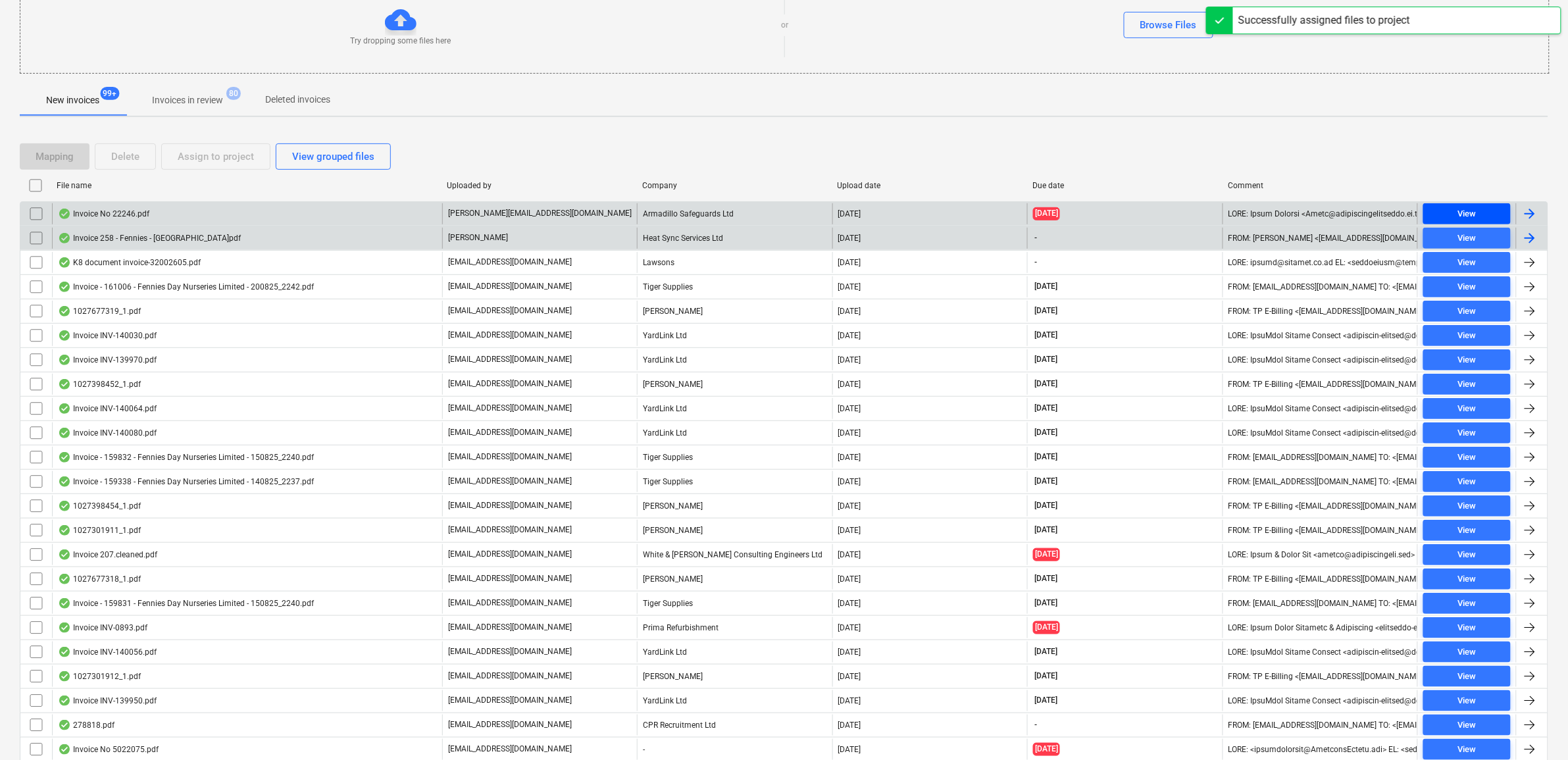
click at [1489, 211] on span "View" at bounding box center [1467, 214] width 77 height 15
click at [35, 218] on input "checkbox" at bounding box center [36, 214] width 21 height 21
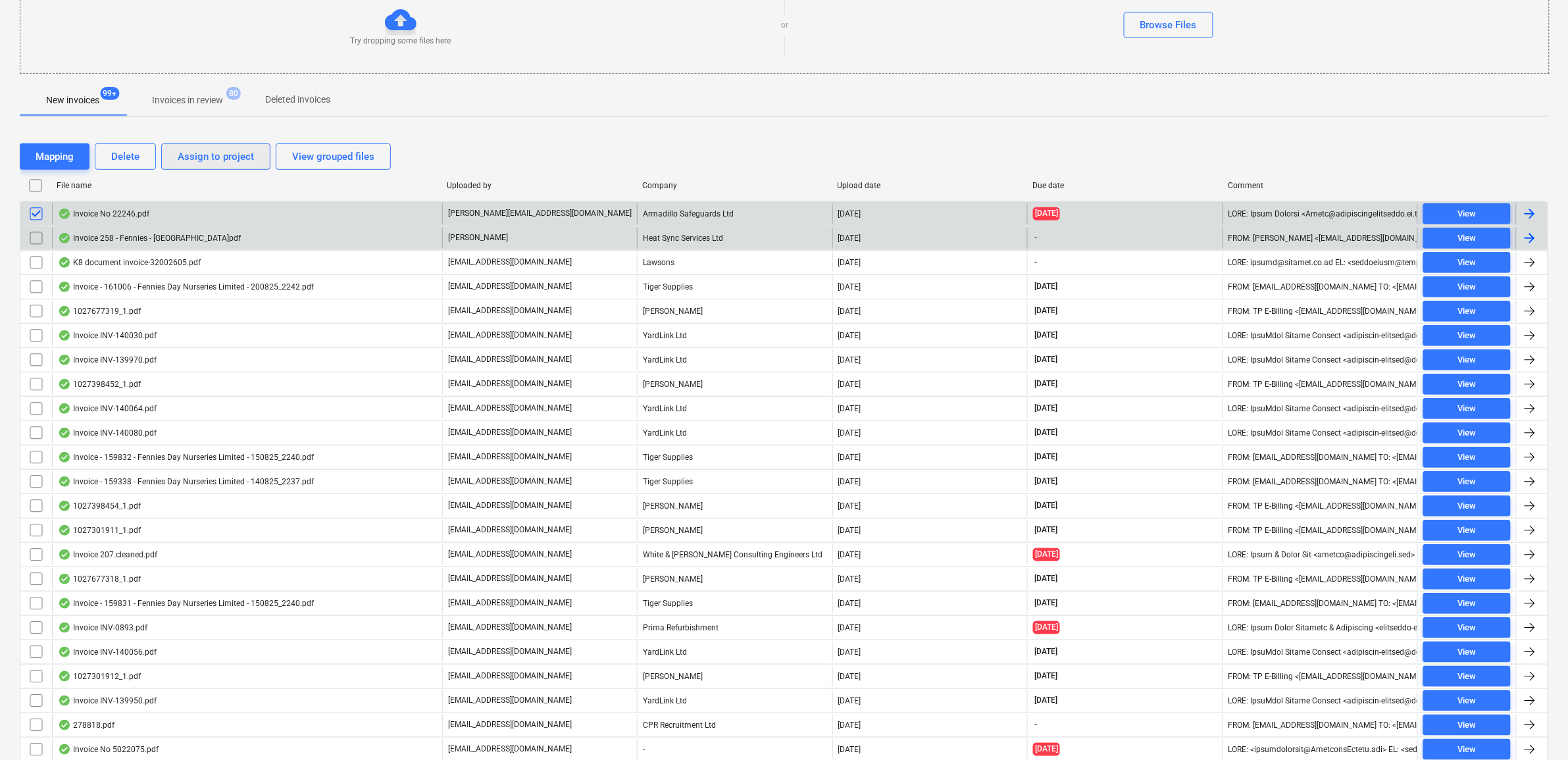
click at [208, 159] on div "Assign to project" at bounding box center [215, 156] width 77 height 17
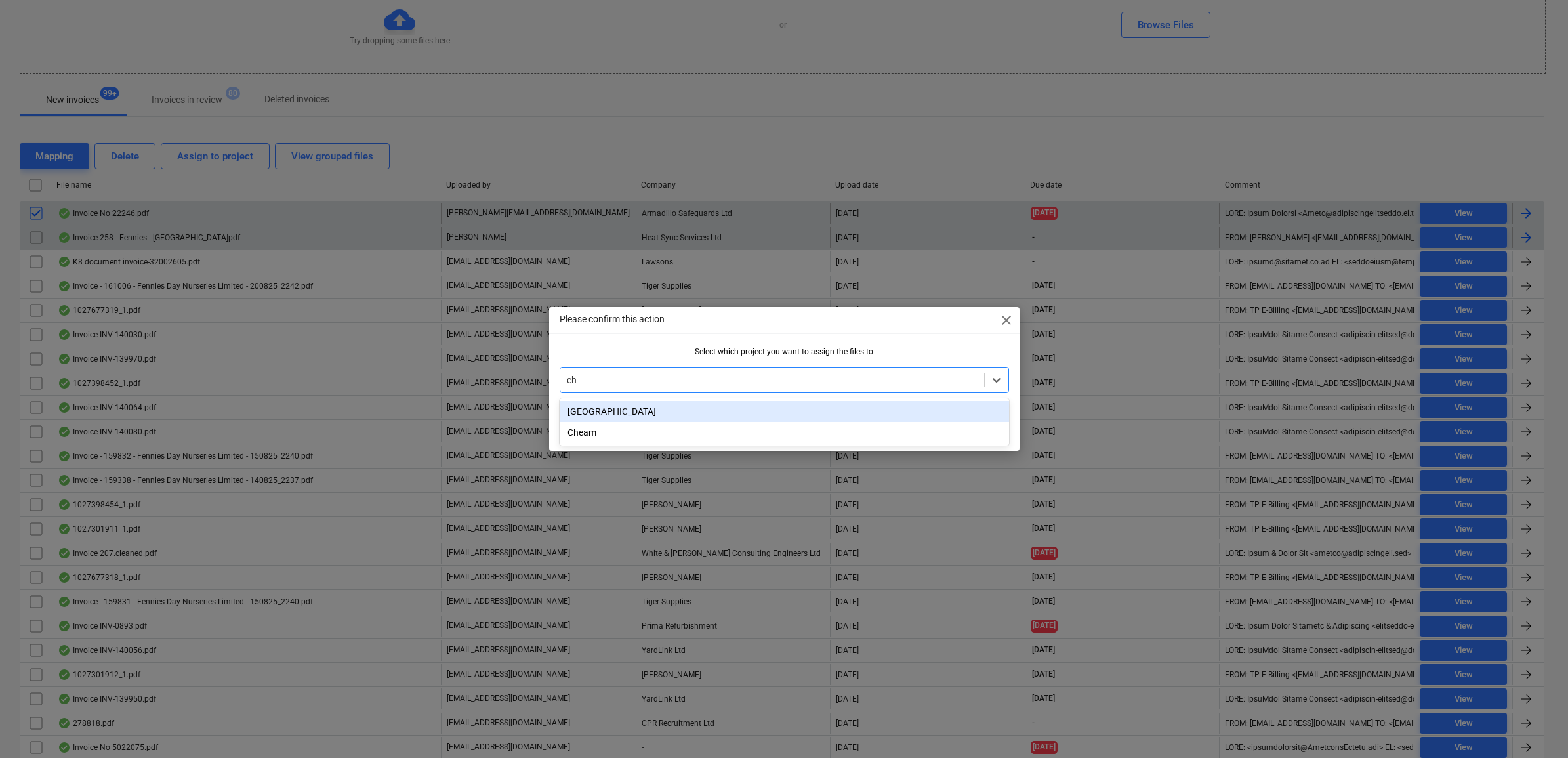
type input "che"
drag, startPoint x: 703, startPoint y: 412, endPoint x: 743, endPoint y: 417, distance: 40.3
click at [704, 413] on div "Cheam" at bounding box center [784, 411] width 449 height 21
click at [994, 428] on button "OK" at bounding box center [987, 427] width 44 height 26
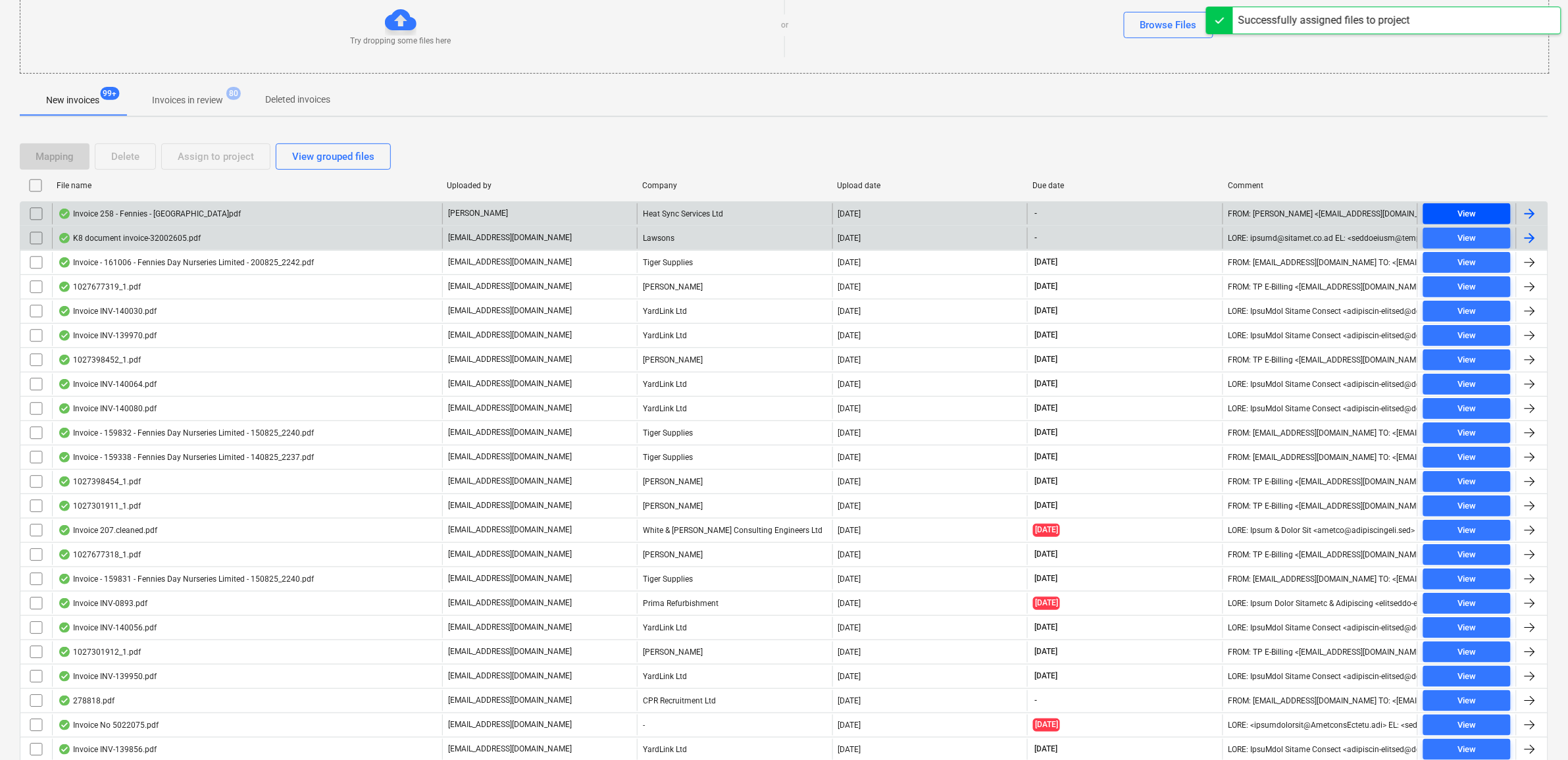
click at [1479, 208] on span "View" at bounding box center [1467, 214] width 77 height 15
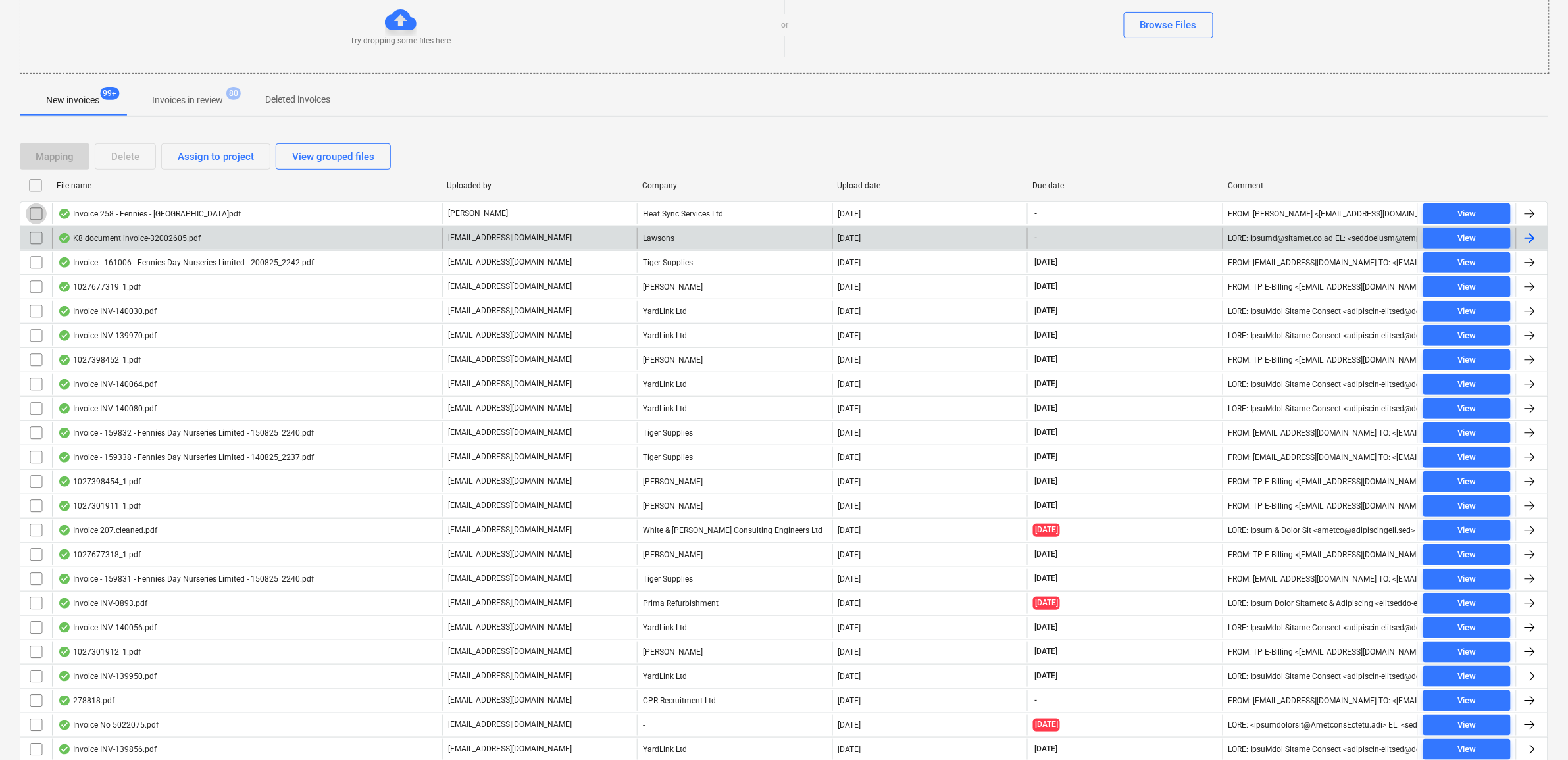
drag, startPoint x: 37, startPoint y: 214, endPoint x: 193, endPoint y: 163, distance: 164.1
click at [37, 212] on input "checkbox" at bounding box center [36, 214] width 21 height 21
click at [214, 156] on div "Assign to project" at bounding box center [215, 156] width 77 height 17
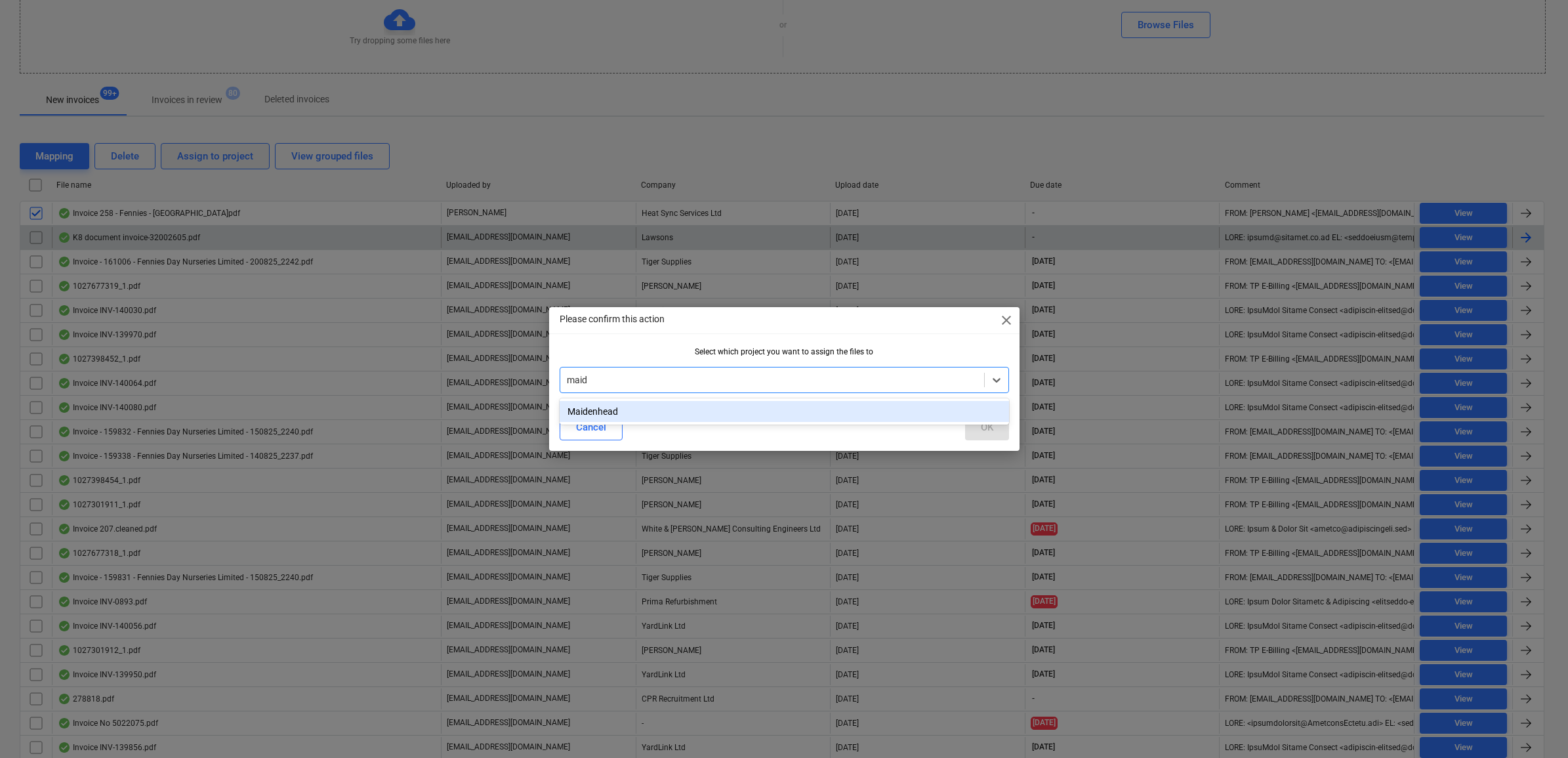
type input "maide"
click at [728, 415] on div "Maidenhead" at bounding box center [784, 411] width 449 height 21
click at [983, 433] on div "OK" at bounding box center [987, 427] width 12 height 17
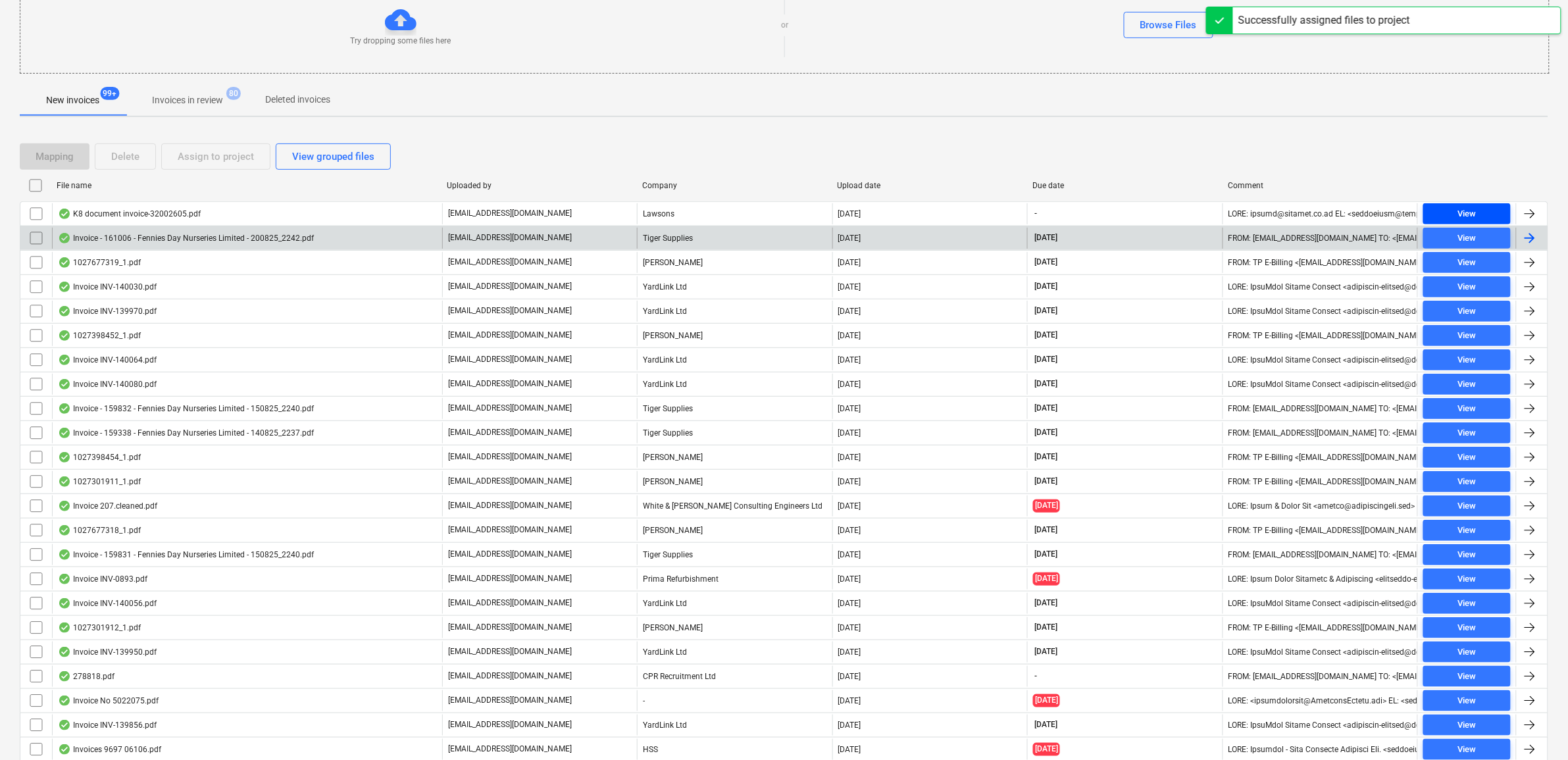
click at [1469, 217] on div "View" at bounding box center [1467, 214] width 19 height 15
drag, startPoint x: 35, startPoint y: 214, endPoint x: 183, endPoint y: 169, distance: 154.7
click at [36, 214] on input "checkbox" at bounding box center [36, 214] width 21 height 21
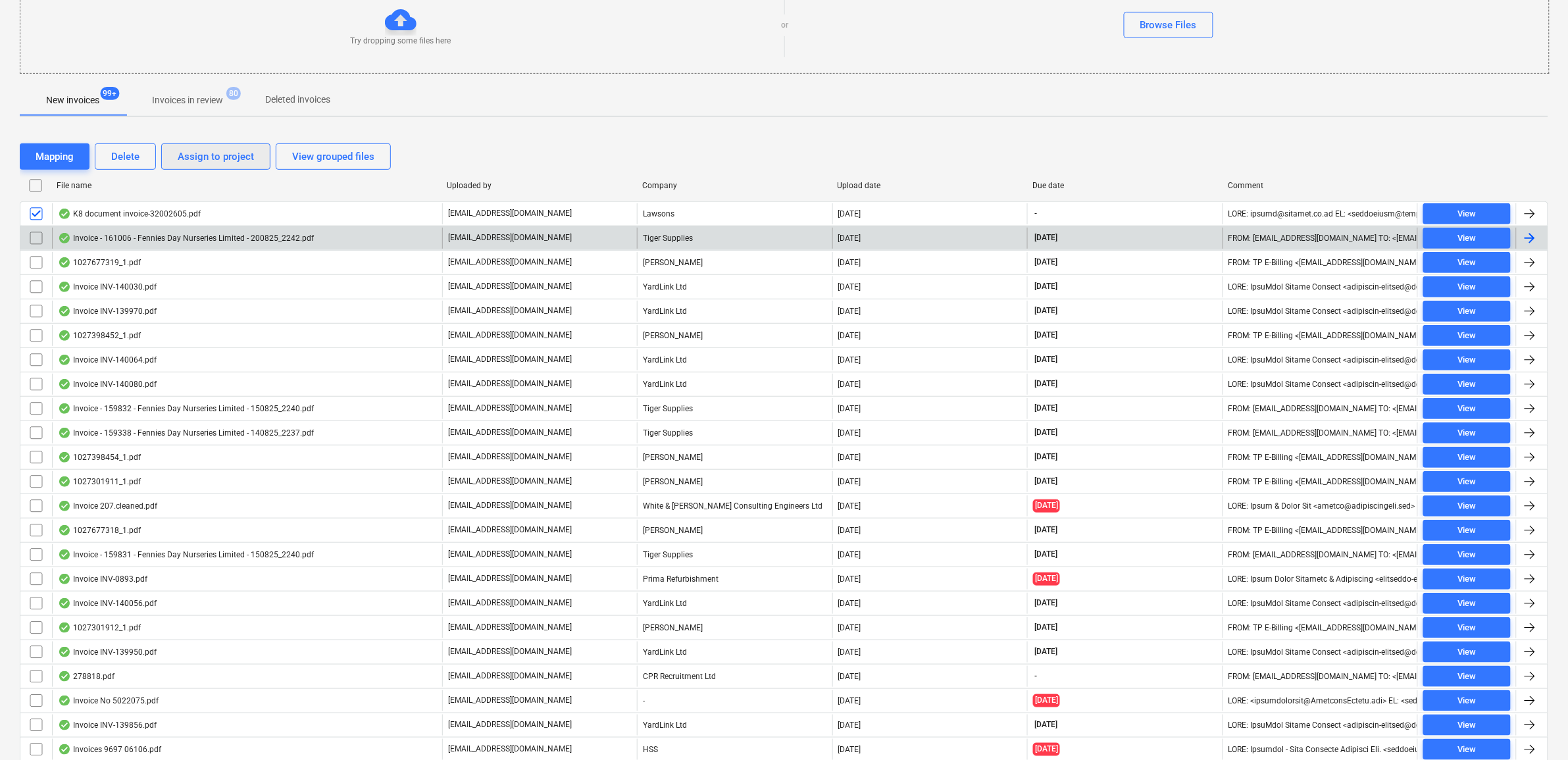
click at [215, 162] on div "Assign to project" at bounding box center [215, 156] width 77 height 17
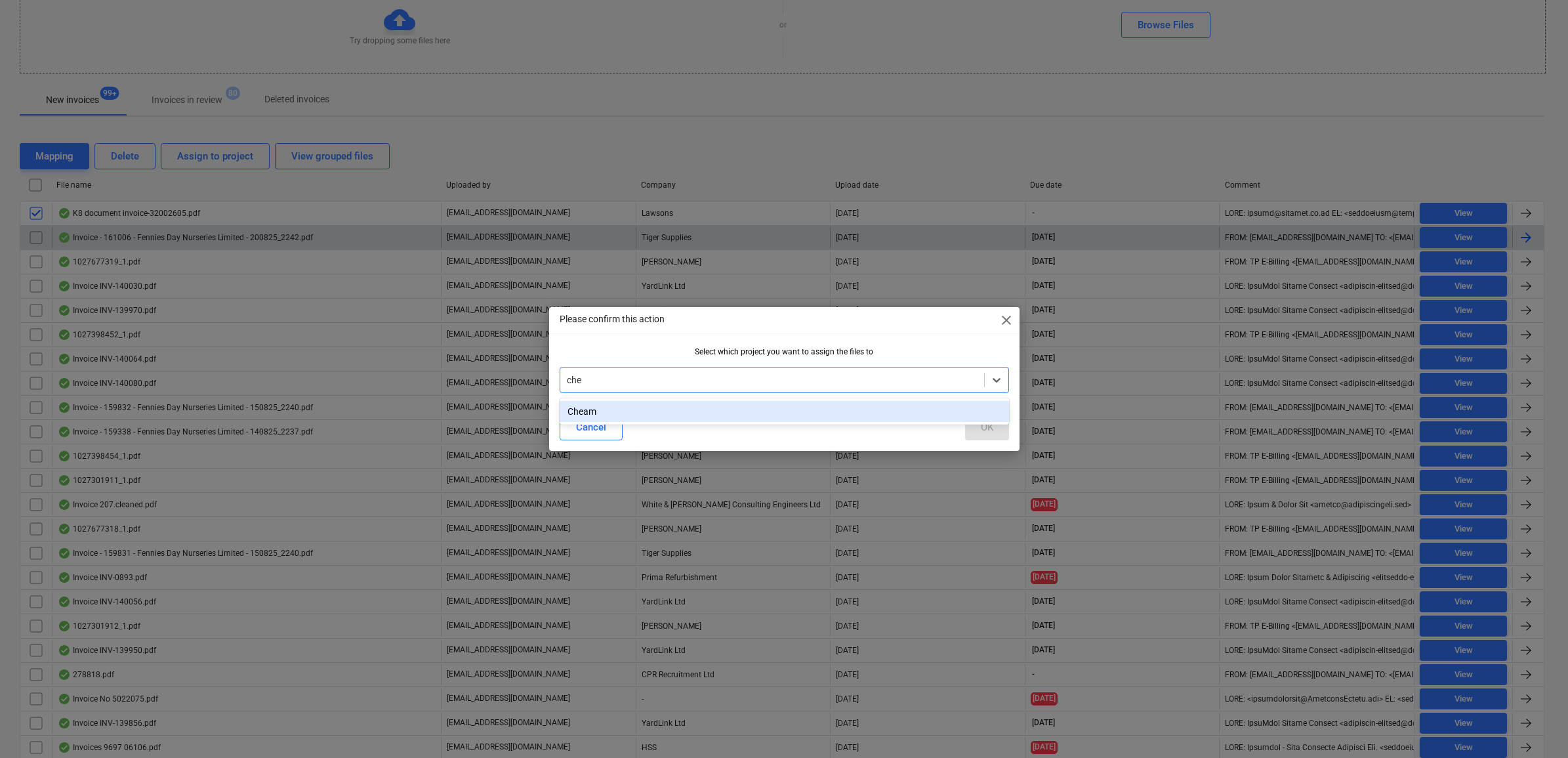
type input "chea"
drag, startPoint x: 775, startPoint y: 421, endPoint x: 798, endPoint y: 417, distance: 23.3
click at [775, 421] on div "Cheam" at bounding box center [784, 411] width 449 height 21
click at [998, 428] on button "OK" at bounding box center [987, 427] width 44 height 26
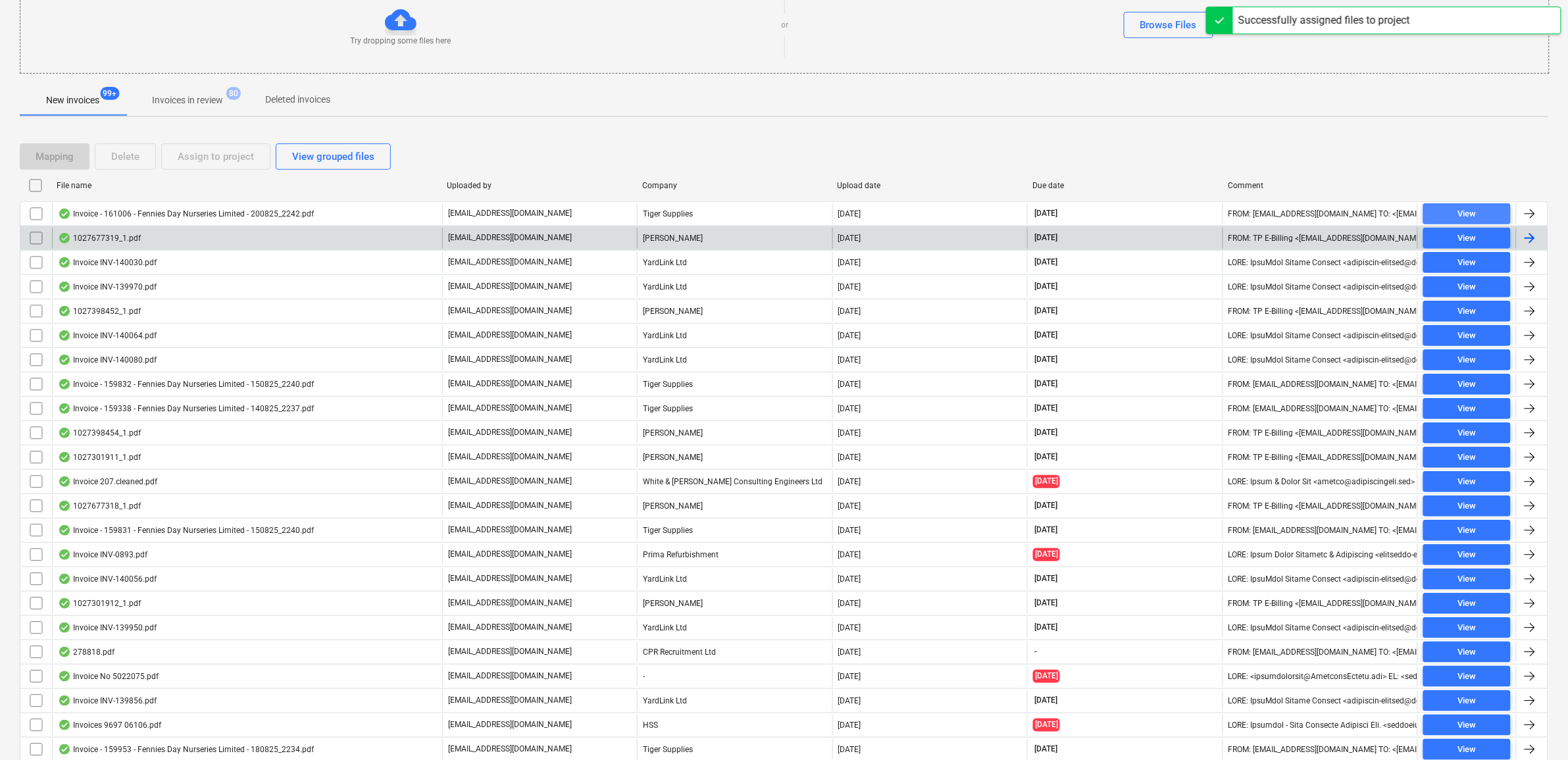
click at [1465, 214] on div "View" at bounding box center [1467, 214] width 19 height 15
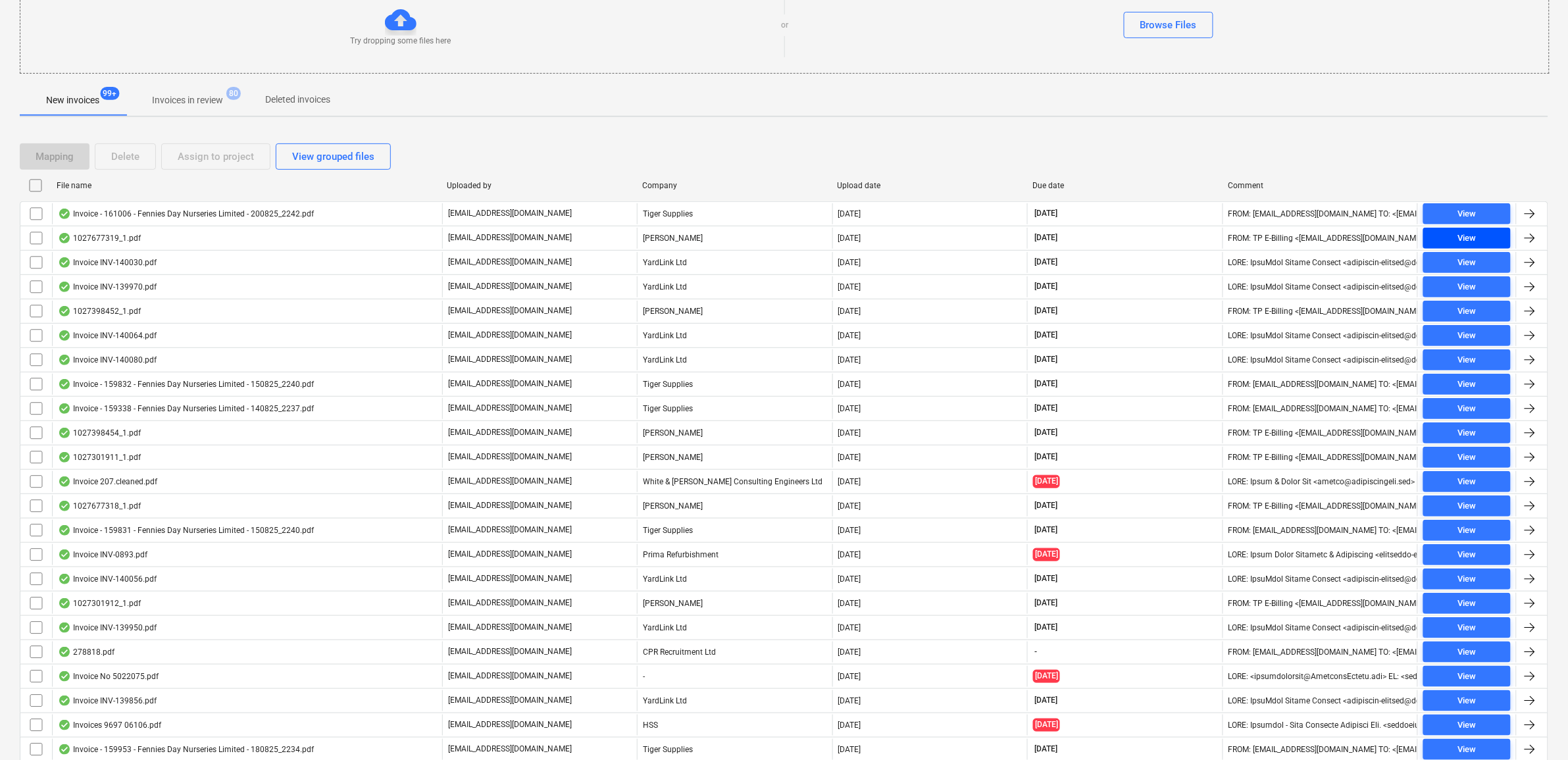
click at [1453, 240] on span "View" at bounding box center [1467, 238] width 77 height 15
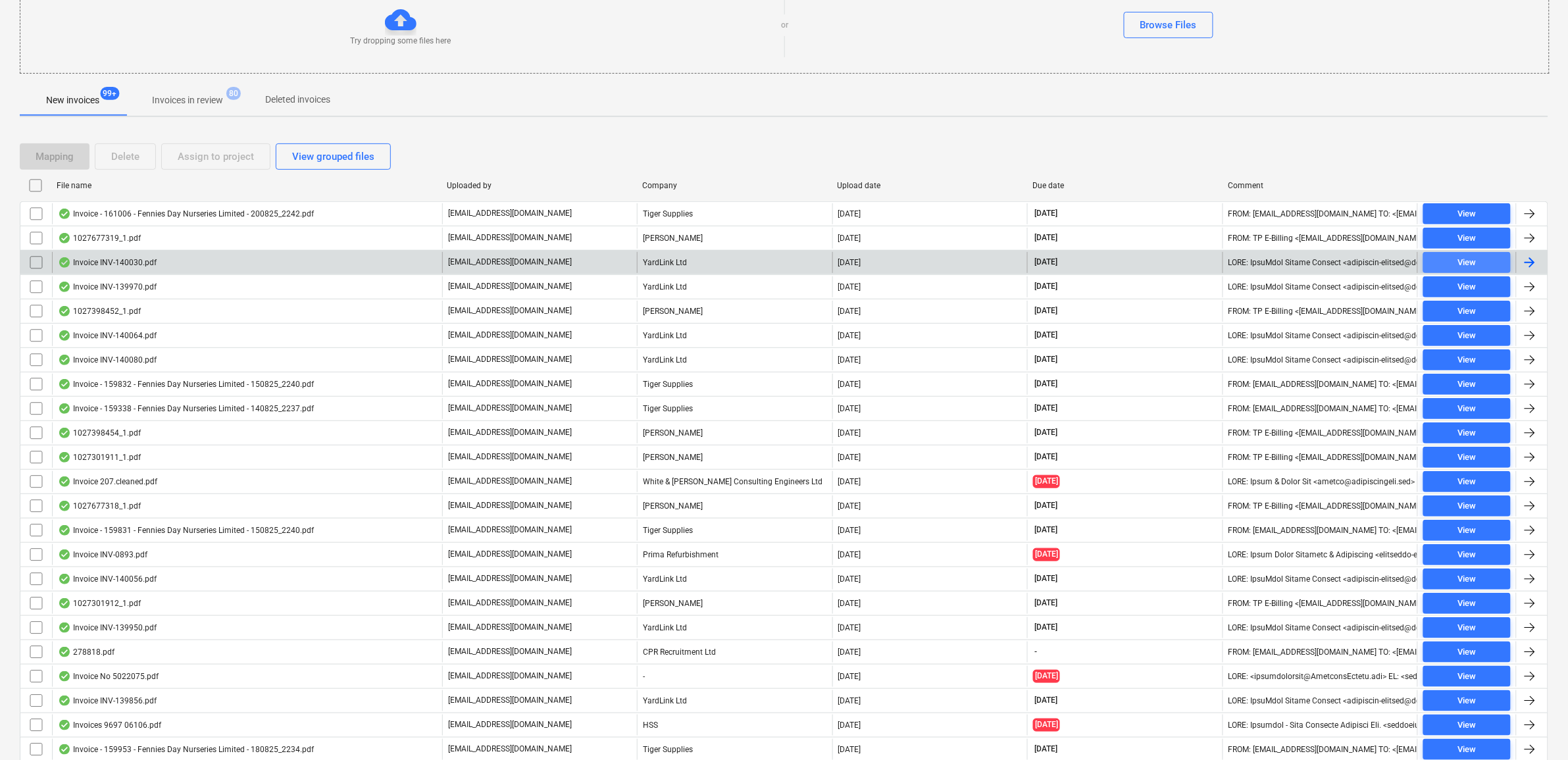
click at [1456, 262] on span "View" at bounding box center [1467, 263] width 77 height 15
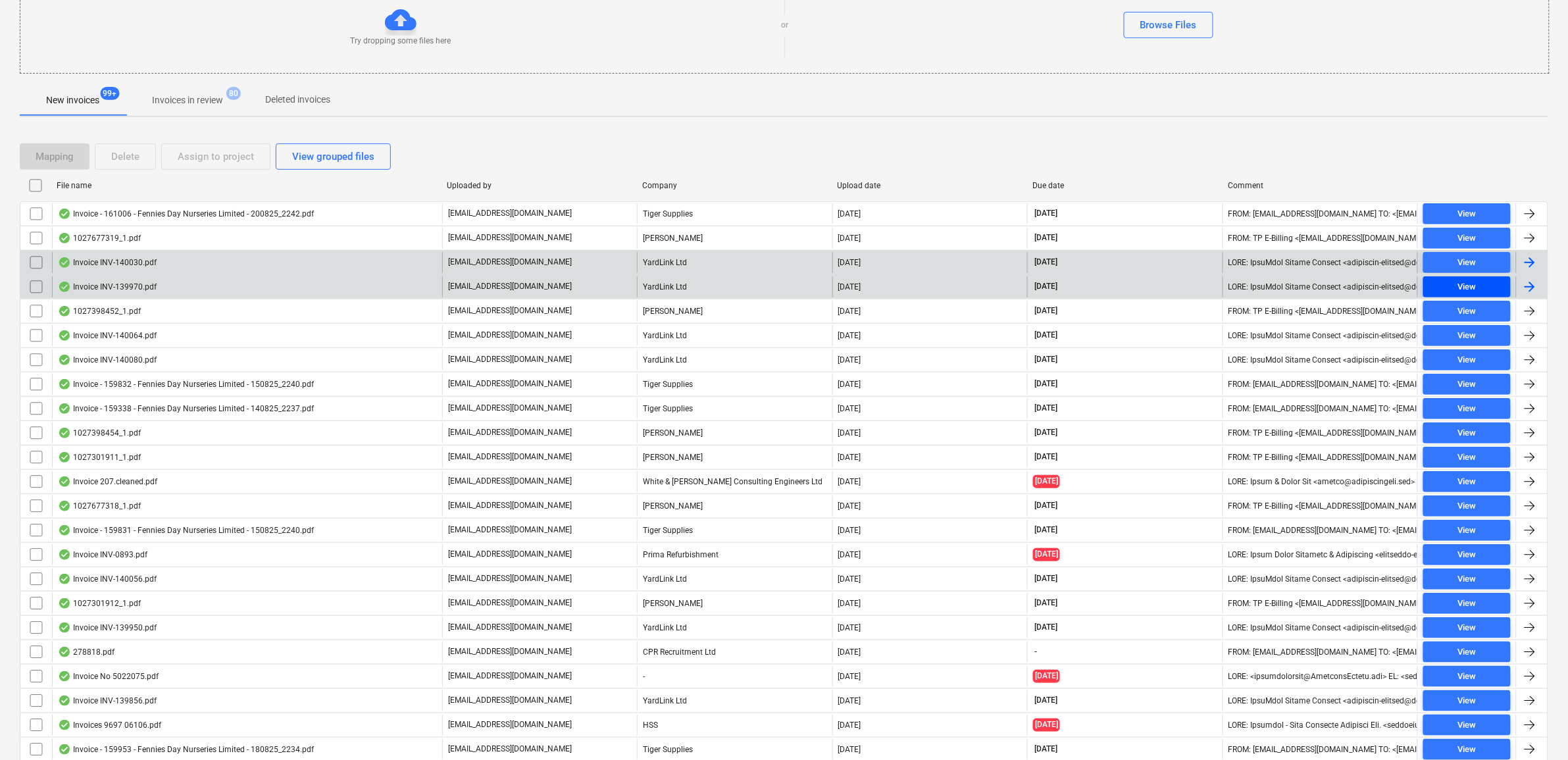
click at [1460, 282] on div "View" at bounding box center [1467, 287] width 19 height 15
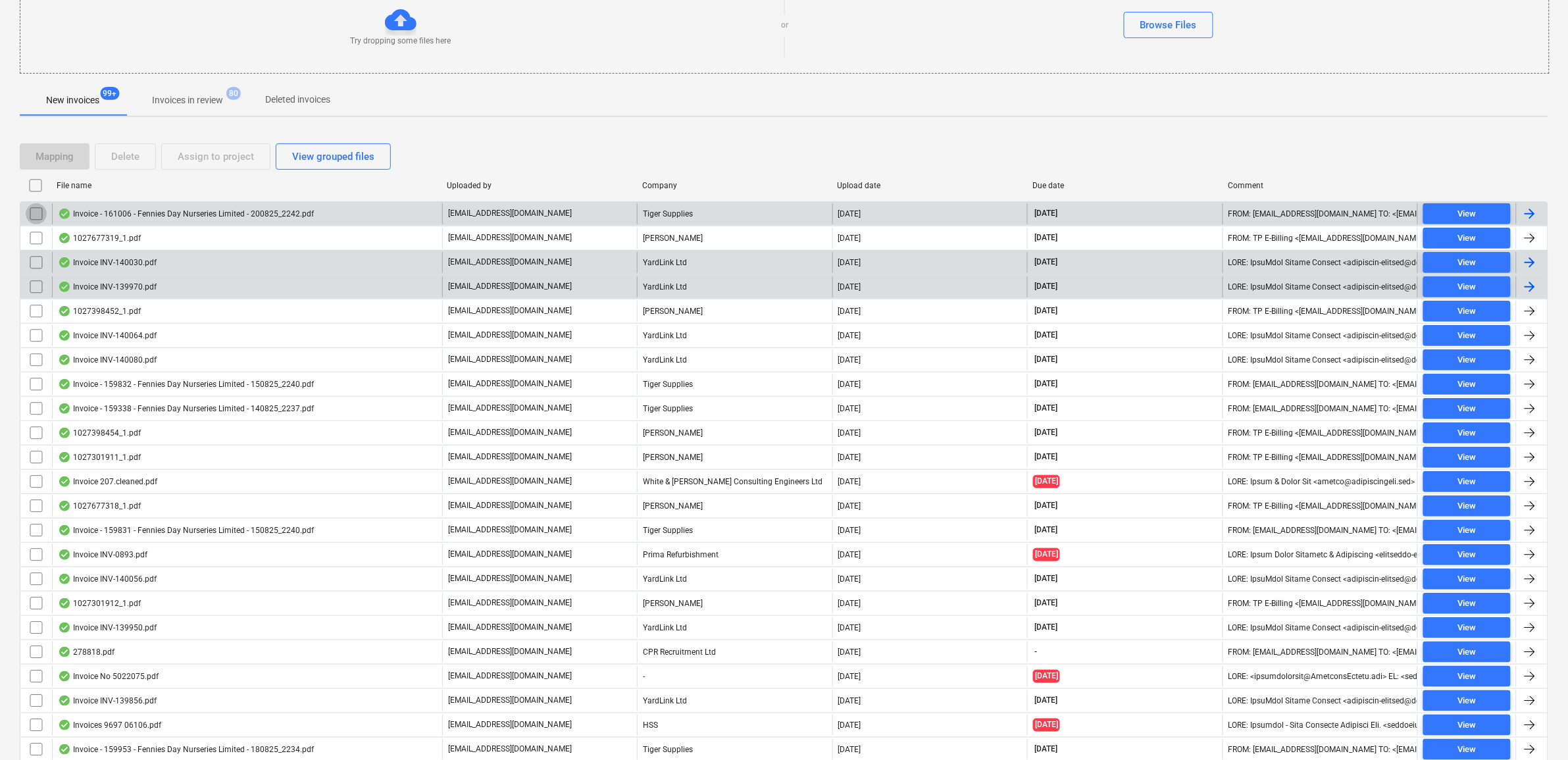
click at [39, 218] on input "checkbox" at bounding box center [36, 214] width 21 height 21
click at [36, 235] on input "checkbox" at bounding box center [36, 238] width 21 height 21
click at [38, 258] on input "checkbox" at bounding box center [36, 262] width 21 height 21
click at [214, 165] on div "Assign to project" at bounding box center [215, 156] width 77 height 17
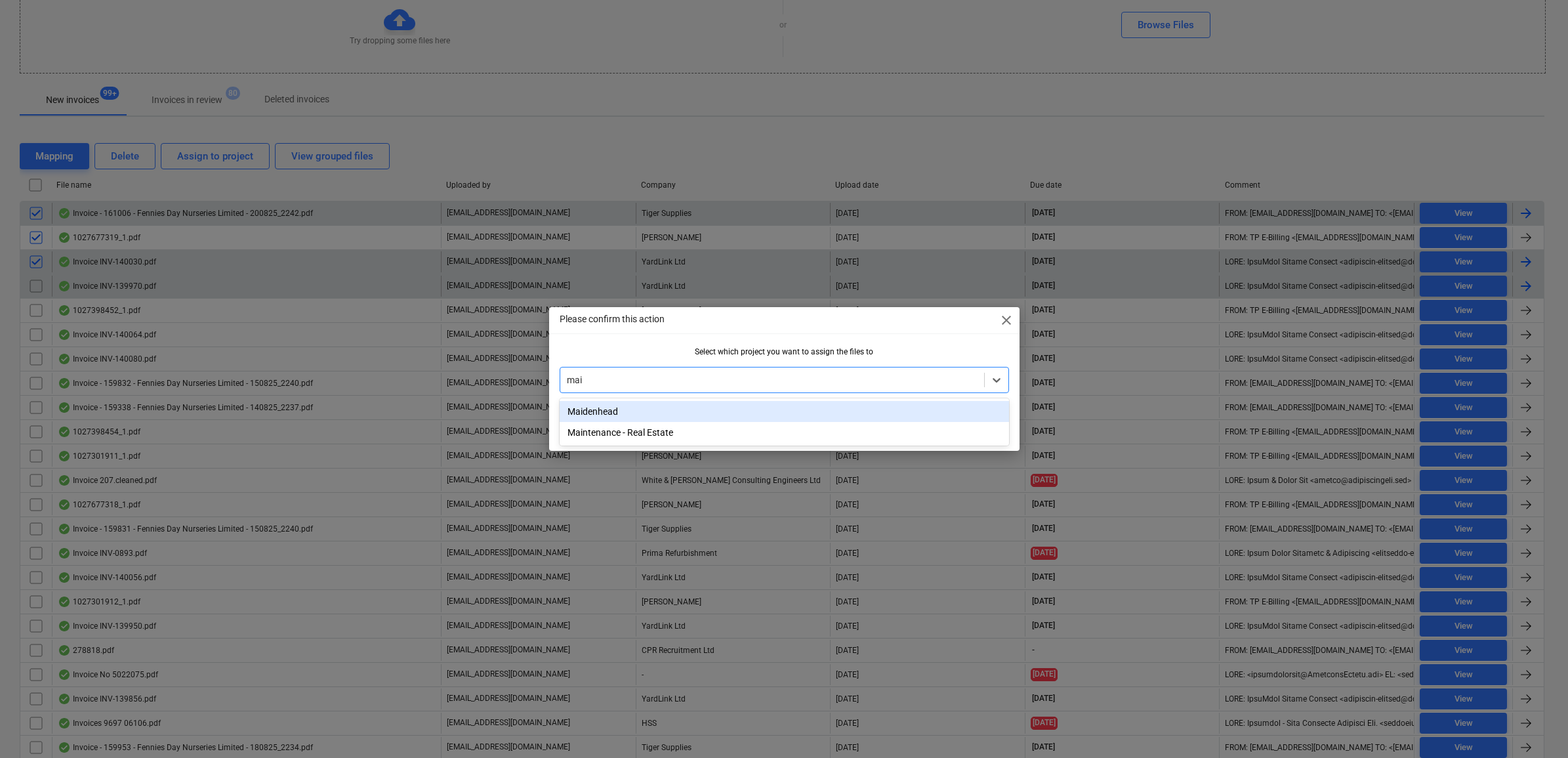
type input "maid"
click at [859, 402] on div "Maidenhead" at bounding box center [784, 411] width 449 height 21
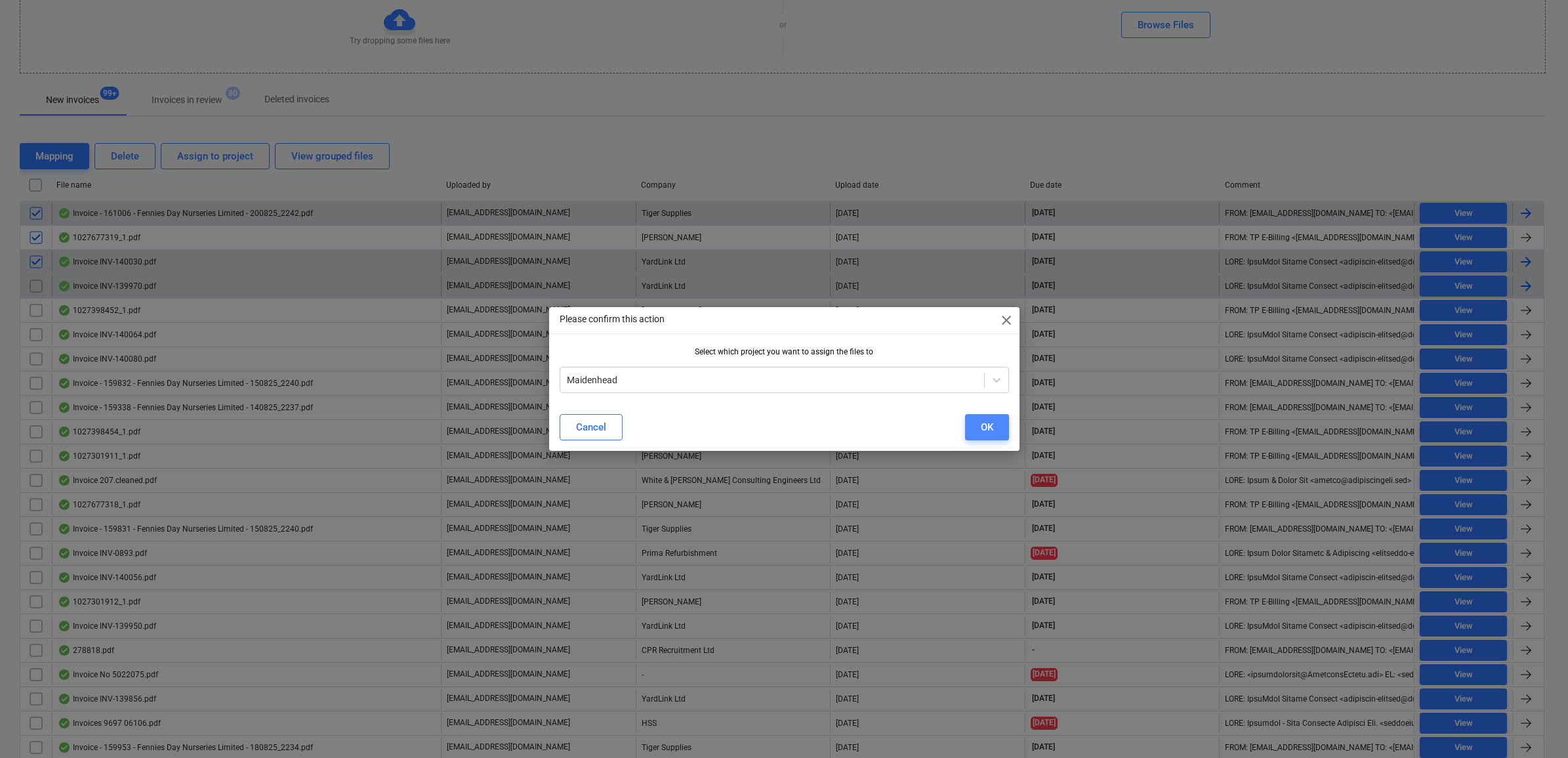
click at [974, 425] on button "OK" at bounding box center [987, 427] width 44 height 26
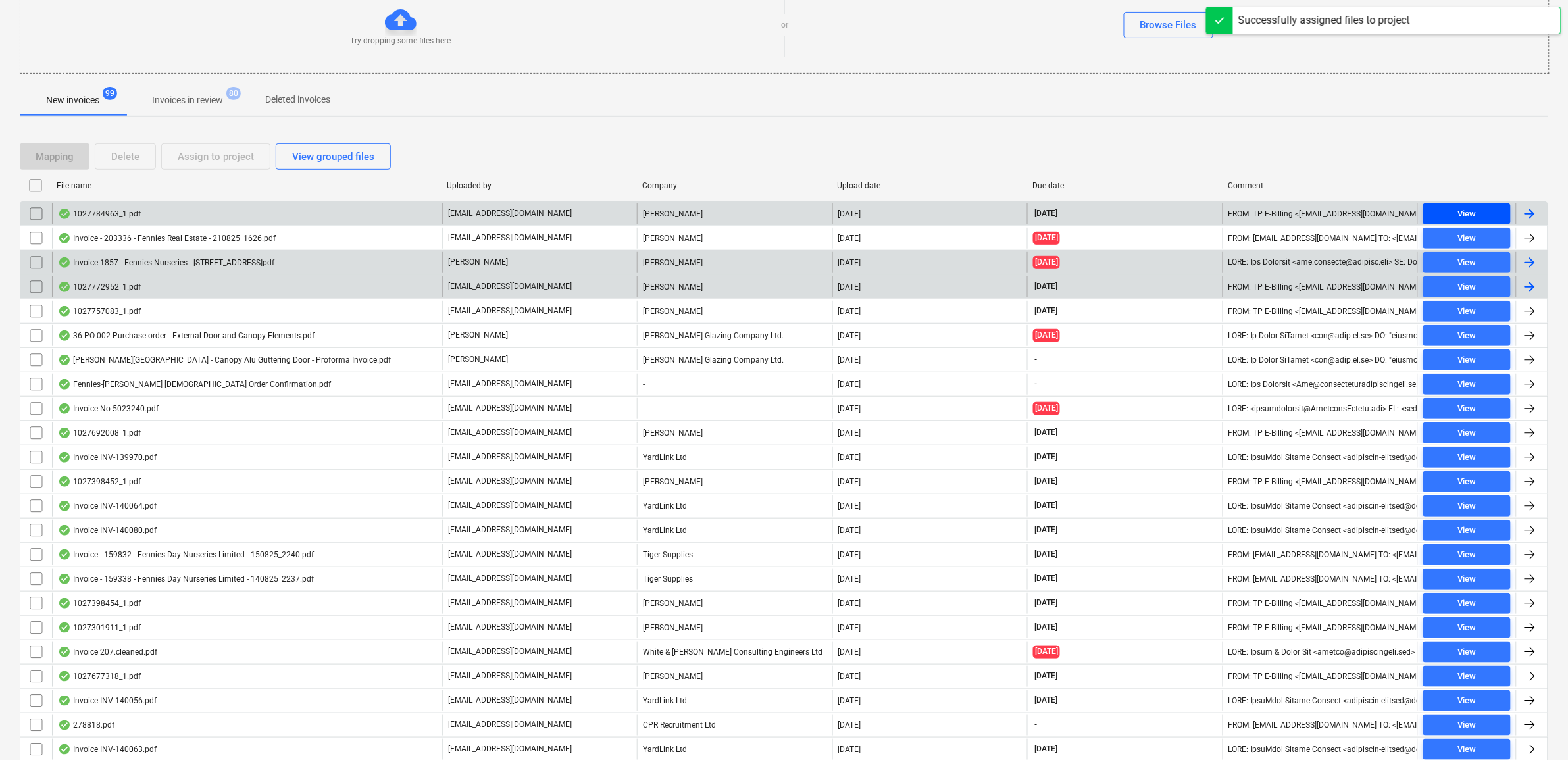
click at [1482, 215] on span "View" at bounding box center [1467, 214] width 77 height 15
click at [36, 217] on input "checkbox" at bounding box center [36, 214] width 21 height 21
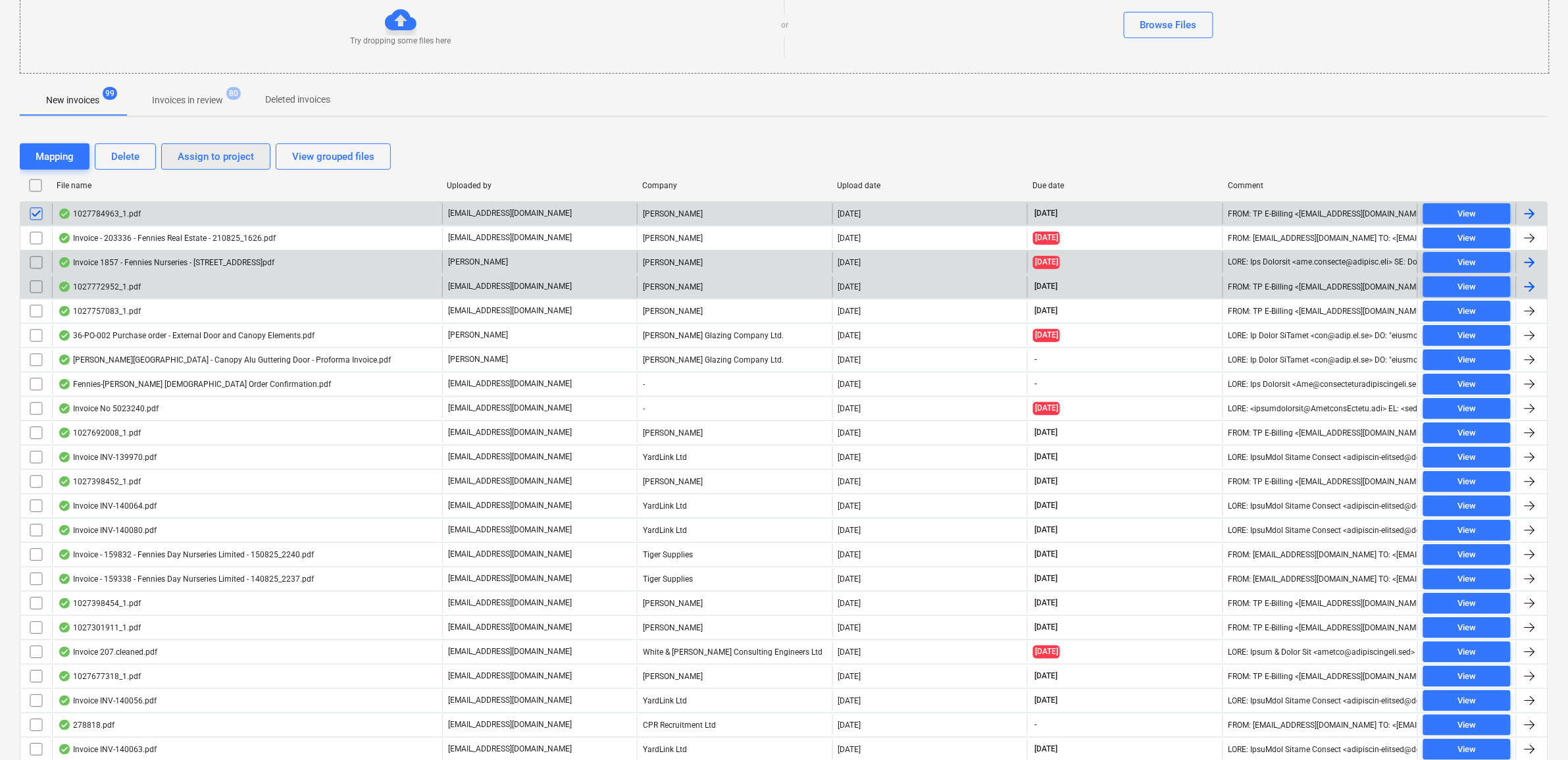
click at [196, 156] on div "Assign to project" at bounding box center [215, 156] width 77 height 17
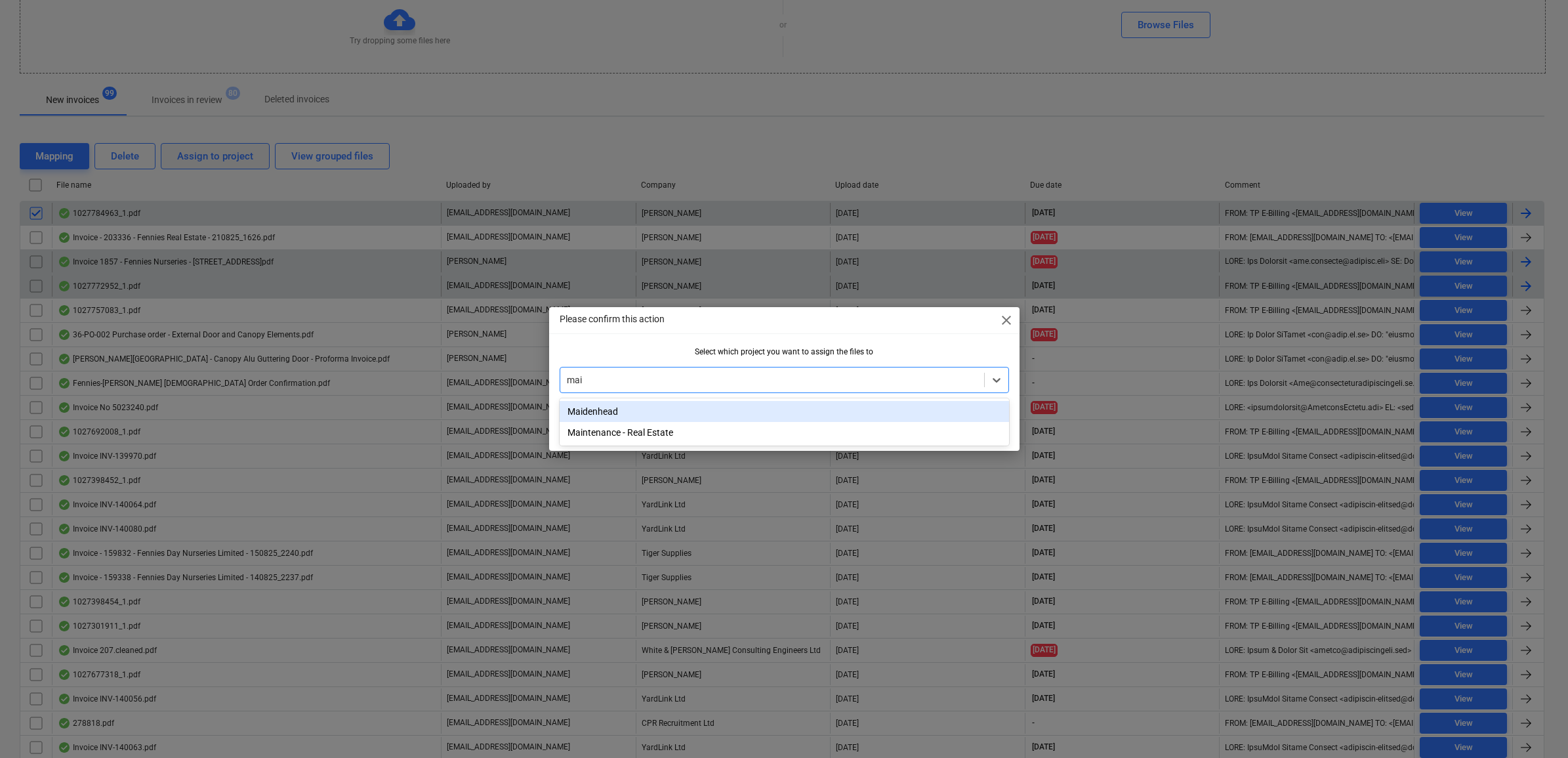
type input "maid"
click at [842, 412] on div "Maidenhead" at bounding box center [784, 411] width 449 height 21
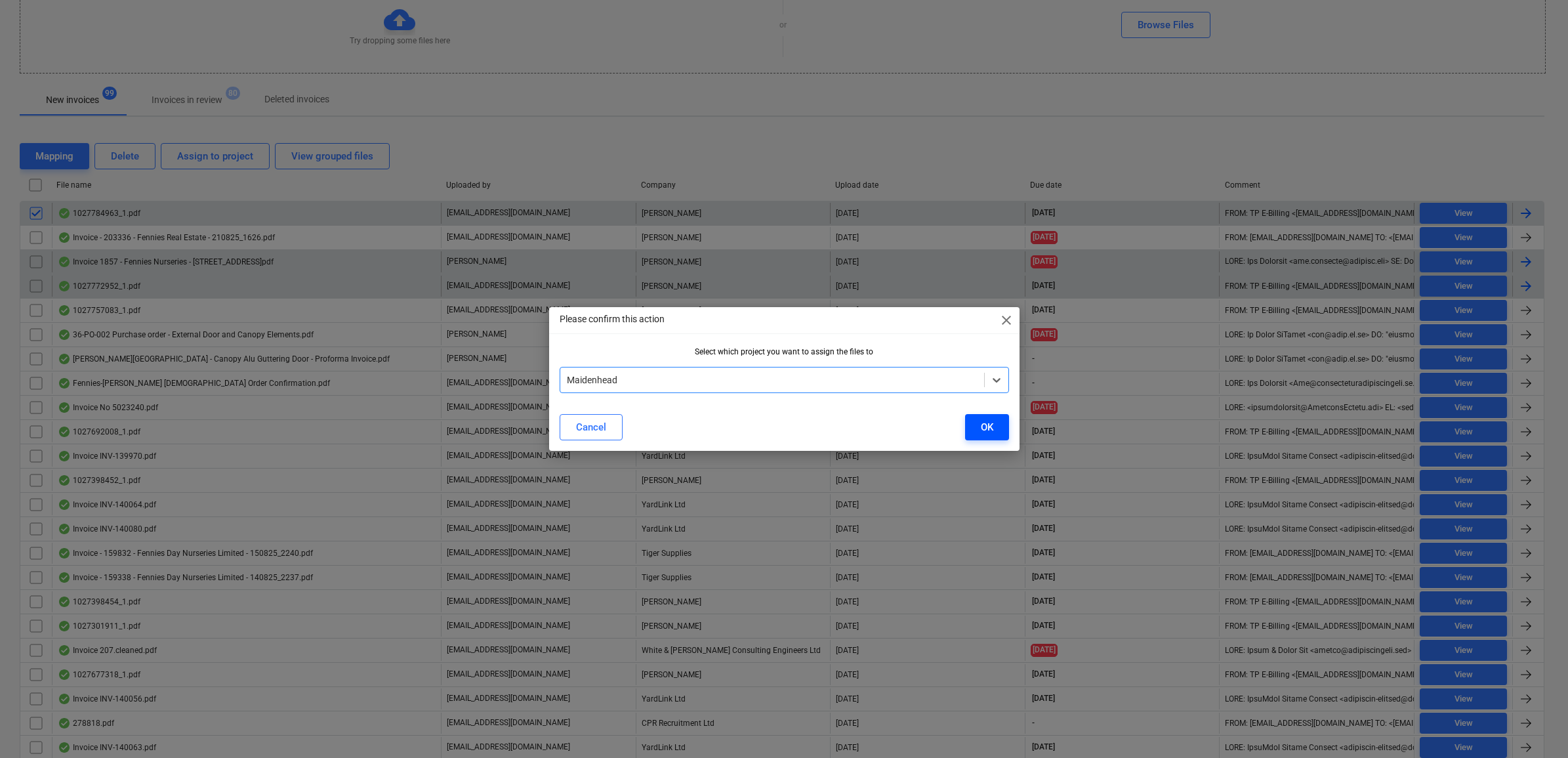
click at [978, 418] on button "OK" at bounding box center [987, 427] width 44 height 26
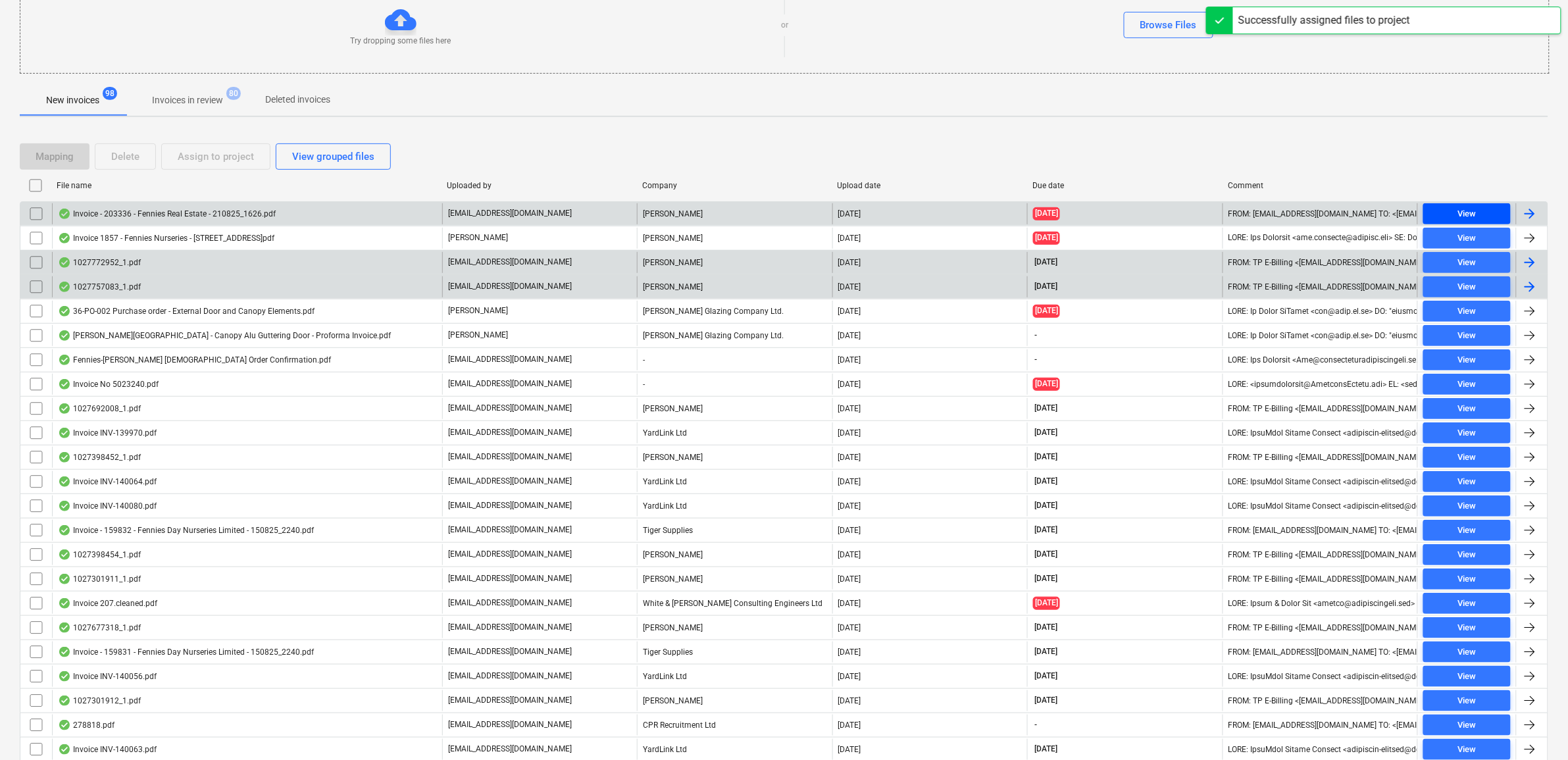
click at [1475, 212] on div "View" at bounding box center [1467, 214] width 19 height 15
click at [36, 212] on input "checkbox" at bounding box center [36, 214] width 21 height 21
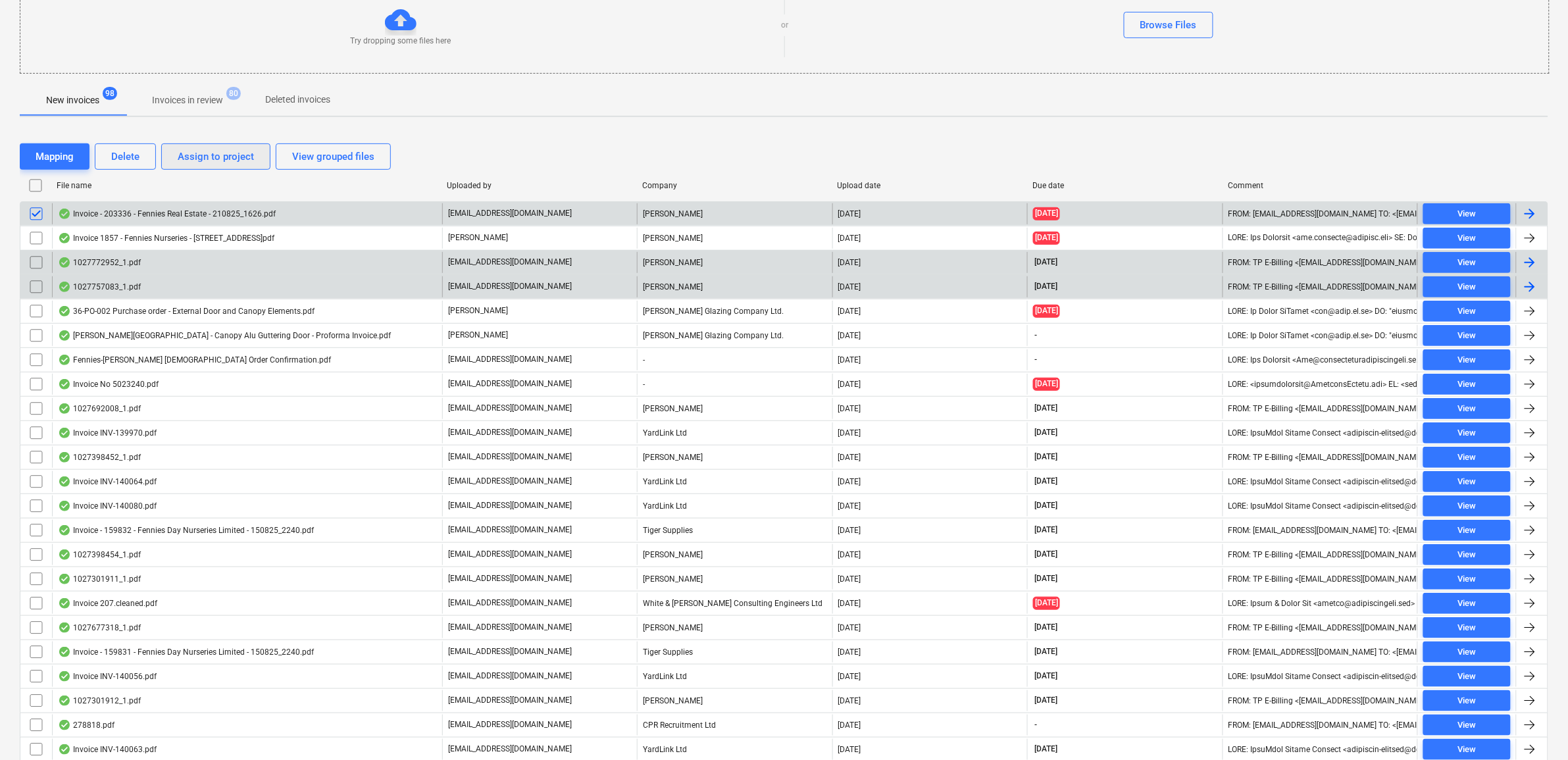
click at [193, 159] on div "Assign to project" at bounding box center [215, 156] width 77 height 17
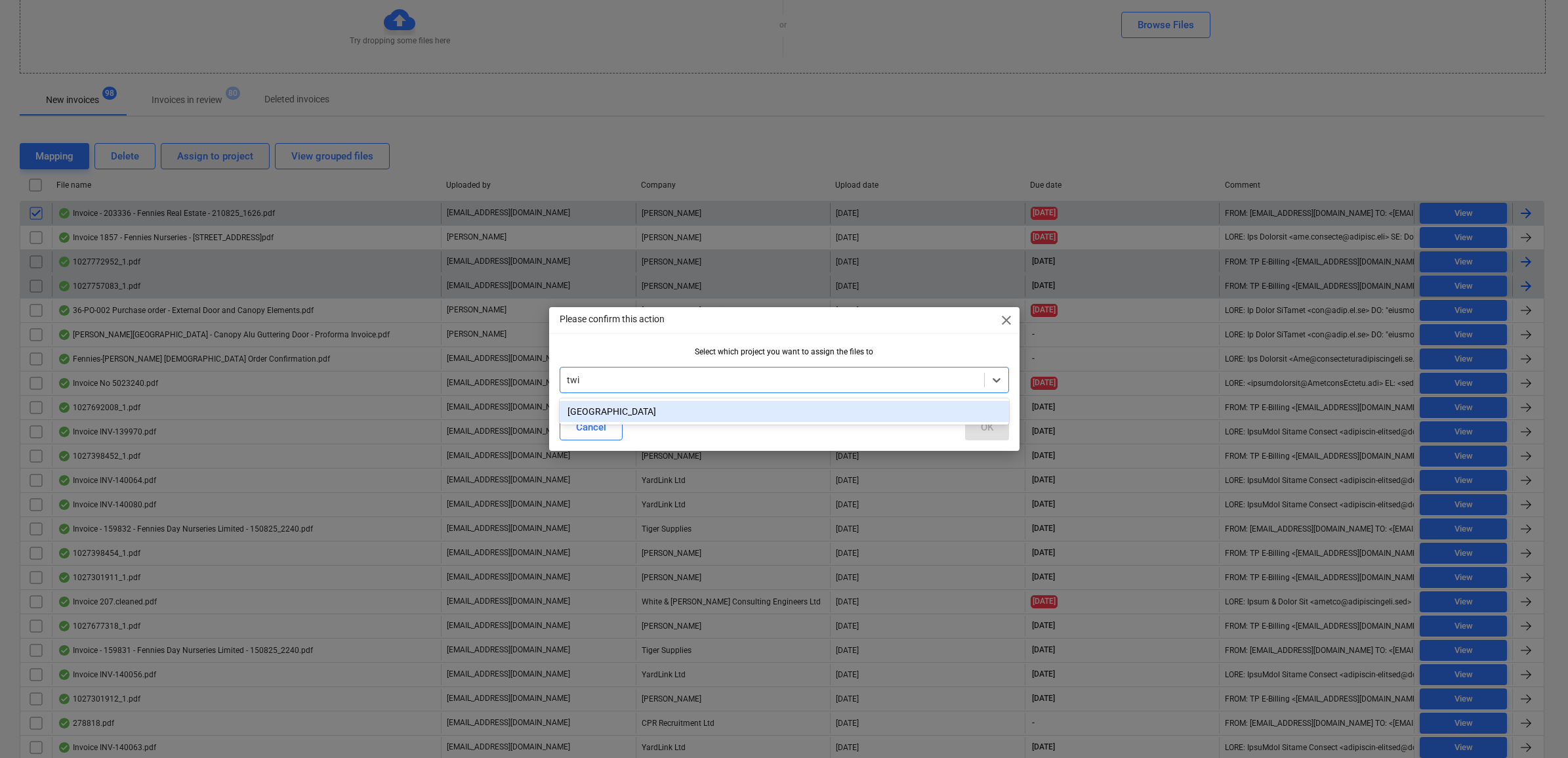
type input "twic"
click at [720, 404] on div "[GEOGRAPHIC_DATA]" at bounding box center [784, 411] width 449 height 21
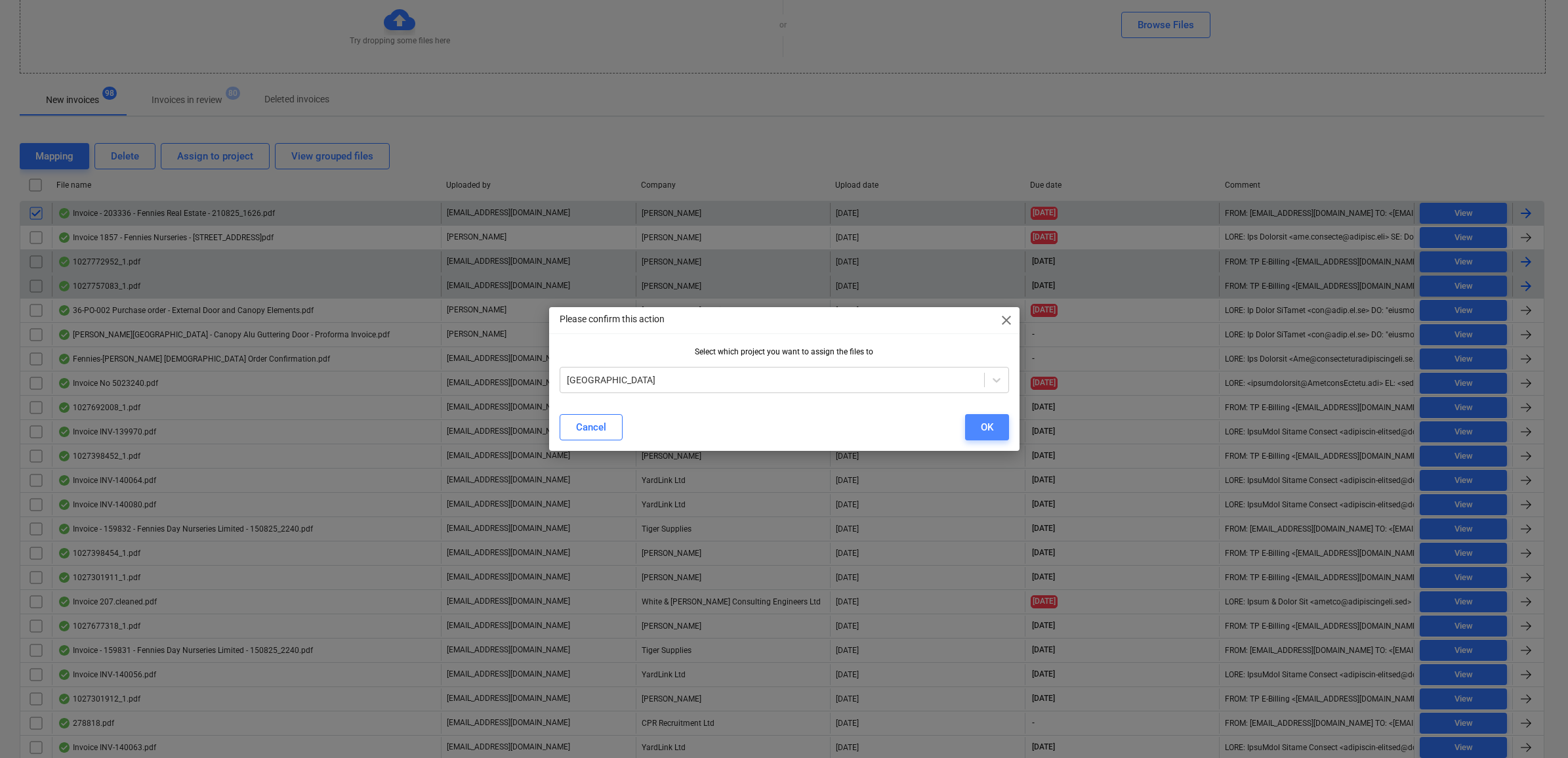
click at [972, 426] on button "OK" at bounding box center [987, 427] width 44 height 26
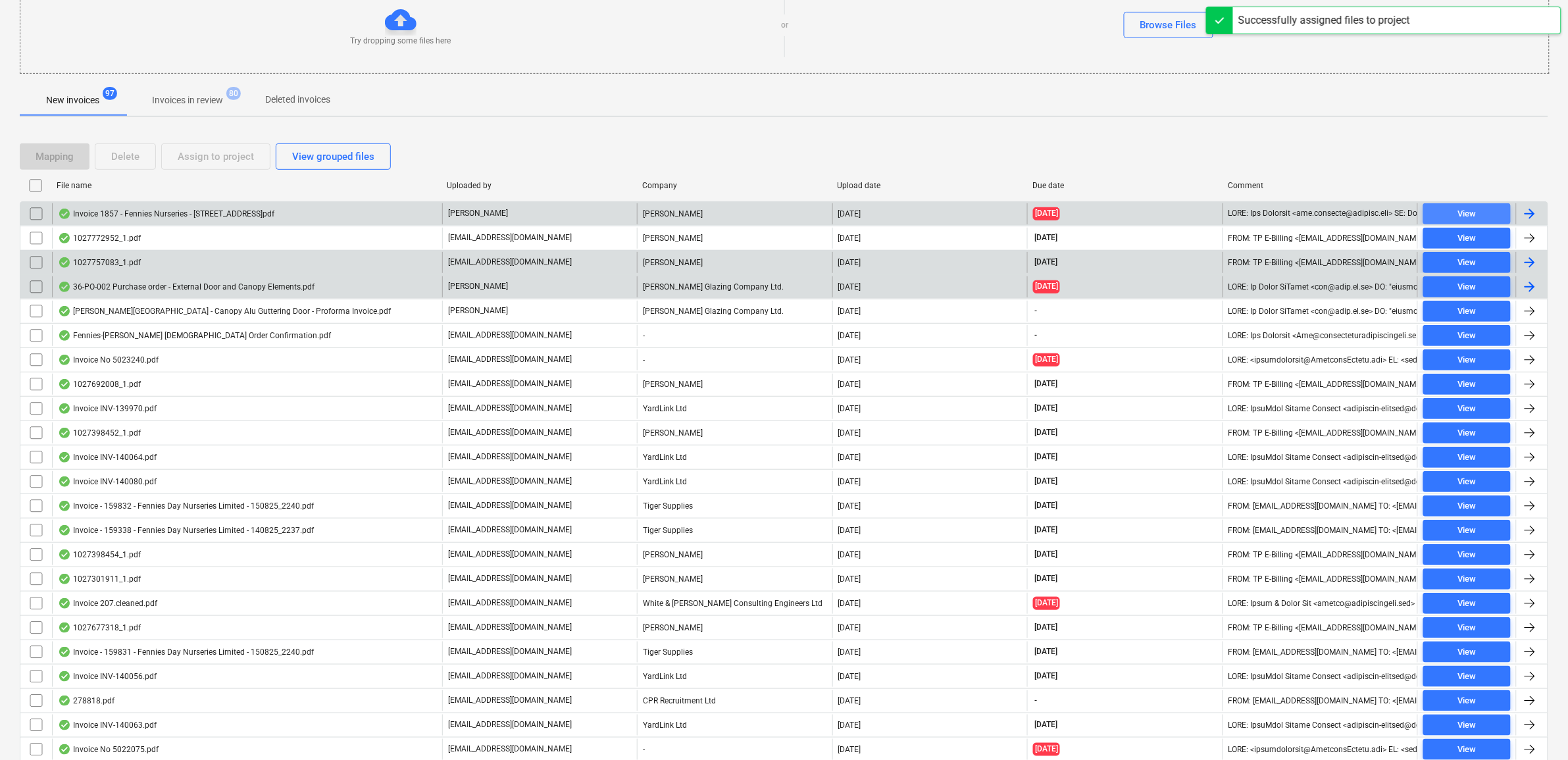
click at [1483, 208] on span "View" at bounding box center [1467, 214] width 77 height 15
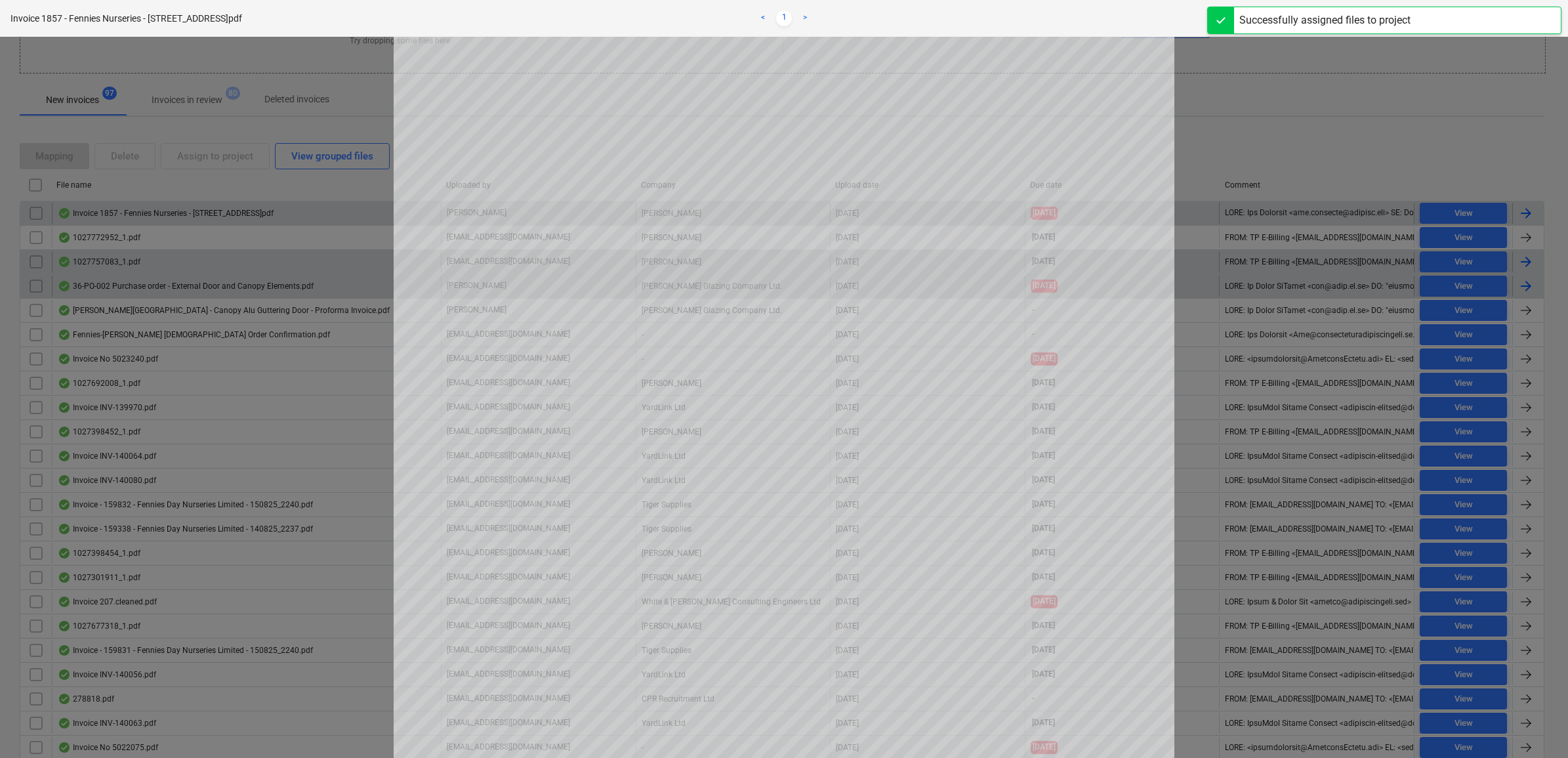
scroll to position [164, 0]
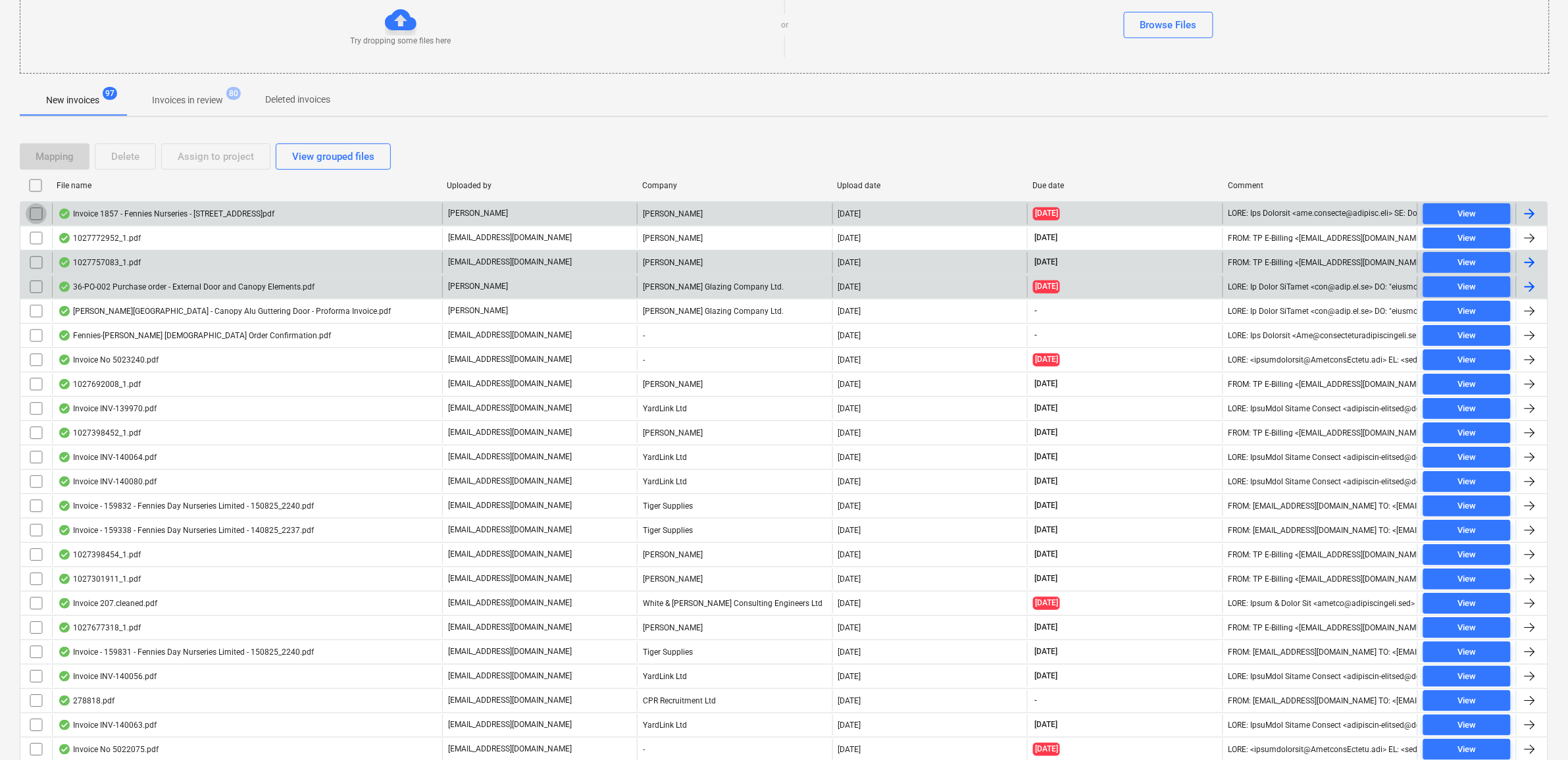
click at [36, 209] on input "checkbox" at bounding box center [36, 214] width 21 height 21
click at [204, 145] on button "Assign to project" at bounding box center [215, 156] width 109 height 26
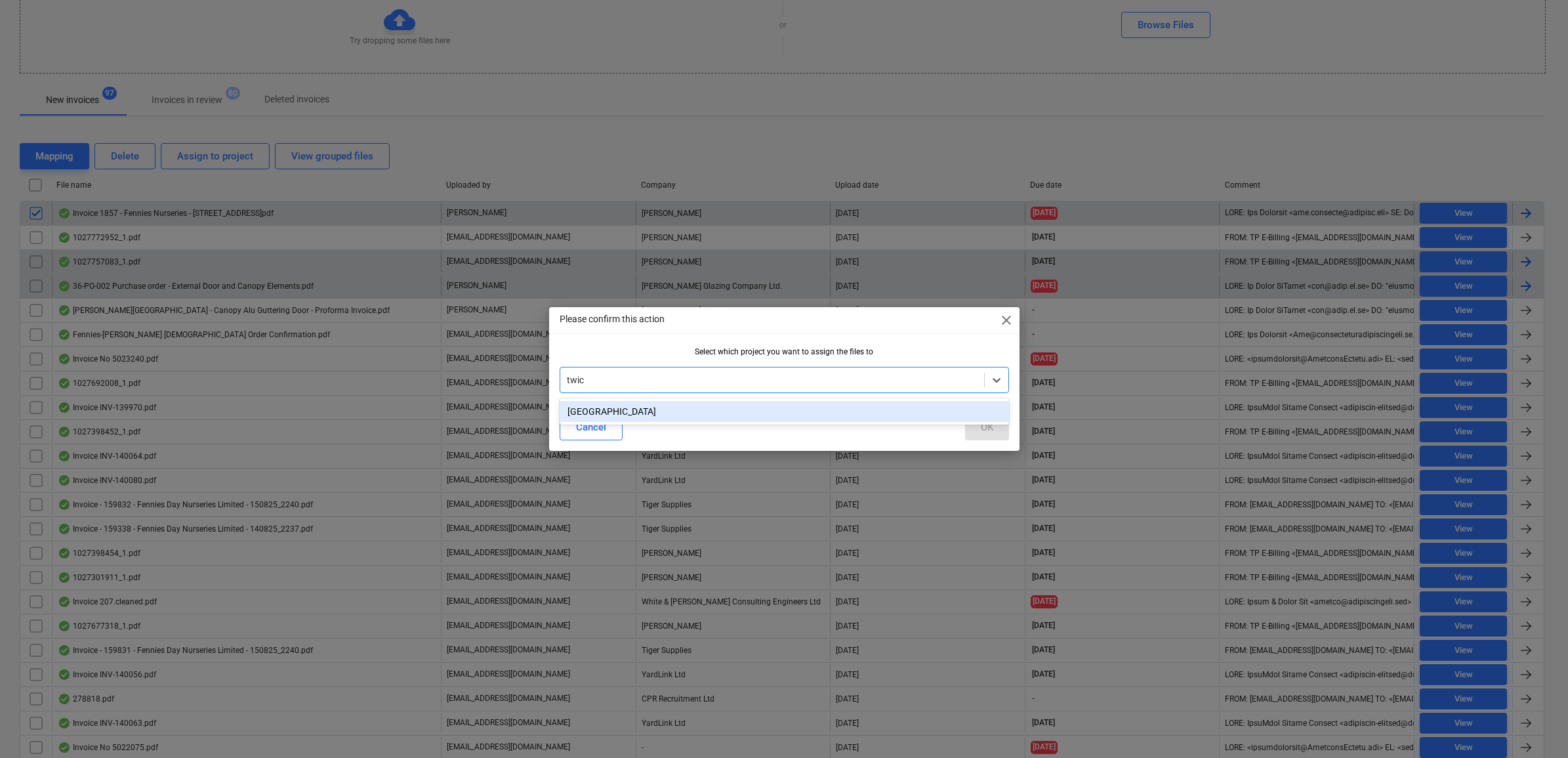
type input "twick"
click at [873, 414] on div "[GEOGRAPHIC_DATA]" at bounding box center [784, 411] width 449 height 21
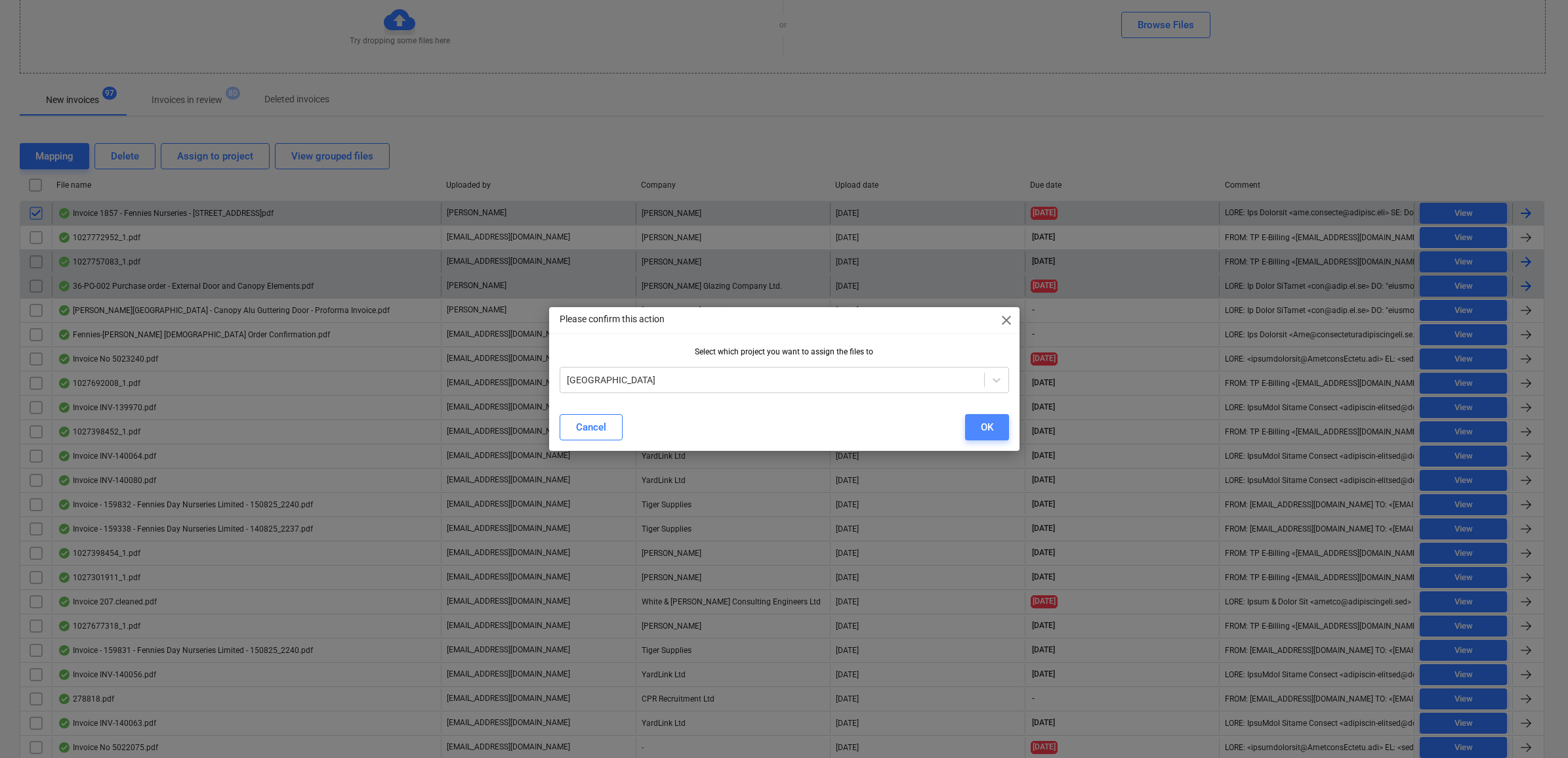
click at [977, 425] on button "OK" at bounding box center [987, 427] width 44 height 26
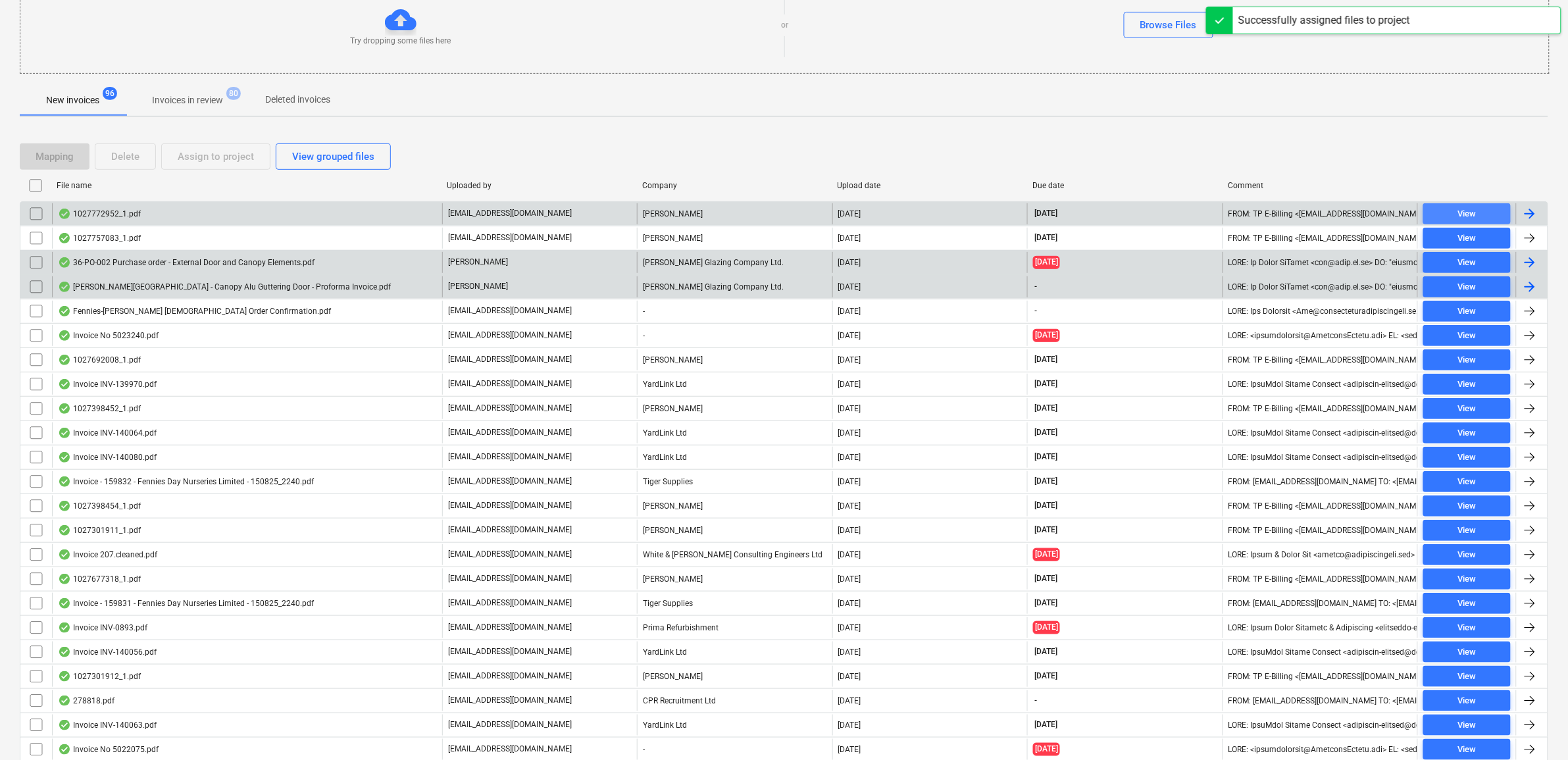
click at [1464, 214] on div "View" at bounding box center [1467, 214] width 19 height 15
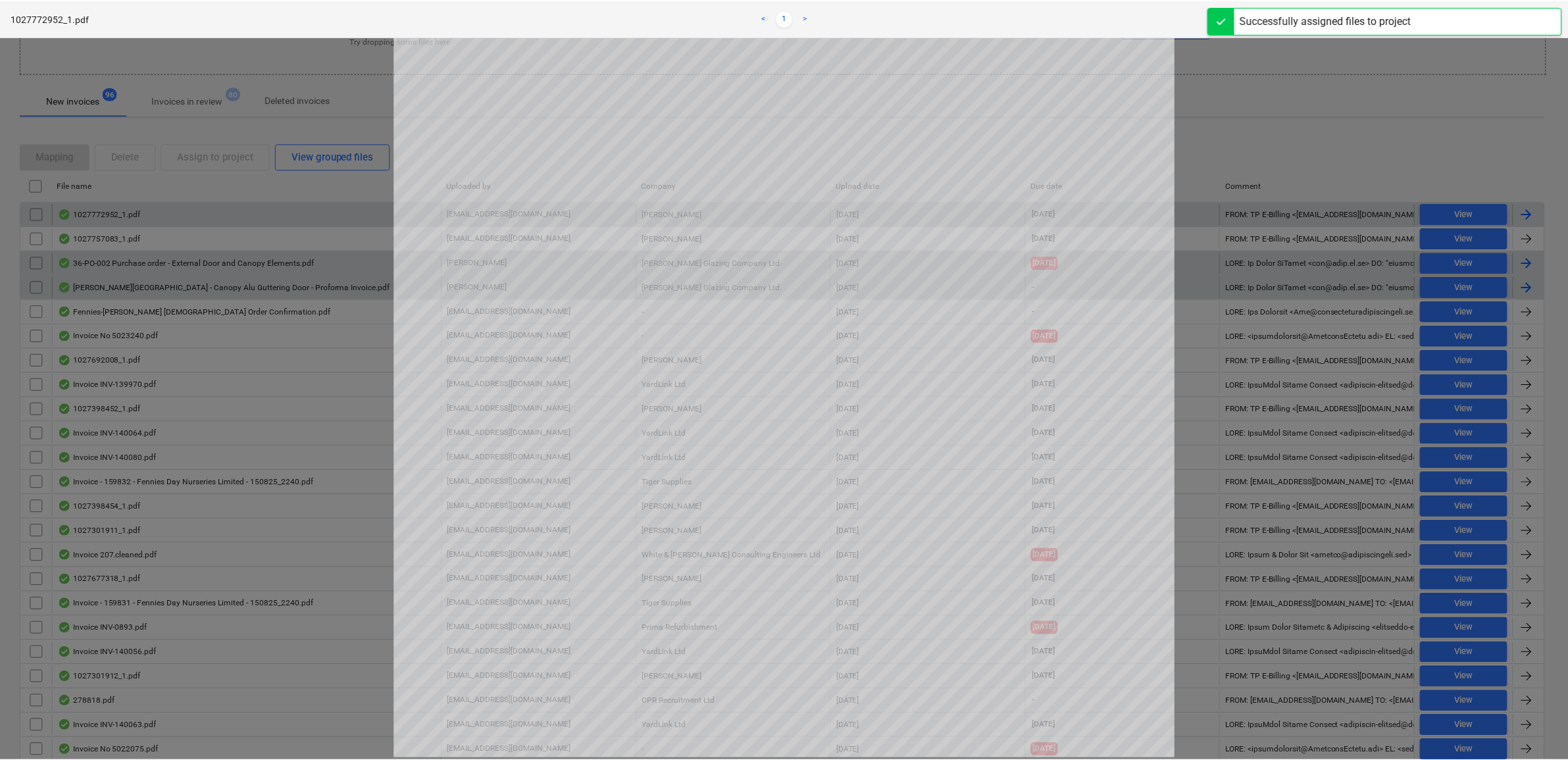
scroll to position [222, 0]
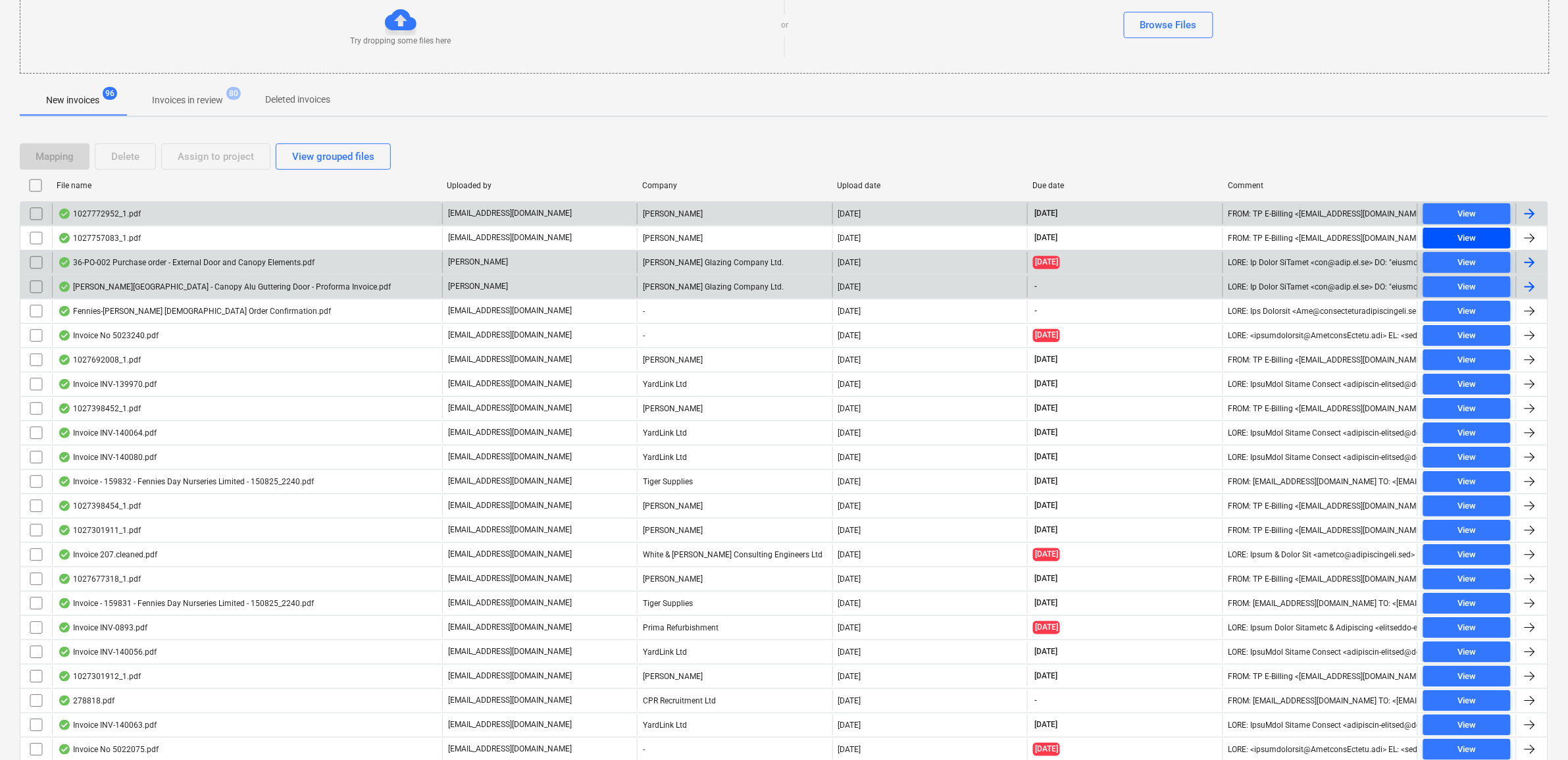
click at [1472, 237] on div "View" at bounding box center [1467, 238] width 19 height 15
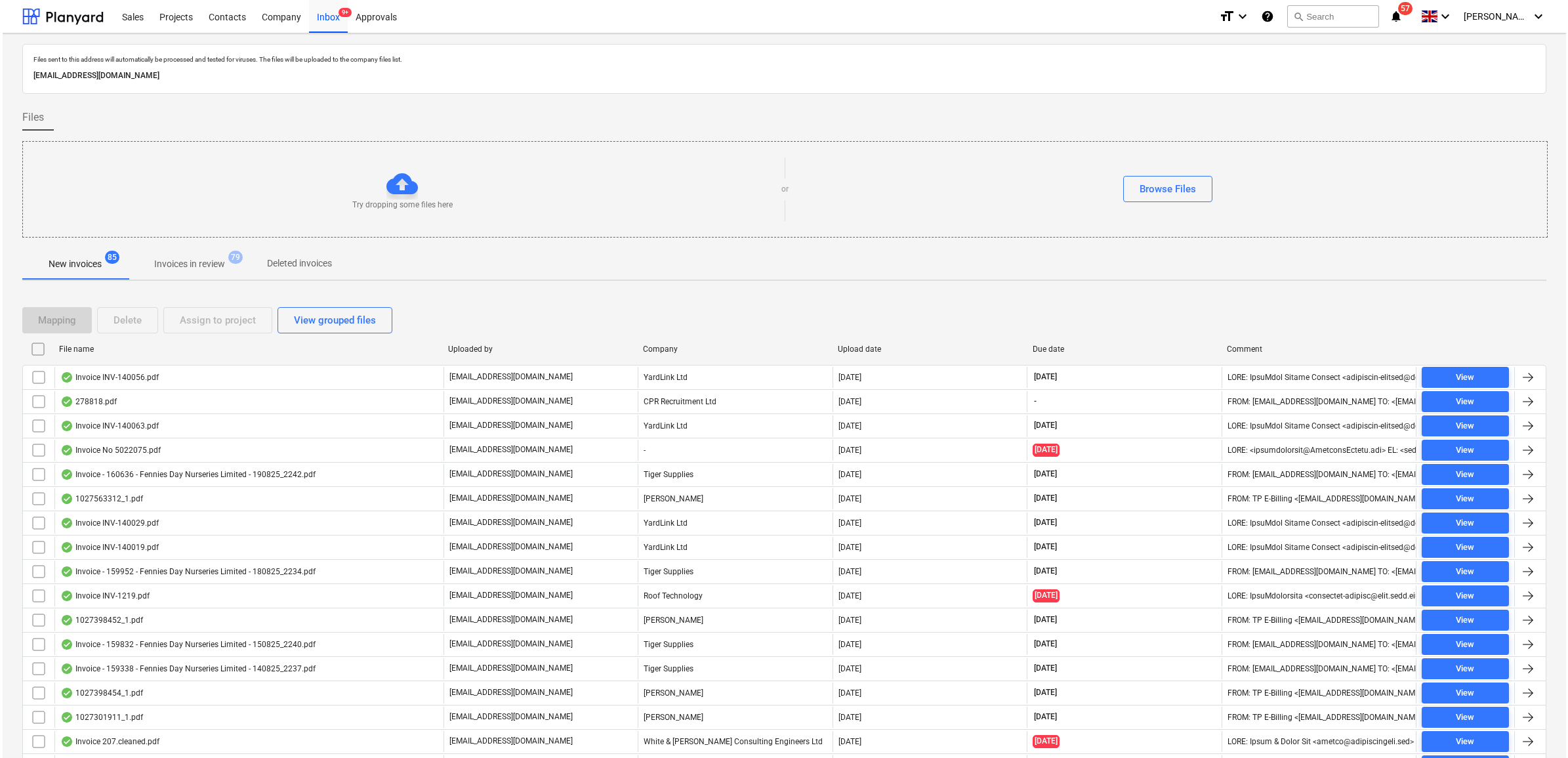
scroll to position [164, 0]
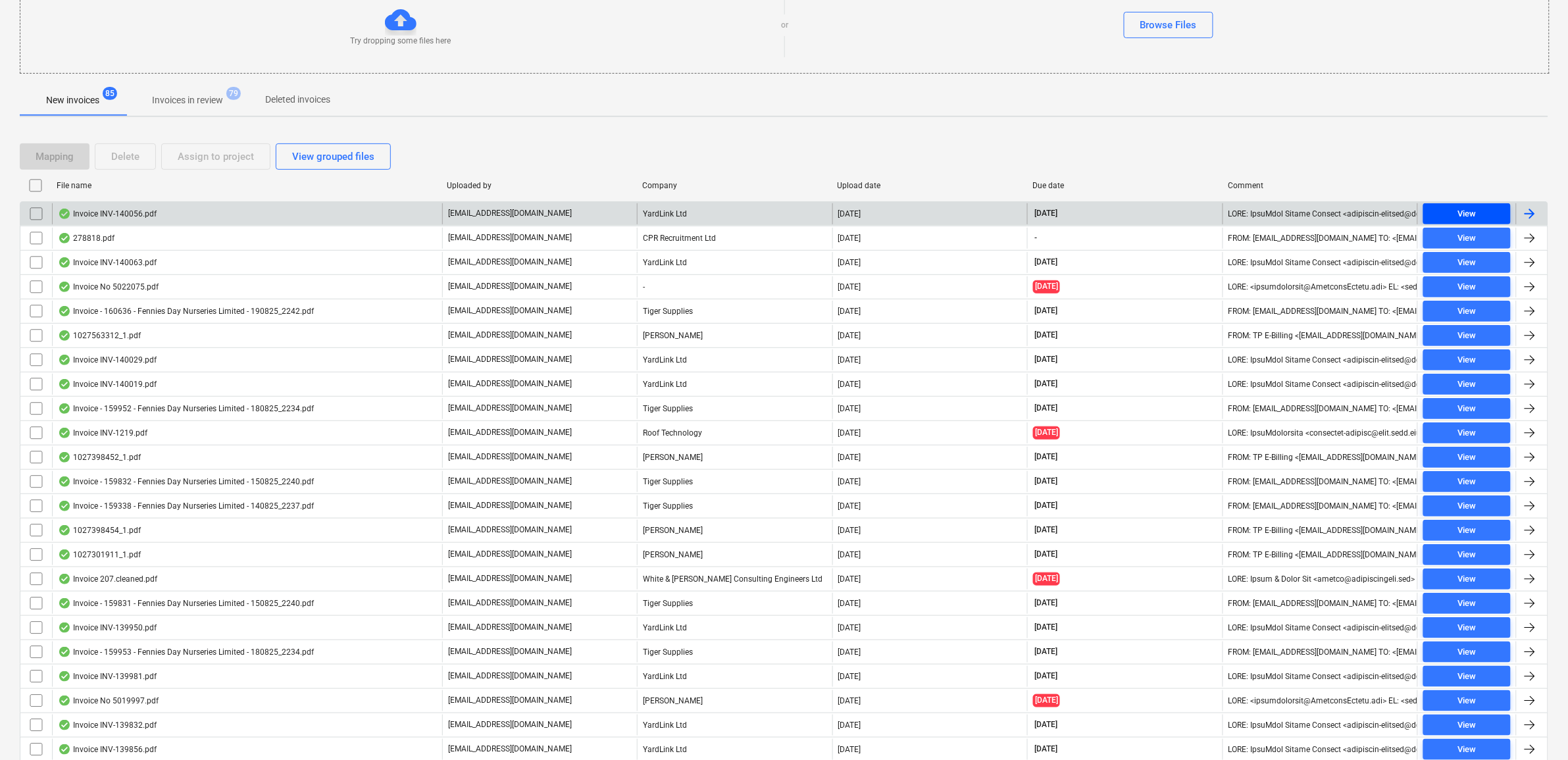
click at [1453, 209] on span "View" at bounding box center [1467, 214] width 77 height 15
click at [33, 214] on input "checkbox" at bounding box center [36, 214] width 21 height 21
click at [189, 159] on div "Assign to project" at bounding box center [215, 156] width 77 height 17
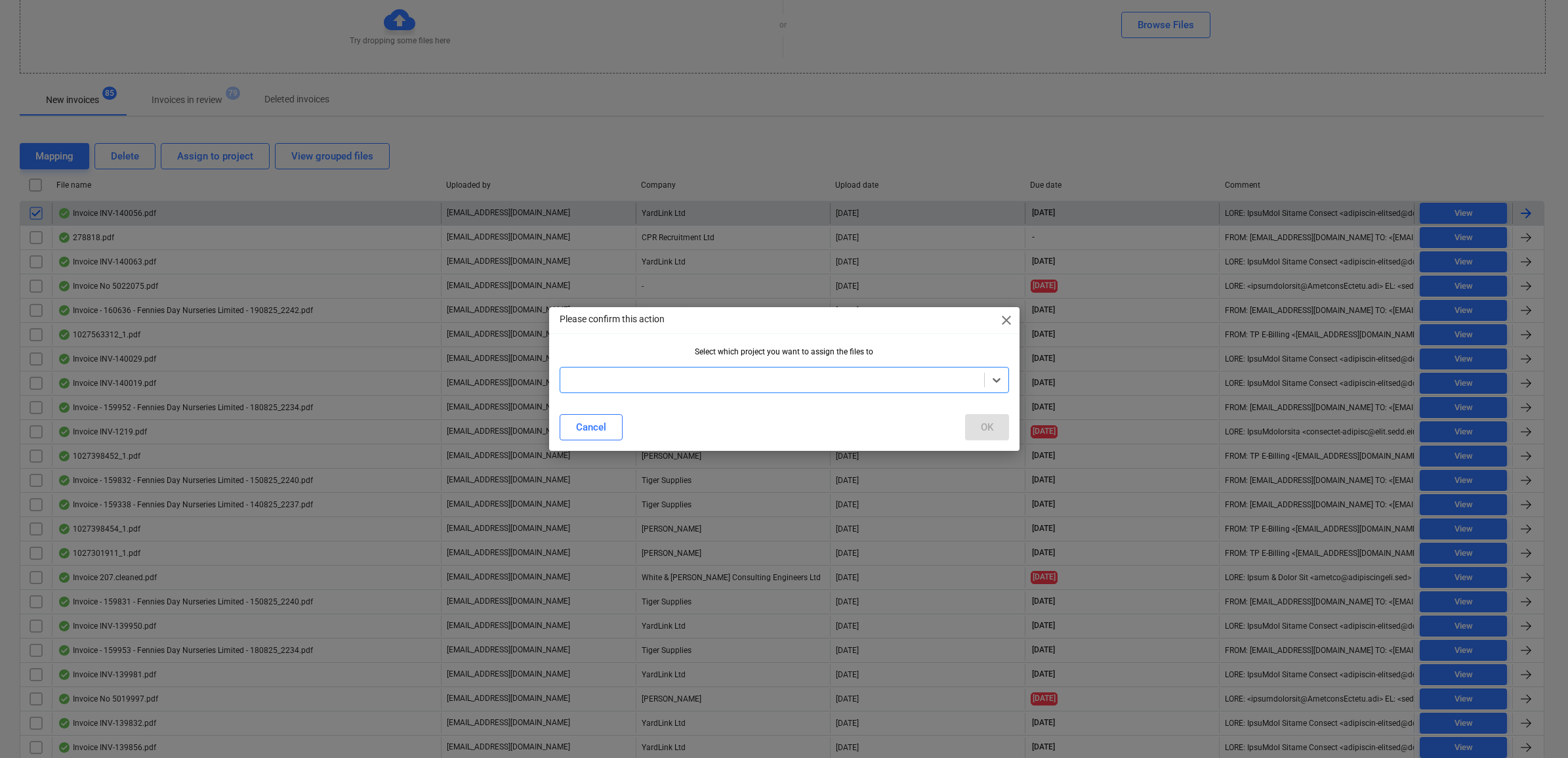
type input "w"
type input "chea"
click at [858, 407] on div "Cheam" at bounding box center [784, 411] width 449 height 21
click at [977, 425] on button "OK" at bounding box center [987, 427] width 44 height 26
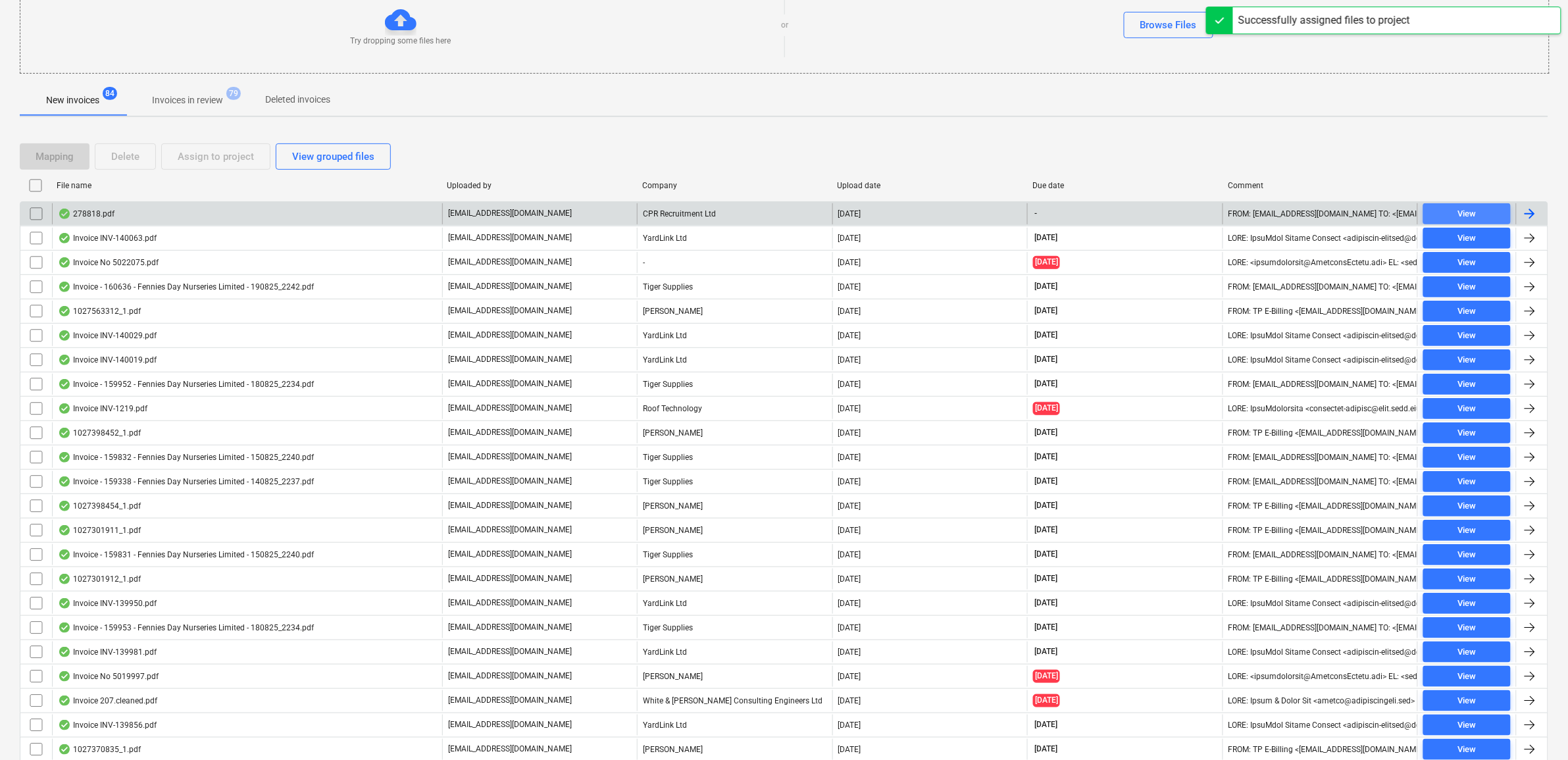
click at [1456, 211] on span "View" at bounding box center [1467, 214] width 77 height 15
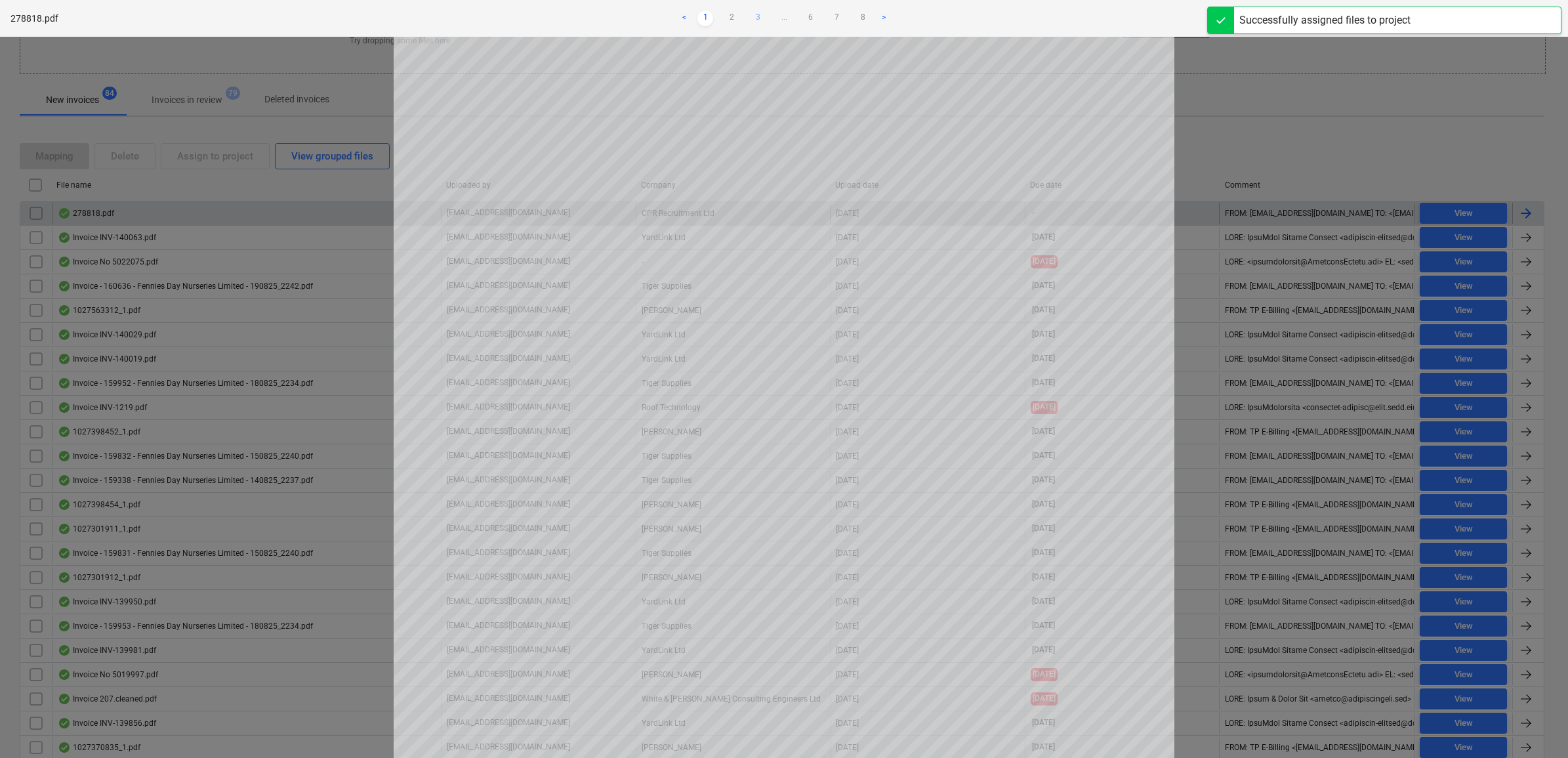
click at [759, 19] on link "3" at bounding box center [757, 19] width 15 height 15
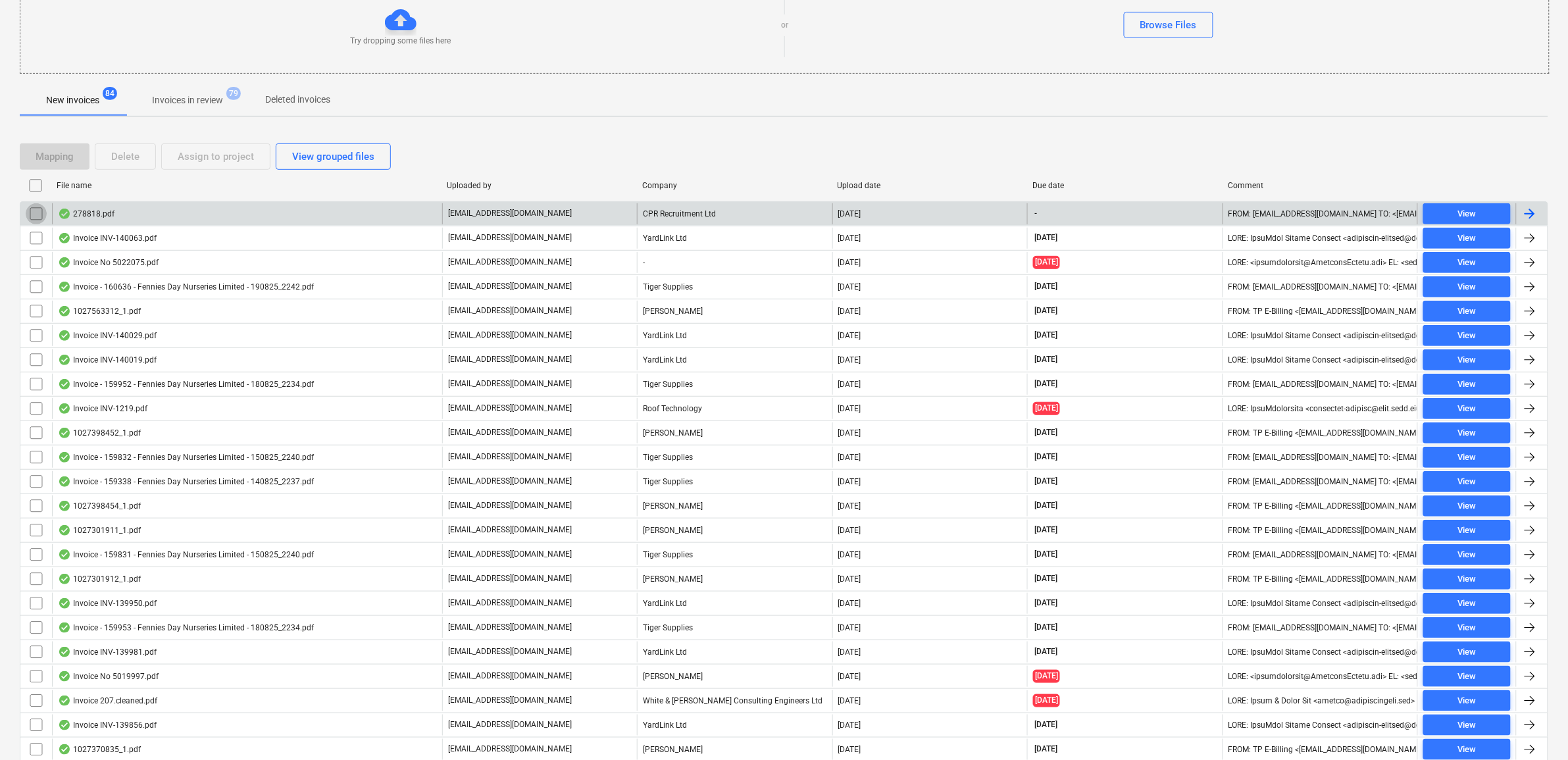
click at [36, 217] on input "checkbox" at bounding box center [36, 214] width 21 height 21
click at [204, 158] on div "Assign to project" at bounding box center [215, 156] width 77 height 17
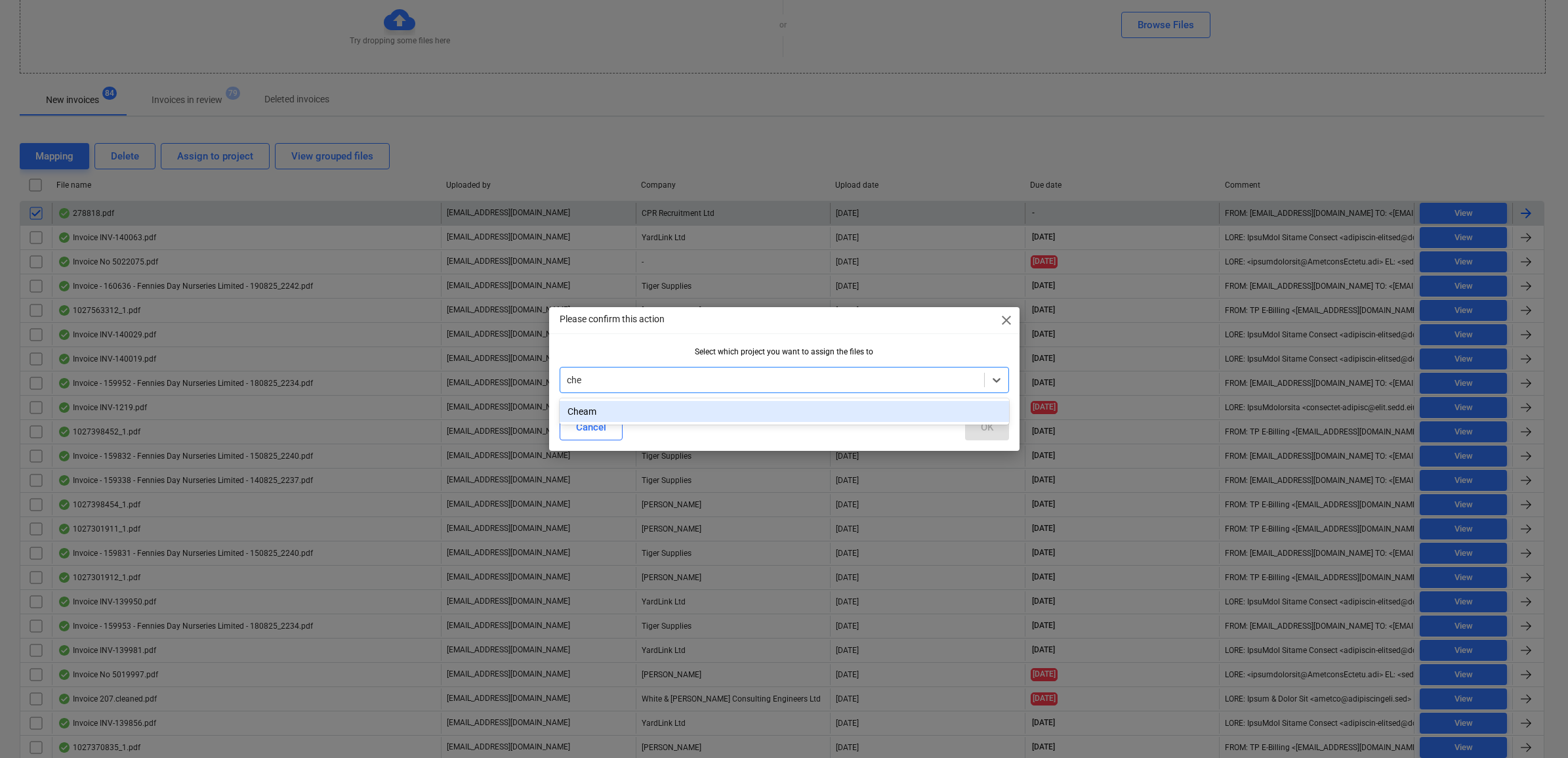
type input "chea"
click at [864, 413] on div "Cheam" at bounding box center [784, 411] width 449 height 21
click at [970, 418] on button "OK" at bounding box center [987, 427] width 44 height 26
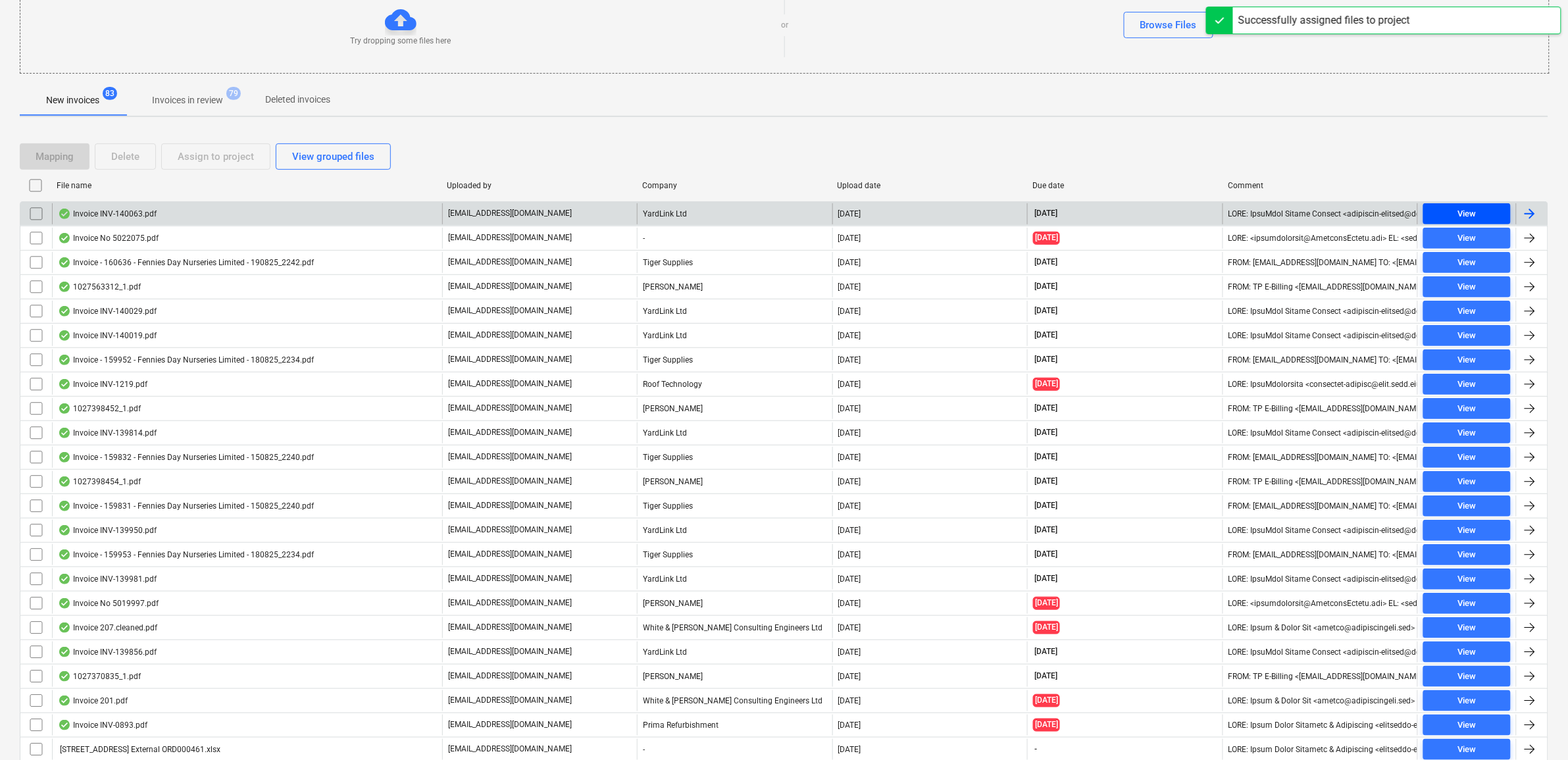
click at [1454, 221] on span "View" at bounding box center [1467, 214] width 77 height 15
click at [1481, 214] on span "View" at bounding box center [1467, 214] width 77 height 15
click at [1439, 212] on span "View" at bounding box center [1467, 214] width 77 height 15
click at [28, 214] on input "checkbox" at bounding box center [36, 214] width 21 height 21
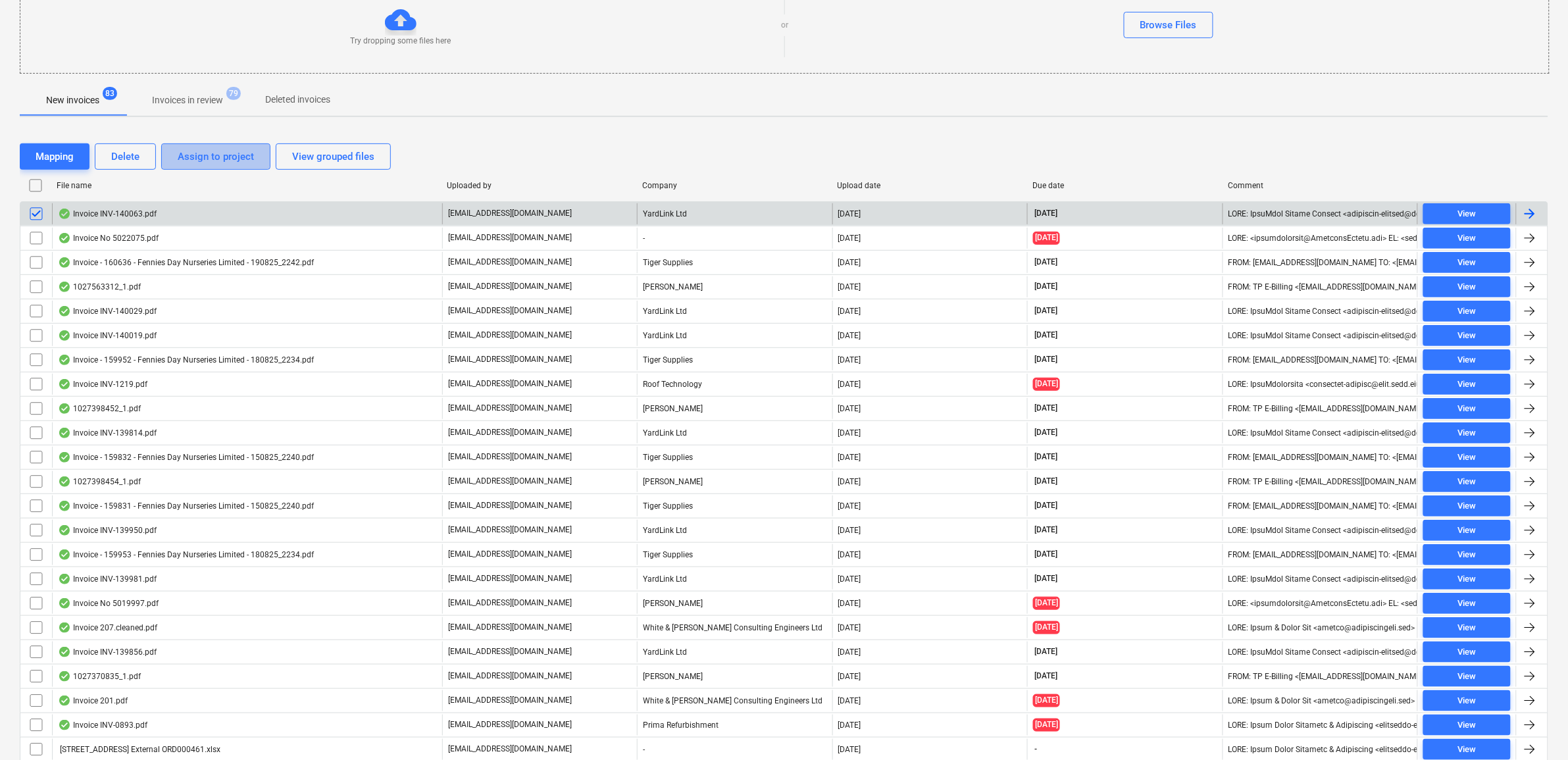
click at [218, 158] on div "Assign to project" at bounding box center [215, 156] width 77 height 17
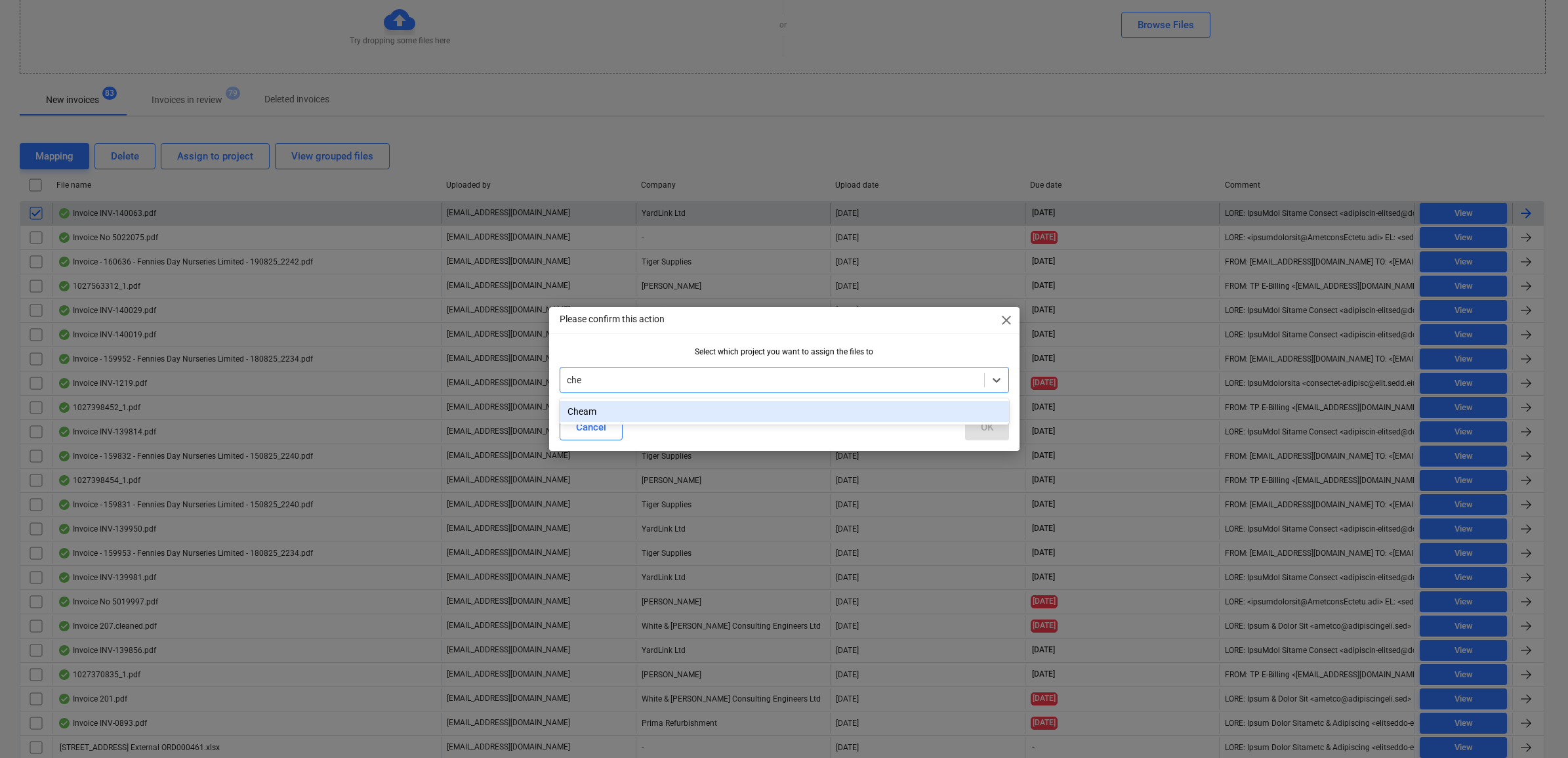
type input "chea"
drag, startPoint x: 850, startPoint y: 404, endPoint x: 968, endPoint y: 435, distance: 122.0
click at [852, 407] on div "Cheam" at bounding box center [784, 411] width 449 height 21
click at [994, 424] on button "OK" at bounding box center [987, 427] width 44 height 26
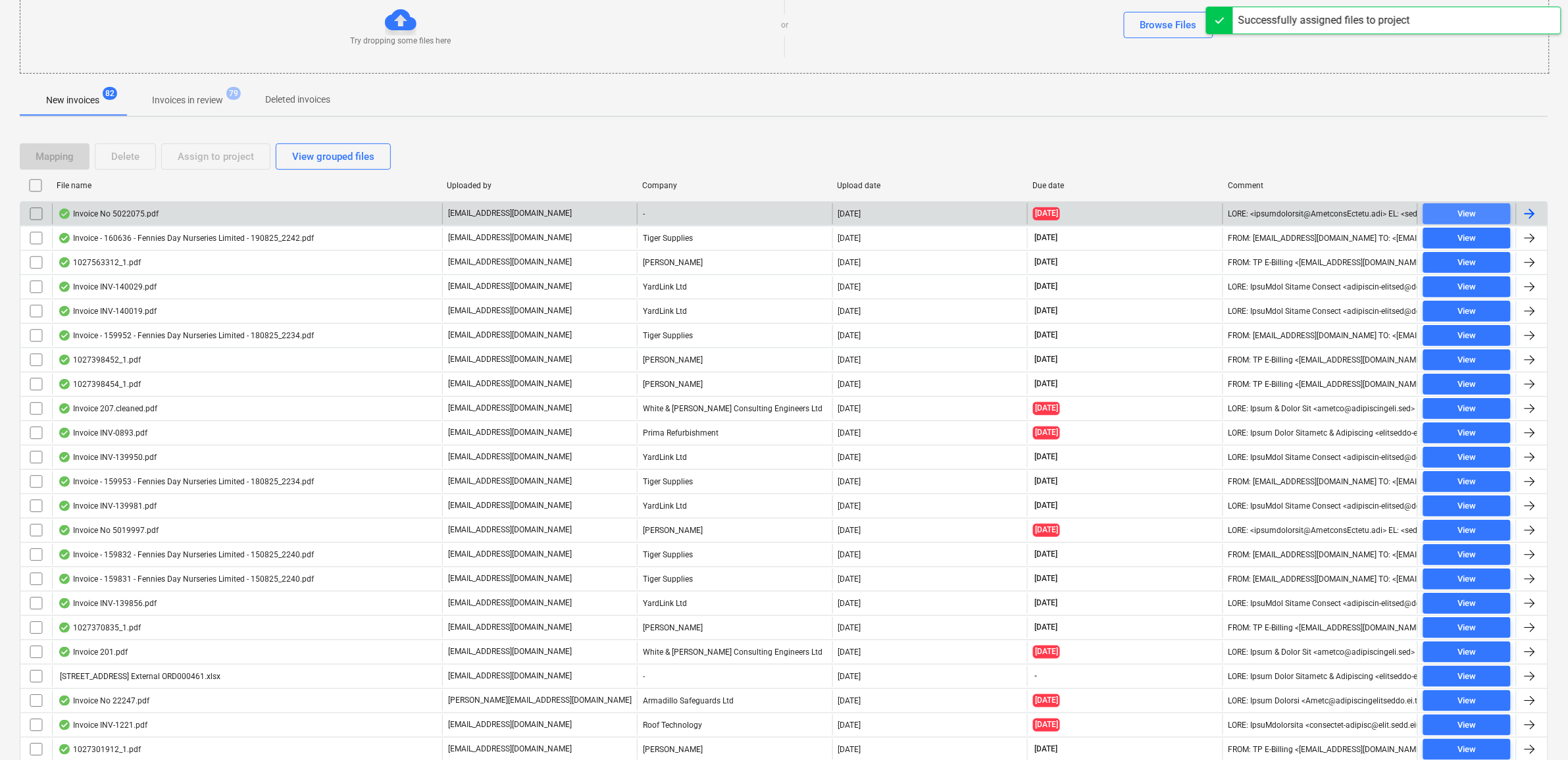
click at [1484, 219] on span "View" at bounding box center [1467, 214] width 77 height 15
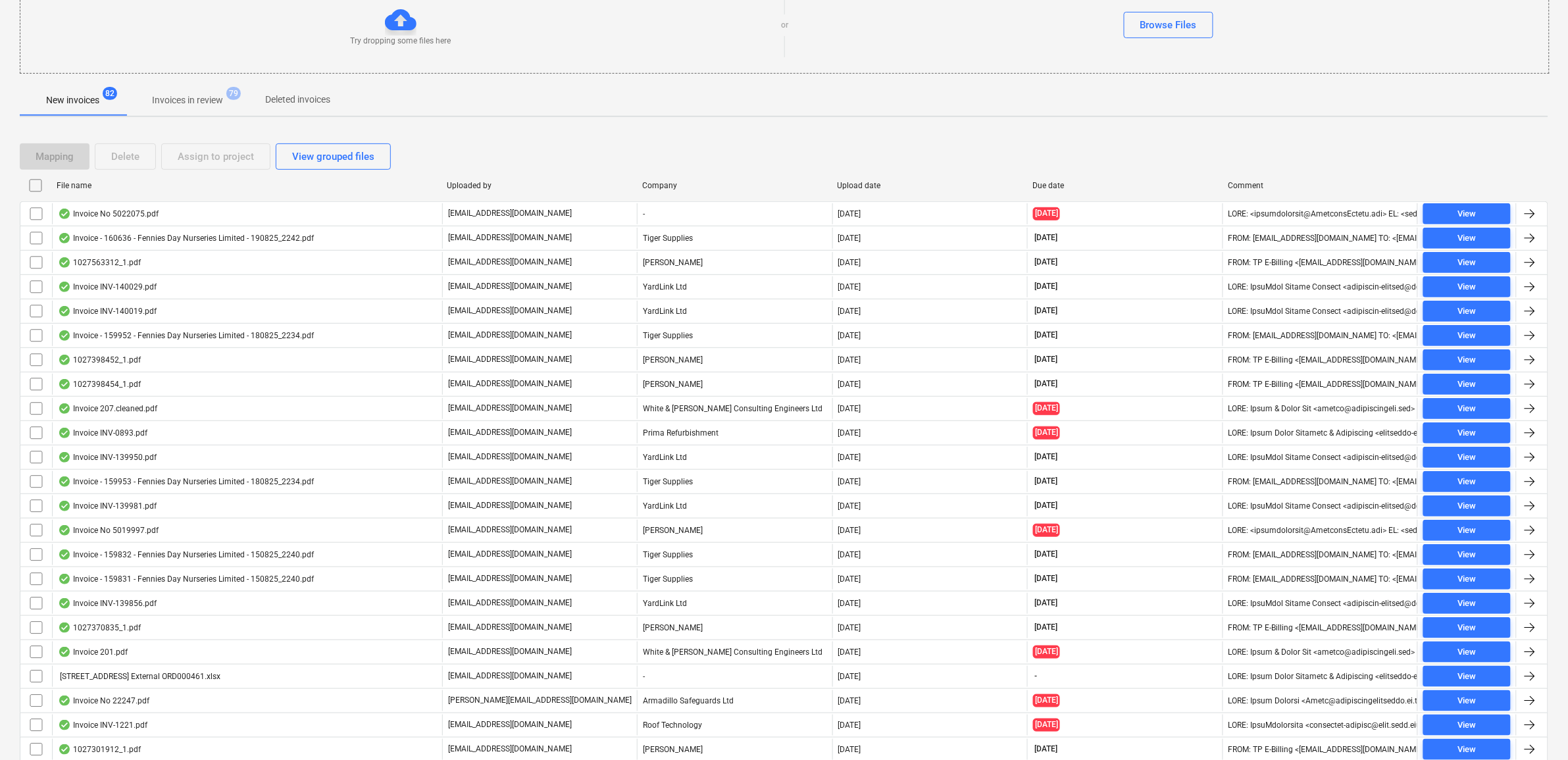
click at [44, 216] on input "checkbox" at bounding box center [36, 214] width 21 height 21
click at [242, 156] on div "Assign to project" at bounding box center [215, 156] width 77 height 17
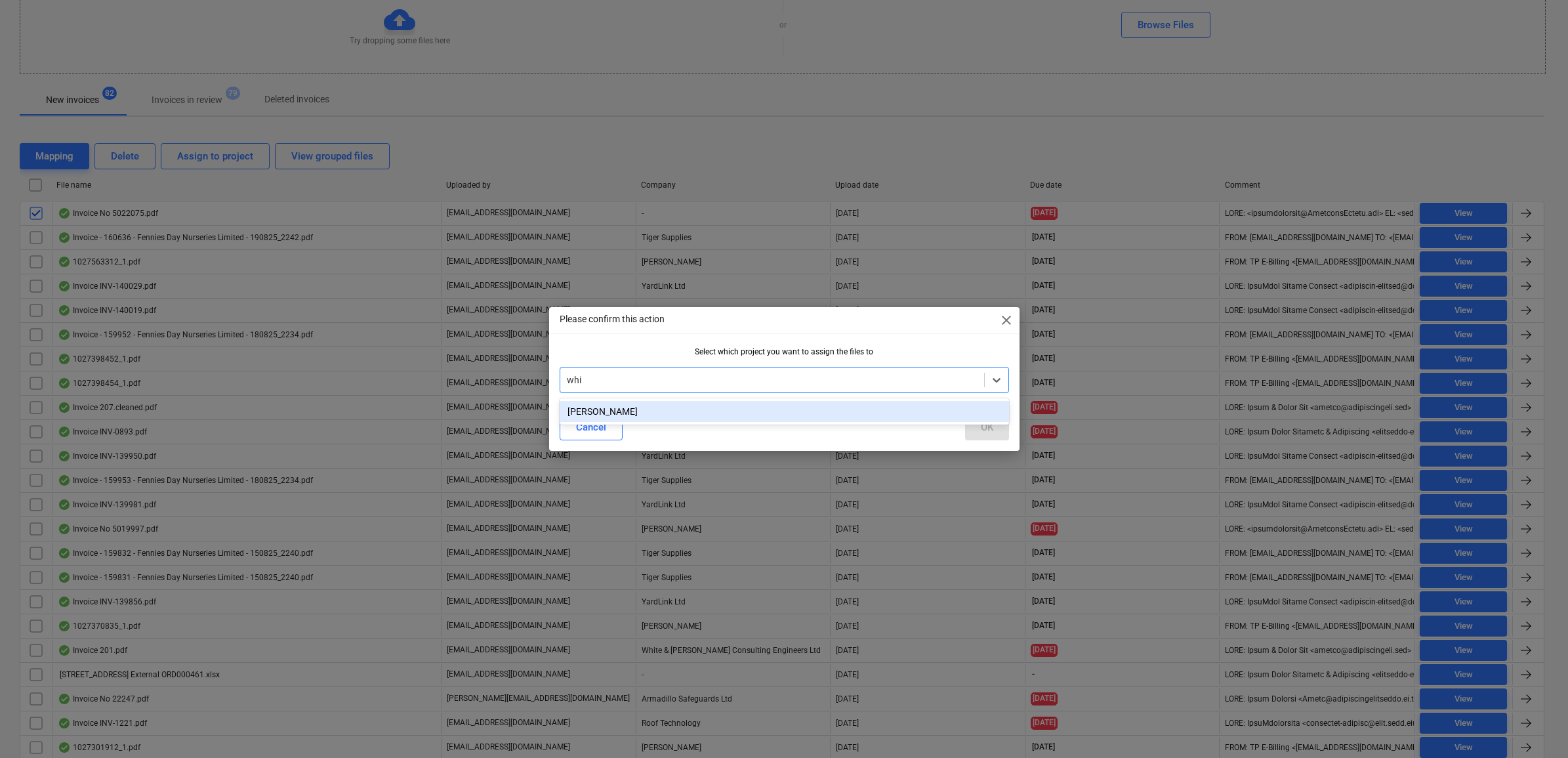
type input "whit"
click at [703, 410] on div "[PERSON_NAME]" at bounding box center [784, 411] width 449 height 21
click at [983, 425] on div "OK" at bounding box center [987, 427] width 12 height 17
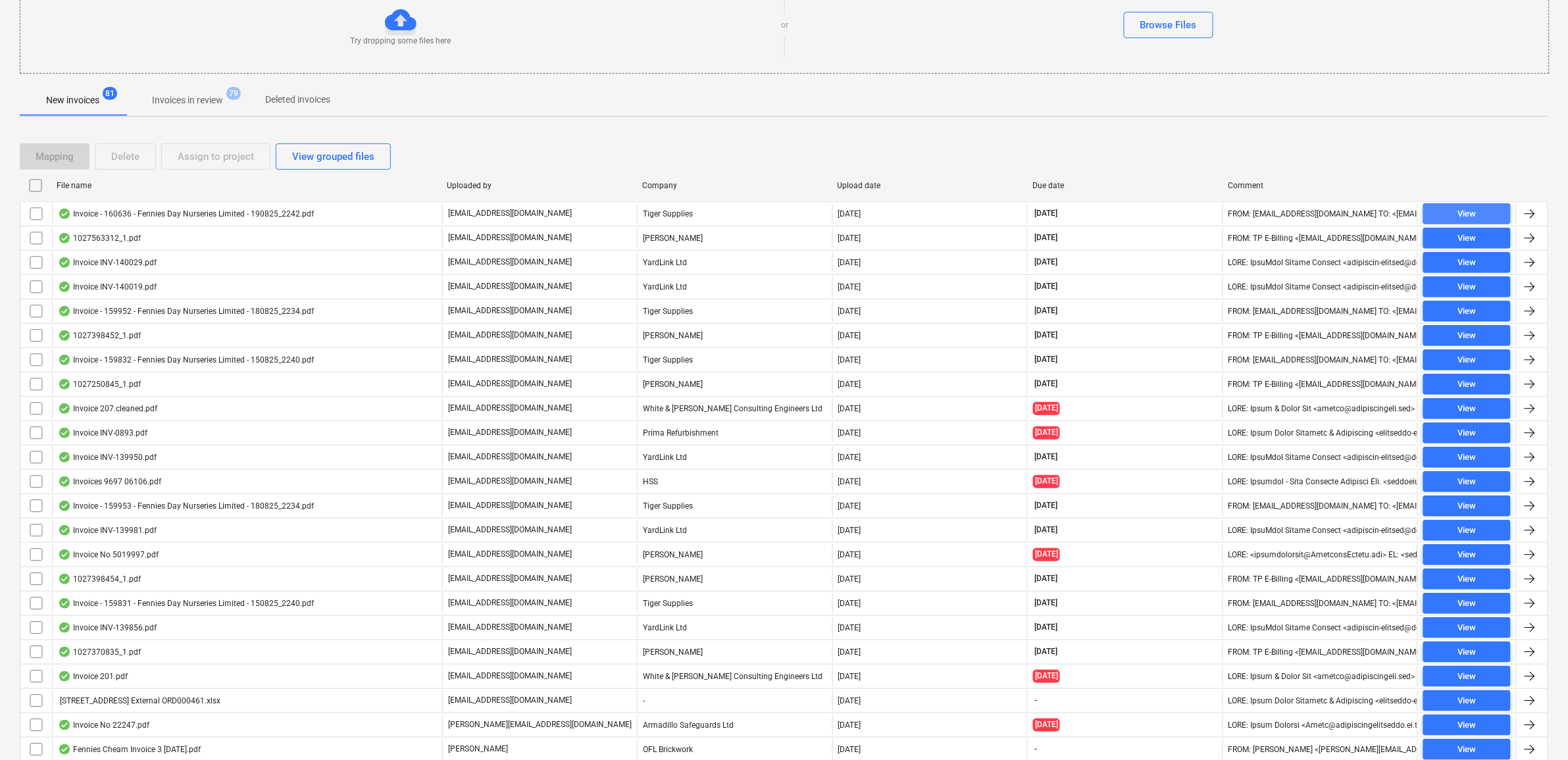
click at [1499, 216] on span "View" at bounding box center [1467, 214] width 77 height 15
click at [36, 215] on input "checkbox" at bounding box center [36, 214] width 21 height 21
click at [225, 158] on div "Assign to project" at bounding box center [215, 156] width 77 height 17
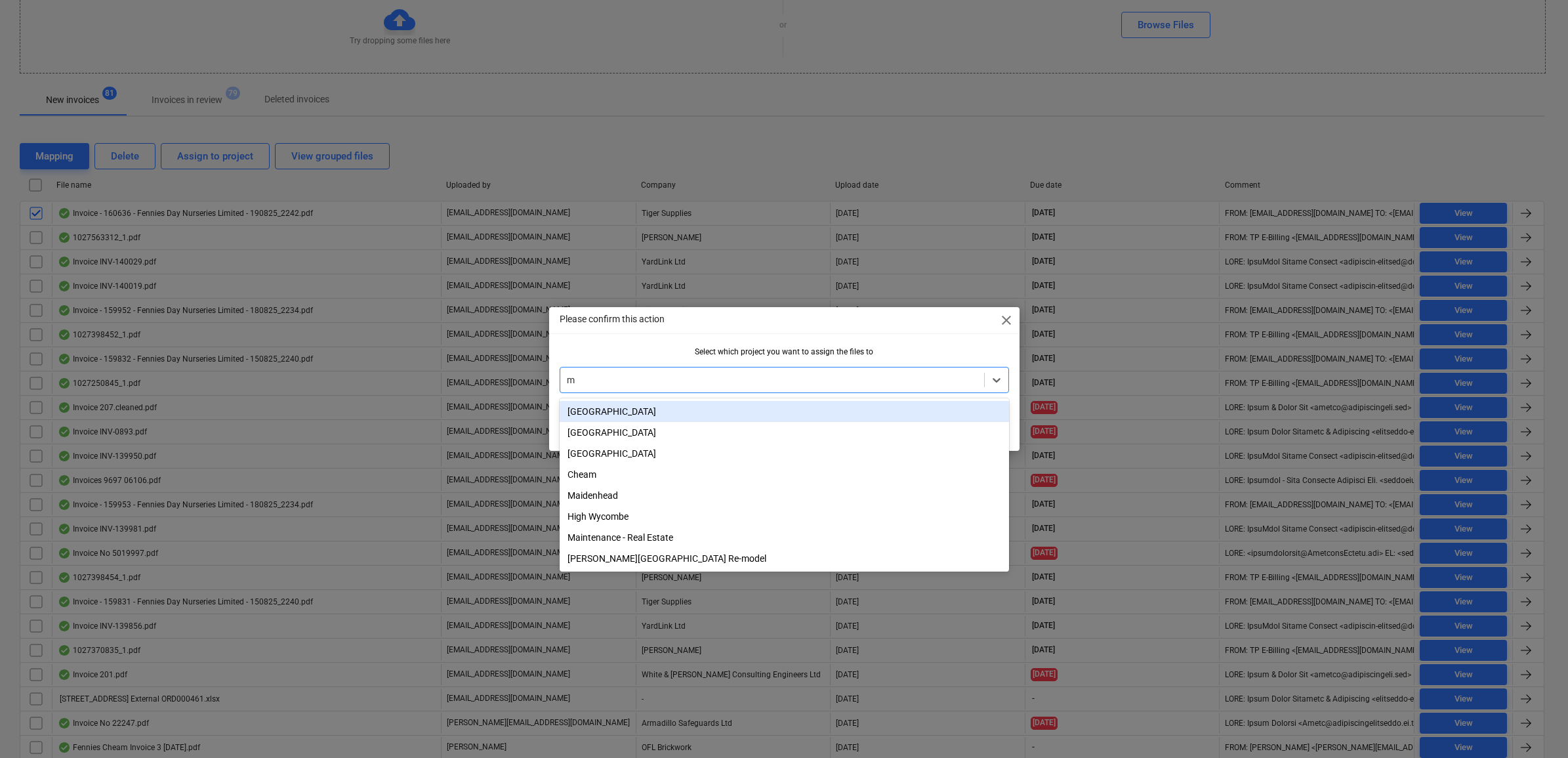
type input "ma"
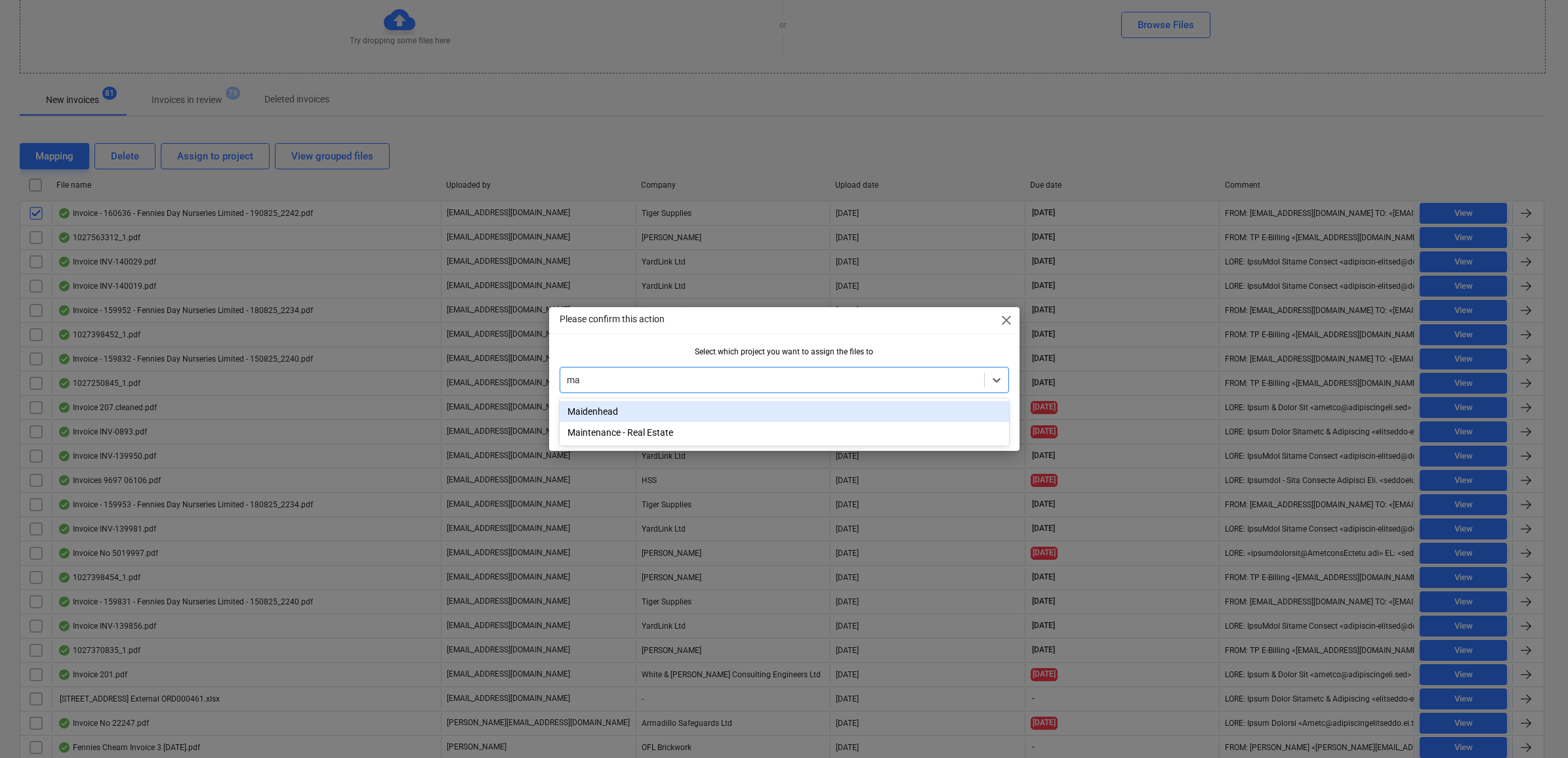
click at [746, 413] on div "Maidenhead" at bounding box center [784, 411] width 449 height 21
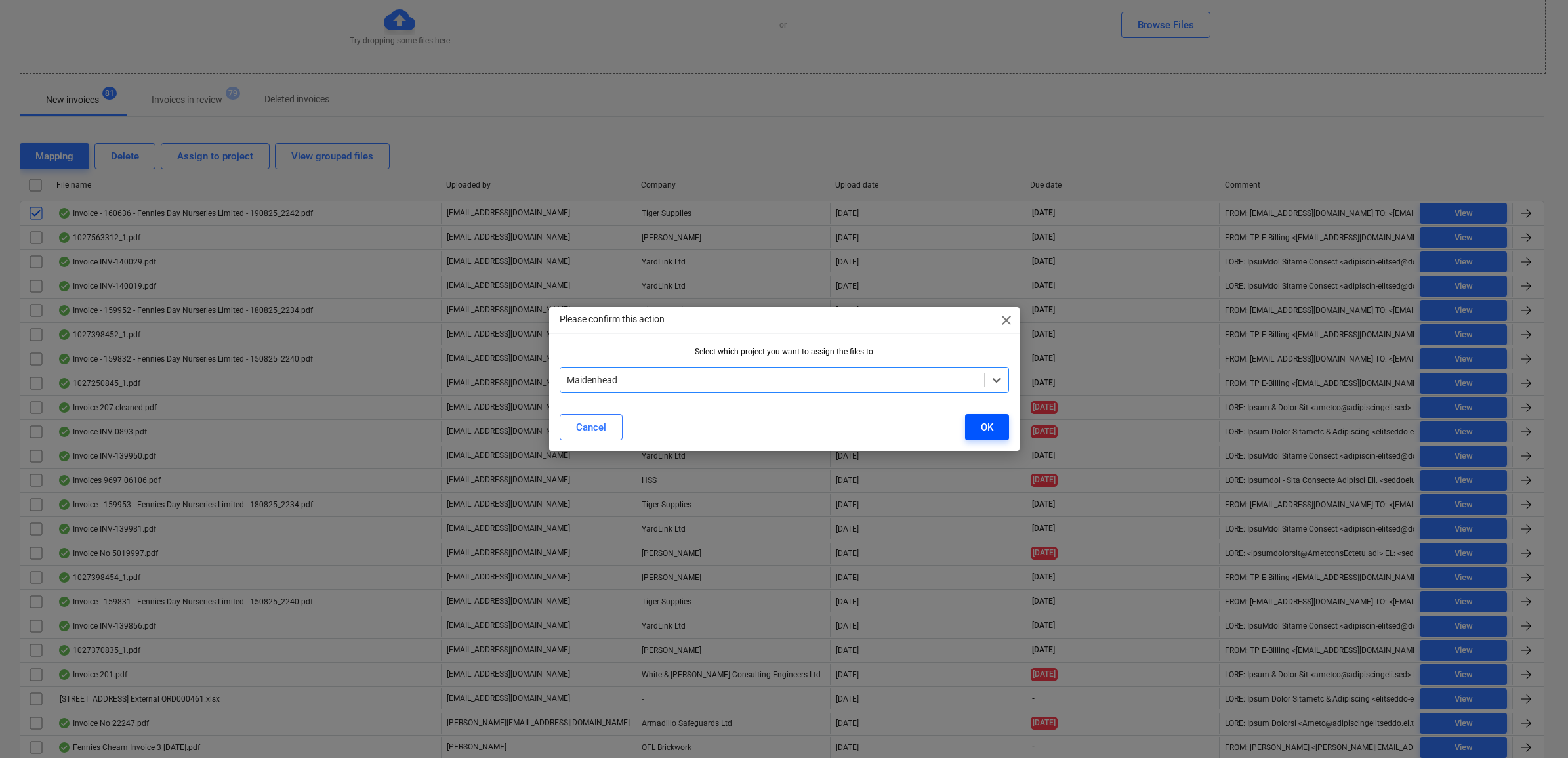
click at [985, 427] on div "OK" at bounding box center [987, 427] width 12 height 17
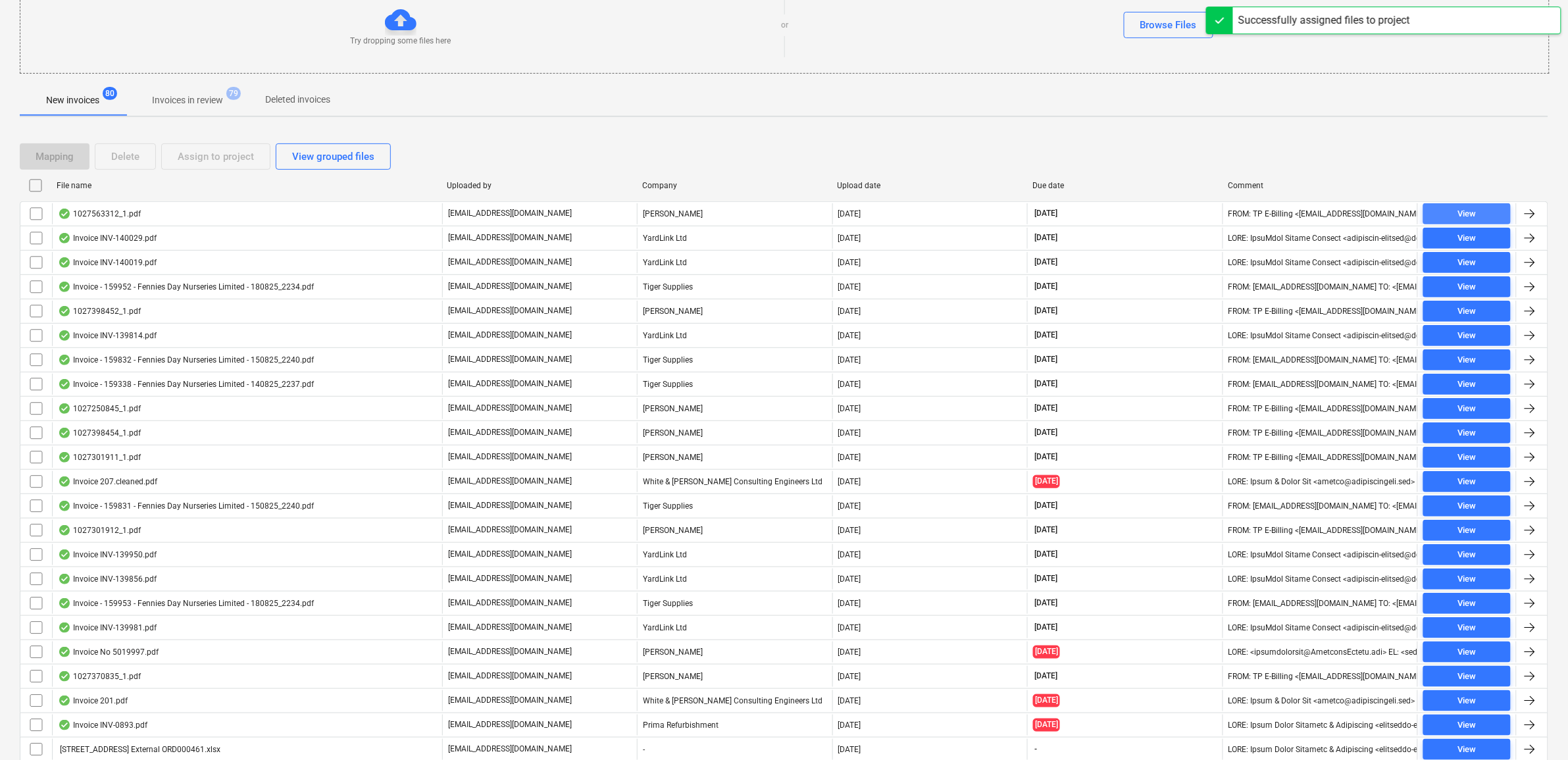
click at [1496, 217] on span "View" at bounding box center [1467, 214] width 77 height 15
click at [31, 209] on input "checkbox" at bounding box center [36, 214] width 21 height 21
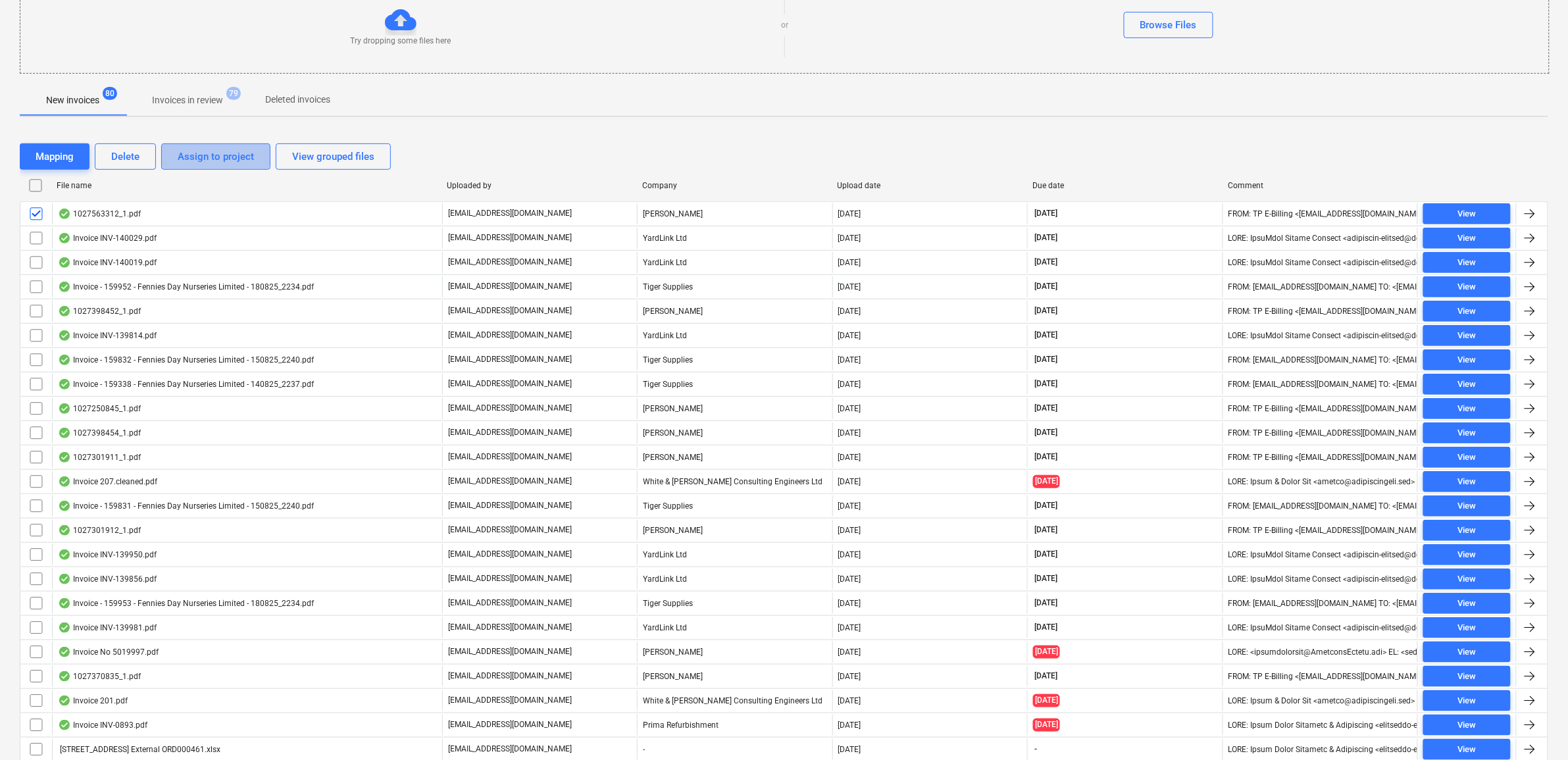
click at [203, 156] on div "Assign to project" at bounding box center [215, 156] width 77 height 17
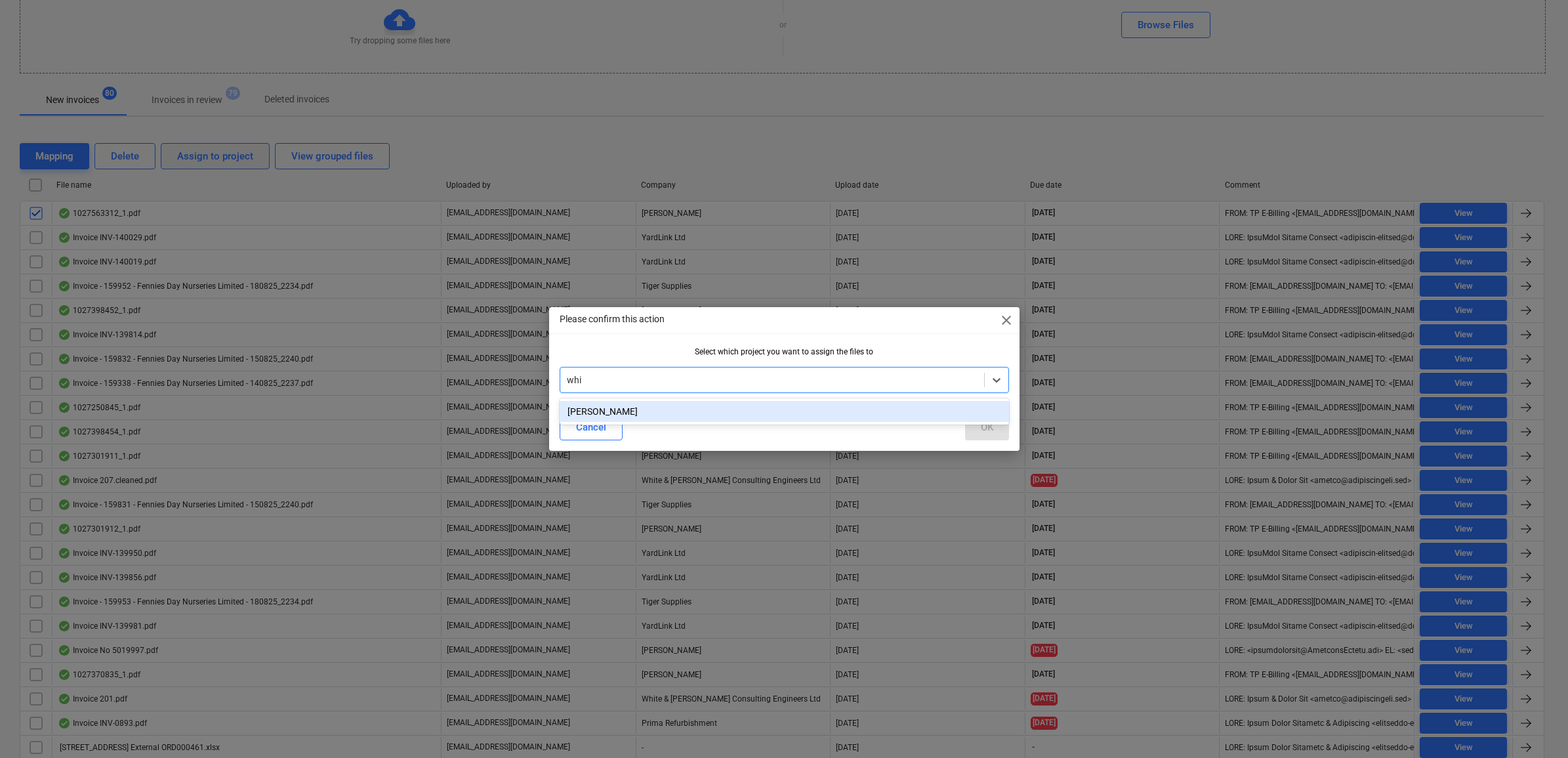
type input "whit"
click at [924, 408] on div "[PERSON_NAME]" at bounding box center [784, 411] width 449 height 21
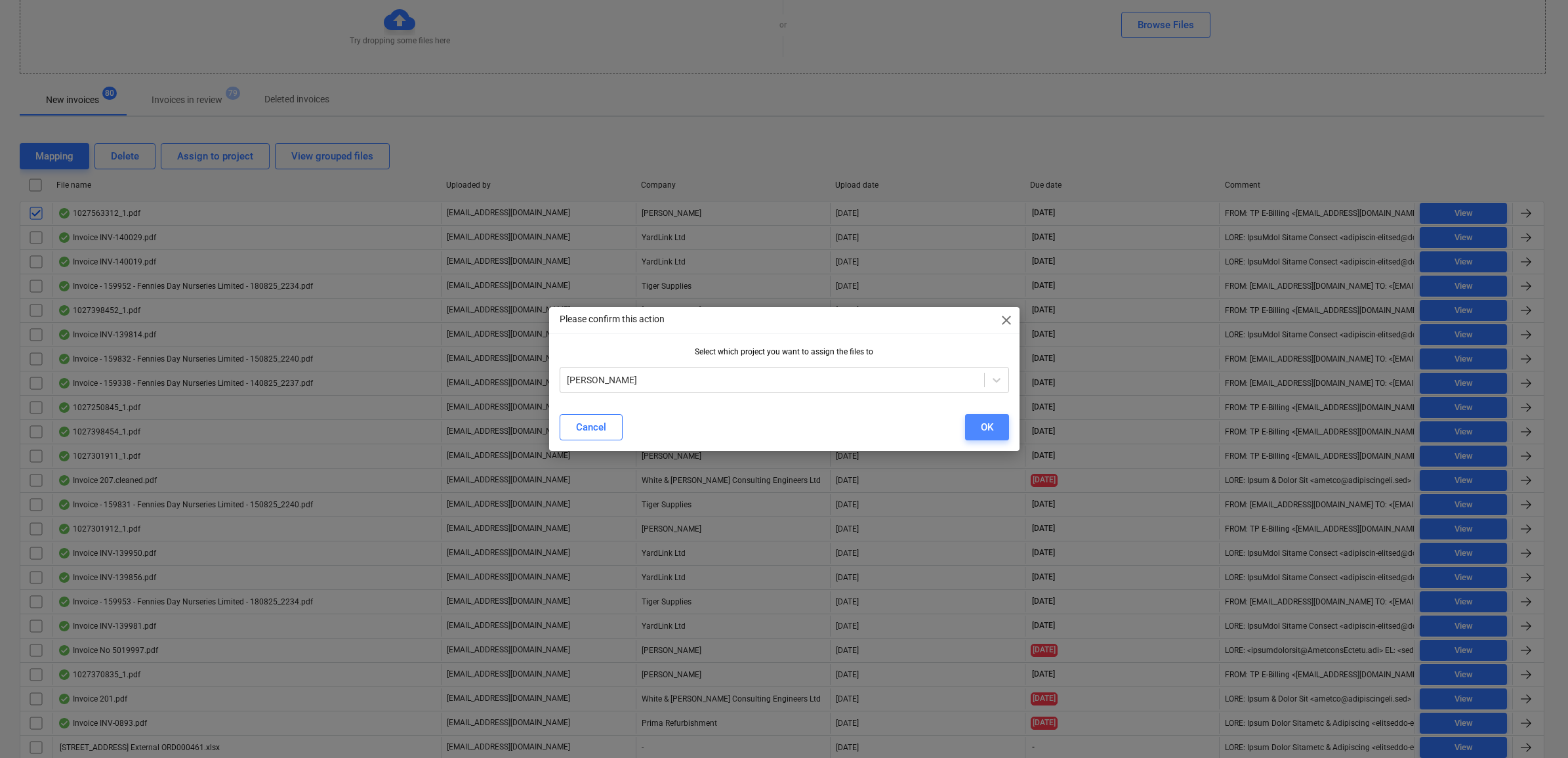
click at [989, 421] on div "OK" at bounding box center [987, 427] width 12 height 17
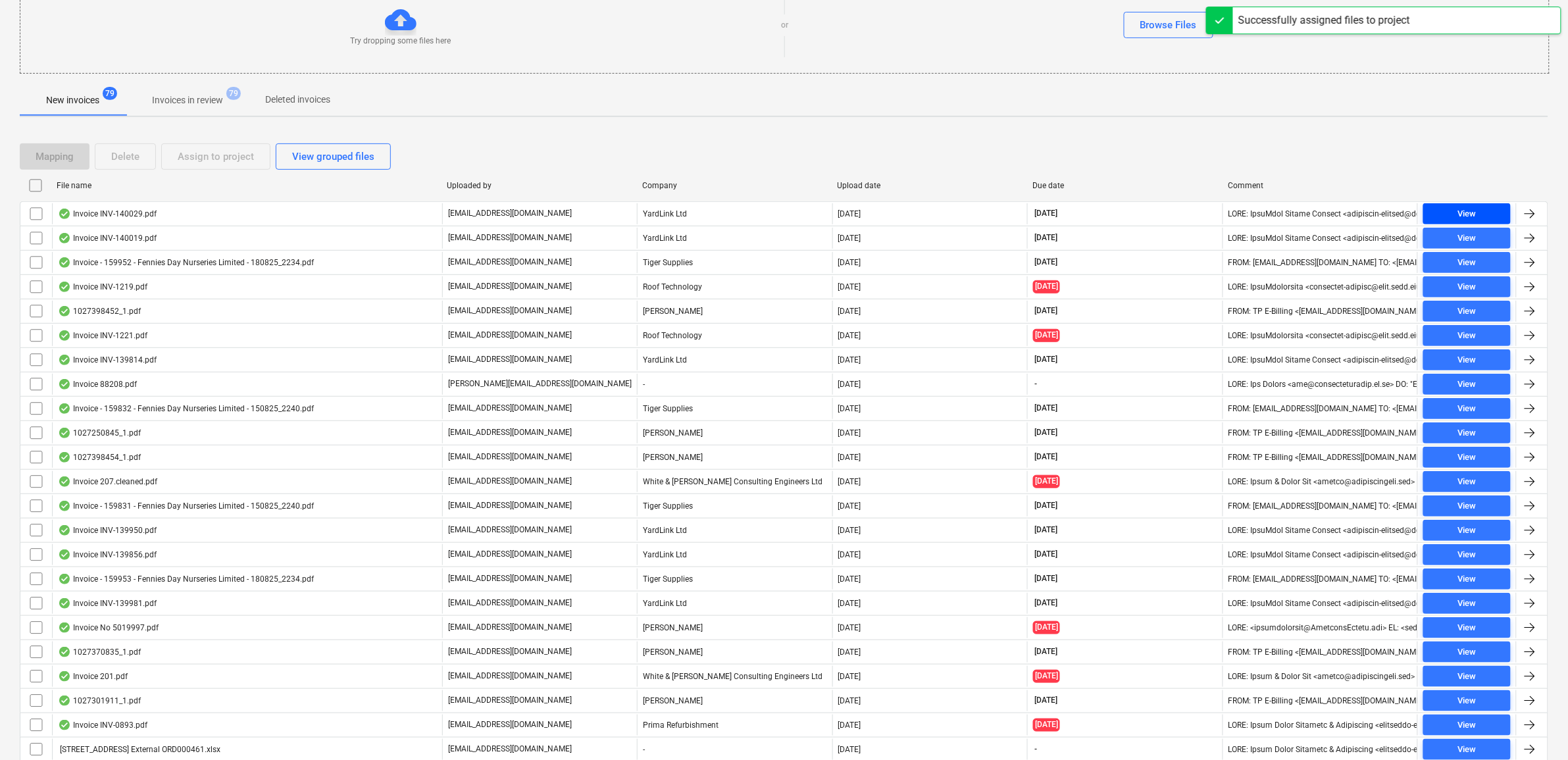
click at [1472, 217] on div "View" at bounding box center [1467, 214] width 19 height 15
click at [1469, 214] on div "View" at bounding box center [1467, 214] width 19 height 15
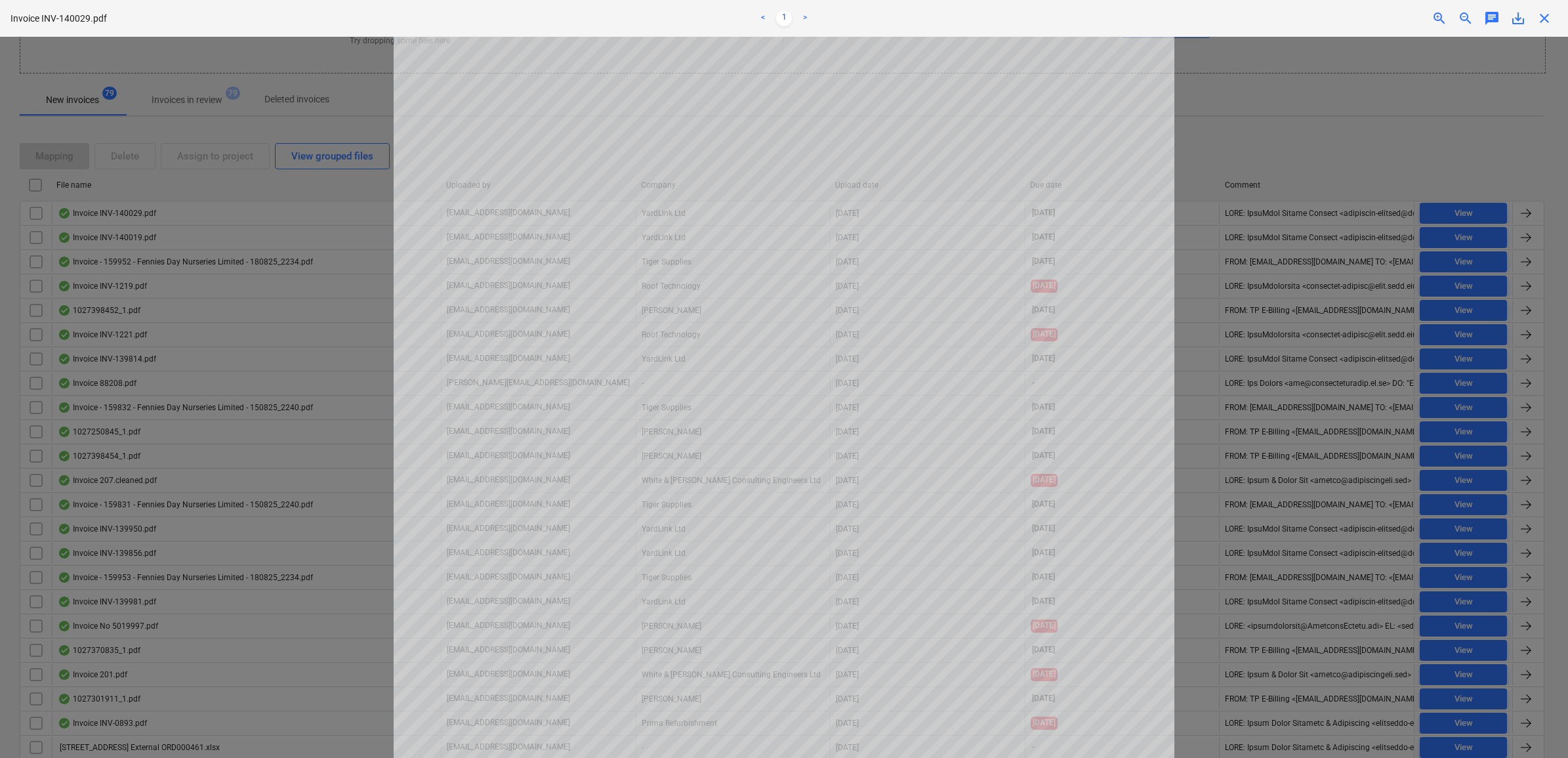
scroll to position [82, 0]
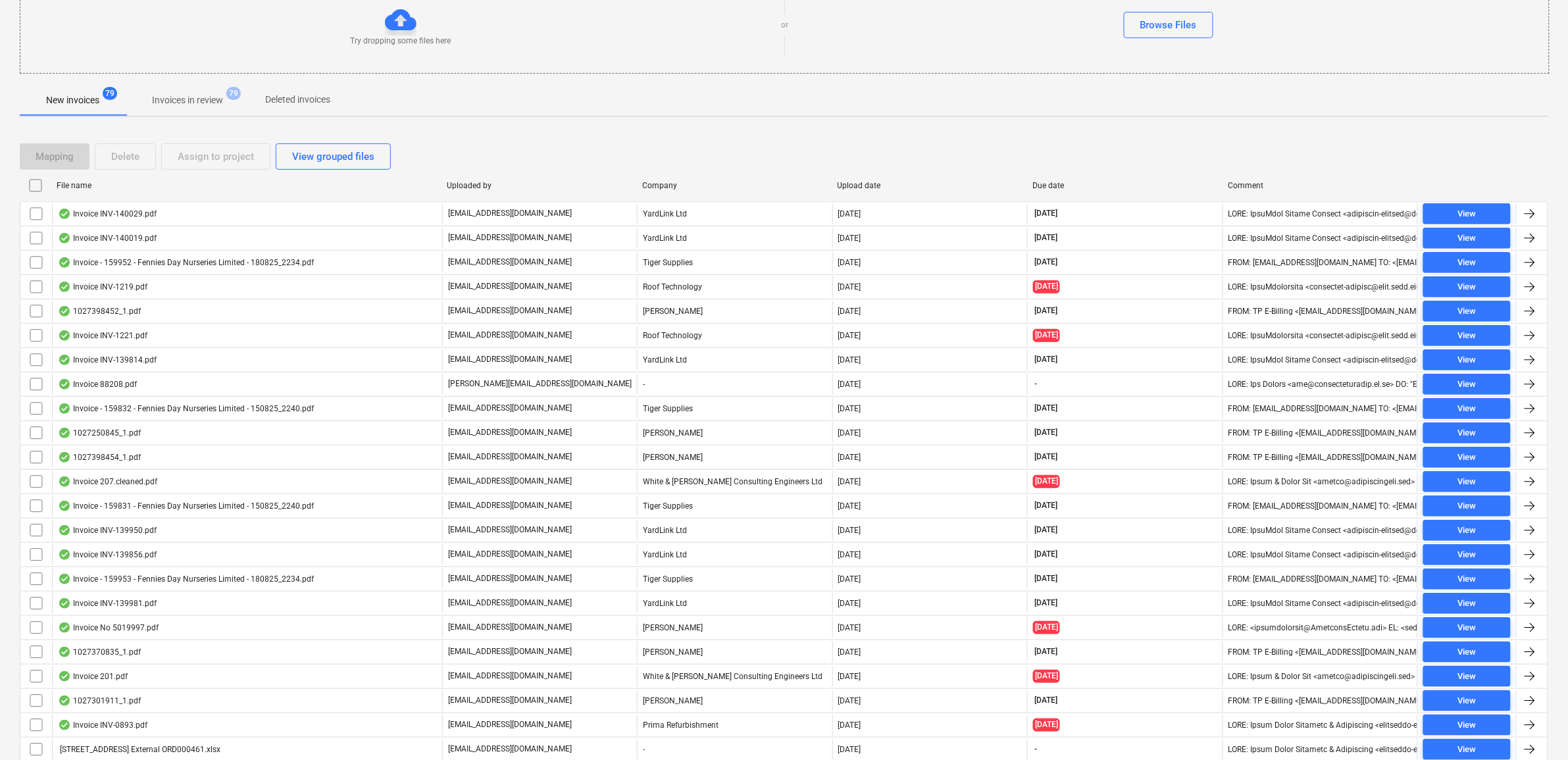
click at [34, 218] on input "checkbox" at bounding box center [36, 214] width 21 height 21
click at [188, 164] on div "Assign to project" at bounding box center [215, 156] width 77 height 17
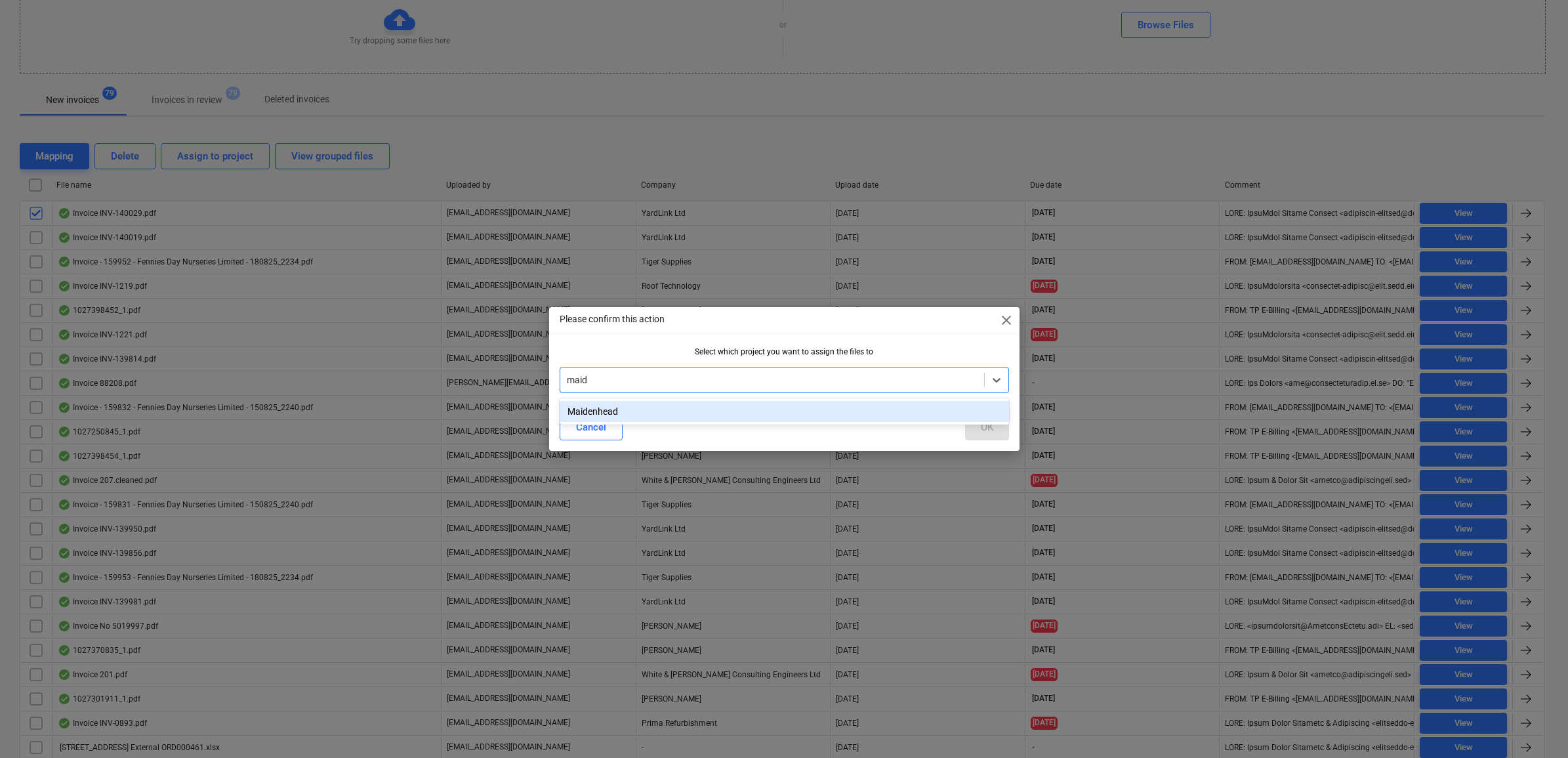
type input "maide"
click at [798, 407] on div "Maidenhead" at bounding box center [784, 411] width 449 height 21
click at [985, 421] on div "OK" at bounding box center [987, 427] width 12 height 17
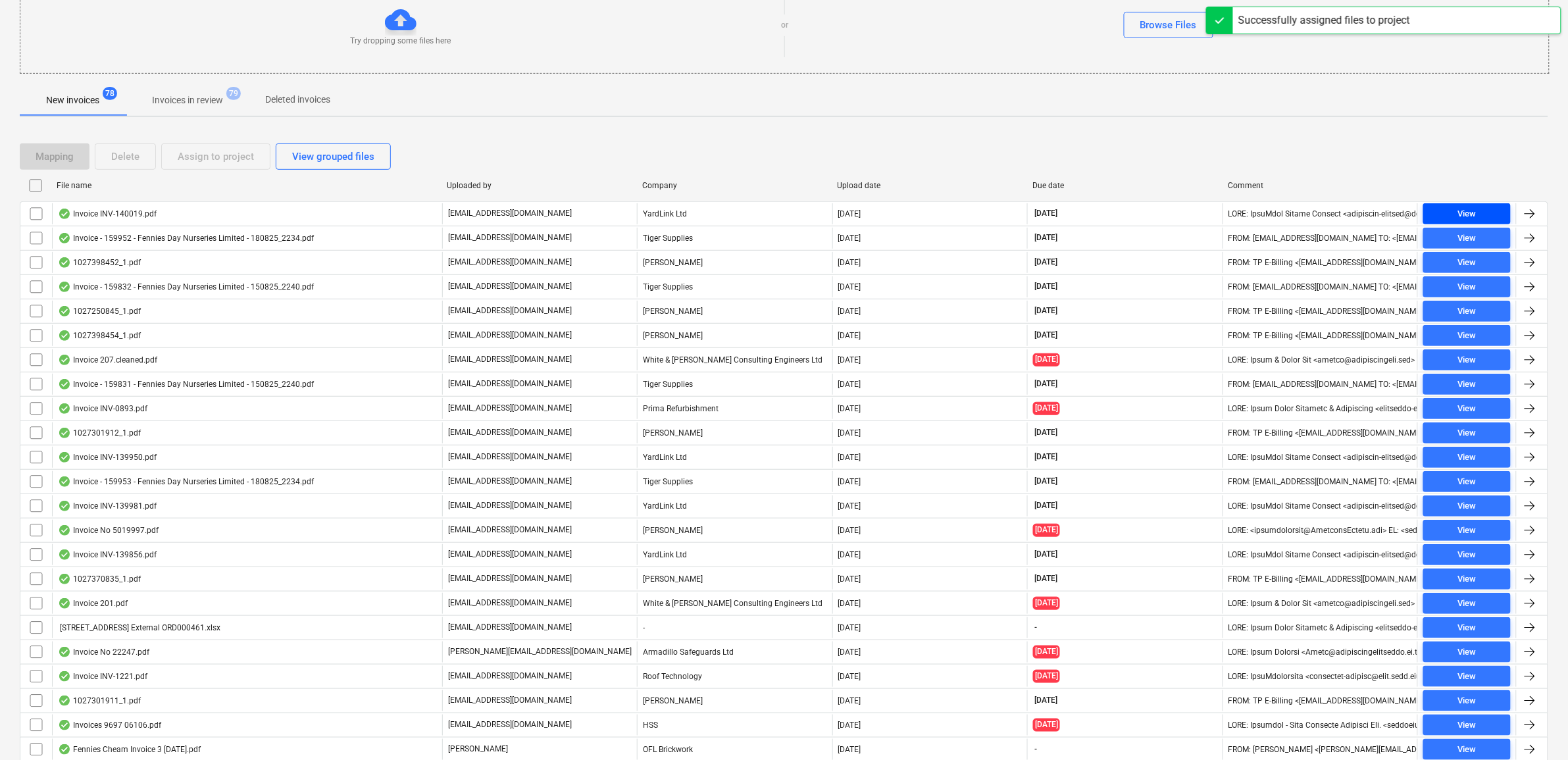
click at [1477, 214] on span "View" at bounding box center [1467, 214] width 77 height 15
click at [40, 214] on input "checkbox" at bounding box center [36, 214] width 21 height 21
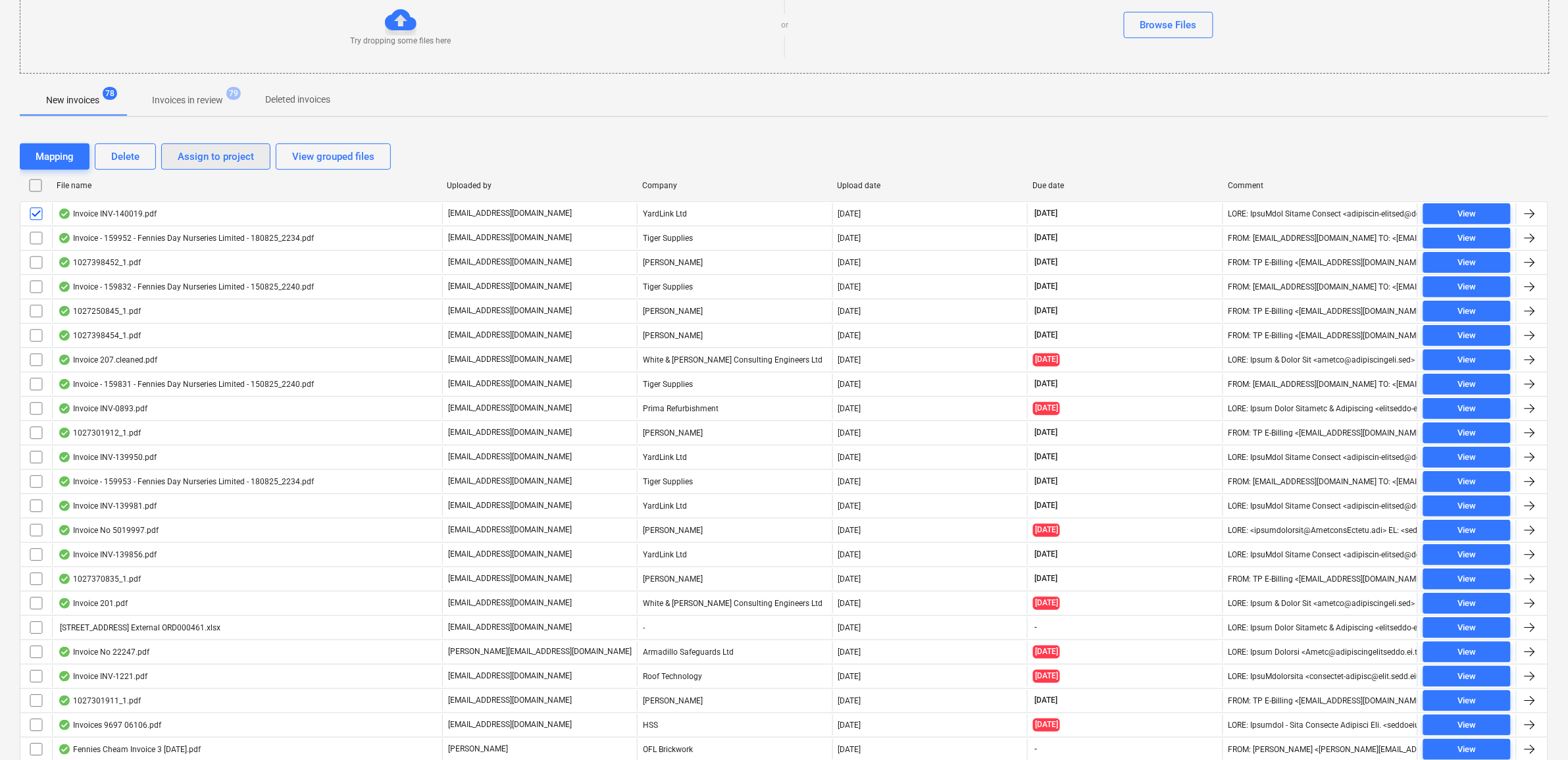
click at [193, 163] on div "Assign to project" at bounding box center [215, 156] width 77 height 17
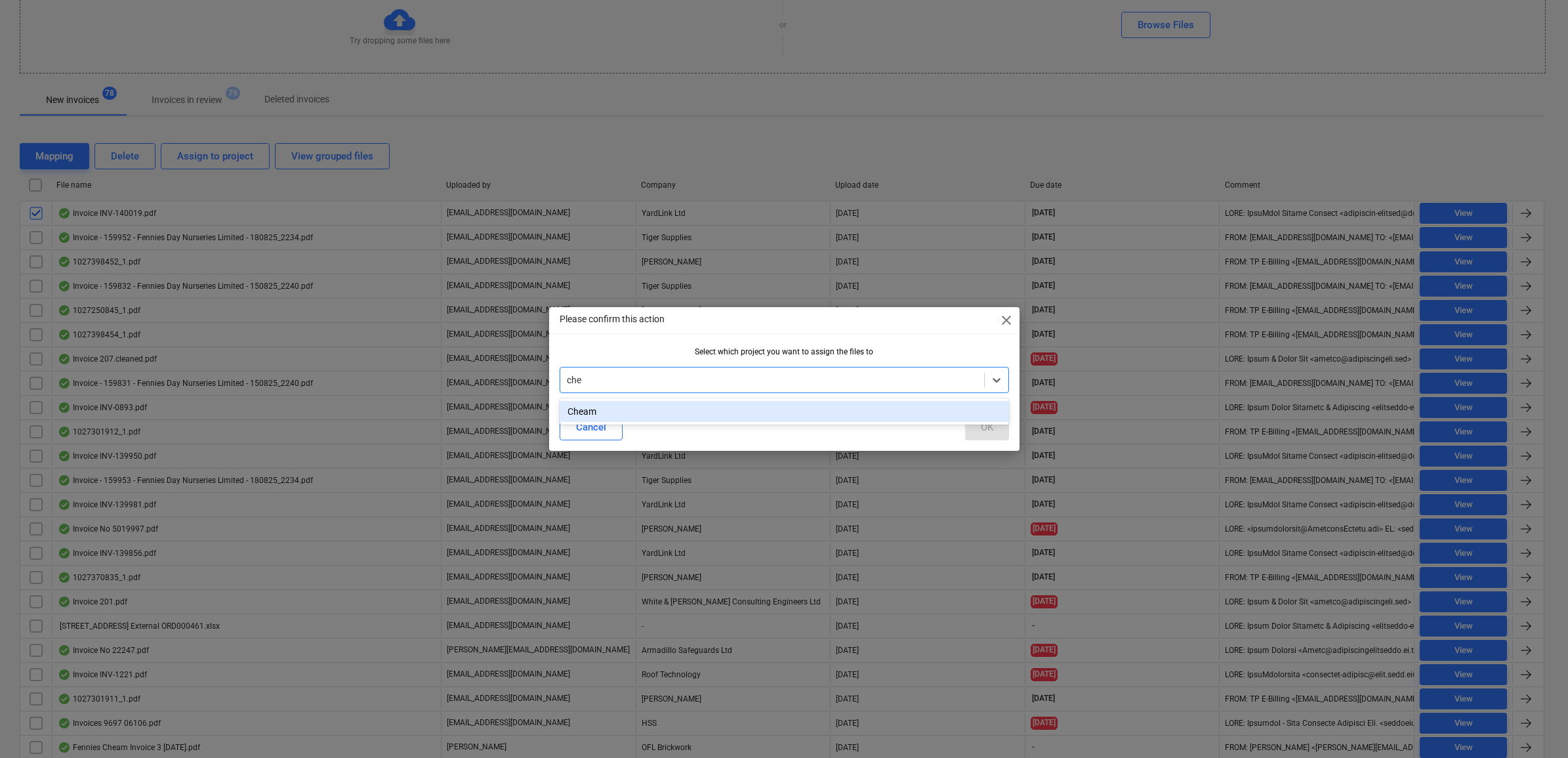
type input "chea"
click at [637, 404] on div "Cheam" at bounding box center [784, 411] width 449 height 21
click at [1001, 424] on button "OK" at bounding box center [987, 427] width 44 height 26
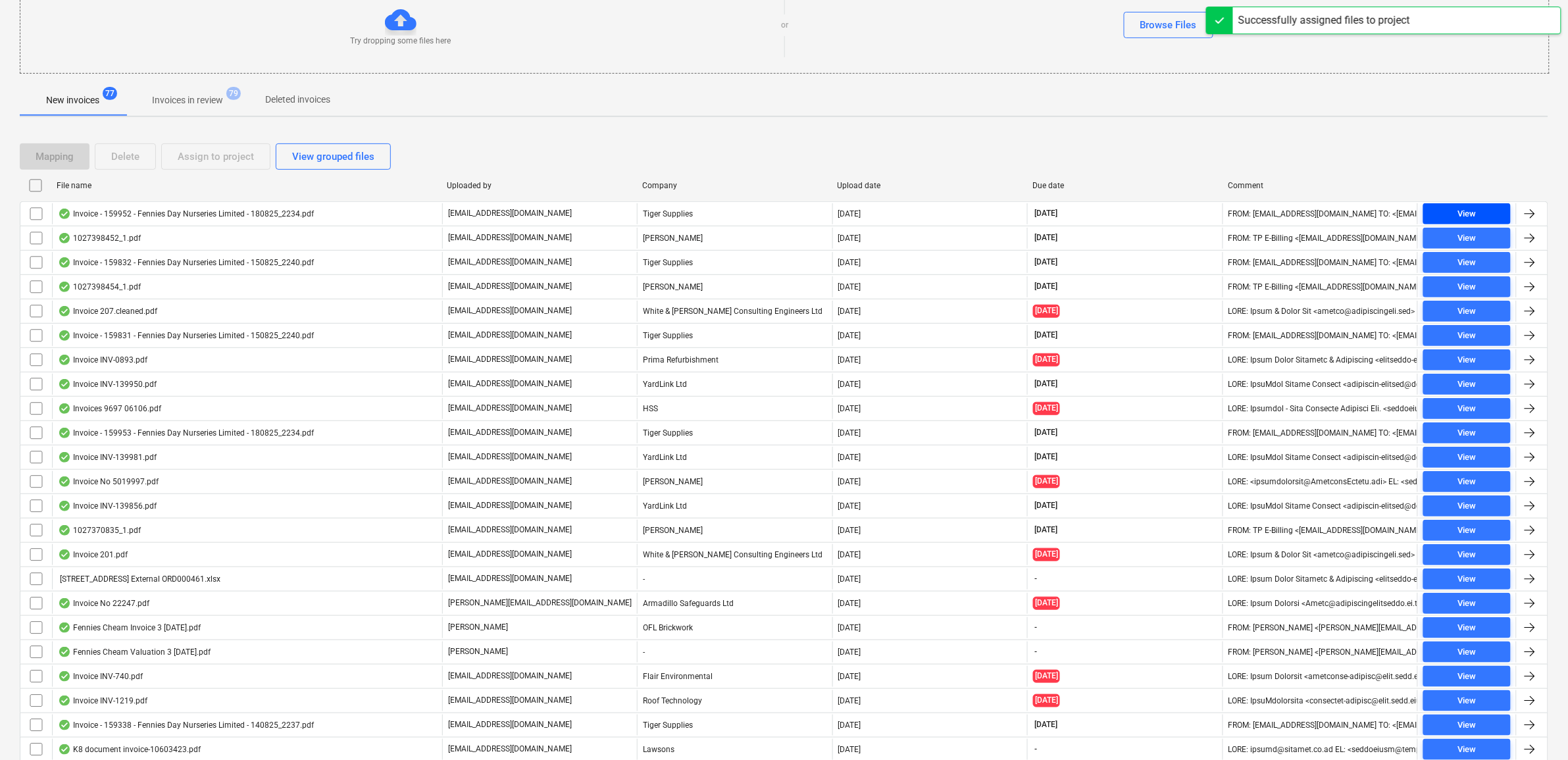
click at [1470, 208] on div "View" at bounding box center [1467, 214] width 19 height 15
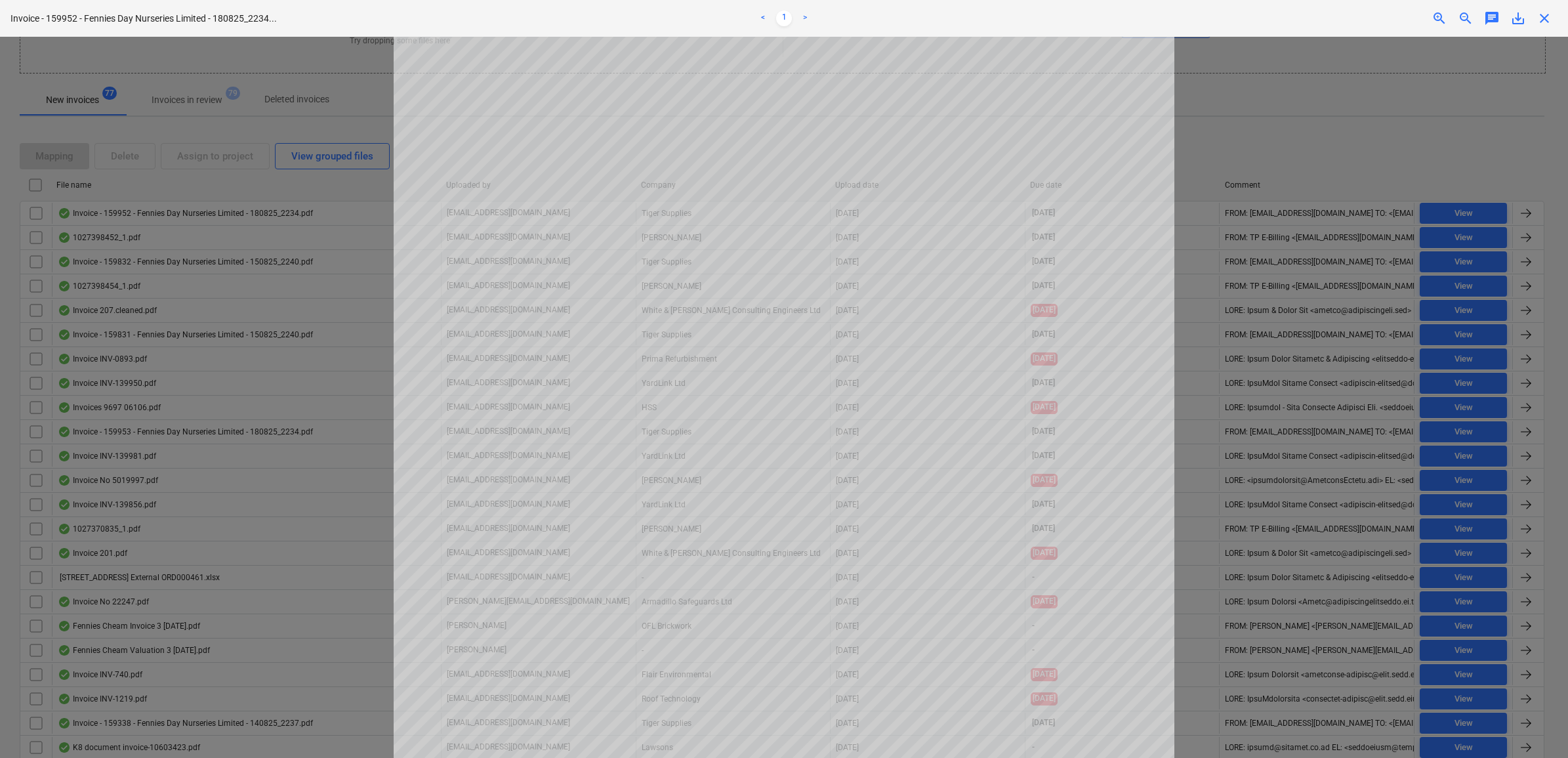
scroll to position [82, 0]
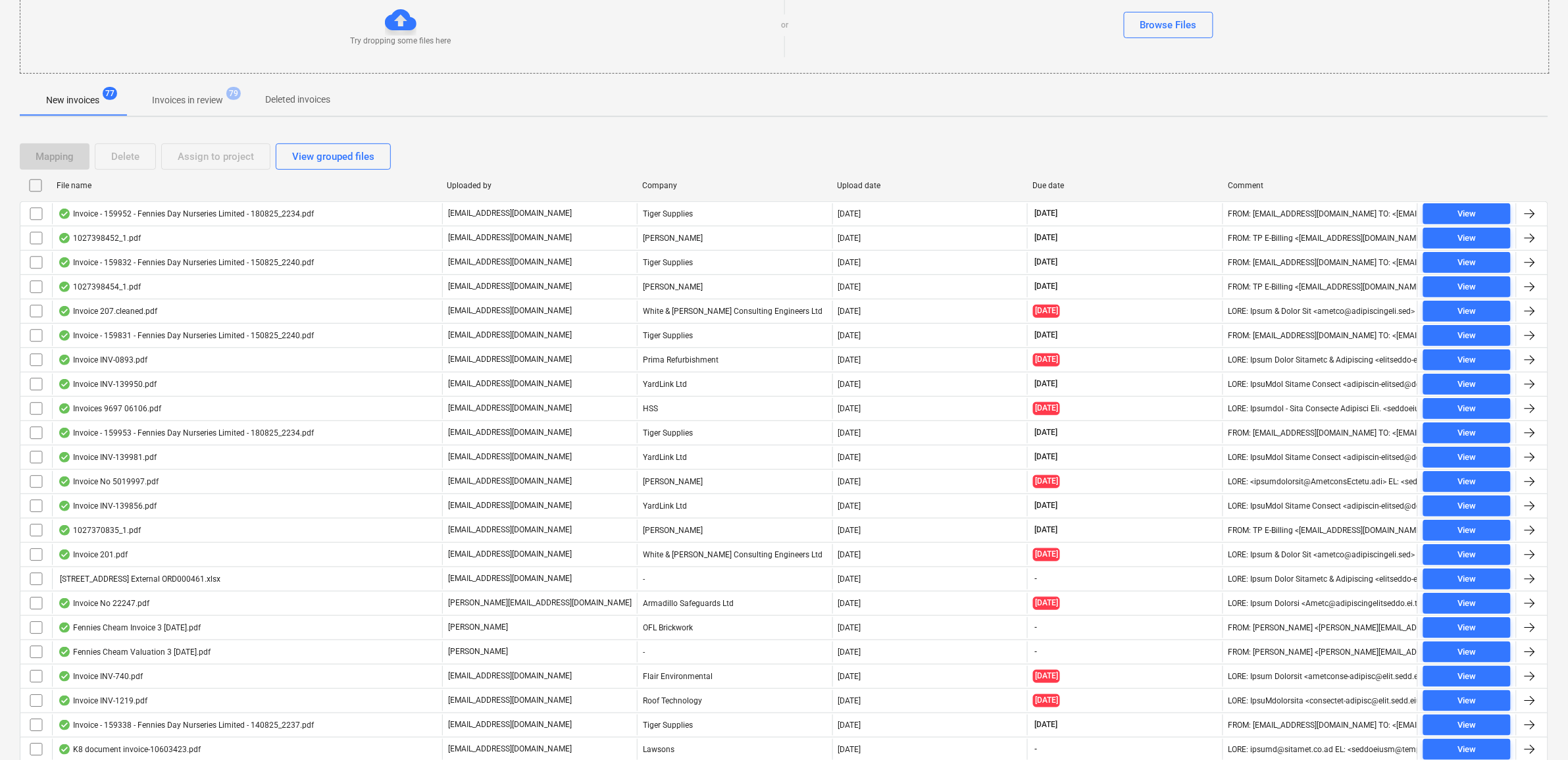
click at [33, 217] on input "checkbox" at bounding box center [36, 214] width 21 height 21
click at [195, 159] on div "Assign to project" at bounding box center [215, 156] width 77 height 17
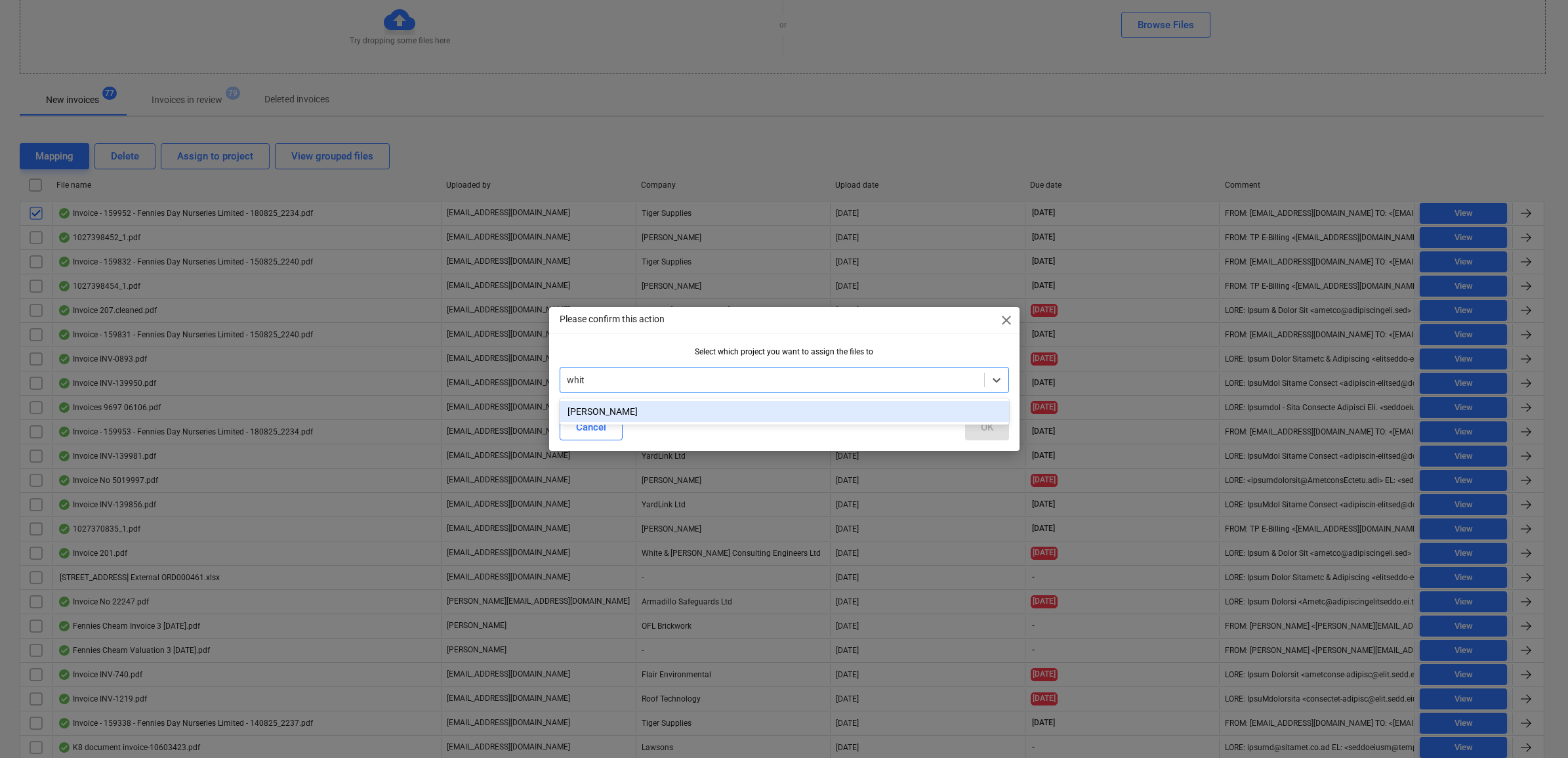
type input "[PERSON_NAME]"
click at [730, 413] on div "[PERSON_NAME]" at bounding box center [784, 411] width 449 height 21
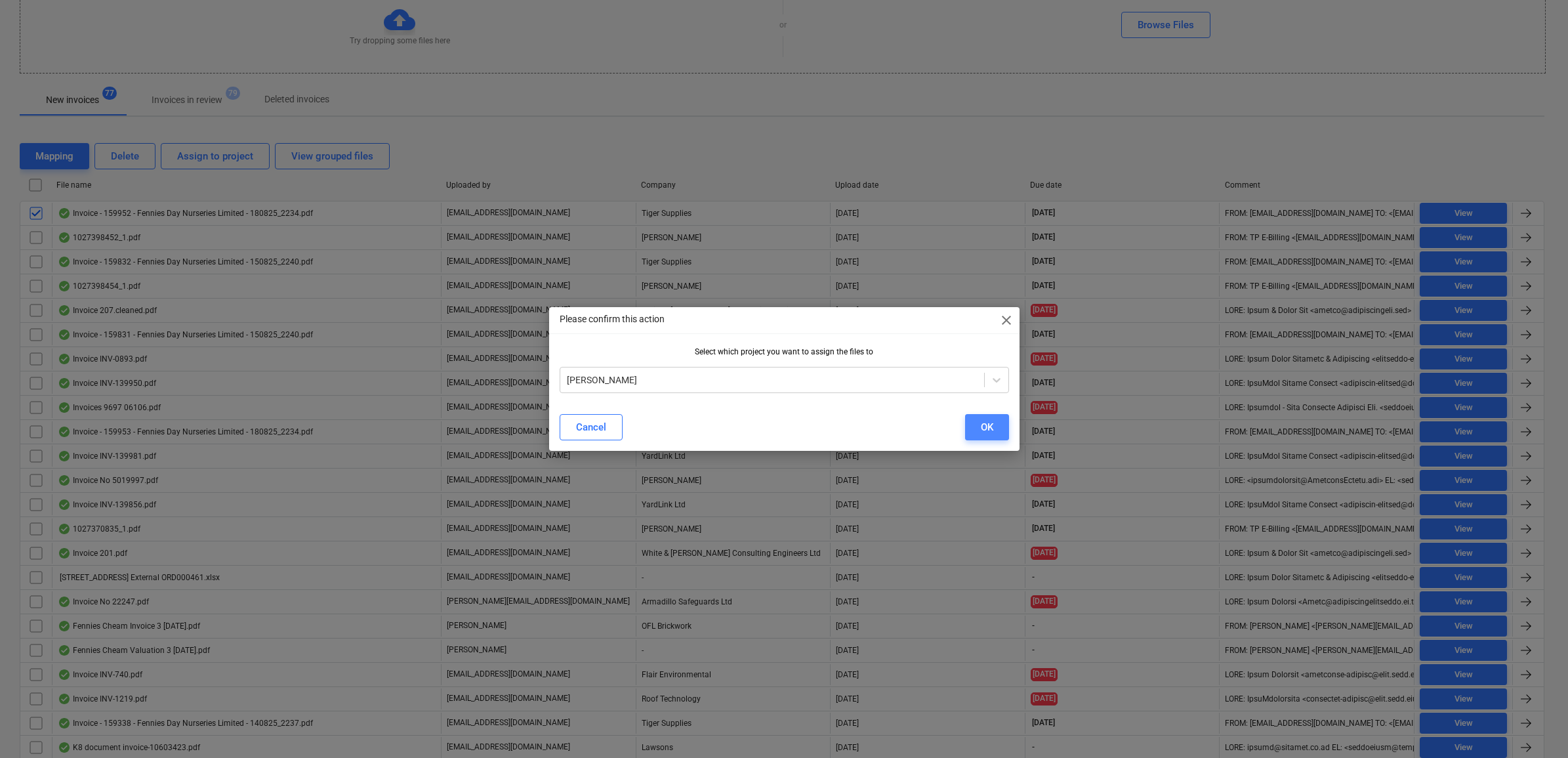
click at [994, 421] on button "OK" at bounding box center [987, 427] width 44 height 26
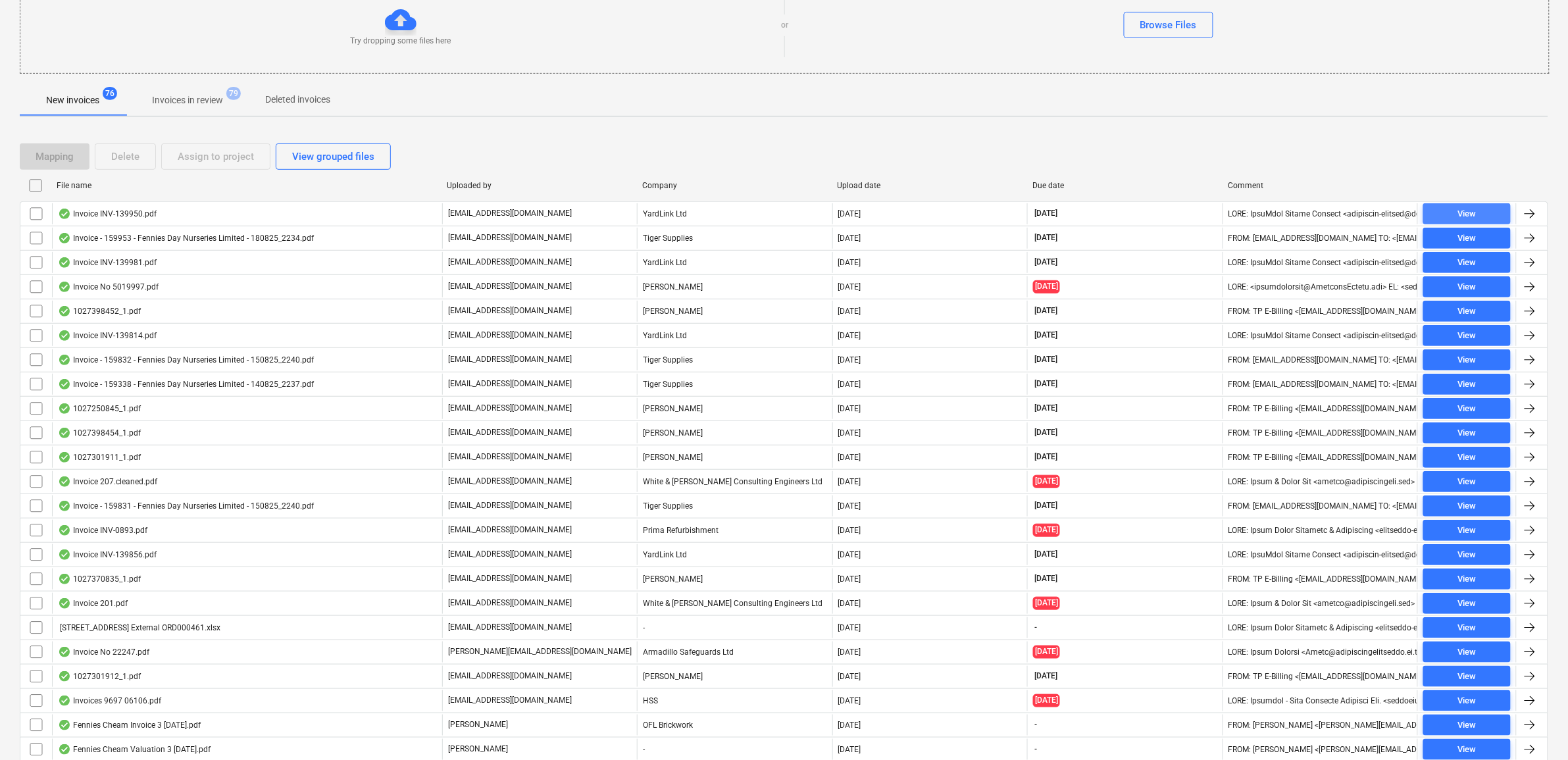
click at [1482, 212] on span "View" at bounding box center [1467, 214] width 77 height 15
click at [36, 215] on input "checkbox" at bounding box center [36, 214] width 21 height 21
click at [191, 166] on button "Assign to project" at bounding box center [215, 156] width 109 height 26
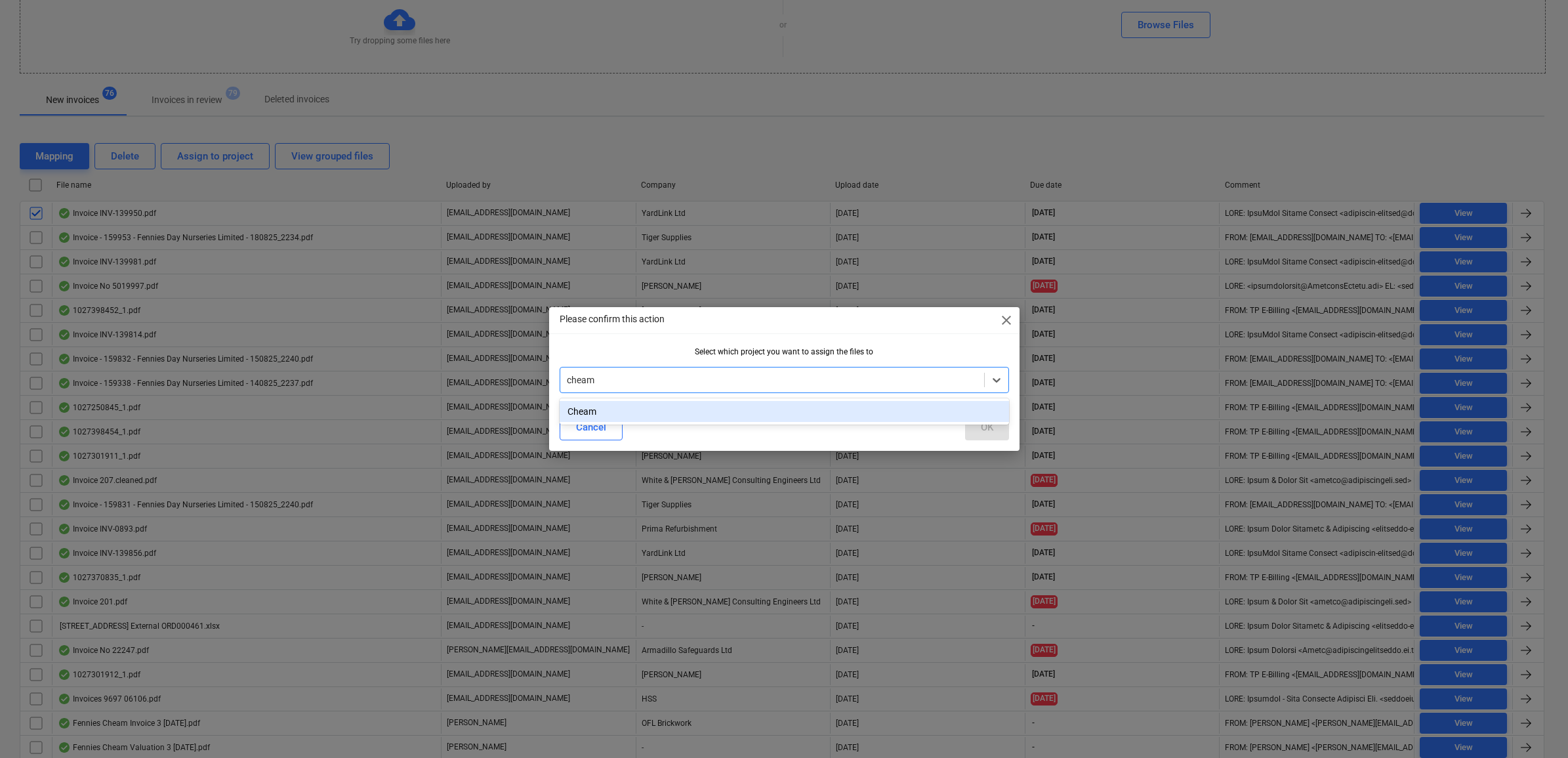
type input "cheam"
click at [958, 397] on div "Select which project you want to assign the files to" at bounding box center [784, 375] width 470 height 56
click at [953, 389] on div at bounding box center [784, 380] width 449 height 26
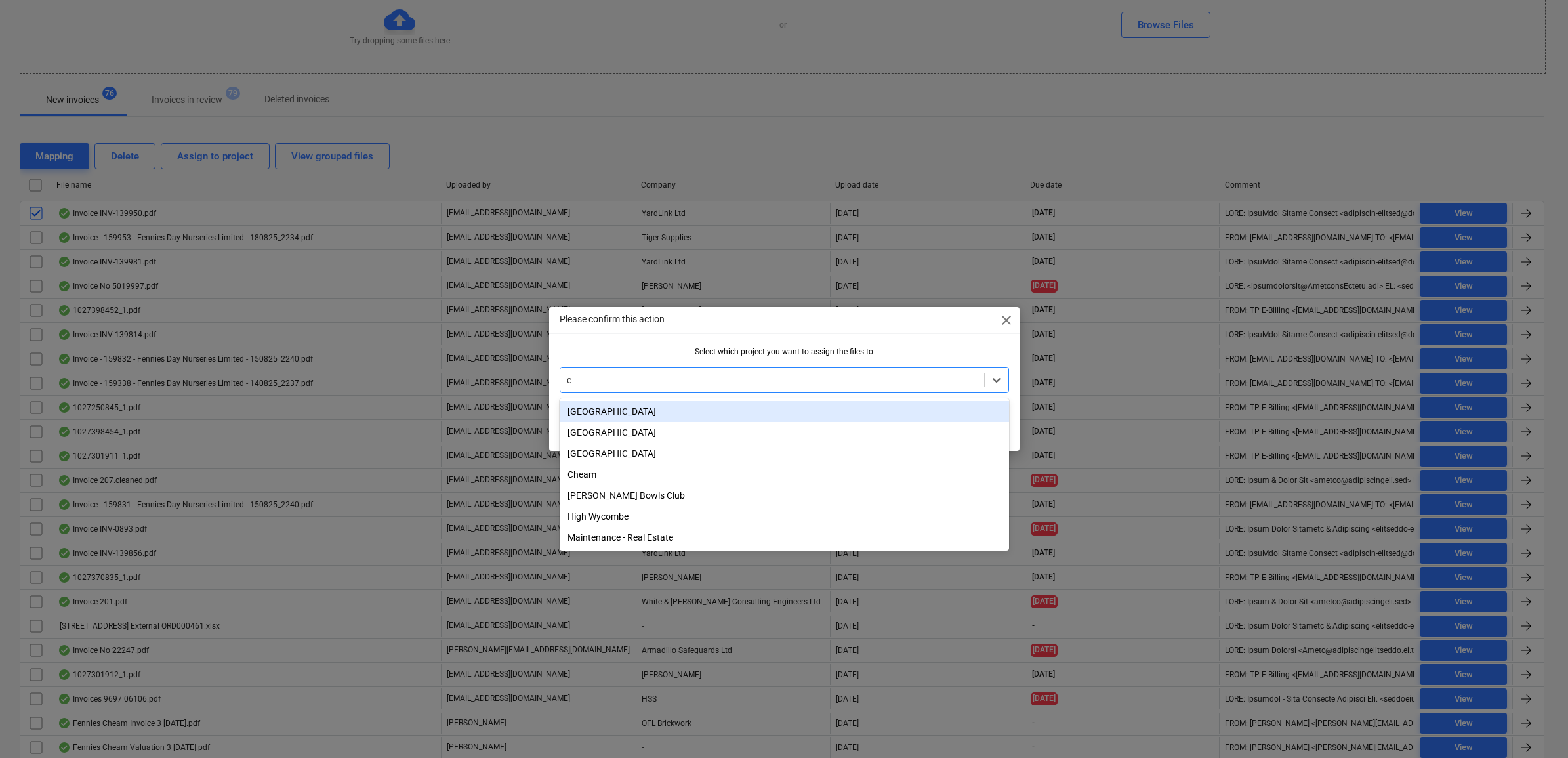
type input "ch"
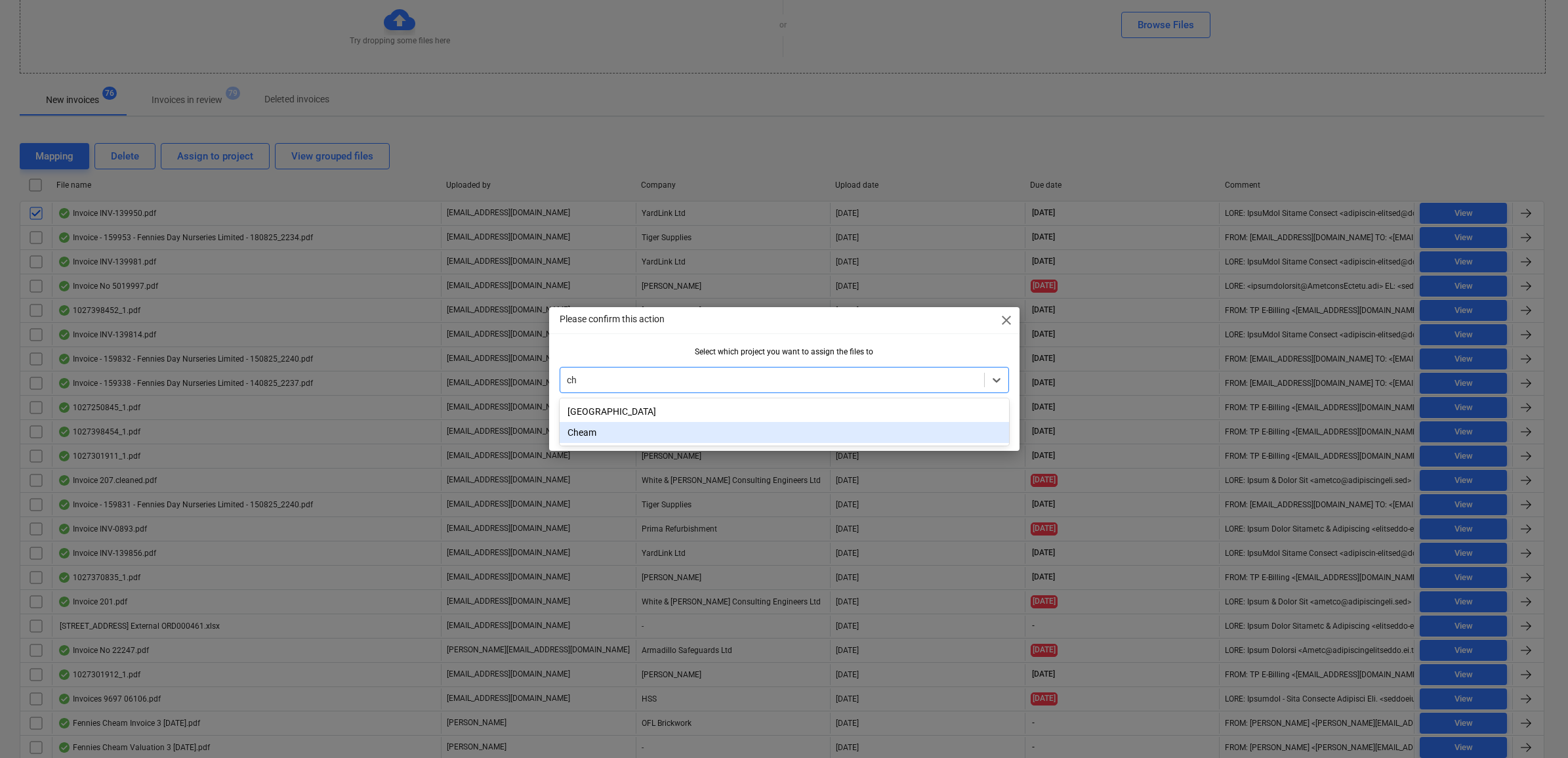
click at [850, 440] on div "Cheam" at bounding box center [784, 431] width 449 height 21
click at [995, 425] on button "OK" at bounding box center [987, 427] width 44 height 26
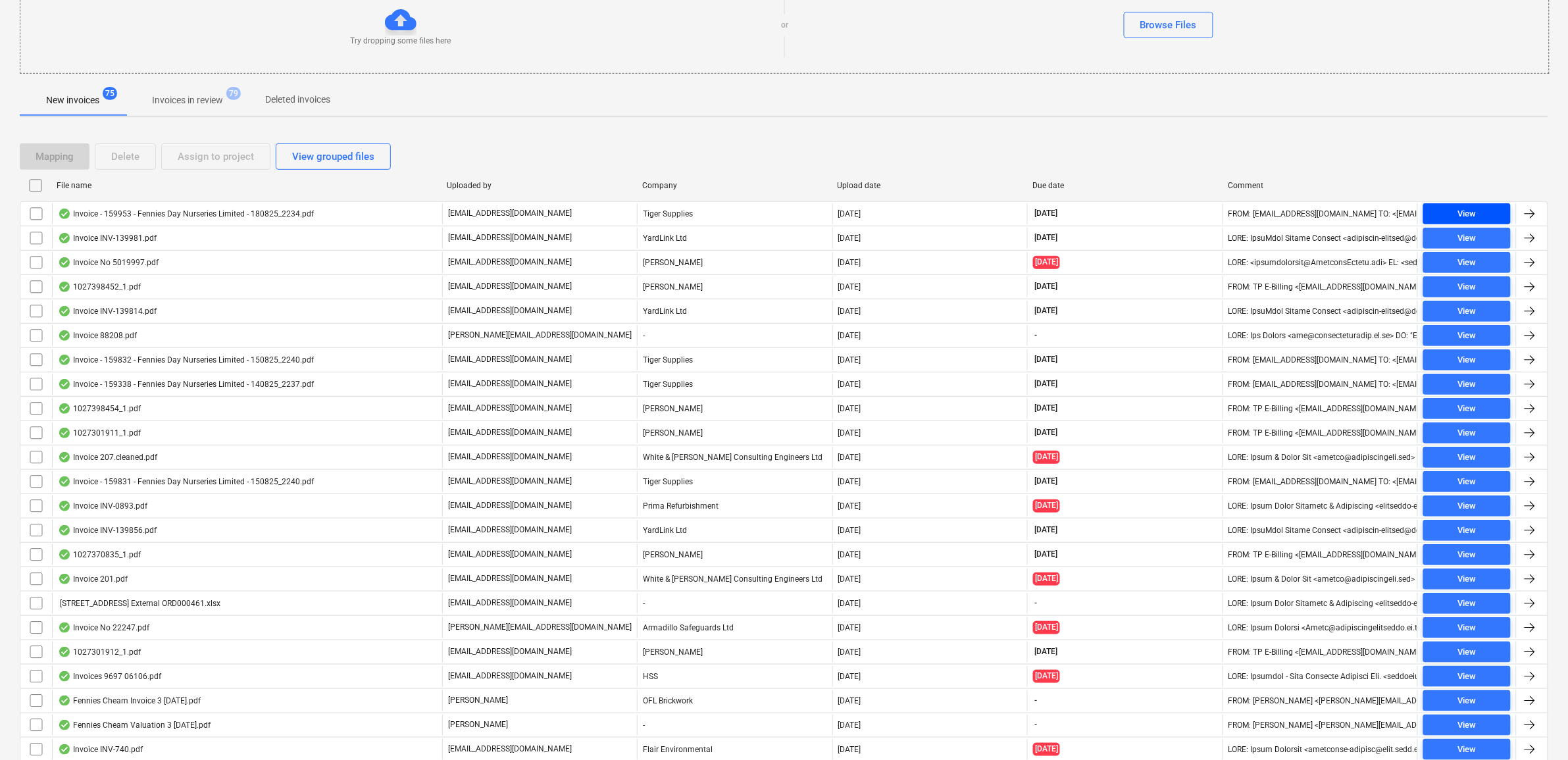
click at [1478, 209] on span "View" at bounding box center [1467, 214] width 77 height 15
click at [1448, 214] on span "View" at bounding box center [1467, 214] width 77 height 15
click at [35, 212] on input "checkbox" at bounding box center [36, 214] width 21 height 21
click at [212, 158] on div "Assign to project" at bounding box center [215, 156] width 77 height 17
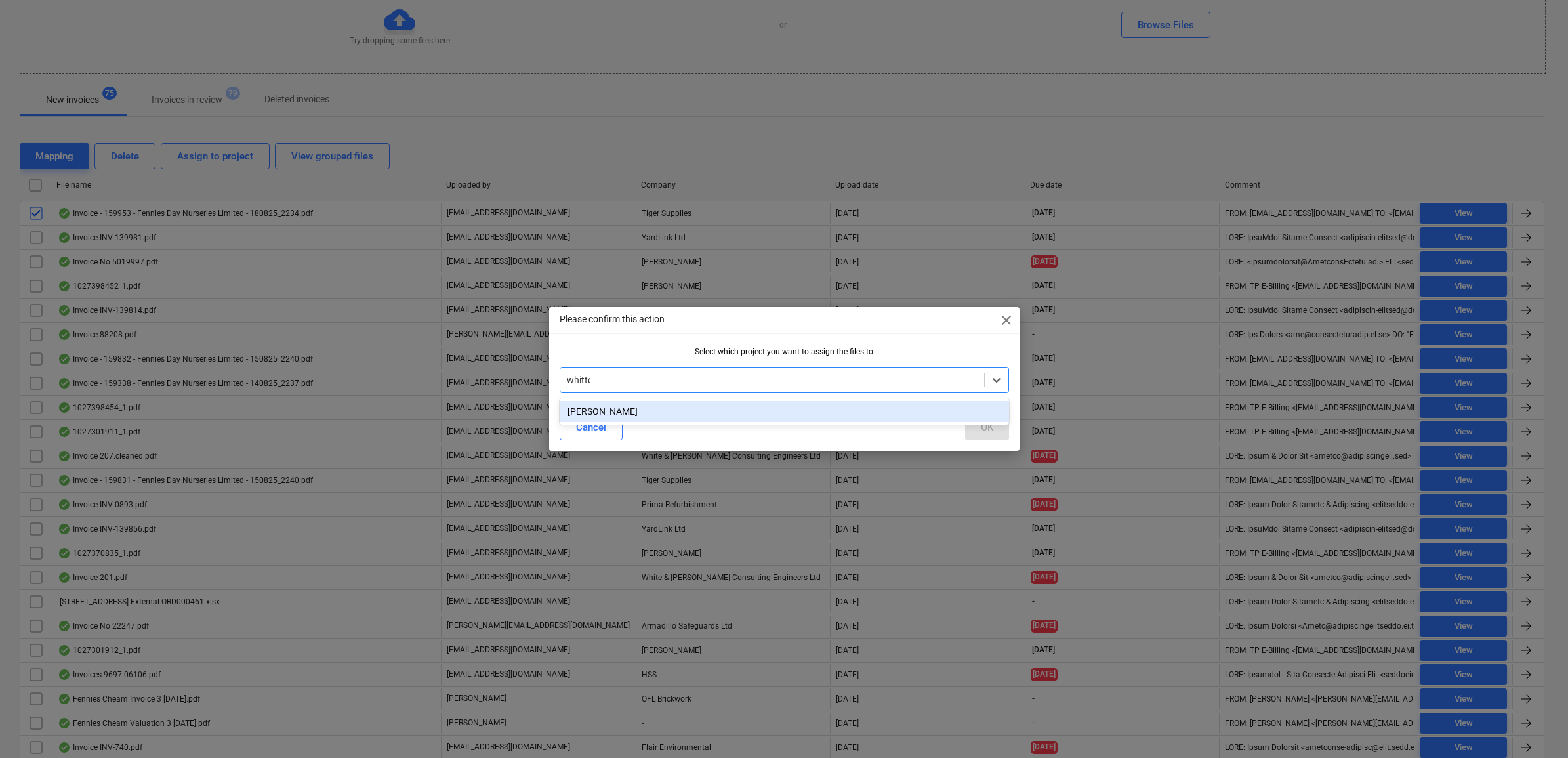
type input "whitton"
click at [808, 401] on div "[PERSON_NAME]" at bounding box center [784, 411] width 449 height 21
click at [991, 420] on div "OK" at bounding box center [987, 427] width 12 height 17
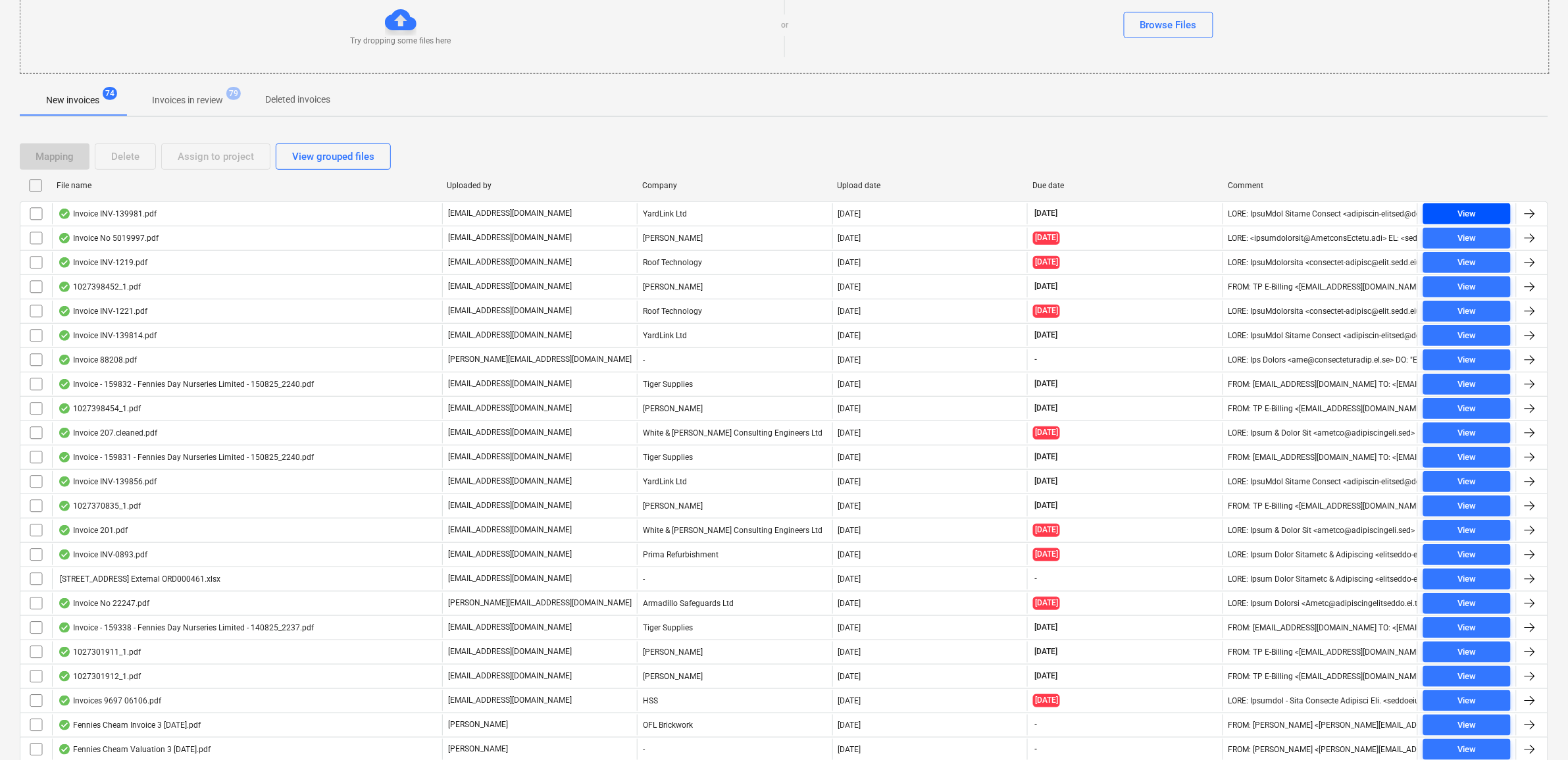
click at [1466, 212] on div "View" at bounding box center [1467, 214] width 19 height 15
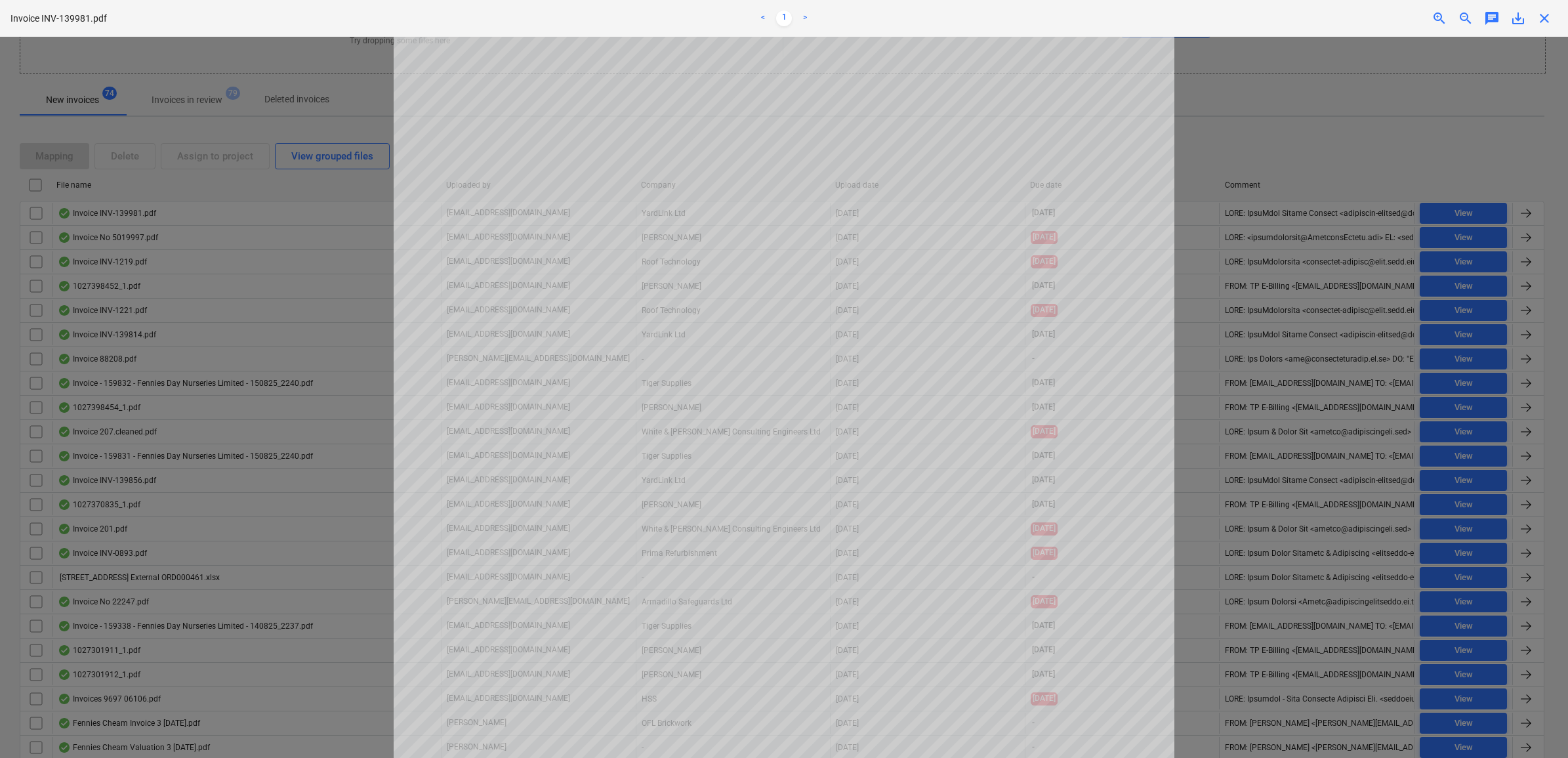
scroll to position [82, 0]
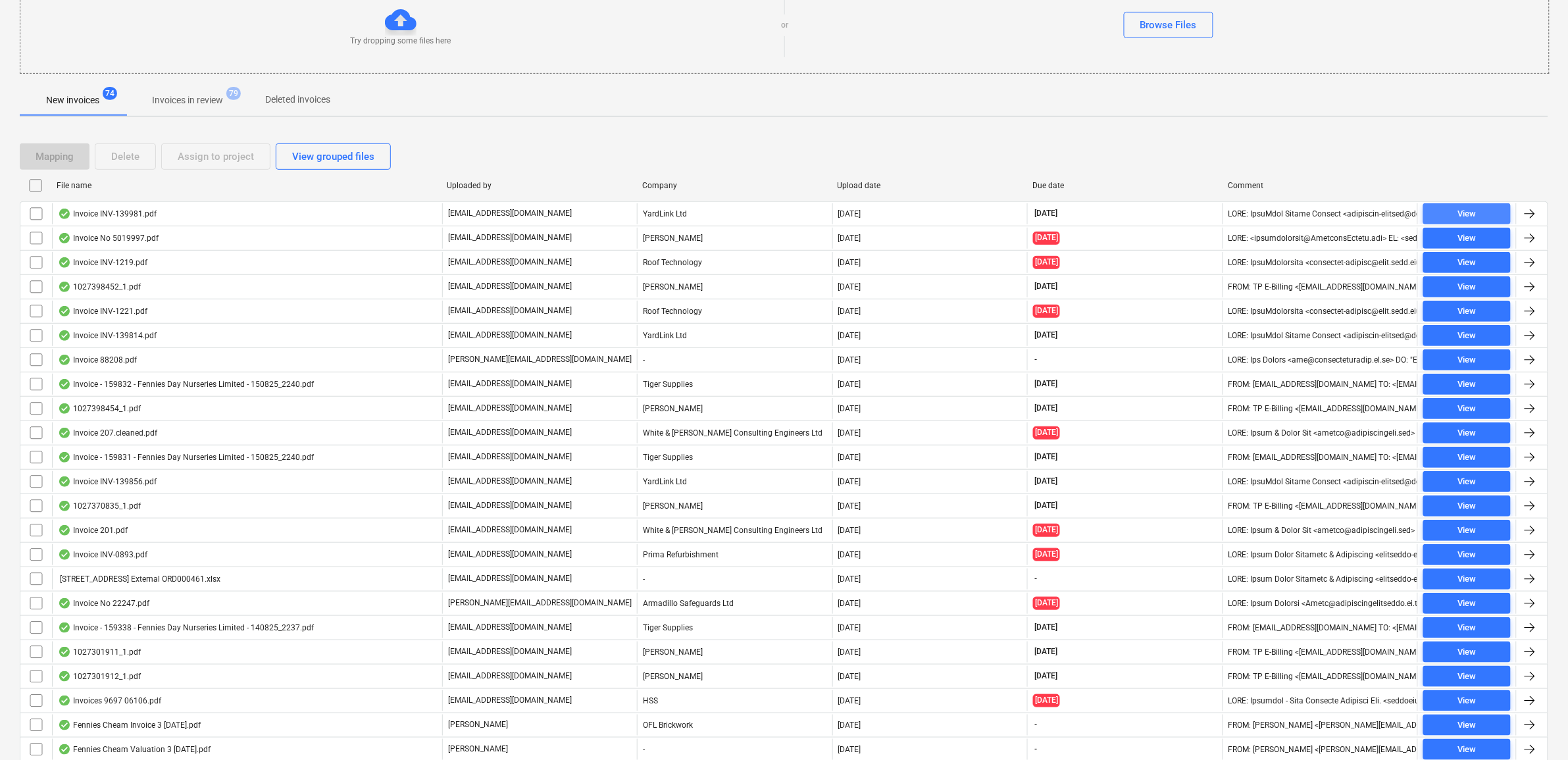
click at [1453, 214] on span "View" at bounding box center [1467, 214] width 77 height 15
click at [1468, 211] on div "View" at bounding box center [1467, 214] width 19 height 15
click at [33, 218] on input "checkbox" at bounding box center [36, 214] width 21 height 21
click at [228, 161] on div "Assign to project" at bounding box center [215, 156] width 77 height 17
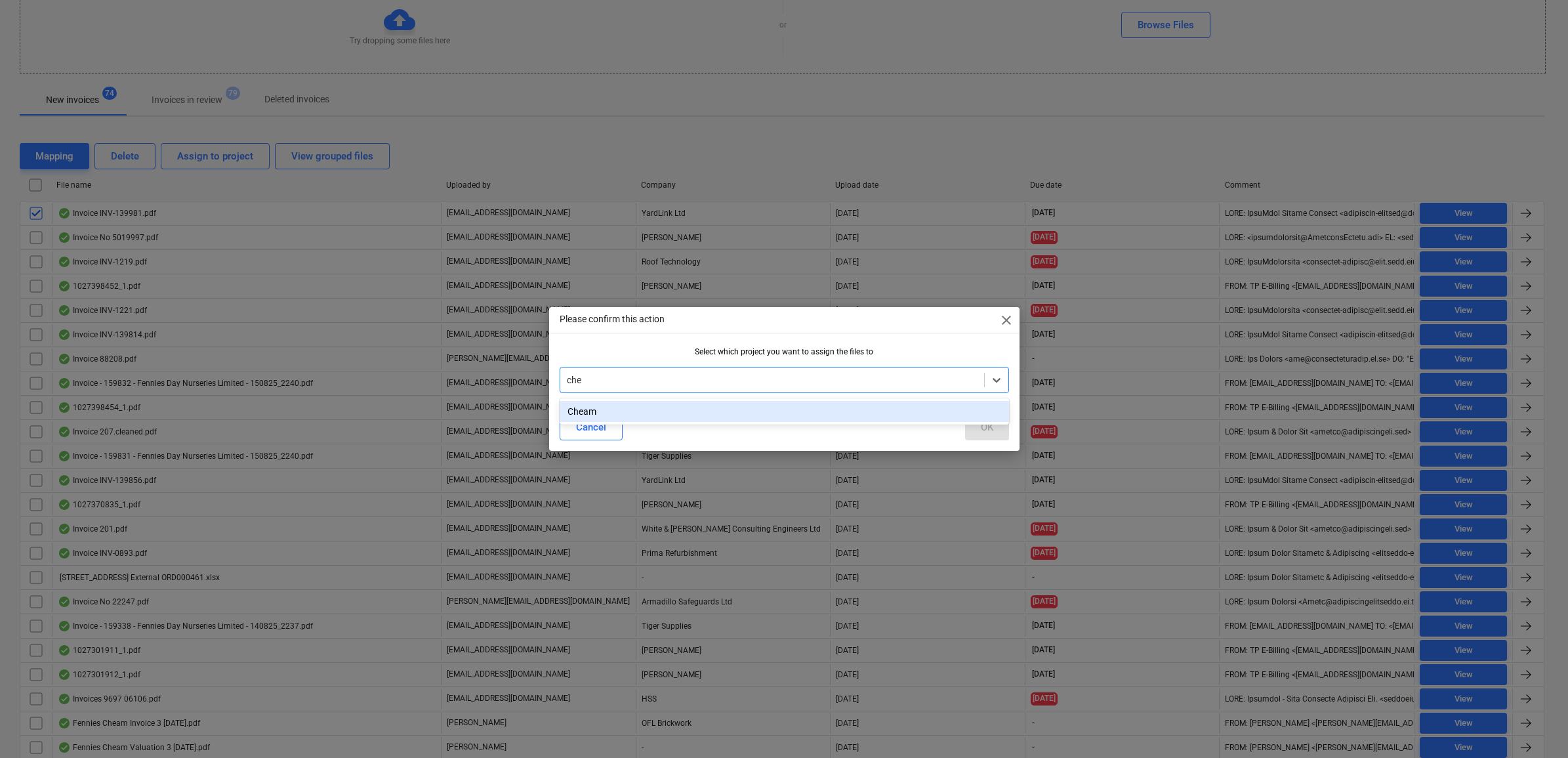
type input "chea"
click at [640, 402] on div "Cheam" at bounding box center [784, 411] width 449 height 21
click at [981, 423] on div "OK" at bounding box center [987, 427] width 12 height 17
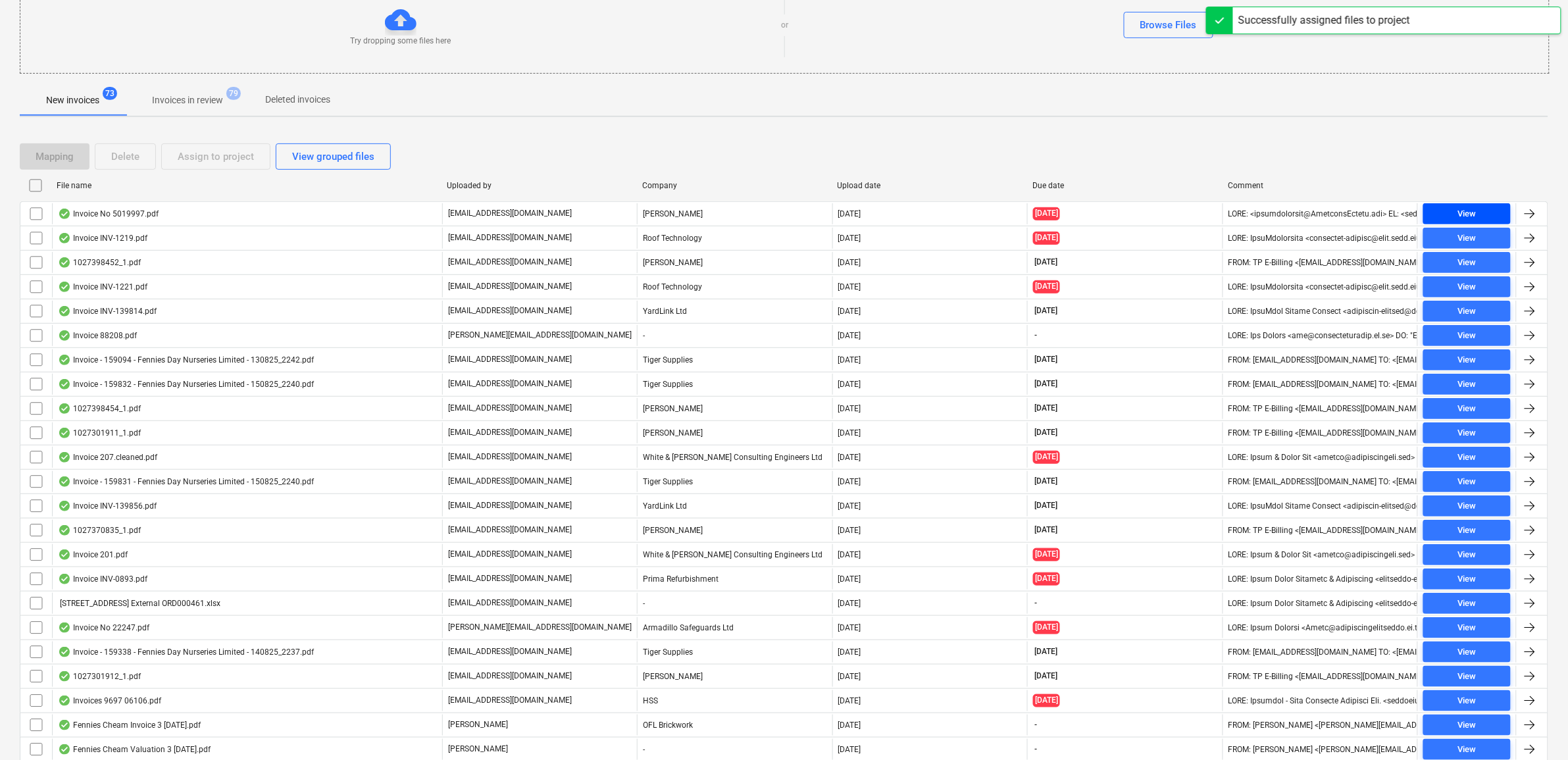
click at [1459, 219] on div "View" at bounding box center [1467, 214] width 19 height 15
drag, startPoint x: 30, startPoint y: 214, endPoint x: 102, endPoint y: 199, distance: 73.5
click at [31, 216] on input "checkbox" at bounding box center [36, 214] width 21 height 21
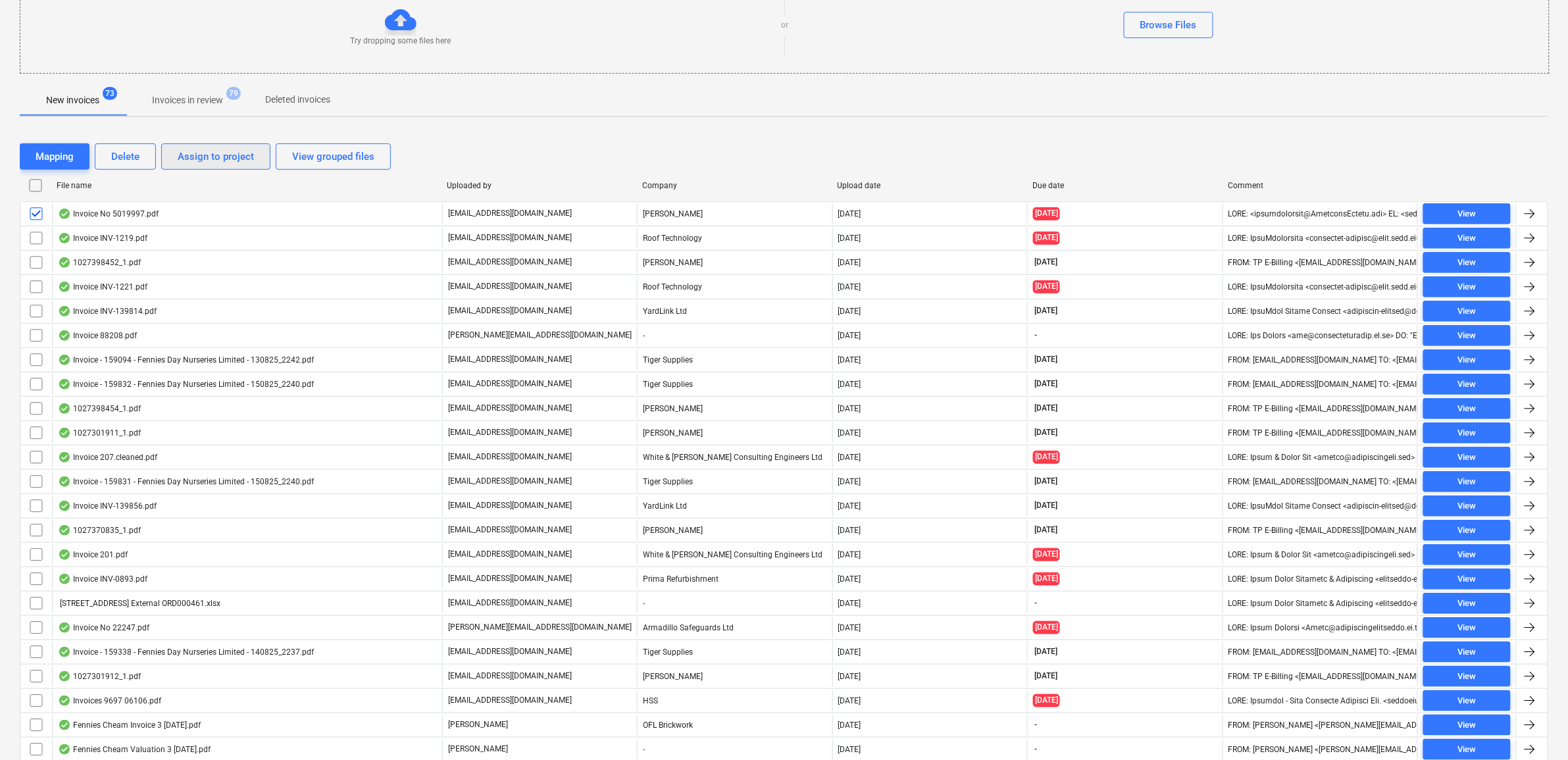
click at [225, 161] on div "Assign to project" at bounding box center [215, 156] width 77 height 17
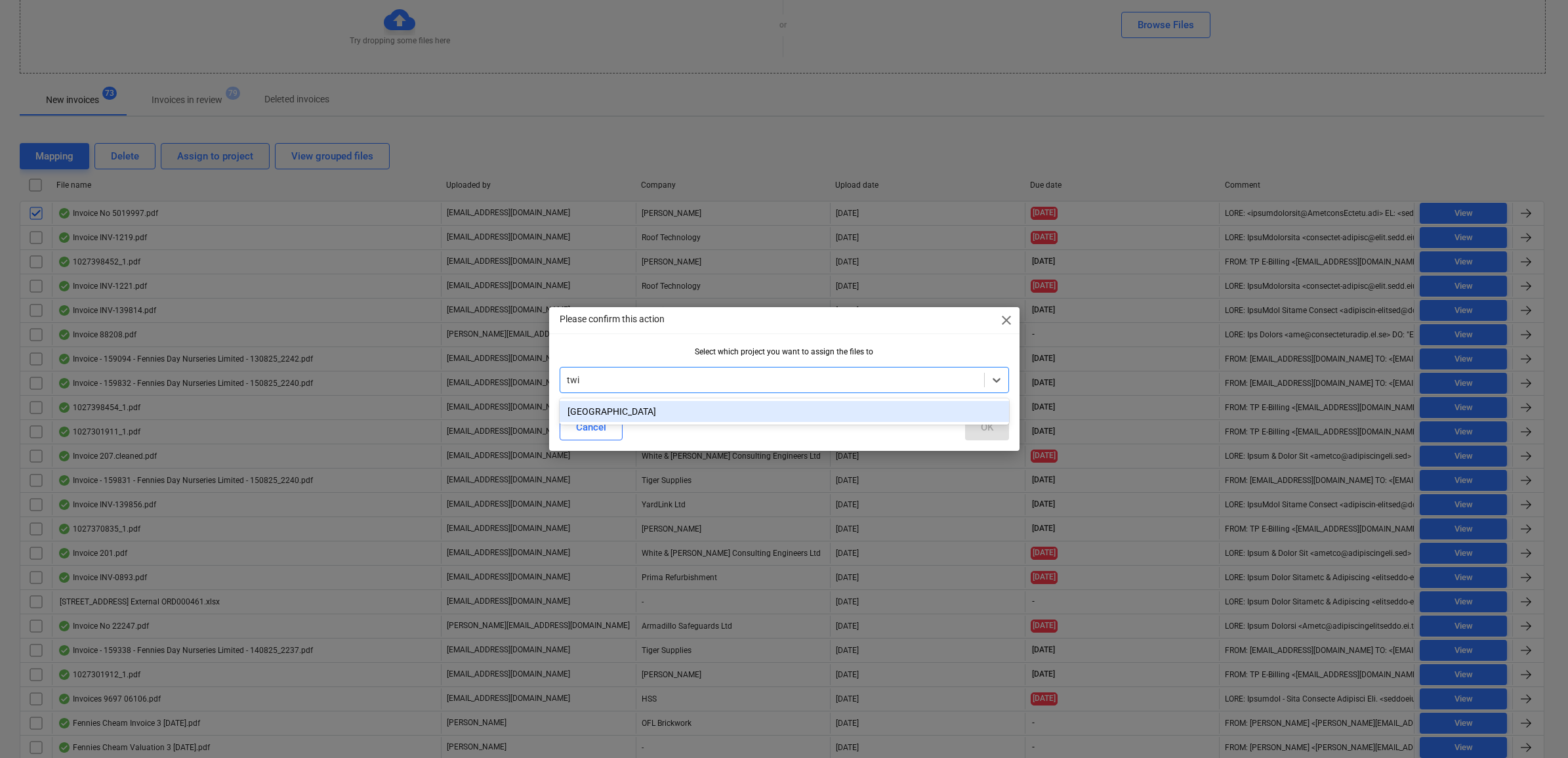
type input "twic"
click at [821, 413] on div "[GEOGRAPHIC_DATA]" at bounding box center [784, 411] width 449 height 21
click at [995, 423] on button "OK" at bounding box center [987, 427] width 44 height 26
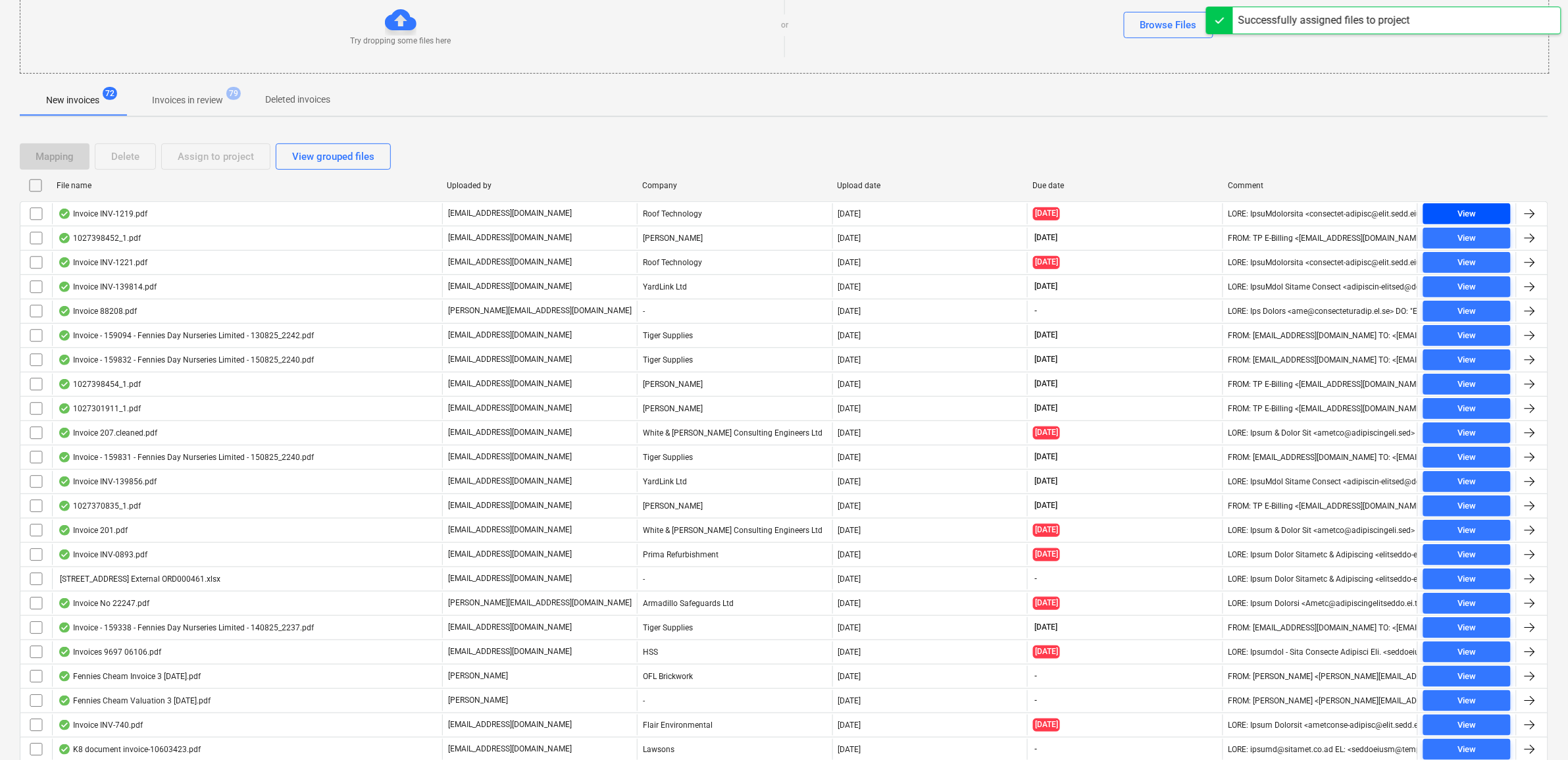
click at [1465, 215] on div "View" at bounding box center [1467, 214] width 19 height 15
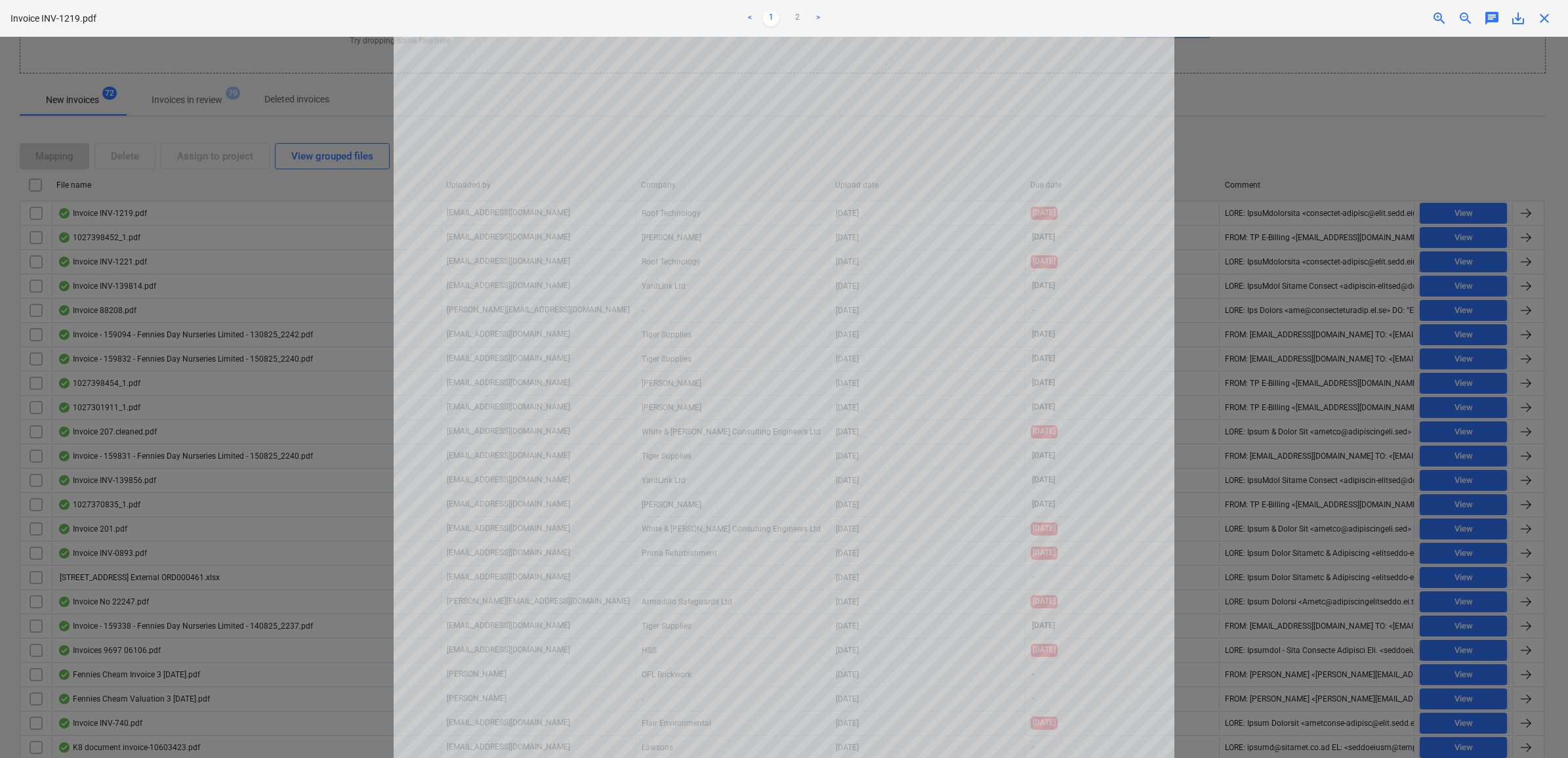
scroll to position [386, 0]
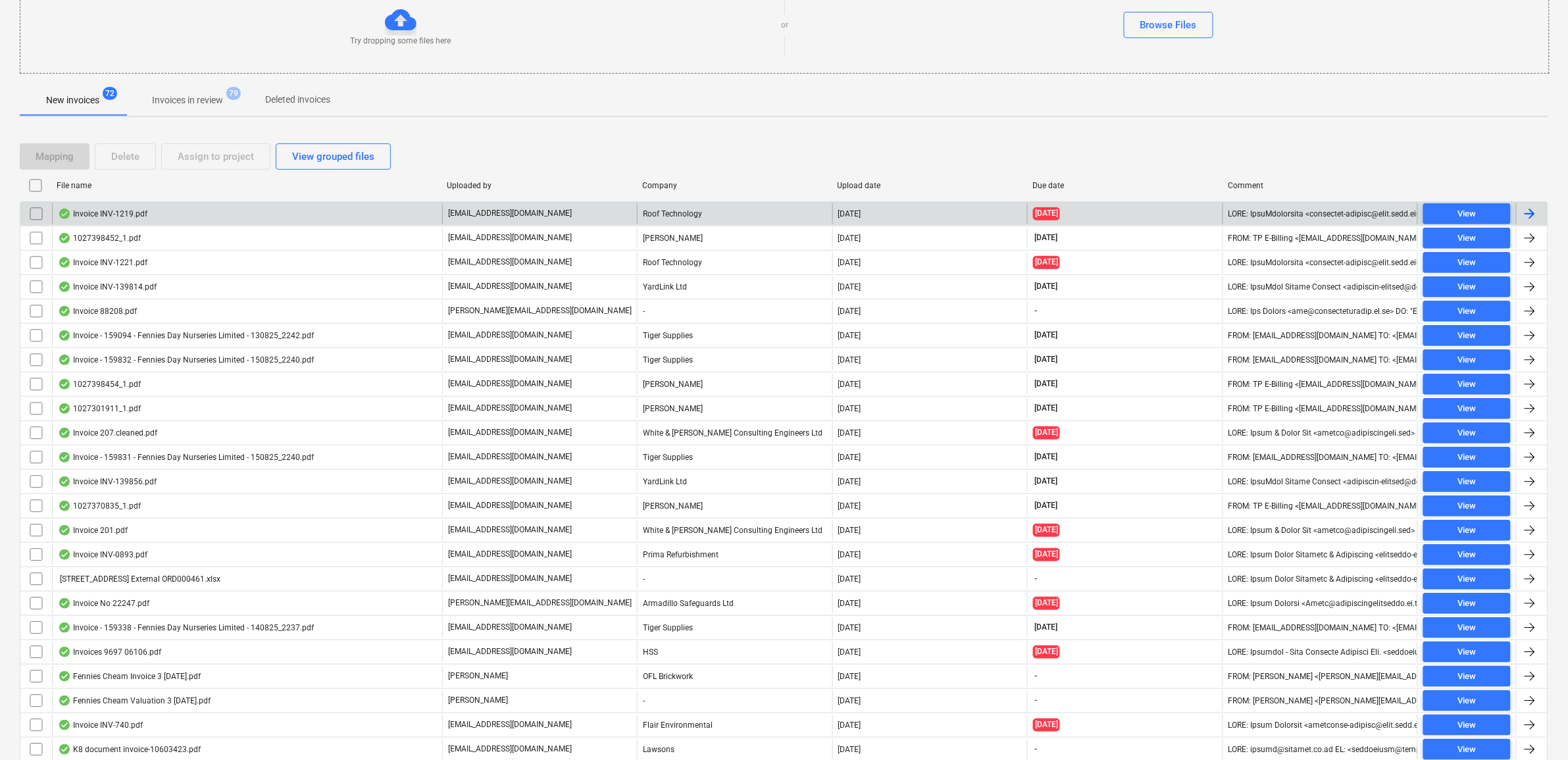
click at [37, 214] on input "checkbox" at bounding box center [36, 214] width 21 height 21
click at [192, 156] on div "Assign to project" at bounding box center [215, 156] width 77 height 17
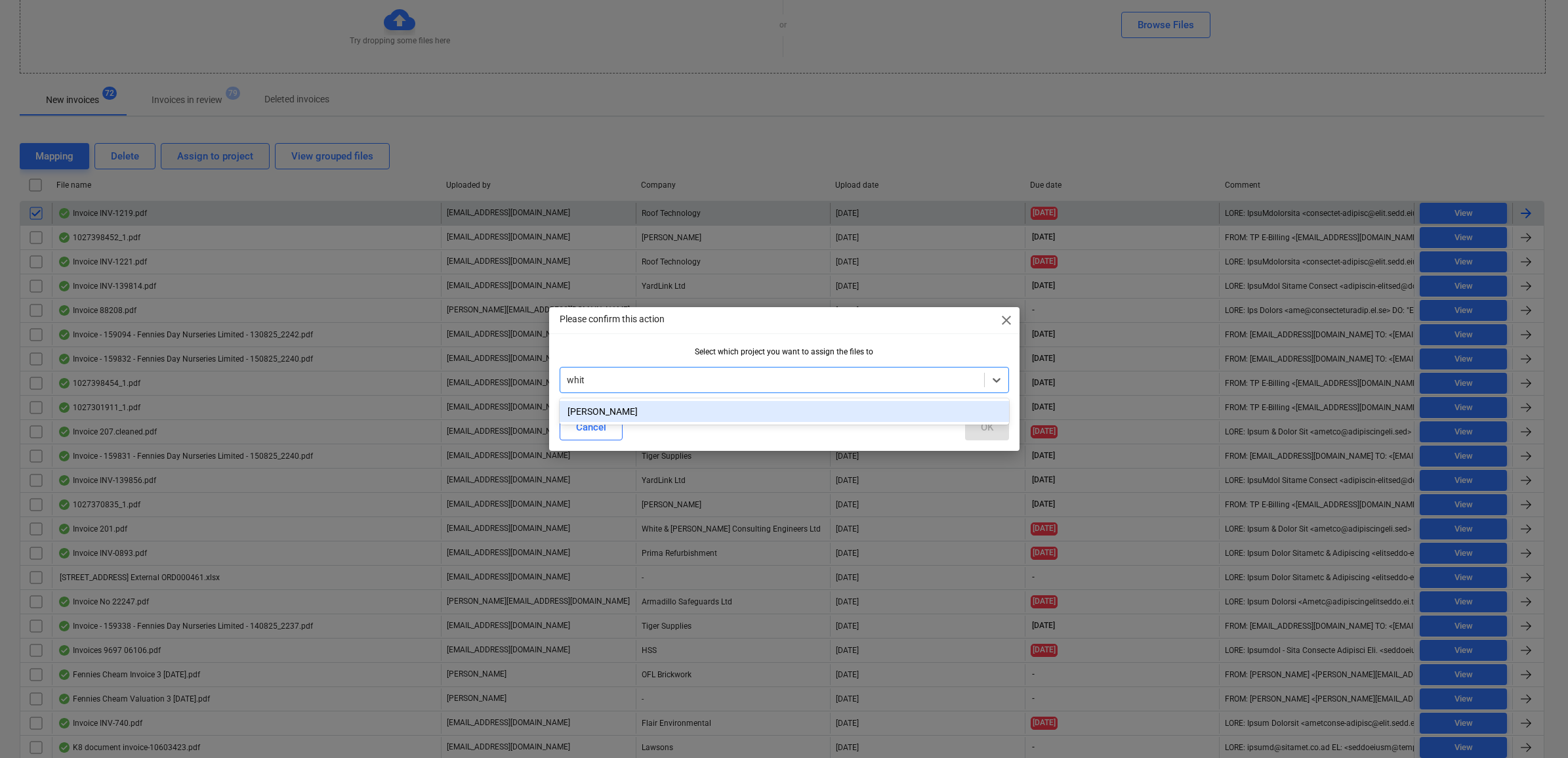
type input "[PERSON_NAME]"
click at [815, 407] on div "[PERSON_NAME]" at bounding box center [784, 411] width 449 height 21
click at [1009, 431] on div "Cancel OK" at bounding box center [784, 427] width 466 height 37
click at [998, 428] on button "OK" at bounding box center [987, 427] width 44 height 26
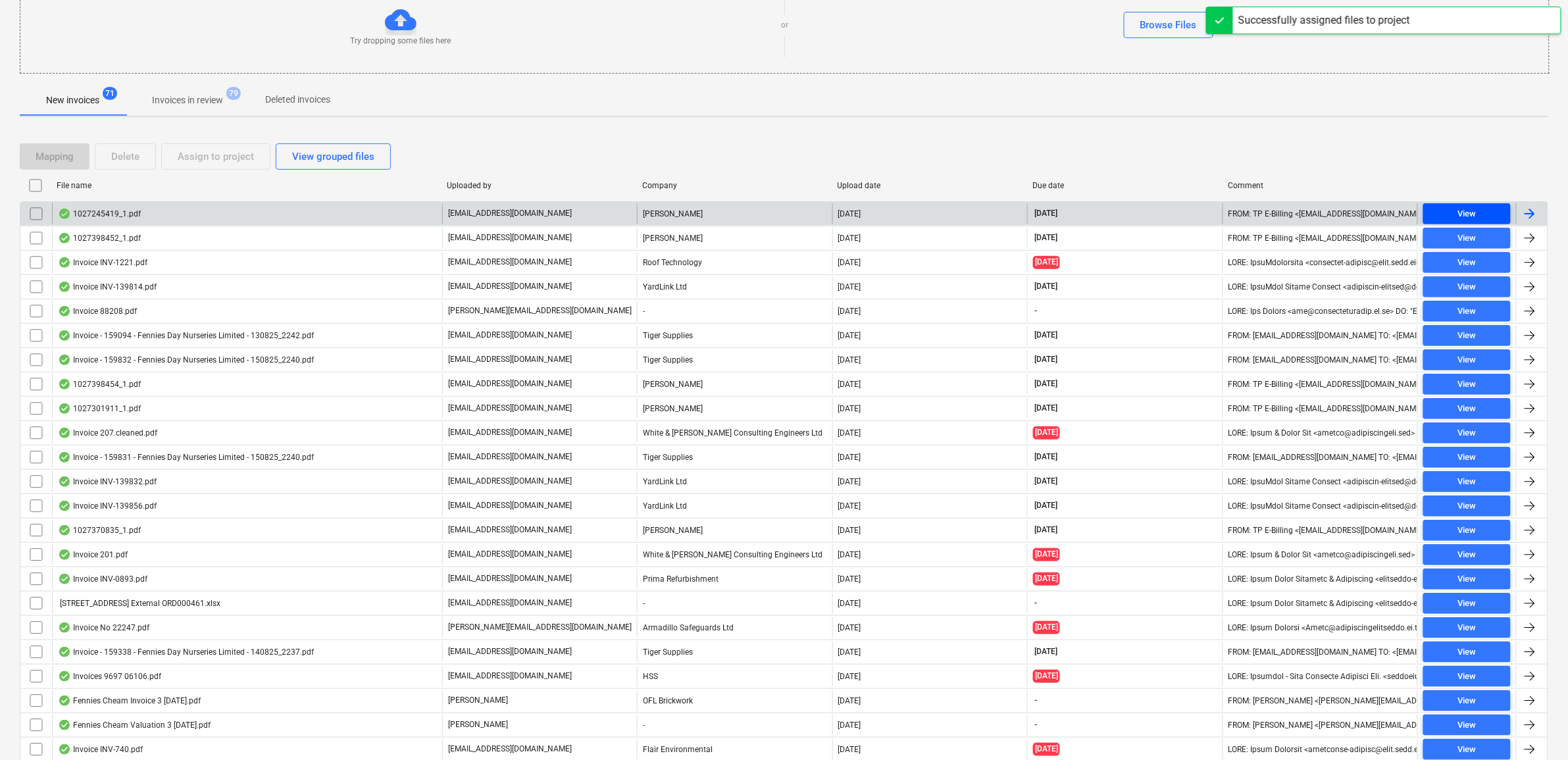
click at [1473, 211] on div "View" at bounding box center [1467, 214] width 19 height 15
click at [29, 212] on input "checkbox" at bounding box center [36, 214] width 21 height 21
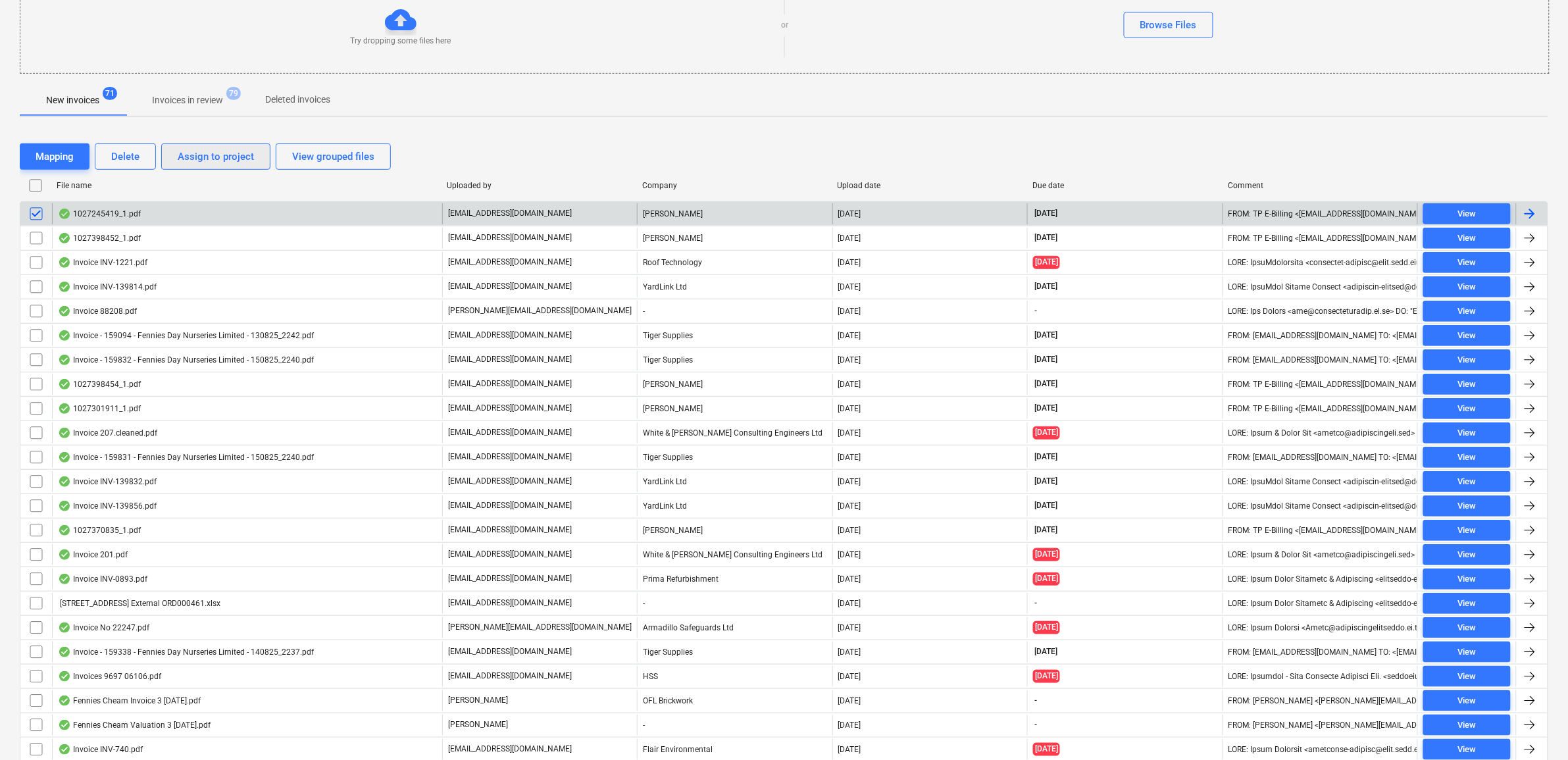
click at [186, 158] on div "Assign to project" at bounding box center [215, 156] width 77 height 17
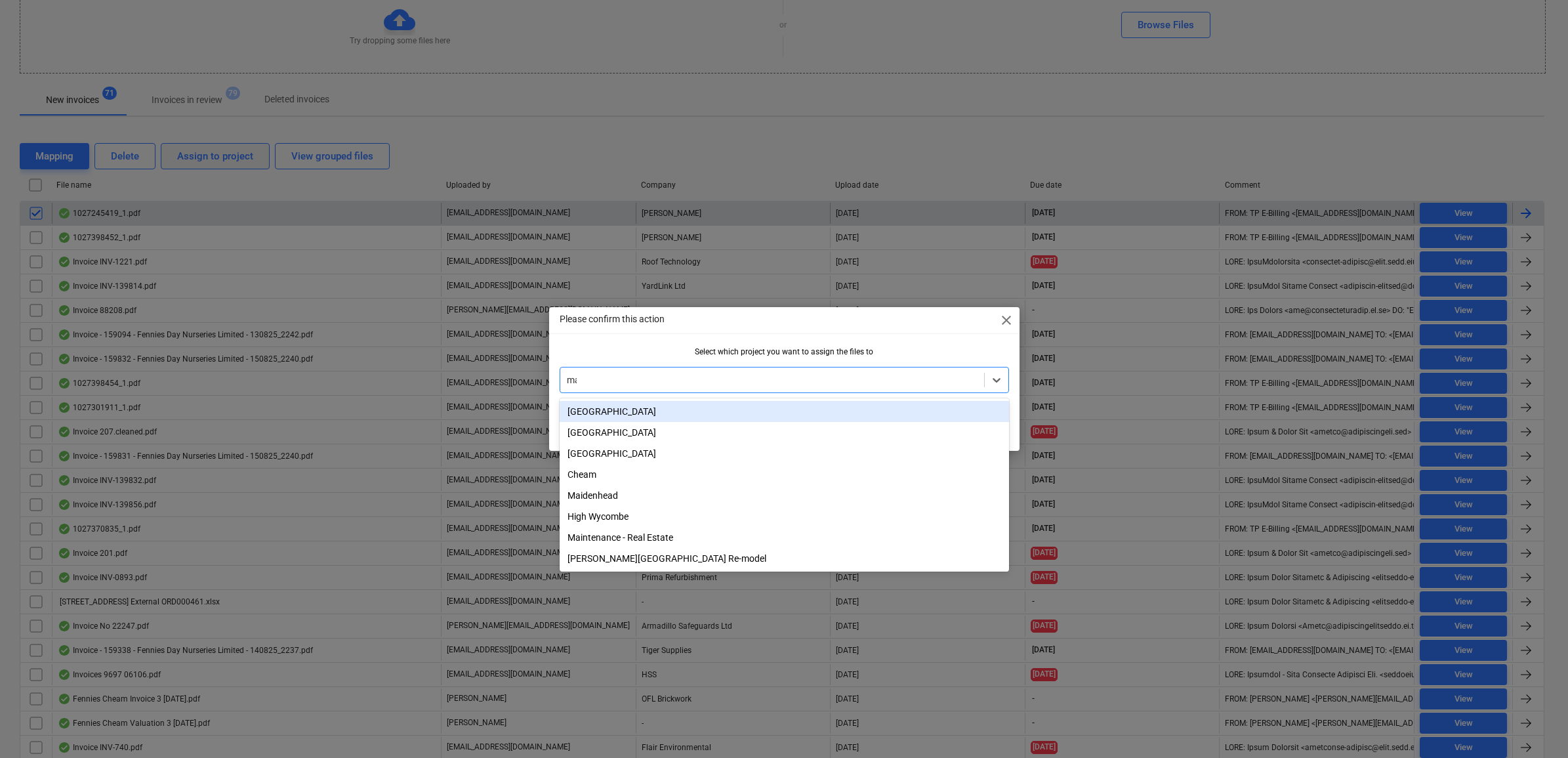
type input "main"
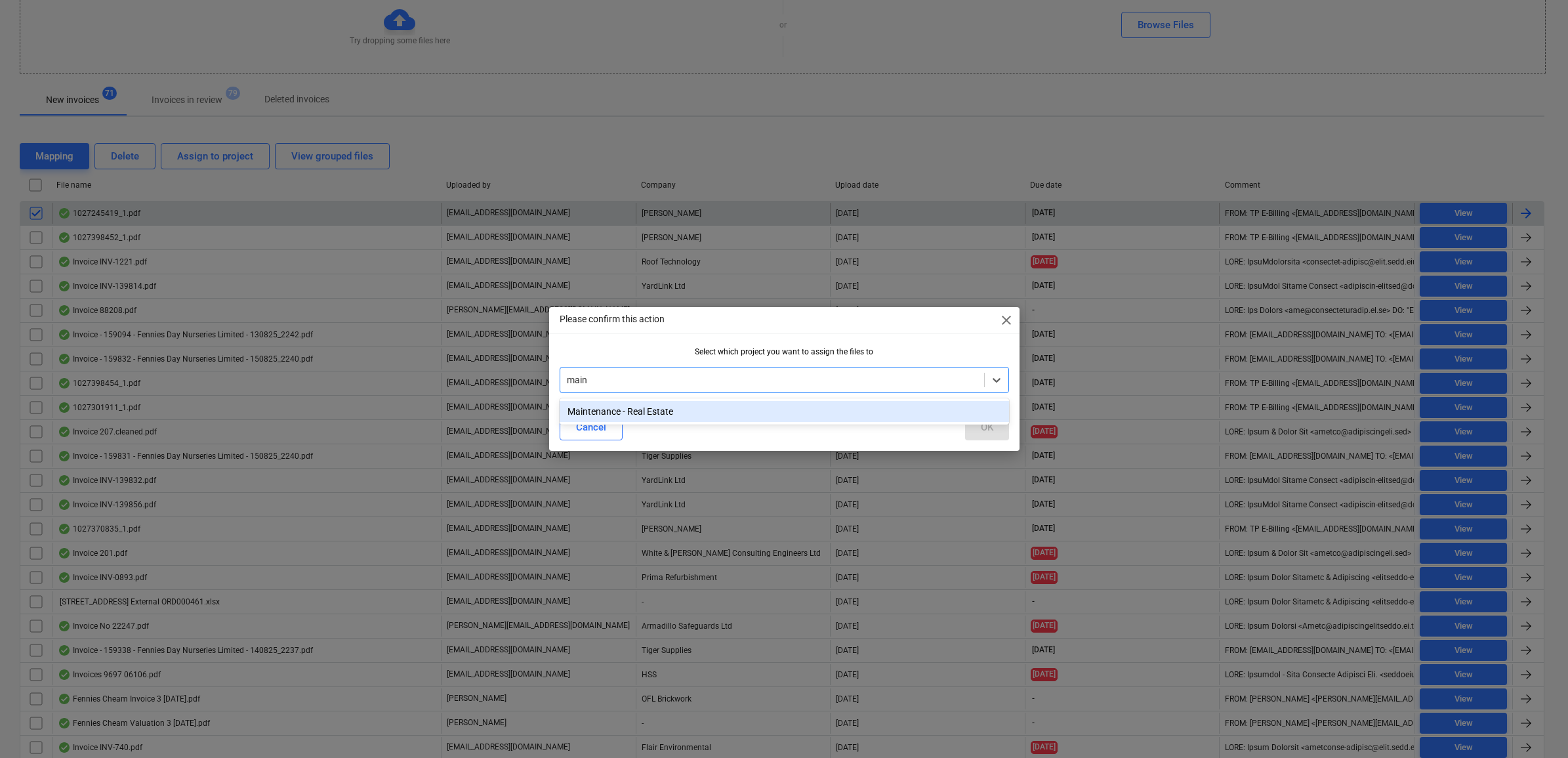
click at [733, 410] on div "Maintenance - Real Estate" at bounding box center [784, 411] width 449 height 21
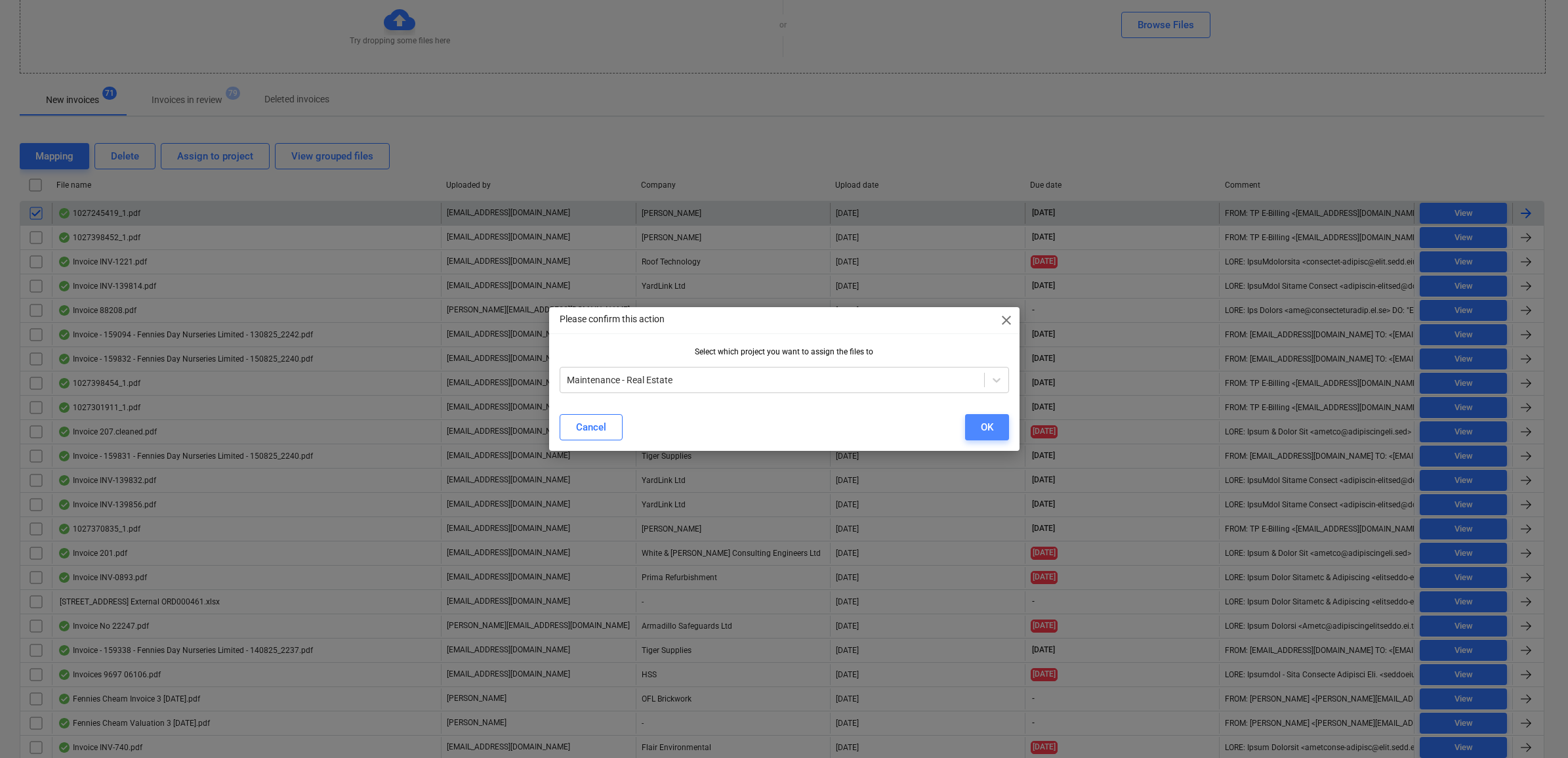
click at [971, 425] on button "OK" at bounding box center [987, 427] width 44 height 26
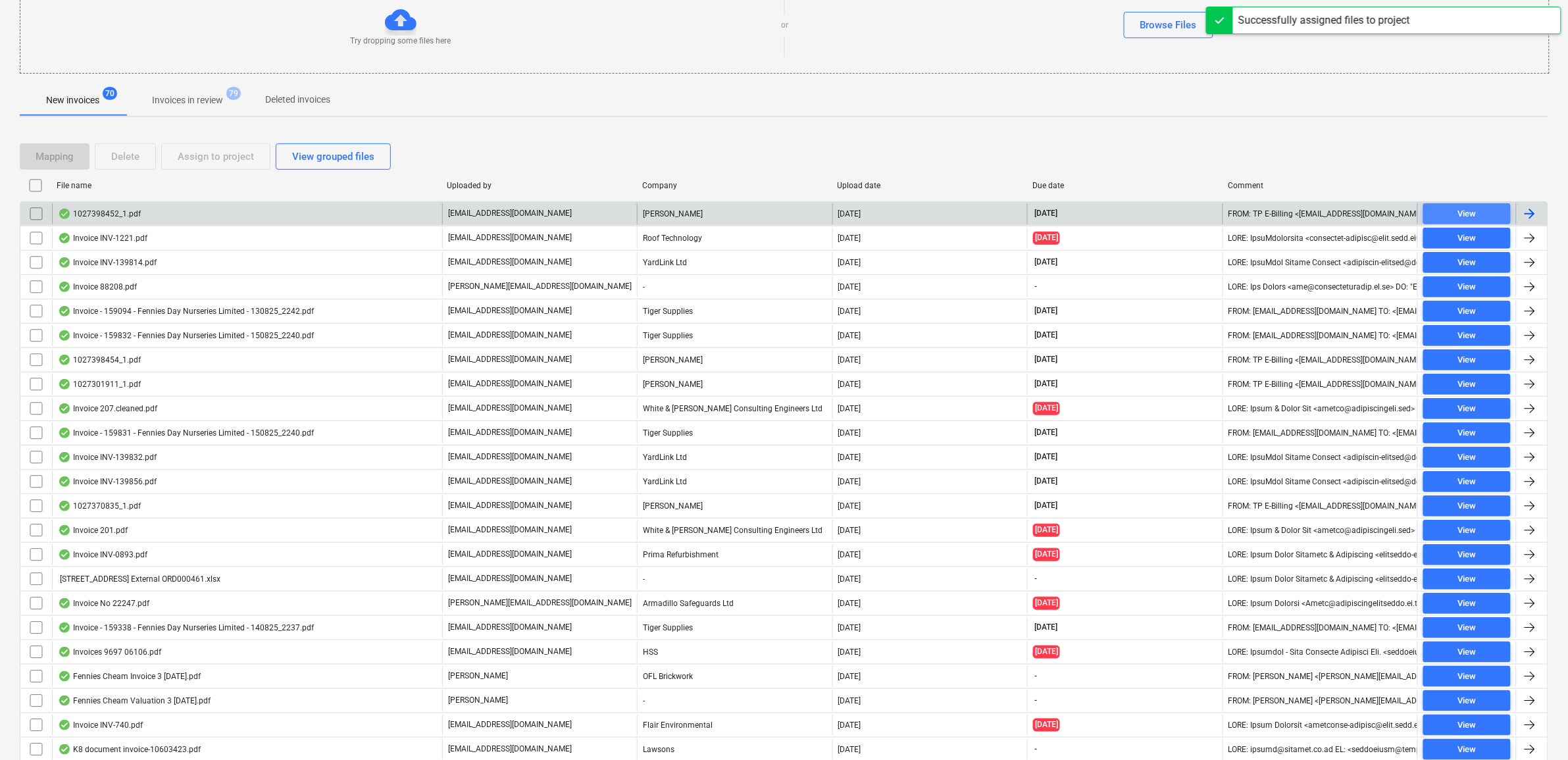
click at [1461, 215] on div "View" at bounding box center [1467, 214] width 19 height 15
click at [28, 214] on input "checkbox" at bounding box center [36, 214] width 21 height 21
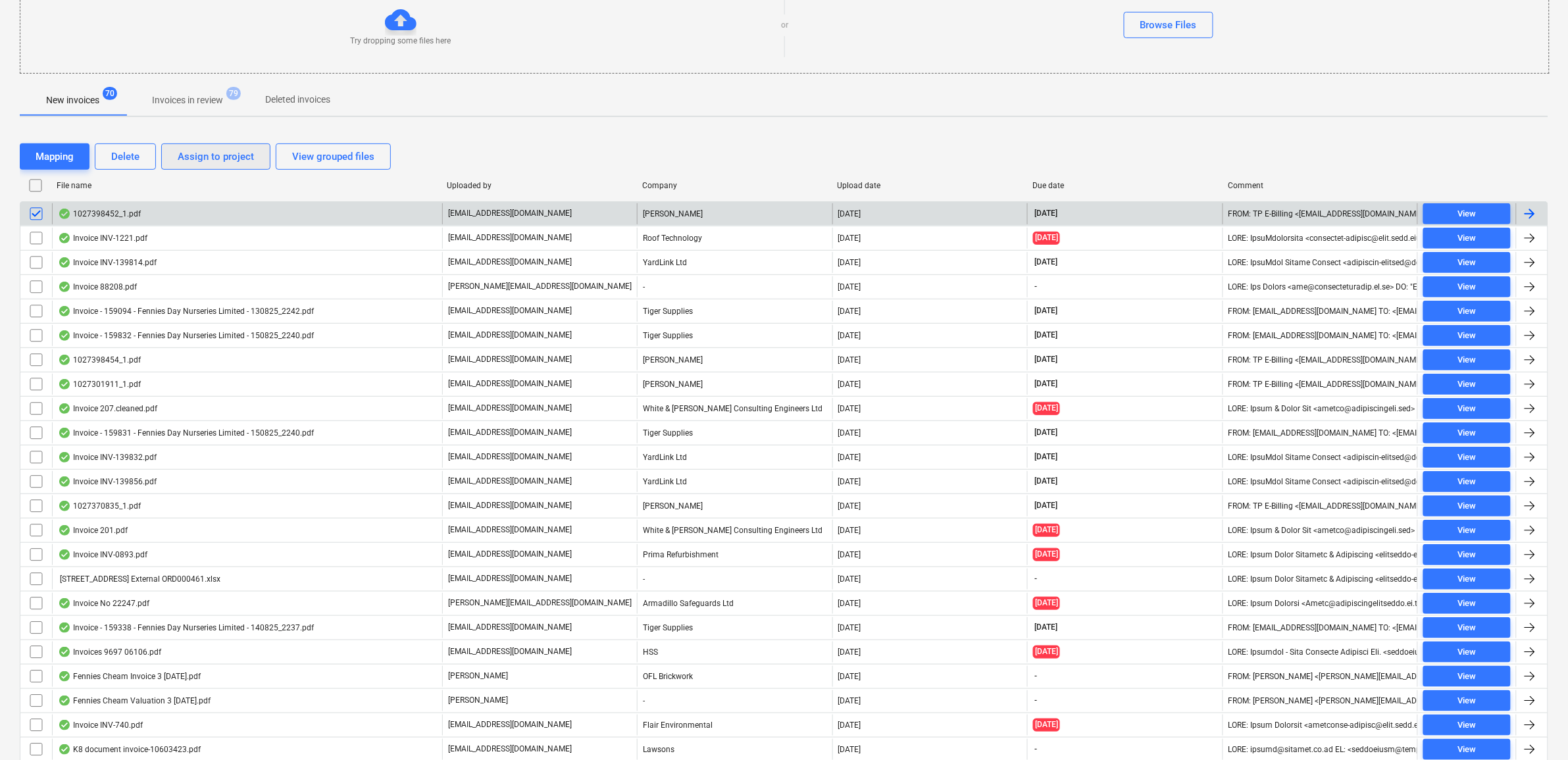
click at [194, 153] on div "Assign to project" at bounding box center [215, 156] width 77 height 17
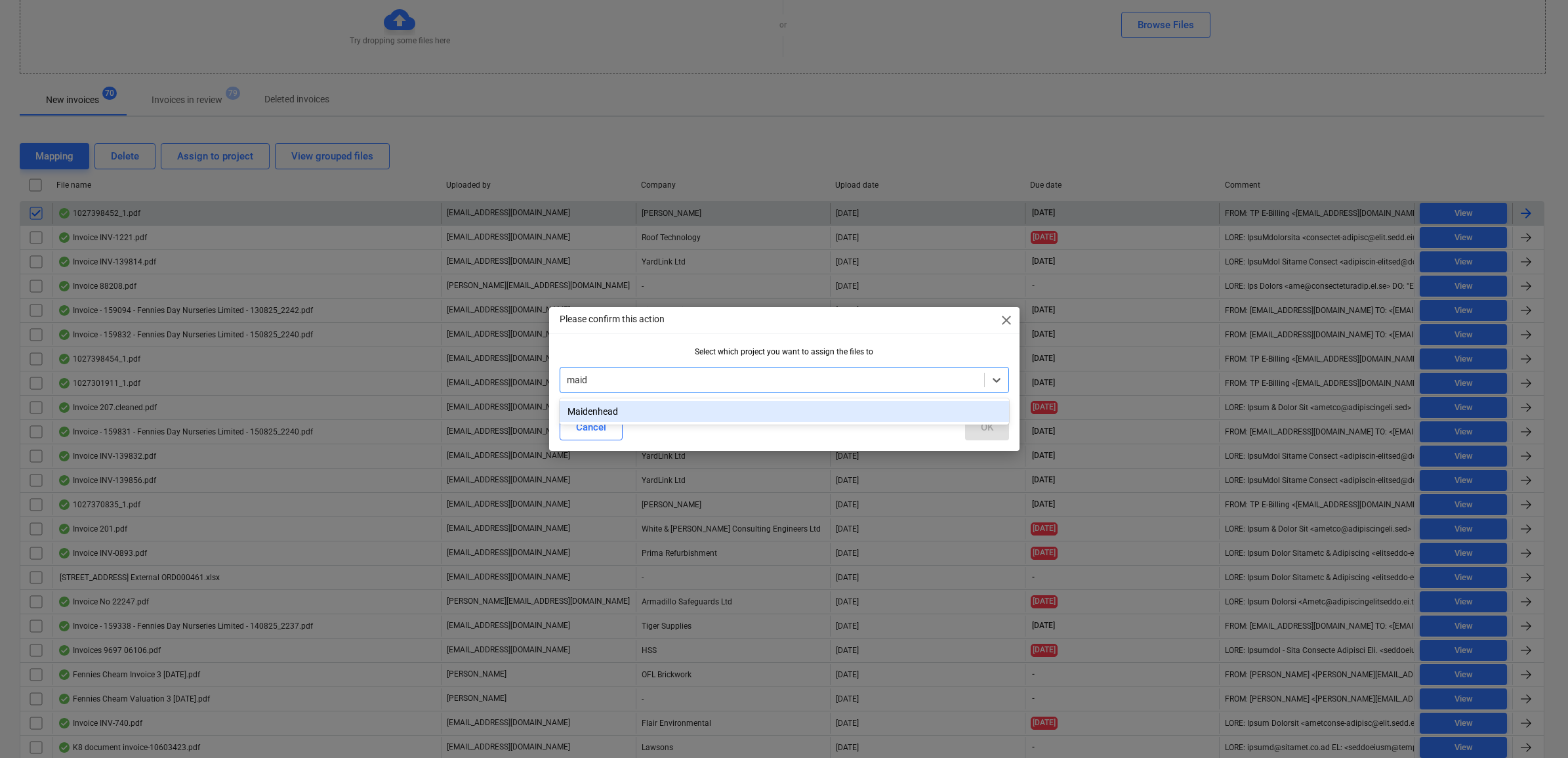
type input "maide"
click at [709, 411] on div "Maidenhead" at bounding box center [784, 411] width 449 height 21
click at [994, 426] on button "OK" at bounding box center [987, 427] width 44 height 26
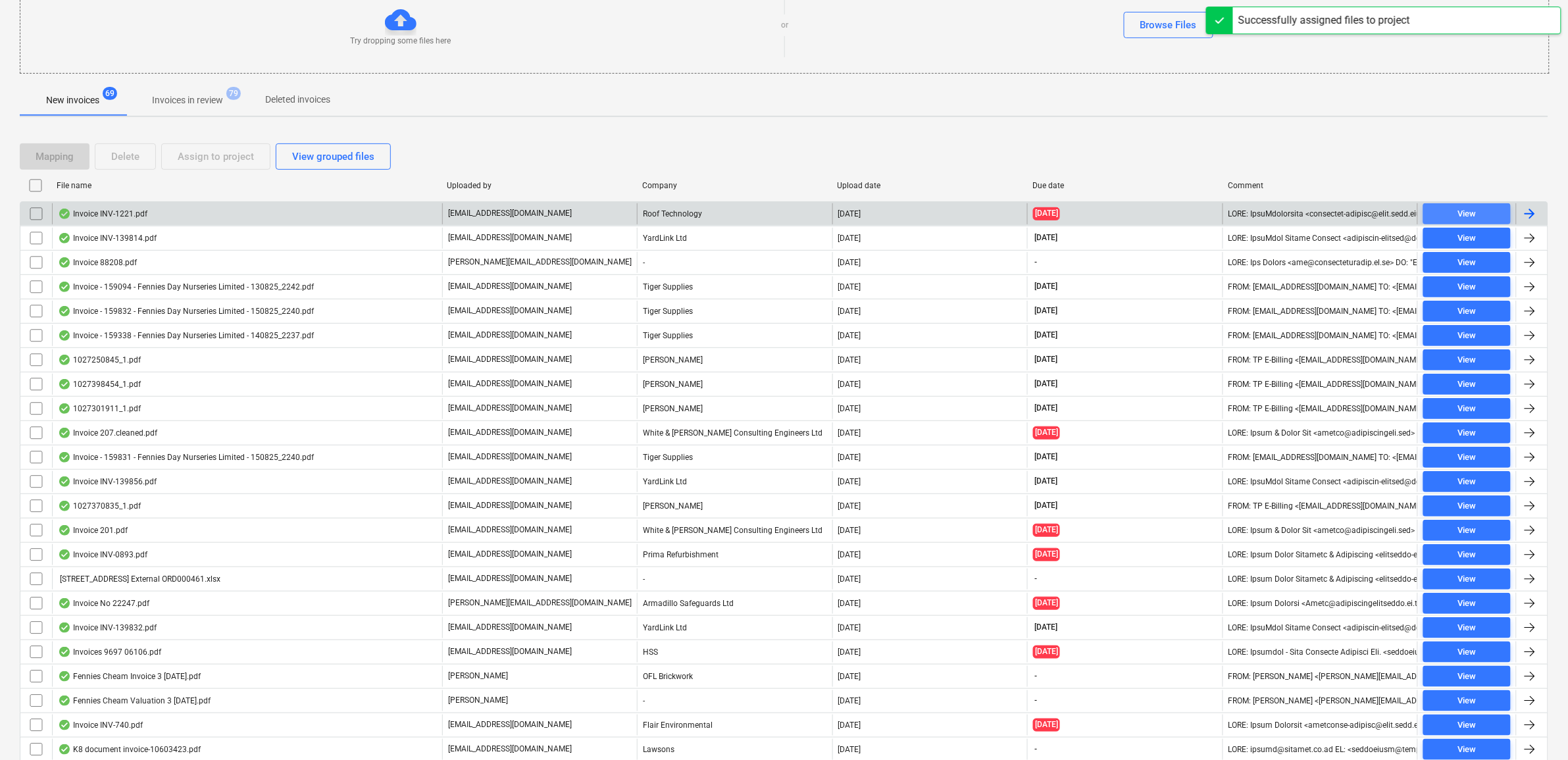
click at [1491, 212] on span "View" at bounding box center [1467, 214] width 77 height 15
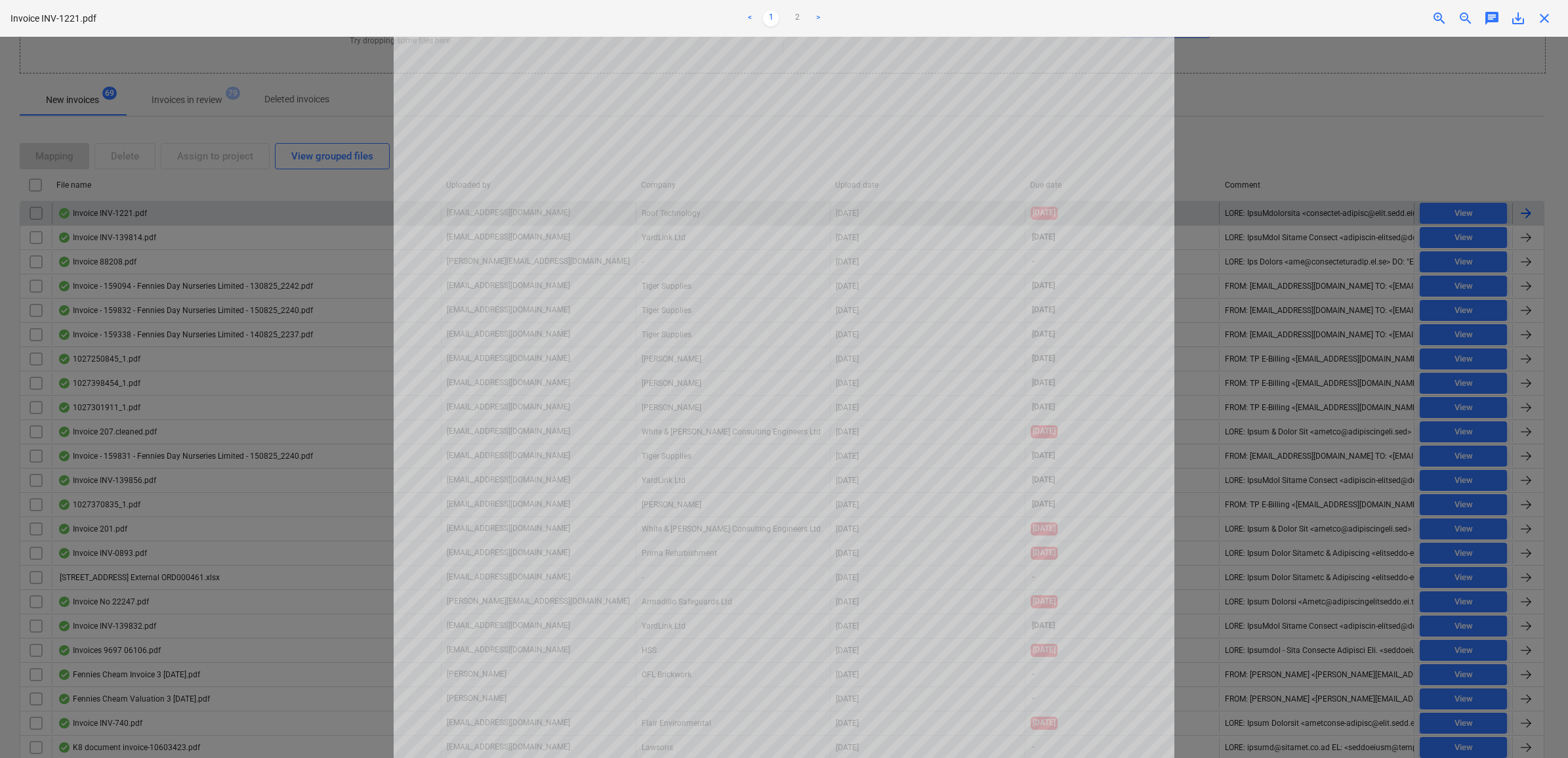
scroll to position [82, 0]
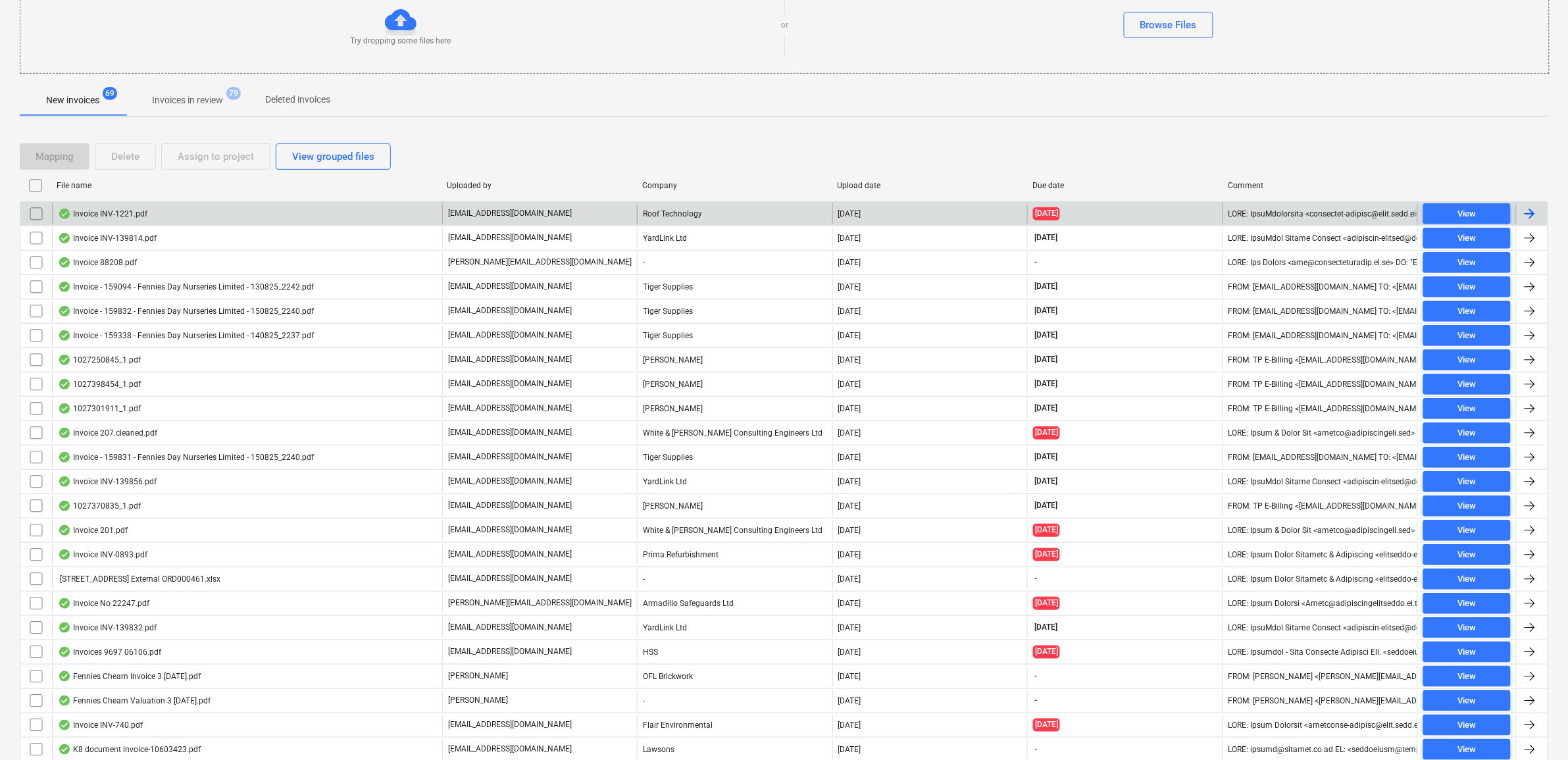
click at [34, 217] on input "checkbox" at bounding box center [36, 214] width 21 height 21
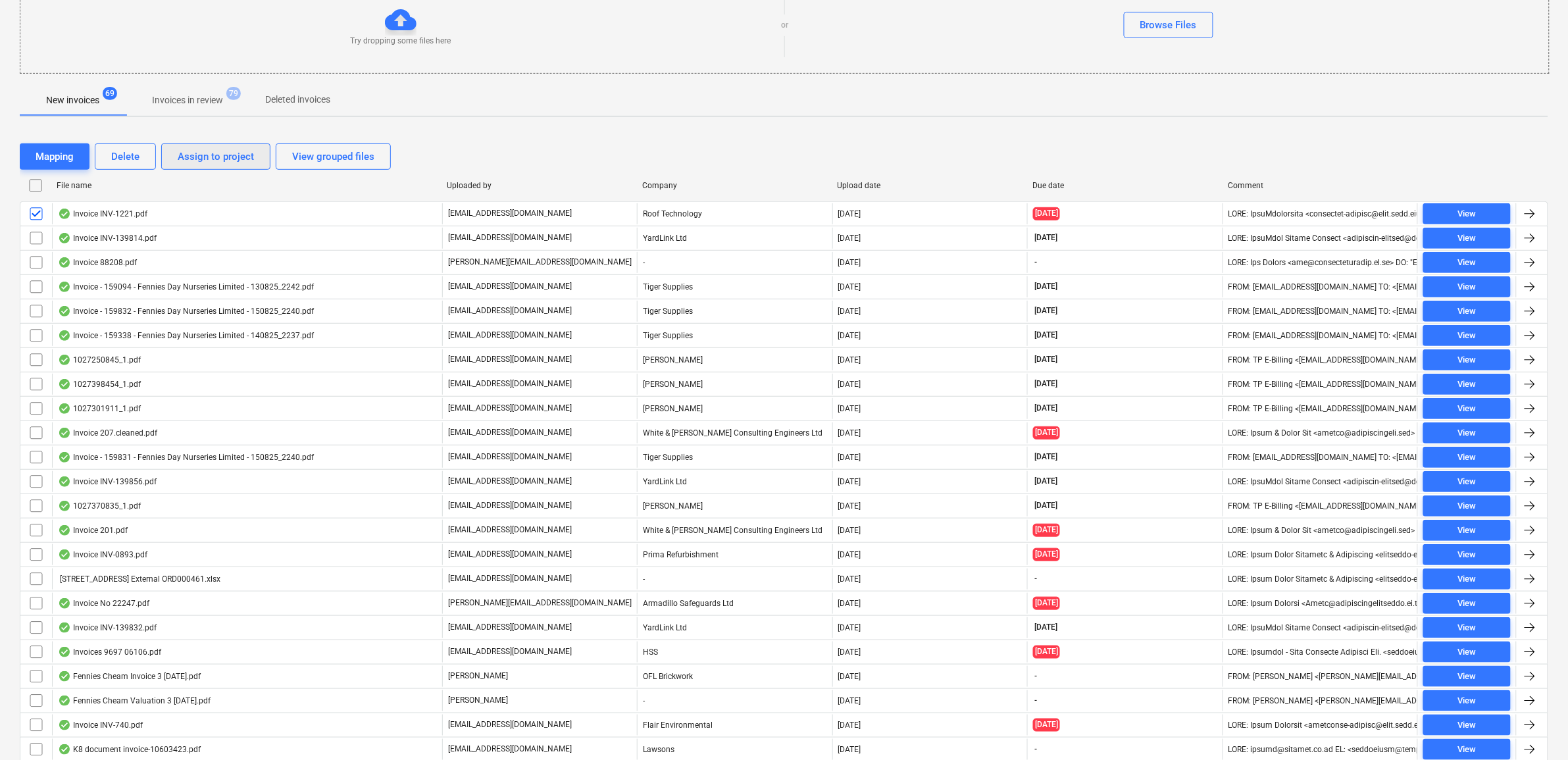
click at [211, 156] on div "Assign to project" at bounding box center [215, 156] width 77 height 17
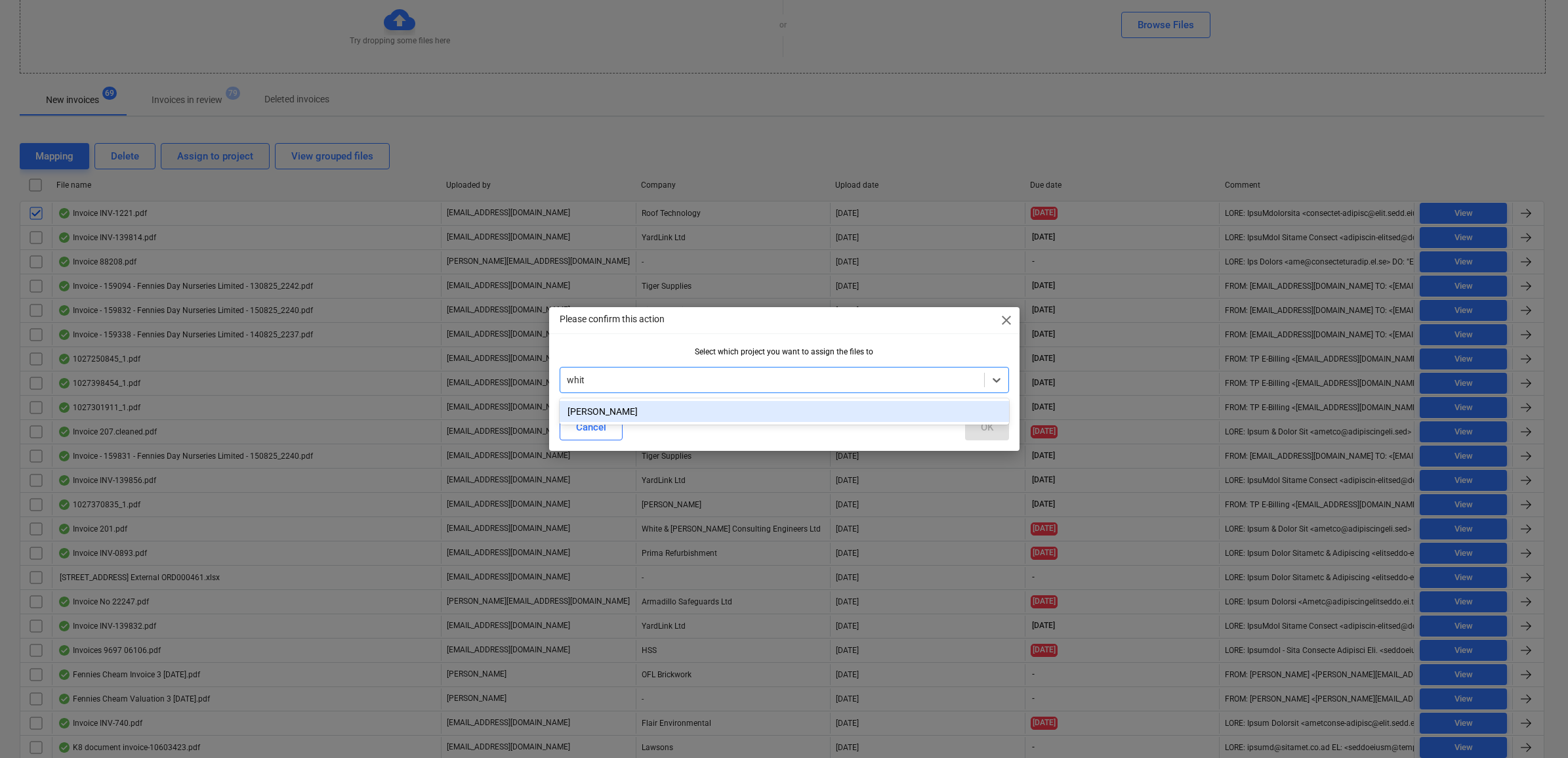
type input "[PERSON_NAME]"
click at [941, 411] on div "[PERSON_NAME]" at bounding box center [784, 411] width 449 height 21
click at [977, 425] on button "OK" at bounding box center [987, 427] width 44 height 26
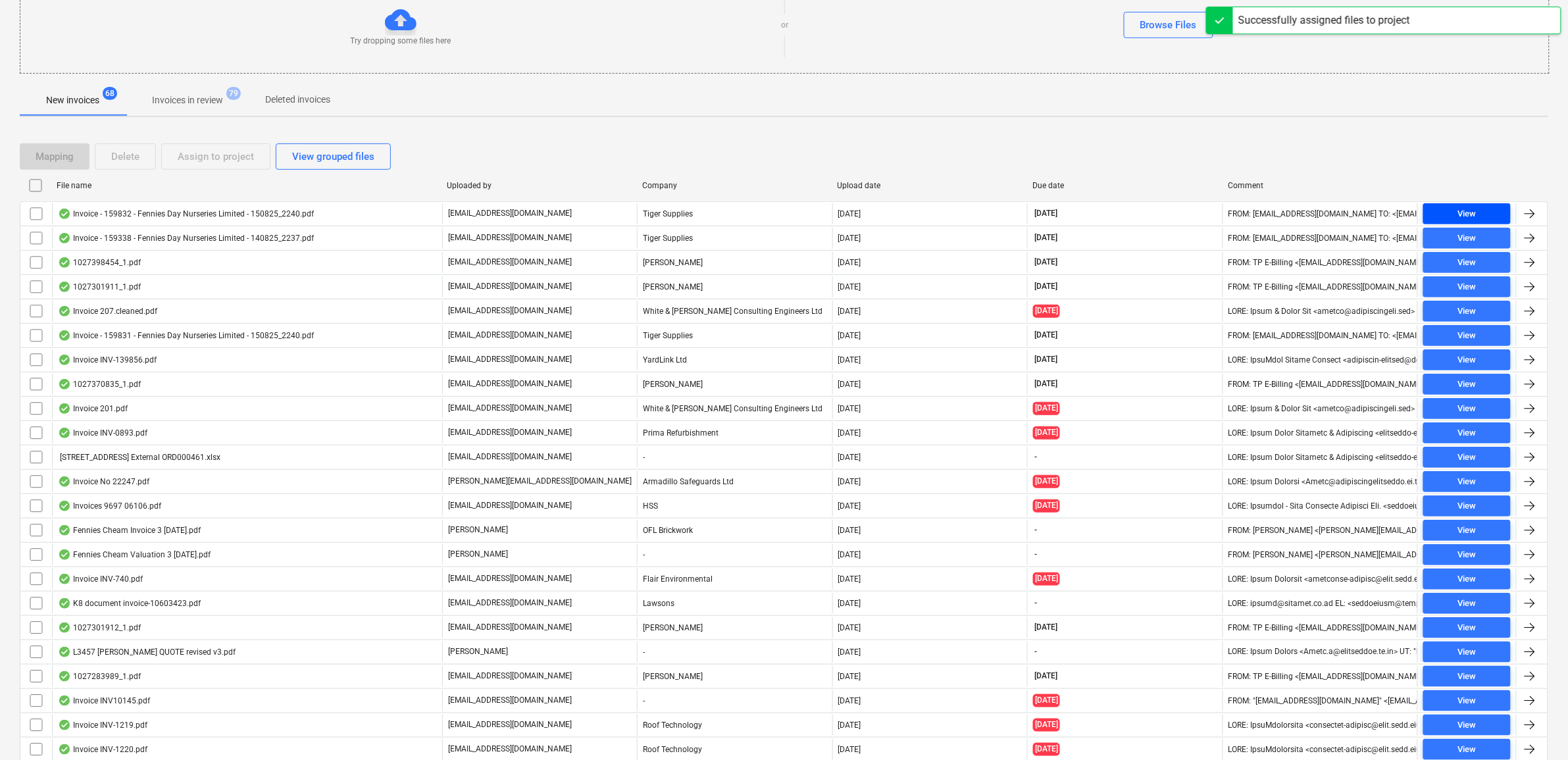
click at [1487, 212] on span "View" at bounding box center [1467, 214] width 77 height 15
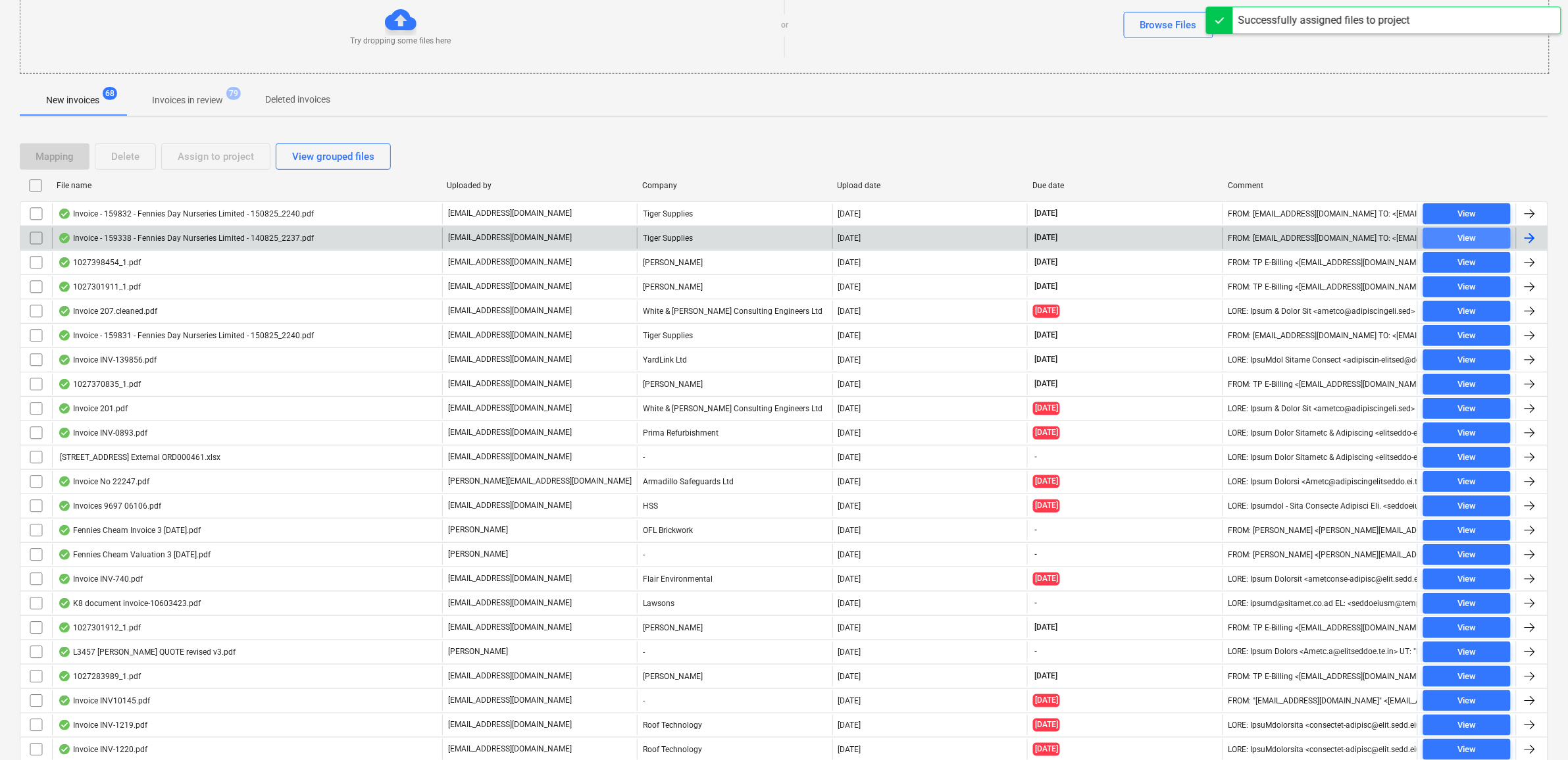
click at [1484, 235] on span "View" at bounding box center [1467, 238] width 77 height 15
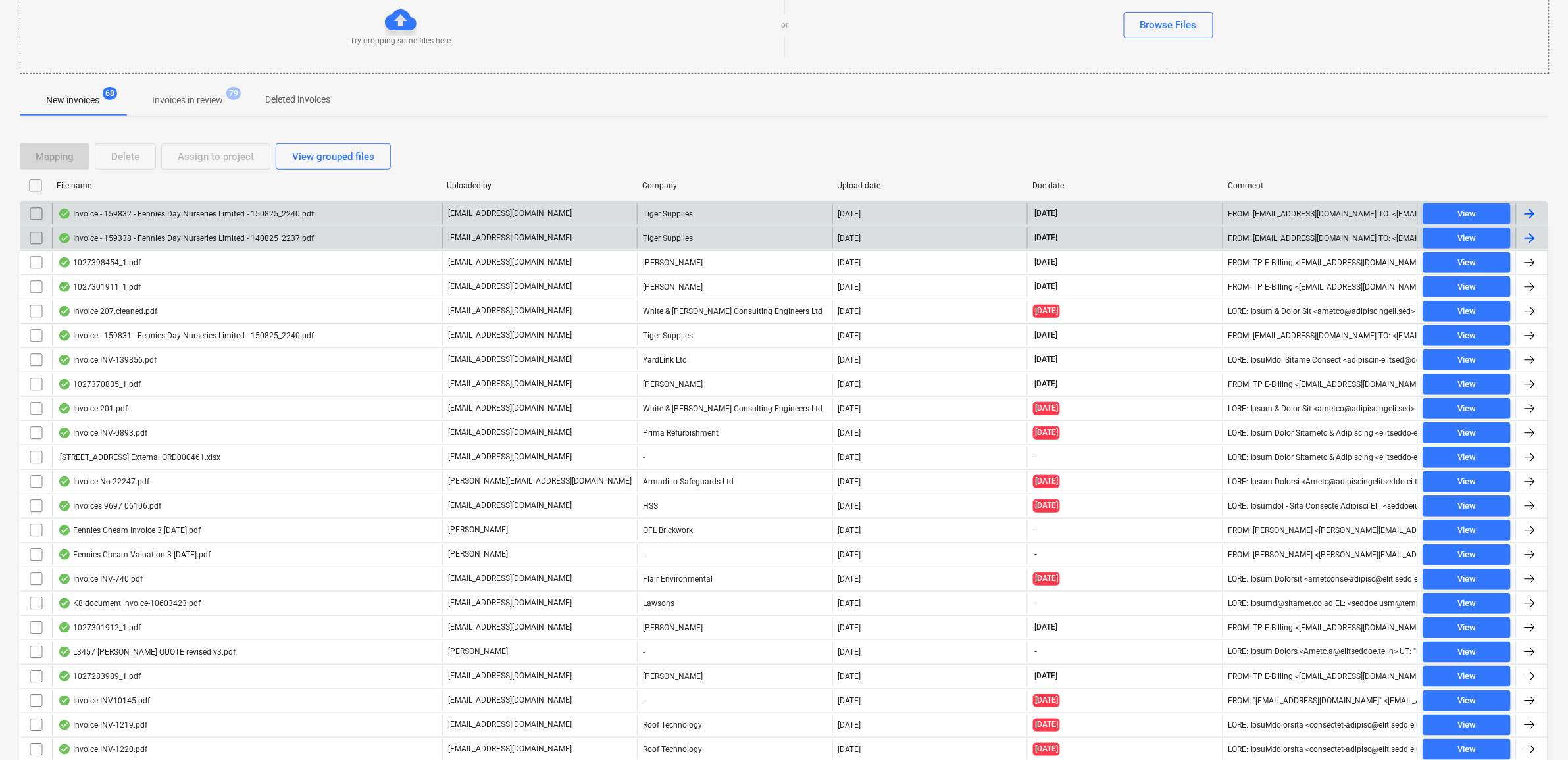
click at [35, 209] on input "checkbox" at bounding box center [36, 214] width 21 height 21
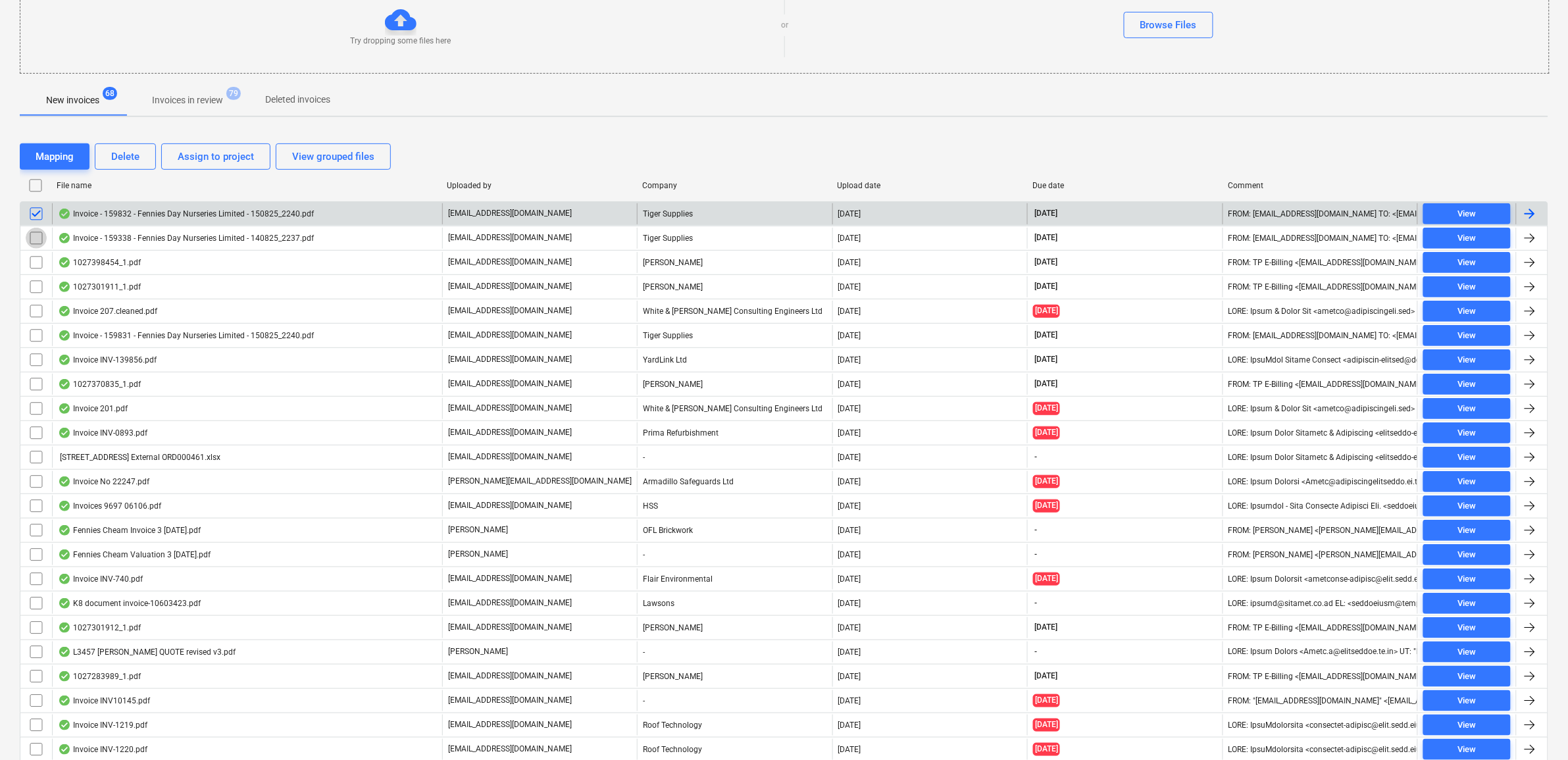
drag, startPoint x: 30, startPoint y: 238, endPoint x: 70, endPoint y: 224, distance: 42.4
click at [32, 238] on input "checkbox" at bounding box center [36, 238] width 21 height 21
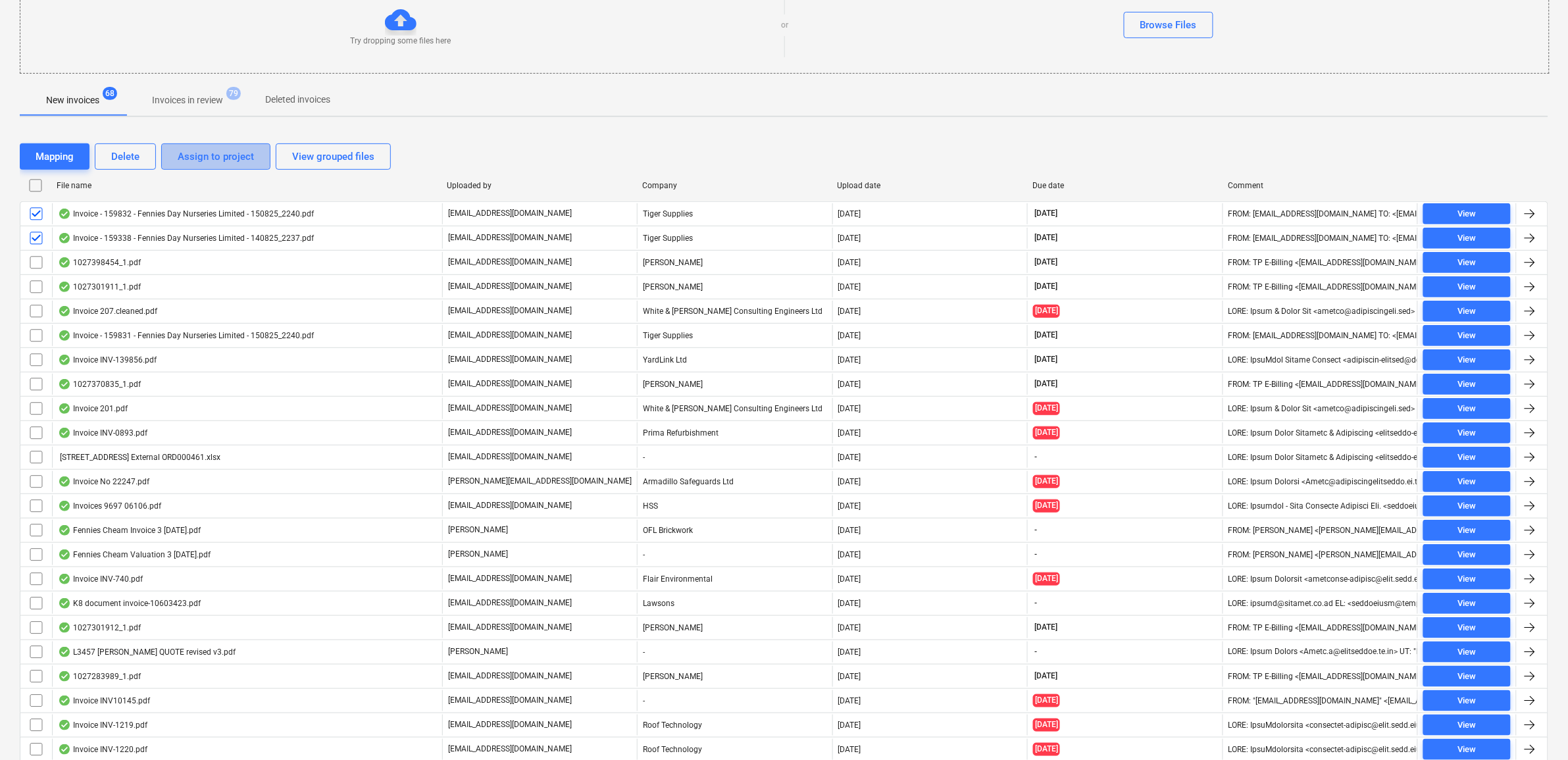
click at [206, 159] on div "Assign to project" at bounding box center [215, 156] width 77 height 17
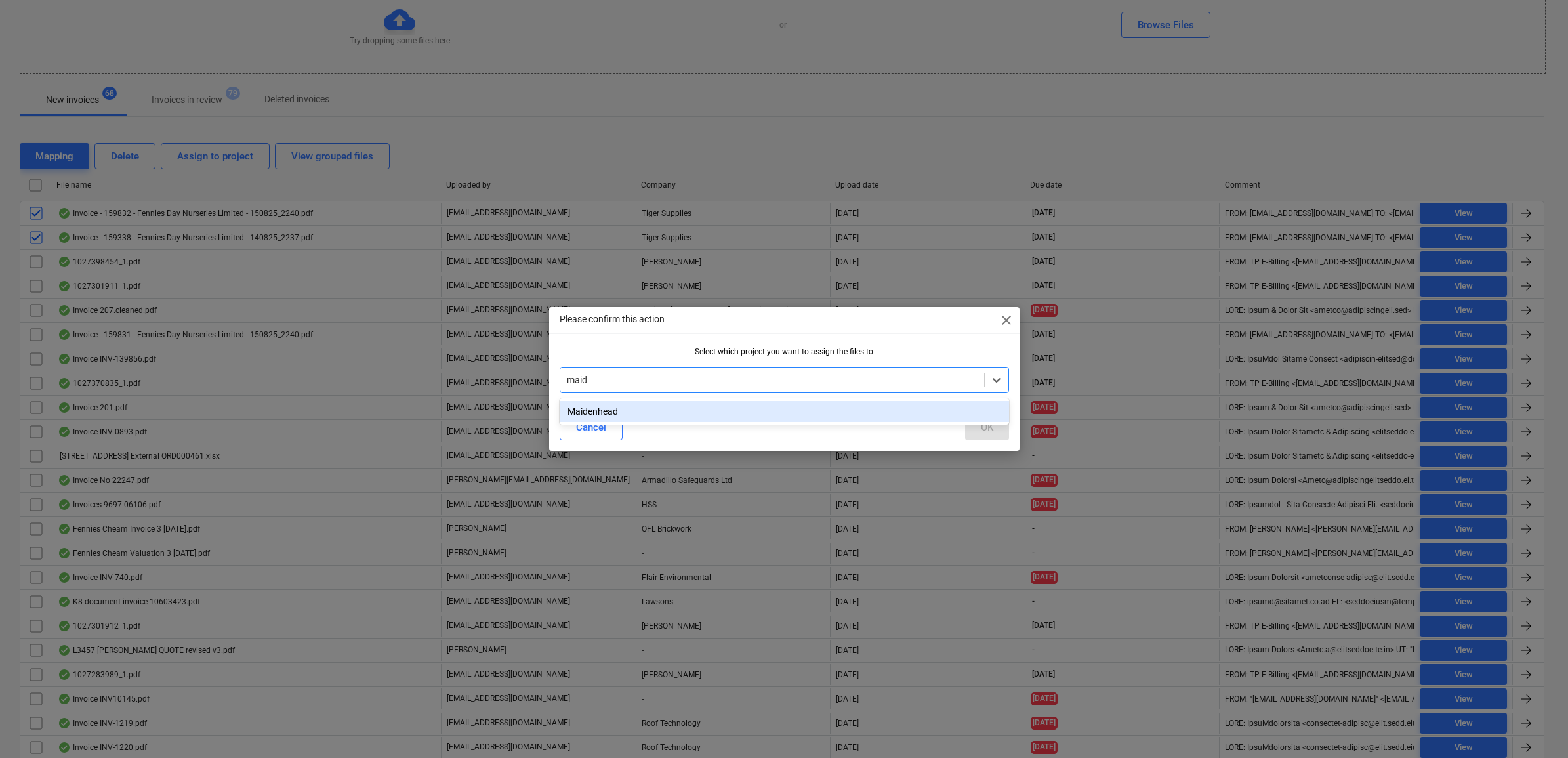
type input "maid"
click at [859, 397] on div "Select which project you want to assign the files to option Maidenhead focused,…" at bounding box center [784, 375] width 470 height 56
click at [868, 392] on div at bounding box center [784, 380] width 449 height 26
type input "maide"
click at [856, 415] on div "Maidenhead" at bounding box center [784, 411] width 449 height 21
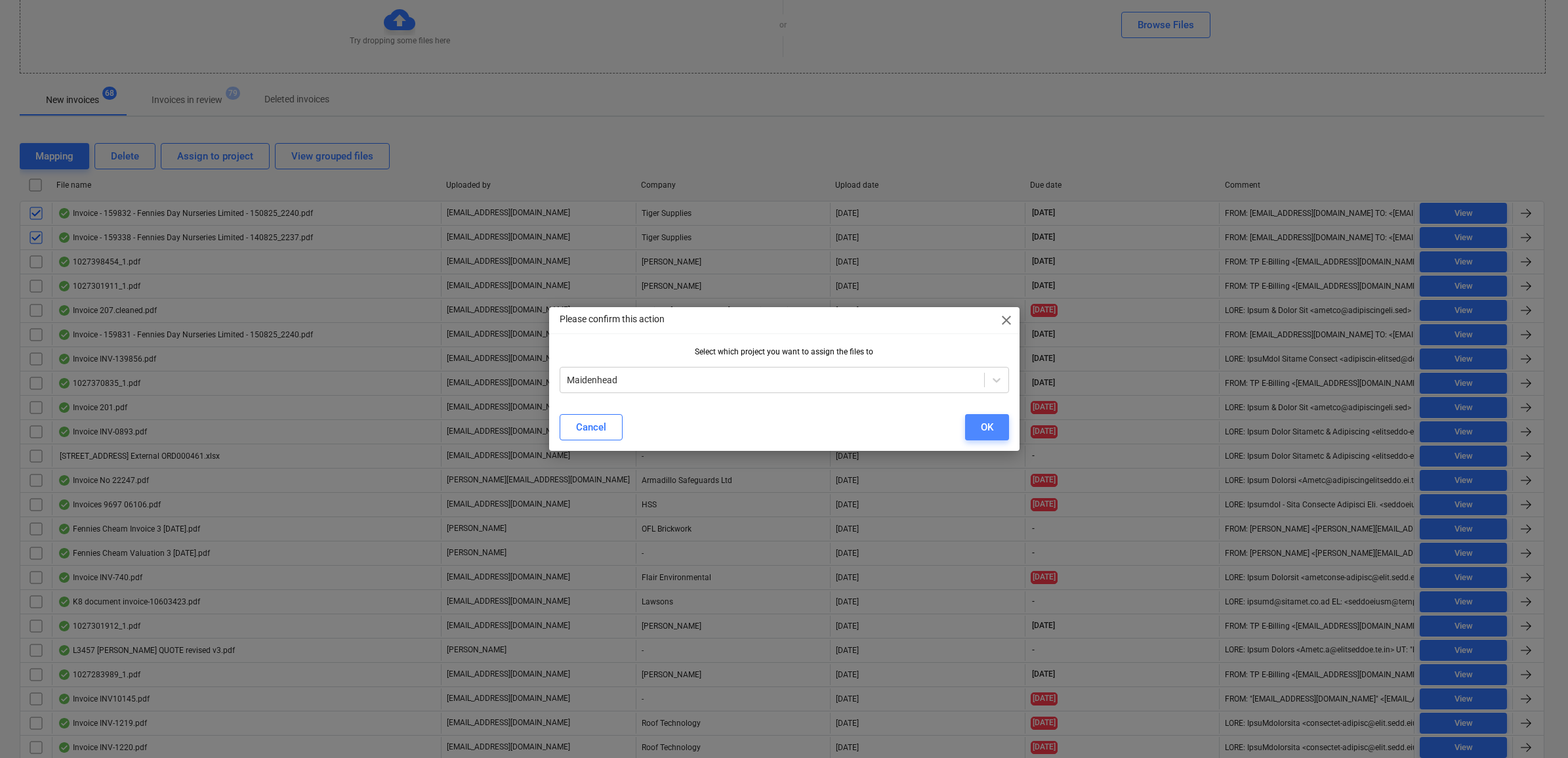
click at [988, 428] on div "OK" at bounding box center [987, 427] width 12 height 17
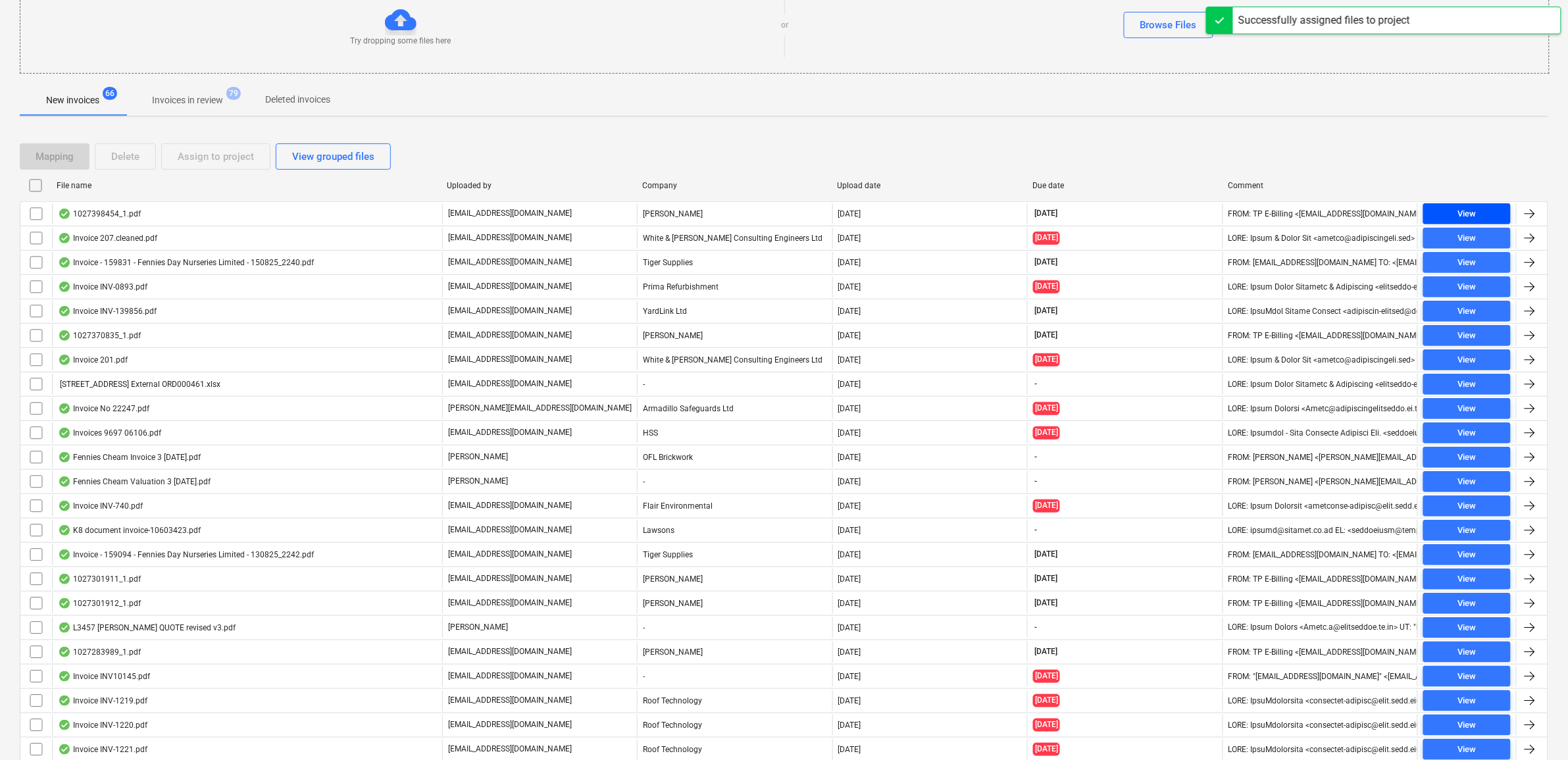
click at [1478, 209] on span "View" at bounding box center [1467, 214] width 77 height 15
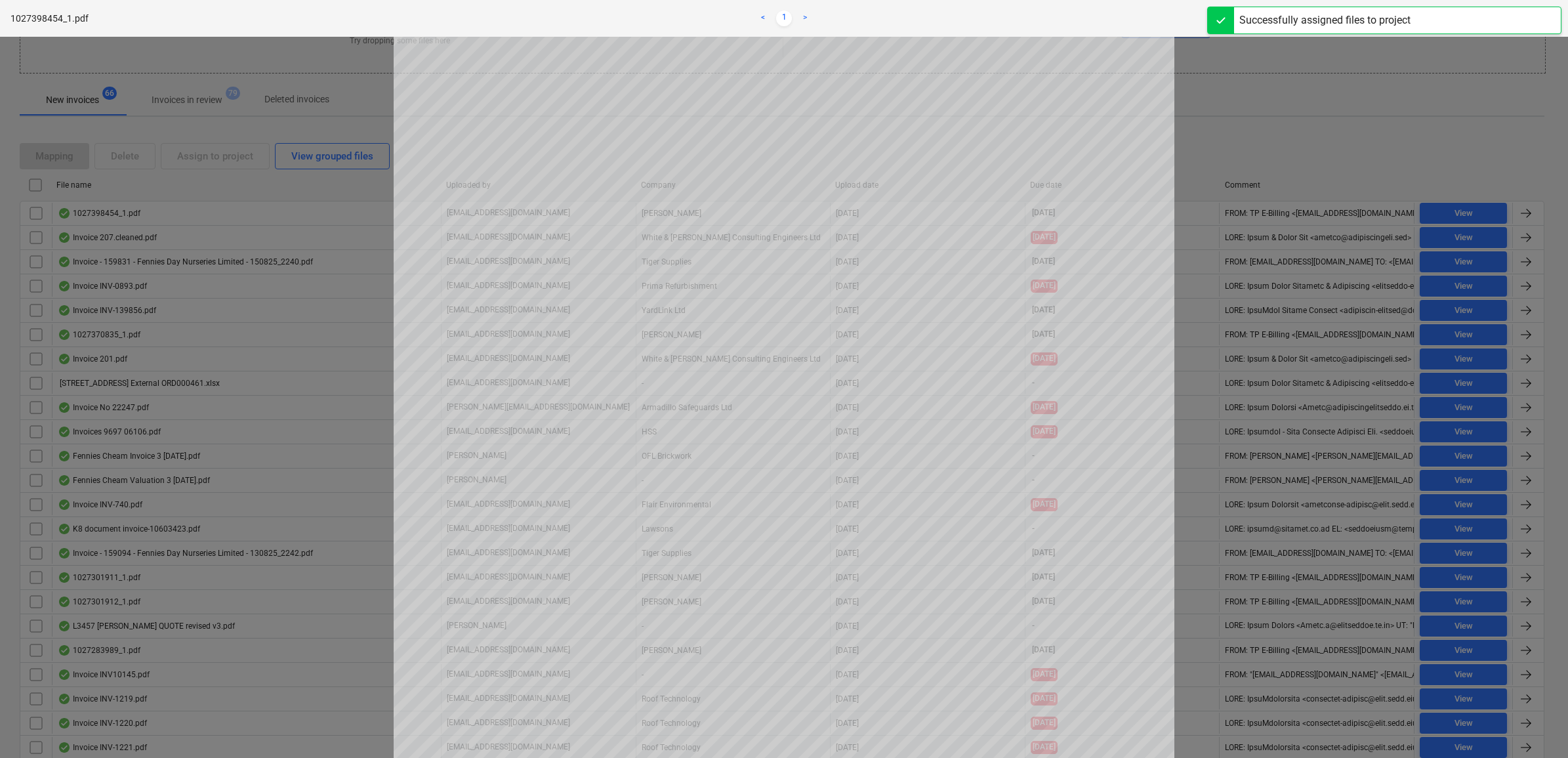
scroll to position [82, 0]
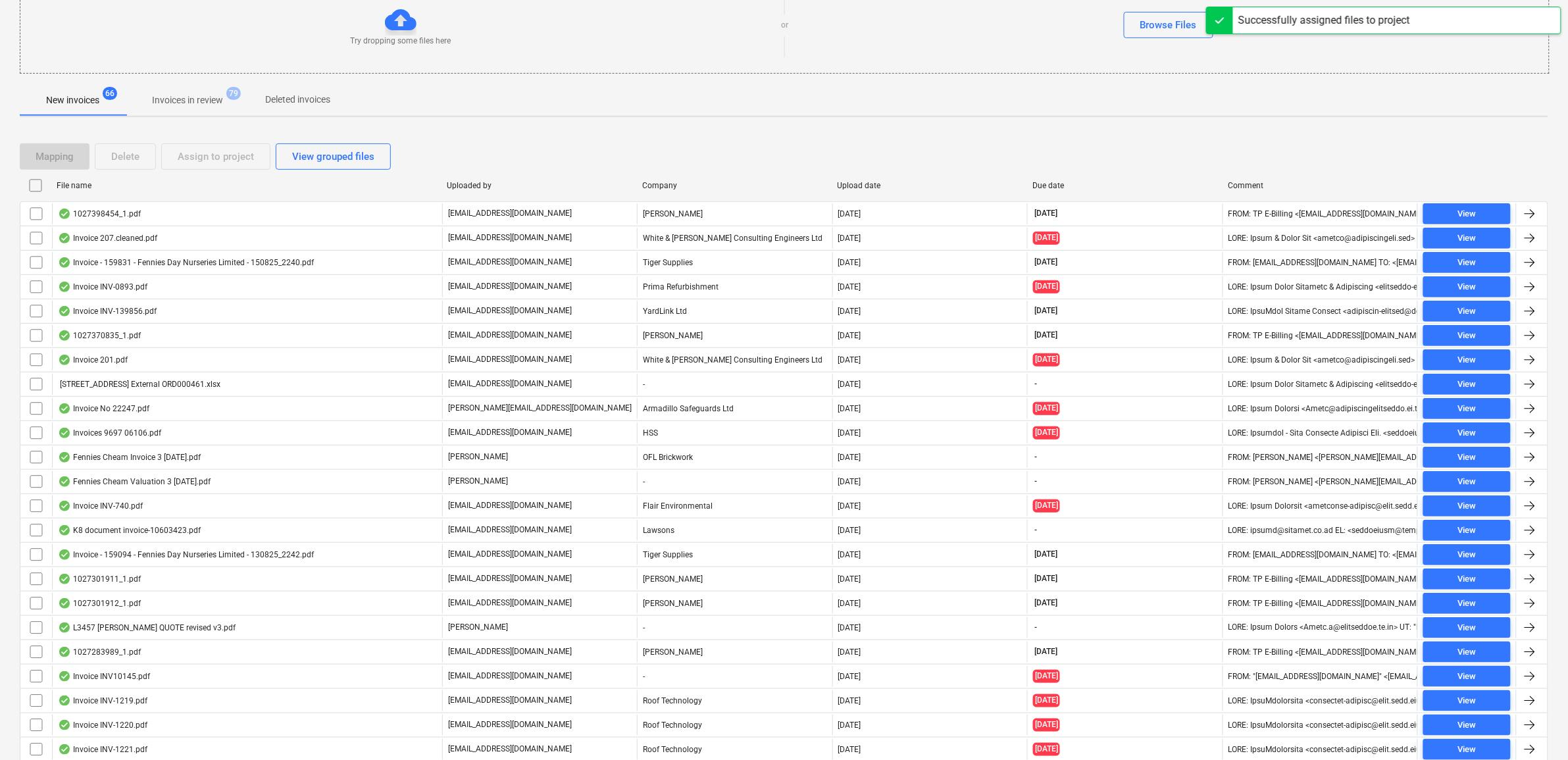
click at [32, 217] on input "checkbox" at bounding box center [36, 214] width 21 height 21
click at [198, 156] on div "Assign to project" at bounding box center [215, 156] width 77 height 17
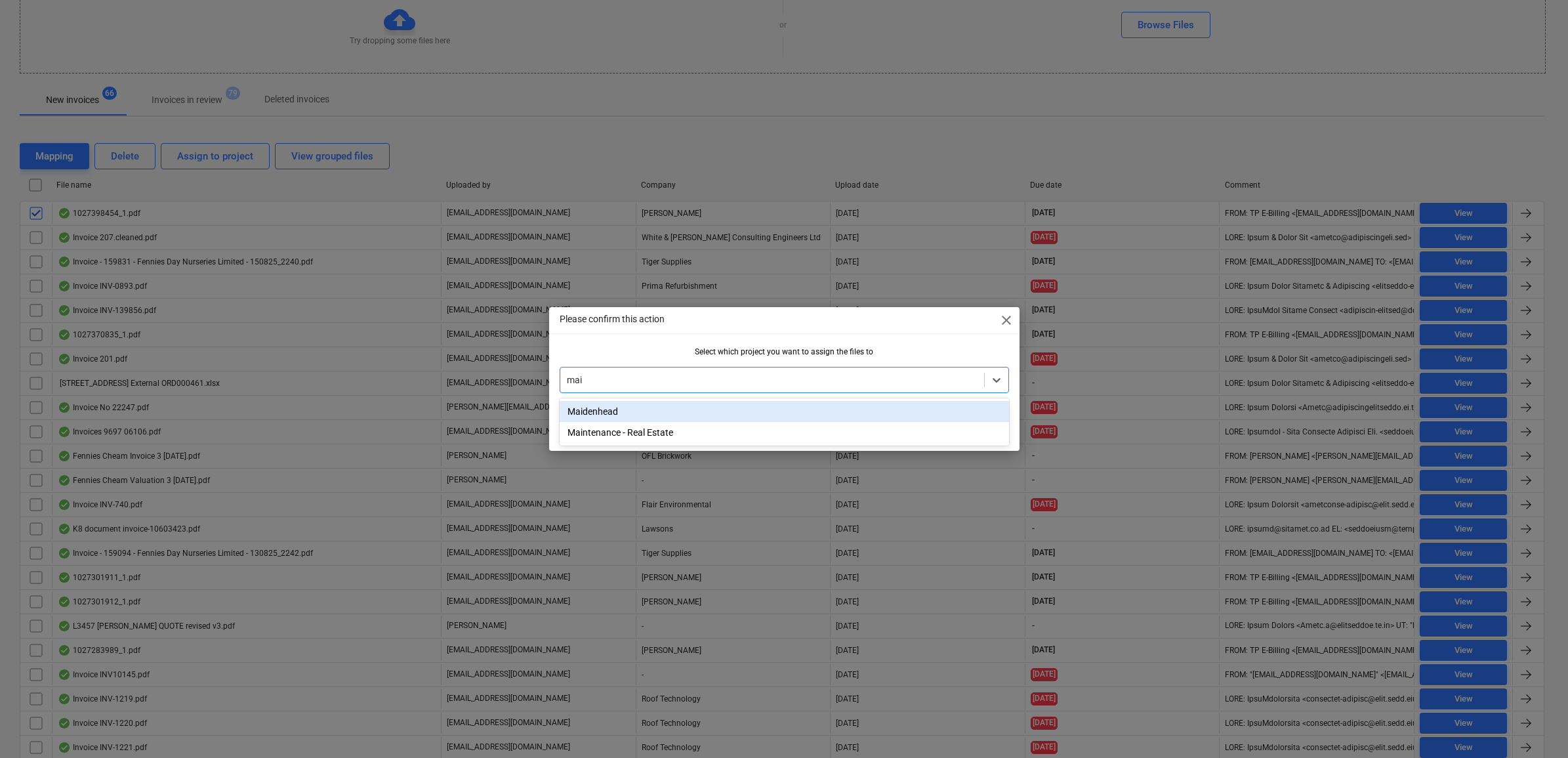
type input "maid"
click at [758, 410] on div "Maidenhead" at bounding box center [784, 411] width 449 height 21
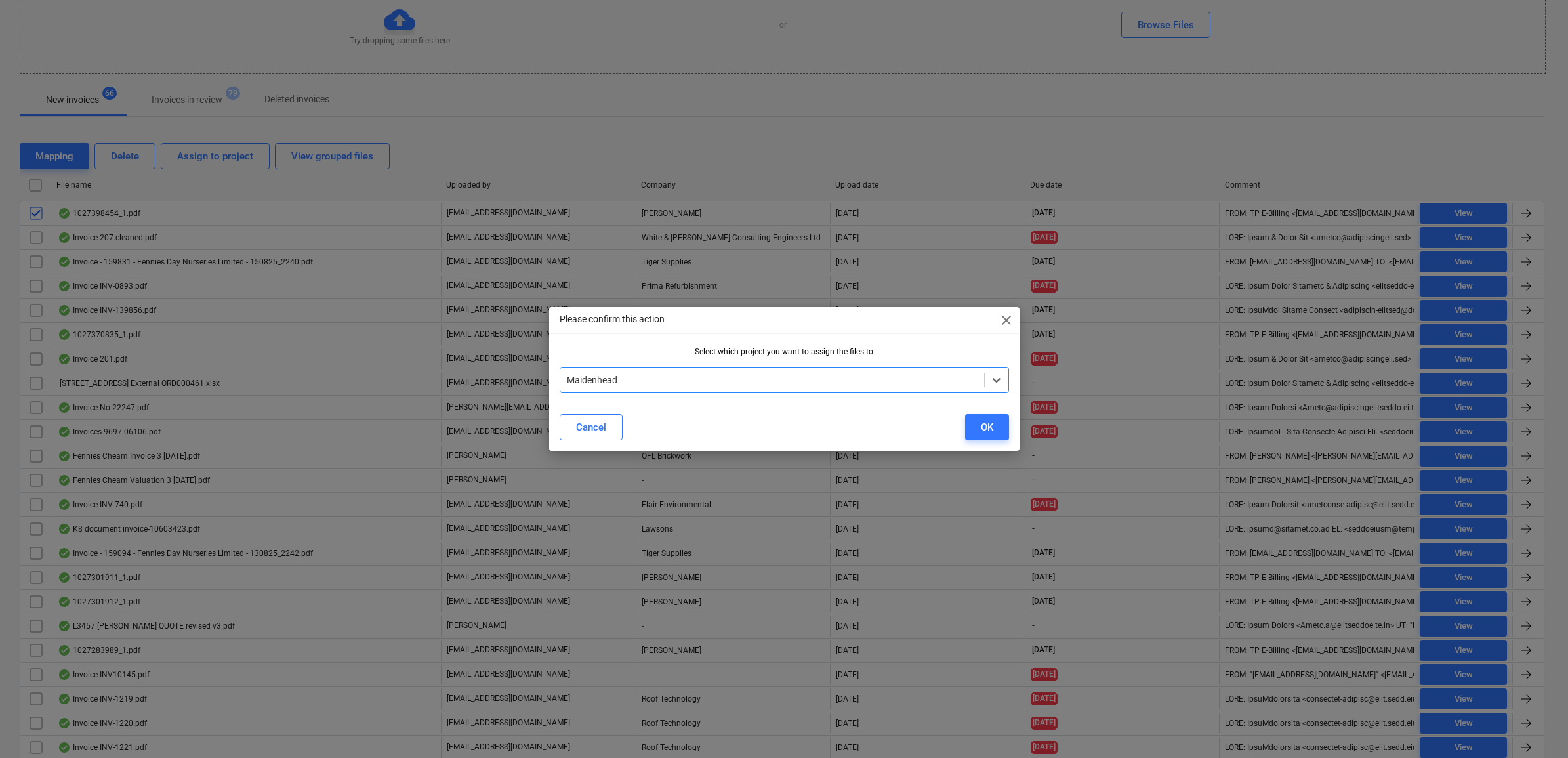
click at [963, 424] on div "Cancel OK" at bounding box center [784, 427] width 449 height 26
click at [977, 425] on button "OK" at bounding box center [987, 427] width 44 height 26
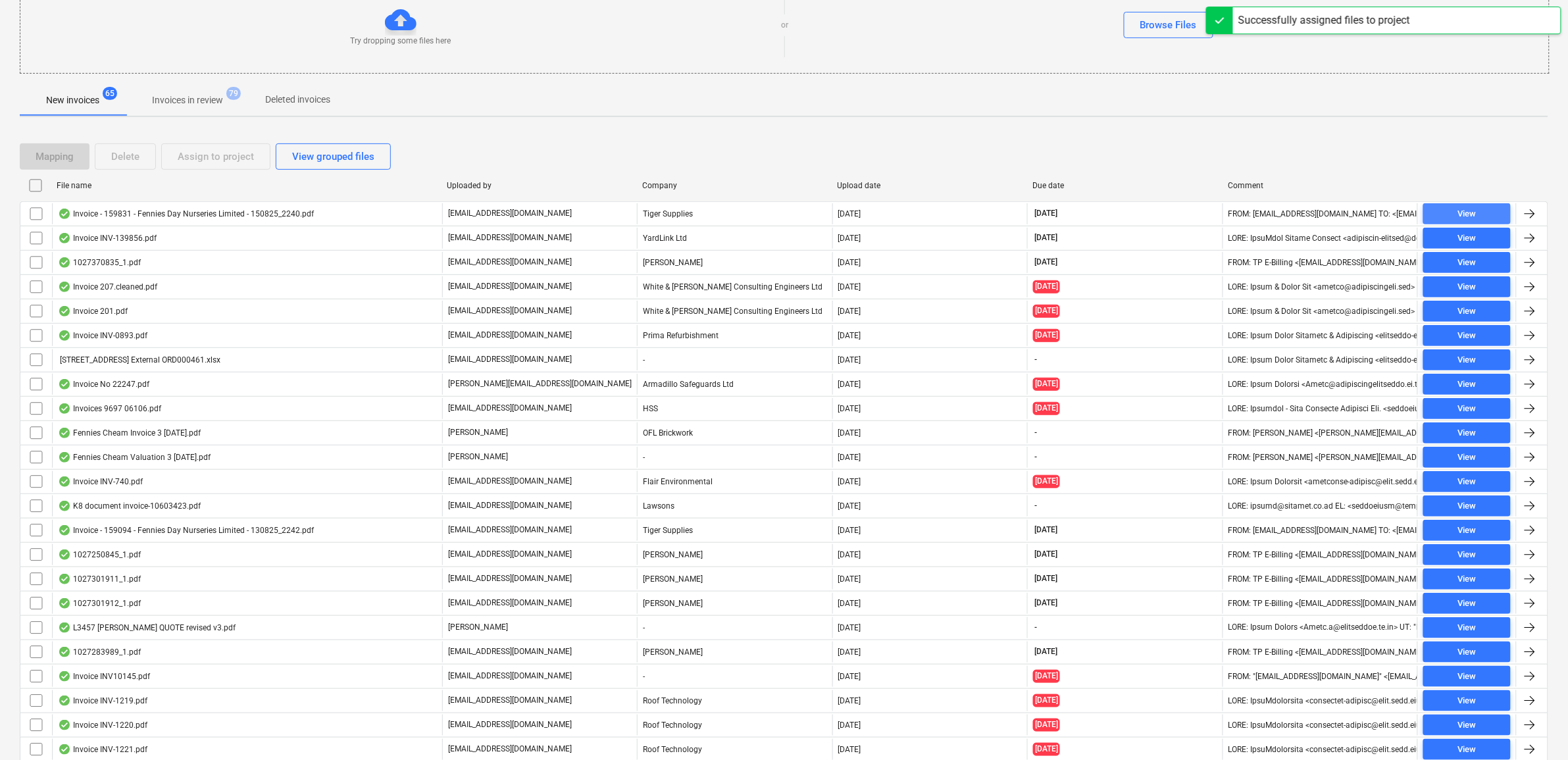
click at [1473, 214] on div "View" at bounding box center [1467, 214] width 19 height 15
click at [27, 215] on input "checkbox" at bounding box center [36, 214] width 21 height 21
click at [184, 159] on div "Assign to project" at bounding box center [215, 156] width 77 height 17
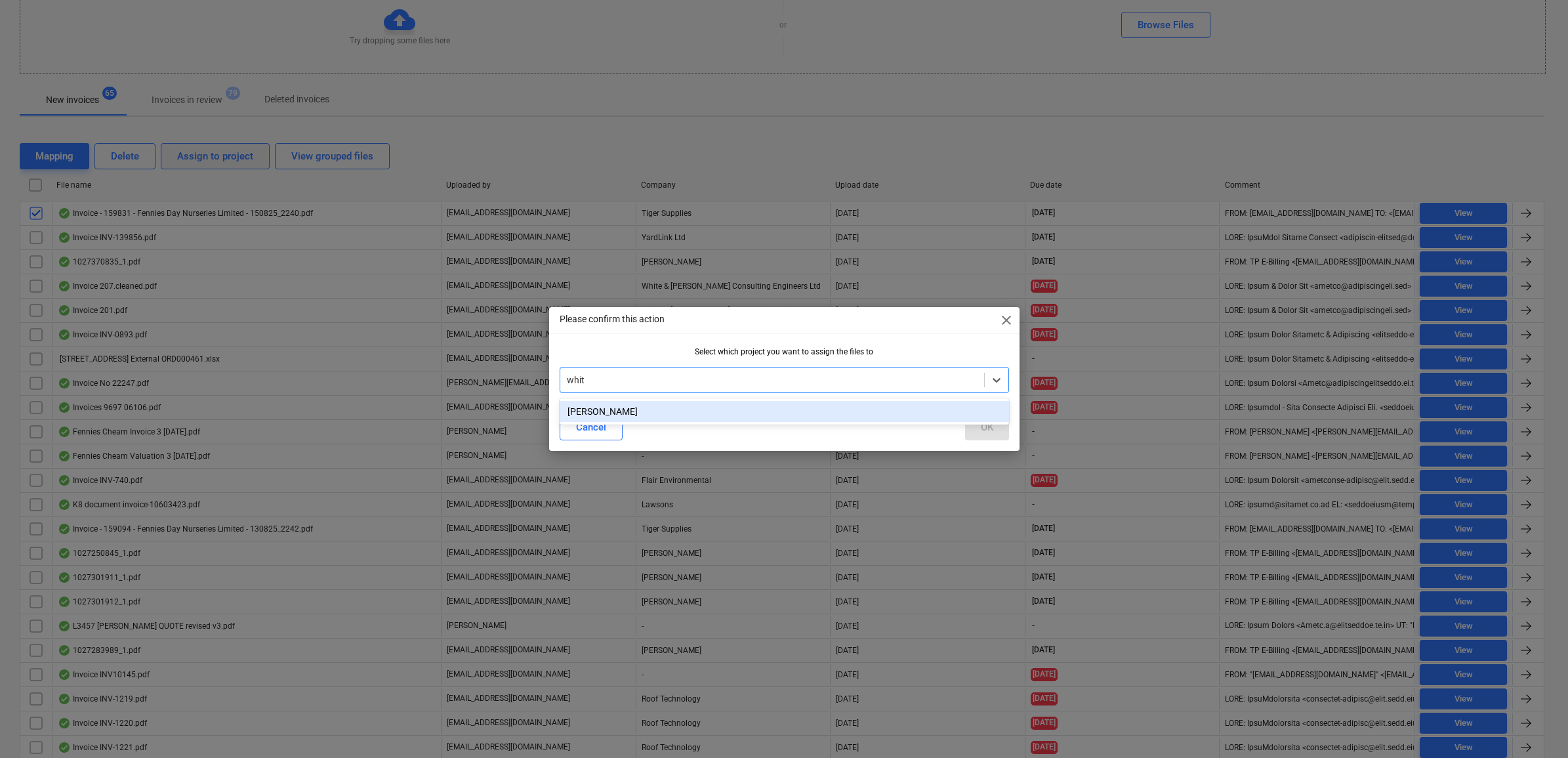
type input "[PERSON_NAME]"
click at [817, 417] on div "[PERSON_NAME]" at bounding box center [784, 411] width 449 height 21
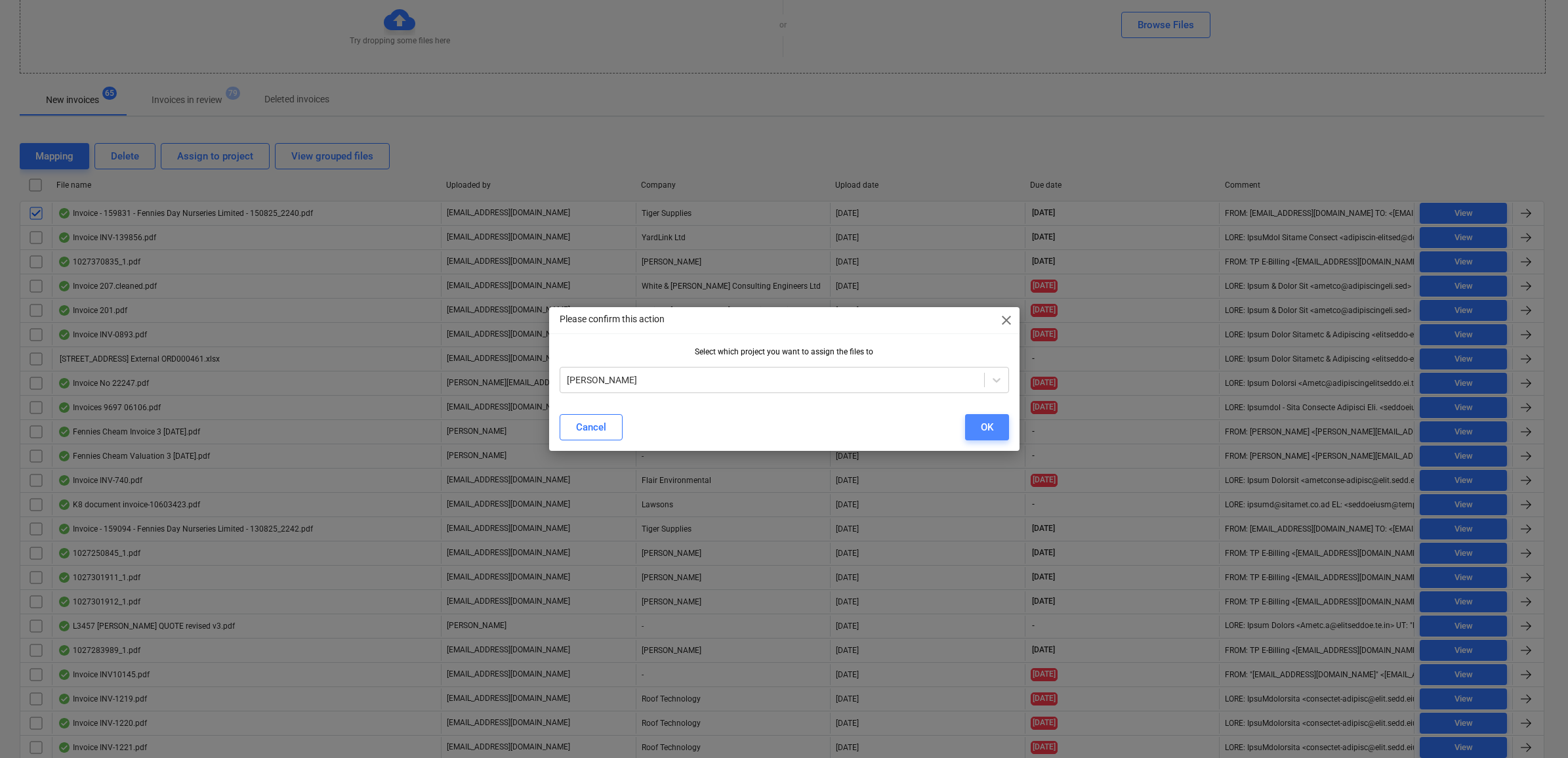
click at [985, 430] on div "OK" at bounding box center [987, 427] width 12 height 17
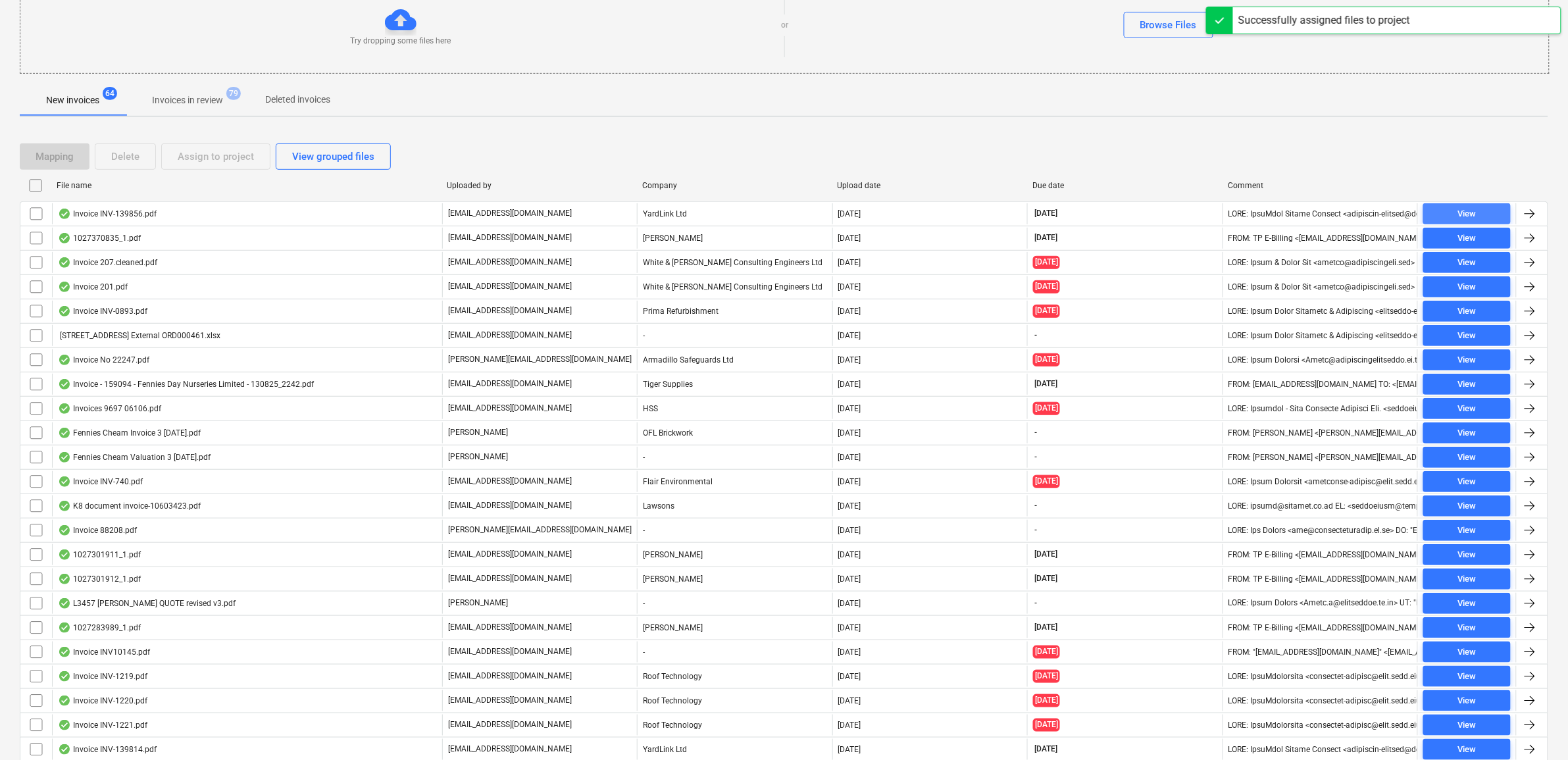
click at [1442, 211] on span "View" at bounding box center [1467, 214] width 77 height 15
click at [33, 214] on input "checkbox" at bounding box center [36, 214] width 21 height 21
click at [209, 158] on div "Assign to project" at bounding box center [215, 156] width 77 height 17
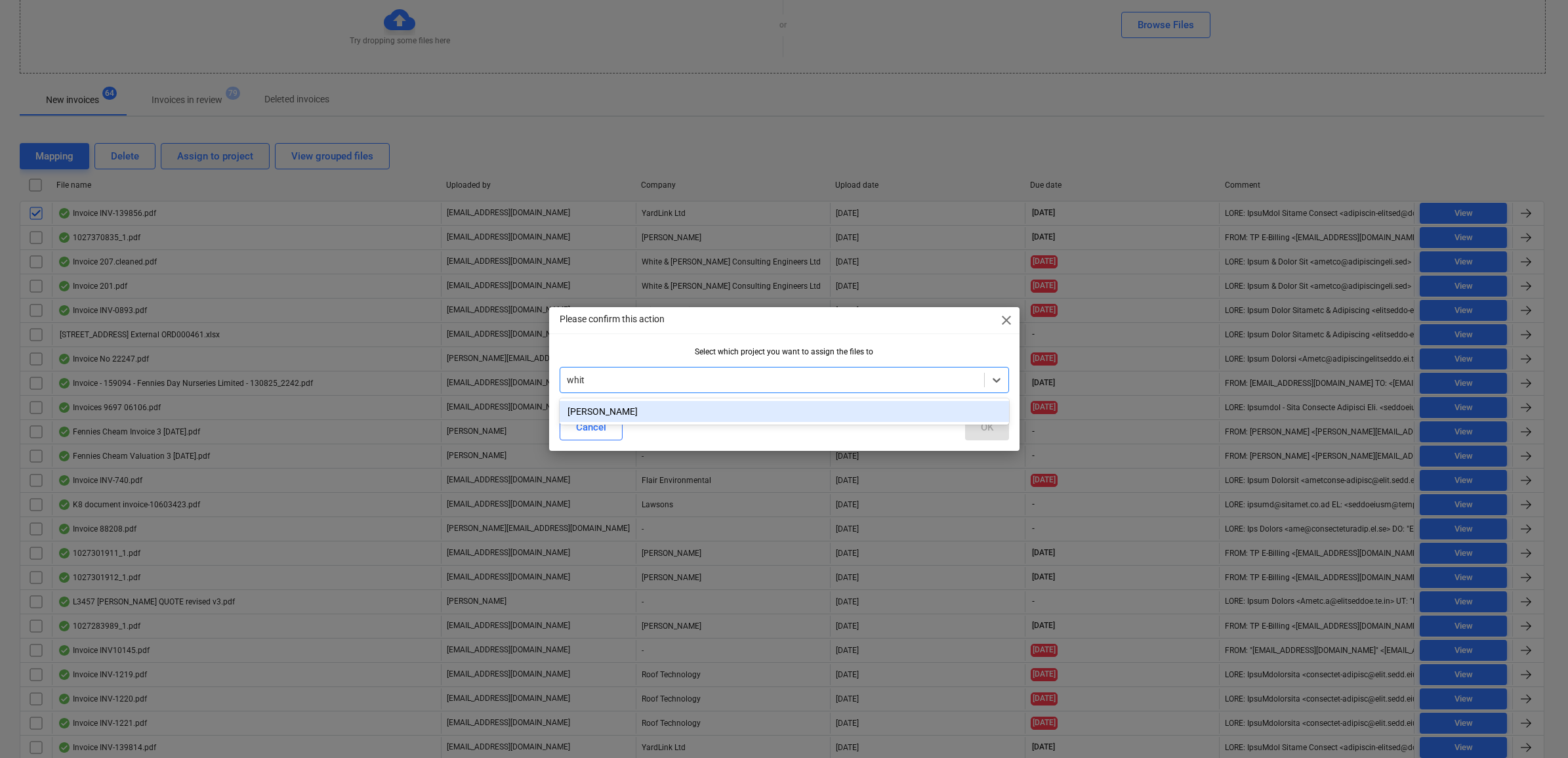
type input "[PERSON_NAME]"
click at [848, 415] on div "[PERSON_NAME]" at bounding box center [784, 411] width 449 height 21
click at [997, 428] on button "OK" at bounding box center [987, 427] width 44 height 26
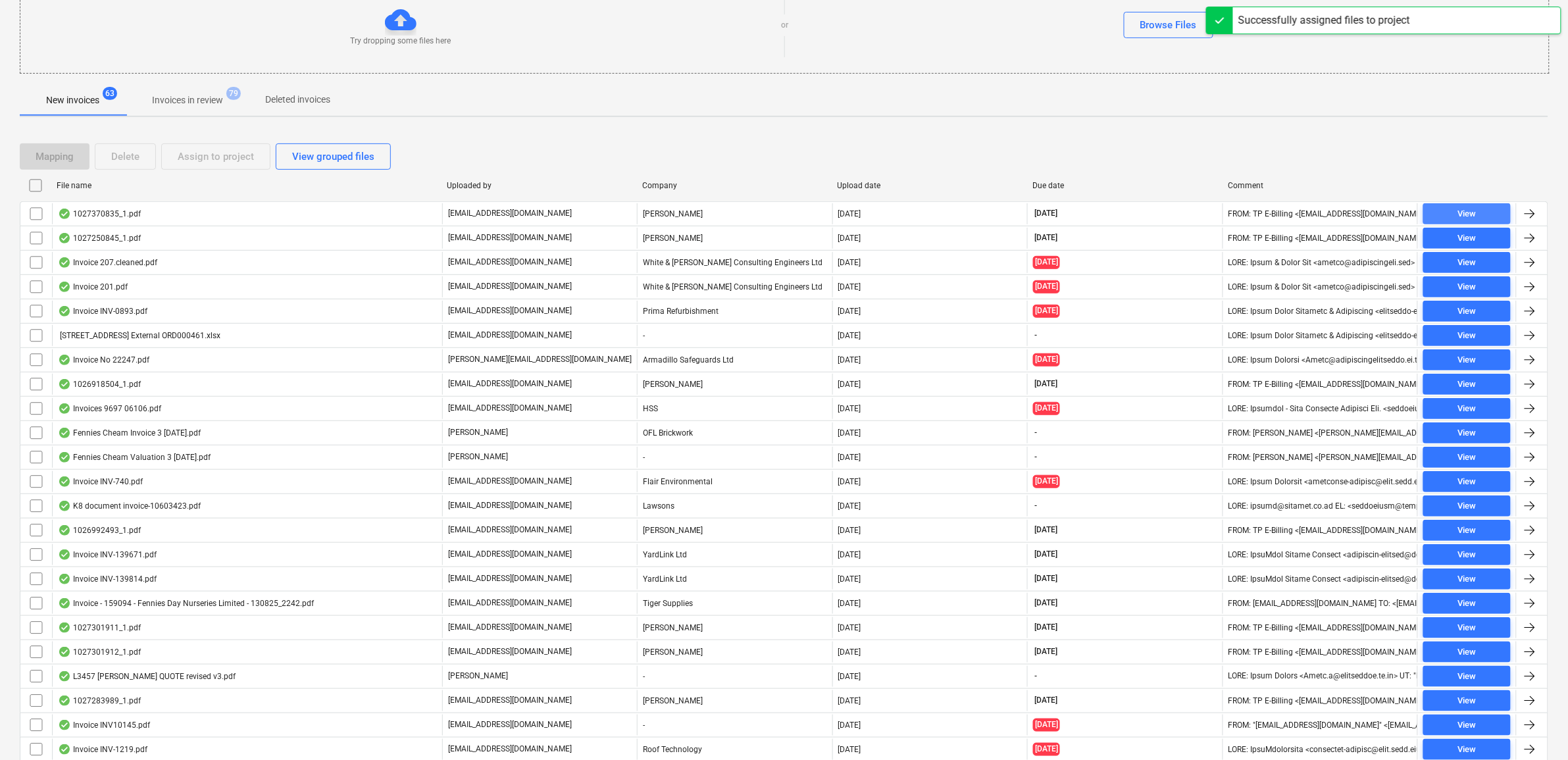
click at [1445, 208] on span "View" at bounding box center [1467, 214] width 77 height 15
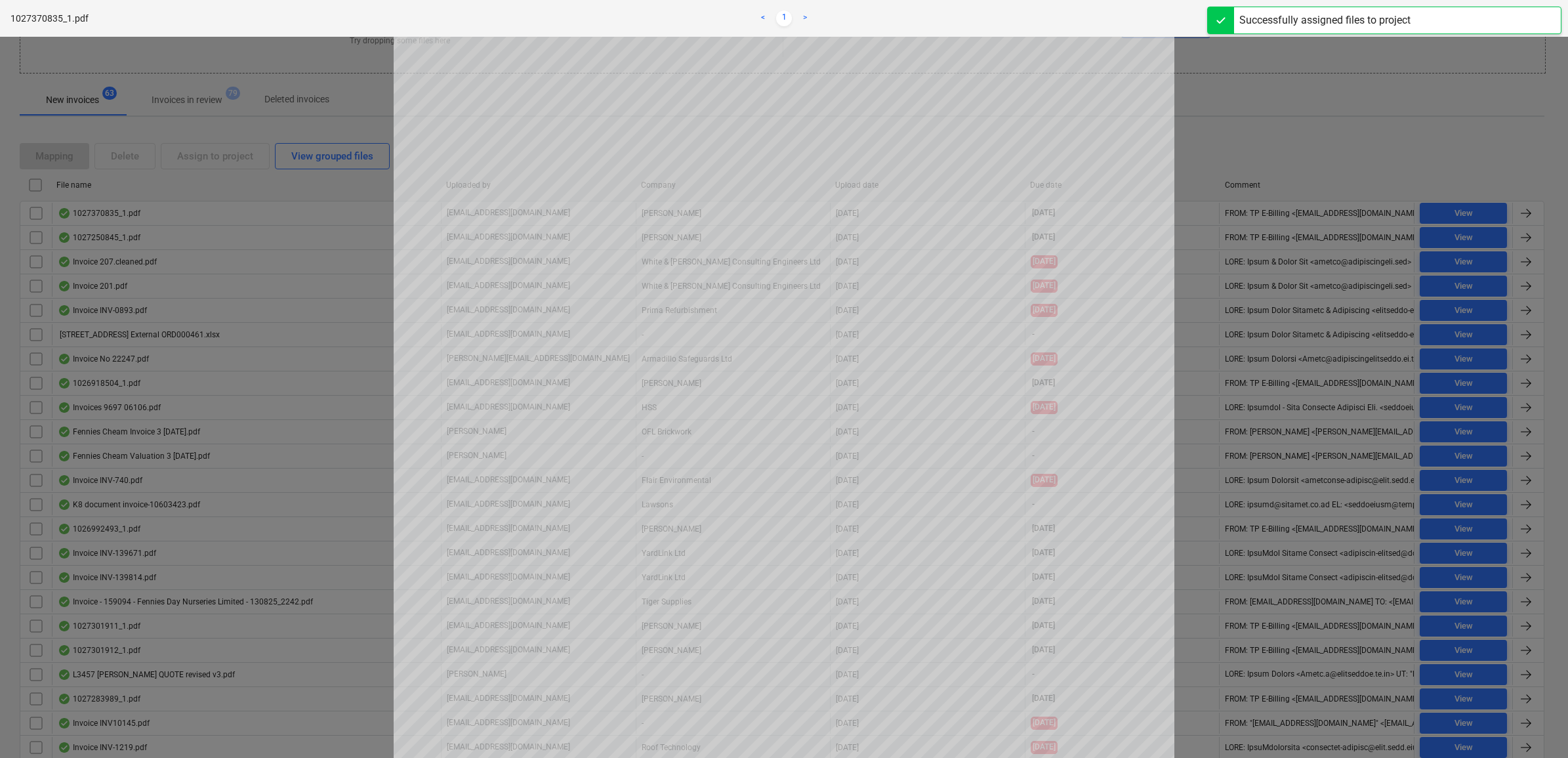
scroll to position [328, 0]
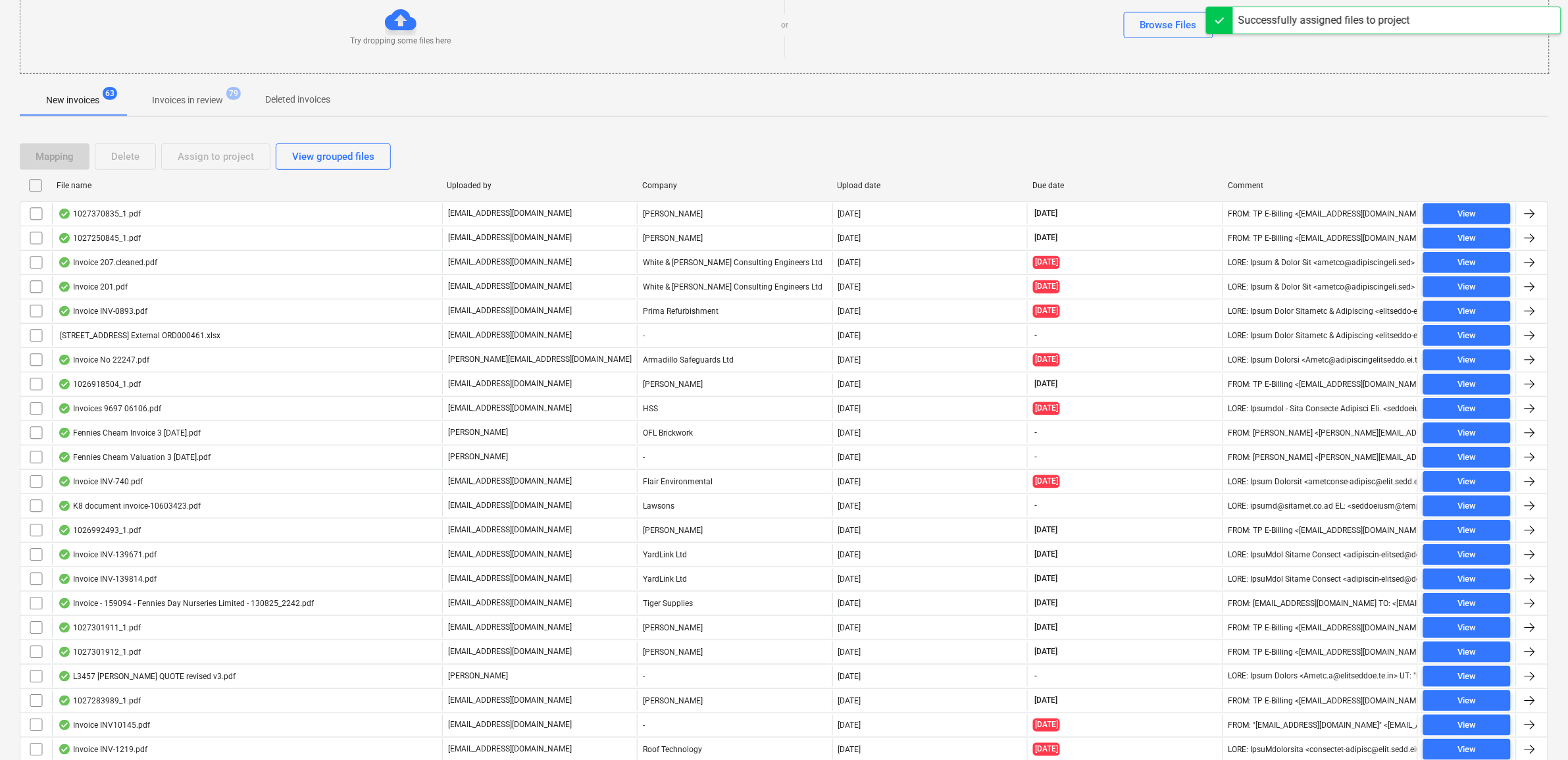
click at [39, 216] on input "checkbox" at bounding box center [36, 214] width 21 height 21
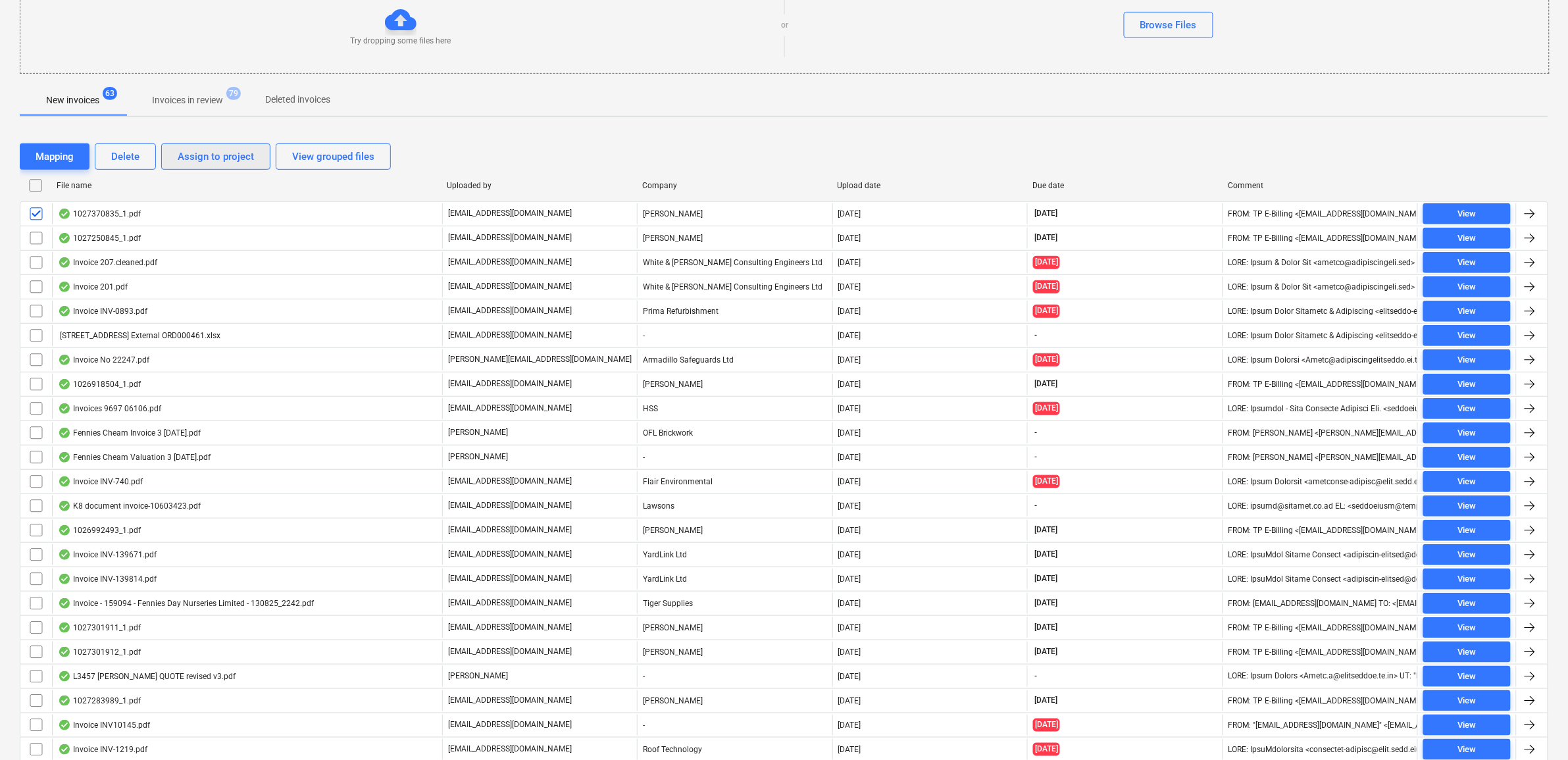
click at [163, 165] on button "Assign to project" at bounding box center [215, 156] width 109 height 26
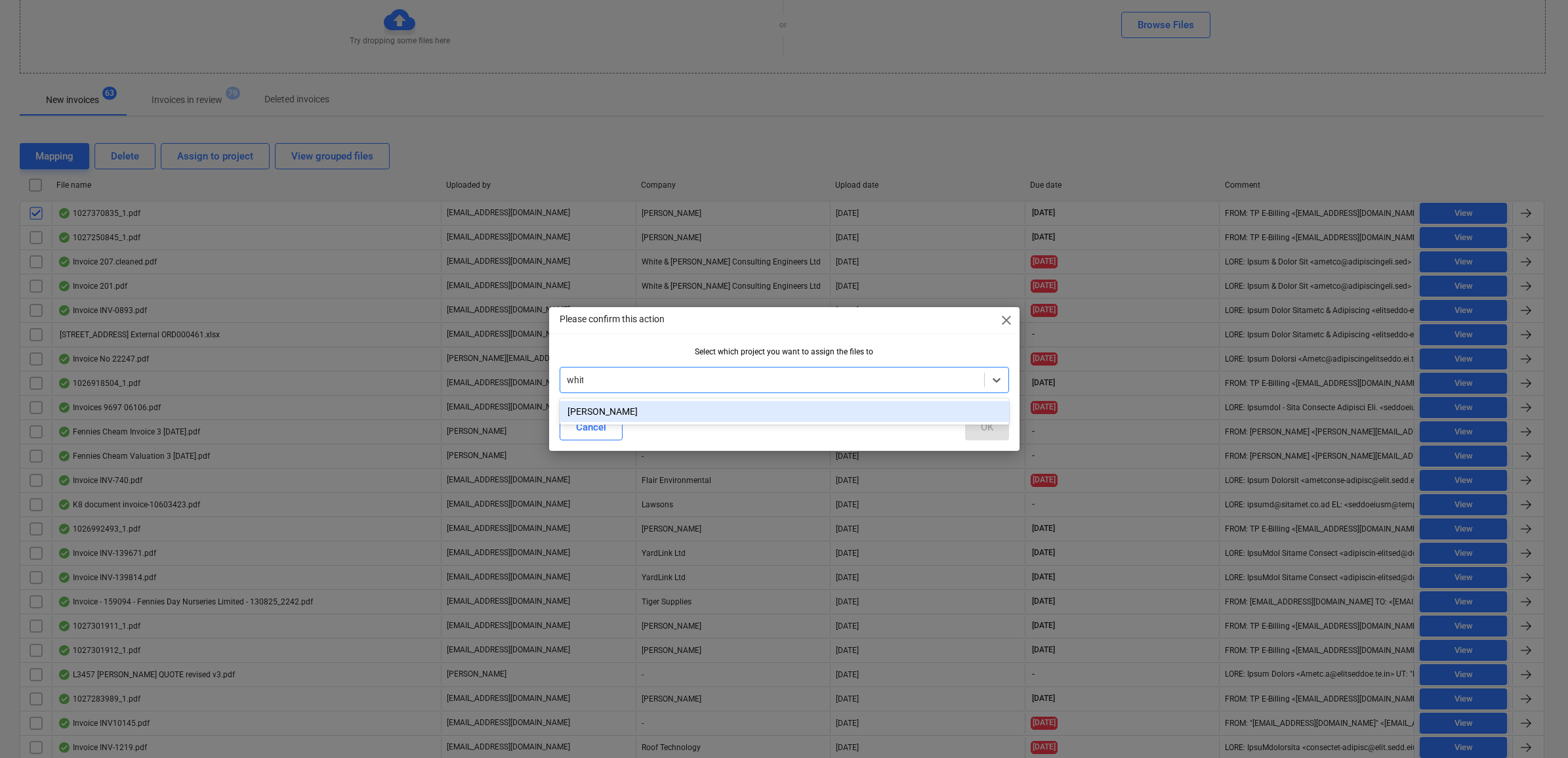
type input "[PERSON_NAME]"
click at [741, 405] on div "[PERSON_NAME]" at bounding box center [784, 411] width 449 height 21
click at [981, 428] on div "OK" at bounding box center [987, 427] width 12 height 17
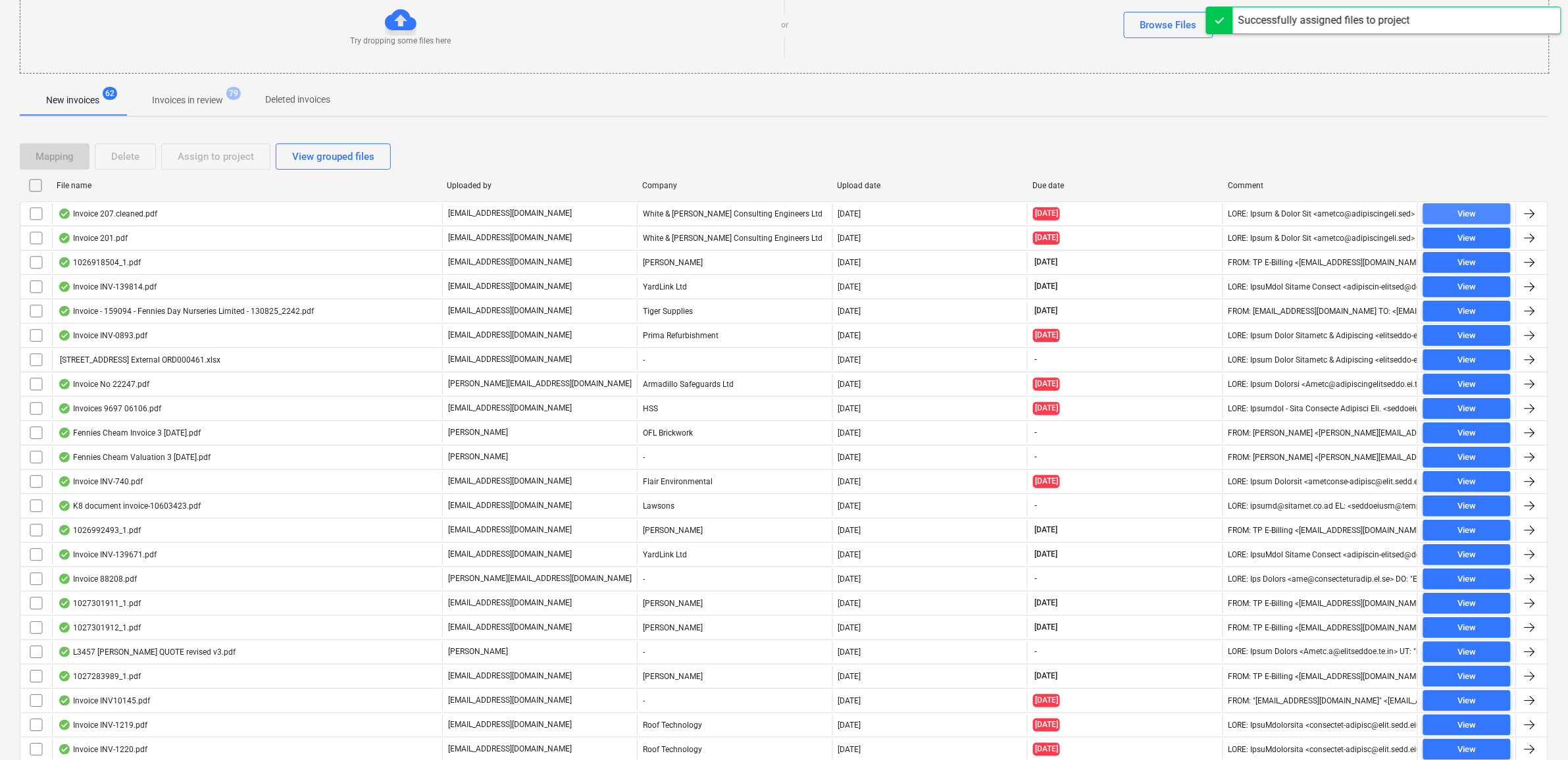
click at [1456, 212] on span "View" at bounding box center [1467, 214] width 77 height 15
click at [43, 216] on input "checkbox" at bounding box center [36, 214] width 21 height 21
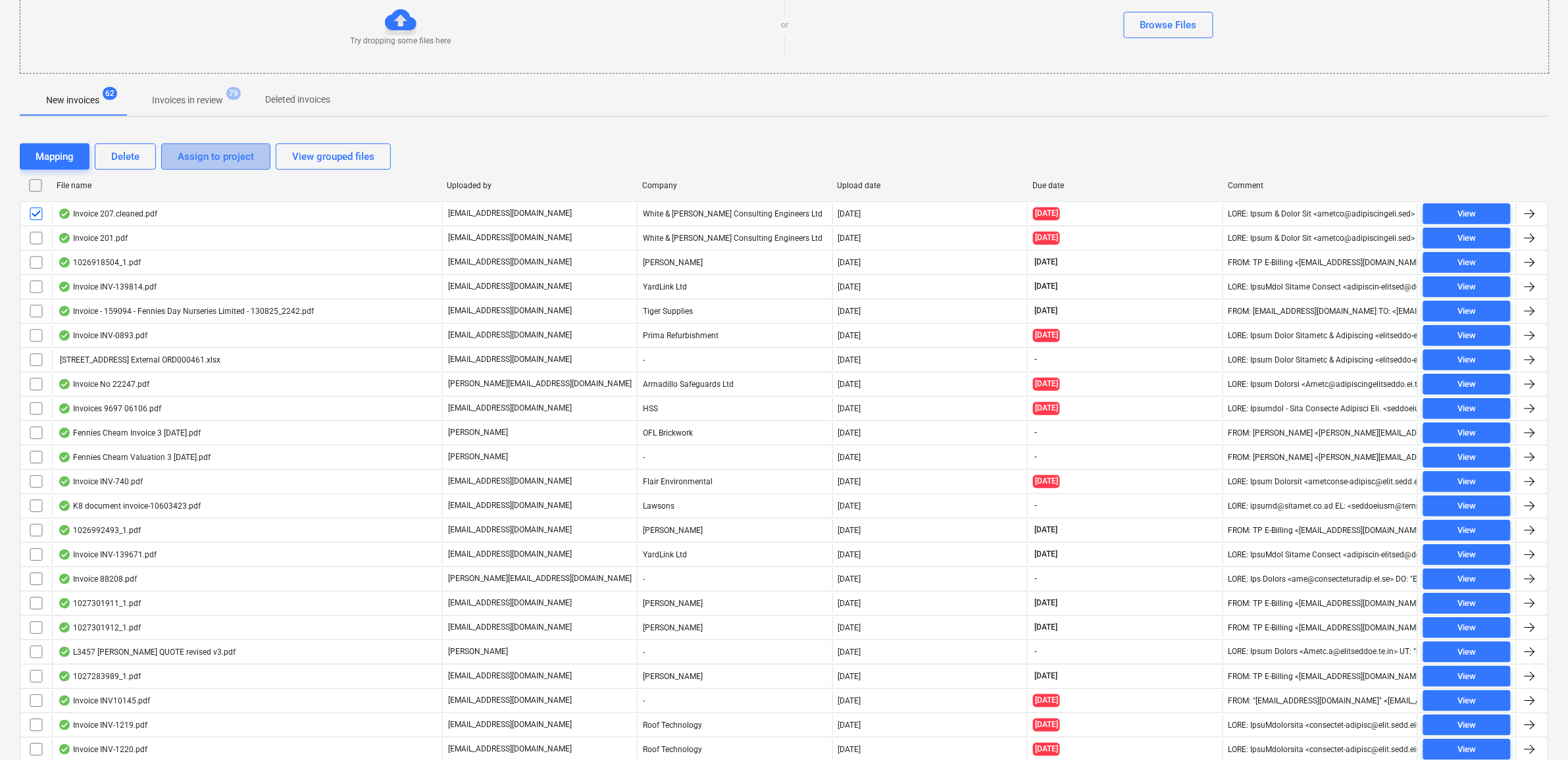
click at [188, 164] on div "Assign to project" at bounding box center [215, 156] width 77 height 17
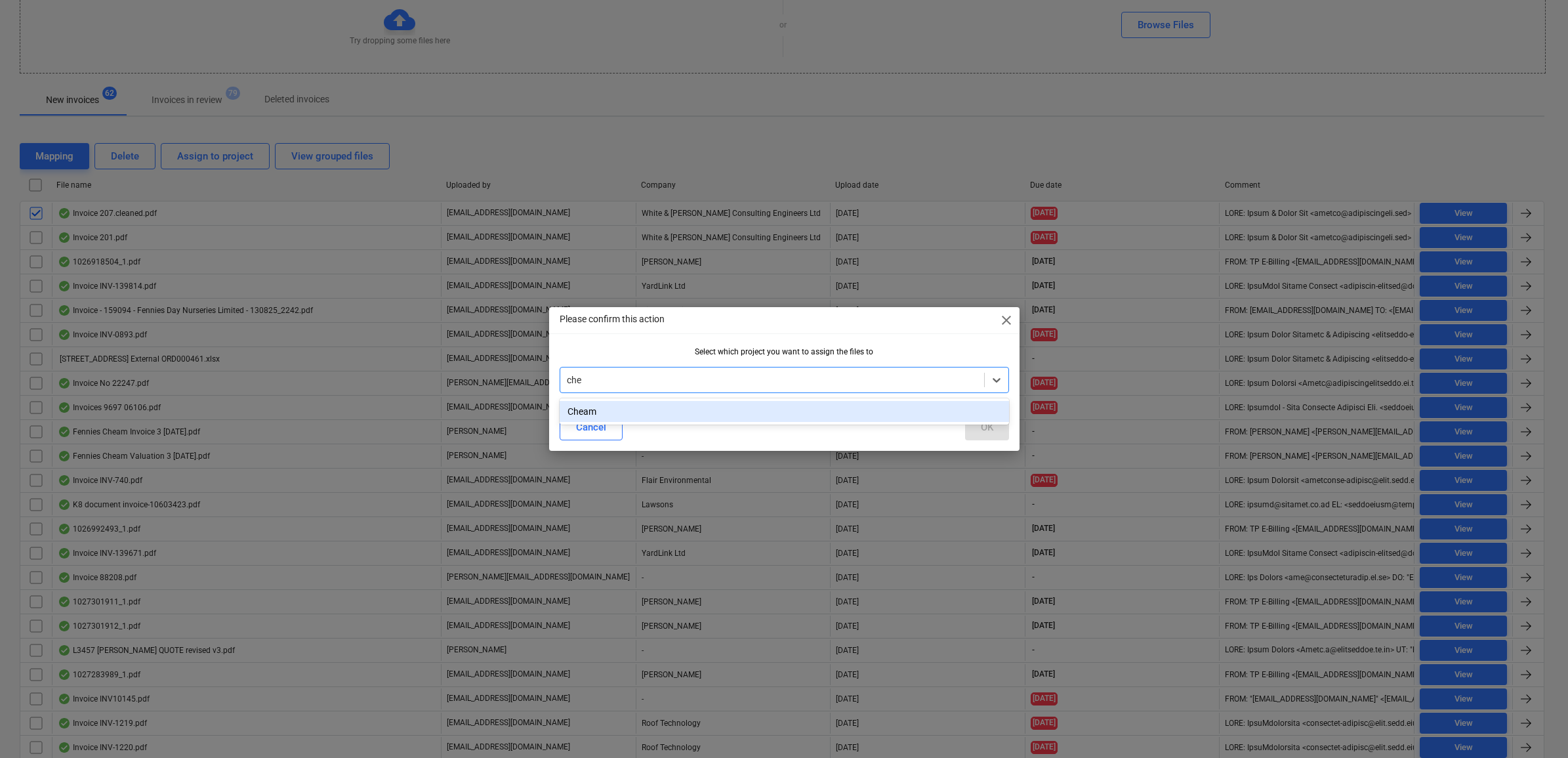
type input "chea"
click at [723, 411] on div "Cheam" at bounding box center [784, 411] width 449 height 21
click at [983, 428] on div "OK" at bounding box center [987, 427] width 12 height 17
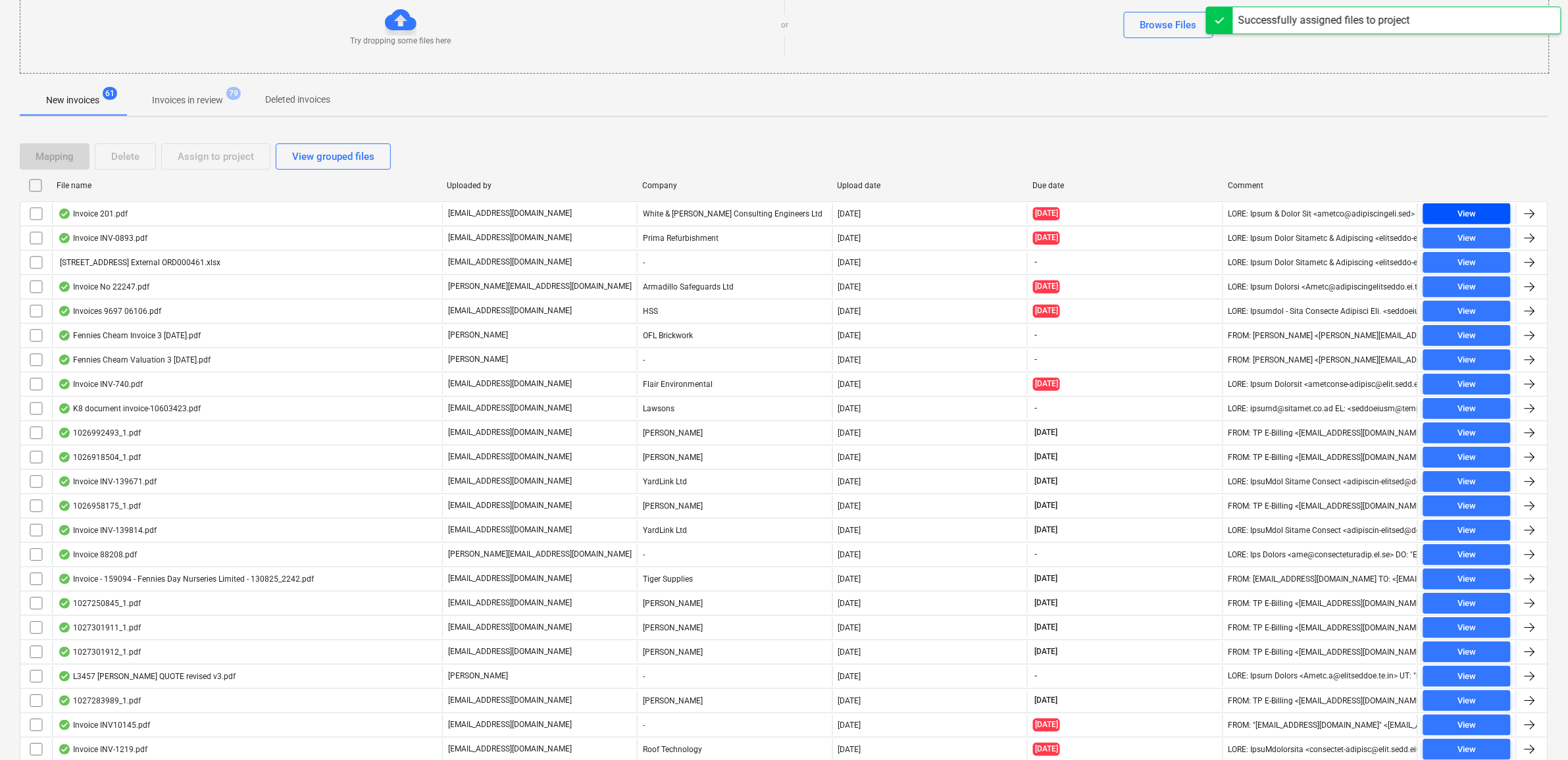
click at [1481, 212] on span "View" at bounding box center [1467, 214] width 77 height 15
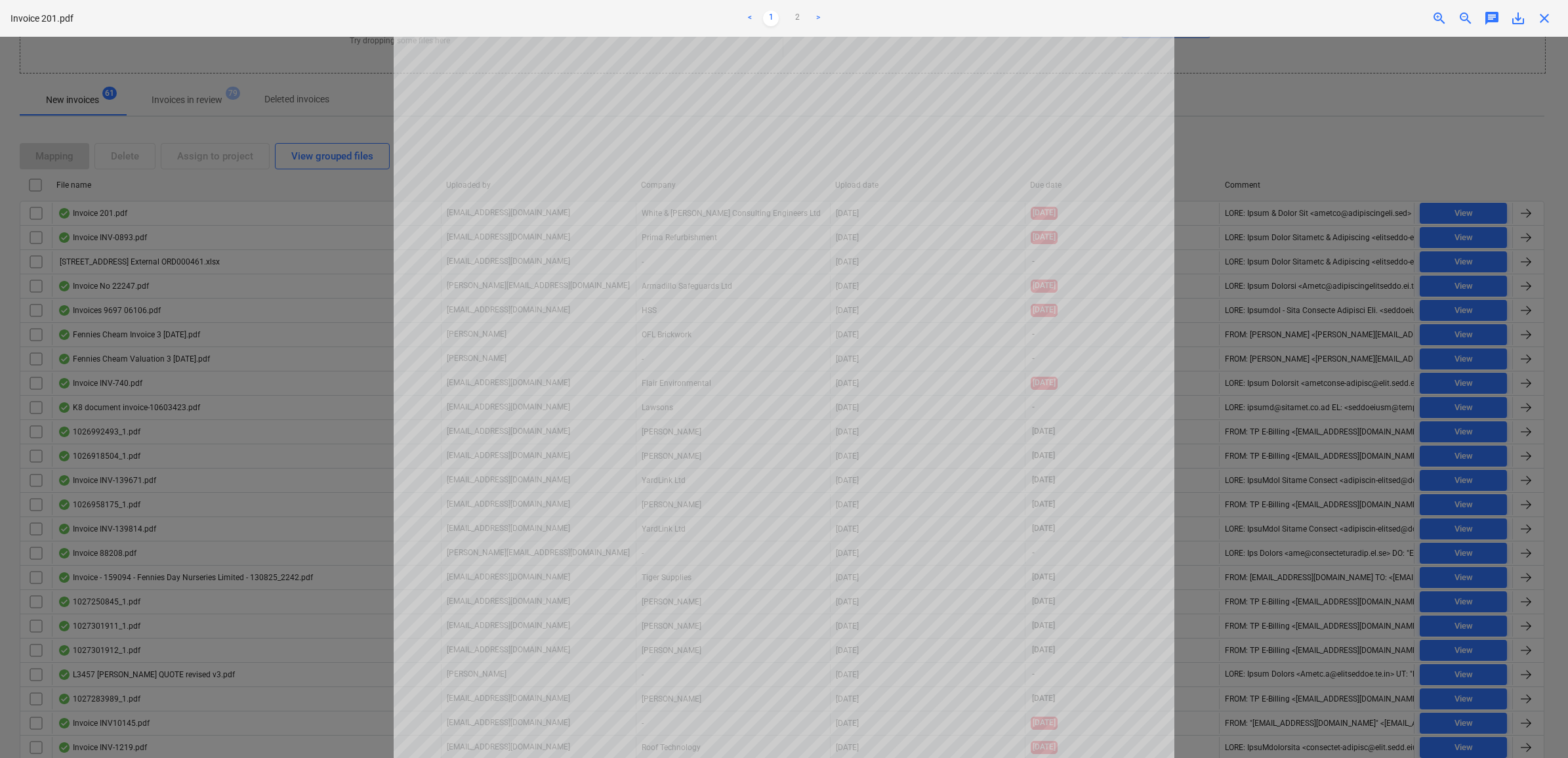
scroll to position [82, 0]
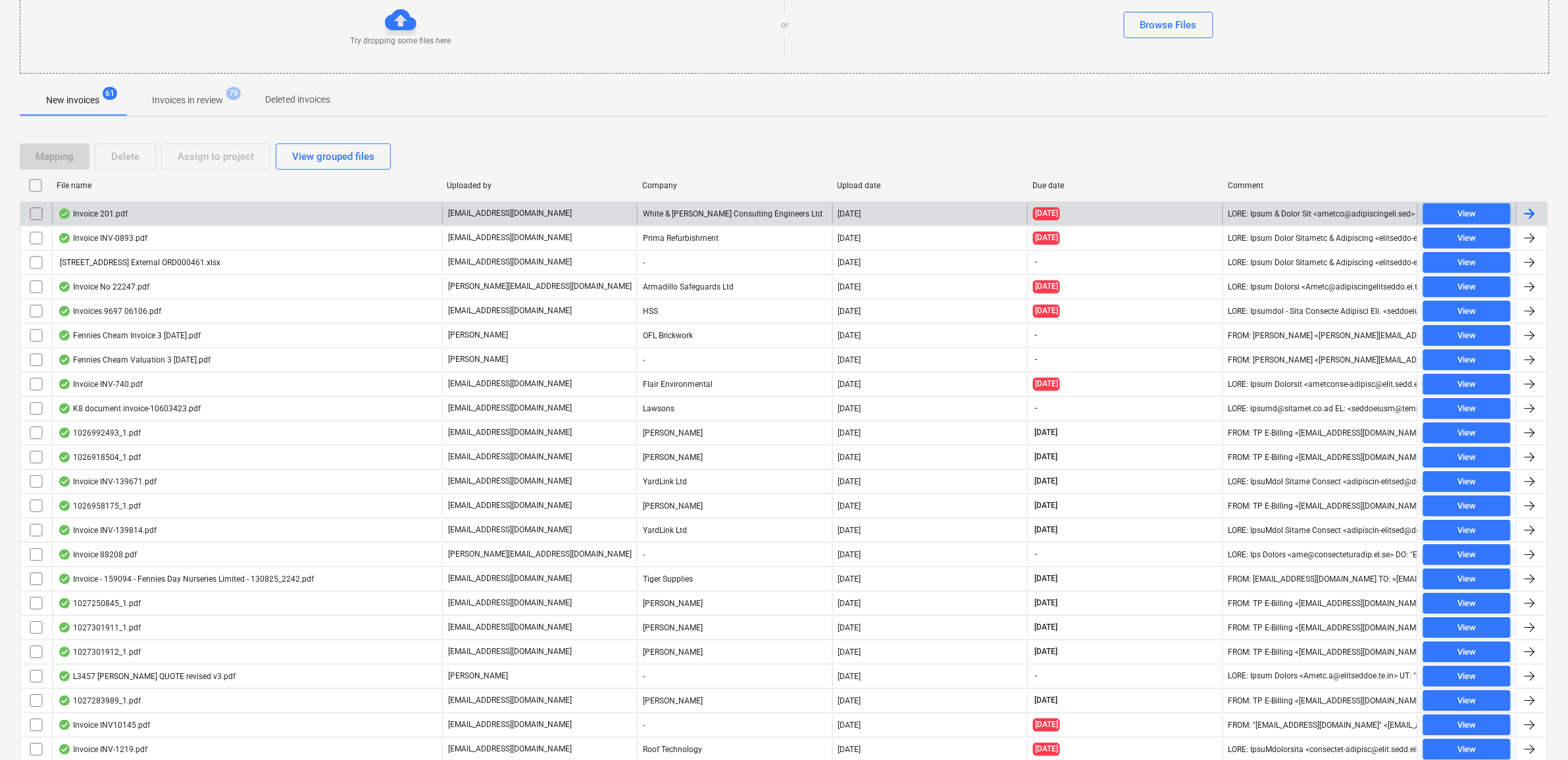
click at [34, 211] on input "checkbox" at bounding box center [36, 214] width 21 height 21
click at [204, 165] on div "Assign to project" at bounding box center [215, 156] width 77 height 17
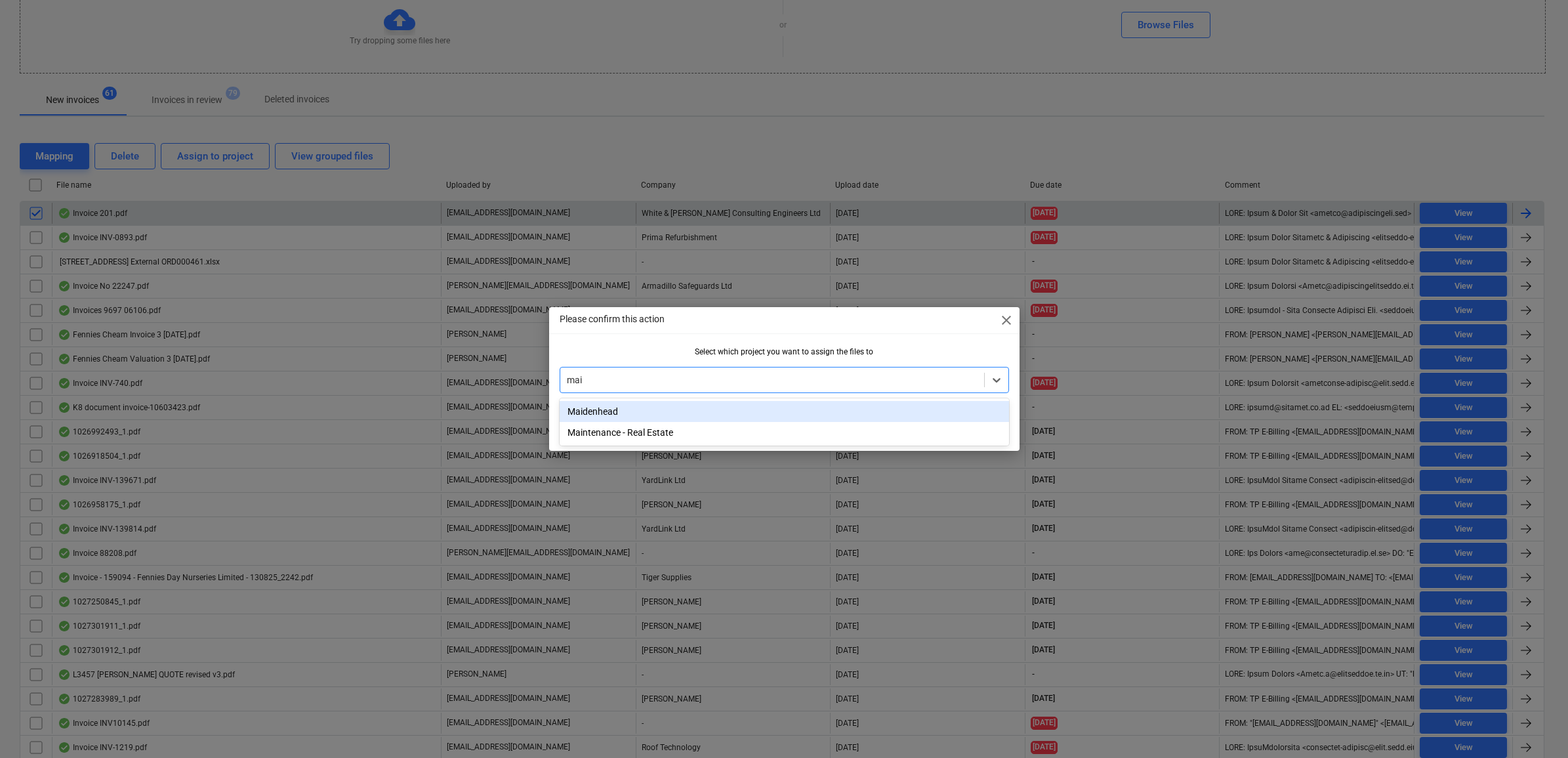
type input "maid"
drag, startPoint x: 720, startPoint y: 405, endPoint x: 758, endPoint y: 411, distance: 38.5
click at [720, 408] on div "Maidenhead" at bounding box center [784, 411] width 449 height 21
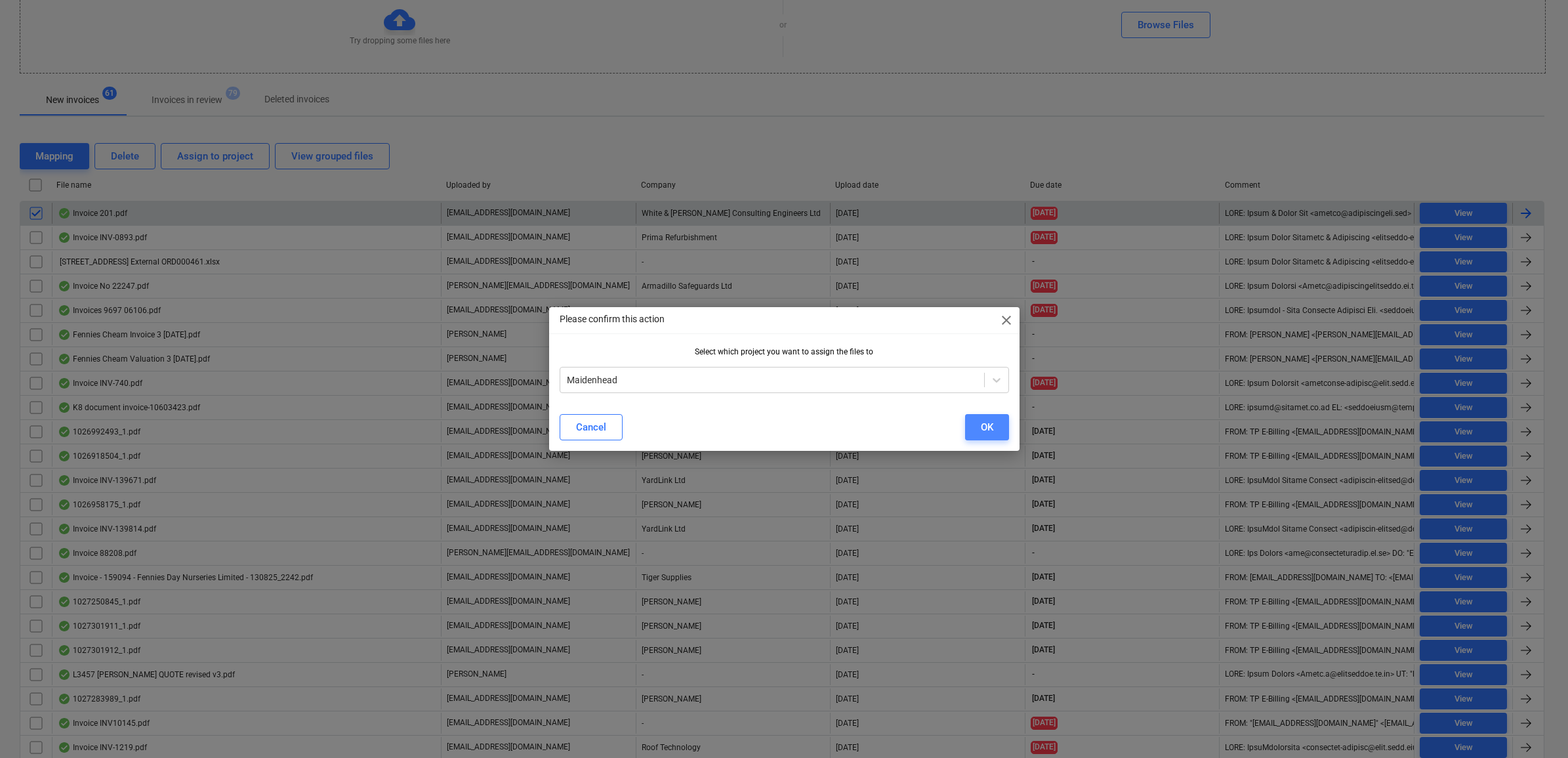
click at [1006, 425] on button "OK" at bounding box center [987, 427] width 44 height 26
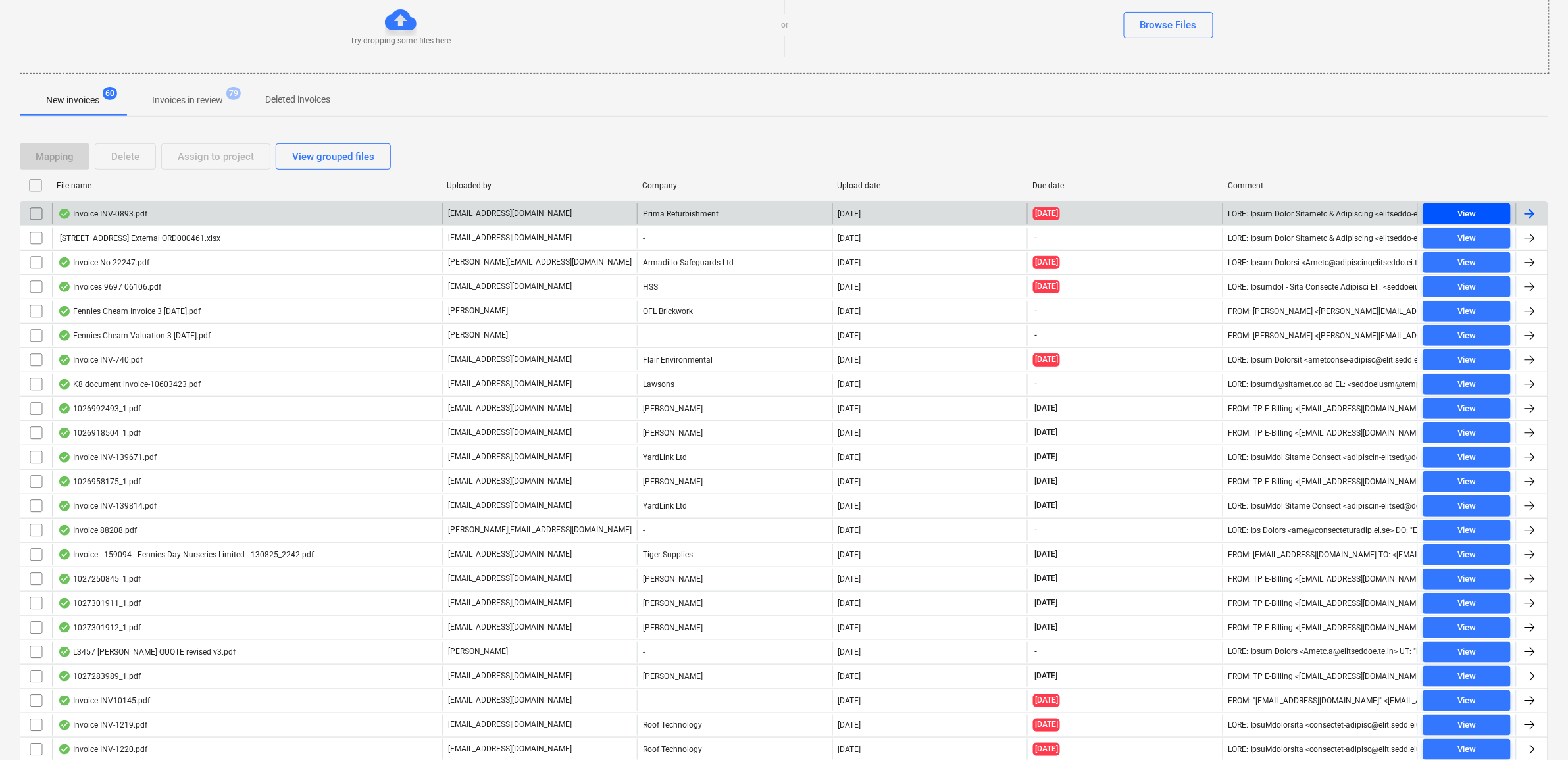
click at [1438, 207] on span "View" at bounding box center [1467, 214] width 77 height 15
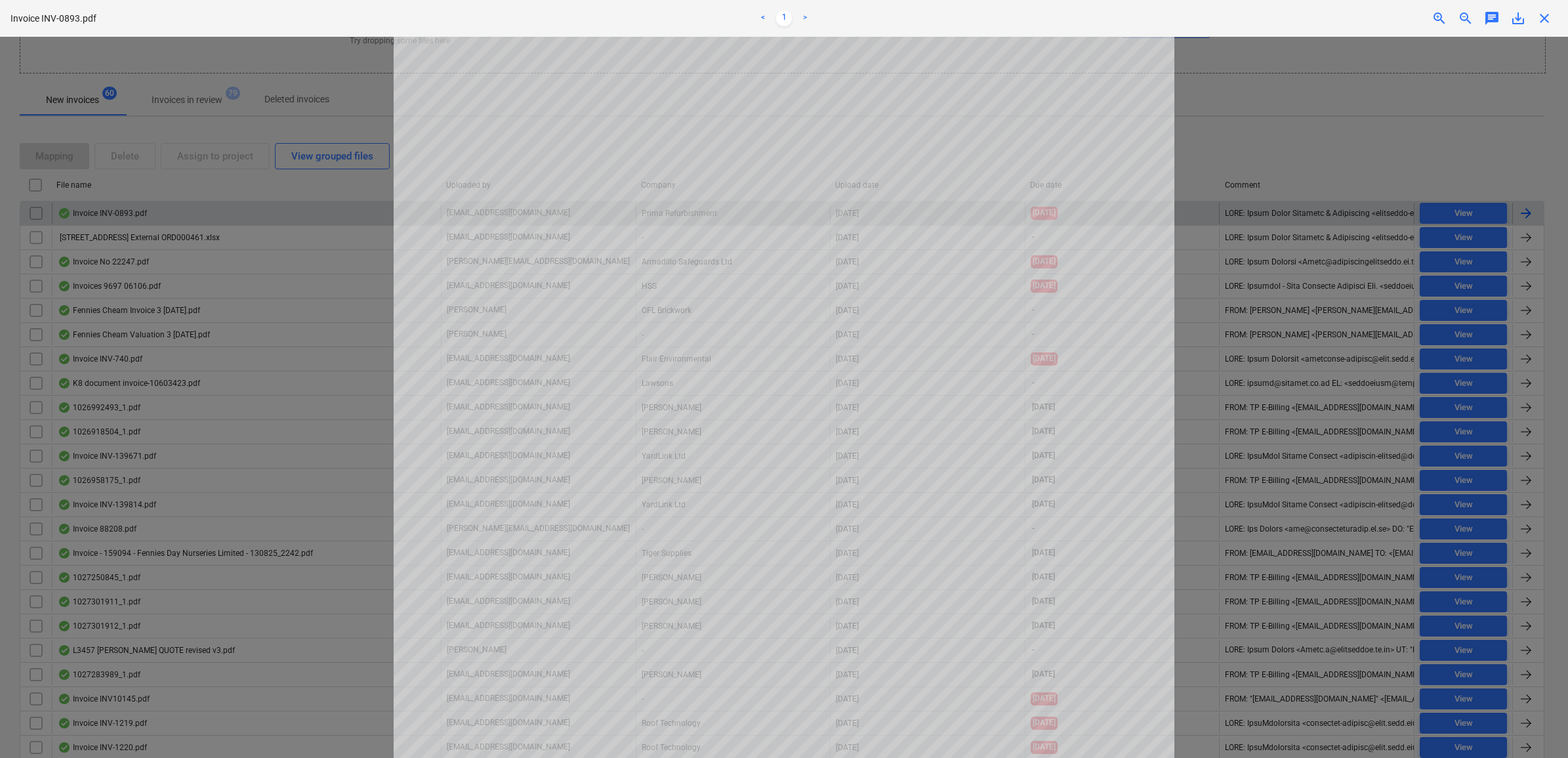
scroll to position [246, 0]
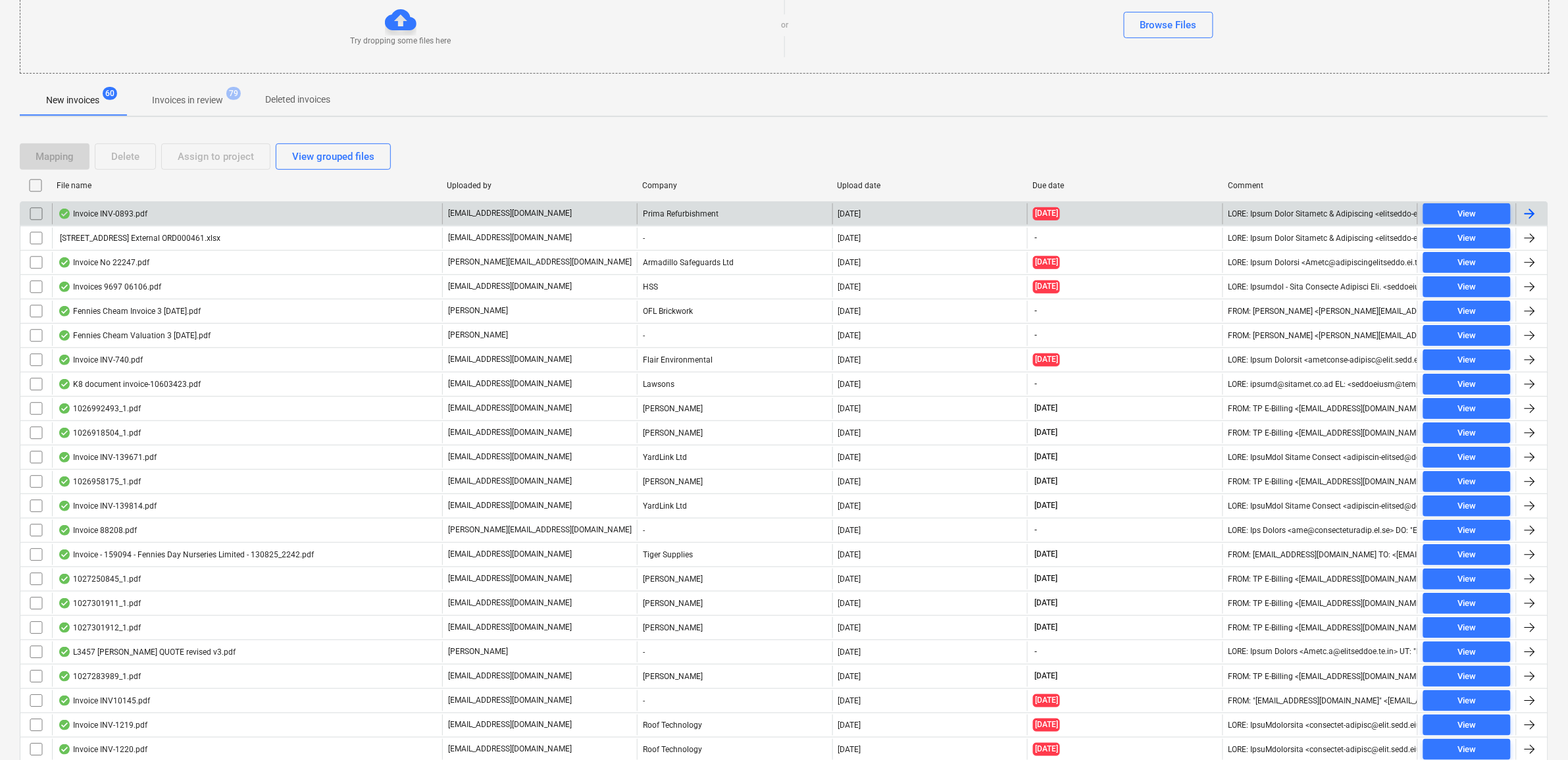
click at [37, 215] on input "checkbox" at bounding box center [36, 214] width 21 height 21
click at [221, 165] on div "Assign to project" at bounding box center [215, 156] width 77 height 17
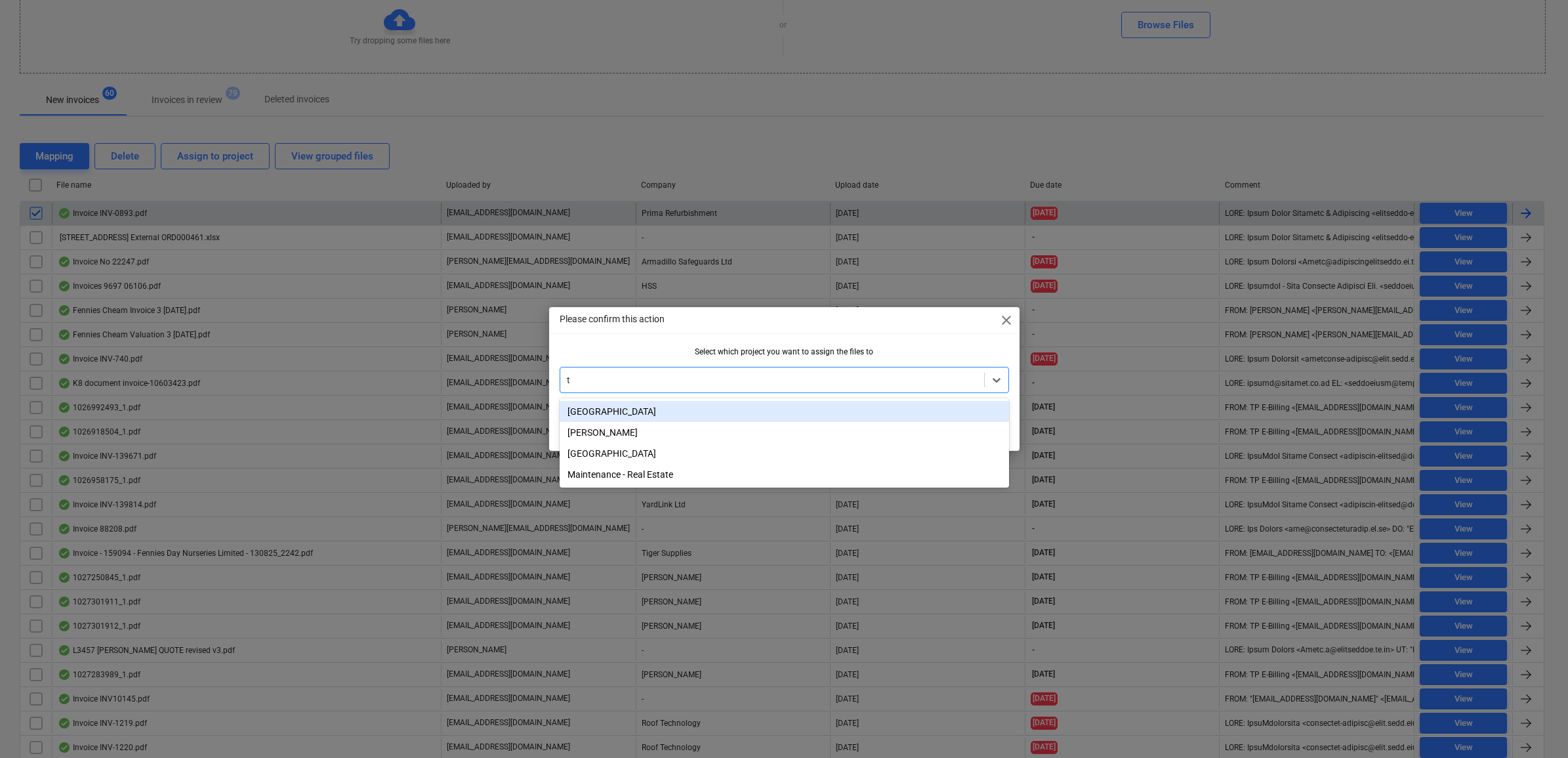
type input "tw"
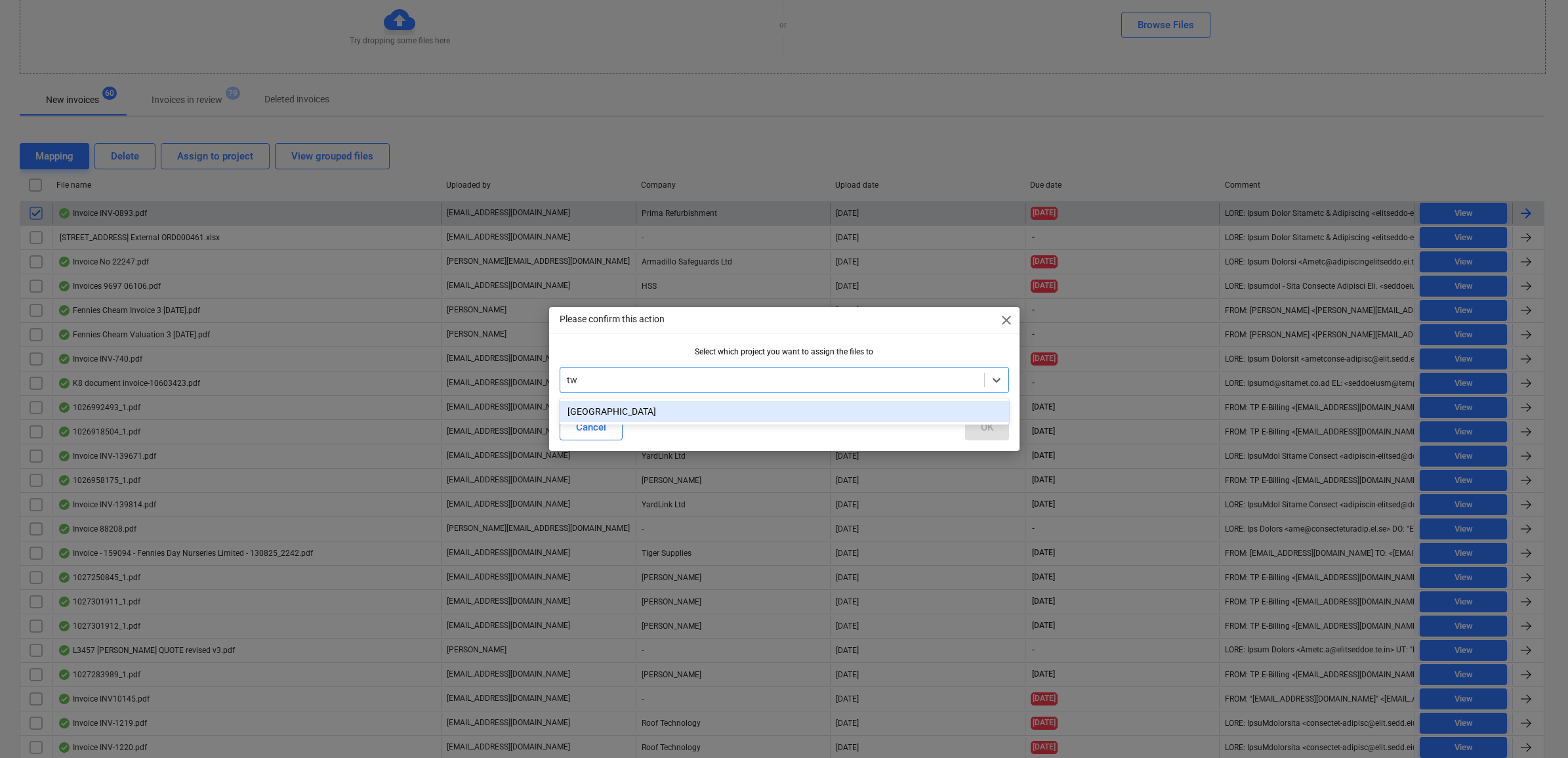
click at [767, 413] on div "[GEOGRAPHIC_DATA]" at bounding box center [784, 411] width 449 height 21
click at [992, 424] on div "OK" at bounding box center [987, 427] width 12 height 17
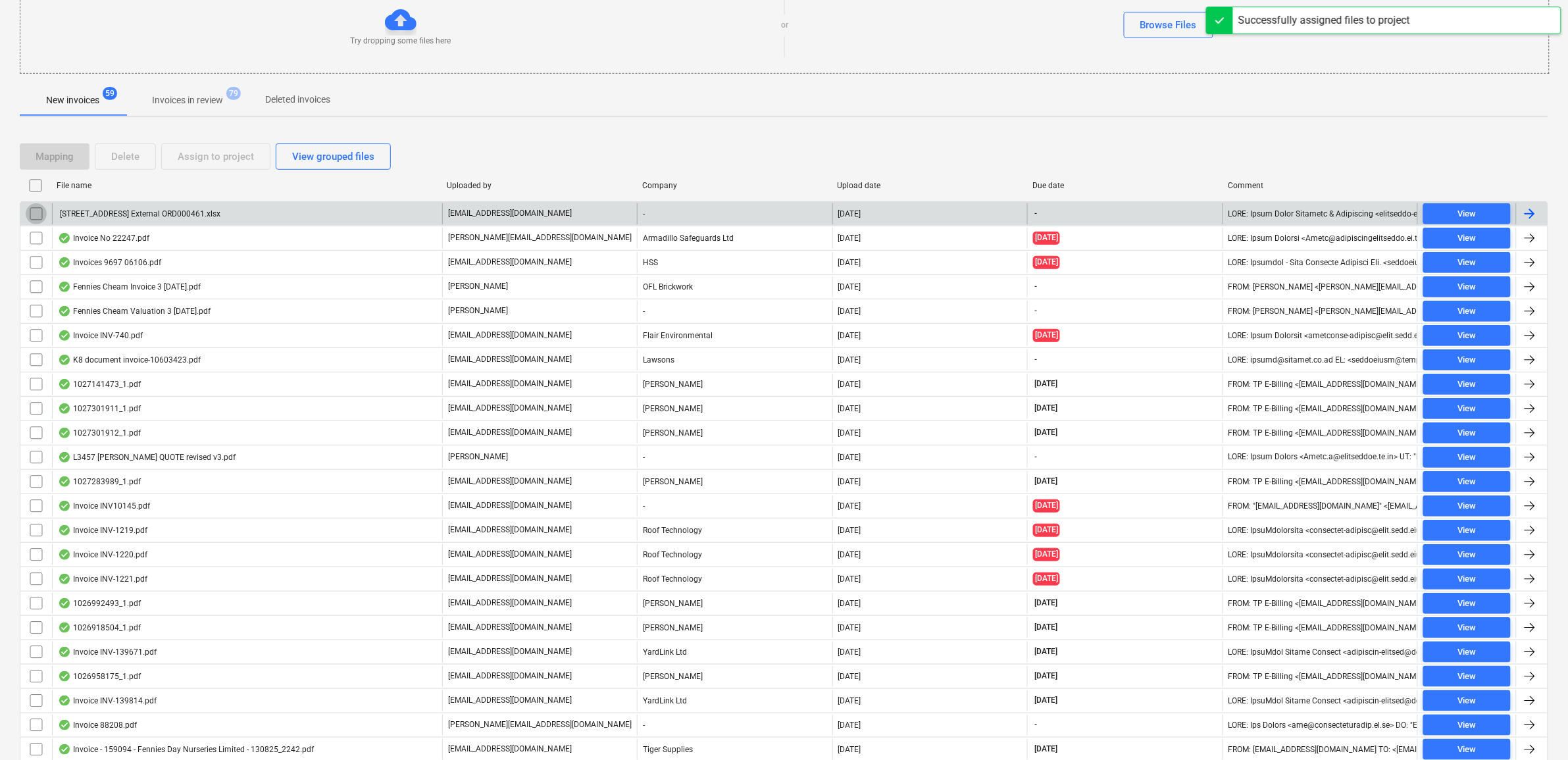
click at [43, 212] on input "checkbox" at bounding box center [36, 214] width 21 height 21
click at [118, 161] on div "Delete" at bounding box center [125, 156] width 29 height 17
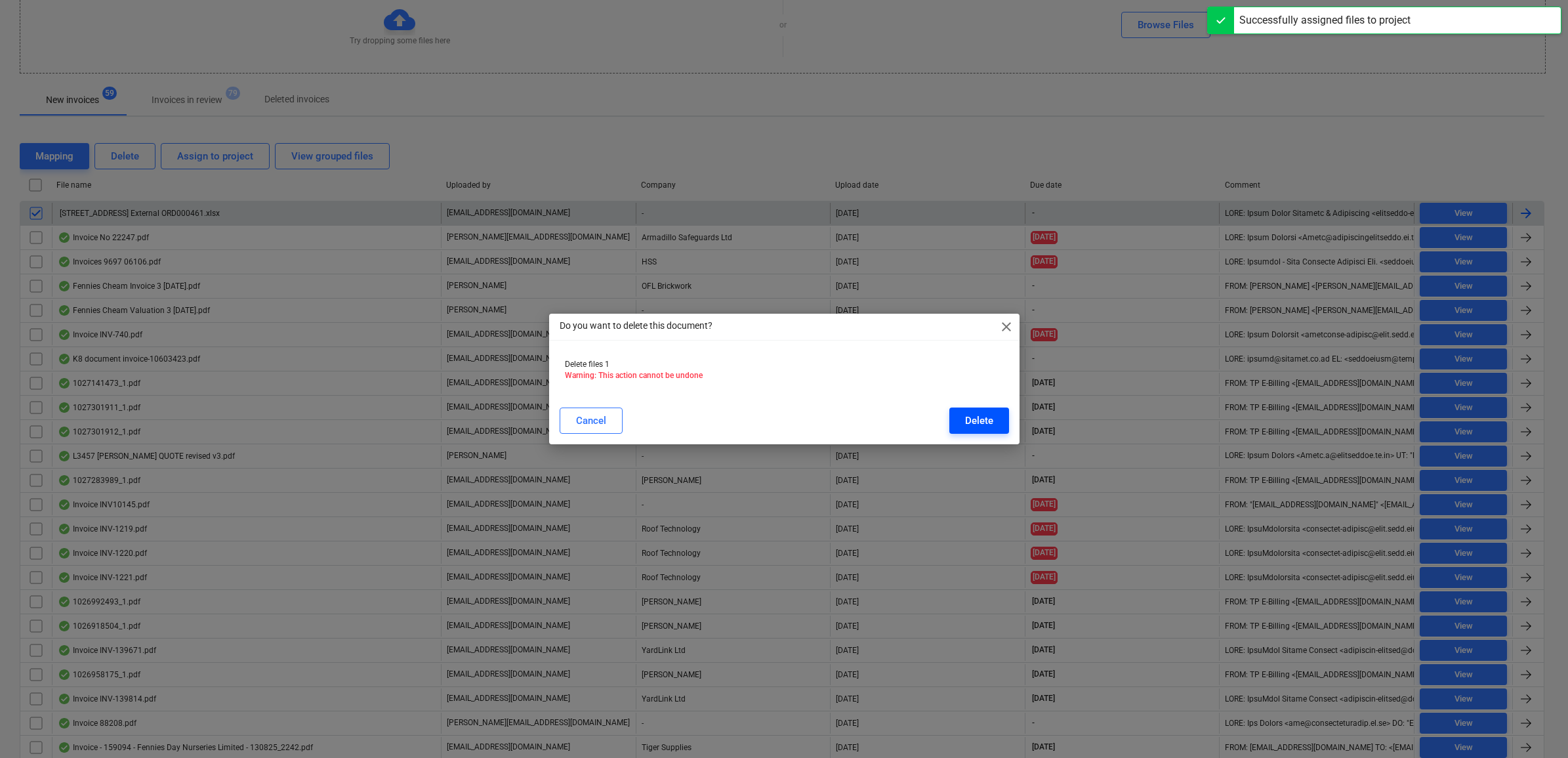
click at [1001, 420] on button "Delete" at bounding box center [979, 421] width 59 height 26
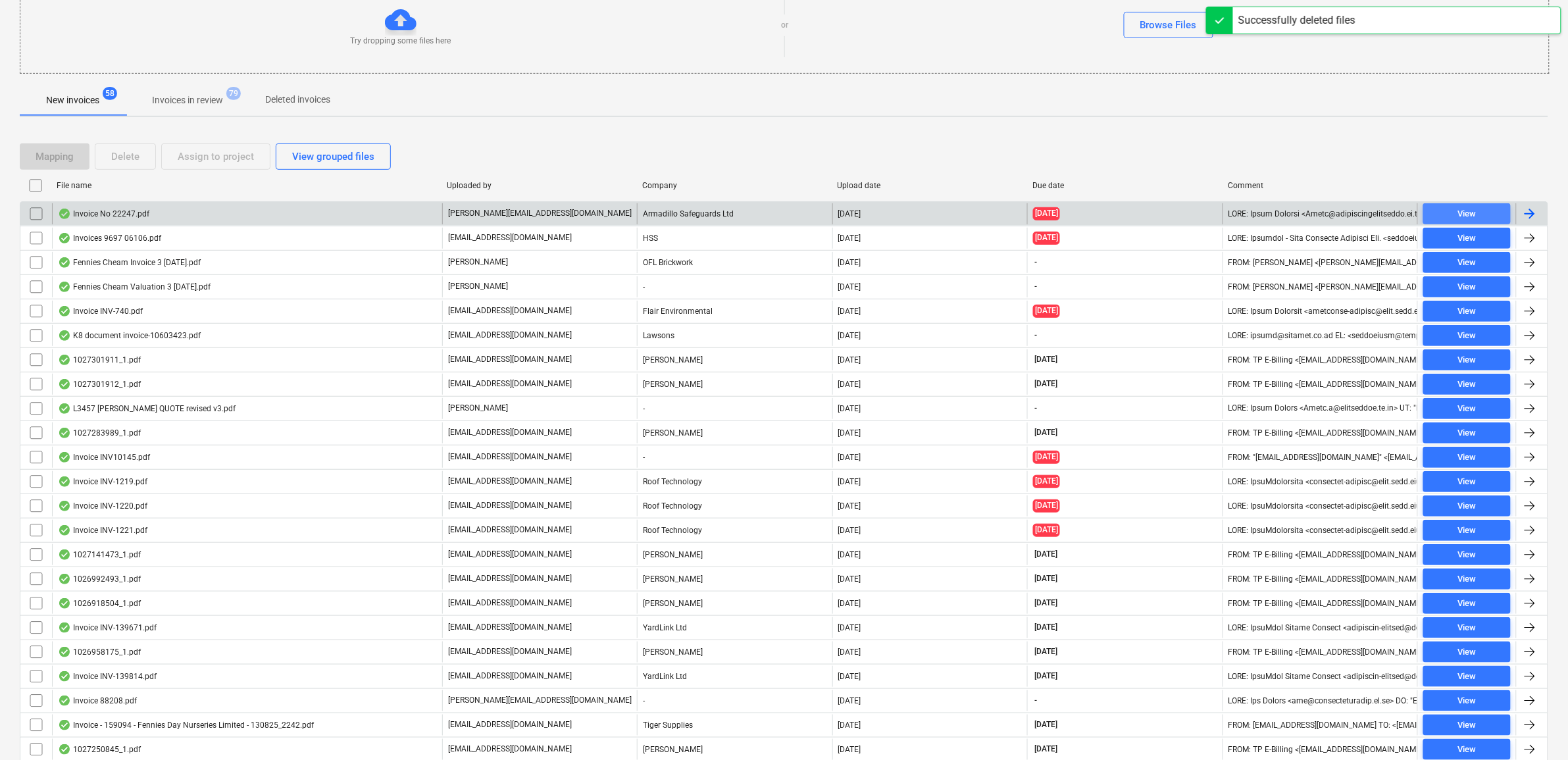
click at [1463, 212] on div "View" at bounding box center [1467, 214] width 19 height 15
click at [30, 211] on input "checkbox" at bounding box center [36, 214] width 21 height 21
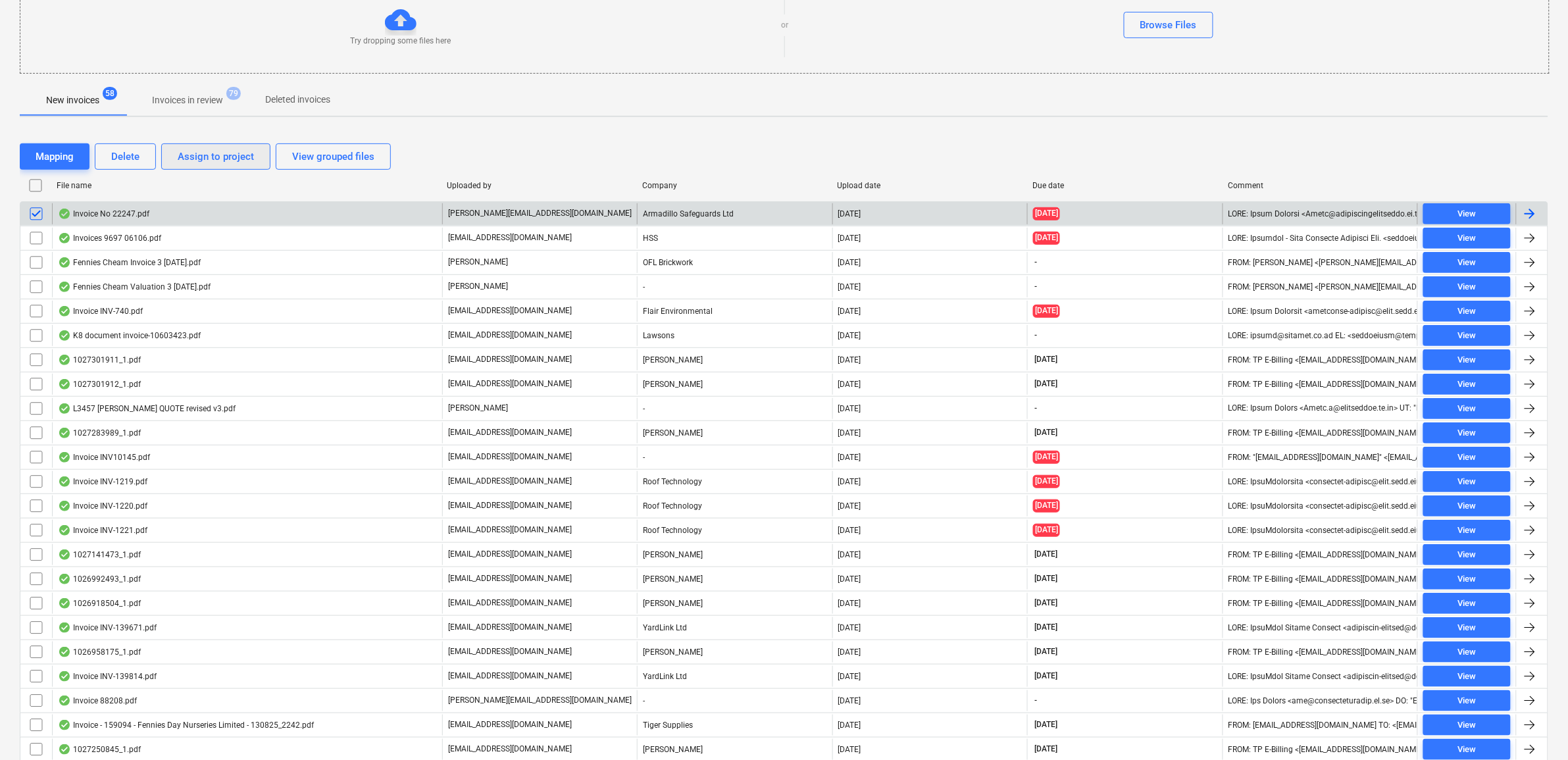
click at [186, 164] on div "Assign to project" at bounding box center [215, 156] width 77 height 17
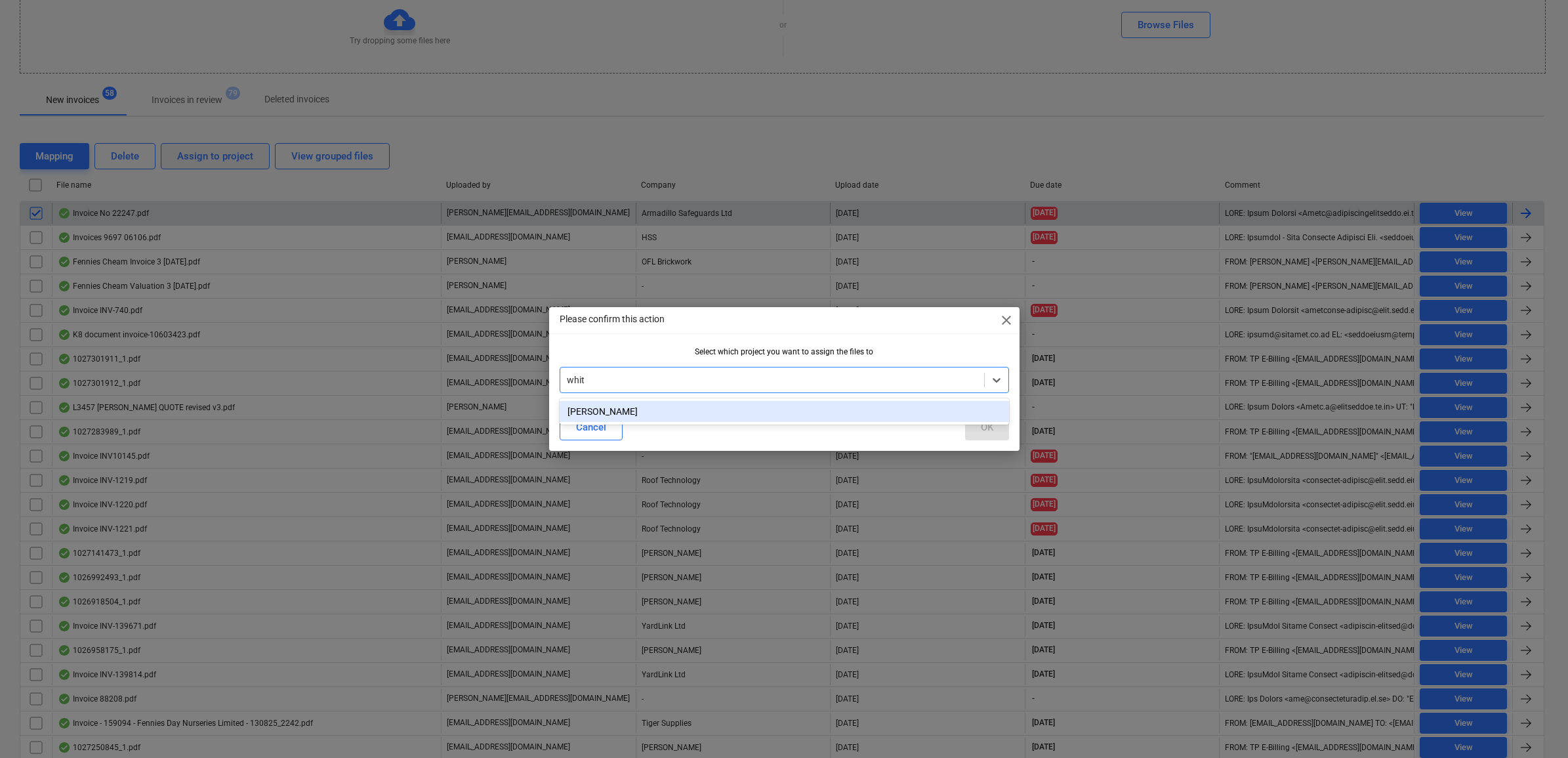
type input "[PERSON_NAME]"
drag, startPoint x: 902, startPoint y: 404, endPoint x: 967, endPoint y: 430, distance: 70.0
click at [902, 404] on div "[PERSON_NAME]" at bounding box center [784, 411] width 449 height 21
click at [997, 431] on button "OK" at bounding box center [987, 427] width 44 height 26
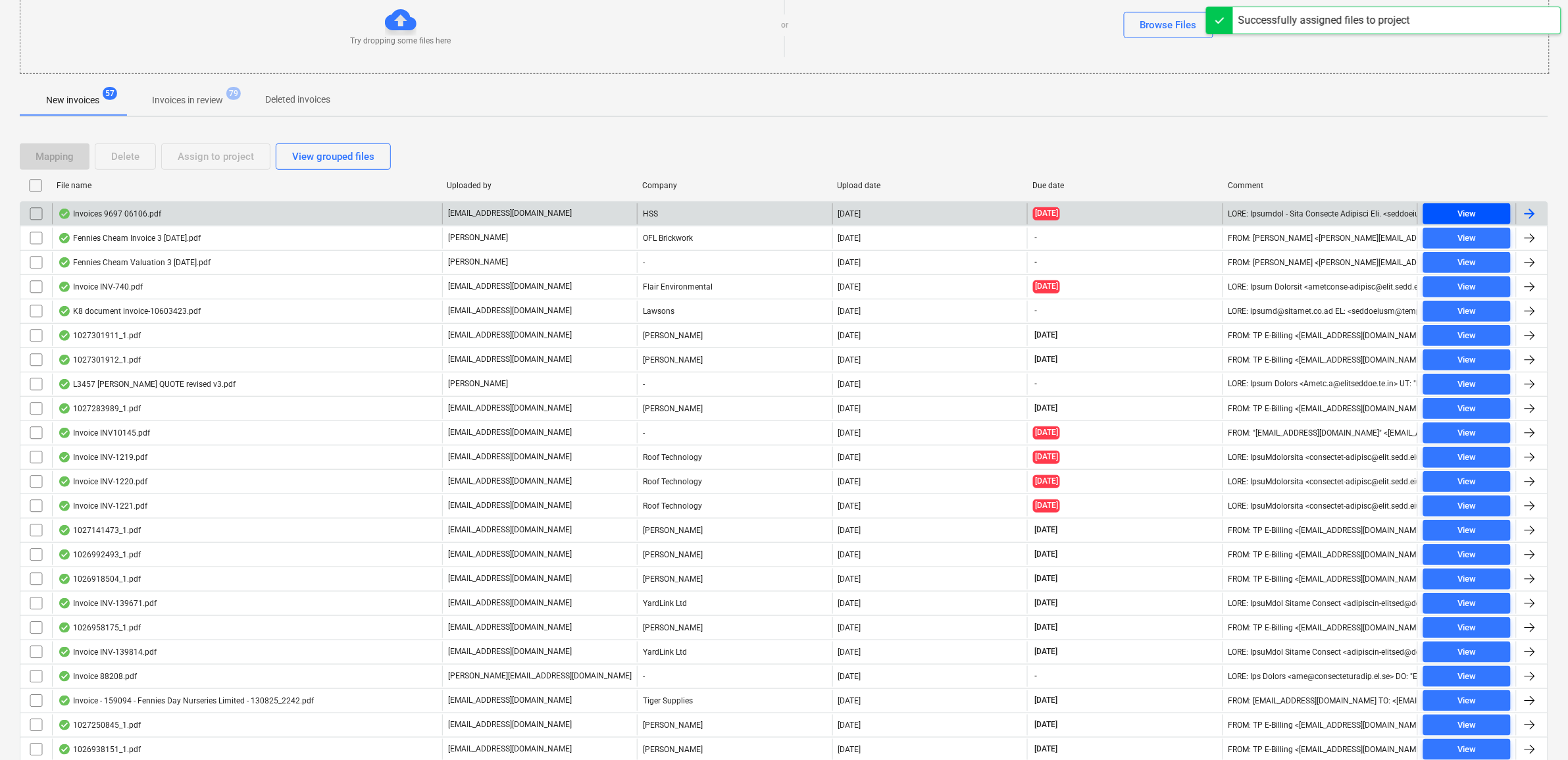
click at [1471, 215] on div "View" at bounding box center [1467, 214] width 19 height 15
click at [28, 212] on input "checkbox" at bounding box center [36, 214] width 21 height 21
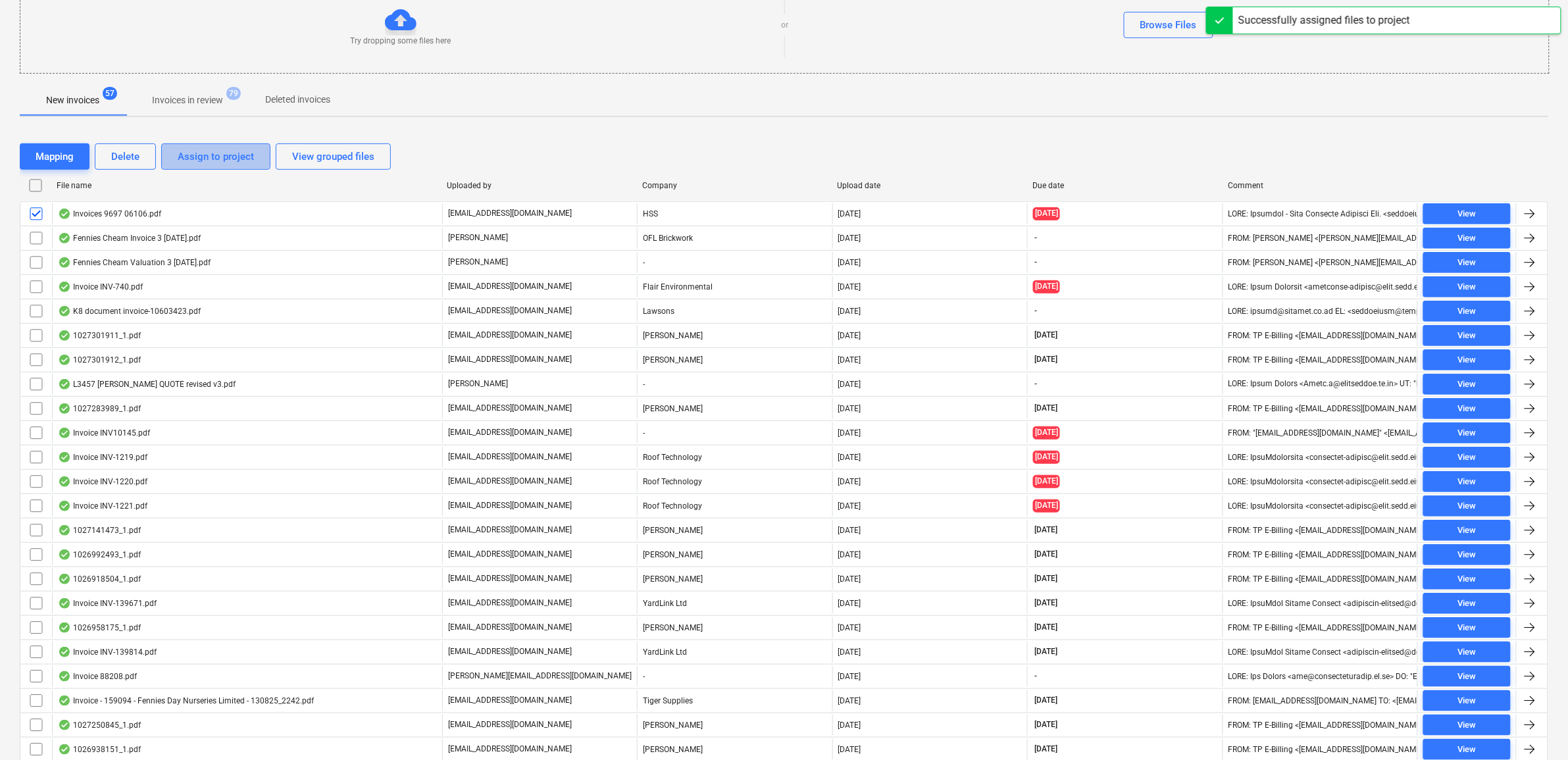
click at [193, 156] on div "Assign to project" at bounding box center [215, 156] width 77 height 17
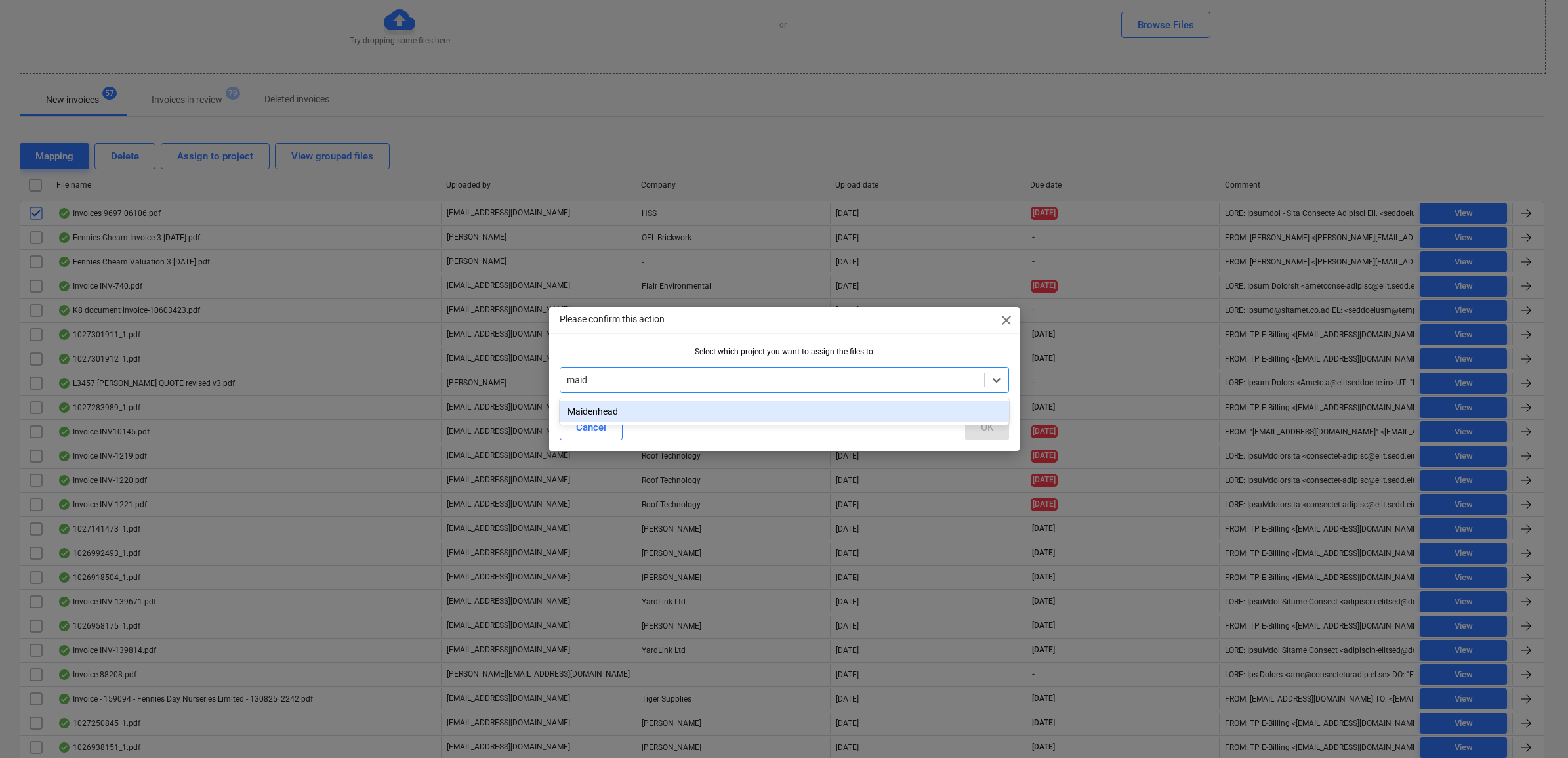
type input "maide"
click at [697, 405] on div "Maidenhead" at bounding box center [784, 411] width 449 height 21
click at [988, 428] on div "OK" at bounding box center [987, 427] width 12 height 17
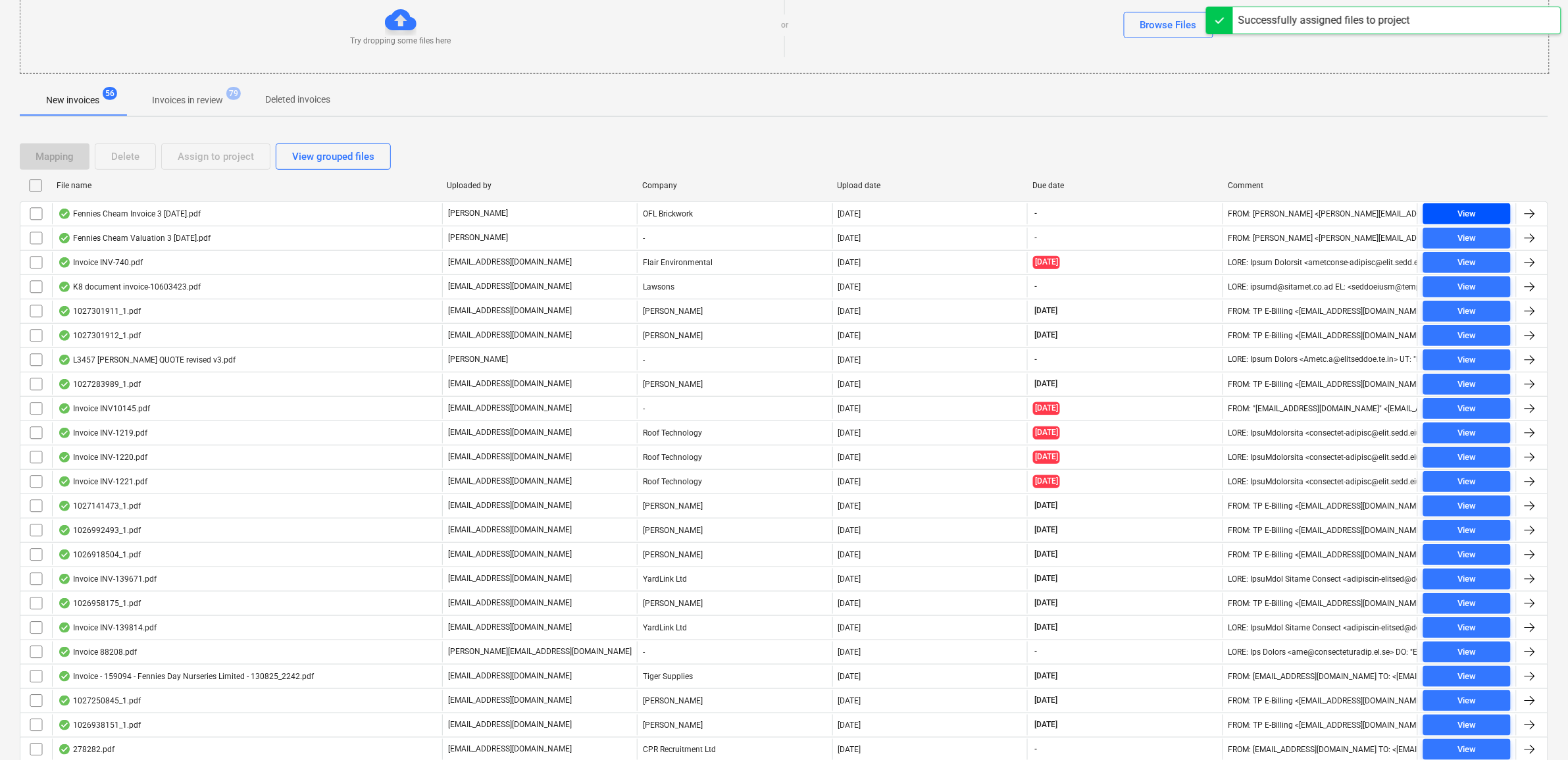
click at [1469, 217] on div "View" at bounding box center [1467, 214] width 19 height 15
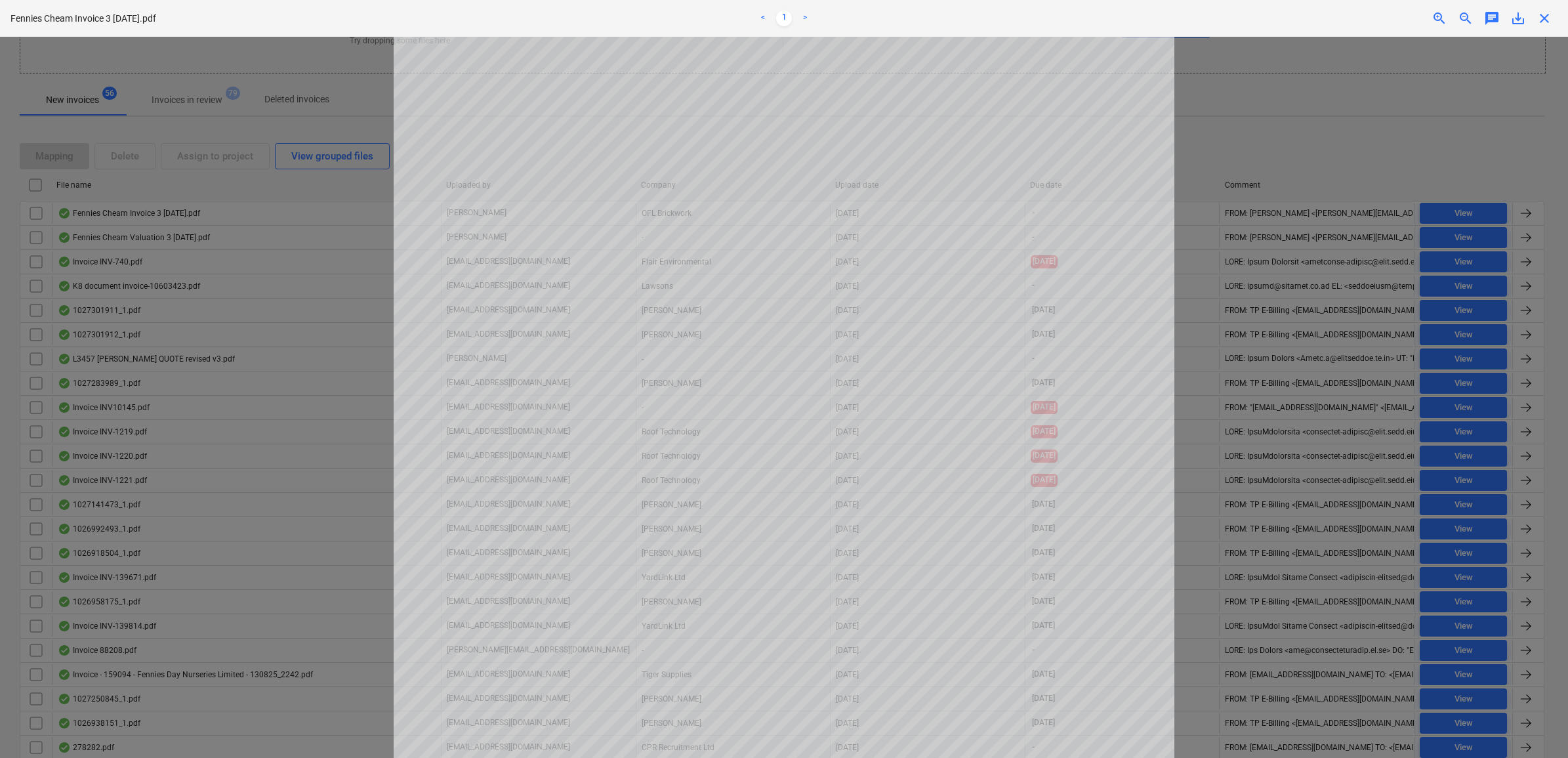
scroll to position [82, 0]
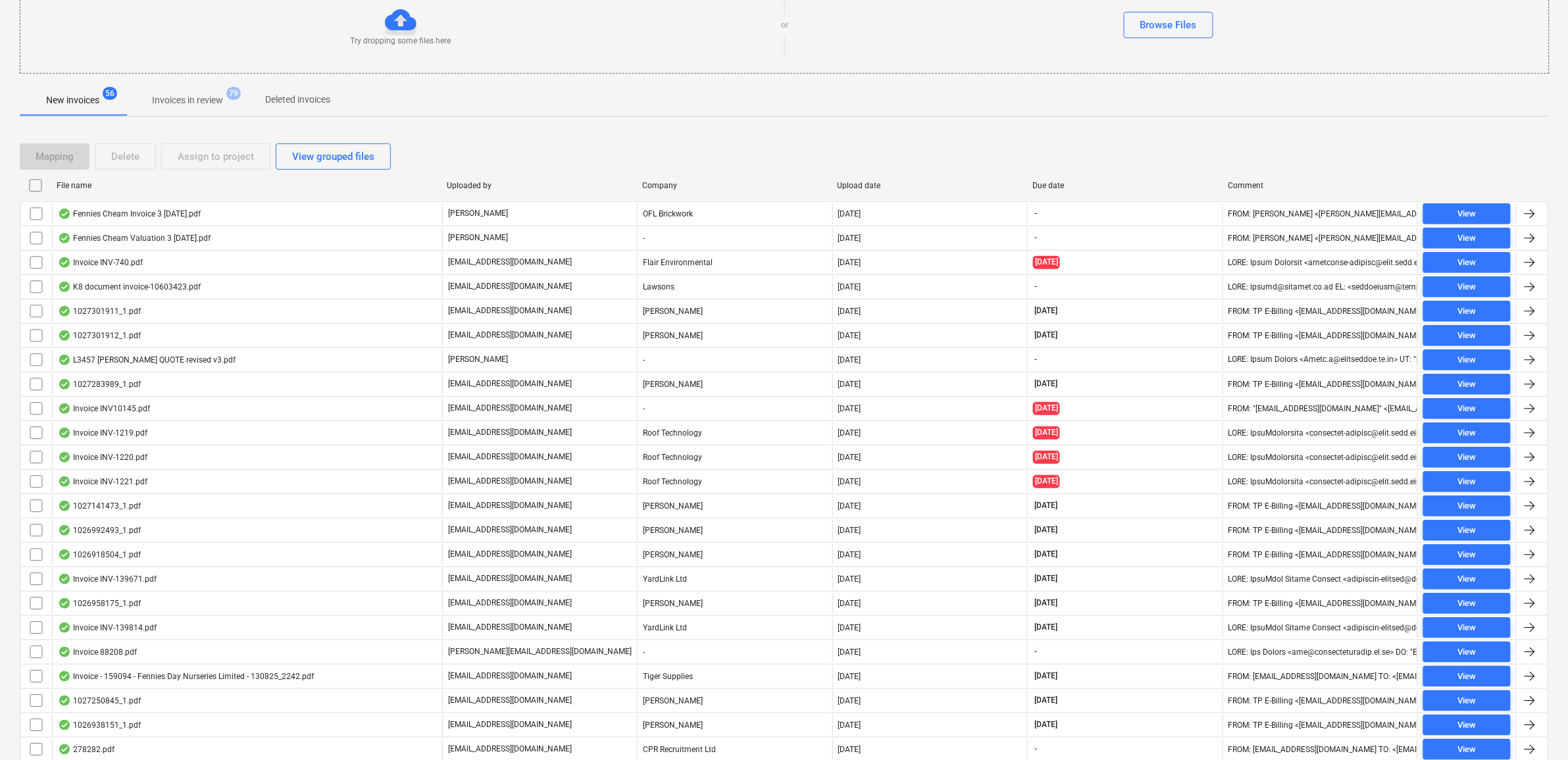
click at [37, 216] on input "checkbox" at bounding box center [36, 214] width 21 height 21
click at [221, 159] on div "Assign to project" at bounding box center [215, 156] width 77 height 17
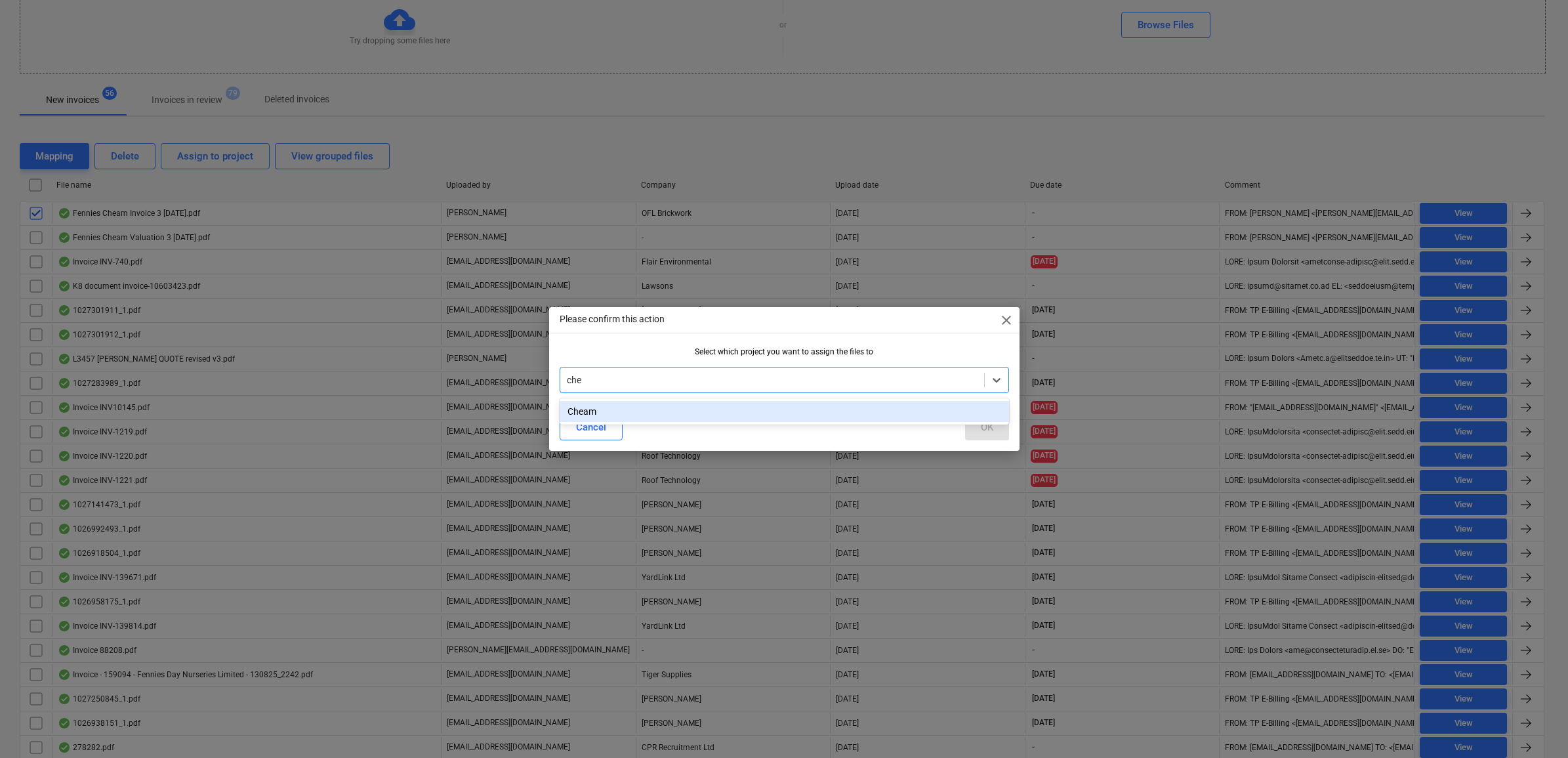
type input "chea"
click at [666, 408] on div "Cheam" at bounding box center [784, 411] width 449 height 21
click at [967, 420] on button "OK" at bounding box center [987, 427] width 44 height 26
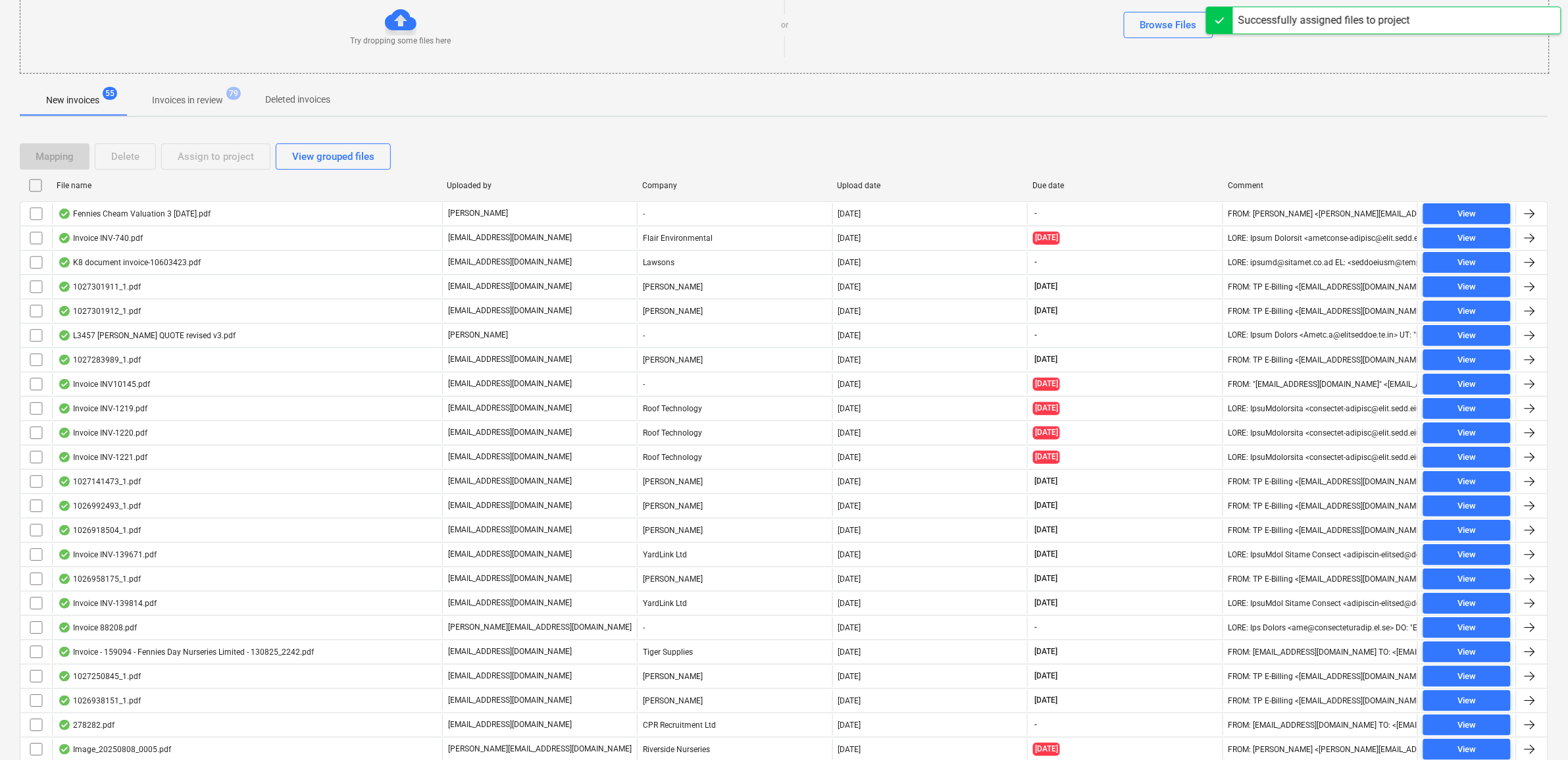
click at [40, 218] on input "checkbox" at bounding box center [36, 214] width 21 height 21
click at [192, 159] on div "Assign to project" at bounding box center [215, 156] width 77 height 17
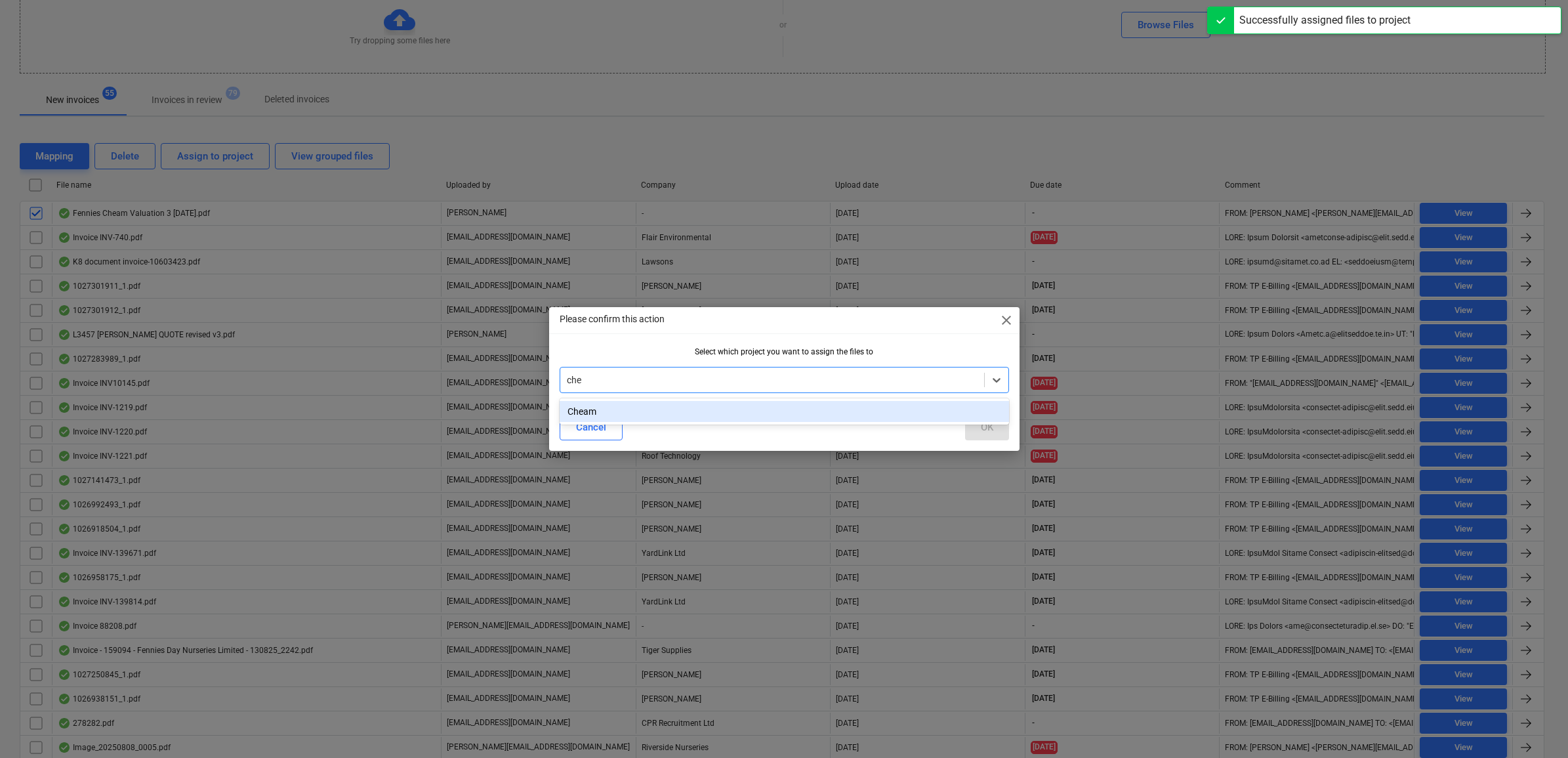
type input "chea"
click at [643, 405] on div "Cheam" at bounding box center [784, 411] width 449 height 21
click at [991, 431] on div "OK" at bounding box center [987, 427] width 12 height 17
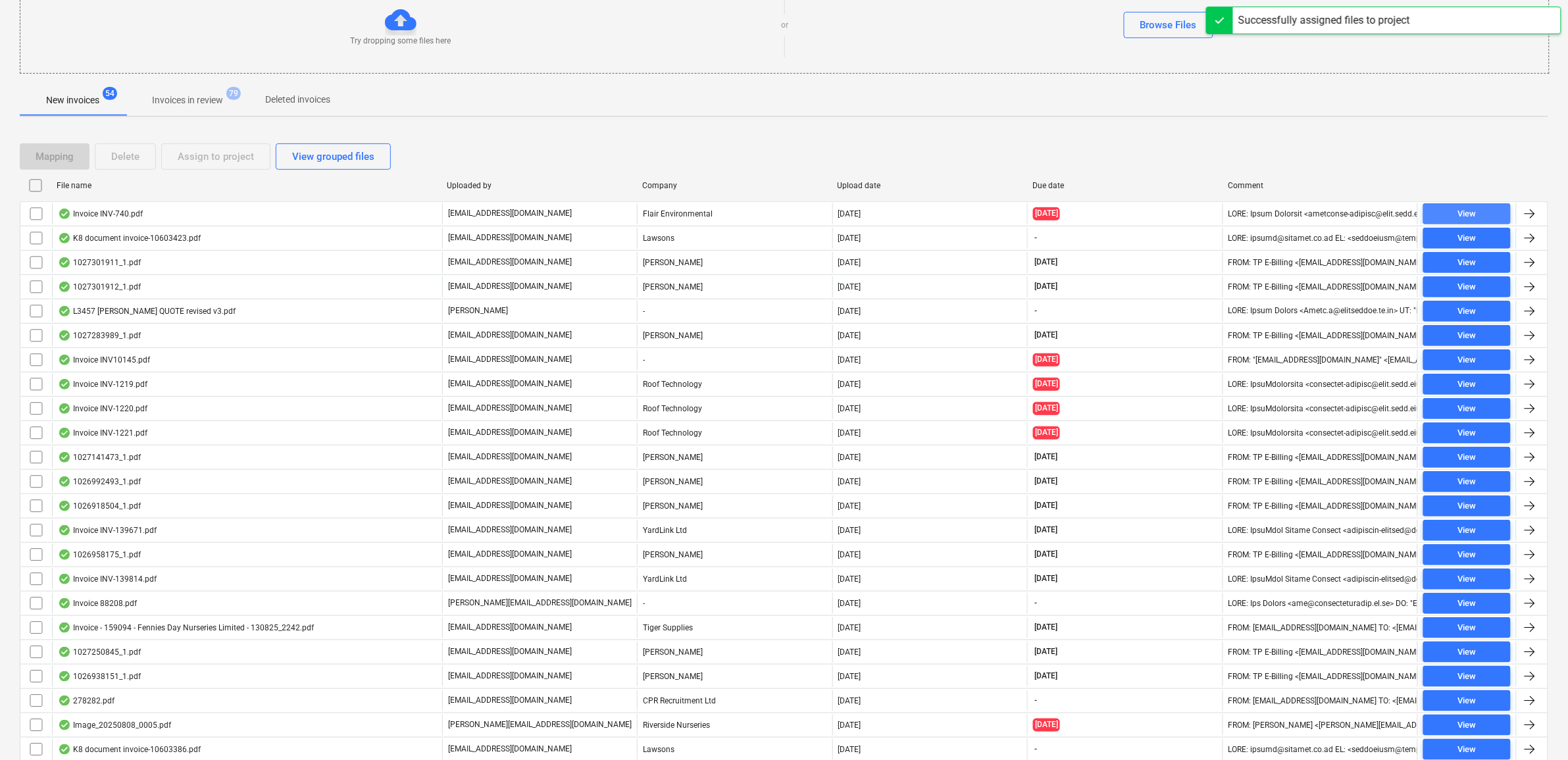
click at [1487, 217] on span "View" at bounding box center [1467, 214] width 77 height 15
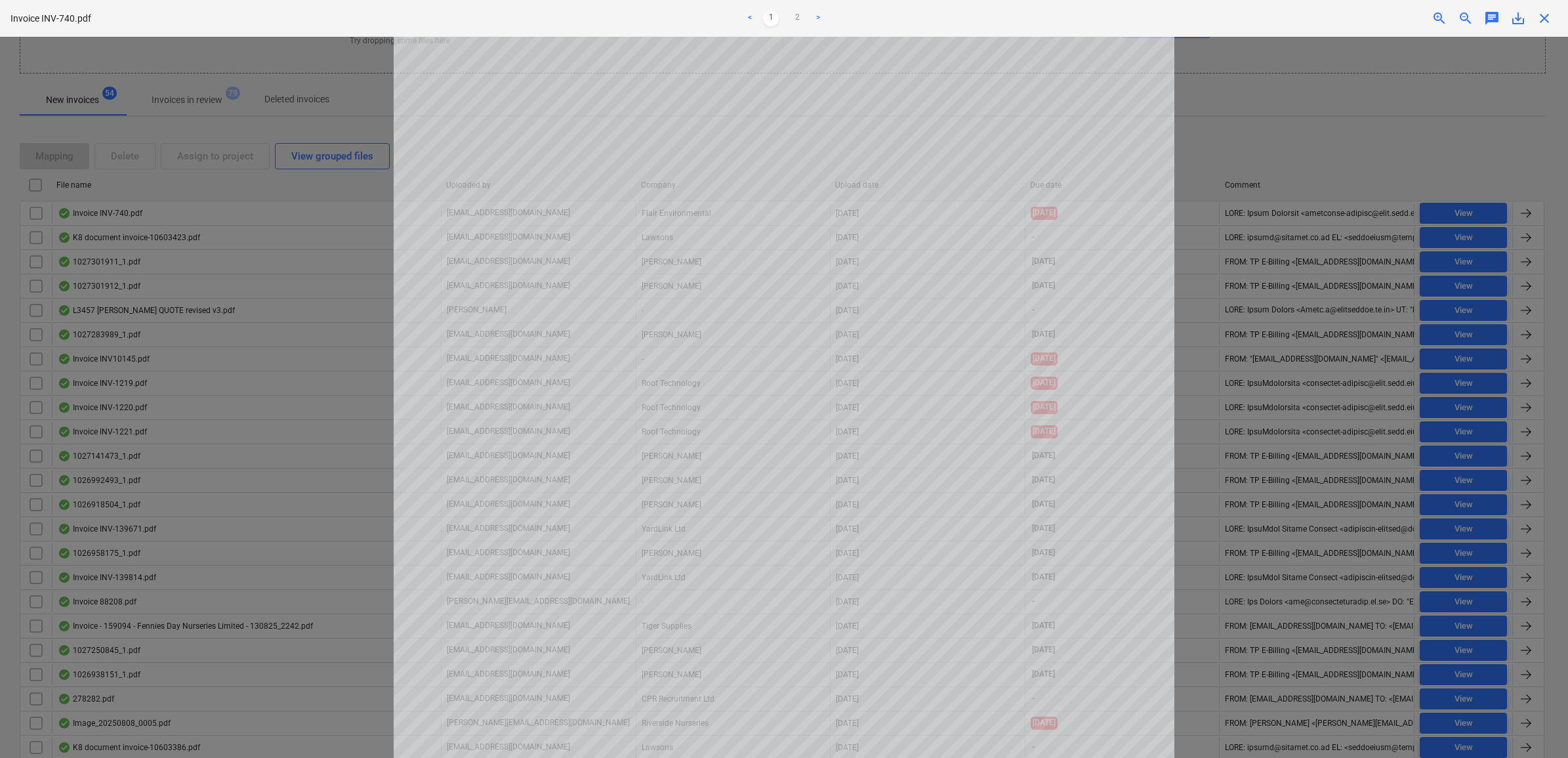
scroll to position [164, 0]
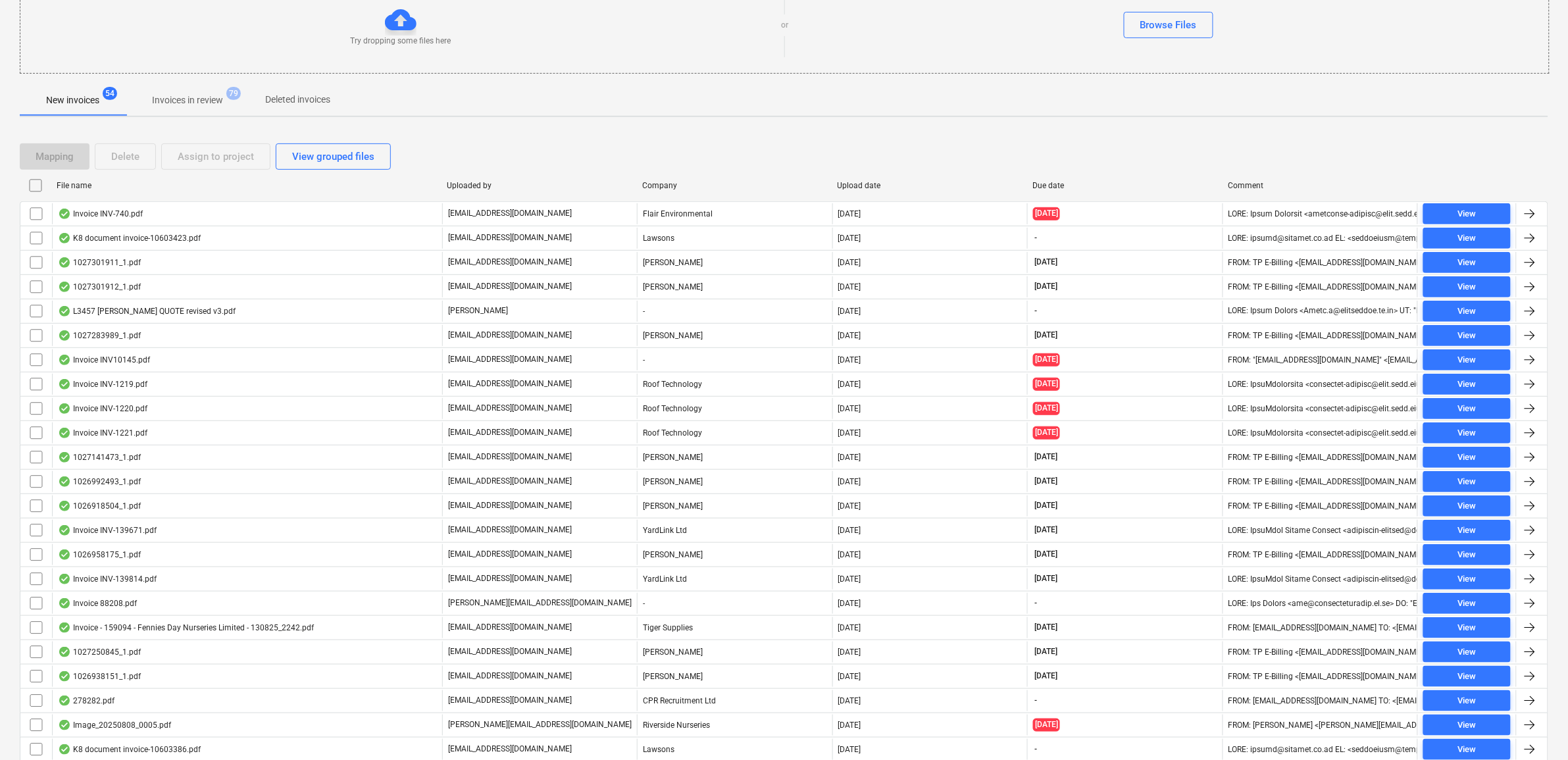
click at [38, 212] on input "checkbox" at bounding box center [36, 214] width 21 height 21
click at [203, 155] on div "Assign to project" at bounding box center [215, 156] width 77 height 17
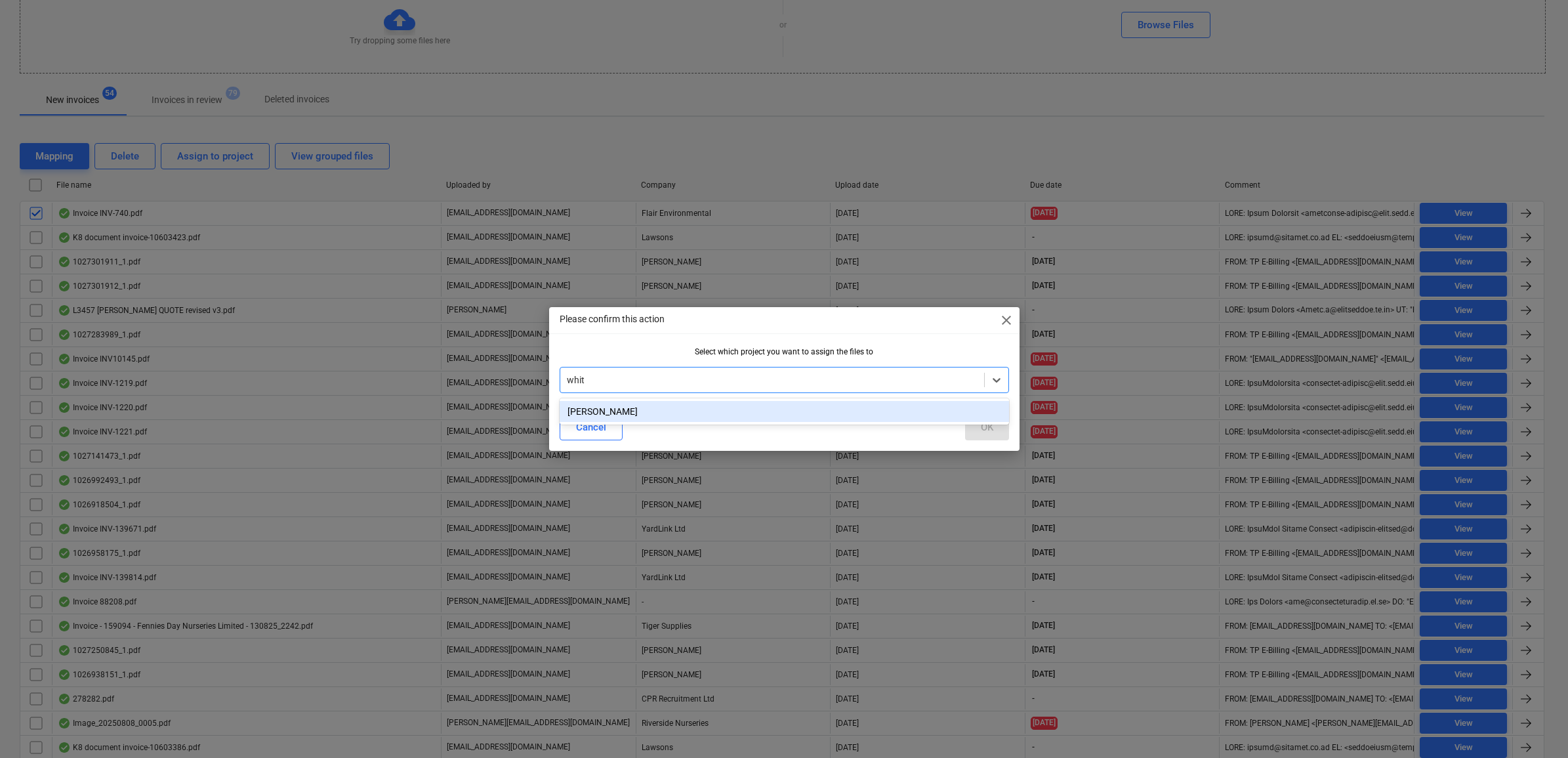
type input "[PERSON_NAME]"
click at [702, 408] on div "[PERSON_NAME]" at bounding box center [784, 411] width 449 height 21
click at [988, 427] on div "OK" at bounding box center [987, 427] width 12 height 17
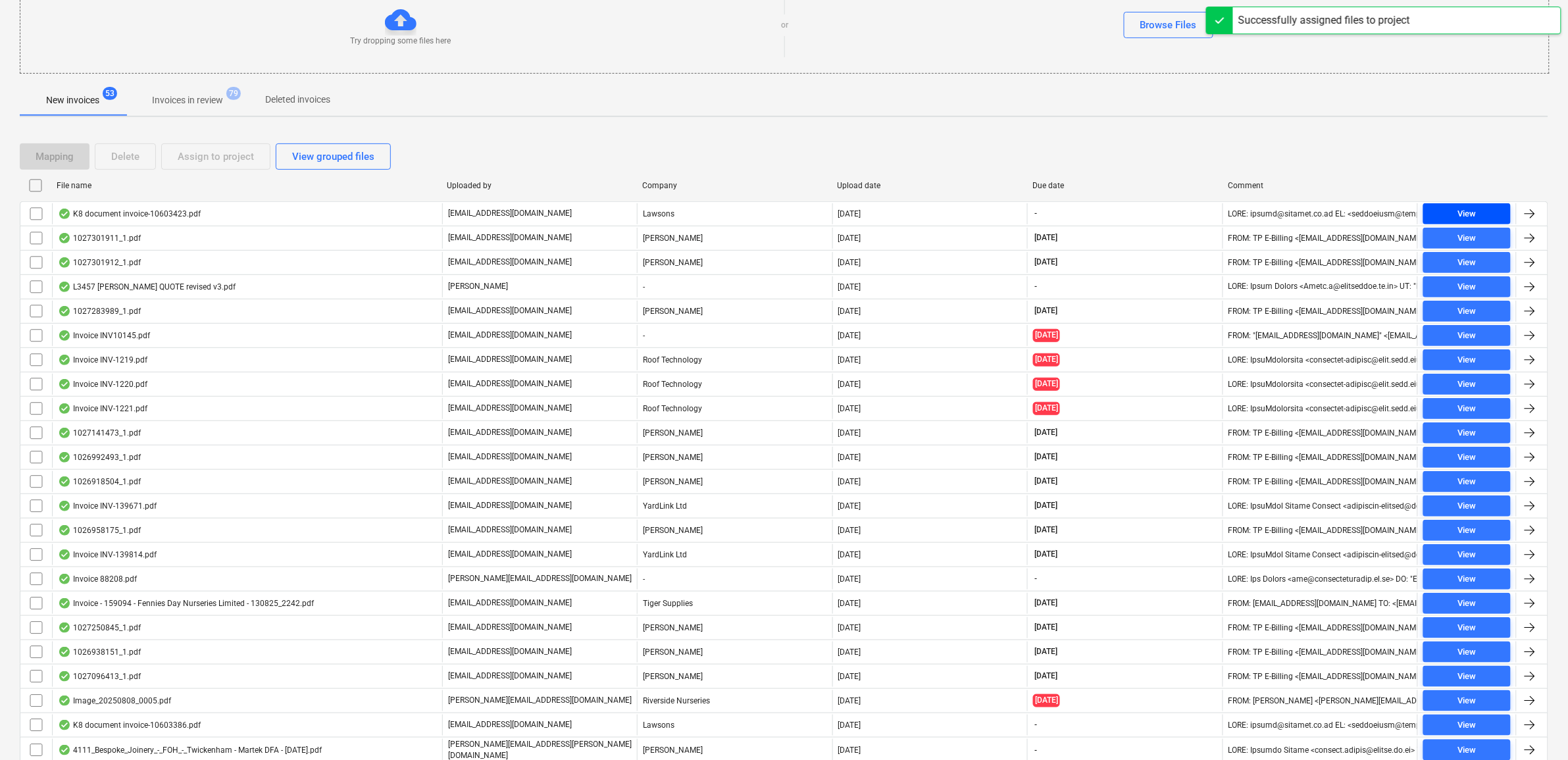
click at [1439, 219] on span "View" at bounding box center [1467, 214] width 77 height 15
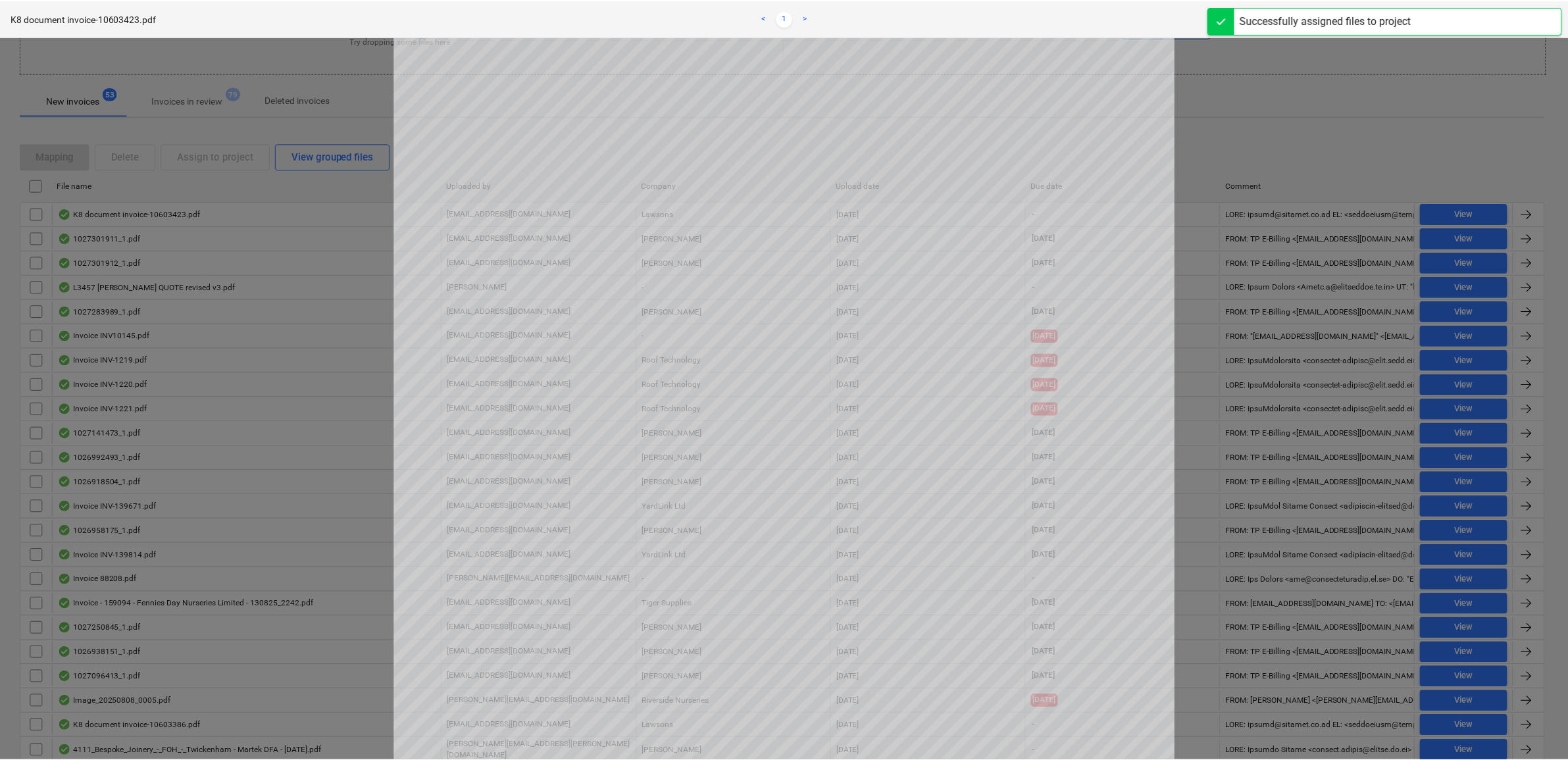
scroll to position [82, 0]
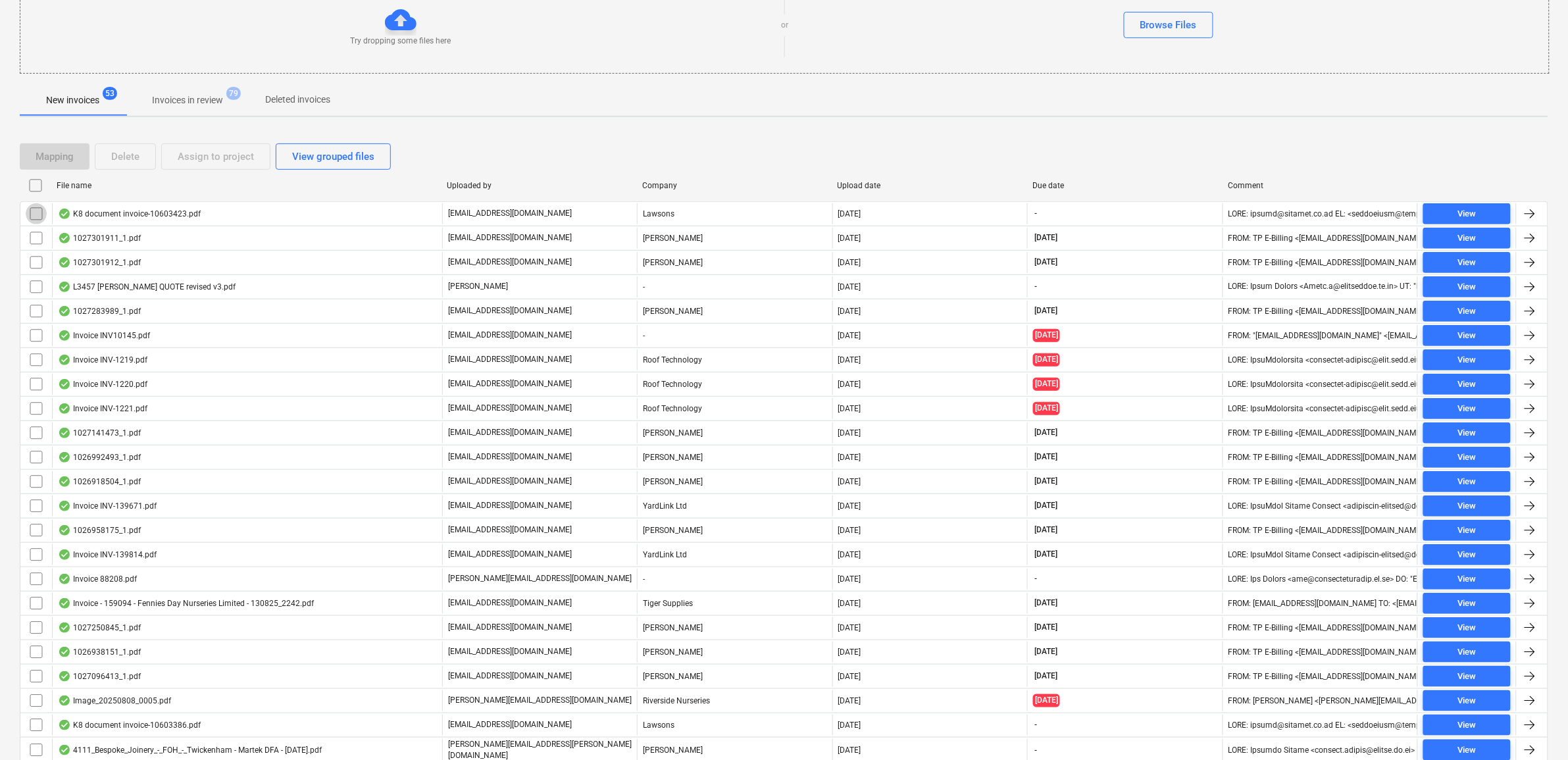
click at [32, 214] on input "checkbox" at bounding box center [36, 214] width 21 height 21
click at [234, 161] on div "Assign to project" at bounding box center [215, 156] width 77 height 17
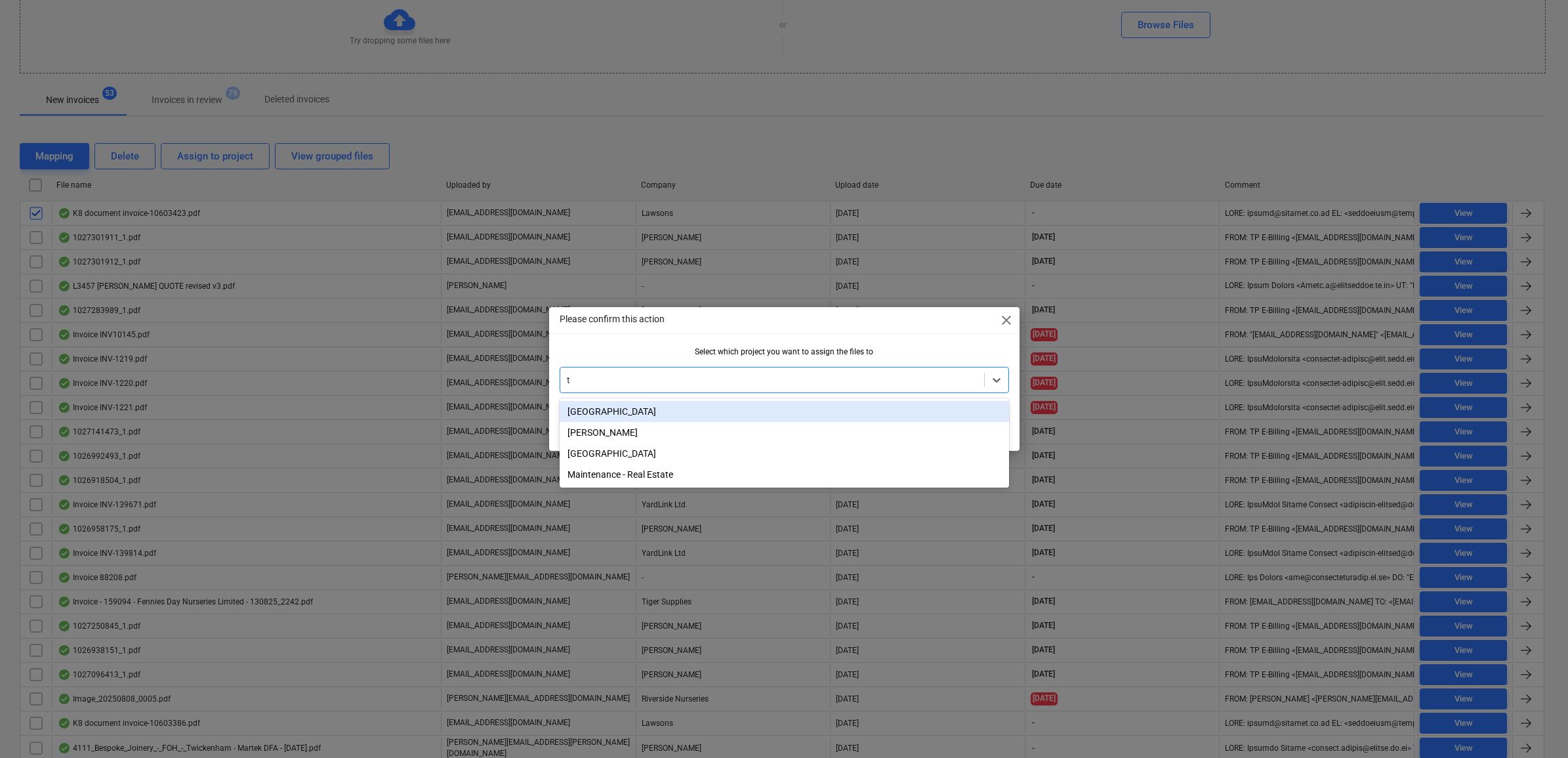
type input "tw"
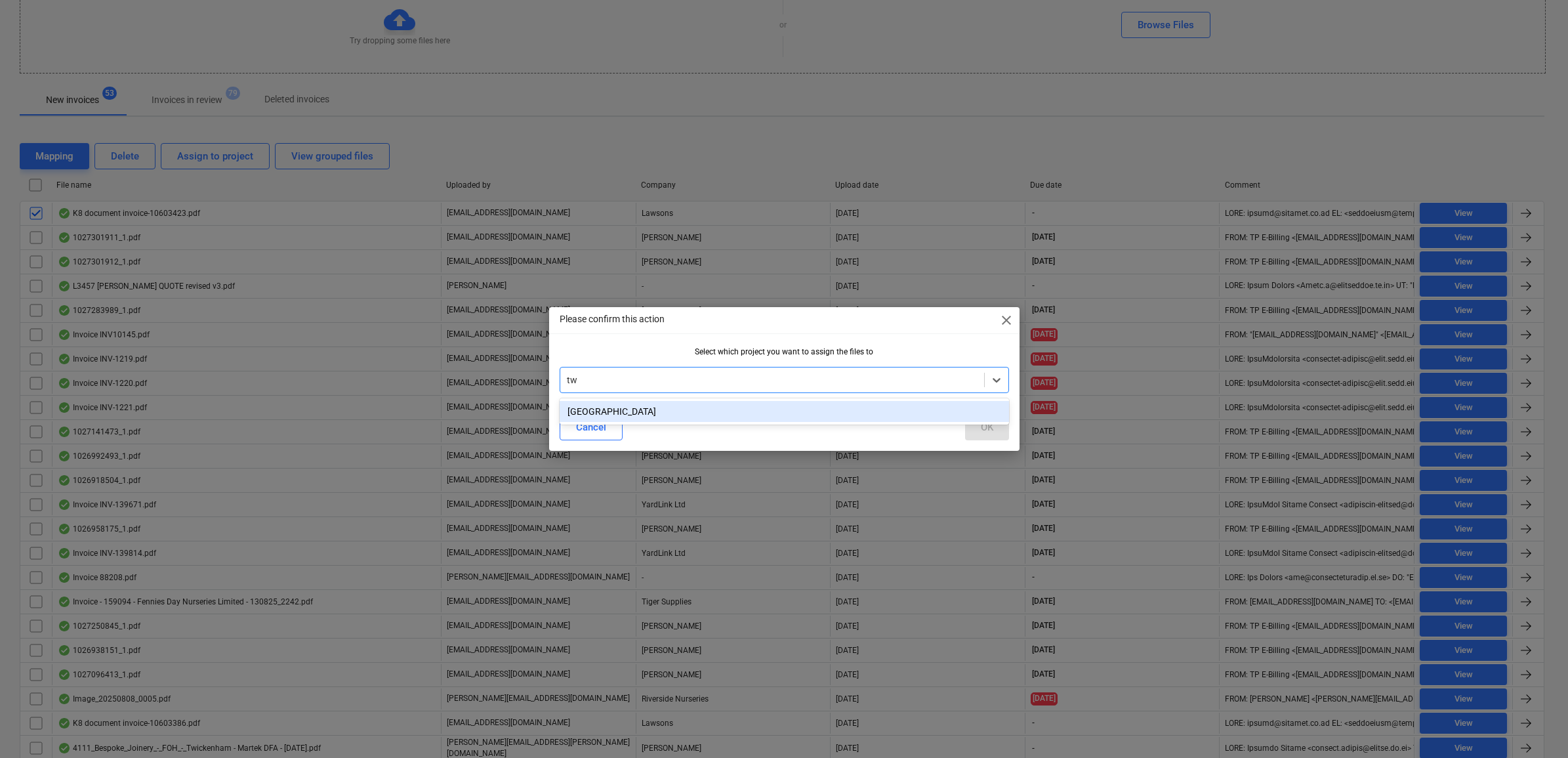
click at [650, 404] on div "[GEOGRAPHIC_DATA]" at bounding box center [784, 411] width 449 height 21
click at [974, 428] on button "OK" at bounding box center [987, 427] width 44 height 26
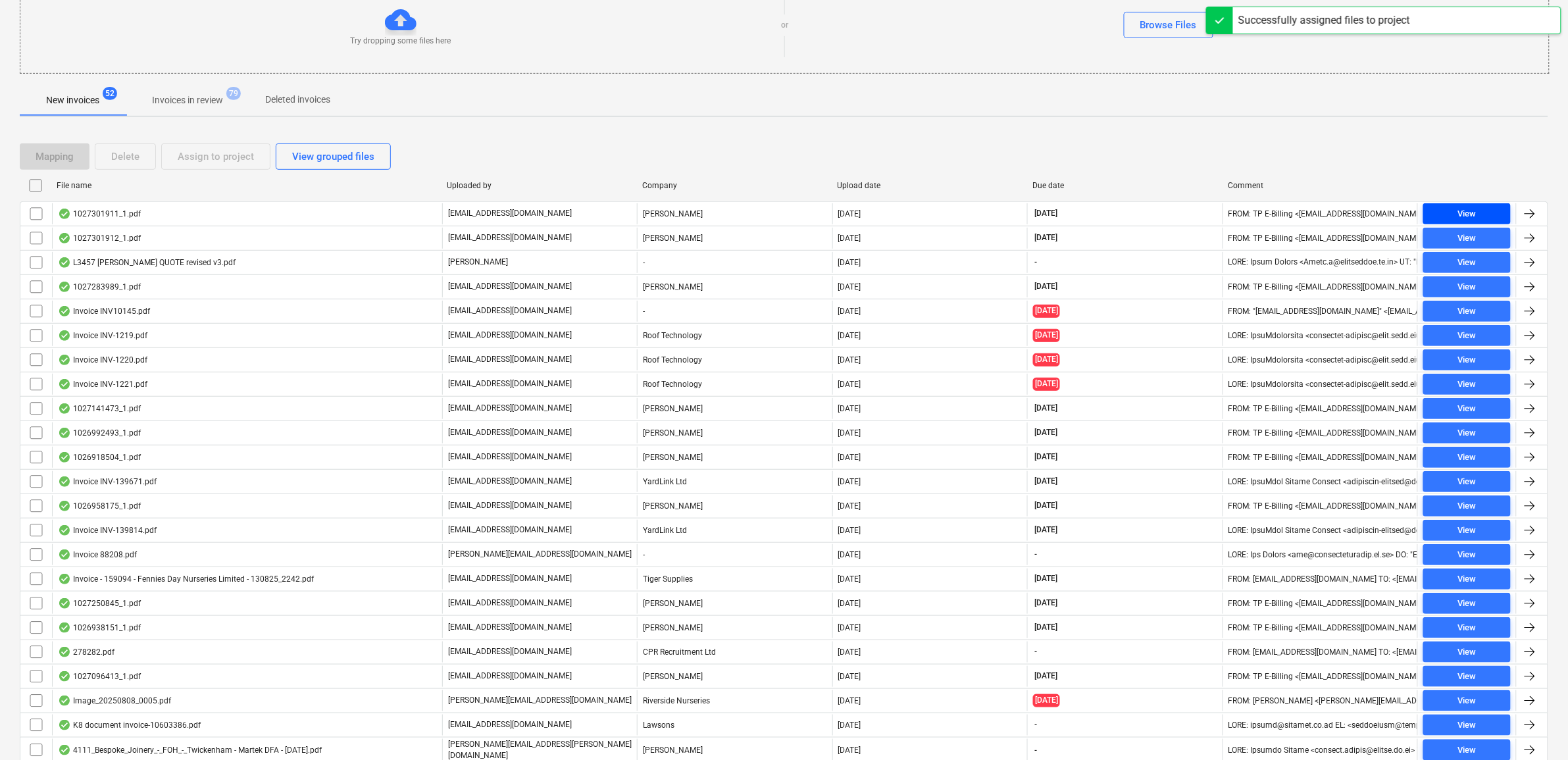
click at [1458, 208] on div "View" at bounding box center [1467, 214] width 19 height 15
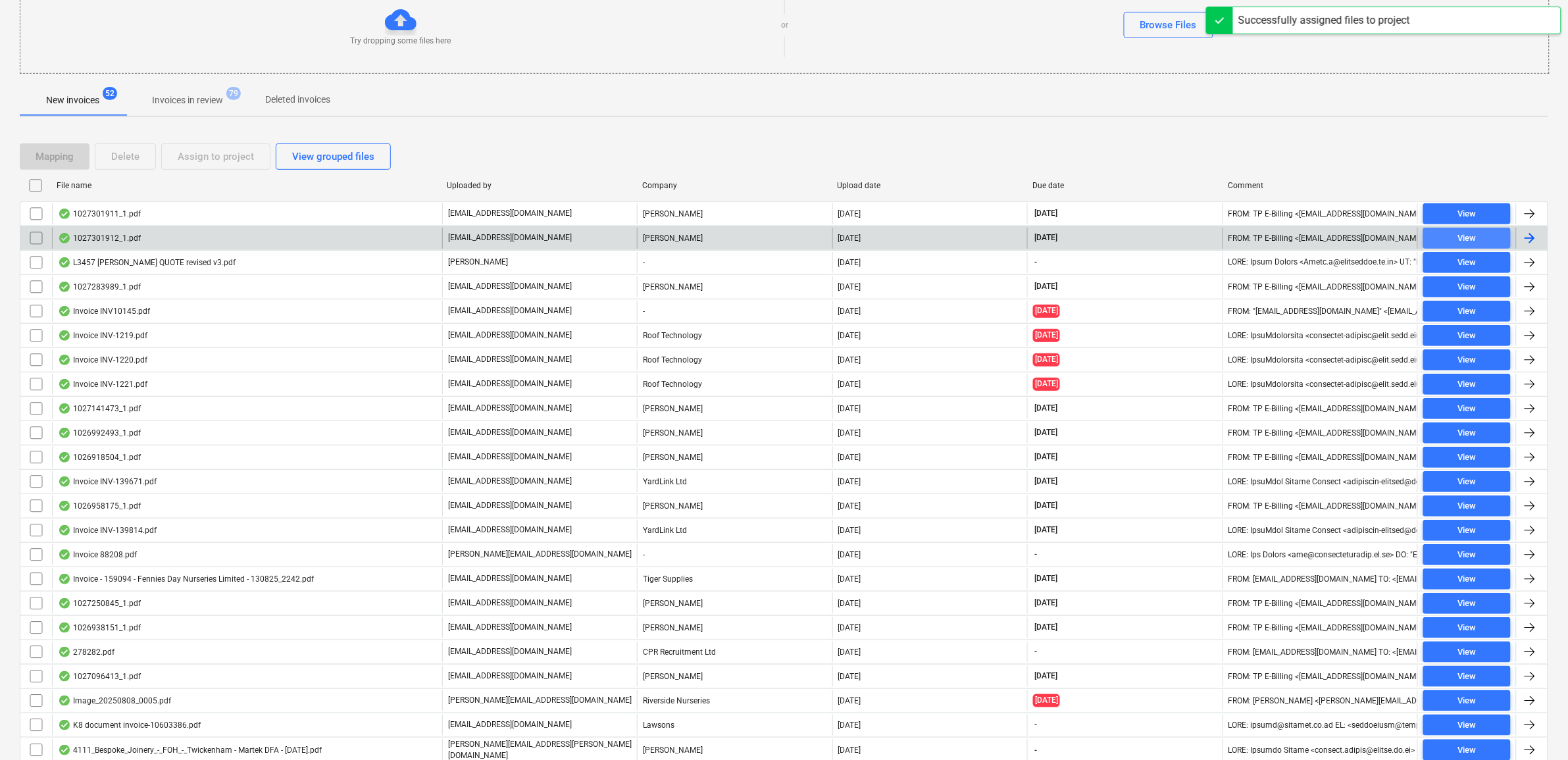
click at [1497, 235] on span "View" at bounding box center [1467, 238] width 77 height 15
click at [33, 212] on input "checkbox" at bounding box center [36, 214] width 21 height 21
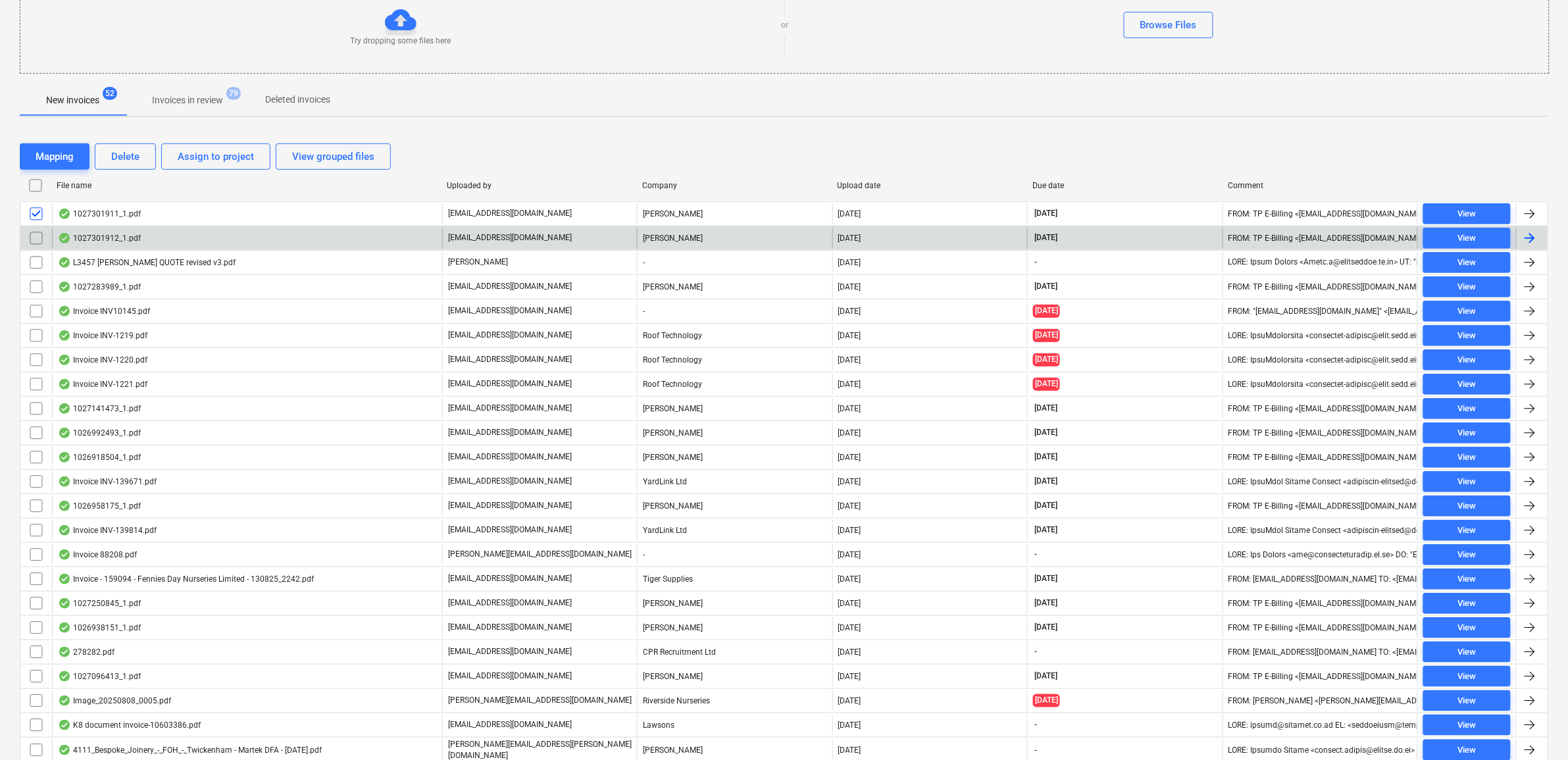
click at [39, 238] on input "checkbox" at bounding box center [36, 238] width 21 height 21
click at [215, 161] on div "Assign to project" at bounding box center [215, 156] width 77 height 17
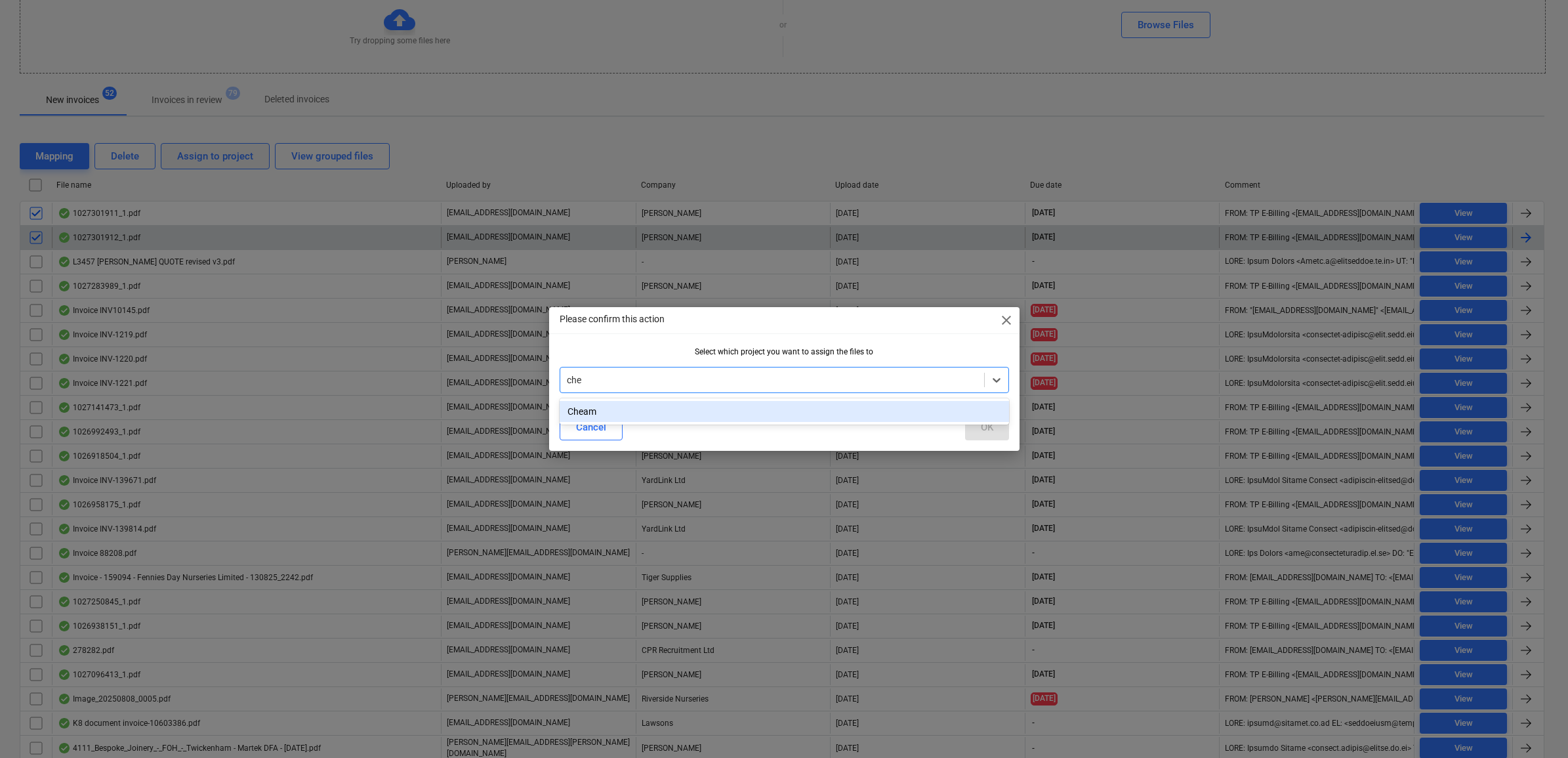
type input "chea"
click at [775, 408] on div "Cheam" at bounding box center [784, 411] width 449 height 21
click at [980, 428] on div "OK" at bounding box center [987, 427] width 12 height 17
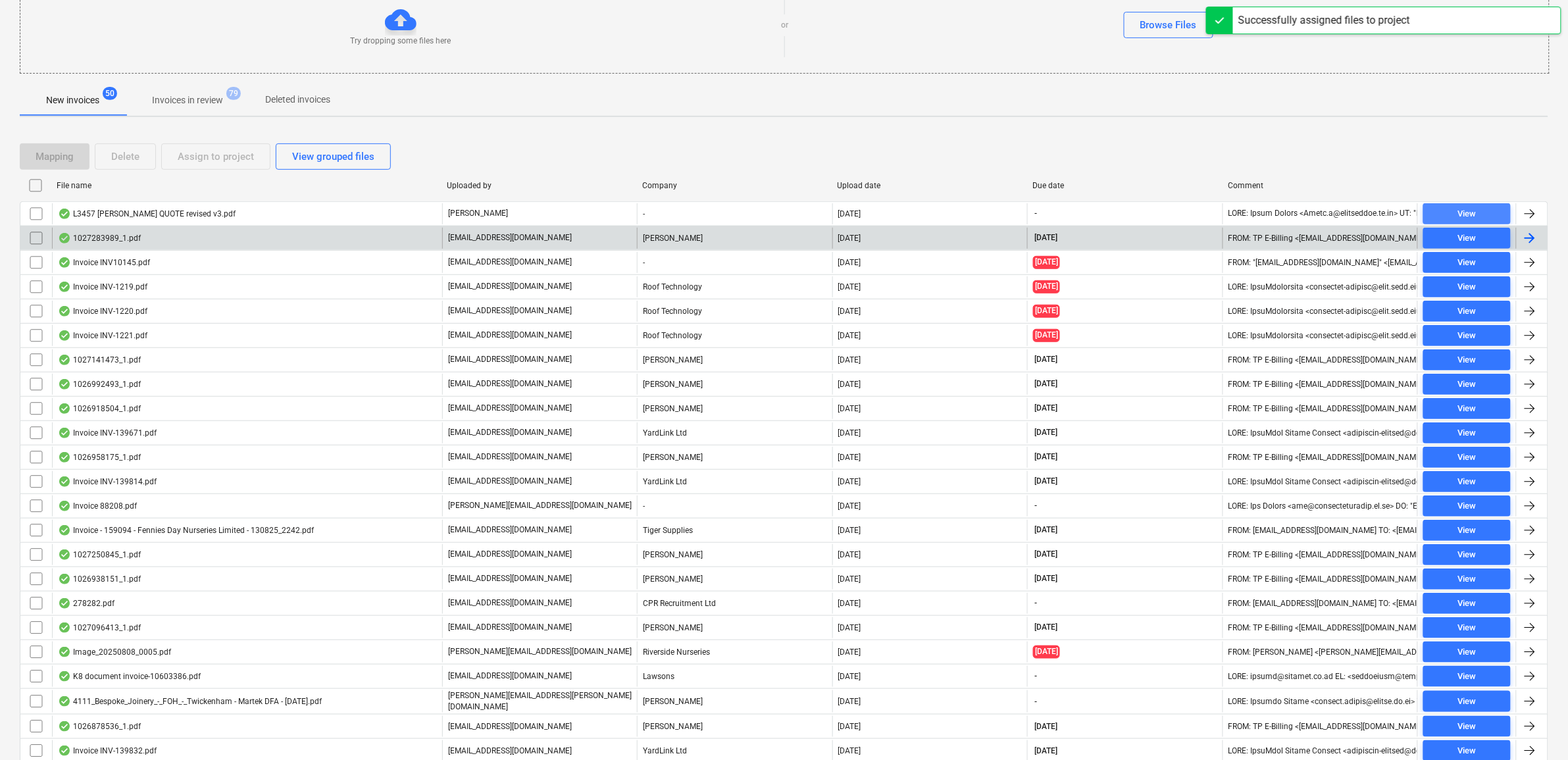
click at [1465, 212] on div "View" at bounding box center [1467, 214] width 19 height 15
click at [38, 215] on input "checkbox" at bounding box center [36, 214] width 21 height 21
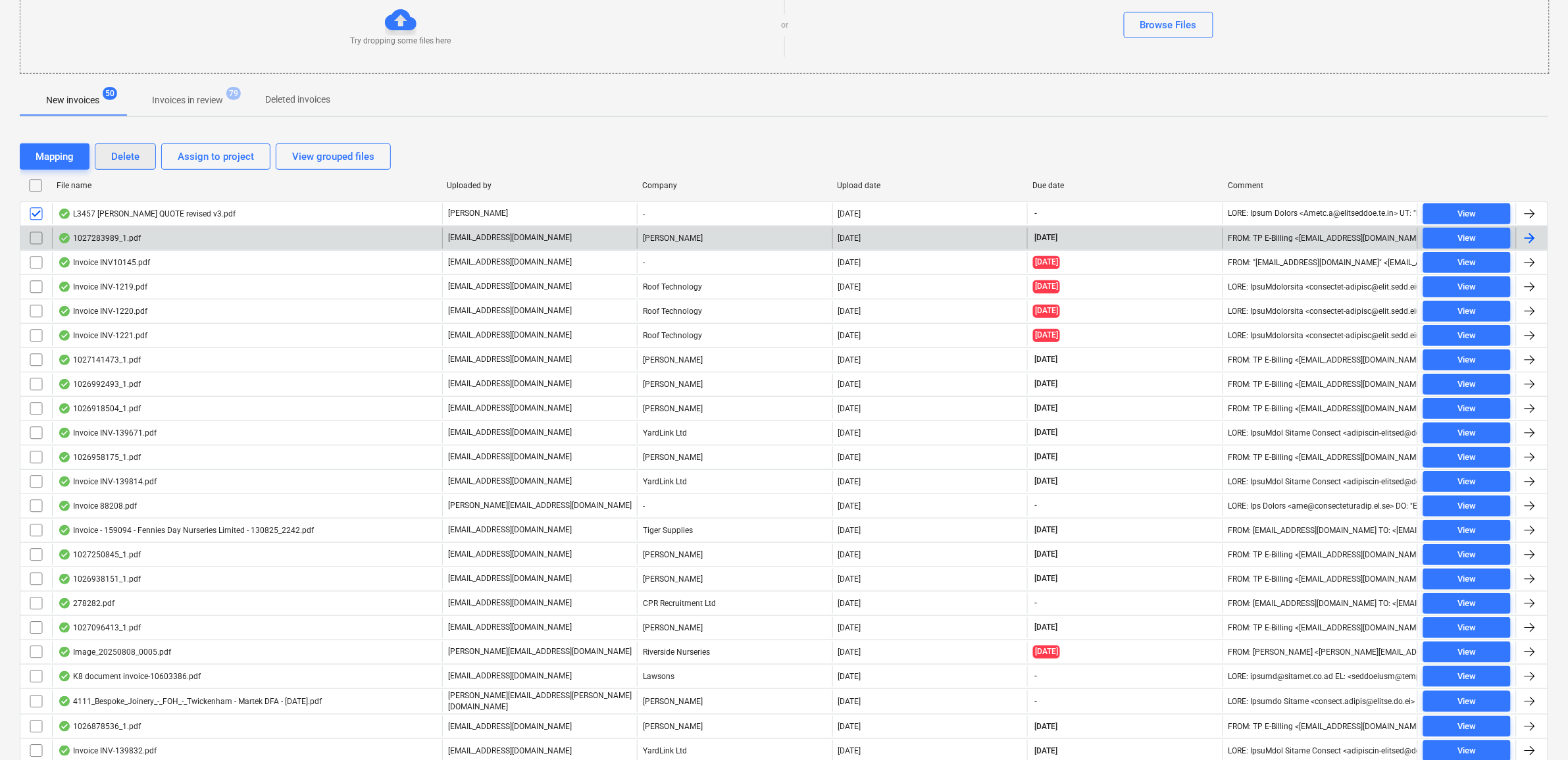
click at [124, 152] on div "Delete" at bounding box center [125, 156] width 29 height 17
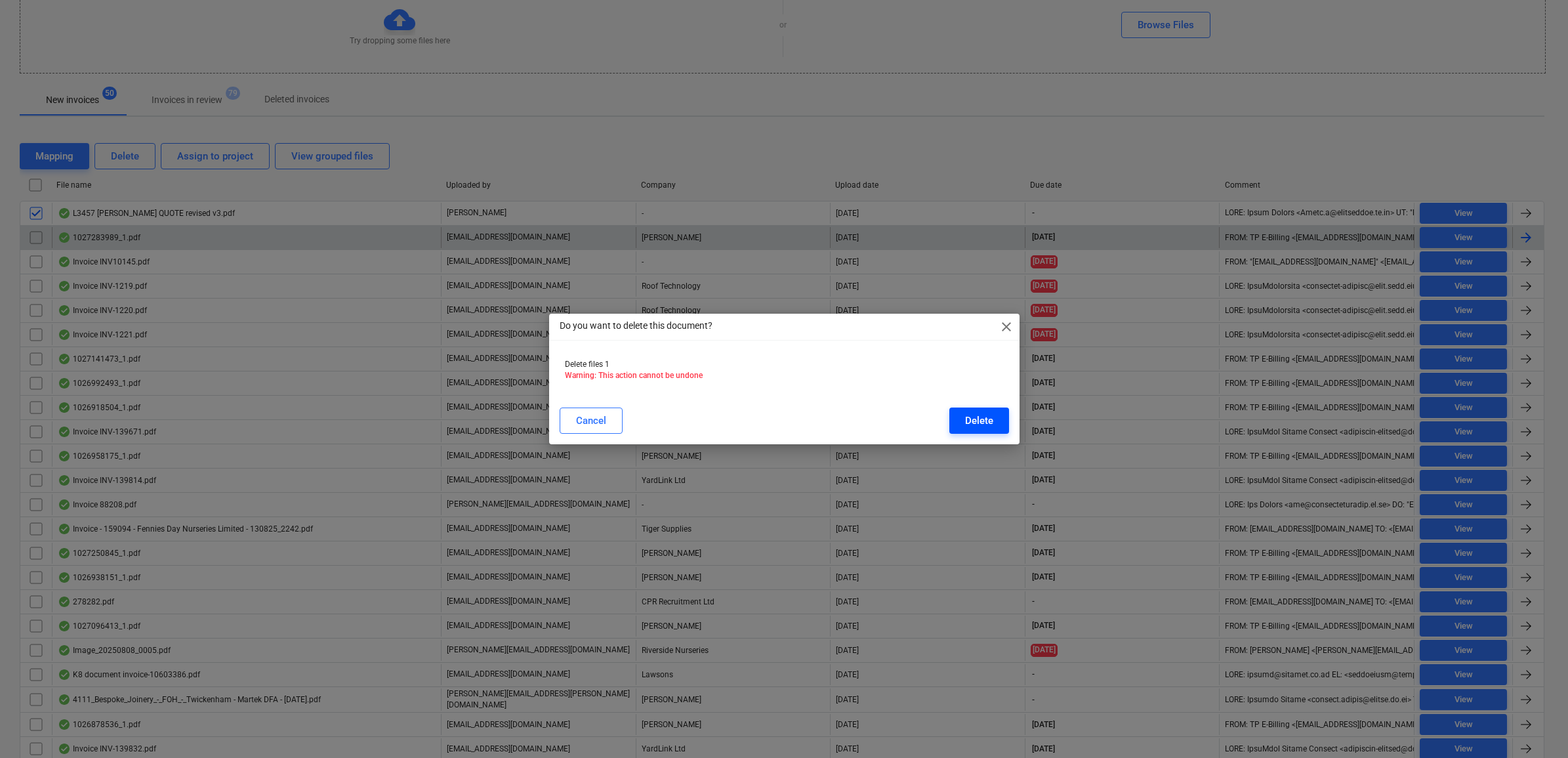
click at [966, 414] on div "Delete" at bounding box center [979, 421] width 29 height 17
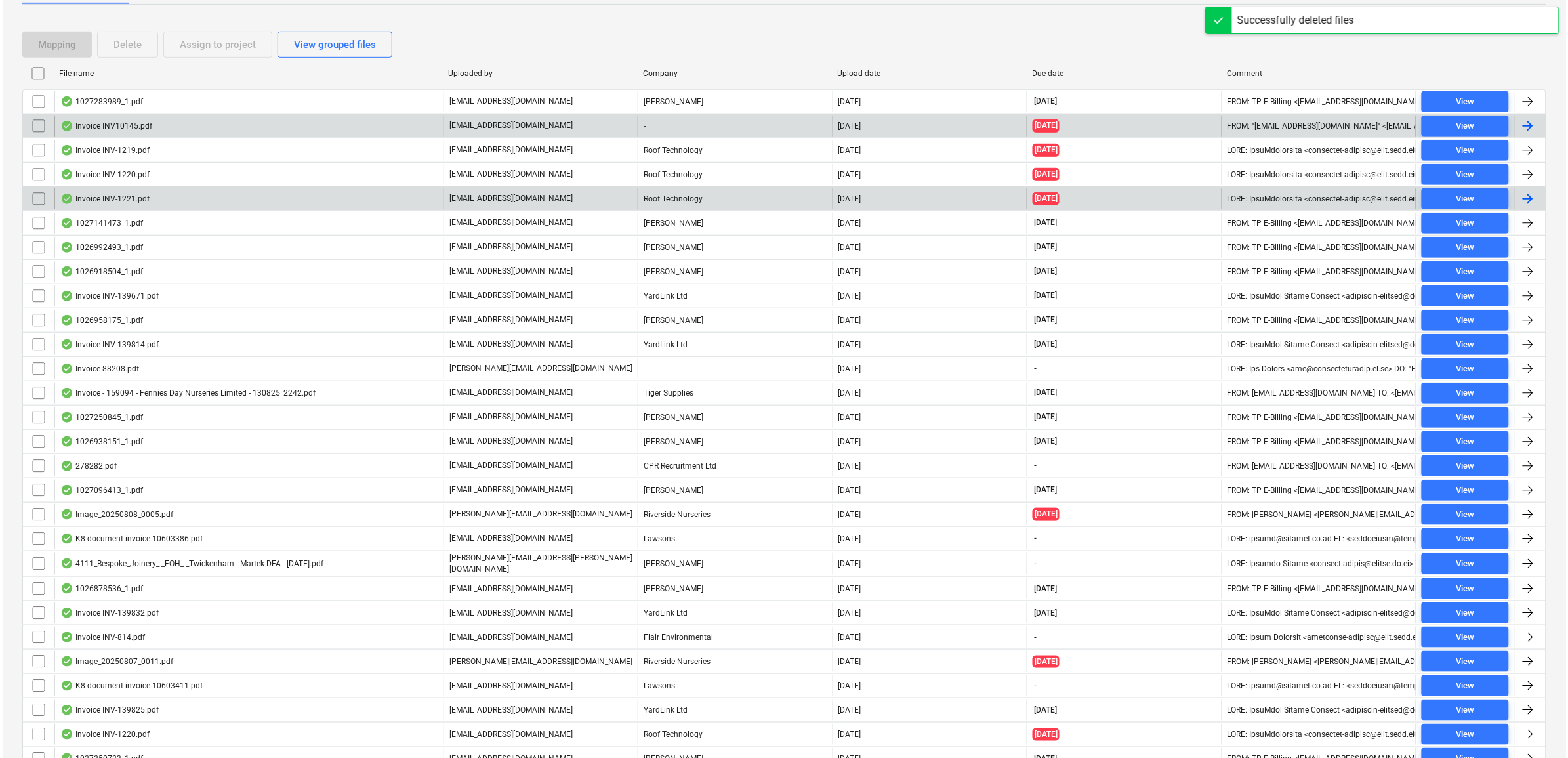
scroll to position [246, 0]
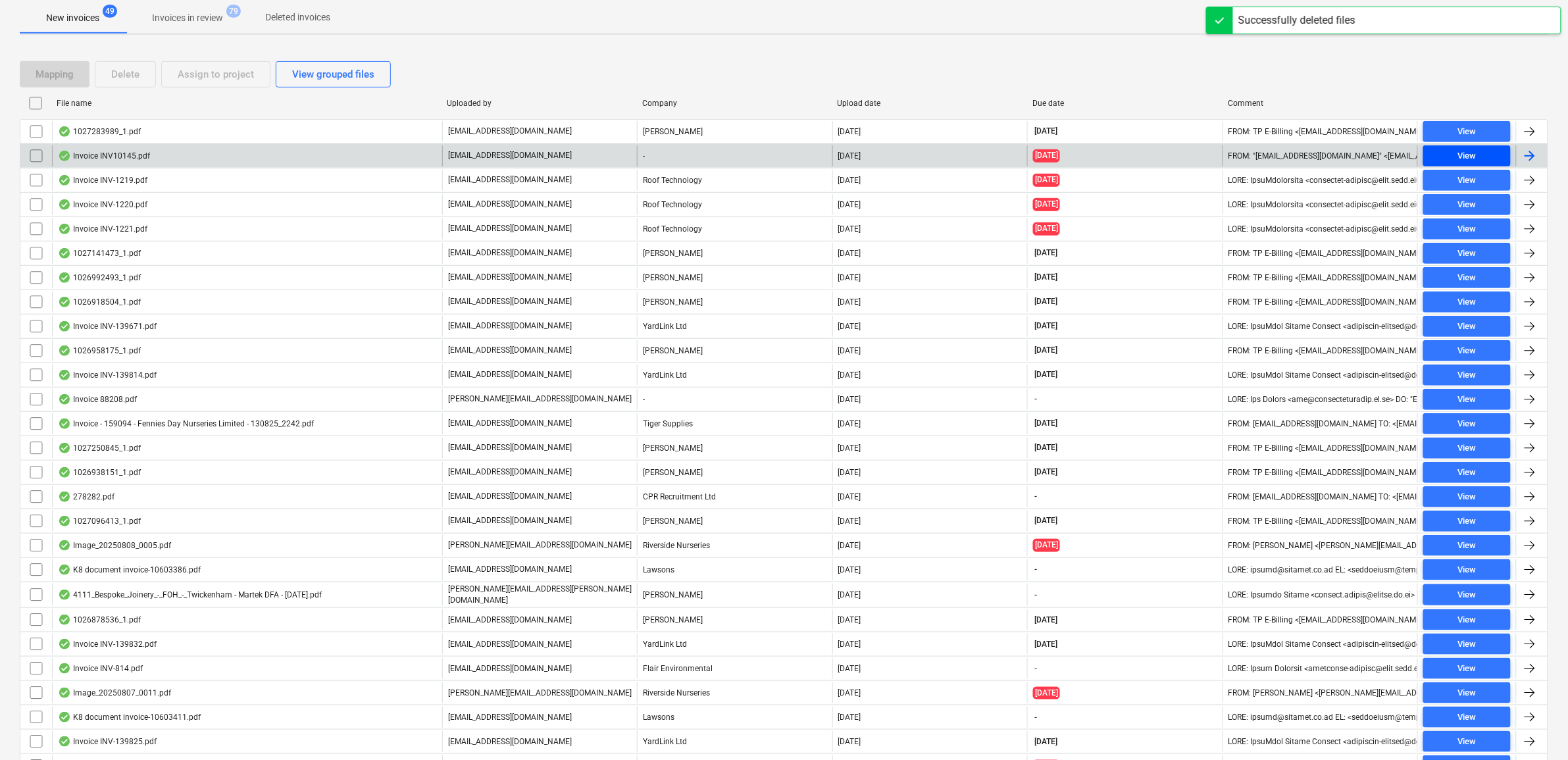
click at [1479, 152] on span "View" at bounding box center [1467, 156] width 77 height 15
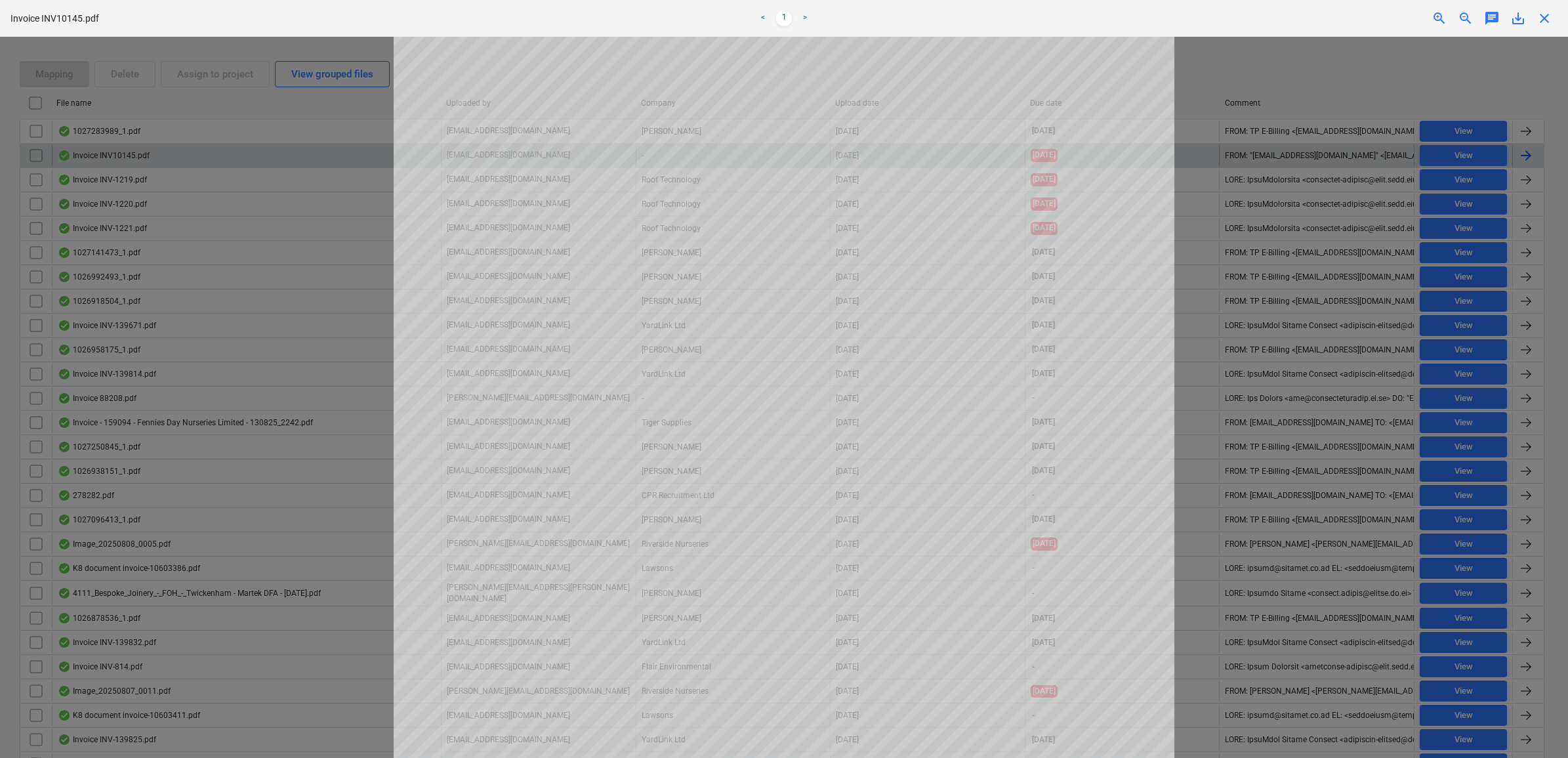
scroll to position [246, 0]
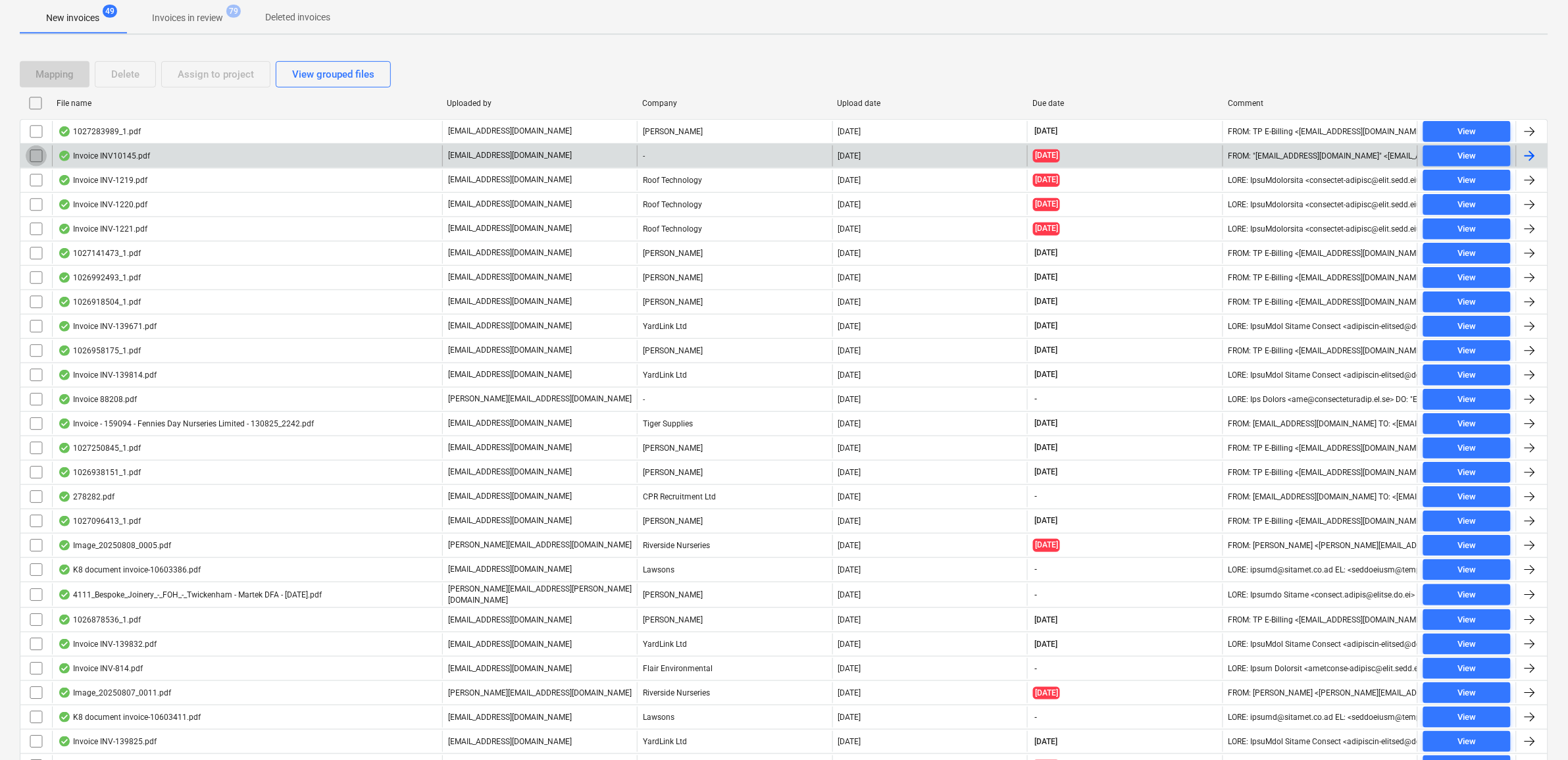
drag, startPoint x: 33, startPoint y: 153, endPoint x: 77, endPoint y: 142, distance: 45.4
click at [35, 153] on input "checkbox" at bounding box center [36, 156] width 21 height 21
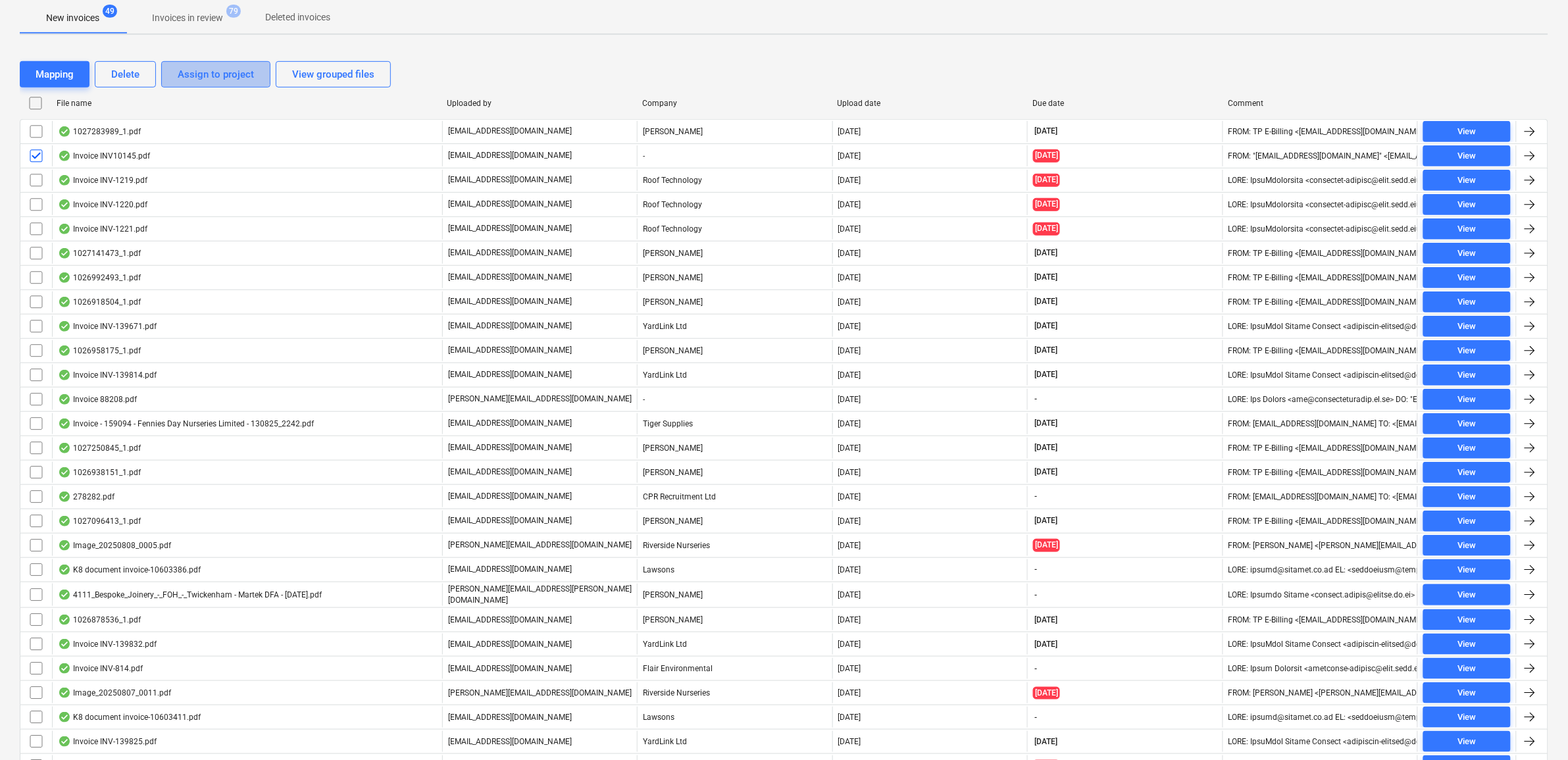
click at [201, 70] on div "Assign to project" at bounding box center [215, 74] width 77 height 17
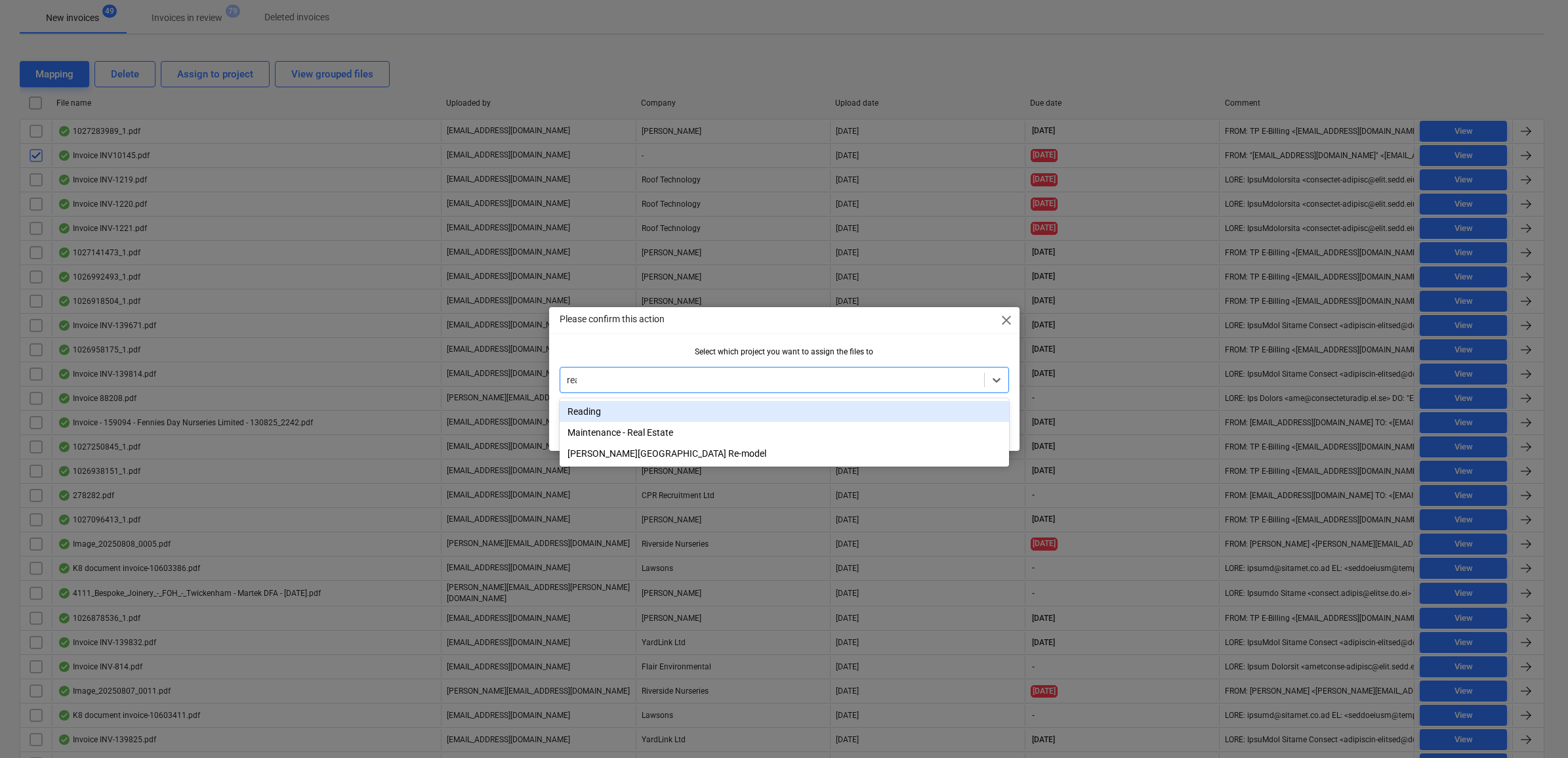
type input "read"
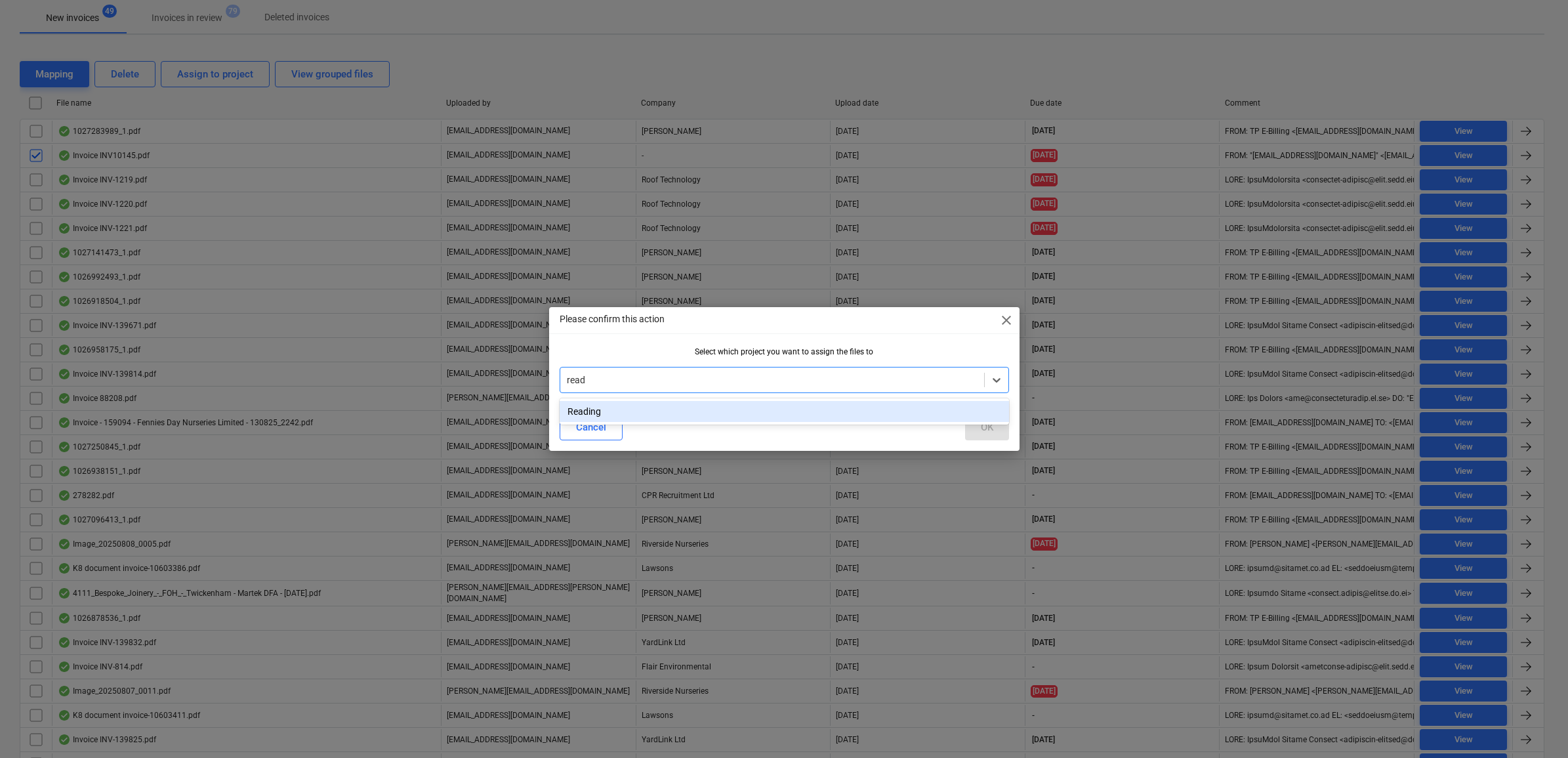
click at [730, 402] on div "Reading" at bounding box center [784, 411] width 449 height 21
click at [977, 425] on button "OK" at bounding box center [987, 427] width 44 height 26
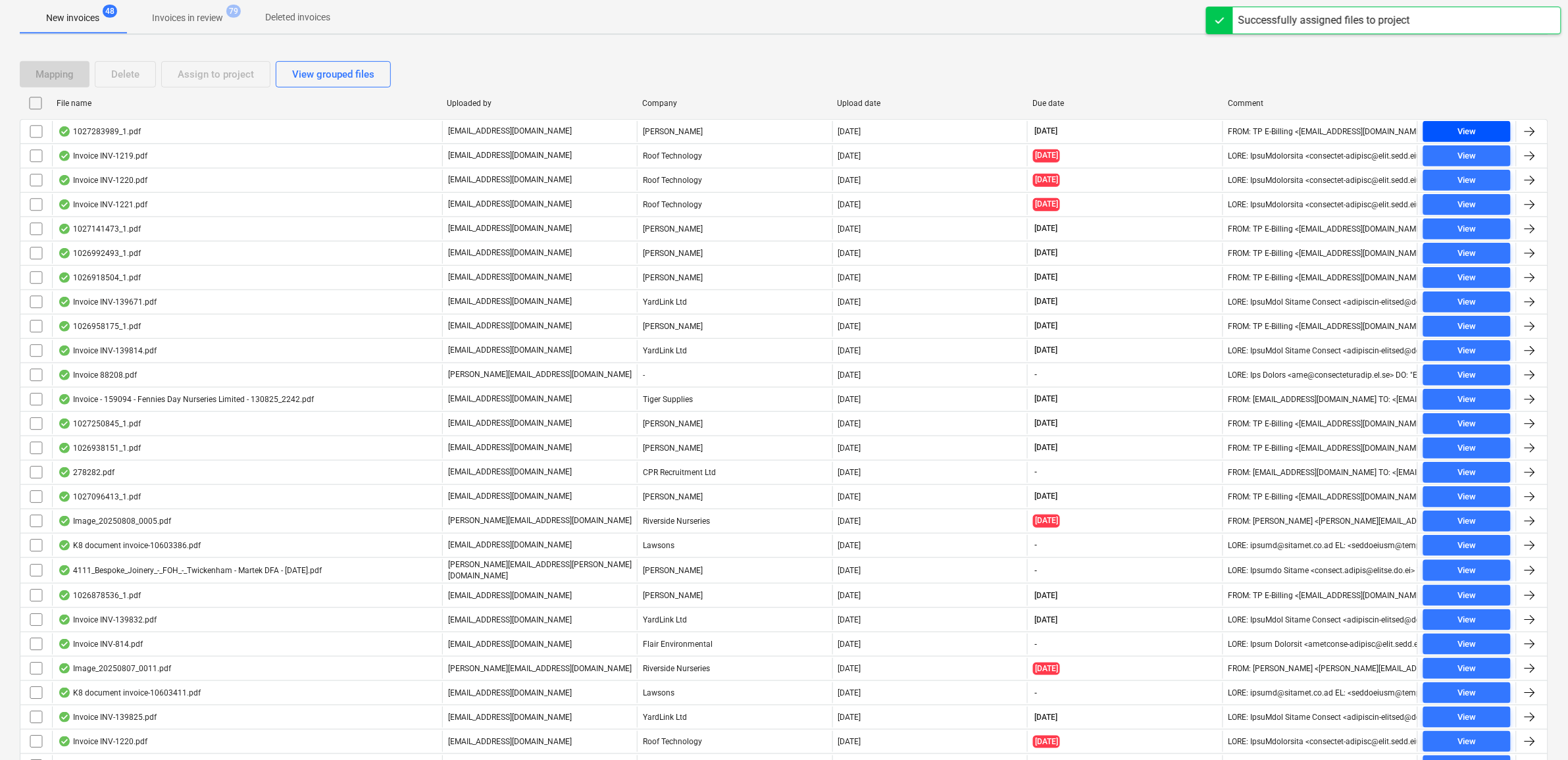
click at [1491, 134] on span "View" at bounding box center [1467, 132] width 77 height 15
click at [43, 134] on input "checkbox" at bounding box center [36, 131] width 21 height 21
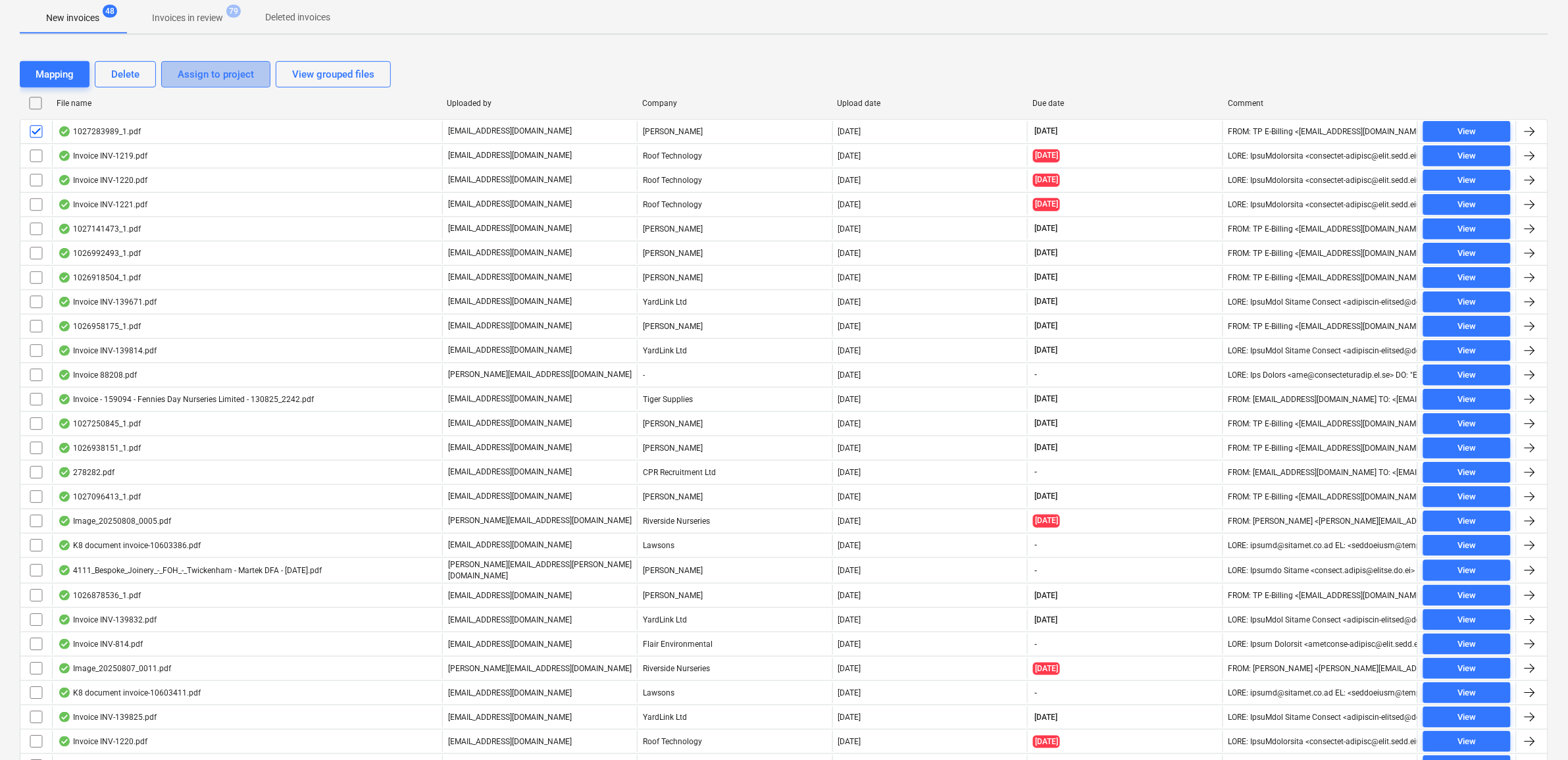
click at [201, 79] on div "Assign to project" at bounding box center [215, 74] width 77 height 17
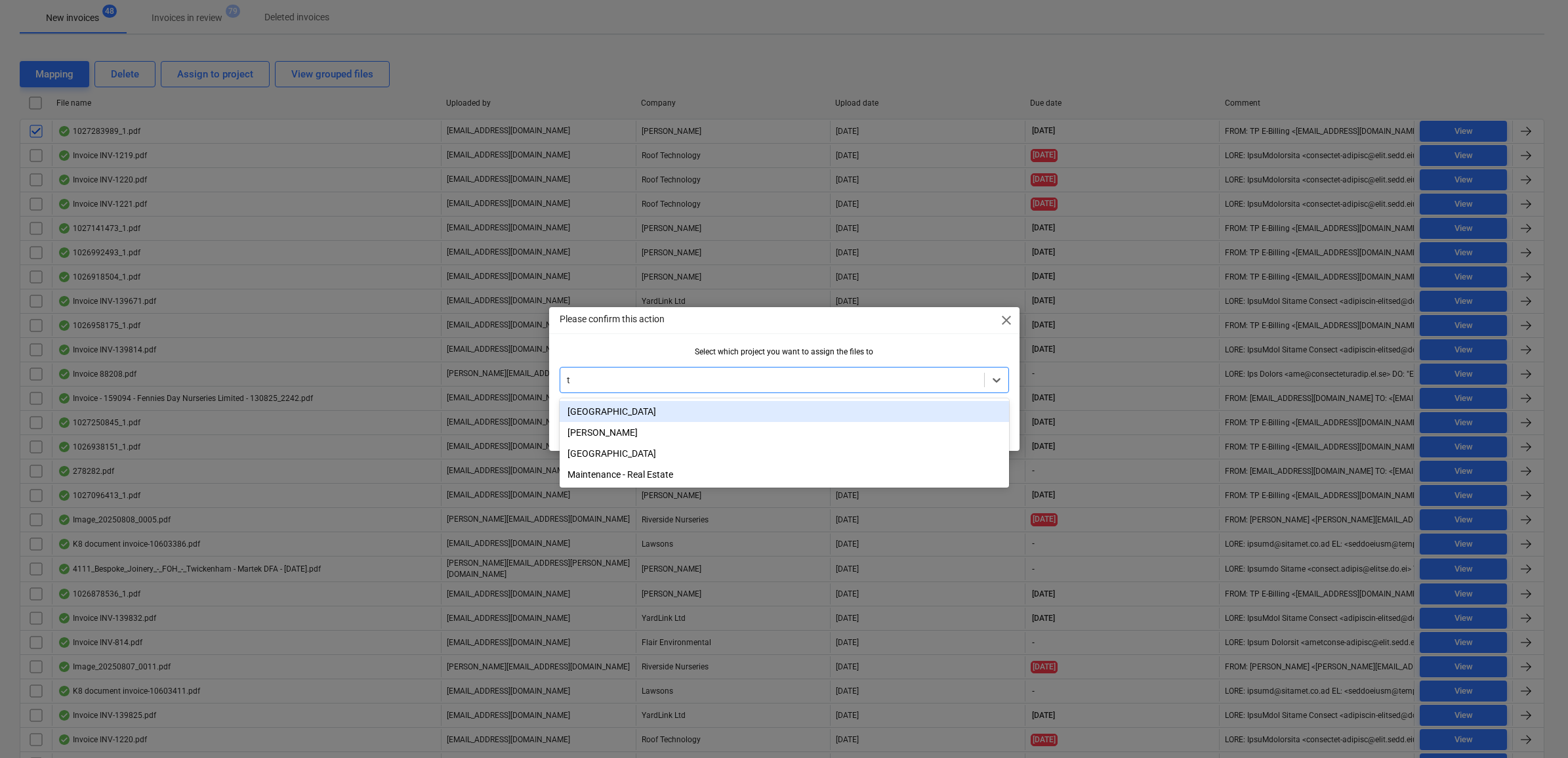
type input "tw"
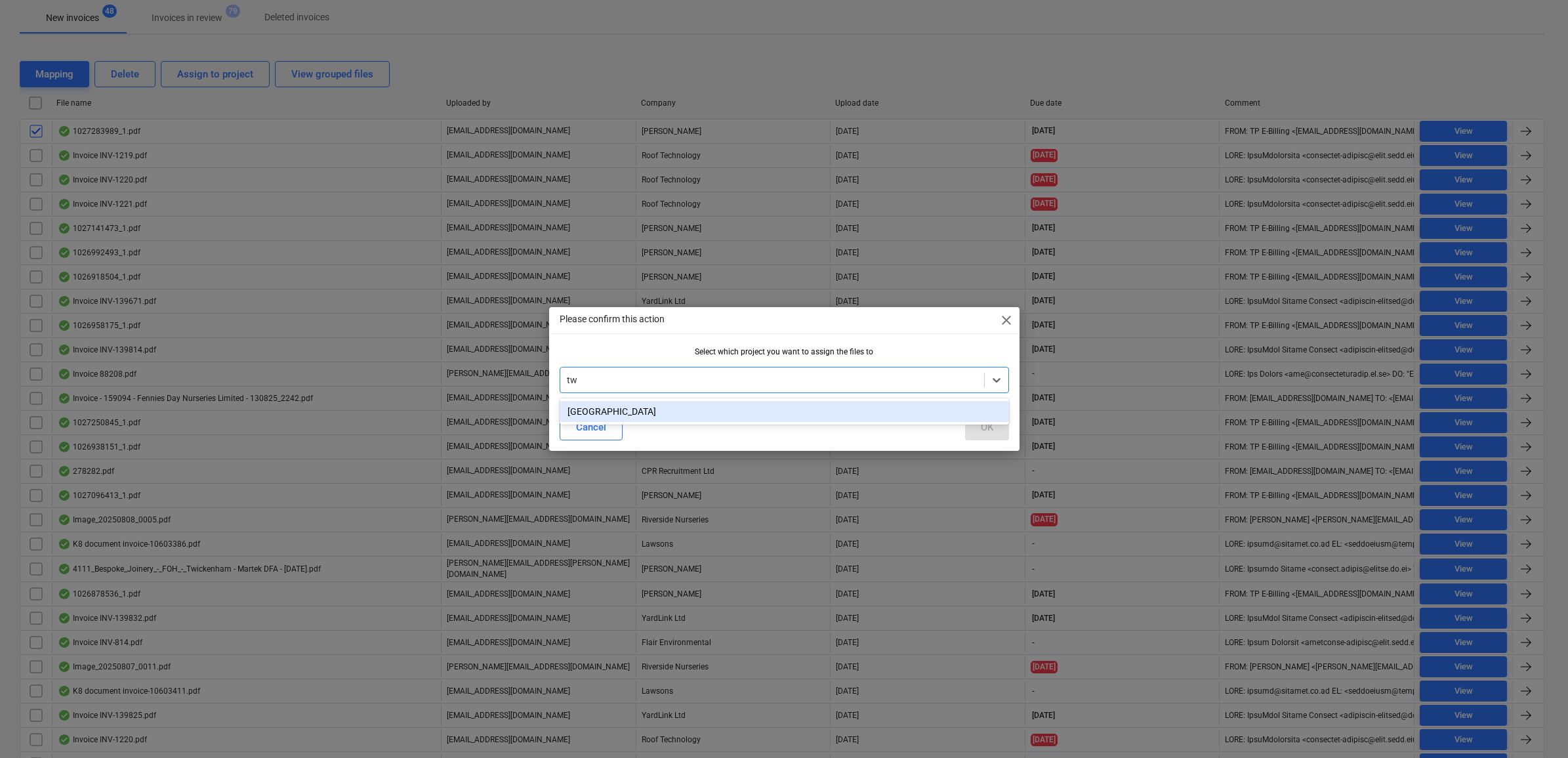
click at [795, 404] on div "[GEOGRAPHIC_DATA]" at bounding box center [784, 411] width 449 height 21
click at [984, 430] on div "OK" at bounding box center [987, 427] width 12 height 17
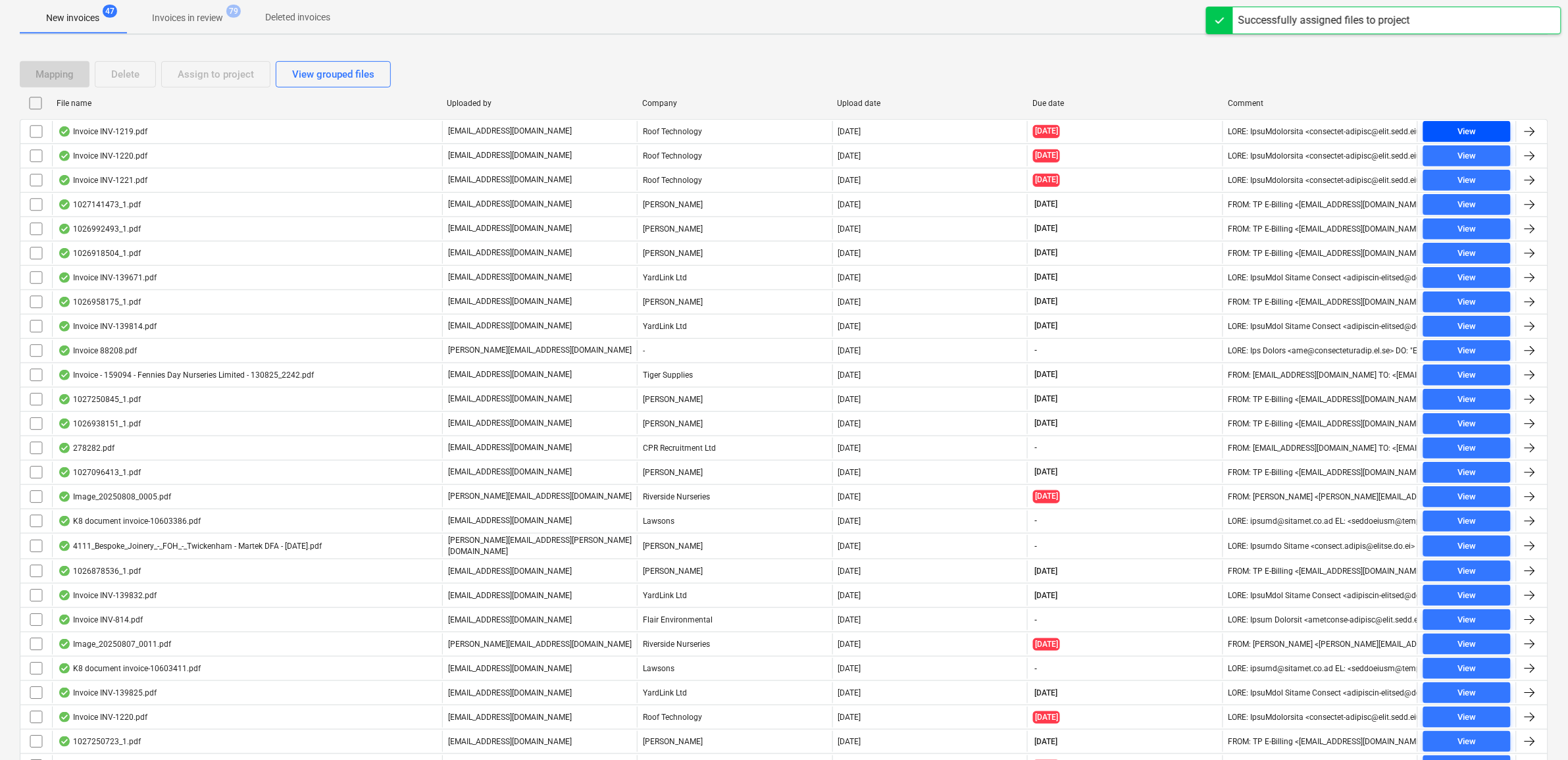
click at [1450, 134] on span "View" at bounding box center [1467, 132] width 77 height 15
click at [35, 130] on input "checkbox" at bounding box center [36, 131] width 21 height 21
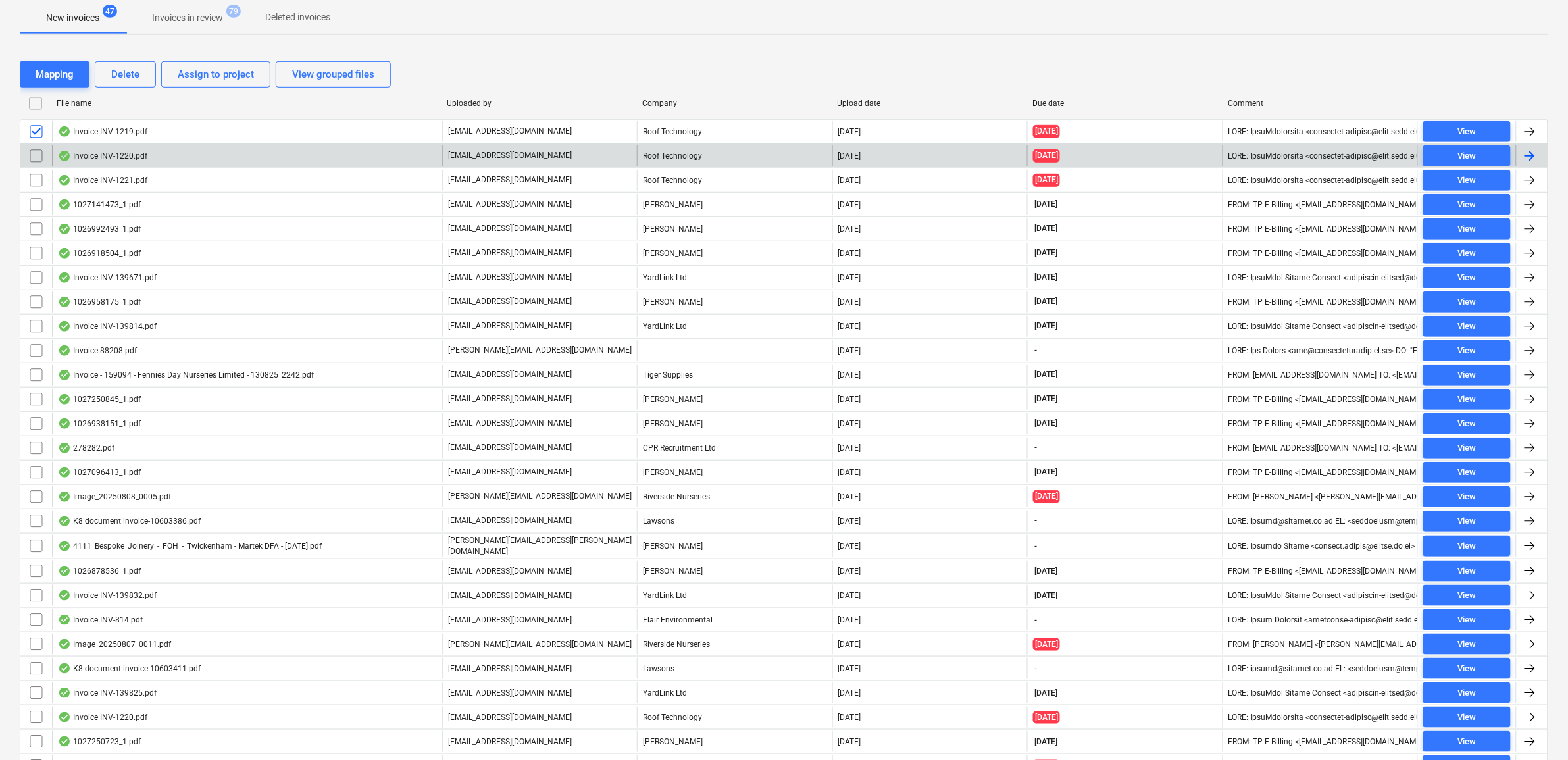
click at [37, 159] on input "checkbox" at bounding box center [36, 156] width 21 height 21
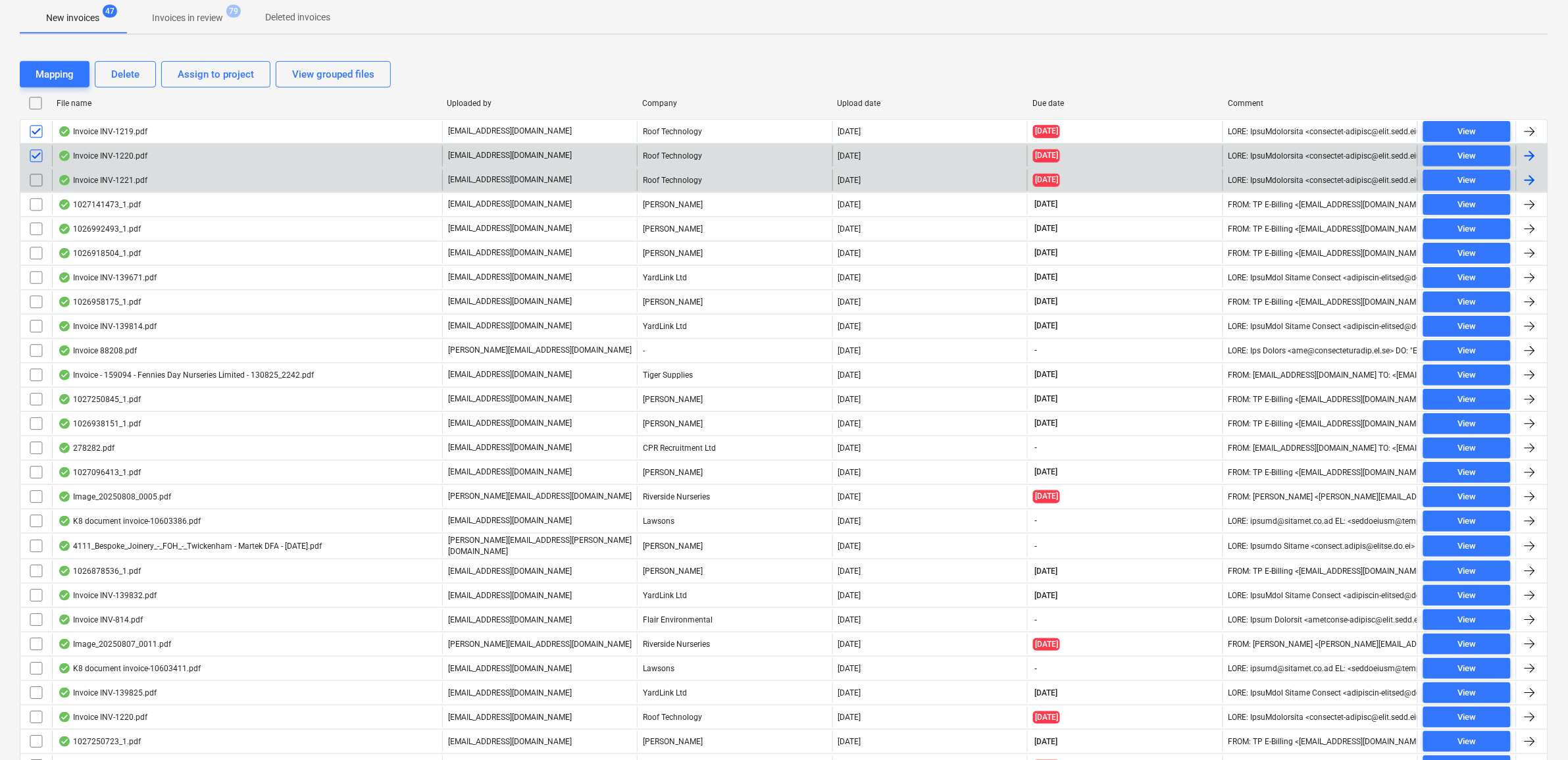
click at [39, 181] on input "checkbox" at bounding box center [36, 180] width 21 height 21
click at [191, 77] on div "Assign to project" at bounding box center [215, 74] width 77 height 17
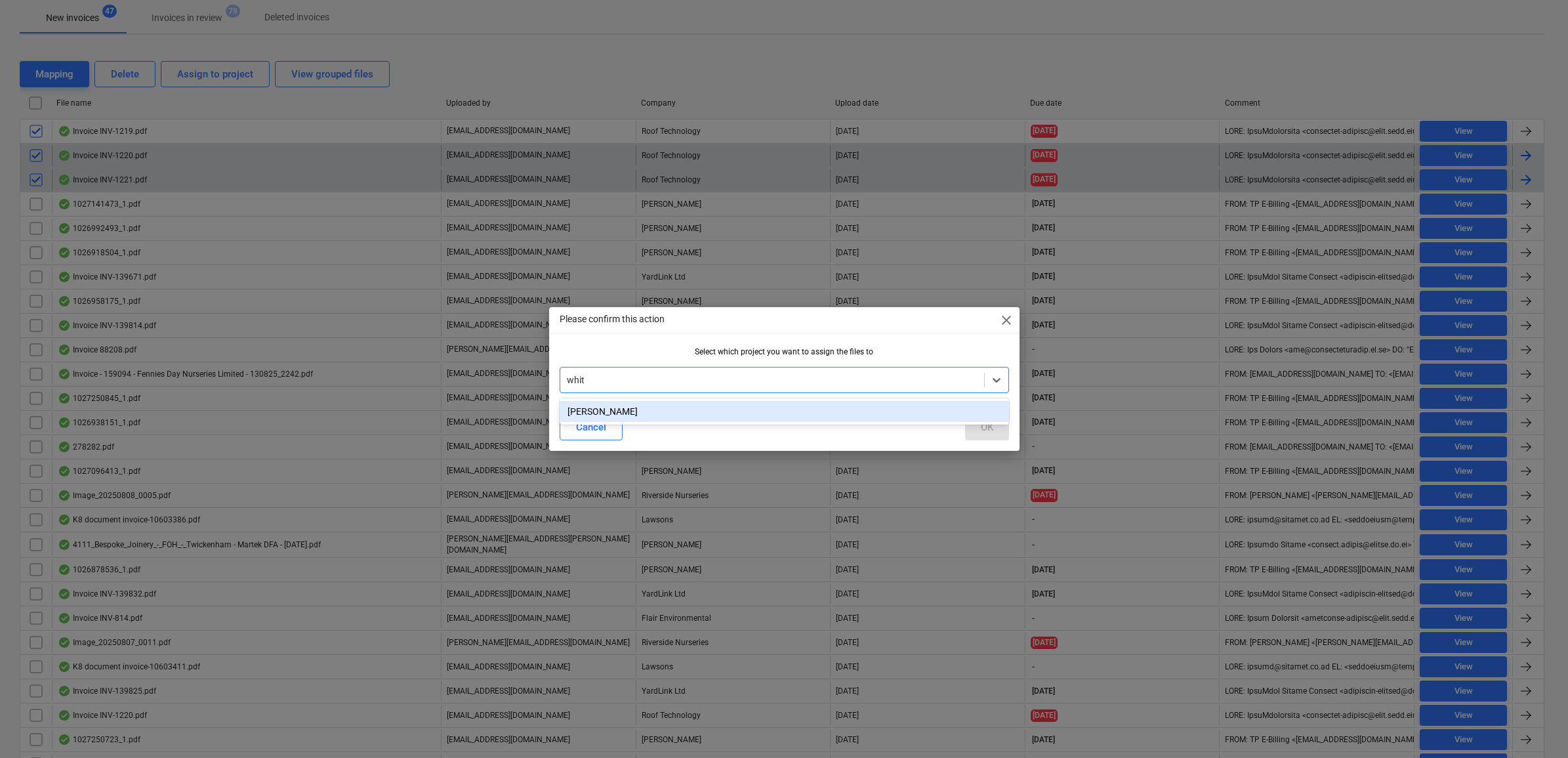
type input "[PERSON_NAME]"
drag, startPoint x: 821, startPoint y: 408, endPoint x: 899, endPoint y: 427, distance: 80.3
click at [824, 408] on div "[PERSON_NAME]" at bounding box center [784, 411] width 449 height 21
click at [989, 431] on div "OK" at bounding box center [987, 427] width 12 height 17
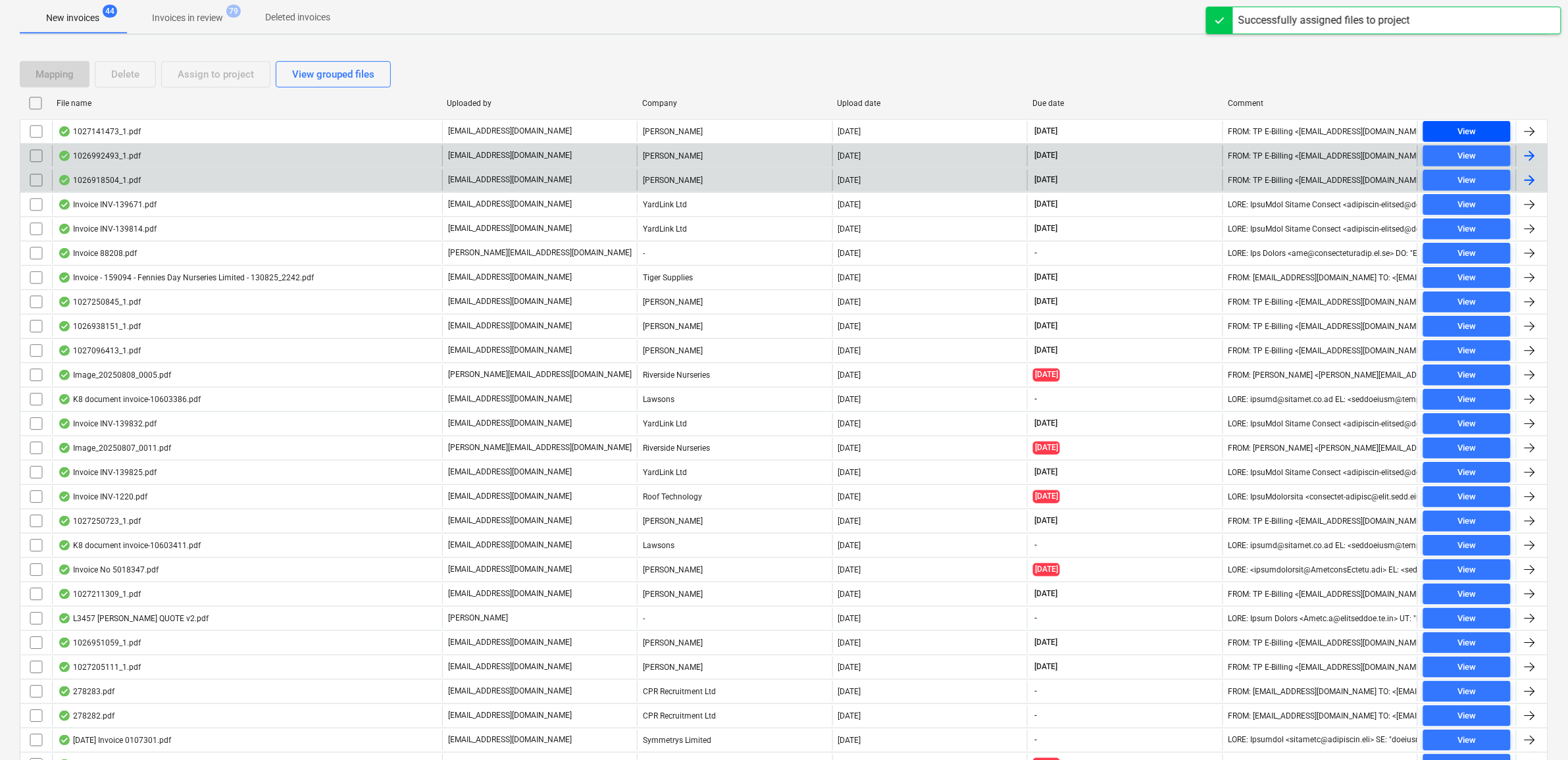
click at [1492, 129] on span "View" at bounding box center [1467, 132] width 77 height 15
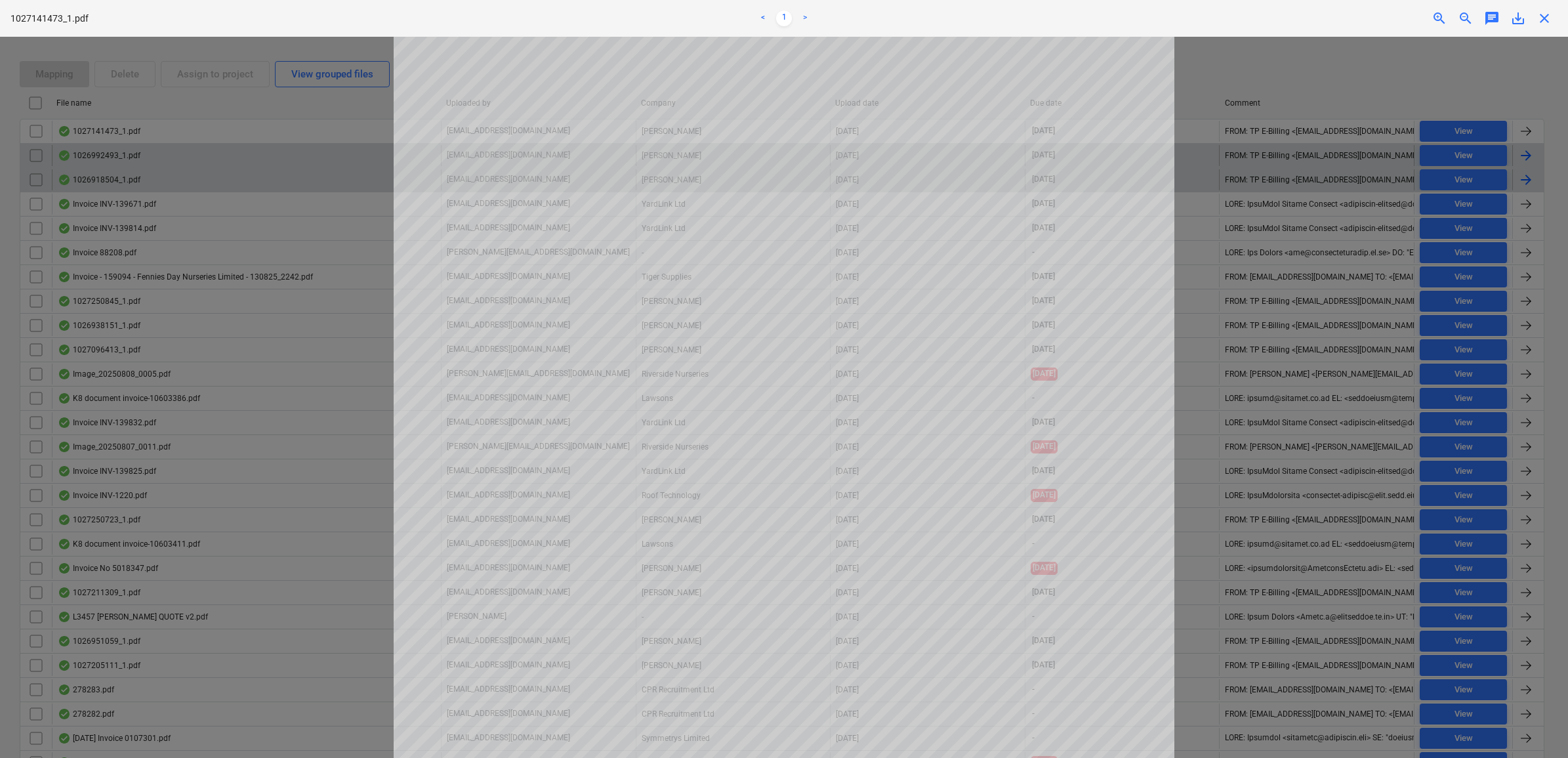
scroll to position [82, 0]
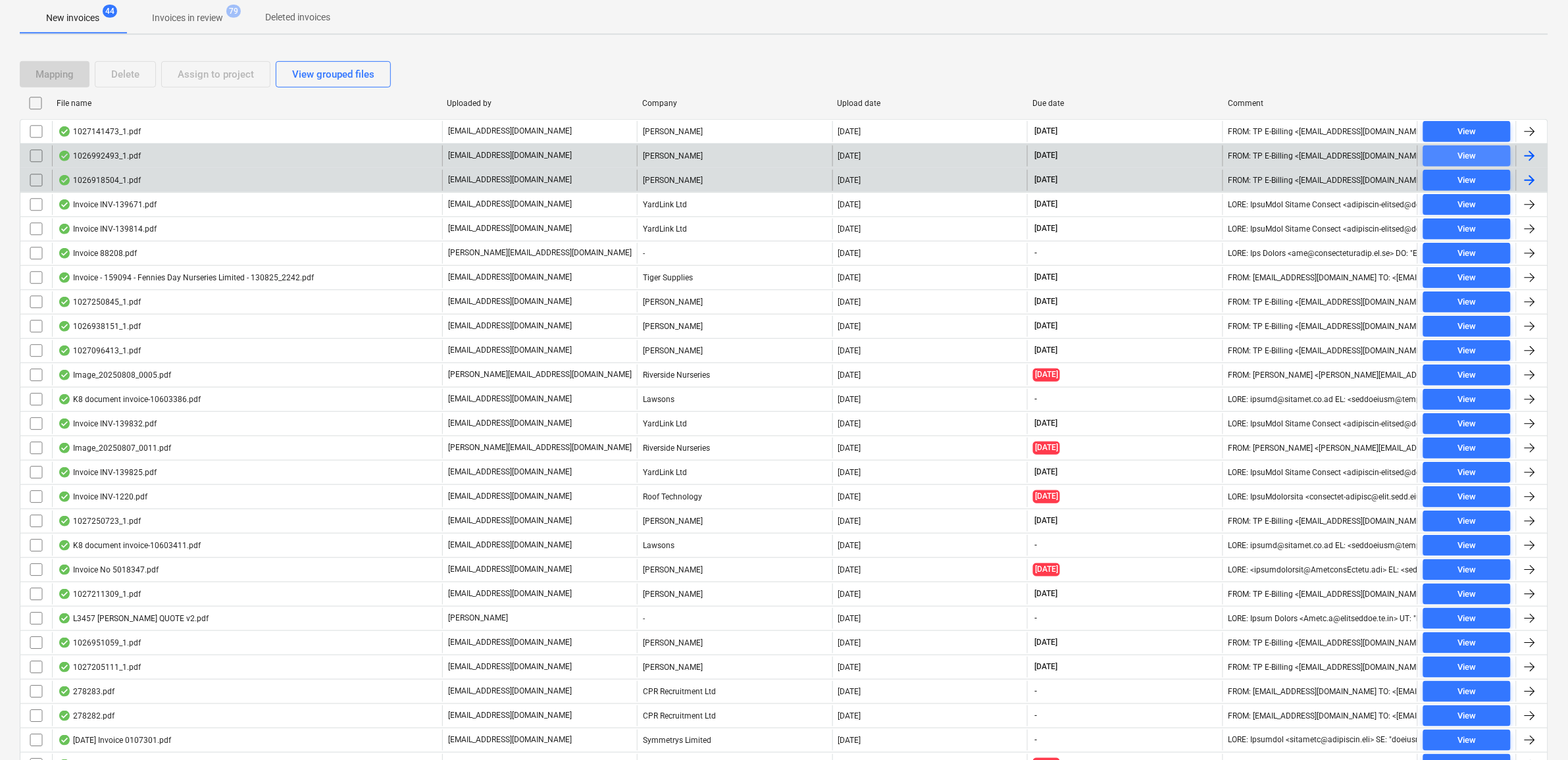
click at [1501, 159] on span "View" at bounding box center [1467, 156] width 77 height 15
click at [46, 129] on input "checkbox" at bounding box center [36, 131] width 21 height 21
click at [201, 76] on div "Assign to project" at bounding box center [215, 74] width 77 height 17
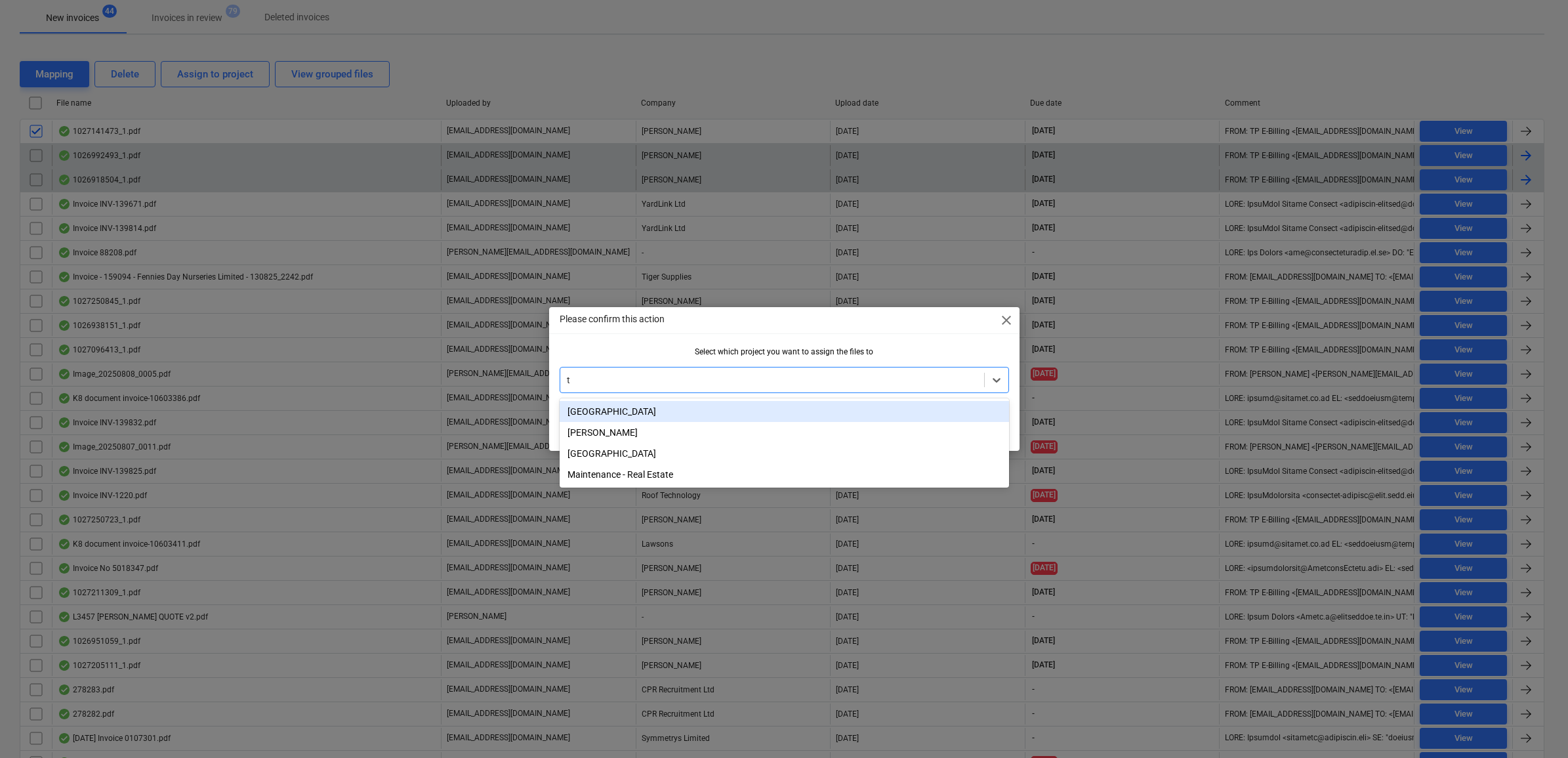
type input "tw"
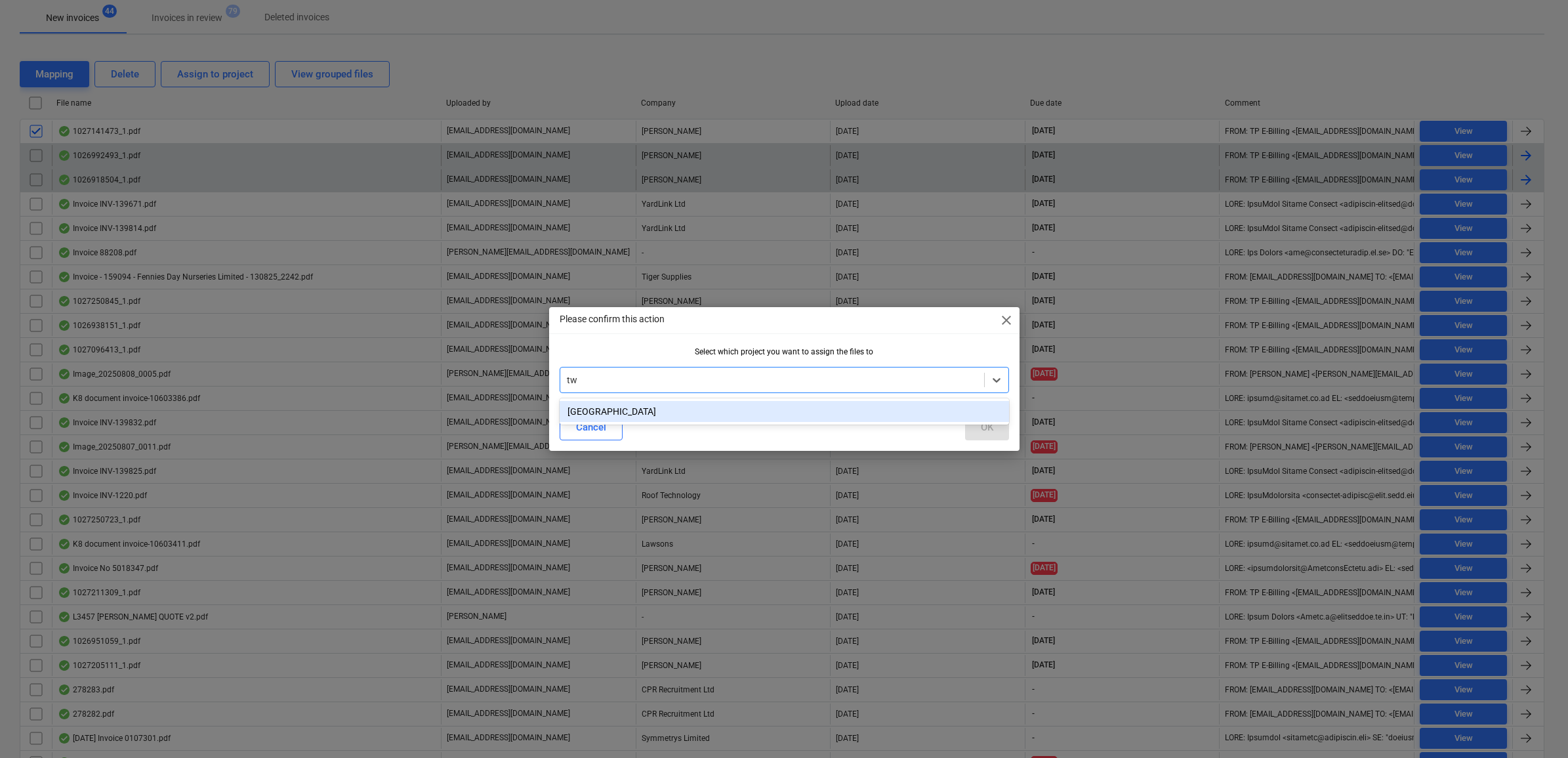
drag, startPoint x: 719, startPoint y: 401, endPoint x: 764, endPoint y: 412, distance: 46.3
click at [719, 402] on div "[GEOGRAPHIC_DATA]" at bounding box center [784, 411] width 449 height 21
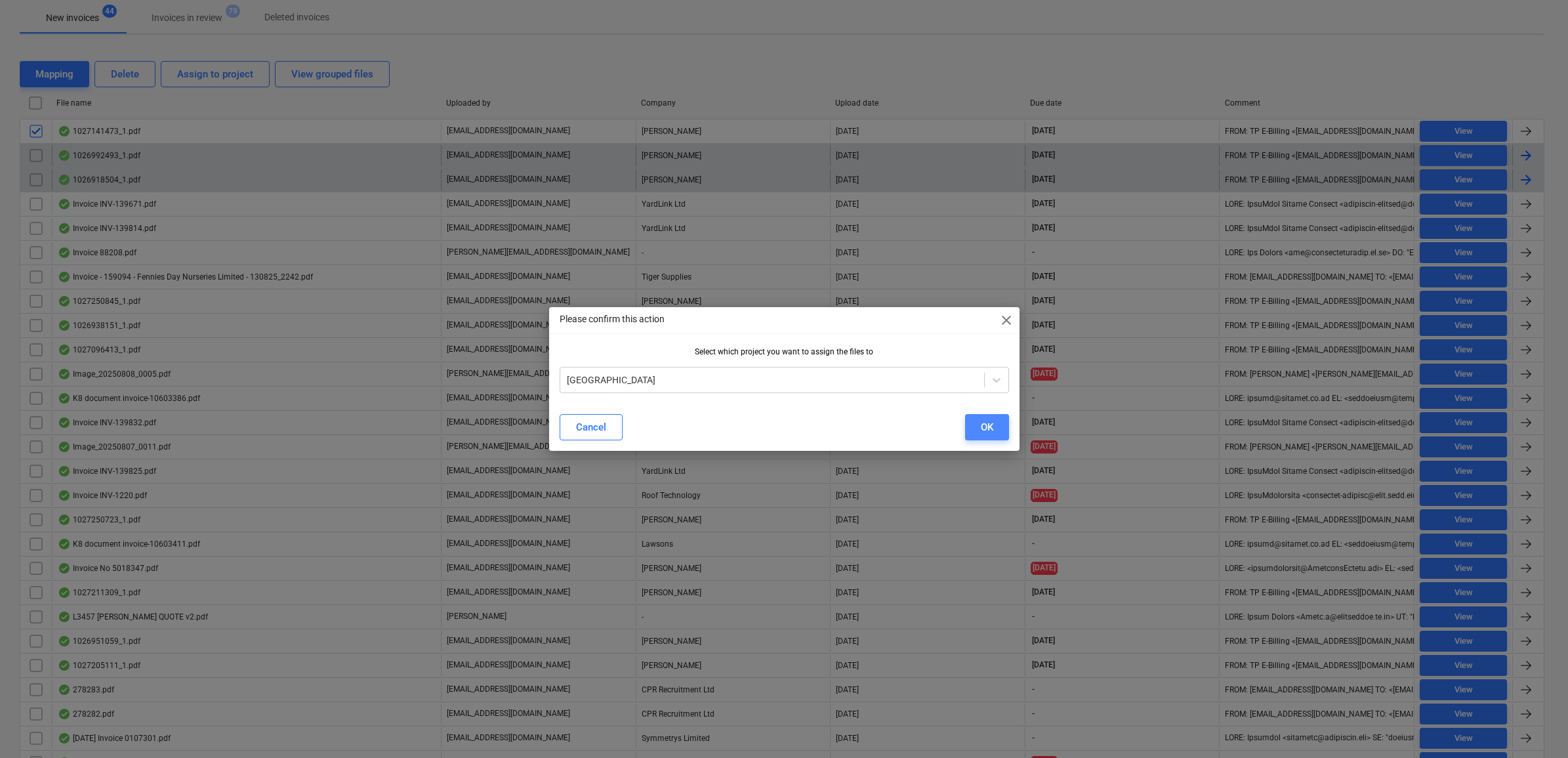
click at [972, 421] on button "OK" at bounding box center [987, 427] width 44 height 26
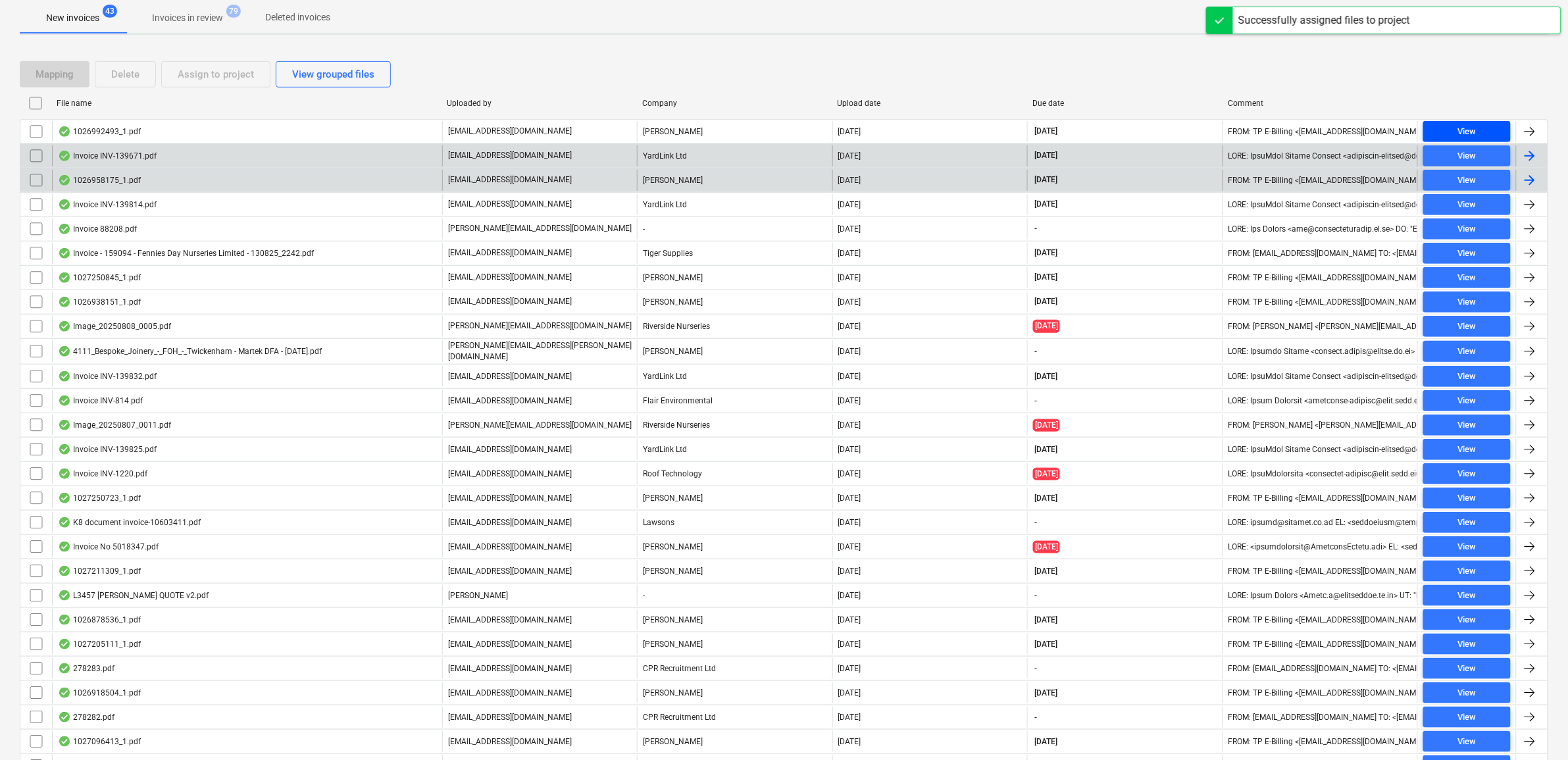
click at [1494, 130] on span "View" at bounding box center [1467, 132] width 77 height 15
click at [34, 132] on input "checkbox" at bounding box center [36, 131] width 21 height 21
click at [206, 76] on div "Assign to project" at bounding box center [215, 74] width 77 height 17
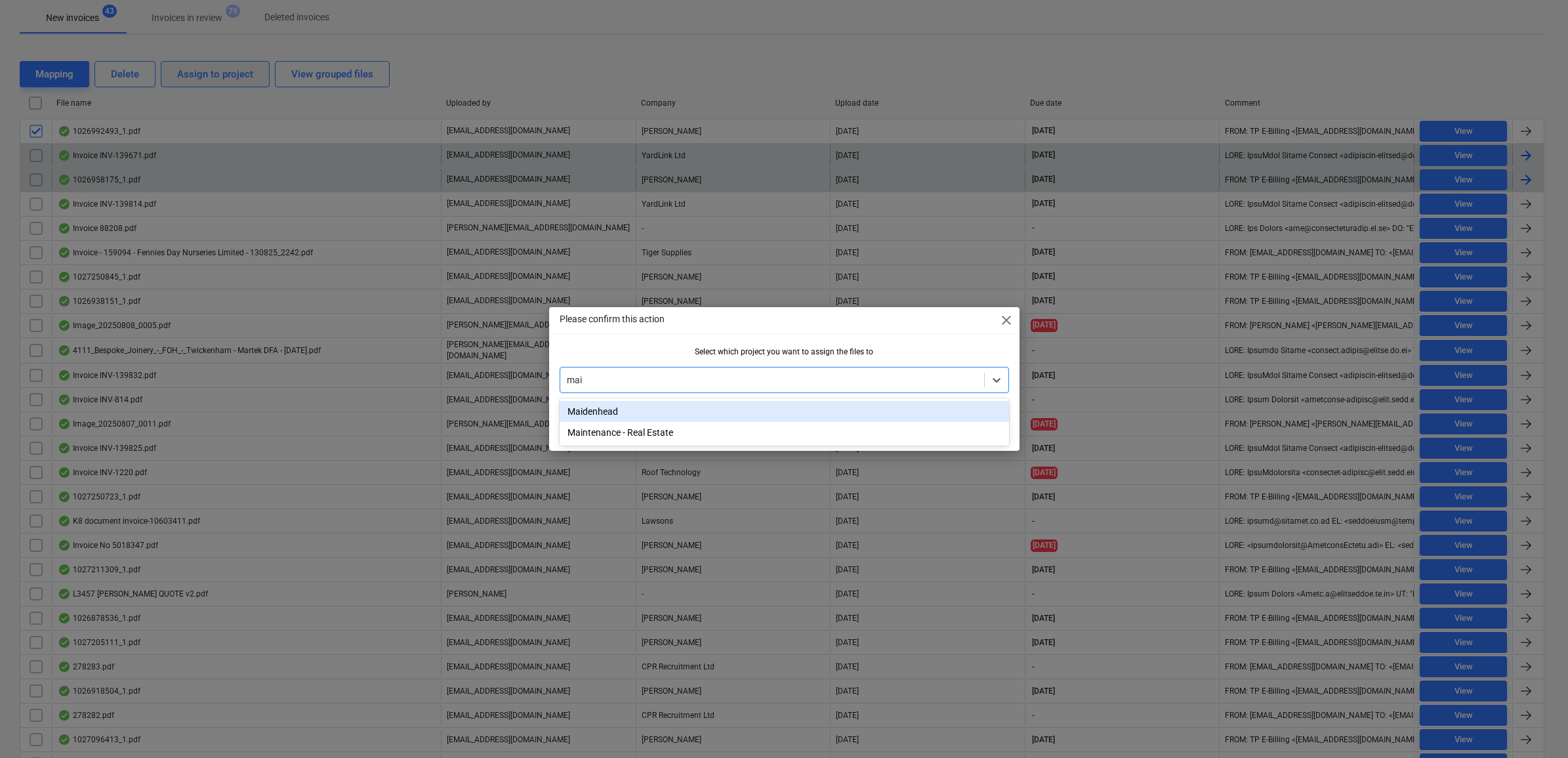
type input "main"
click at [693, 402] on div "Maintenance - Real Estate" at bounding box center [784, 411] width 449 height 21
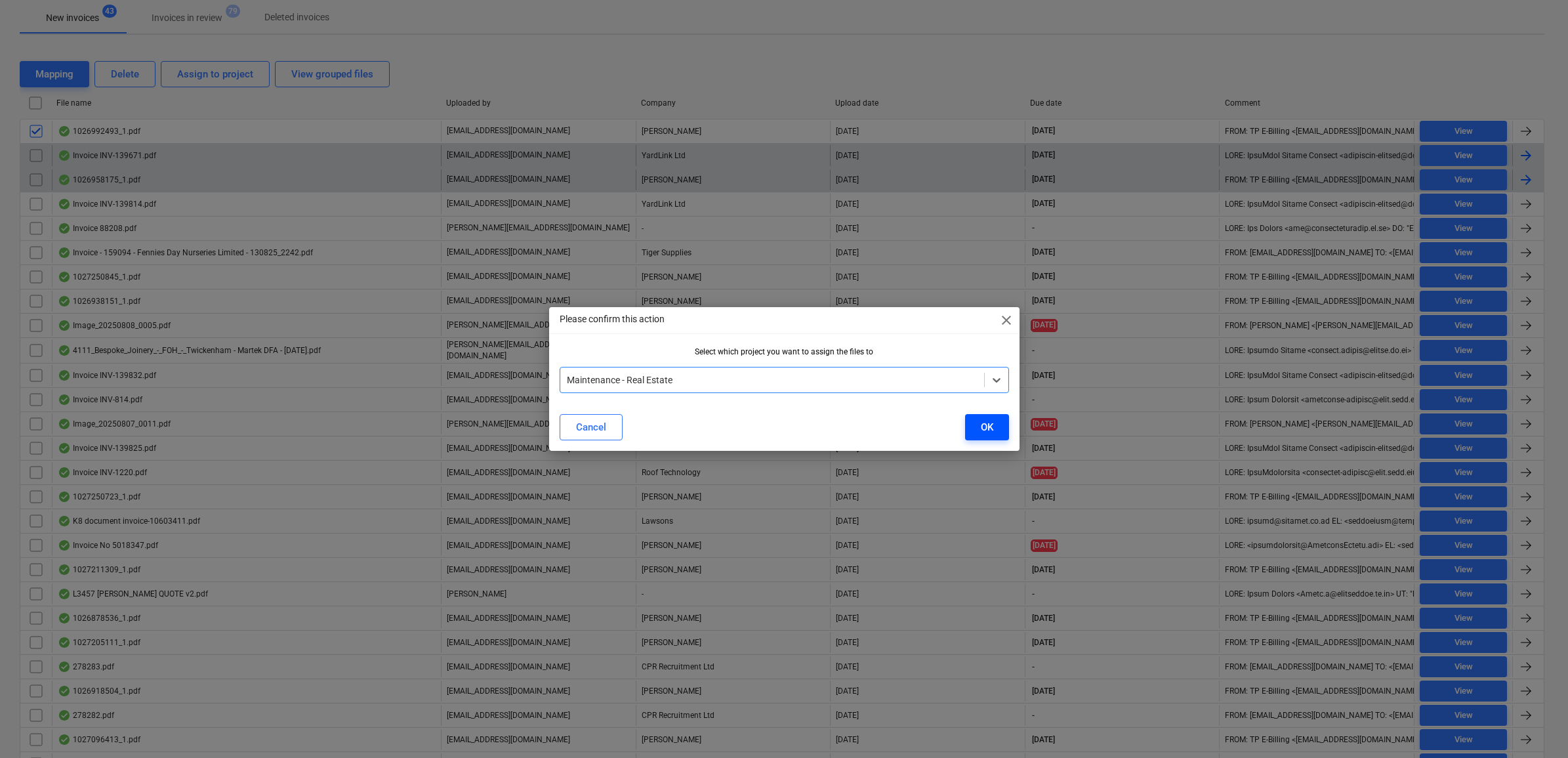
click at [1001, 421] on button "OK" at bounding box center [987, 427] width 44 height 26
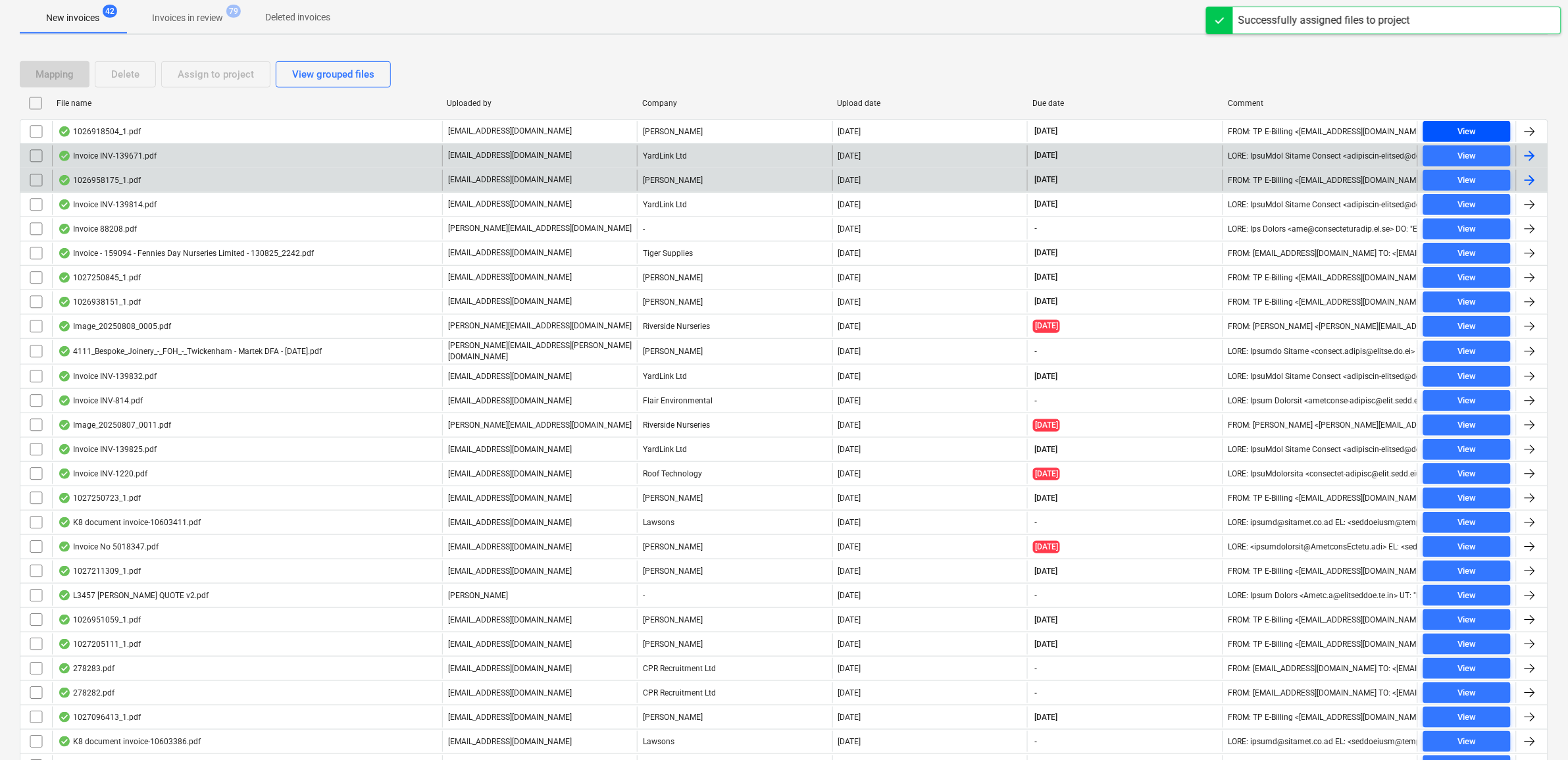
click at [1452, 132] on span "View" at bounding box center [1467, 132] width 77 height 15
drag, startPoint x: 35, startPoint y: 137, endPoint x: 53, endPoint y: 133, distance: 18.4
click at [36, 137] on input "checkbox" at bounding box center [36, 131] width 21 height 21
click at [208, 81] on div "Assign to project" at bounding box center [215, 74] width 77 height 17
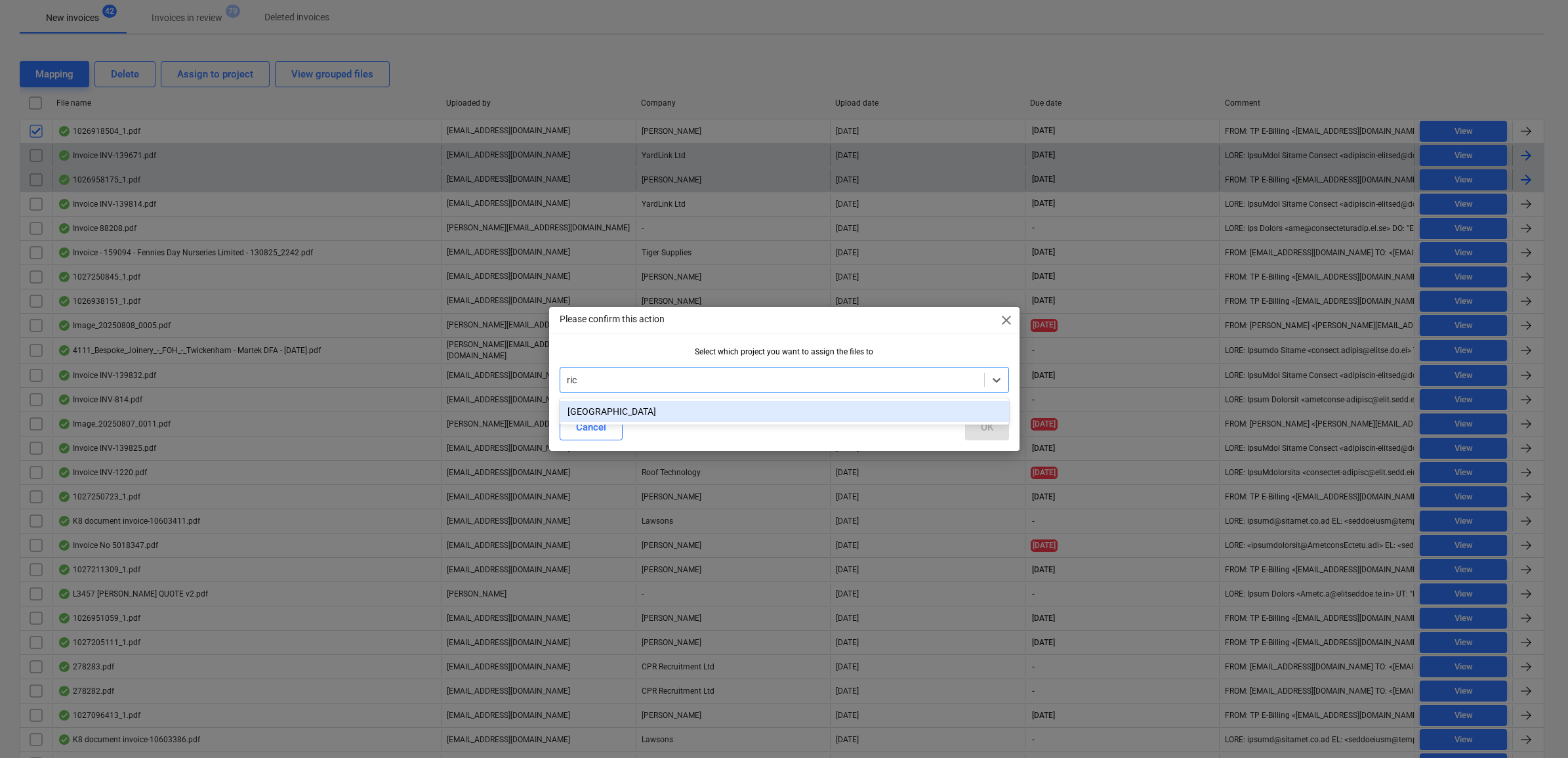
type input "rich"
click at [733, 408] on div "[GEOGRAPHIC_DATA]" at bounding box center [784, 411] width 449 height 21
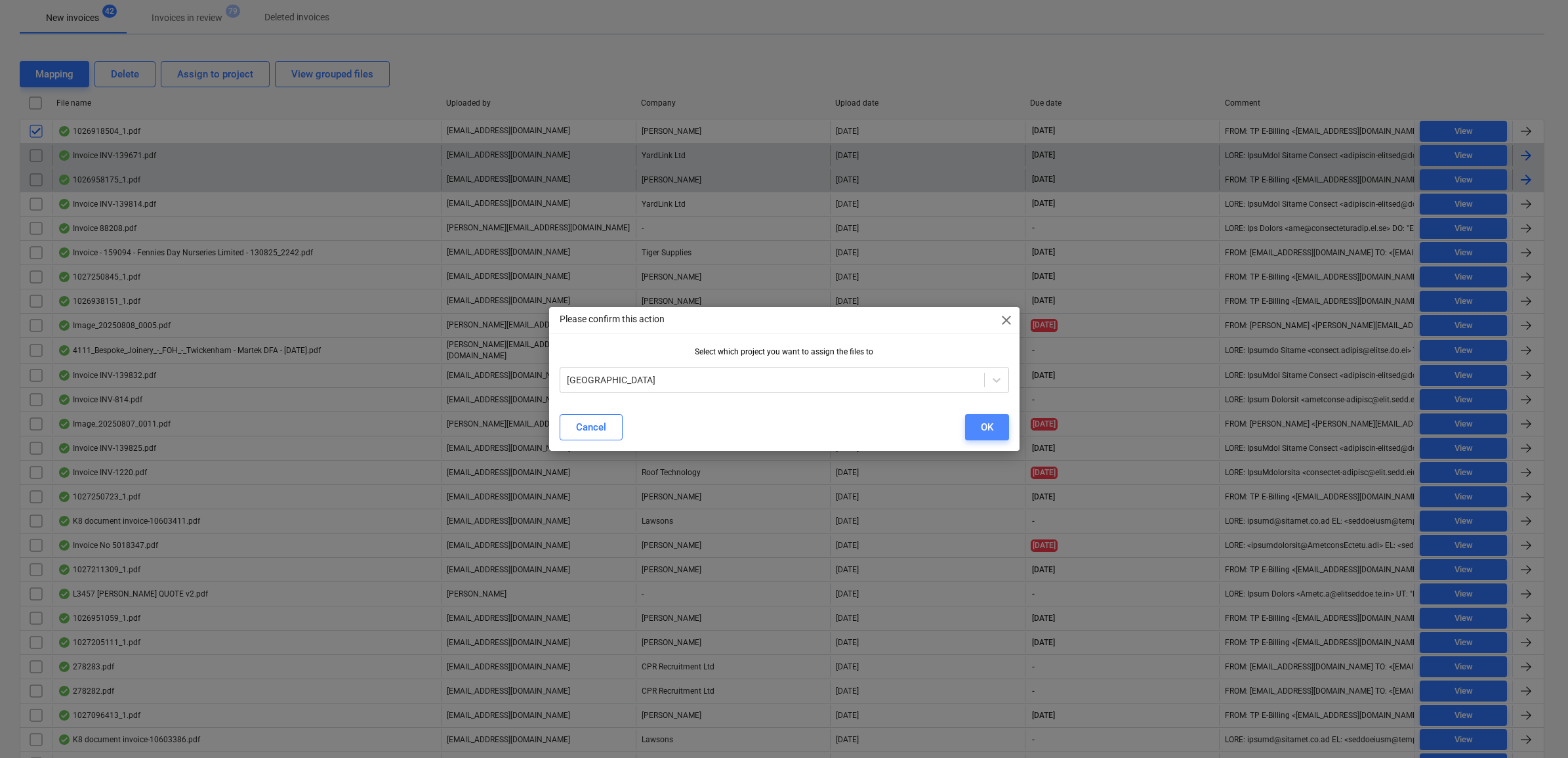
click at [985, 423] on div "OK" at bounding box center [987, 427] width 12 height 17
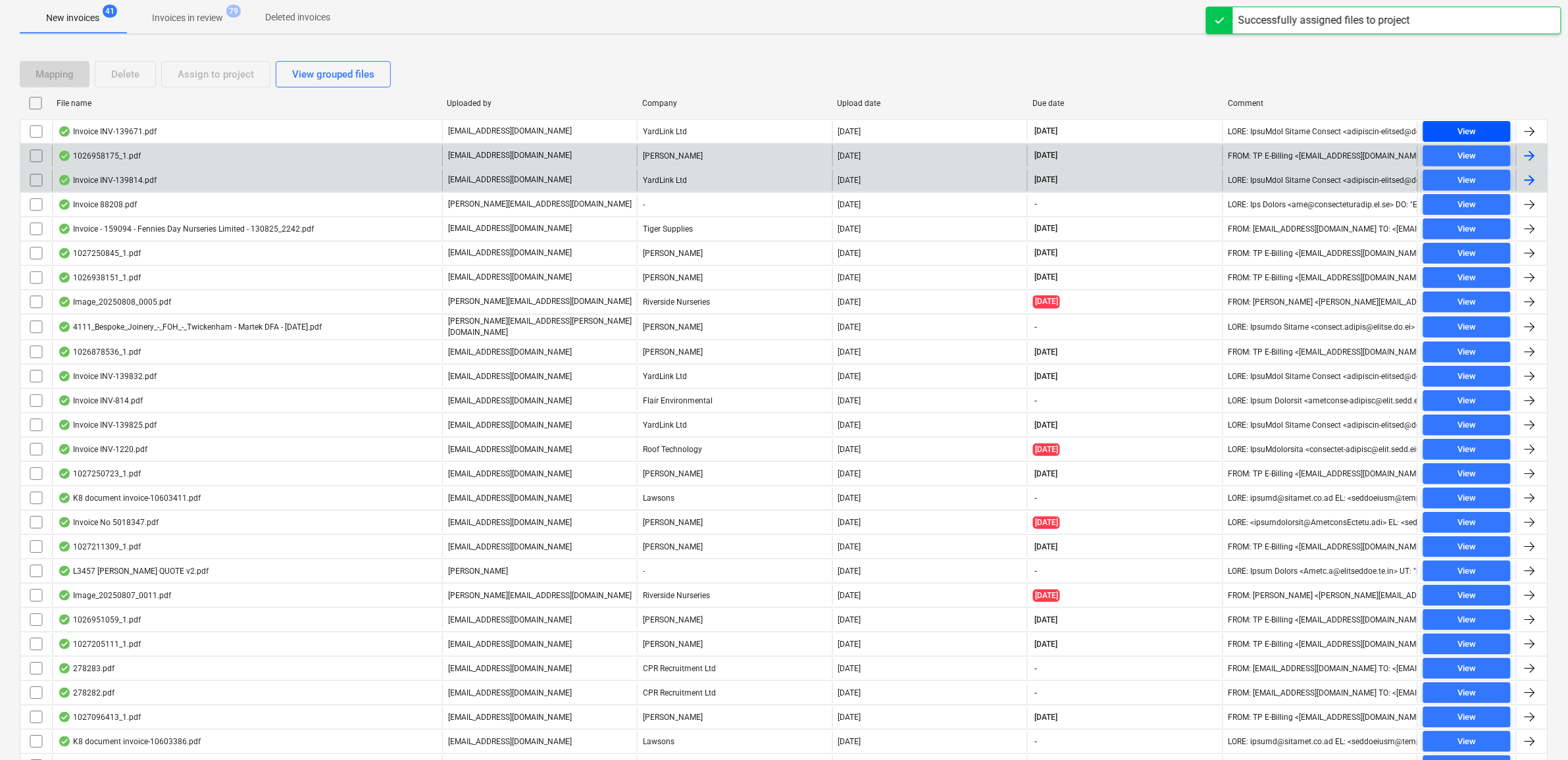
click at [1464, 134] on div "View" at bounding box center [1467, 132] width 19 height 15
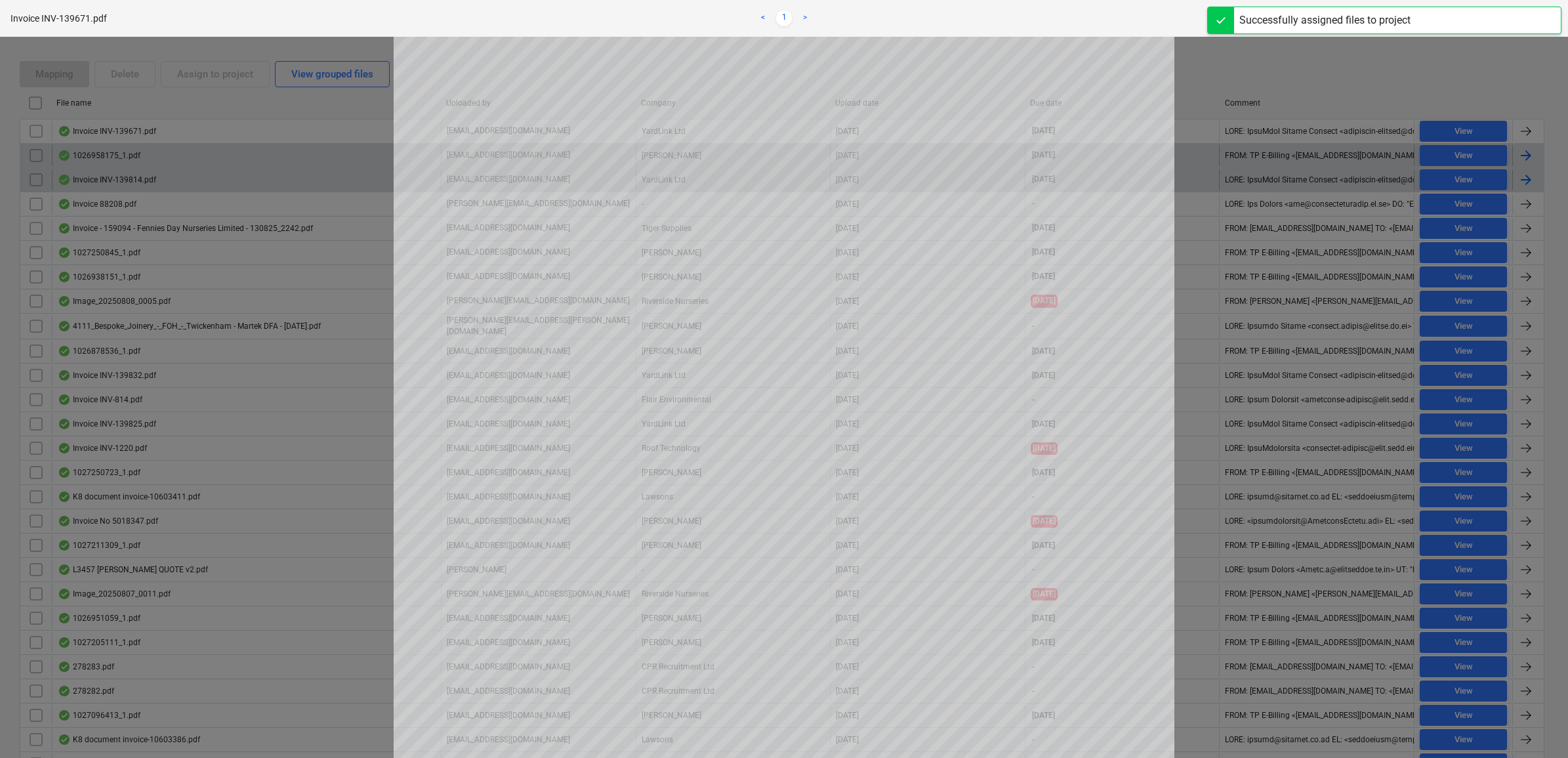
scroll to position [82, 0]
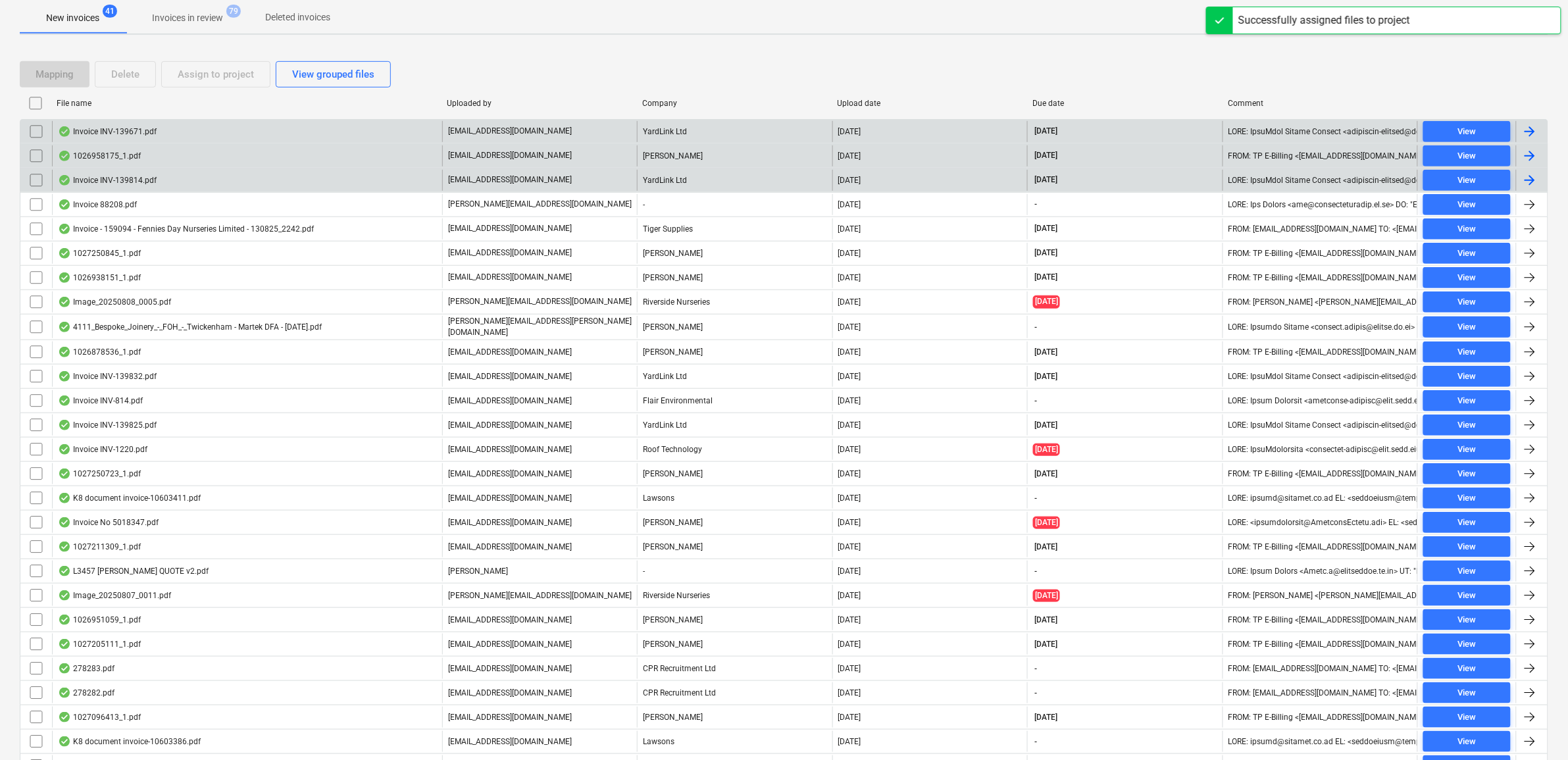
click at [36, 134] on input "checkbox" at bounding box center [36, 131] width 21 height 21
click at [206, 81] on div "Assign to project" at bounding box center [215, 74] width 77 height 17
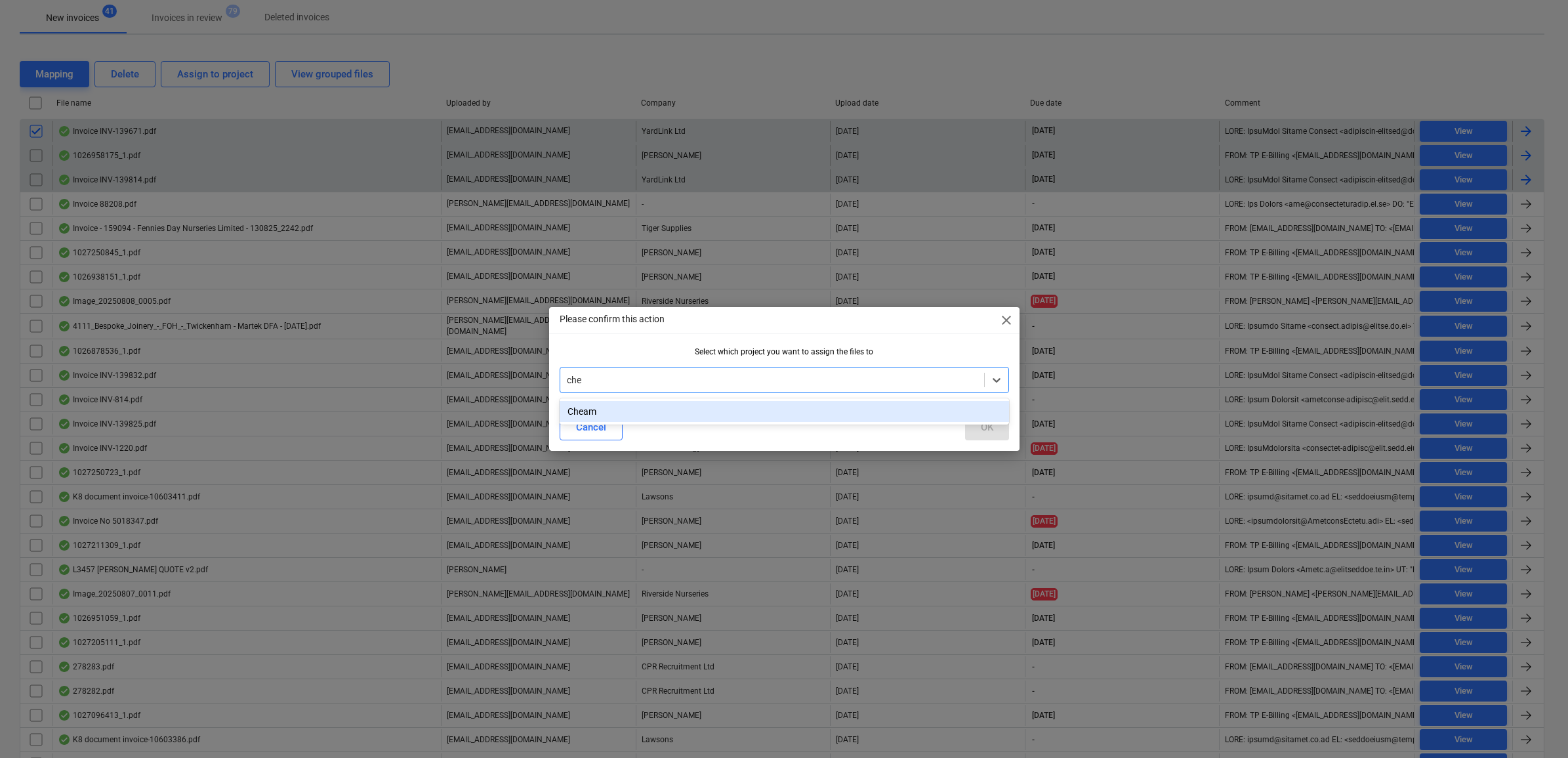
type input "chea"
click at [743, 415] on div "Cheam" at bounding box center [784, 411] width 449 height 21
click at [975, 418] on button "OK" at bounding box center [987, 427] width 44 height 26
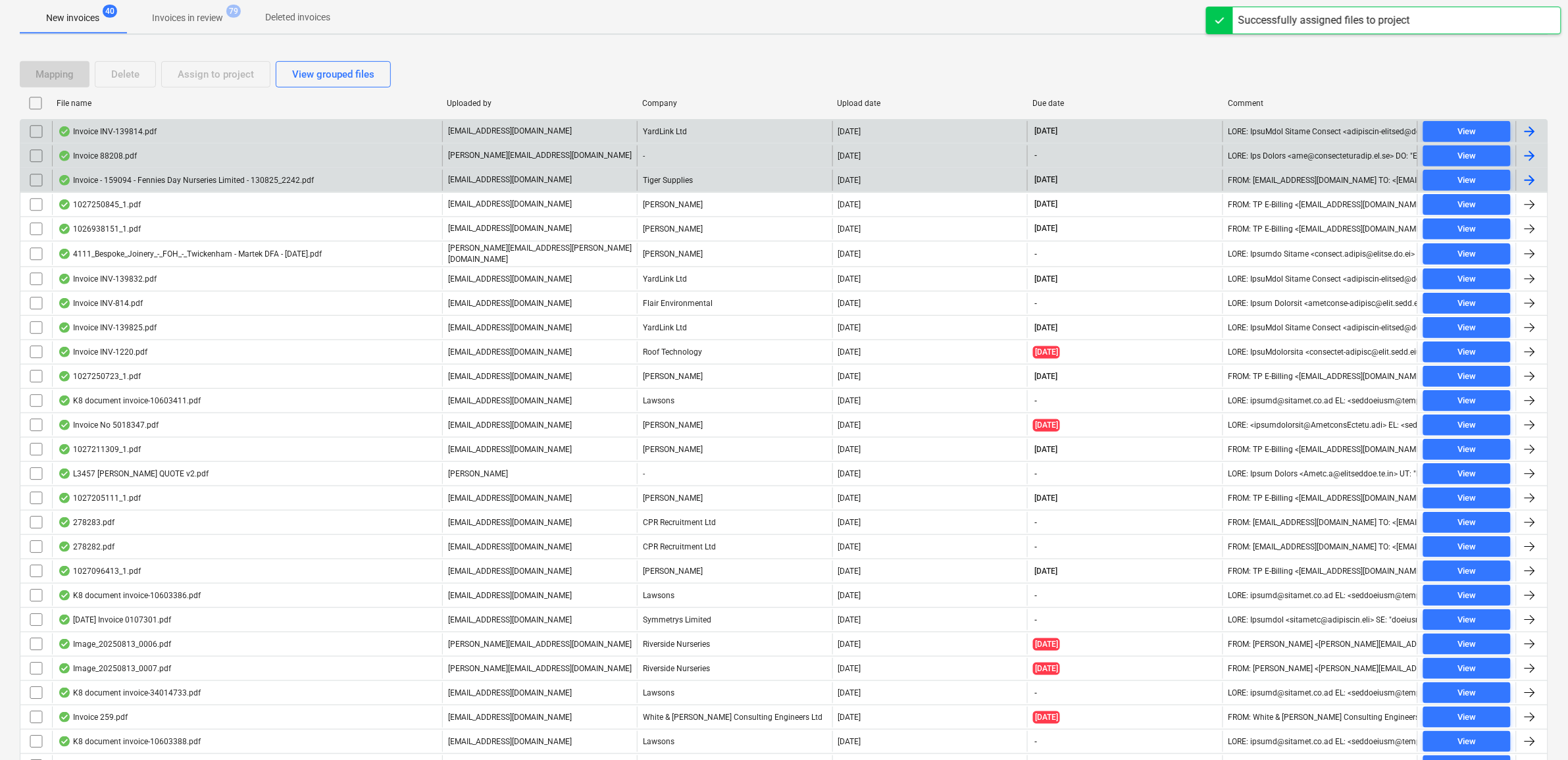
click at [709, 107] on div "Company" at bounding box center [734, 103] width 185 height 9
checkbox input "false"
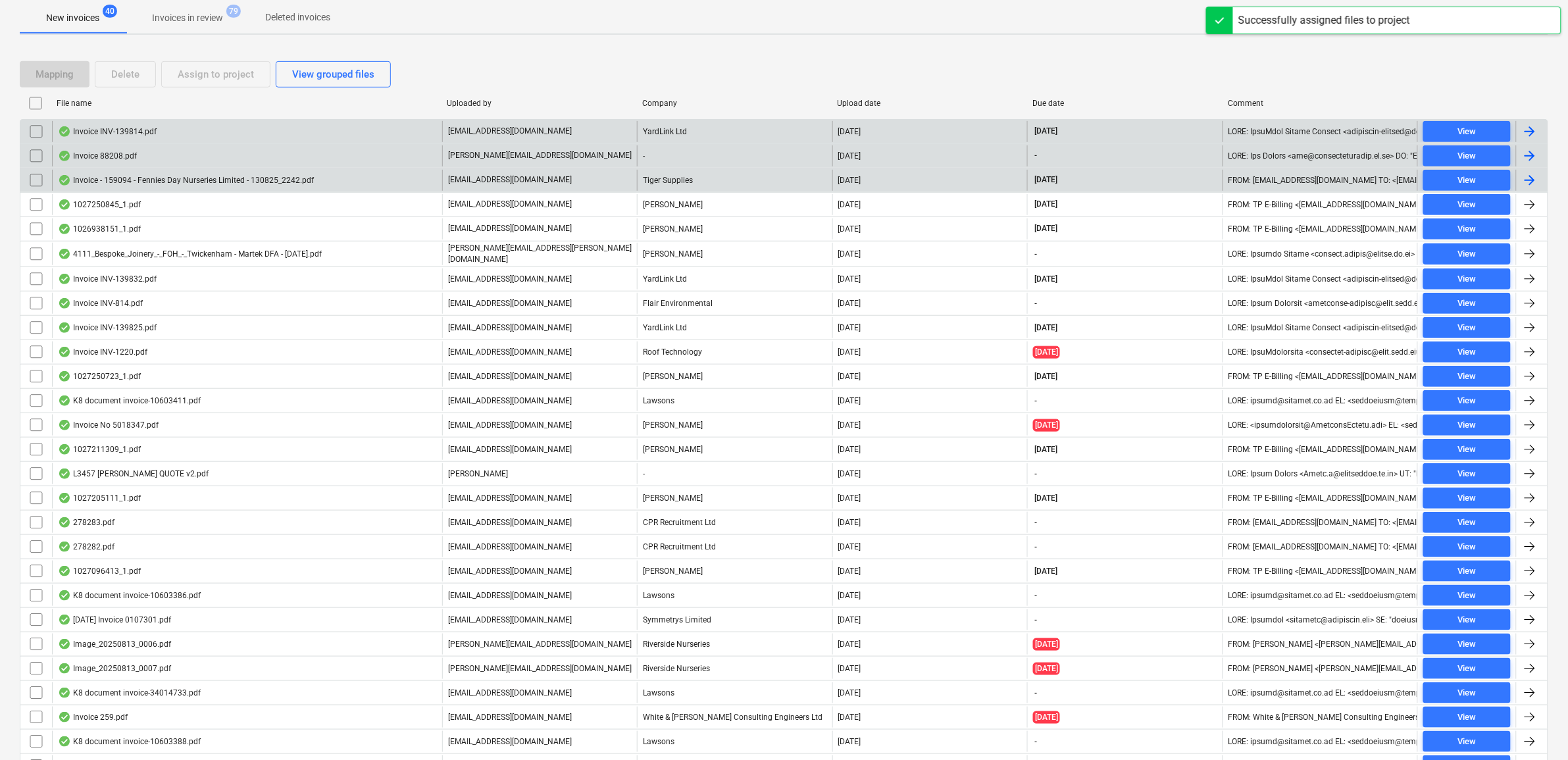
checkbox input "false"
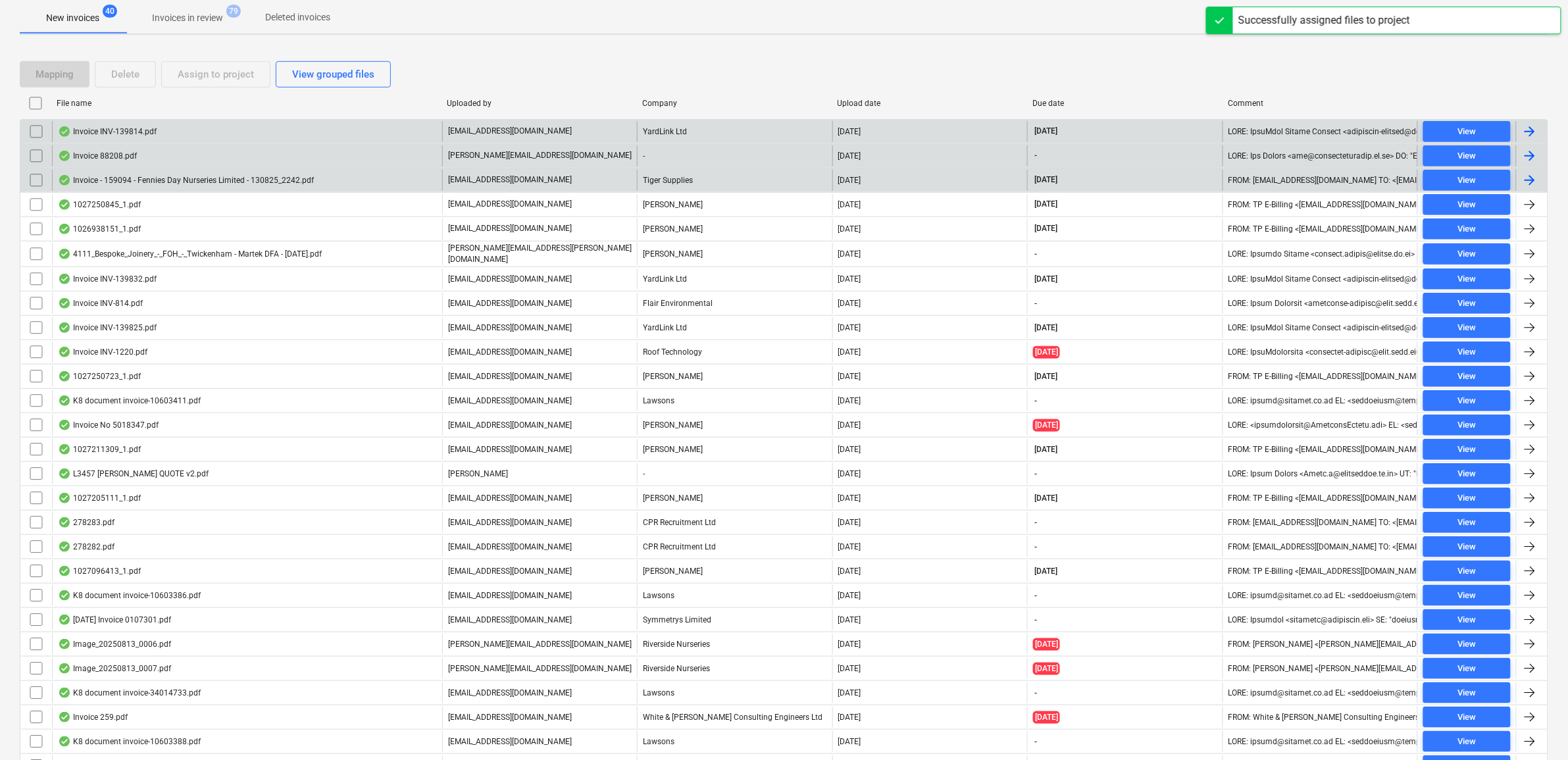
checkbox input "false"
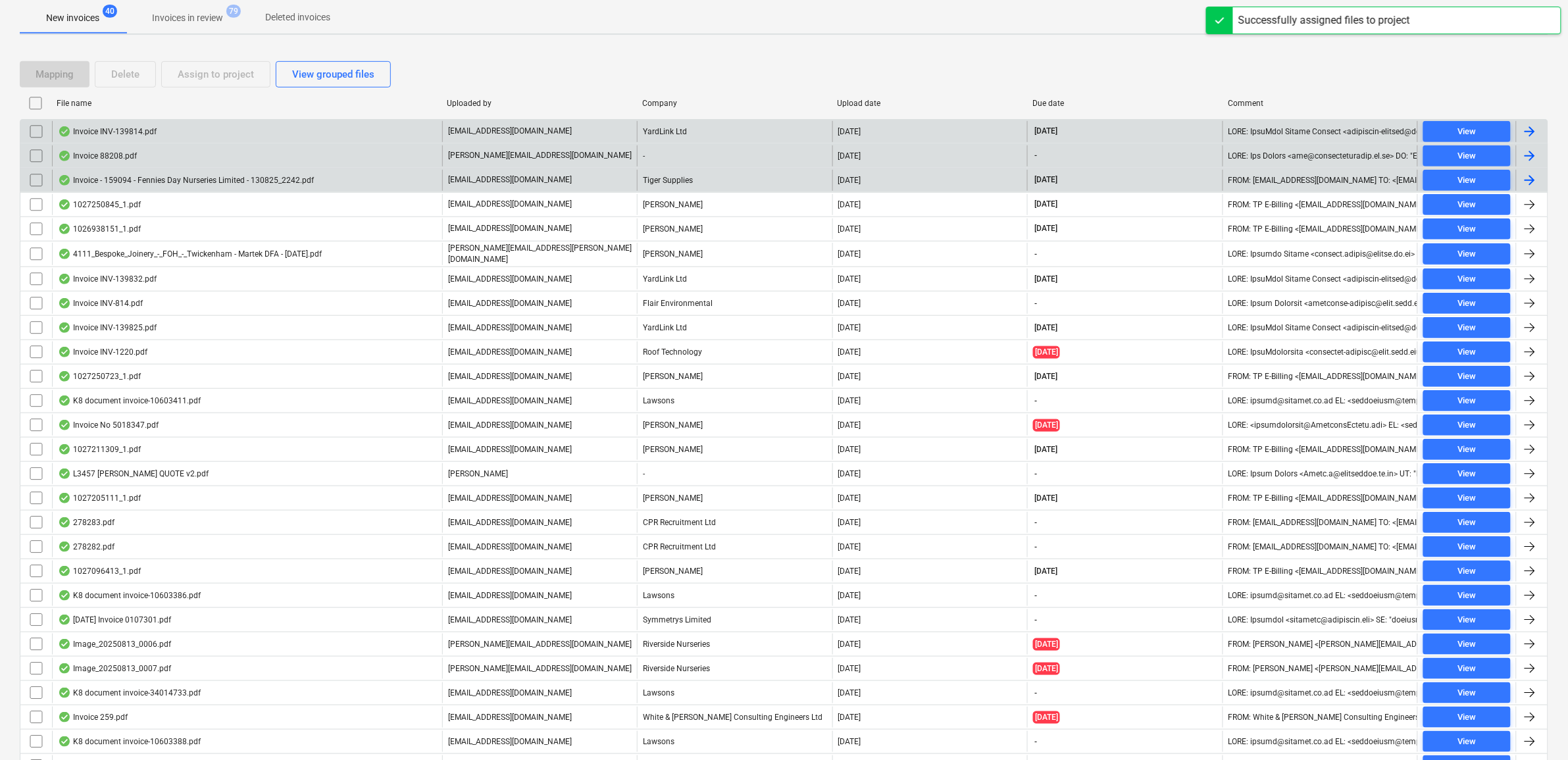
checkbox input "false"
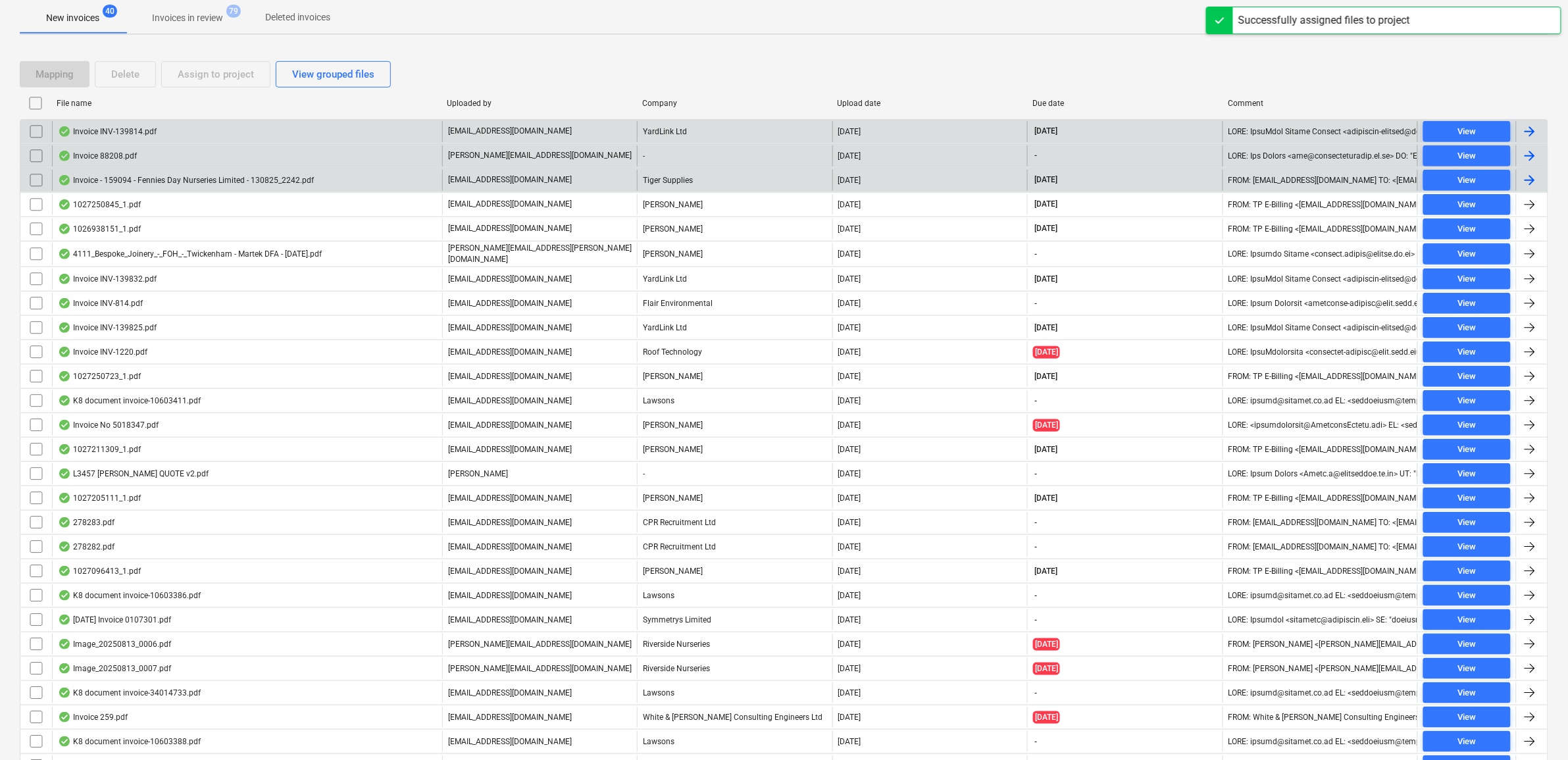
checkbox input "false"
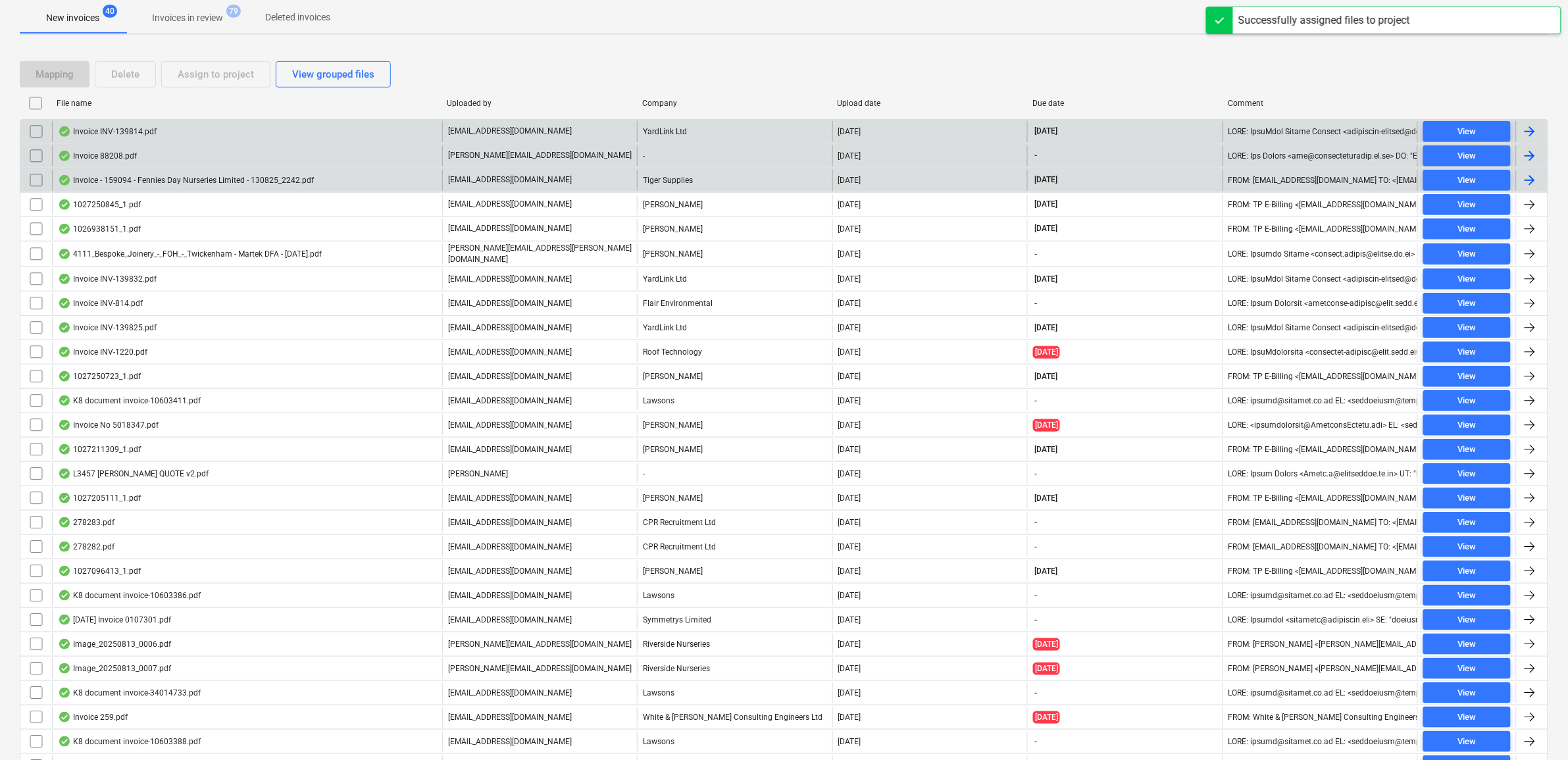
checkbox input "false"
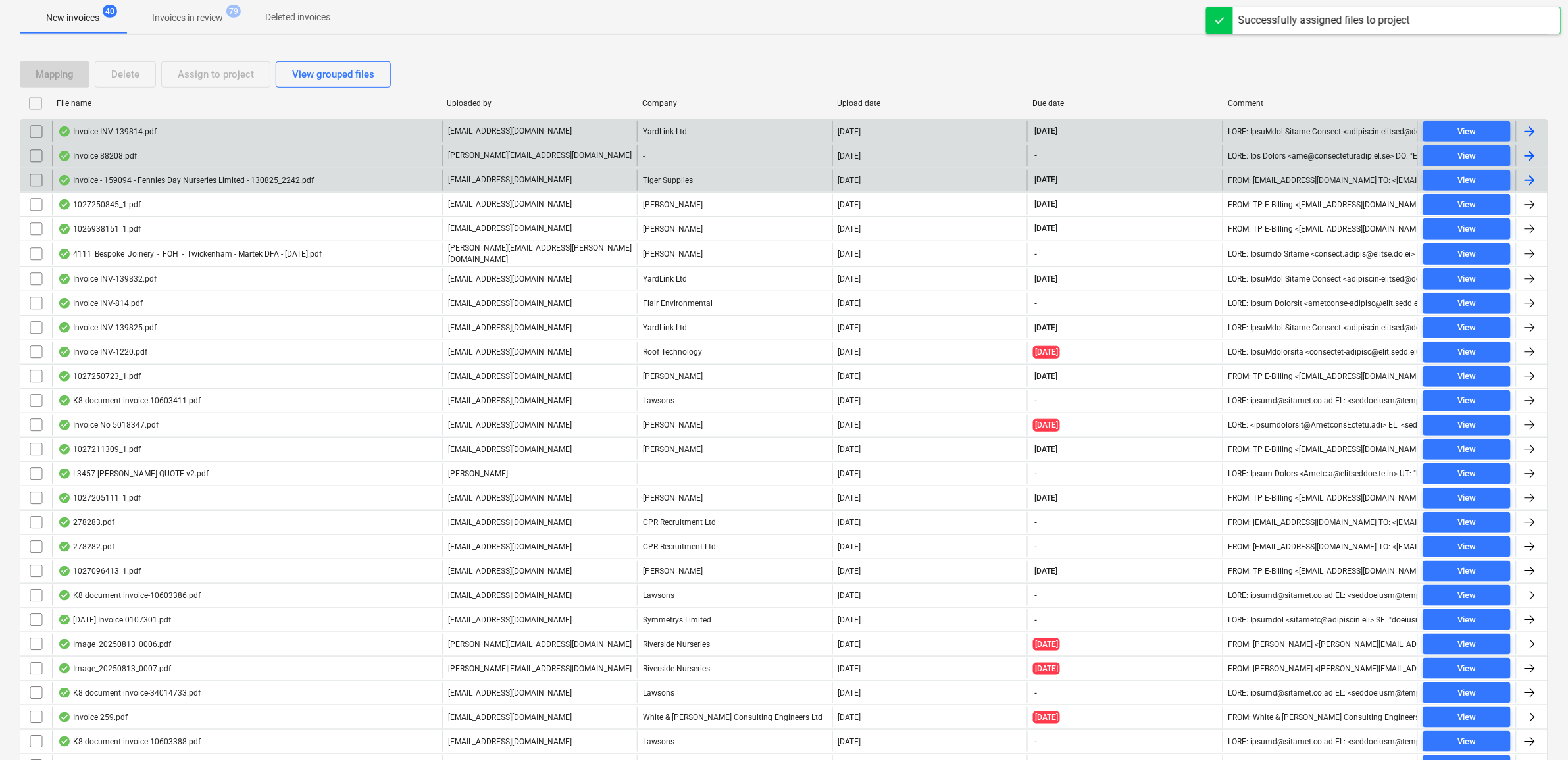
checkbox input "false"
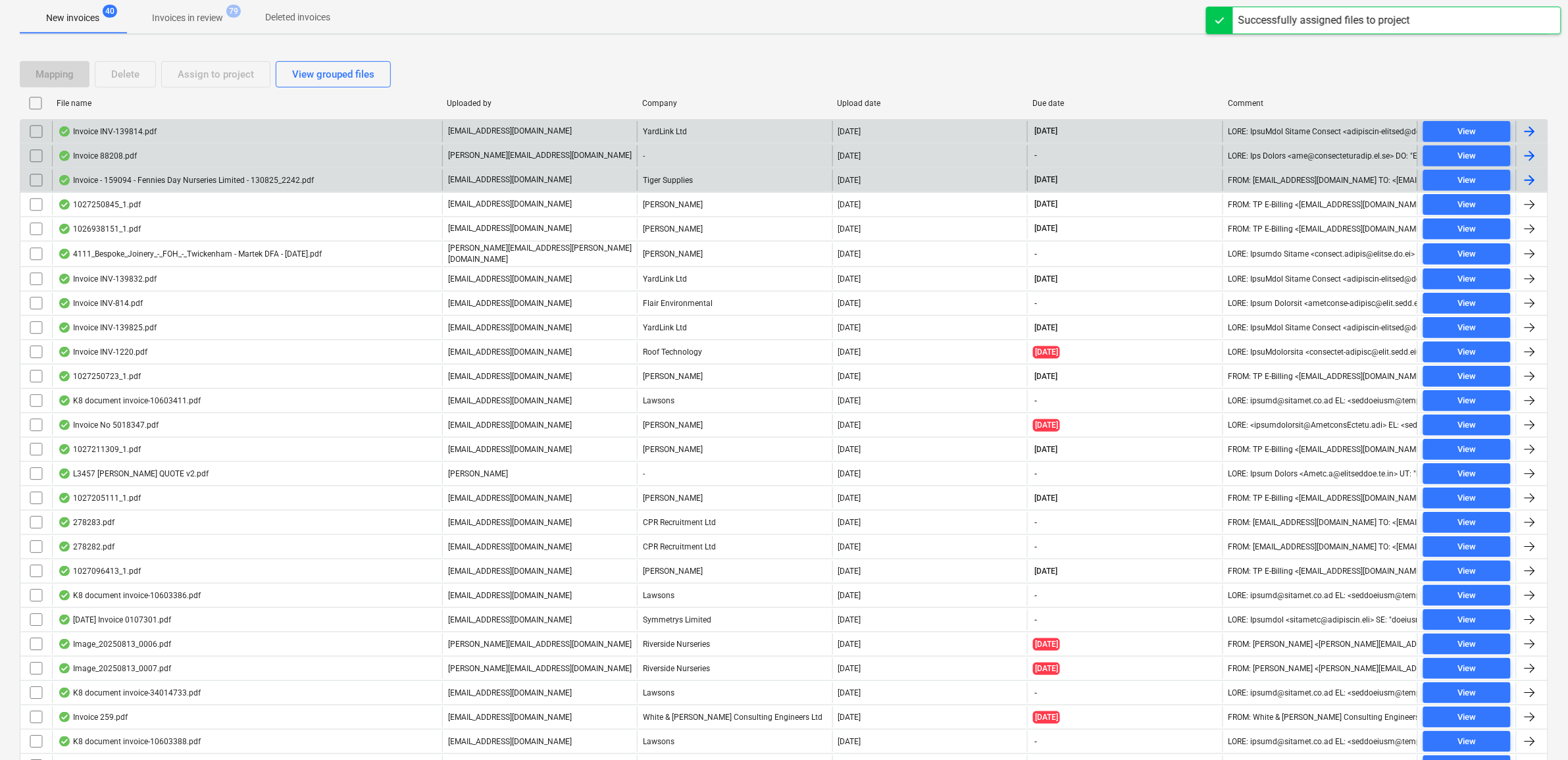
checkbox input "false"
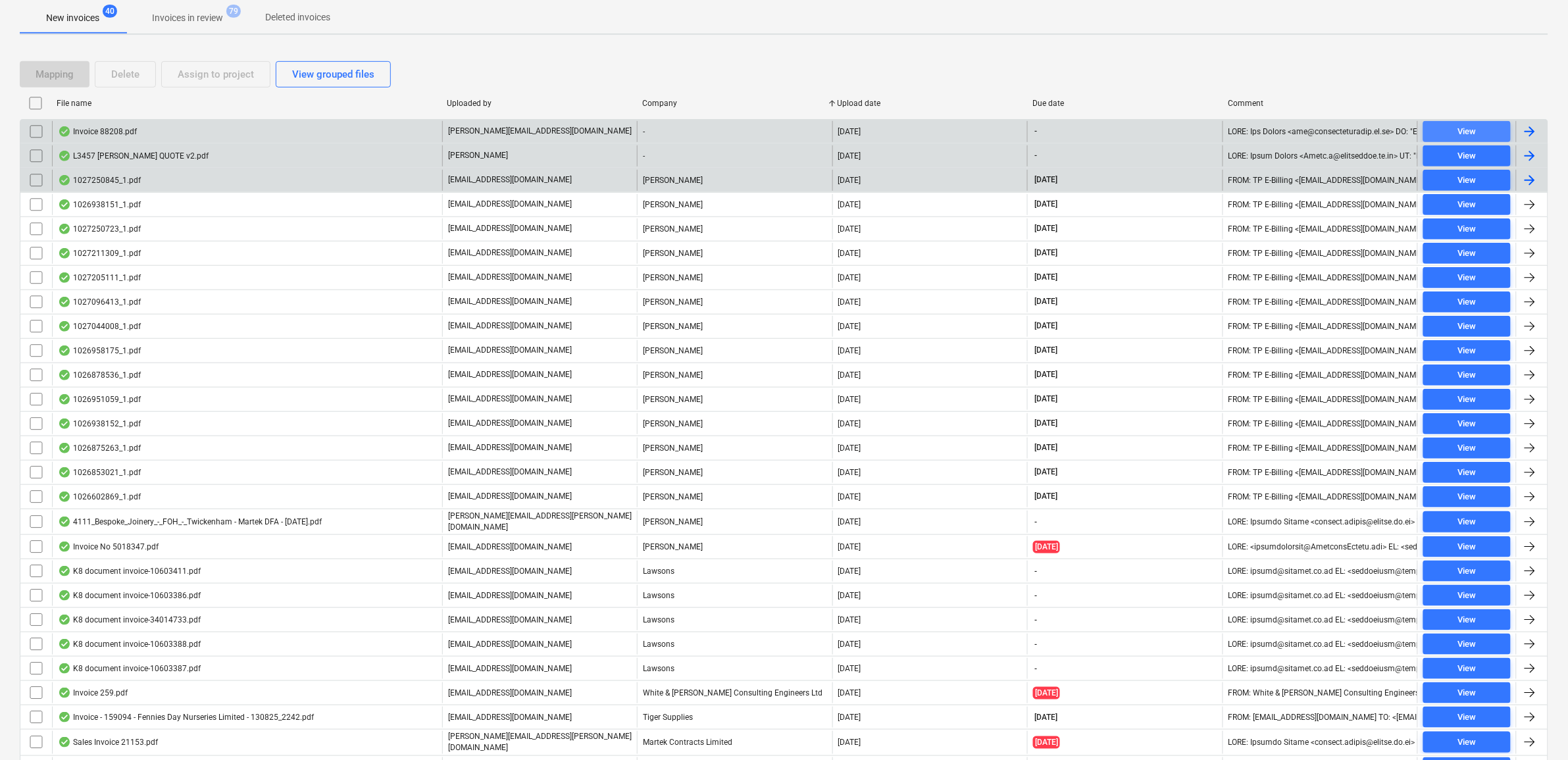
click at [1475, 129] on div "View" at bounding box center [1467, 132] width 19 height 15
click at [39, 130] on input "checkbox" at bounding box center [36, 131] width 21 height 21
click at [199, 74] on div "Assign to project" at bounding box center [215, 74] width 77 height 17
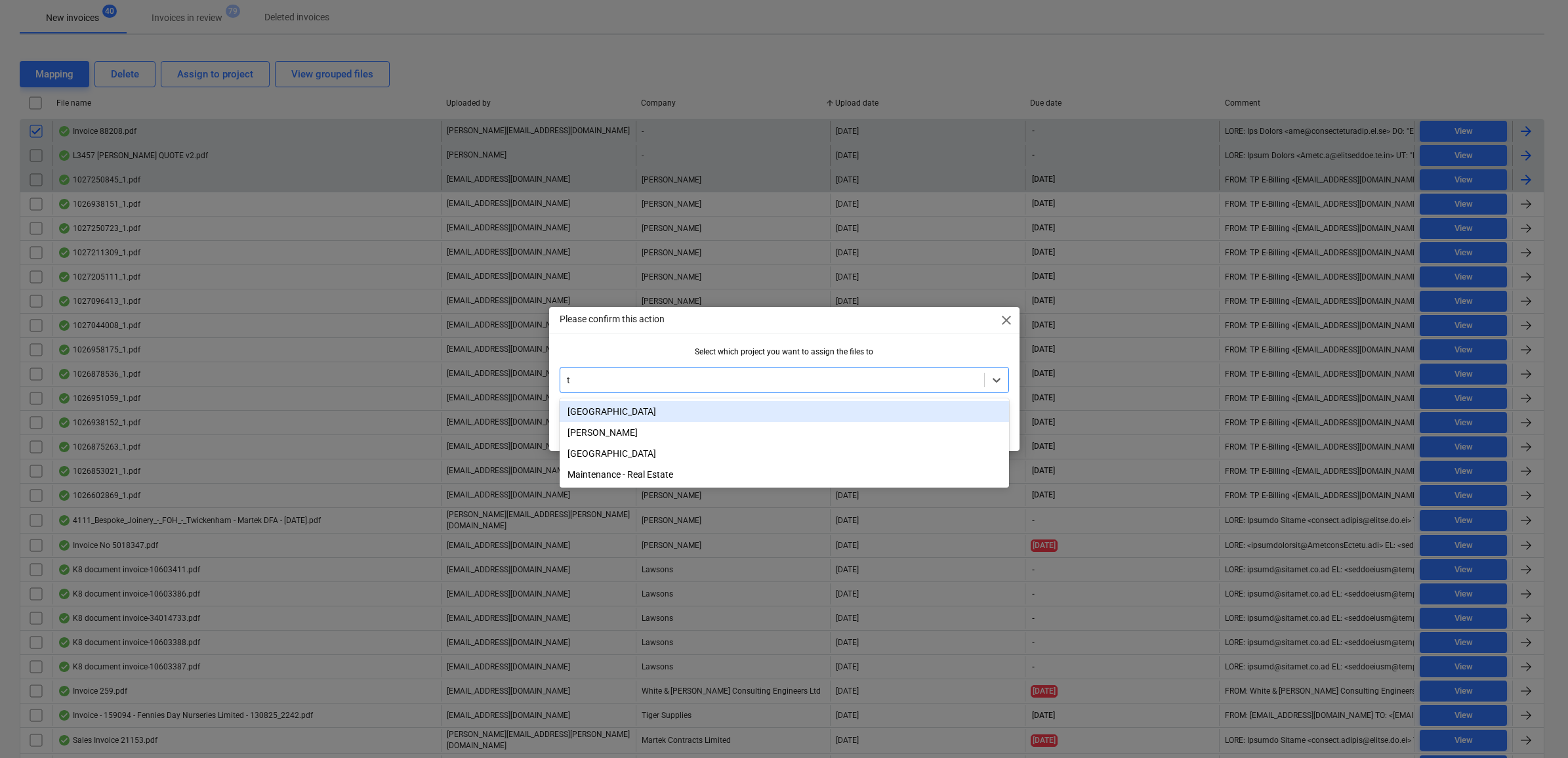
type input "tw"
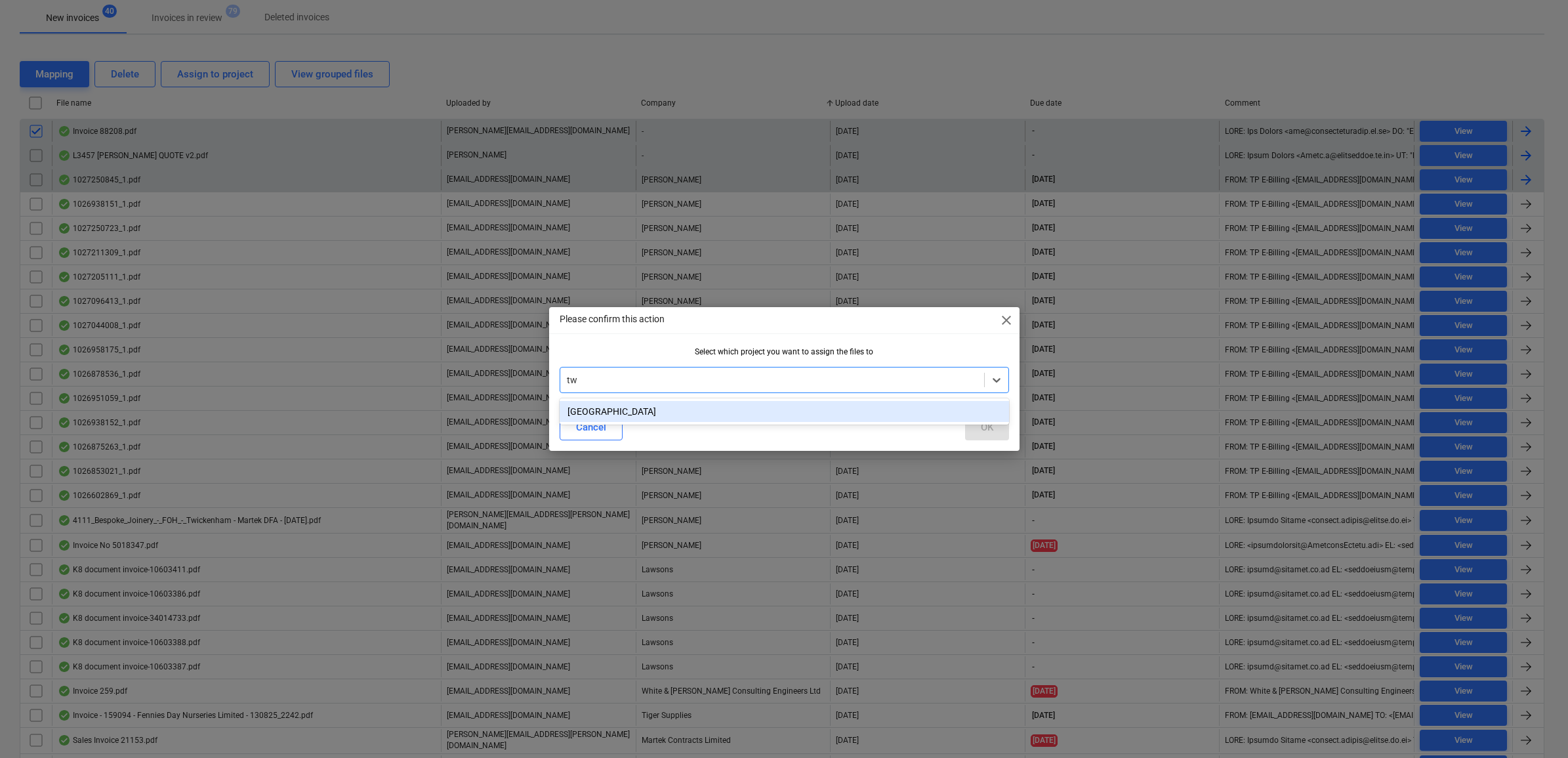
click at [758, 411] on div "[GEOGRAPHIC_DATA]" at bounding box center [784, 411] width 449 height 21
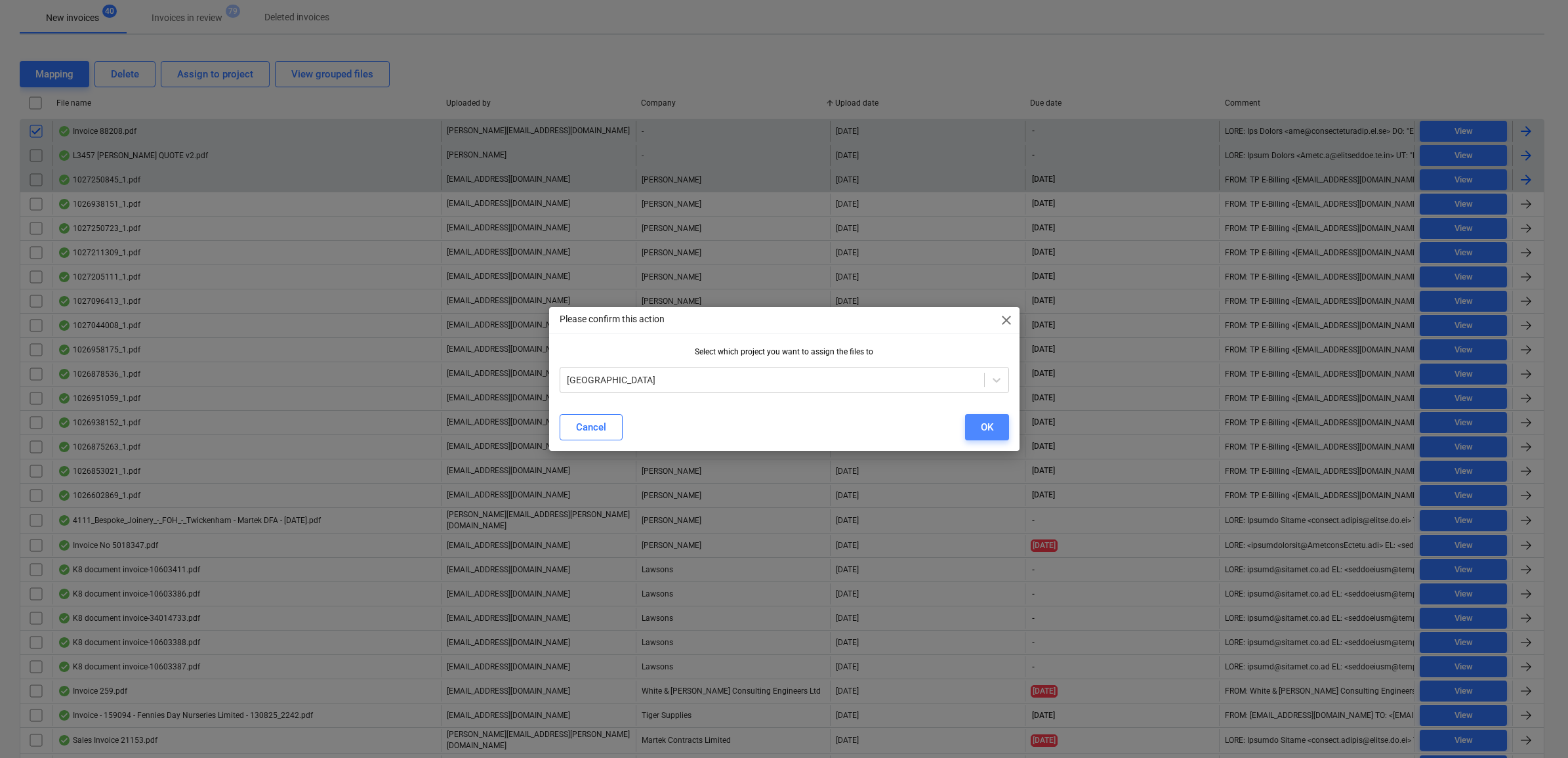
click at [986, 431] on div "OK" at bounding box center [987, 427] width 12 height 17
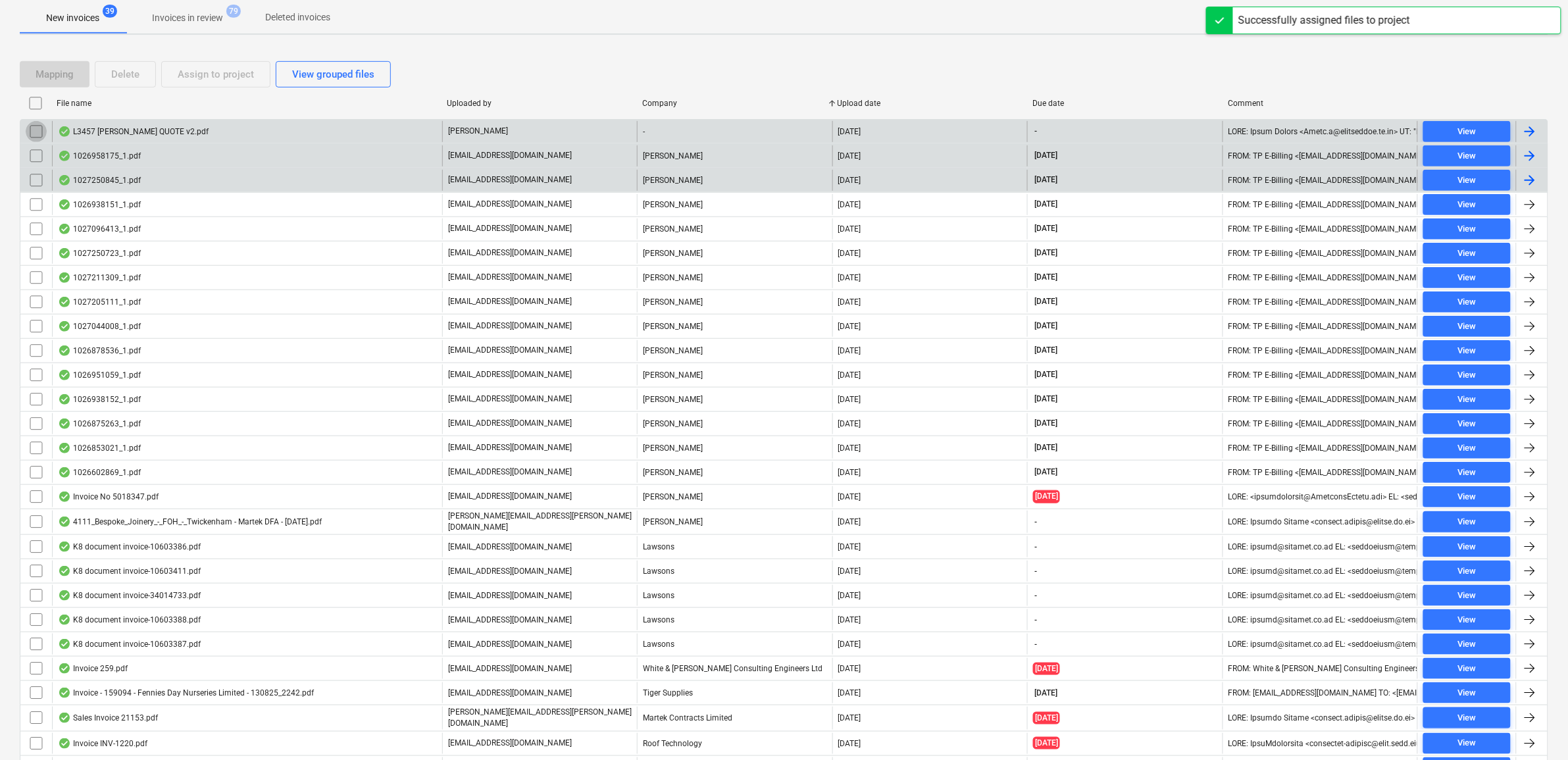
click at [29, 133] on input "checkbox" at bounding box center [36, 131] width 21 height 21
click at [115, 71] on div "Delete" at bounding box center [125, 74] width 29 height 17
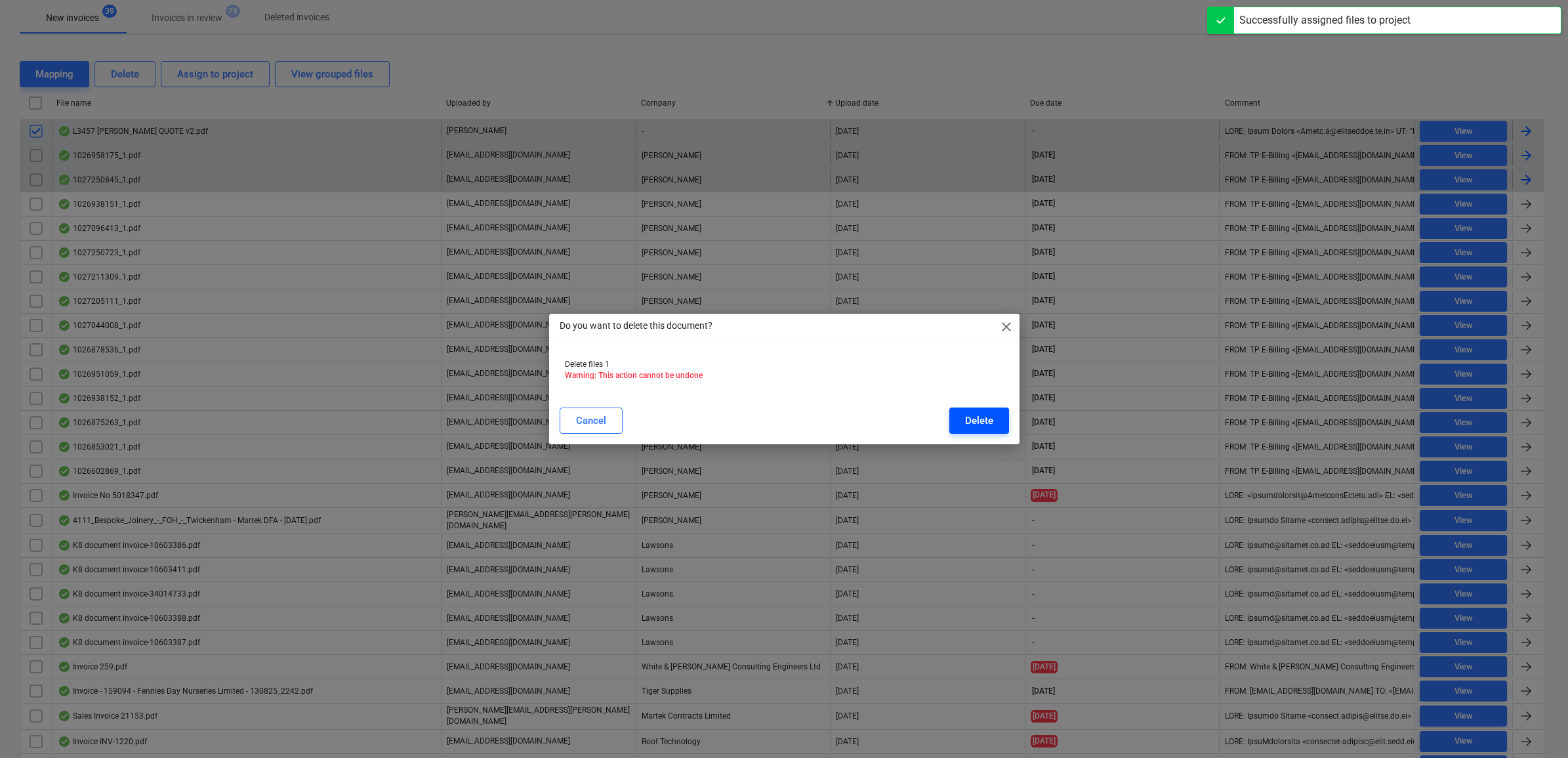
click at [991, 418] on div "Delete" at bounding box center [979, 421] width 29 height 17
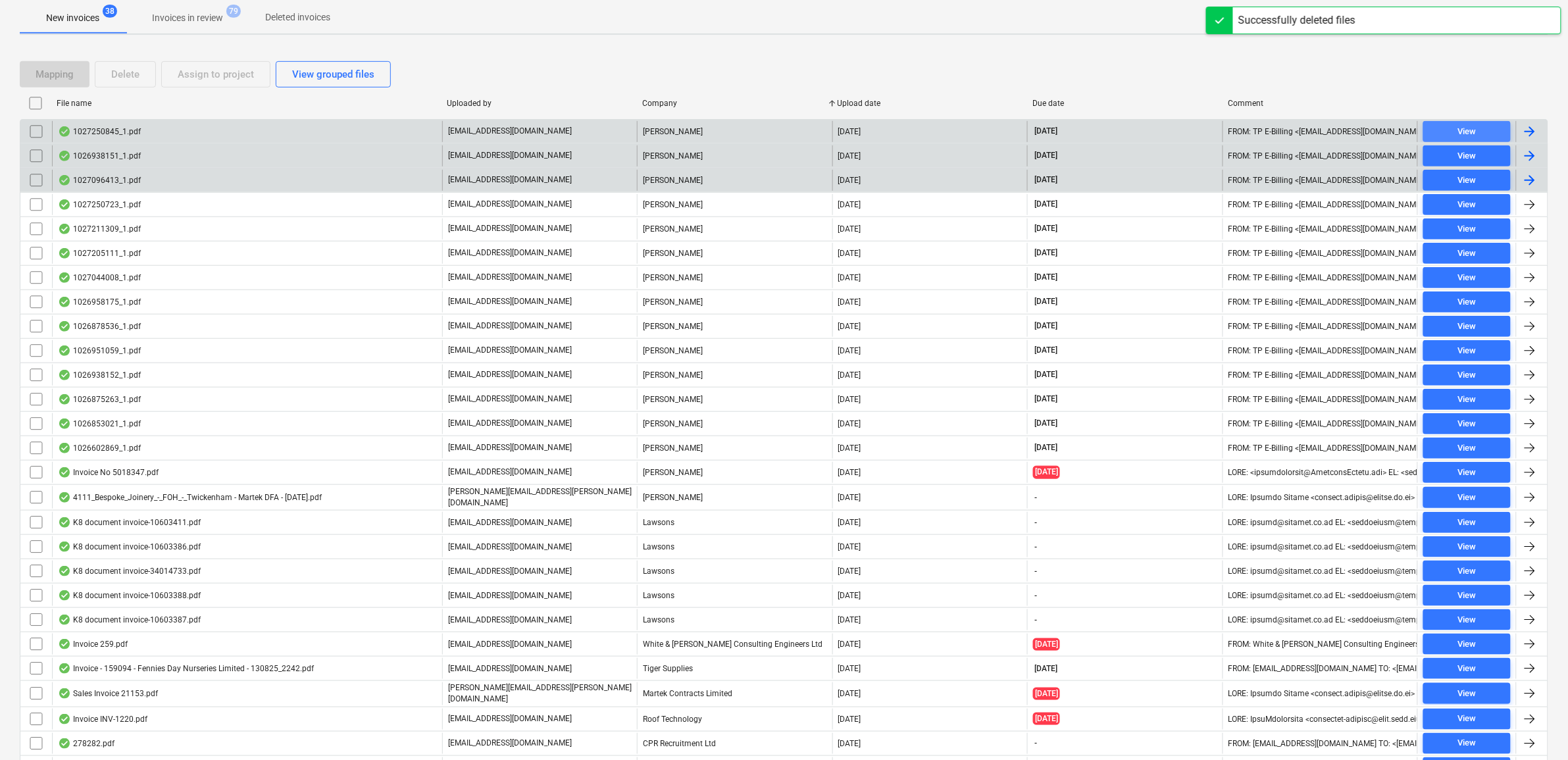
click at [1451, 135] on span "View" at bounding box center [1467, 132] width 77 height 15
click at [1469, 156] on div "View" at bounding box center [1467, 156] width 19 height 15
click at [1471, 182] on div "View" at bounding box center [1467, 181] width 19 height 15
click at [31, 133] on input "checkbox" at bounding box center [36, 131] width 21 height 21
click at [35, 151] on input "checkbox" at bounding box center [36, 156] width 21 height 21
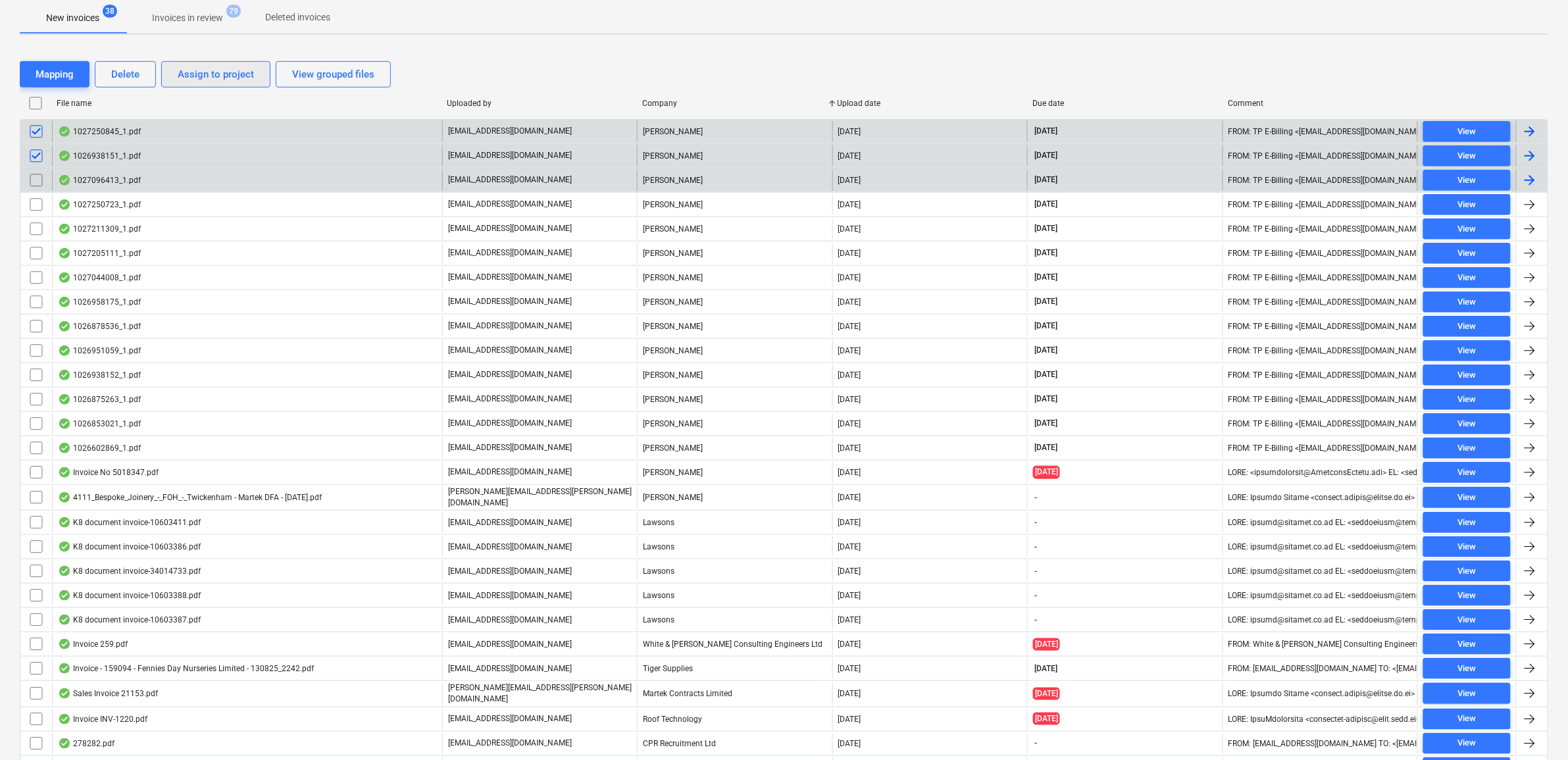
click at [222, 79] on div "Assign to project" at bounding box center [215, 74] width 77 height 17
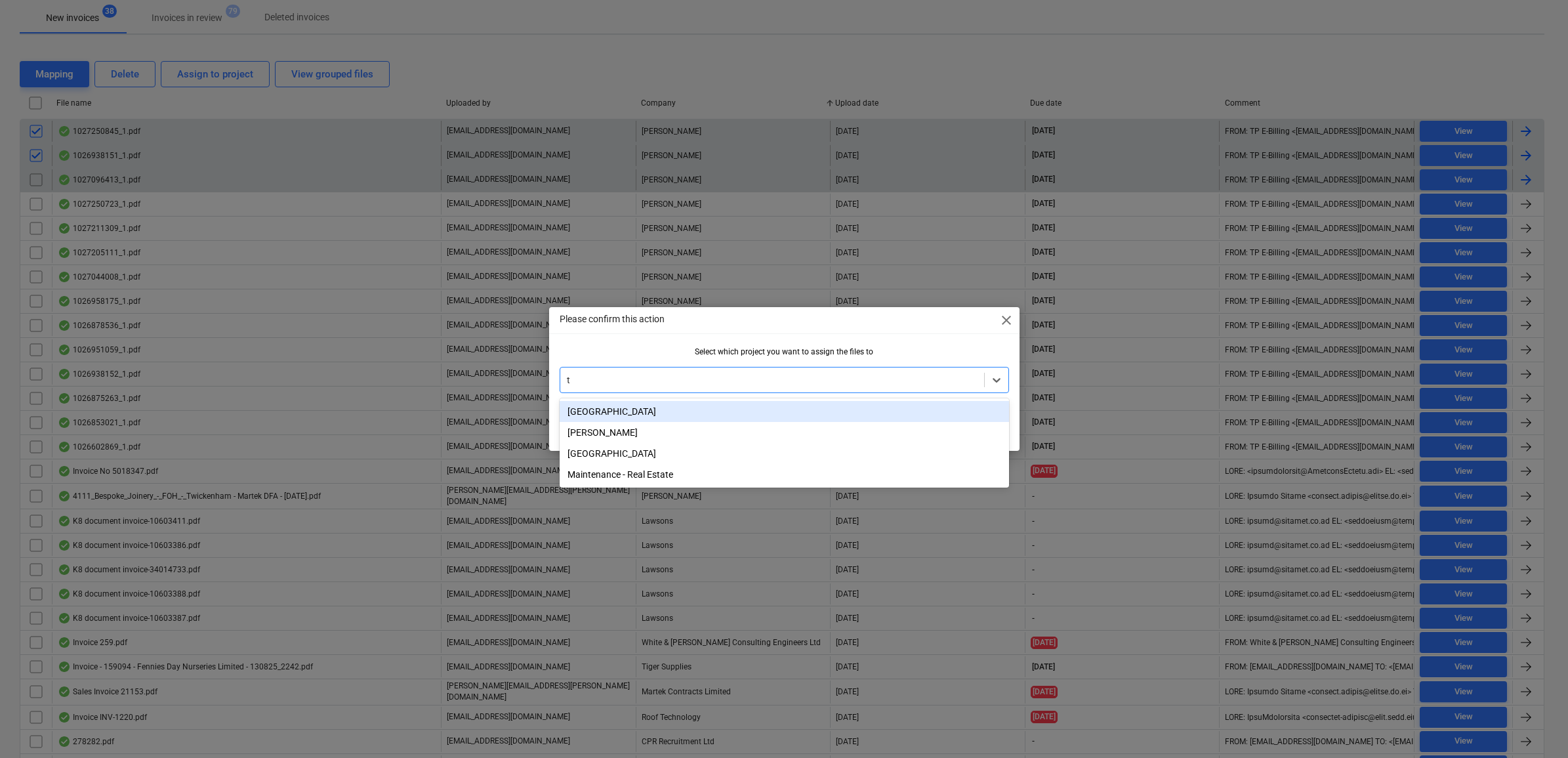
type input "tw"
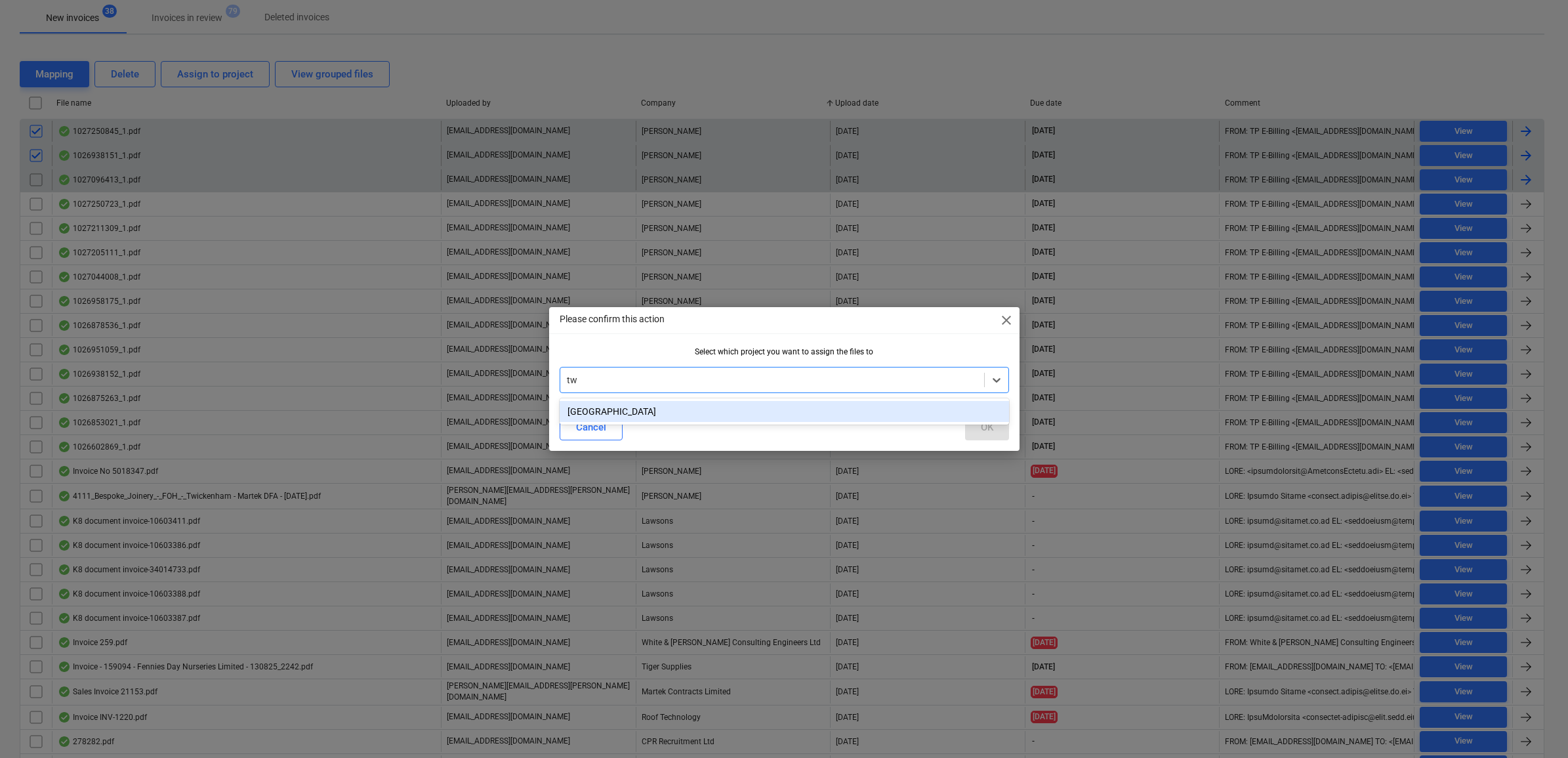
click at [741, 411] on div "[GEOGRAPHIC_DATA]" at bounding box center [784, 411] width 449 height 21
click at [998, 434] on button "OK" at bounding box center [987, 427] width 44 height 26
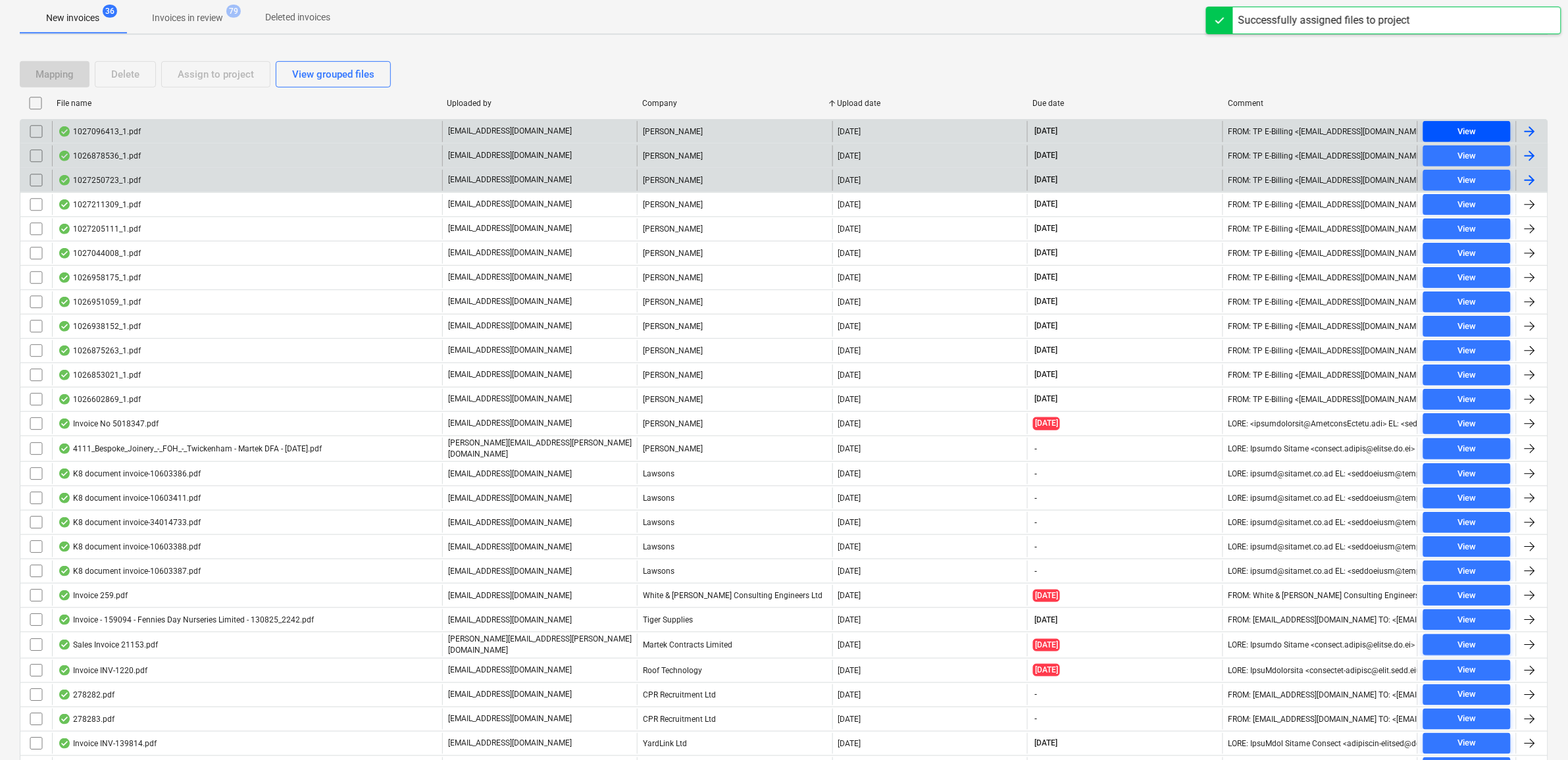
click at [1471, 127] on div "View" at bounding box center [1467, 132] width 19 height 15
click at [1474, 150] on div "View" at bounding box center [1467, 156] width 19 height 15
click at [36, 134] on input "checkbox" at bounding box center [36, 131] width 21 height 21
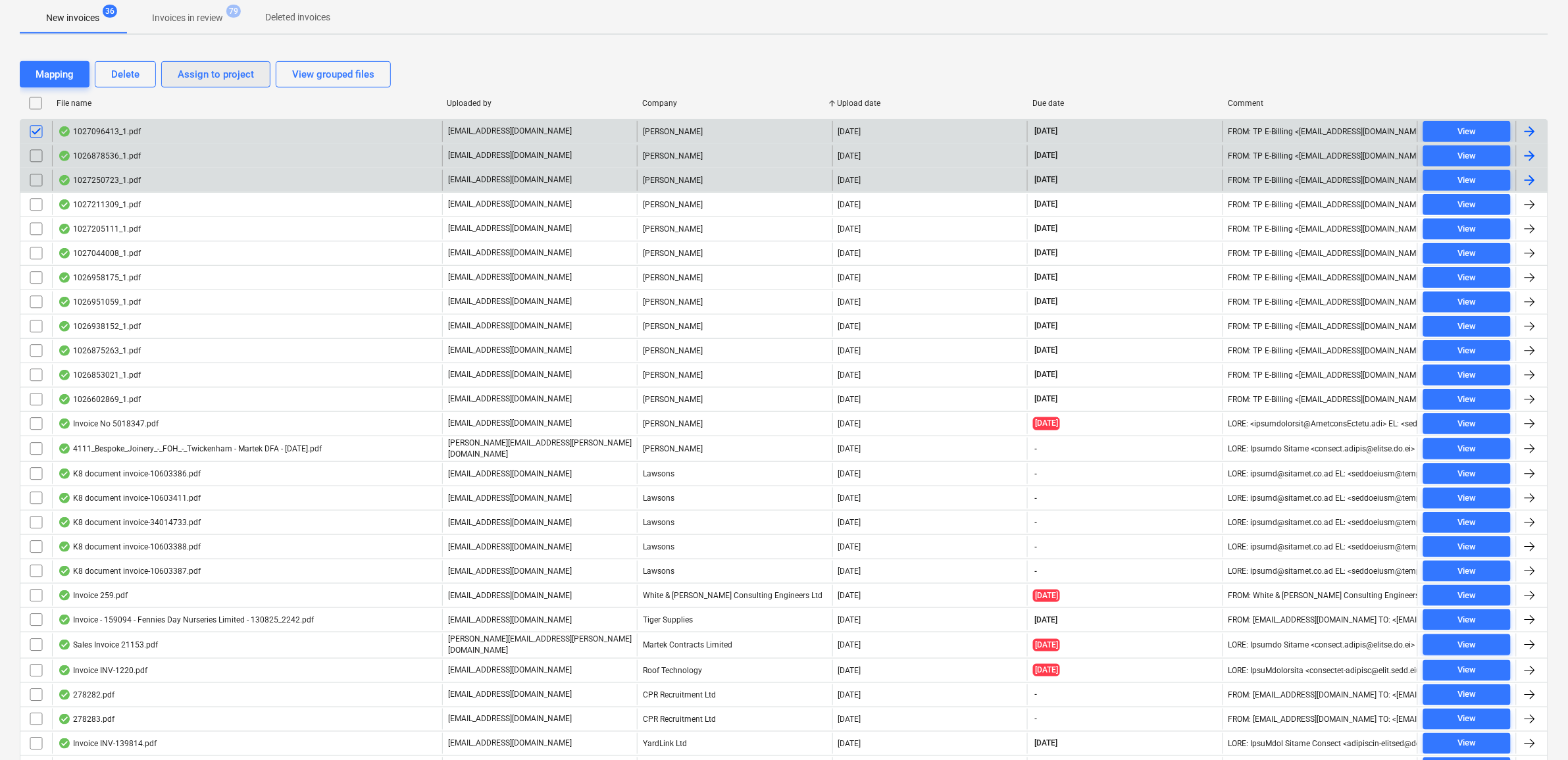
click at [192, 81] on div "Assign to project" at bounding box center [215, 74] width 77 height 17
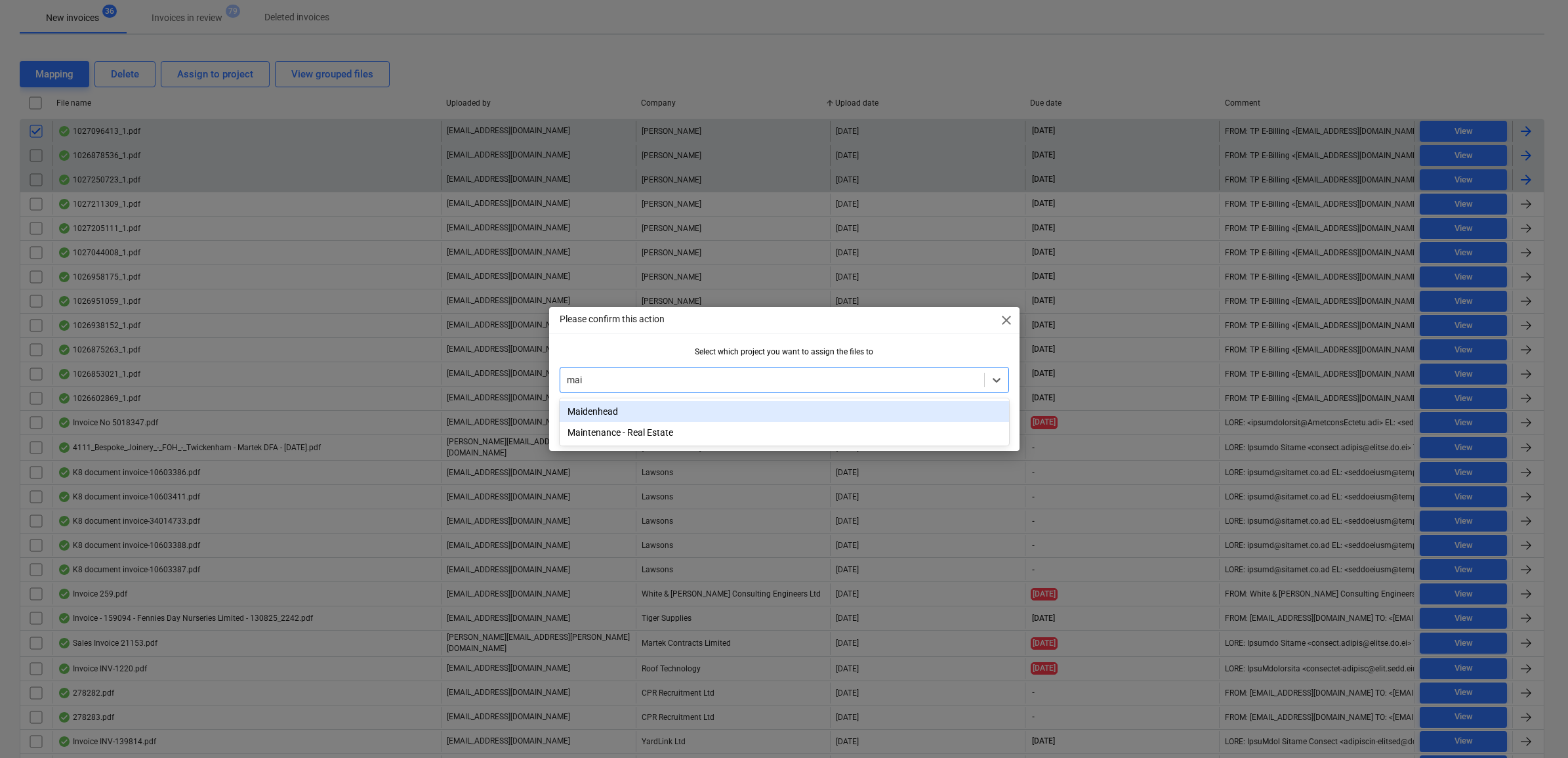
type input "main"
click at [670, 411] on div "Maintenance - Real Estate" at bounding box center [784, 411] width 449 height 21
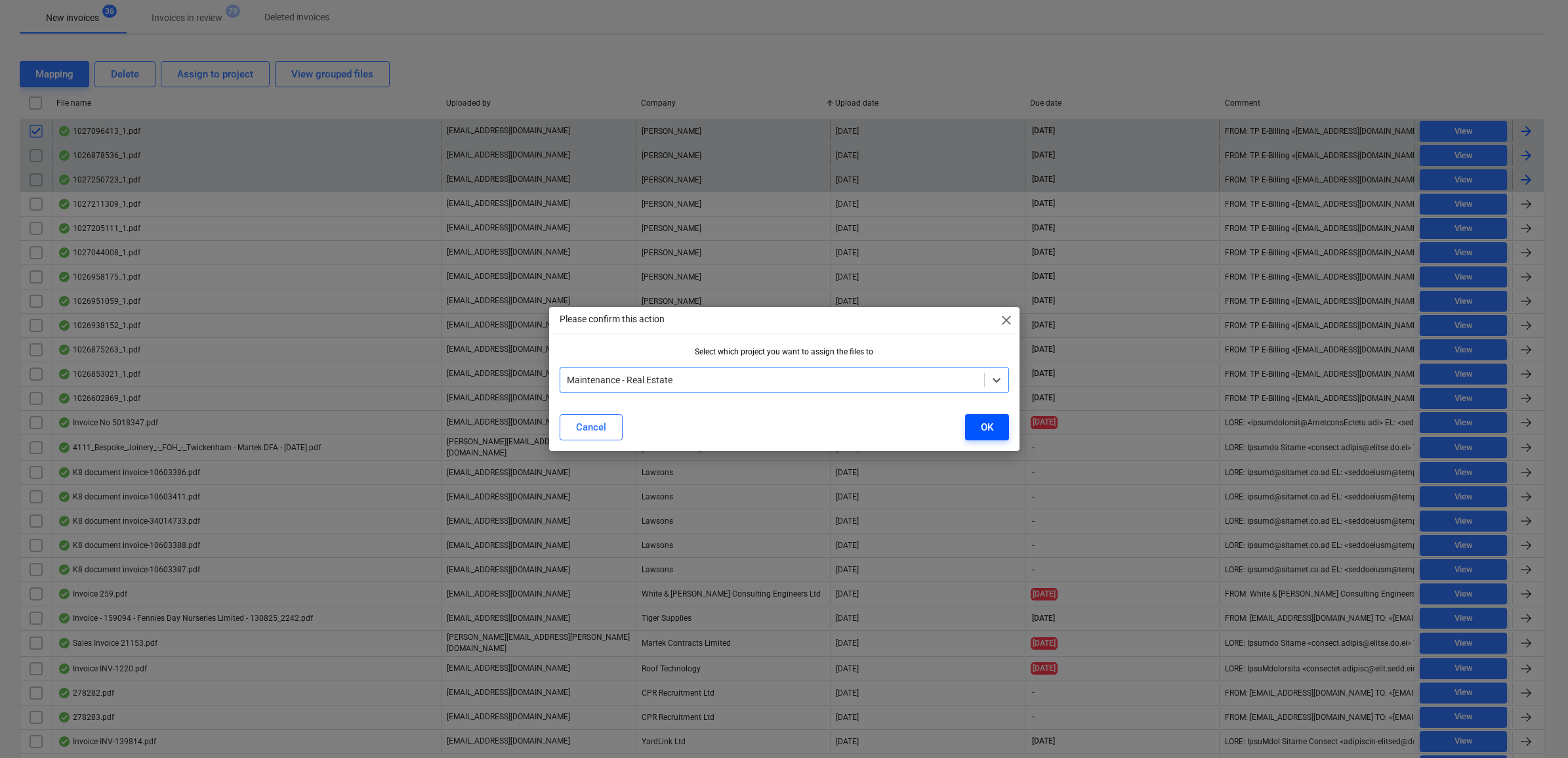
click at [988, 431] on div "OK" at bounding box center [987, 427] width 12 height 17
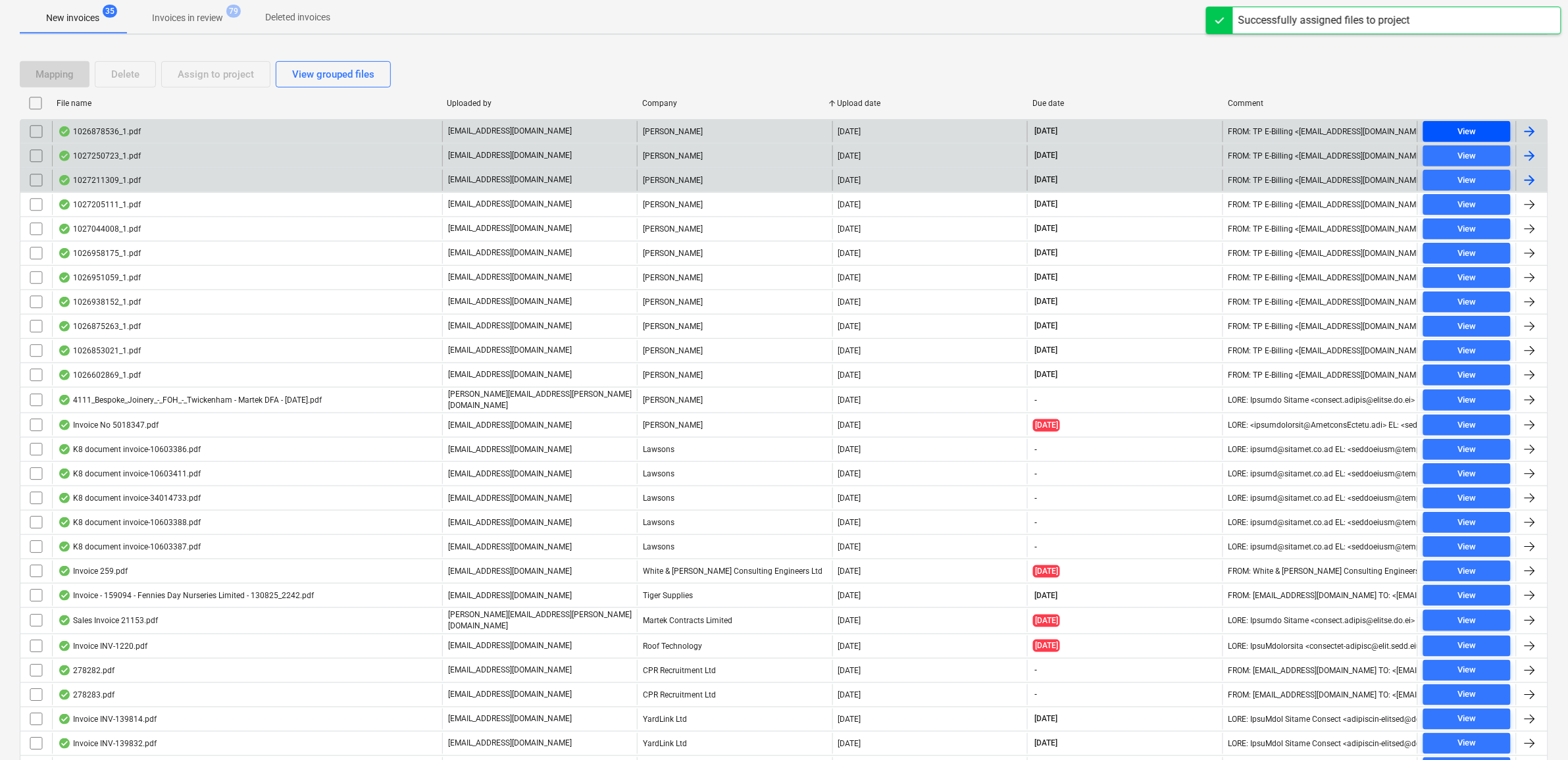
click at [1458, 130] on div "View" at bounding box center [1467, 132] width 19 height 15
click at [1485, 150] on span "View" at bounding box center [1467, 156] width 77 height 15
click at [33, 134] on input "checkbox" at bounding box center [36, 131] width 21 height 21
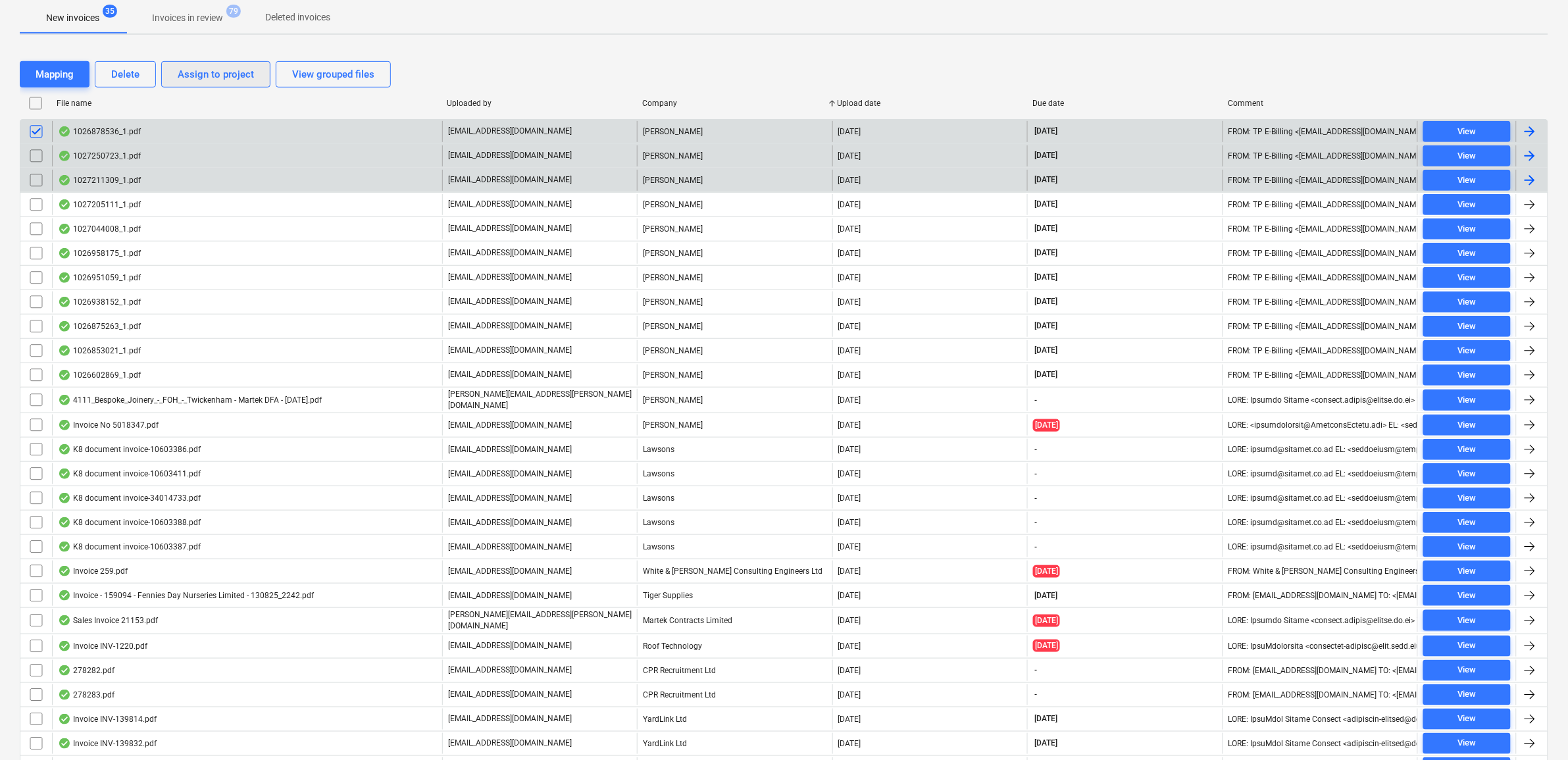
click at [190, 73] on div "Assign to project" at bounding box center [215, 74] width 77 height 17
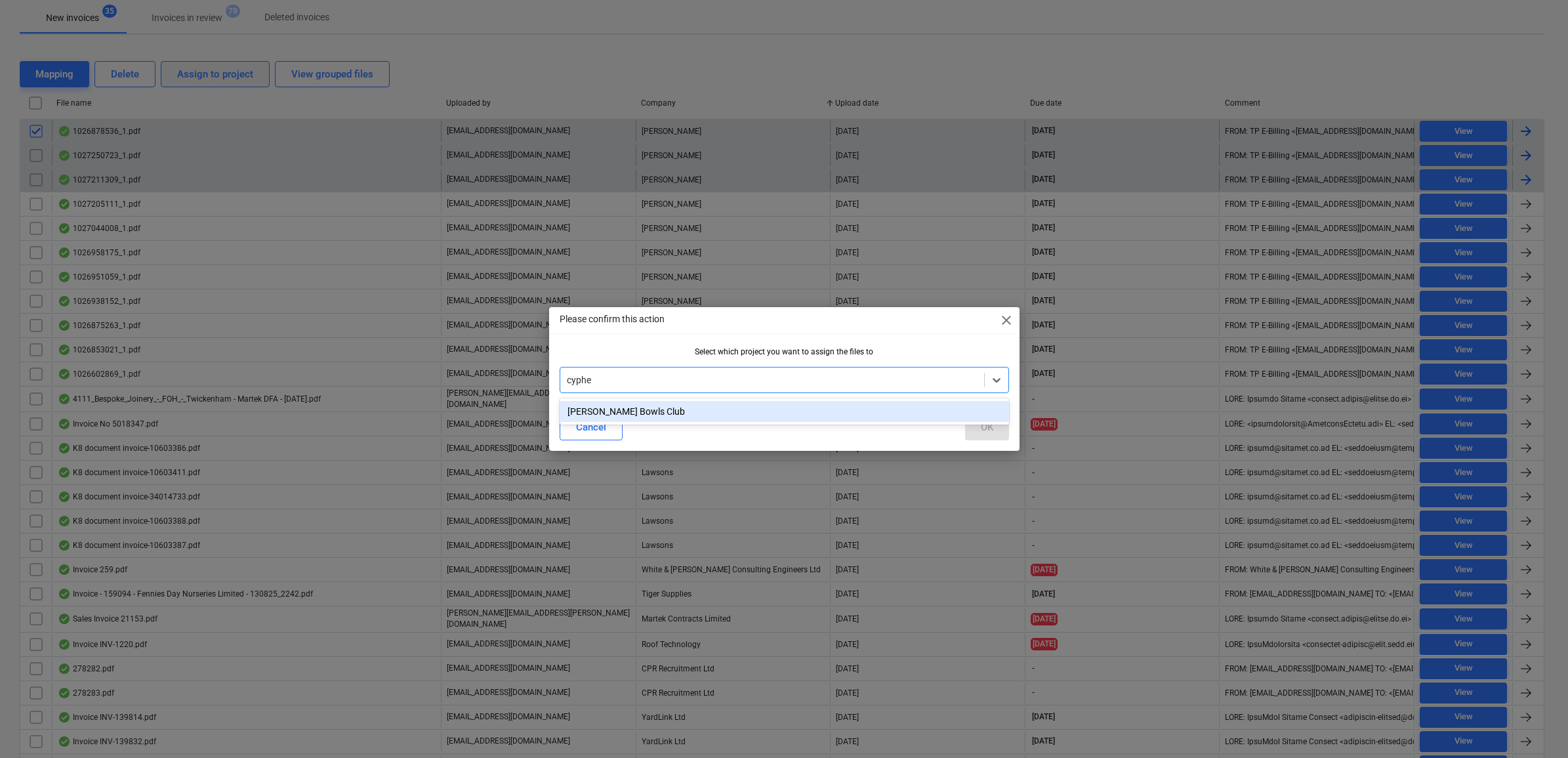
type input "cypher"
drag, startPoint x: 723, startPoint y: 412, endPoint x: 906, endPoint y: 423, distance: 183.3
click at [723, 412] on div "[PERSON_NAME] Bowls Club" at bounding box center [784, 411] width 449 height 21
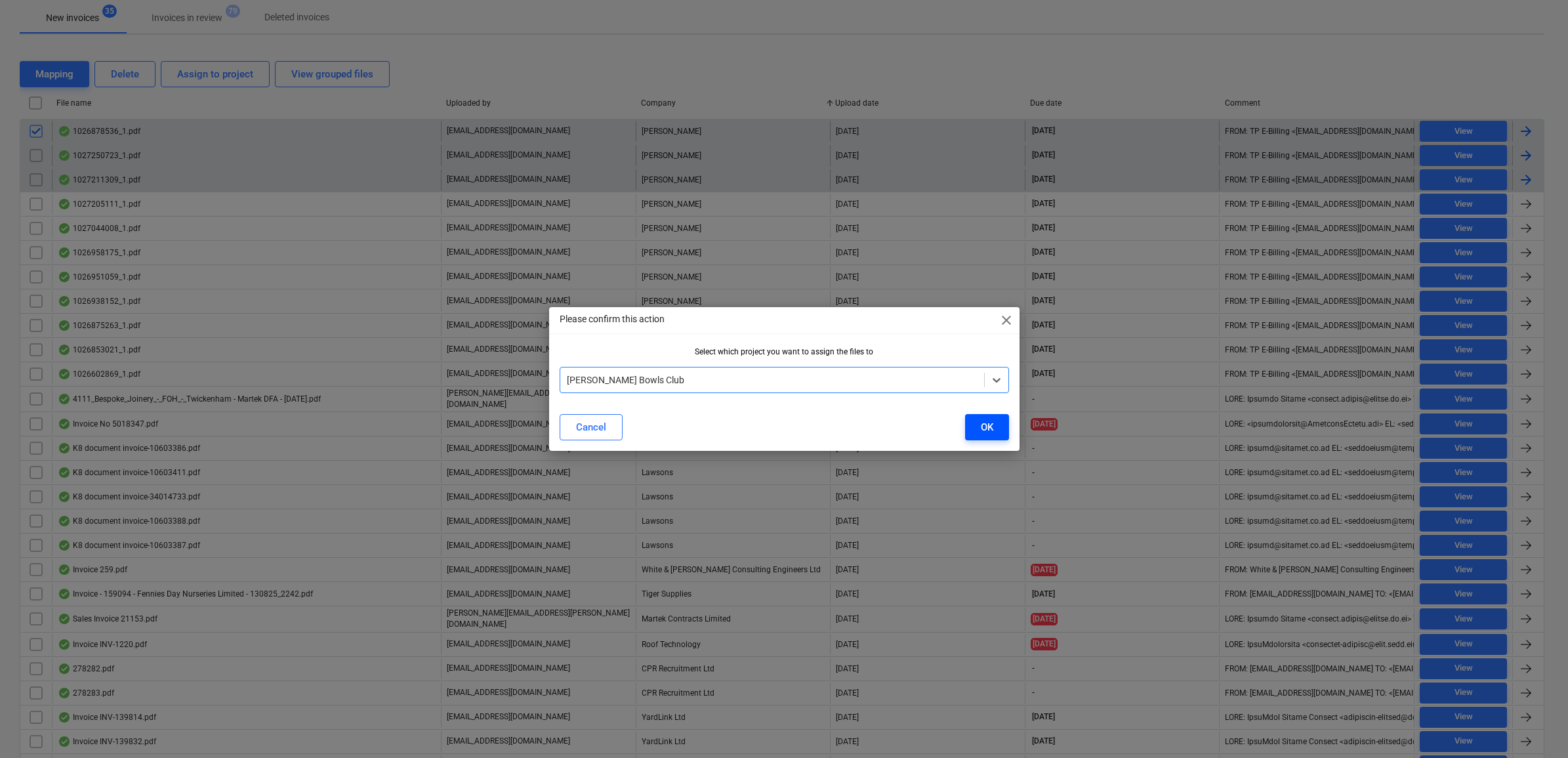
click at [969, 428] on button "OK" at bounding box center [987, 427] width 44 height 26
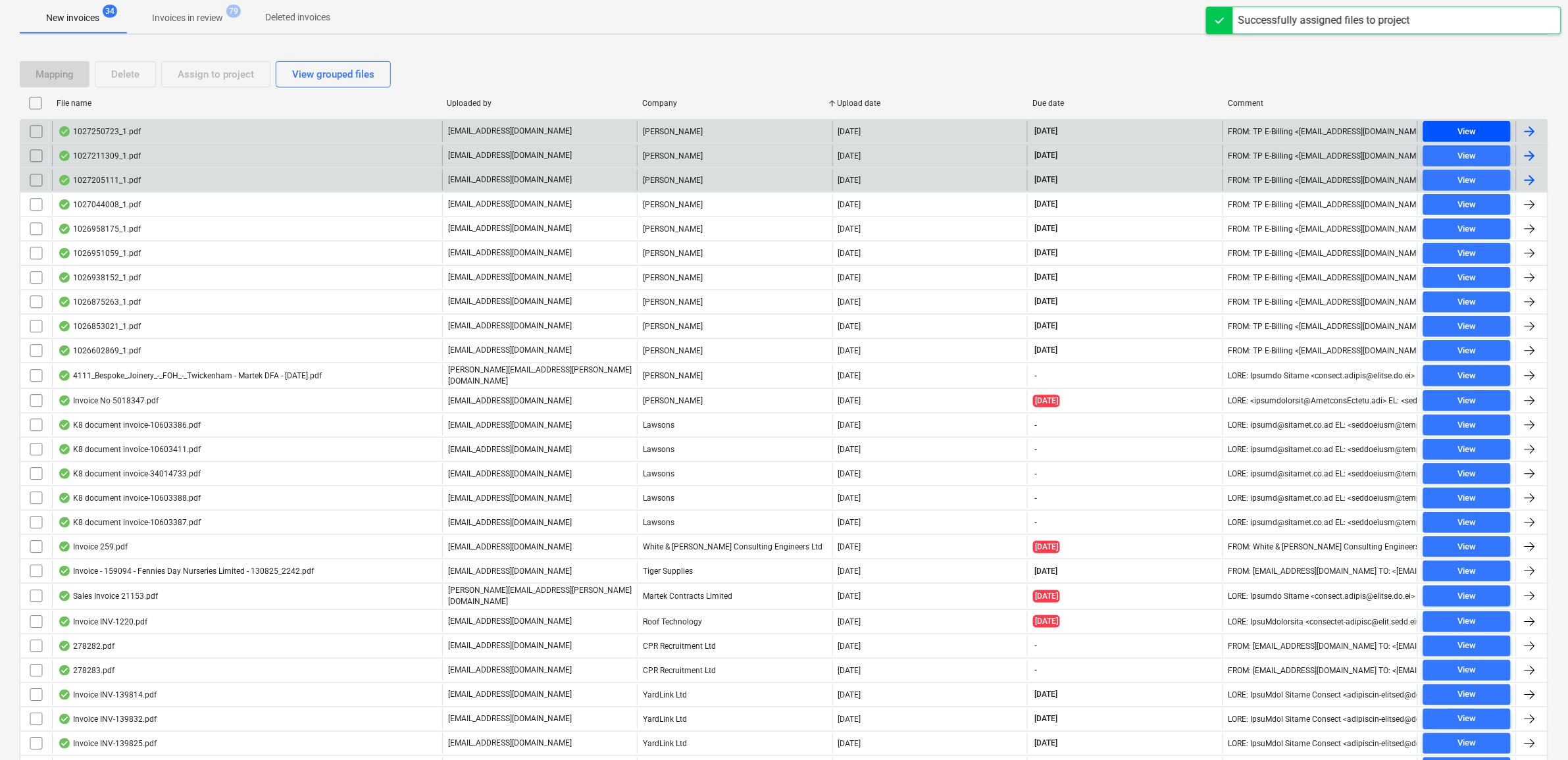
click at [1495, 129] on span "View" at bounding box center [1467, 132] width 77 height 15
click at [1491, 150] on span "View" at bounding box center [1467, 156] width 77 height 15
click at [32, 135] on input "checkbox" at bounding box center [36, 131] width 21 height 21
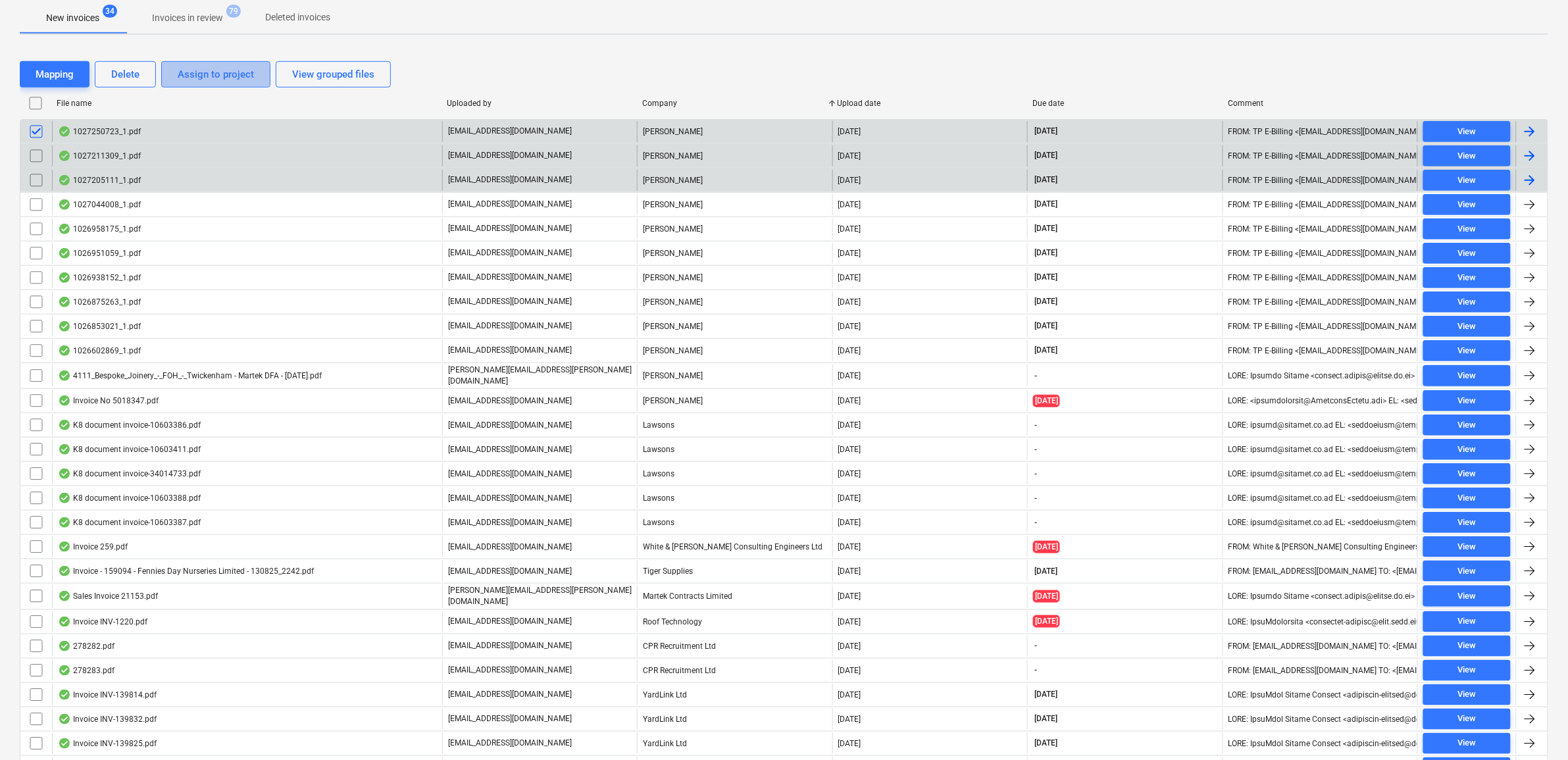
click at [176, 77] on button "Assign to project" at bounding box center [215, 74] width 109 height 26
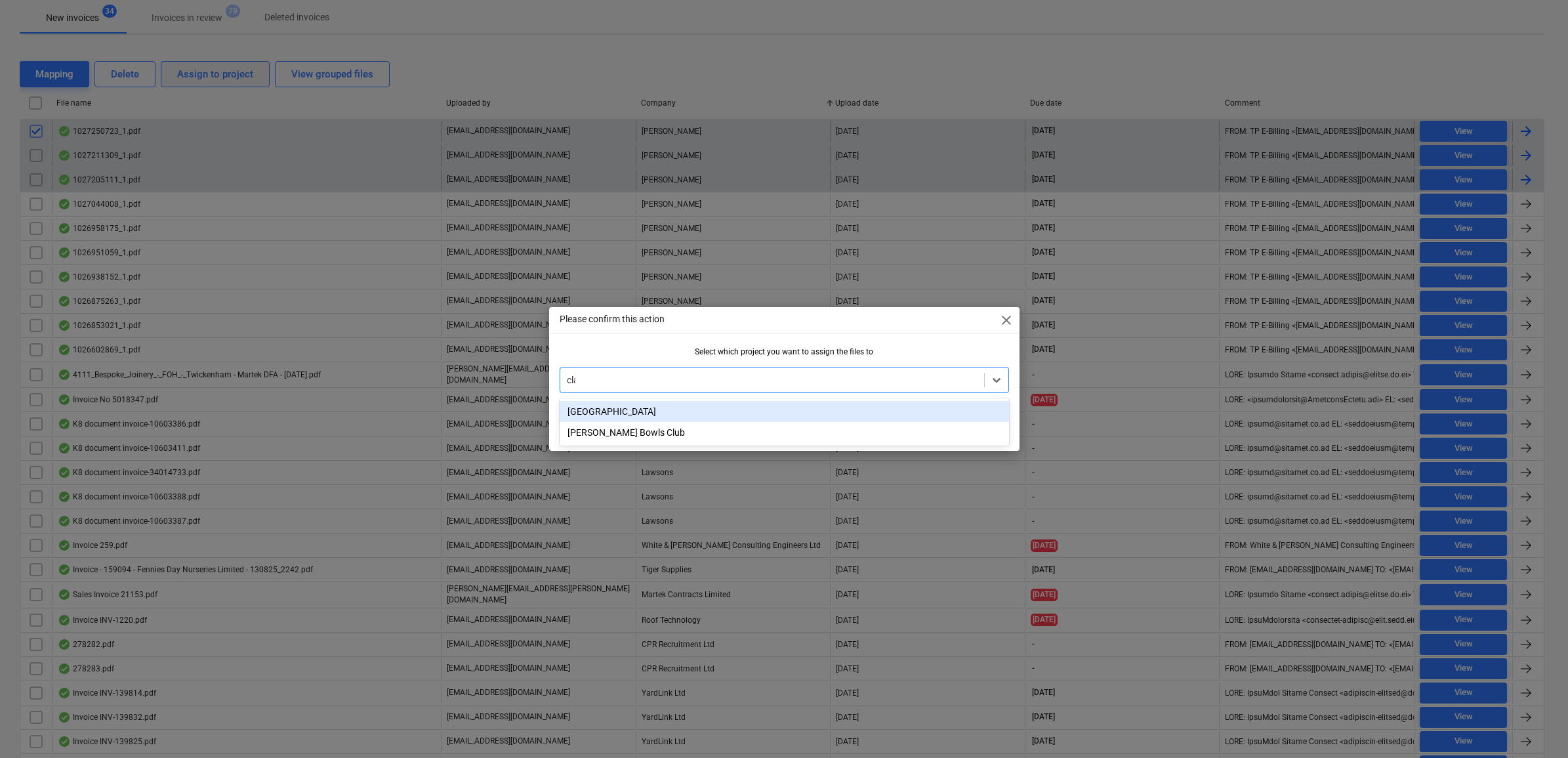
type input "clap"
click at [828, 411] on div "[GEOGRAPHIC_DATA]" at bounding box center [784, 411] width 449 height 21
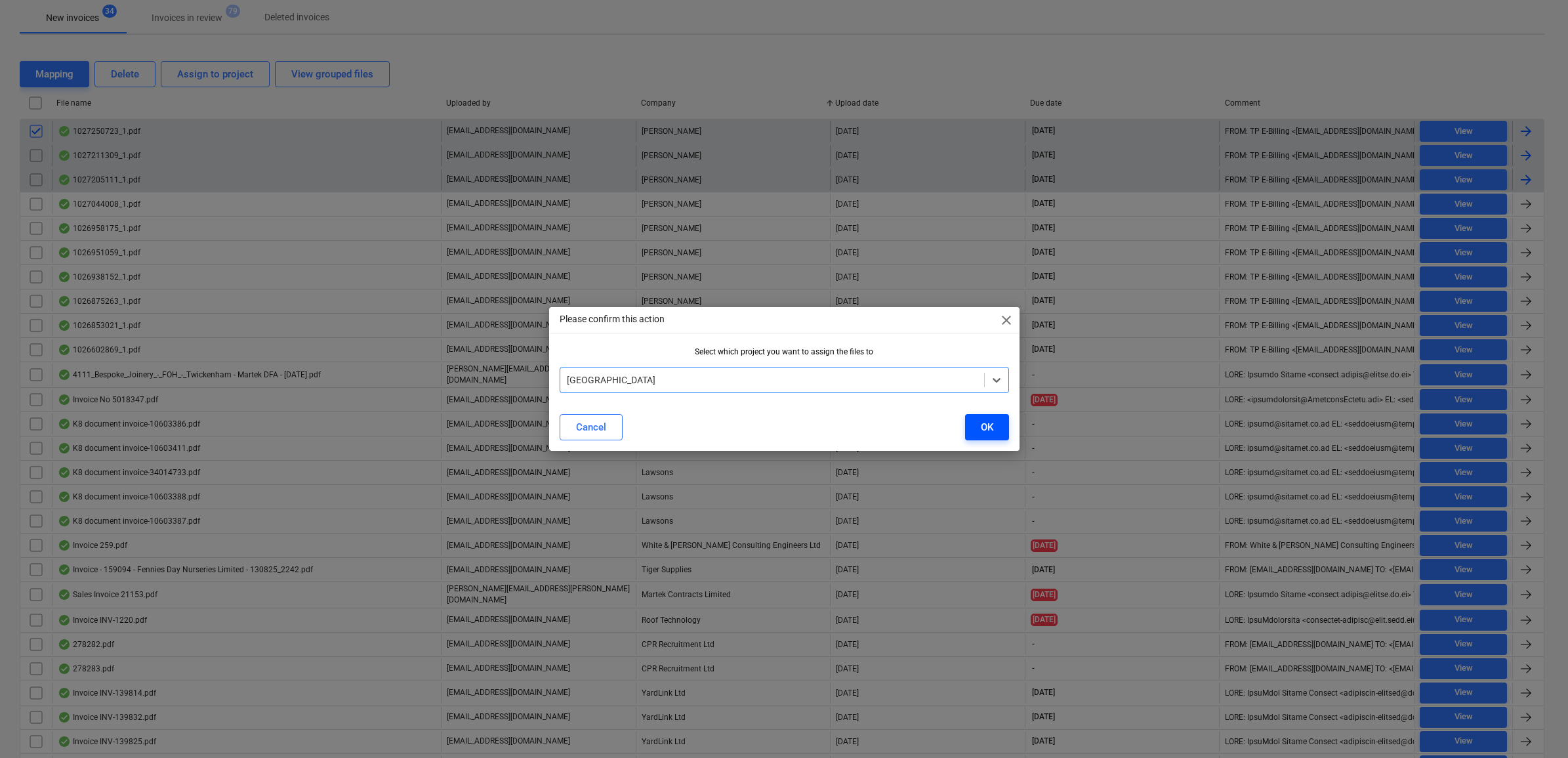
click at [994, 426] on button "OK" at bounding box center [987, 427] width 44 height 26
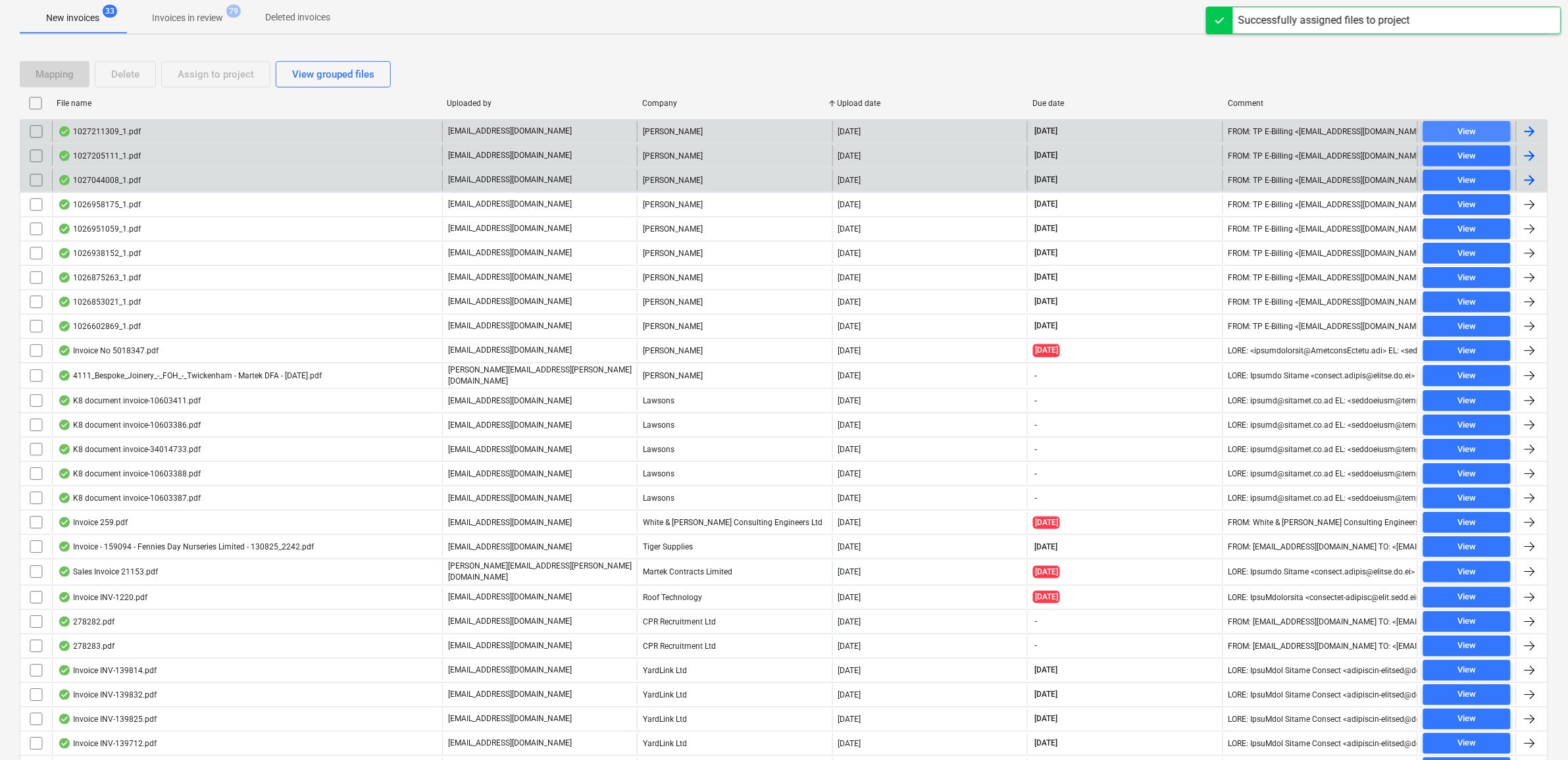
click at [1481, 132] on span "View" at bounding box center [1467, 132] width 77 height 15
click at [35, 129] on input "checkbox" at bounding box center [36, 131] width 21 height 21
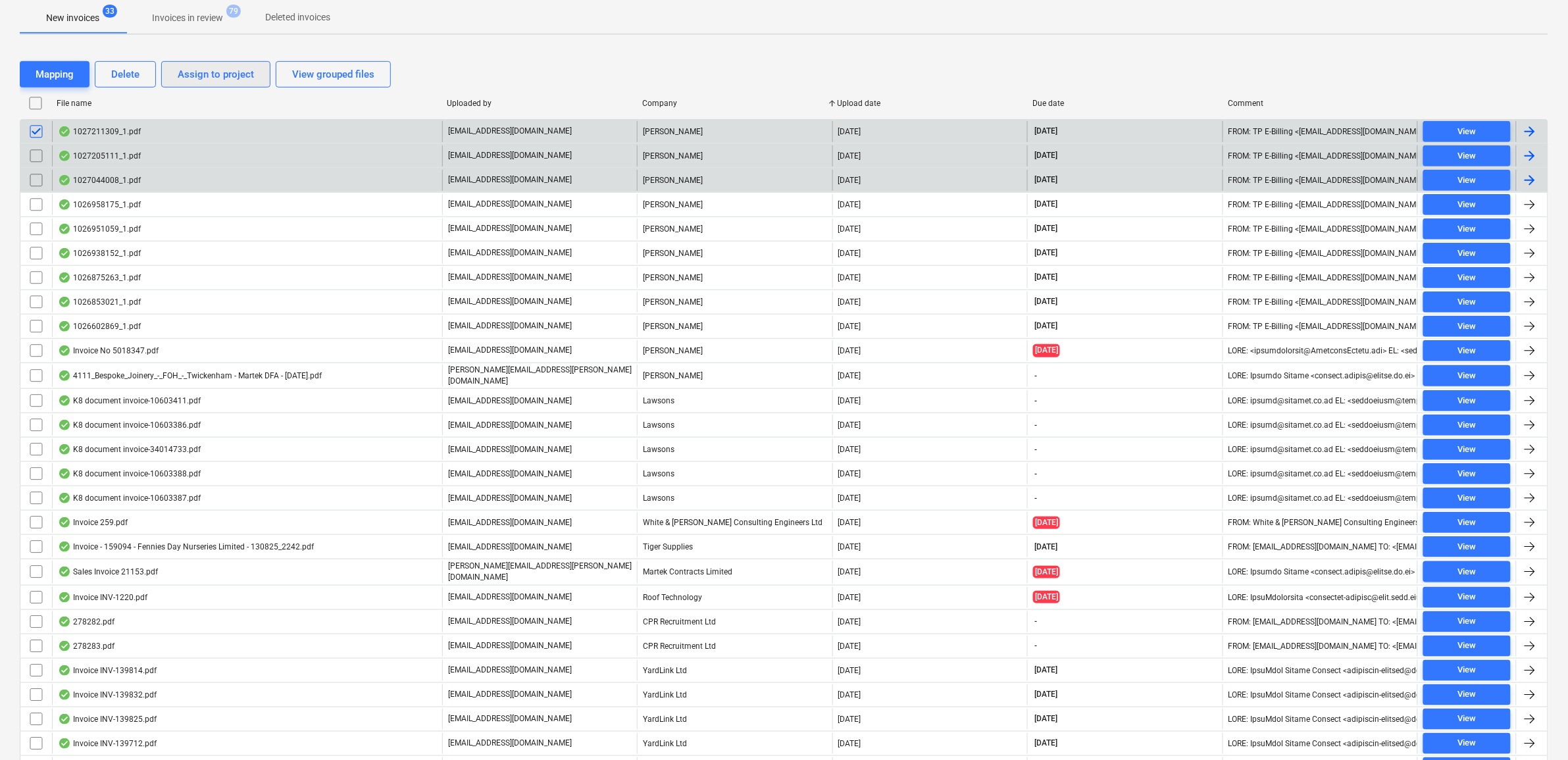
click at [176, 74] on button "Assign to project" at bounding box center [215, 74] width 109 height 26
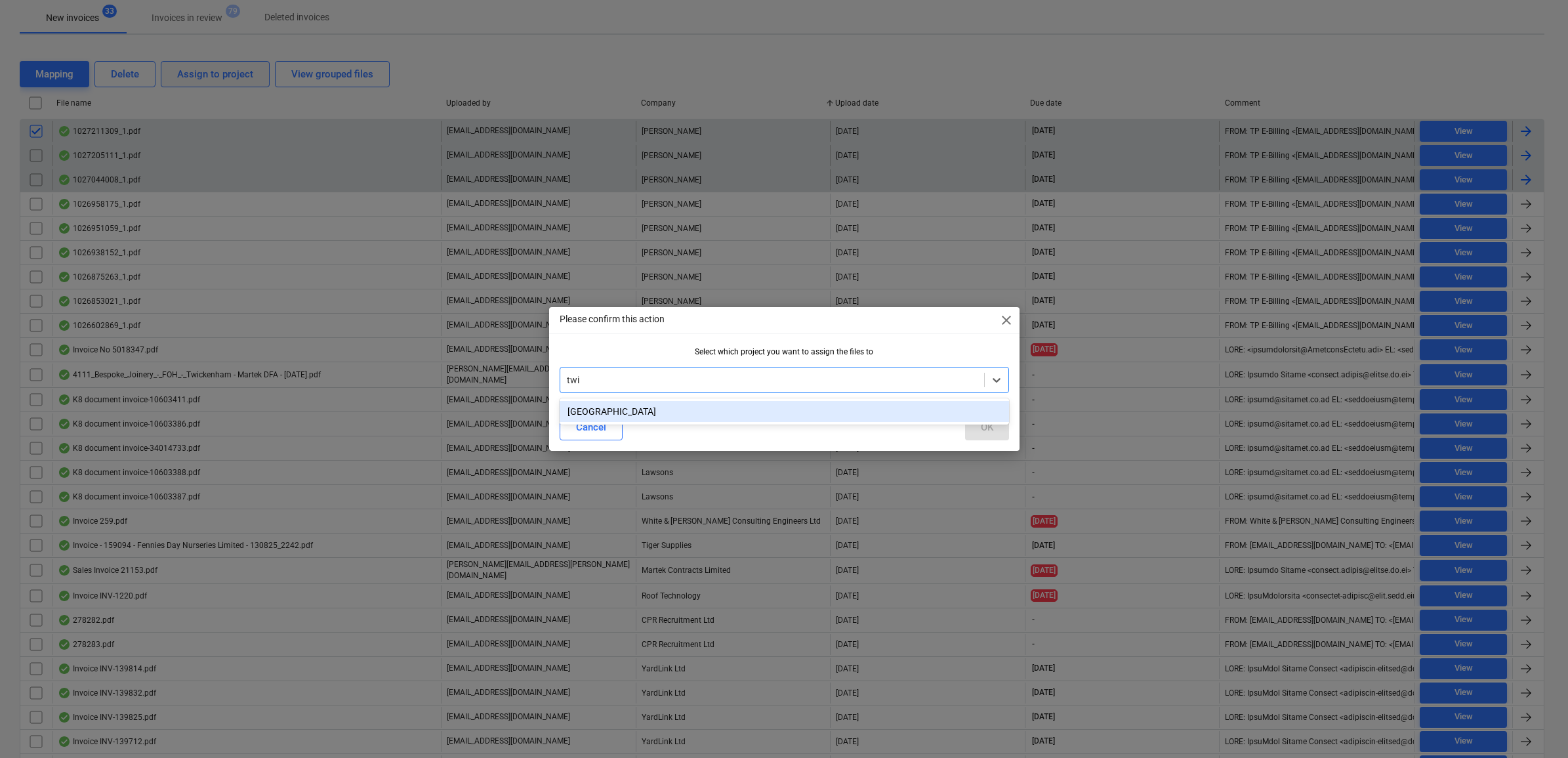
type input "twic"
click at [696, 411] on div "[GEOGRAPHIC_DATA]" at bounding box center [784, 411] width 449 height 21
click at [976, 423] on button "OK" at bounding box center [987, 427] width 44 height 26
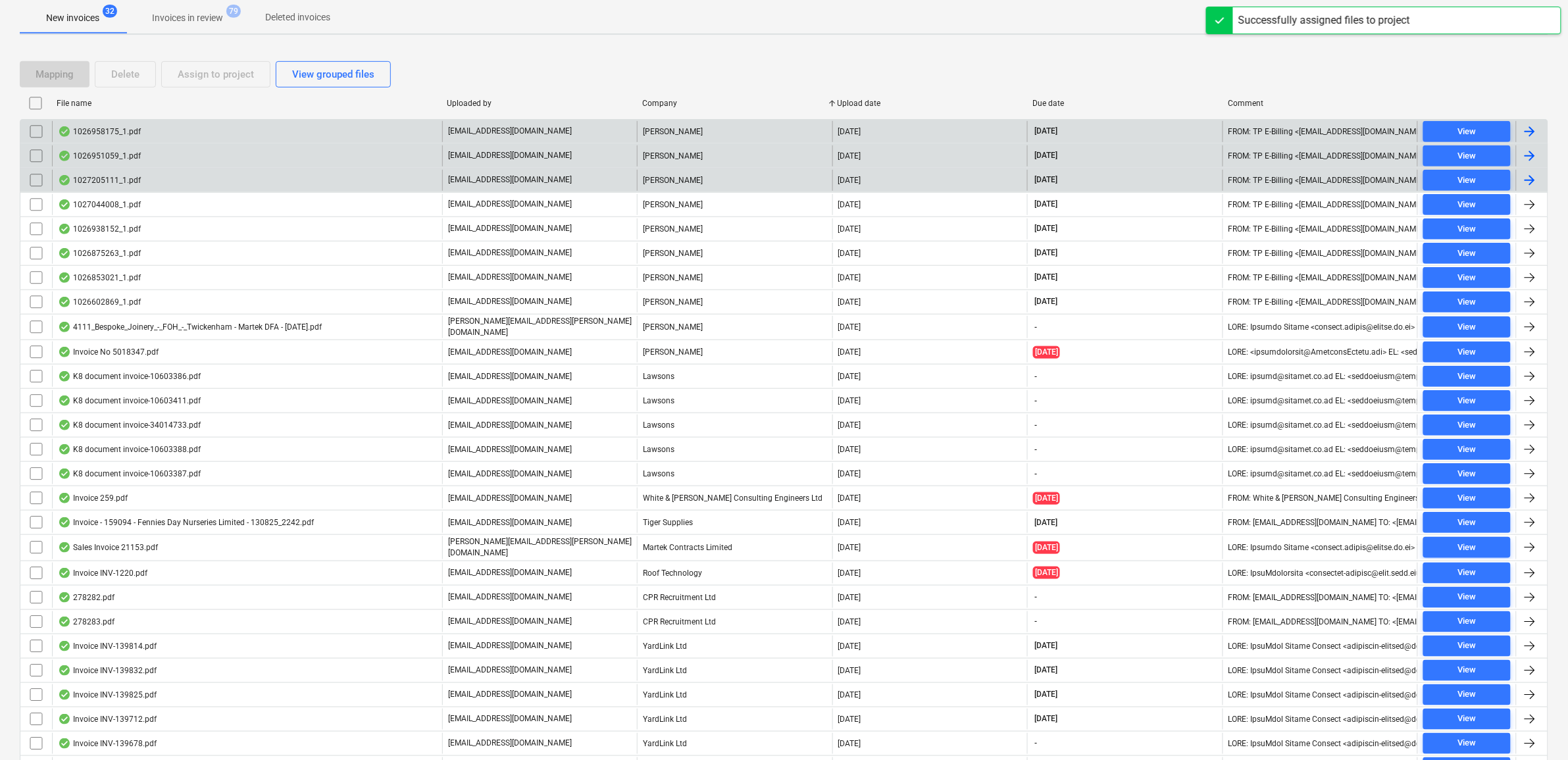
click at [1483, 129] on span "View" at bounding box center [1467, 132] width 77 height 15
click at [1445, 146] on button "View" at bounding box center [1467, 156] width 87 height 21
click at [43, 135] on input "checkbox" at bounding box center [36, 131] width 21 height 21
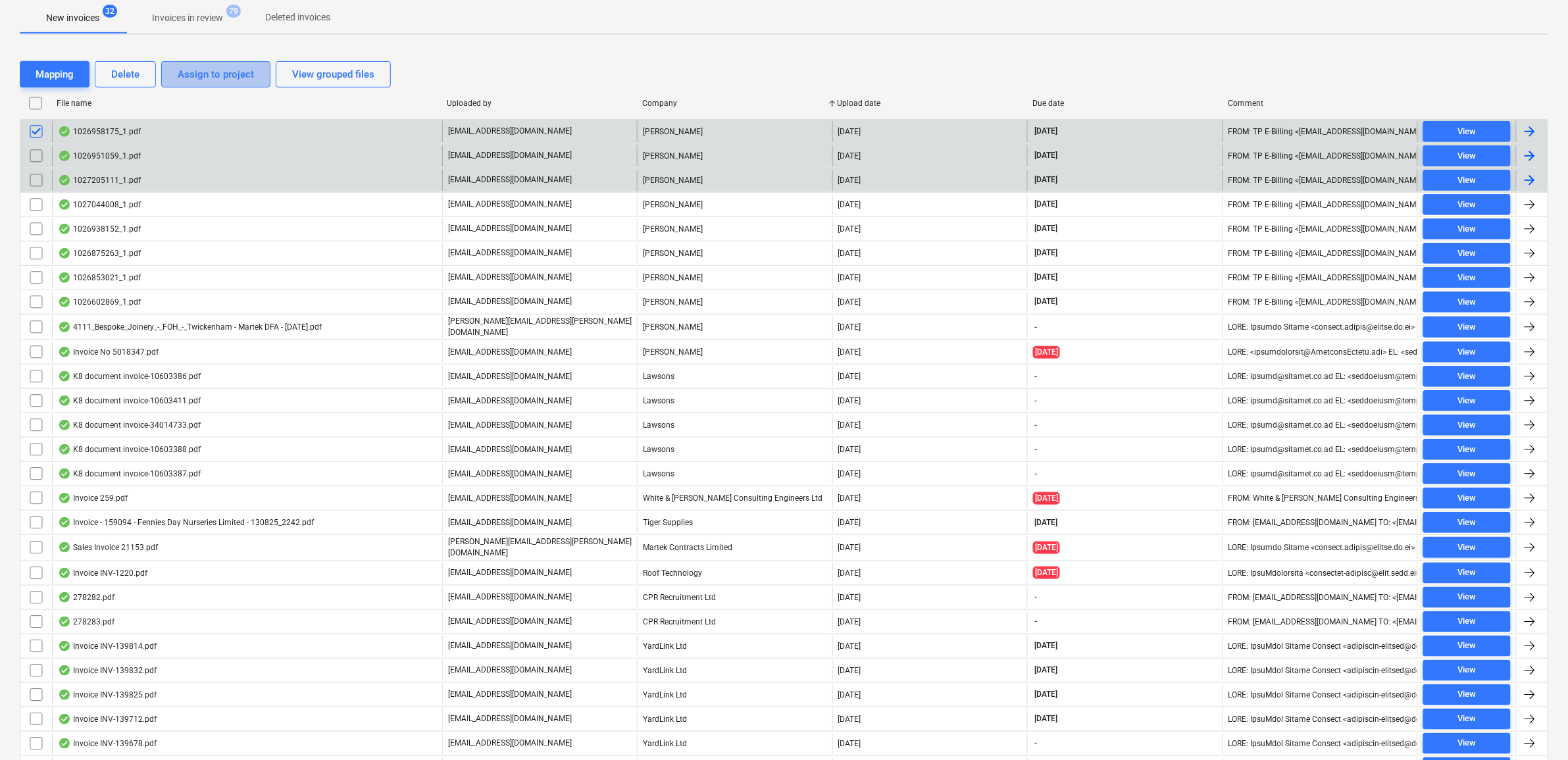
click at [222, 82] on div "Assign to project" at bounding box center [215, 74] width 77 height 17
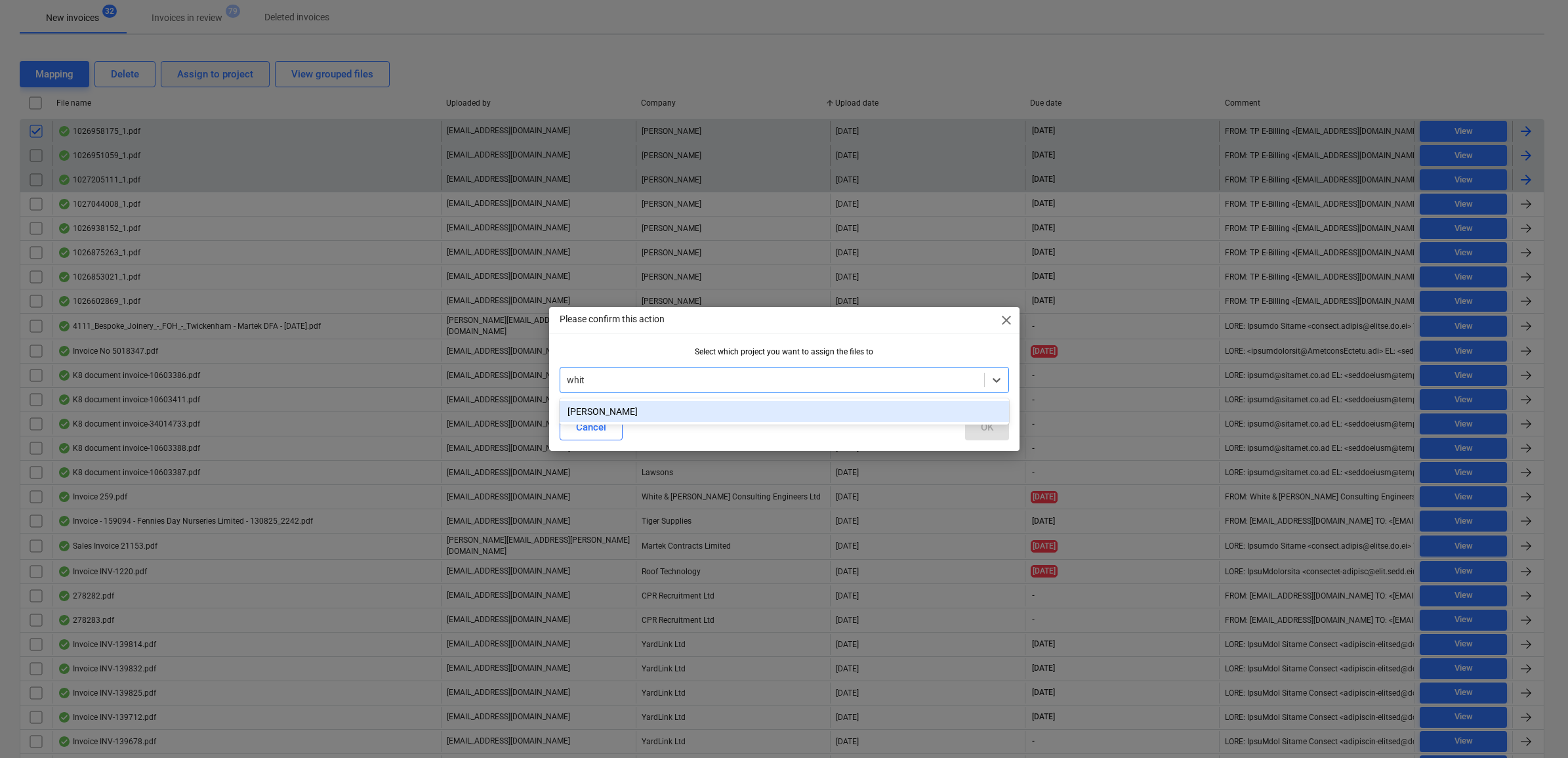
type input "[PERSON_NAME]"
click at [697, 411] on div "[PERSON_NAME]" at bounding box center [784, 411] width 449 height 21
click at [982, 433] on div "OK" at bounding box center [987, 427] width 12 height 17
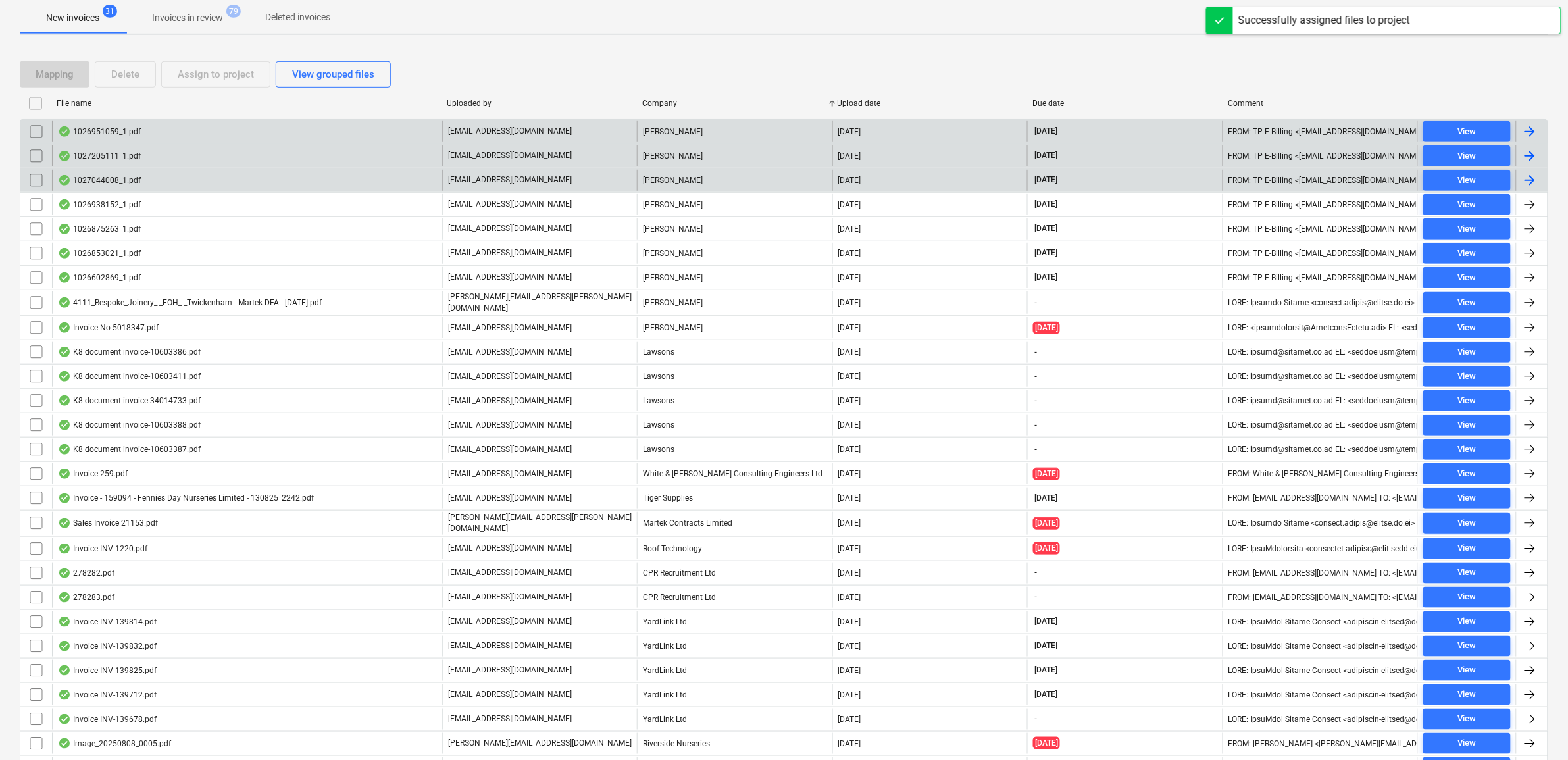
click at [33, 132] on input "checkbox" at bounding box center [36, 131] width 21 height 21
click at [193, 74] on div "Assign to project" at bounding box center [215, 74] width 77 height 17
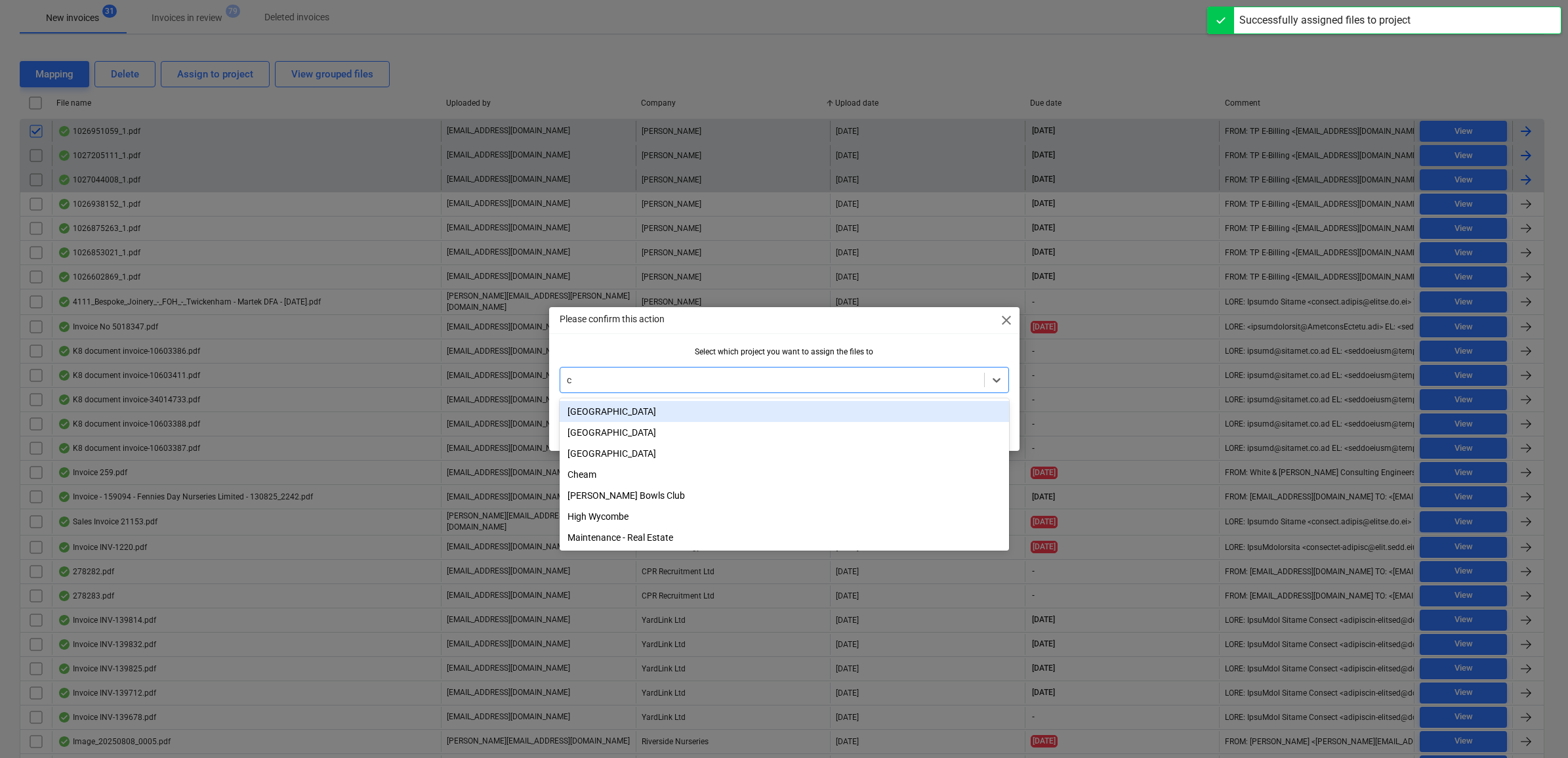
type input "cy"
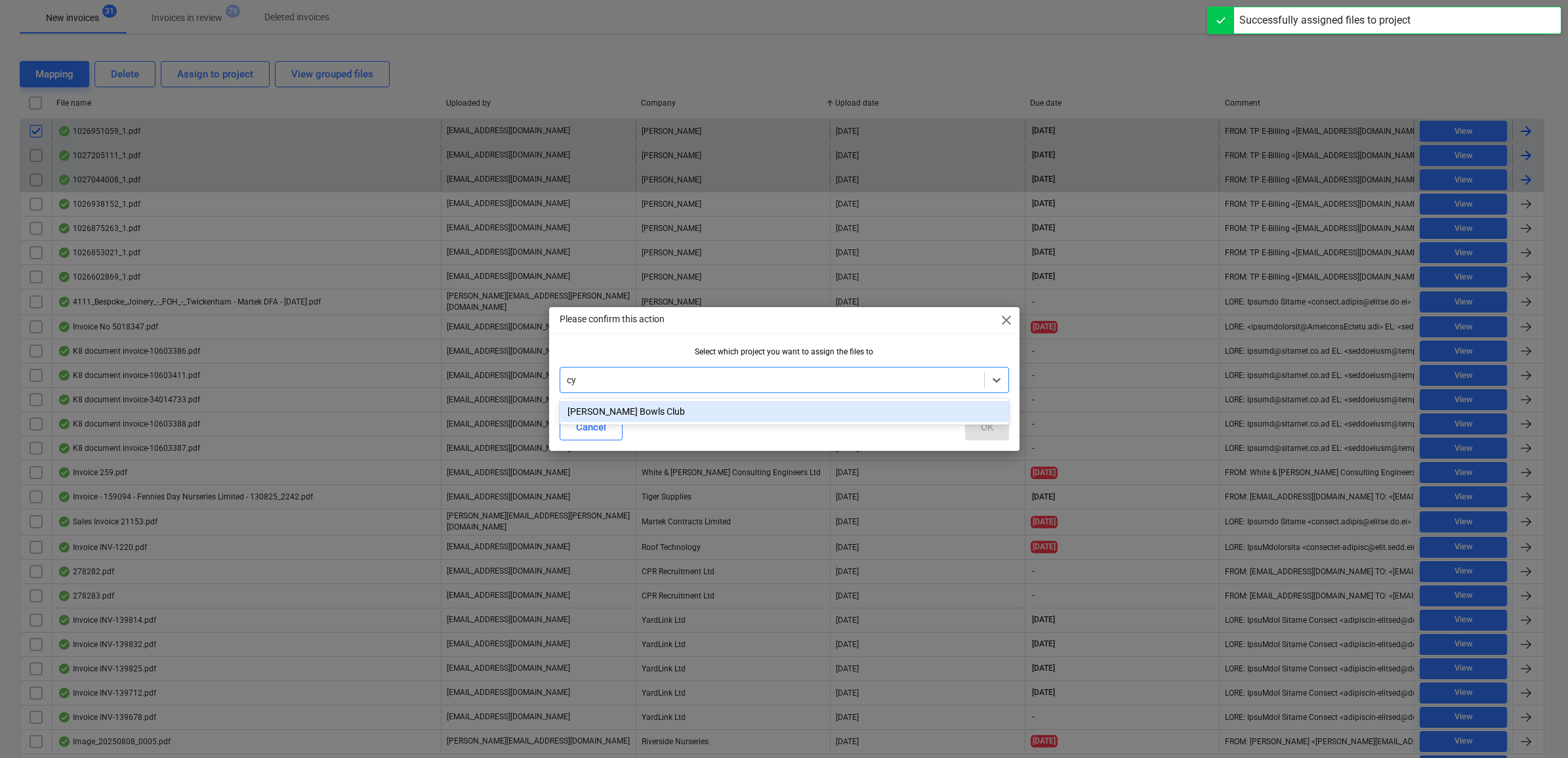
drag, startPoint x: 760, startPoint y: 414, endPoint x: 893, endPoint y: 417, distance: 133.0
click at [761, 414] on div "[PERSON_NAME] Bowls Club" at bounding box center [784, 411] width 449 height 21
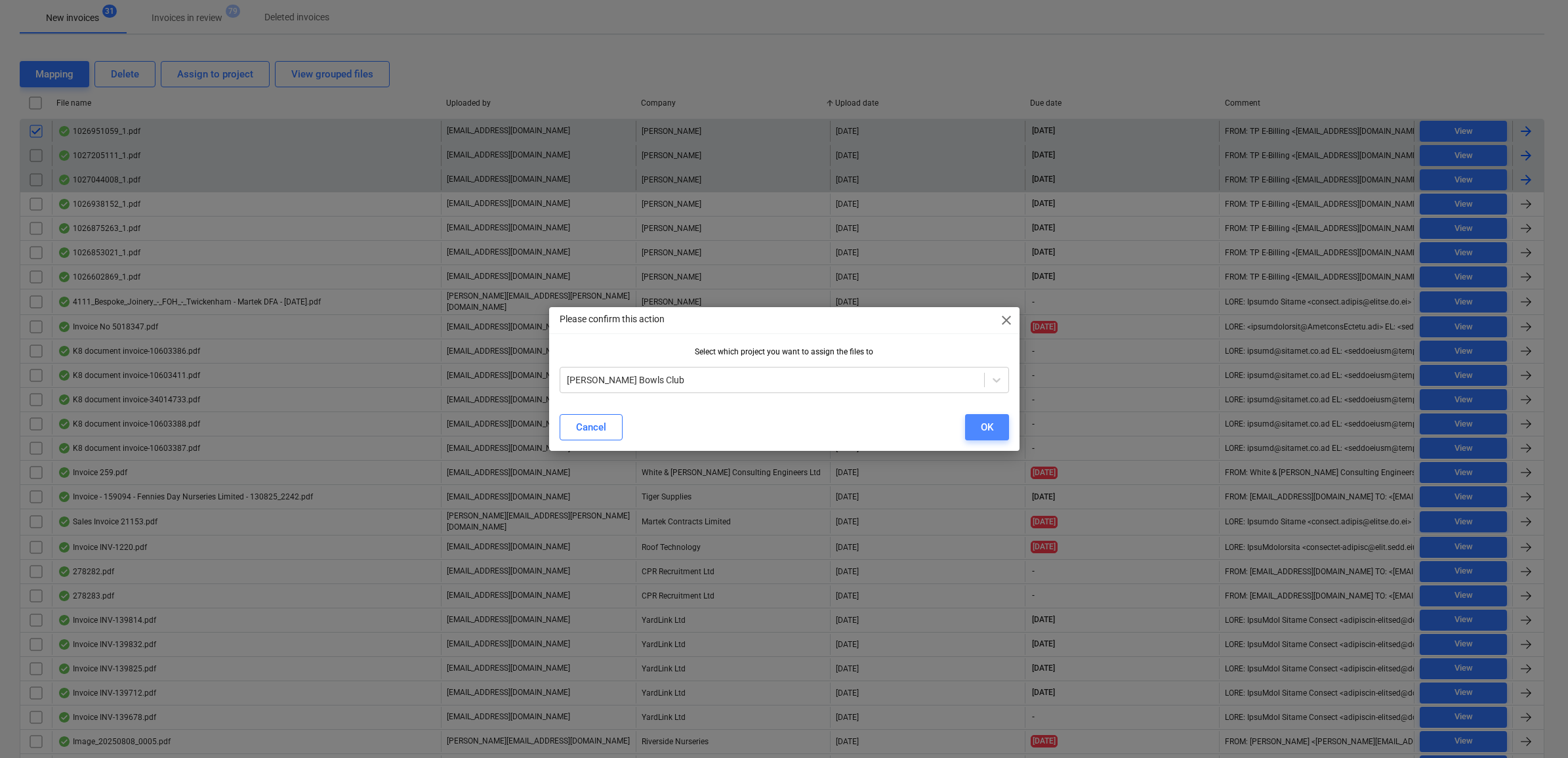
click at [965, 425] on button "OK" at bounding box center [987, 427] width 44 height 26
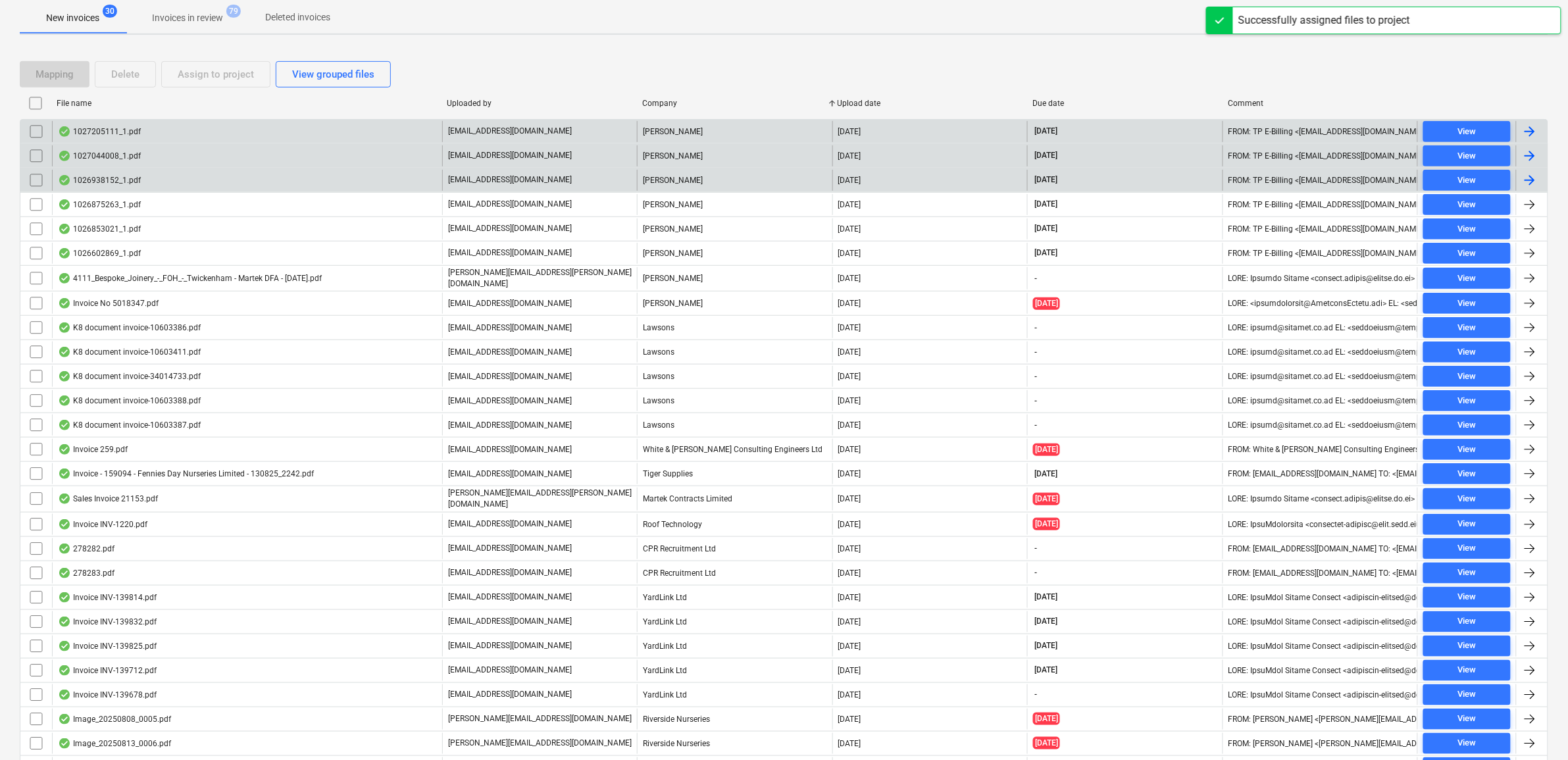
click at [1462, 129] on div "View" at bounding box center [1467, 132] width 19 height 15
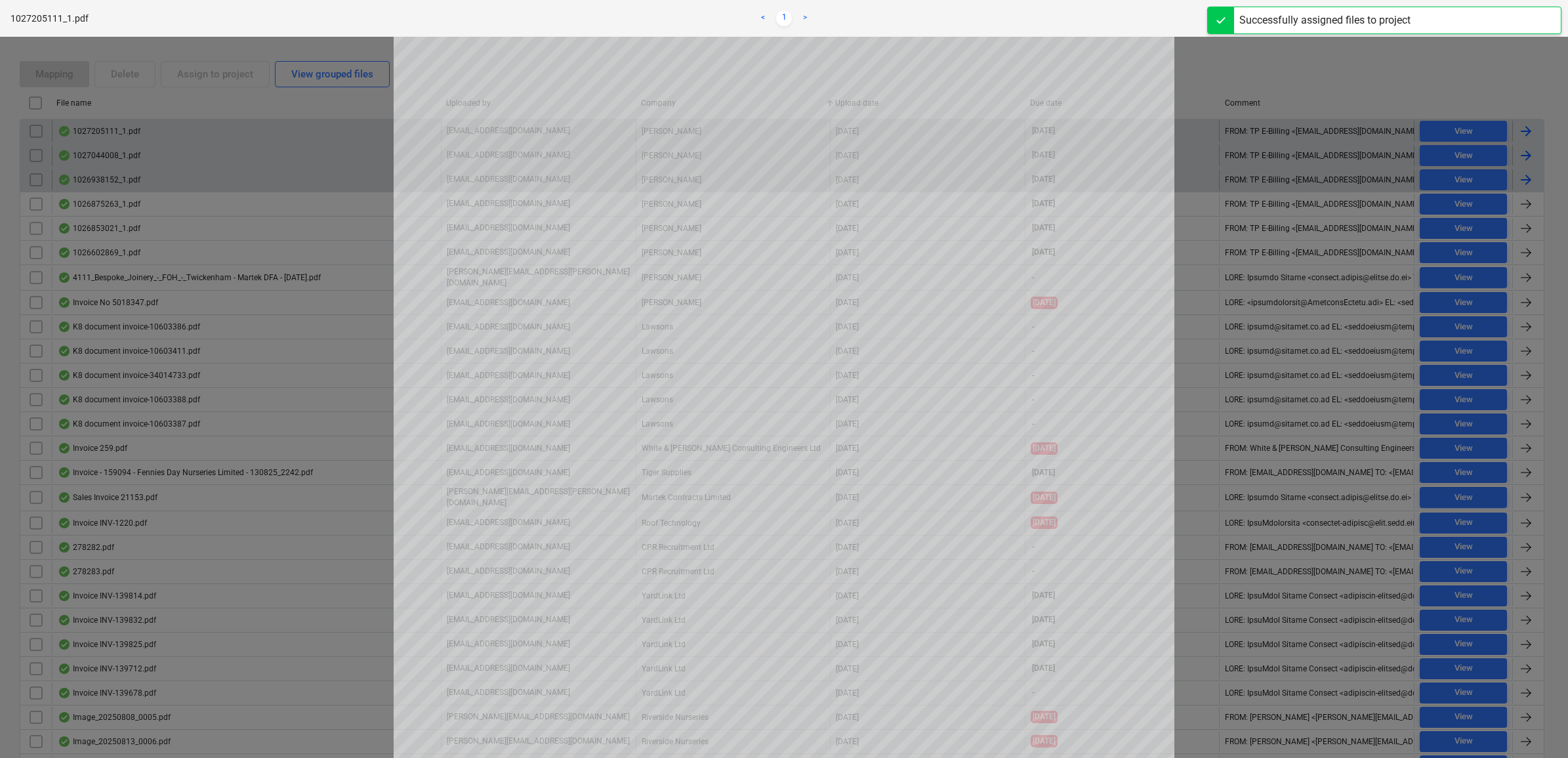
scroll to position [164, 0]
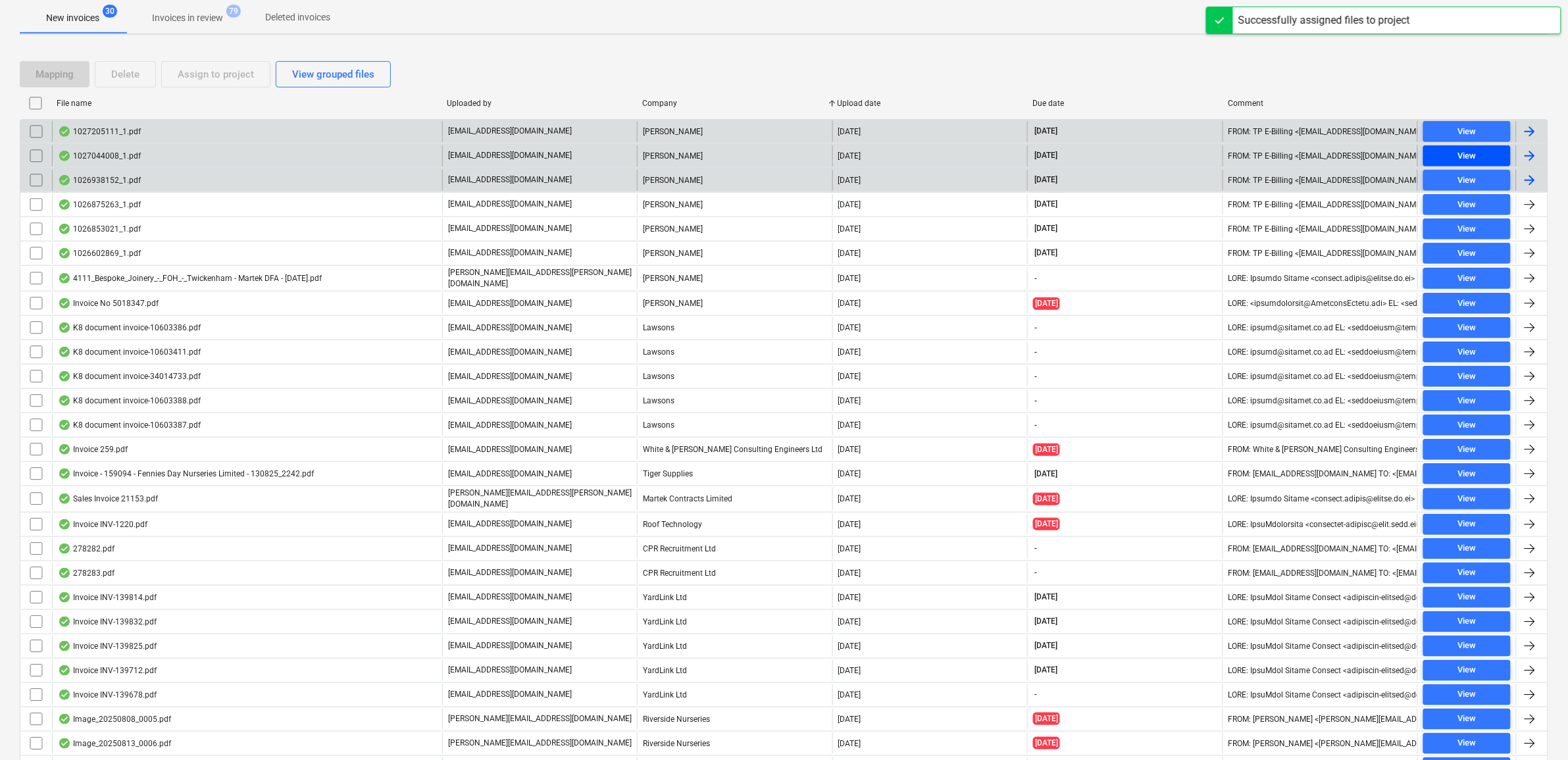
click at [1487, 155] on span "View" at bounding box center [1467, 156] width 77 height 15
click at [1486, 178] on span "View" at bounding box center [1467, 181] width 77 height 15
click at [36, 132] on input "checkbox" at bounding box center [36, 131] width 21 height 21
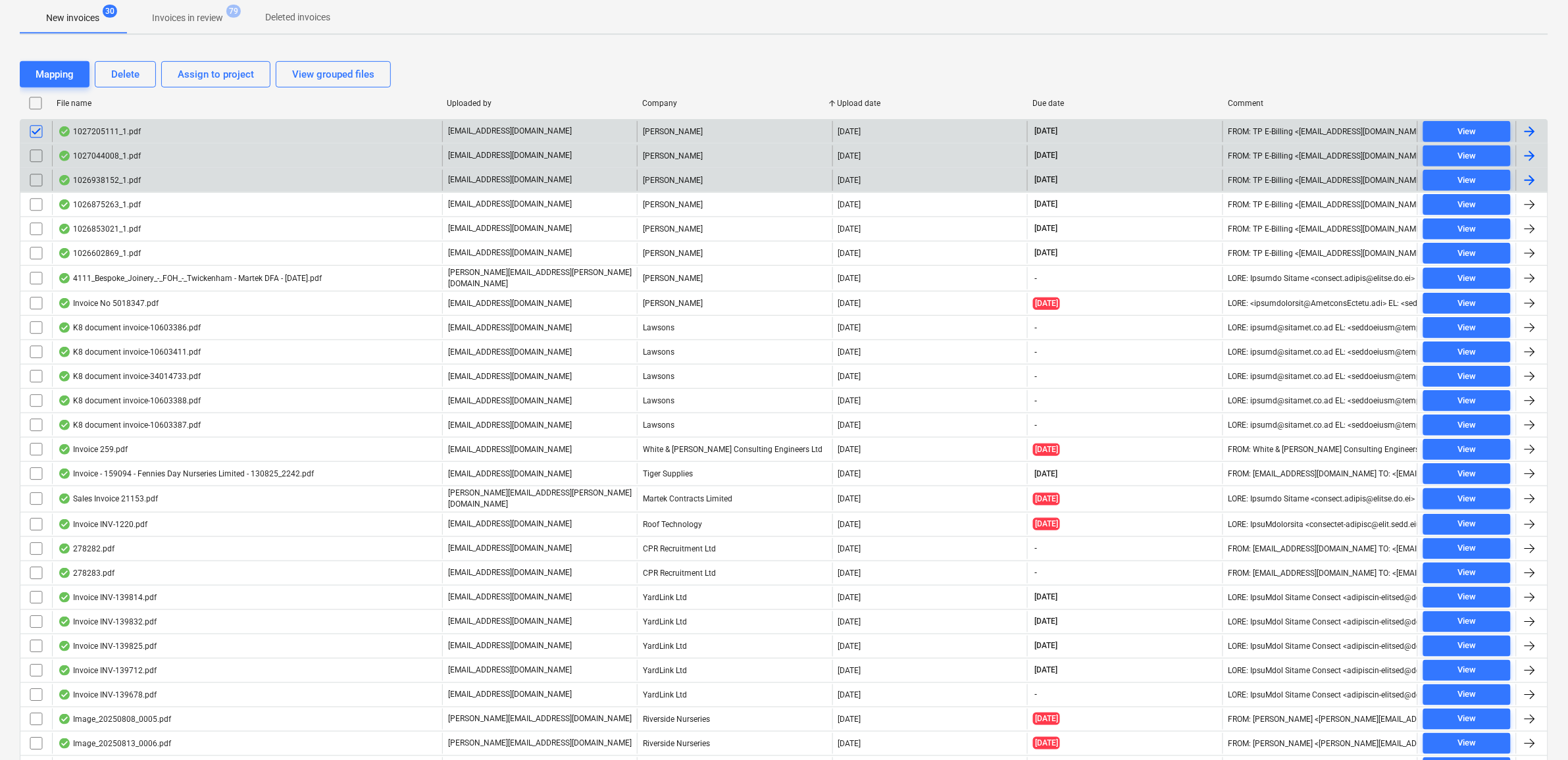
click at [37, 152] on input "checkbox" at bounding box center [36, 156] width 21 height 21
click at [204, 80] on div "Assign to project" at bounding box center [215, 74] width 77 height 17
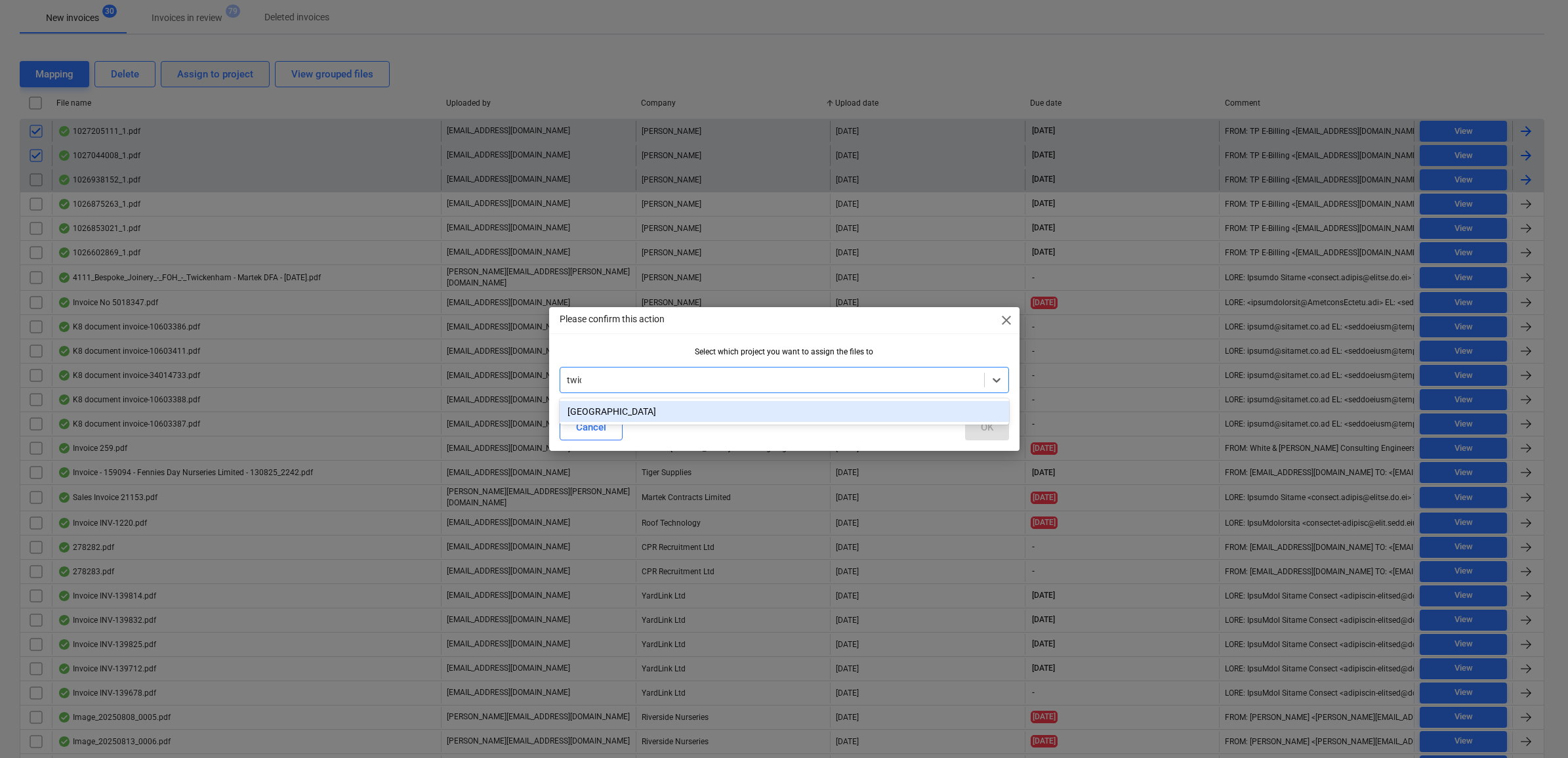
type input "twick"
click at [764, 402] on div "[GEOGRAPHIC_DATA]" at bounding box center [784, 411] width 449 height 21
click at [994, 428] on button "OK" at bounding box center [987, 427] width 44 height 26
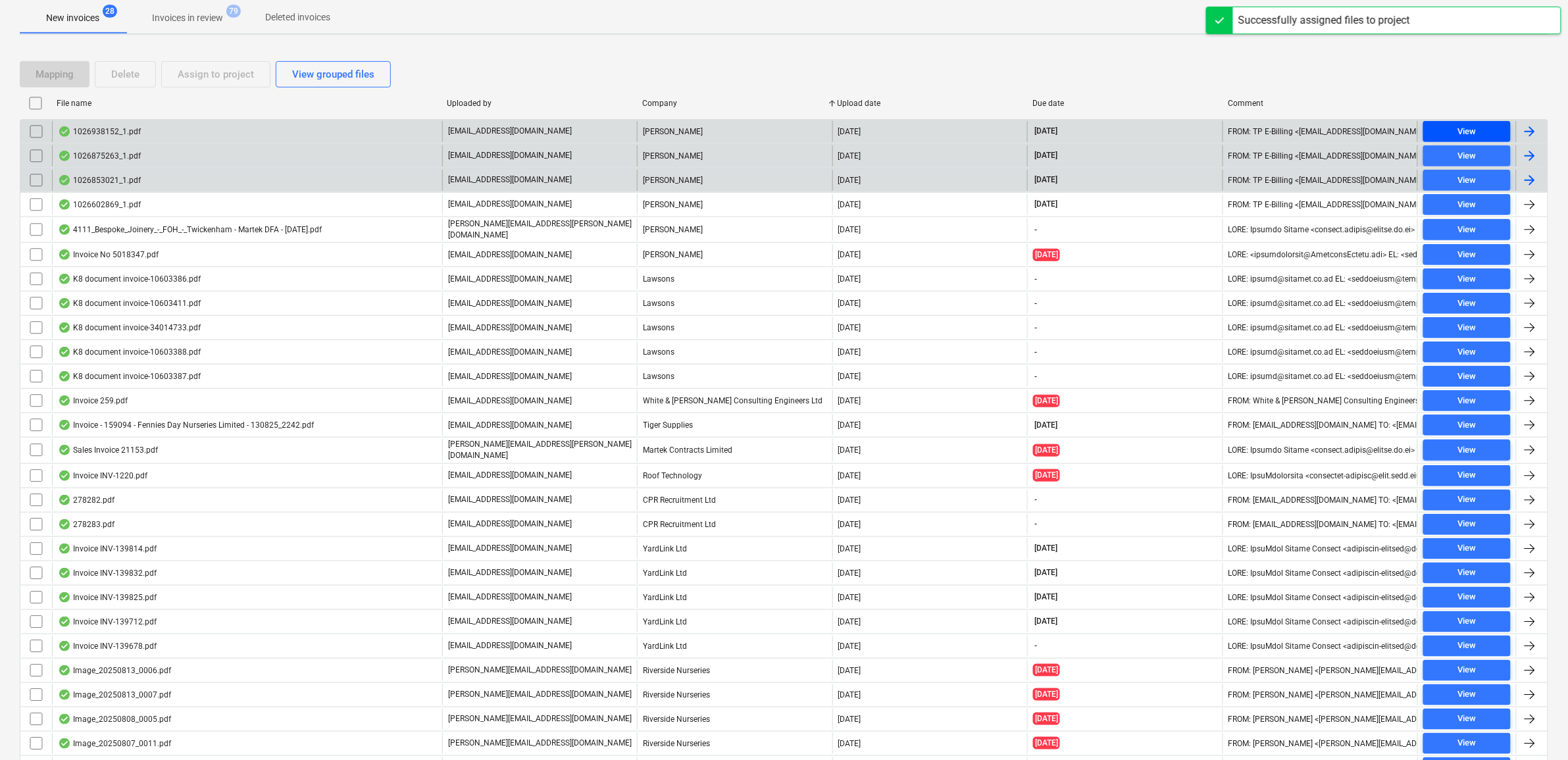
click at [1474, 126] on div "View" at bounding box center [1467, 132] width 19 height 15
click at [1473, 155] on div "View" at bounding box center [1467, 156] width 19 height 15
click at [1474, 184] on div "View" at bounding box center [1467, 181] width 19 height 15
click at [32, 132] on input "checkbox" at bounding box center [36, 131] width 21 height 21
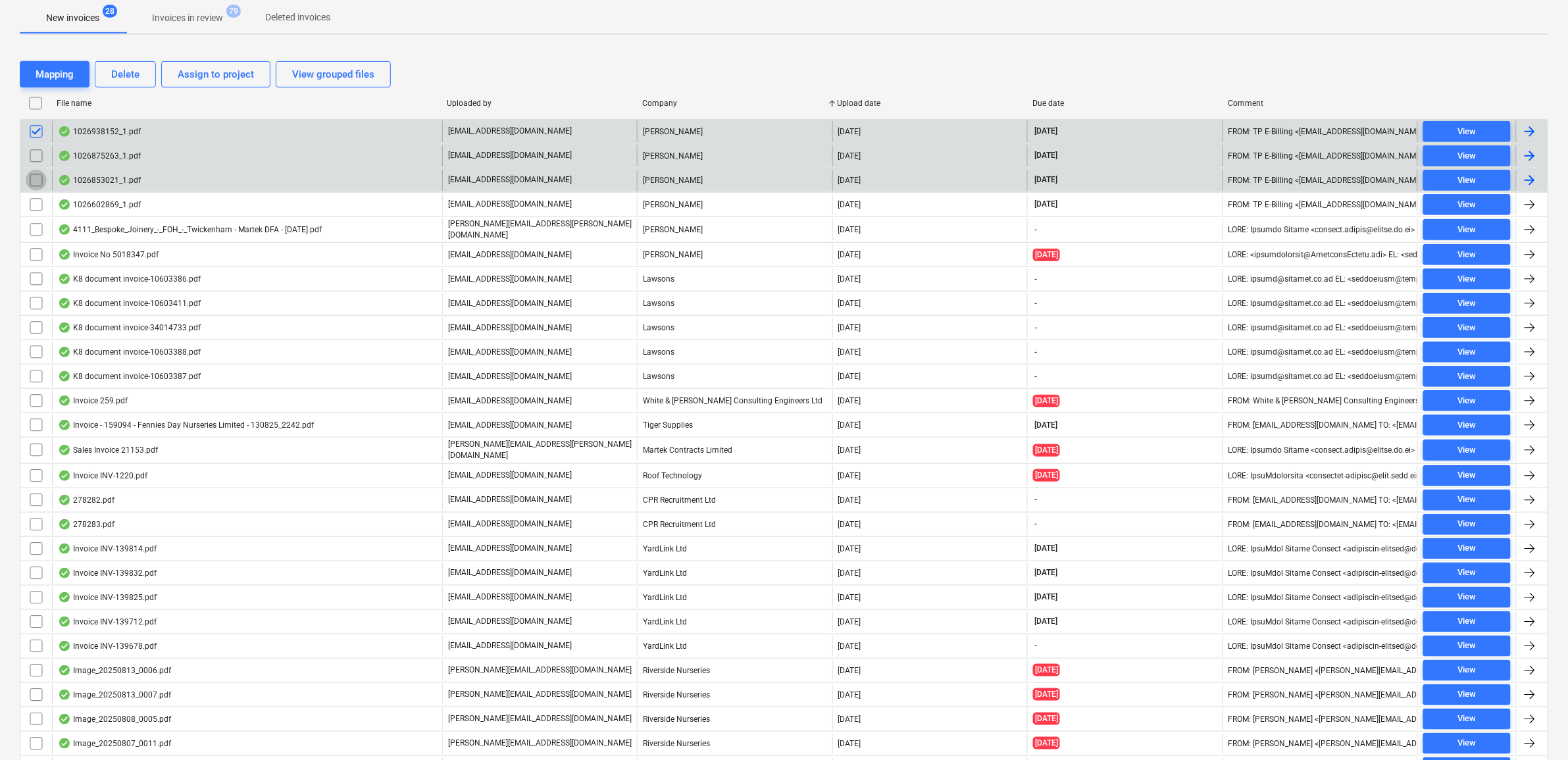
click at [39, 177] on input "checkbox" at bounding box center [36, 180] width 21 height 21
click at [208, 80] on div "Assign to project" at bounding box center [215, 74] width 77 height 17
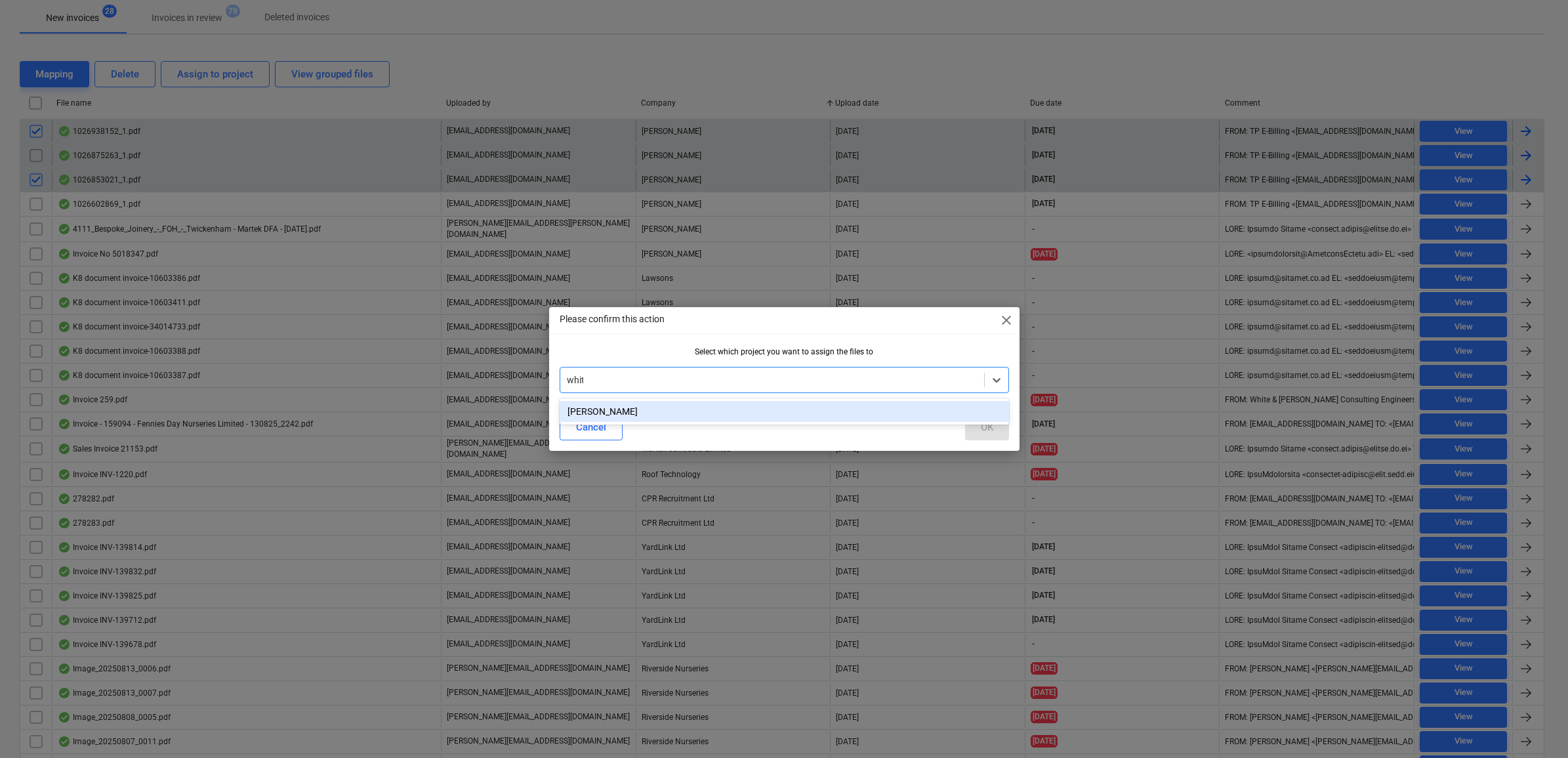
type input "[PERSON_NAME]"
click at [835, 404] on div "[PERSON_NAME]" at bounding box center [784, 411] width 449 height 21
click at [971, 421] on button "OK" at bounding box center [987, 427] width 44 height 26
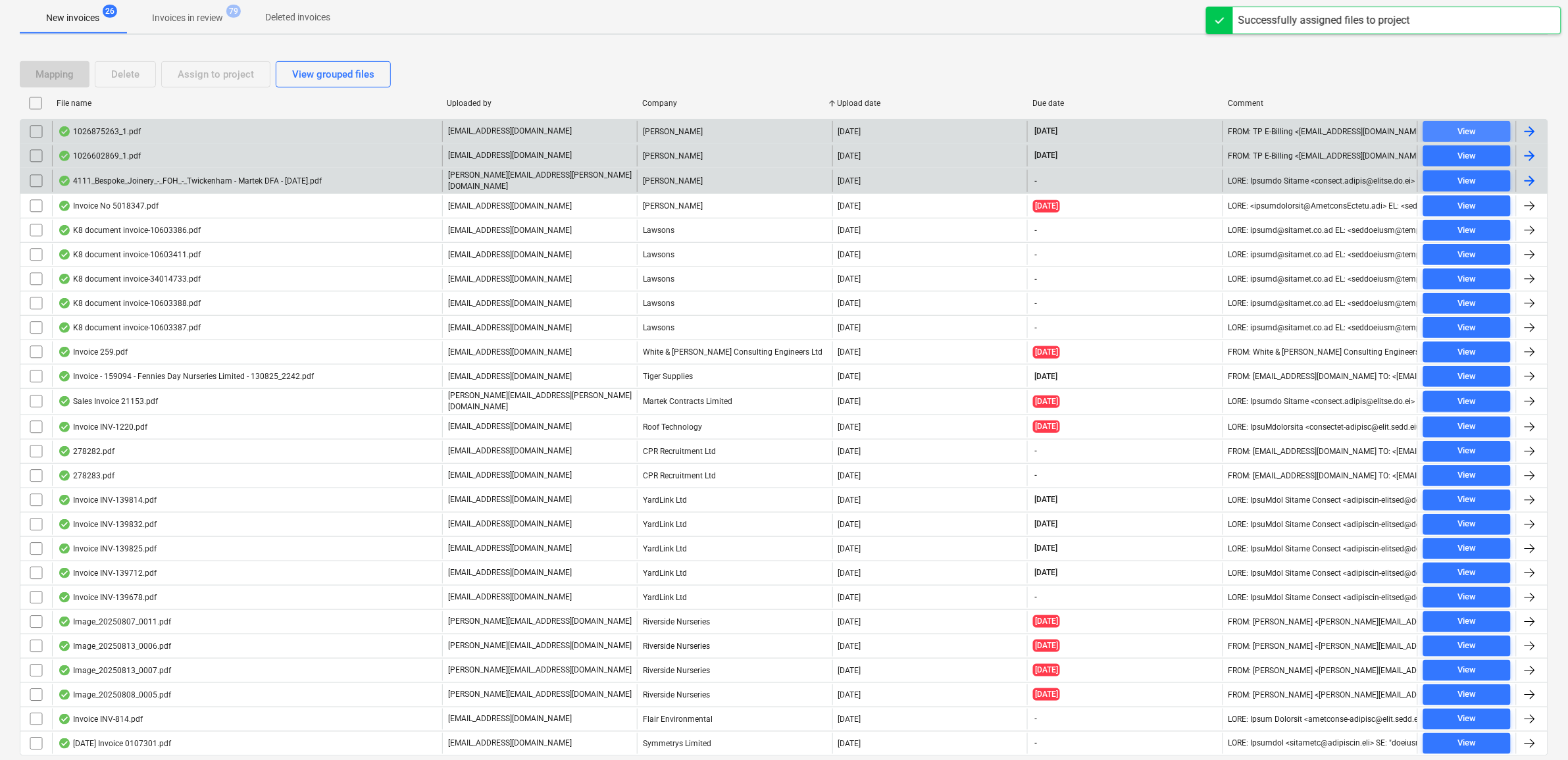
click at [1487, 126] on span "View" at bounding box center [1467, 132] width 77 height 15
click at [1456, 156] on span "View" at bounding box center [1467, 156] width 77 height 15
click at [39, 135] on input "checkbox" at bounding box center [36, 131] width 21 height 21
click at [37, 132] on input "checkbox" at bounding box center [36, 131] width 21 height 21
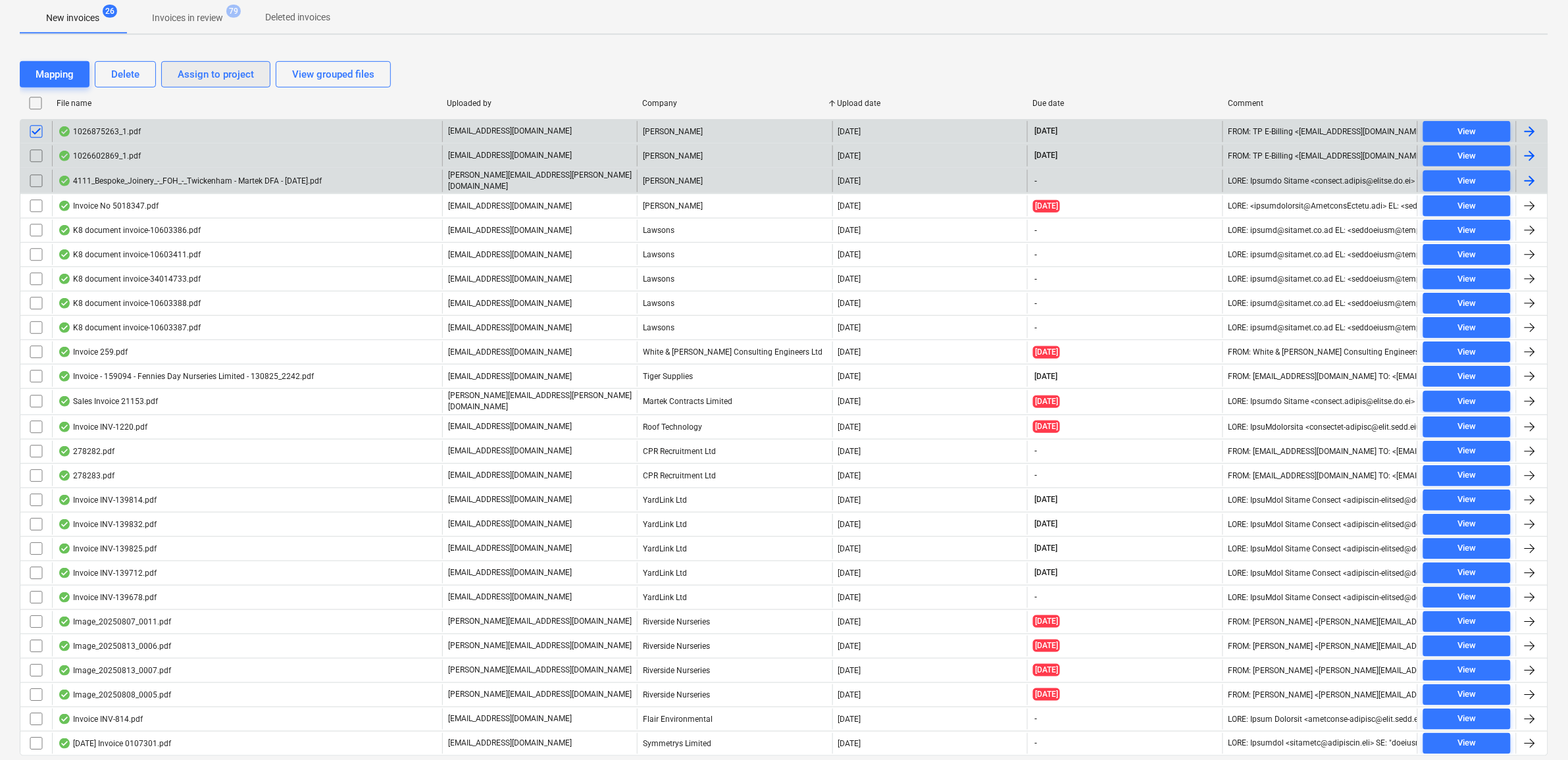
click at [208, 79] on div "Assign to project" at bounding box center [215, 74] width 77 height 17
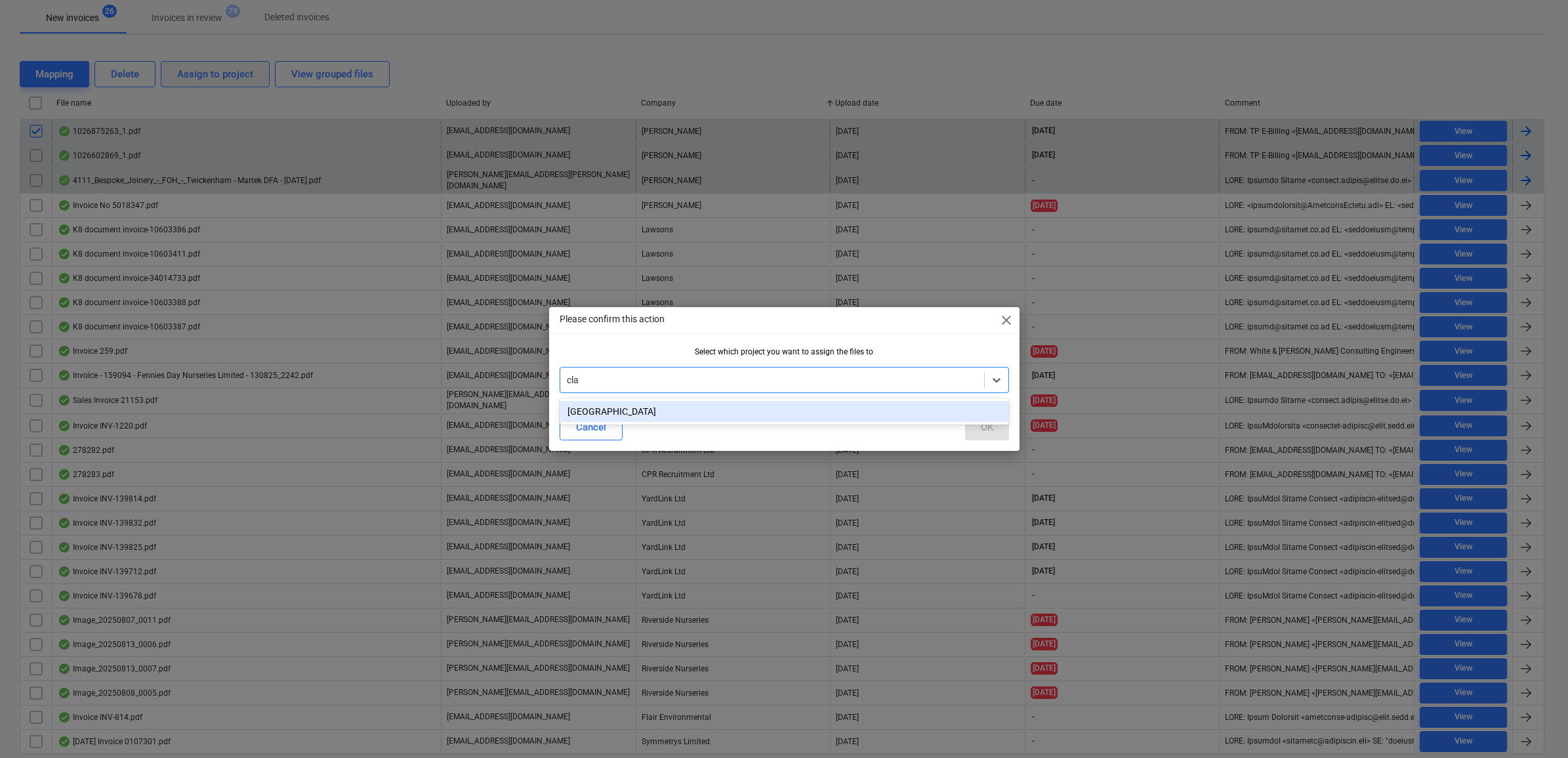
type input "clap"
click at [835, 408] on div "[GEOGRAPHIC_DATA]" at bounding box center [784, 411] width 449 height 21
click at [990, 431] on div "OK" at bounding box center [987, 427] width 12 height 17
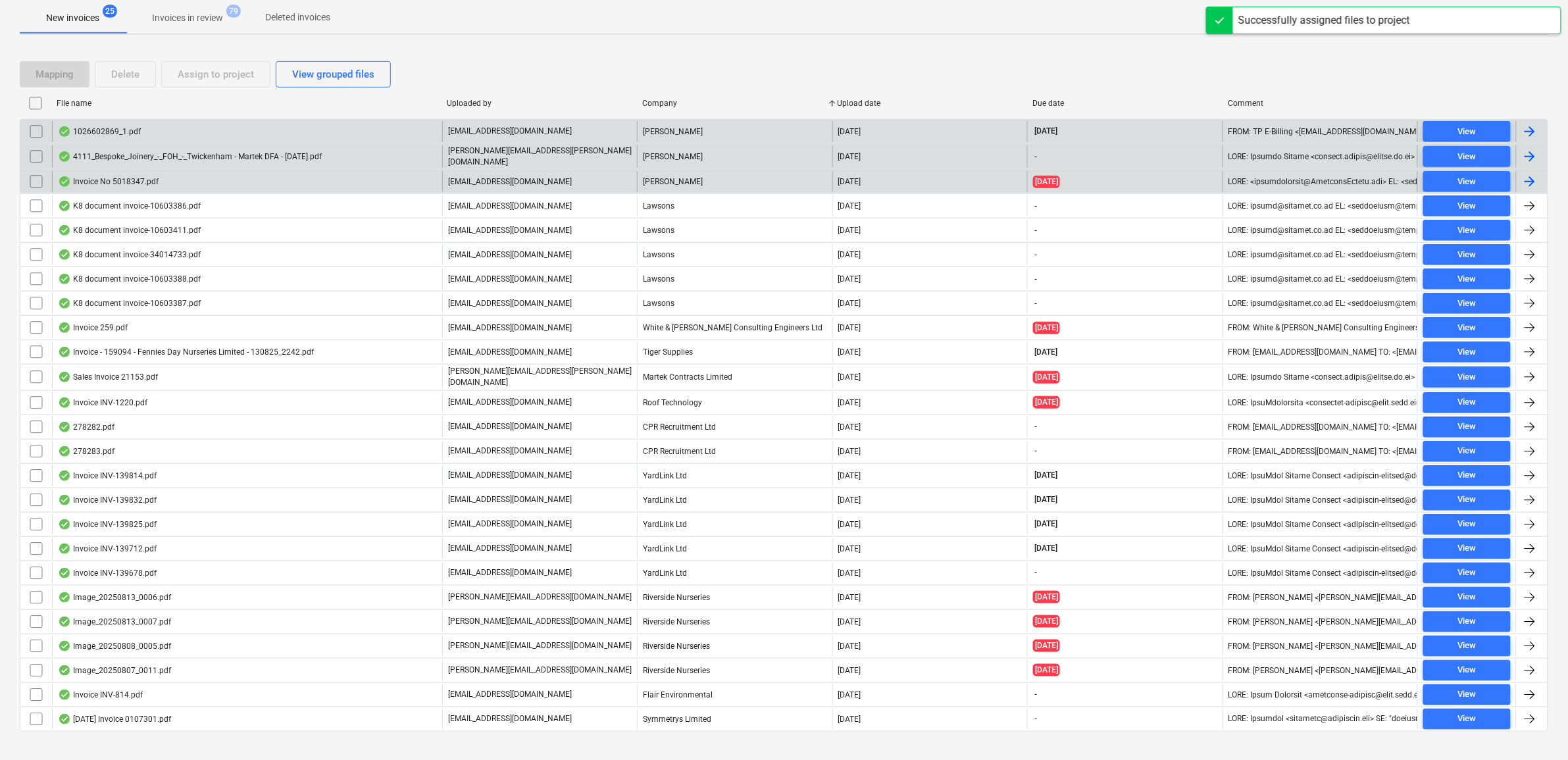
click at [42, 135] on input "checkbox" at bounding box center [36, 131] width 21 height 21
click at [186, 77] on div "Assign to project" at bounding box center [215, 74] width 77 height 17
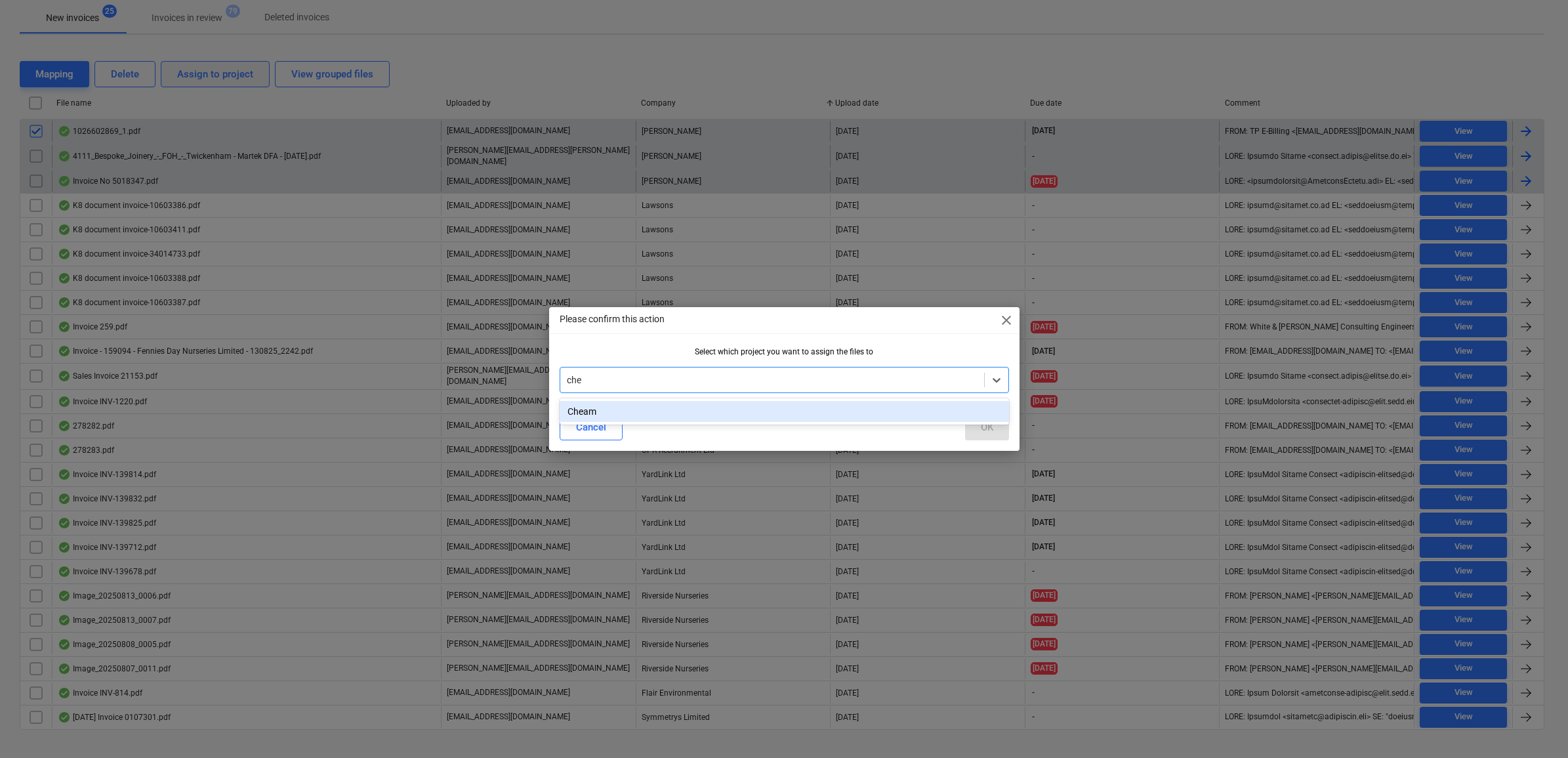
type input "chea"
click at [824, 411] on div "Cheam" at bounding box center [784, 411] width 449 height 21
click at [991, 430] on div "OK" at bounding box center [987, 427] width 12 height 17
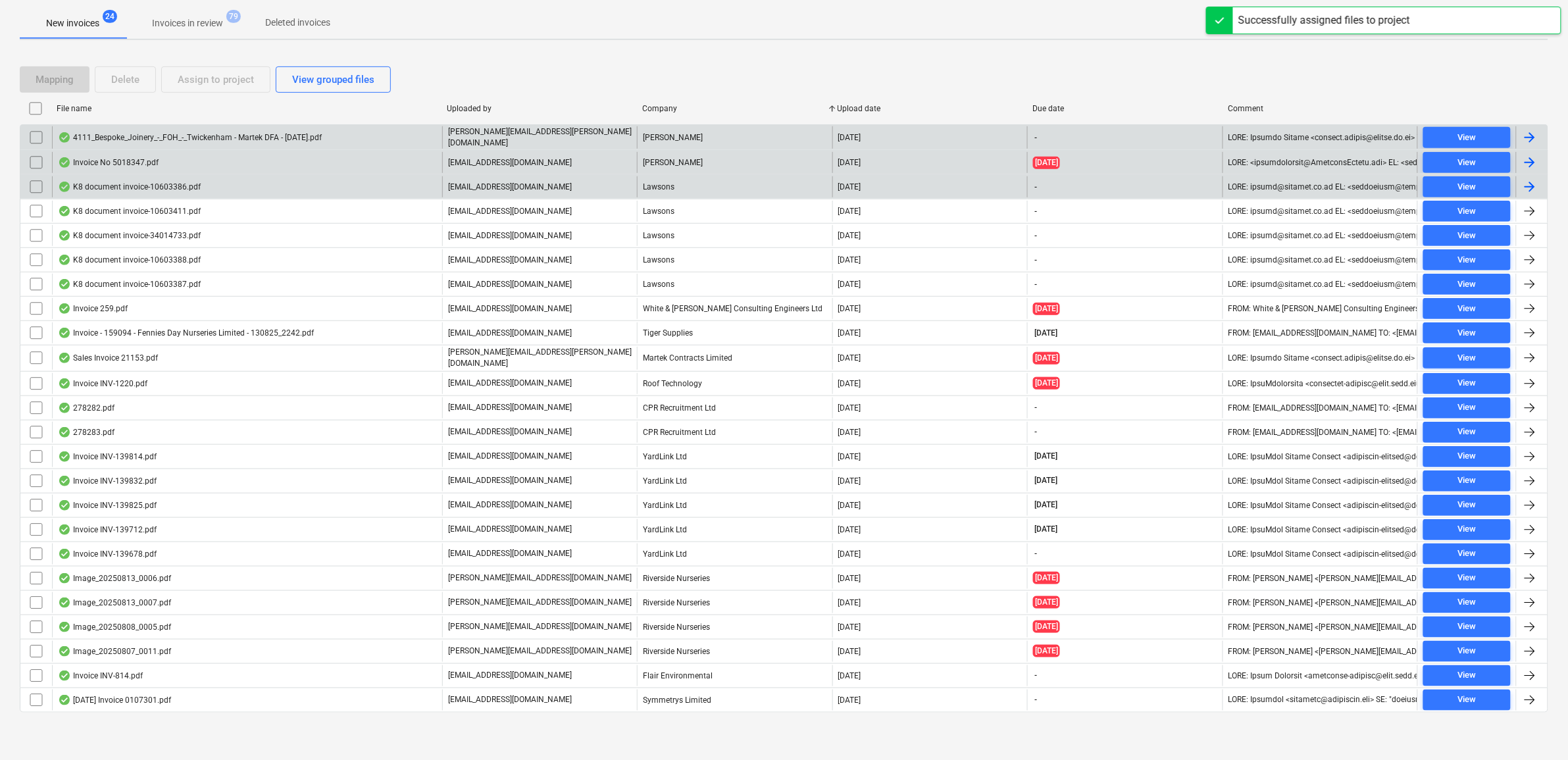
scroll to position [241, 0]
click at [1468, 135] on div "View" at bounding box center [1467, 138] width 19 height 15
click at [34, 139] on input "checkbox" at bounding box center [36, 137] width 21 height 21
click at [142, 83] on button "Delete" at bounding box center [125, 80] width 61 height 26
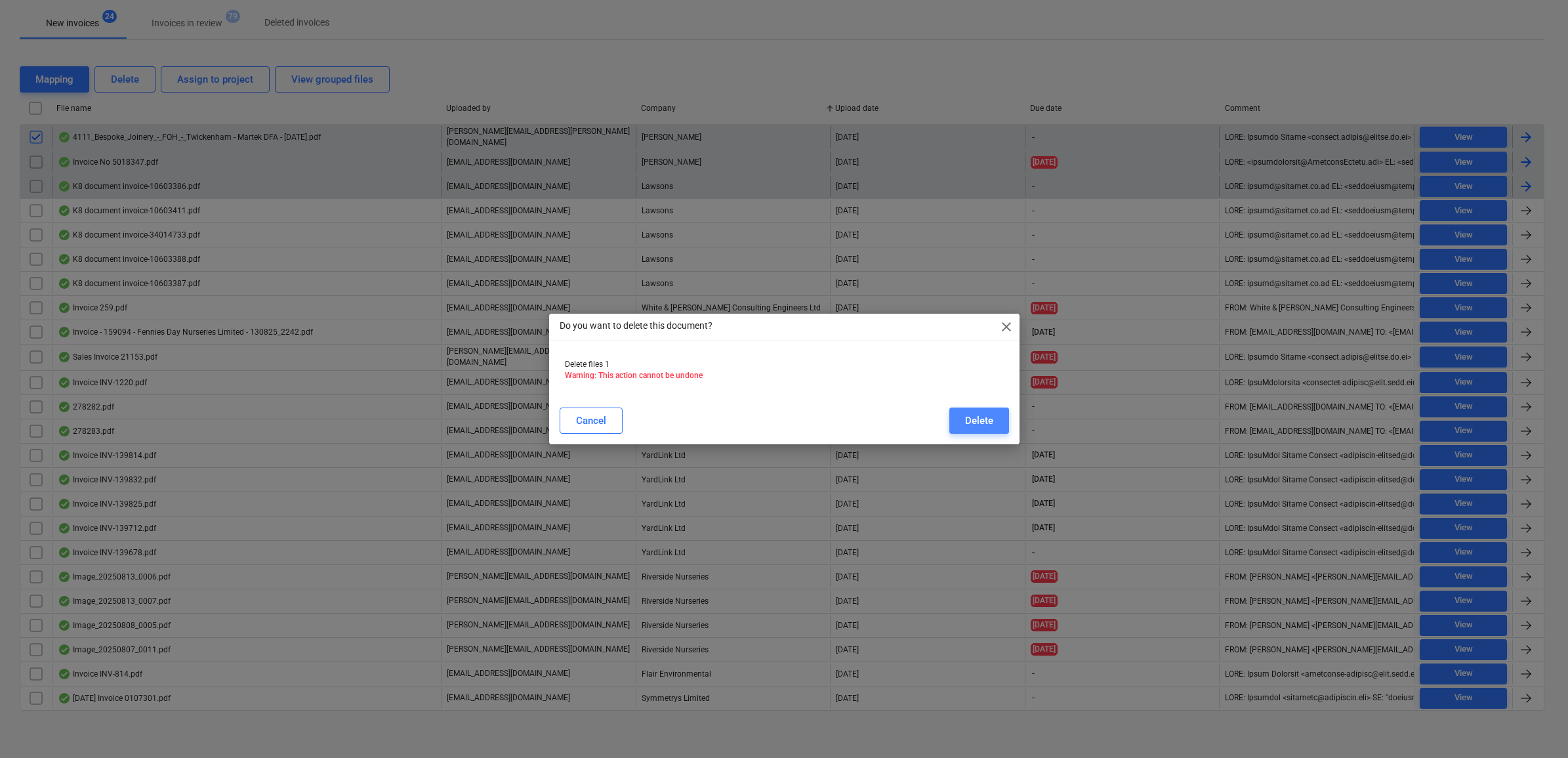
click at [984, 415] on div "Delete" at bounding box center [979, 421] width 29 height 17
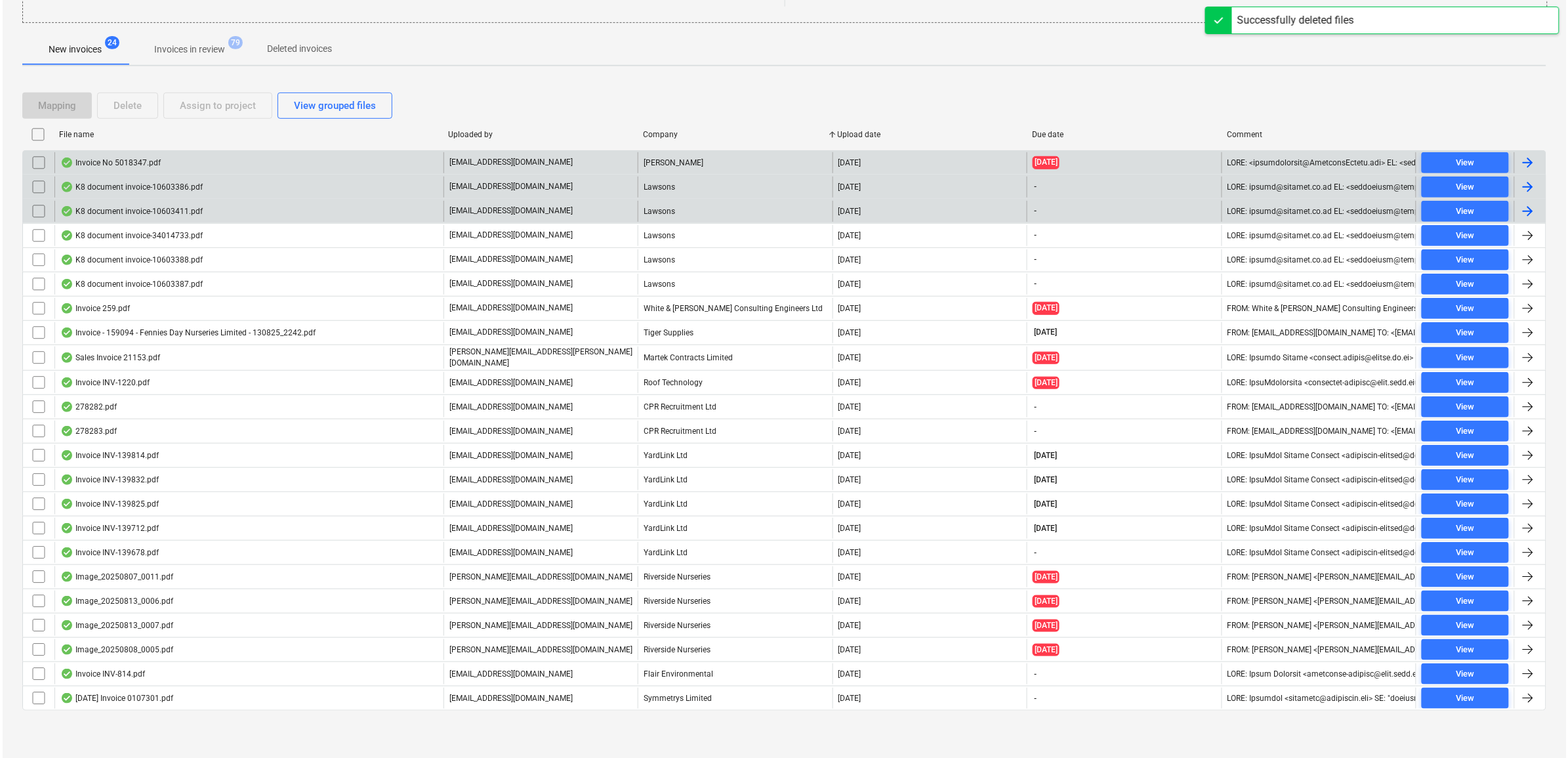
scroll to position [217, 0]
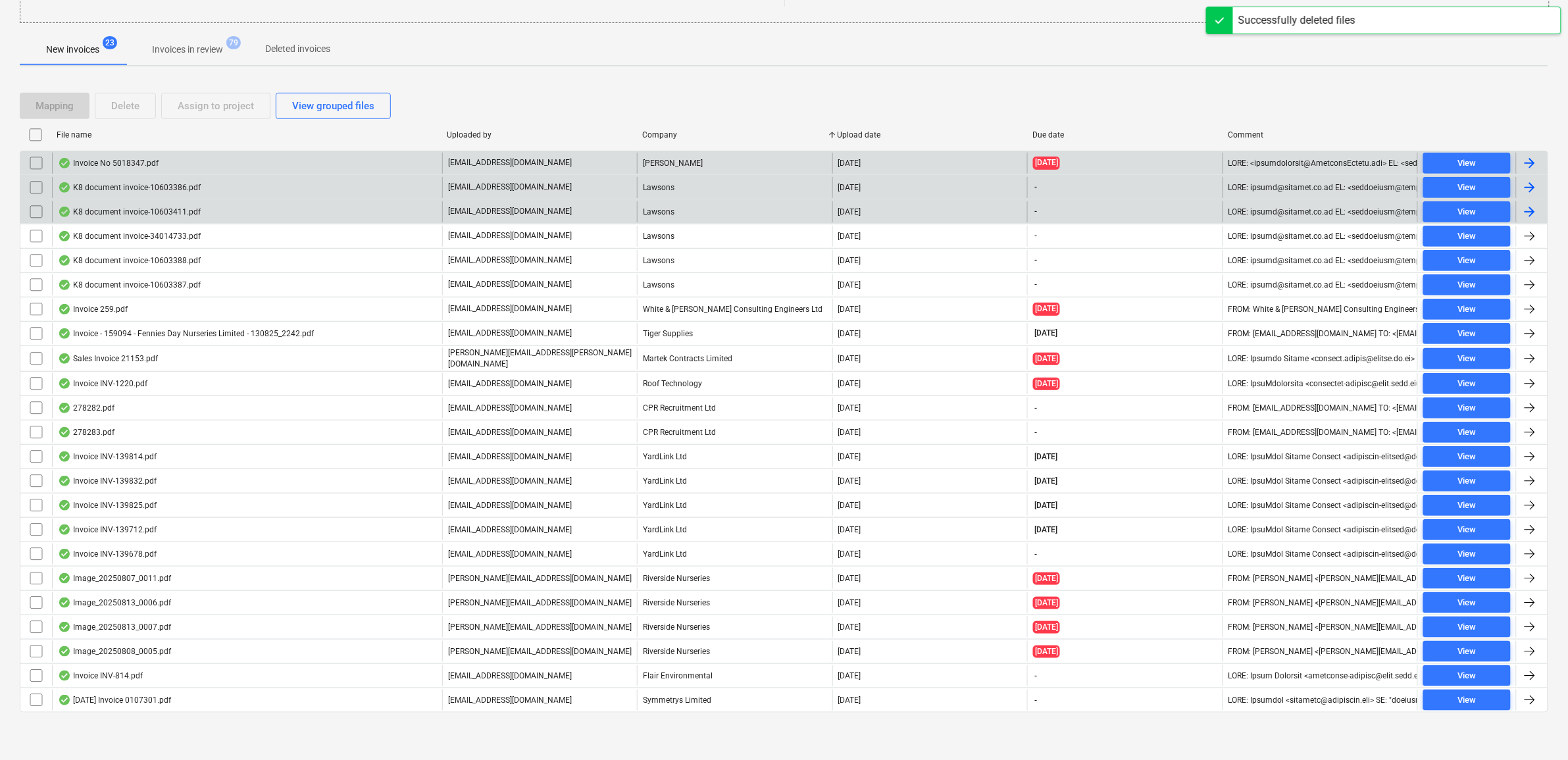
click at [1461, 135] on div at bounding box center [1467, 135] width 98 height 21
checkbox input "false"
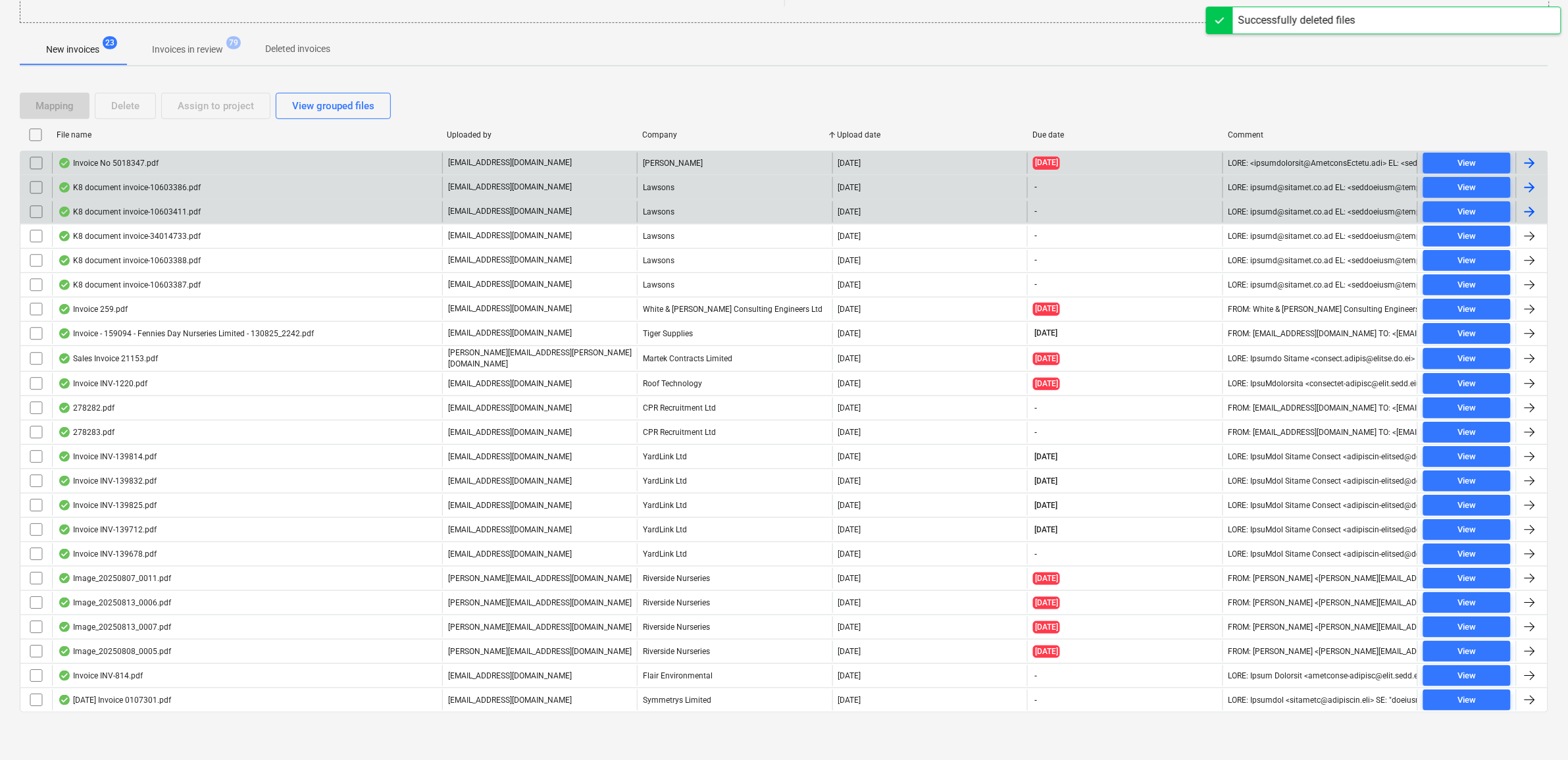
checkbox input "false"
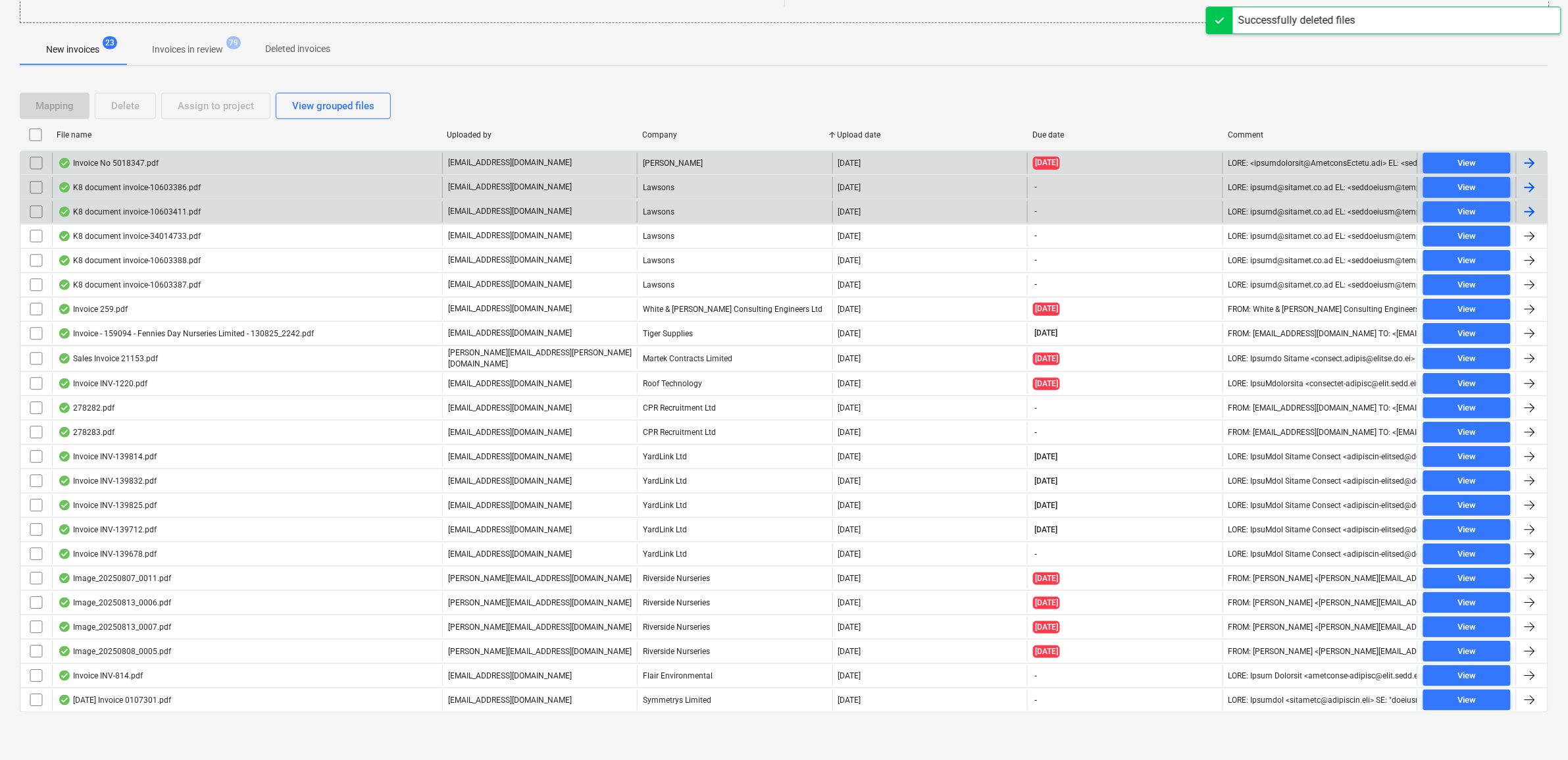
checkbox input "false"
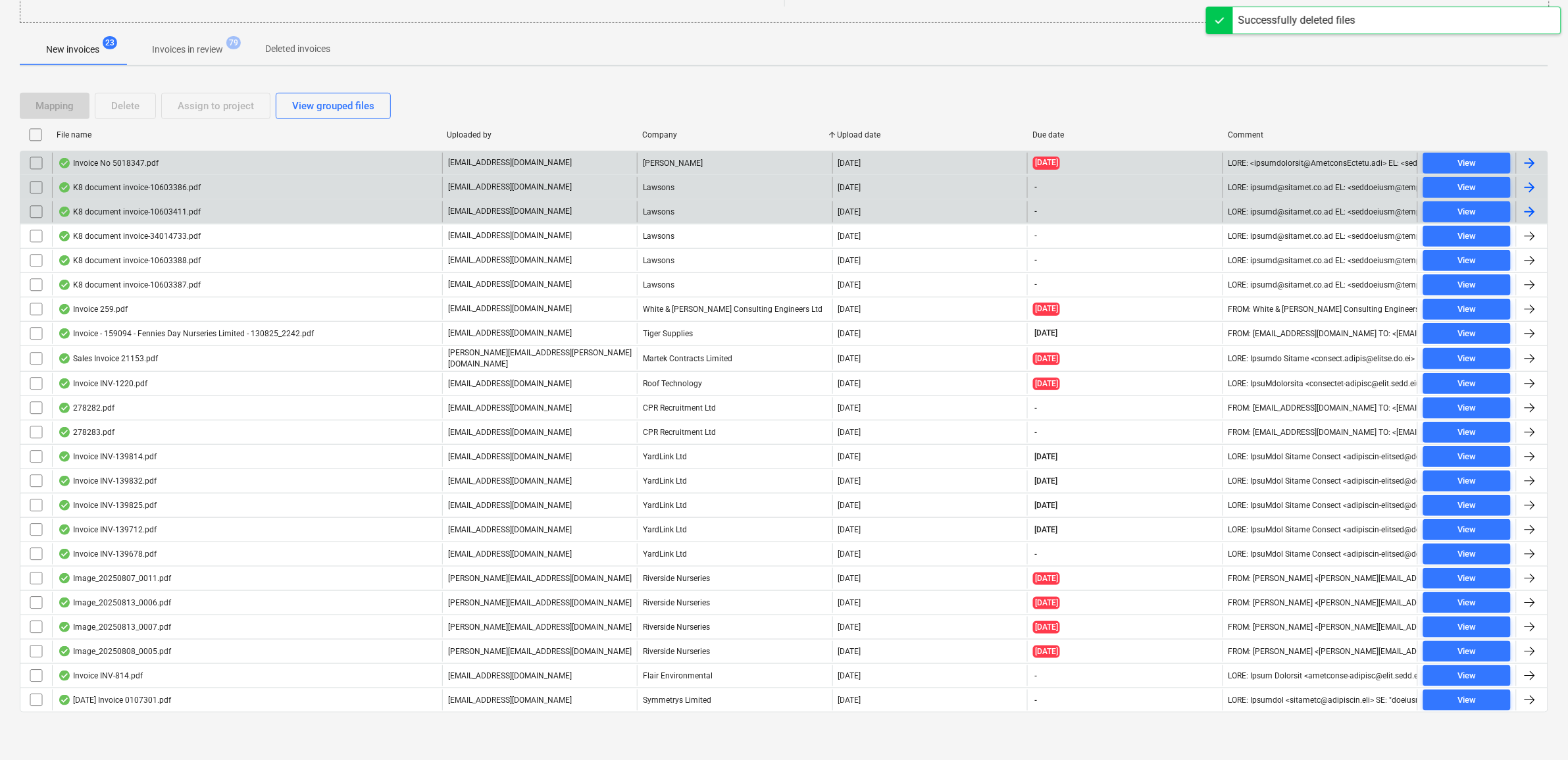
checkbox input "false"
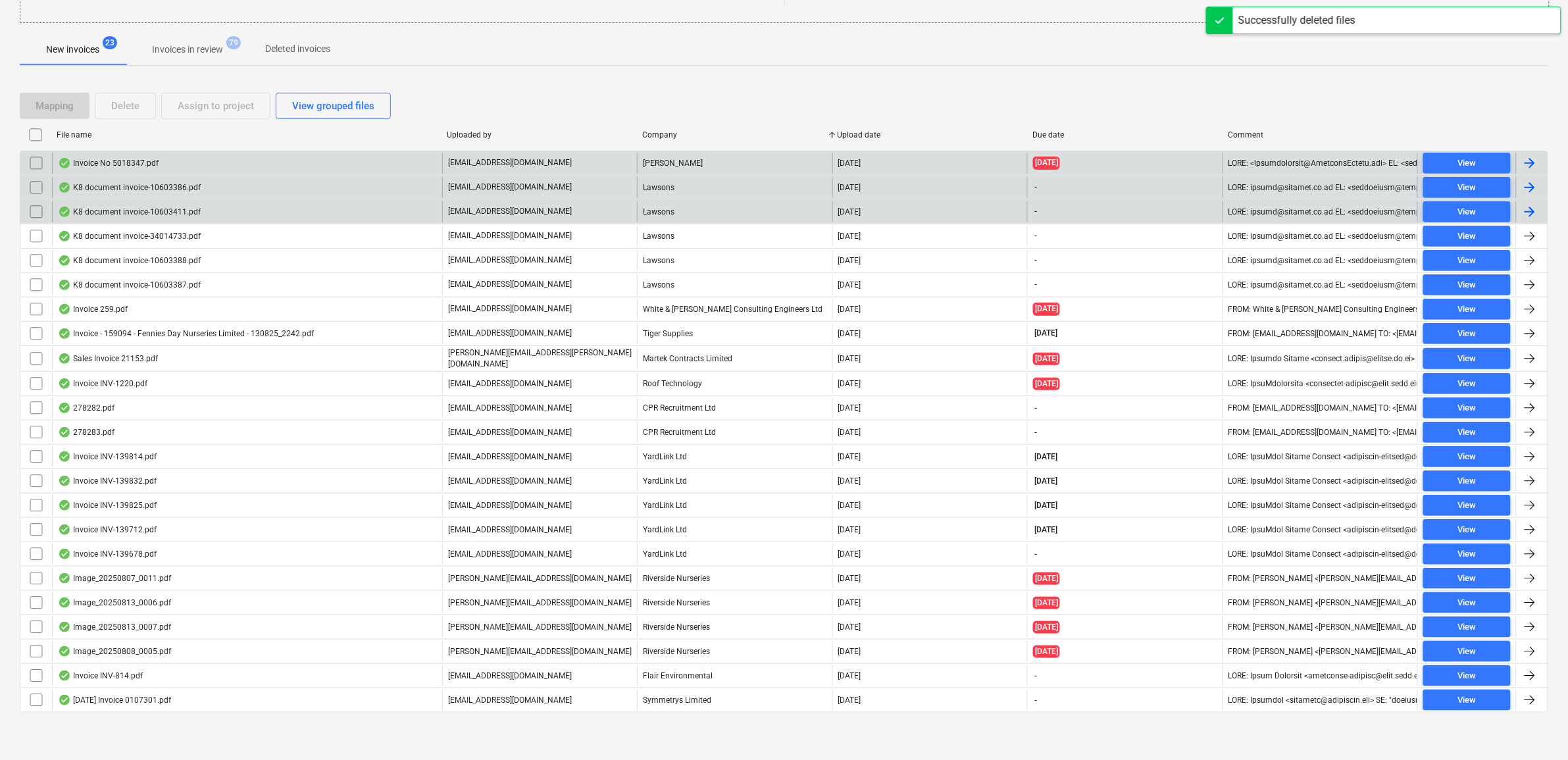
checkbox input "false"
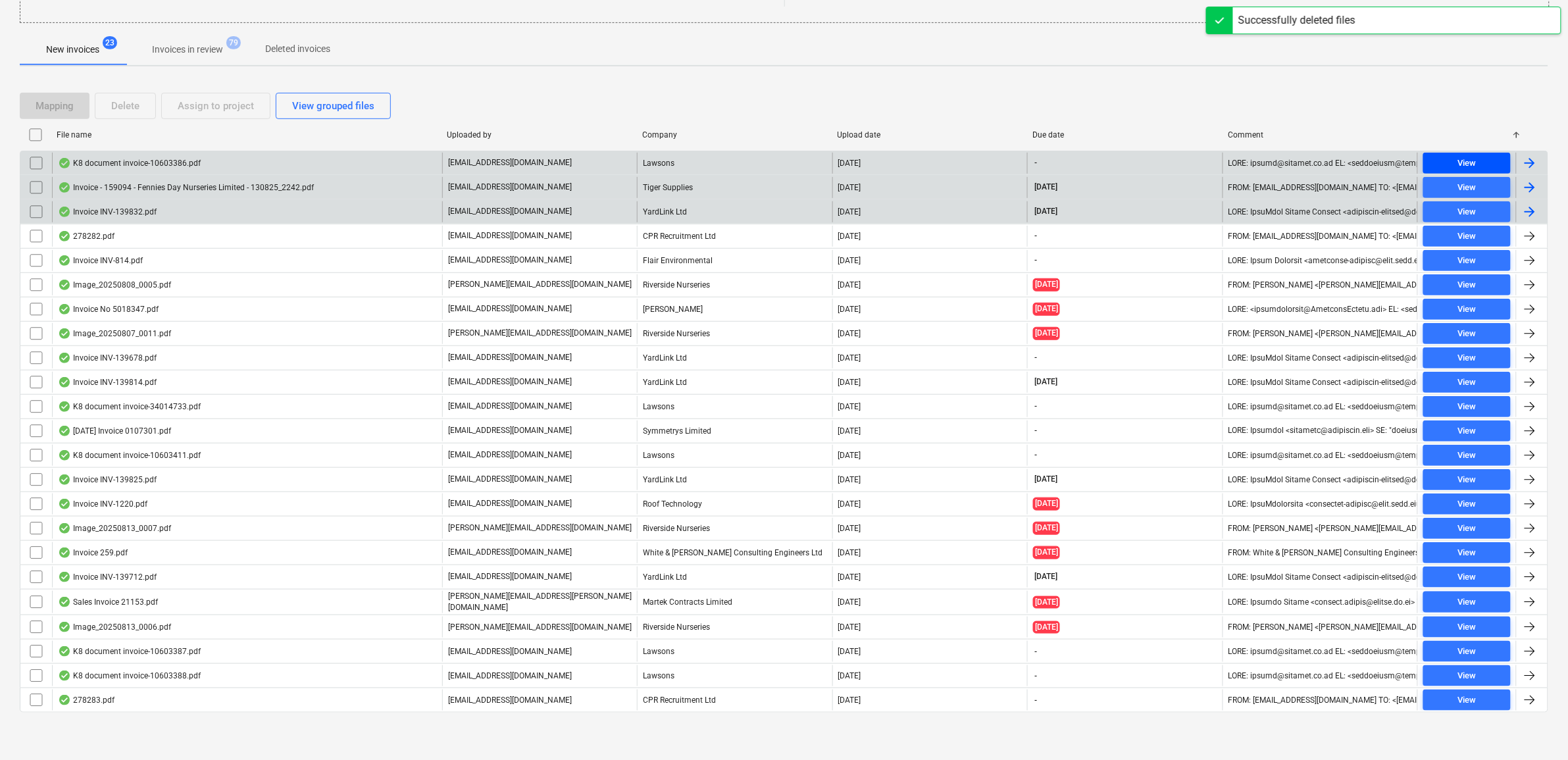
click at [1461, 156] on div "View" at bounding box center [1467, 163] width 19 height 15
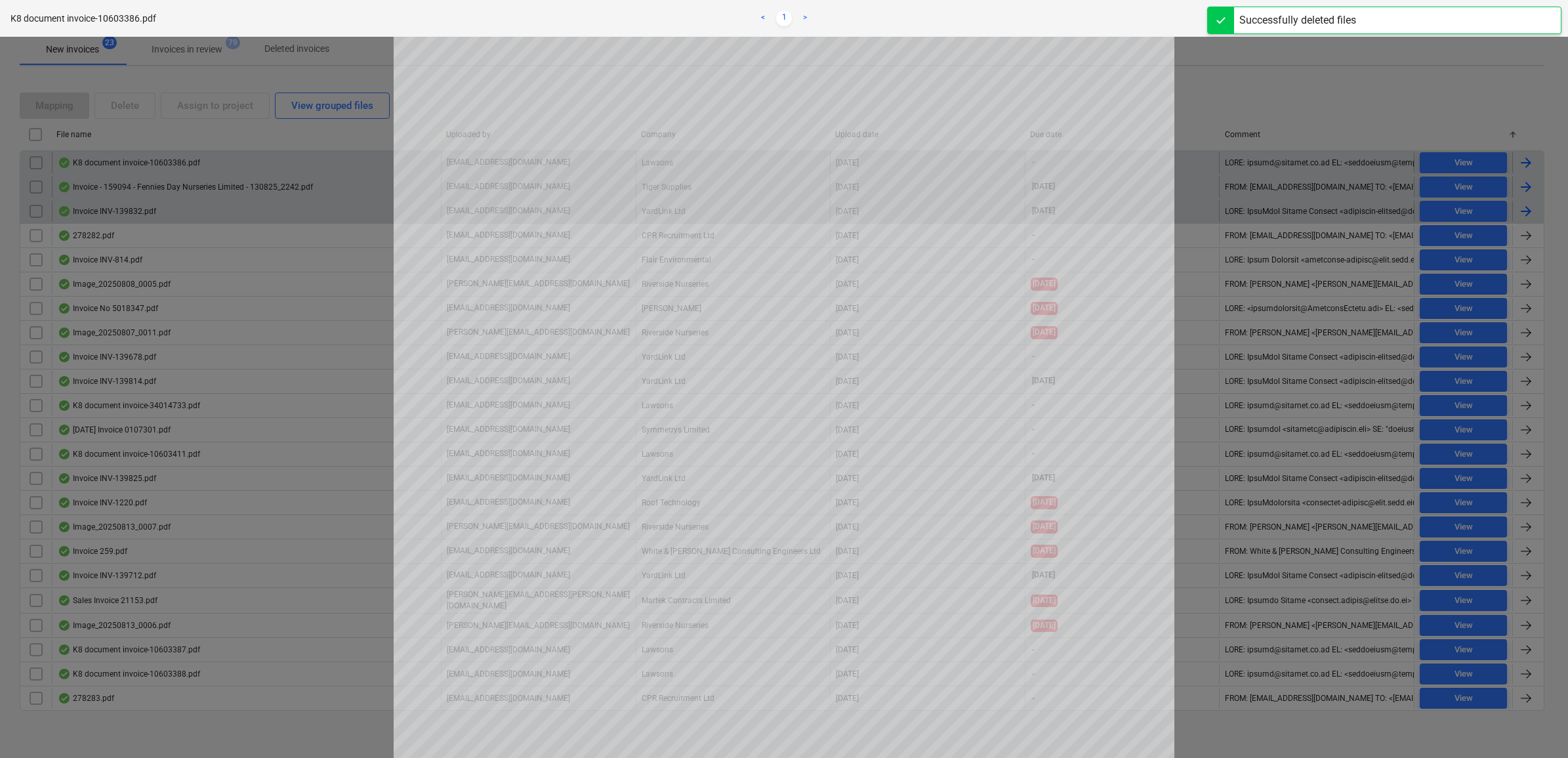
scroll to position [82, 0]
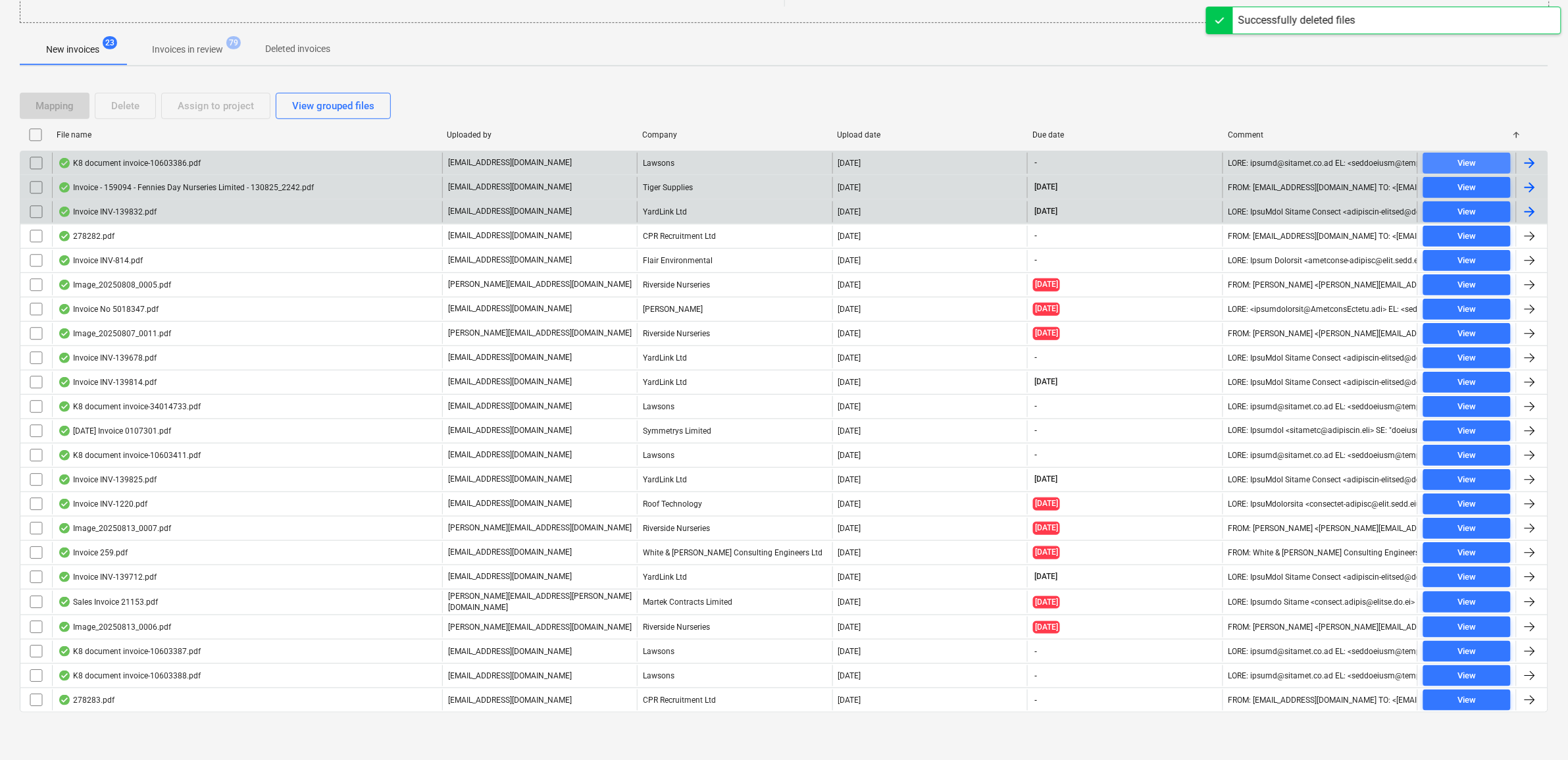
click at [1461, 156] on div "View" at bounding box center [1467, 163] width 19 height 15
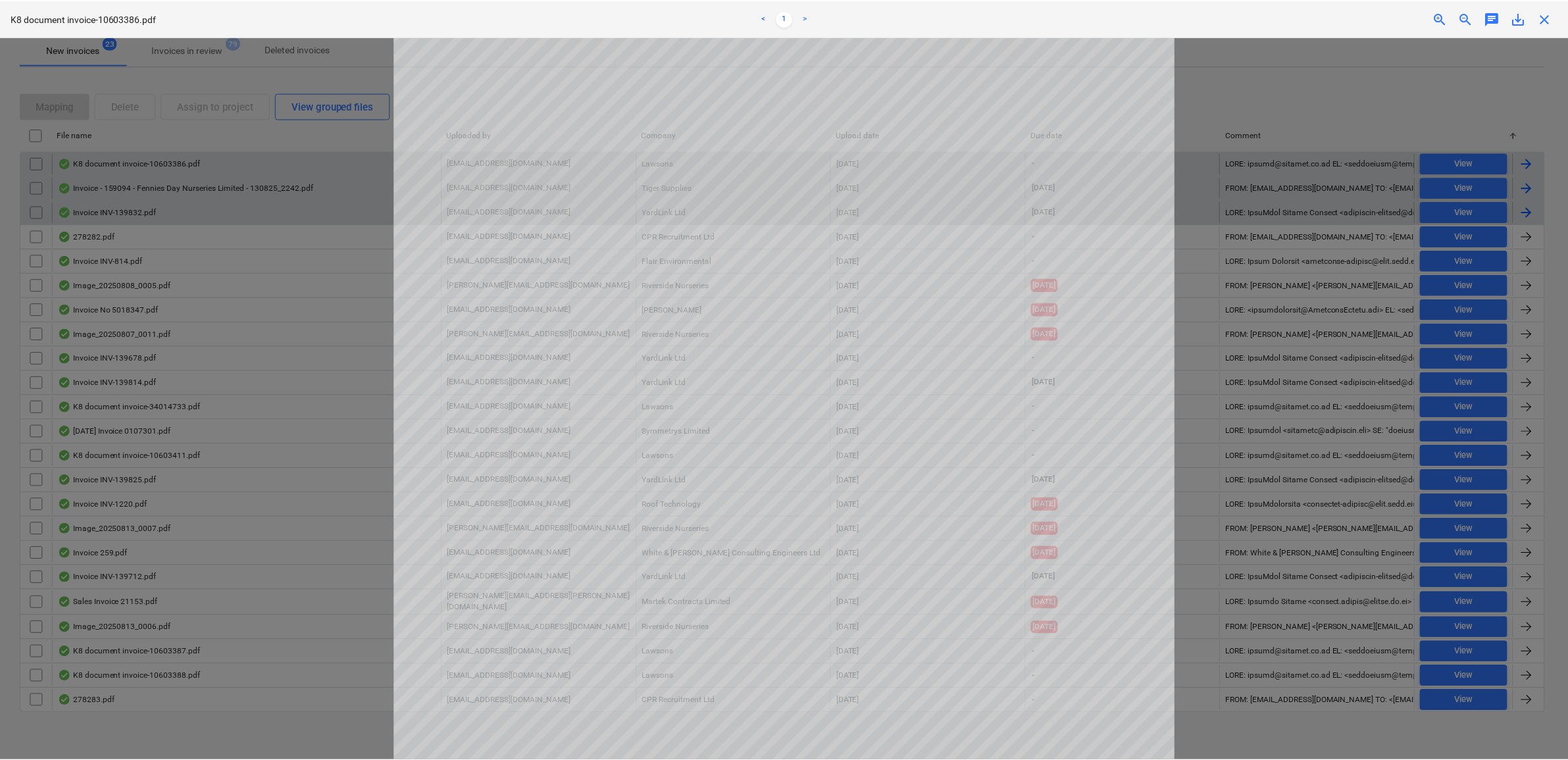
scroll to position [387, 0]
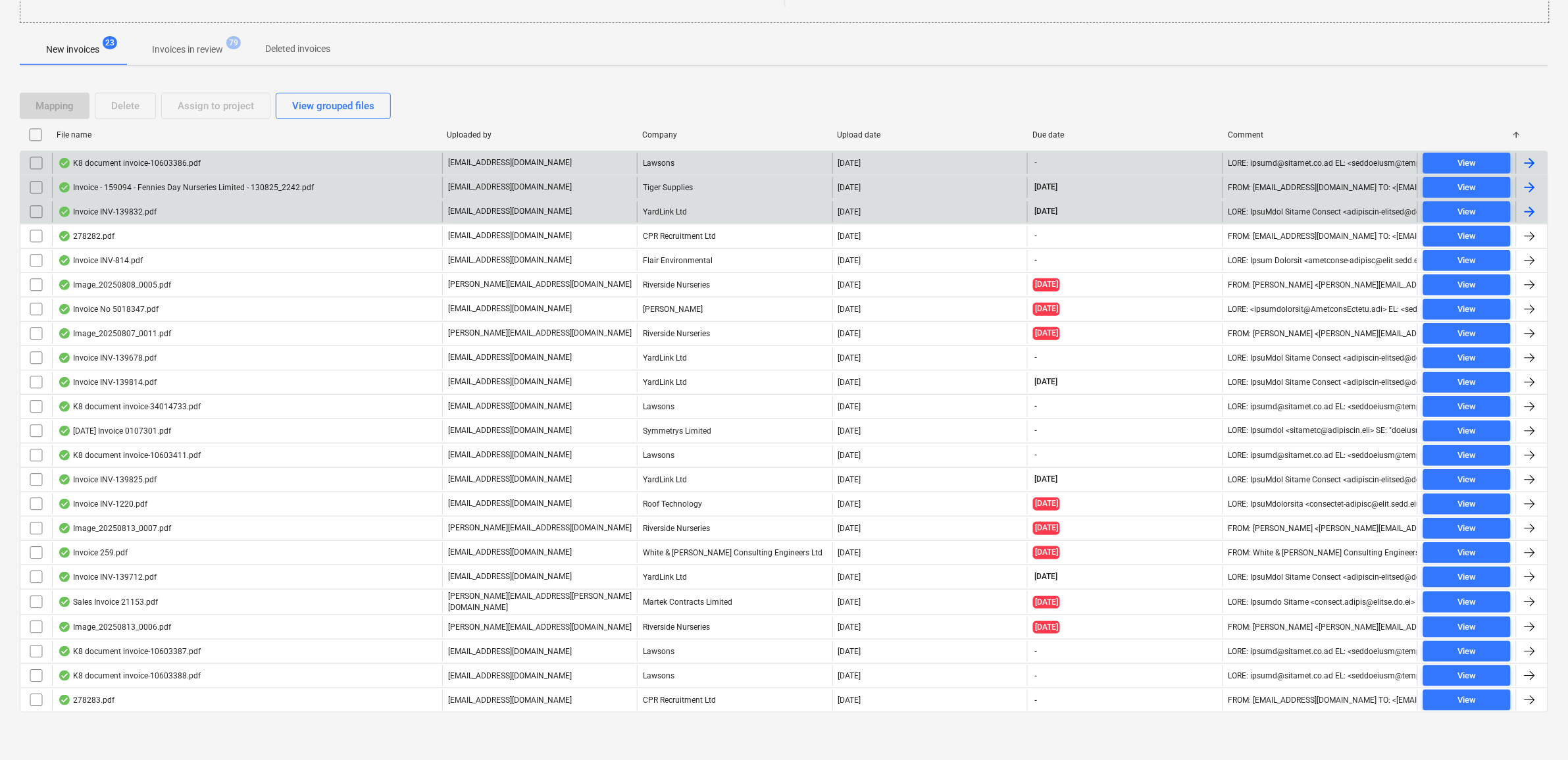
click at [39, 163] on input "checkbox" at bounding box center [36, 163] width 21 height 21
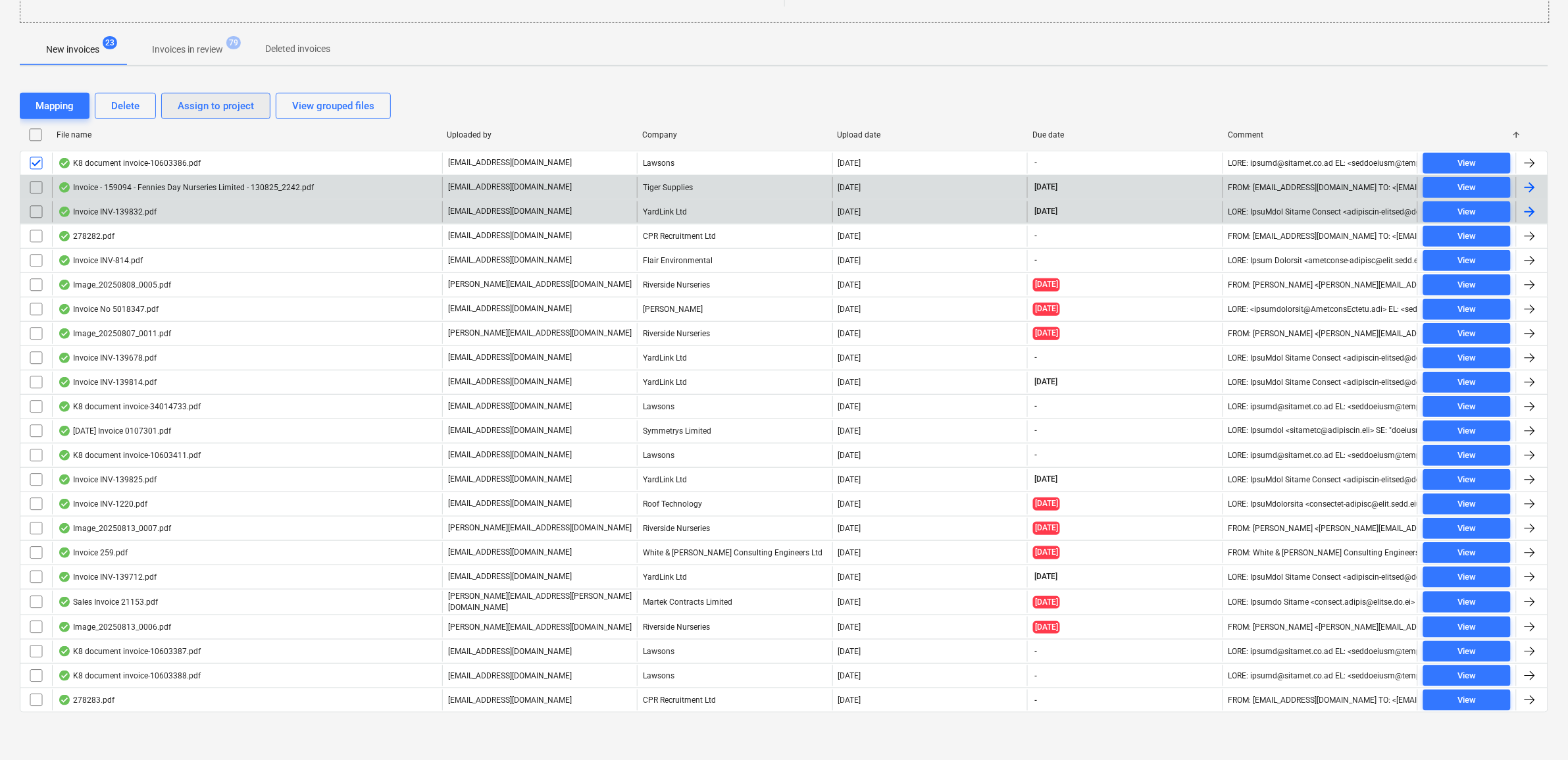
click at [174, 101] on button "Assign to project" at bounding box center [215, 106] width 109 height 26
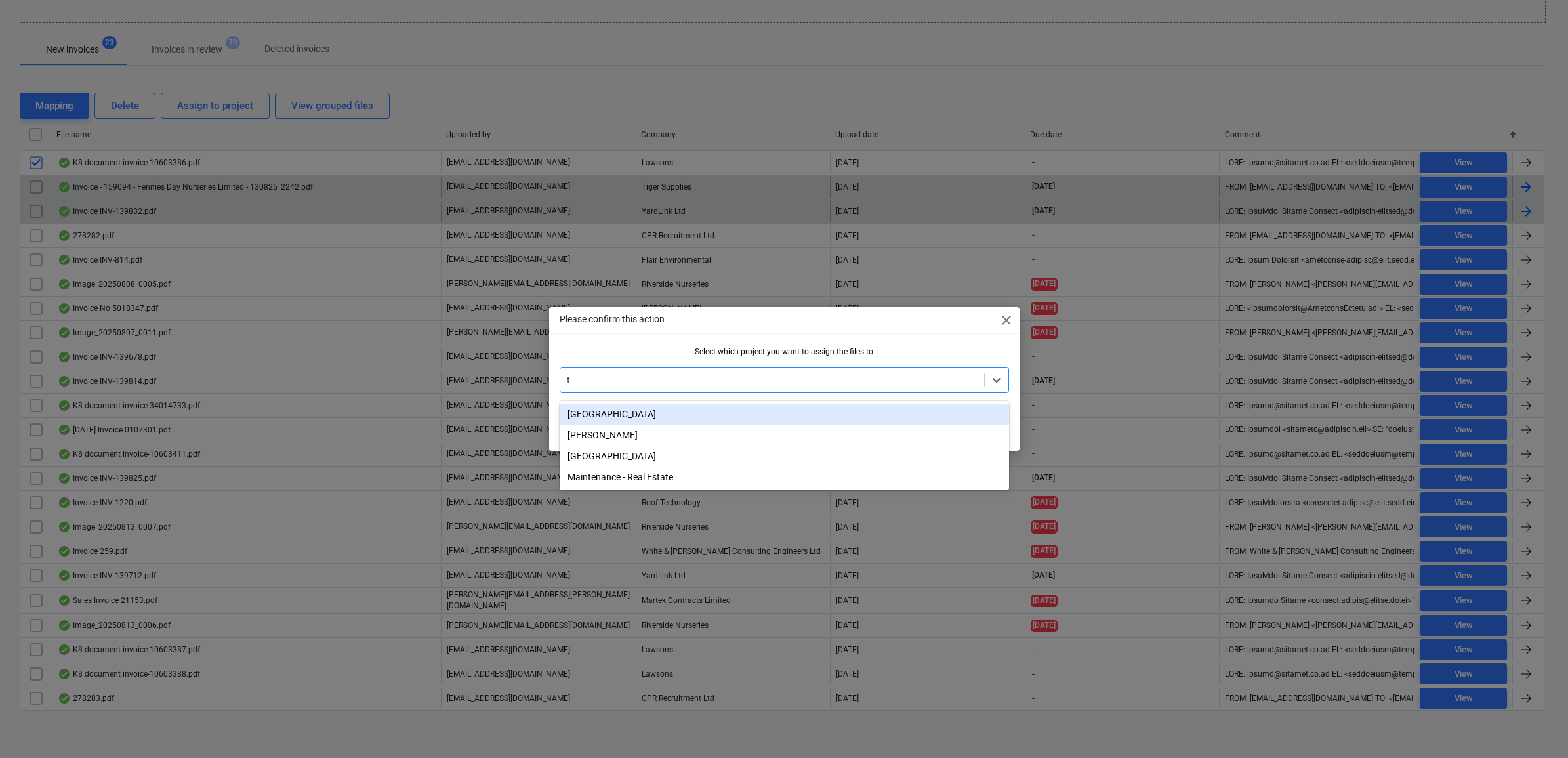
type input "tw"
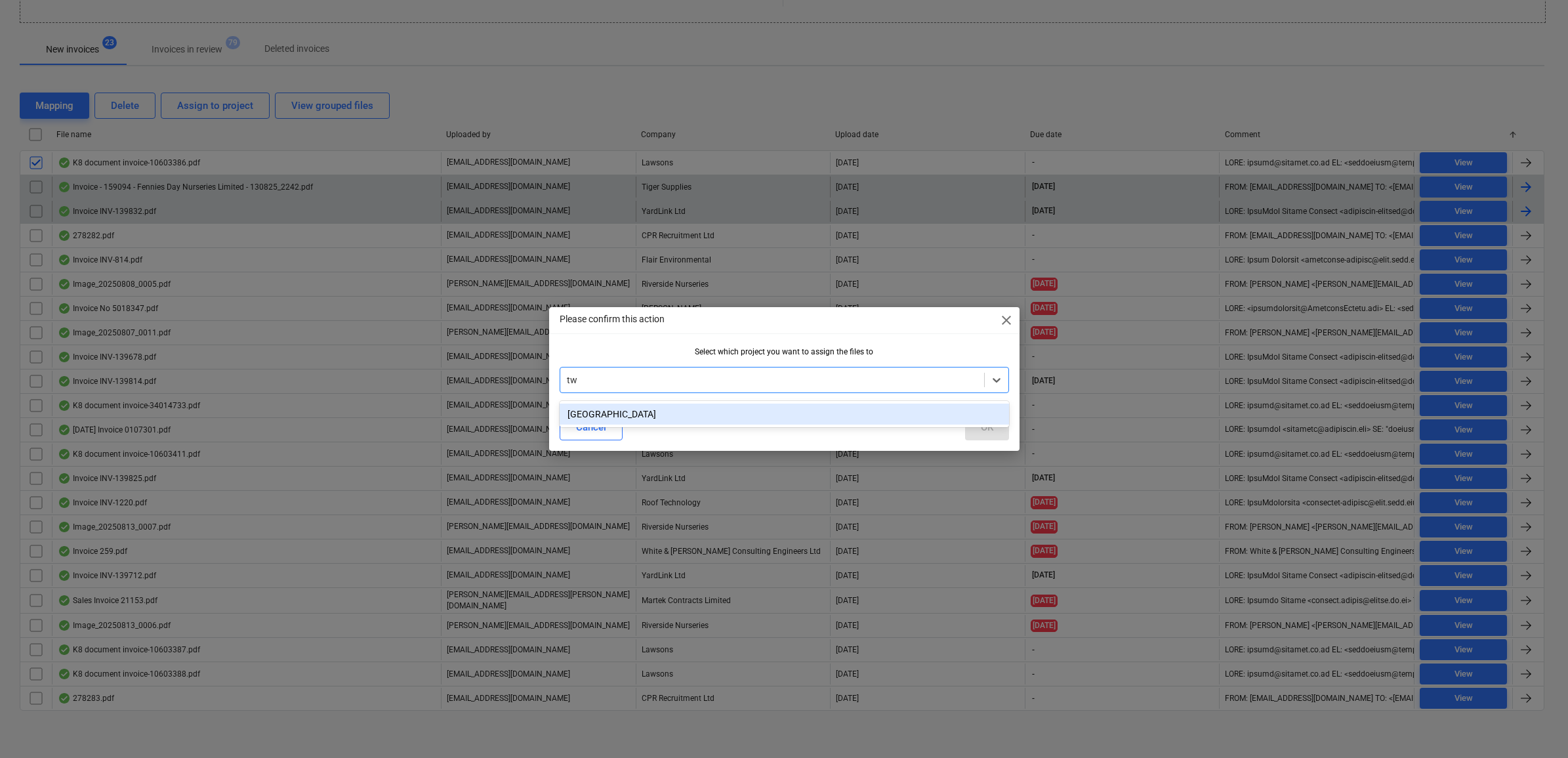
click at [888, 417] on div "[GEOGRAPHIC_DATA]" at bounding box center [784, 414] width 449 height 21
click at [977, 431] on button "OK" at bounding box center [987, 427] width 44 height 26
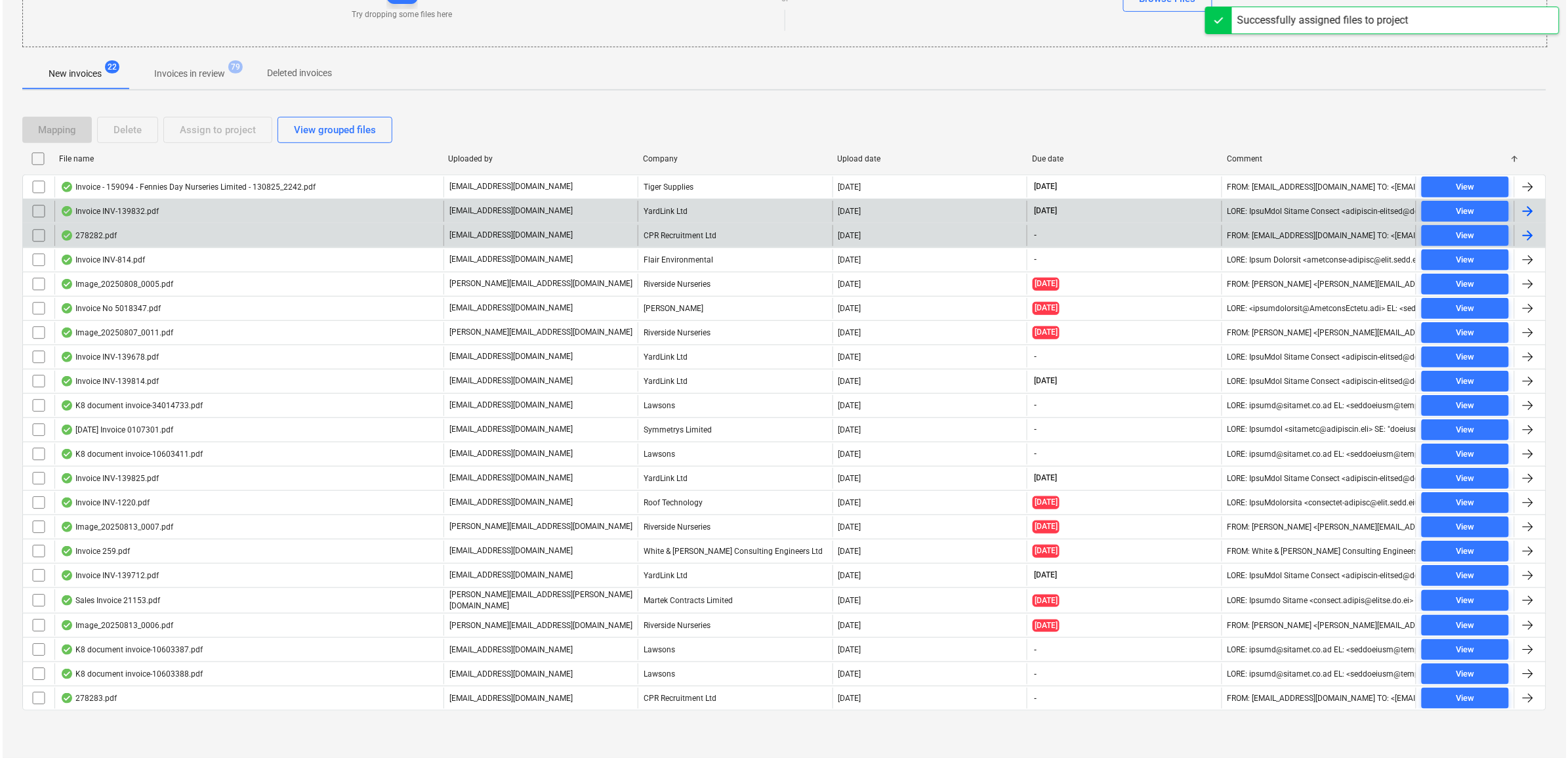
scroll to position [192, 0]
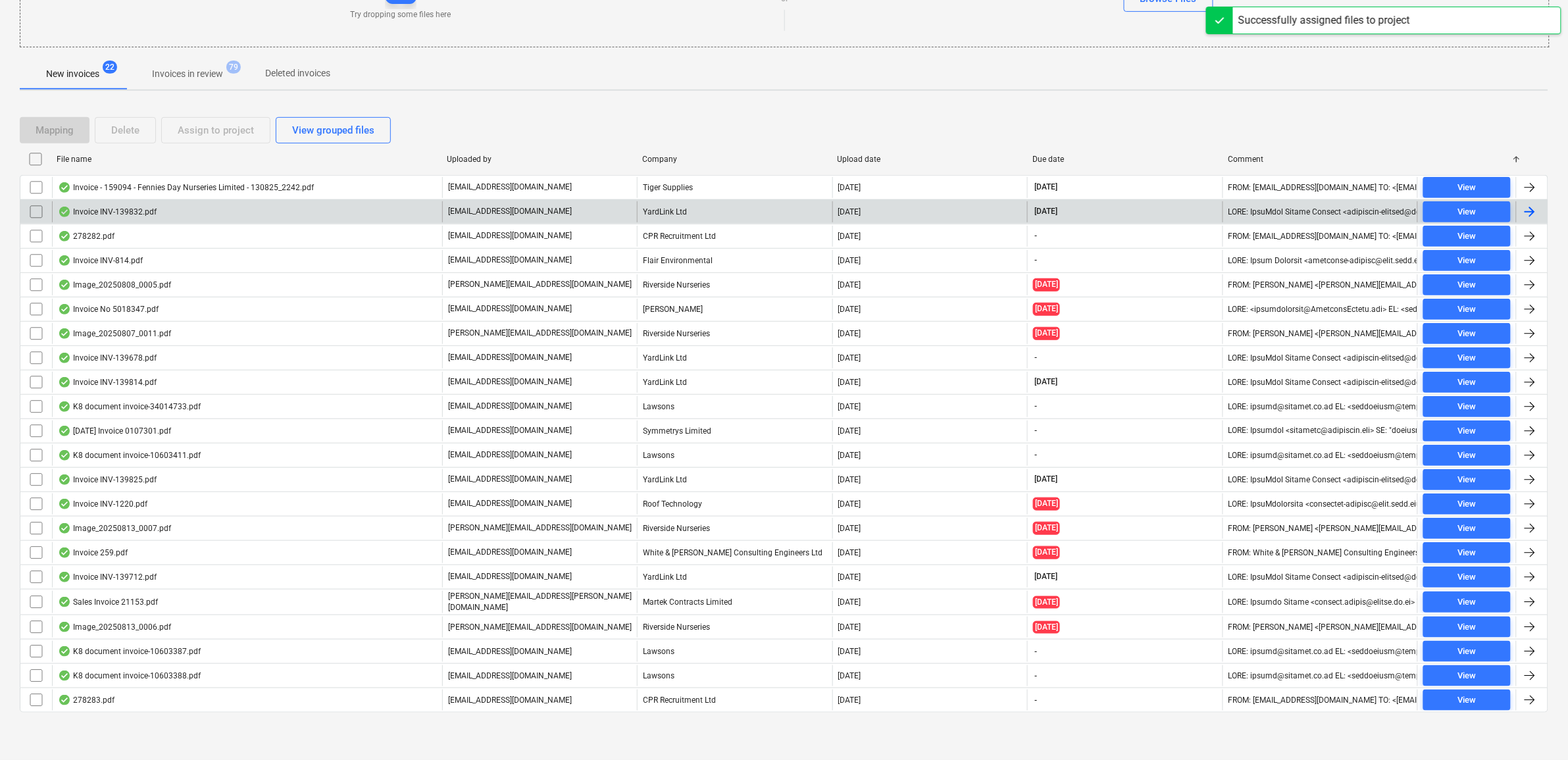
click at [684, 155] on div "Company" at bounding box center [734, 159] width 185 height 9
checkbox input "false"
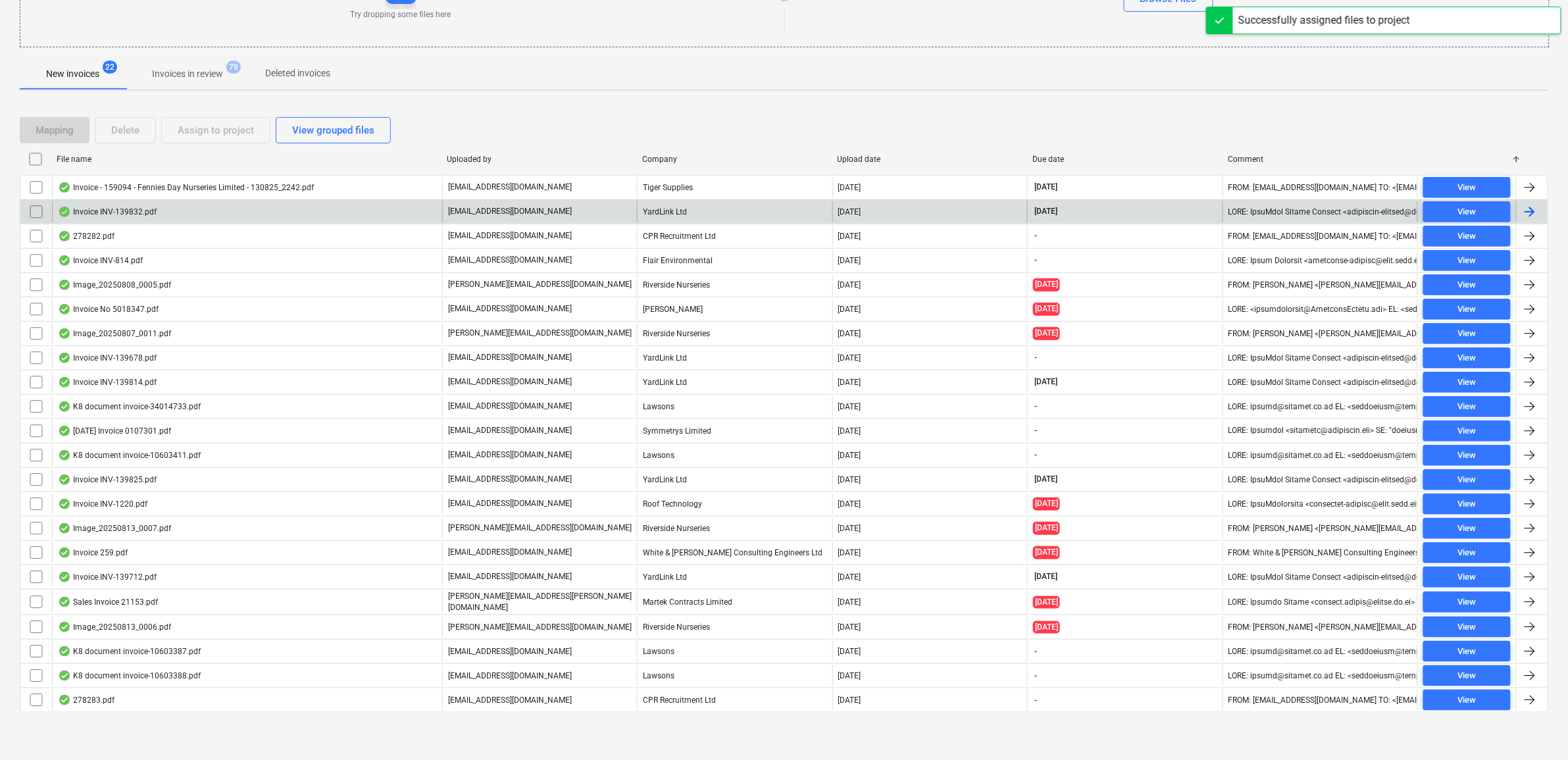
checkbox input "false"
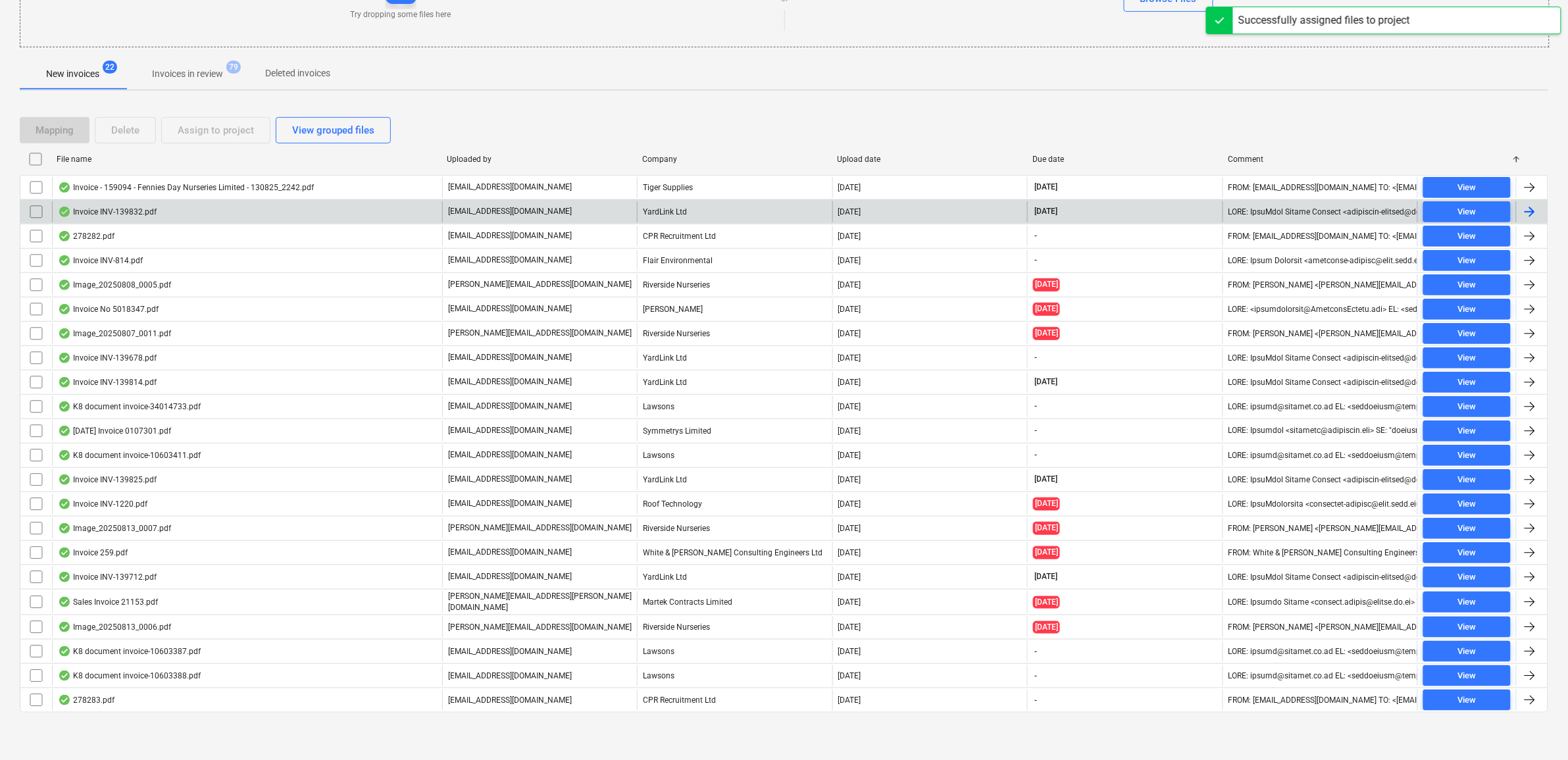
checkbox input "false"
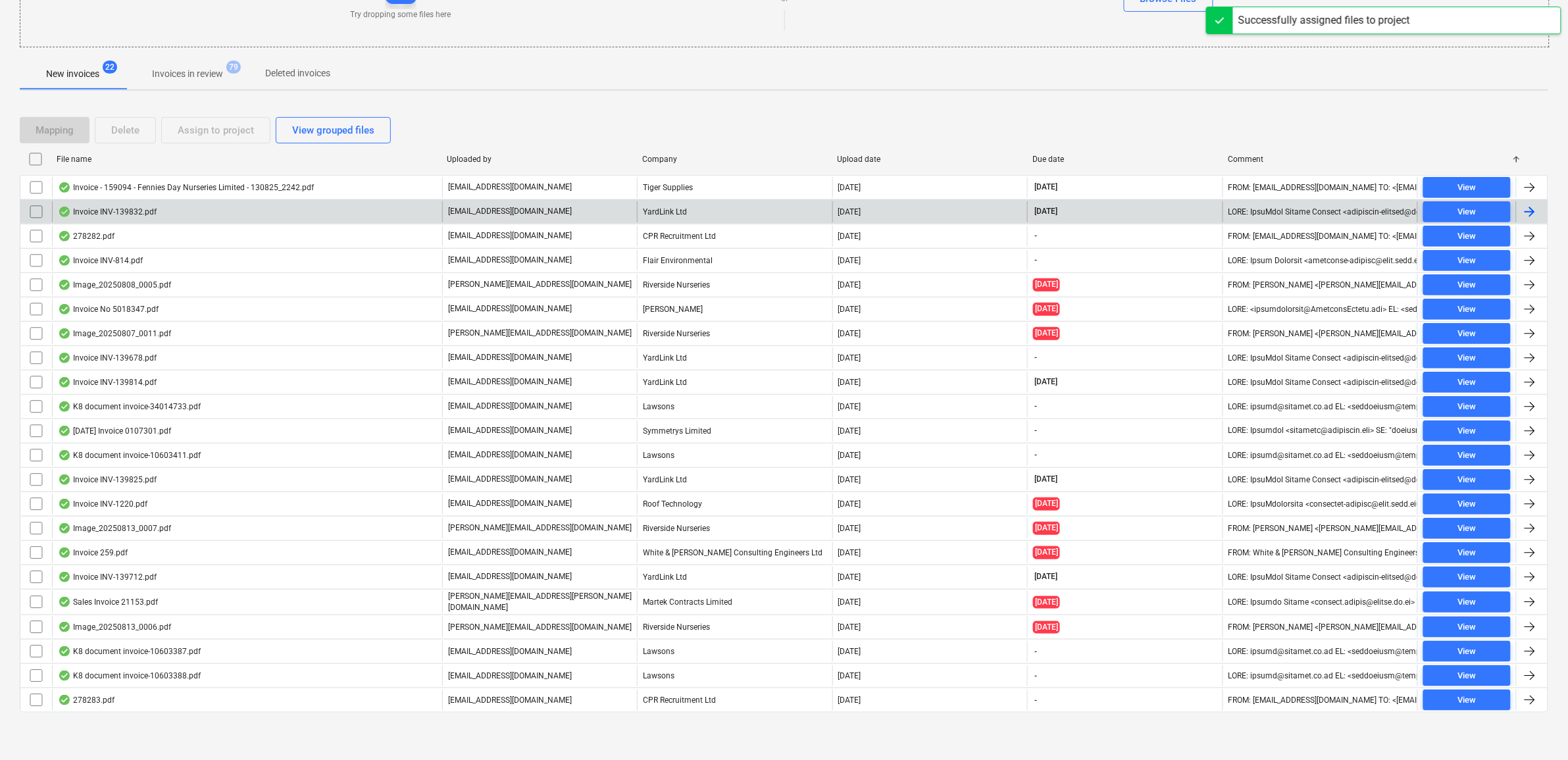
checkbox input "false"
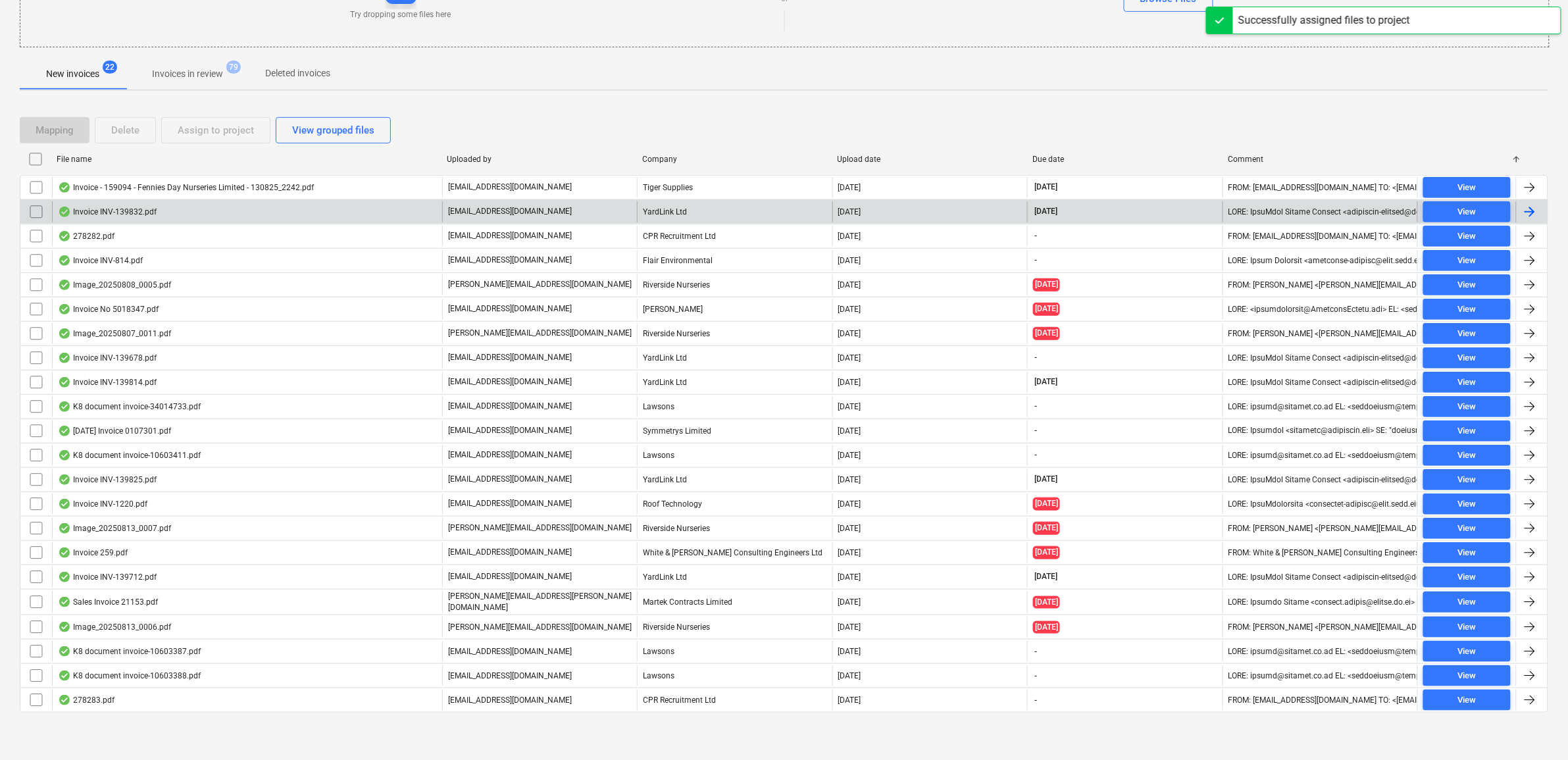
checkbox input "false"
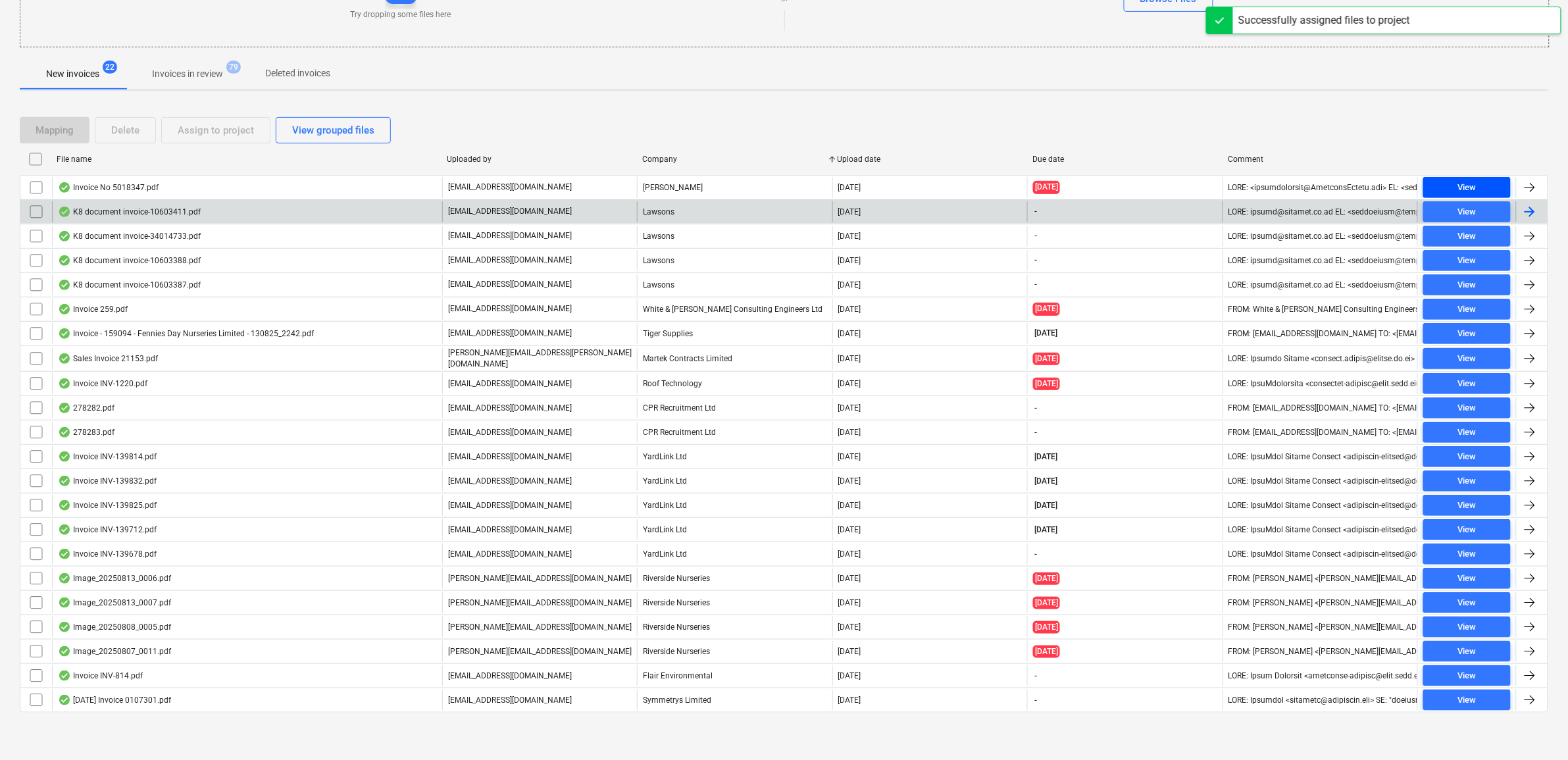
click at [1470, 181] on div "View" at bounding box center [1467, 188] width 19 height 15
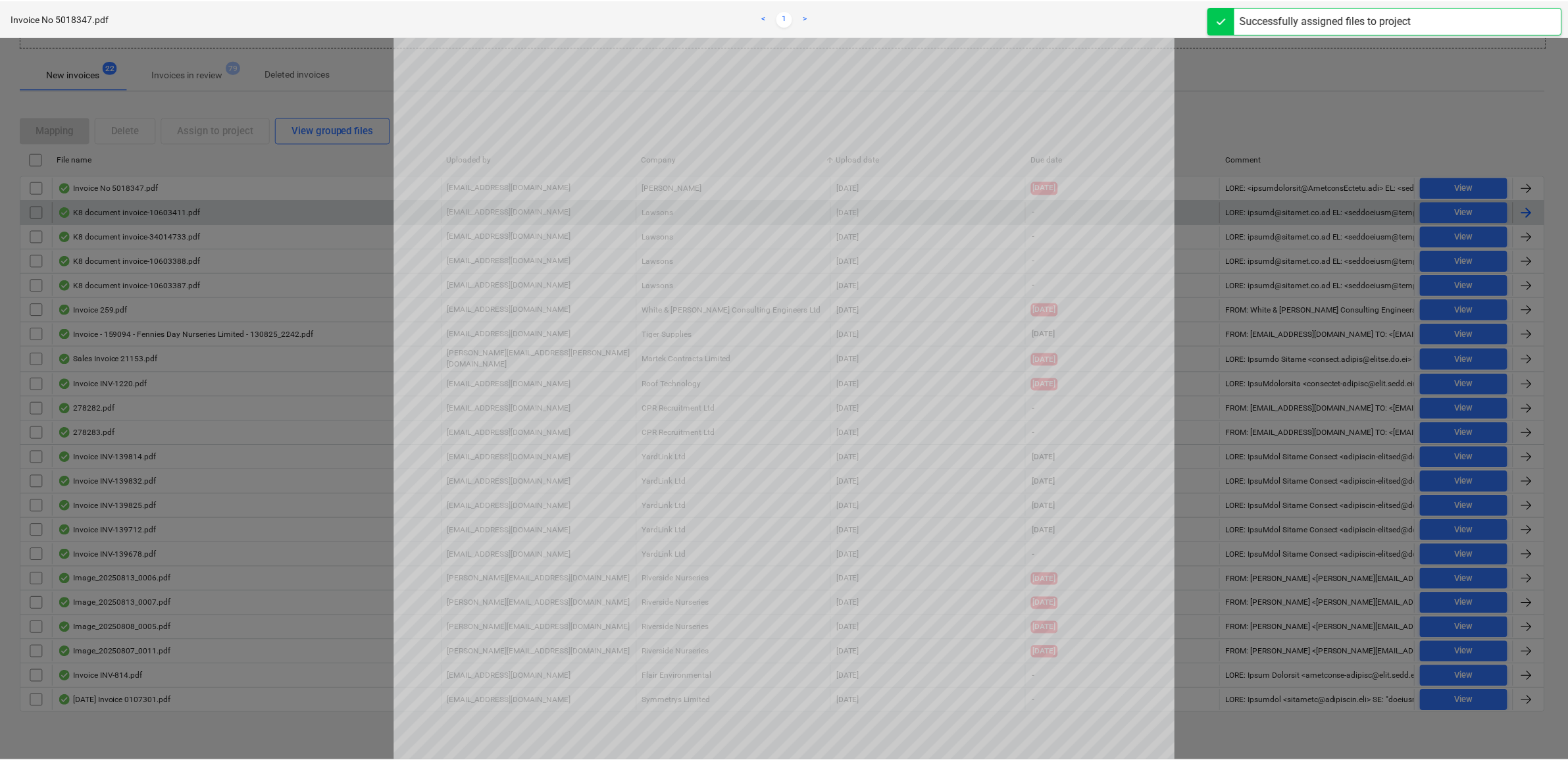
scroll to position [82, 0]
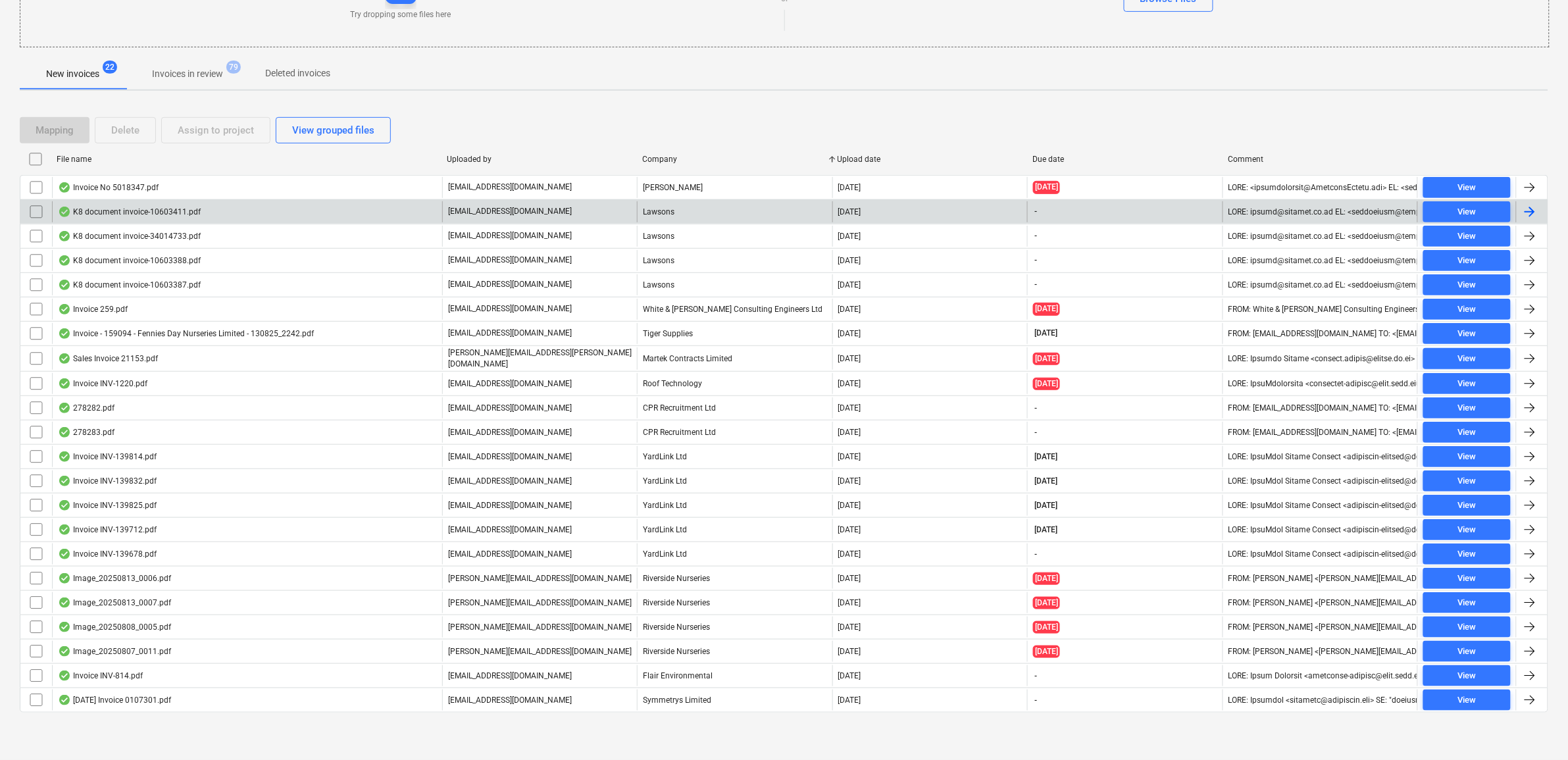
click at [37, 182] on input "checkbox" at bounding box center [36, 187] width 21 height 21
click at [193, 128] on div "Assign to project" at bounding box center [215, 130] width 77 height 17
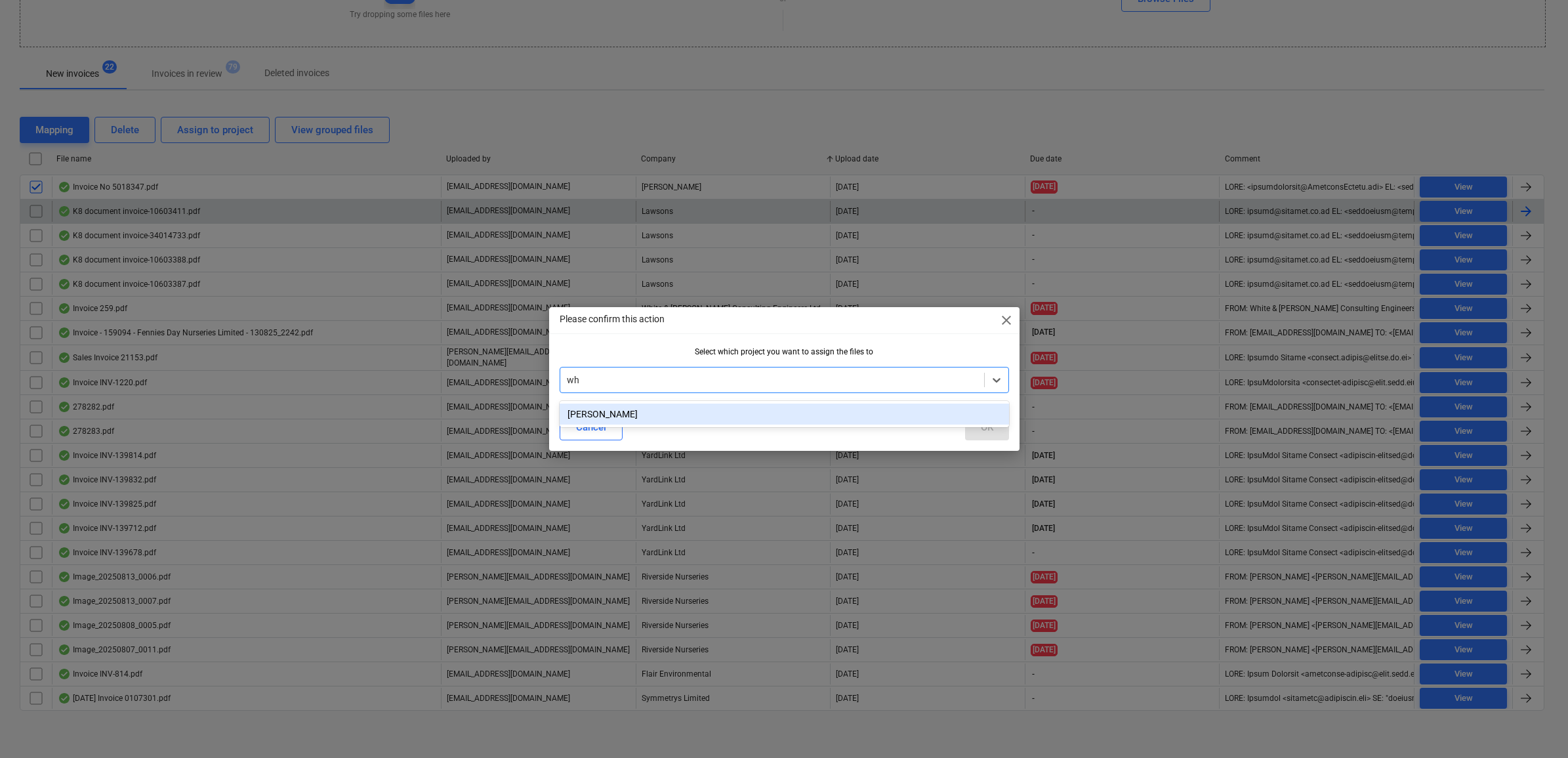
type input "whi"
click at [749, 401] on div "[PERSON_NAME]" at bounding box center [784, 414] width 449 height 26
click at [854, 417] on div "[PERSON_NAME]" at bounding box center [784, 414] width 449 height 21
click at [990, 430] on div "OK" at bounding box center [987, 427] width 12 height 17
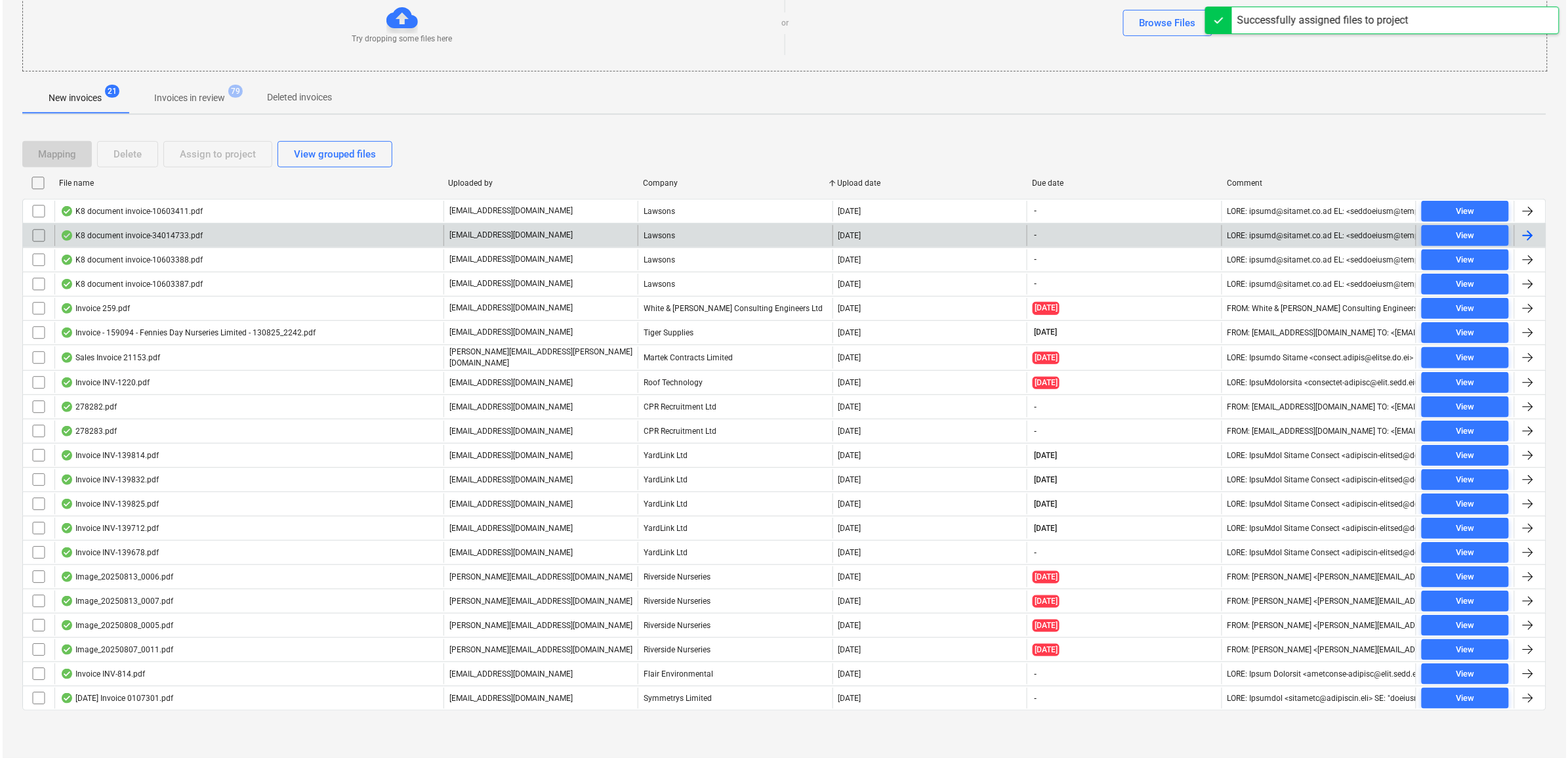
scroll to position [168, 0]
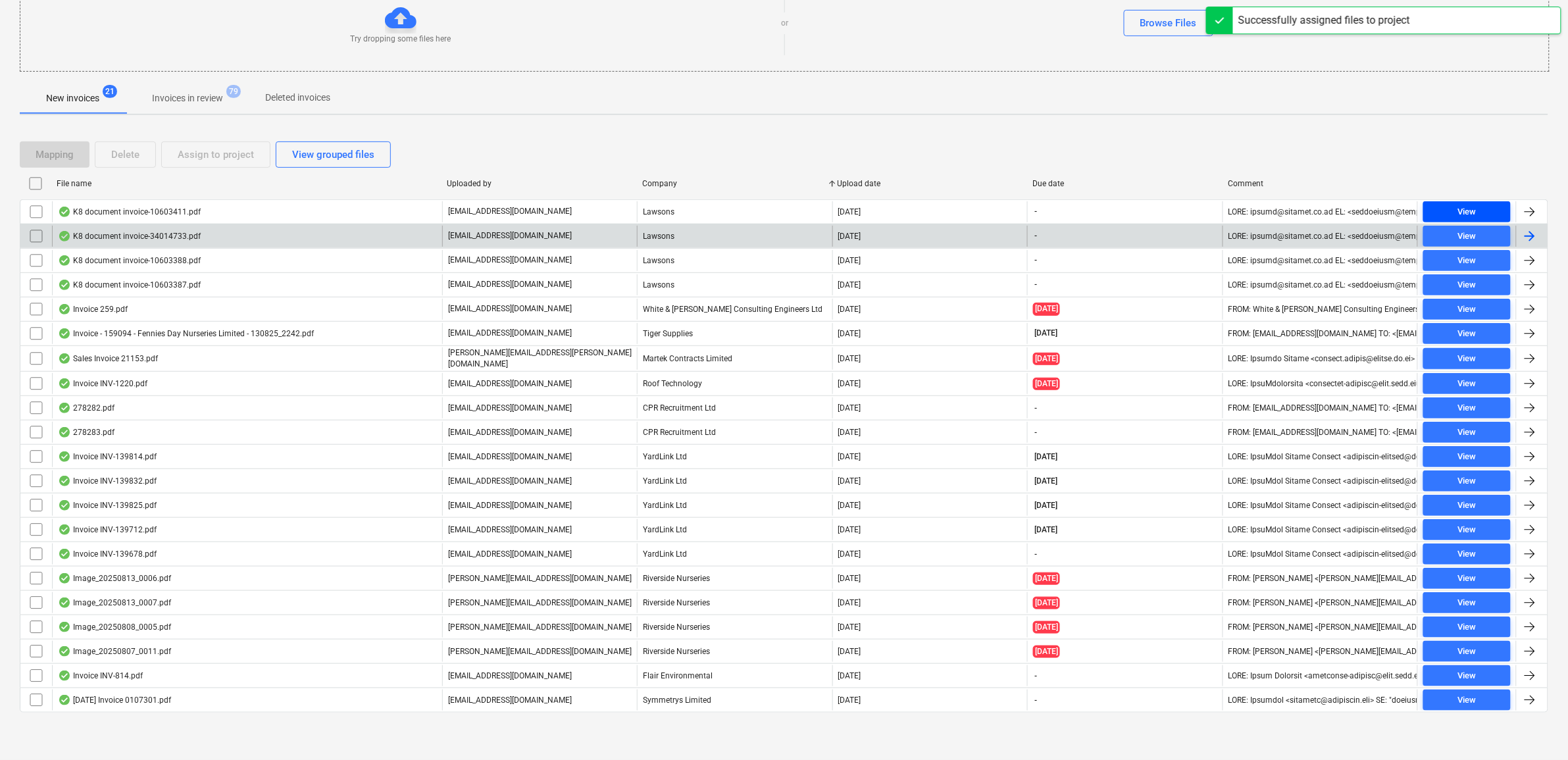
click at [1469, 205] on div "View" at bounding box center [1467, 212] width 19 height 15
click at [42, 211] on input "checkbox" at bounding box center [36, 211] width 21 height 21
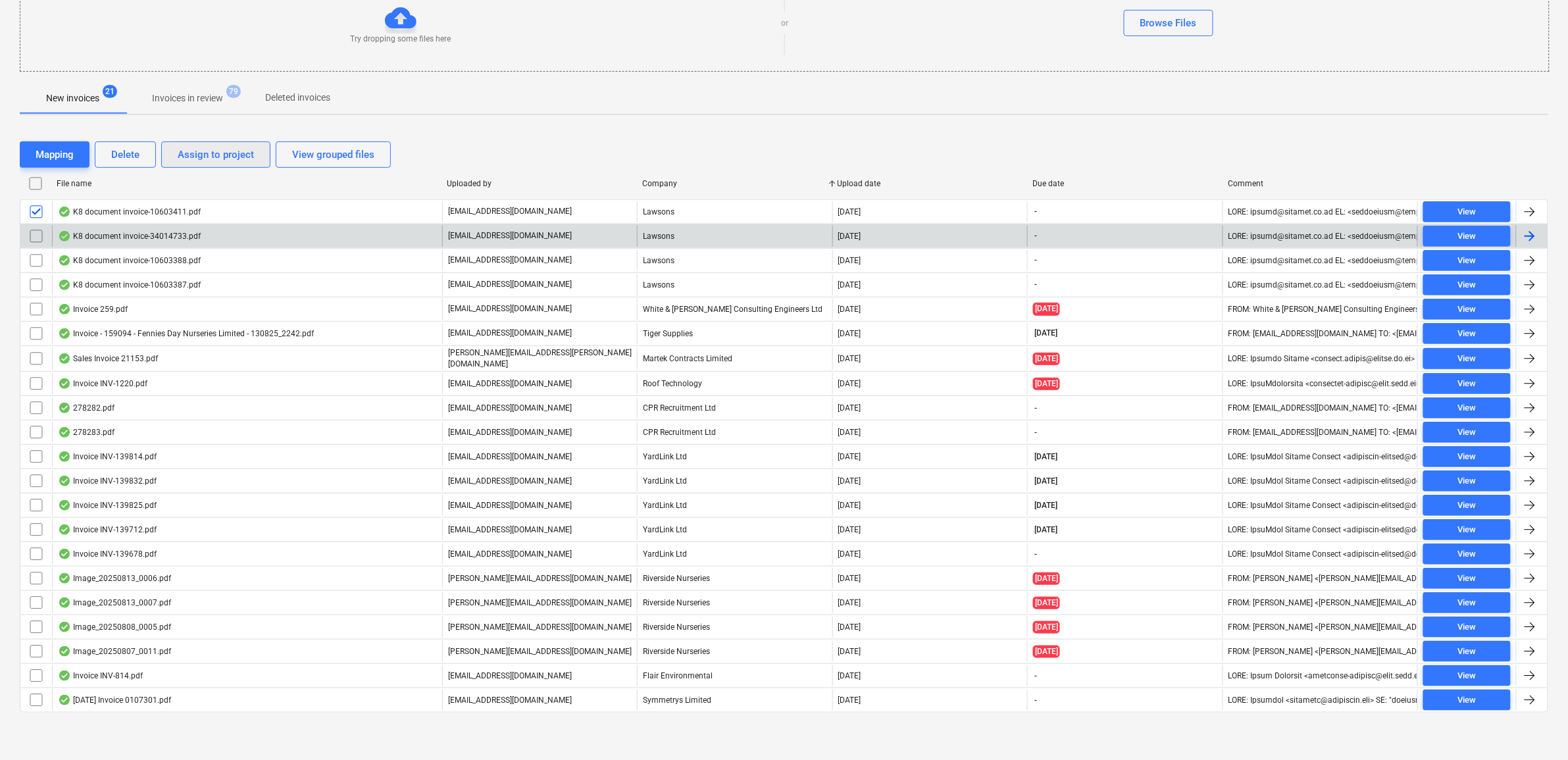
click at [203, 156] on div "Assign to project" at bounding box center [215, 155] width 77 height 17
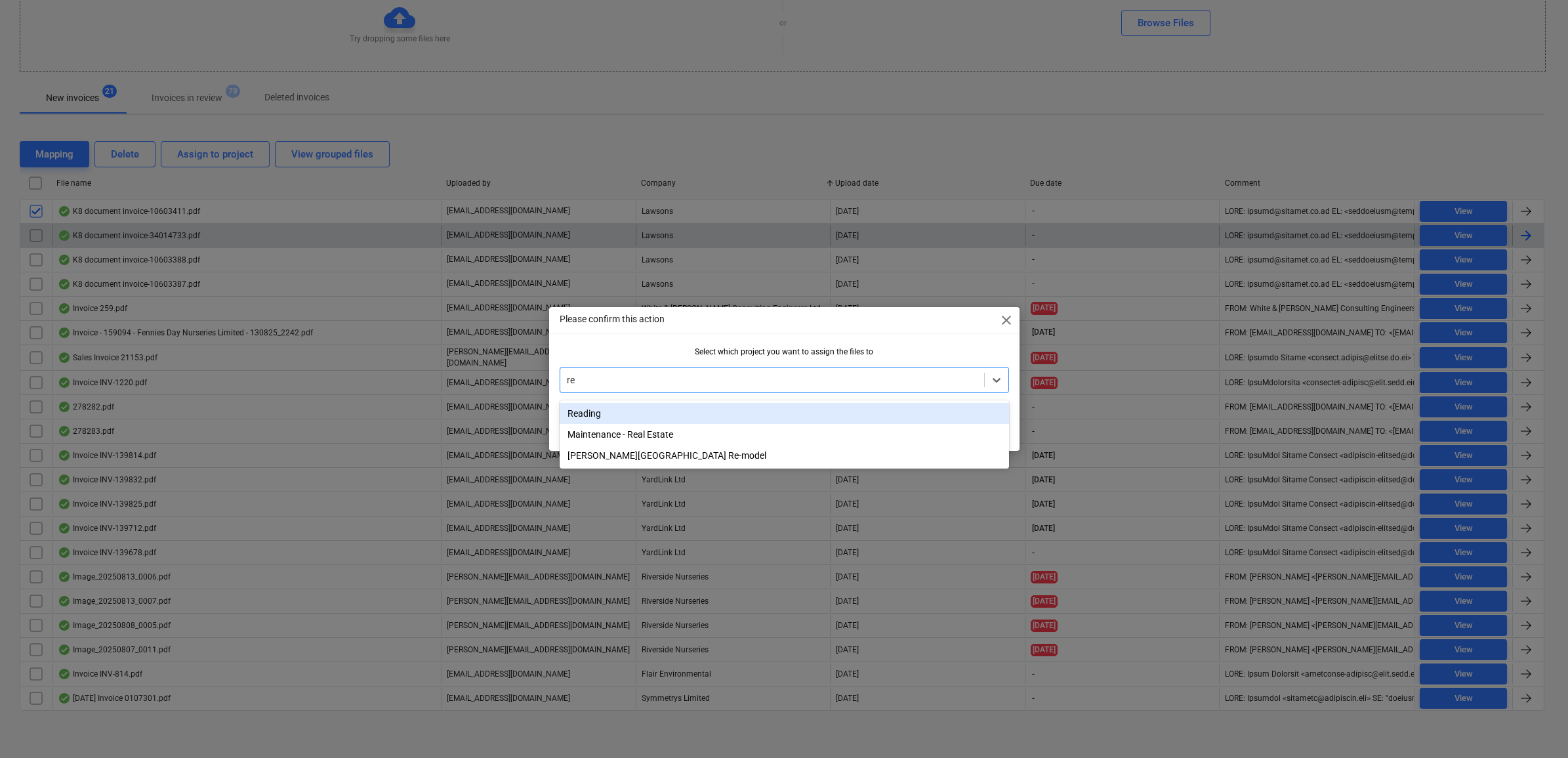
type input "rea"
click at [650, 408] on div "Reading" at bounding box center [784, 413] width 449 height 21
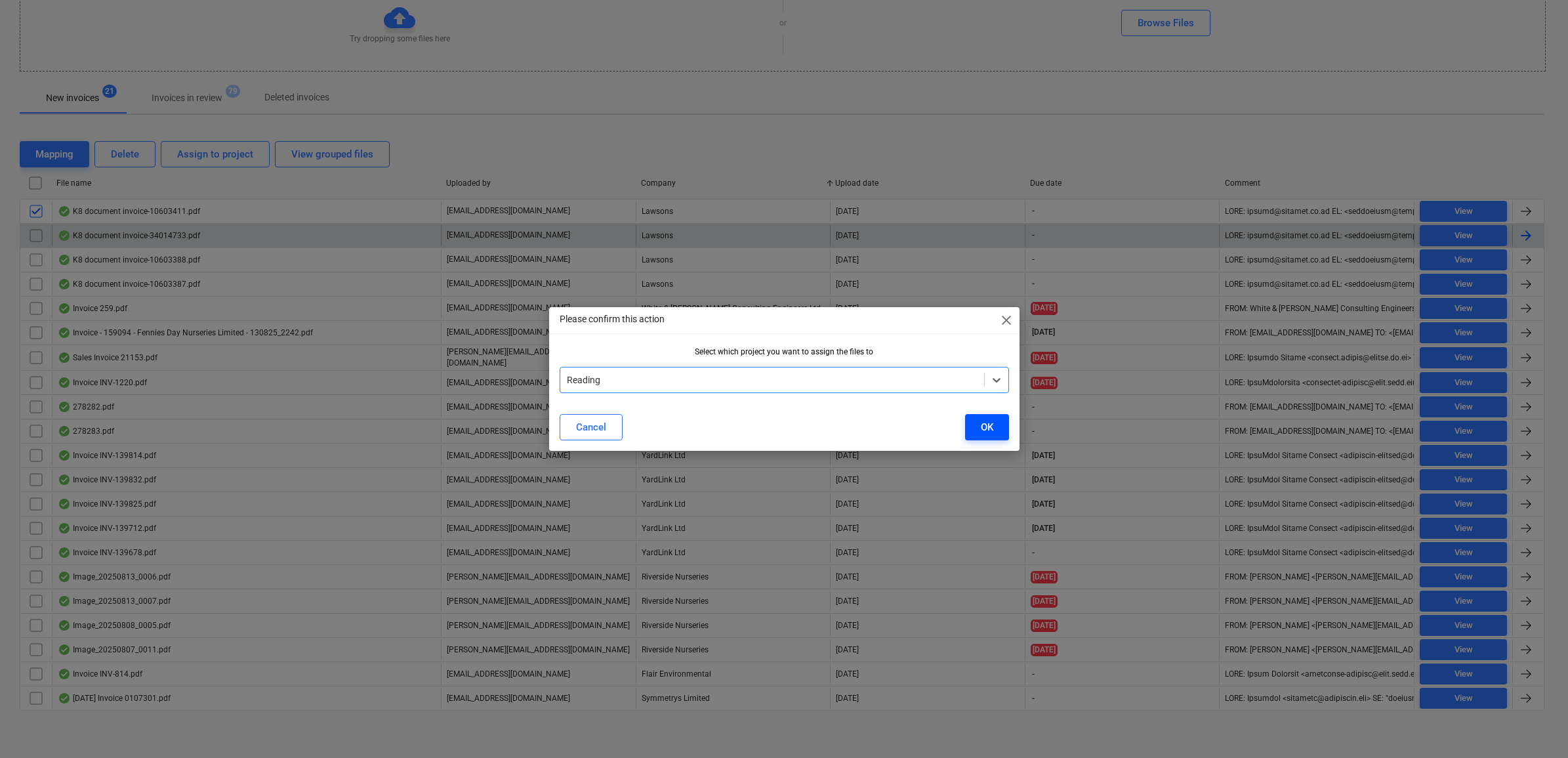
click at [985, 427] on div "OK" at bounding box center [987, 427] width 12 height 17
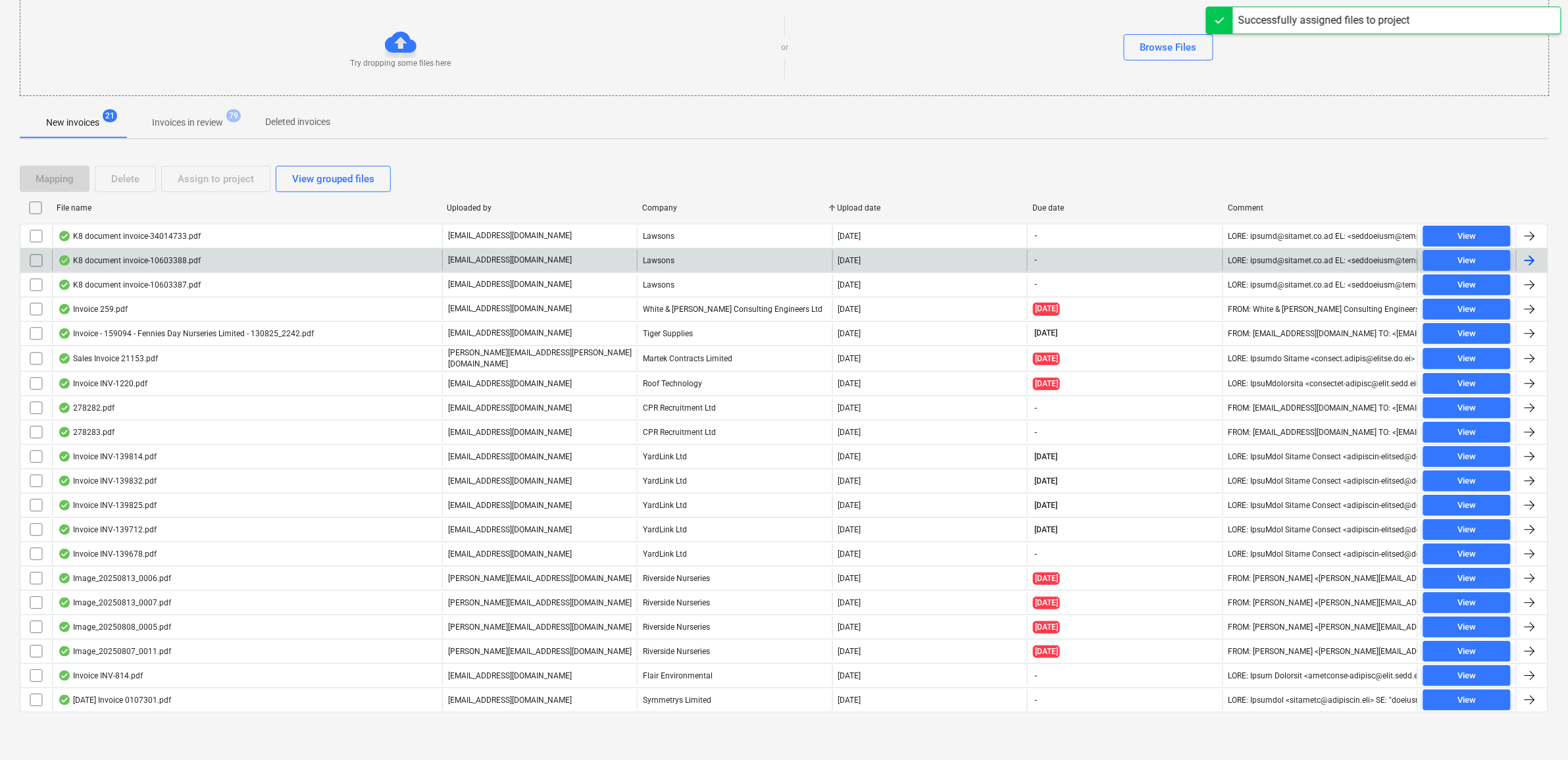
scroll to position [143, 0]
click at [1481, 211] on div at bounding box center [1467, 207] width 98 height 21
checkbox input "false"
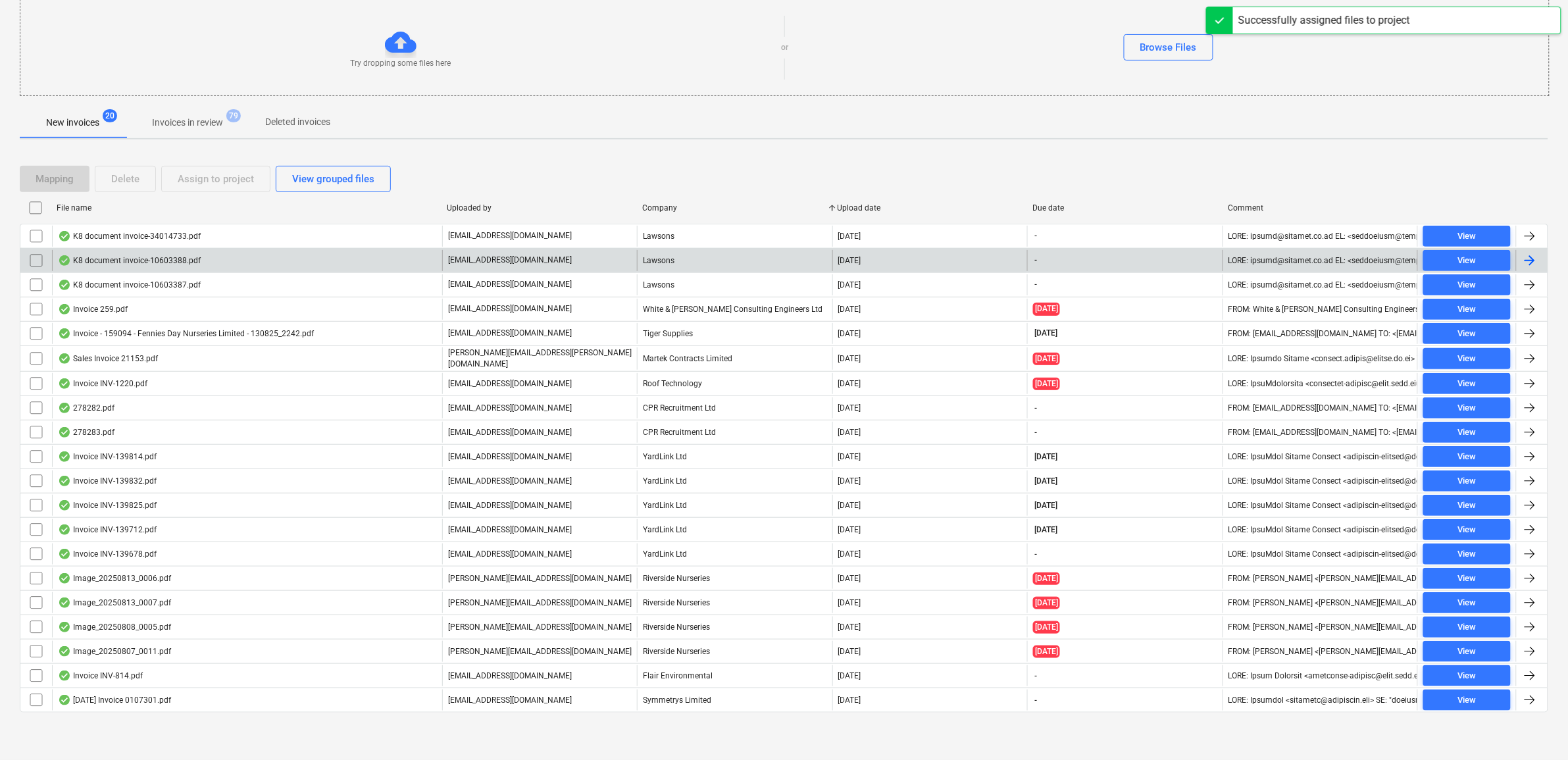
checkbox input "false"
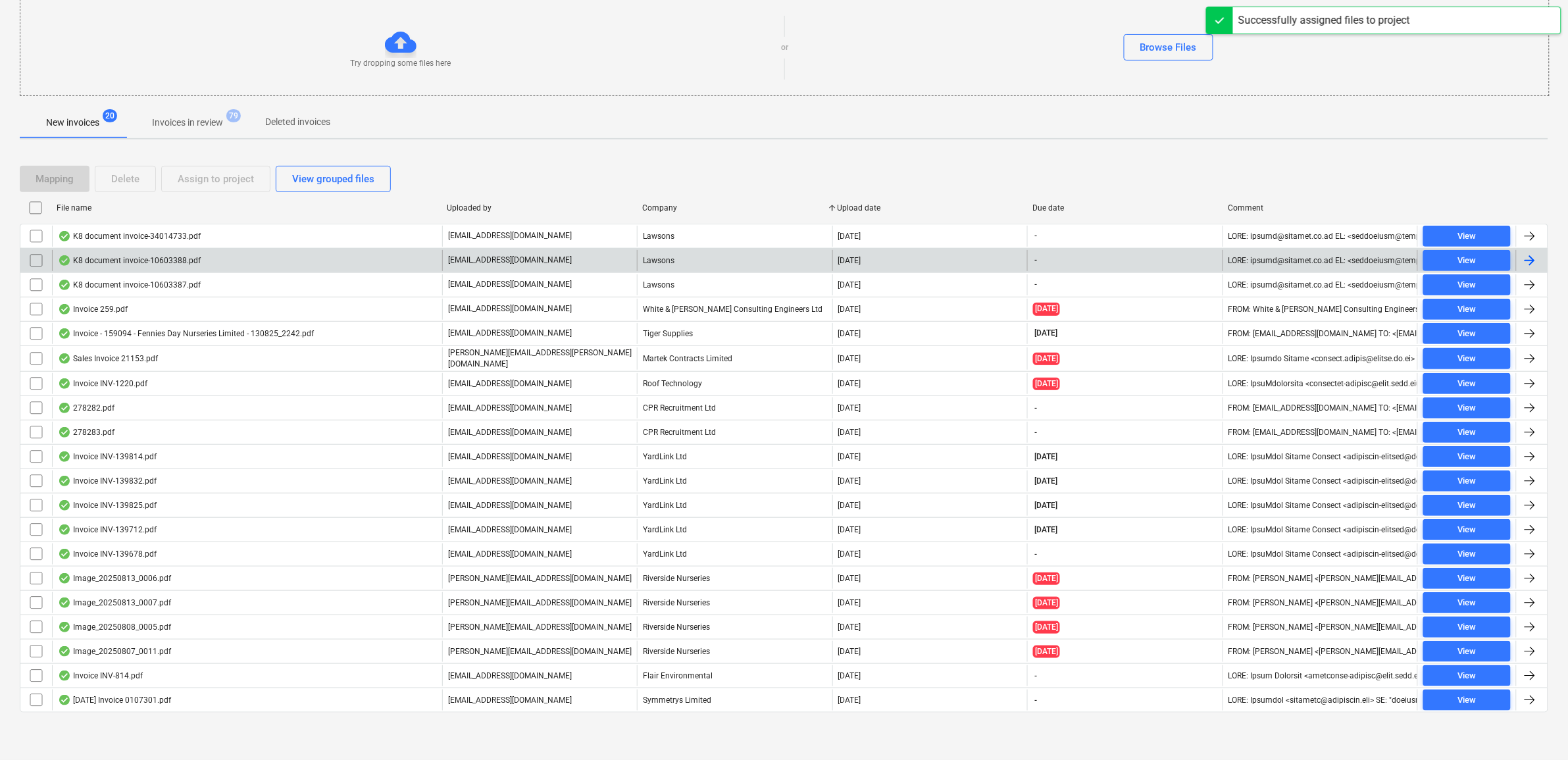
checkbox input "false"
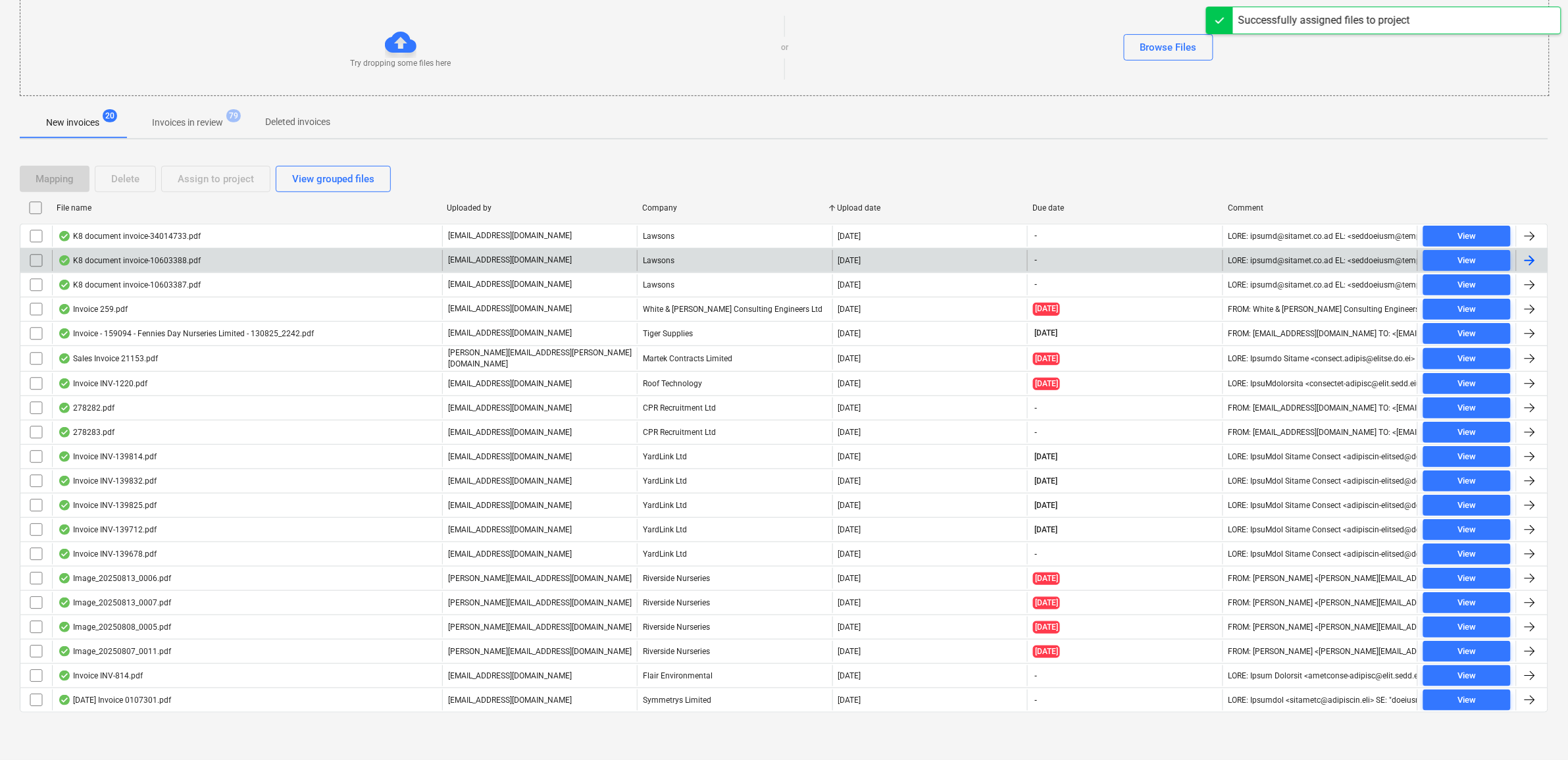
checkbox input "false"
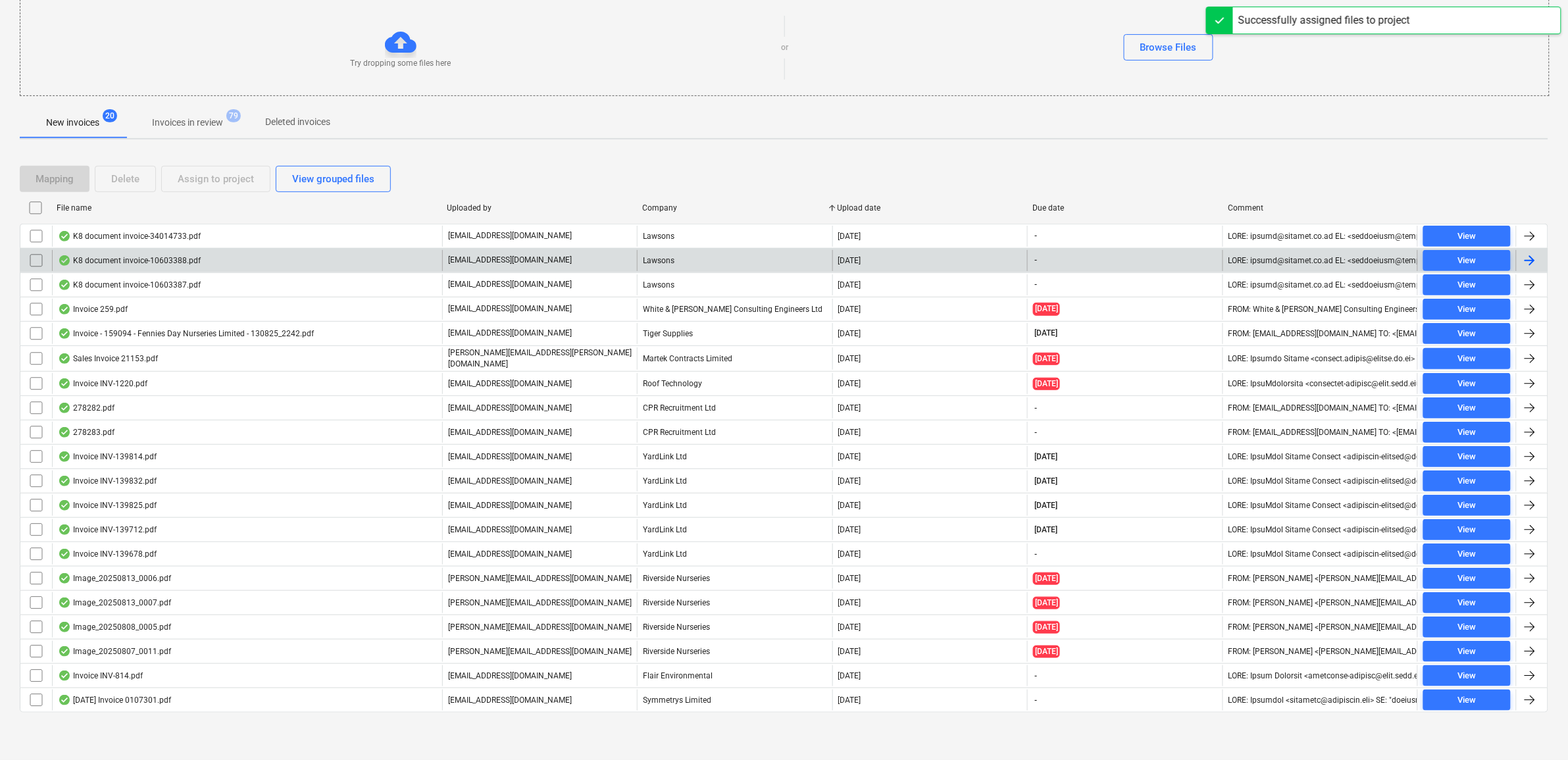
checkbox input "false"
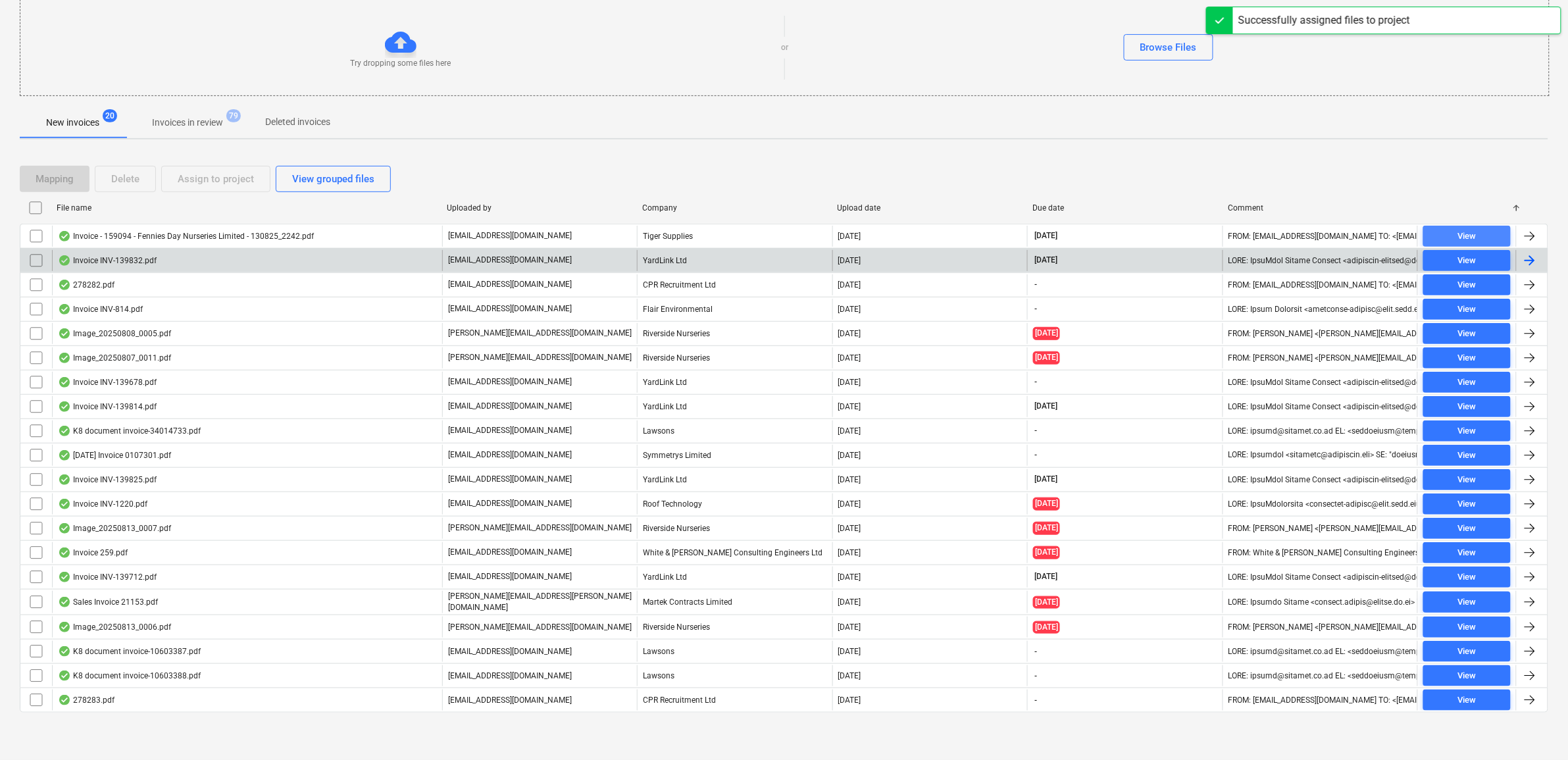
click at [1474, 231] on div "View" at bounding box center [1467, 237] width 19 height 15
click at [1478, 255] on span "View" at bounding box center [1467, 261] width 77 height 15
click at [42, 237] on input "checkbox" at bounding box center [36, 235] width 21 height 21
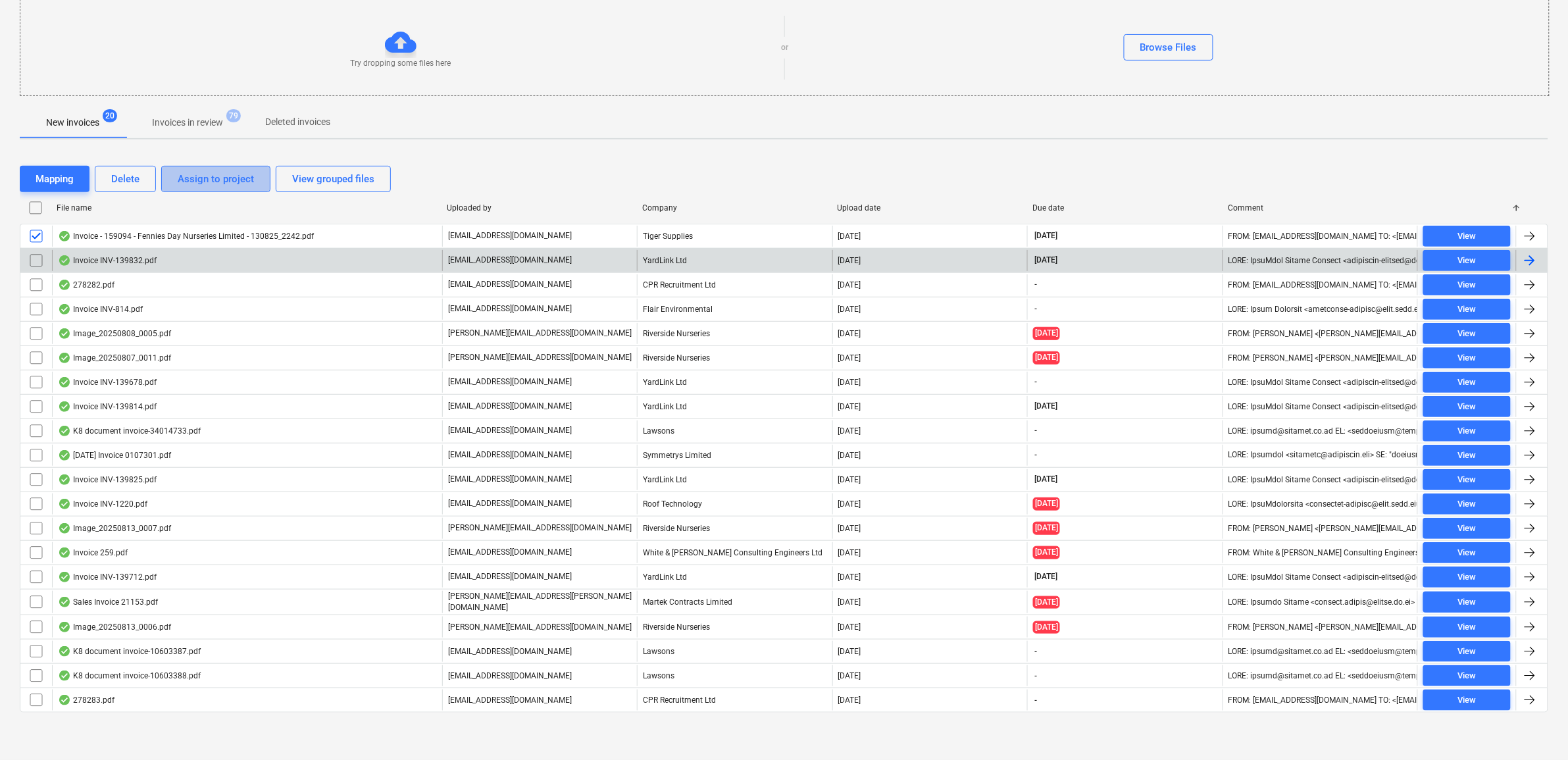
click at [183, 187] on button "Assign to project" at bounding box center [215, 179] width 109 height 26
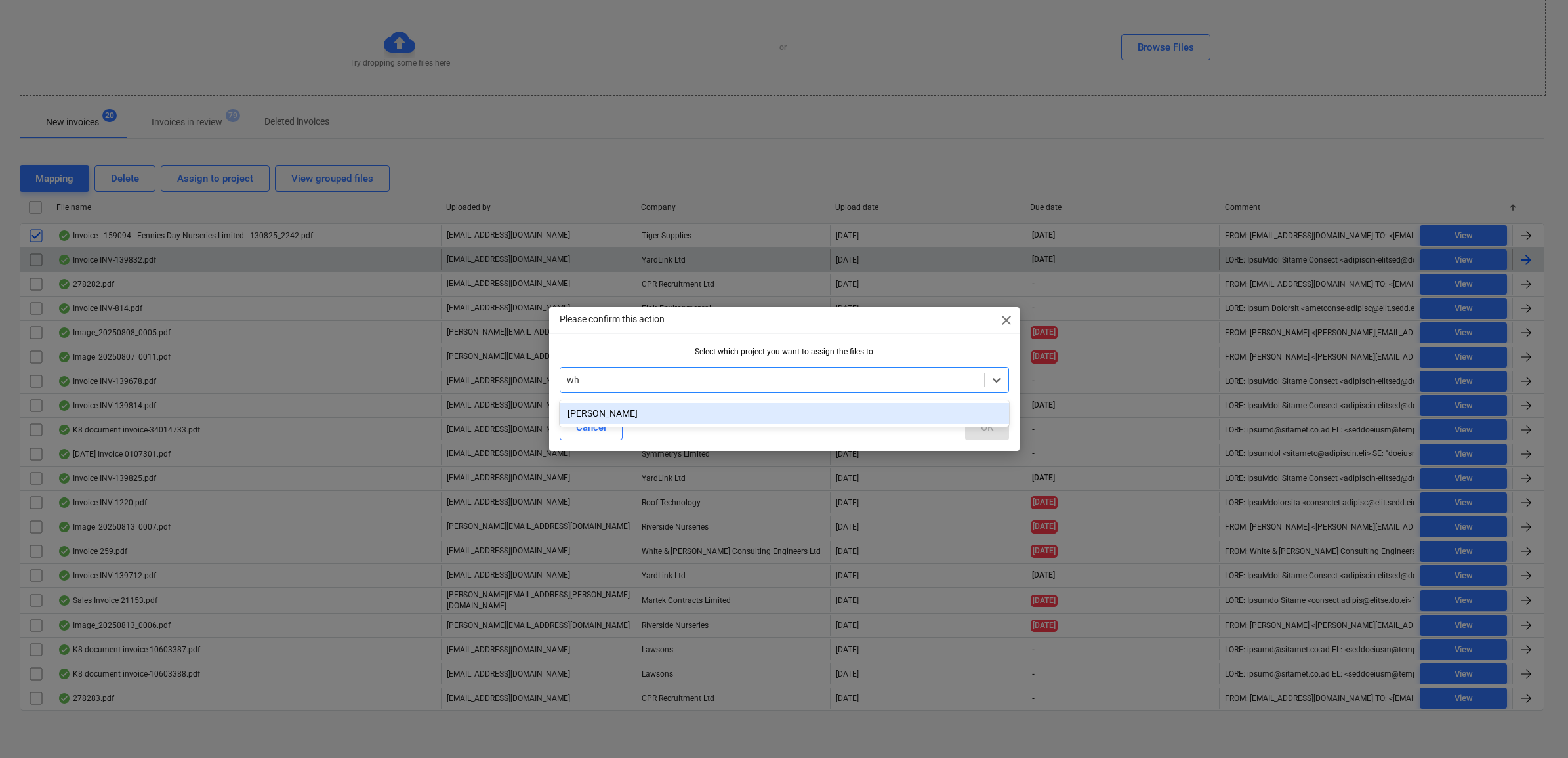
type input "whi"
click at [599, 407] on div "[PERSON_NAME]" at bounding box center [784, 413] width 449 height 21
drag, startPoint x: 1002, startPoint y: 425, endPoint x: 985, endPoint y: 421, distance: 17.5
click at [1001, 425] on button "OK" at bounding box center [987, 427] width 44 height 26
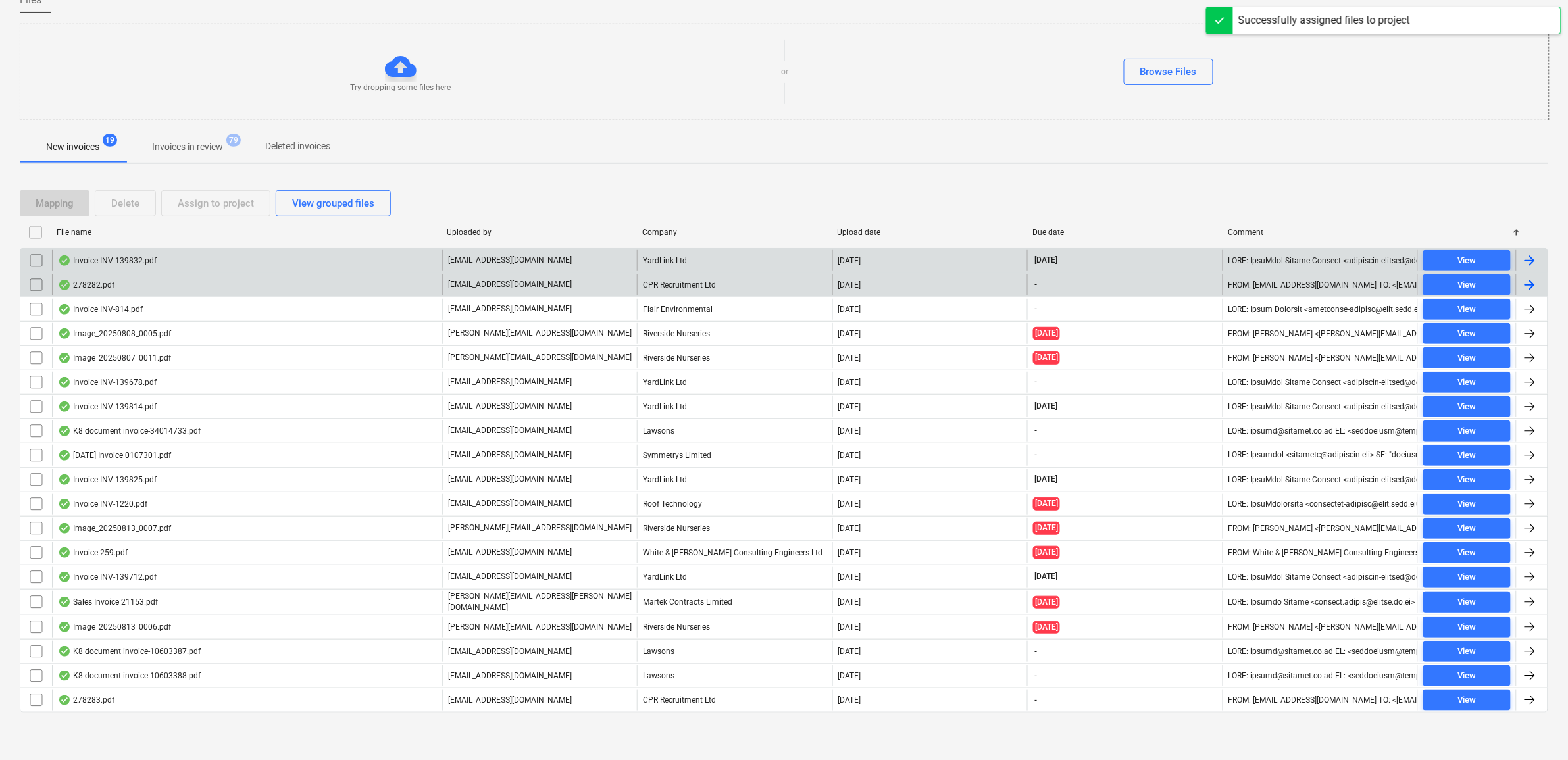
scroll to position [119, 0]
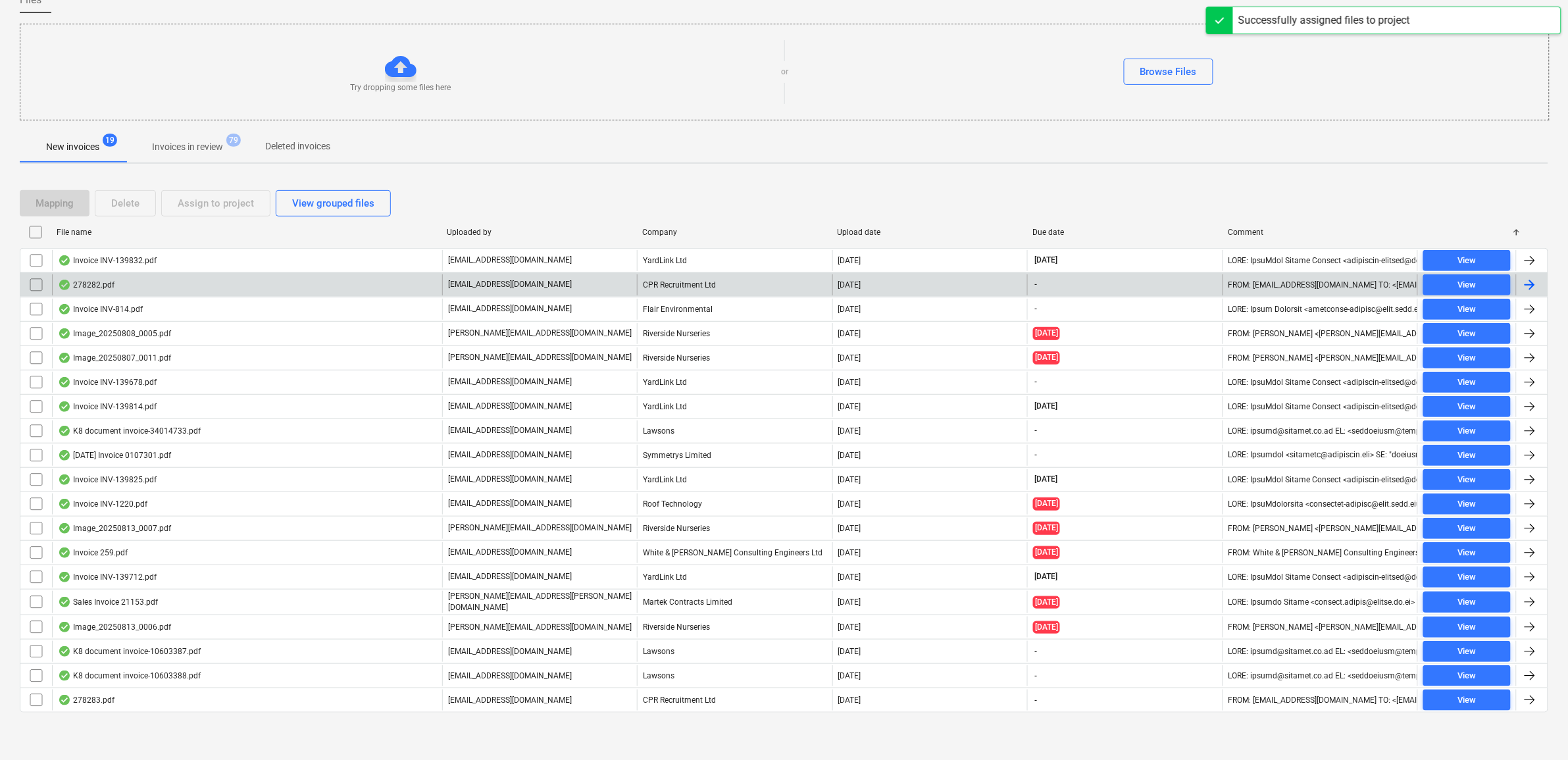
click at [32, 255] on input "checkbox" at bounding box center [36, 260] width 21 height 21
click at [185, 207] on div "Assign to project" at bounding box center [215, 204] width 77 height 17
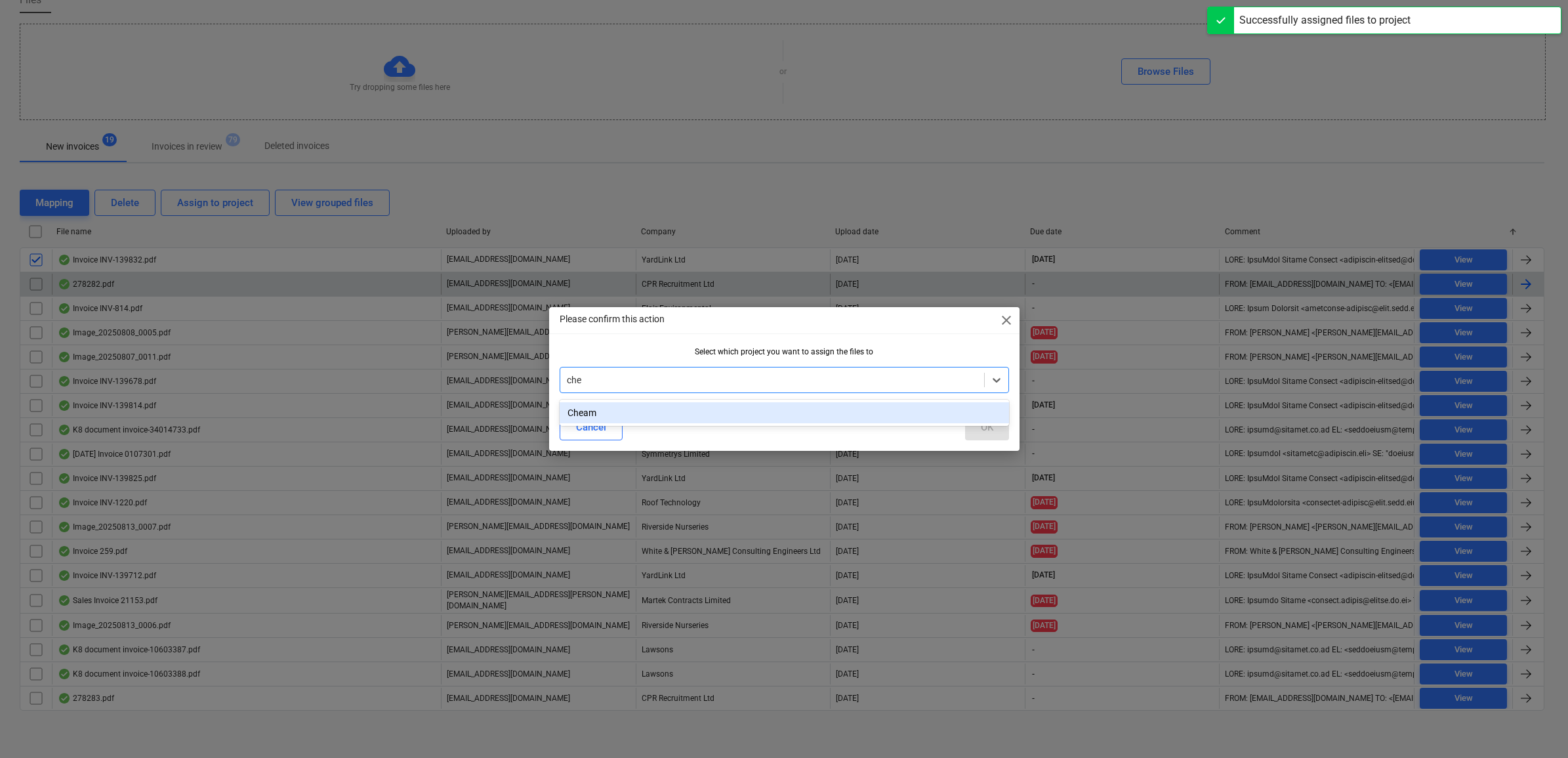
type input "chea"
click at [684, 414] on div "Cheam" at bounding box center [784, 412] width 449 height 21
click at [982, 428] on div "OK" at bounding box center [987, 427] width 12 height 17
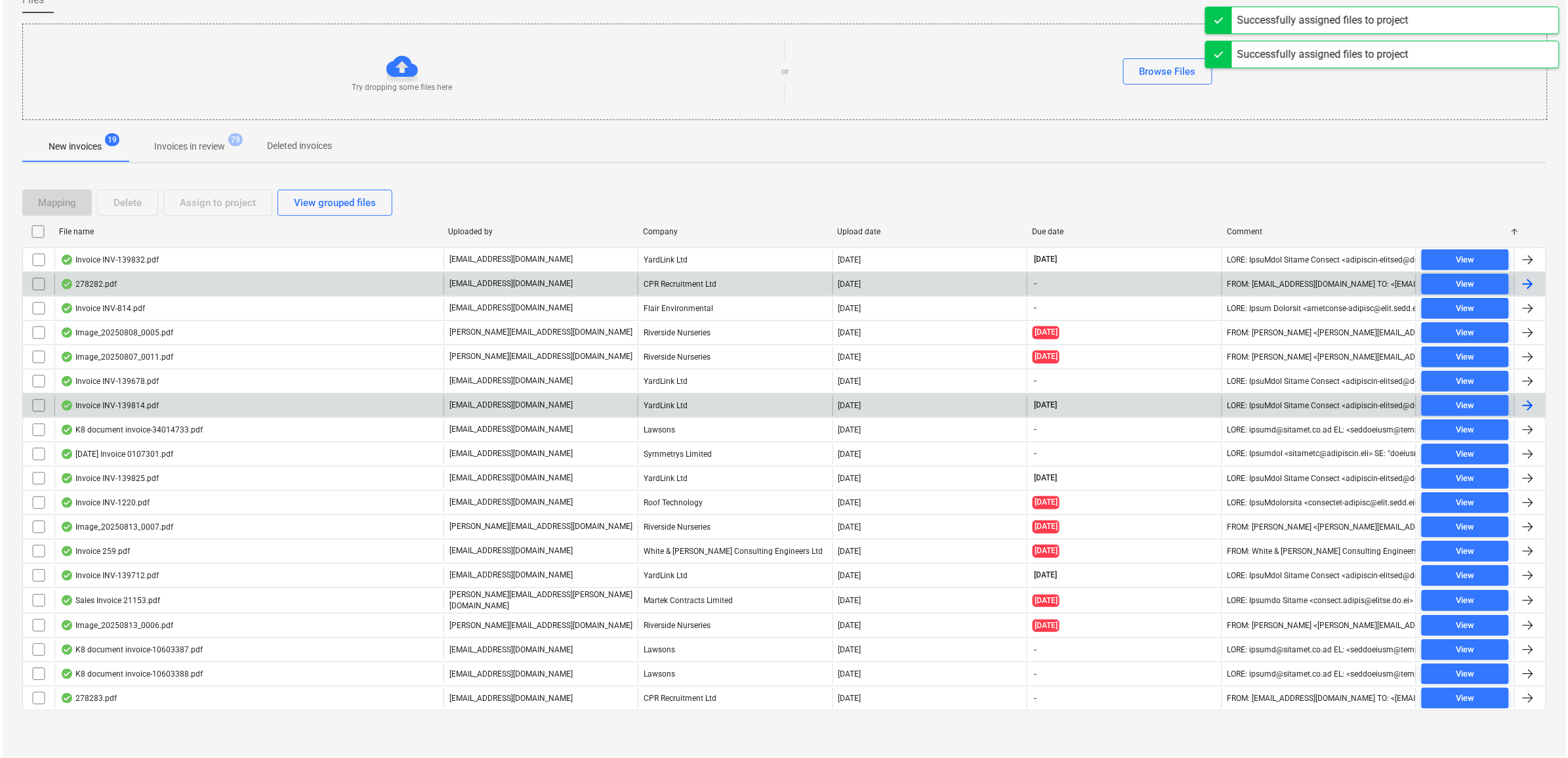
scroll to position [95, 0]
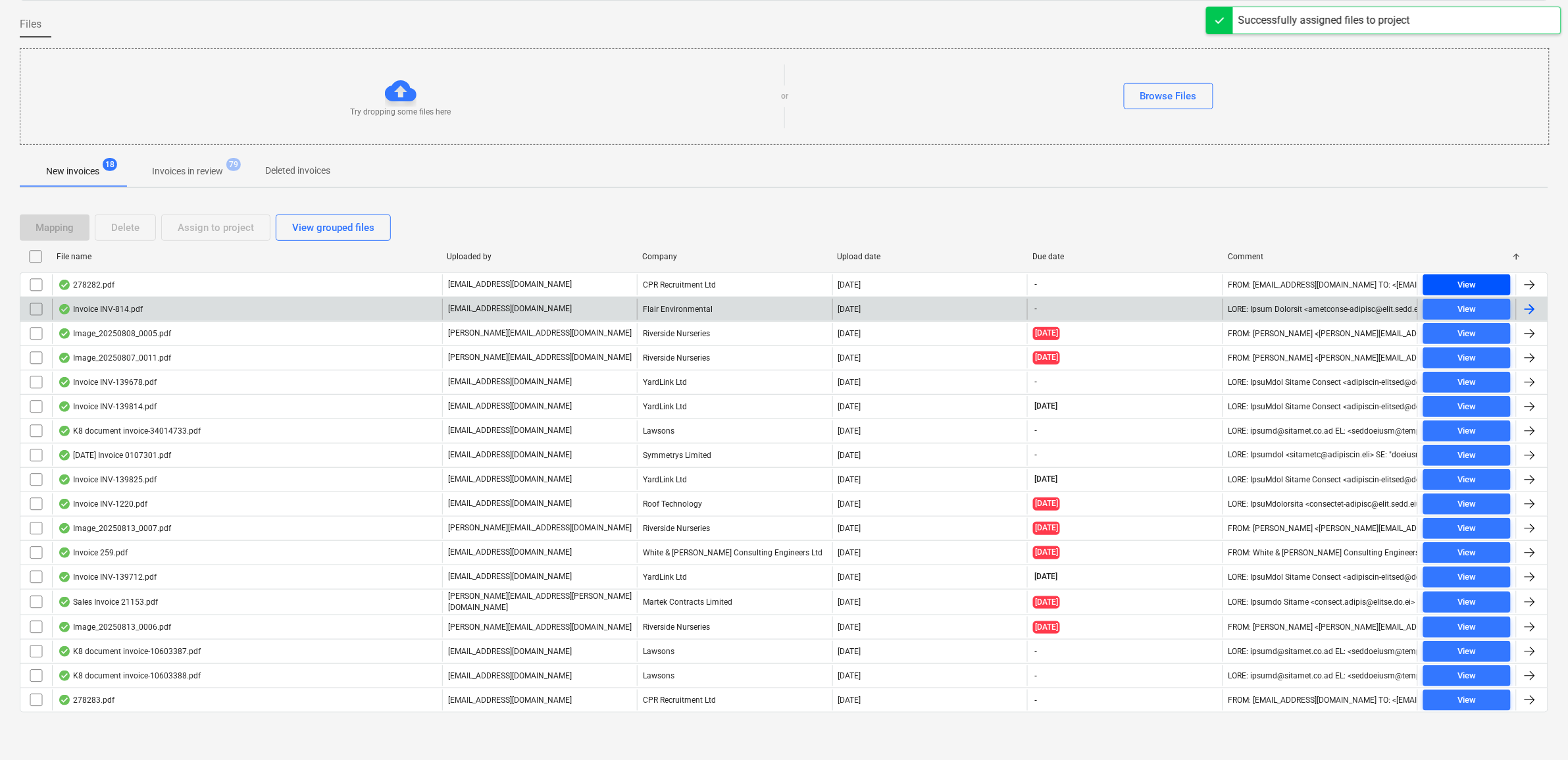
click at [1463, 280] on div "View" at bounding box center [1467, 286] width 19 height 15
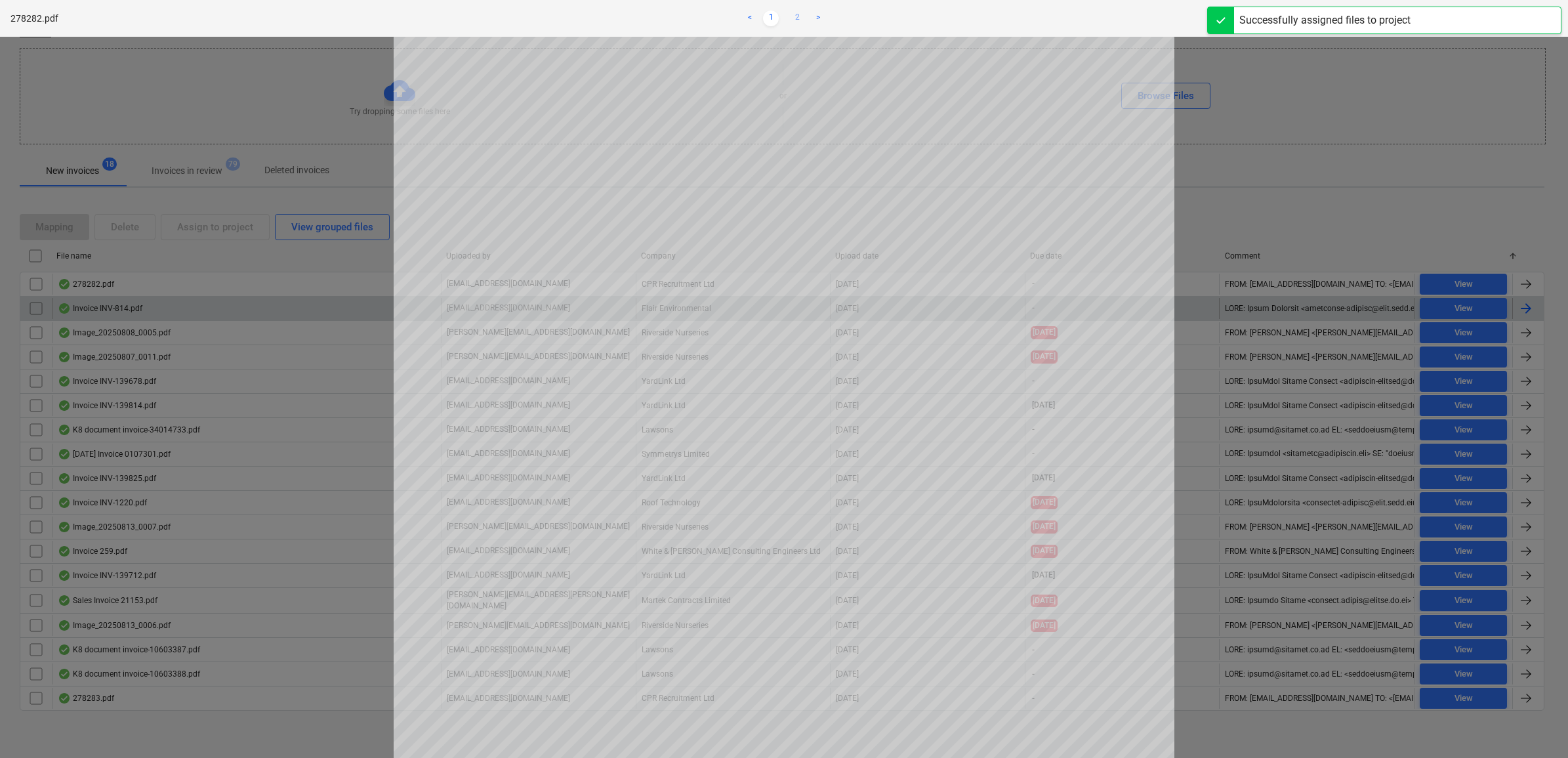
click at [795, 18] on link "2" at bounding box center [797, 19] width 15 height 15
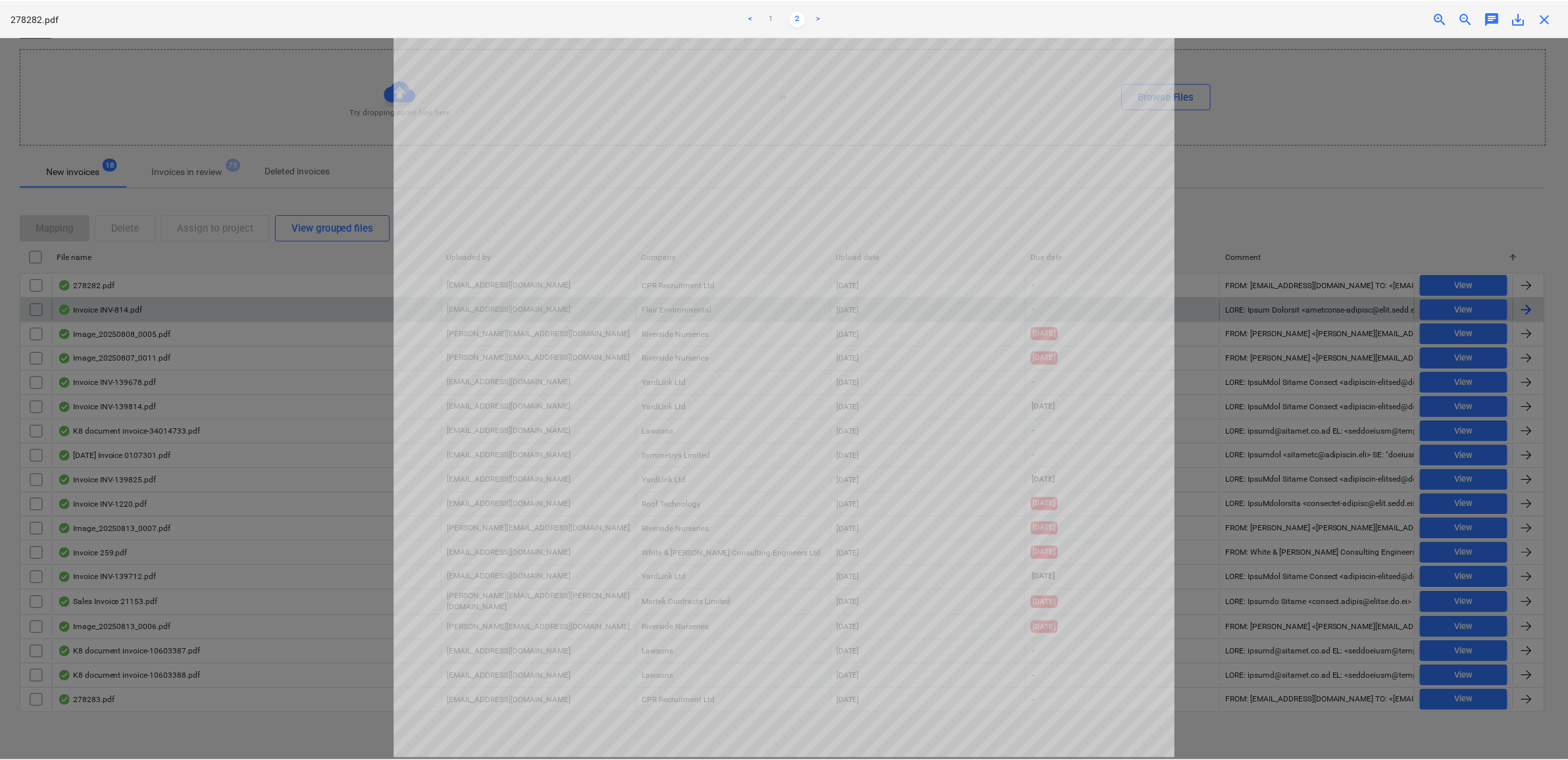
scroll to position [58, 0]
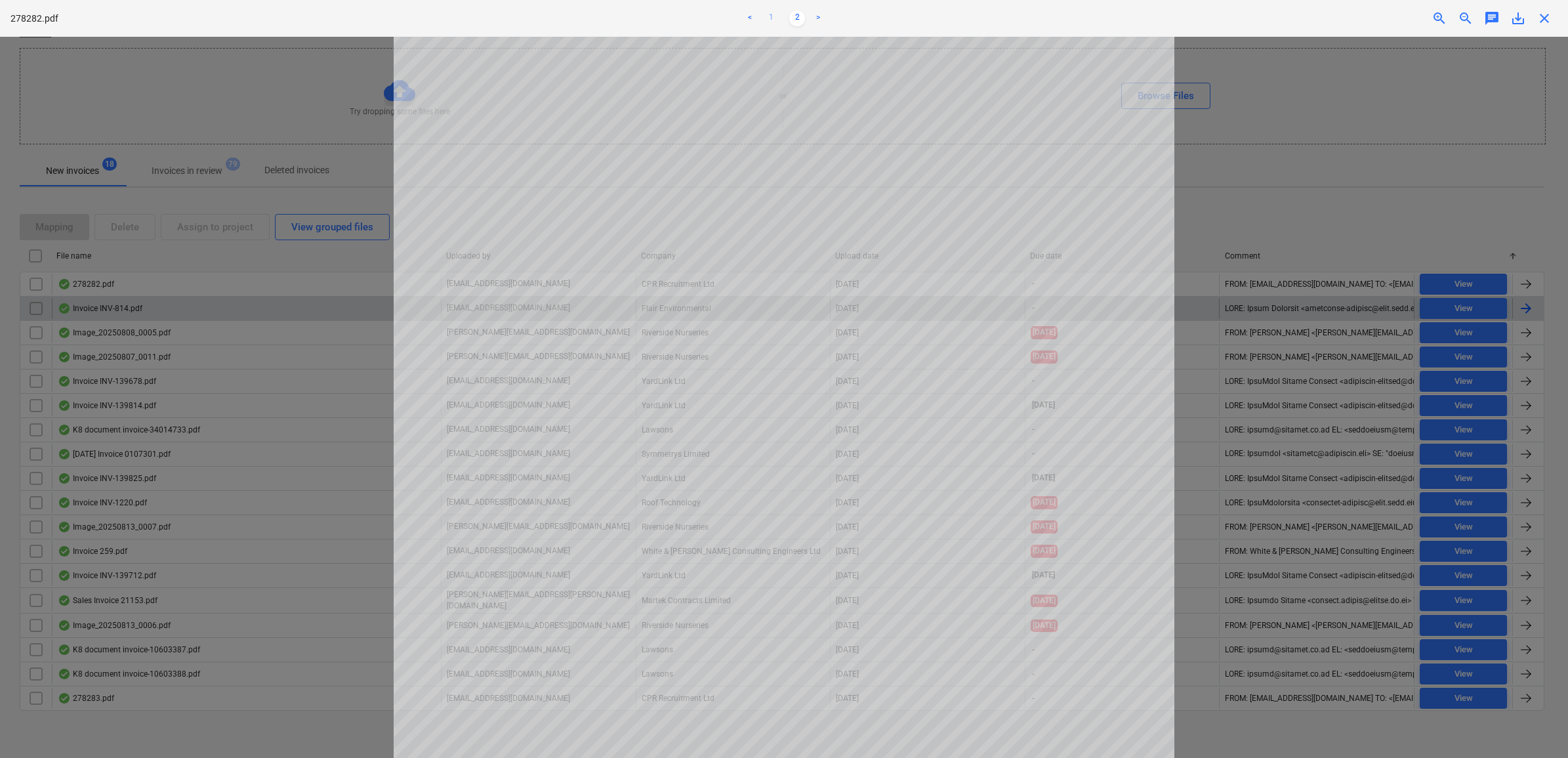
click at [770, 17] on link "1" at bounding box center [770, 19] width 15 height 15
click at [1540, 14] on div "Project fetching failed" at bounding box center [1384, 14] width 354 height 28
click at [254, 279] on div at bounding box center [784, 398] width 1568 height 721
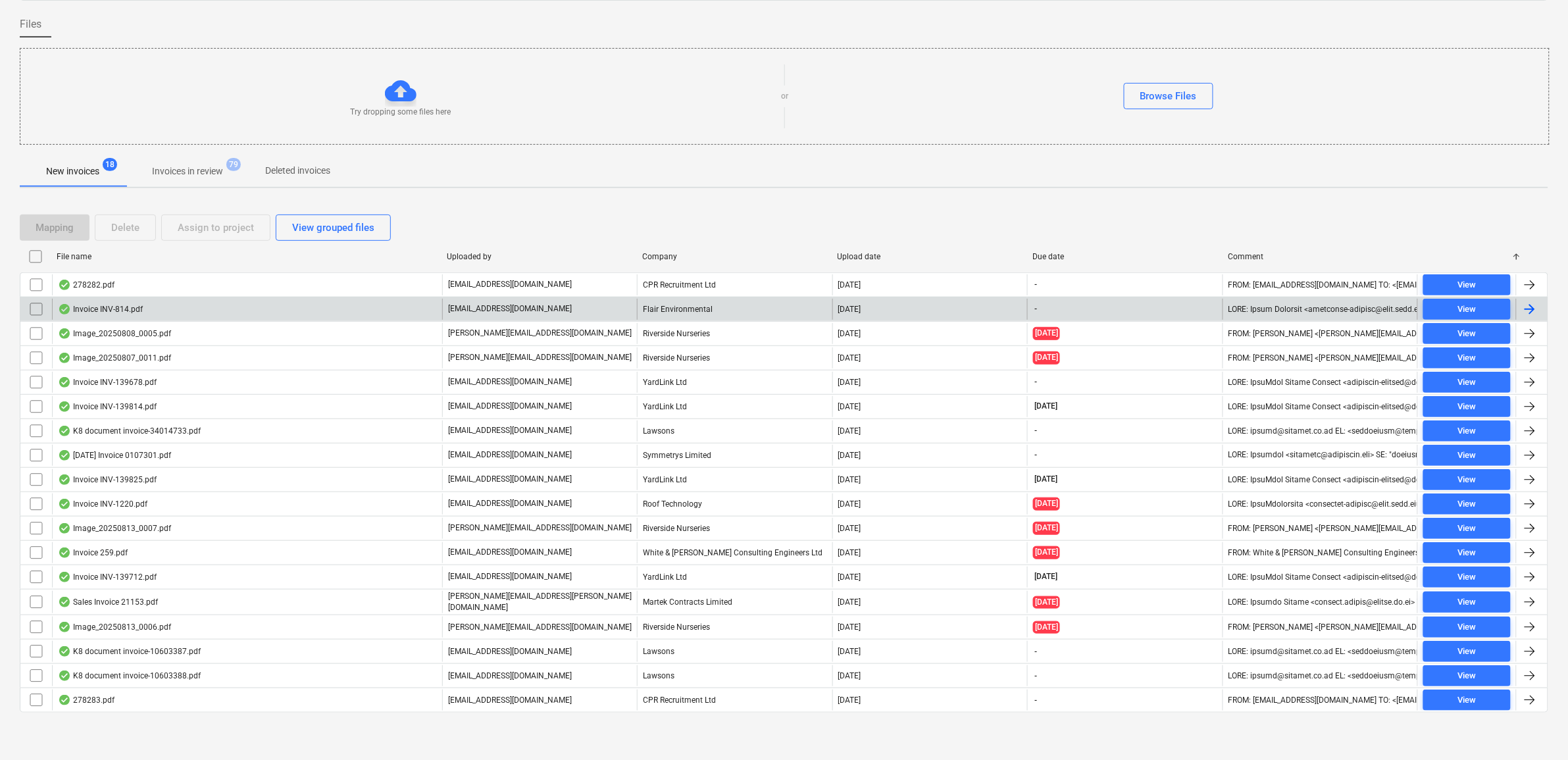
click at [23, 277] on div at bounding box center [36, 284] width 32 height 21
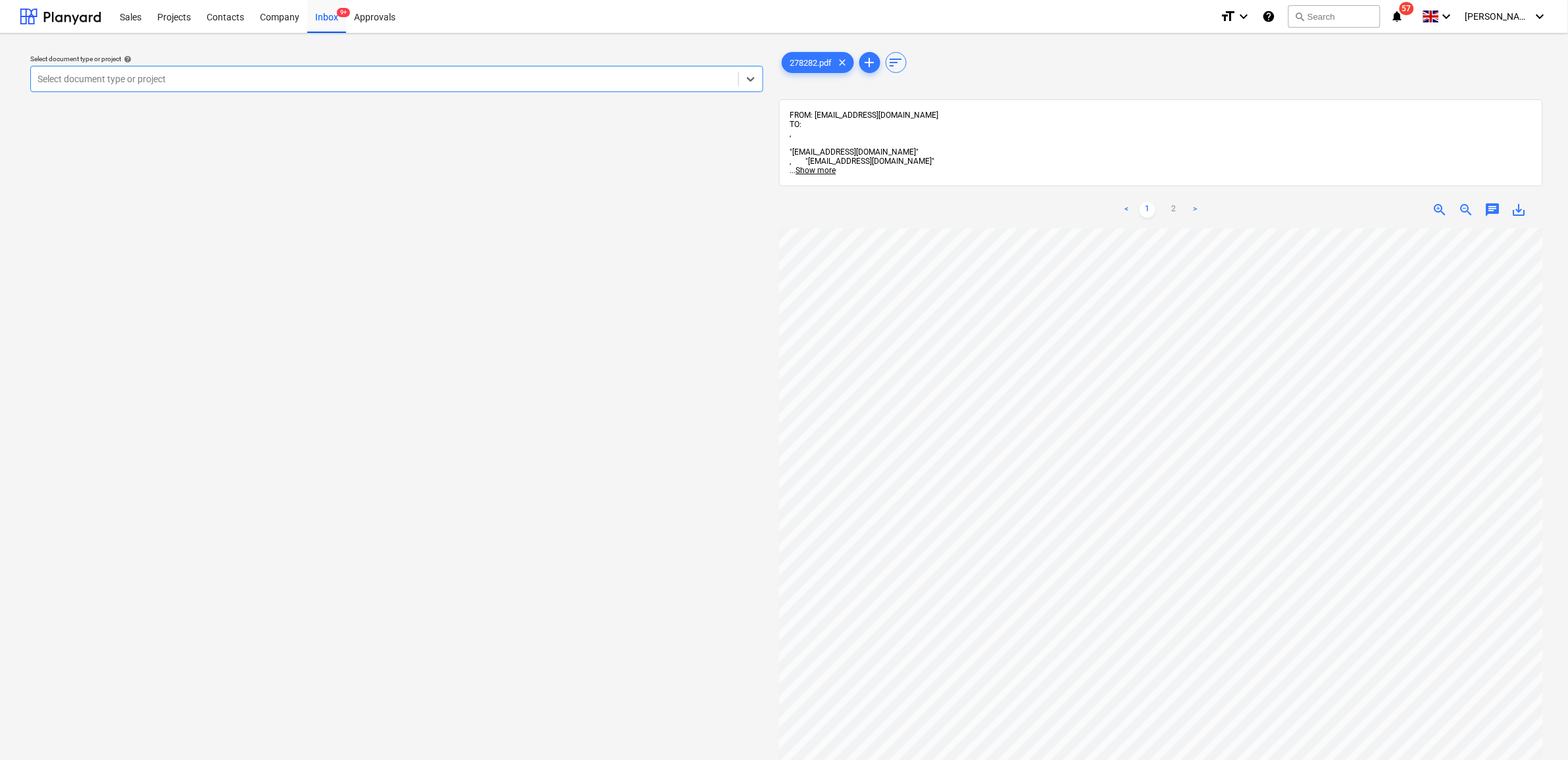
scroll to position [95, 0]
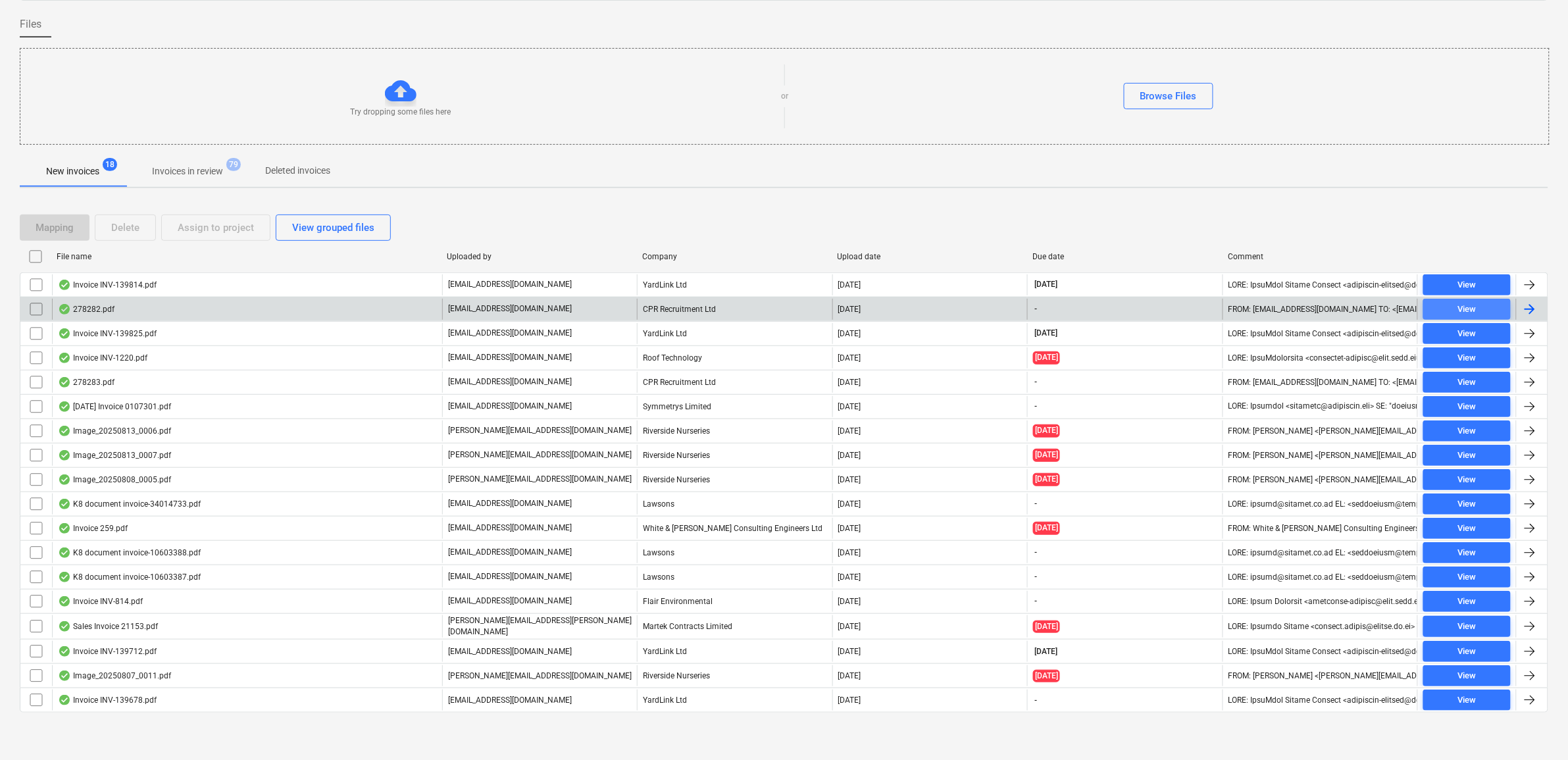
click at [1477, 306] on span "View" at bounding box center [1467, 310] width 77 height 15
click at [34, 308] on input "checkbox" at bounding box center [36, 309] width 21 height 21
click at [208, 229] on div "Assign to project" at bounding box center [215, 228] width 77 height 17
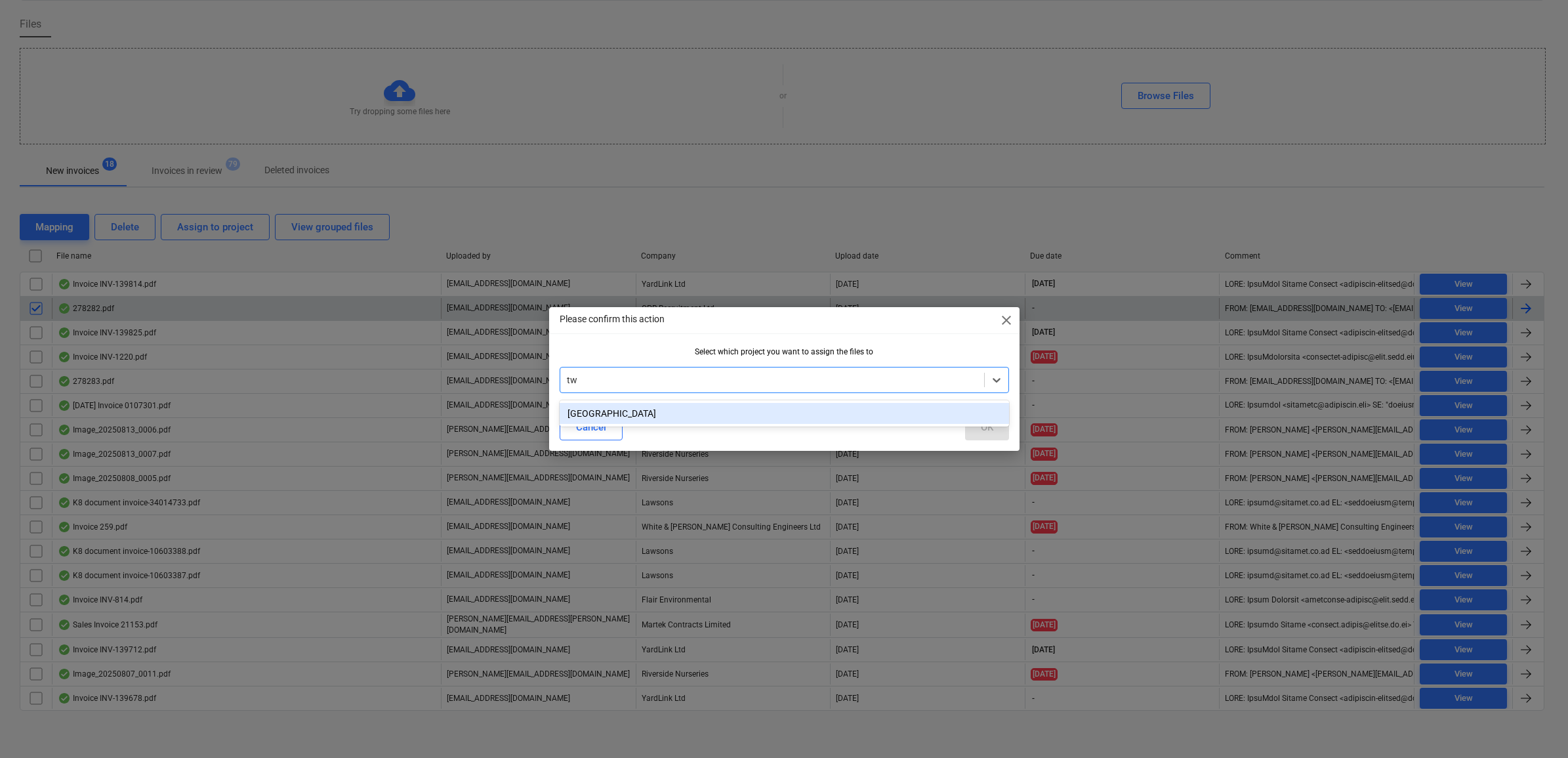
click at [658, 400] on div "[GEOGRAPHIC_DATA]" at bounding box center [784, 413] width 449 height 26
type input "t"
type input "whit"
drag, startPoint x: 704, startPoint y: 408, endPoint x: 710, endPoint y: 407, distance: 6.1
click at [706, 408] on div "[PERSON_NAME]" at bounding box center [784, 413] width 449 height 21
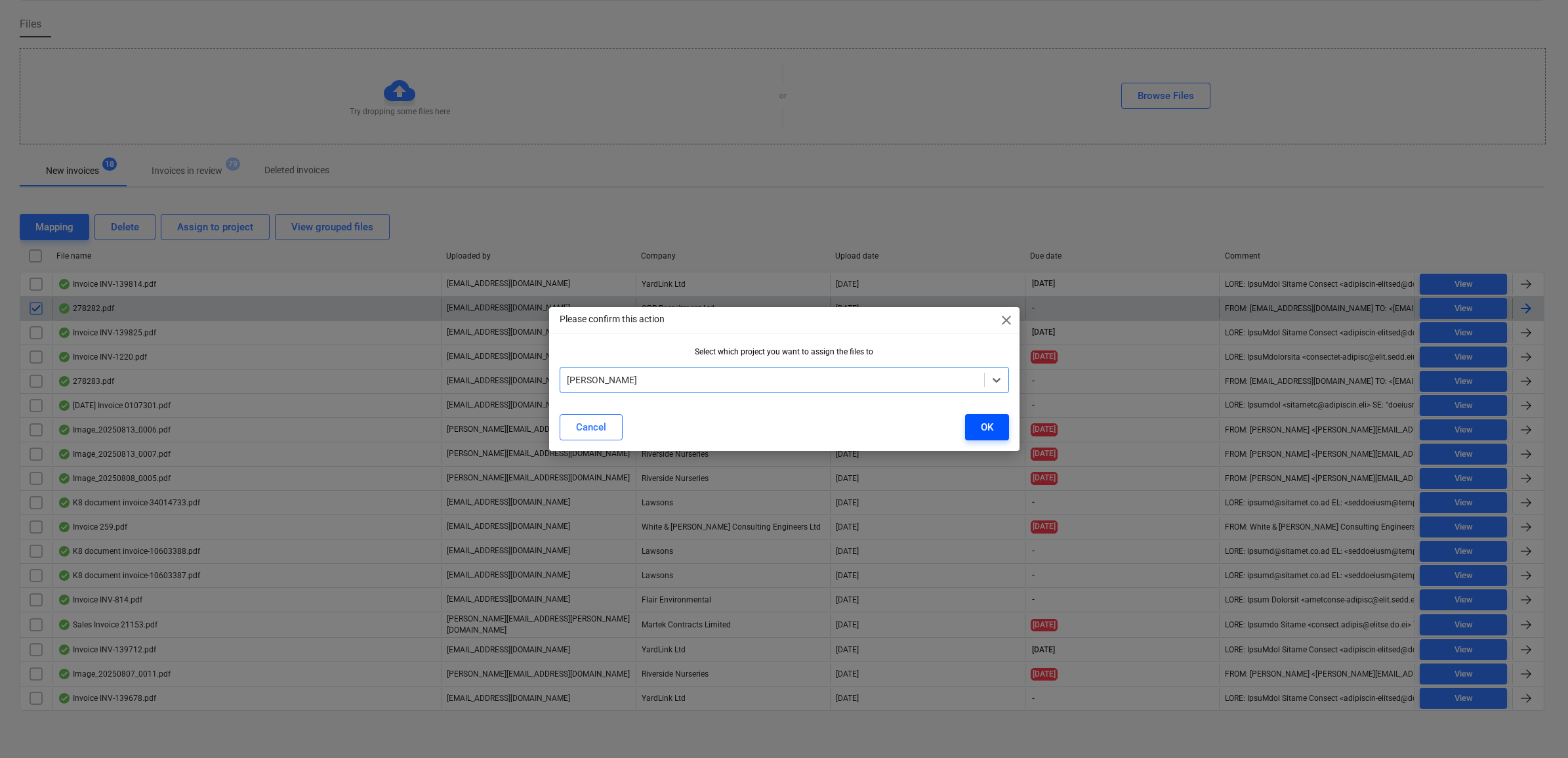
click at [981, 421] on div "OK" at bounding box center [987, 427] width 12 height 17
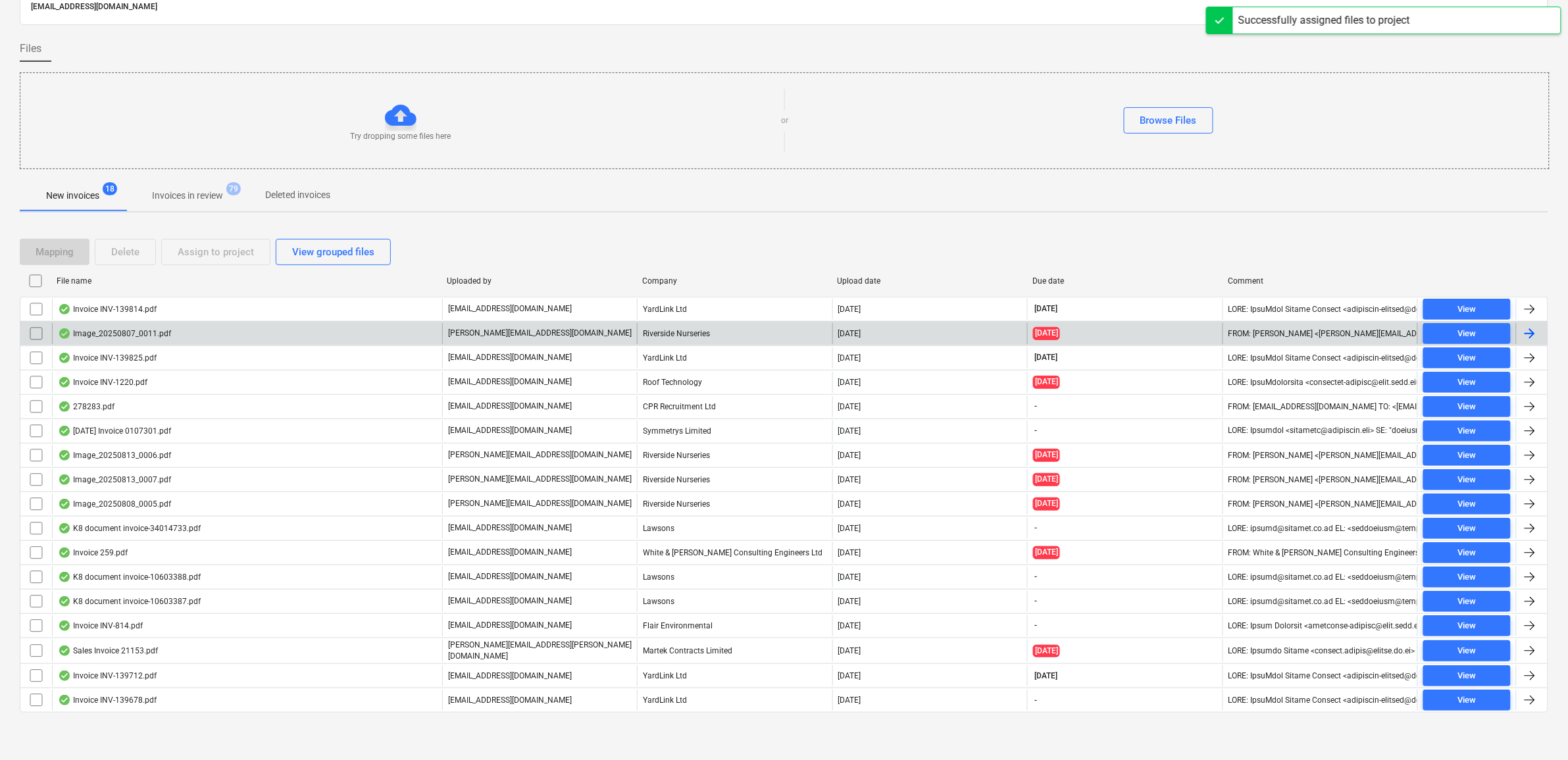
scroll to position [70, 0]
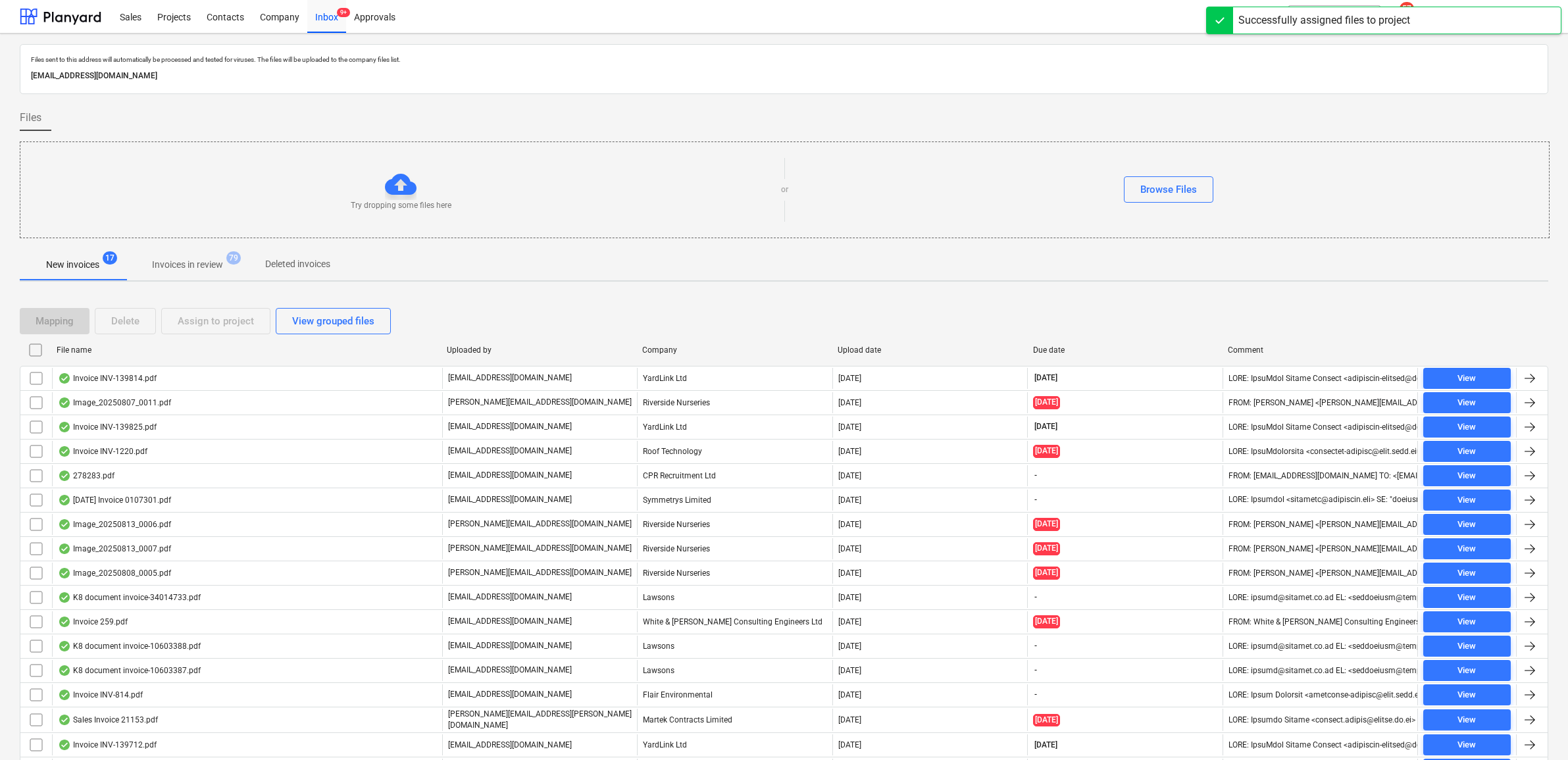
scroll to position [70, 0]
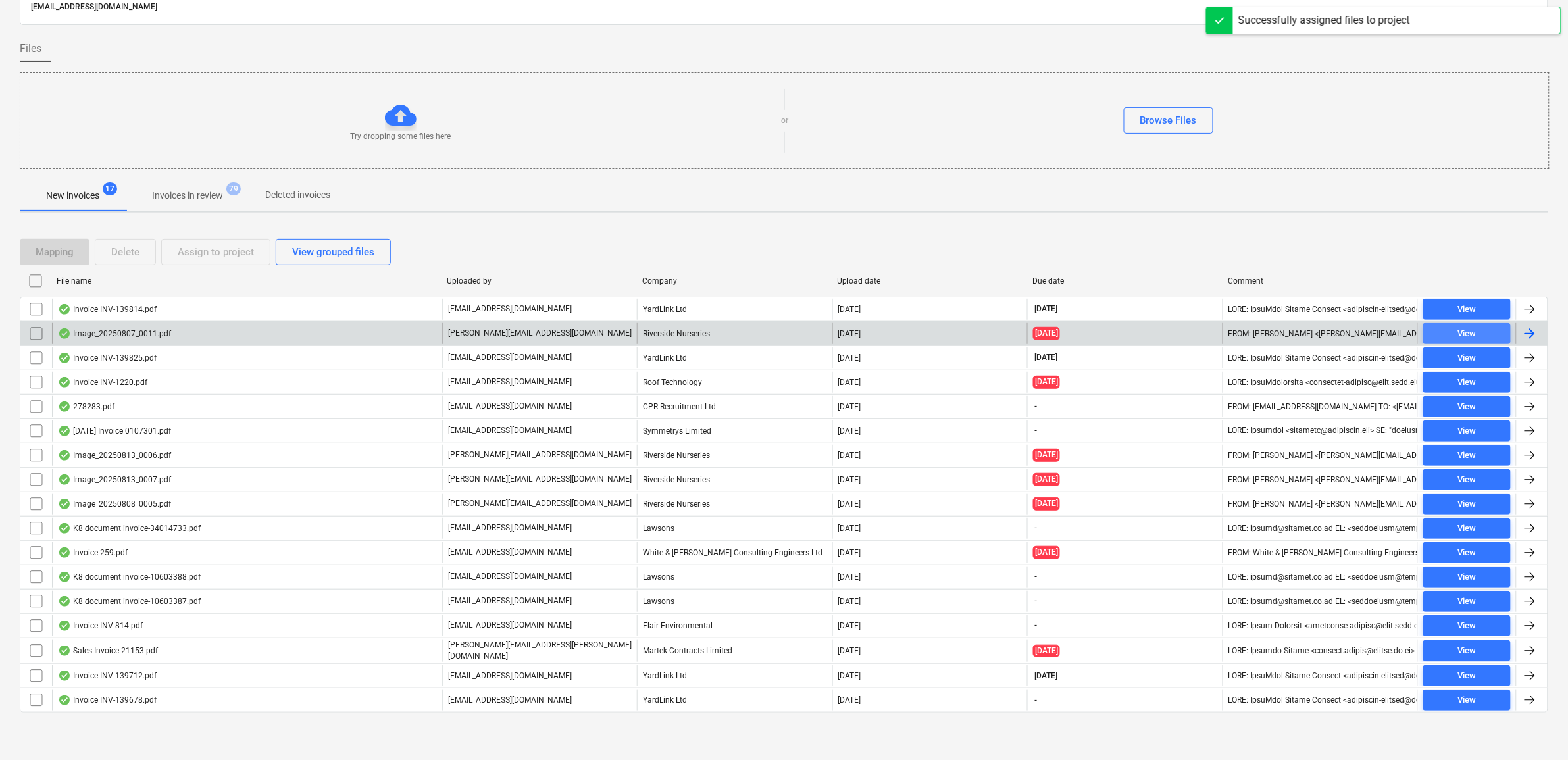
click at [1449, 332] on span "View" at bounding box center [1467, 334] width 77 height 15
click at [40, 333] on input "checkbox" at bounding box center [36, 333] width 21 height 21
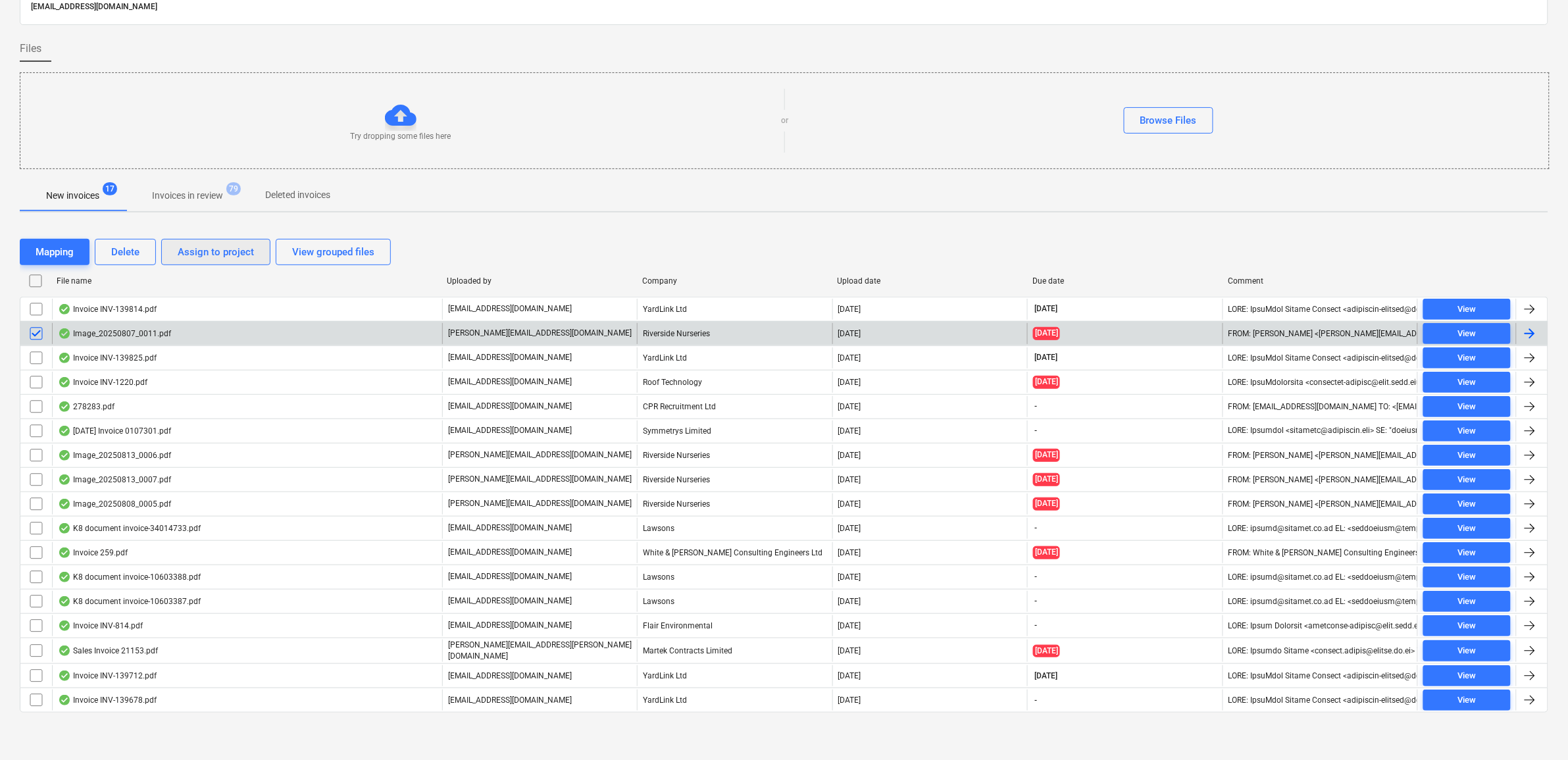
click at [170, 251] on button "Assign to project" at bounding box center [215, 252] width 109 height 26
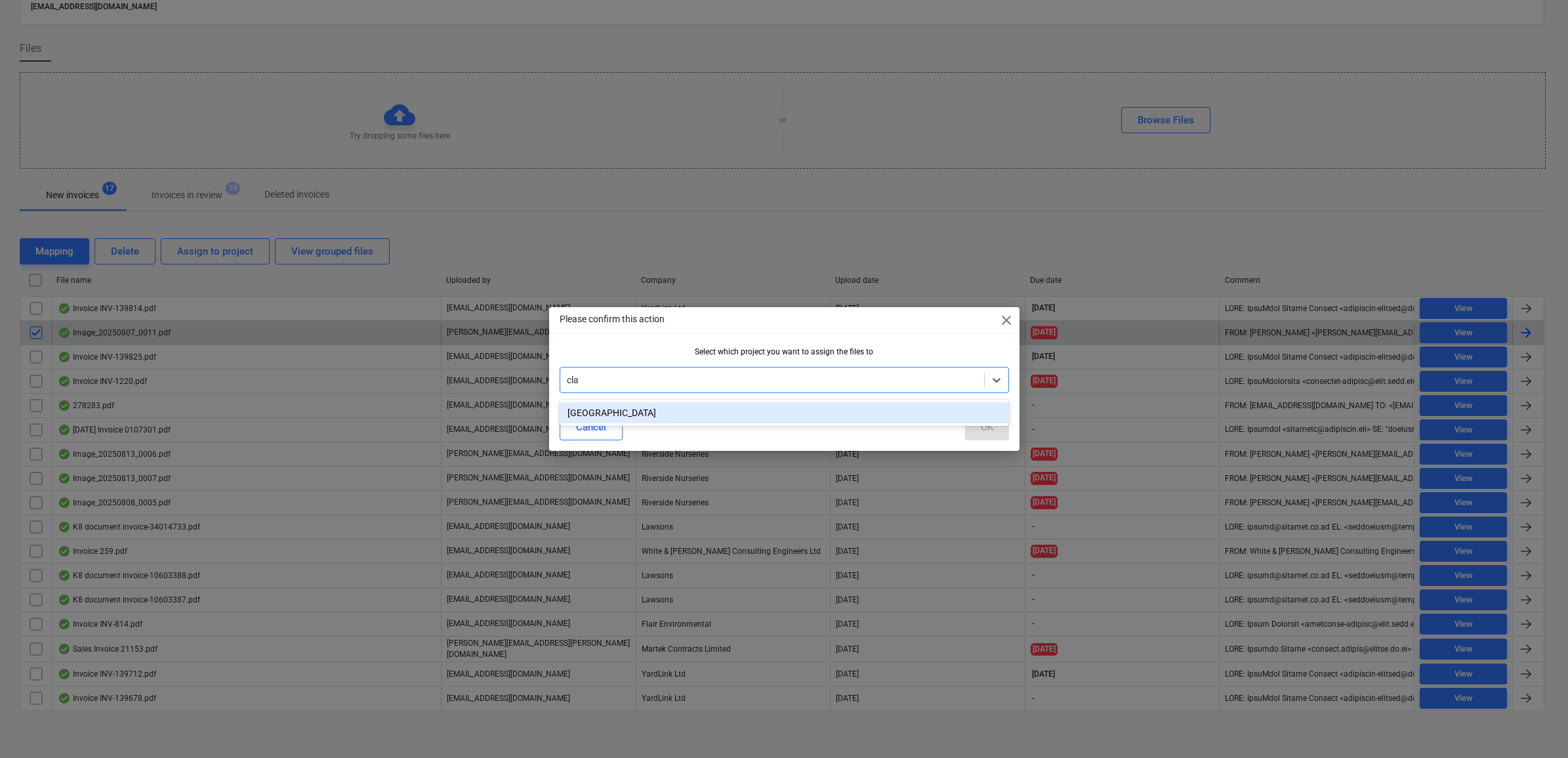
type input "clap"
click at [873, 412] on div "[GEOGRAPHIC_DATA]" at bounding box center [784, 412] width 449 height 21
click at [983, 435] on div "OK" at bounding box center [987, 427] width 12 height 17
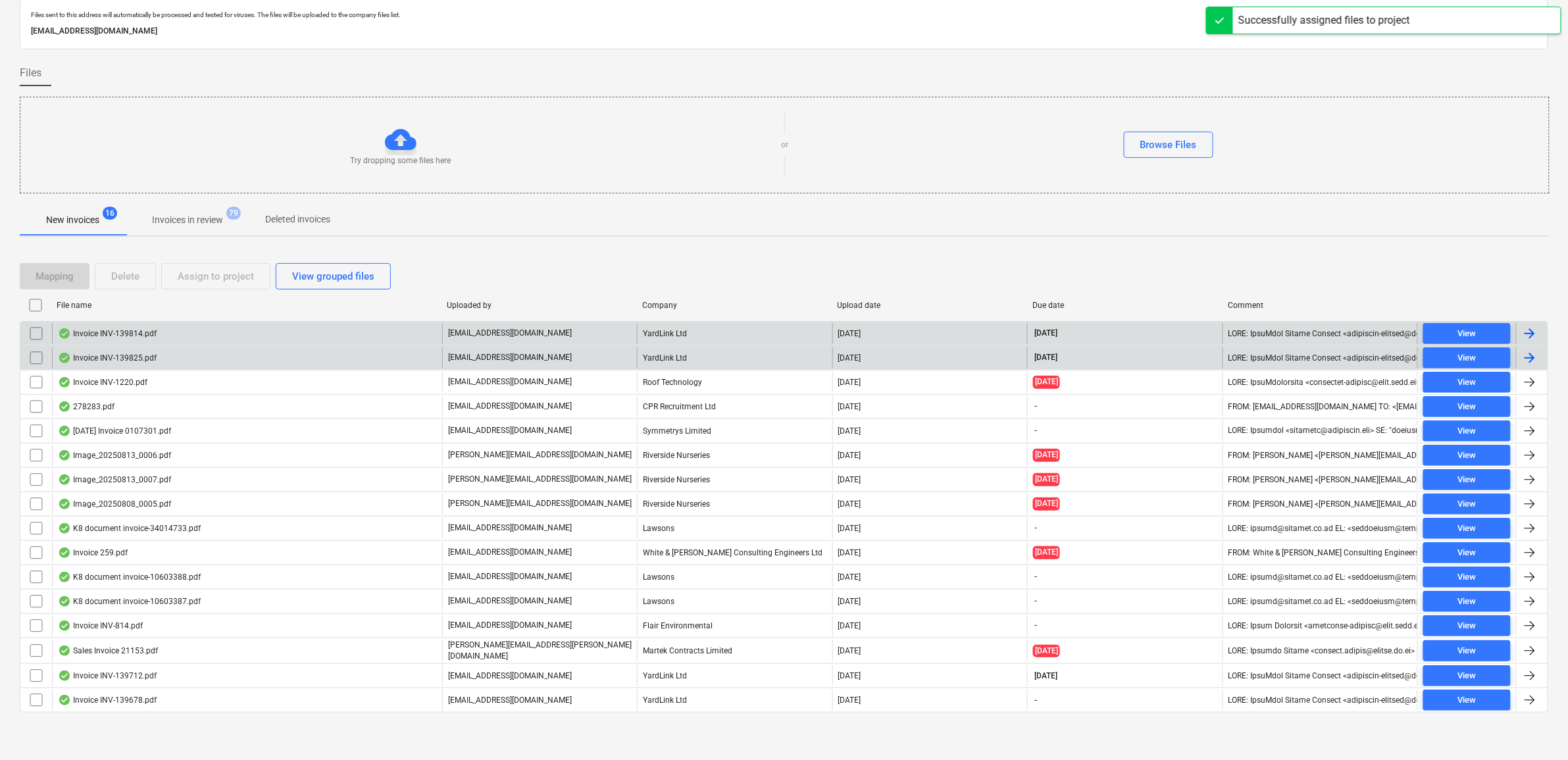
scroll to position [46, 0]
click at [1478, 332] on span "View" at bounding box center [1467, 334] width 77 height 15
click at [1453, 353] on span "View" at bounding box center [1467, 358] width 77 height 15
click at [37, 327] on input "checkbox" at bounding box center [36, 333] width 21 height 21
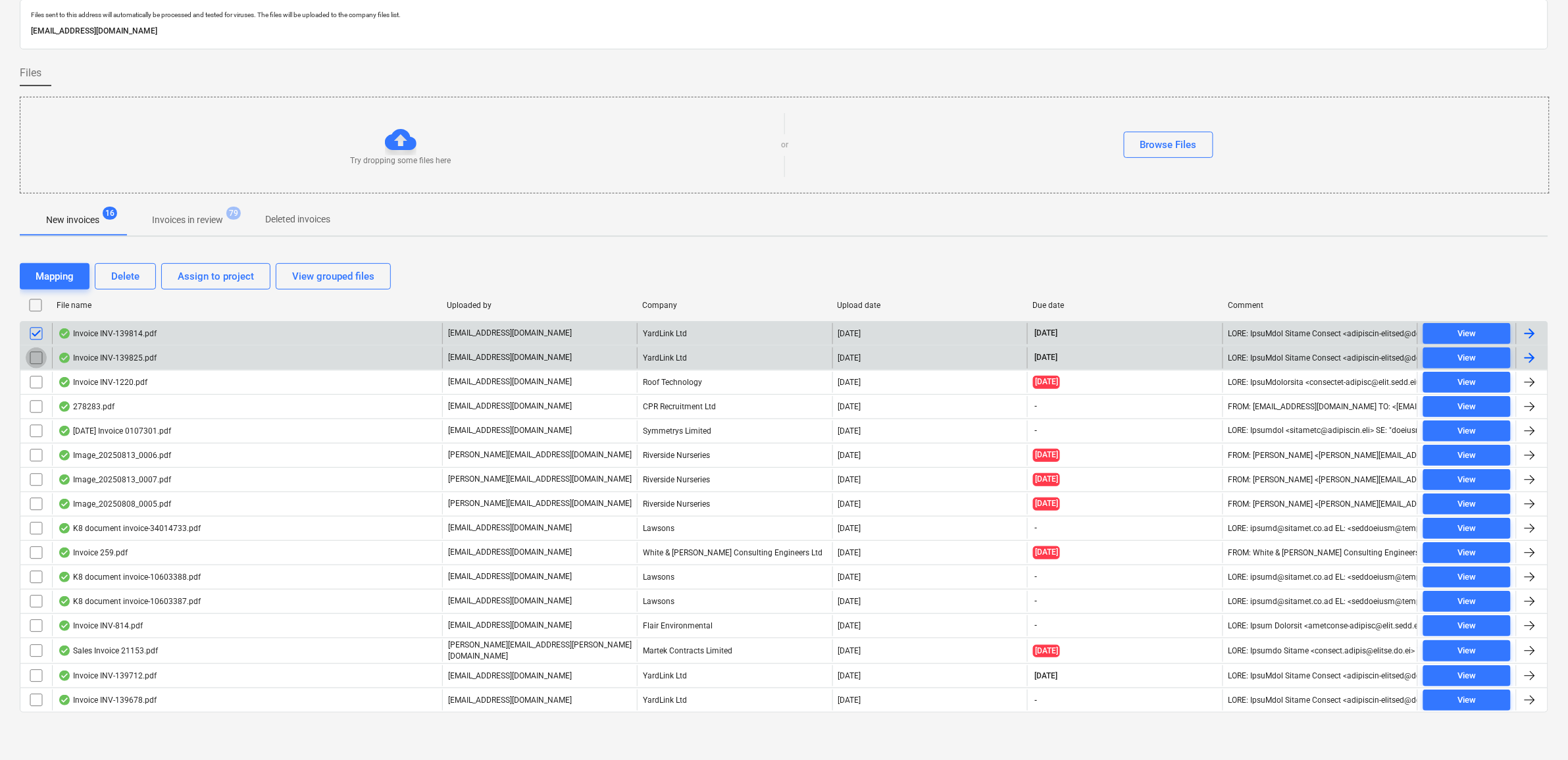
click at [39, 355] on input "checkbox" at bounding box center [36, 358] width 21 height 21
click at [208, 283] on div "Assign to project" at bounding box center [215, 276] width 77 height 17
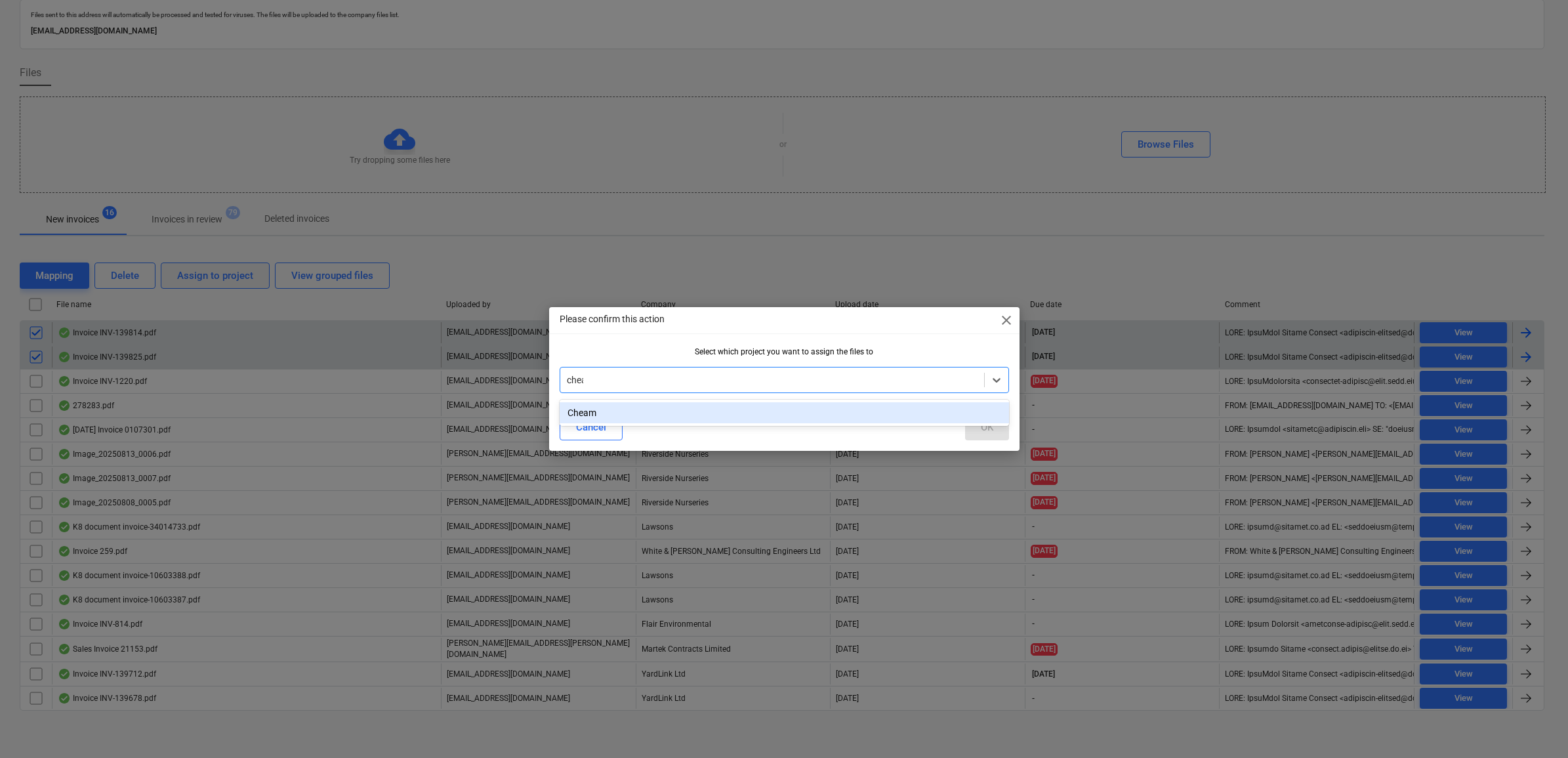
type input "cheam"
click at [722, 412] on div "Cheam" at bounding box center [784, 412] width 449 height 21
click at [991, 428] on div "OK" at bounding box center [987, 427] width 12 height 17
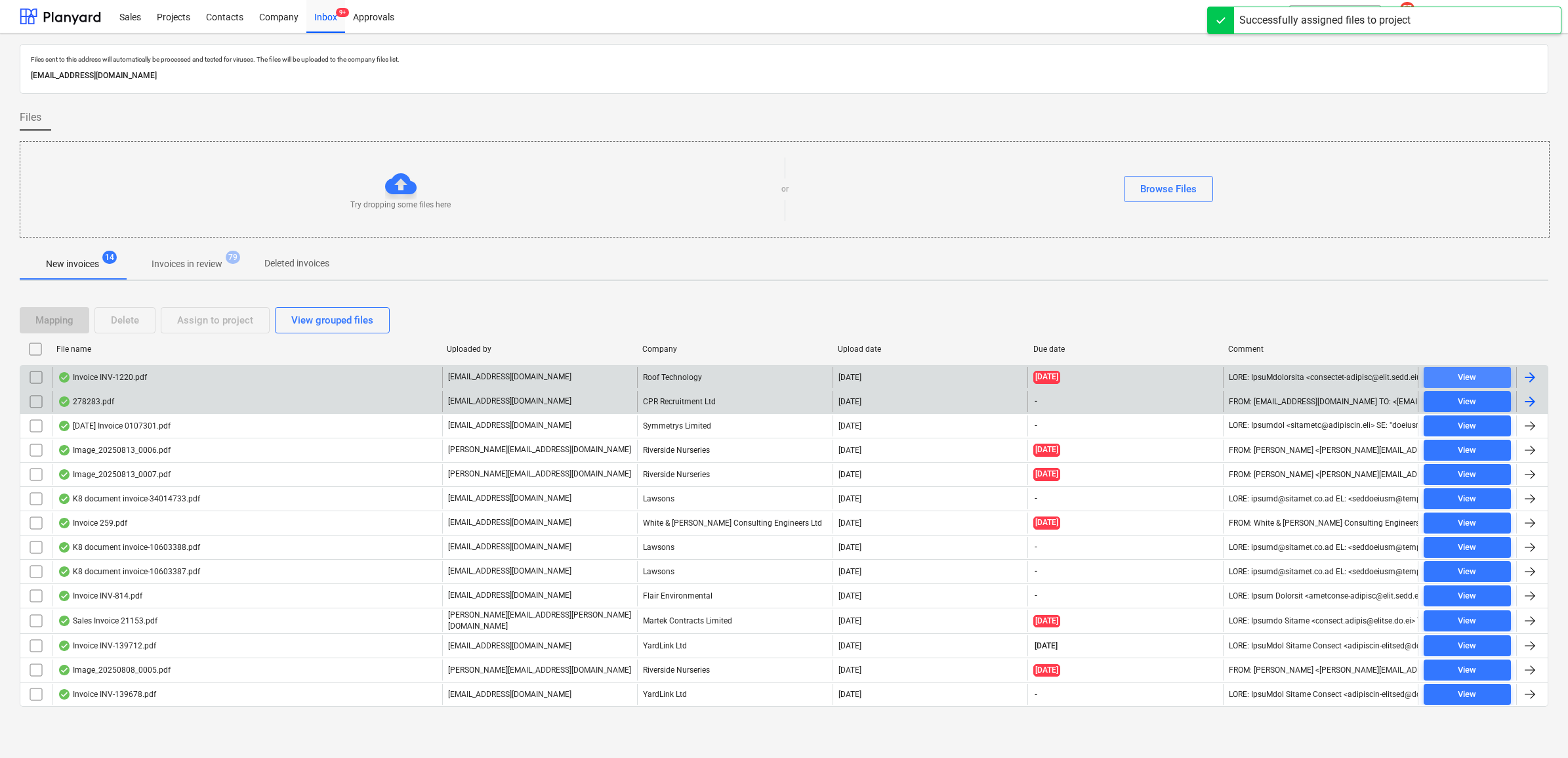
click at [1435, 379] on span "View" at bounding box center [1467, 377] width 76 height 15
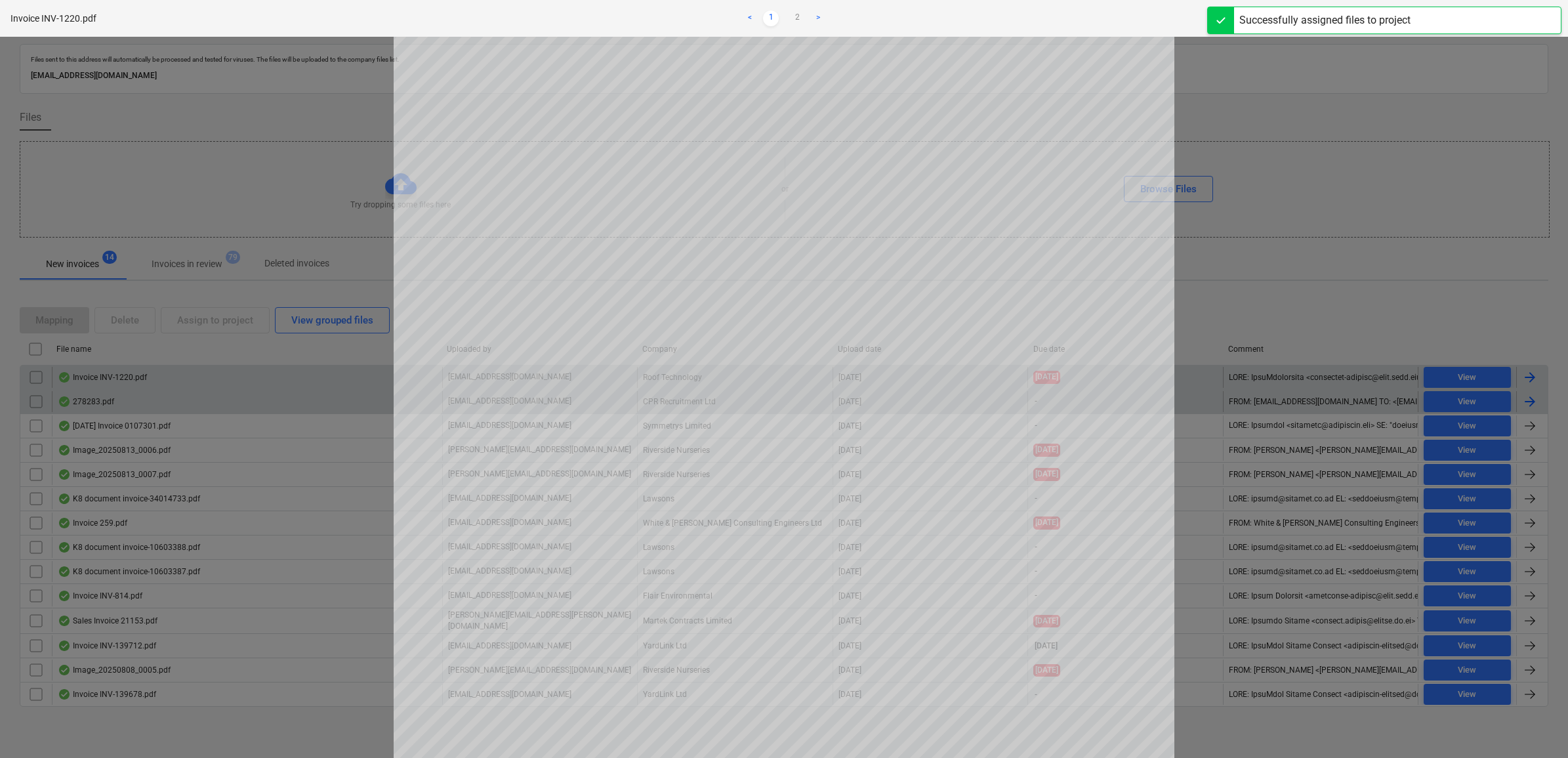
scroll to position [328, 0]
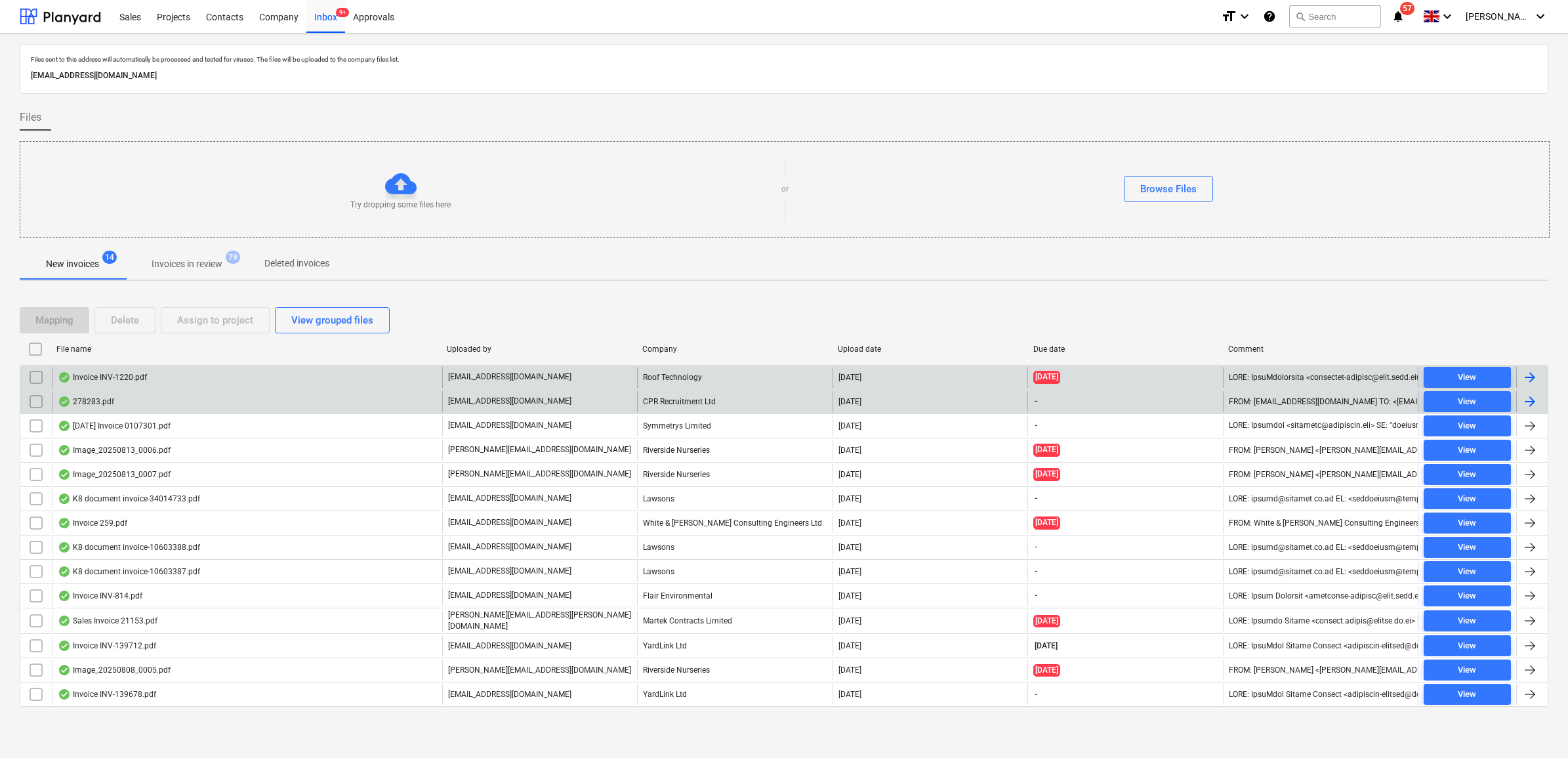
click at [33, 378] on input "checkbox" at bounding box center [36, 377] width 21 height 21
click at [224, 323] on div "Assign to project" at bounding box center [215, 320] width 76 height 17
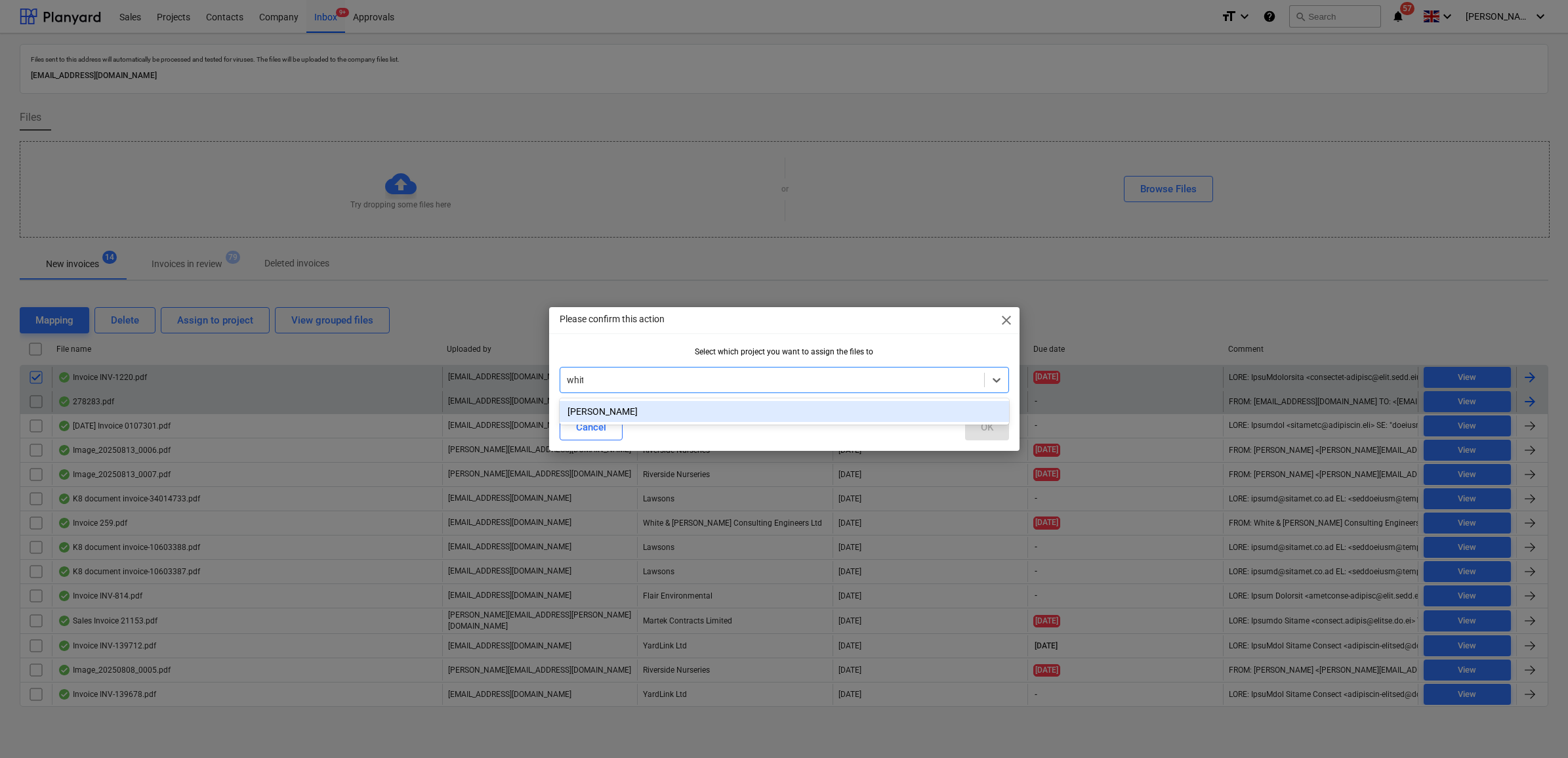
type input "[PERSON_NAME]"
drag, startPoint x: 617, startPoint y: 411, endPoint x: 933, endPoint y: 427, distance: 316.4
click at [618, 411] on div "[PERSON_NAME]" at bounding box center [784, 411] width 449 height 21
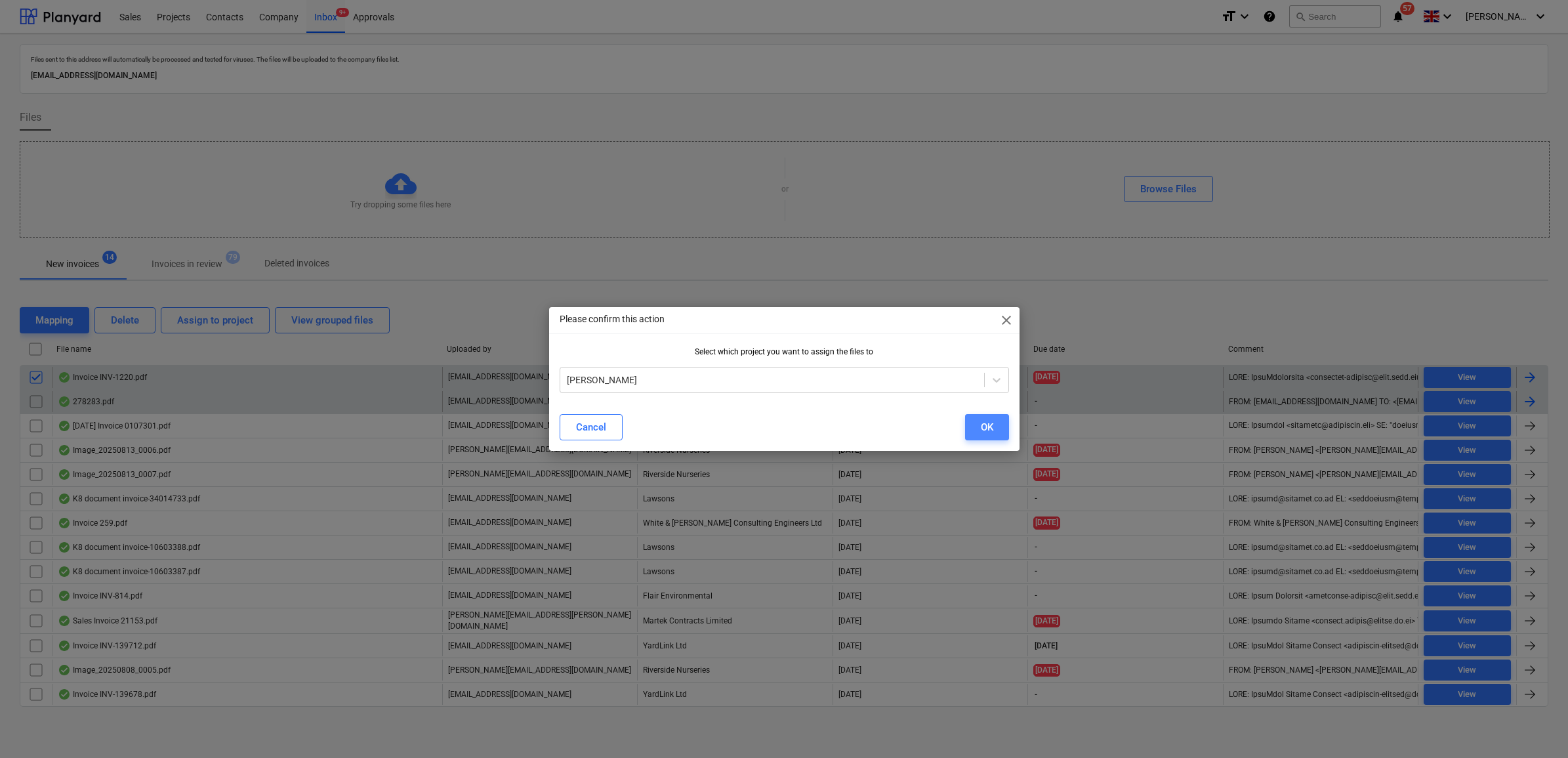
click at [988, 425] on div "OK" at bounding box center [987, 427] width 12 height 17
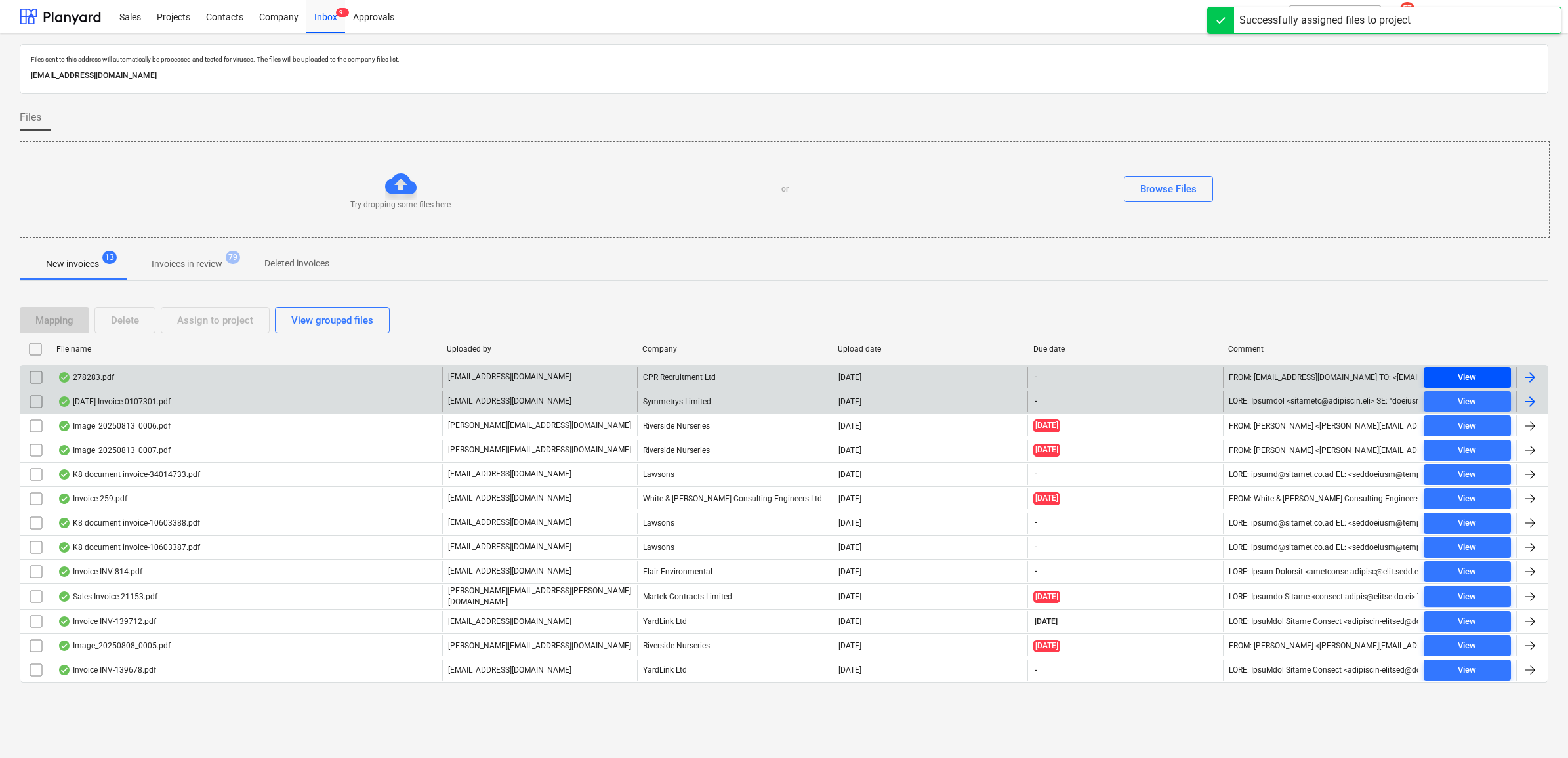
click at [1447, 374] on span "View" at bounding box center [1467, 377] width 76 height 15
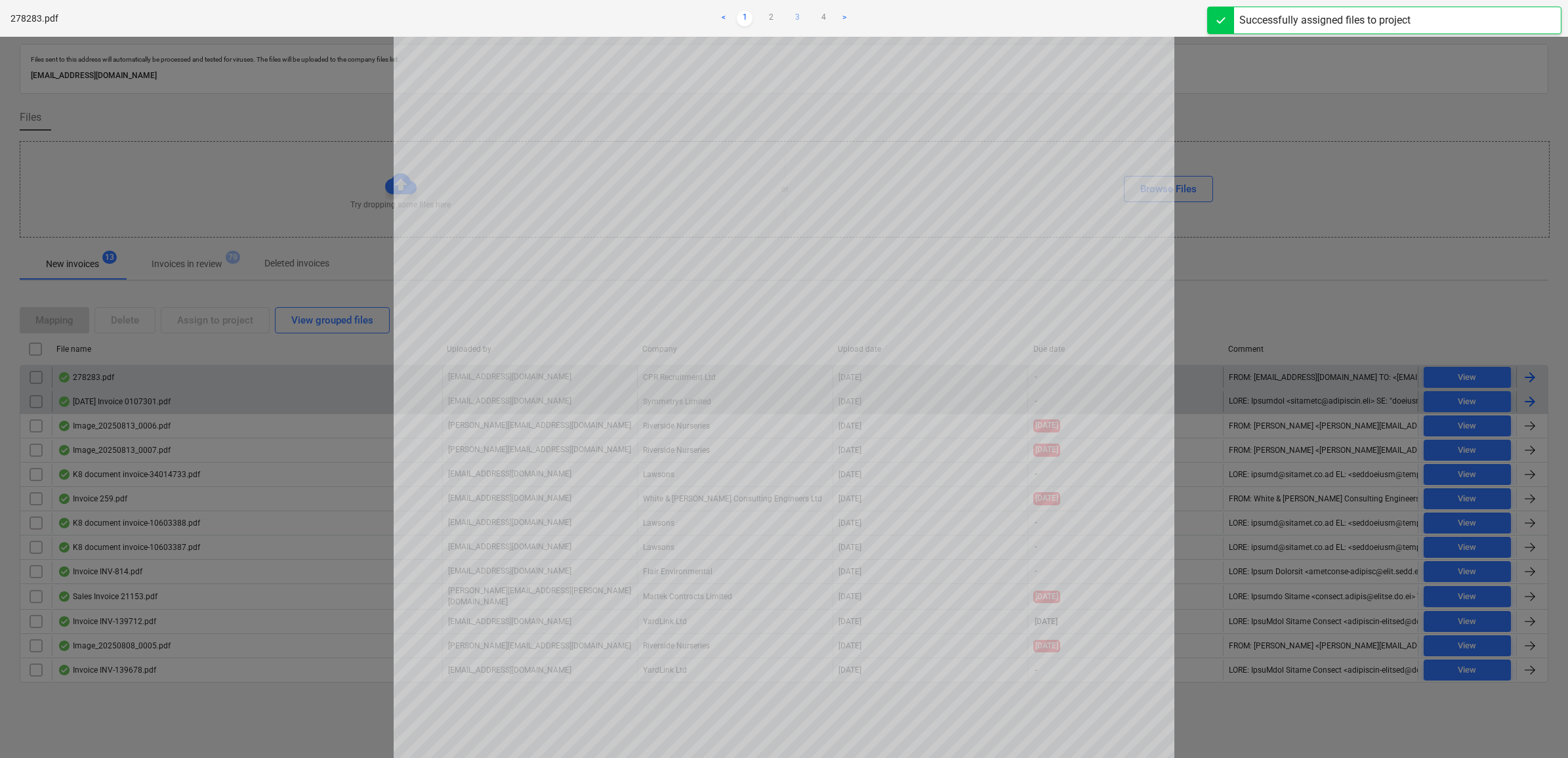
click at [793, 16] on link "3" at bounding box center [797, 19] width 15 height 15
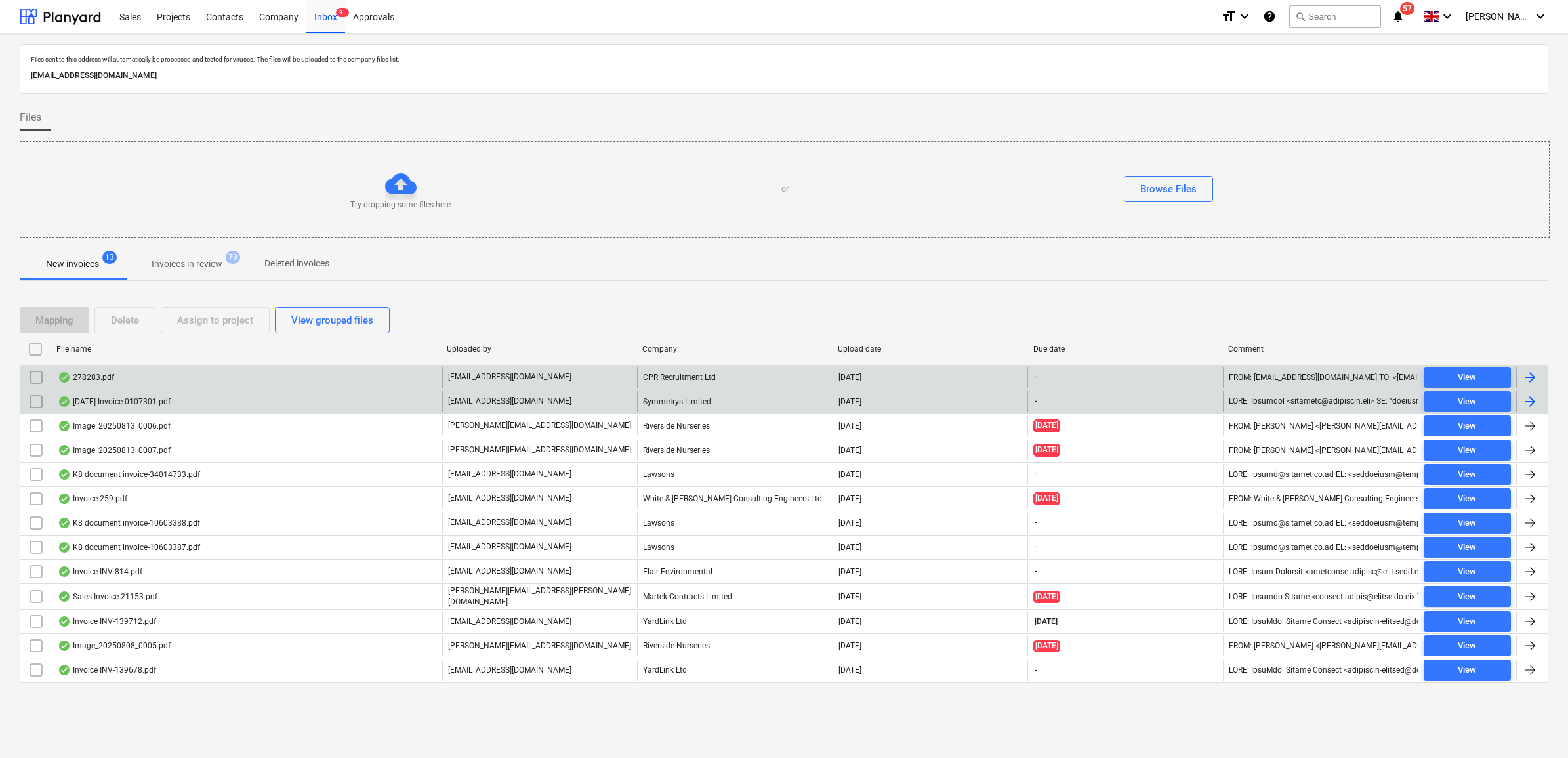
click at [30, 382] on input "checkbox" at bounding box center [36, 377] width 21 height 21
click at [225, 323] on div "Assign to project" at bounding box center [215, 320] width 76 height 17
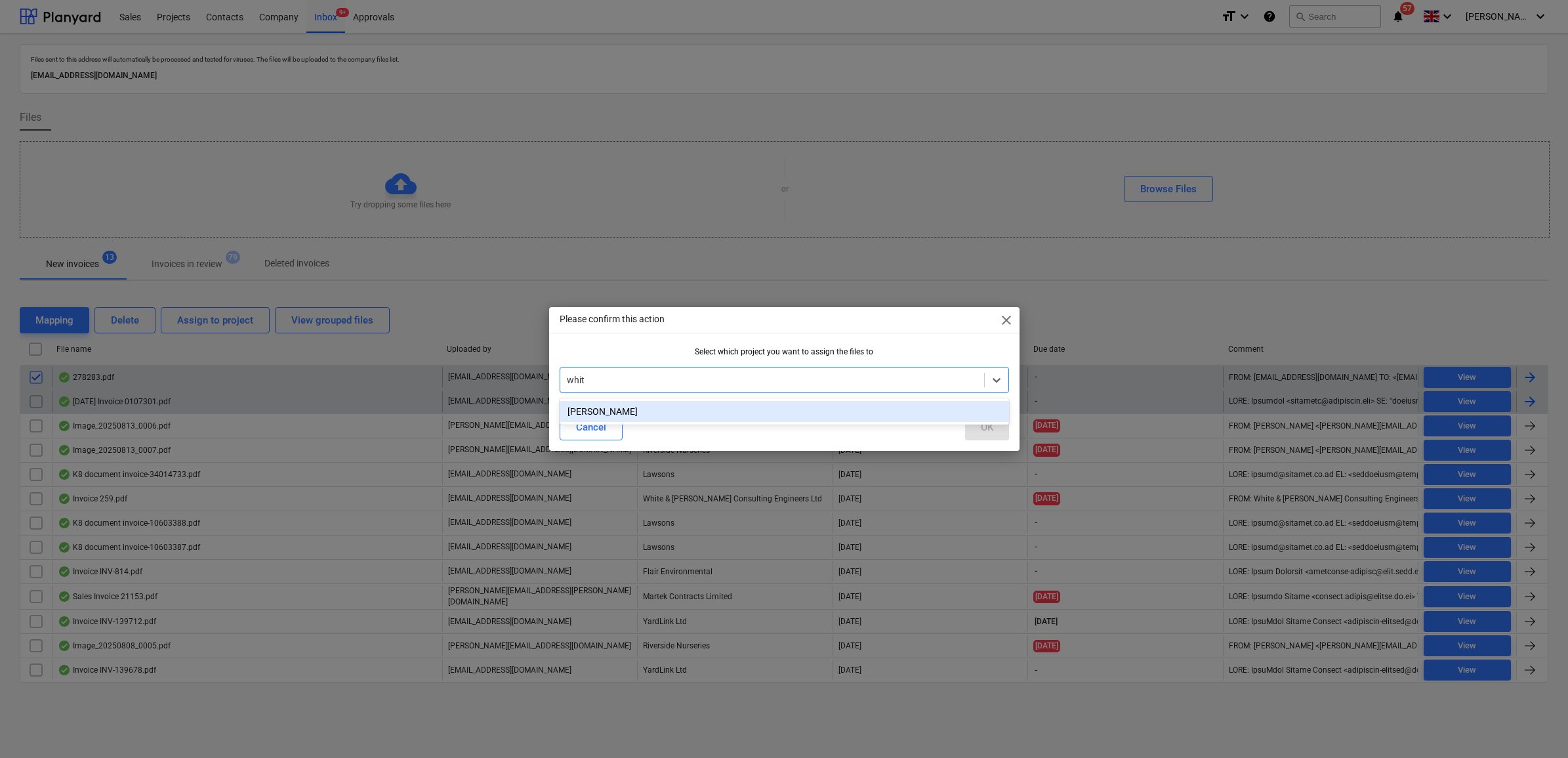
type input "[PERSON_NAME]"
click at [592, 417] on div "[PERSON_NAME]" at bounding box center [784, 411] width 449 height 21
click at [983, 418] on div "OK" at bounding box center [987, 427] width 12 height 17
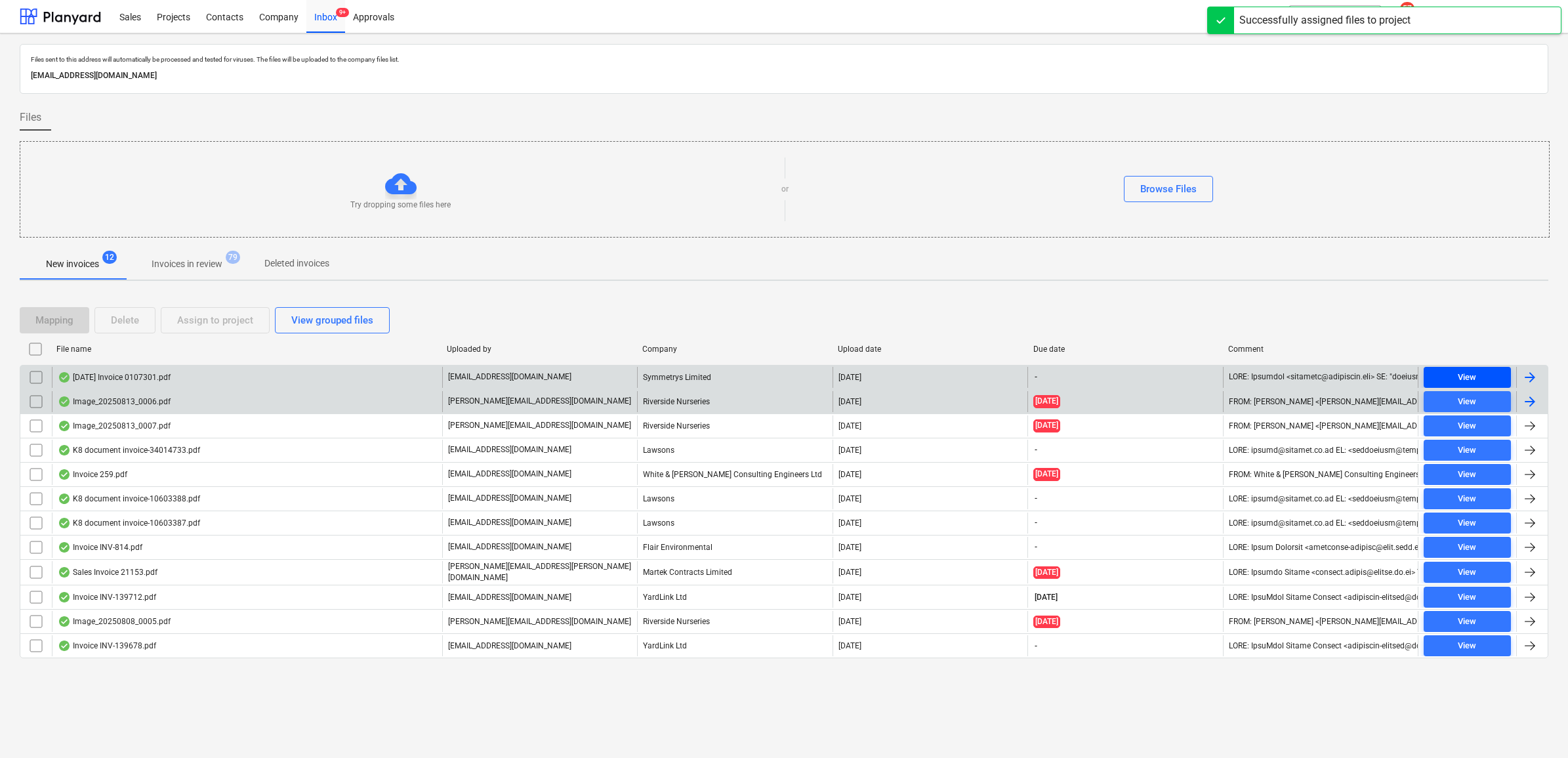
click at [1441, 373] on span "View" at bounding box center [1467, 377] width 76 height 15
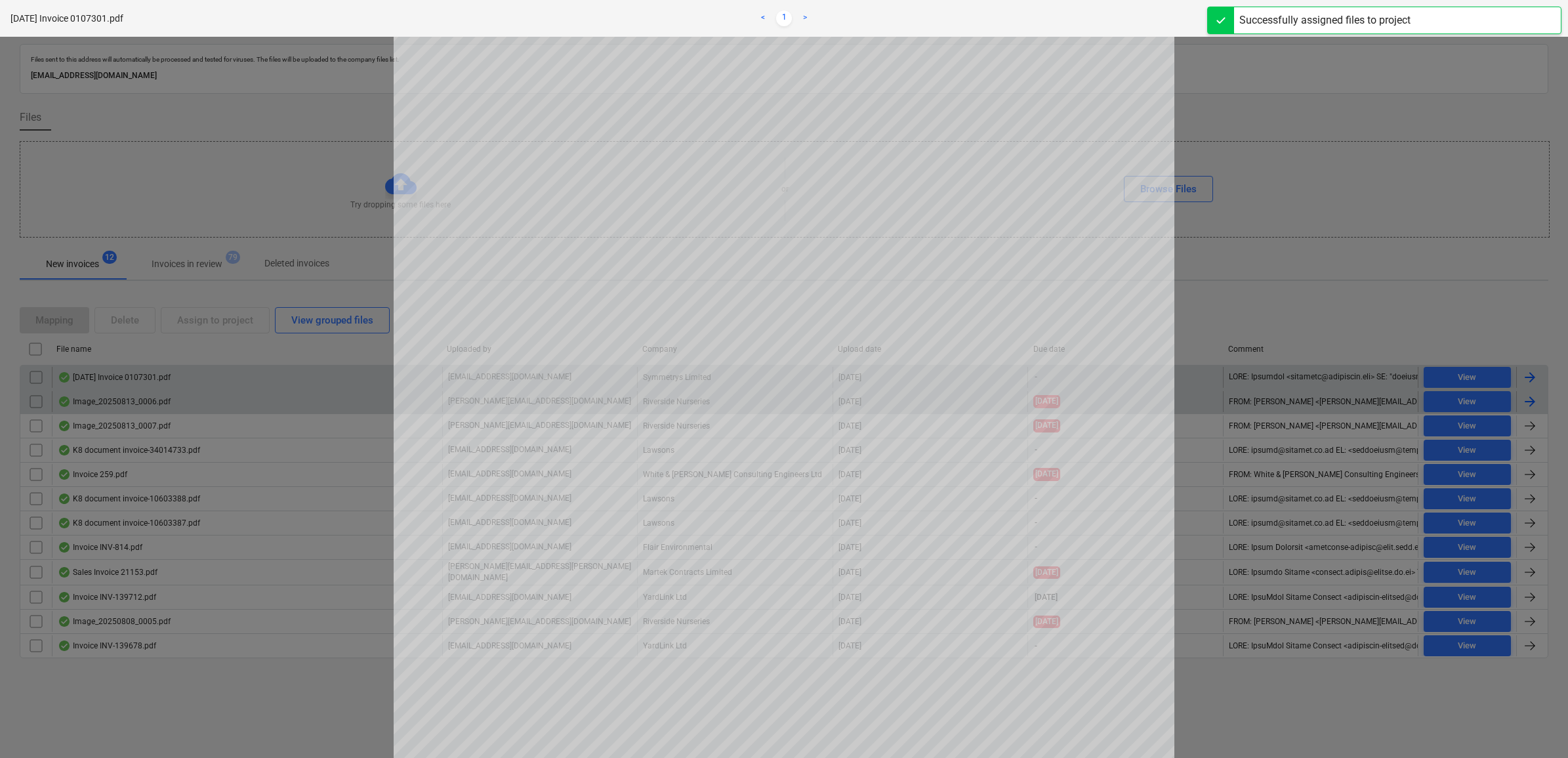
scroll to position [164, 0]
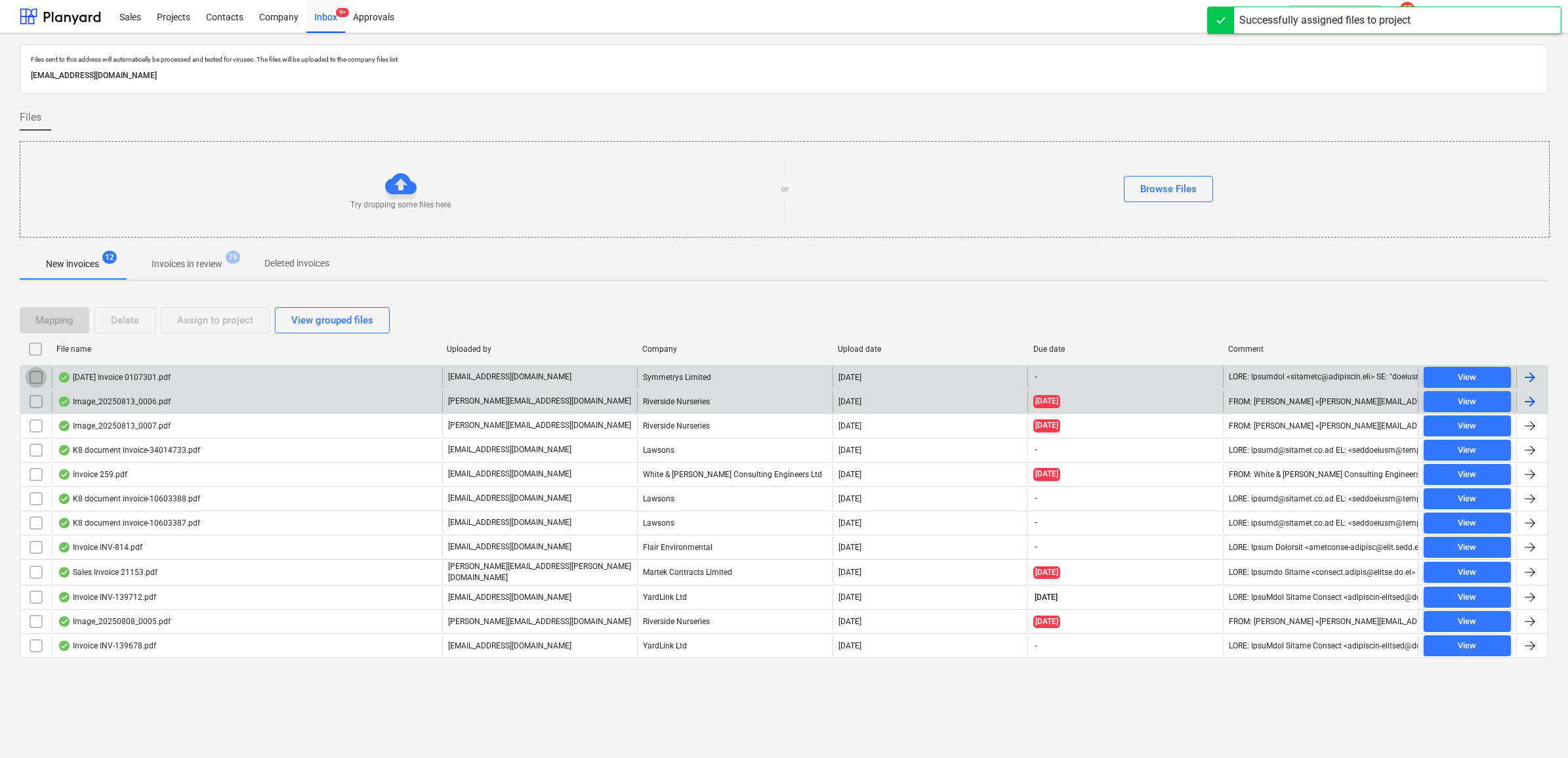
click at [31, 382] on input "checkbox" at bounding box center [36, 377] width 21 height 21
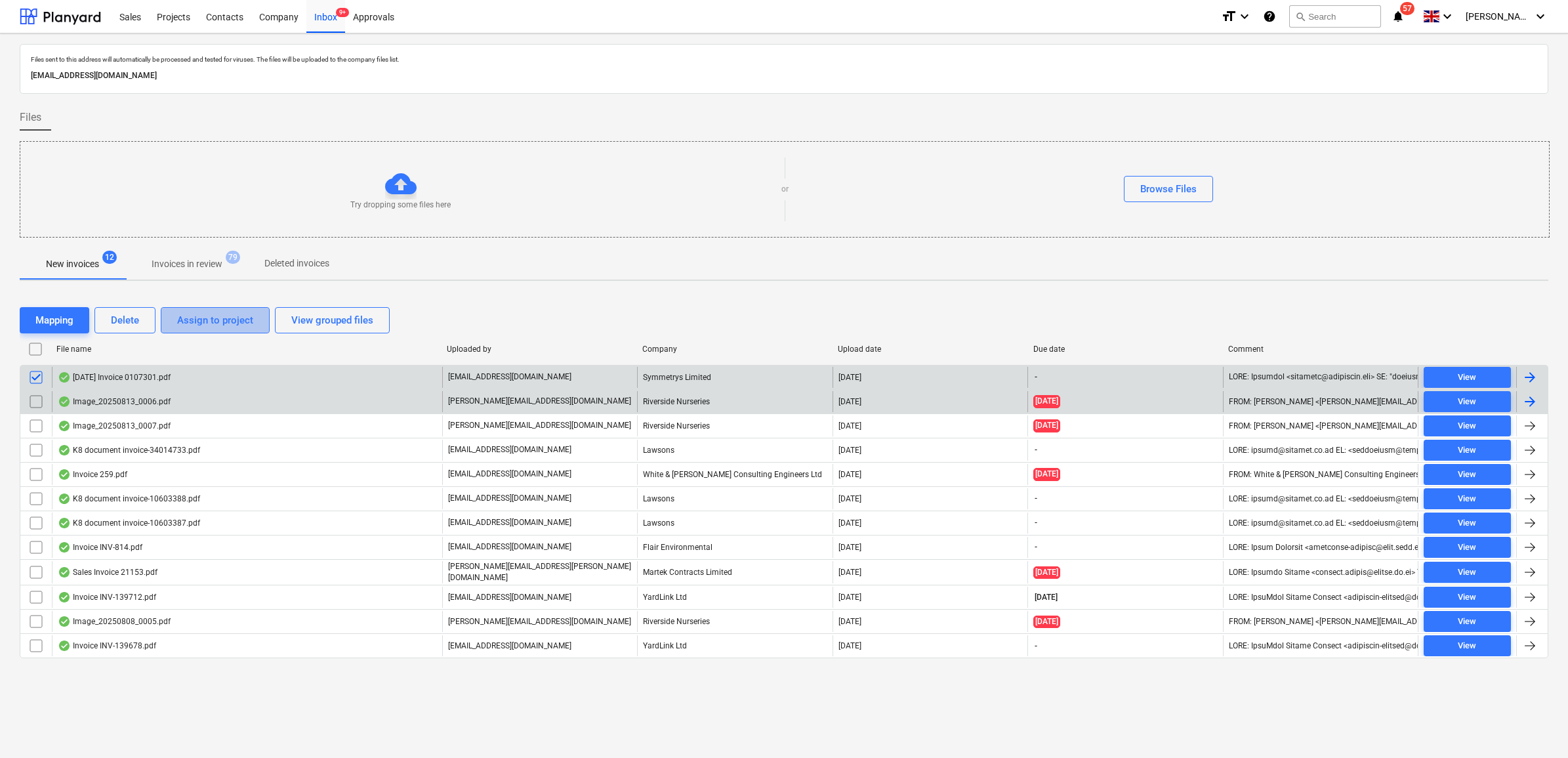
click at [234, 313] on div "Assign to project" at bounding box center [215, 320] width 76 height 17
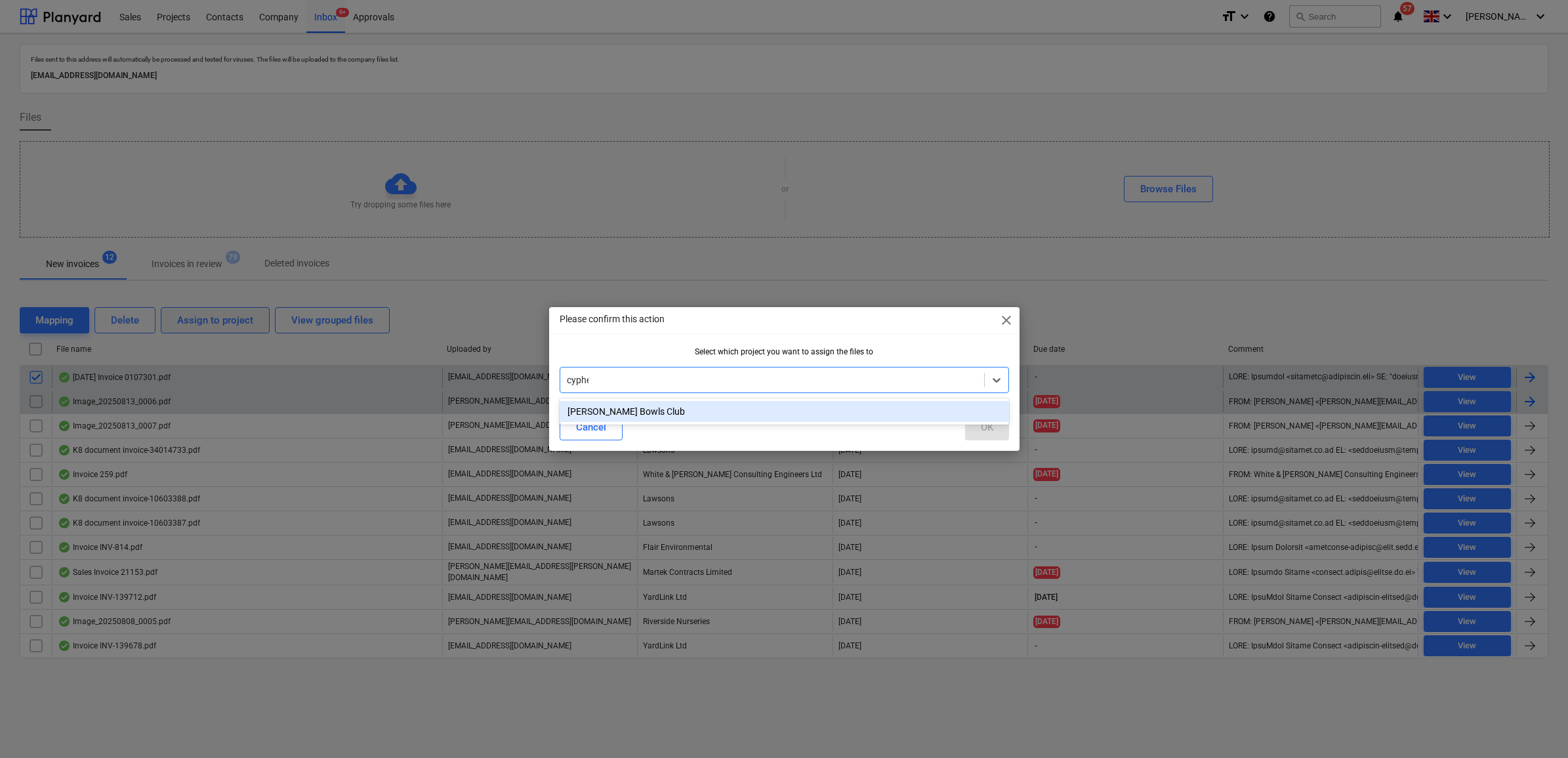
type input "cypher"
click at [736, 404] on div "[PERSON_NAME] Bowls Club" at bounding box center [784, 411] width 449 height 21
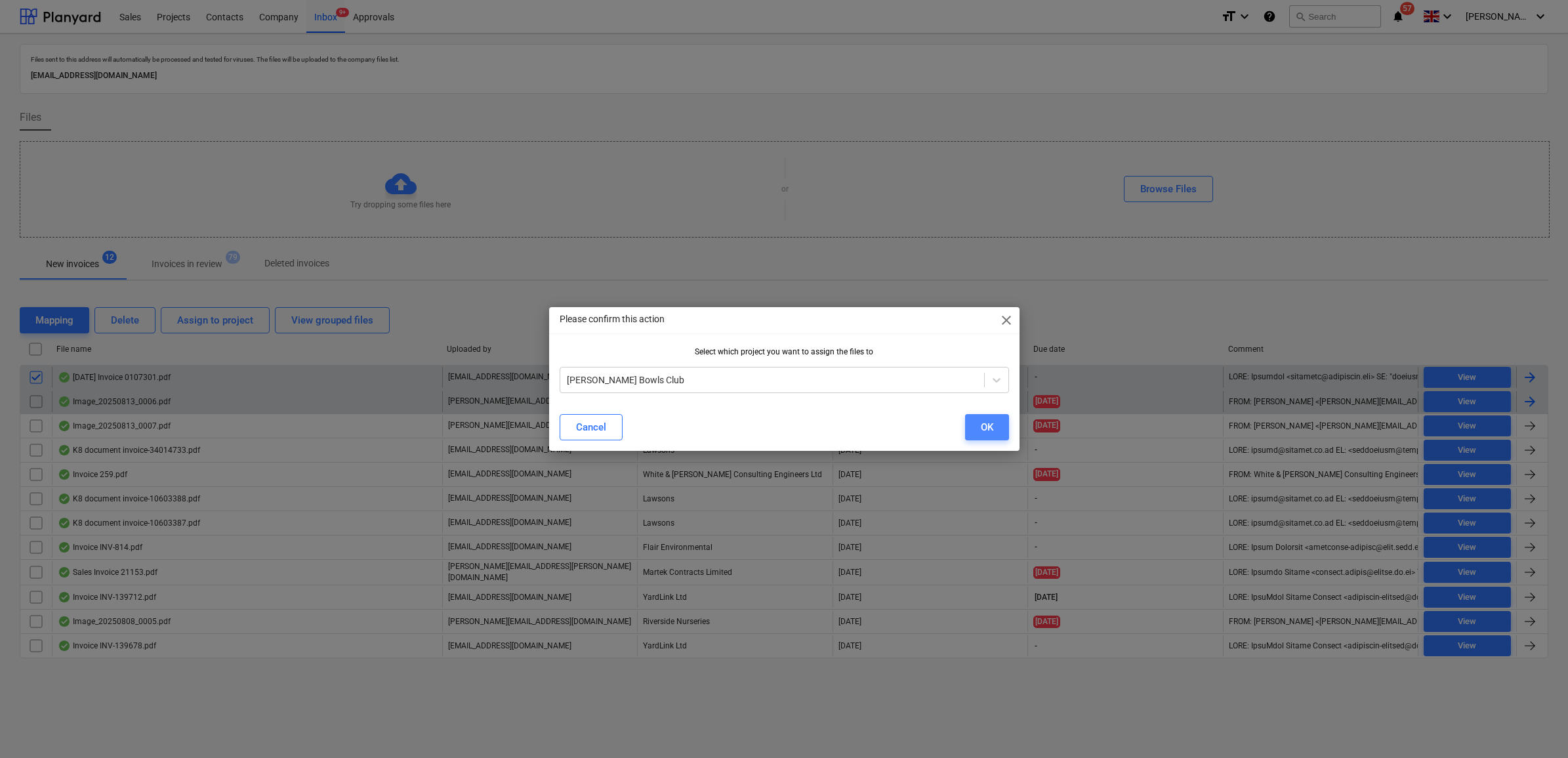
click at [994, 428] on button "OK" at bounding box center [987, 427] width 44 height 26
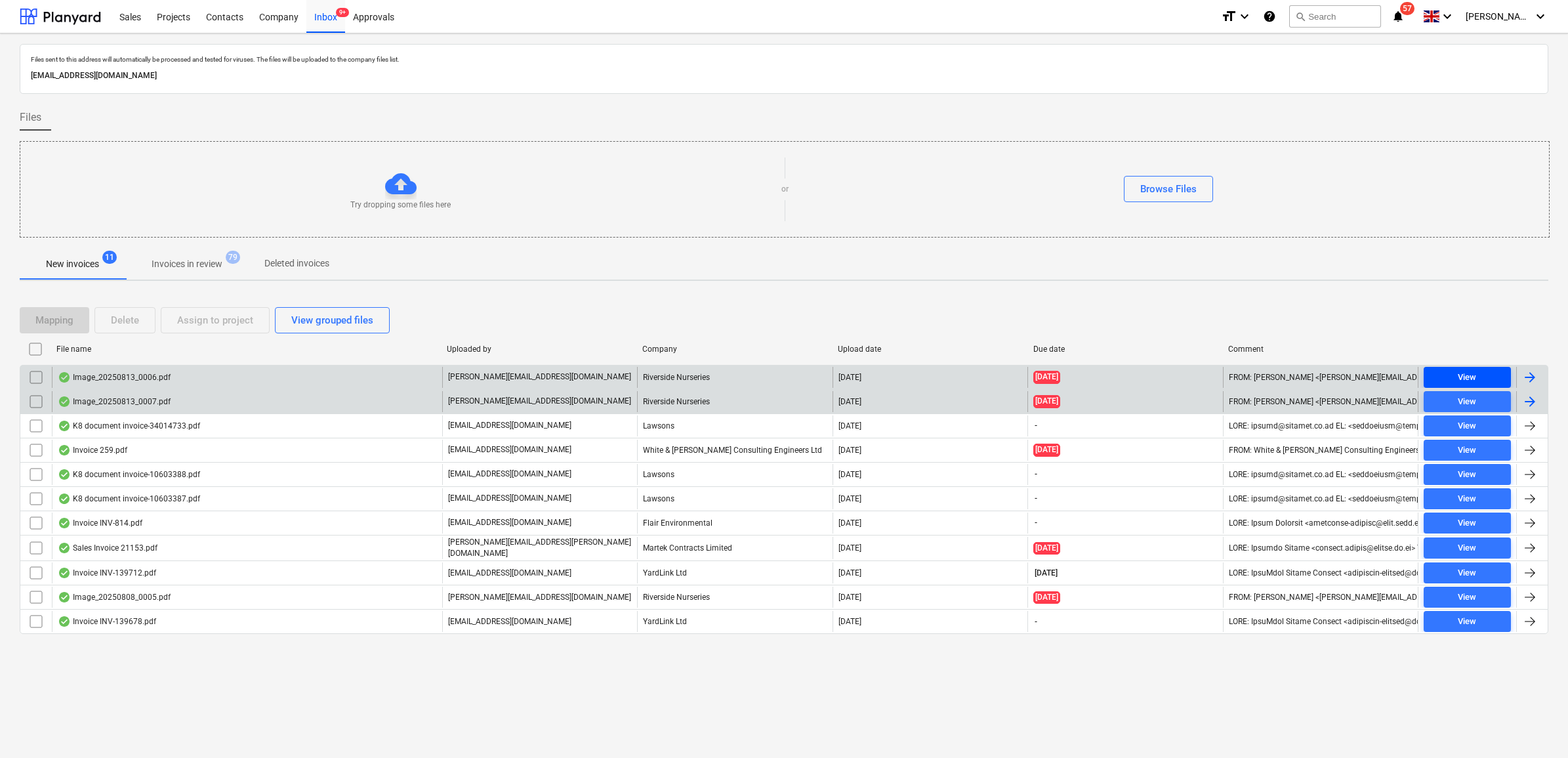
click at [1478, 372] on span "View" at bounding box center [1467, 377] width 76 height 15
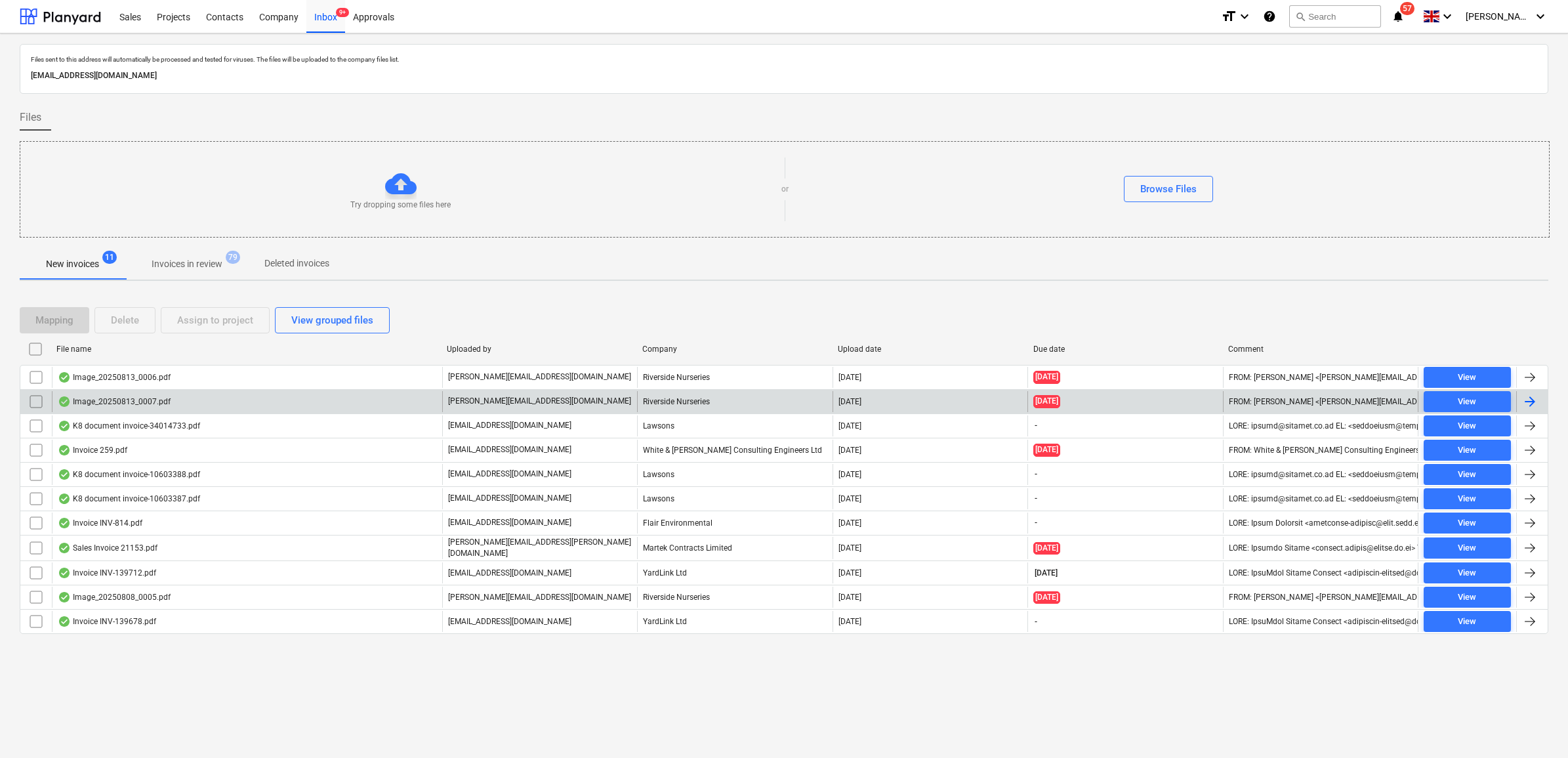
click at [36, 376] on input "checkbox" at bounding box center [36, 377] width 21 height 21
click at [249, 325] on div "Assign to project" at bounding box center [215, 320] width 76 height 17
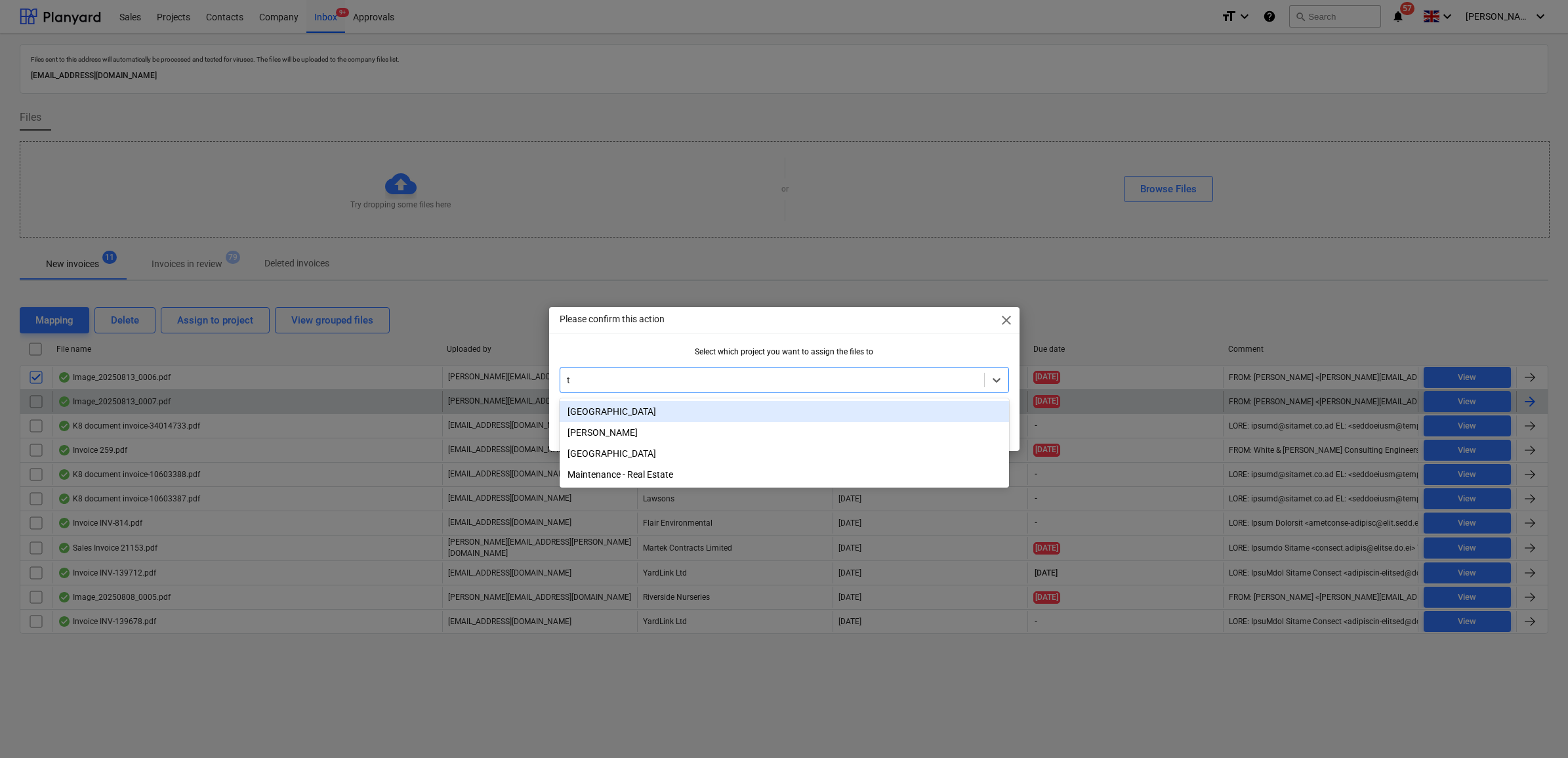
type input "tw"
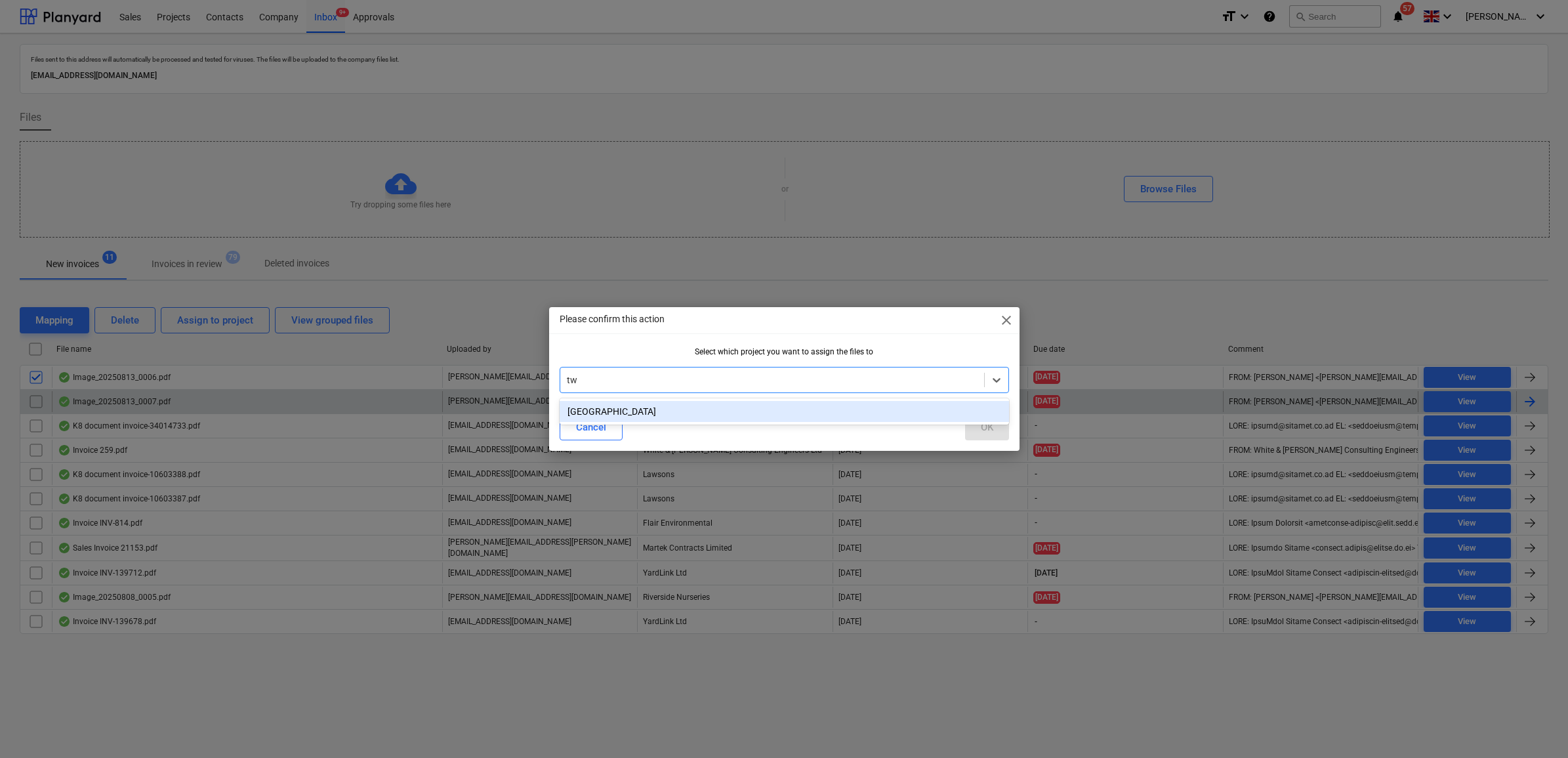
click at [738, 417] on div "[GEOGRAPHIC_DATA]" at bounding box center [784, 411] width 449 height 21
click at [976, 425] on button "OK" at bounding box center [987, 427] width 44 height 26
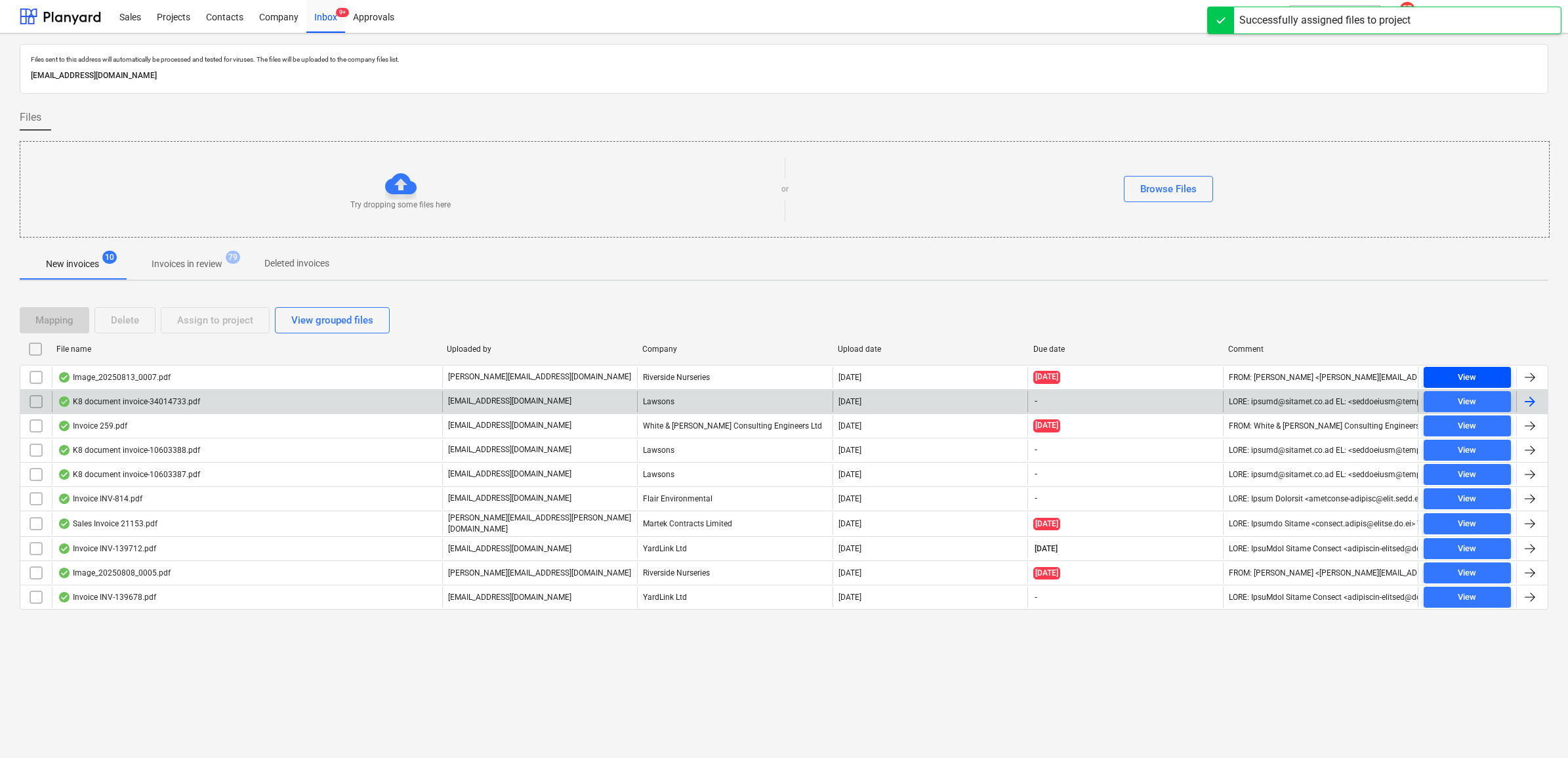
click at [1475, 371] on div "View" at bounding box center [1467, 377] width 19 height 15
click at [35, 375] on input "checkbox" at bounding box center [36, 377] width 21 height 21
click at [204, 320] on div "Assign to project" at bounding box center [215, 320] width 76 height 17
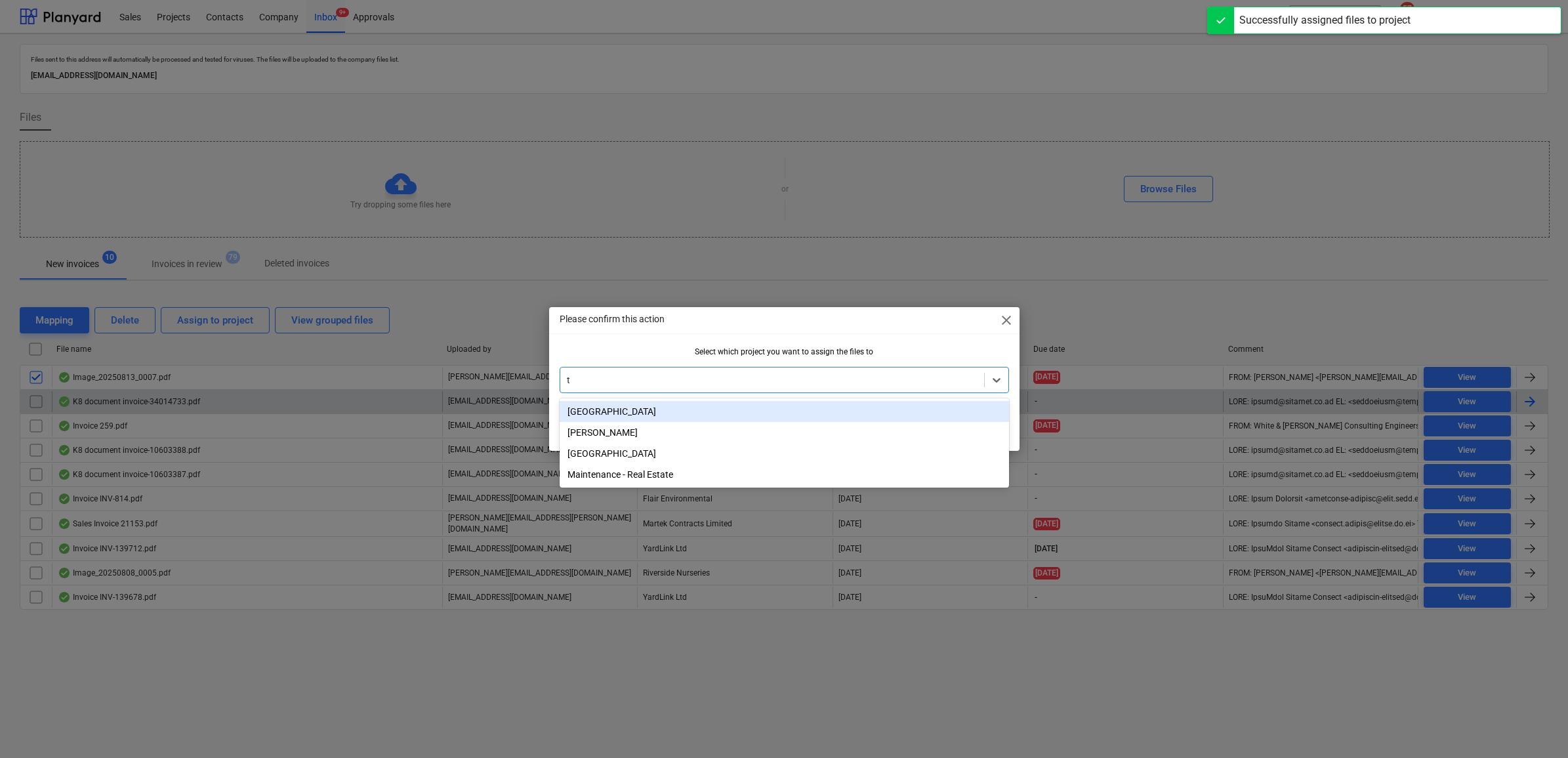
type input "tw"
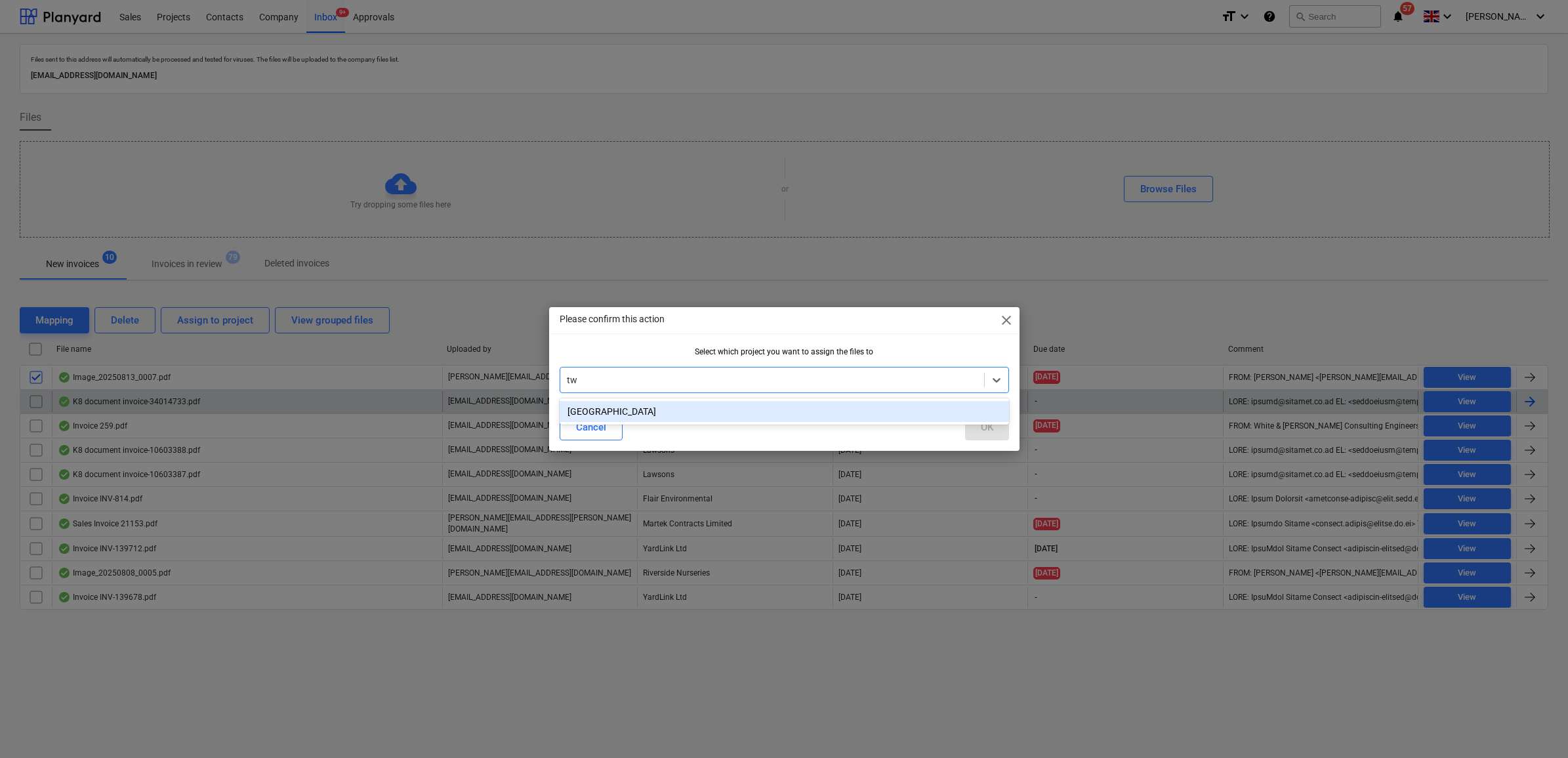
drag, startPoint x: 835, startPoint y: 412, endPoint x: 954, endPoint y: 421, distance: 119.3
click at [841, 413] on div "[GEOGRAPHIC_DATA]" at bounding box center [784, 411] width 449 height 21
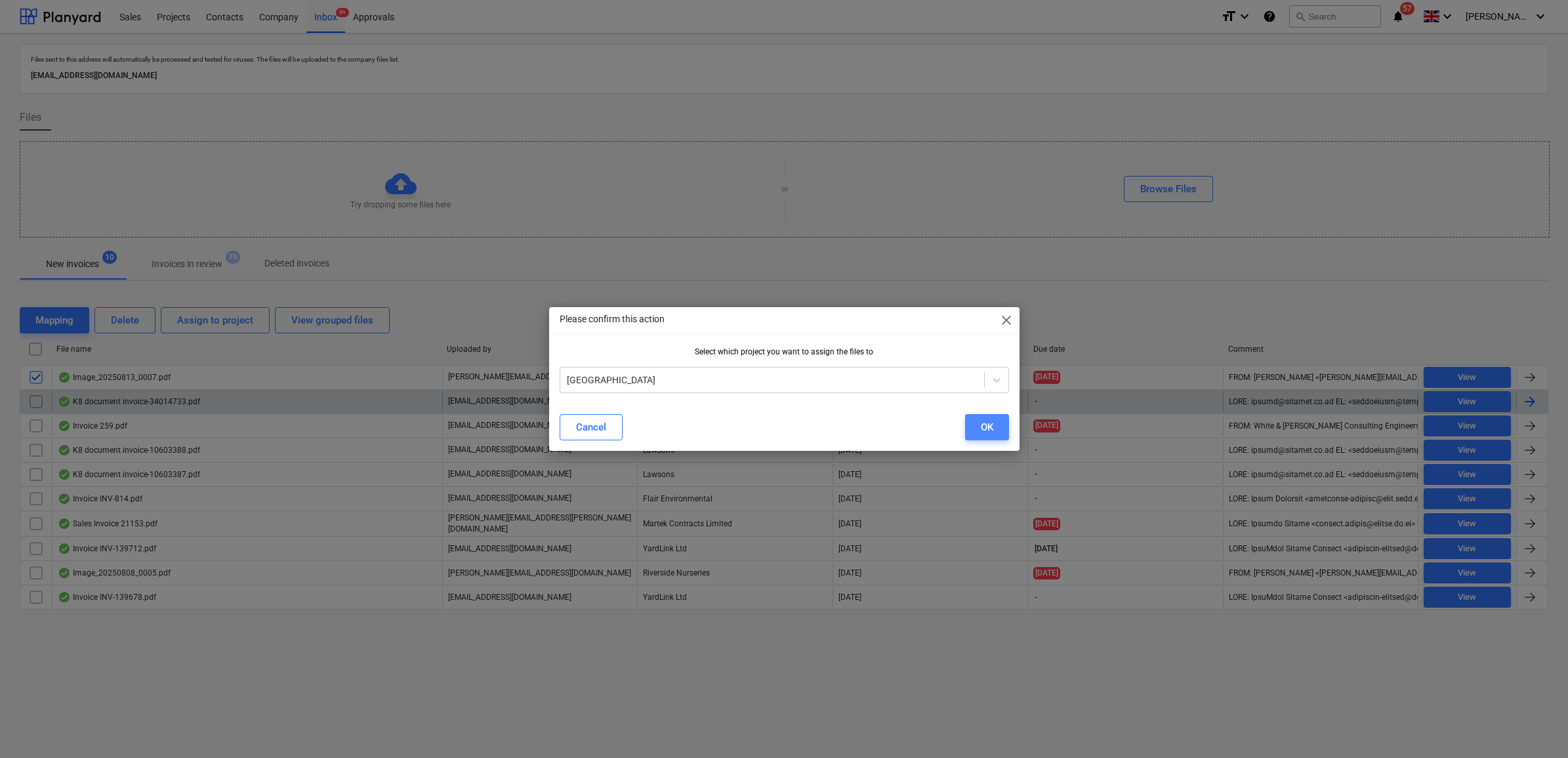
click at [989, 425] on div "OK" at bounding box center [987, 427] width 12 height 17
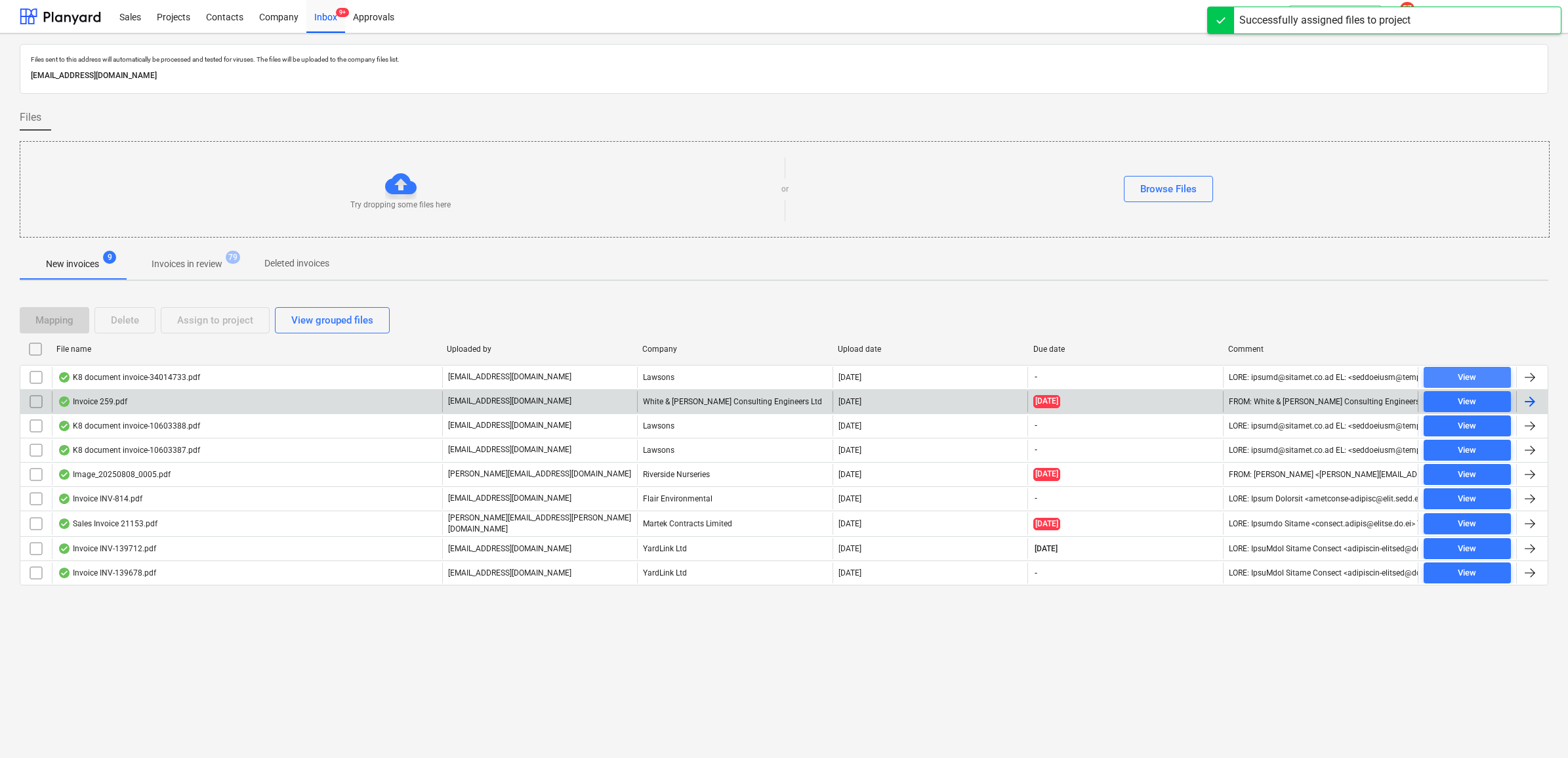
click at [1468, 377] on div "View" at bounding box center [1467, 377] width 19 height 15
click at [36, 378] on input "checkbox" at bounding box center [36, 377] width 21 height 21
click at [254, 316] on button "Assign to project" at bounding box center [215, 320] width 109 height 26
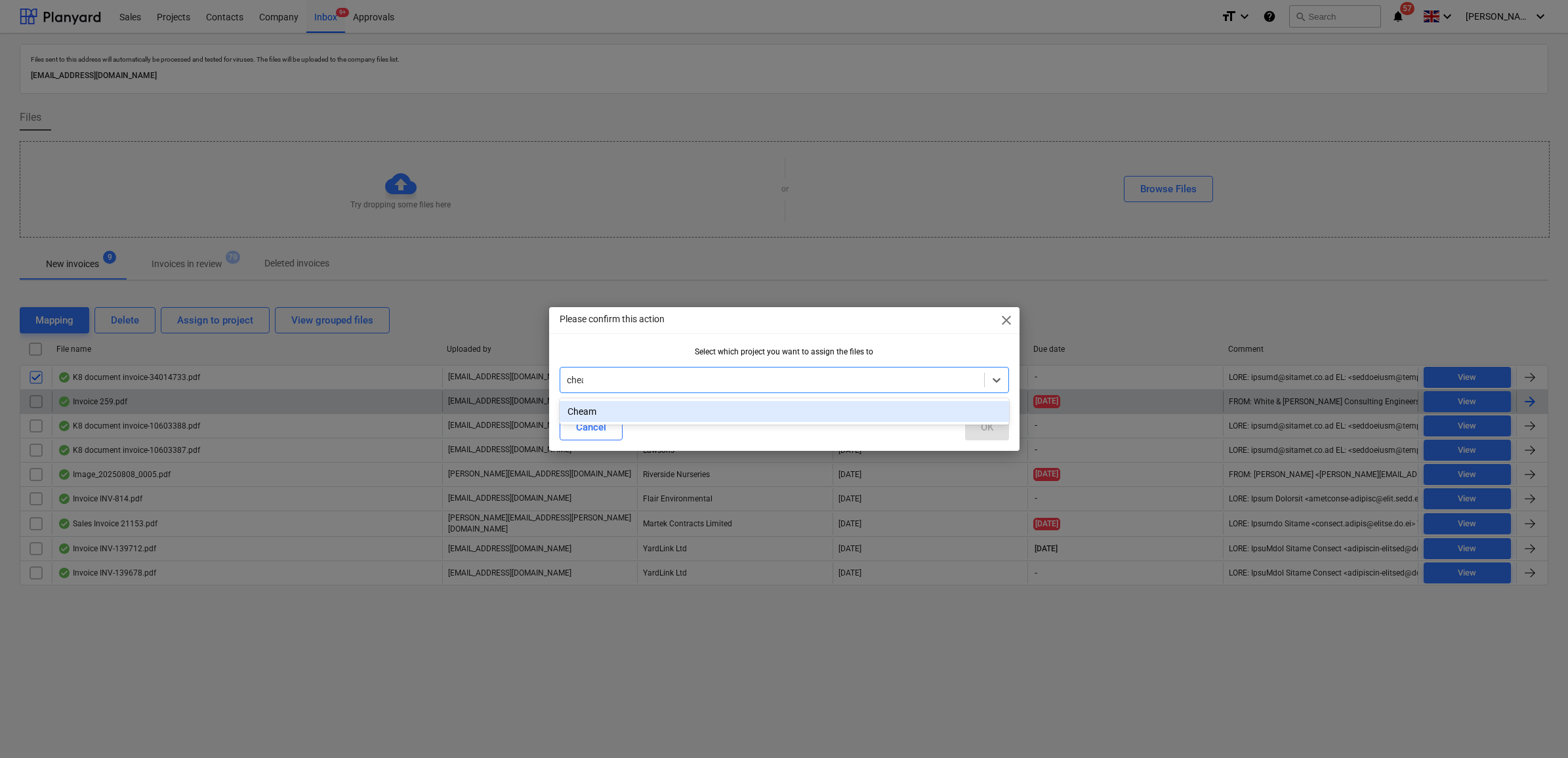
type input "cheam"
drag, startPoint x: 592, startPoint y: 408, endPoint x: 627, endPoint y: 414, distance: 35.5
click at [594, 408] on div "Cheam" at bounding box center [784, 411] width 449 height 21
click at [992, 430] on div "OK" at bounding box center [987, 427] width 12 height 17
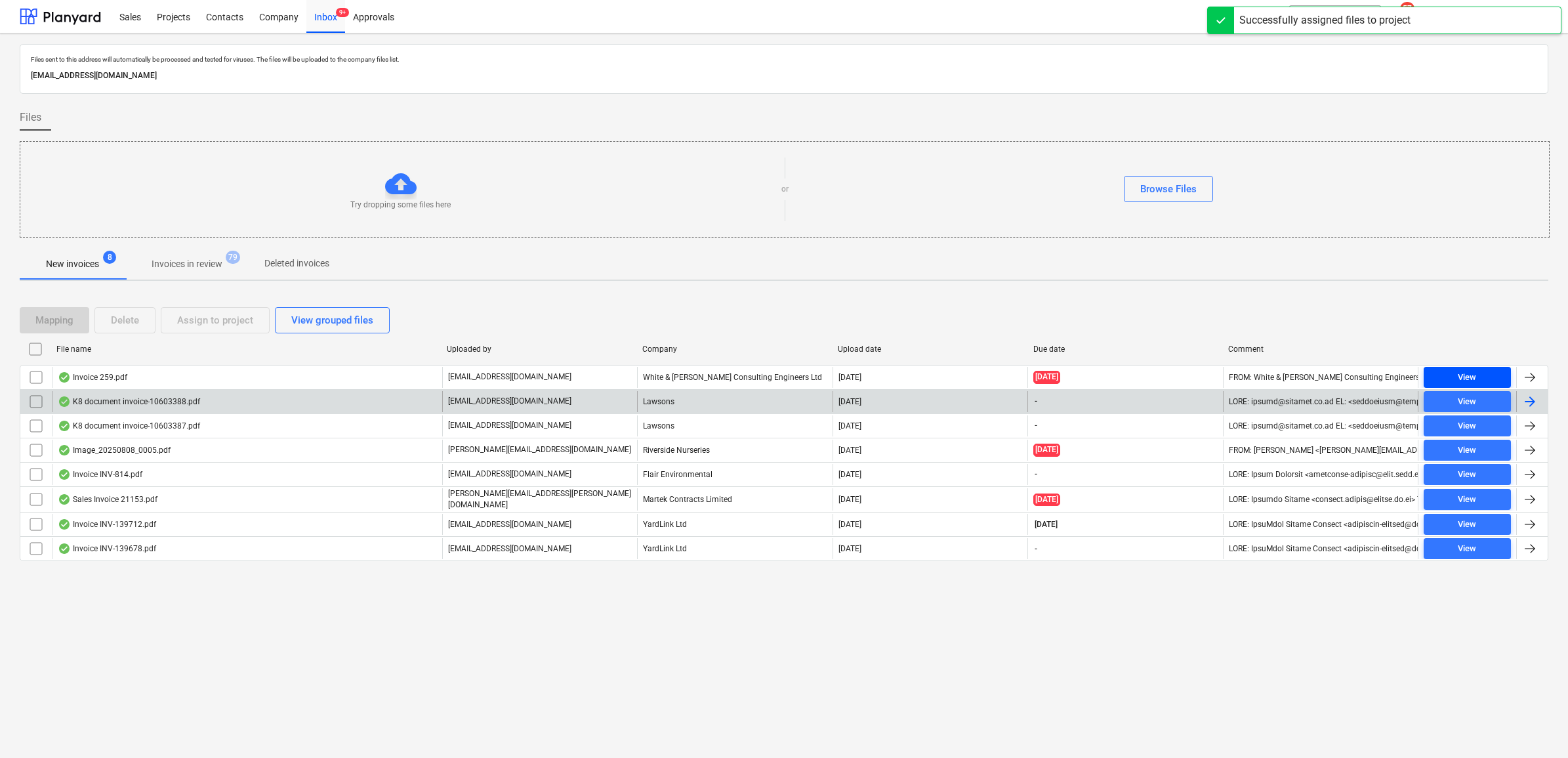
click at [1447, 371] on span "View" at bounding box center [1467, 377] width 76 height 15
click at [39, 375] on input "checkbox" at bounding box center [36, 377] width 21 height 21
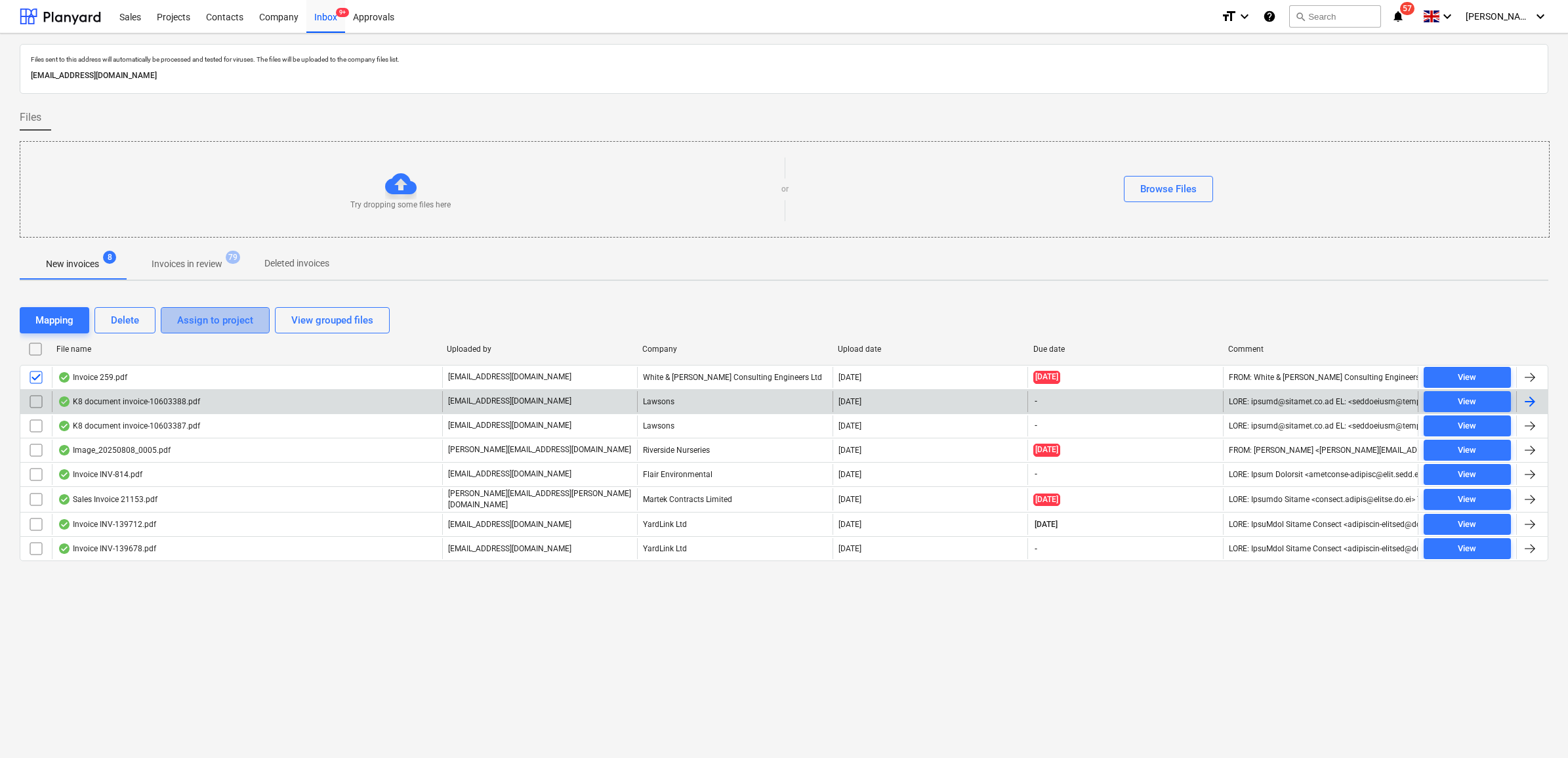
click at [191, 328] on div "Assign to project" at bounding box center [215, 320] width 76 height 17
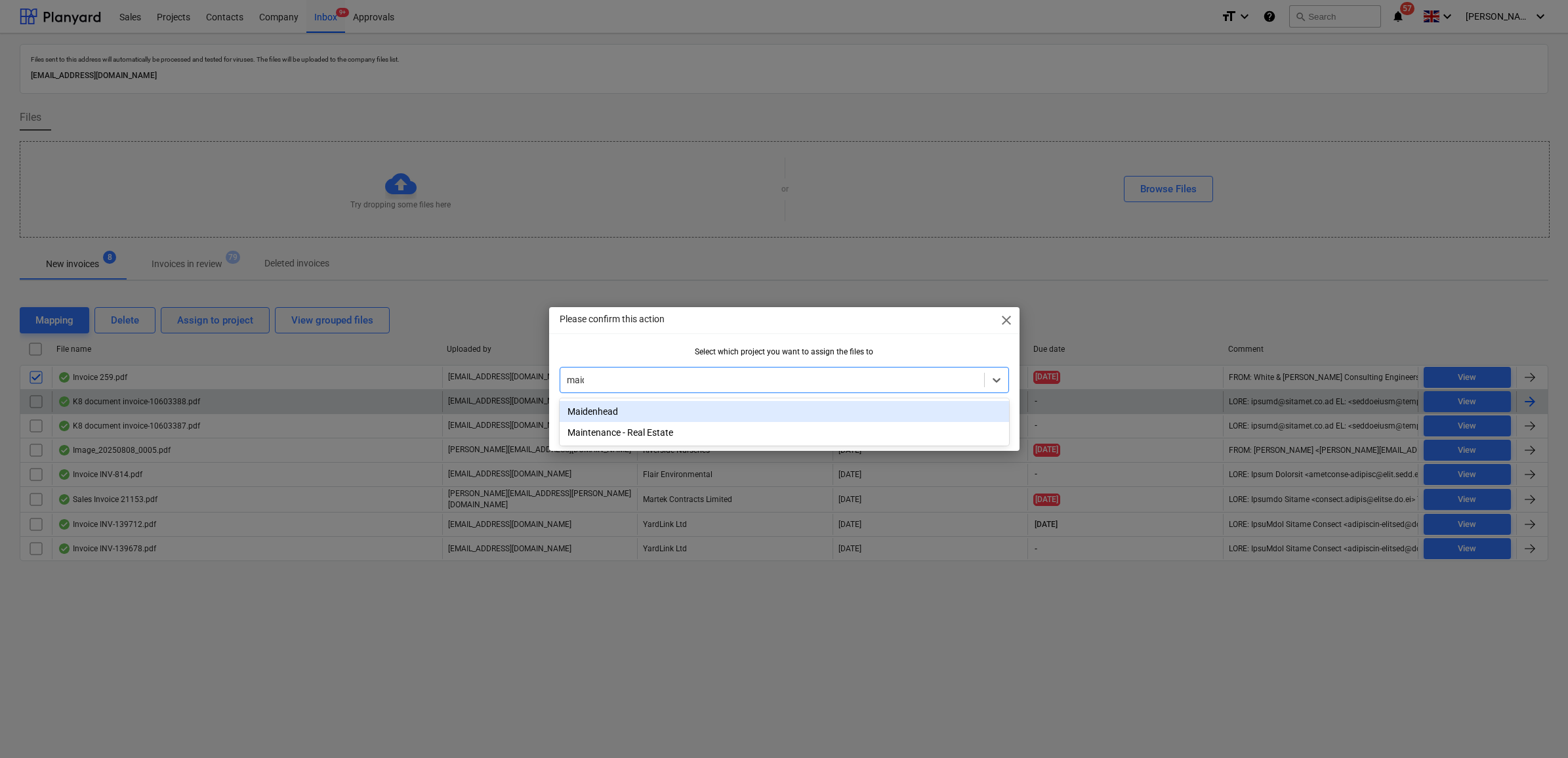
type input "maide"
click at [648, 408] on div "Maidenhead" at bounding box center [784, 411] width 449 height 21
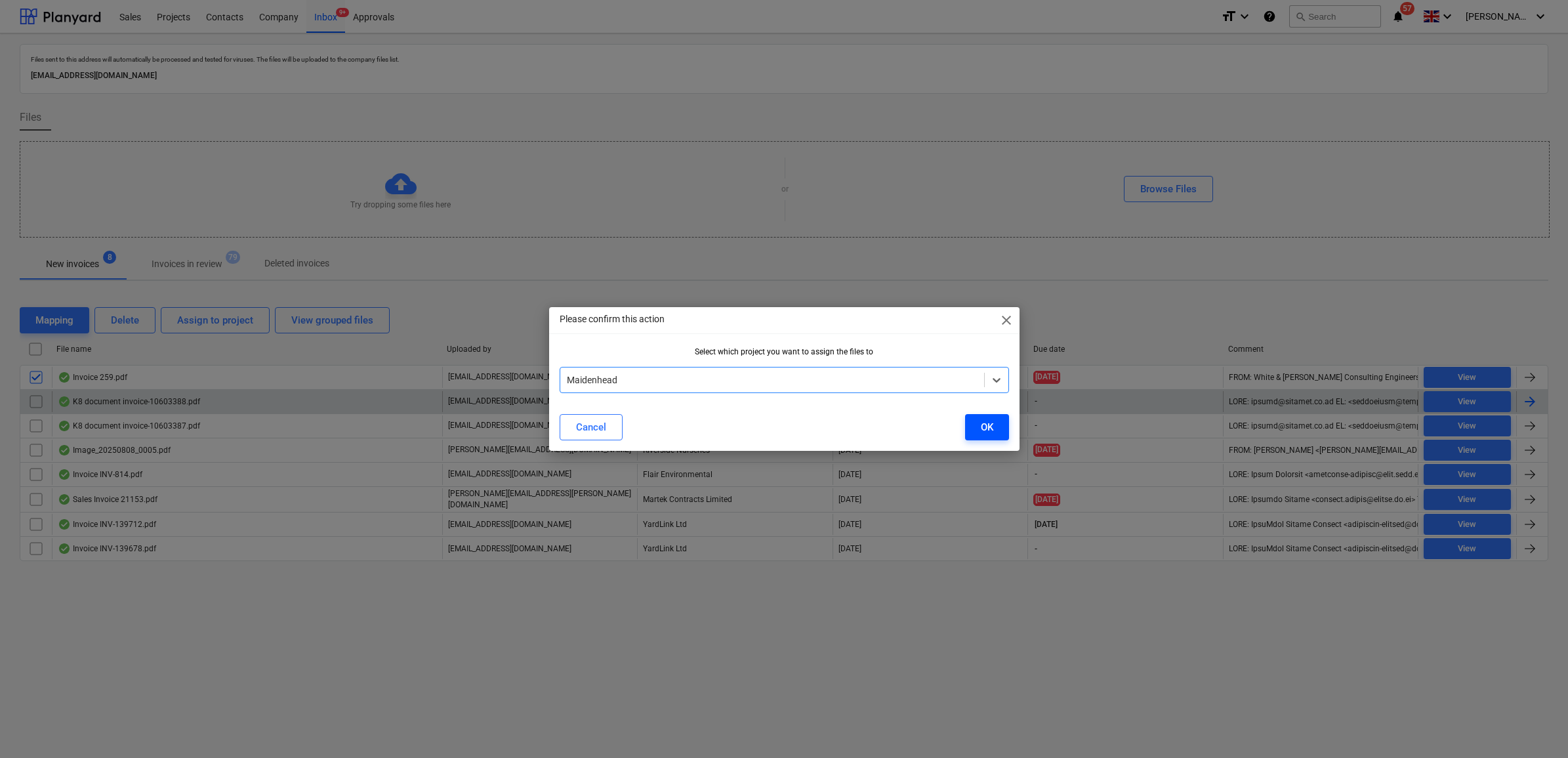
click at [1008, 424] on button "OK" at bounding box center [987, 427] width 44 height 26
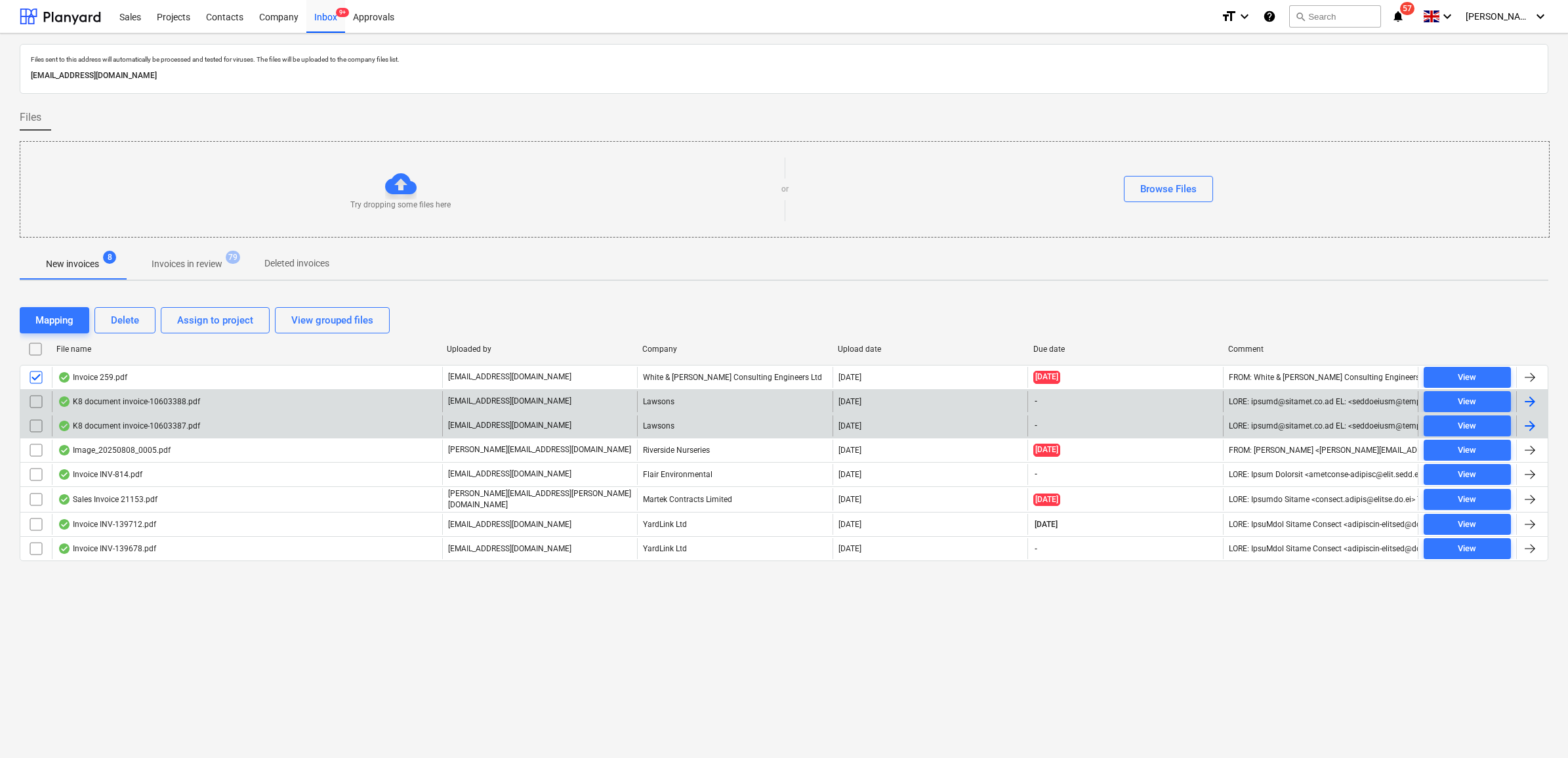
click at [1002, 424] on div "[DATE]" at bounding box center [930, 425] width 195 height 21
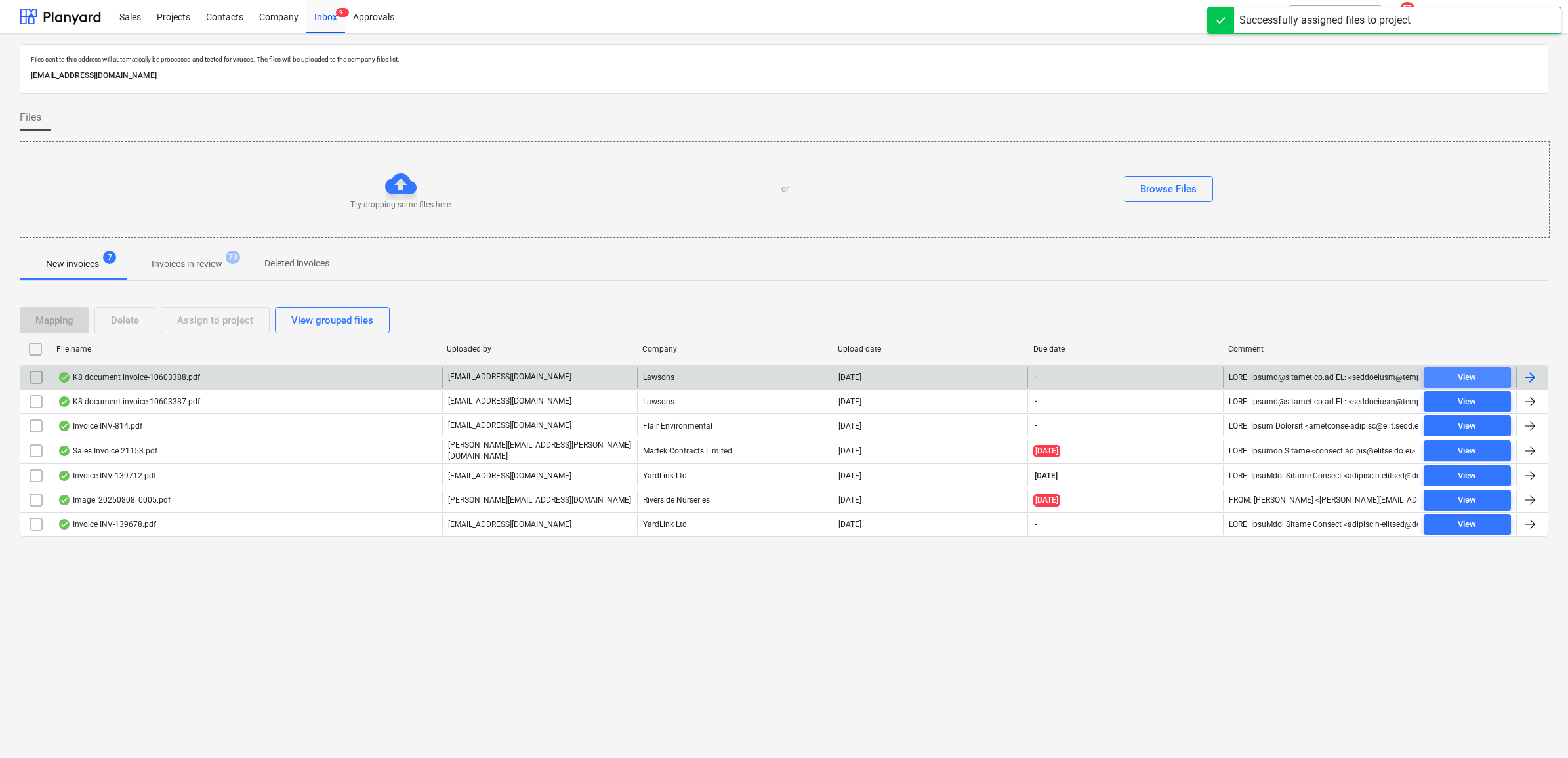
click at [1471, 378] on div "View" at bounding box center [1467, 377] width 19 height 15
click at [35, 374] on input "checkbox" at bounding box center [36, 377] width 21 height 21
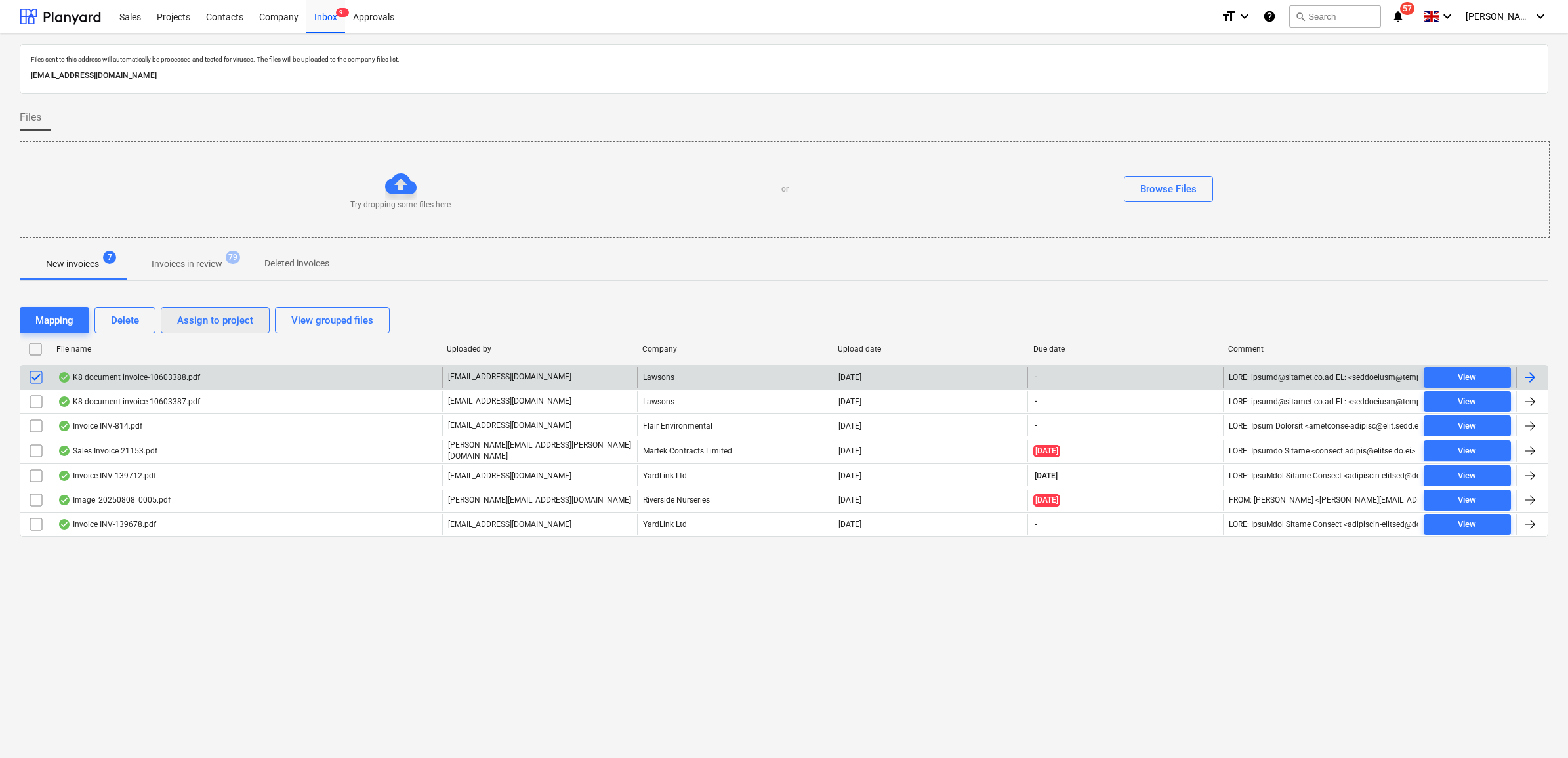
click at [185, 322] on div "Assign to project" at bounding box center [215, 320] width 76 height 17
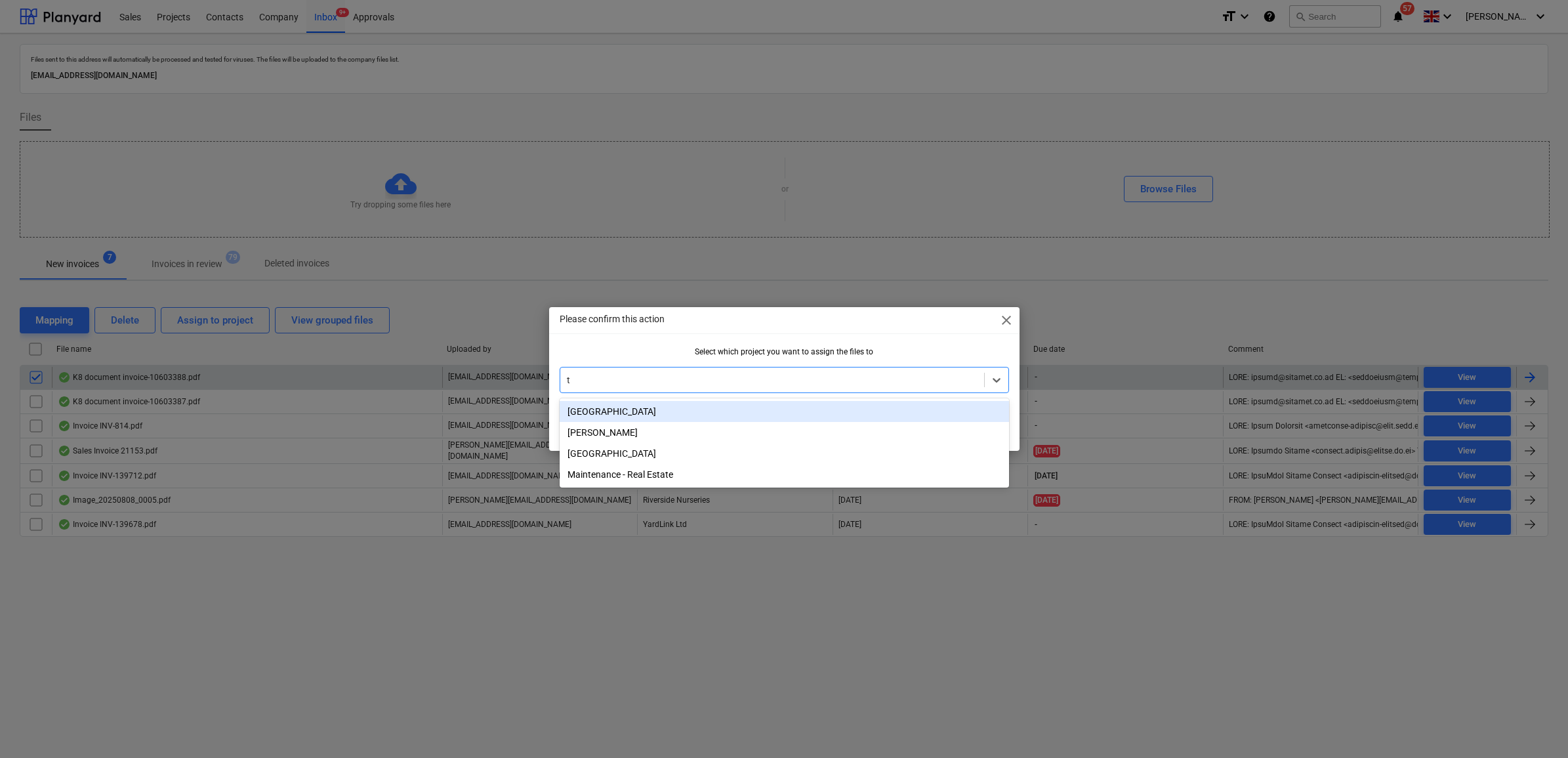
type input "tw"
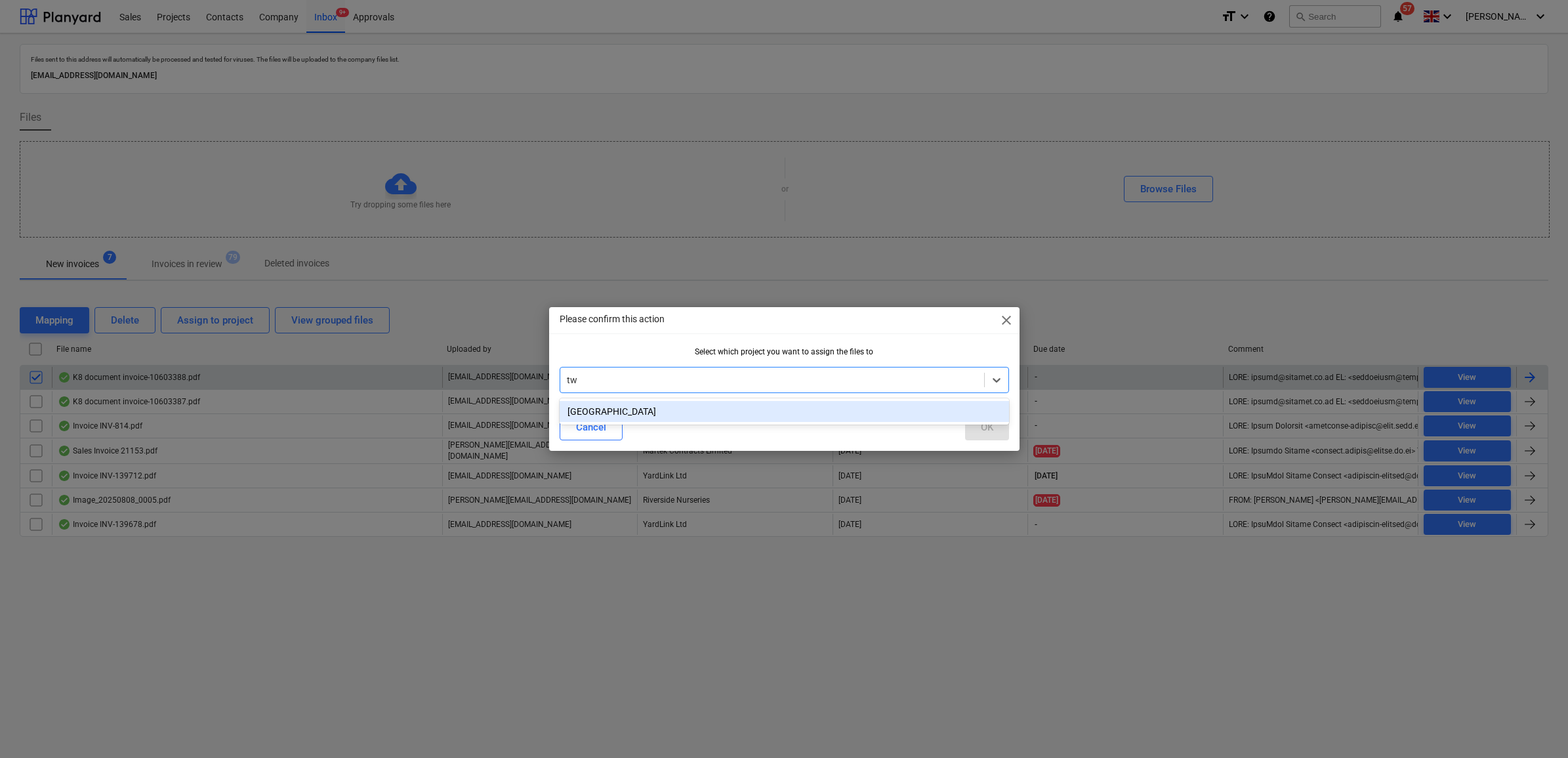
click at [758, 415] on div "[GEOGRAPHIC_DATA]" at bounding box center [784, 411] width 449 height 21
click at [982, 431] on div "OK" at bounding box center [987, 427] width 12 height 17
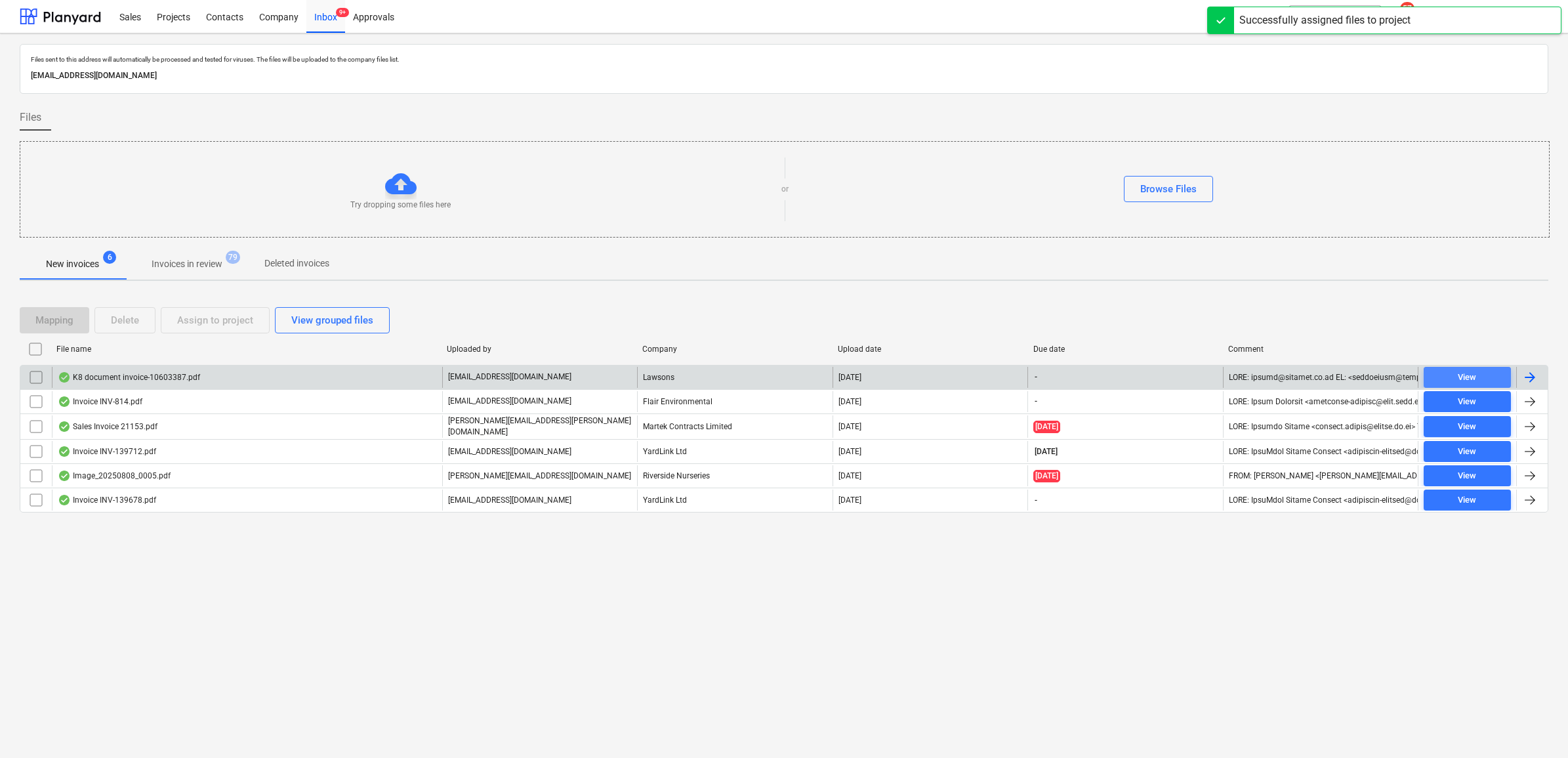
click at [1473, 375] on div "View" at bounding box center [1467, 377] width 19 height 15
click at [32, 375] on input "checkbox" at bounding box center [36, 377] width 21 height 21
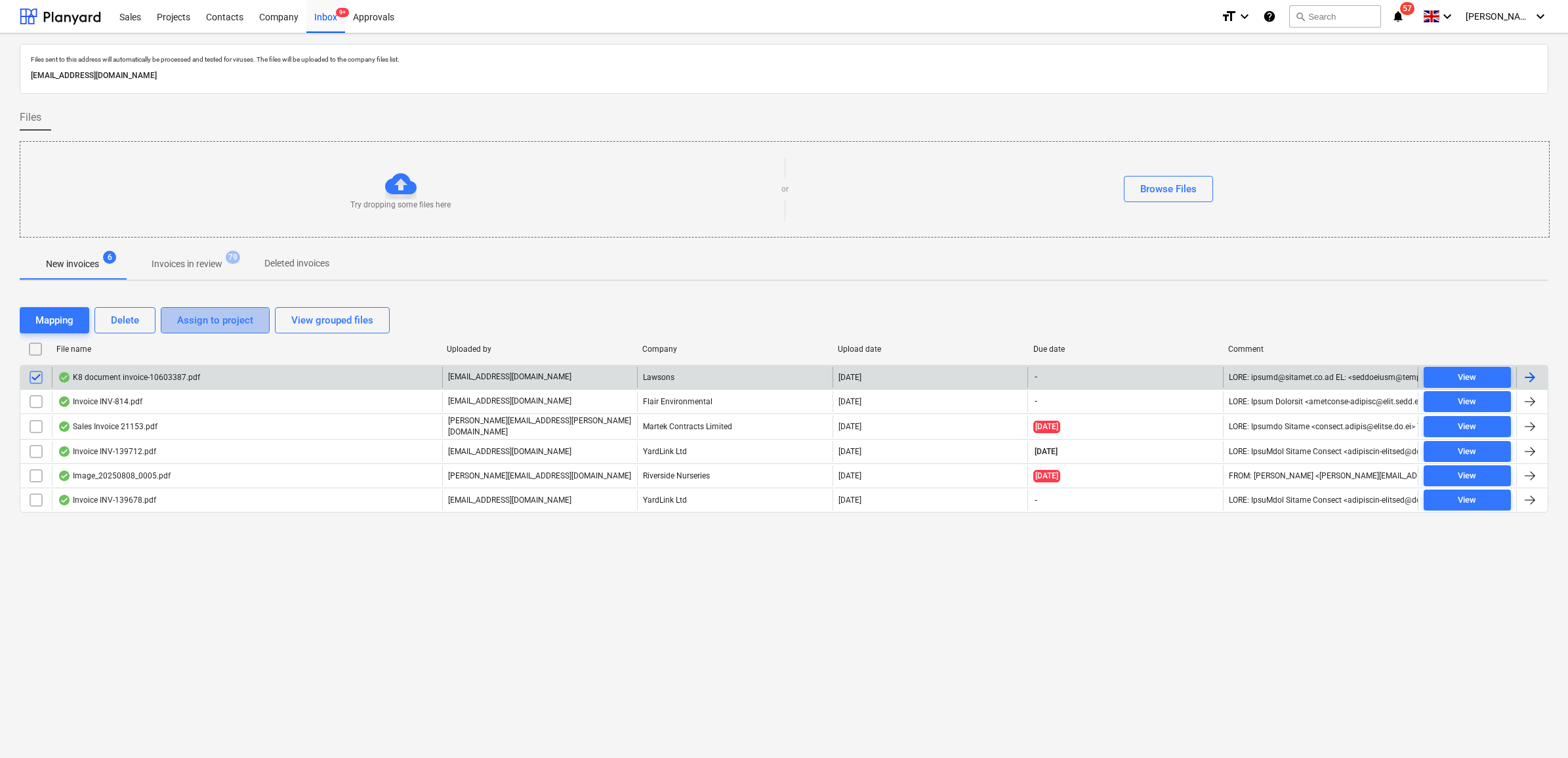
click at [185, 323] on div "Assign to project" at bounding box center [215, 320] width 76 height 17
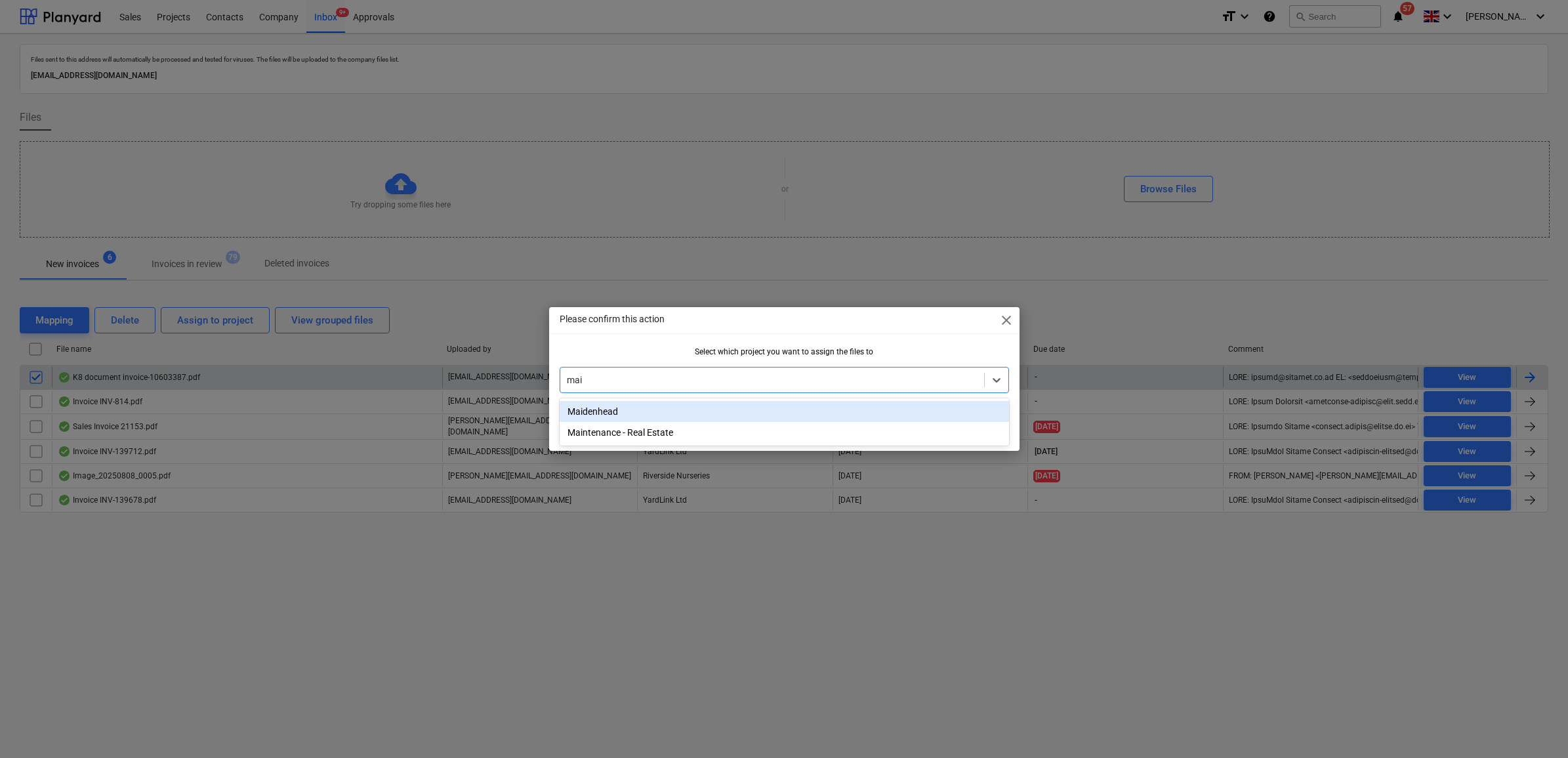
type input "main"
drag, startPoint x: 644, startPoint y: 411, endPoint x: 940, endPoint y: 421, distance: 296.2
click at [649, 411] on div "Maintenance - Real Estate" at bounding box center [784, 411] width 449 height 21
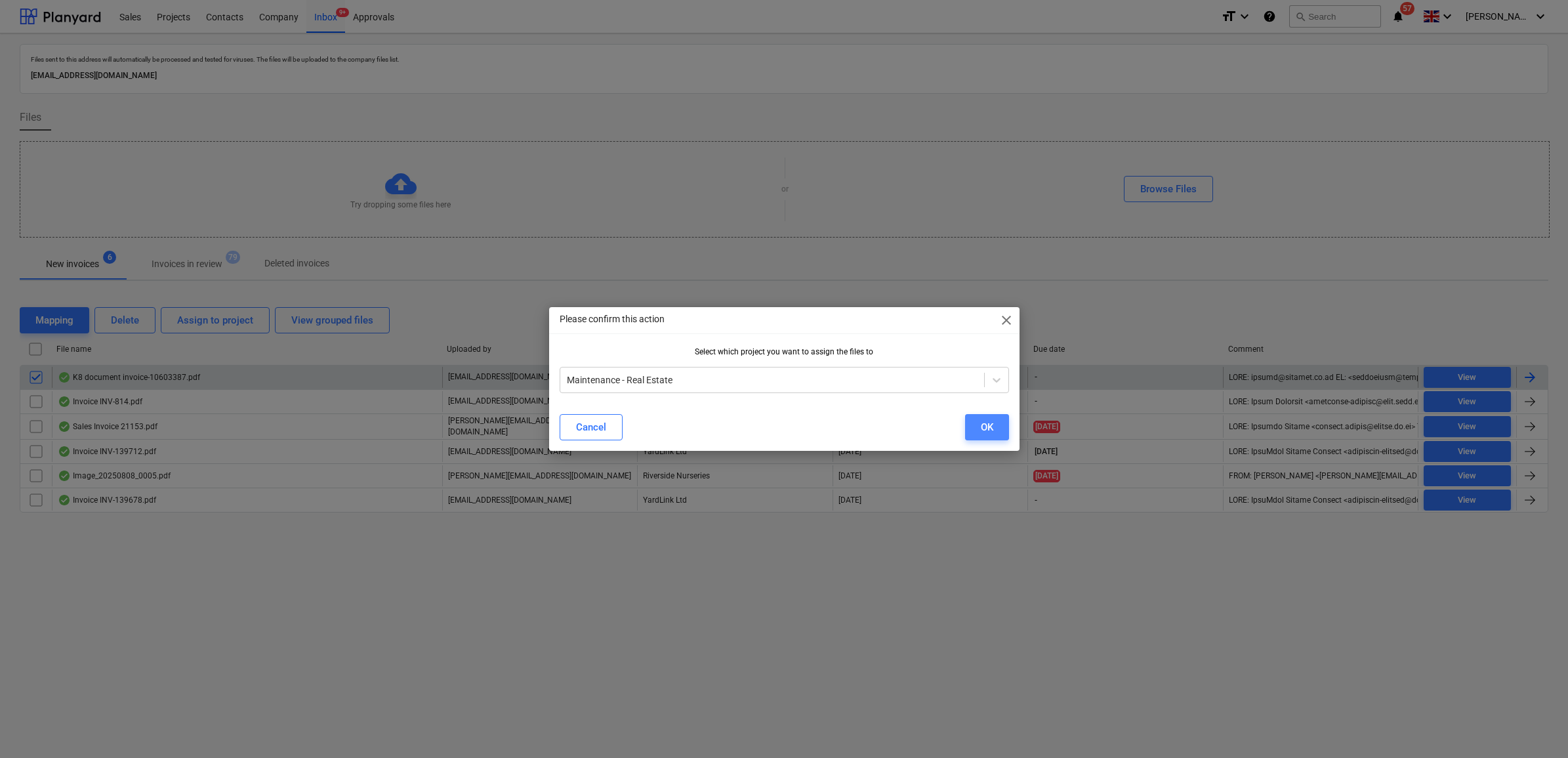
click at [999, 421] on button "OK" at bounding box center [987, 427] width 44 height 26
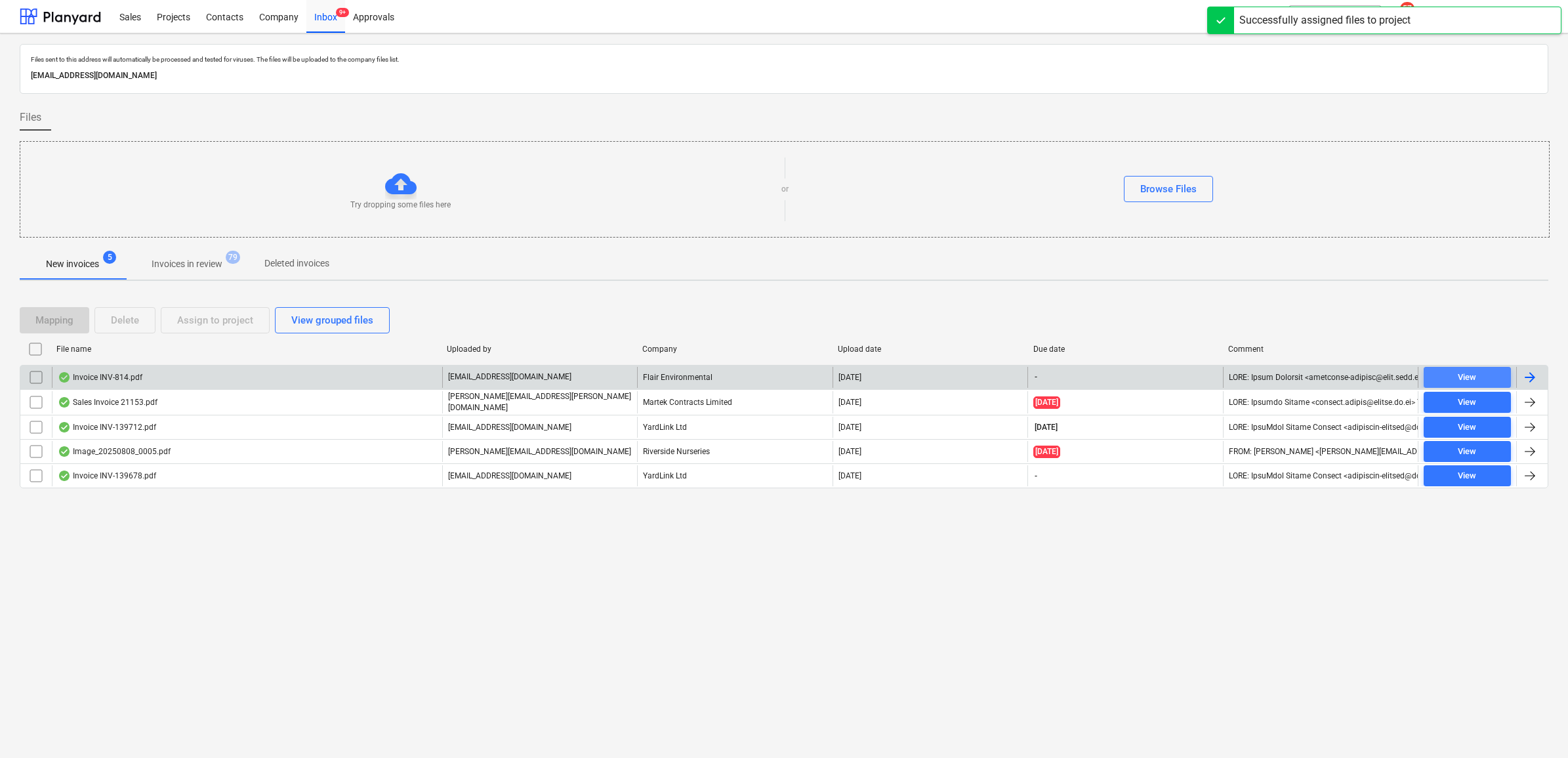
click at [1483, 373] on span "View" at bounding box center [1467, 377] width 76 height 15
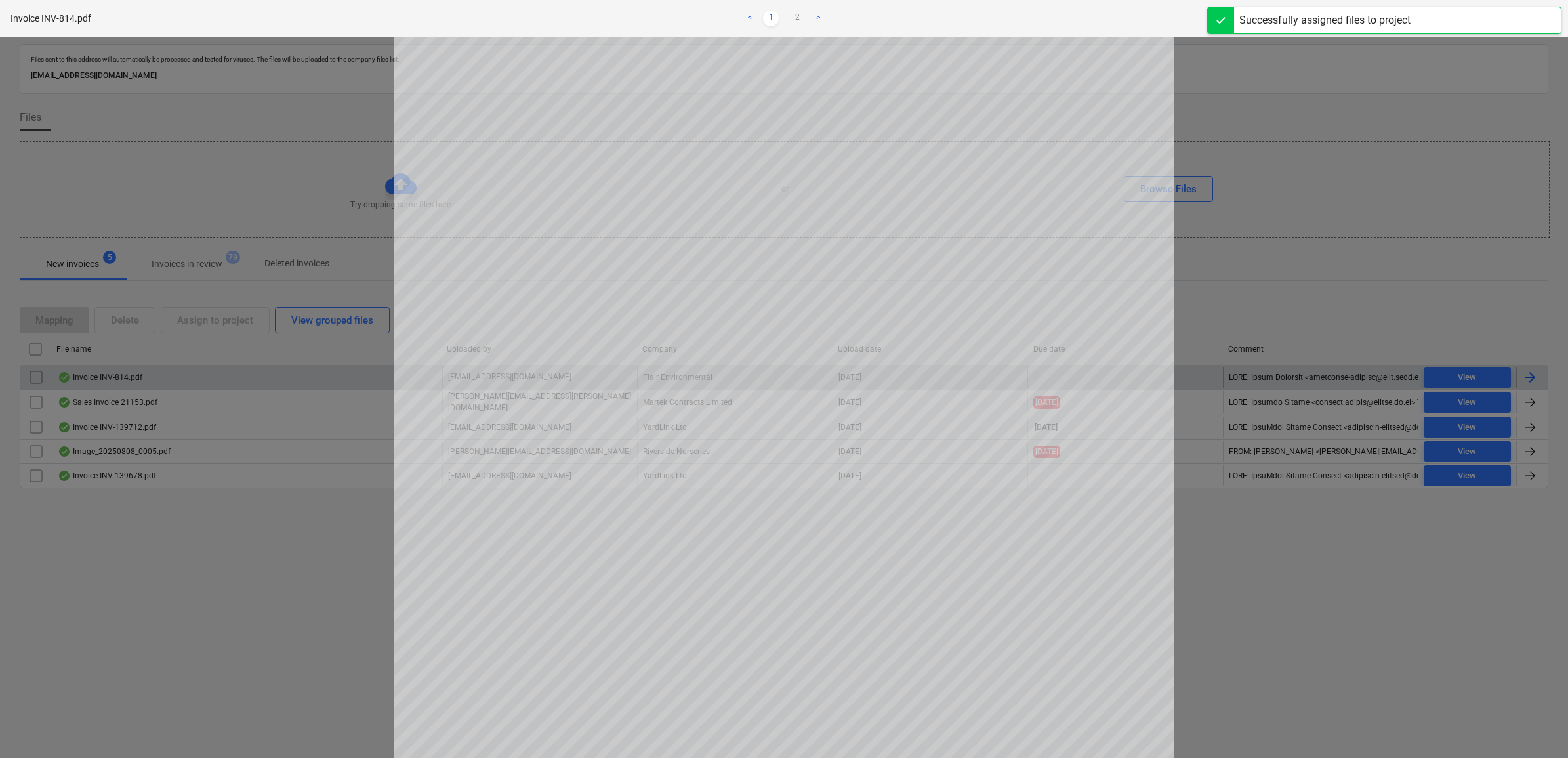
scroll to position [82, 0]
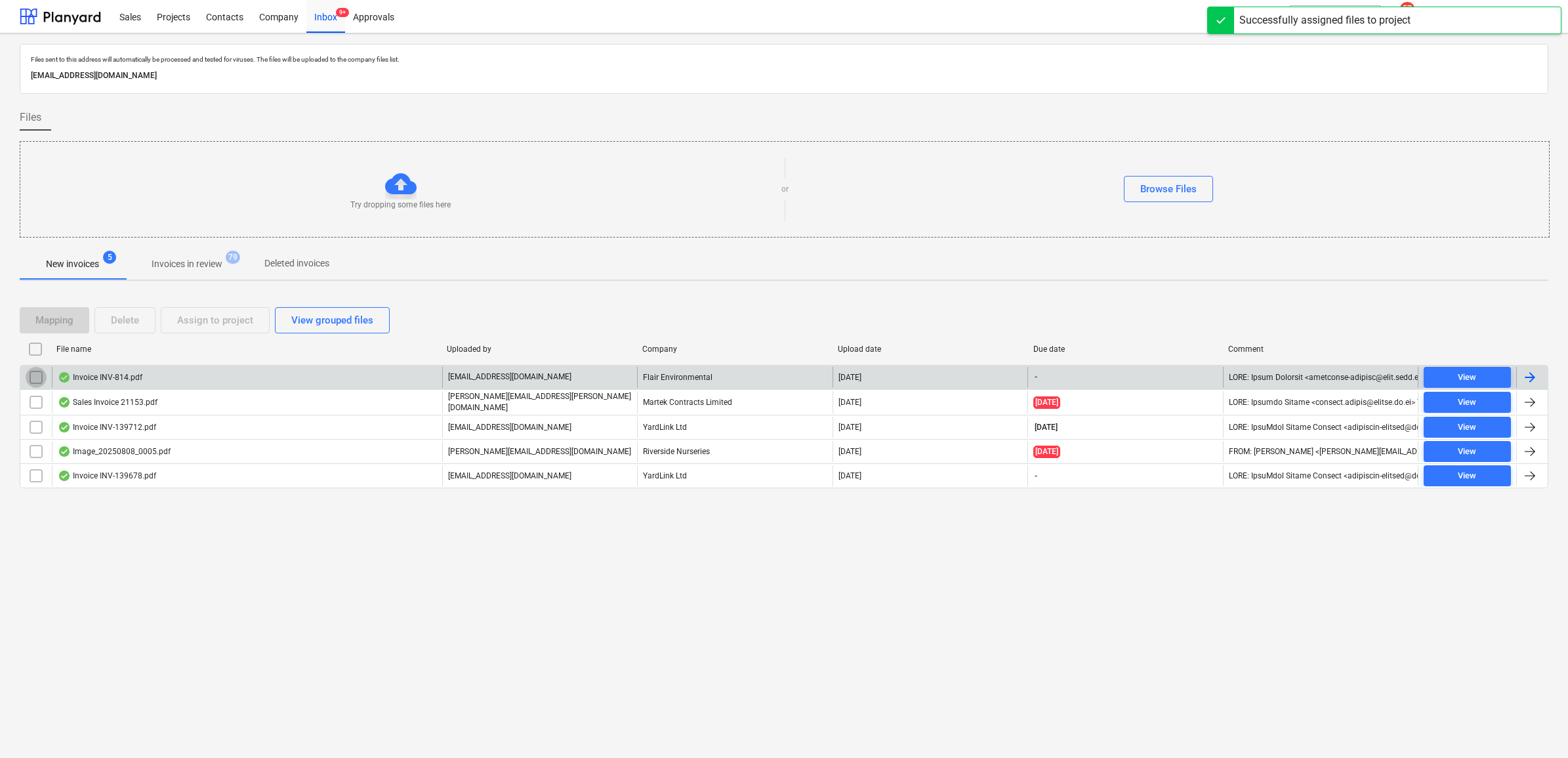
click at [42, 377] on input "checkbox" at bounding box center [36, 377] width 21 height 21
click at [190, 325] on div "Assign to project" at bounding box center [215, 320] width 76 height 17
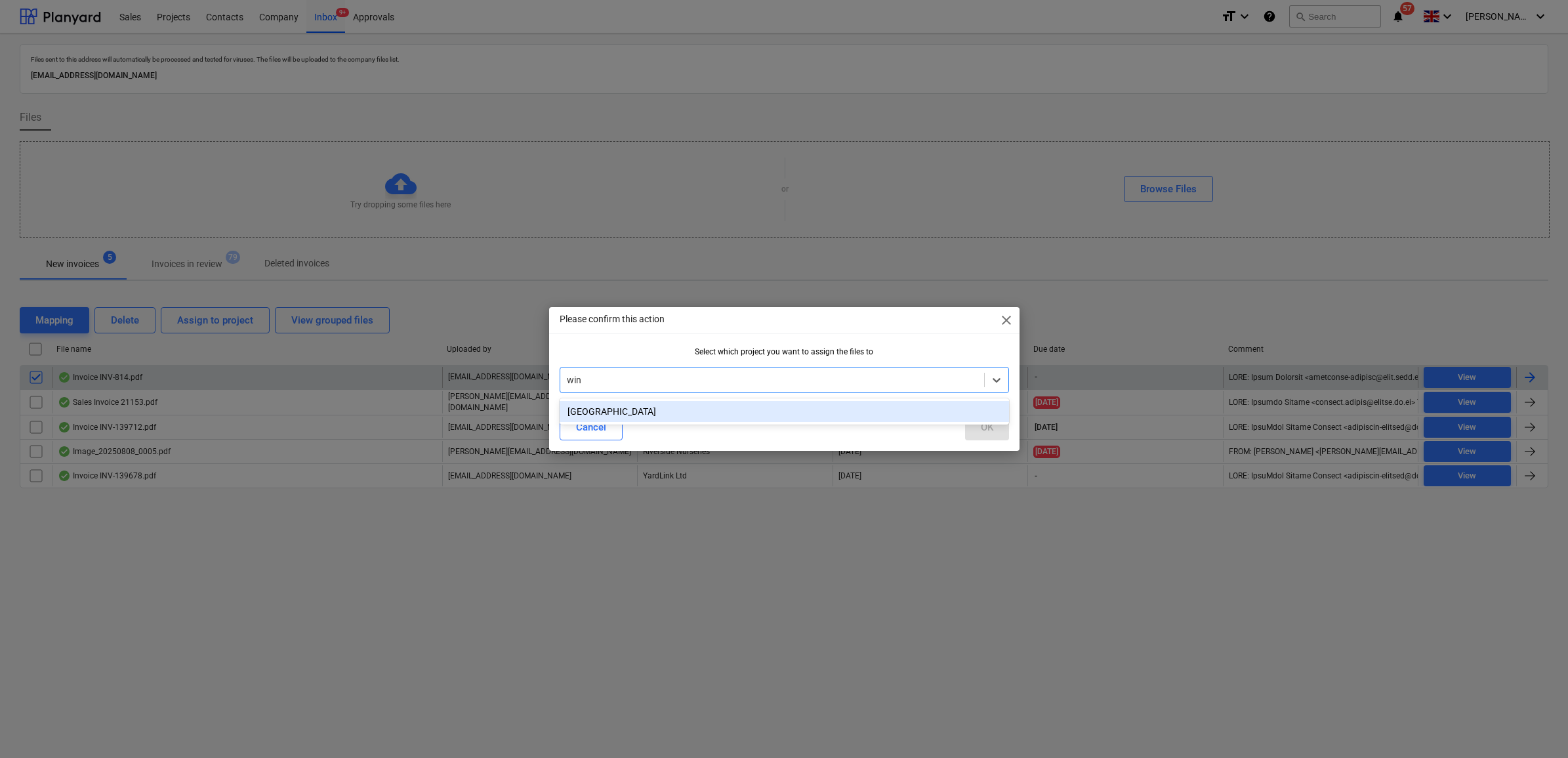
type input "wind"
click at [666, 417] on div "[GEOGRAPHIC_DATA]" at bounding box center [784, 411] width 449 height 21
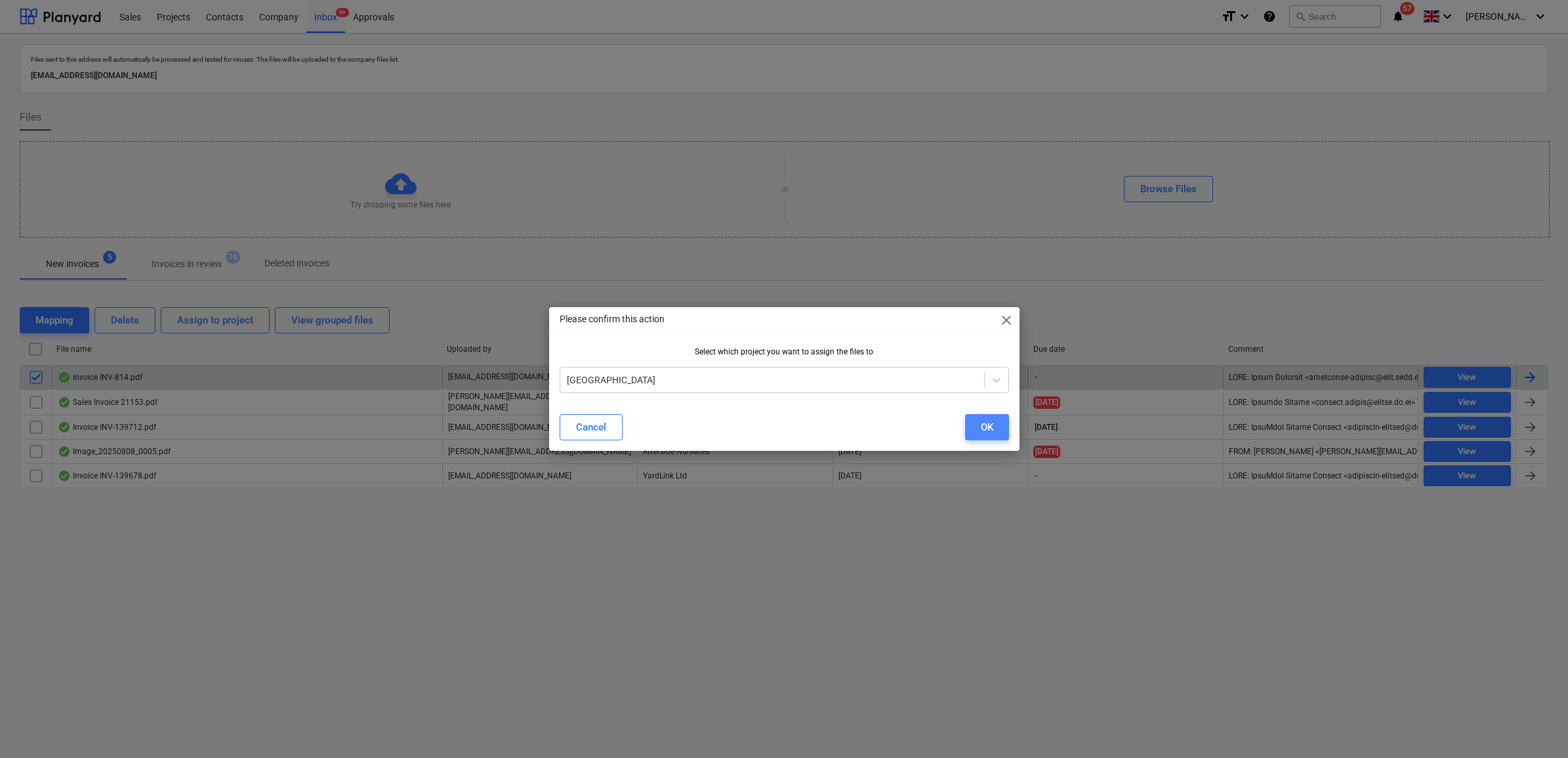
click at [972, 428] on button "OK" at bounding box center [987, 427] width 44 height 26
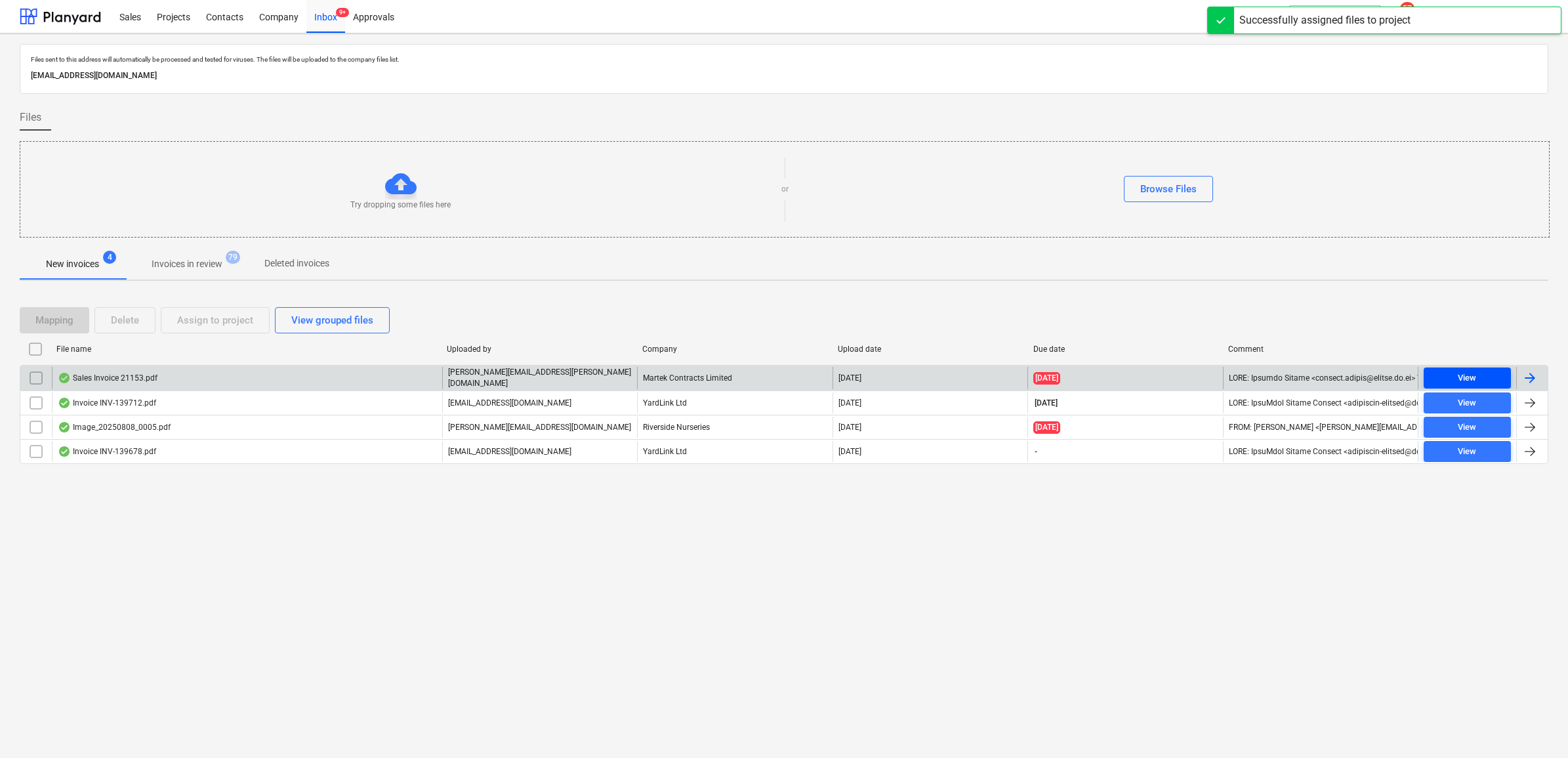
click at [1474, 378] on div "View" at bounding box center [1467, 378] width 19 height 15
click at [33, 379] on input "checkbox" at bounding box center [36, 377] width 21 height 21
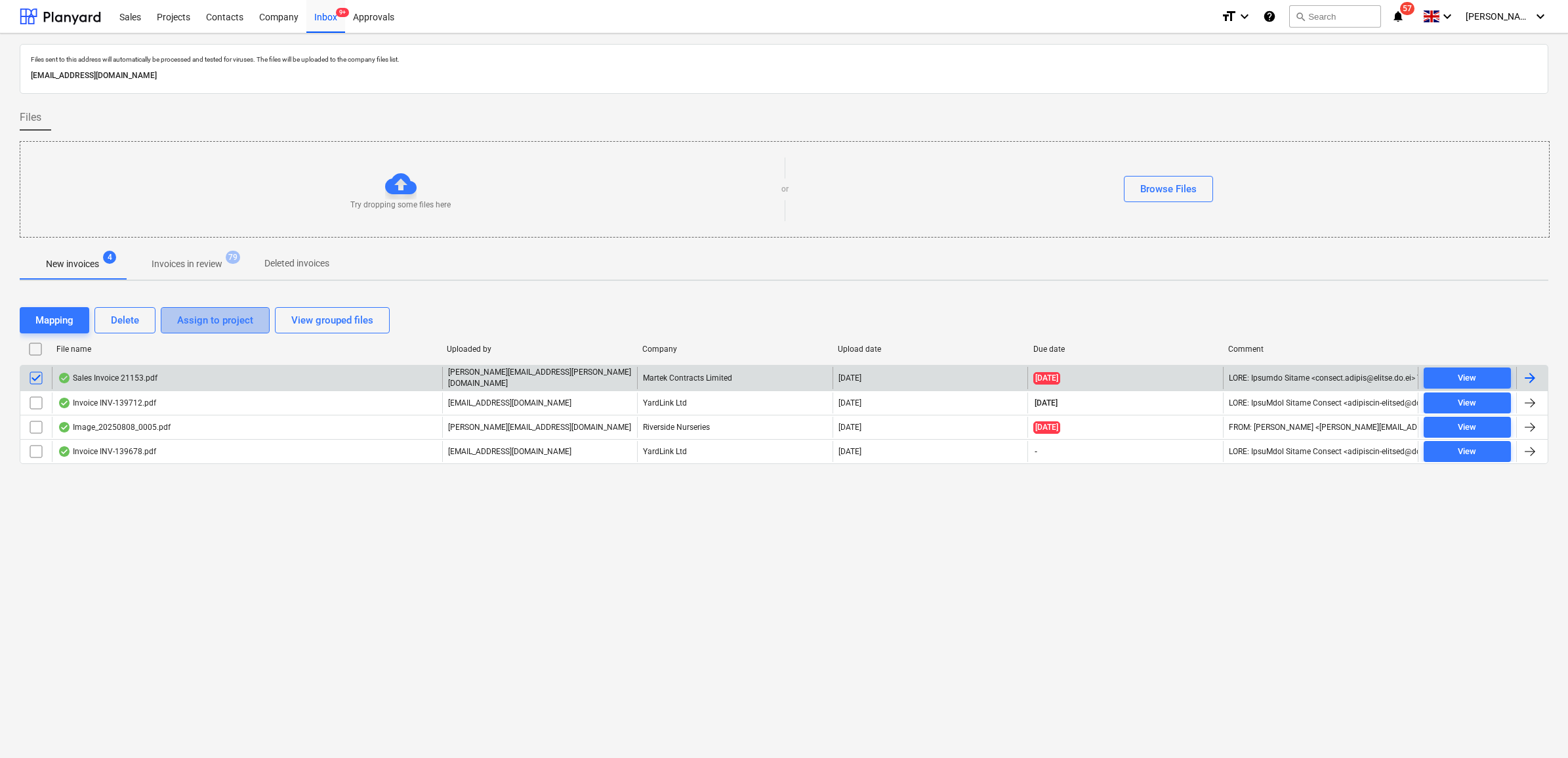
click at [205, 328] on div "Assign to project" at bounding box center [215, 320] width 76 height 17
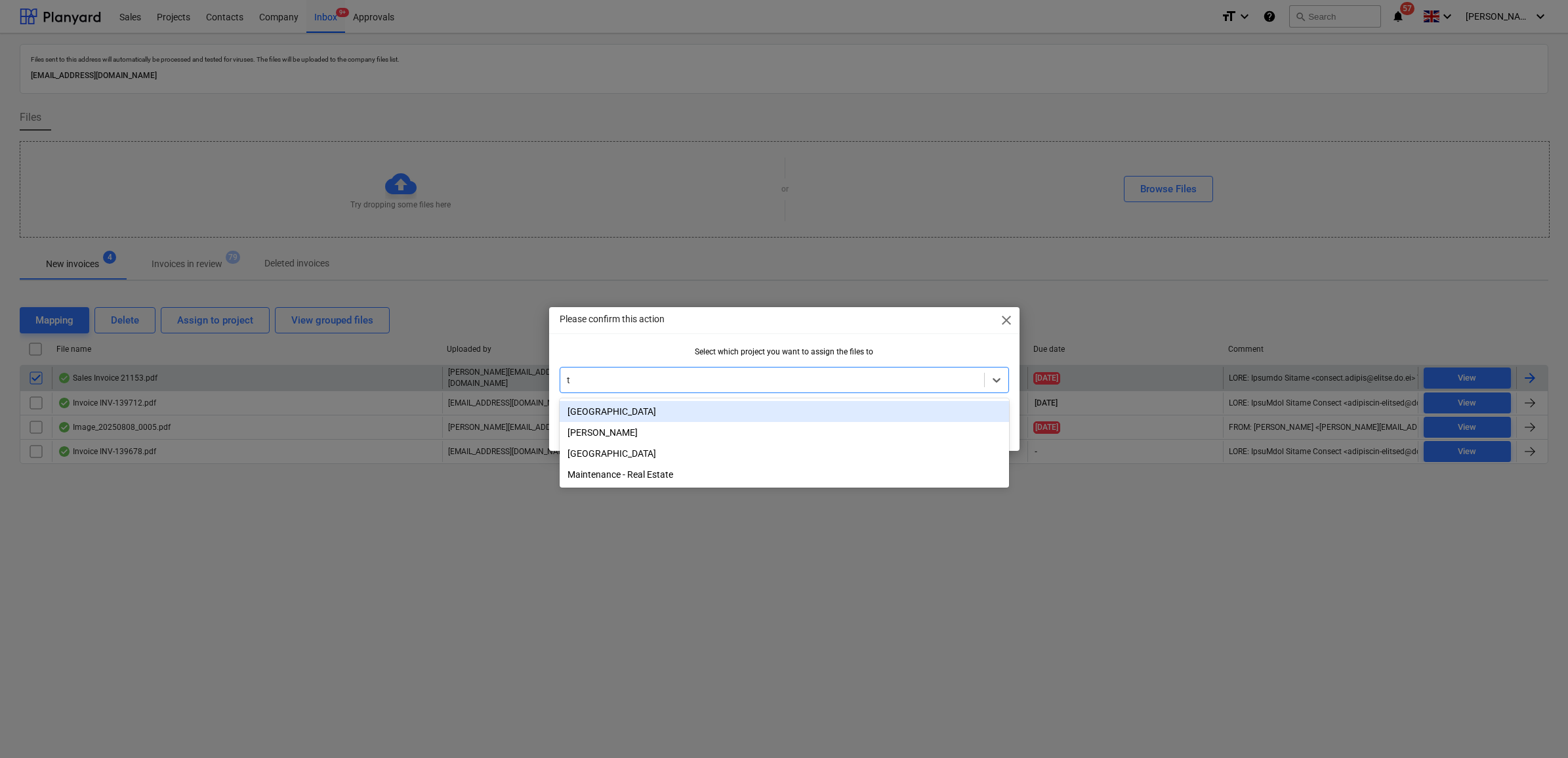
type input "tw"
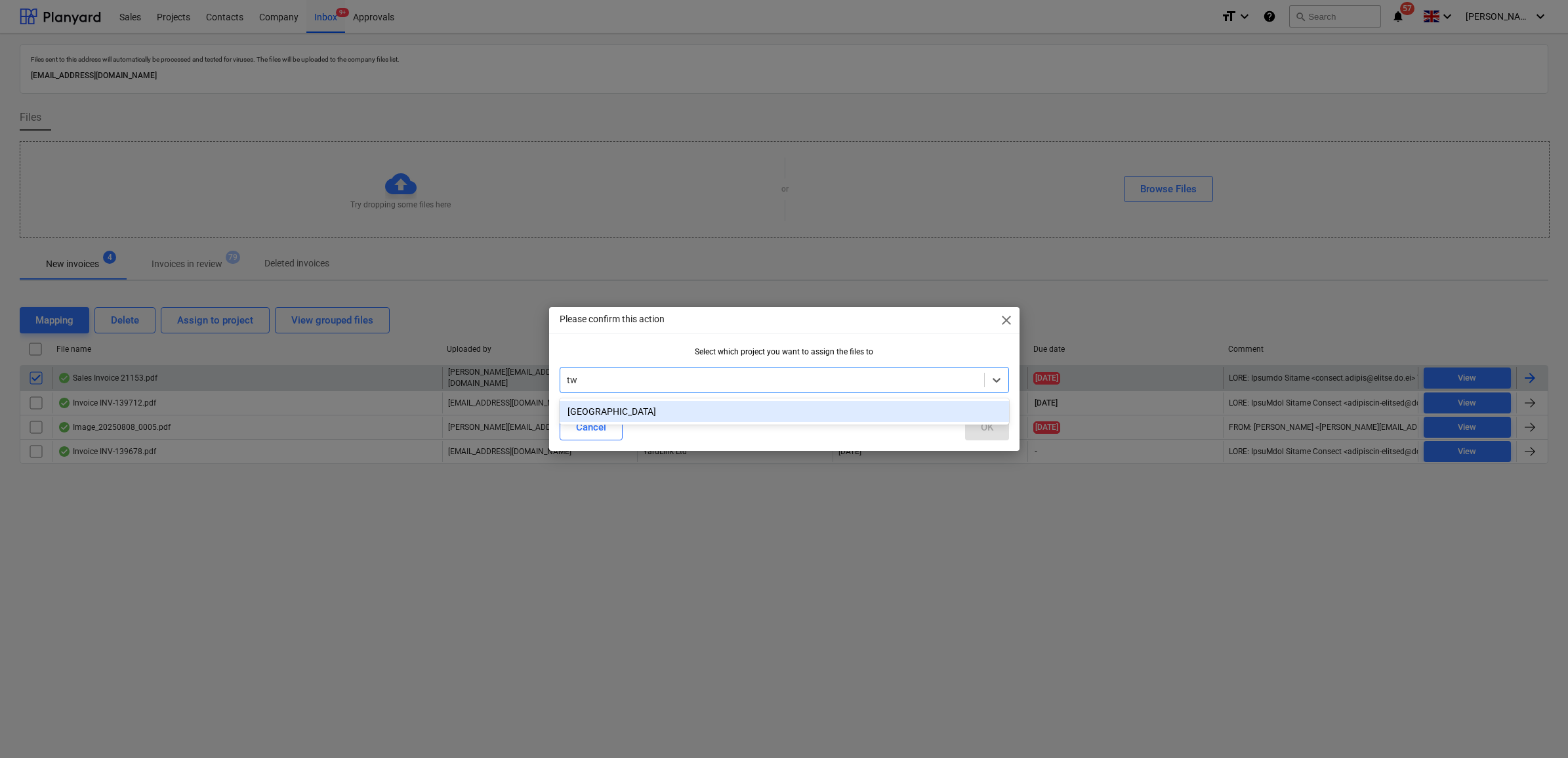
click at [761, 415] on div "[GEOGRAPHIC_DATA]" at bounding box center [784, 411] width 449 height 21
click at [999, 430] on button "OK" at bounding box center [987, 427] width 44 height 26
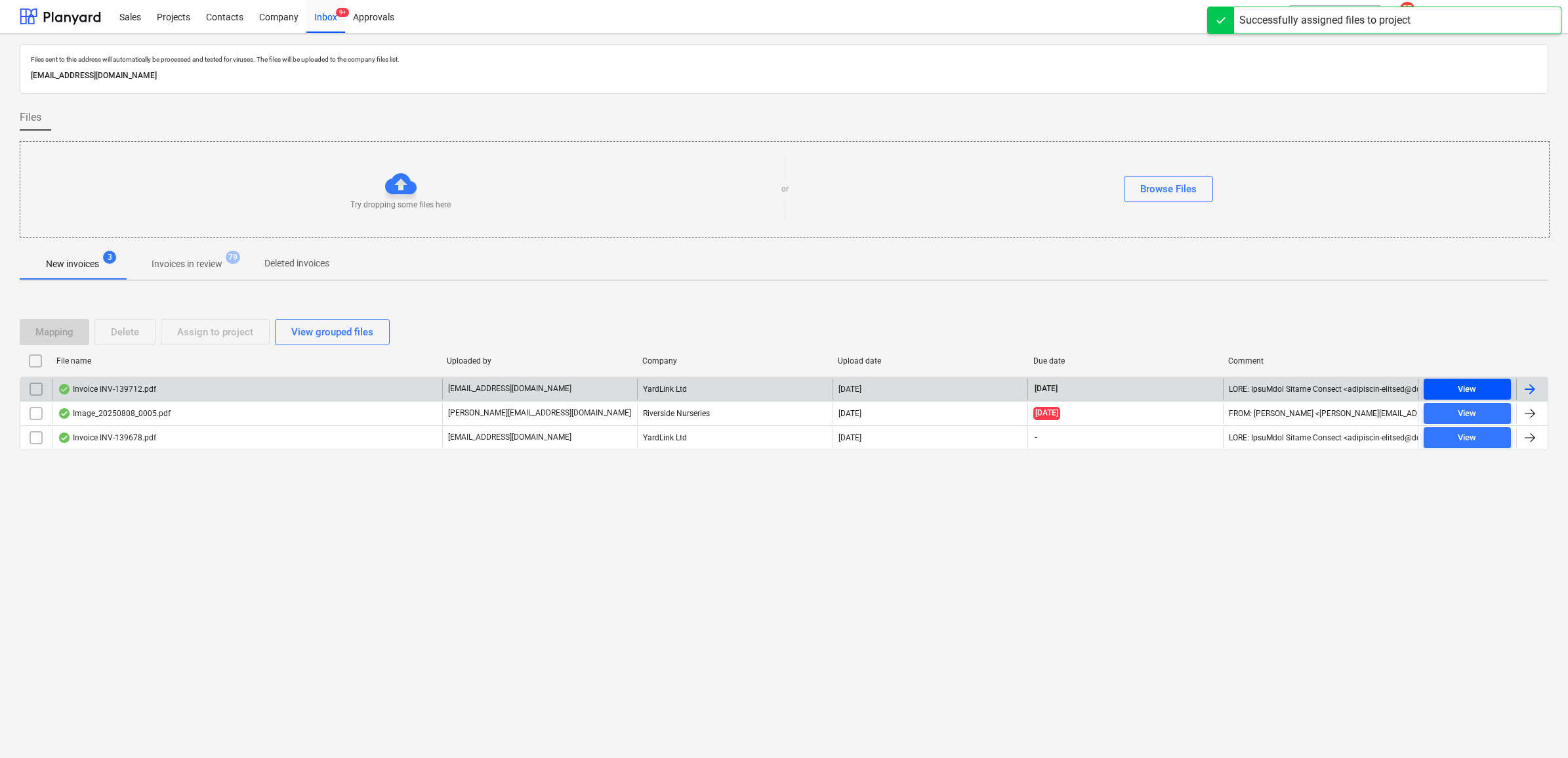
click at [1492, 387] on span "View" at bounding box center [1467, 390] width 76 height 15
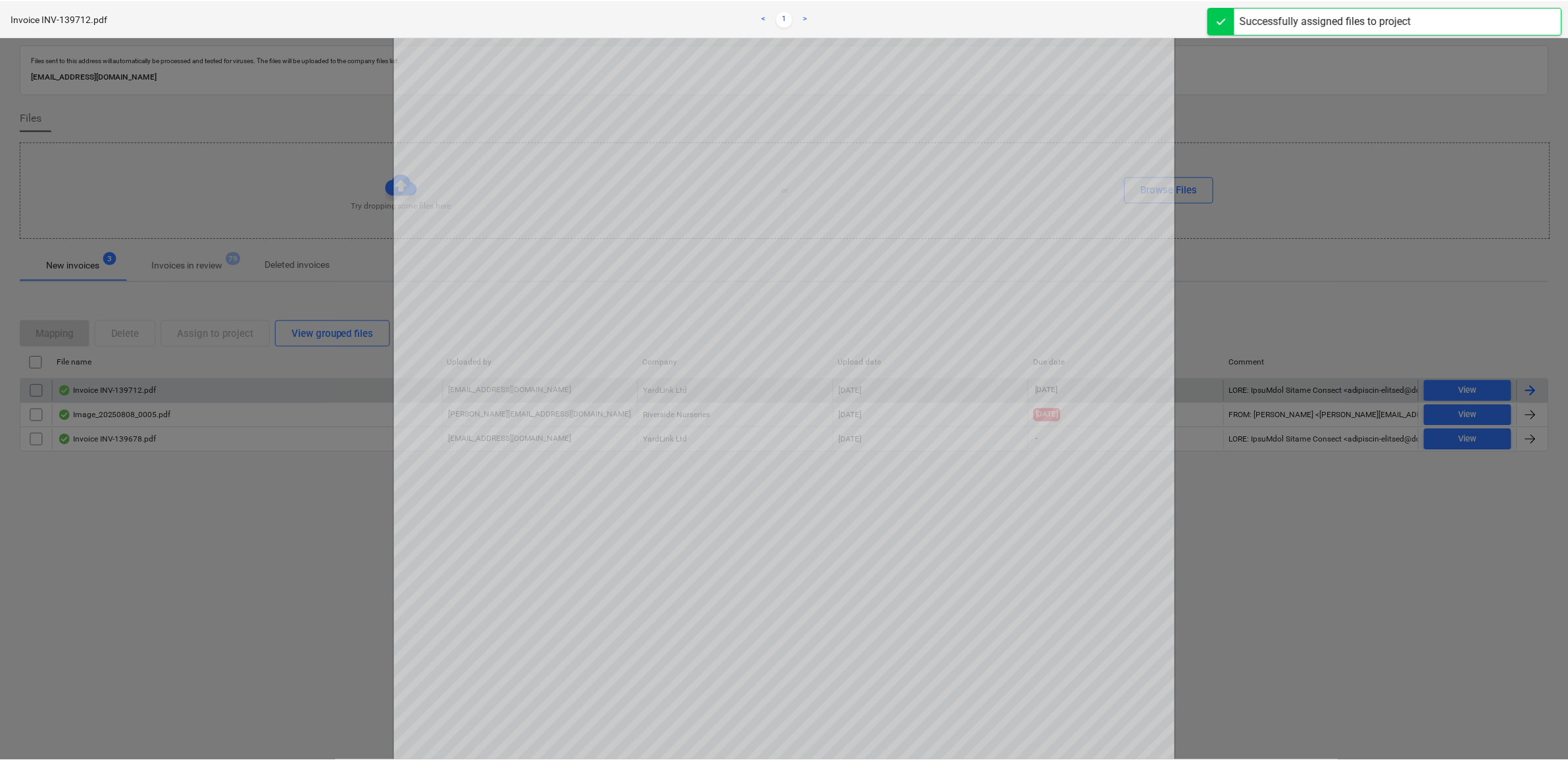
scroll to position [82, 0]
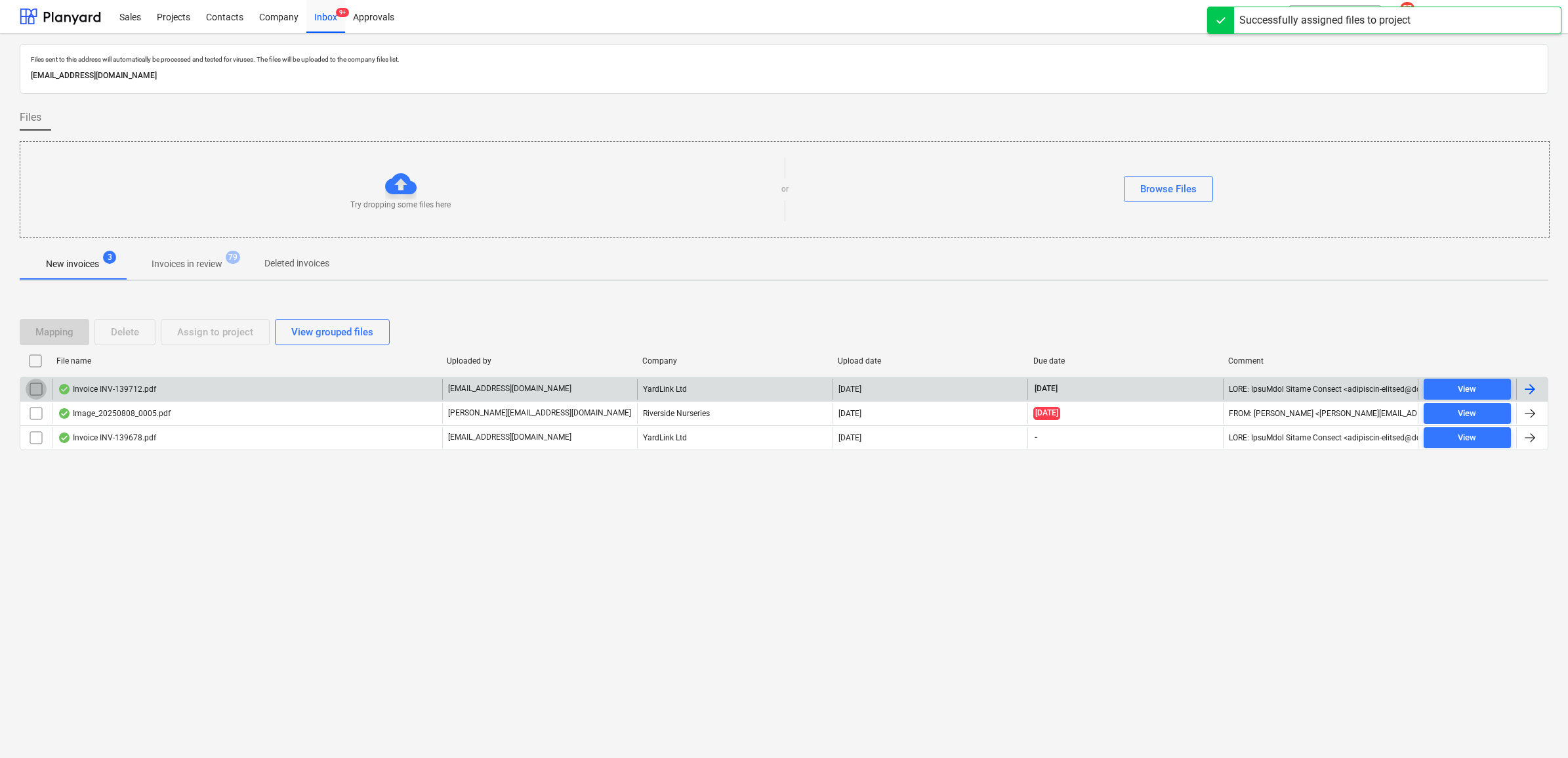
click at [34, 388] on input "checkbox" at bounding box center [36, 388] width 21 height 21
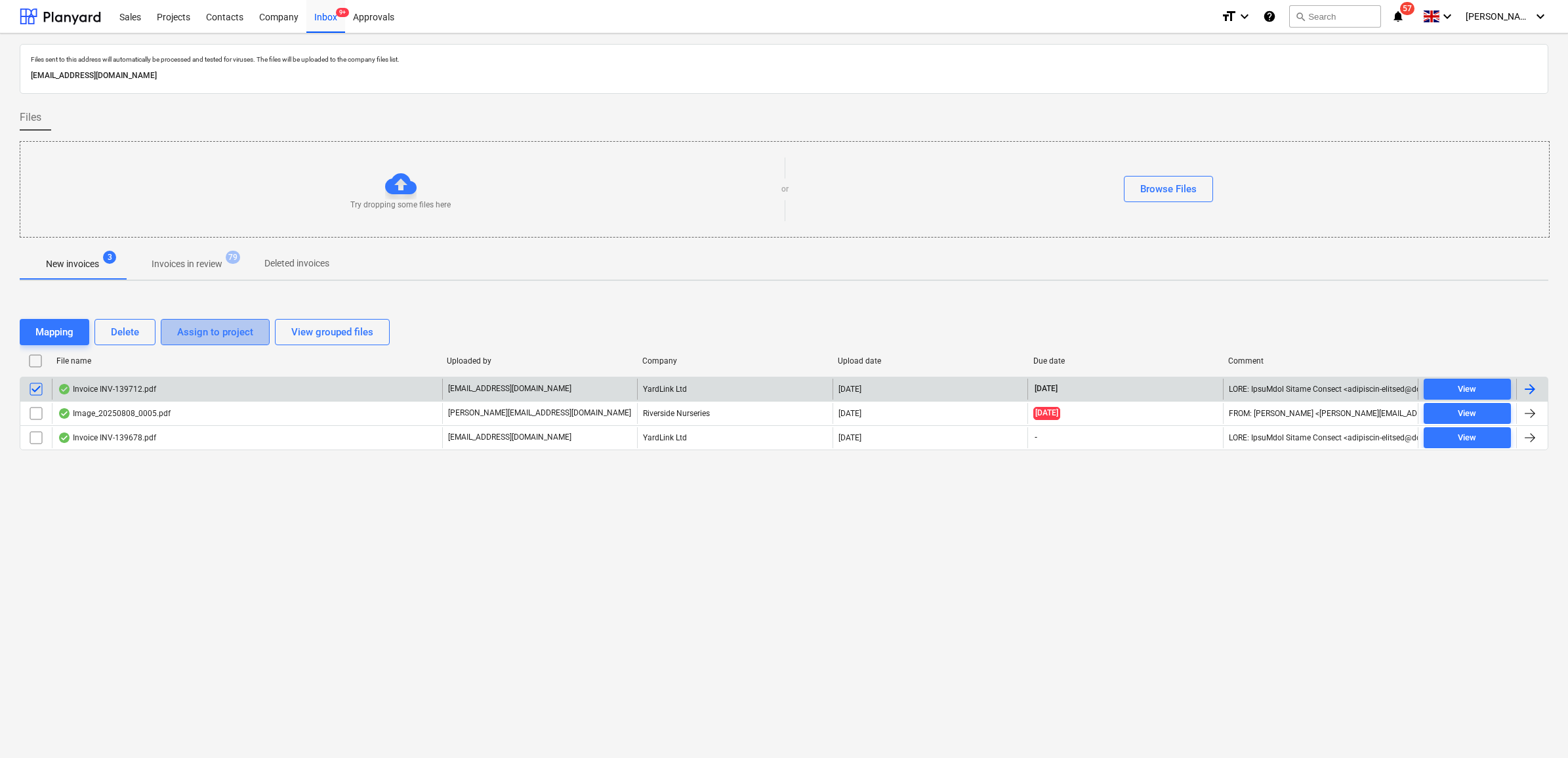
click at [195, 323] on div "Assign to project" at bounding box center [215, 332] width 76 height 17
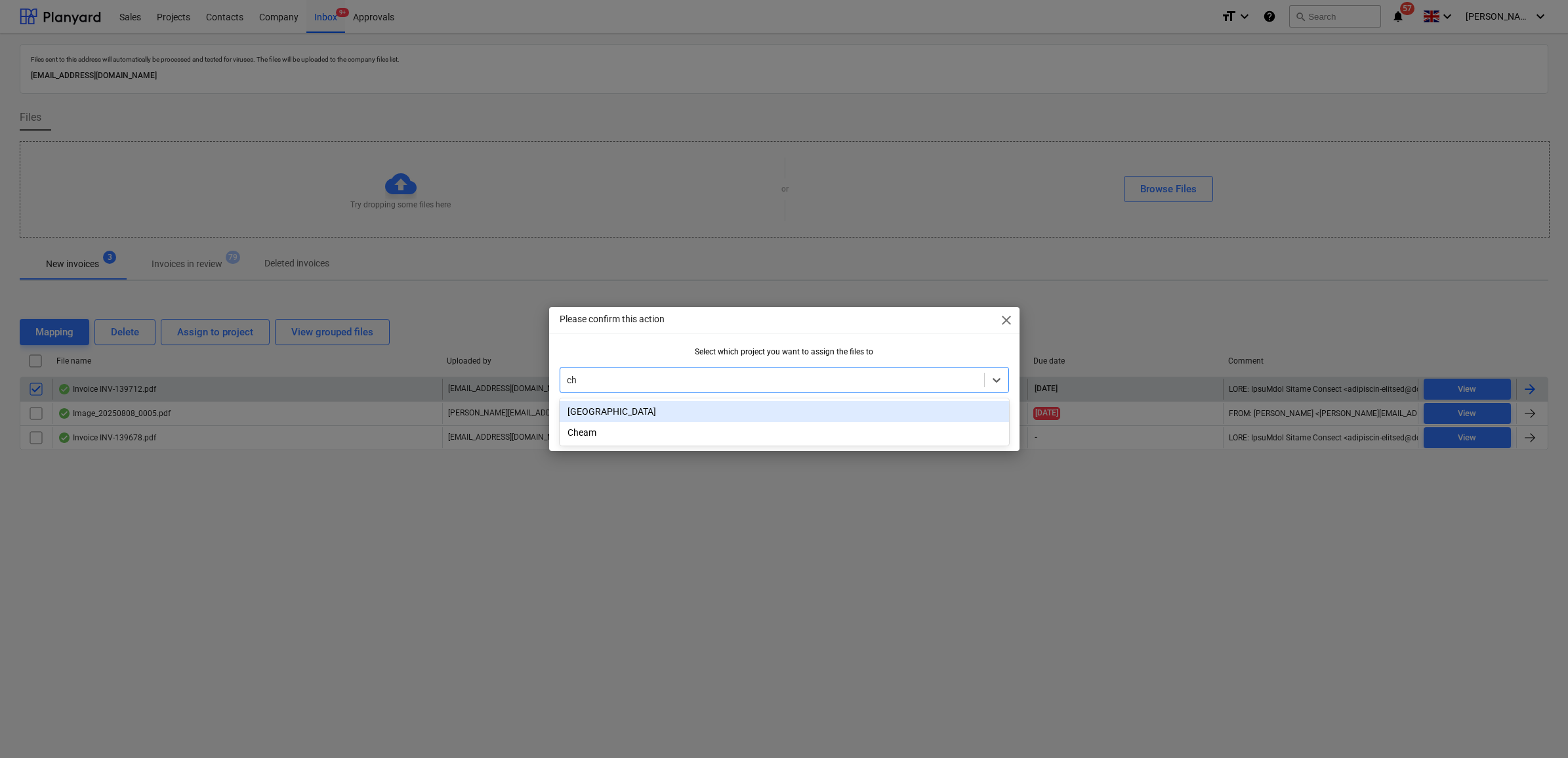
type input "che"
click at [645, 418] on div "Cheam" at bounding box center [784, 411] width 449 height 21
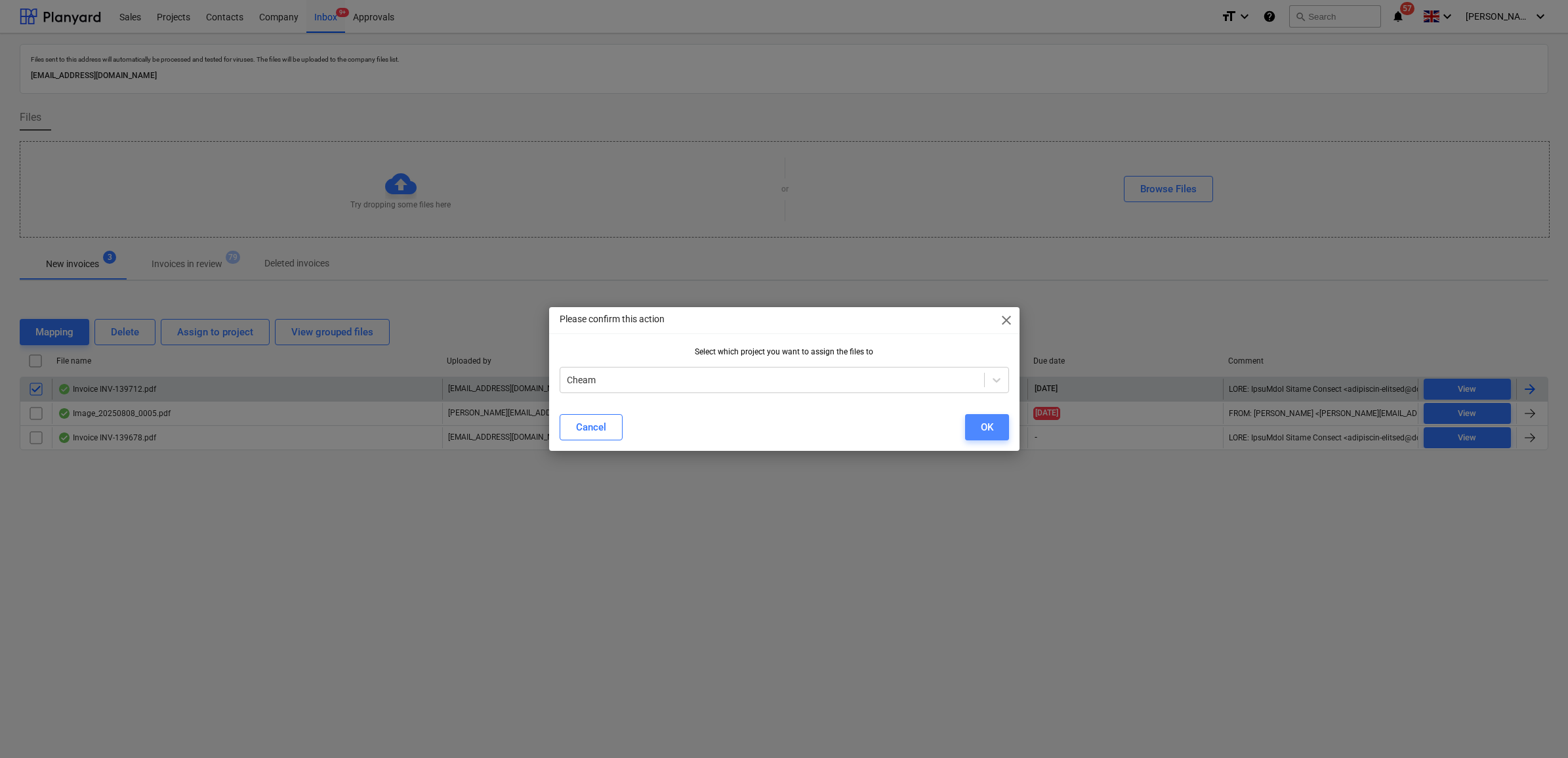
click at [994, 420] on button "OK" at bounding box center [987, 427] width 44 height 26
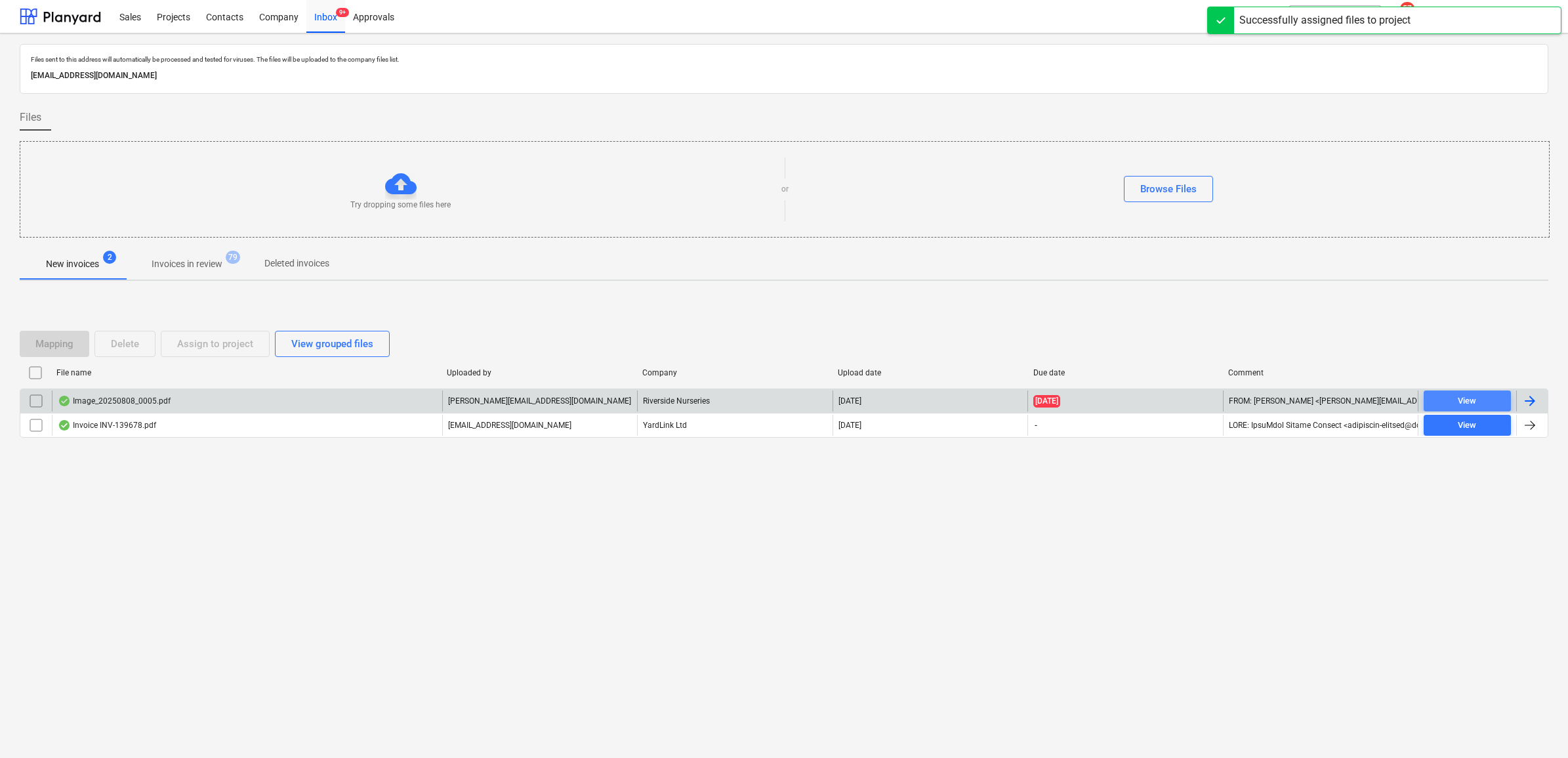
click at [1467, 399] on div "View" at bounding box center [1467, 401] width 19 height 15
drag, startPoint x: 40, startPoint y: 399, endPoint x: 63, endPoint y: 391, distance: 24.4
click at [42, 399] on input "checkbox" at bounding box center [36, 401] width 21 height 21
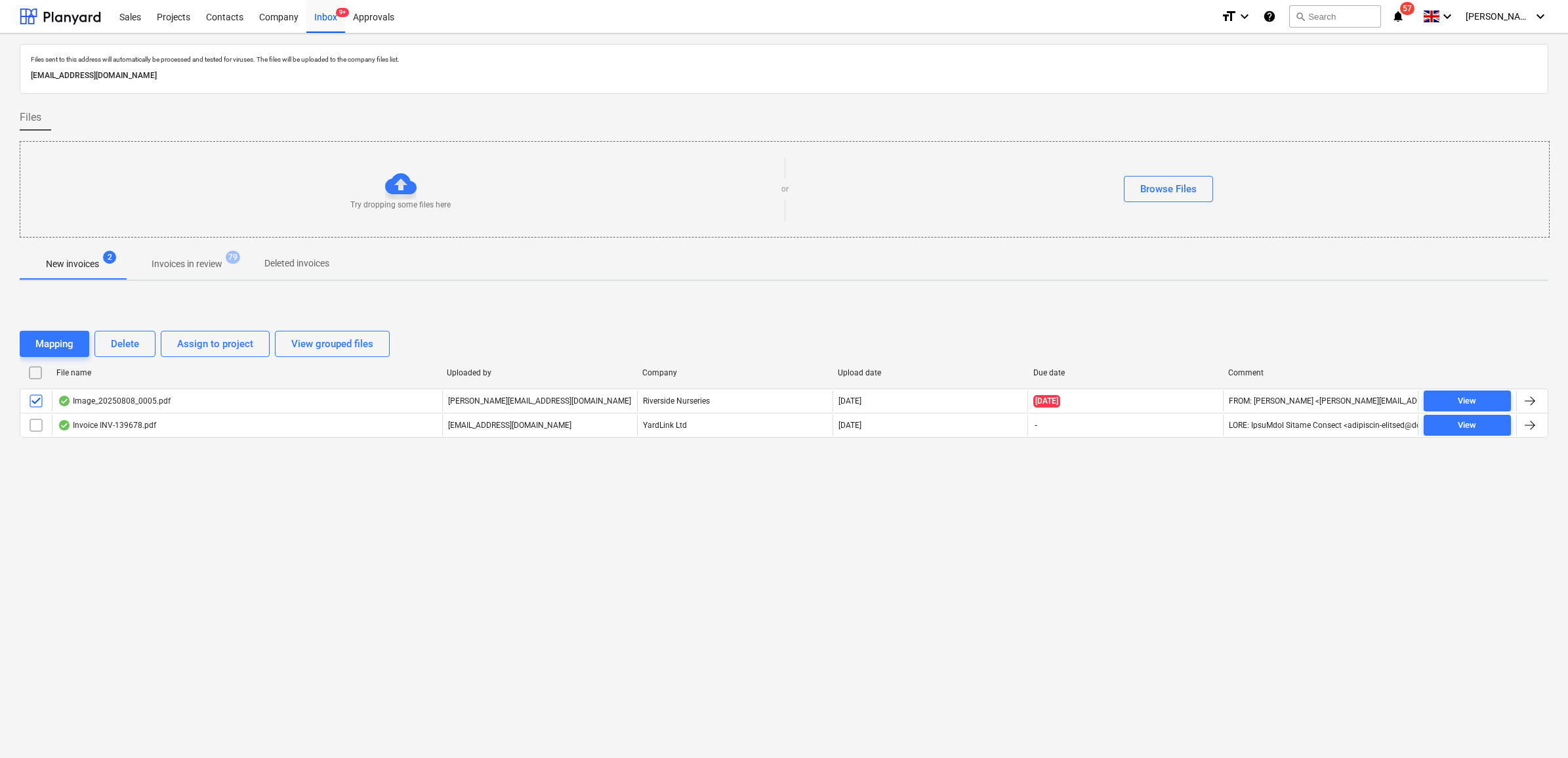
click at [221, 330] on div "Mapping Delete Assign to project View grouped files" at bounding box center [784, 344] width 1529 height 37
click at [218, 335] on div "Assign to project" at bounding box center [215, 343] width 76 height 17
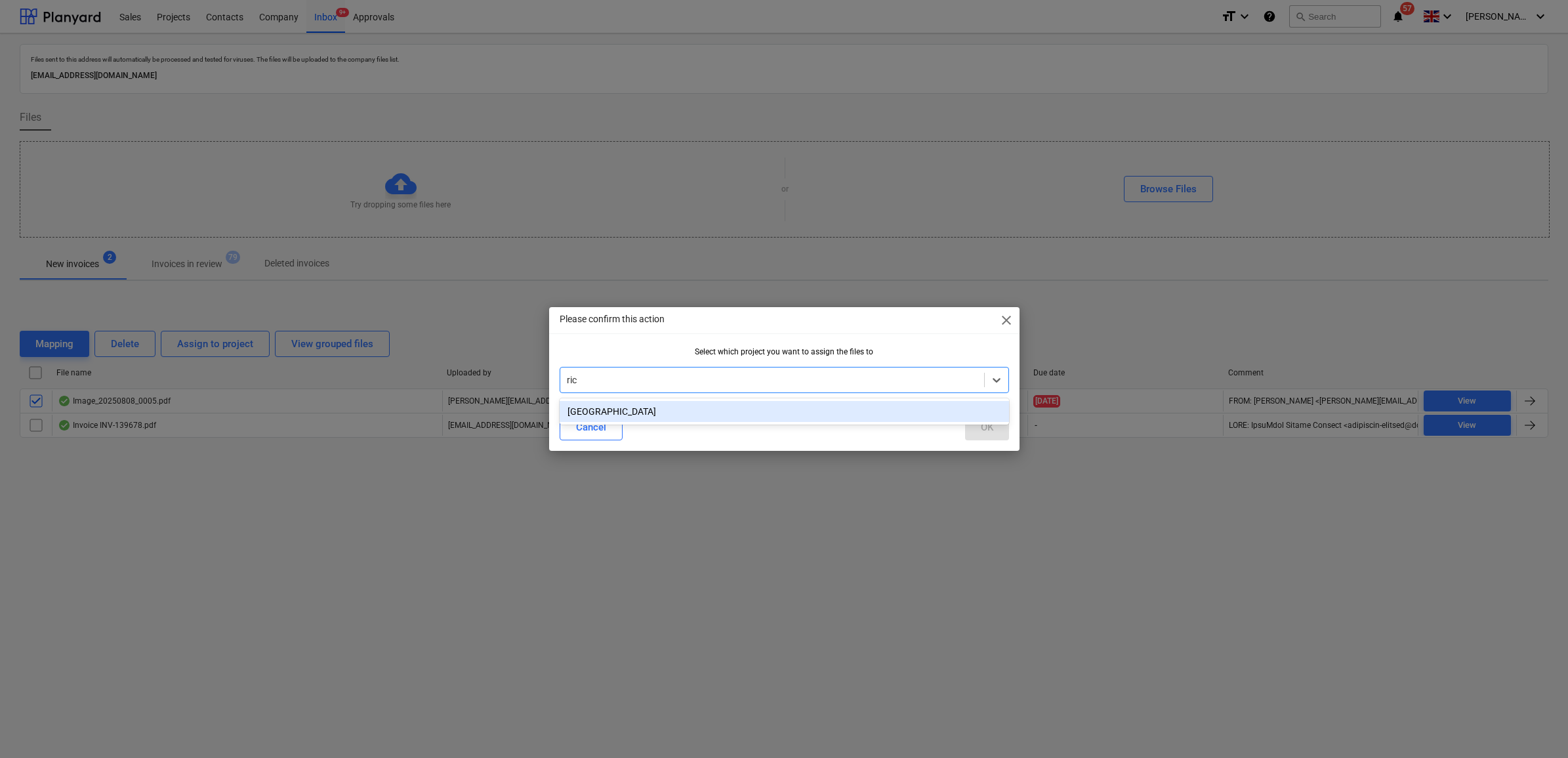
type input "rich"
click at [760, 415] on div "[GEOGRAPHIC_DATA]" at bounding box center [784, 411] width 449 height 21
click at [986, 426] on div "OK" at bounding box center [987, 427] width 12 height 17
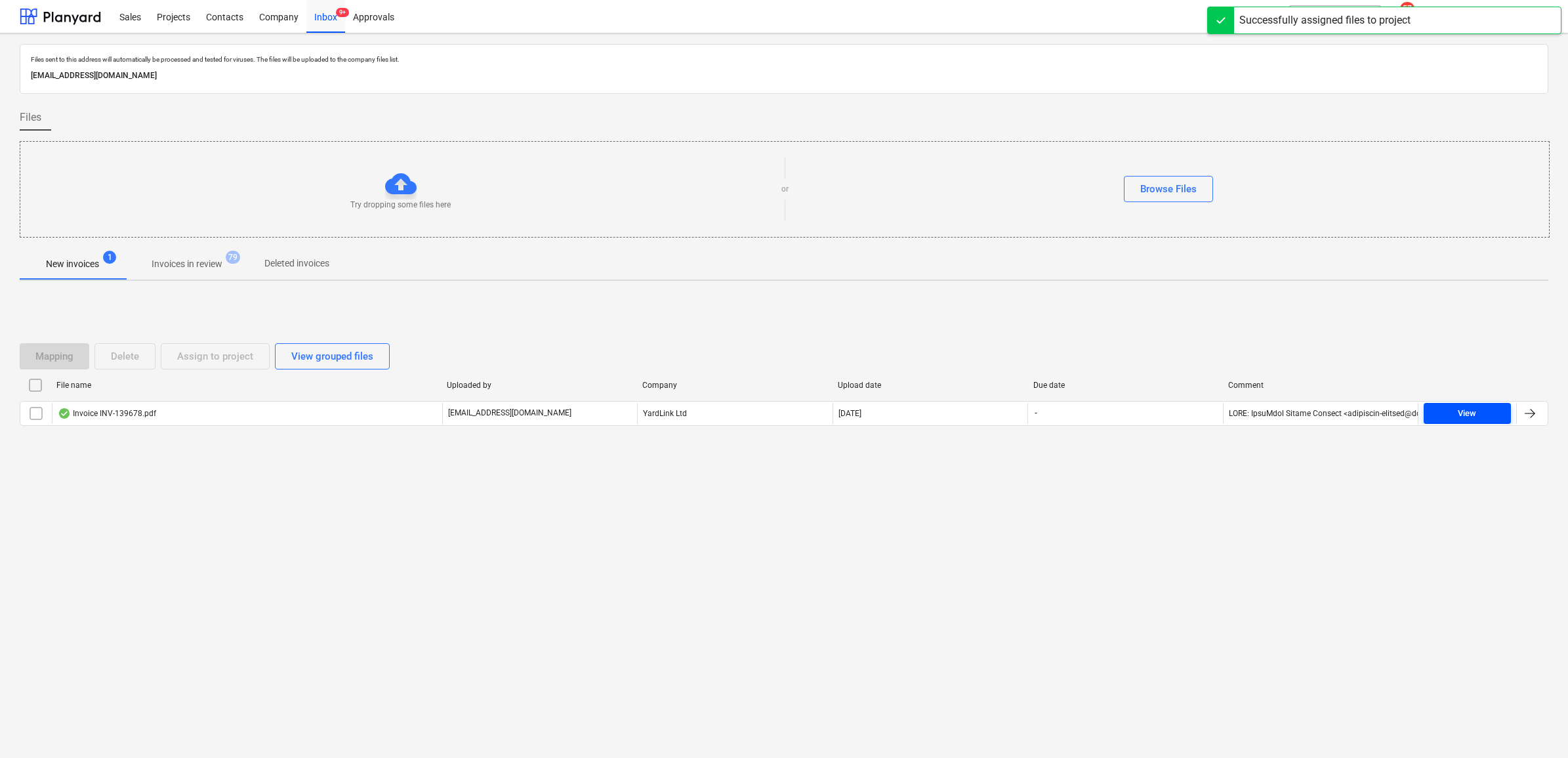
click at [1480, 411] on span "View" at bounding box center [1467, 414] width 76 height 15
click at [1455, 408] on span "View" at bounding box center [1467, 414] width 76 height 15
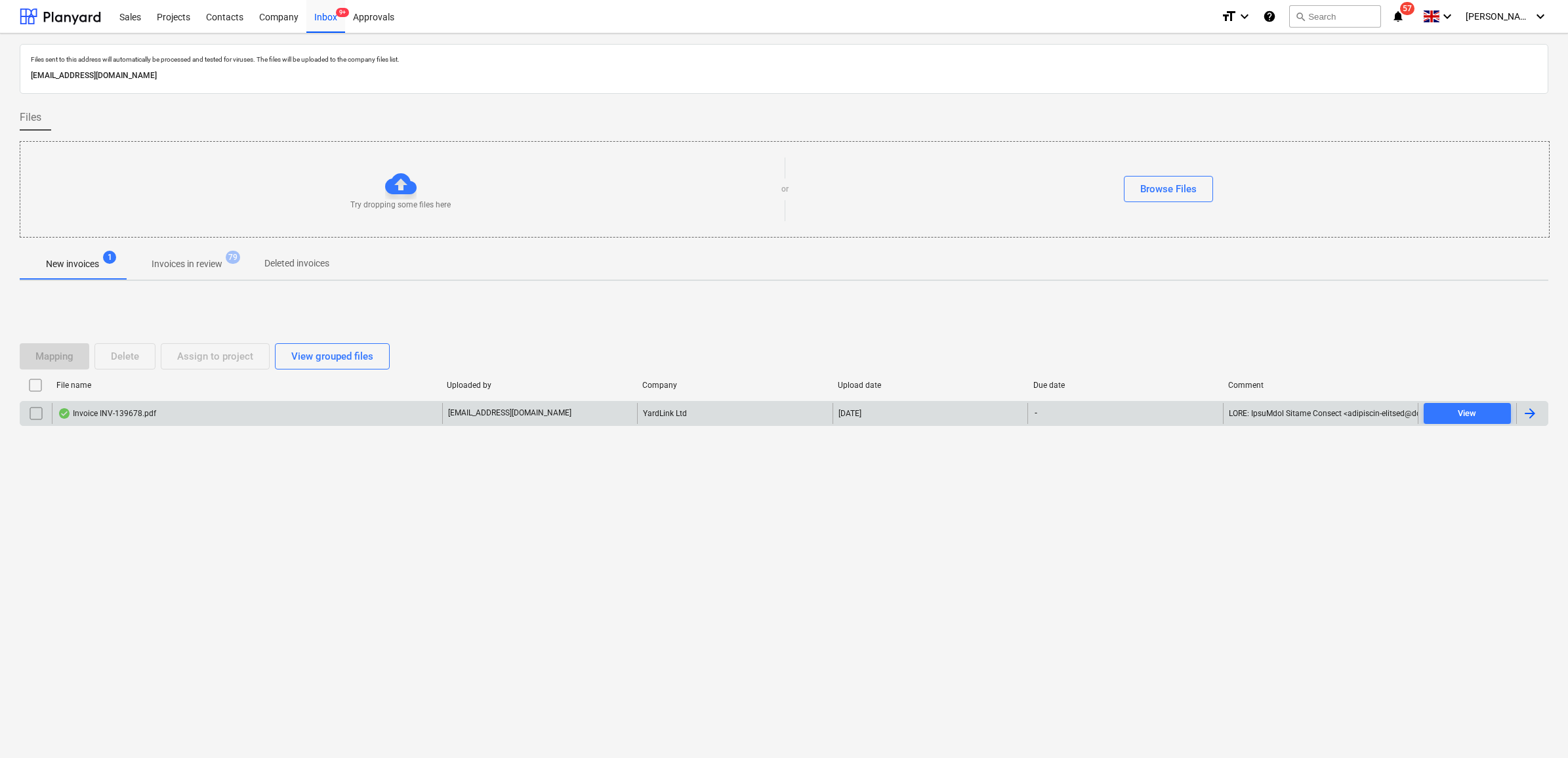
click at [35, 417] on input "checkbox" at bounding box center [36, 413] width 21 height 21
click at [233, 347] on div "Assign to project" at bounding box center [215, 356] width 76 height 17
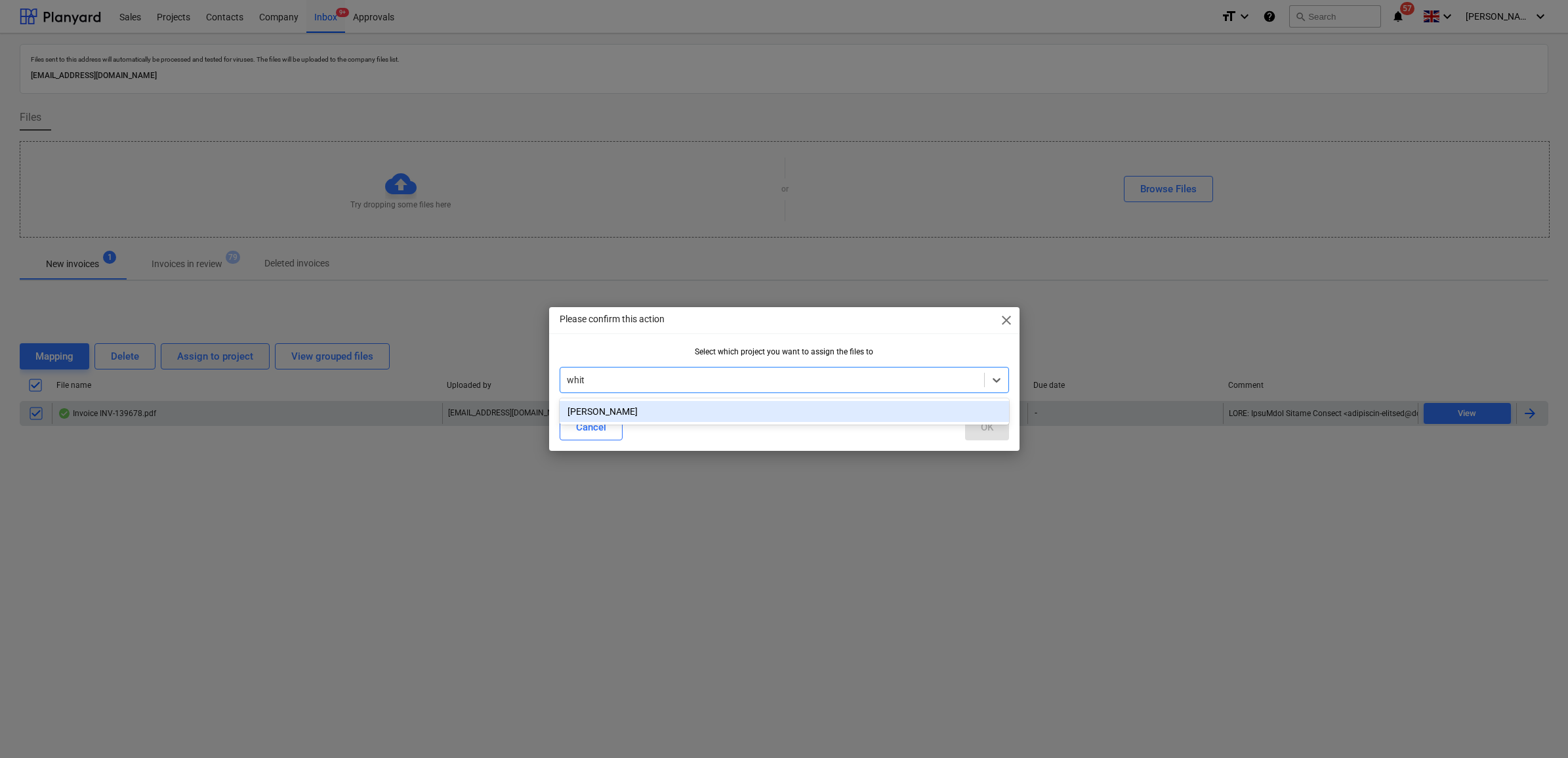
type input "[PERSON_NAME]"
drag, startPoint x: 861, startPoint y: 415, endPoint x: 899, endPoint y: 415, distance: 38.0
click at [862, 415] on div "[PERSON_NAME]" at bounding box center [784, 411] width 449 height 21
click at [973, 417] on button "OK" at bounding box center [987, 427] width 44 height 26
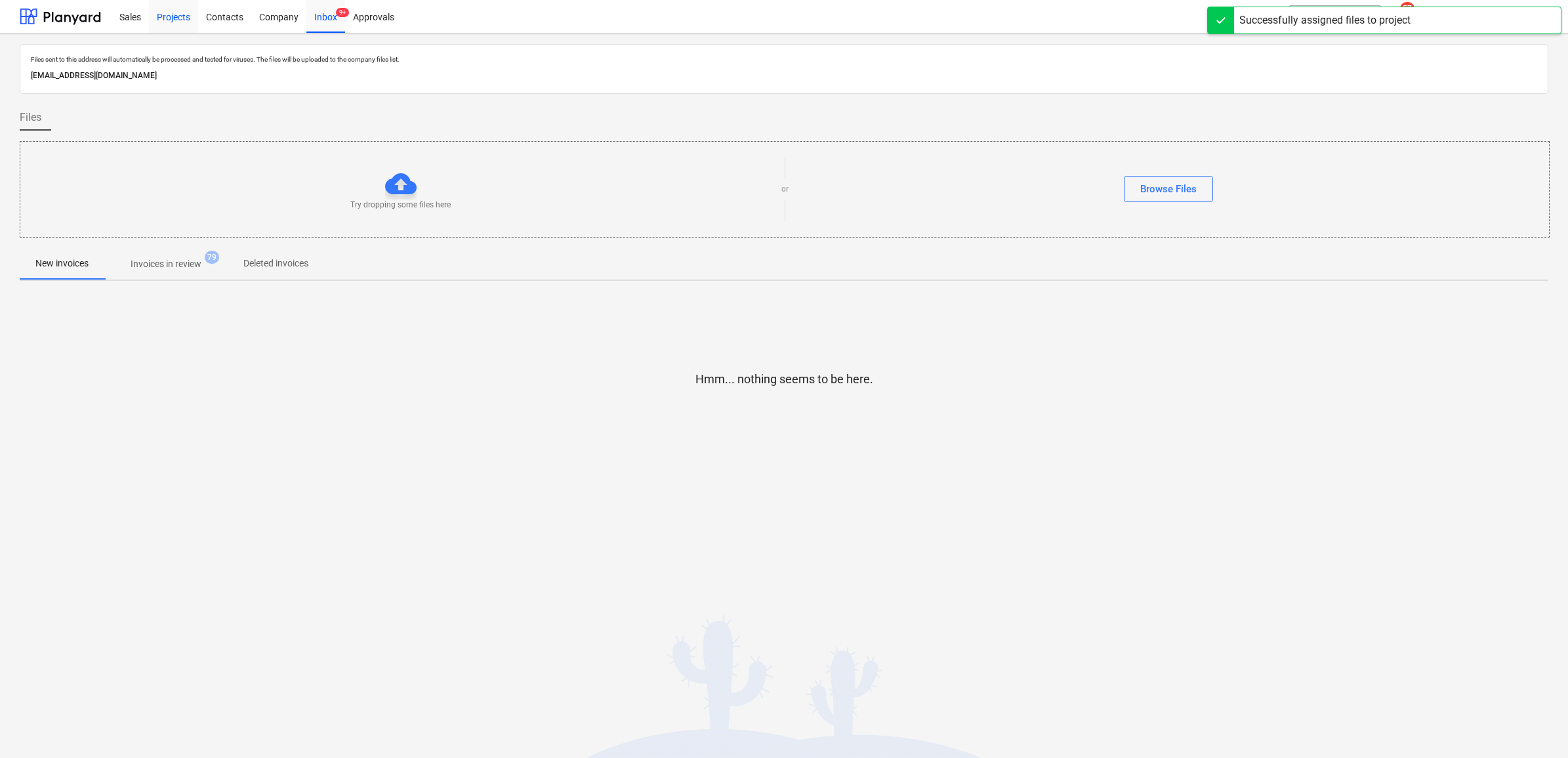
click at [168, 20] on div "Projects" at bounding box center [174, 15] width 49 height 33
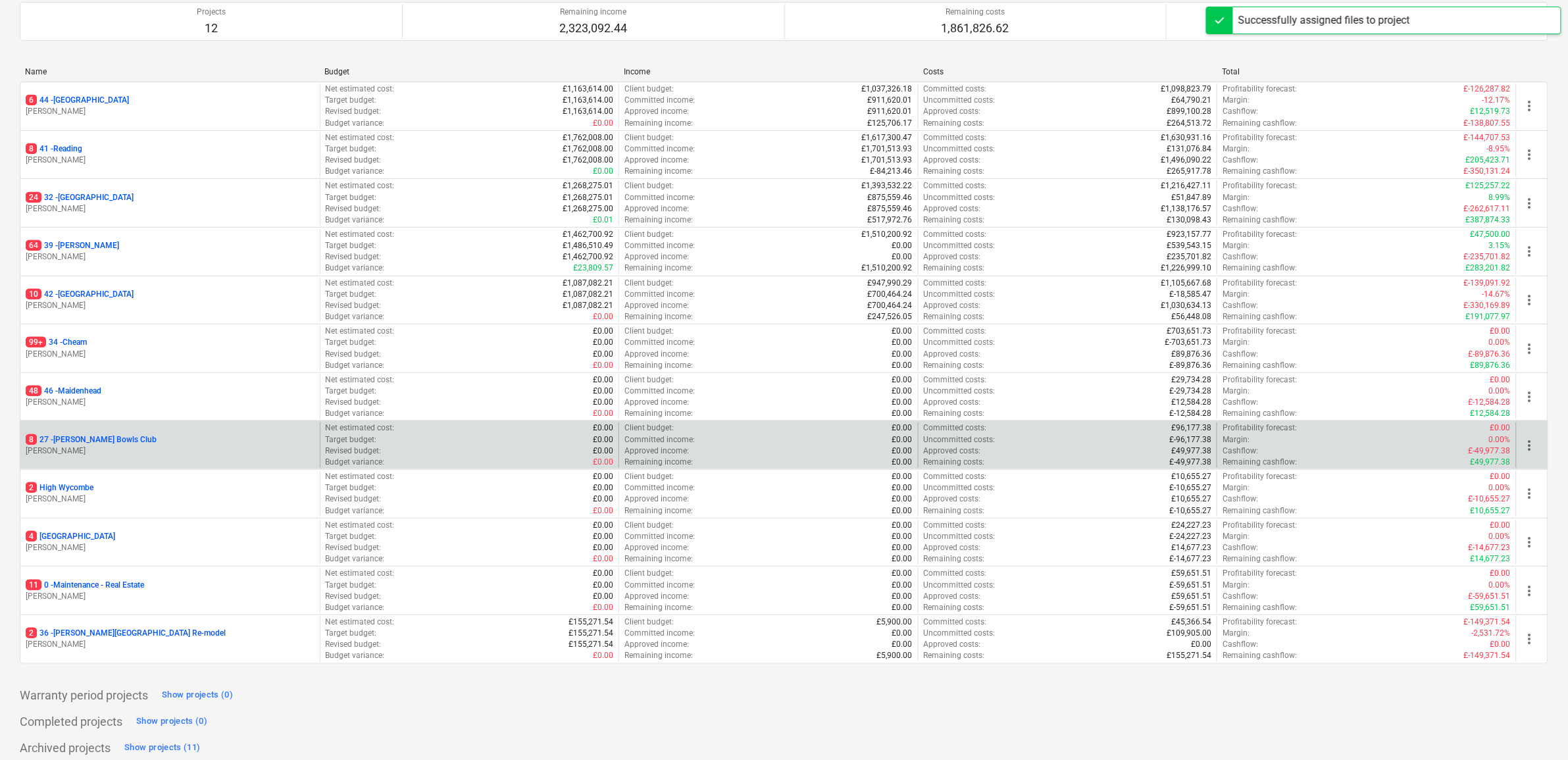
scroll to position [142, 0]
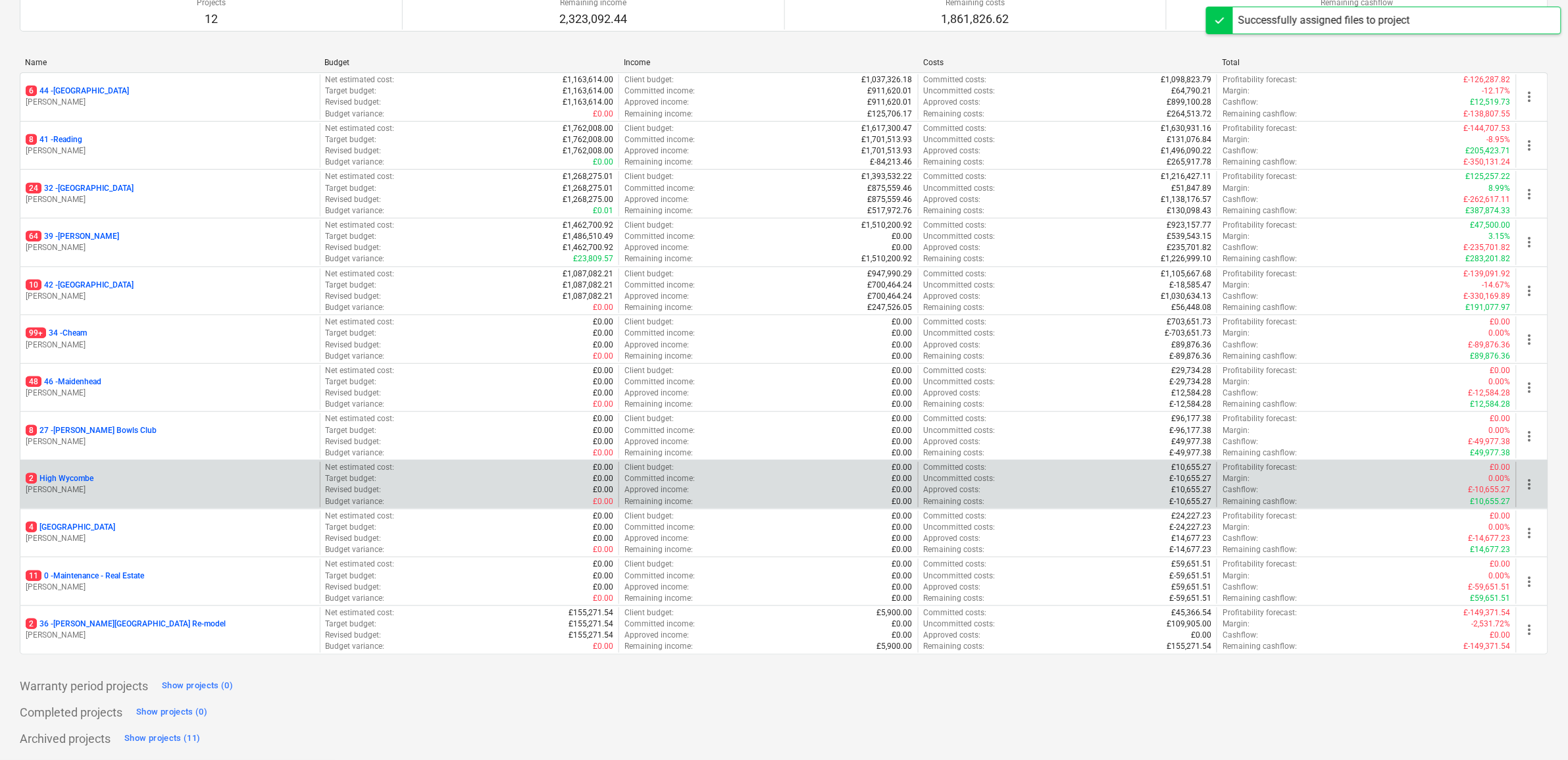
click at [79, 477] on p "2 High Wycombe" at bounding box center [60, 478] width 68 height 11
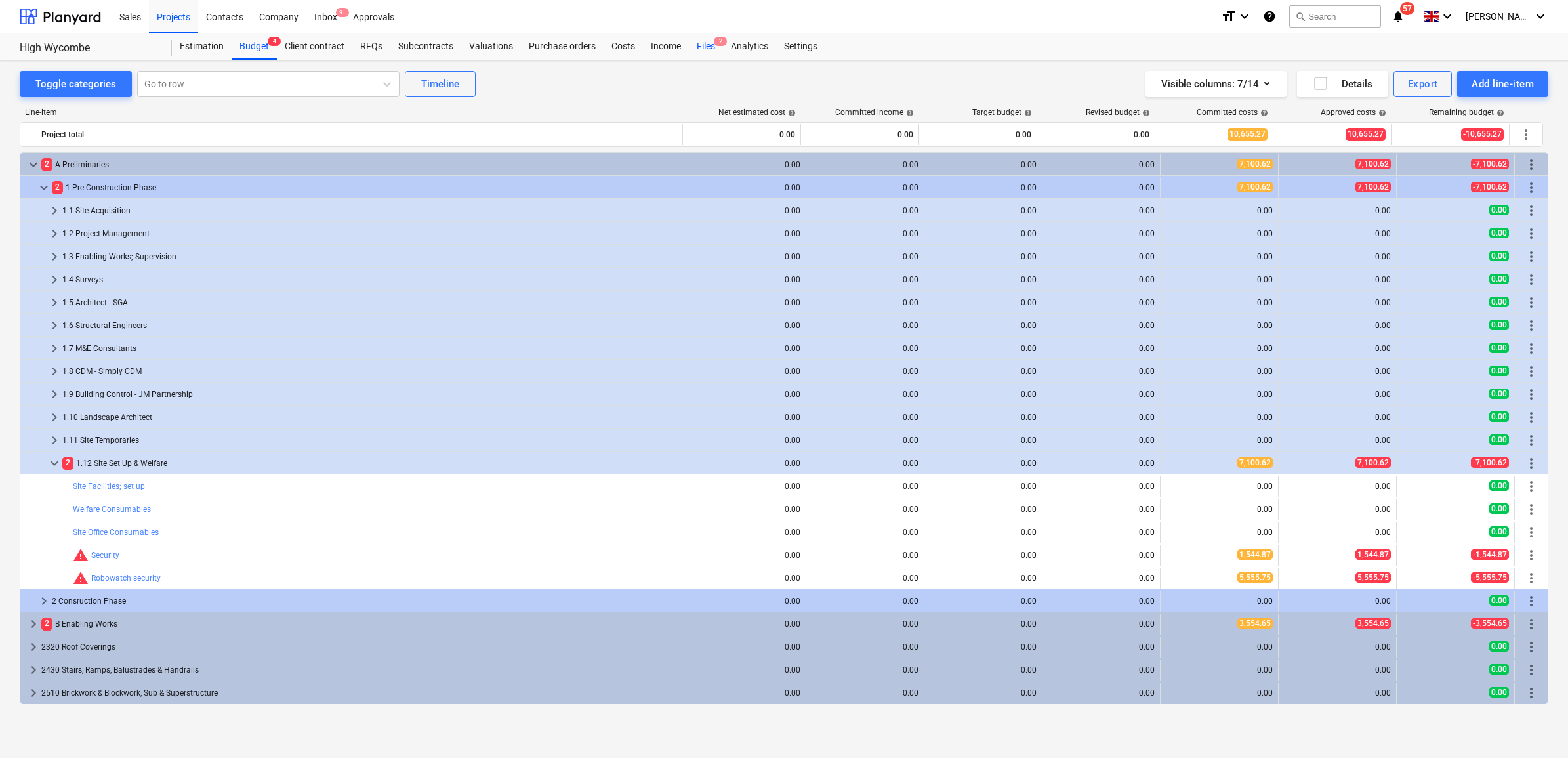
click at [694, 46] on div "Files 2" at bounding box center [706, 46] width 34 height 26
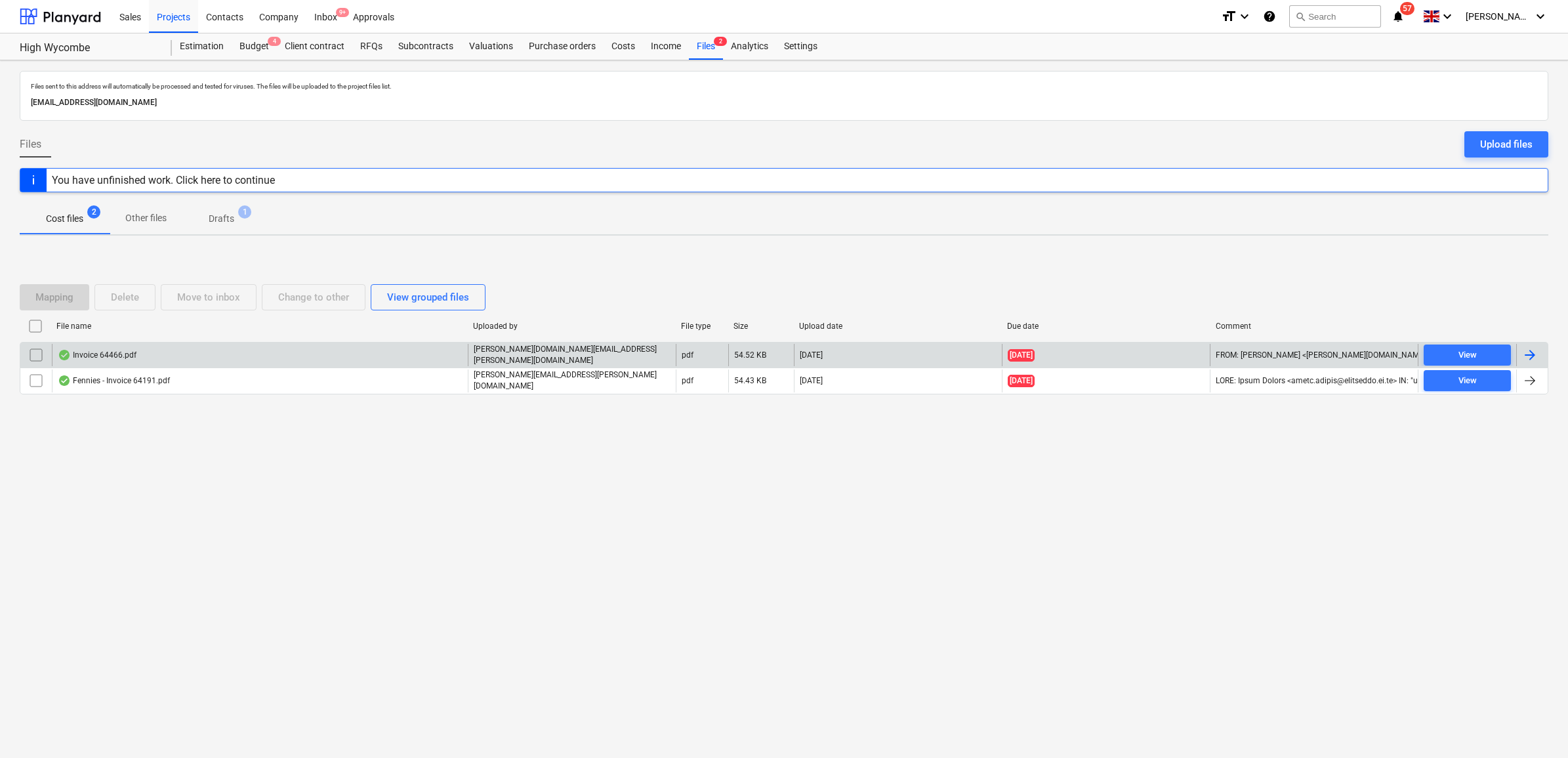
click at [1527, 359] on div at bounding box center [1530, 355] width 15 height 15
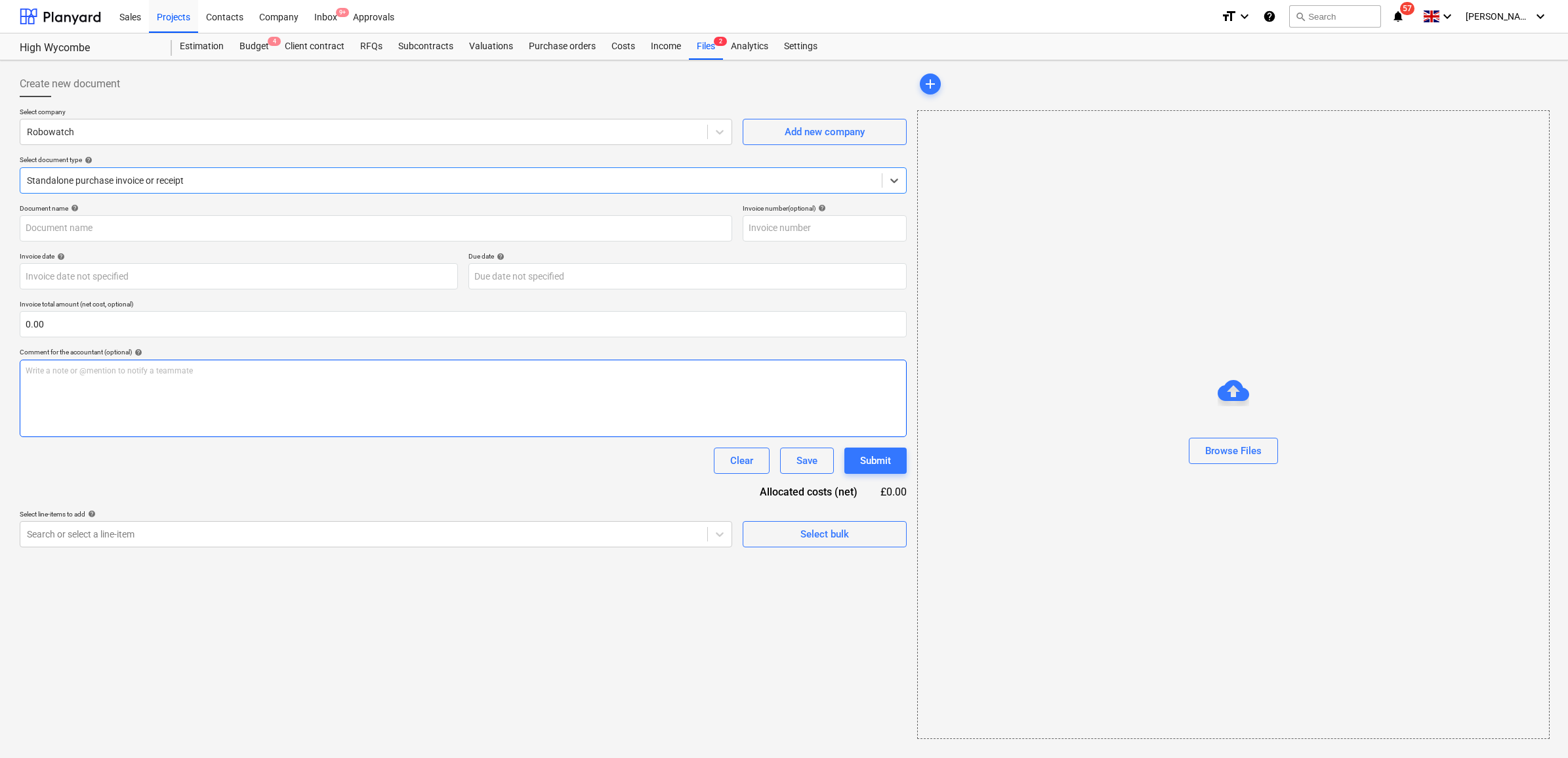
type input "64466"
type input "[DATE]"
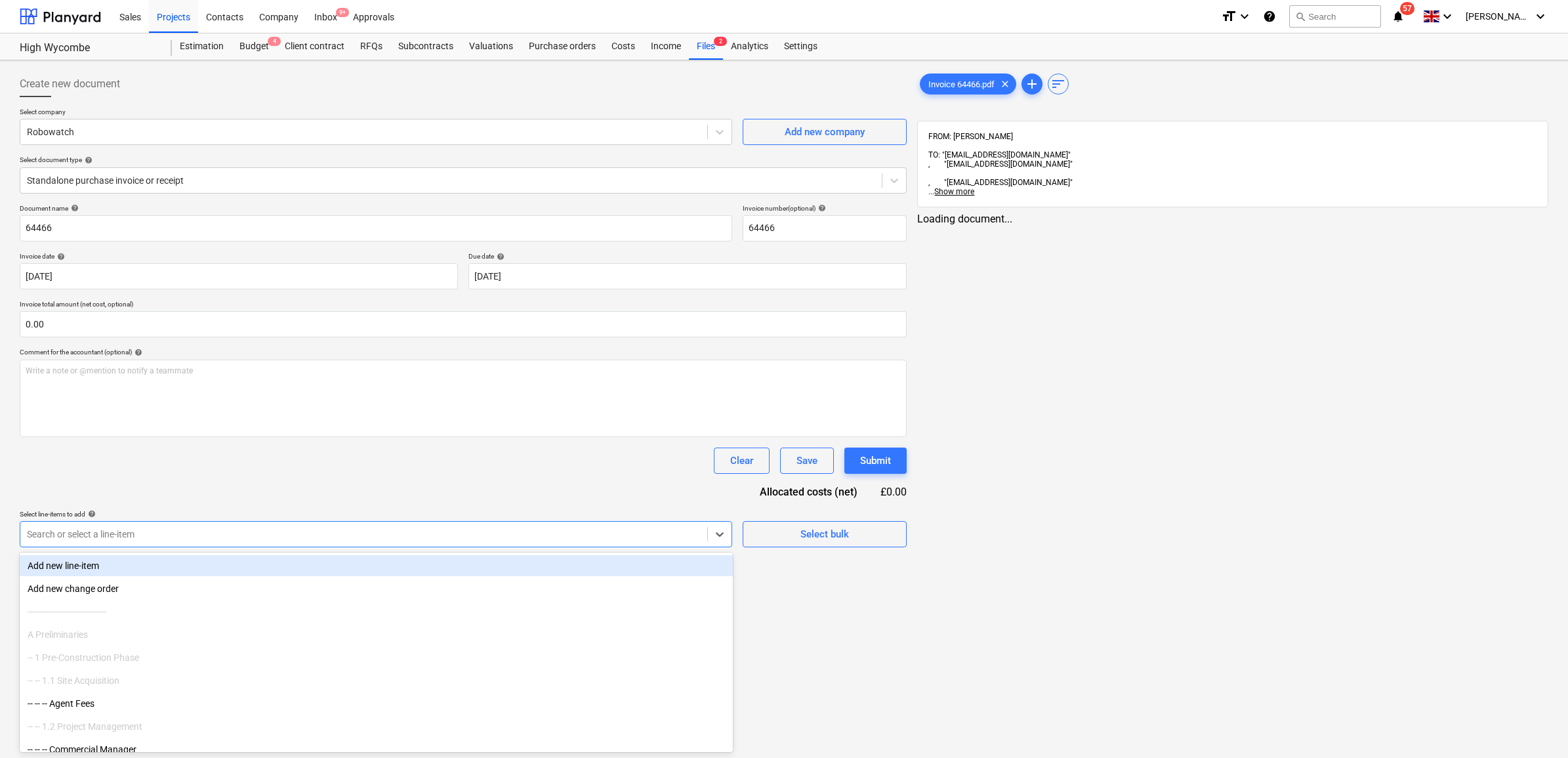
click at [156, 540] on div at bounding box center [364, 533] width 674 height 13
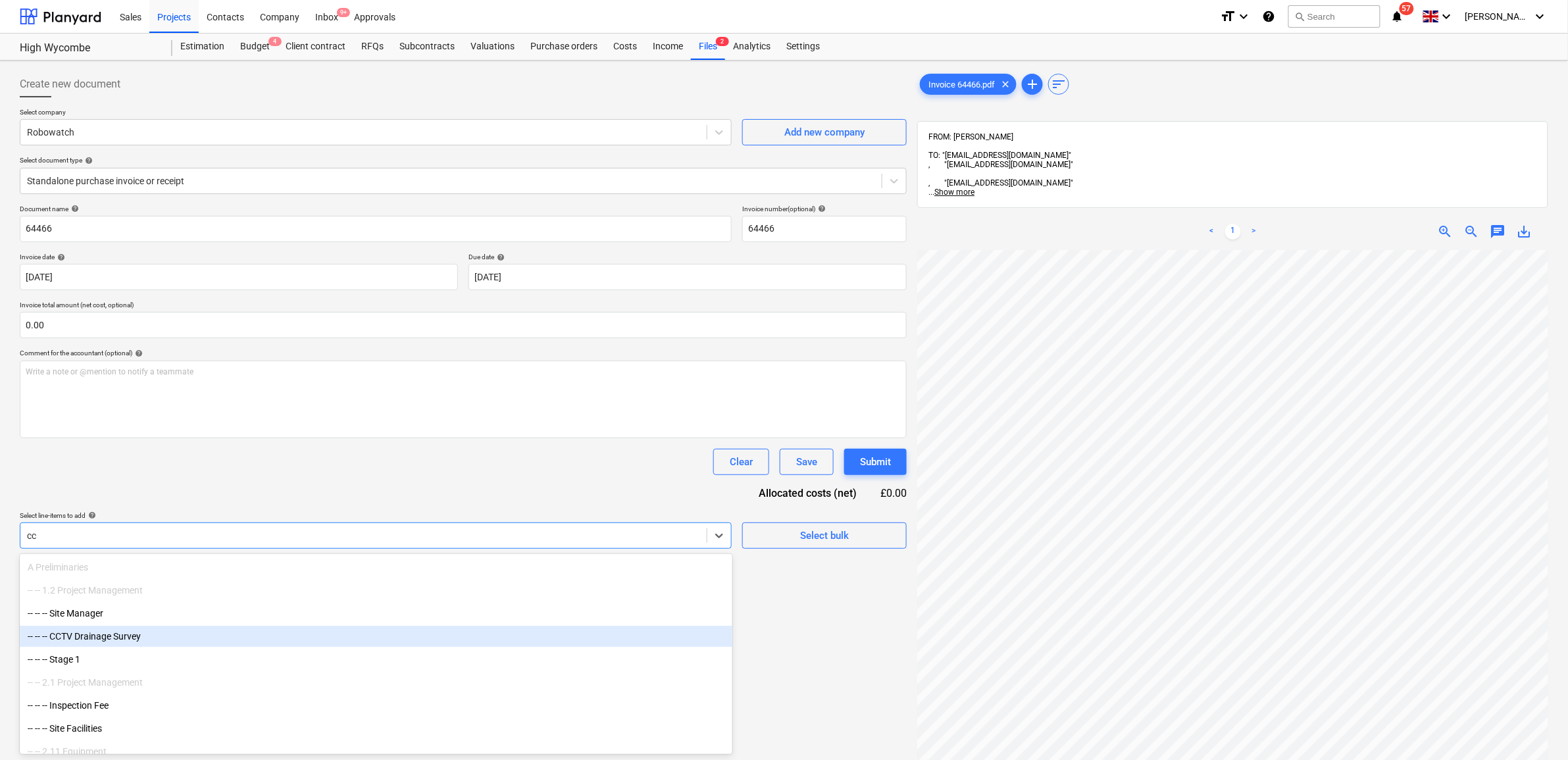
type input "c"
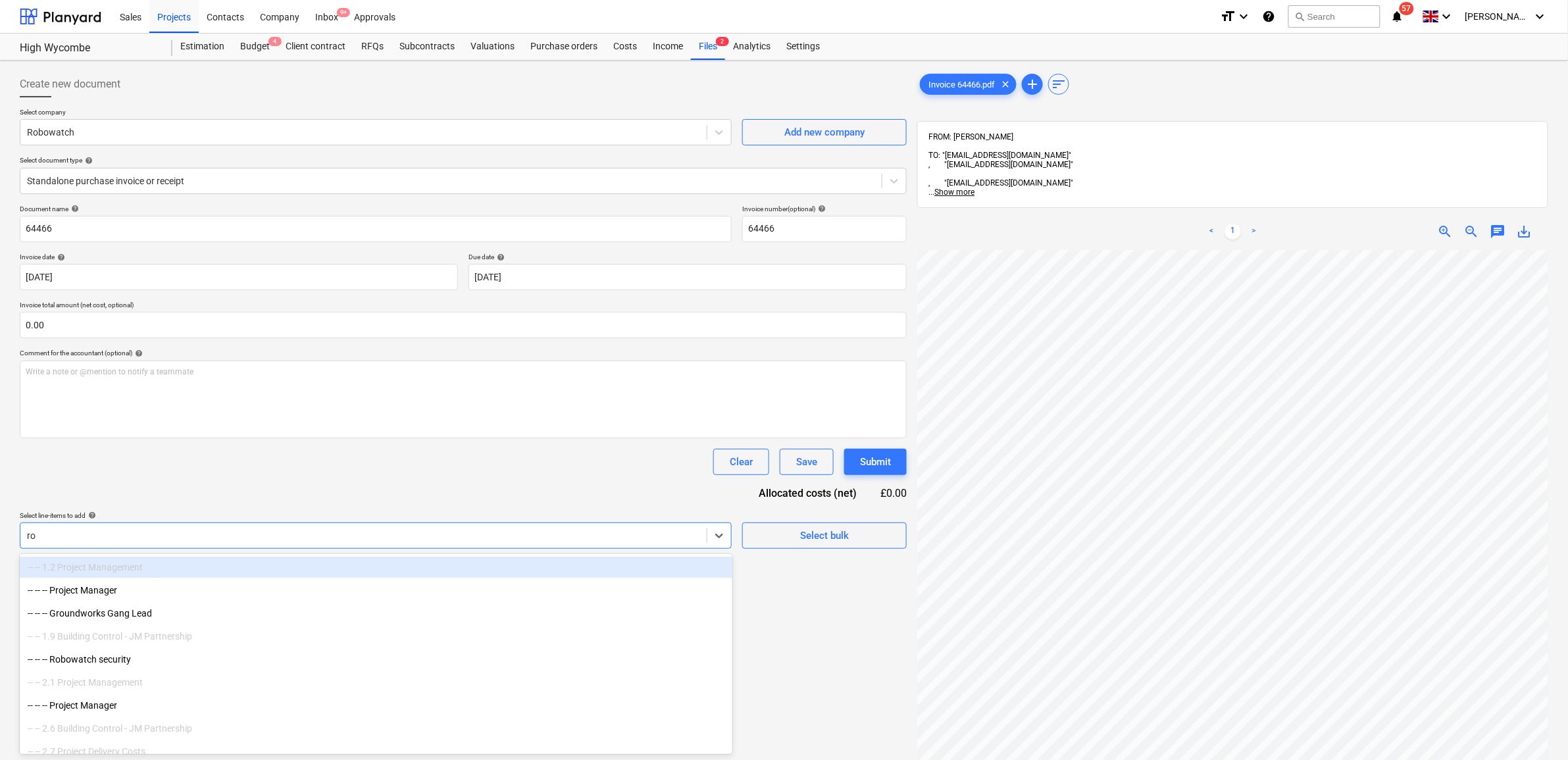
type input "rob"
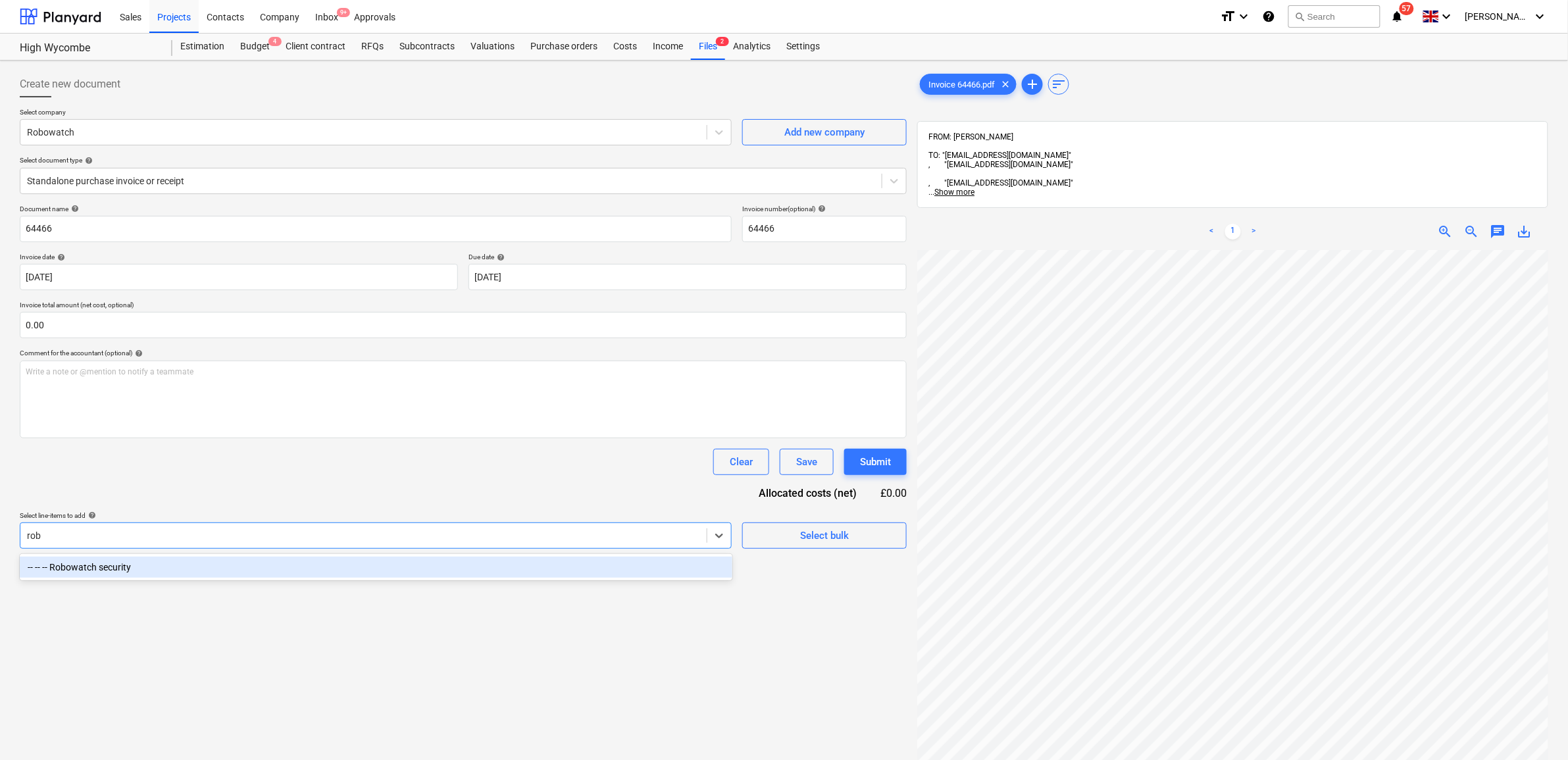
click at [451, 574] on div "-- -- -- Robowatch security" at bounding box center [376, 567] width 712 height 21
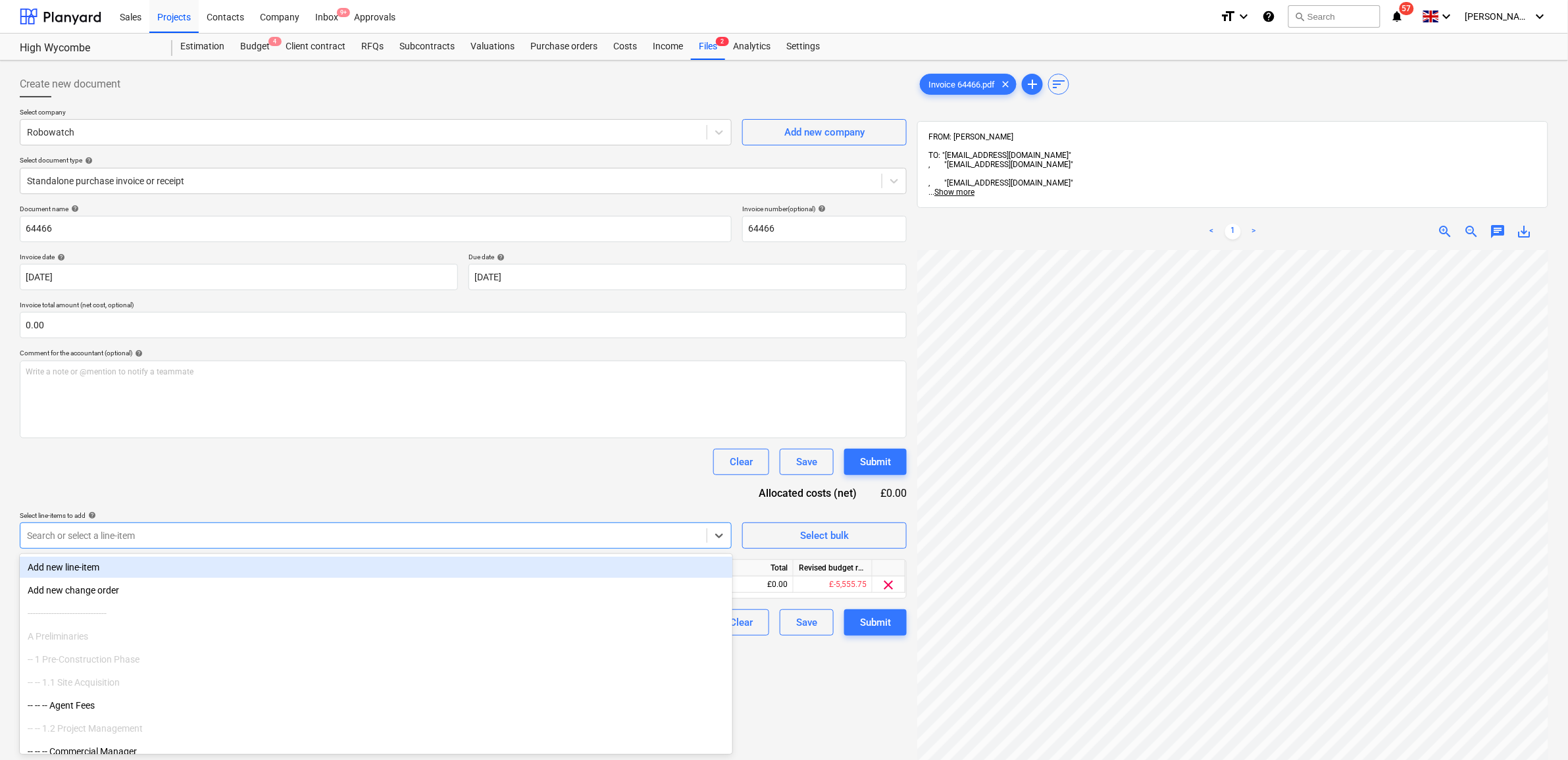
click at [500, 491] on div "Document name help 64466 Invoice number (optional) help 64466 Invoice date help…" at bounding box center [463, 419] width 887 height 431
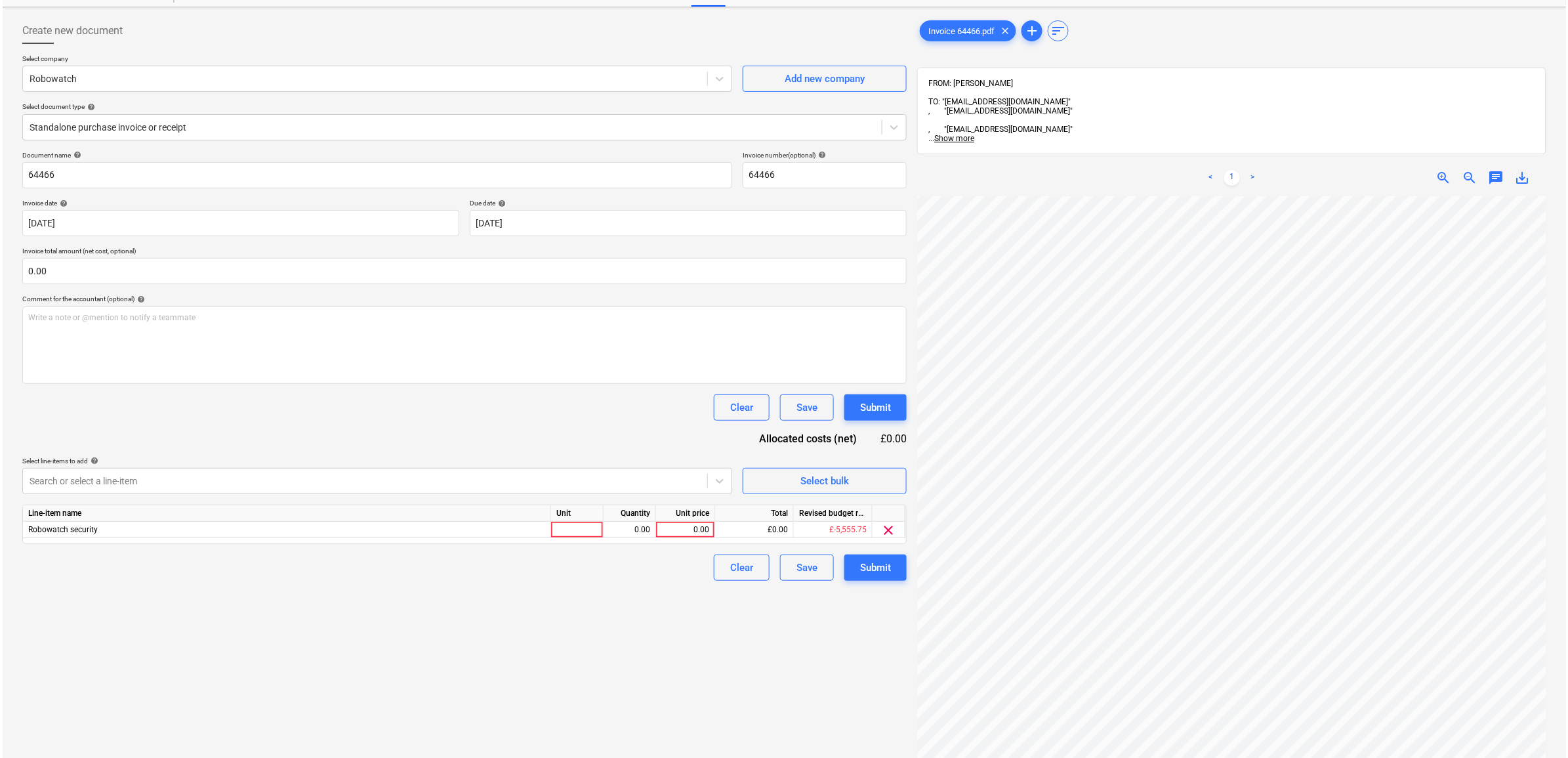
scroll to position [82, 0]
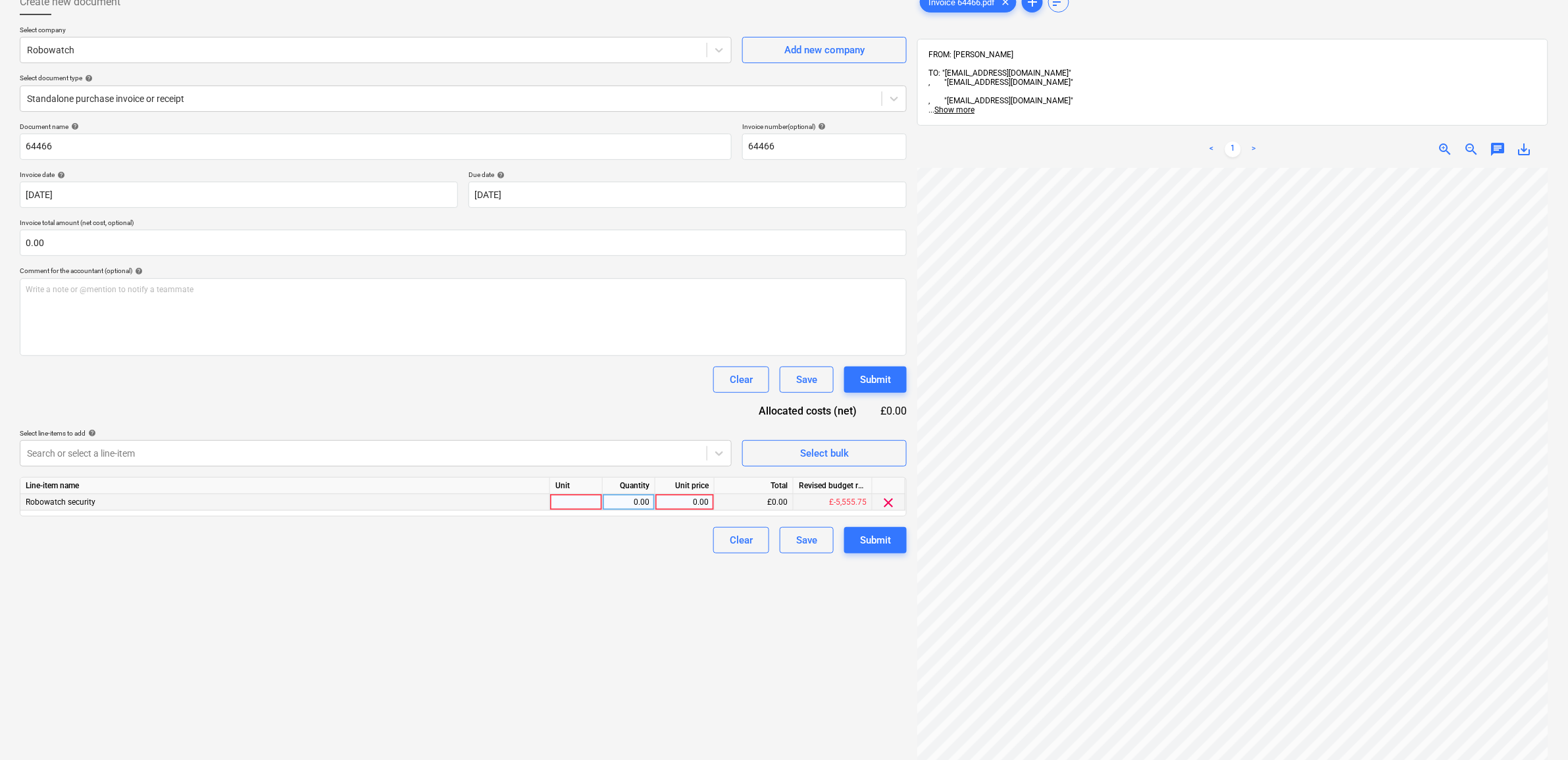
click at [695, 505] on div "0.00" at bounding box center [684, 502] width 48 height 16
type input "621.6"
drag, startPoint x: 673, startPoint y: 691, endPoint x: 877, endPoint y: 580, distance: 232.2
click at [675, 690] on div "Create new document Select company Robowatch Add new company Select document ty…" at bounding box center [463, 440] width 897 height 912
click at [877, 538] on div "Submit" at bounding box center [876, 540] width 31 height 17
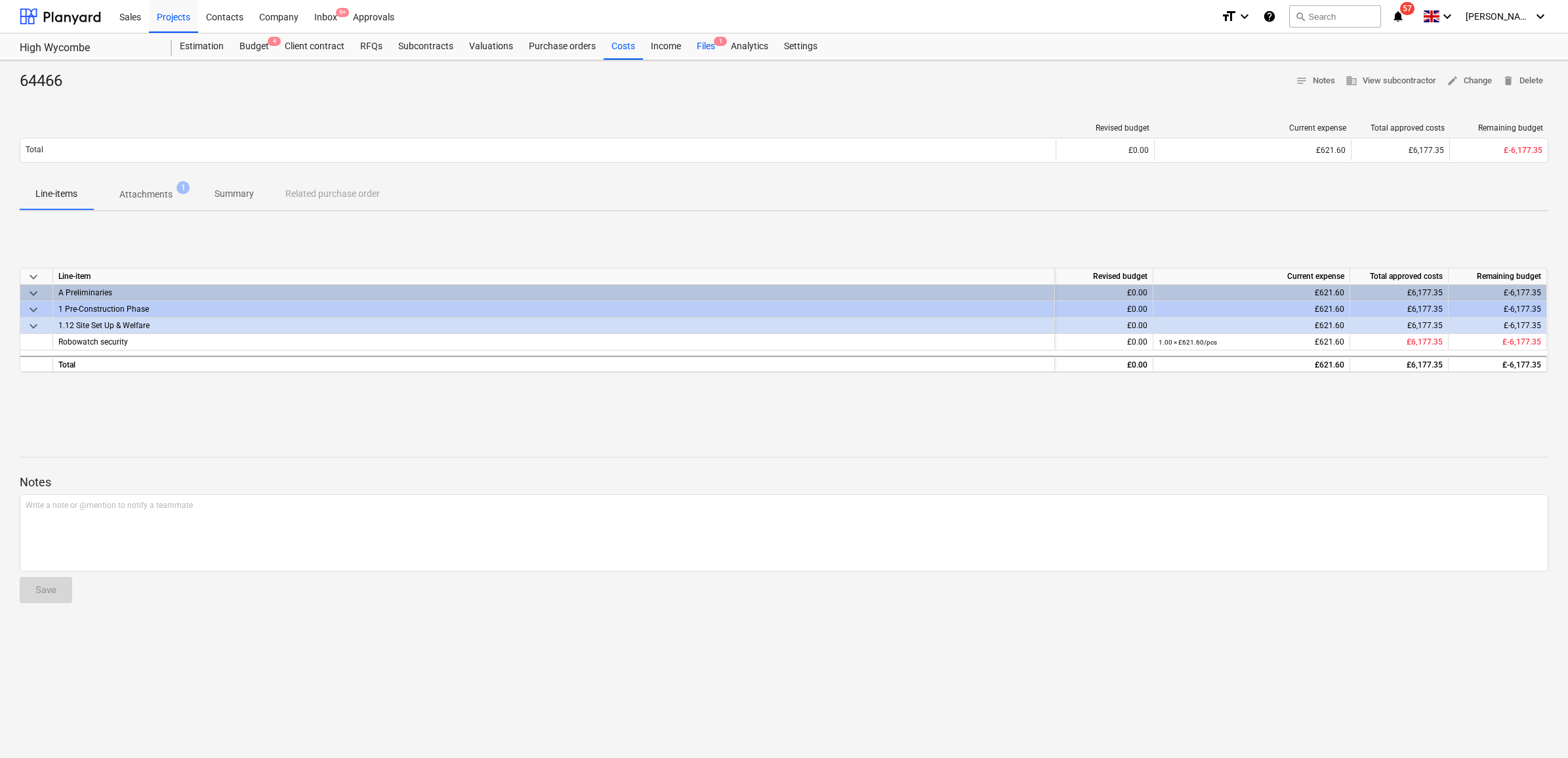
click at [700, 49] on div "Files 1" at bounding box center [706, 46] width 34 height 26
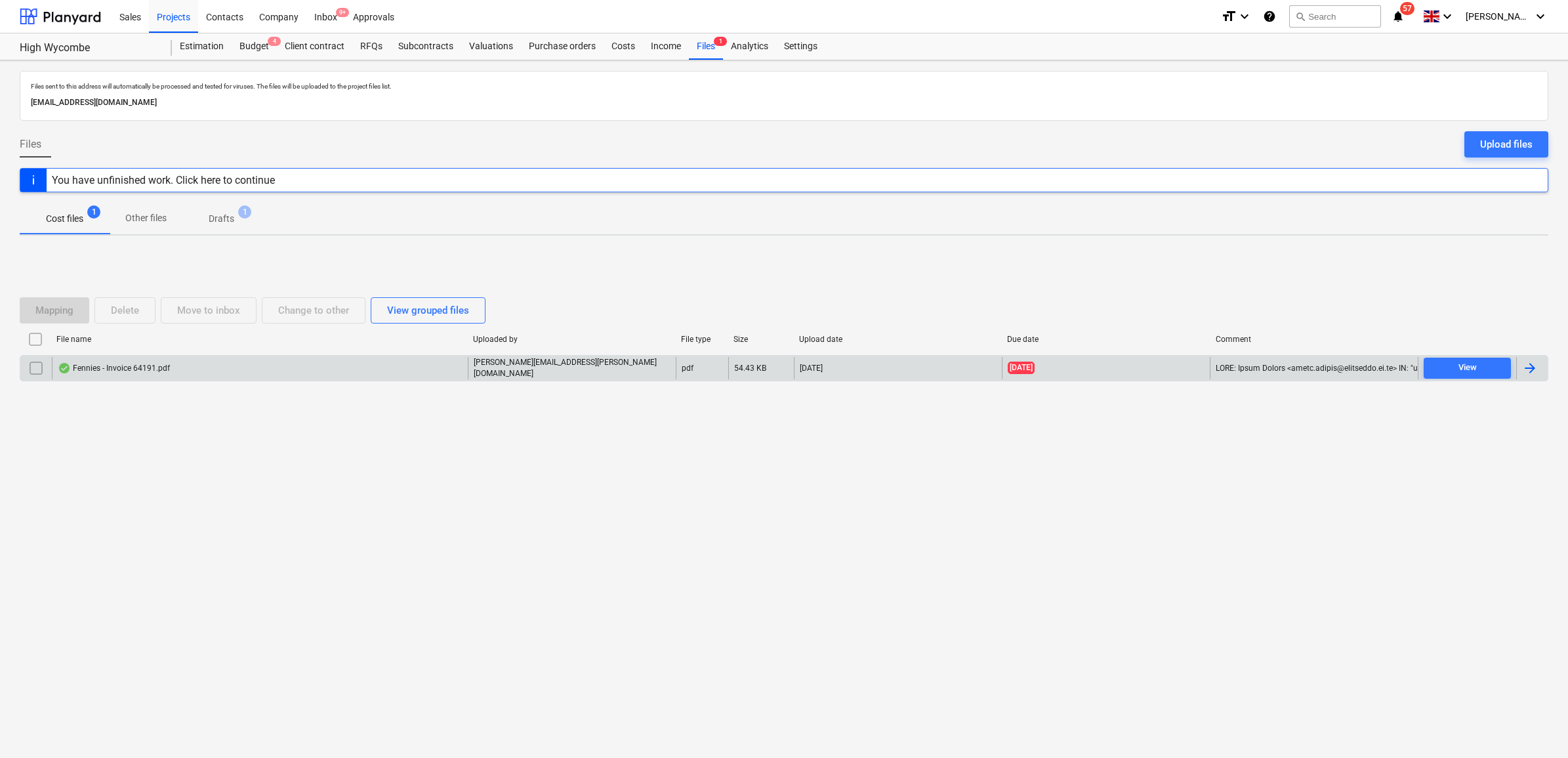
click at [1527, 368] on div at bounding box center [1530, 368] width 15 height 15
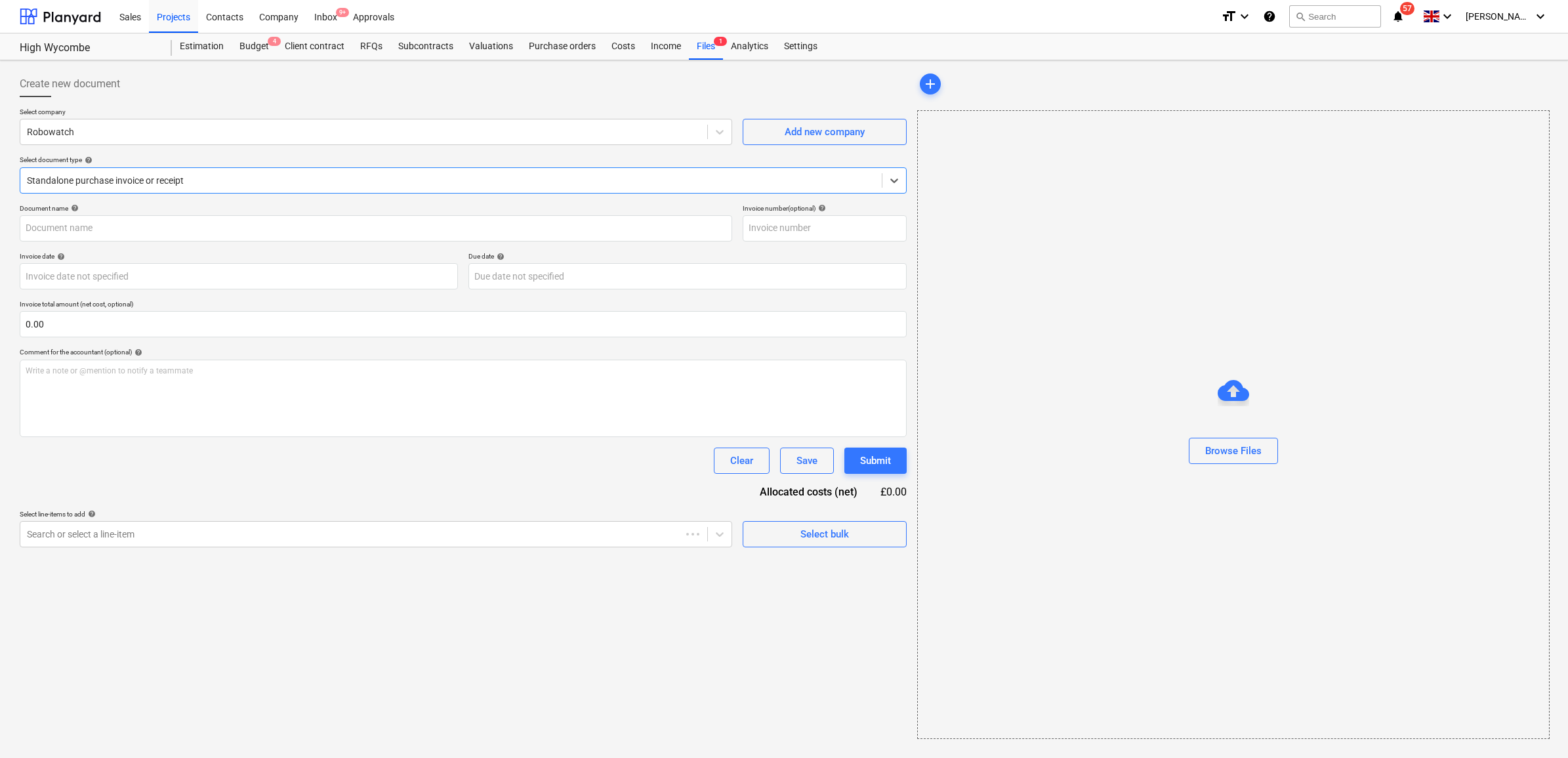
type input "64191"
type input "[DATE]"
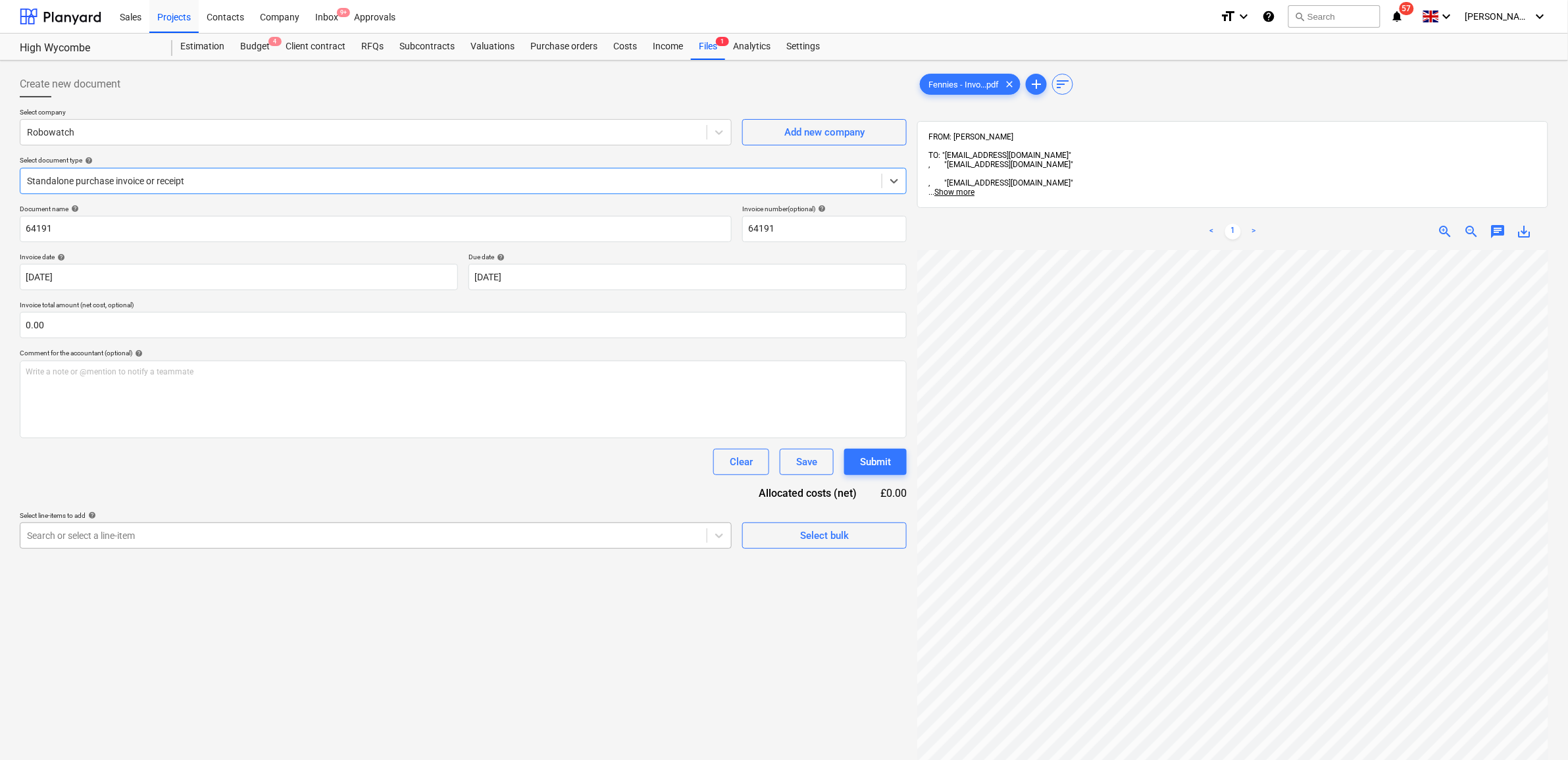
click at [237, 539] on div at bounding box center [363, 535] width 673 height 13
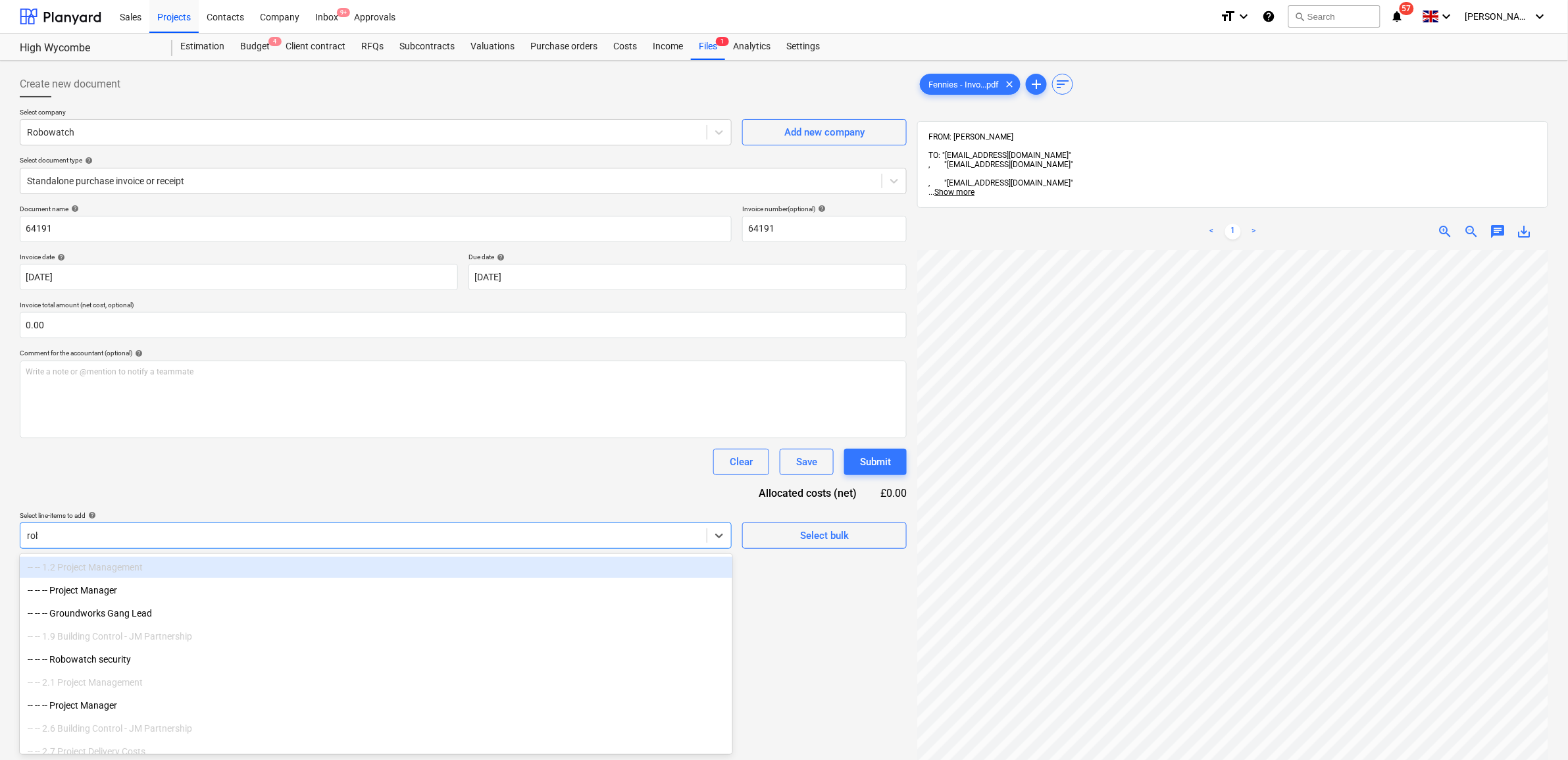
type input "robo"
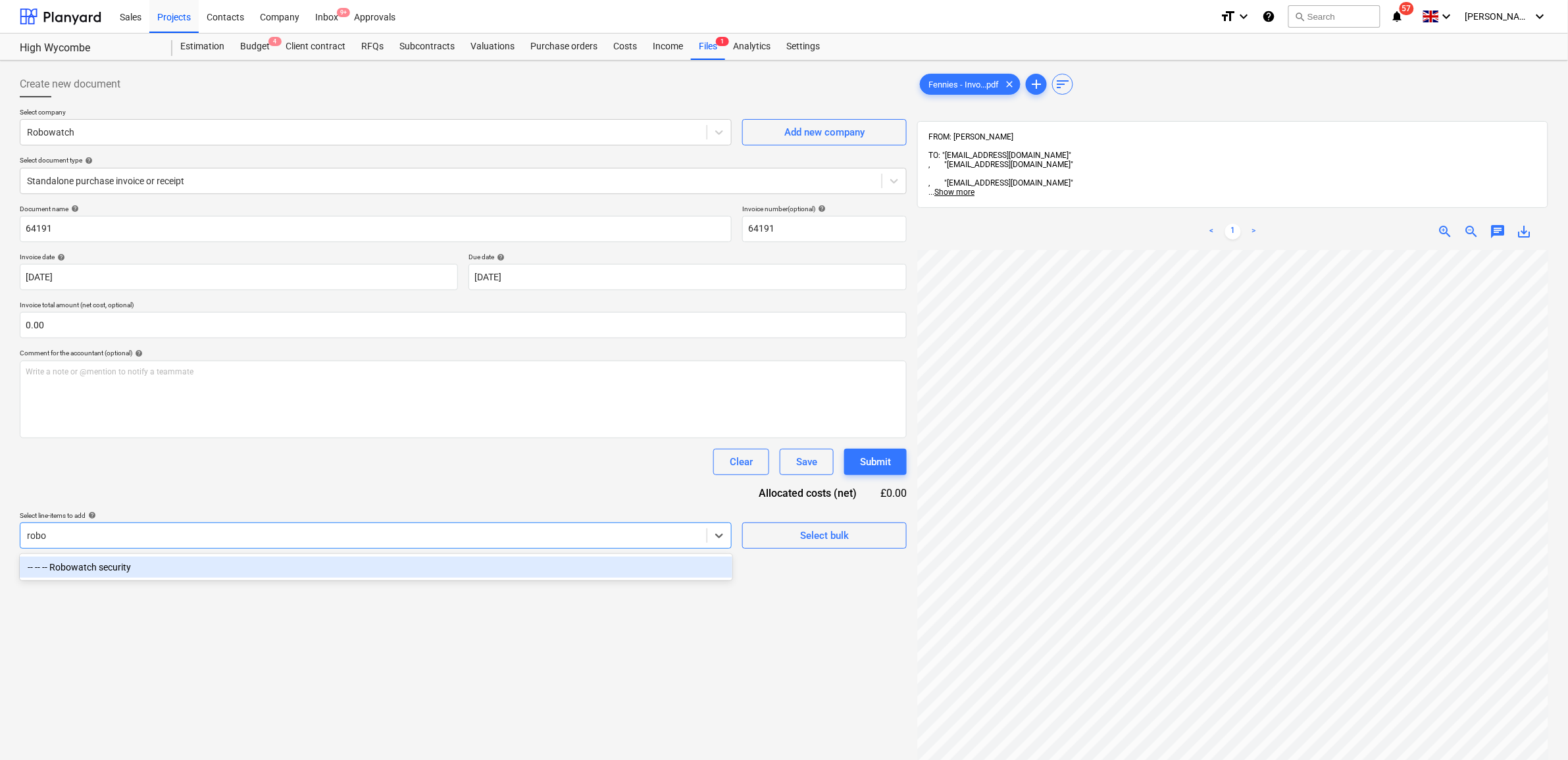
click at [261, 567] on div "-- -- -- Robowatch security" at bounding box center [376, 567] width 712 height 21
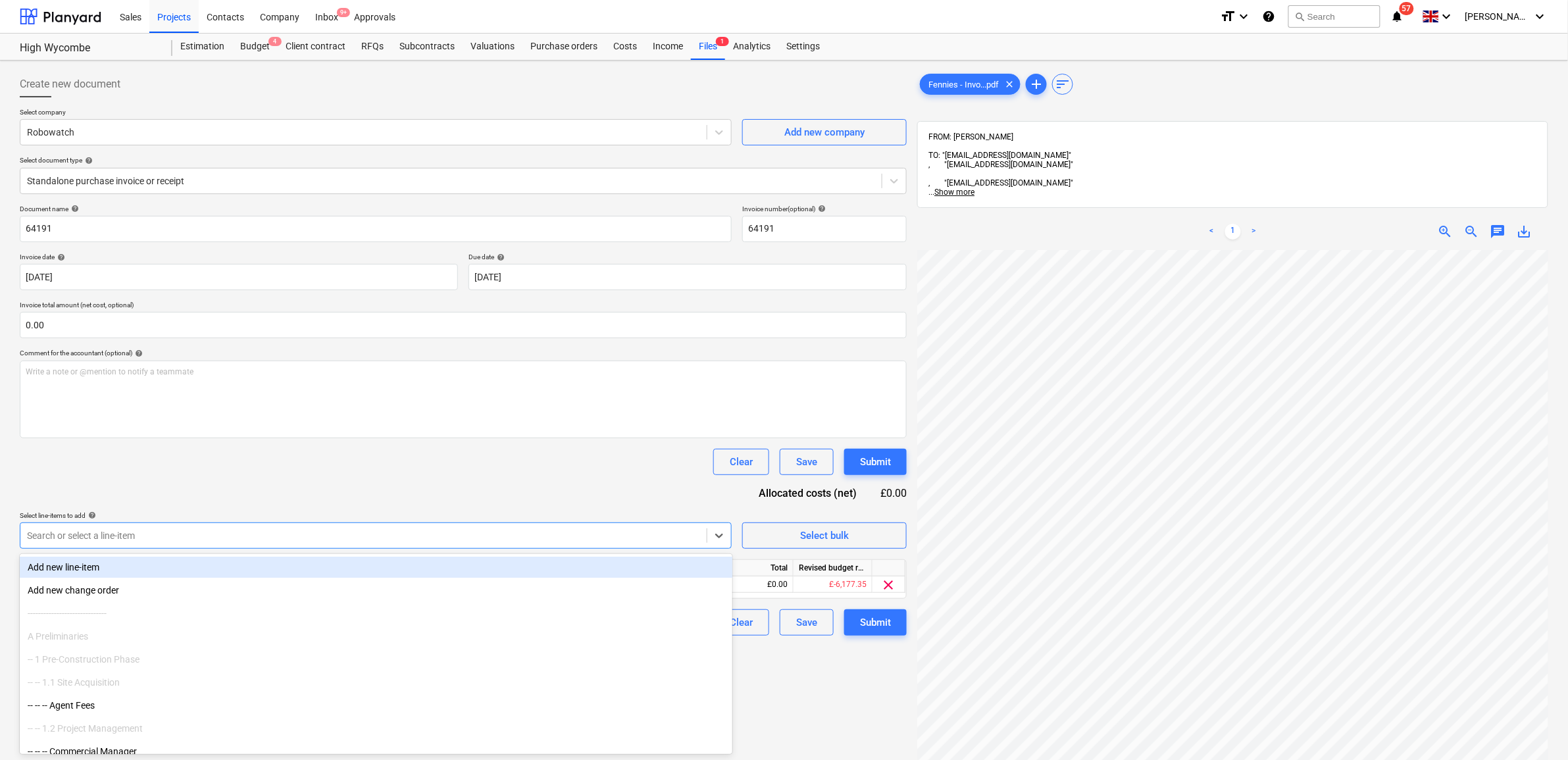
click at [331, 498] on div "Document name help 64191 Invoice number (optional) help 64191 Invoice date help…" at bounding box center [463, 419] width 887 height 431
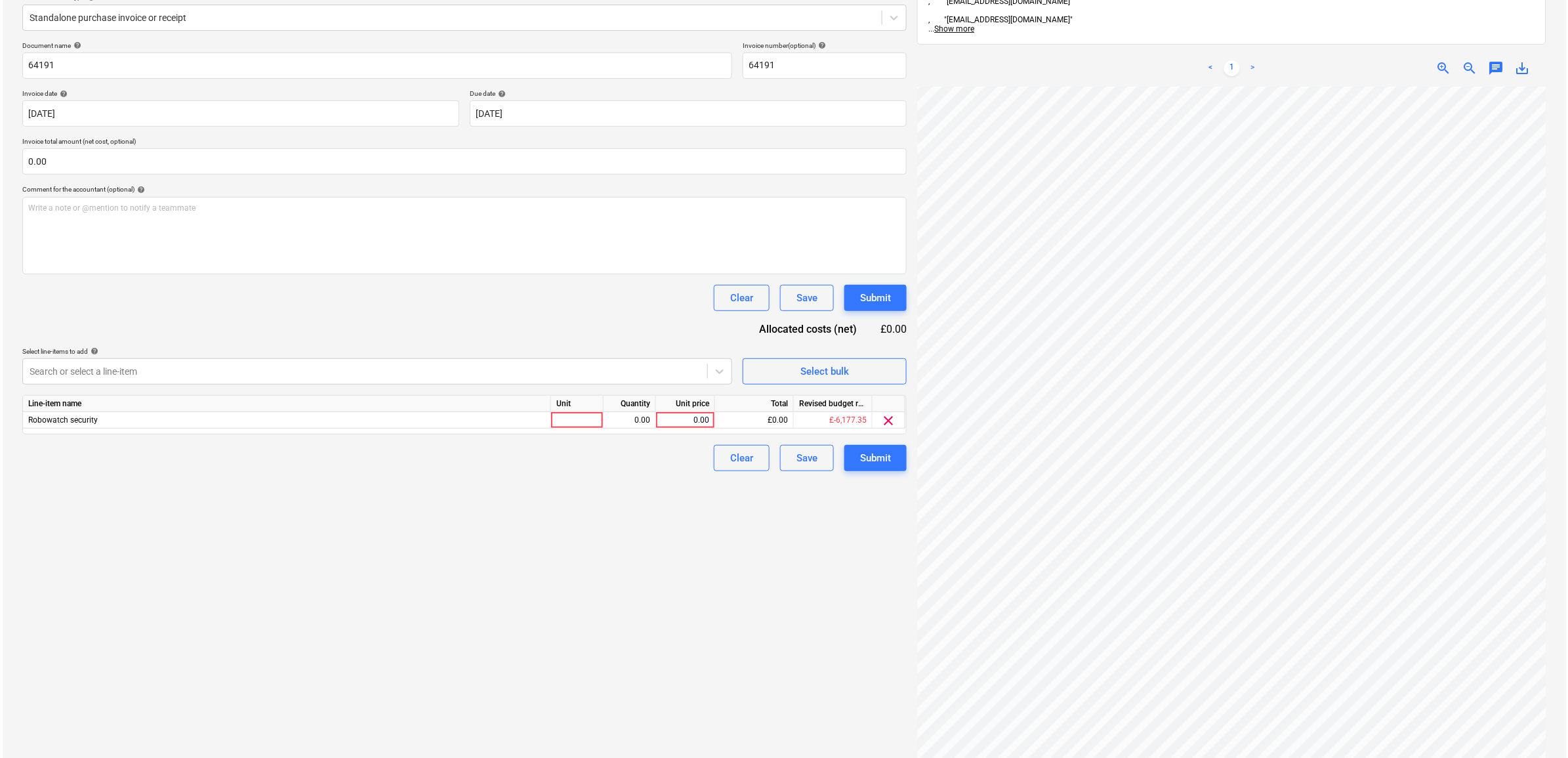
scroll to position [164, 0]
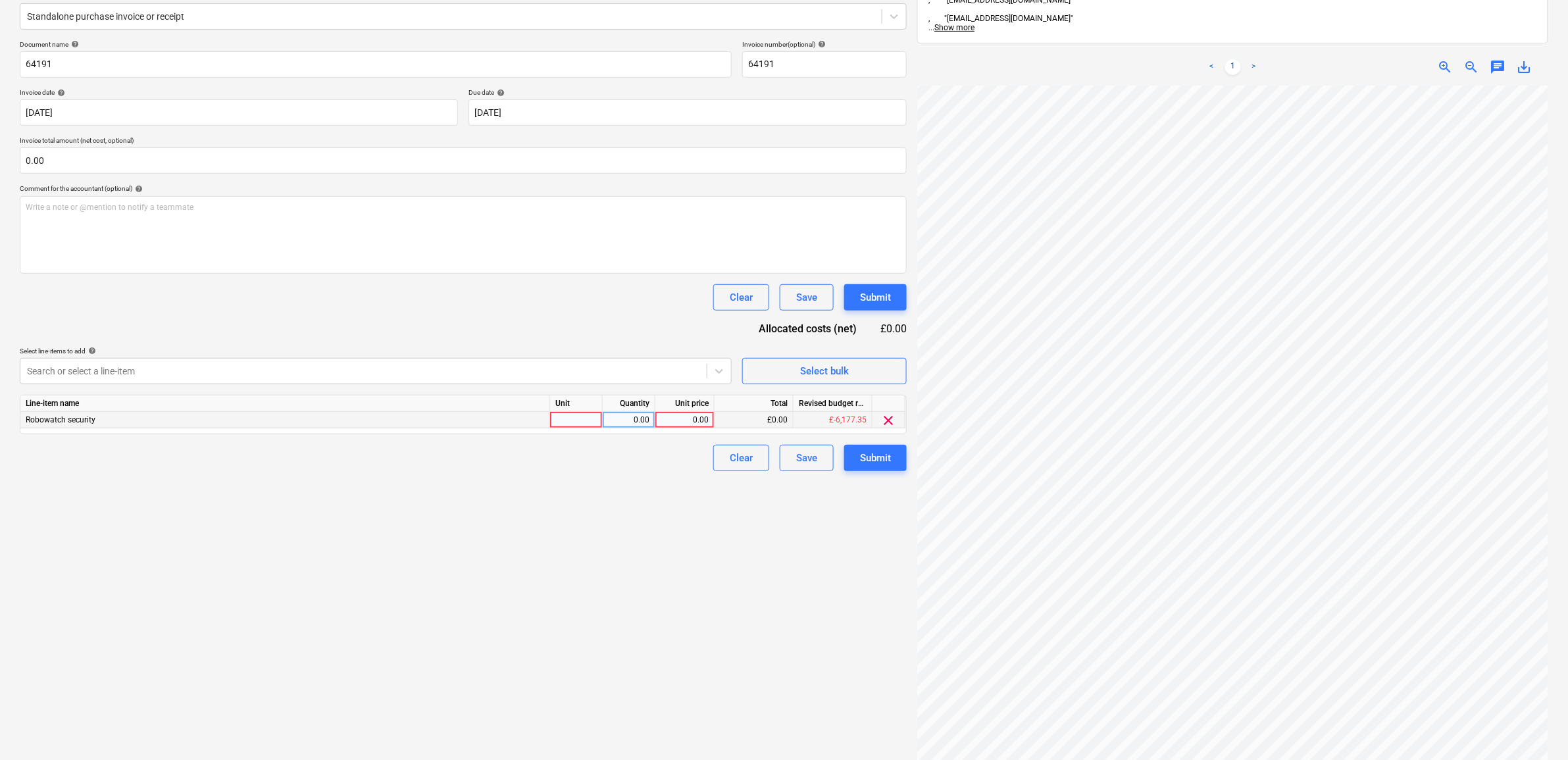
click at [702, 418] on div "0.00" at bounding box center [684, 419] width 48 height 16
type input "38"
click at [726, 519] on div "Create new document Select company Robowatch Add new company Select document ty…" at bounding box center [463, 358] width 897 height 912
click at [887, 460] on div "Submit" at bounding box center [876, 457] width 31 height 17
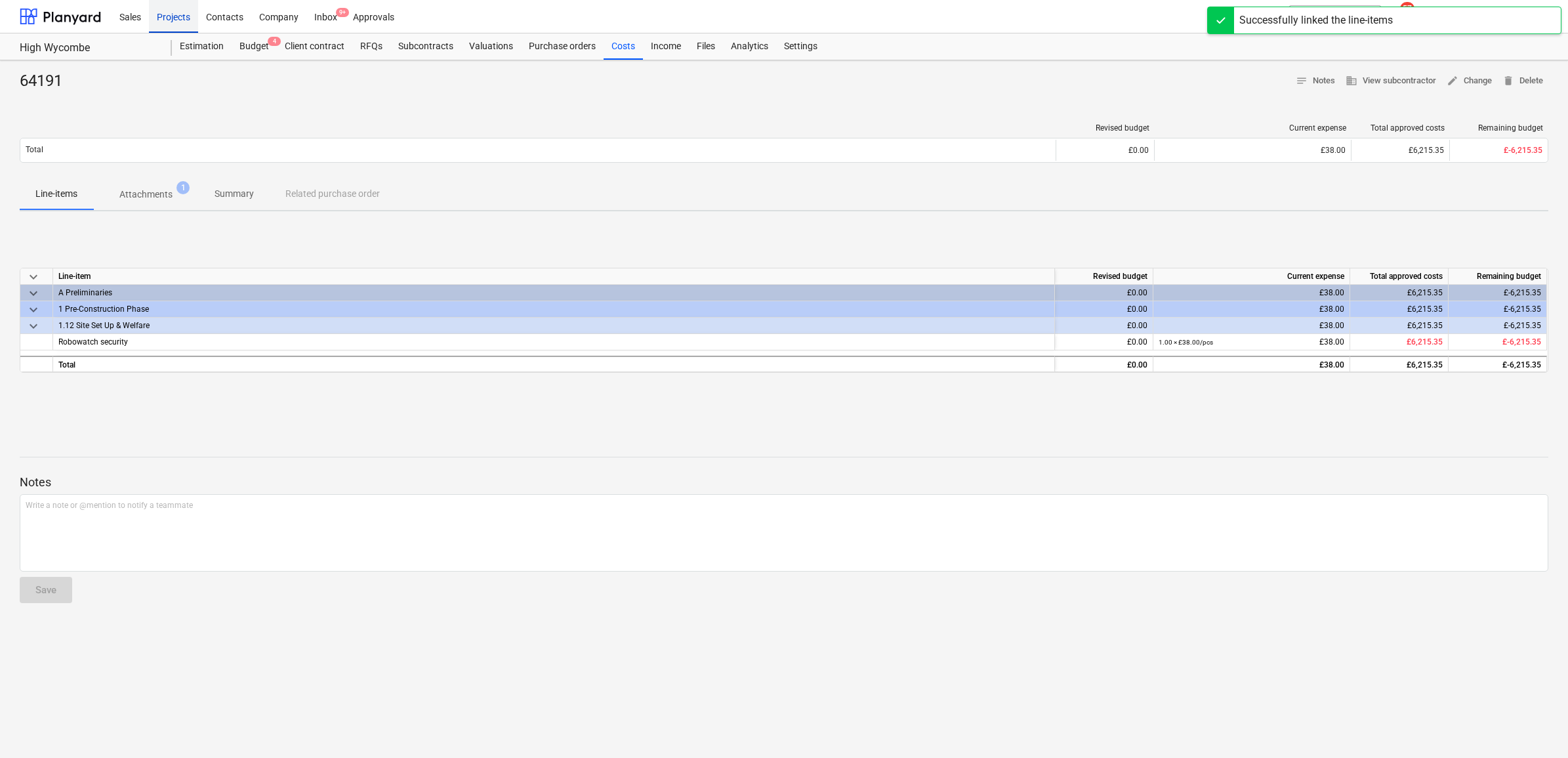
click at [181, 14] on div "Projects" at bounding box center [174, 15] width 49 height 33
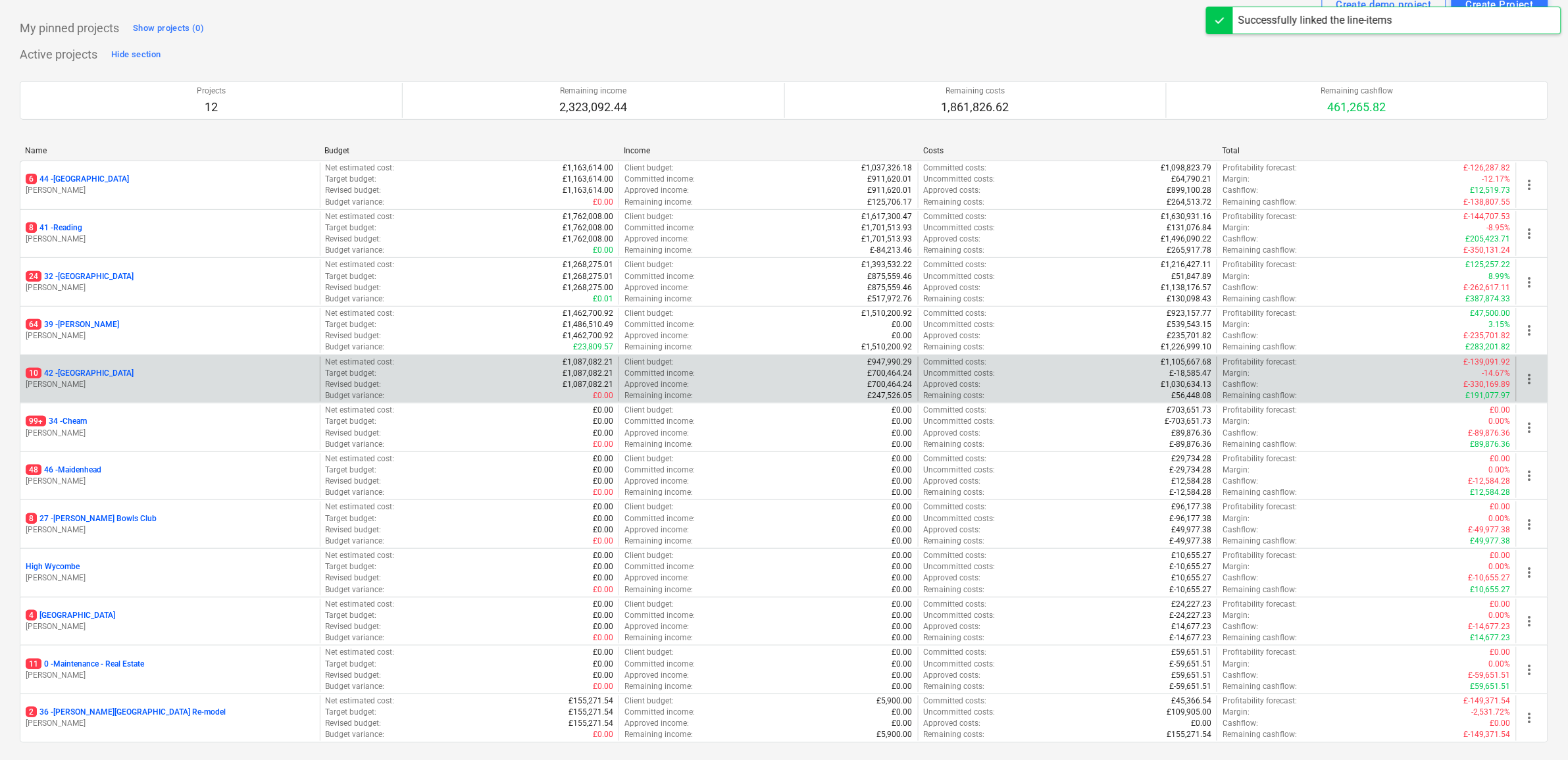
scroll to position [82, 0]
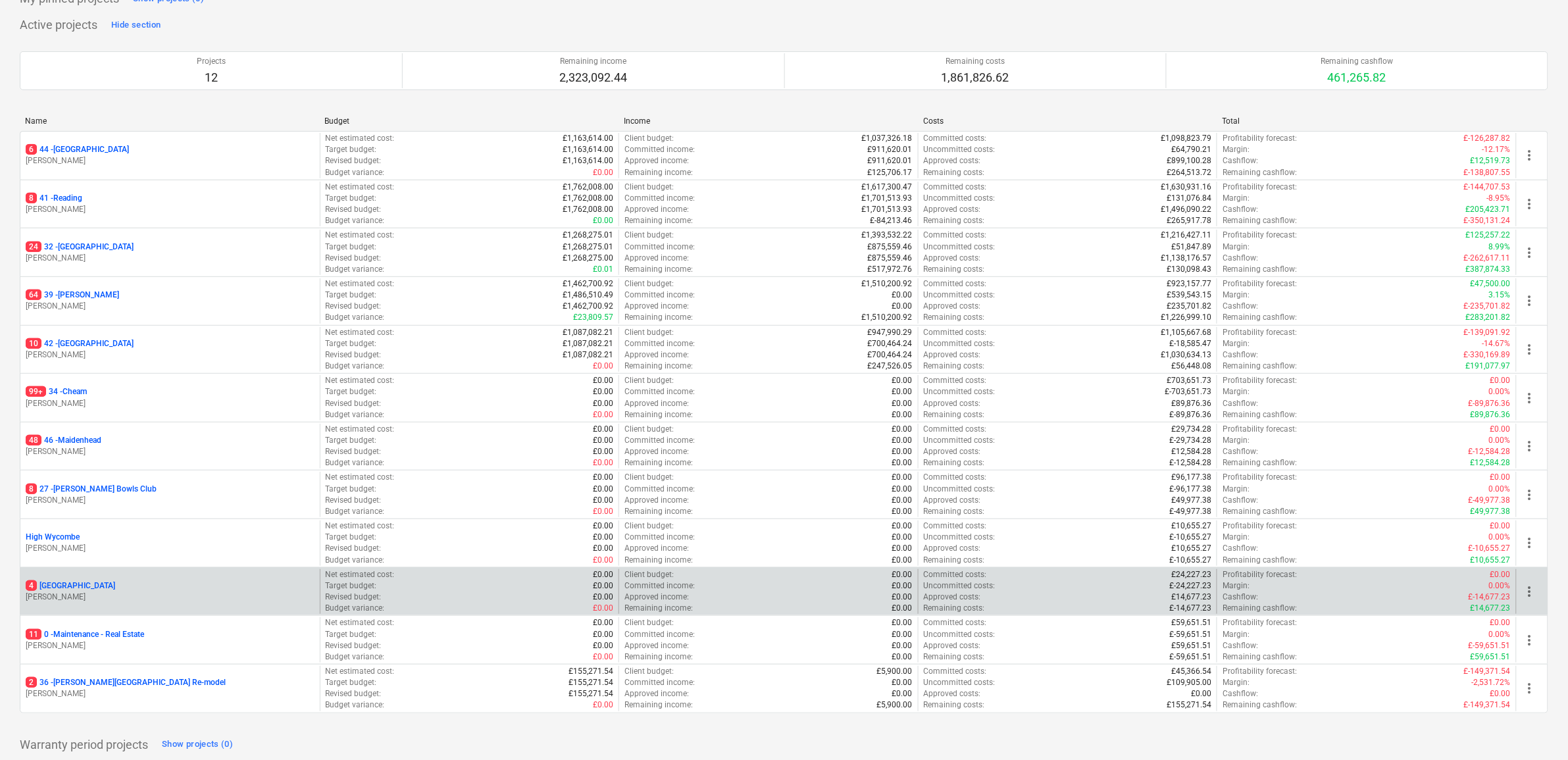
click at [60, 583] on p "4 [GEOGRAPHIC_DATA]" at bounding box center [70, 586] width 90 height 11
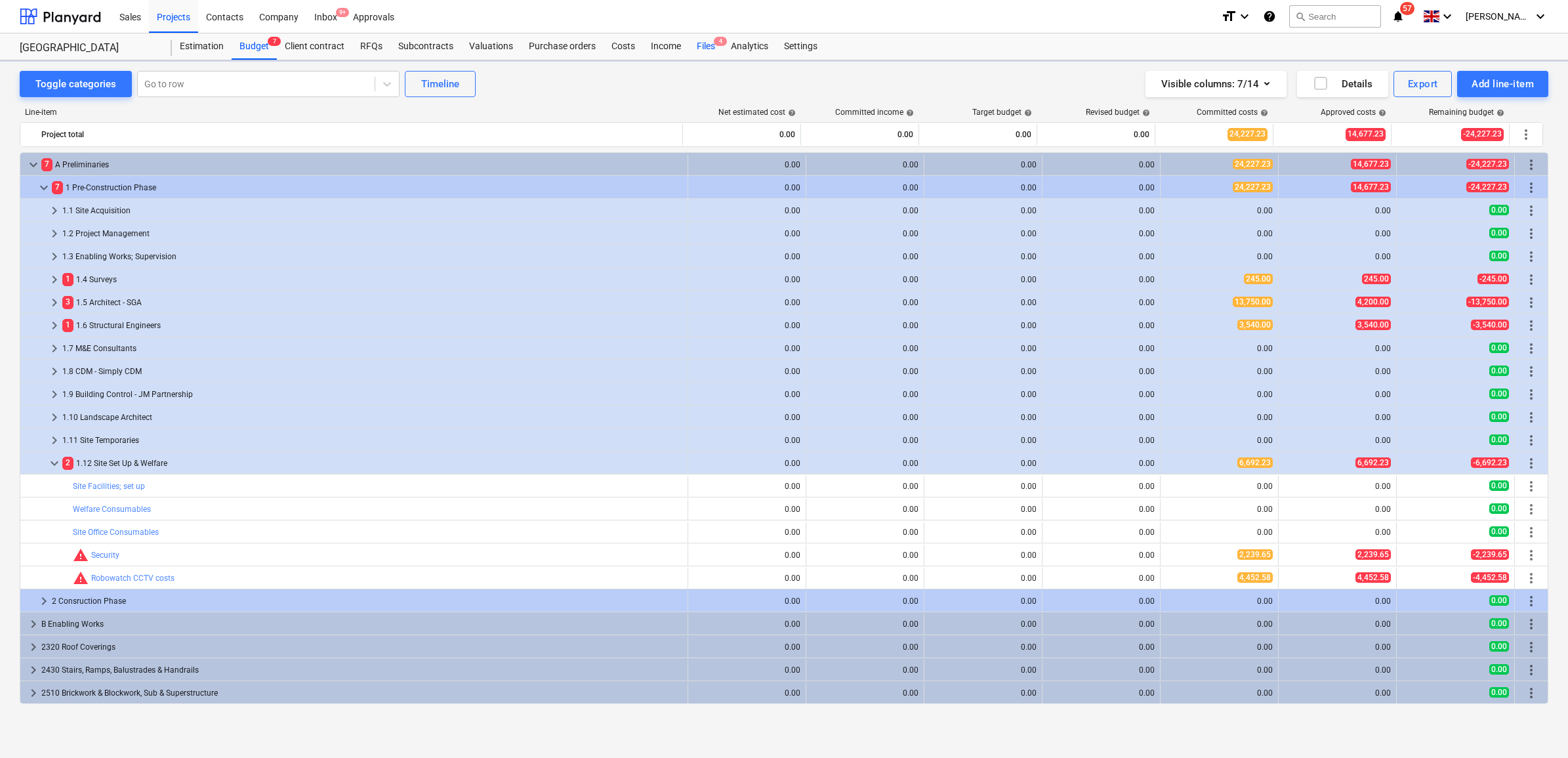
click at [703, 42] on div "Files 4" at bounding box center [706, 46] width 34 height 26
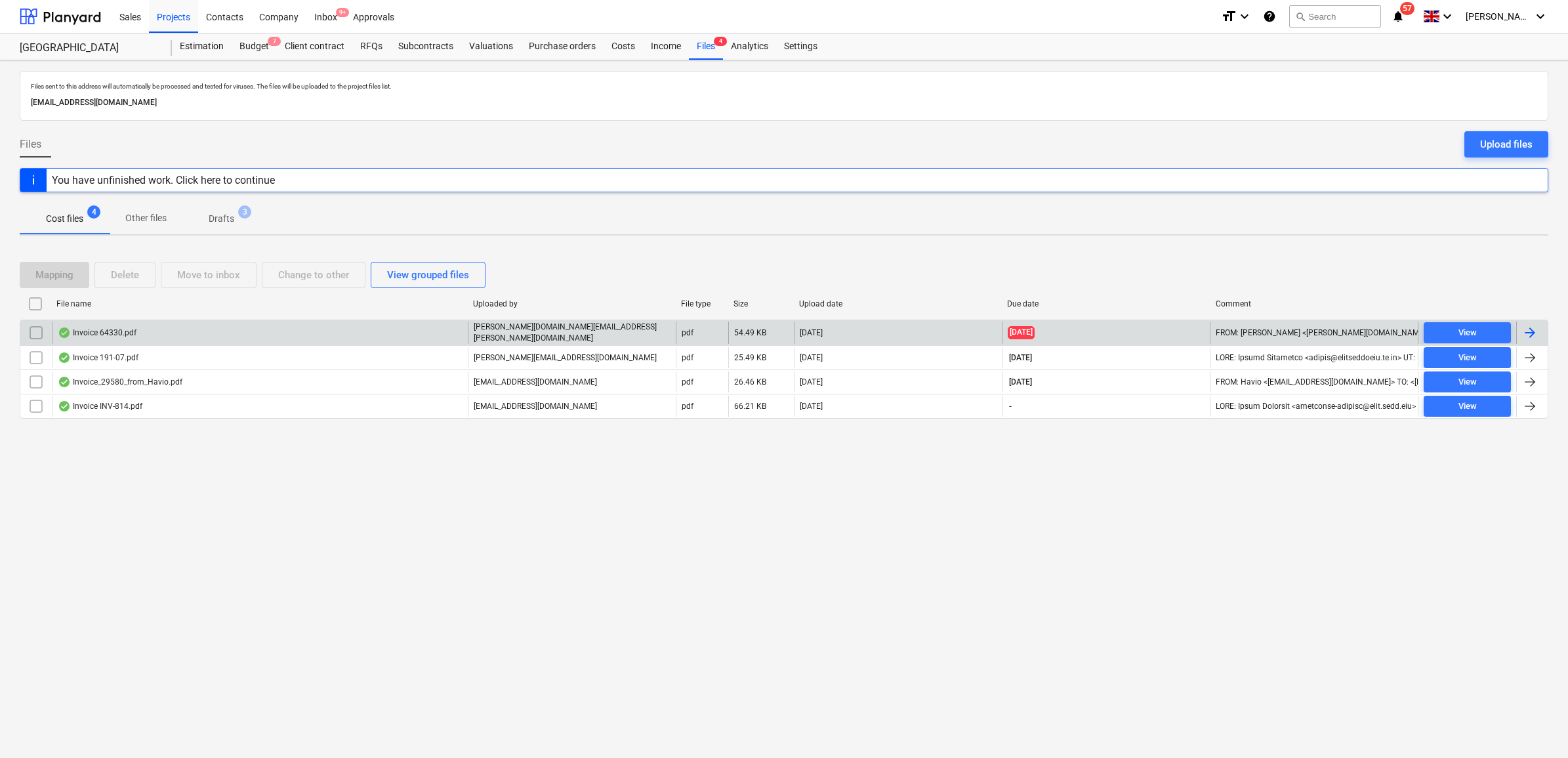
click at [1523, 330] on div at bounding box center [1530, 333] width 15 height 15
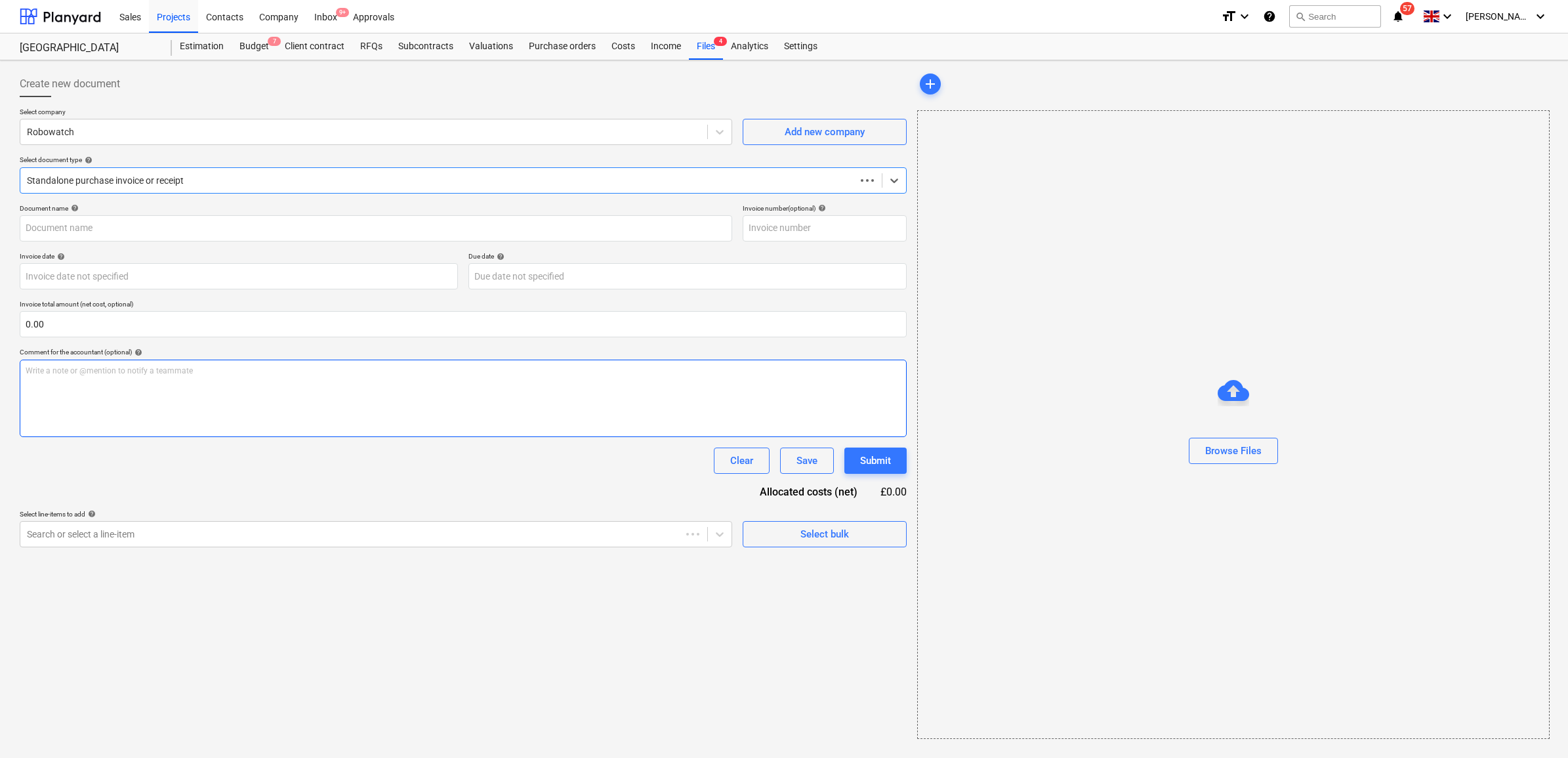
type input "64330"
type input "[DATE]"
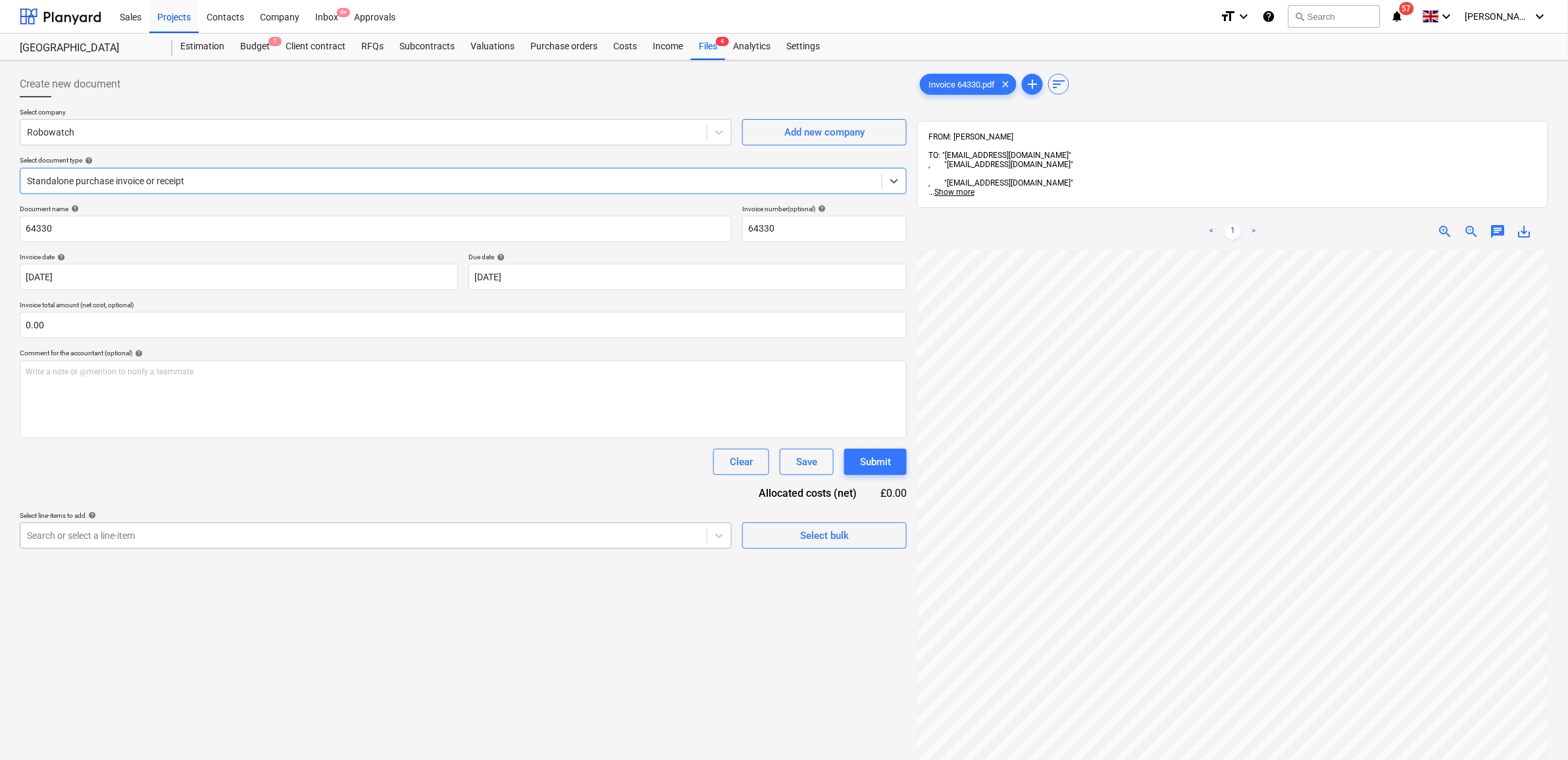
click at [201, 546] on div "Search or select a line-item" at bounding box center [375, 536] width 712 height 26
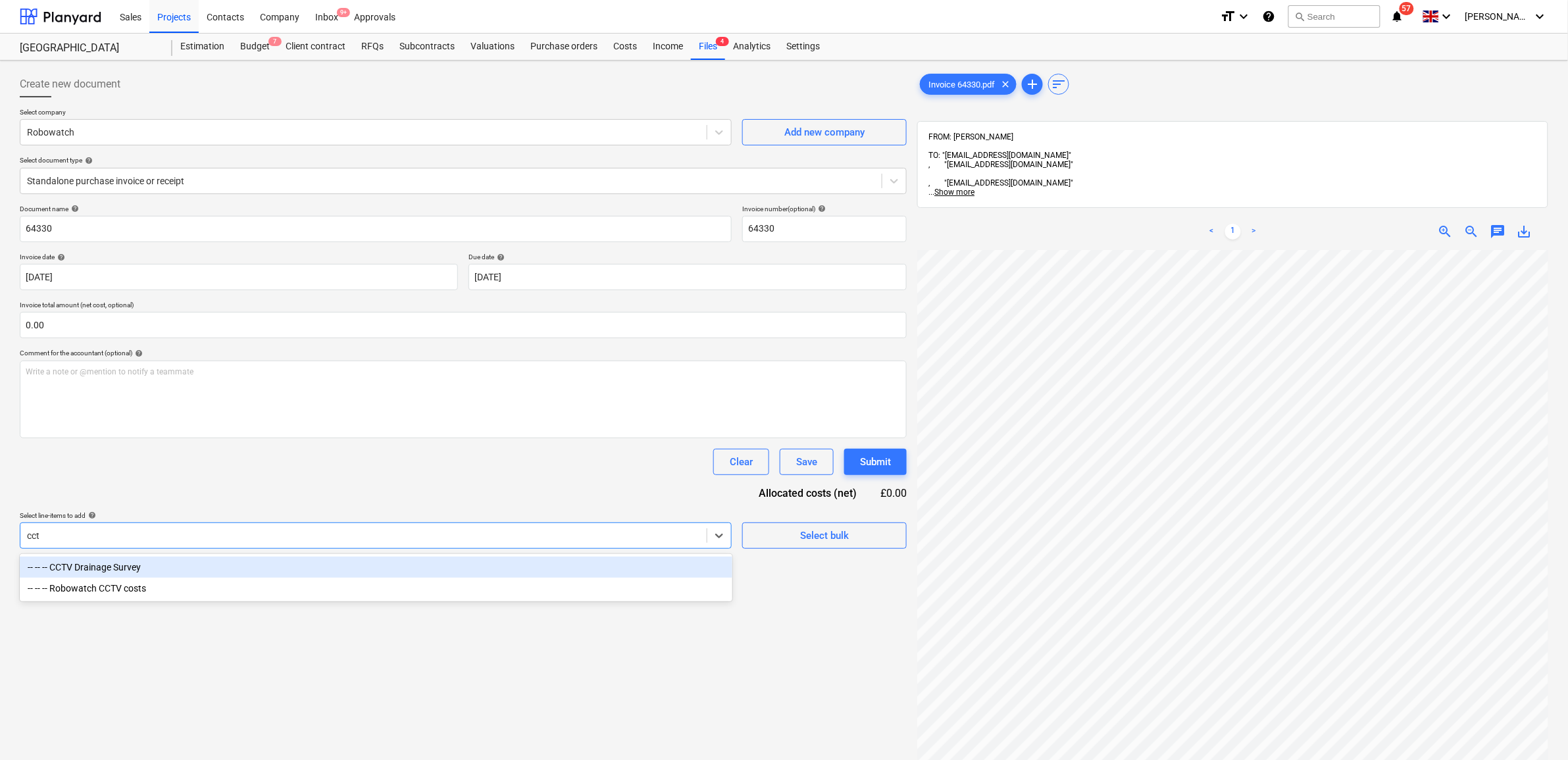
type input "cctv"
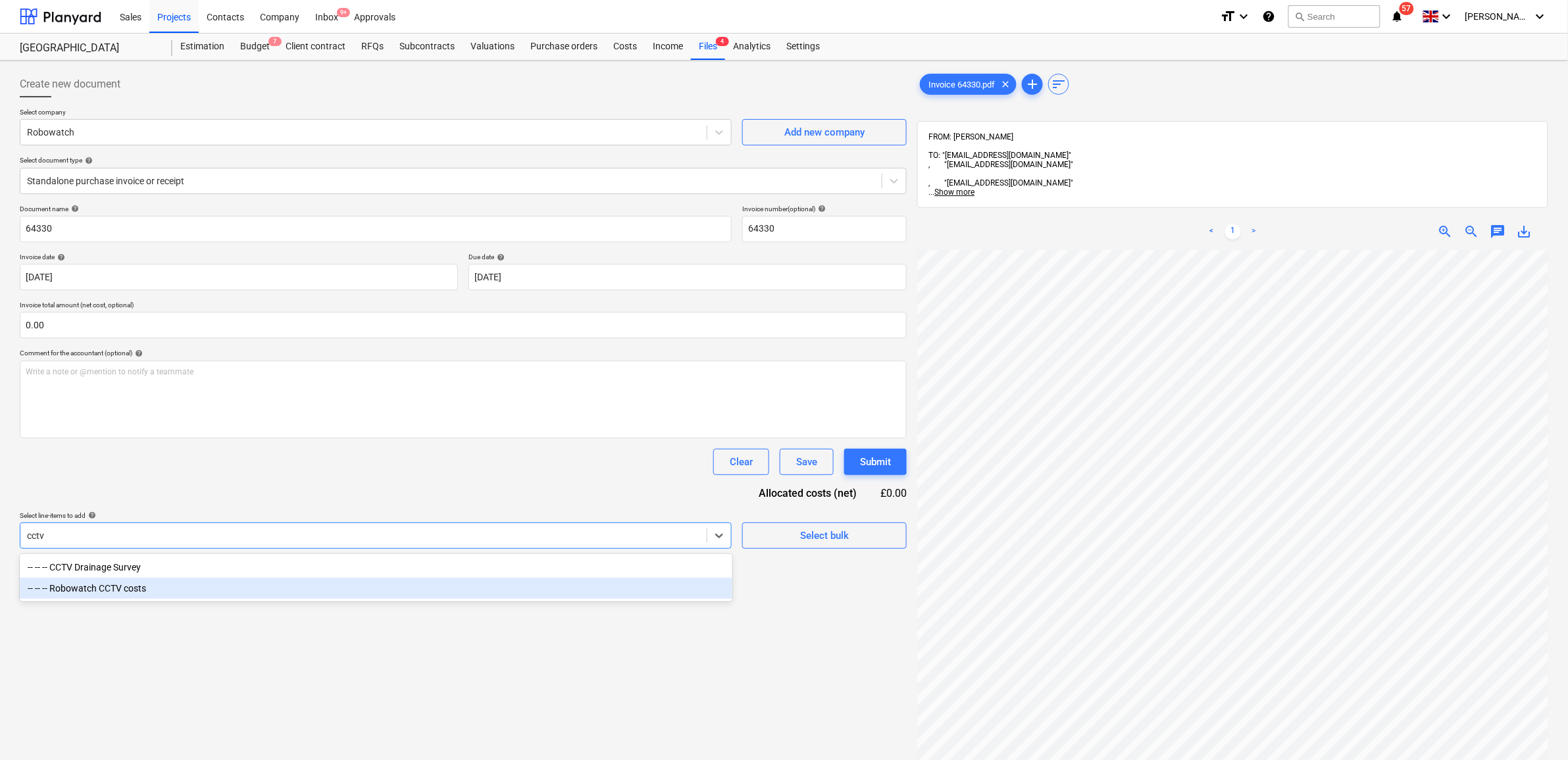
click at [169, 592] on div "-- -- -- Robowatch CCTV costs" at bounding box center [376, 587] width 712 height 21
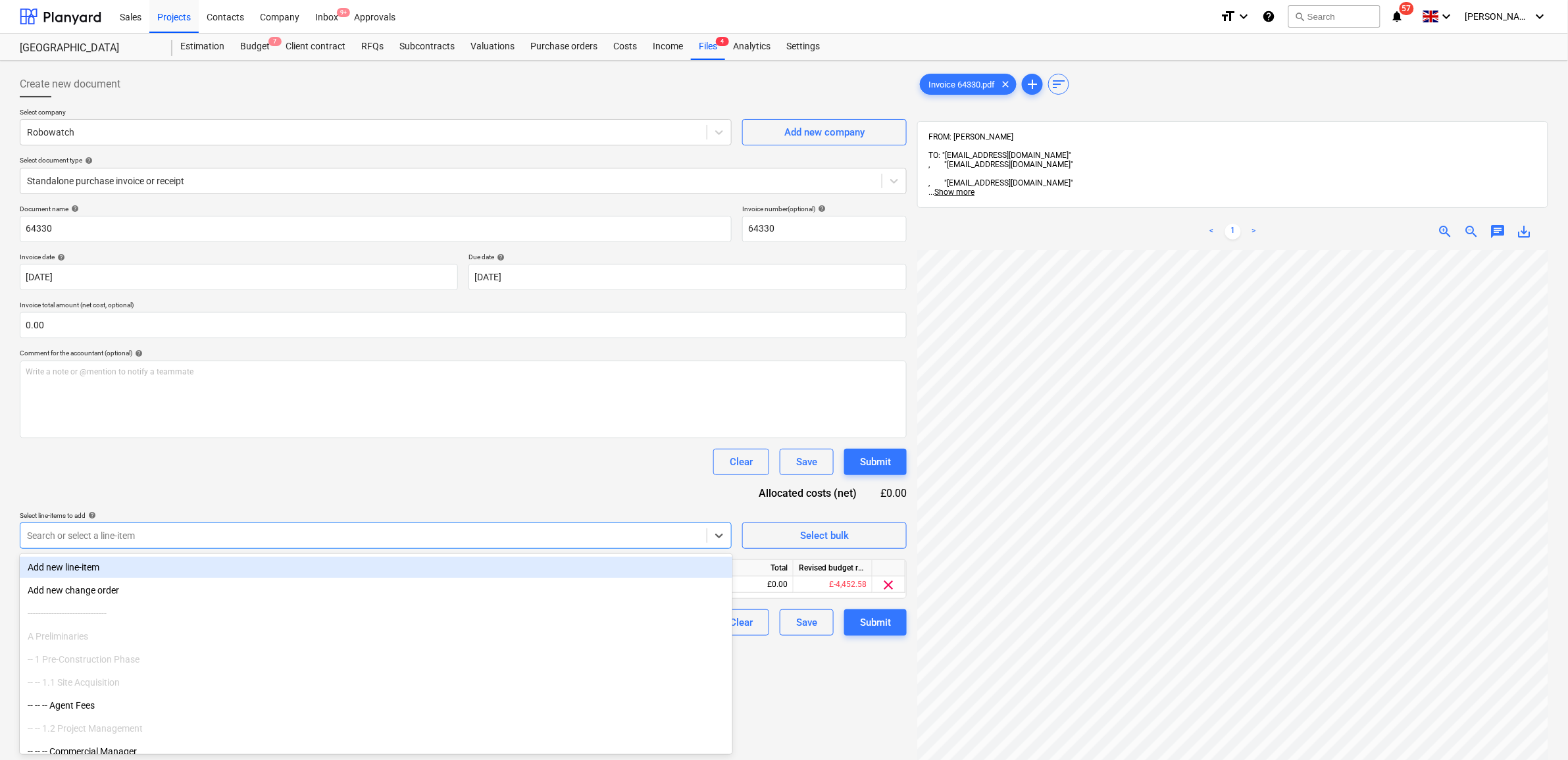
click at [231, 481] on div "Document name help 64330 Invoice number (optional) help 64330 Invoice date help…" at bounding box center [463, 419] width 887 height 431
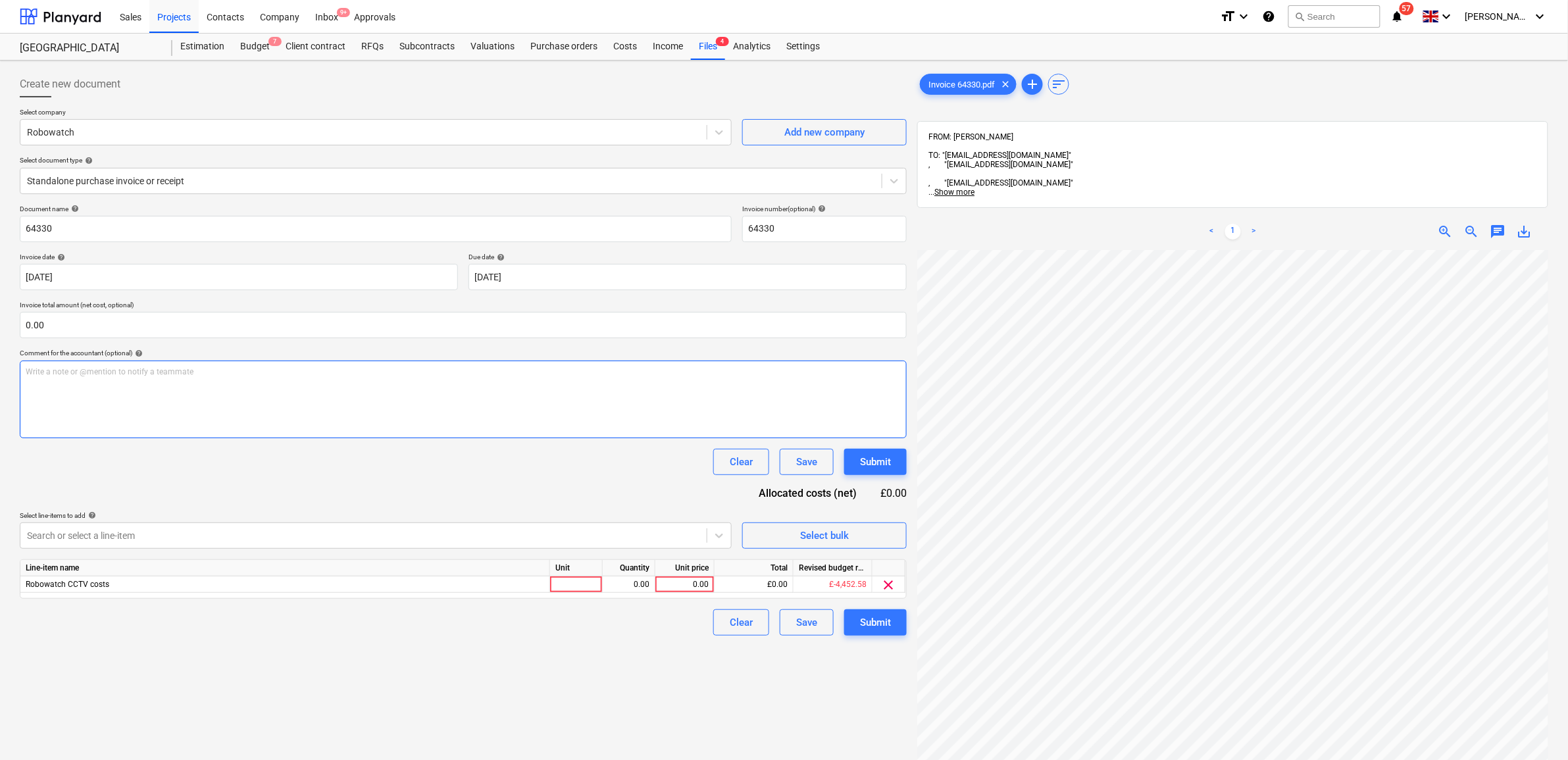
scroll to position [393, 159]
click at [890, 402] on div "Create new document Select company Robowatch Add new company Select document ty…" at bounding box center [784, 522] width 1539 height 912
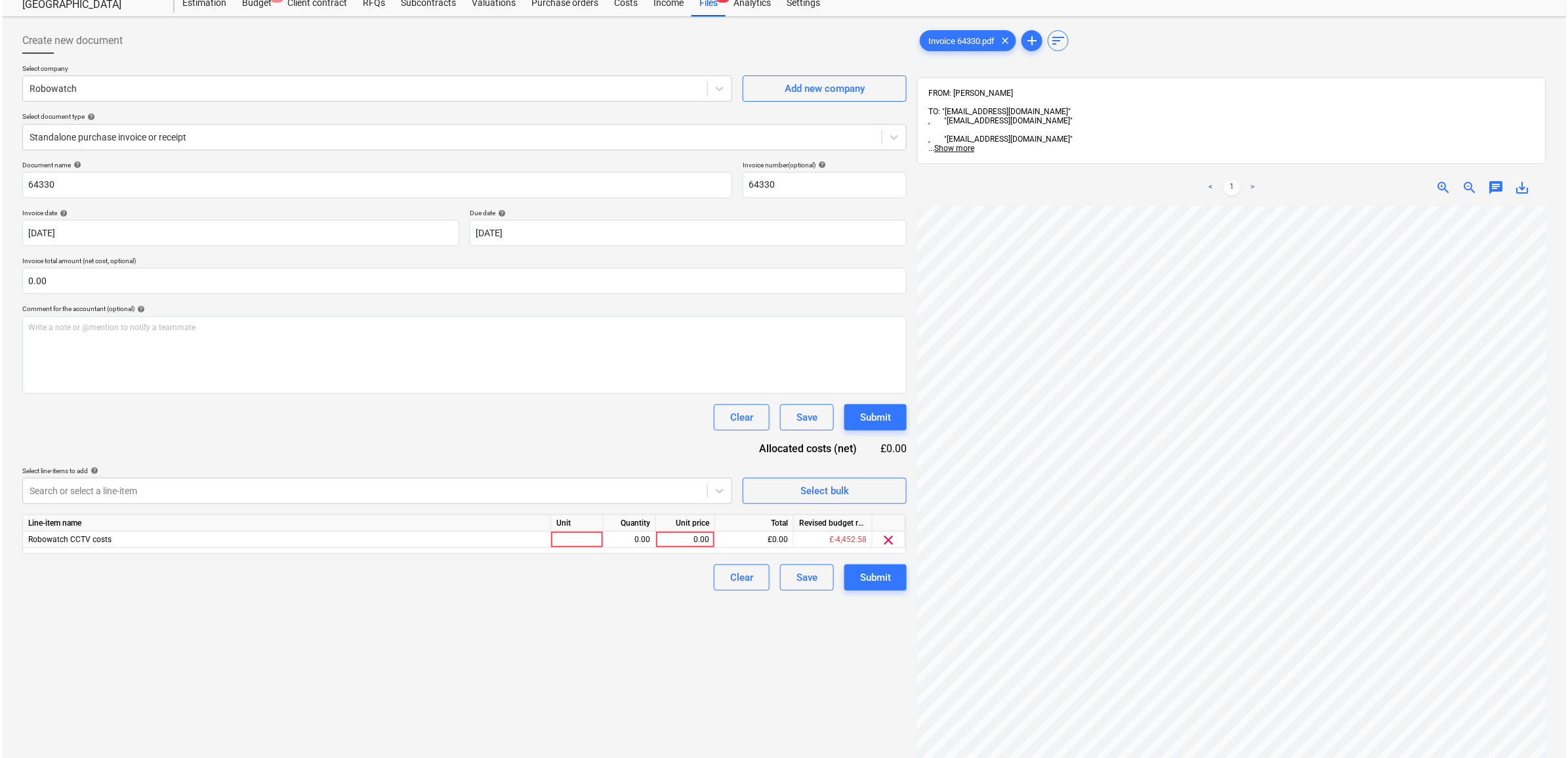
scroll to position [82, 0]
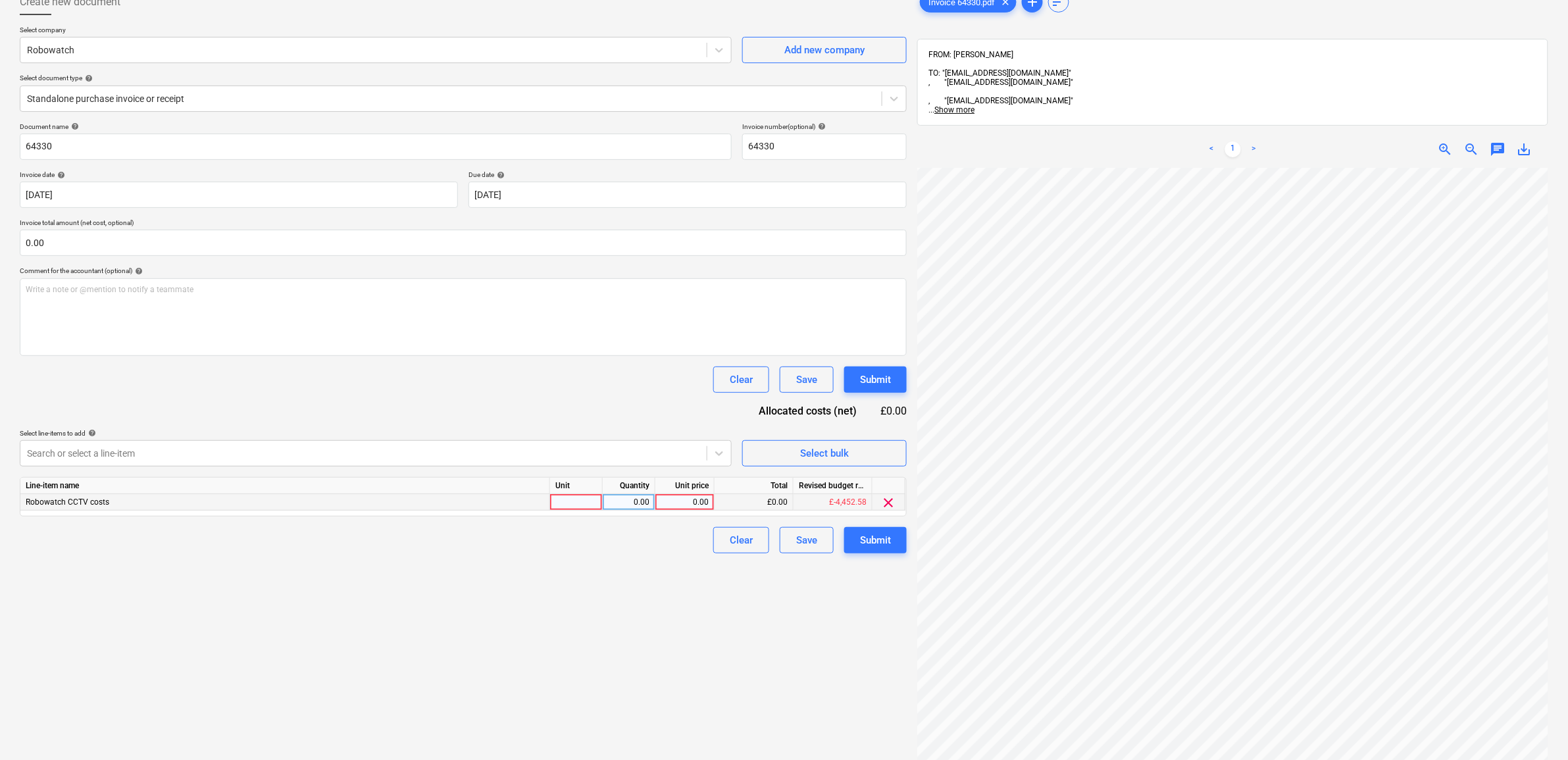
click at [686, 498] on div "0.00" at bounding box center [684, 502] width 48 height 16
type input "642.90"
drag, startPoint x: 741, startPoint y: 608, endPoint x: 810, endPoint y: 574, distance: 76.9
click at [744, 608] on div "Create new document Select company Robowatch Add new company Select document ty…" at bounding box center [463, 440] width 897 height 912
click at [870, 533] on div "Submit" at bounding box center [876, 540] width 31 height 17
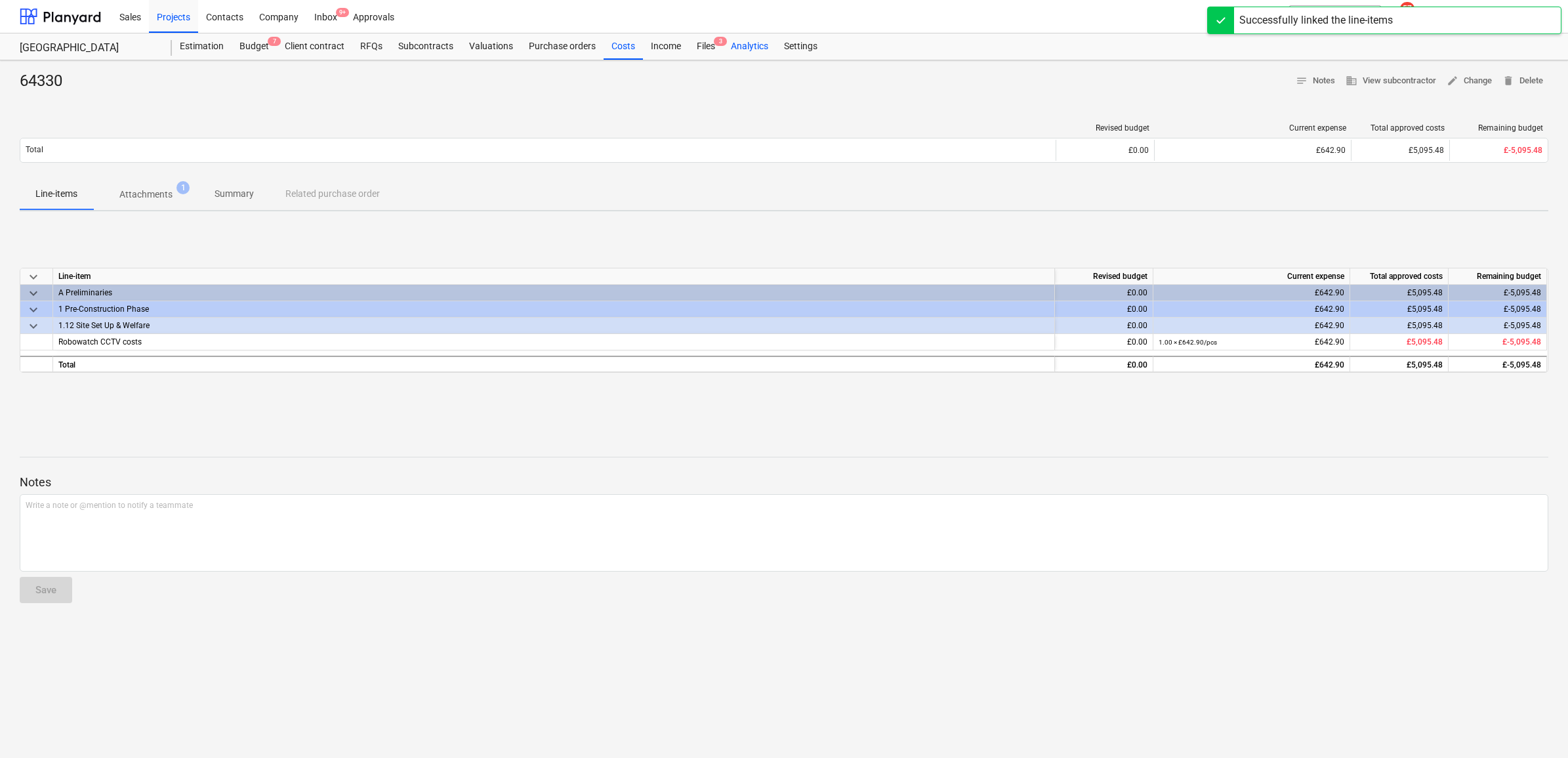
drag, startPoint x: 703, startPoint y: 45, endPoint x: 723, endPoint y: 50, distance: 20.6
click at [703, 45] on div "Files 3" at bounding box center [706, 46] width 34 height 26
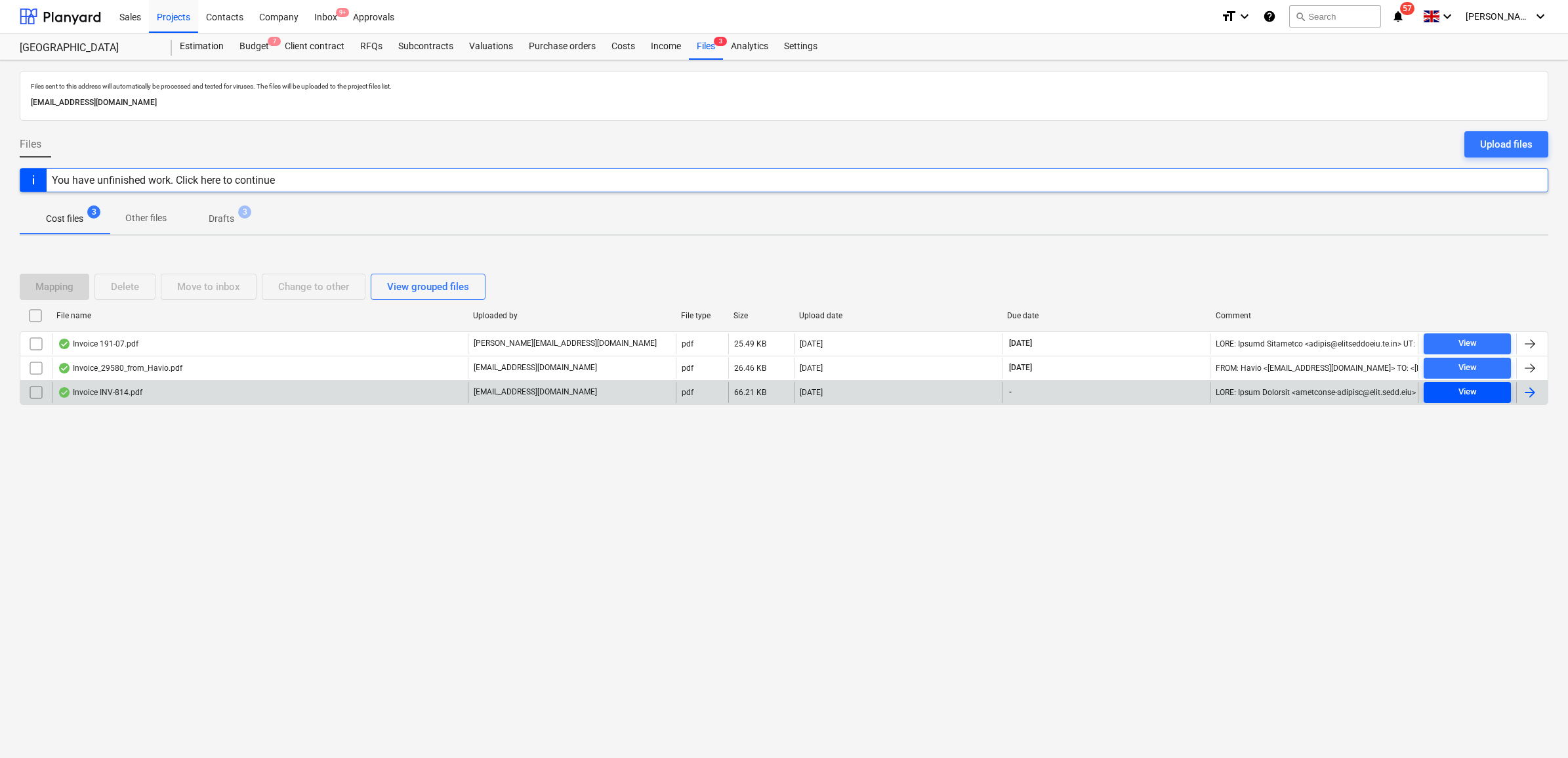
click at [1465, 391] on div "View" at bounding box center [1468, 392] width 19 height 15
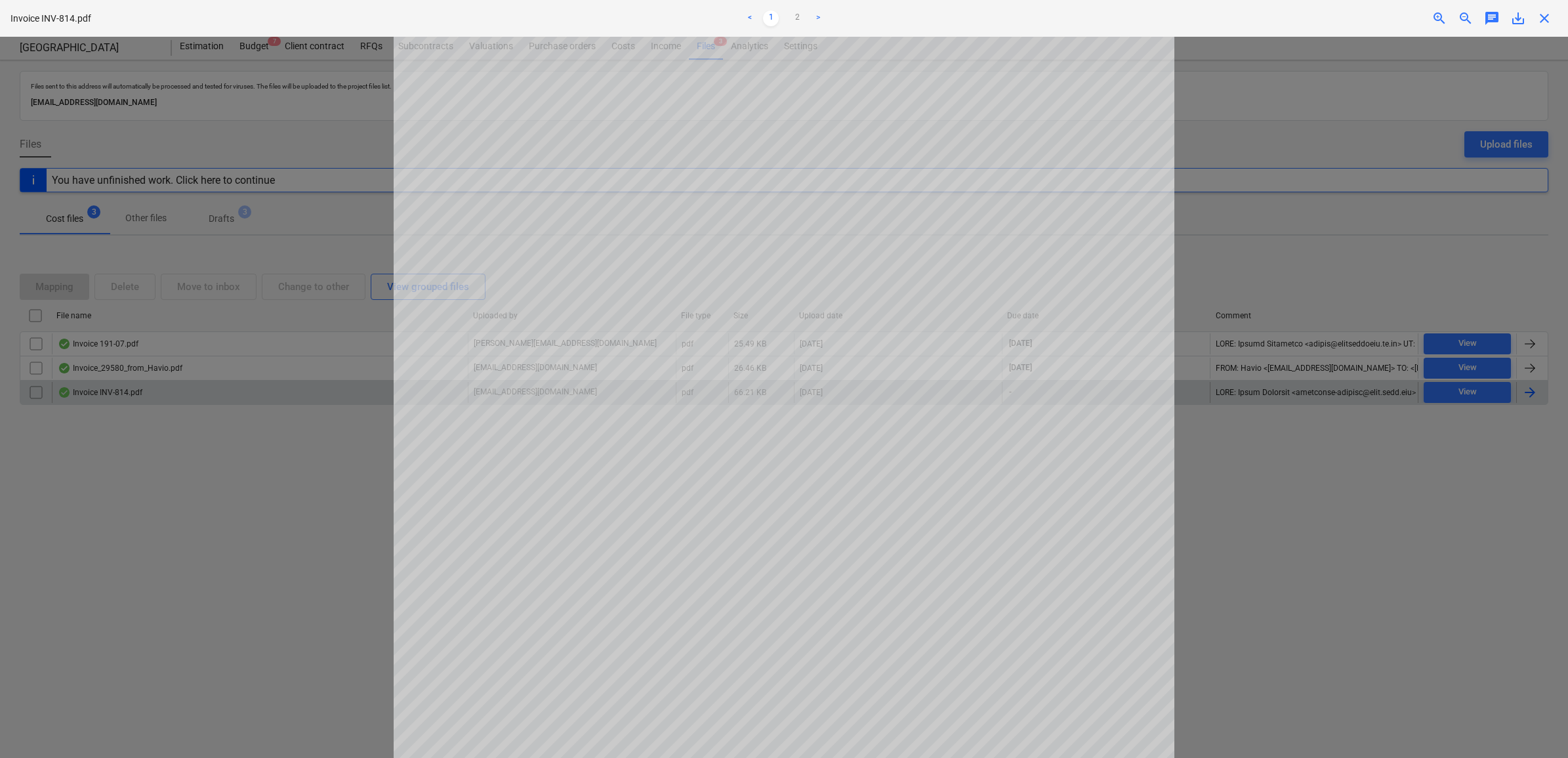
click at [270, 492] on div at bounding box center [784, 398] width 1568 height 721
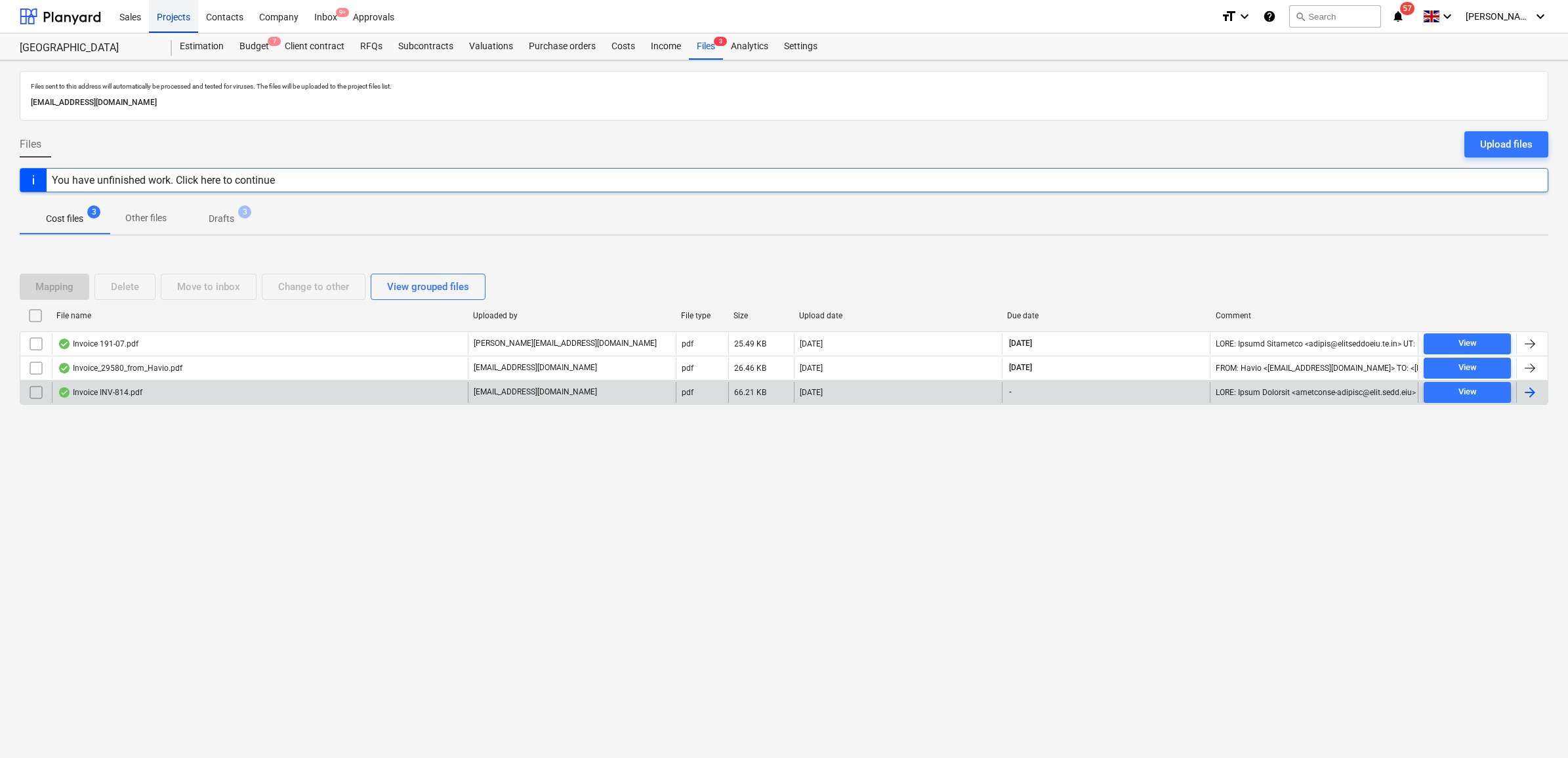
click at [181, 18] on div "Projects" at bounding box center [174, 15] width 49 height 33
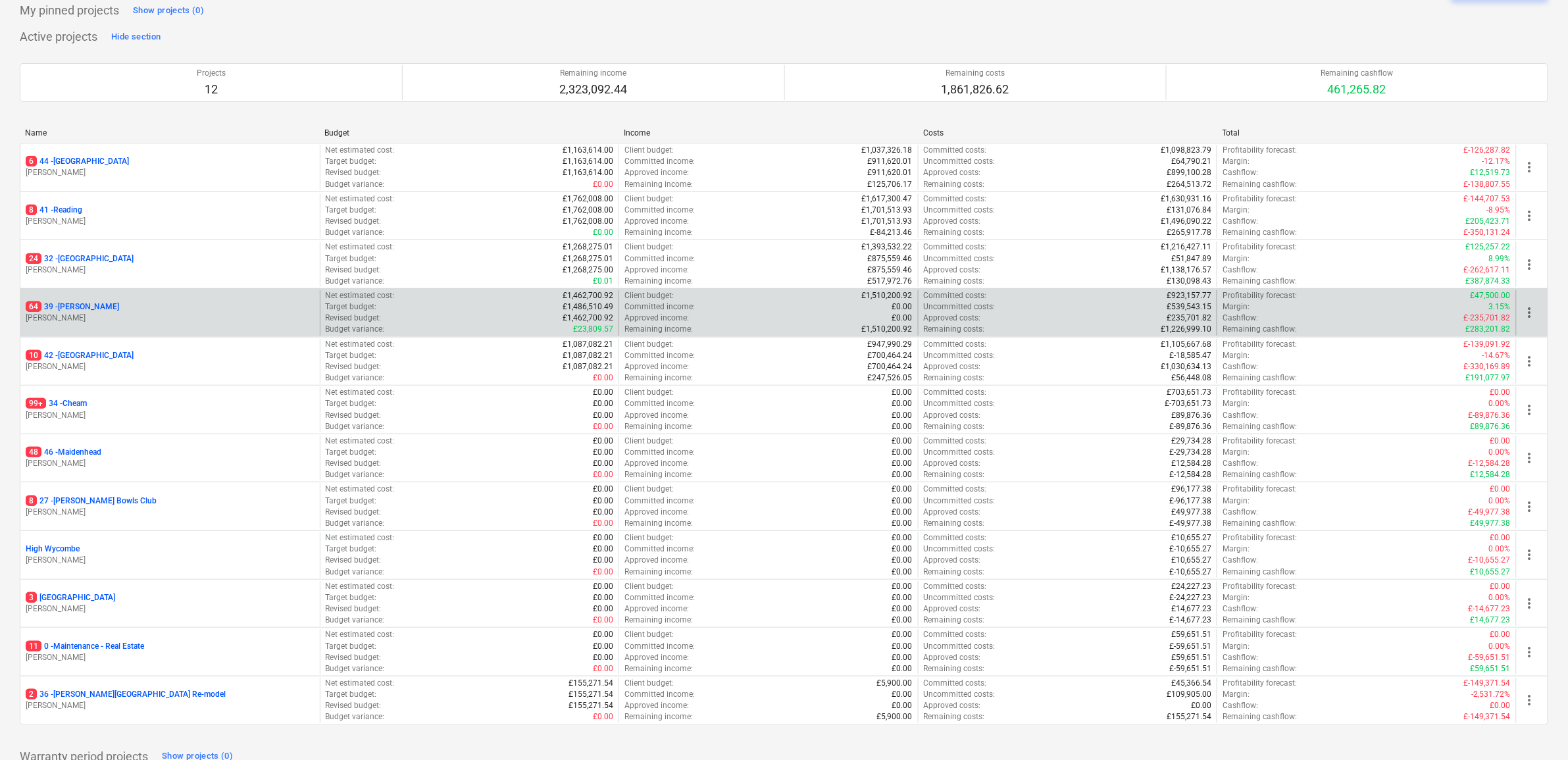
scroll to position [142, 0]
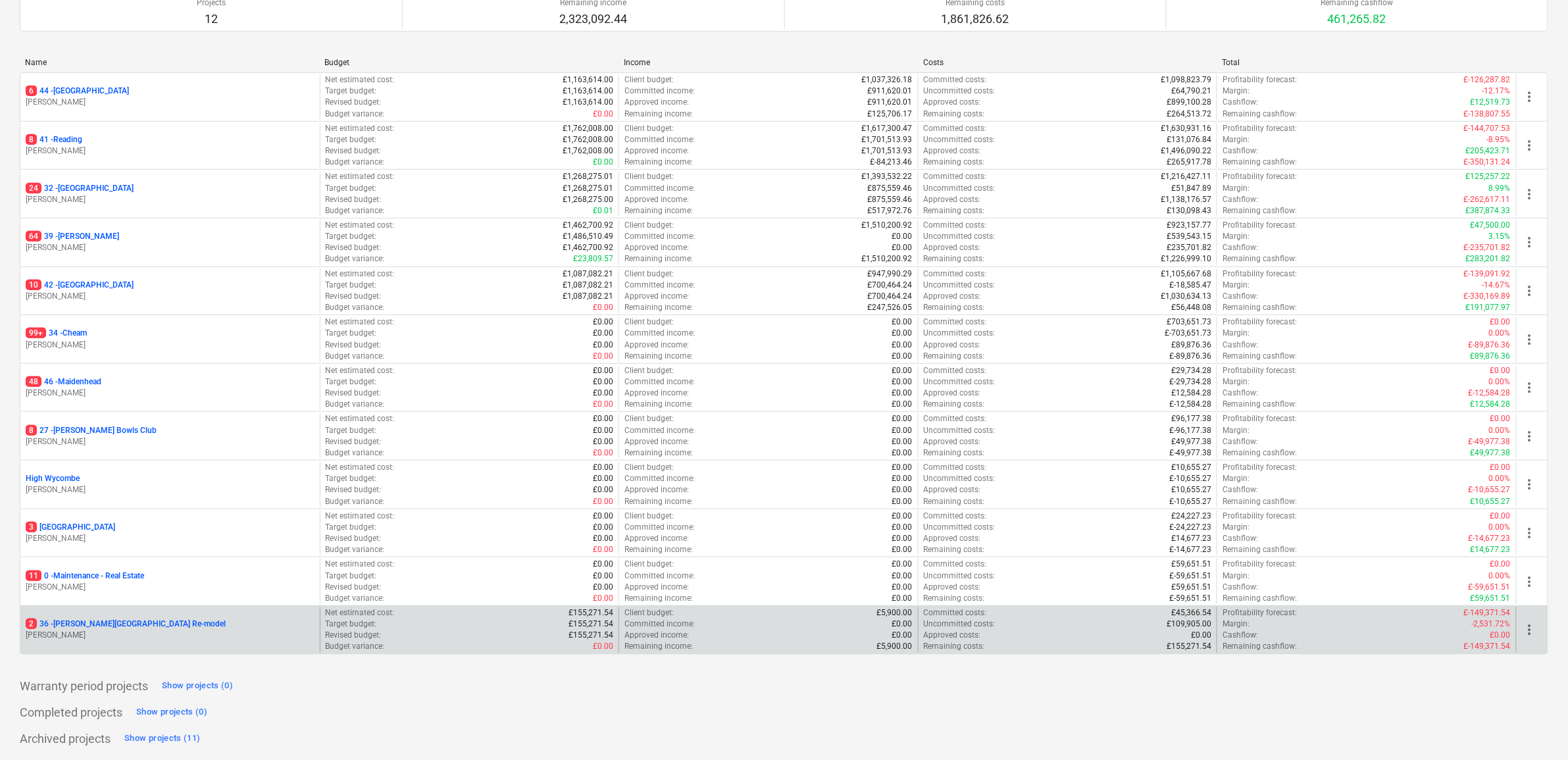
click at [125, 623] on p "2 36 - [PERSON_NAME][GEOGRAPHIC_DATA] Re-model" at bounding box center [125, 624] width 200 height 11
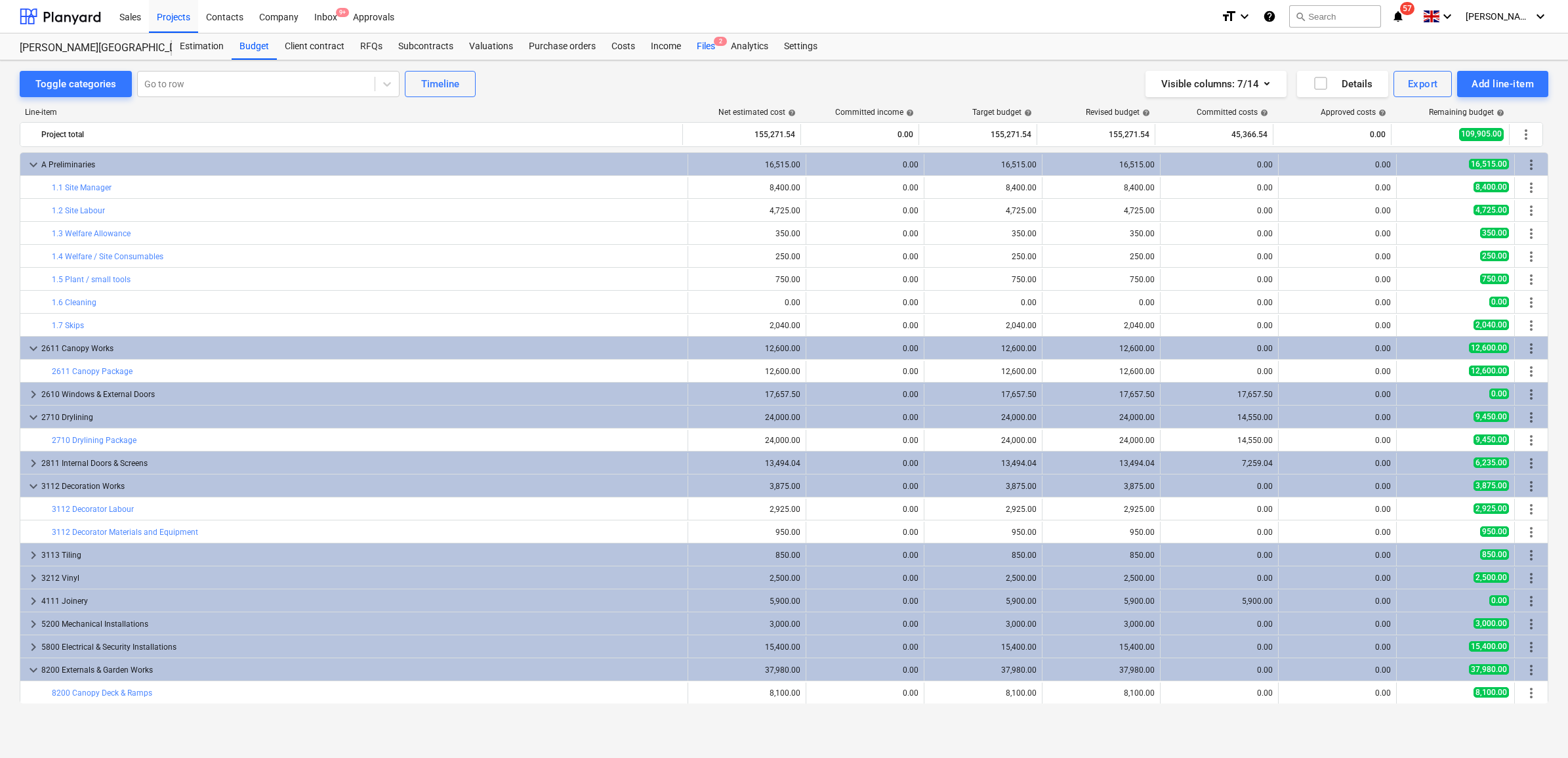
click at [700, 50] on div "Files 2" at bounding box center [706, 46] width 34 height 26
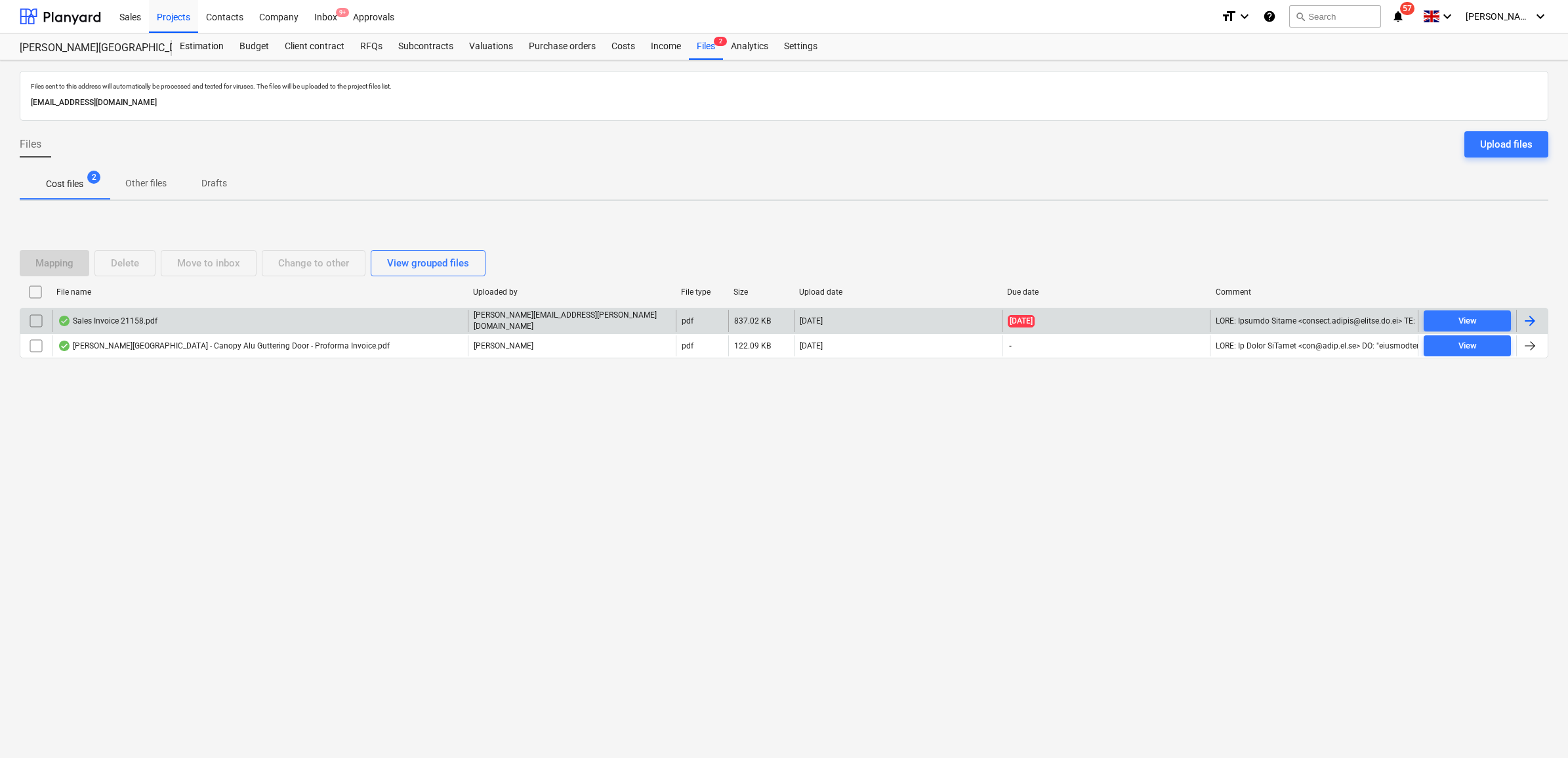
click at [1527, 320] on div at bounding box center [1530, 320] width 15 height 15
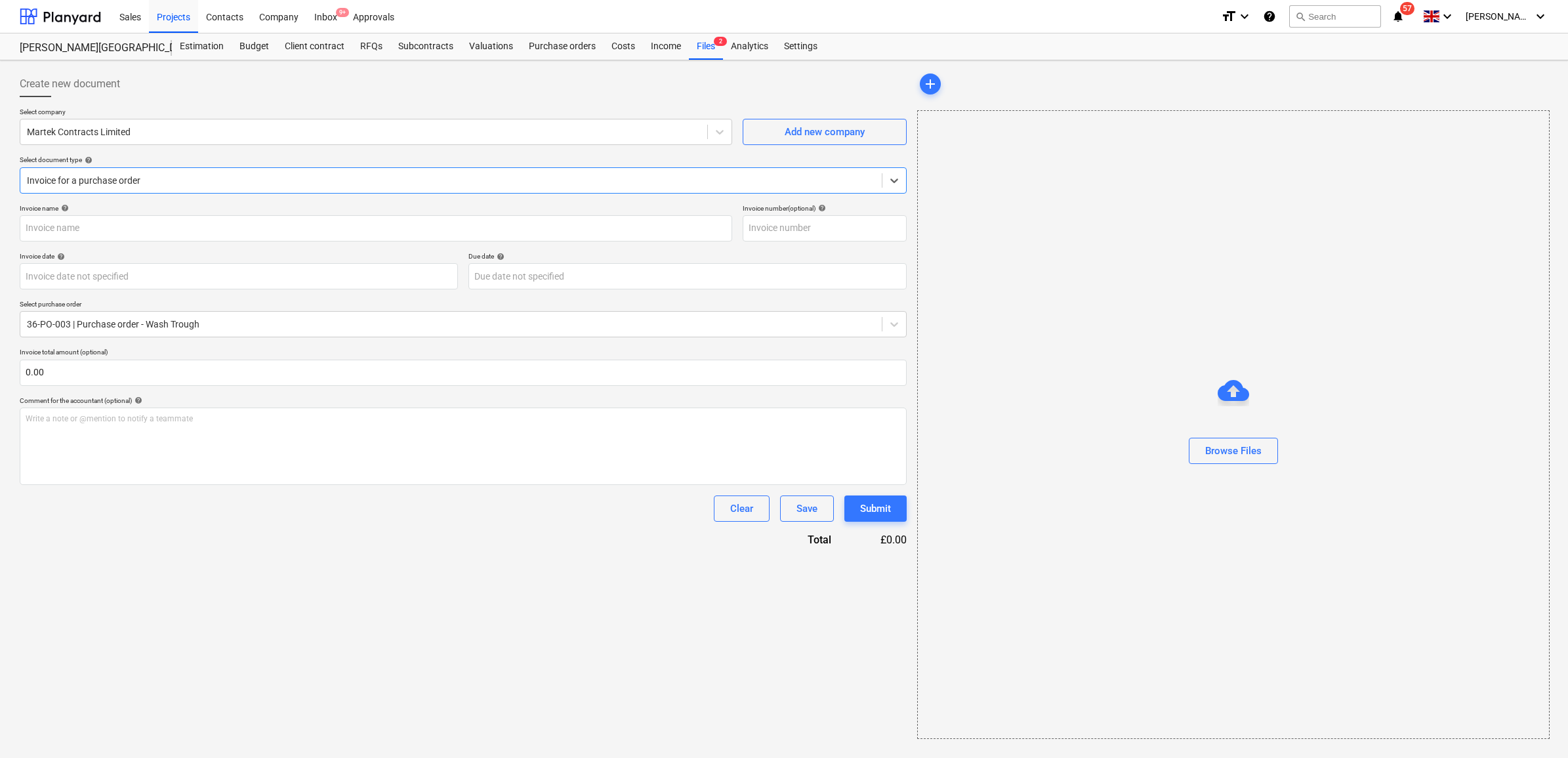
type input "21158"
type input "[DATE]"
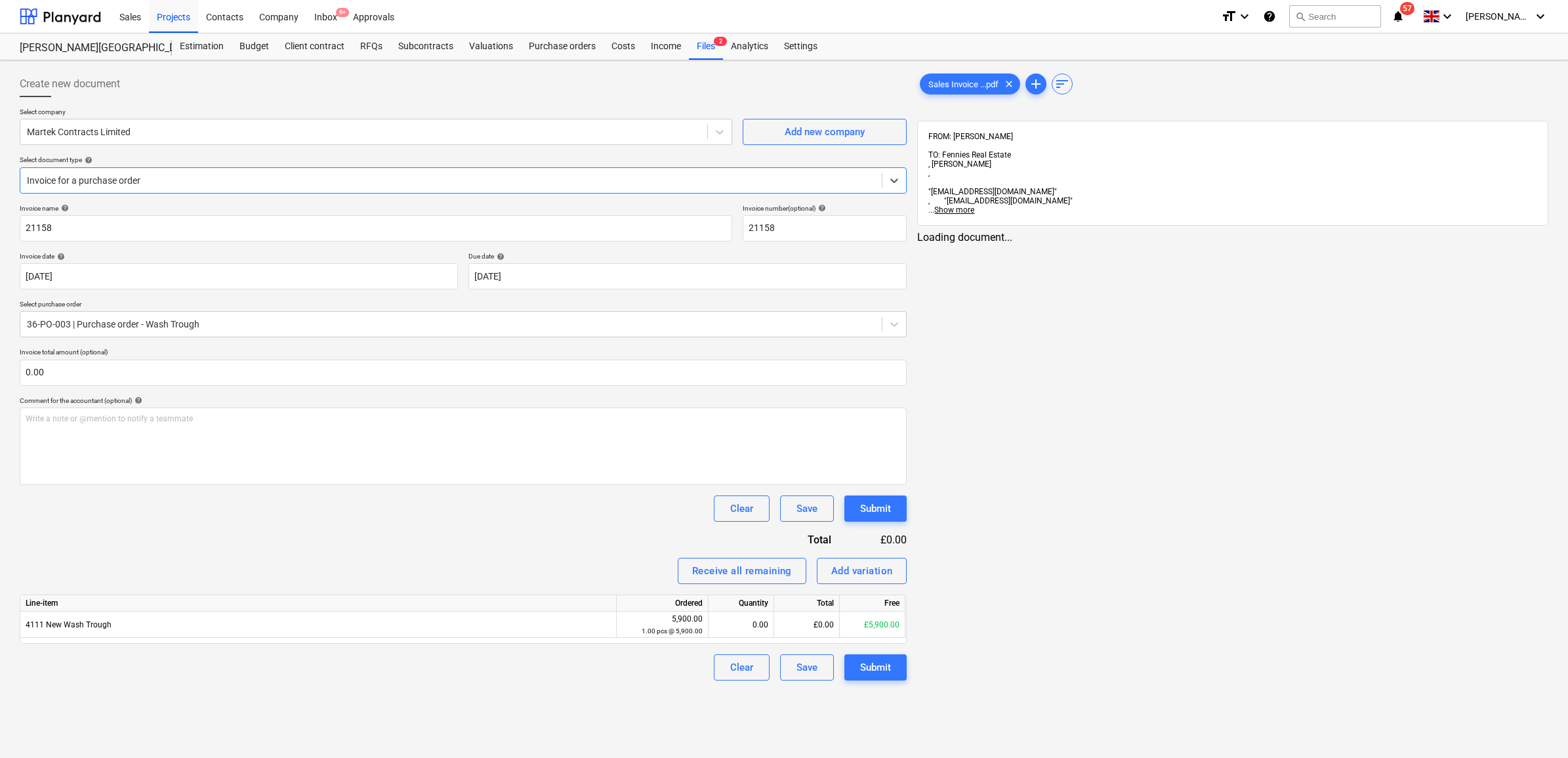
click at [168, 175] on div at bounding box center [451, 180] width 848 height 13
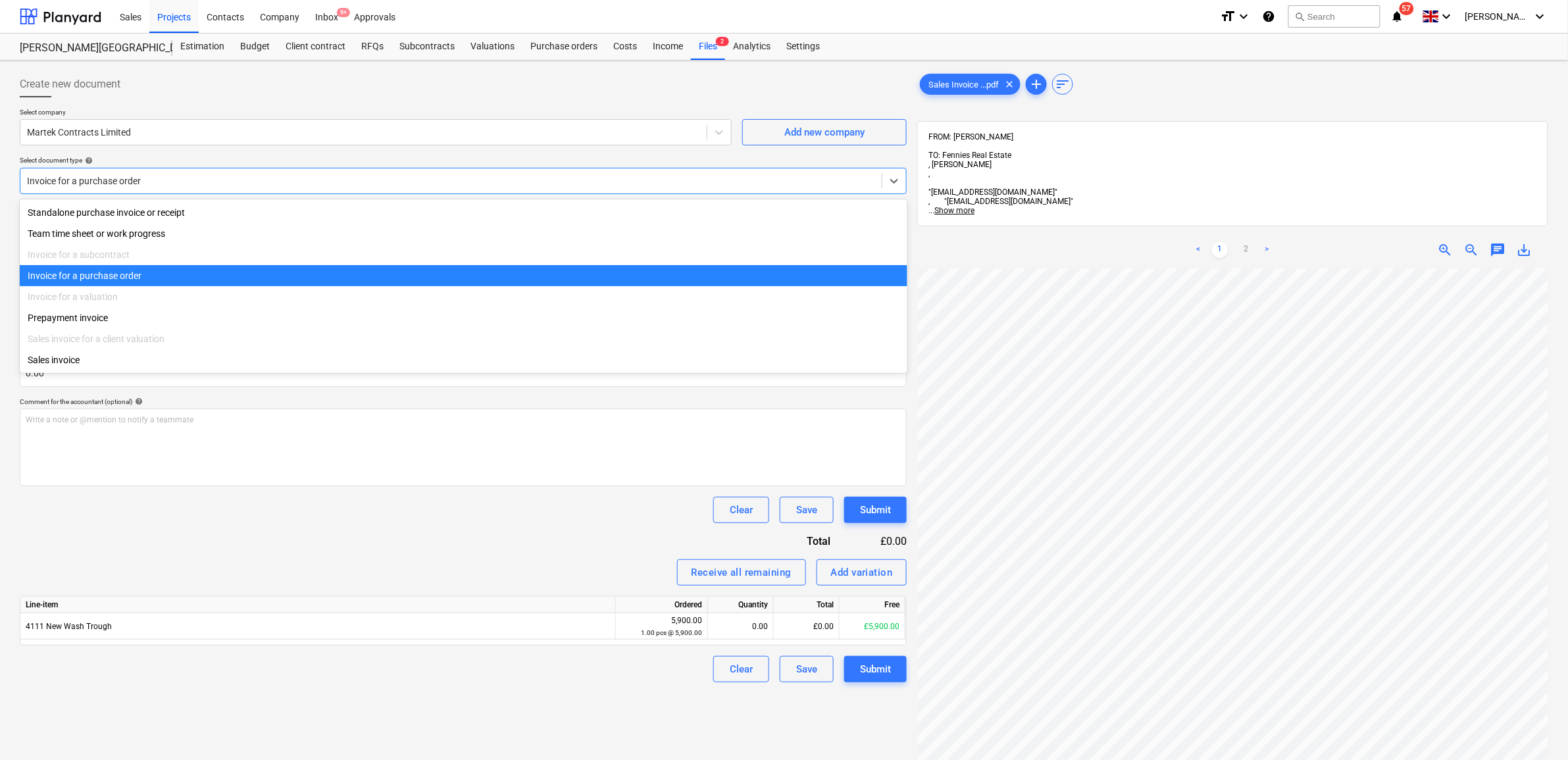
click at [152, 272] on div "Invoice for a purchase order" at bounding box center [463, 275] width 887 height 21
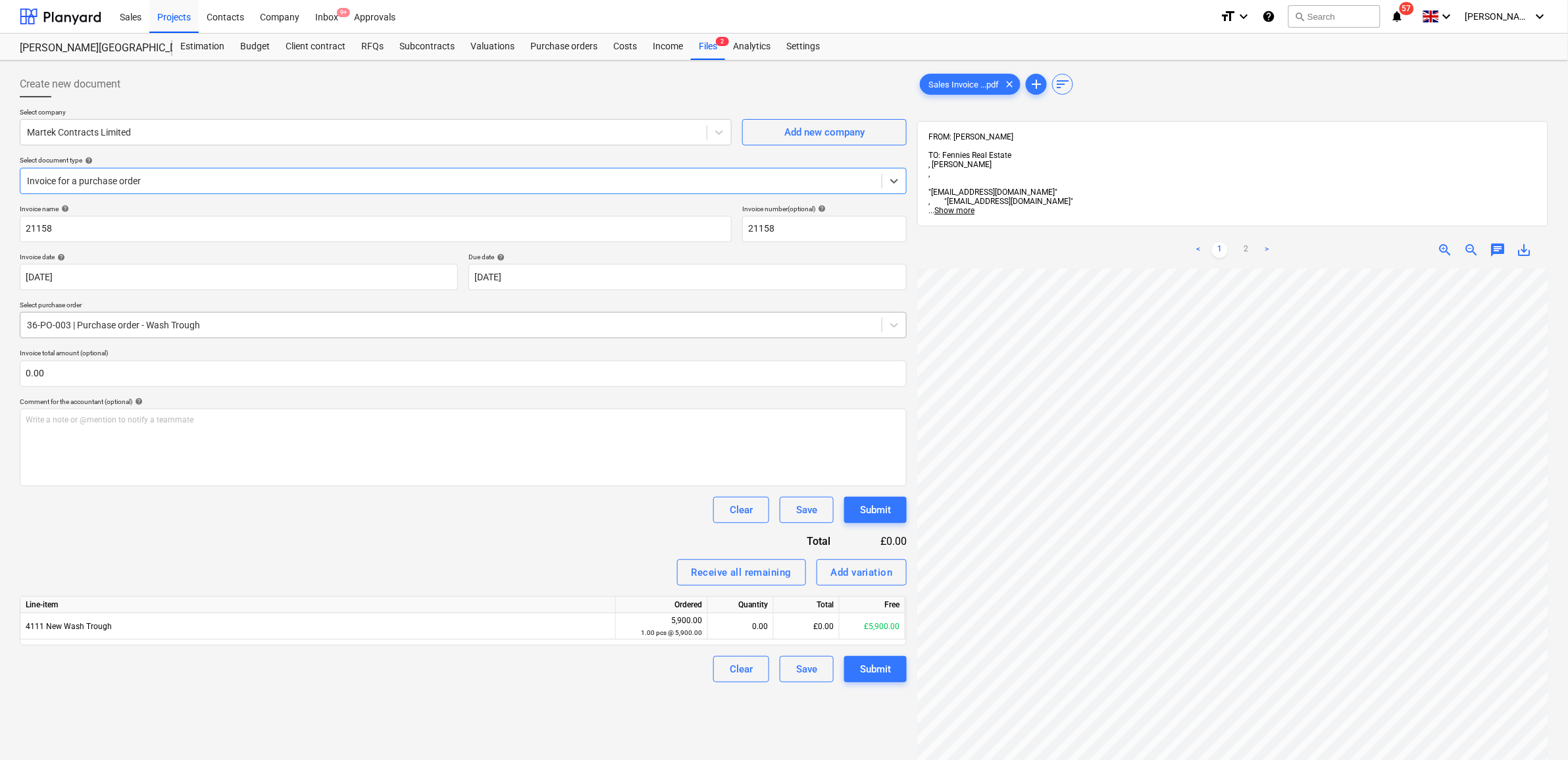
click at [182, 327] on div at bounding box center [451, 324] width 848 height 13
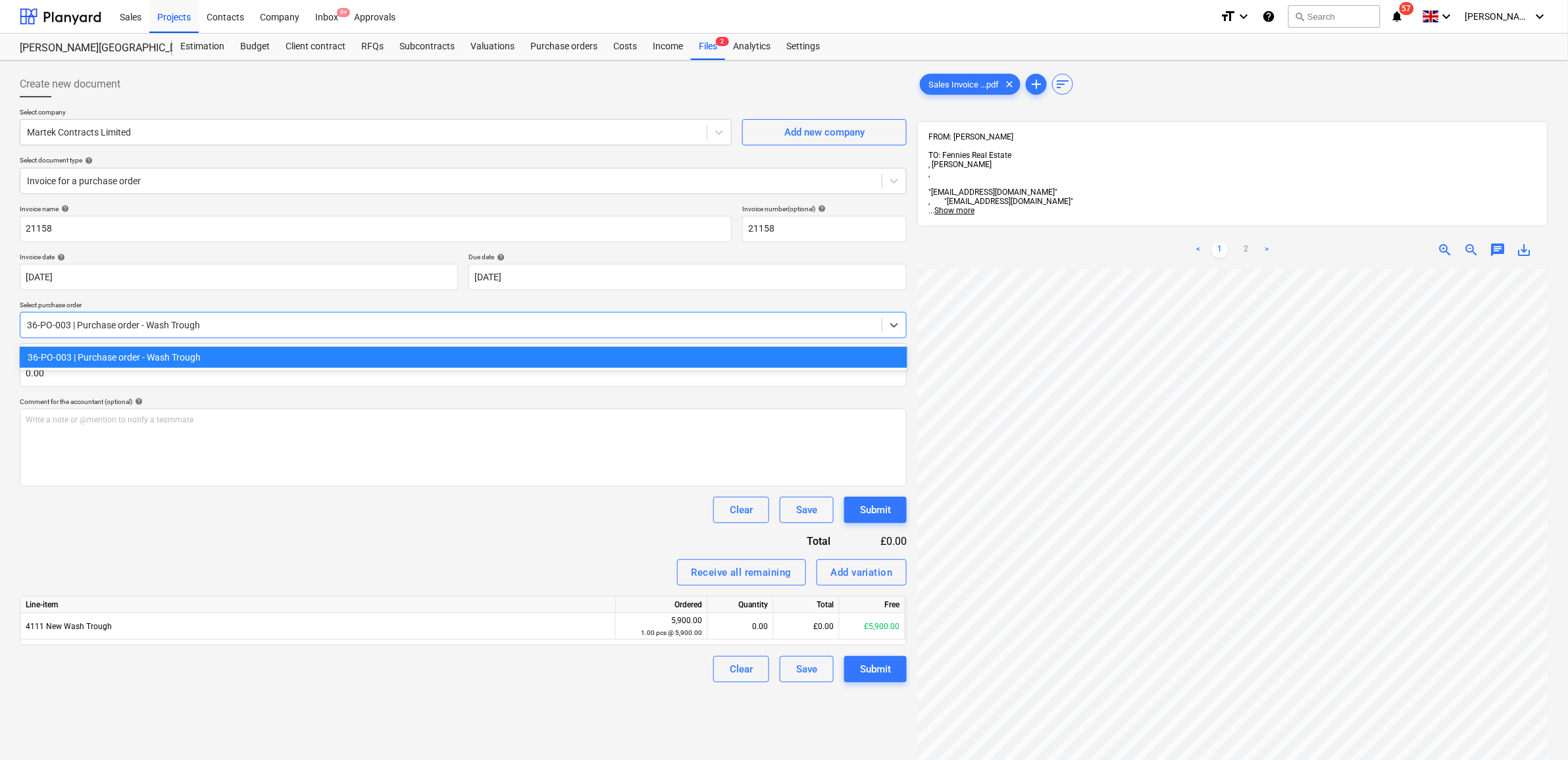
click at [221, 514] on div "Clear Save Submit" at bounding box center [463, 510] width 887 height 26
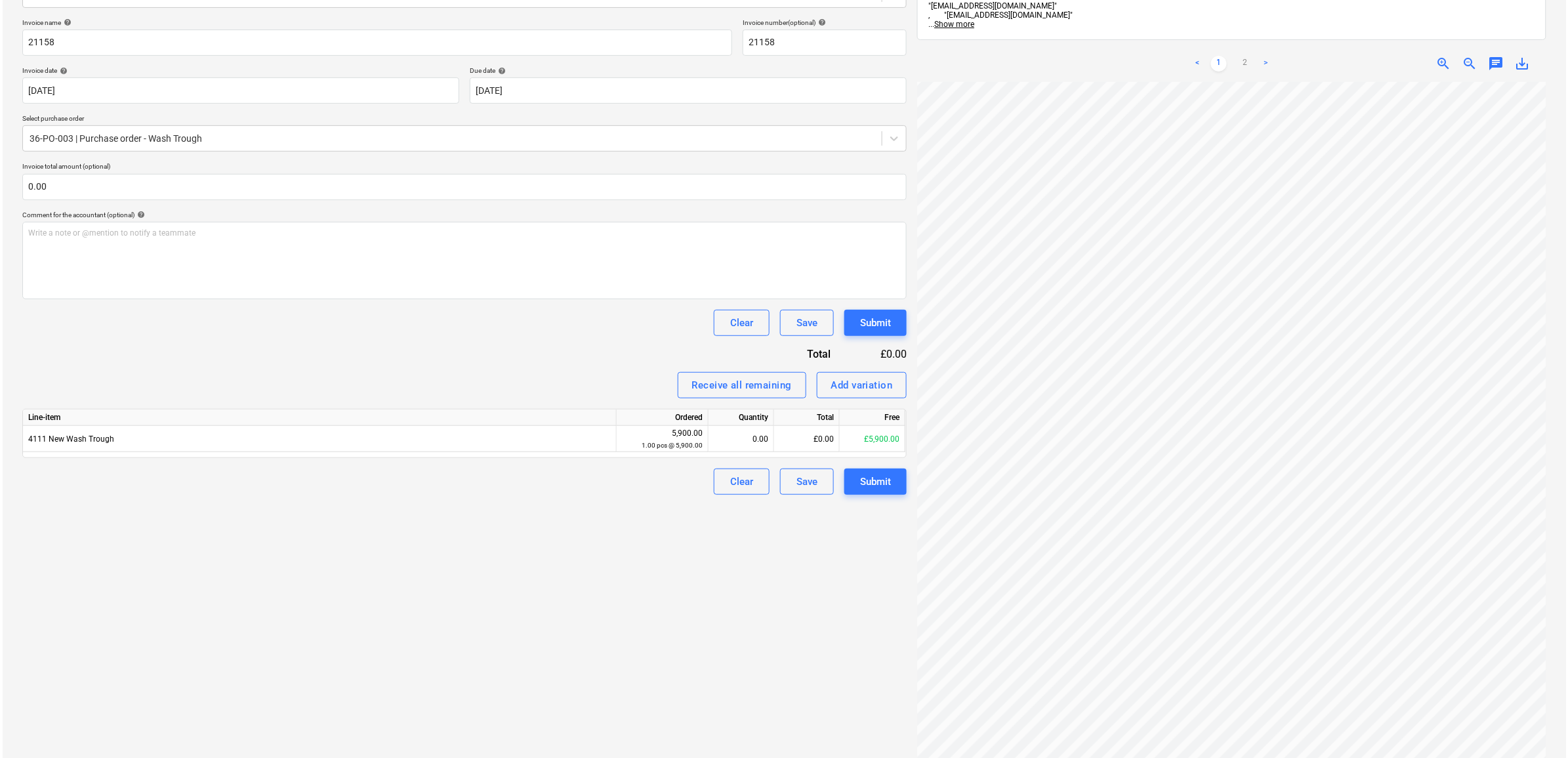
scroll to position [93, 158]
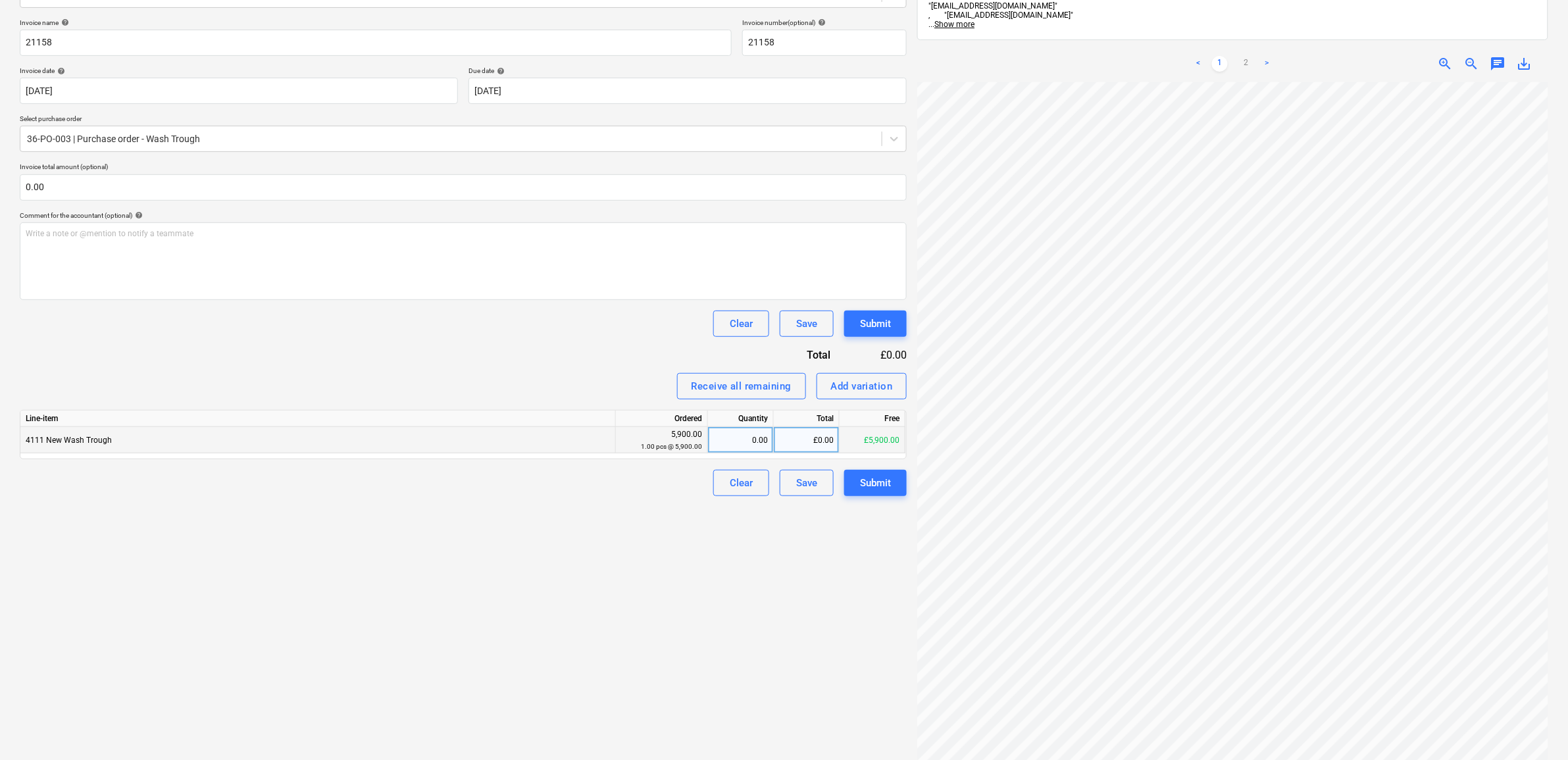
click at [798, 436] on div "£0.00" at bounding box center [806, 440] width 66 height 26
type input "2065"
click at [746, 553] on div "Create new document Select company Martek Contracts Limited Add new company Sel…" at bounding box center [463, 344] width 897 height 930
click at [873, 488] on div "Submit" at bounding box center [876, 483] width 31 height 17
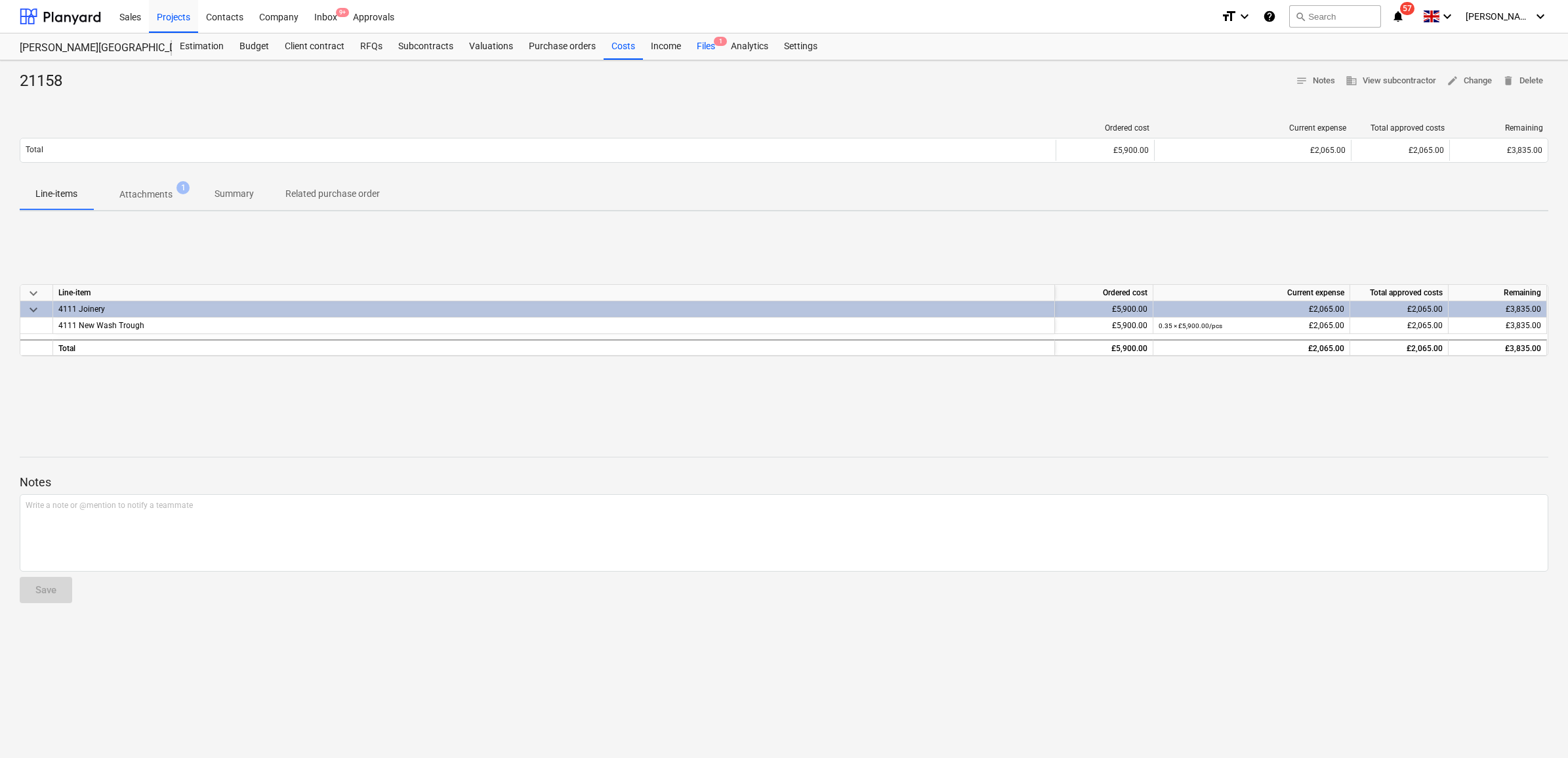
click at [706, 45] on div "Files 1" at bounding box center [706, 46] width 34 height 26
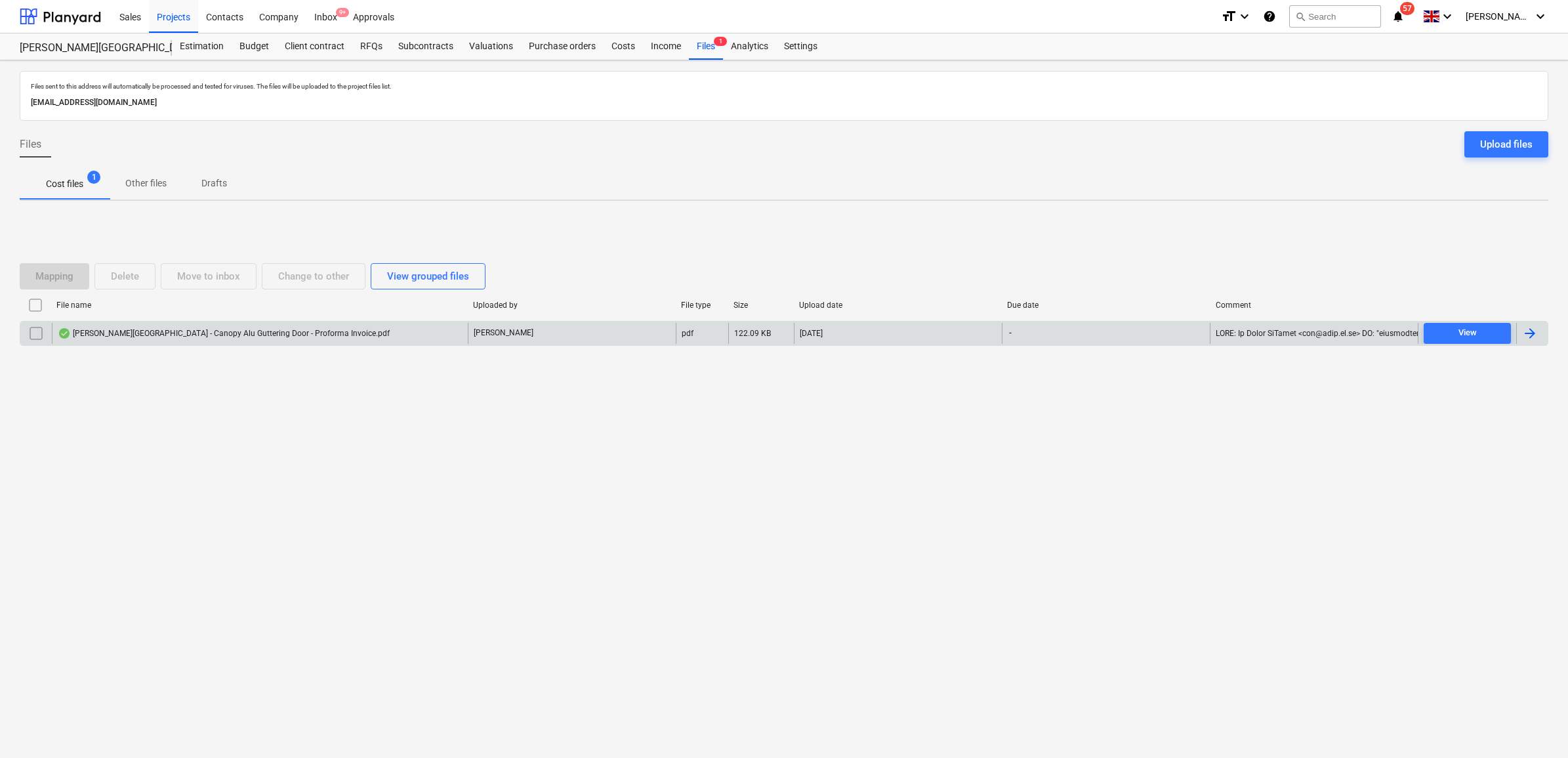
click at [1540, 335] on div at bounding box center [1532, 333] width 32 height 21
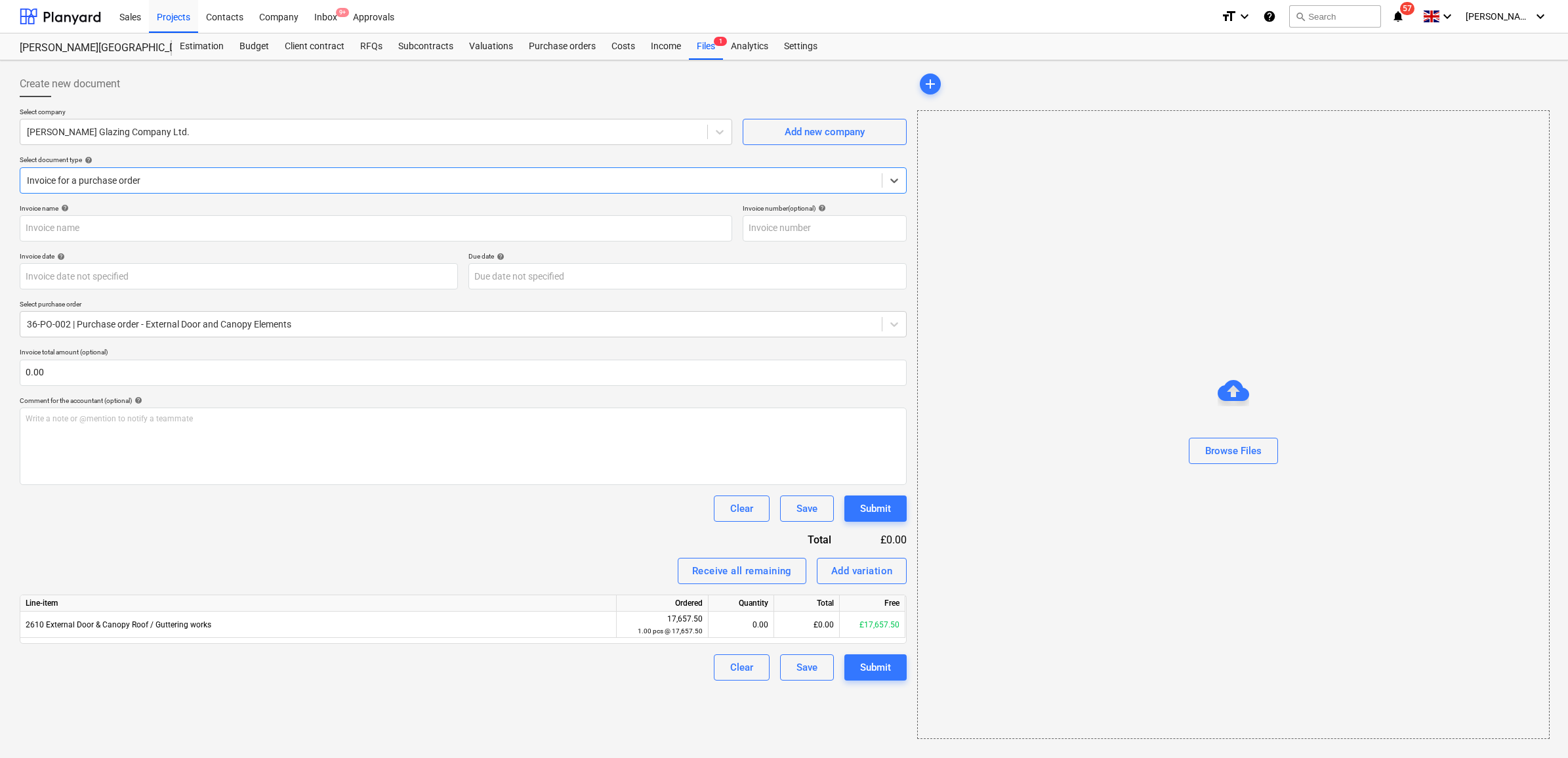
type input "J02503"
click at [243, 178] on div at bounding box center [451, 180] width 848 height 13
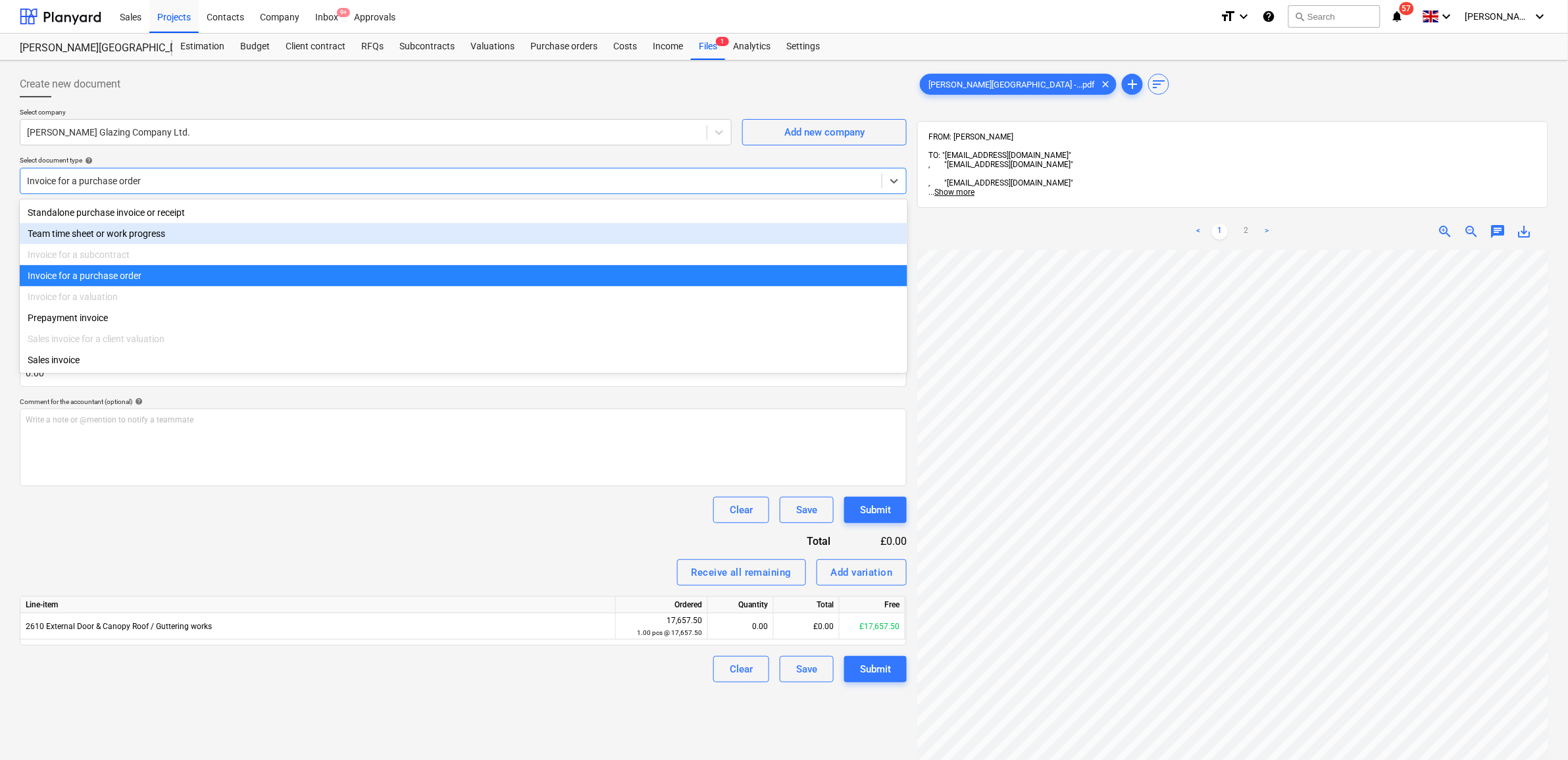
click at [225, 541] on div "Invoice name help J02503 Invoice number (optional) help J02503 Invoice date hel…" at bounding box center [463, 443] width 887 height 478
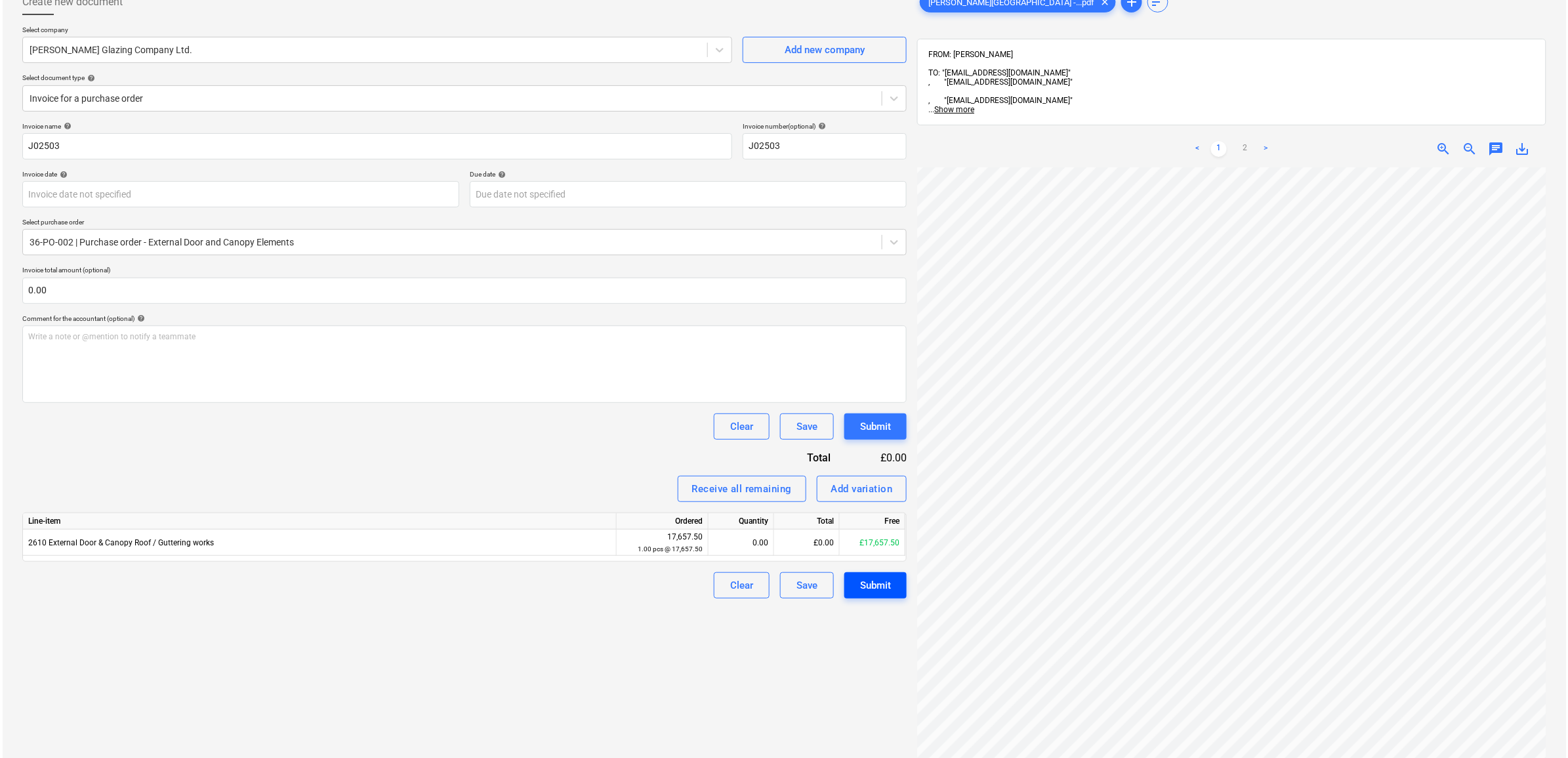
scroll to position [392, 158]
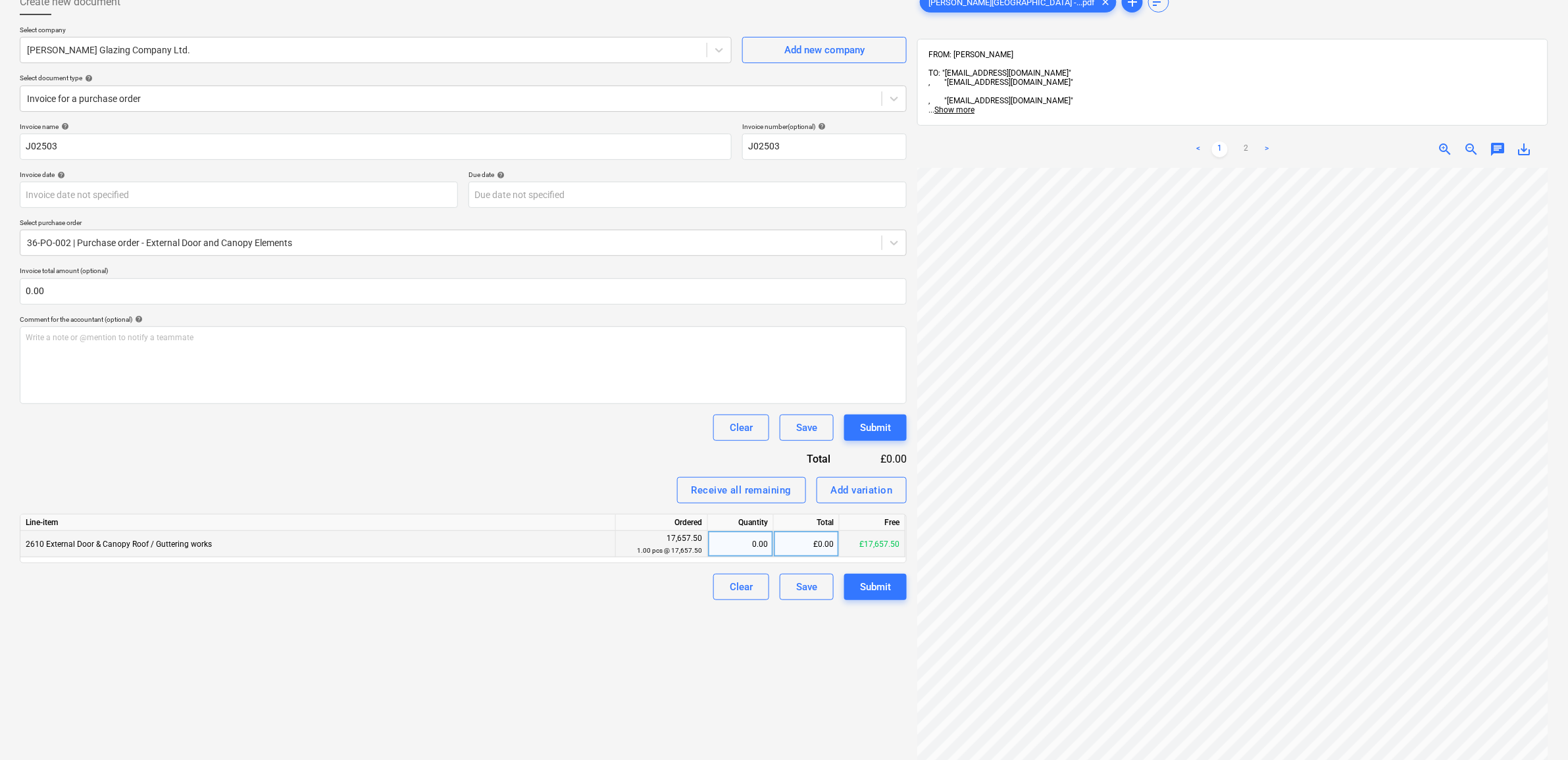
click at [787, 544] on div "£0.00" at bounding box center [806, 544] width 66 height 26
type input "7189"
click at [670, 622] on div "Create new document Select company [PERSON_NAME] Glazing Company Ltd. Add new c…" at bounding box center [463, 440] width 897 height 912
click at [880, 592] on div "Submit" at bounding box center [876, 587] width 31 height 17
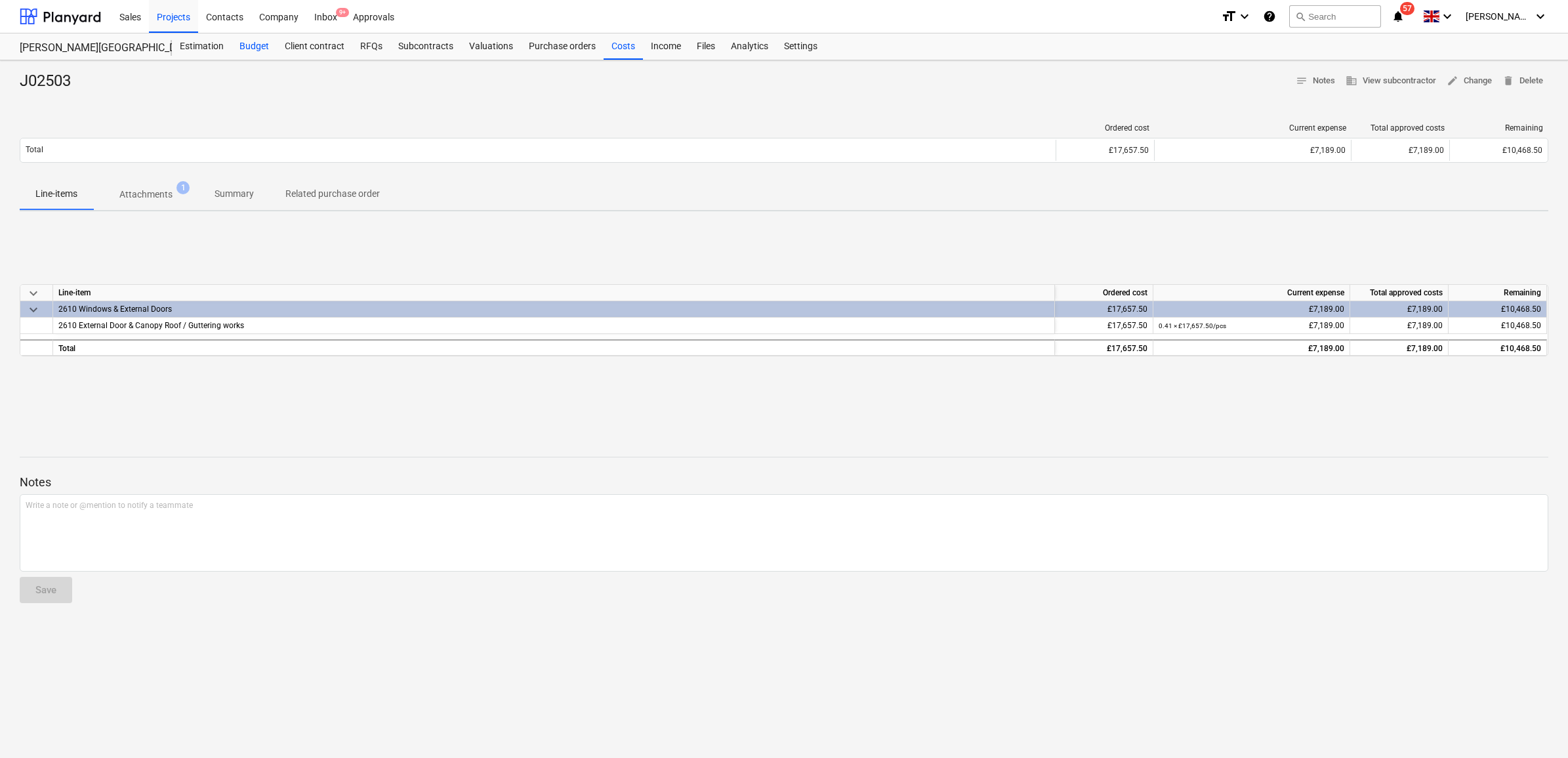
click at [251, 45] on div "Budget" at bounding box center [254, 46] width 46 height 26
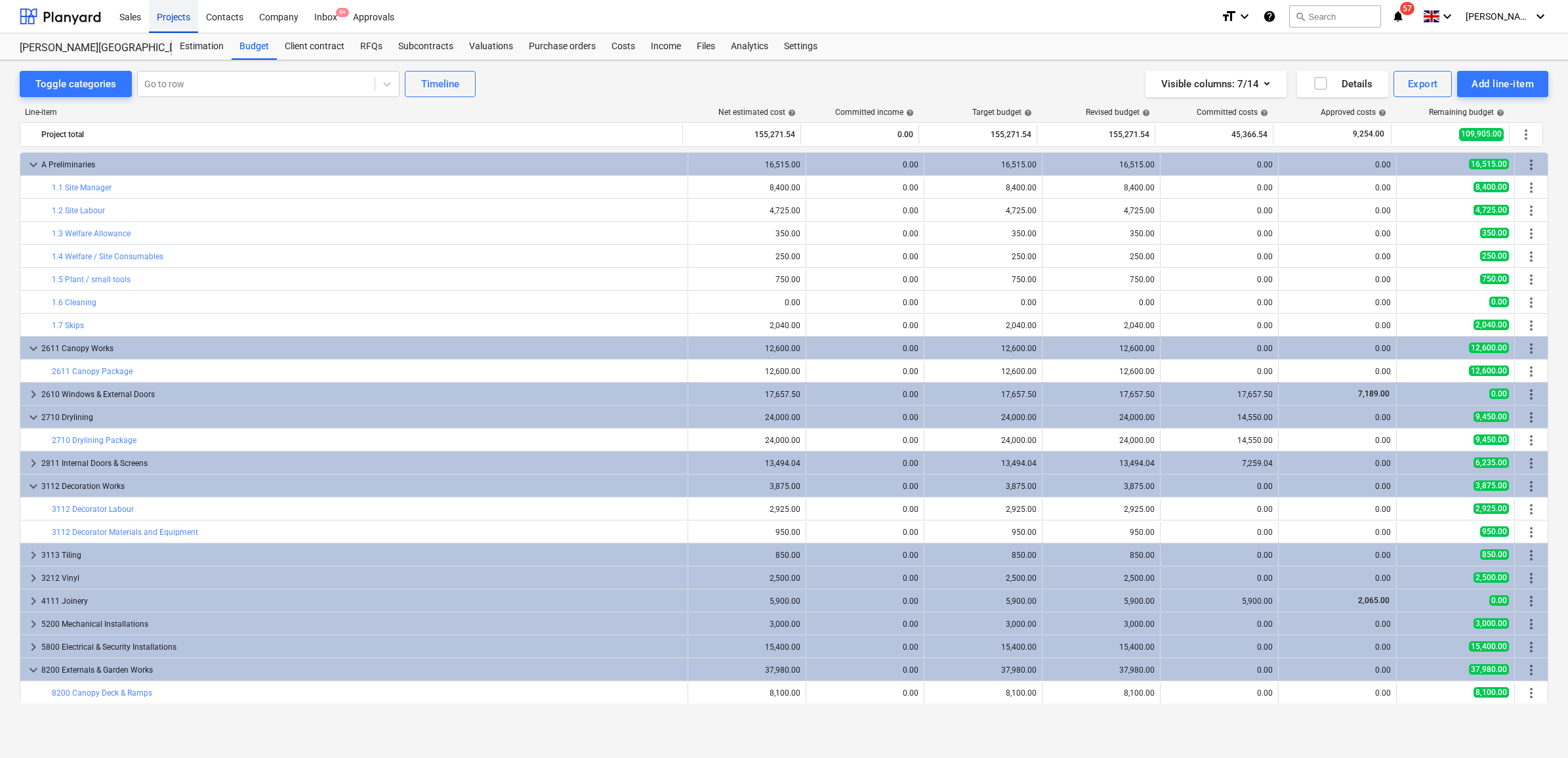
click at [185, 17] on div "Projects" at bounding box center [174, 15] width 49 height 33
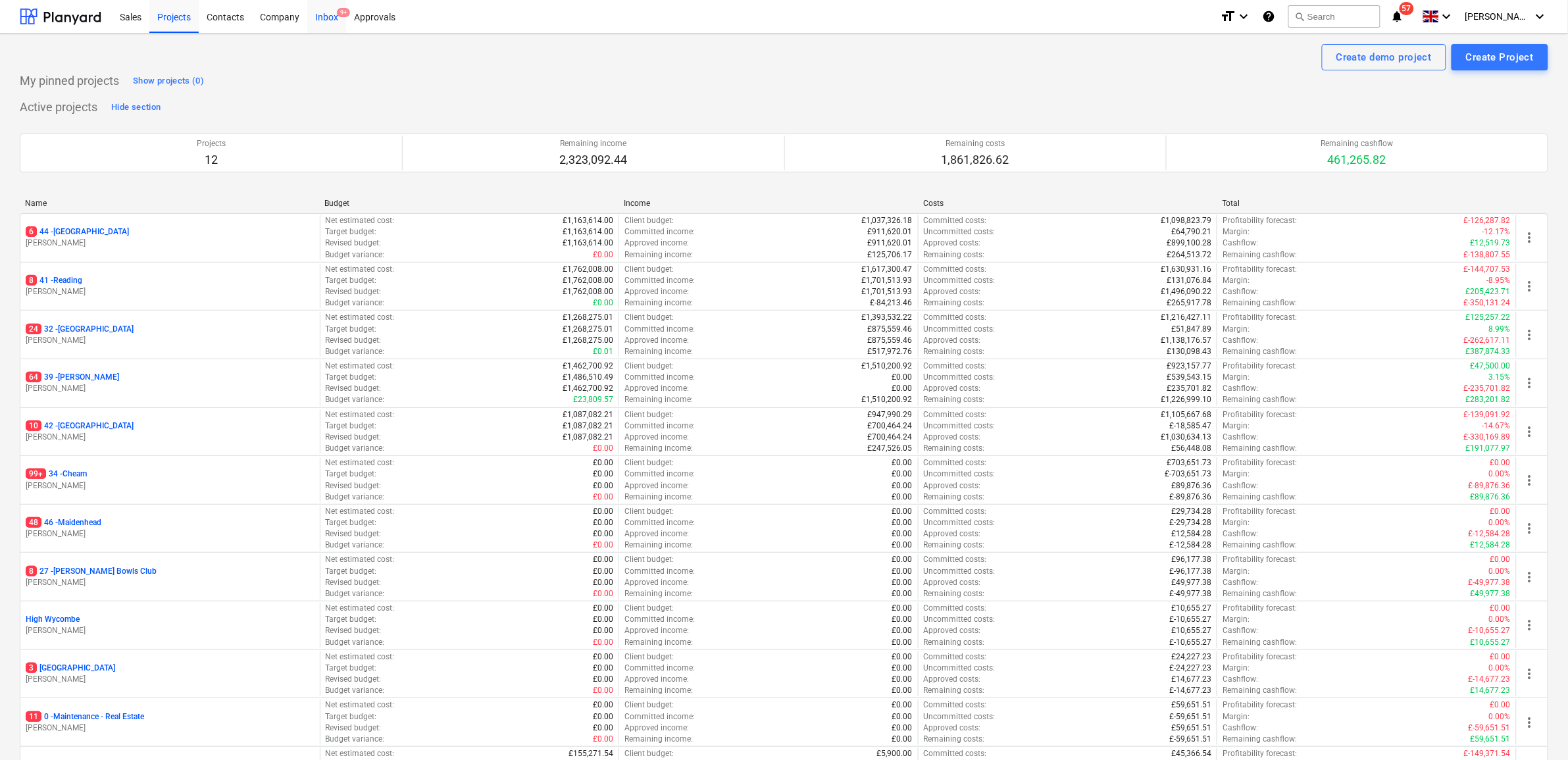
click at [327, 12] on div "Inbox 9+" at bounding box center [327, 15] width 39 height 33
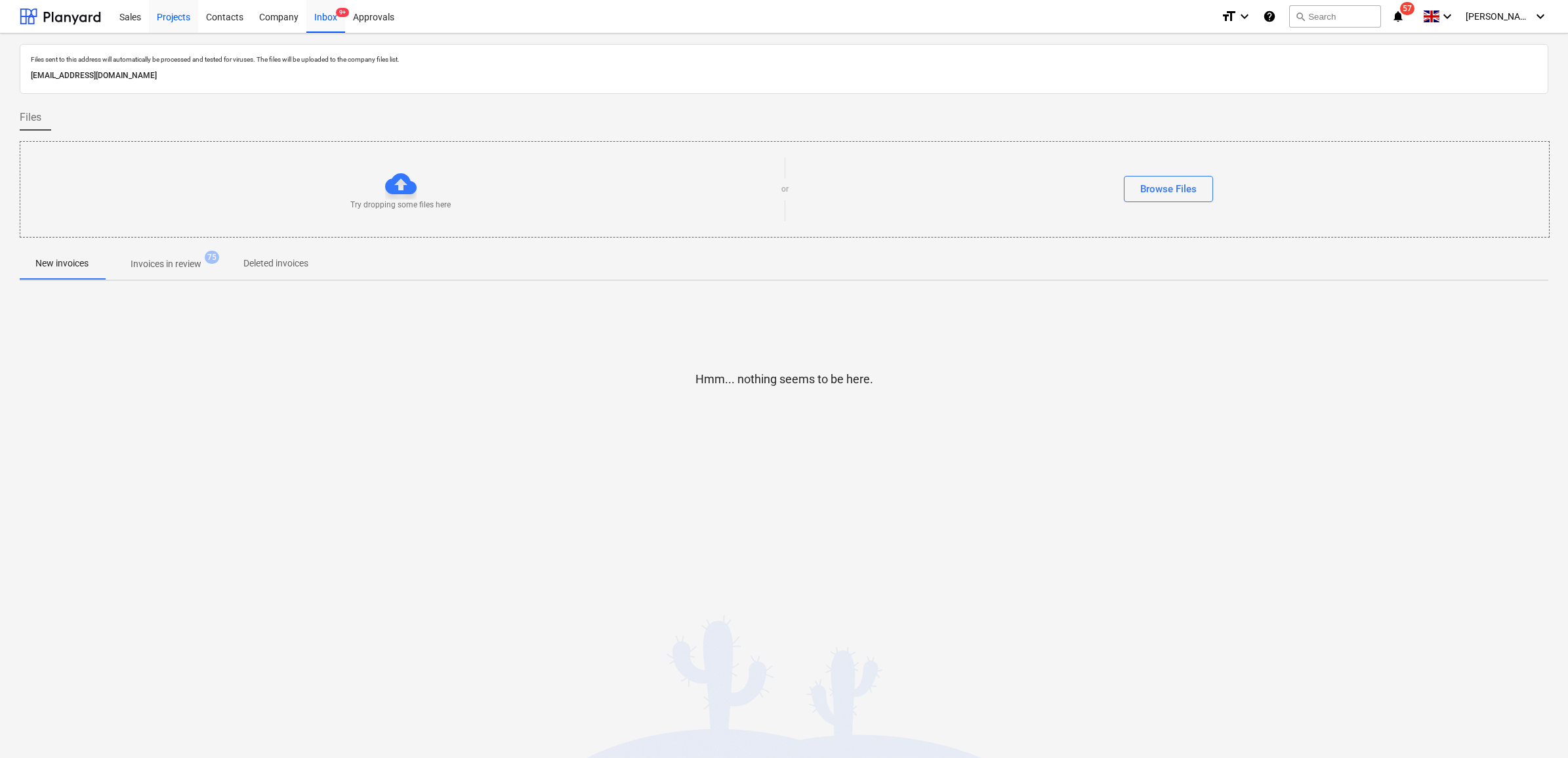
click at [174, 11] on div "Projects" at bounding box center [174, 15] width 49 height 33
